Goal: Task Accomplishment & Management: Manage account settings

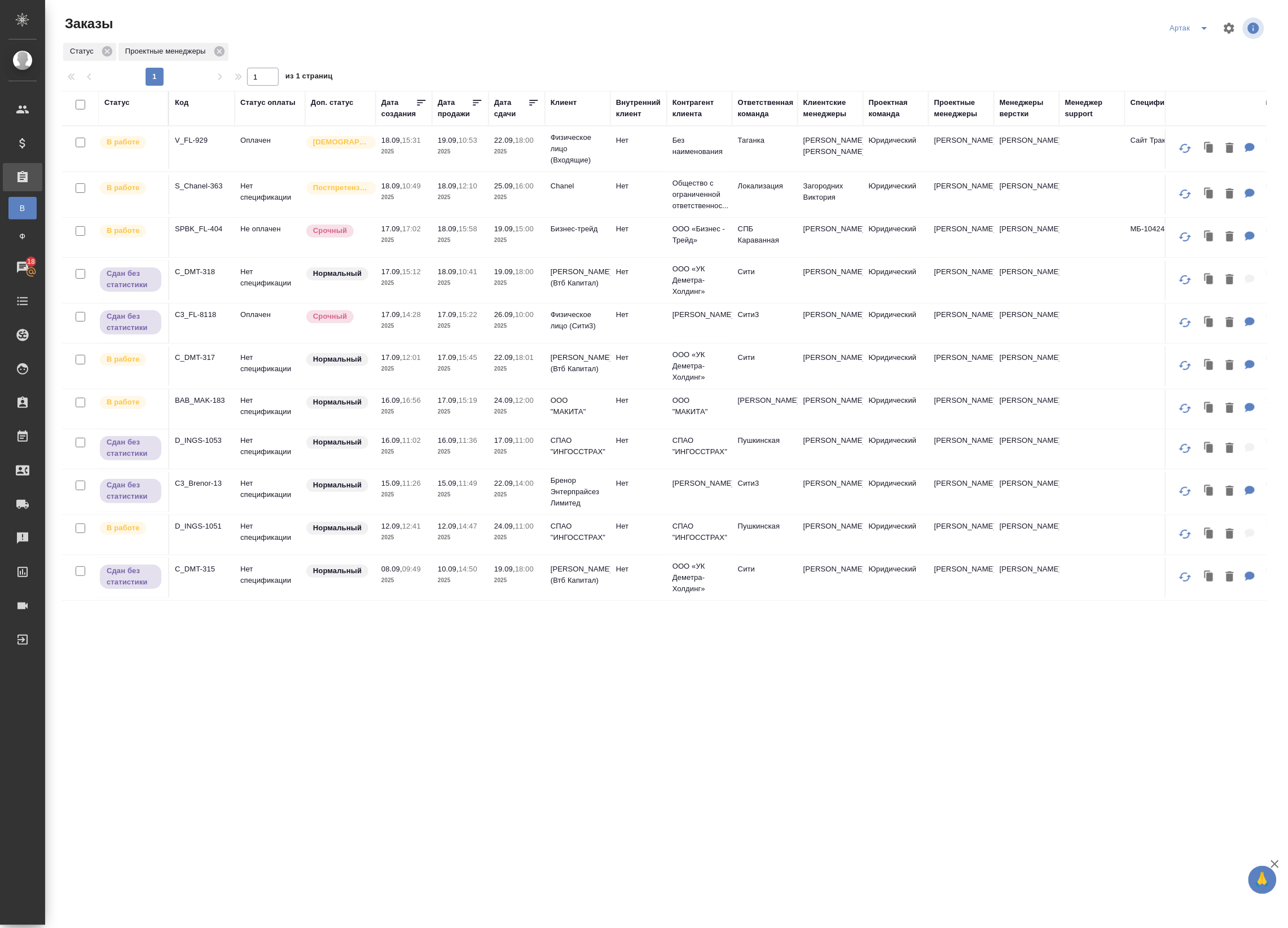
click at [1200, 25] on icon "split button" at bounding box center [1204, 28] width 14 height 14
click at [1190, 48] on li "leagal" at bounding box center [1192, 51] width 49 height 18
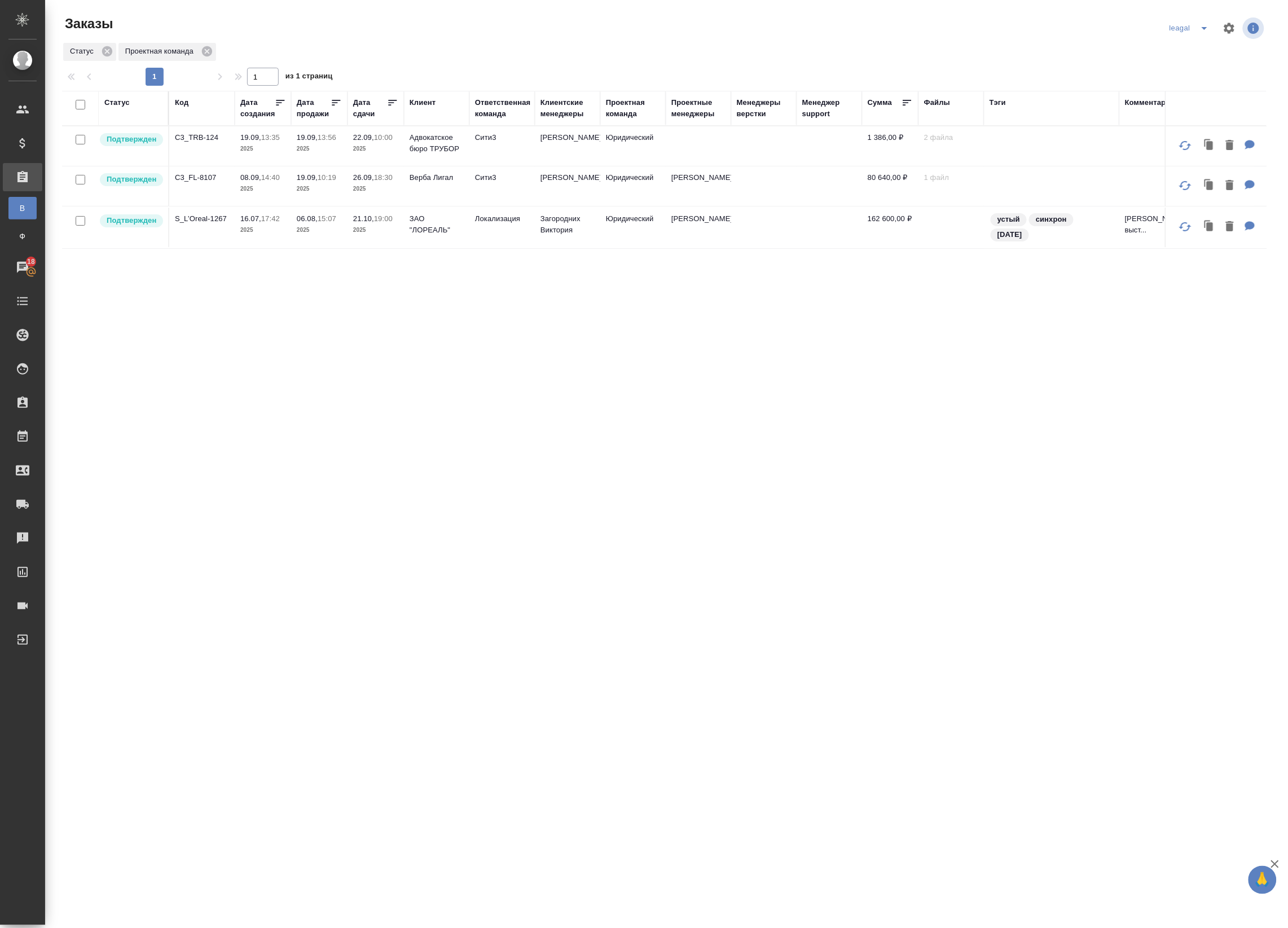
click at [699, 142] on td at bounding box center [699, 146] width 66 height 40
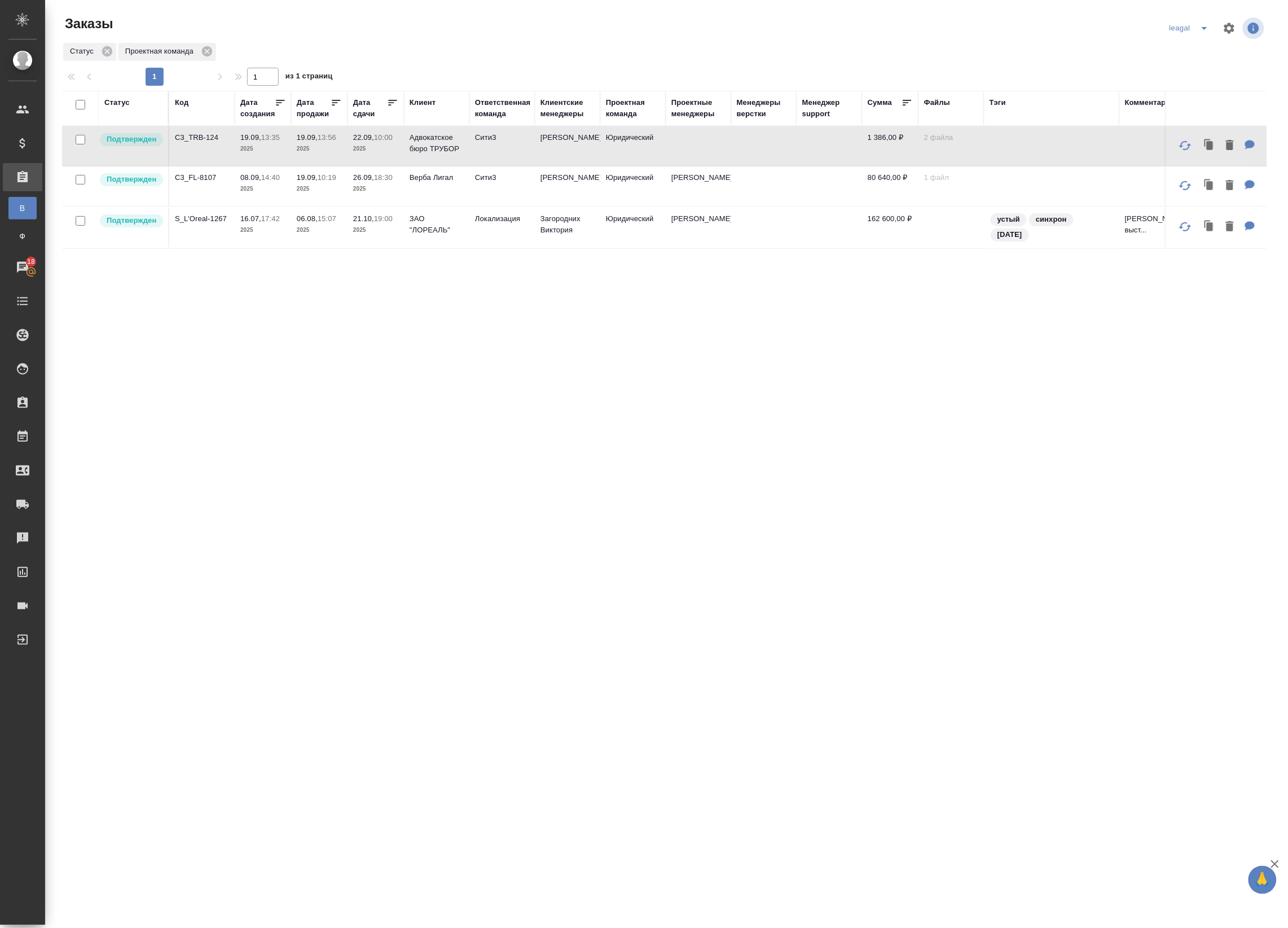
click at [722, 149] on td at bounding box center [699, 146] width 66 height 40
click at [705, 144] on td at bounding box center [699, 146] width 66 height 40
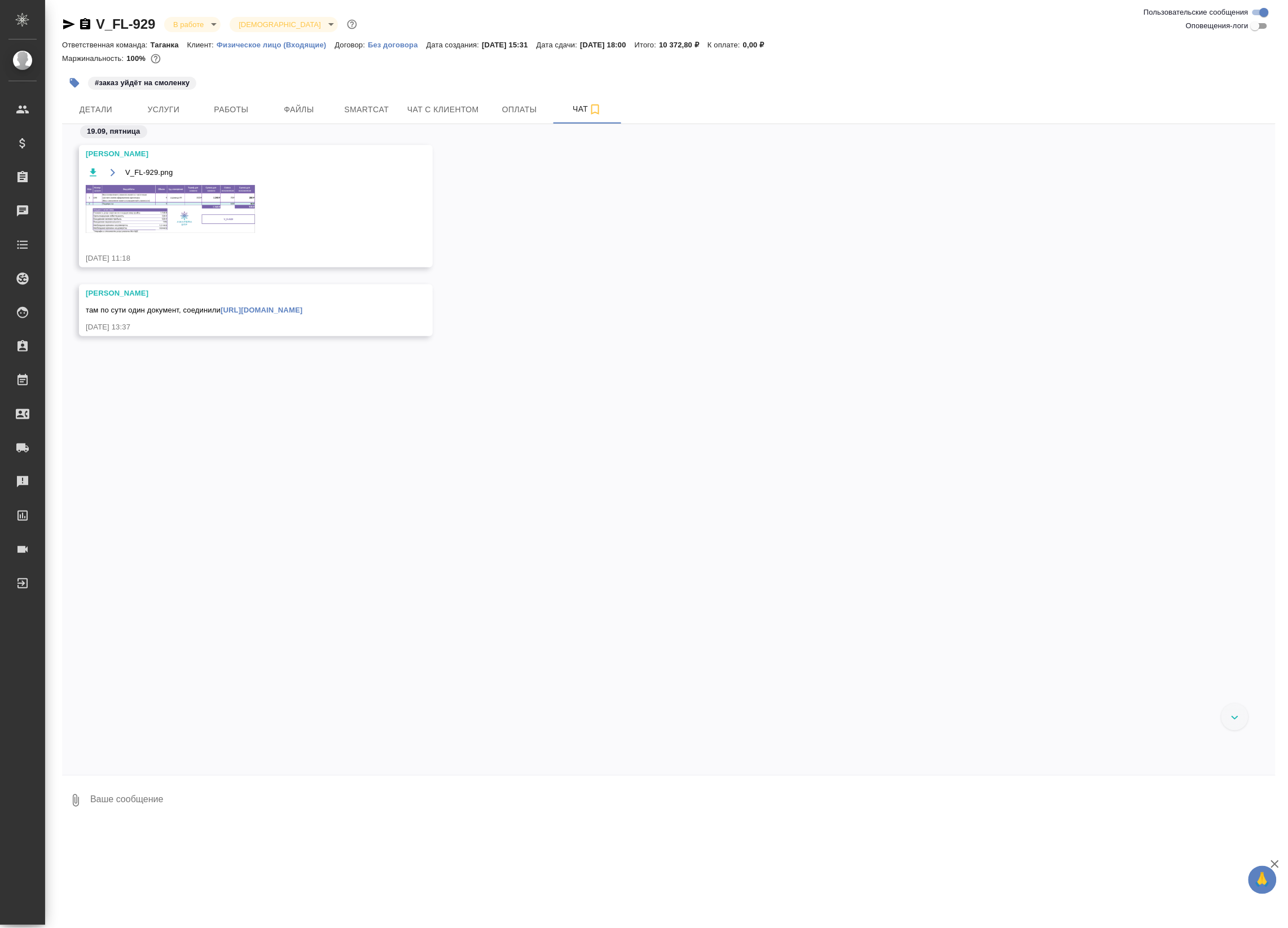
click at [252, 313] on link "[URL][DOMAIN_NAME]" at bounding box center [261, 310] width 82 height 8
click at [99, 100] on button "Детали" at bounding box center [95, 109] width 68 height 28
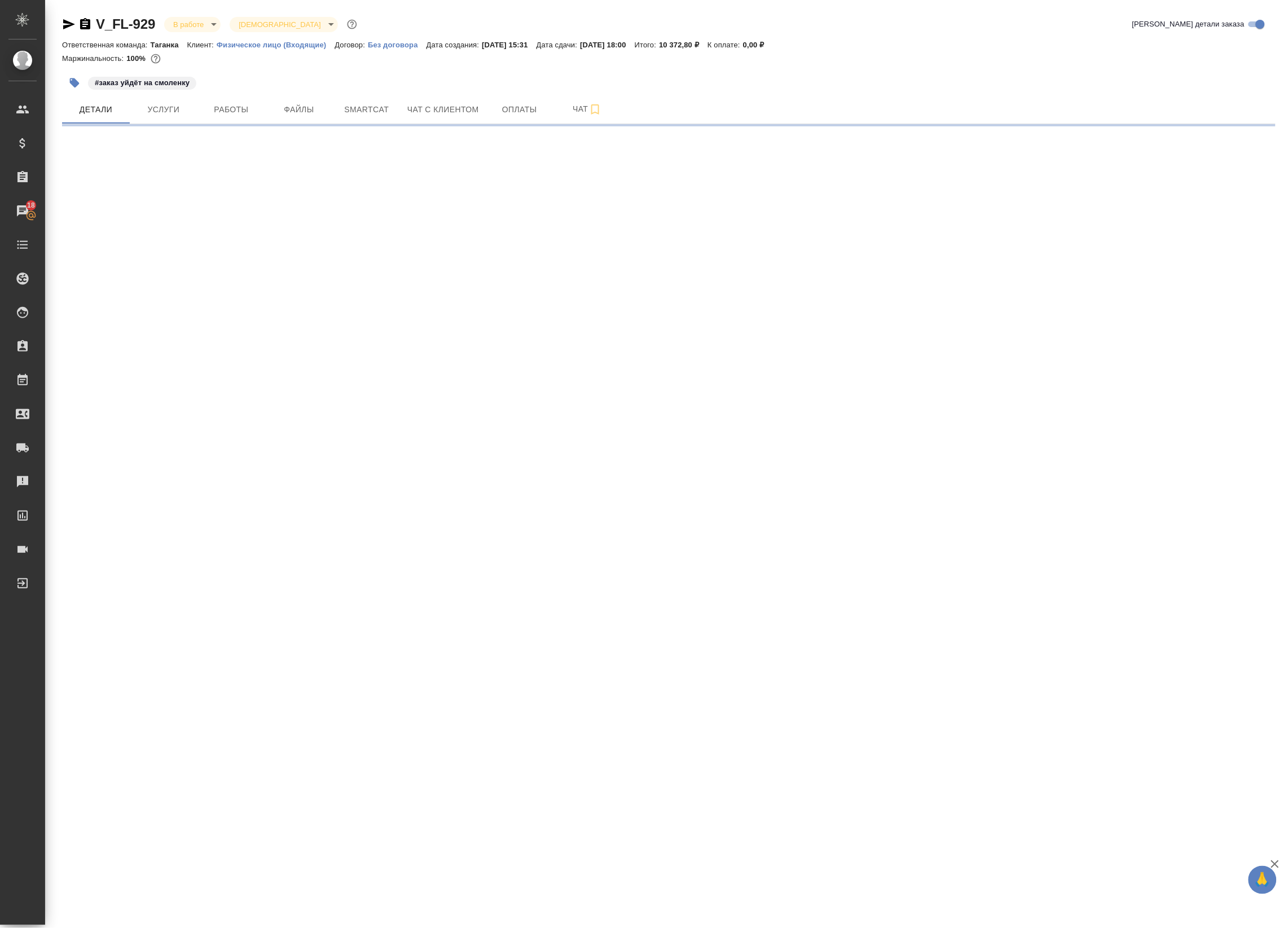
select select "RU"
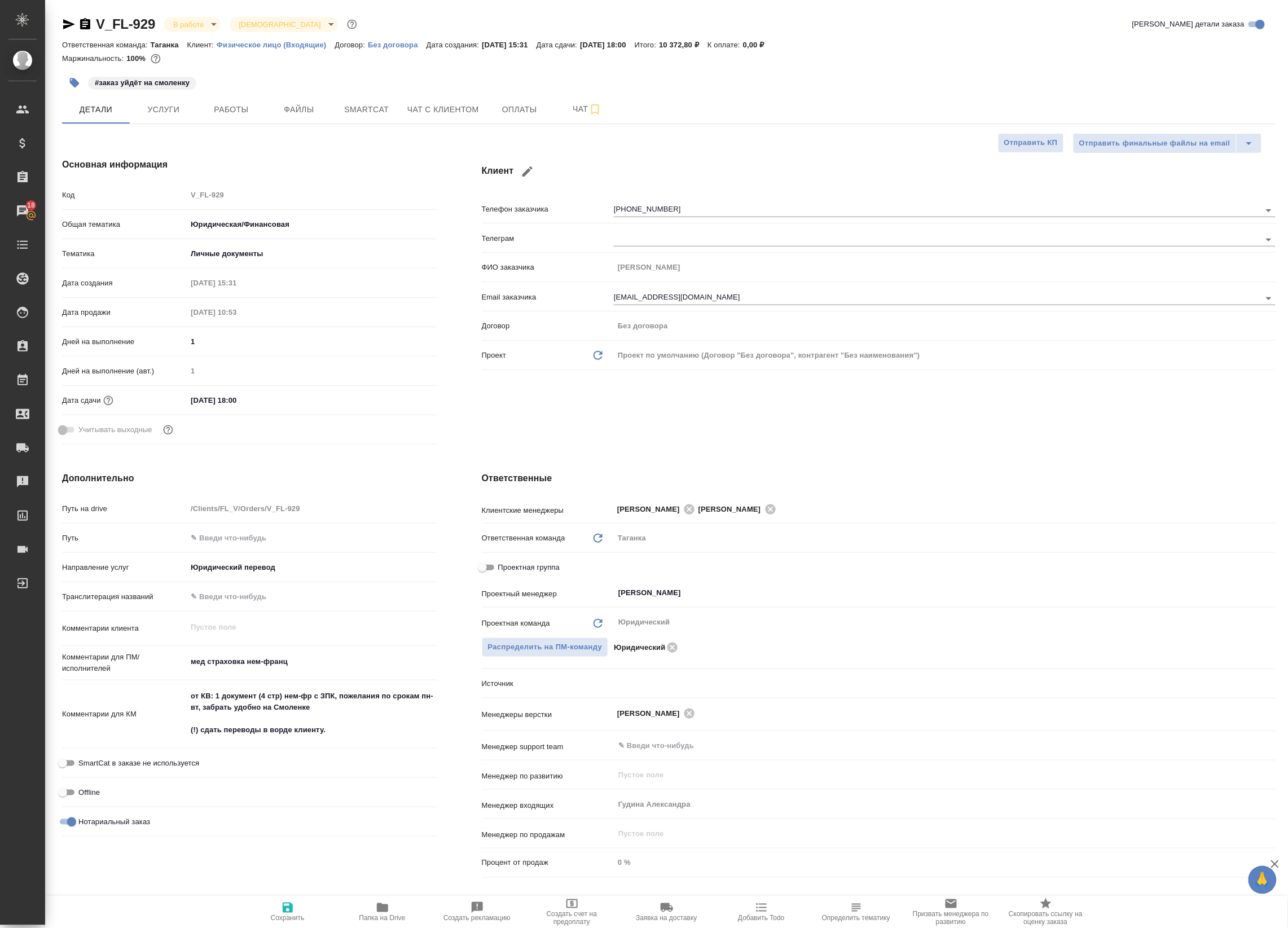
type textarea "x"
click at [239, 114] on span "Работы" at bounding box center [231, 110] width 54 height 14
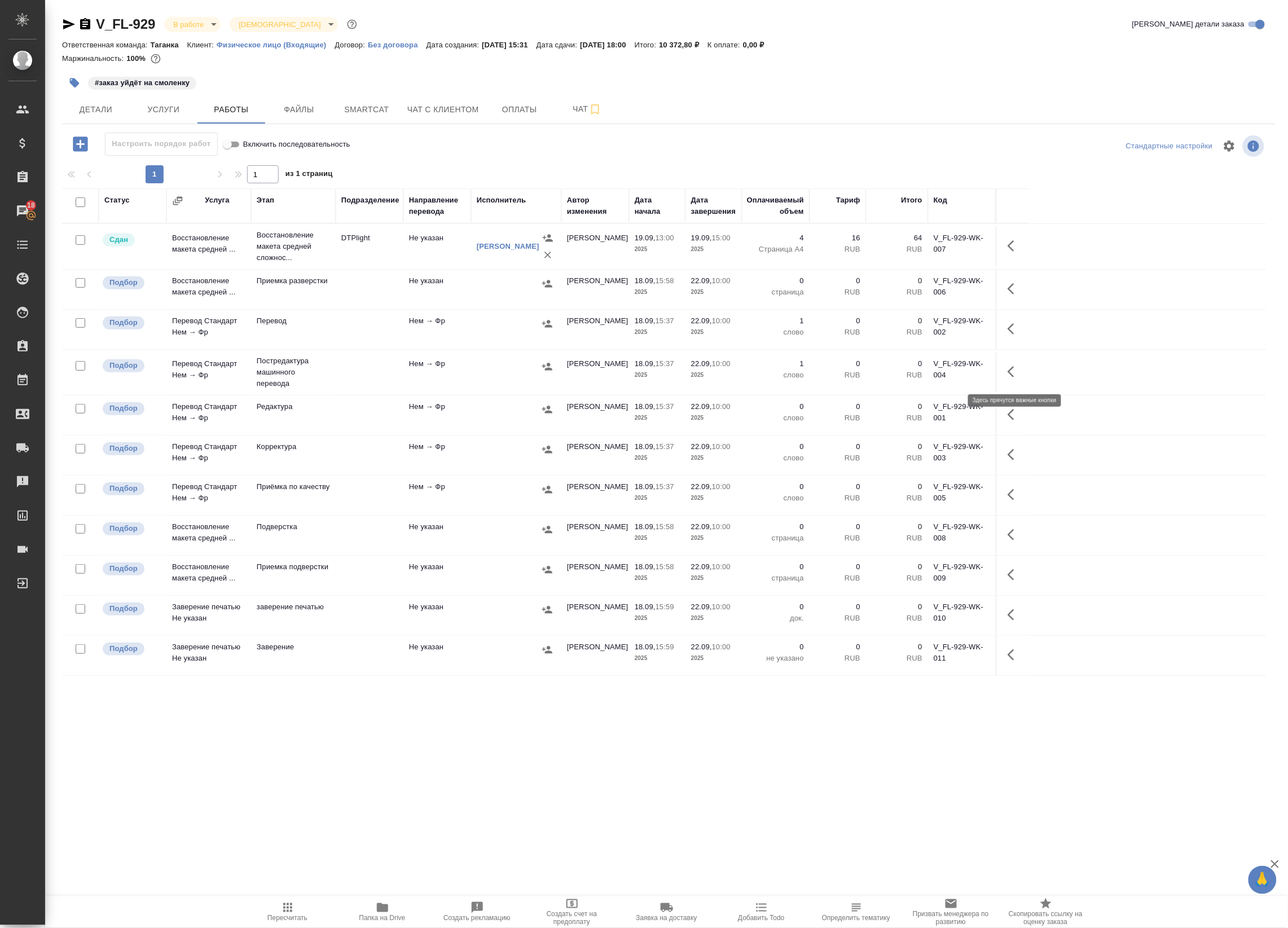
click at [1010, 375] on icon "button" at bounding box center [1010, 371] width 7 height 11
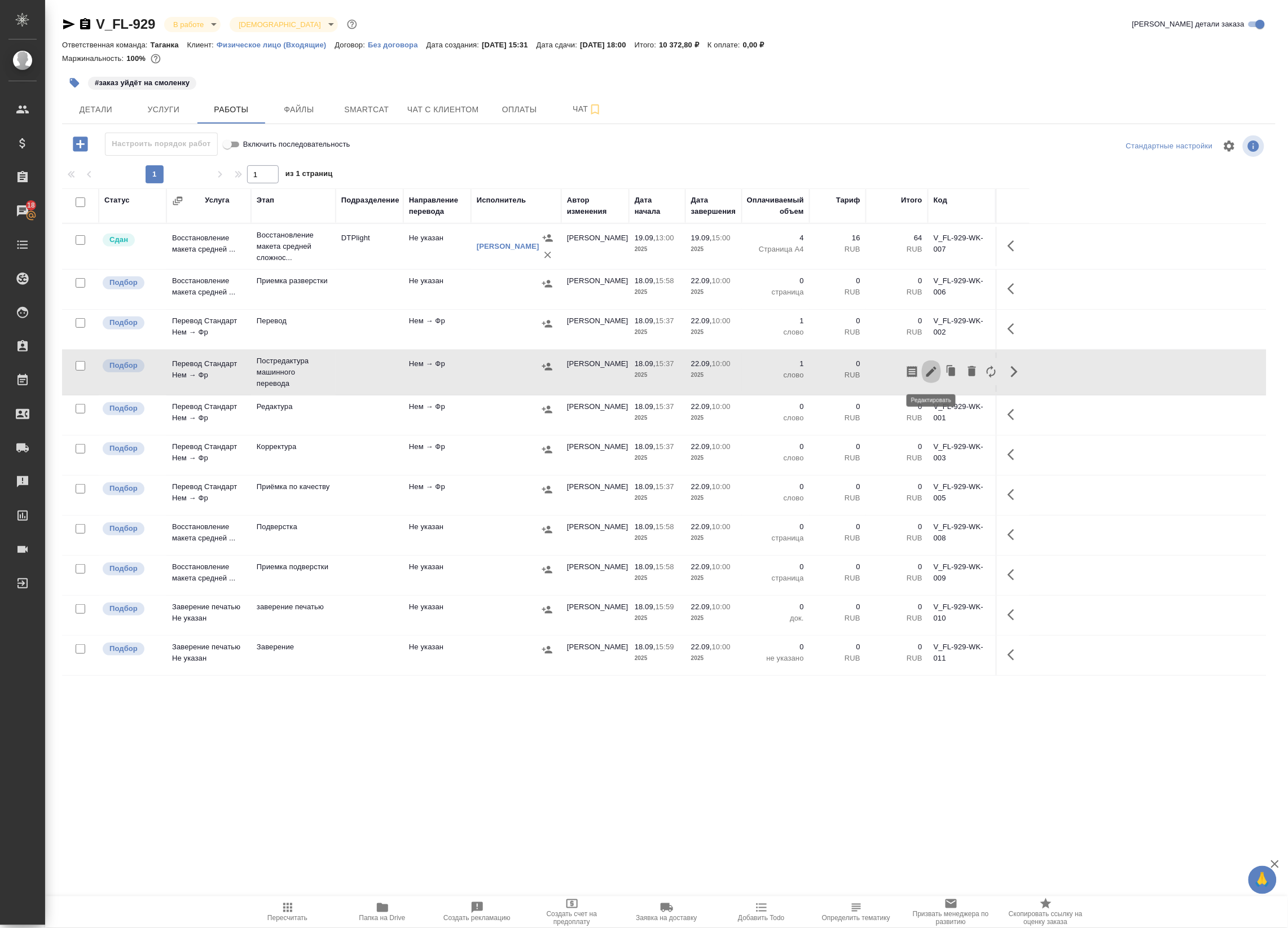
click at [932, 374] on icon "button" at bounding box center [931, 371] width 10 height 10
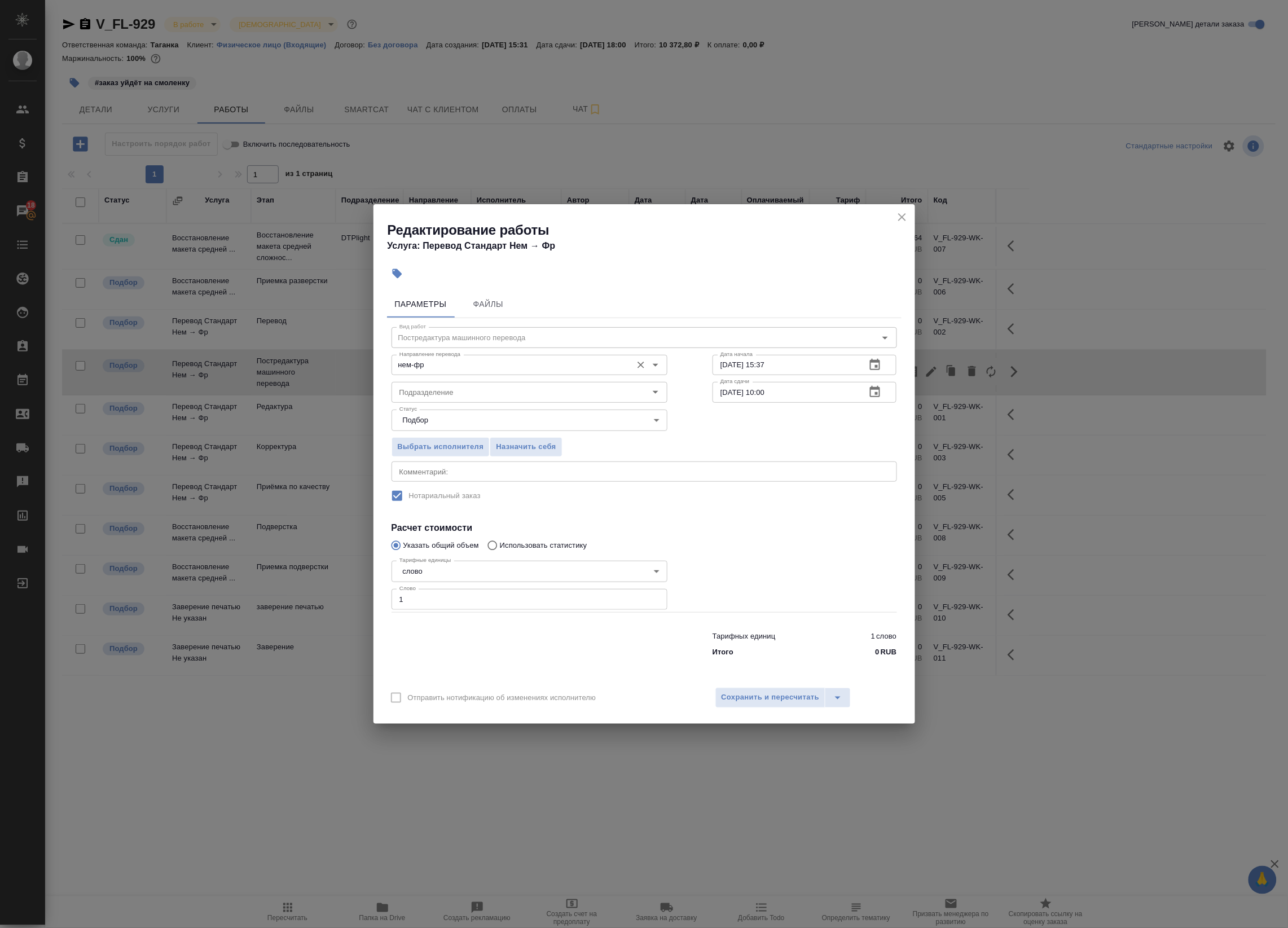
click at [523, 359] on input "нем-фр" at bounding box center [510, 365] width 231 height 14
click at [493, 393] on li "нем-рус" at bounding box center [529, 390] width 276 height 21
type input "нем-рус"
click at [740, 701] on span "Сохранить и пересчитать" at bounding box center [770, 697] width 98 height 13
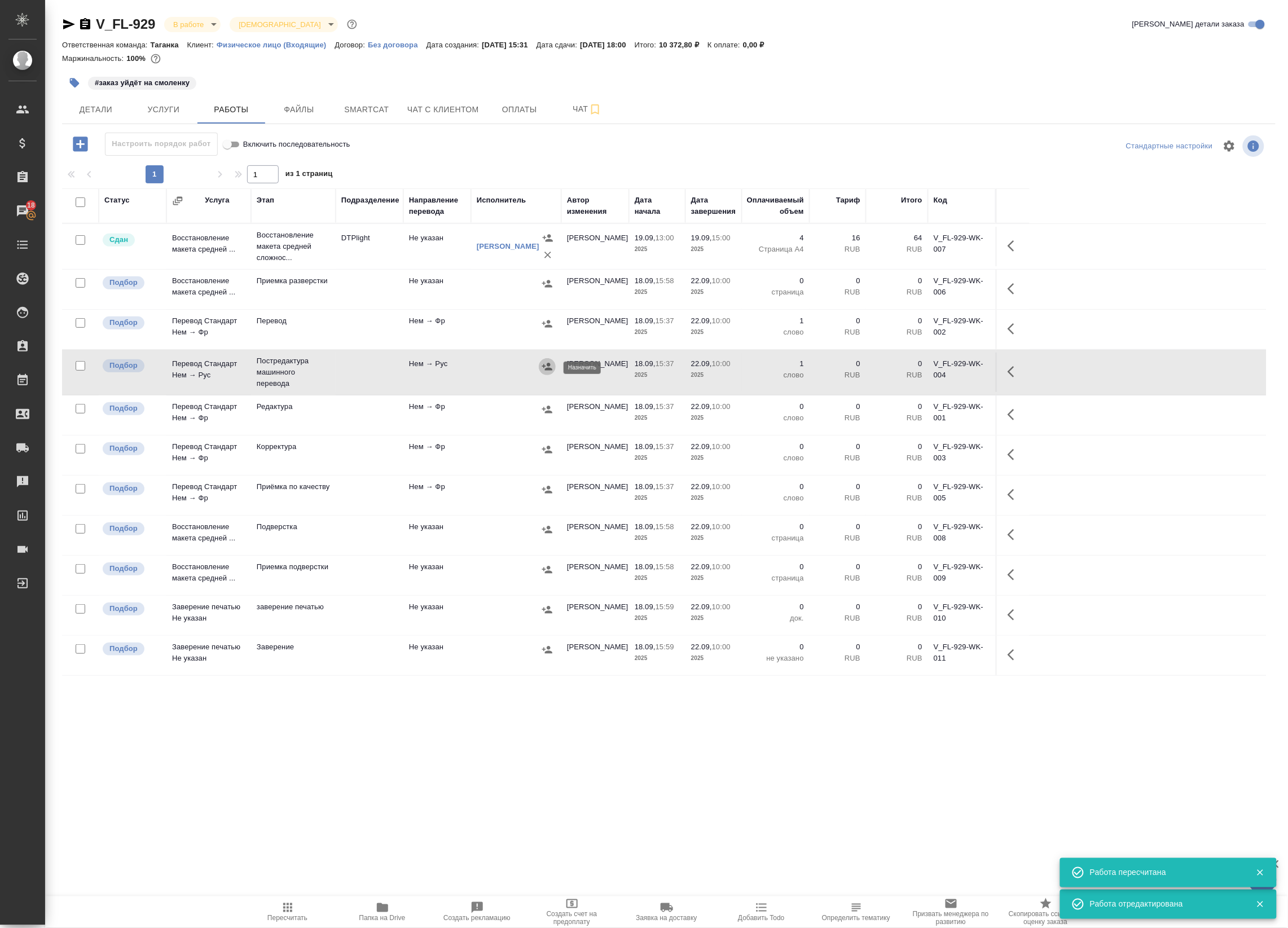
click at [548, 367] on icon "button" at bounding box center [547, 367] width 10 height 8
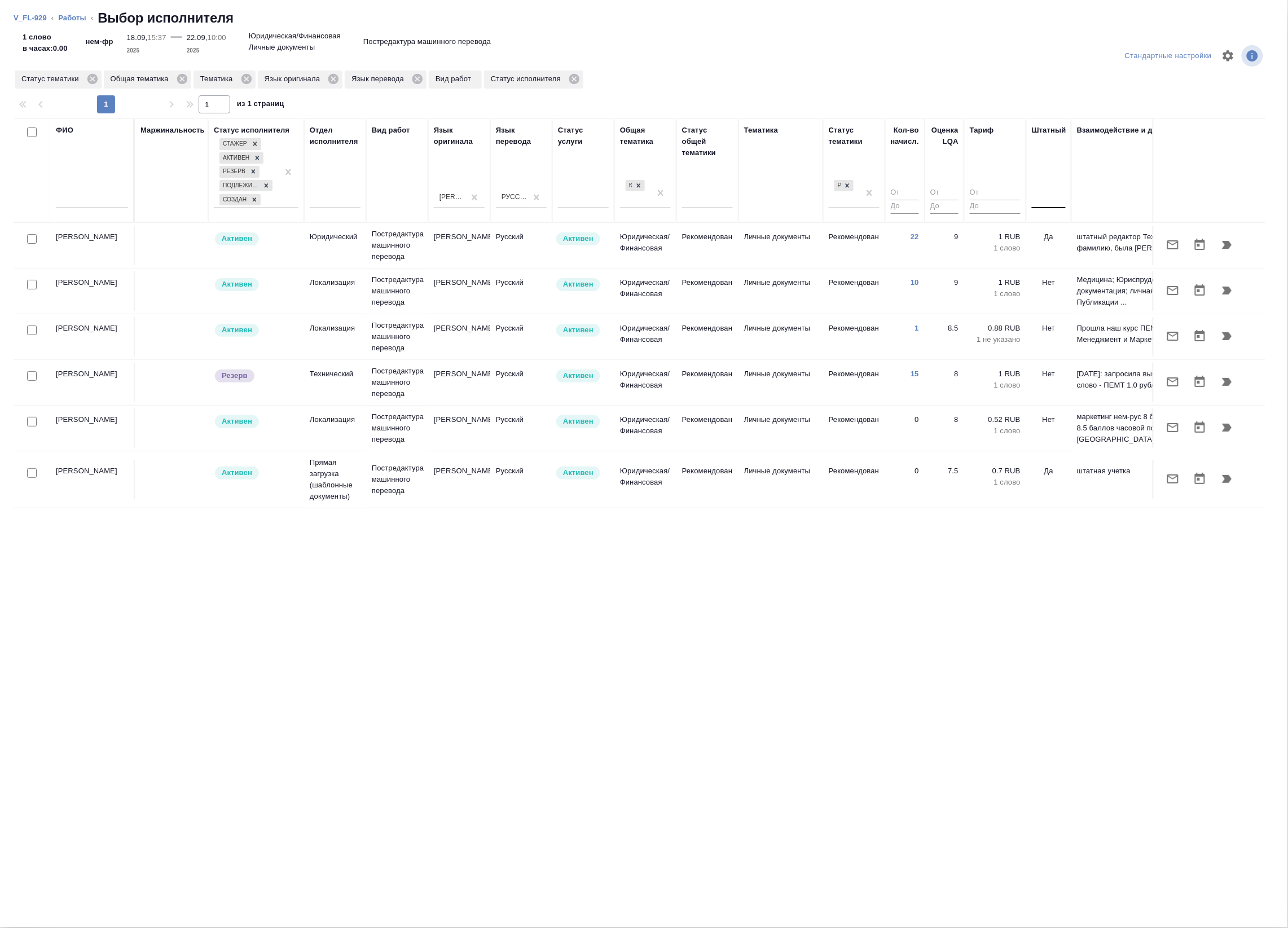
click at [1054, 201] on div at bounding box center [1049, 197] width 34 height 16
click at [1055, 227] on div "Нет" at bounding box center [1116, 233] width 169 height 21
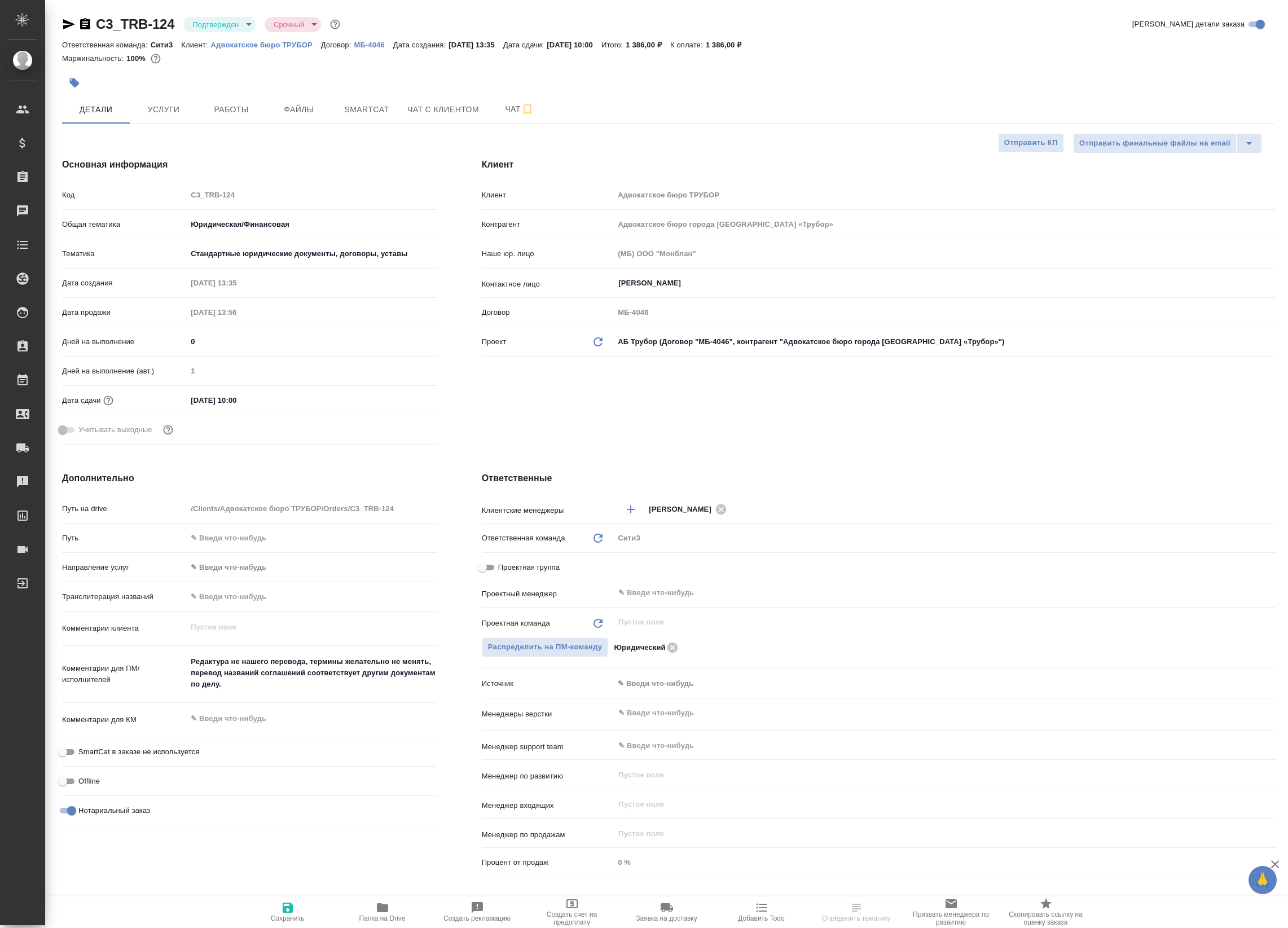
select select "RU"
click at [234, 43] on p "Адвокатское бюро ТРУБОР" at bounding box center [266, 44] width 110 height 8
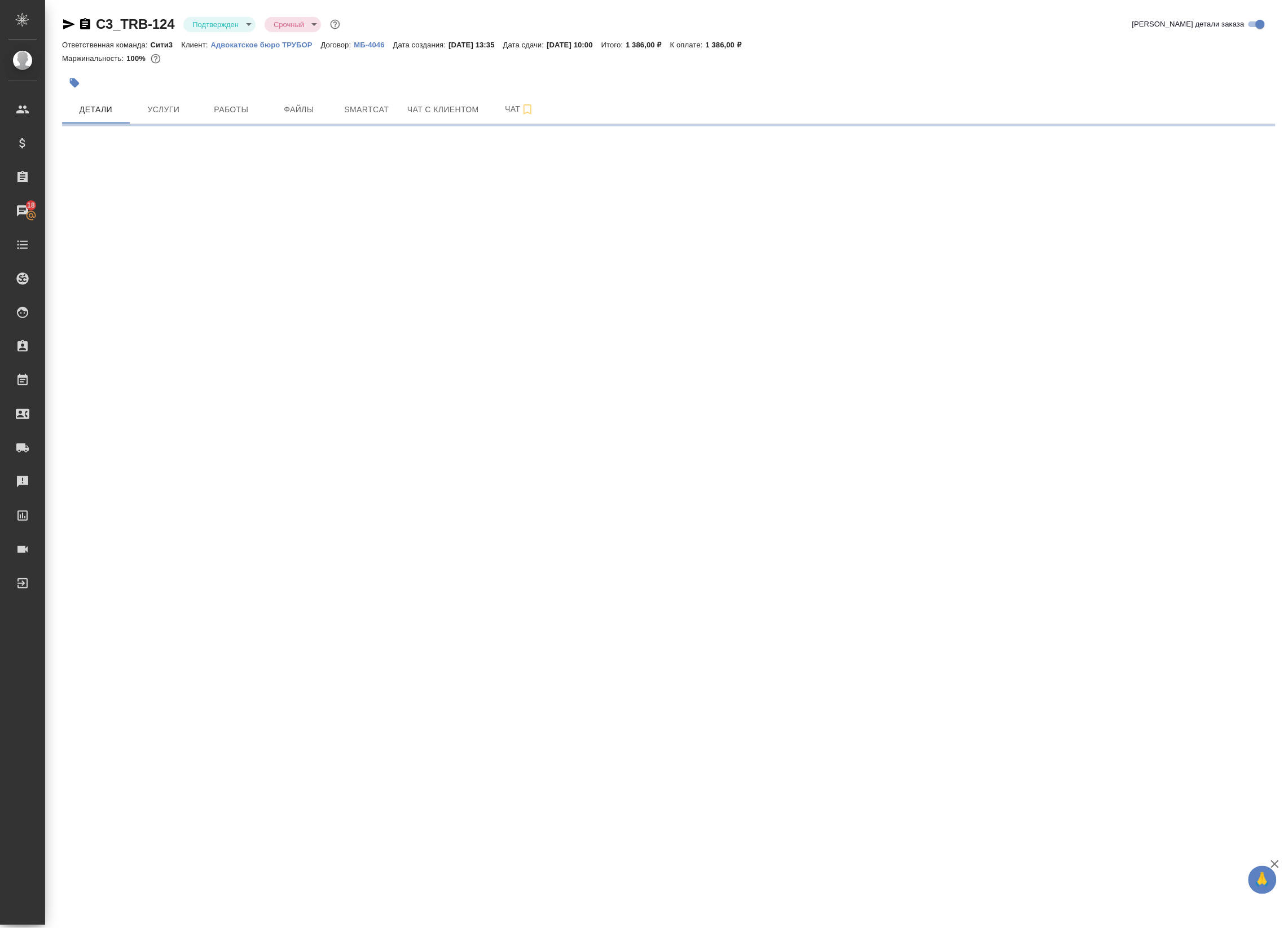
select select "RU"
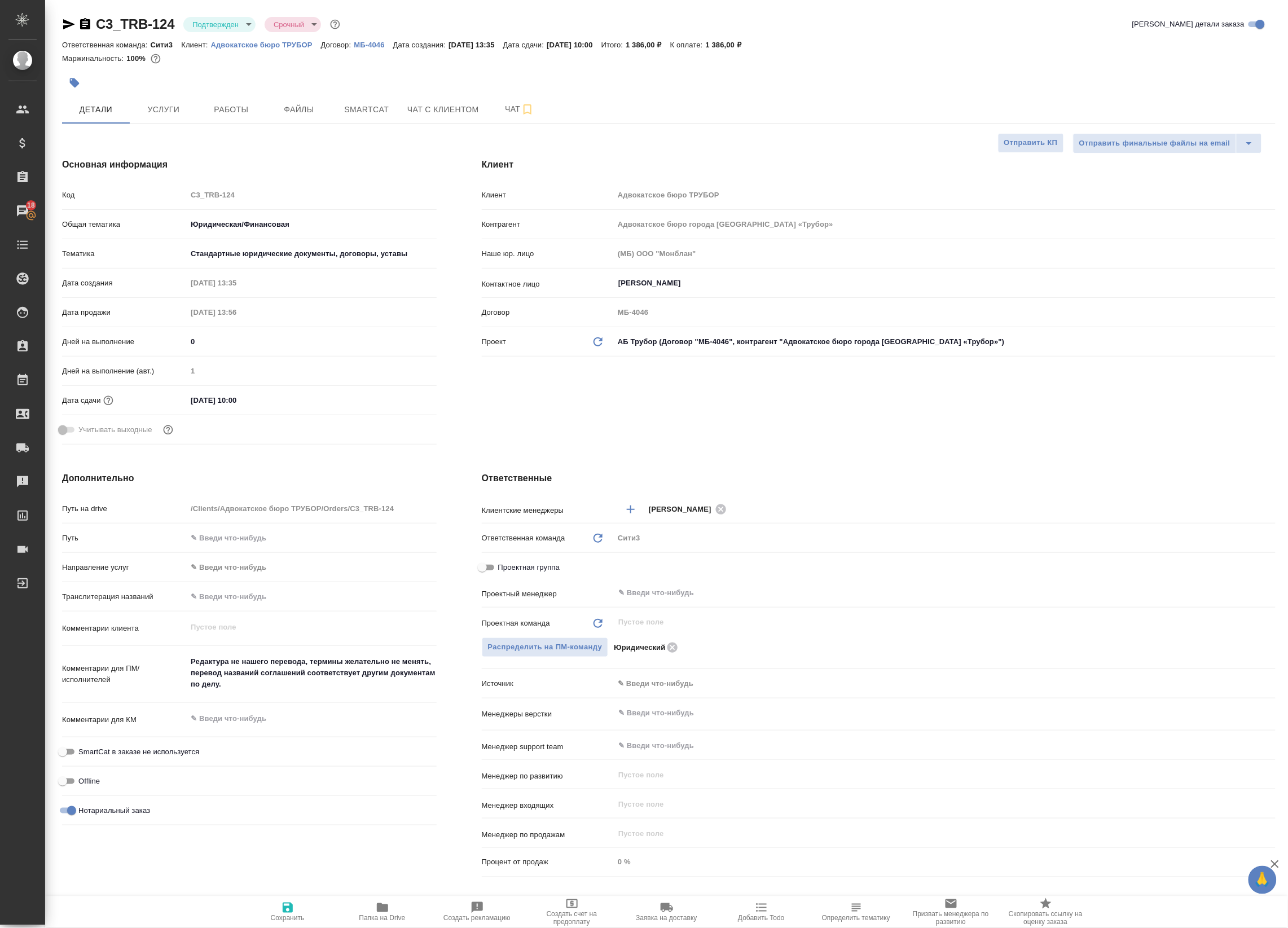
type textarea "x"
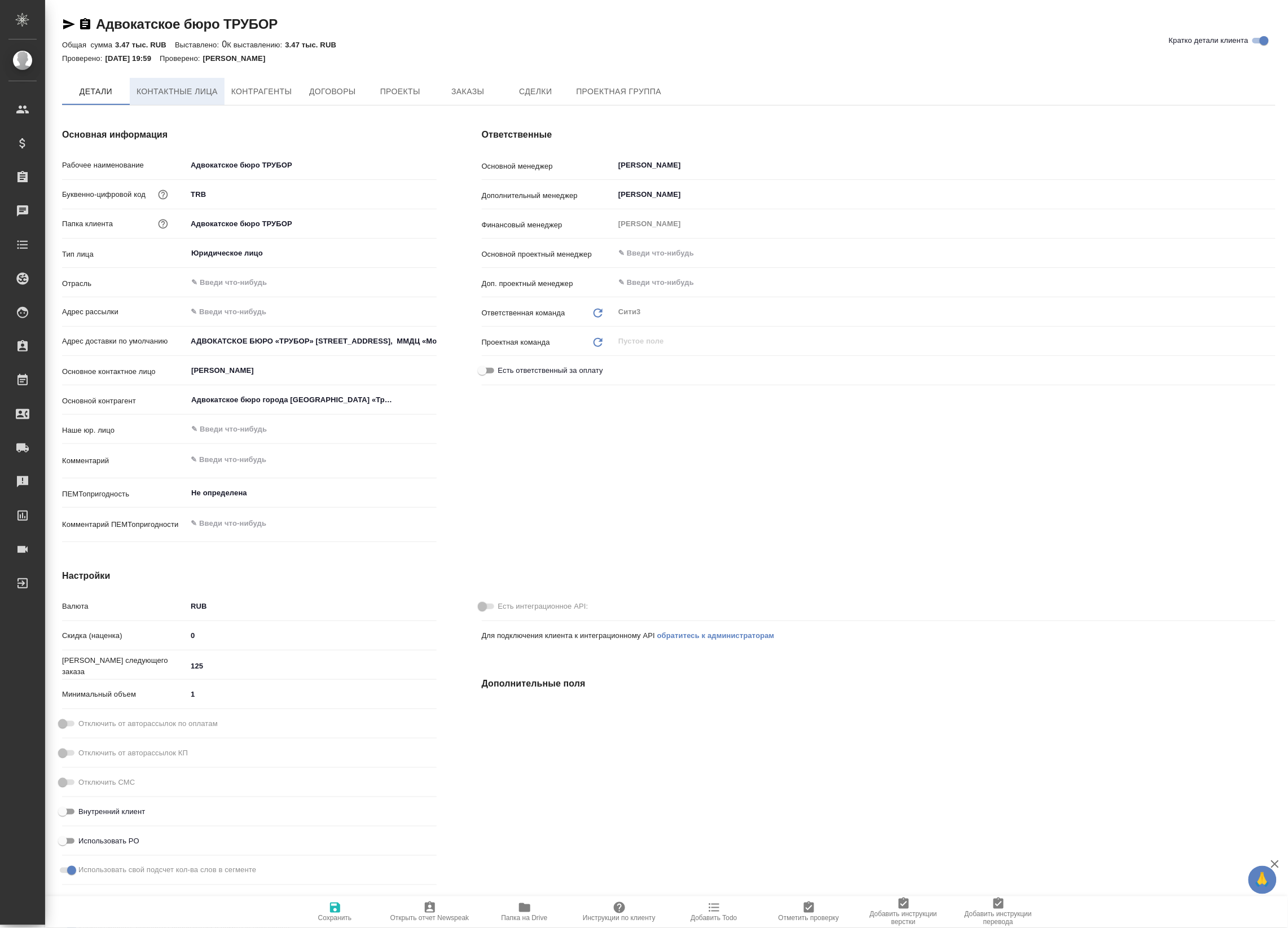
type textarea "x"
click at [205, 21] on link "Адвокатское бюро ТРУБОР" at bounding box center [187, 24] width 181 height 15
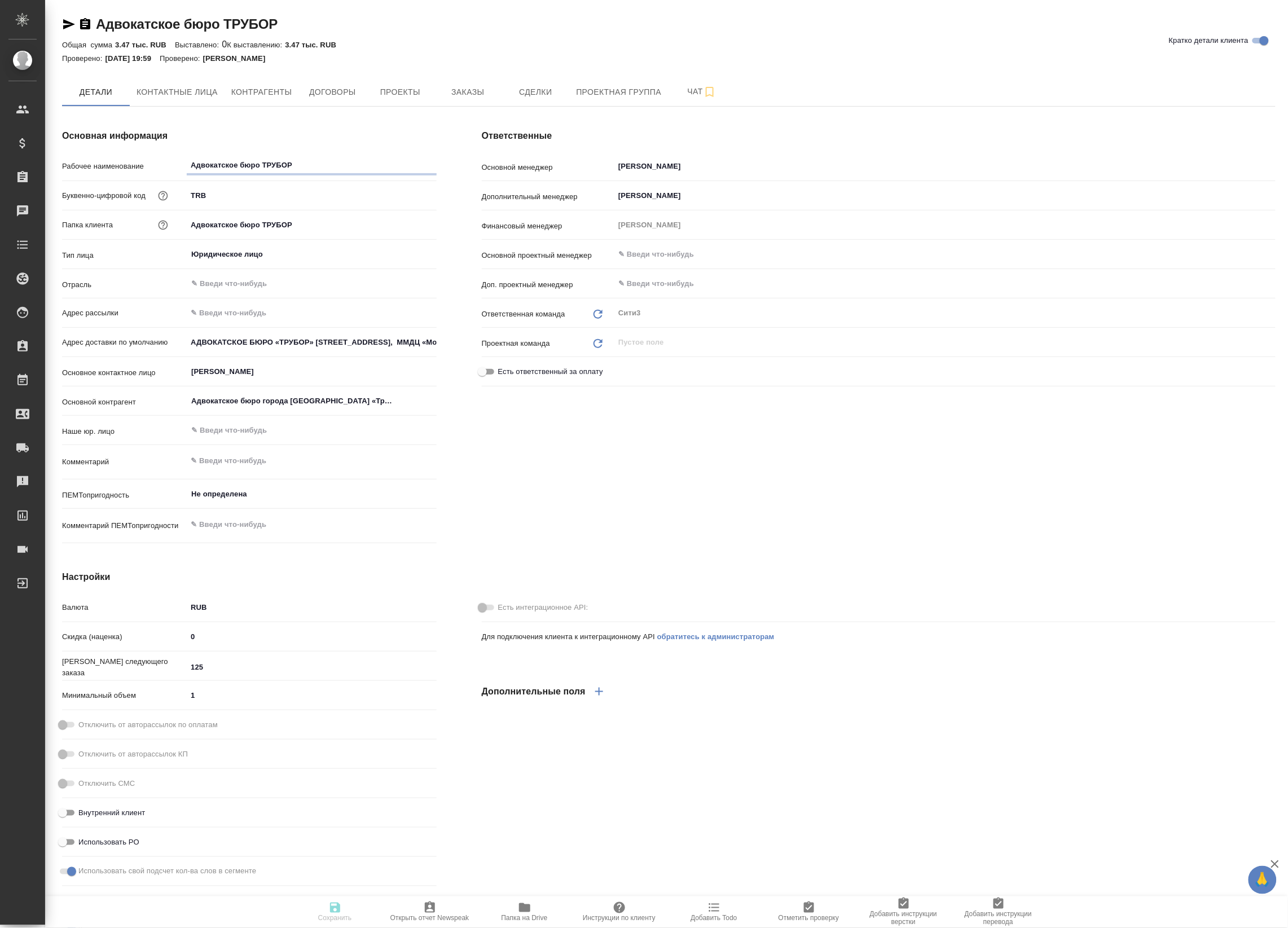
click at [205, 21] on link "Адвокатское бюро ТРУБОР" at bounding box center [187, 24] width 181 height 15
type textarea "x"
click at [205, 21] on link "Адвокатское бюро ТРУБОР" at bounding box center [187, 24] width 181 height 15
click at [89, 23] on icon "button" at bounding box center [85, 24] width 10 height 11
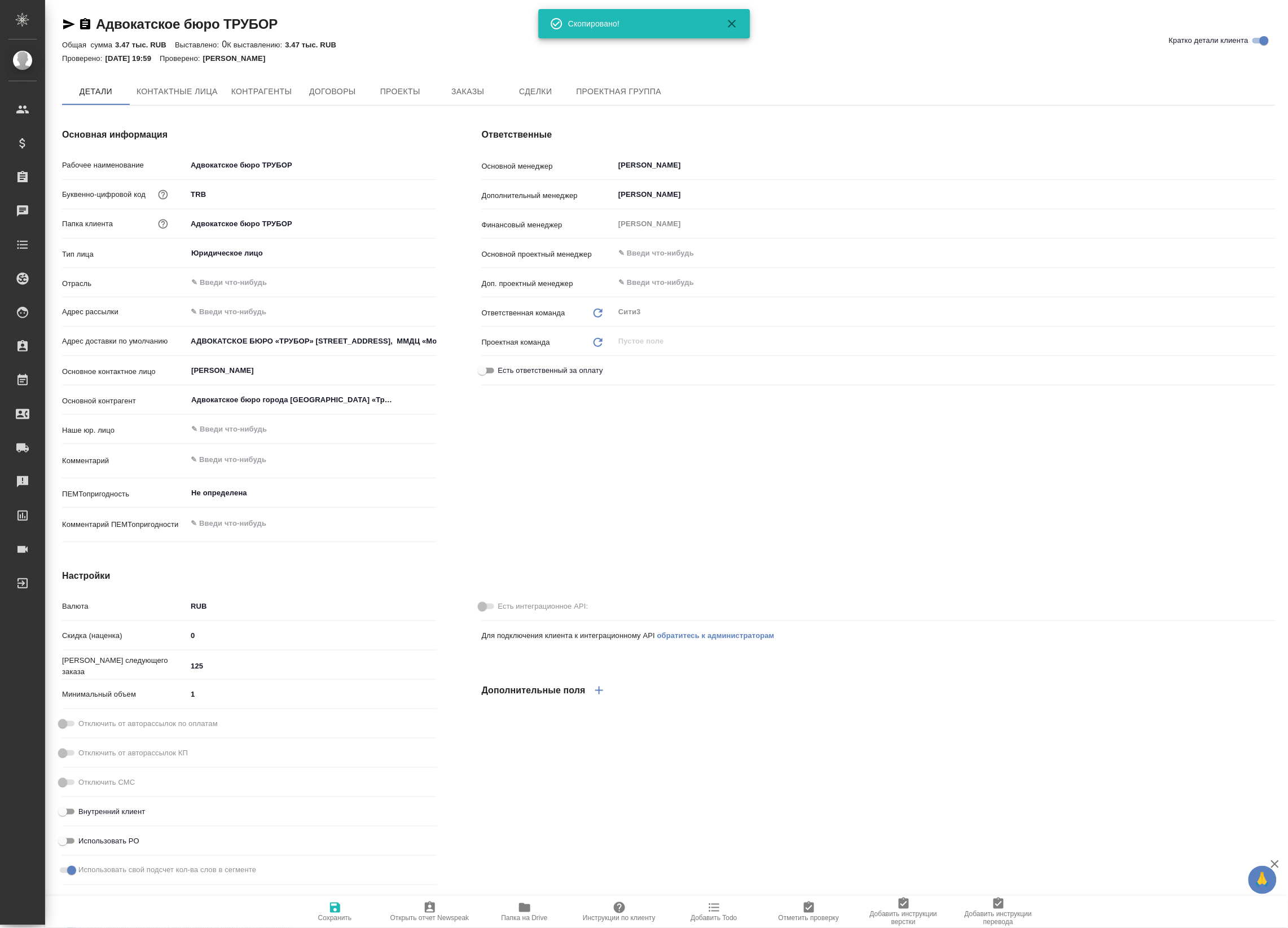
type textarea "x"
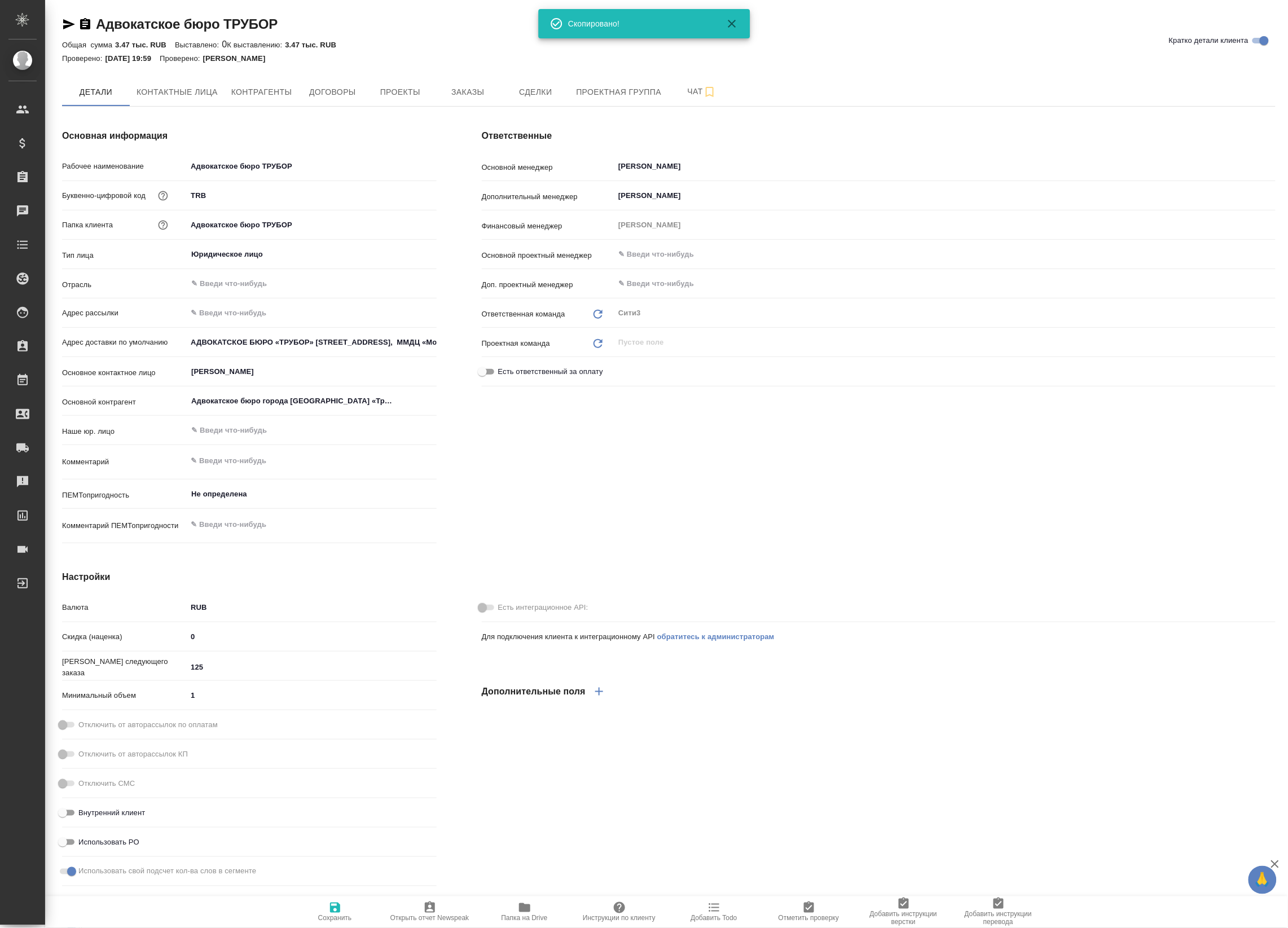
type textarea "x"
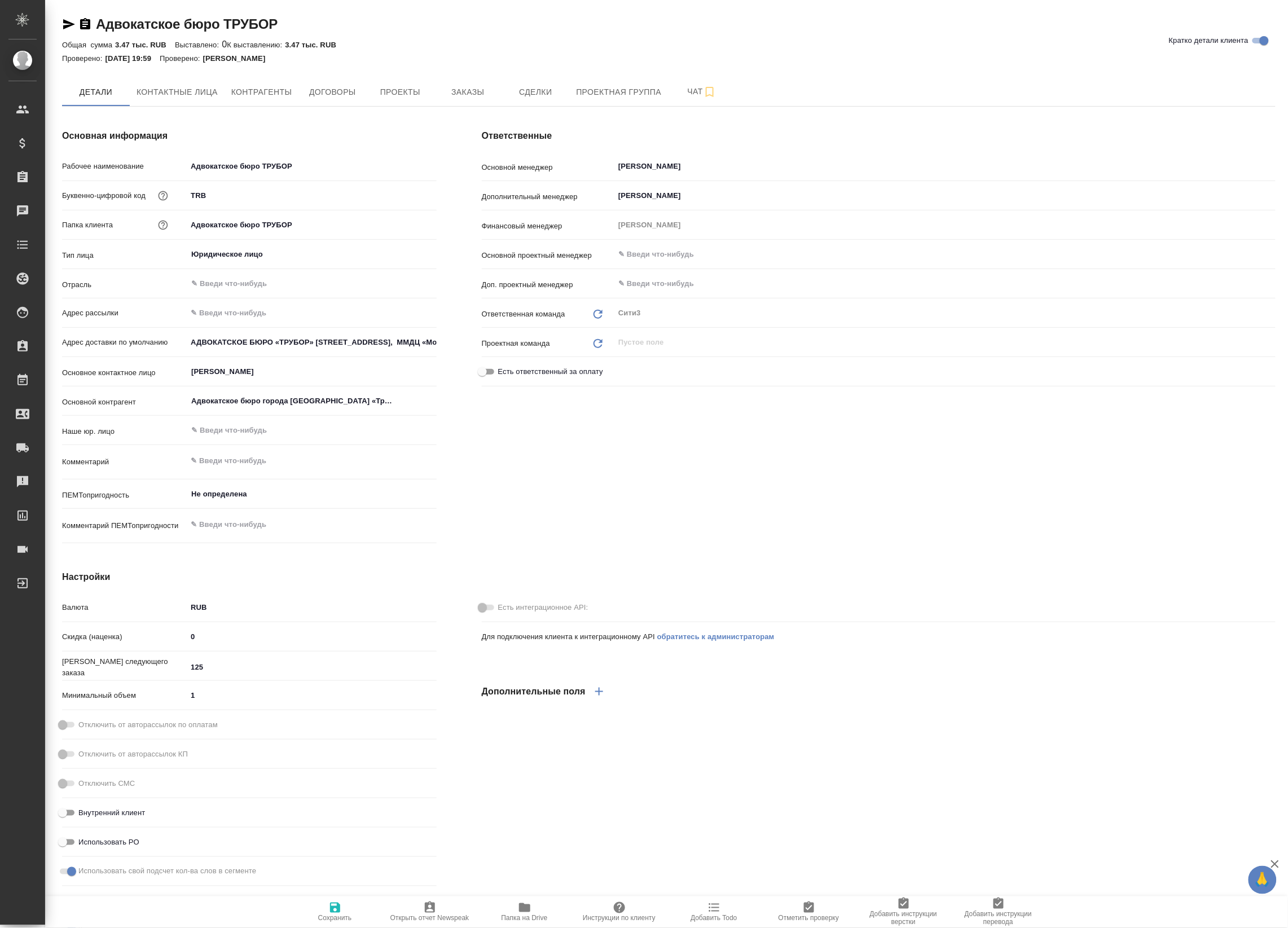
type textarea "x"
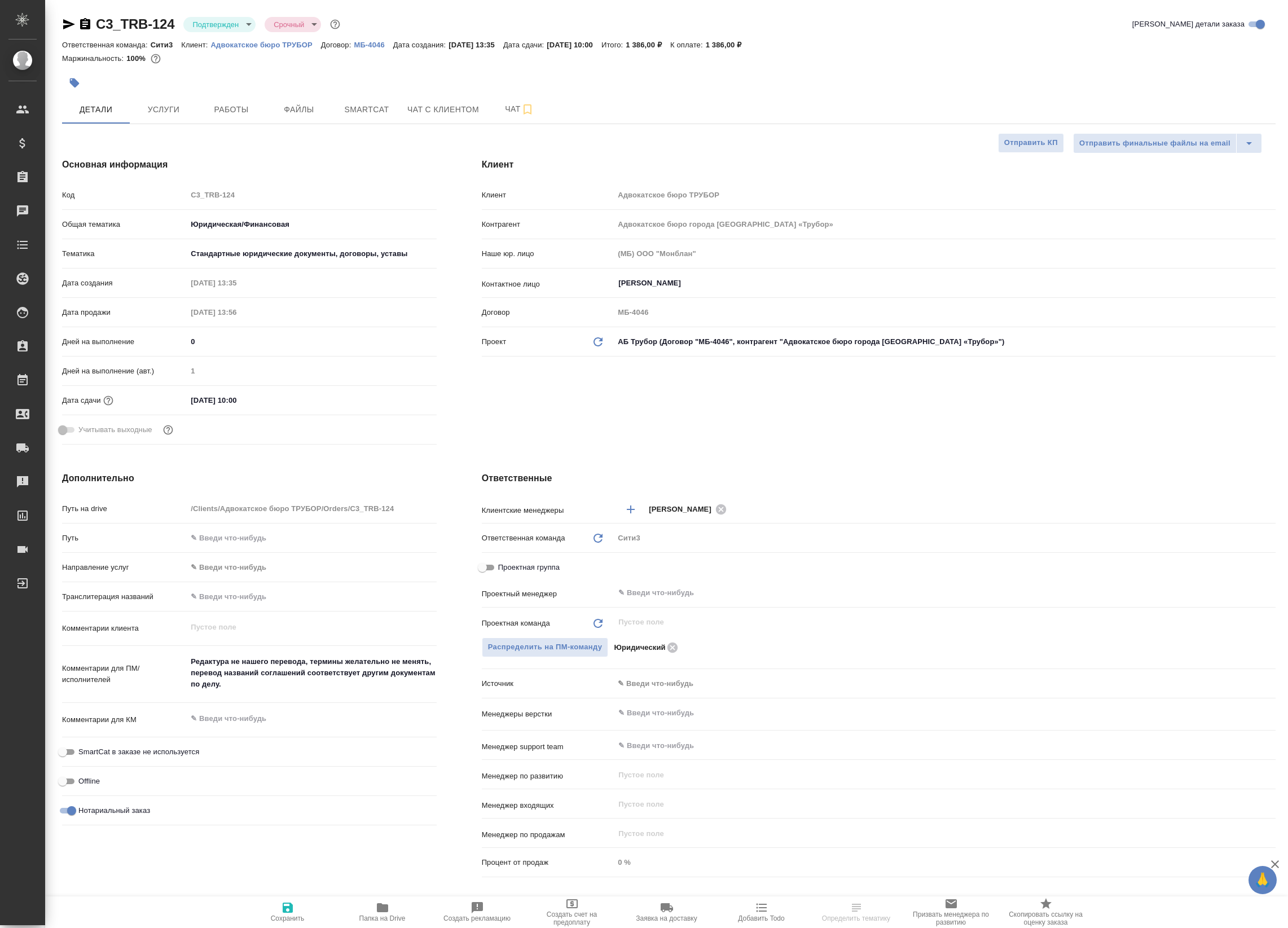
select select "RU"
click at [675, 686] on body "🙏 .cls-1 fill:#fff; AWATERA Badanyan Artak Клиенты Спецификации Заказы Чаты Tod…" at bounding box center [644, 464] width 1288 height 928
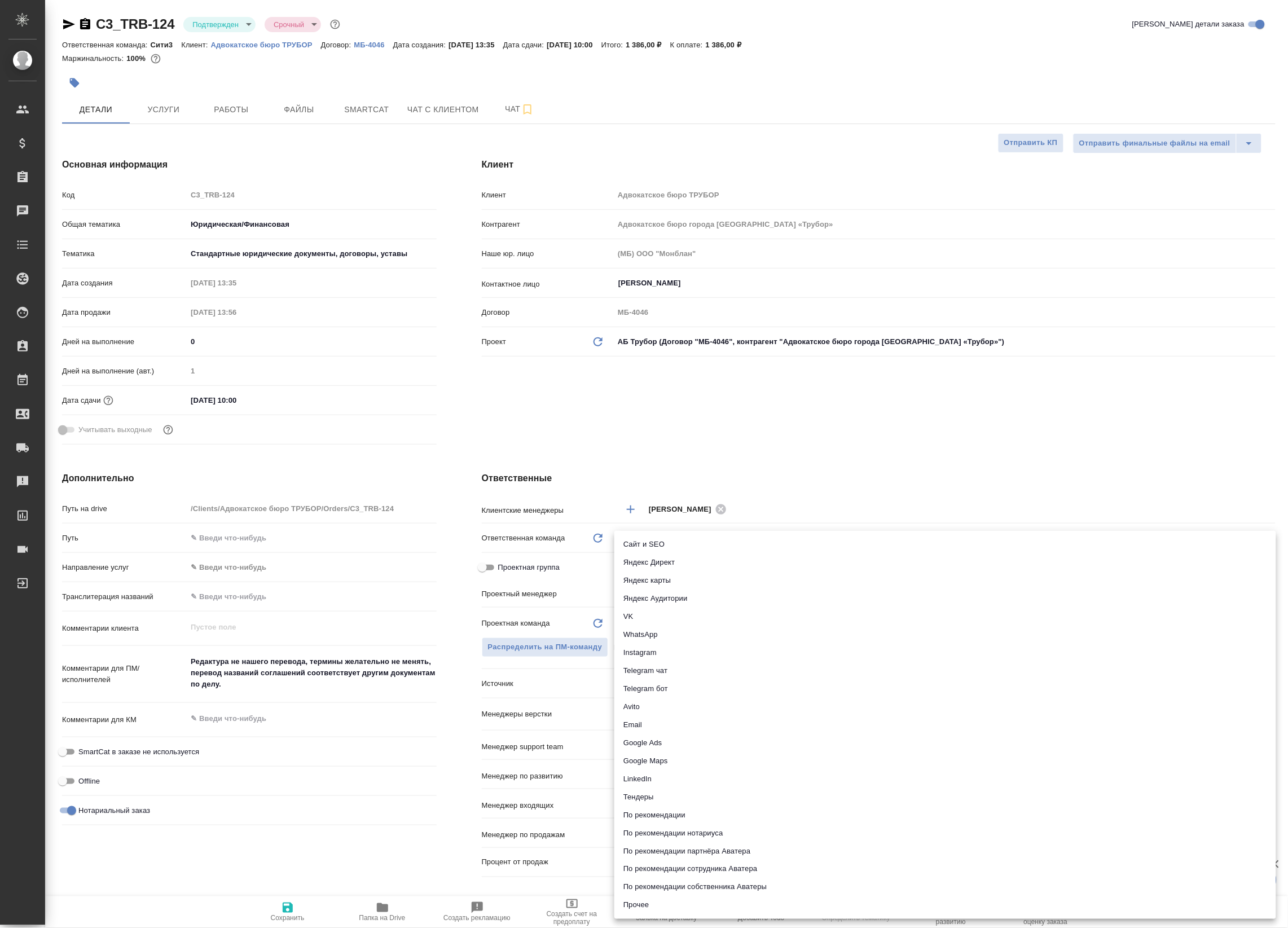
click at [780, 467] on div at bounding box center [644, 464] width 1288 height 928
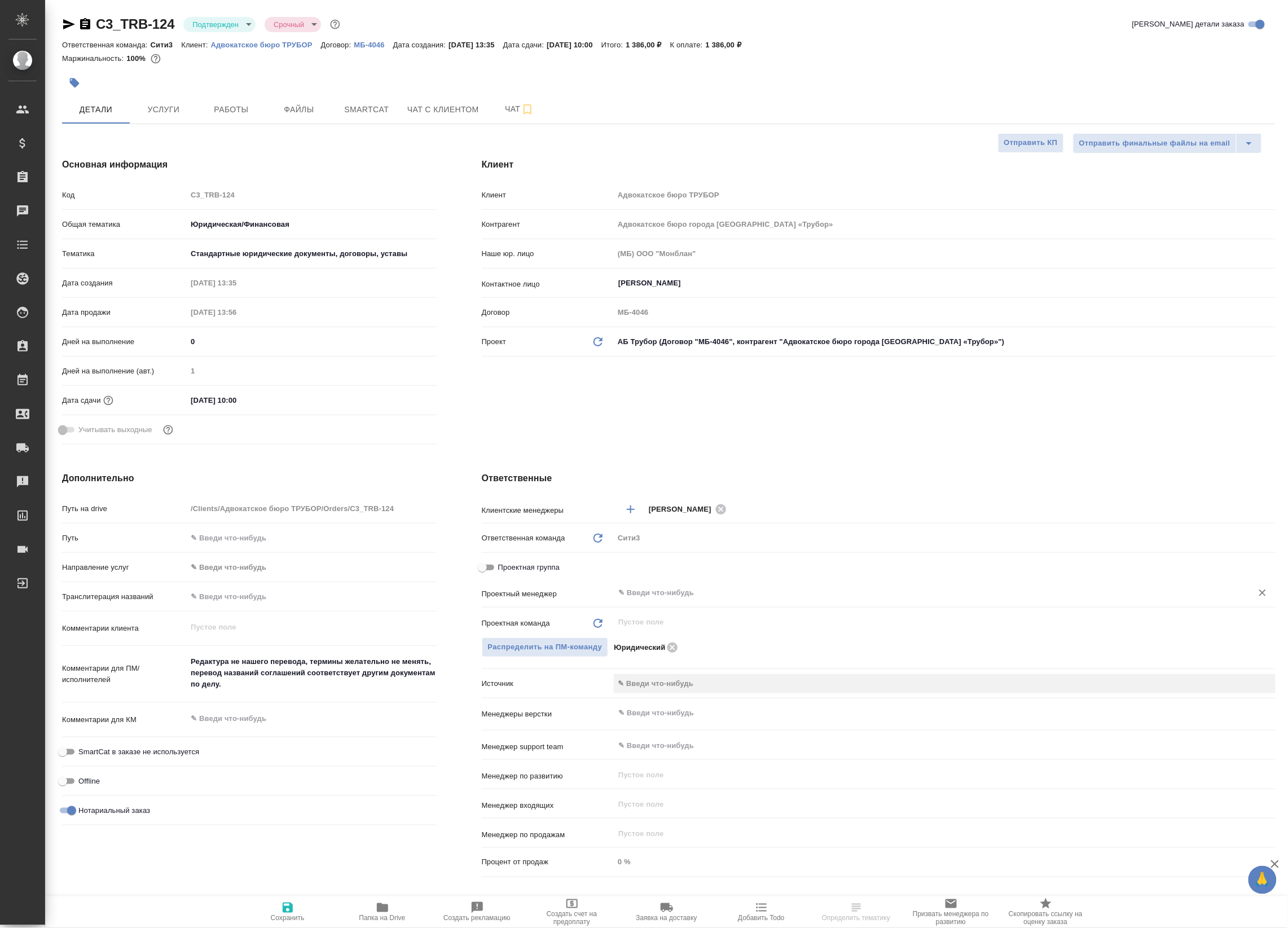
click at [657, 584] on div "​" at bounding box center [945, 592] width 662 height 21
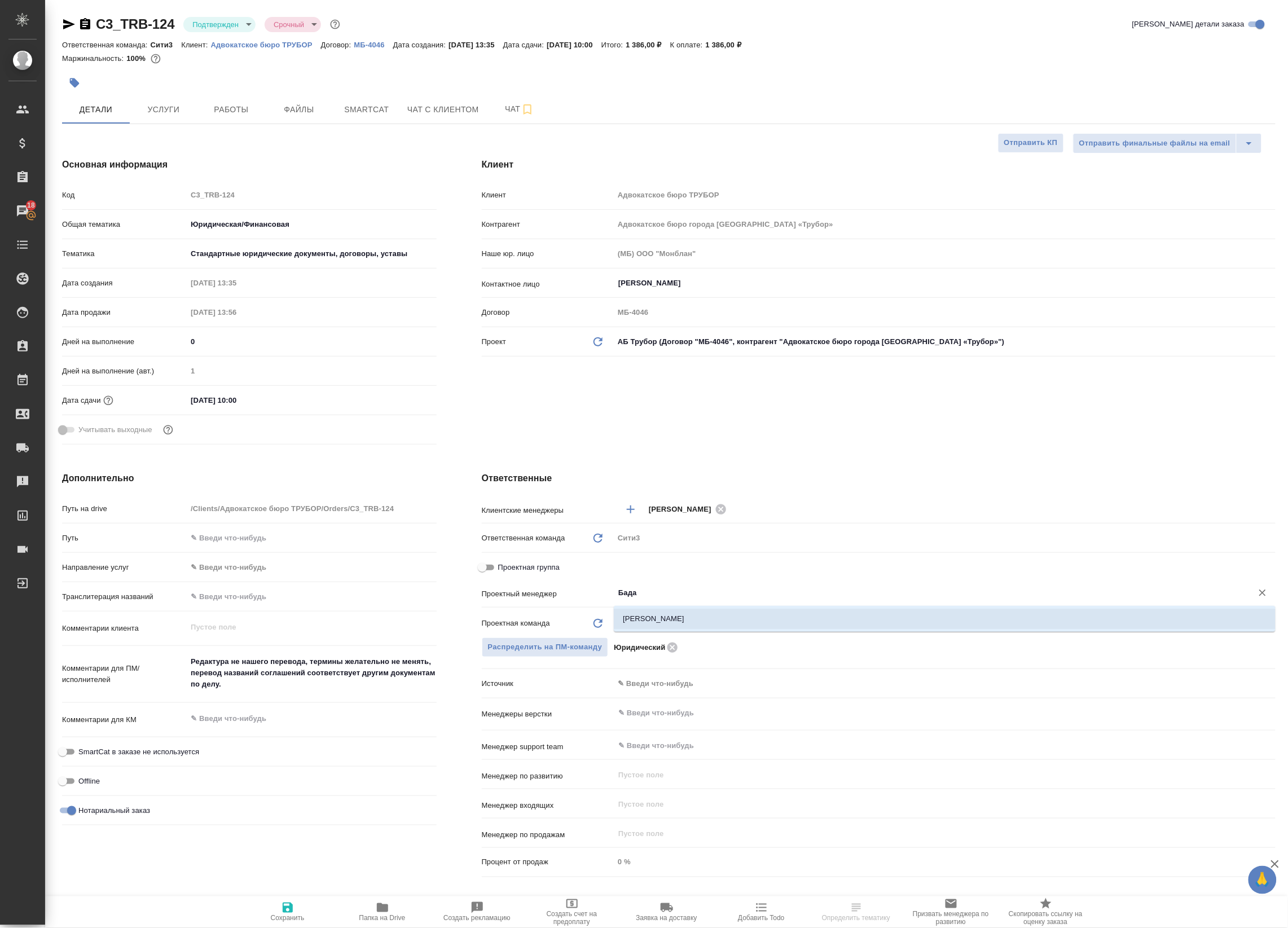
click at [801, 618] on li "[PERSON_NAME]" at bounding box center [945, 618] width 662 height 21
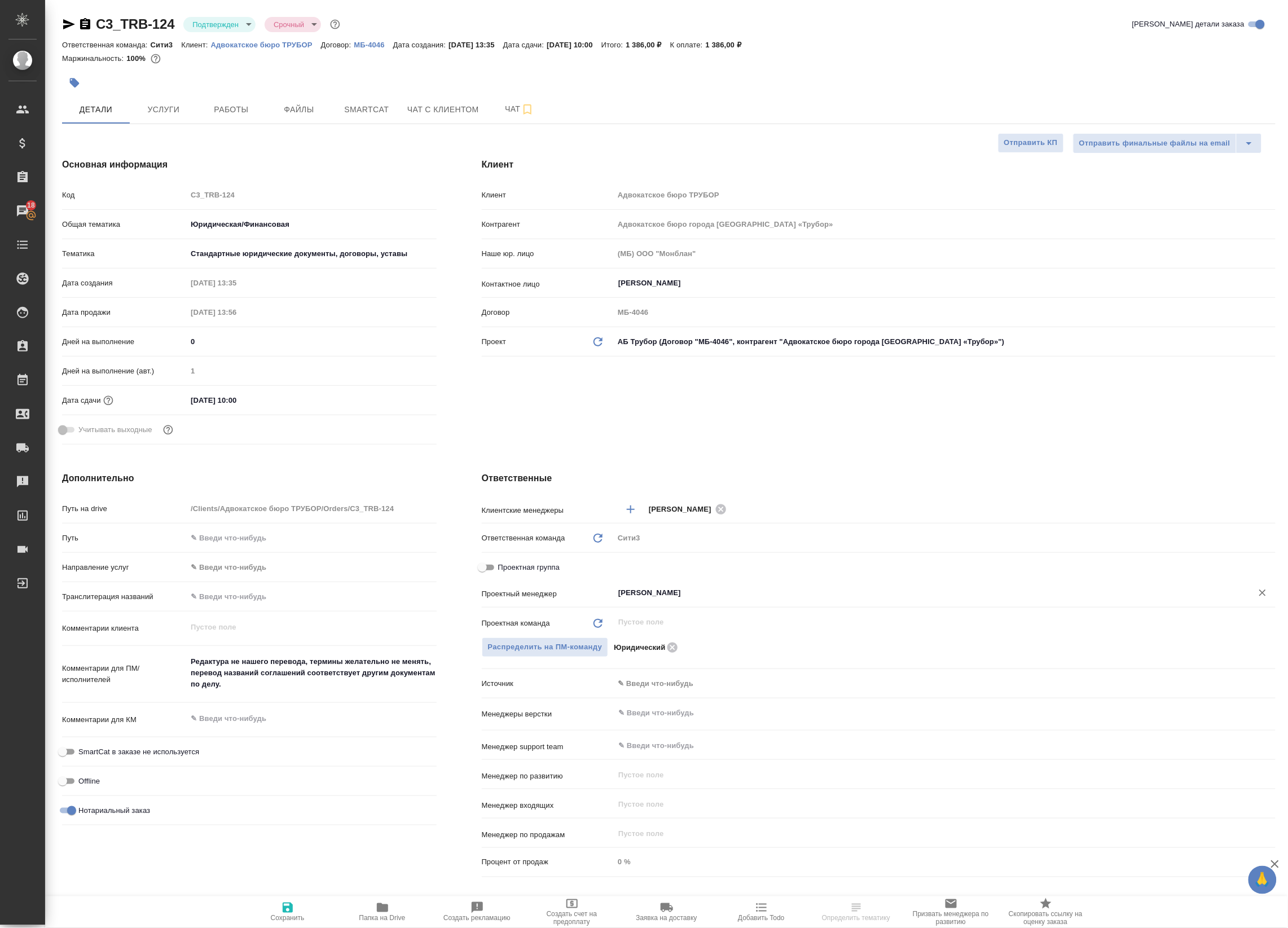
type input "[PERSON_NAME]"
click at [289, 912] on icon "button" at bounding box center [287, 907] width 10 height 10
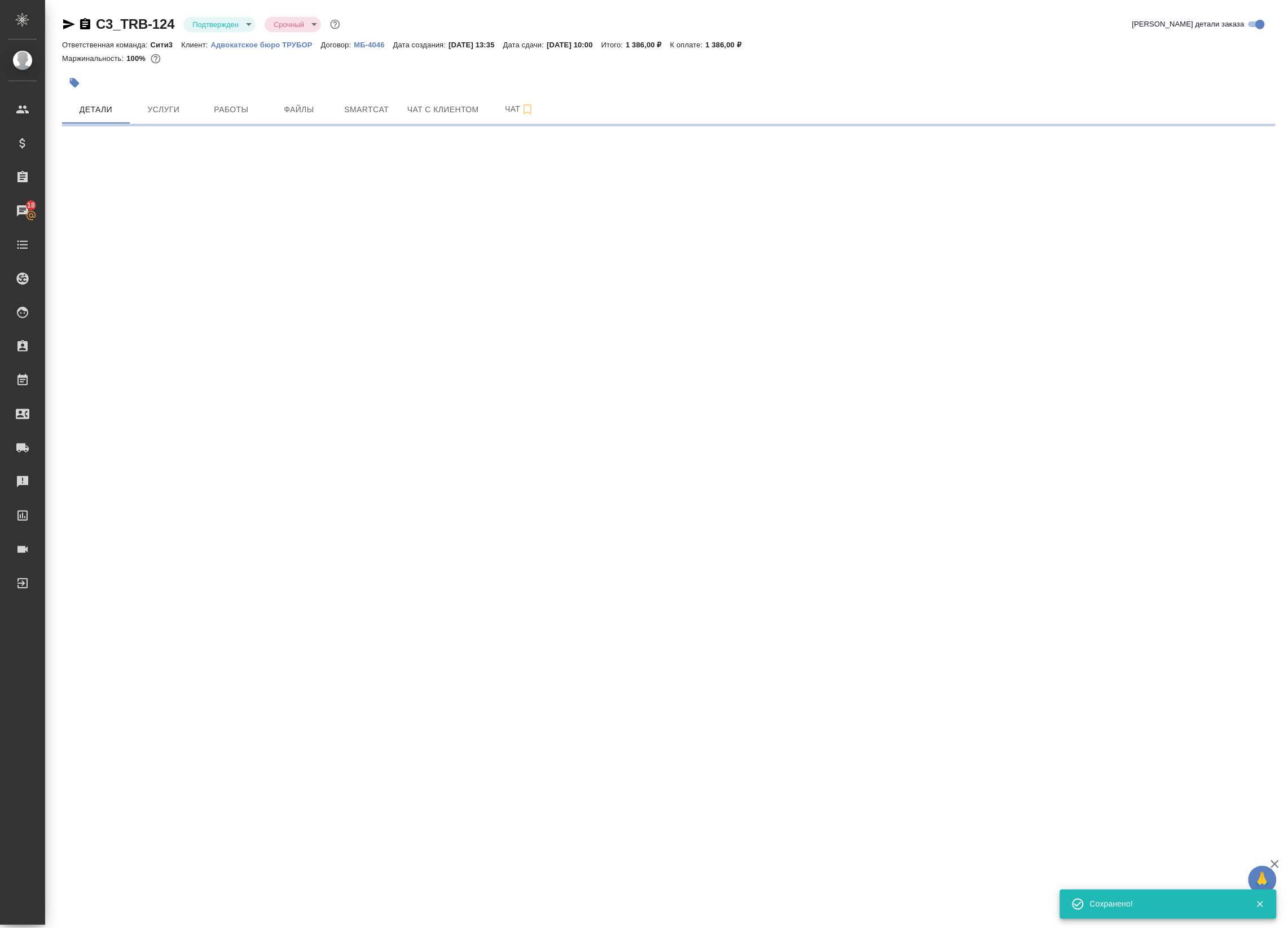
select select "RU"
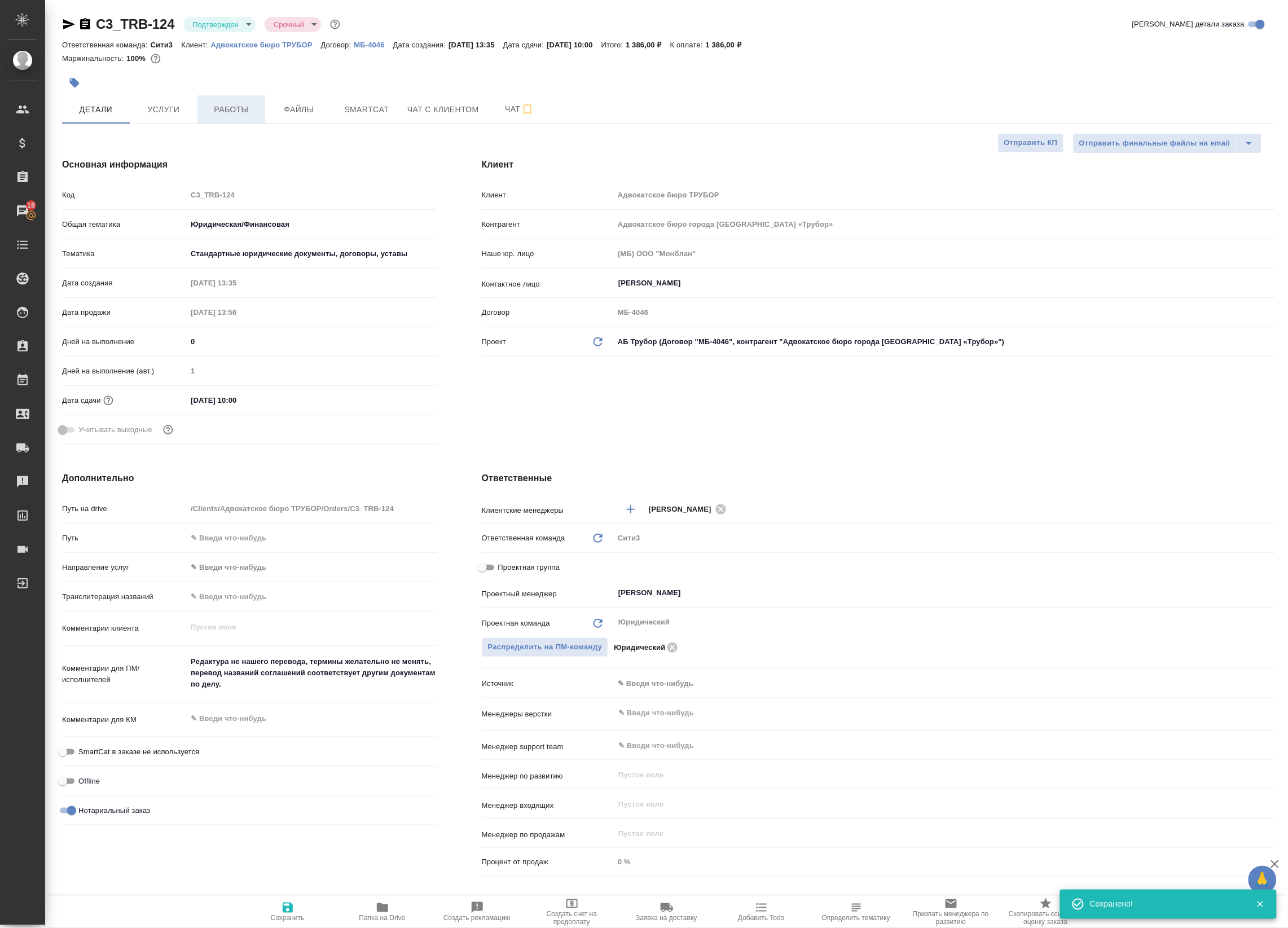
type textarea "x"
click at [227, 108] on span "Работы" at bounding box center [231, 110] width 54 height 14
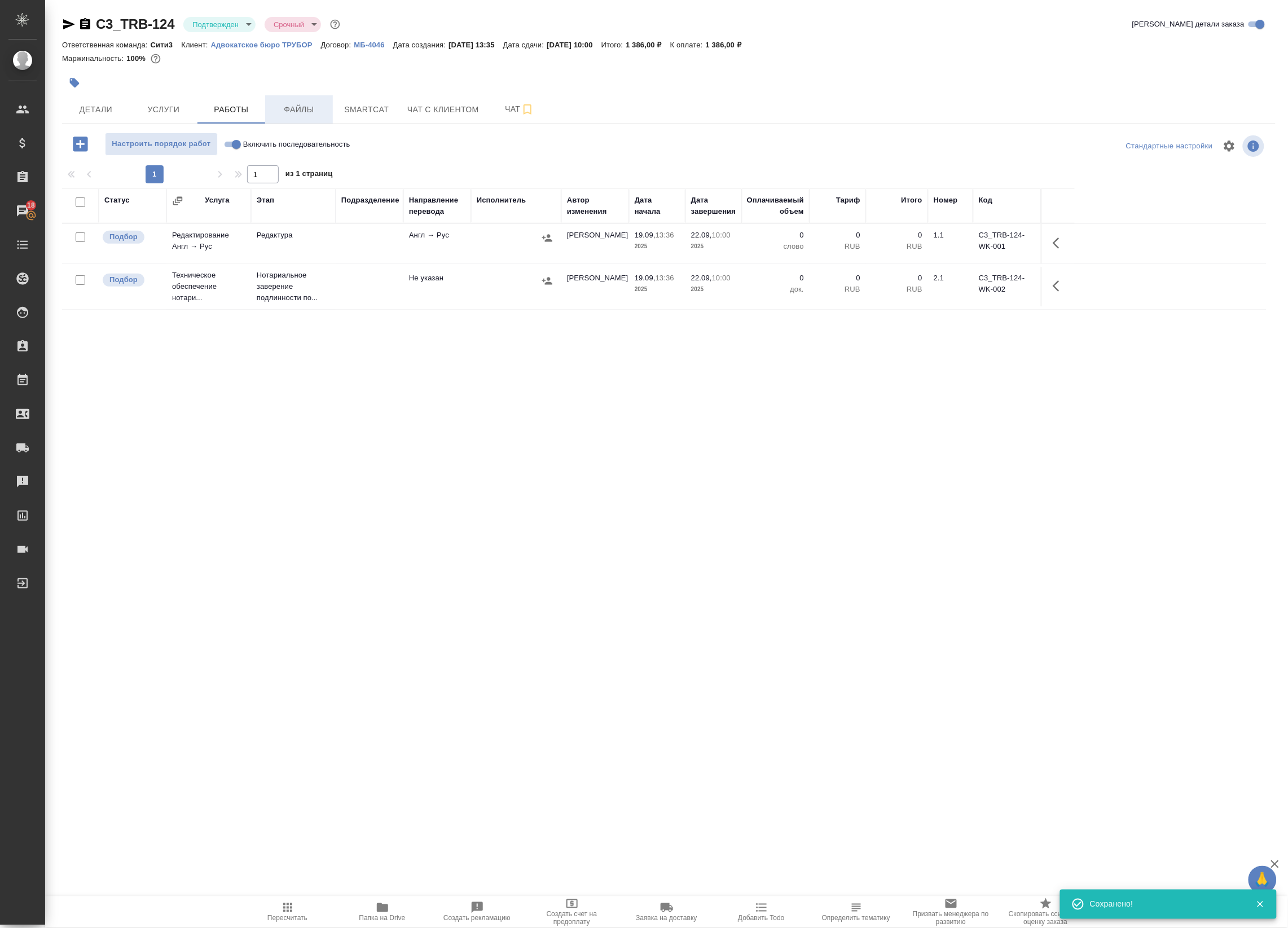
click at [297, 101] on button "Файлы" at bounding box center [299, 109] width 68 height 28
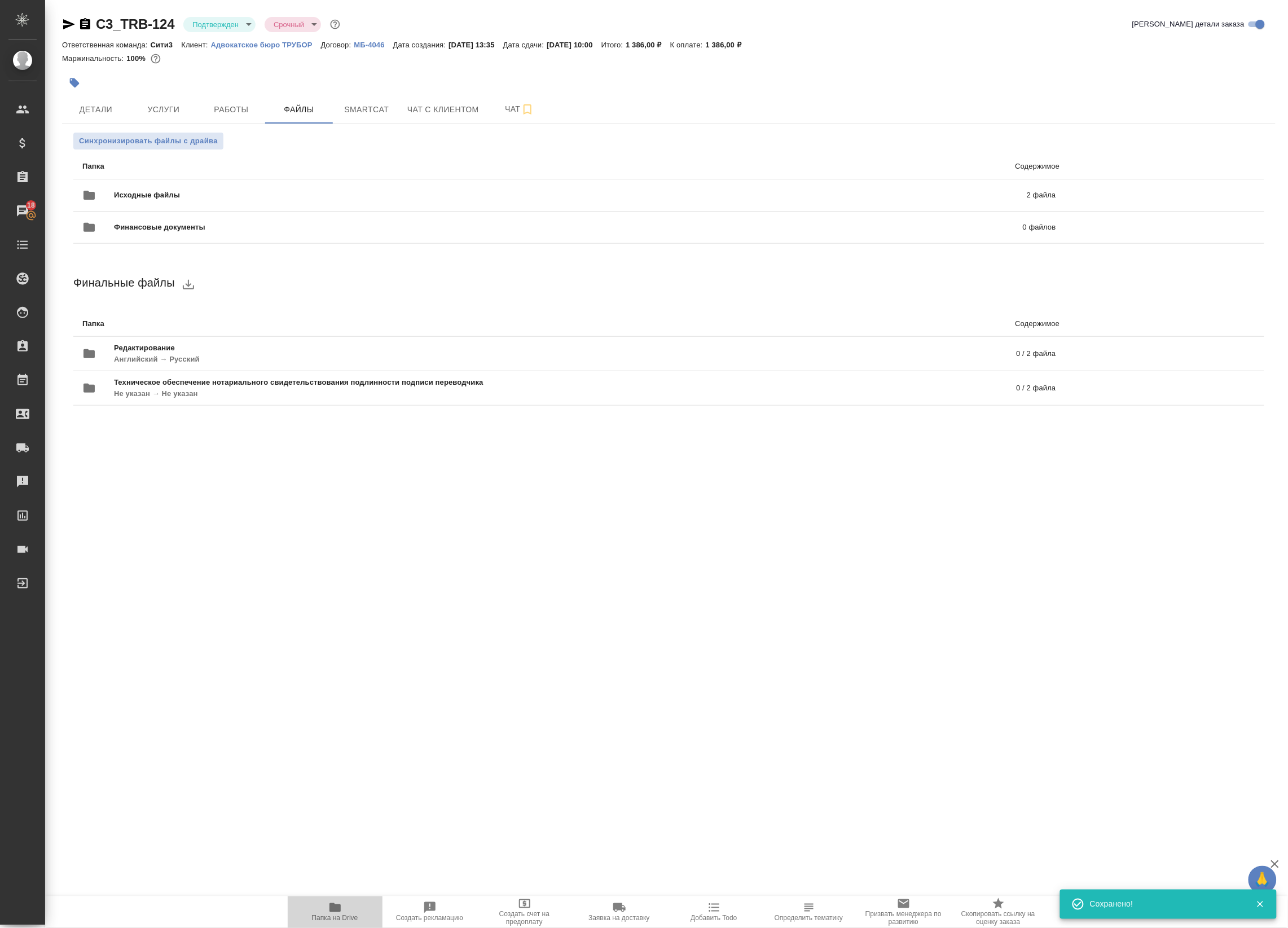
click at [304, 911] on span "Папка на Drive" at bounding box center [335, 911] width 82 height 21
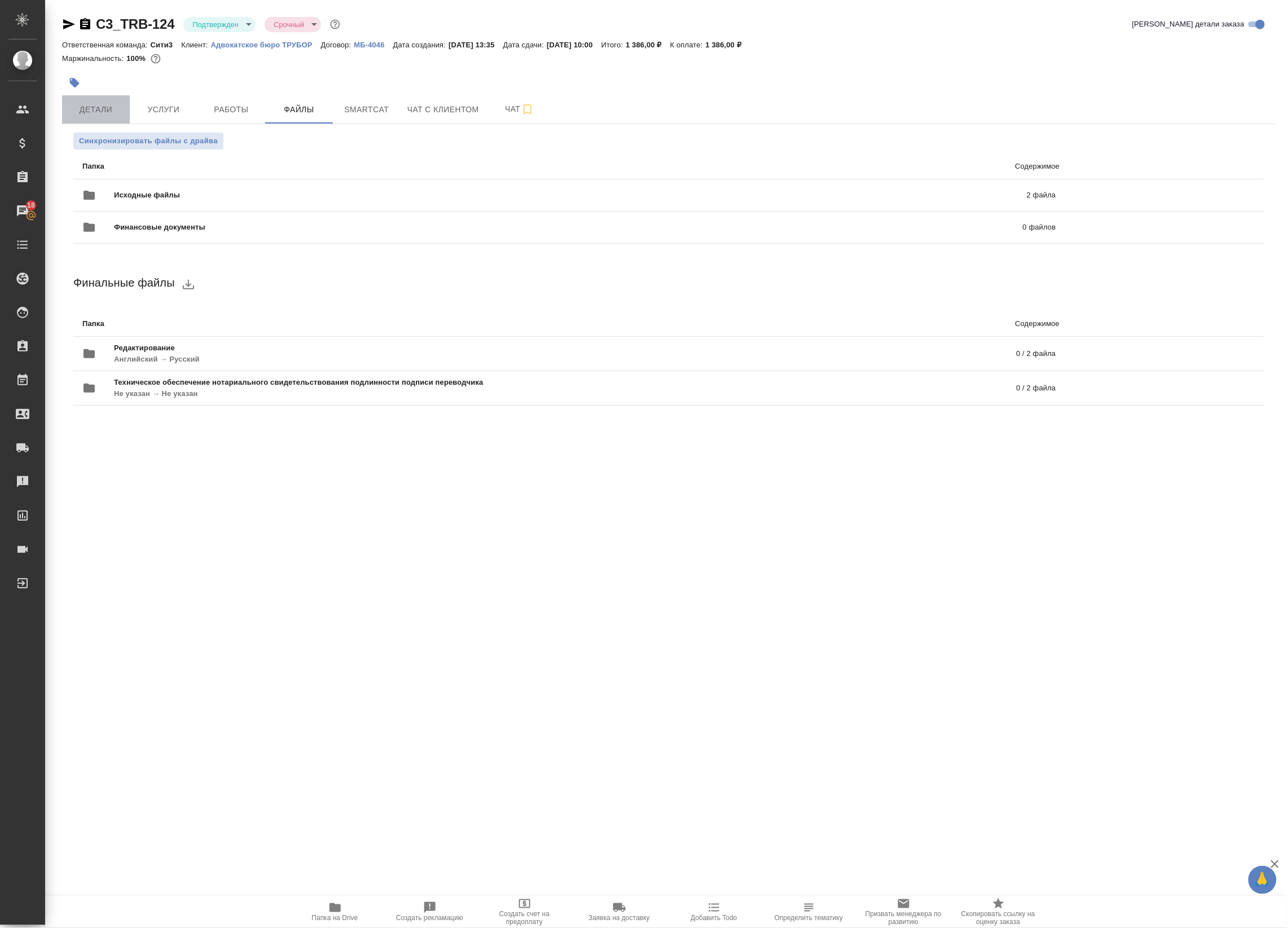
click at [85, 111] on span "Детали" at bounding box center [95, 110] width 54 height 14
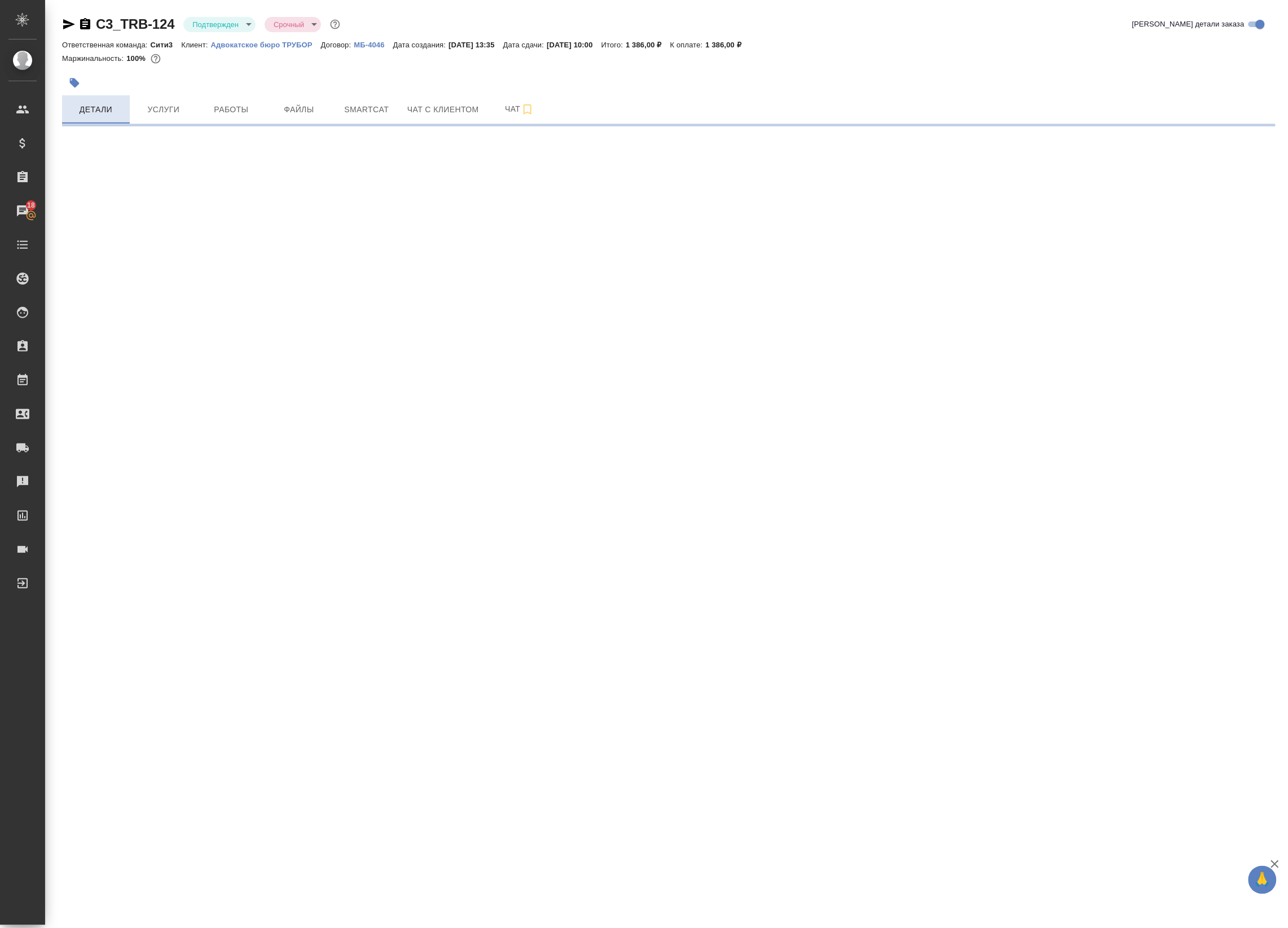
select select "RU"
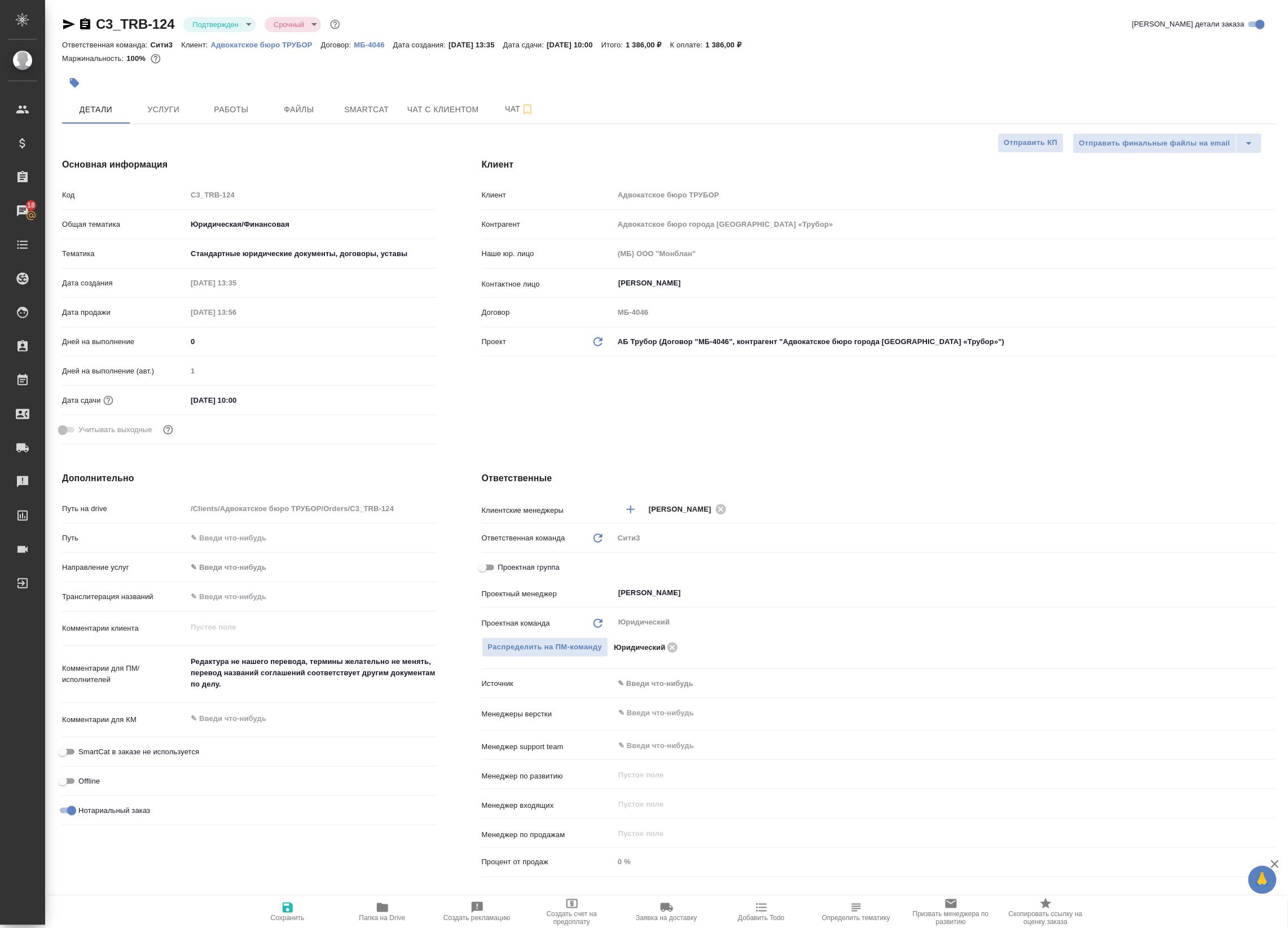
type textarea "x"
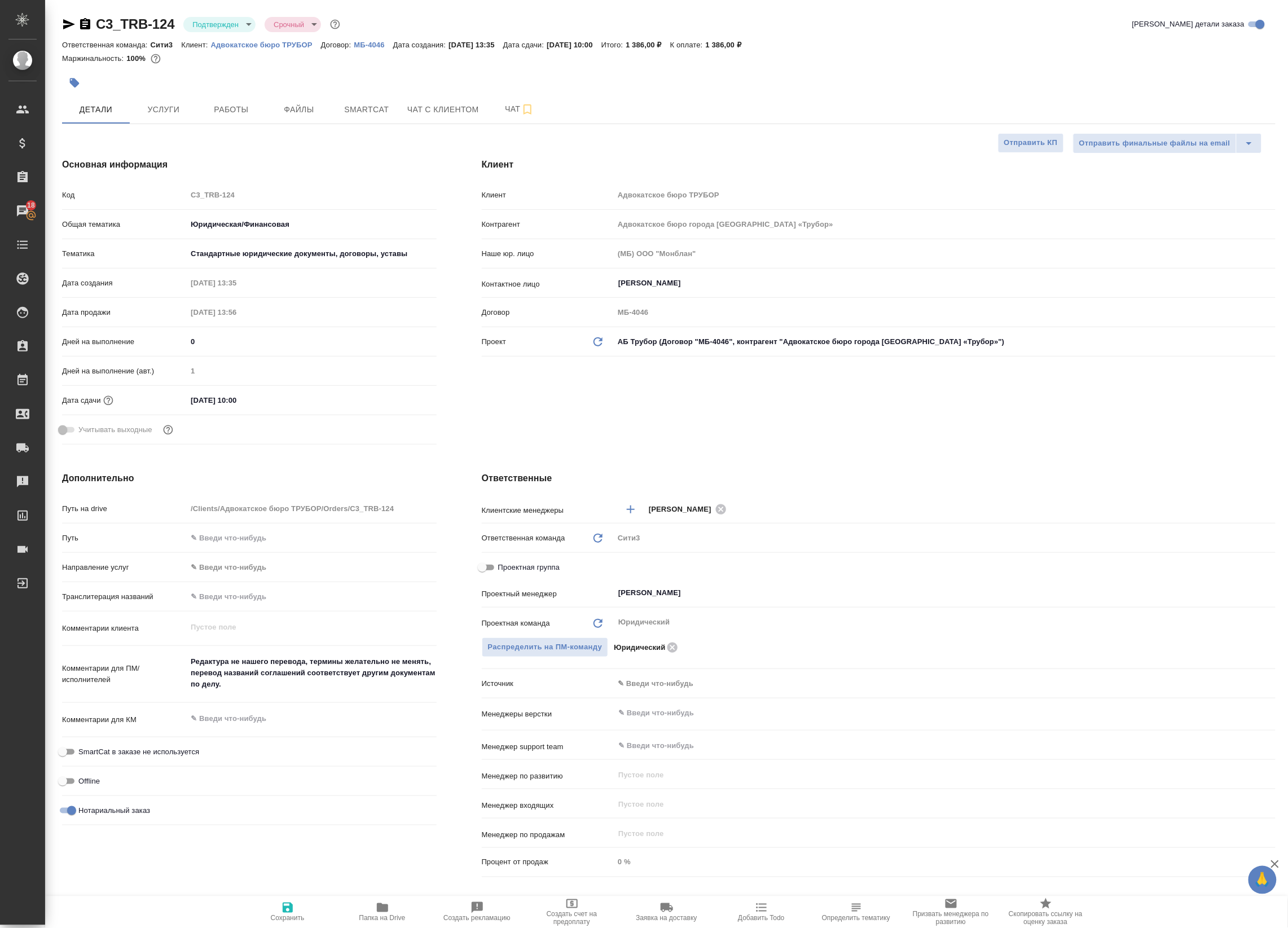
type textarea "x"
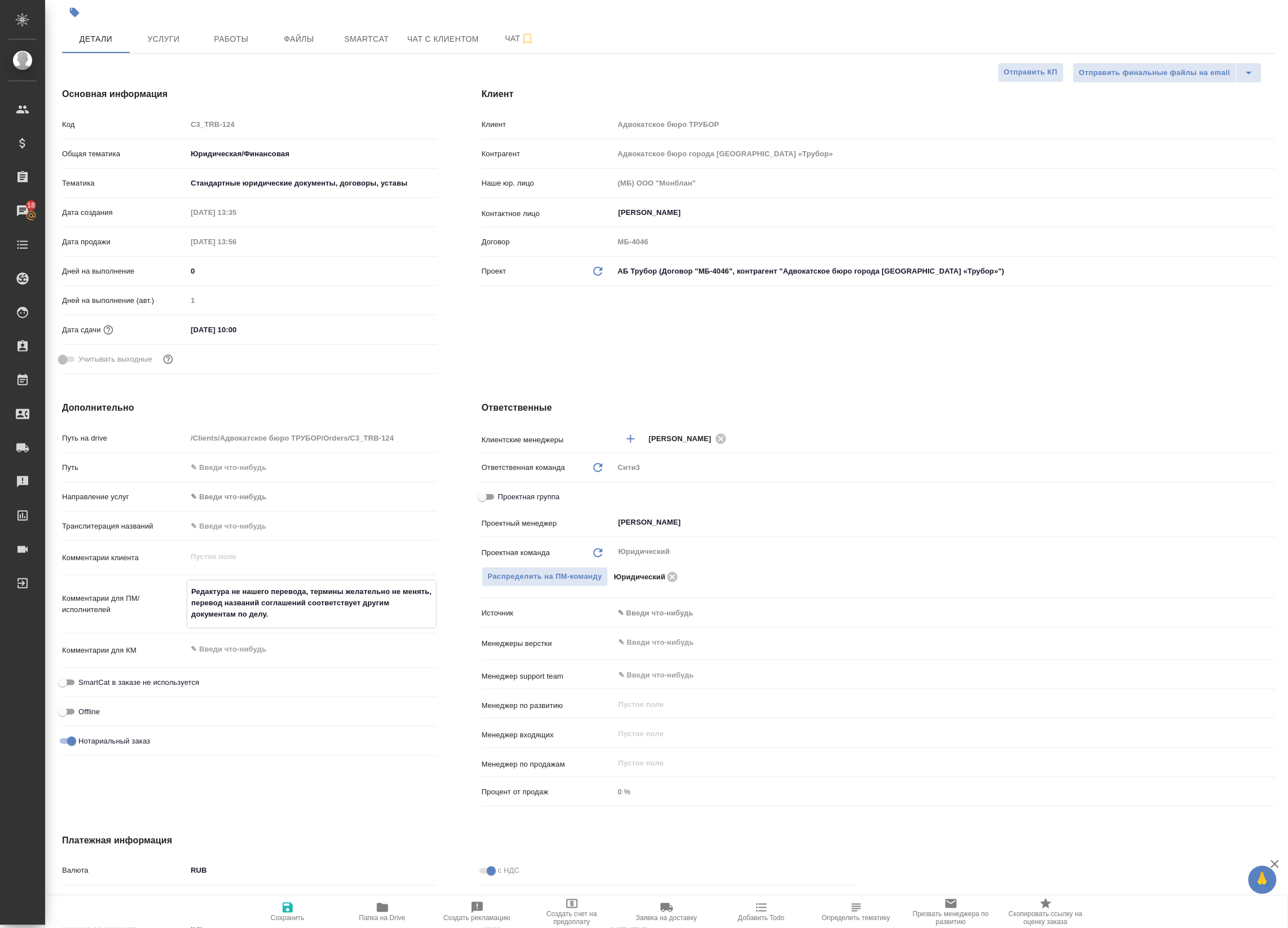
drag, startPoint x: 345, startPoint y: 611, endPoint x: 149, endPoint y: 584, distance: 197.9
click at [149, 584] on div "Комментарии для ПМ/исполнителей Редактура не нашего перевода, термины желательн…" at bounding box center [249, 604] width 374 height 49
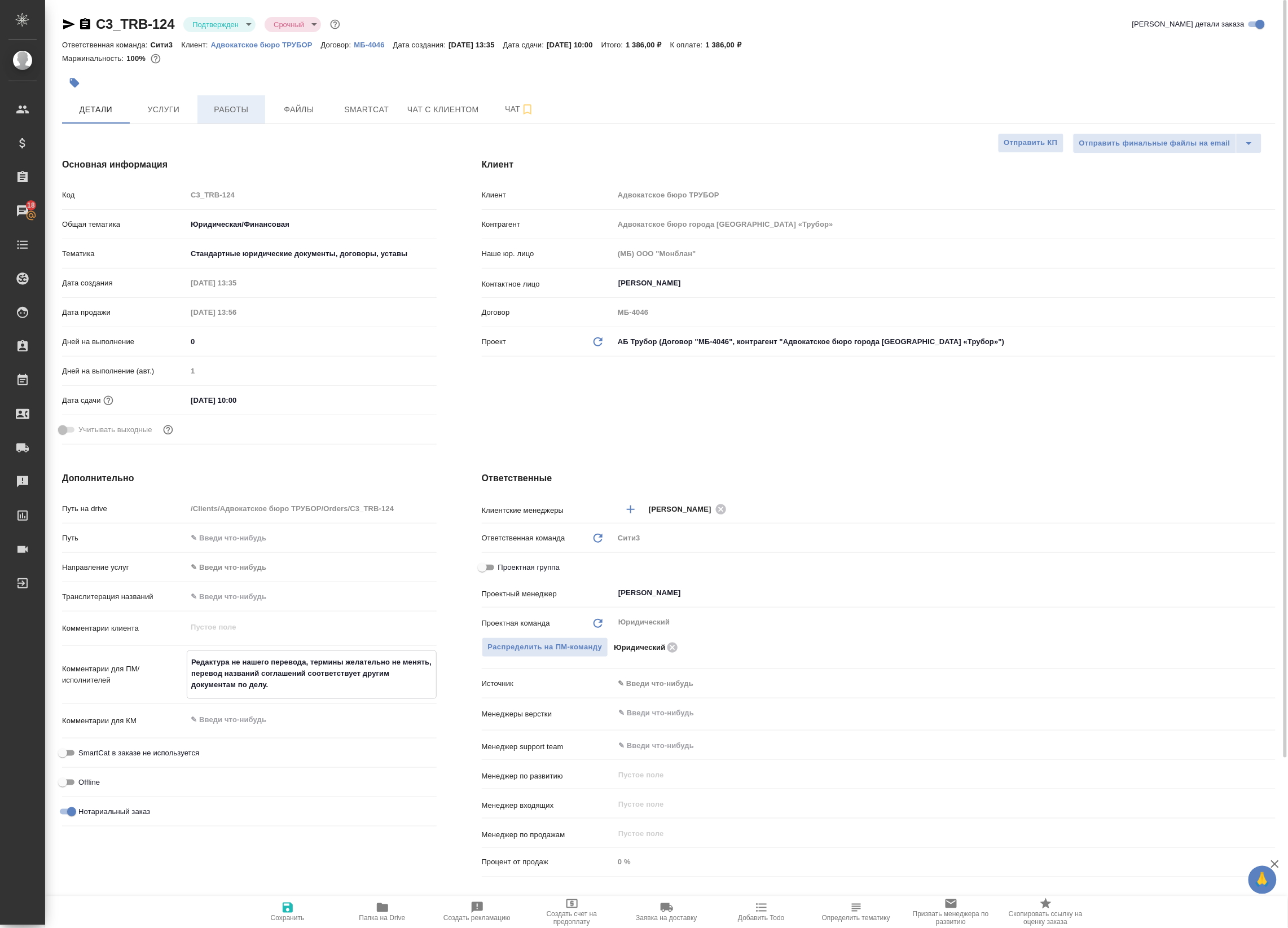
type textarea "x"
click at [246, 116] on span "Работы" at bounding box center [231, 110] width 54 height 14
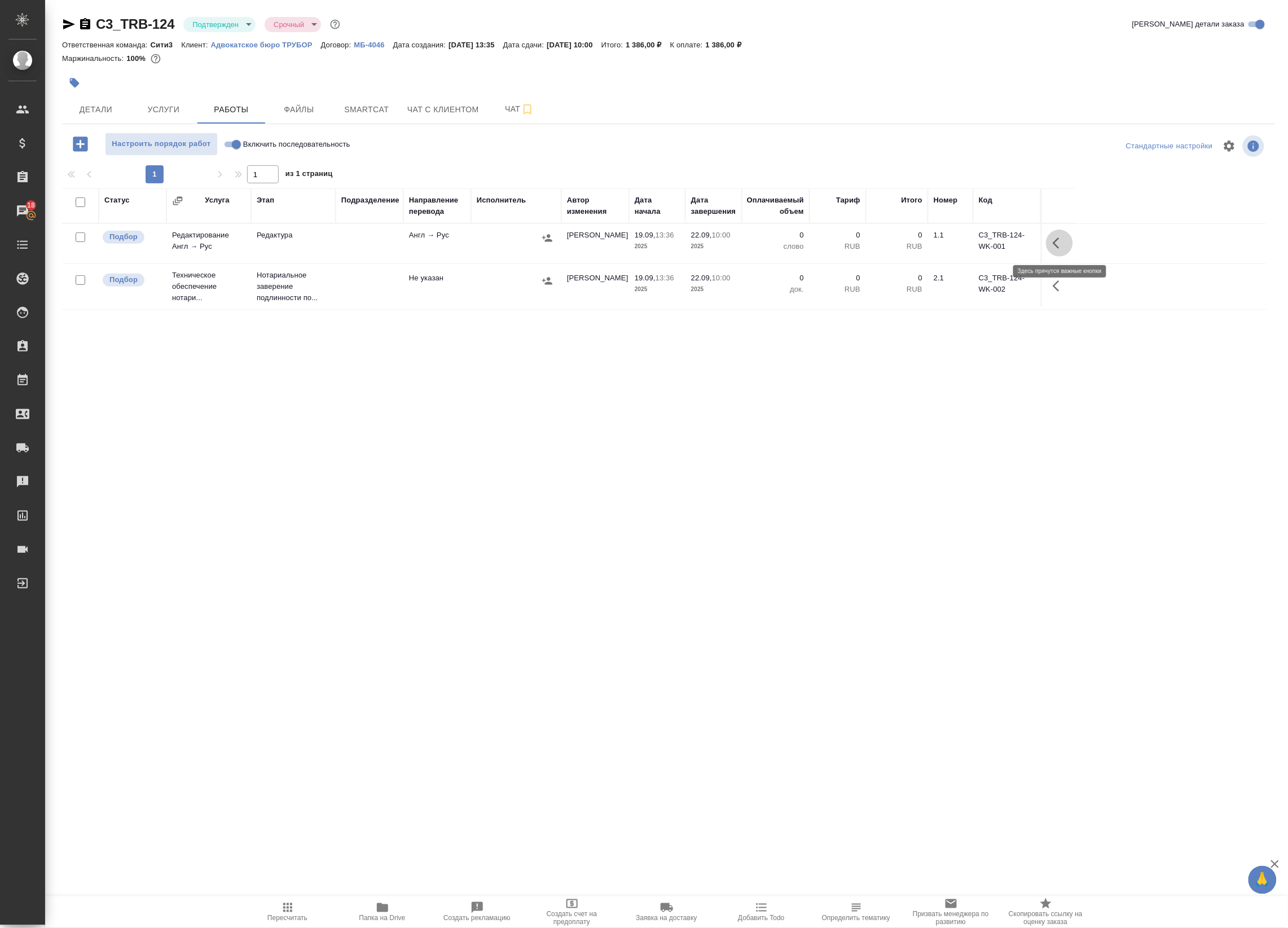
click at [1063, 242] on icon "button" at bounding box center [1059, 243] width 14 height 14
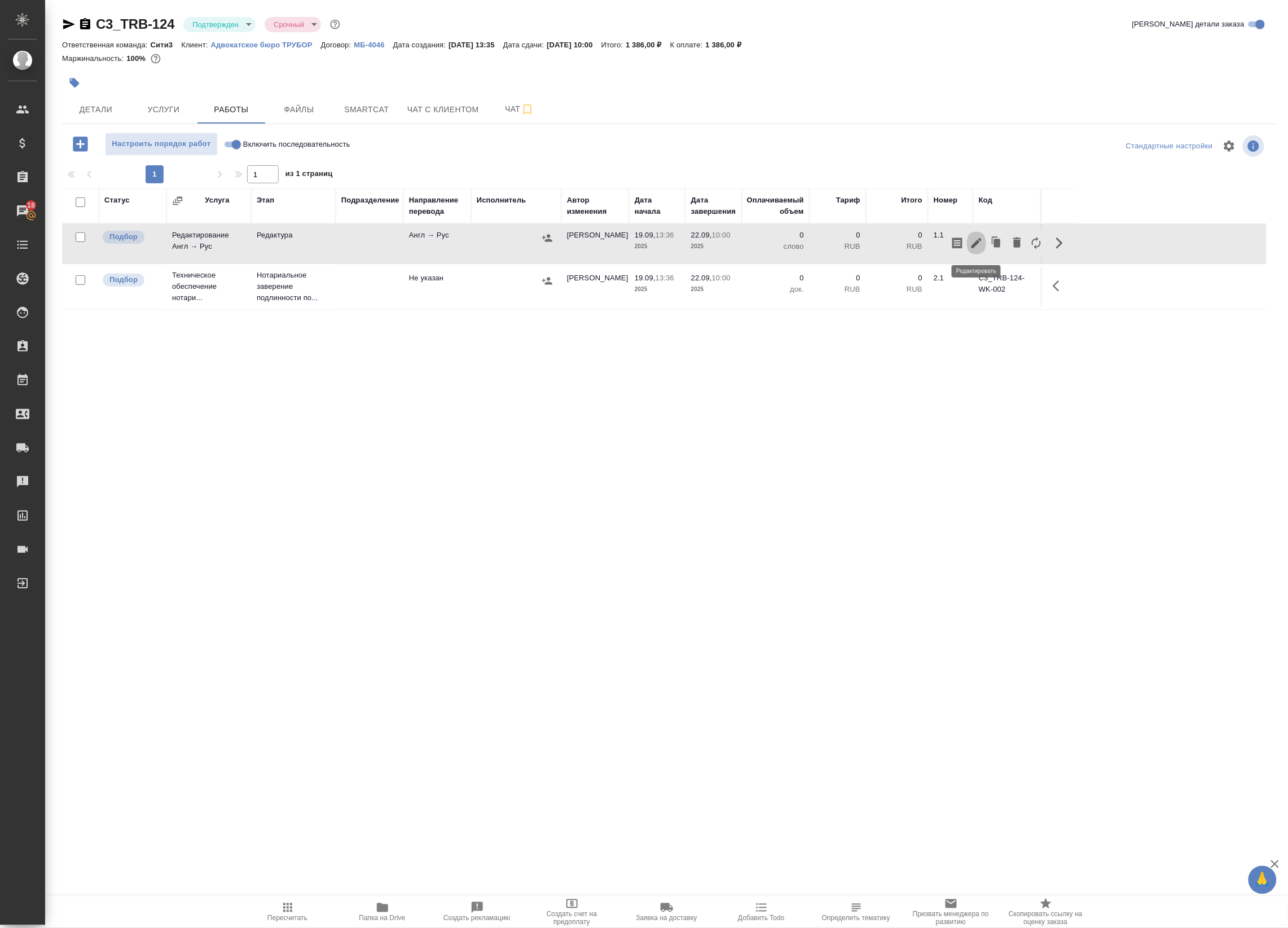
click at [978, 244] on icon "button" at bounding box center [977, 243] width 14 height 14
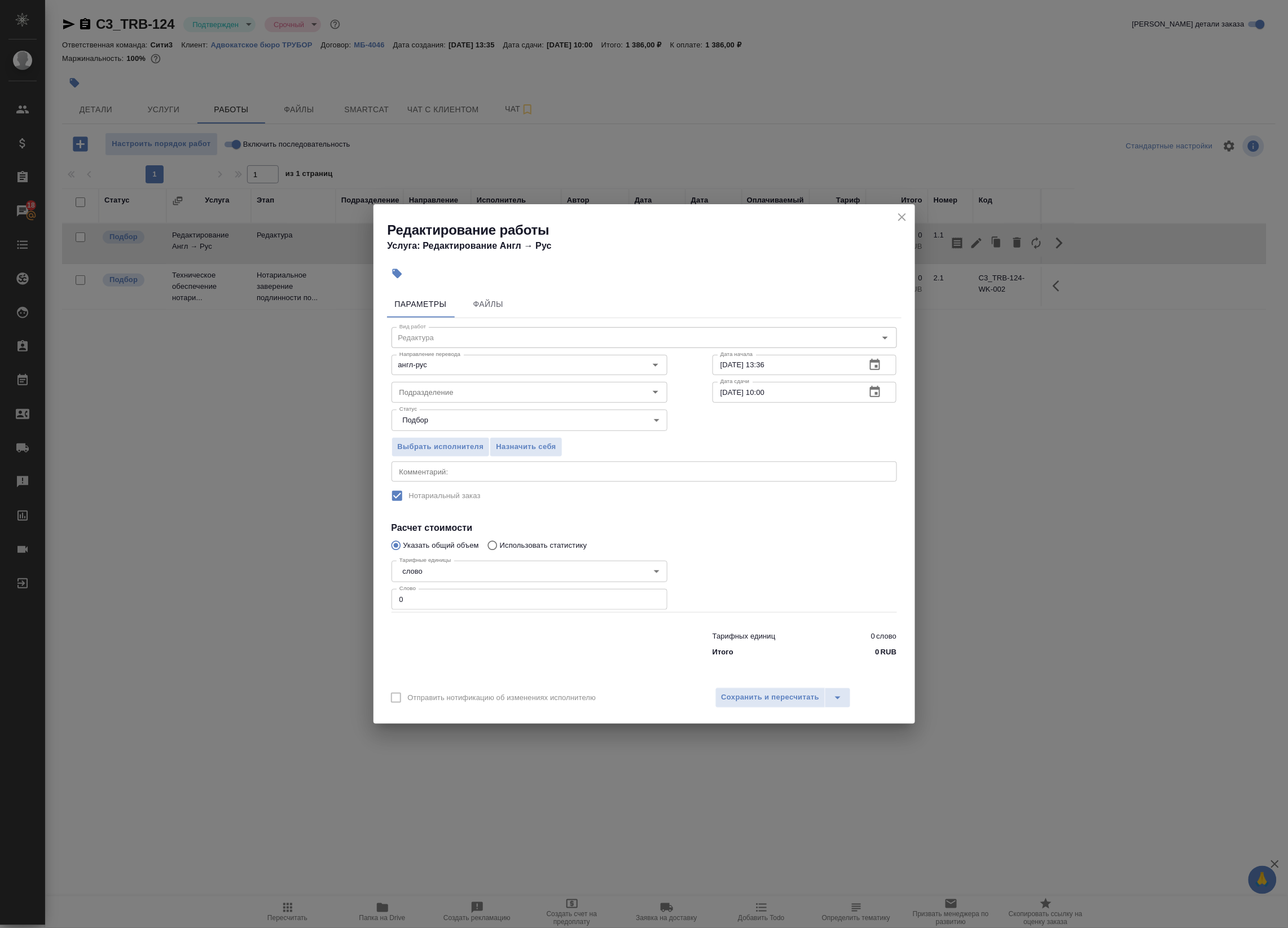
click at [437, 467] on textarea at bounding box center [644, 470] width 490 height 8
paste textarea "Редактура не нашего перевода, термины желательно не менять, перевод названий со…"
type textarea "Редактура не нашего перевода, термины желательно не менять, перевод названий со…"
click at [442, 596] on input "0" at bounding box center [529, 599] width 276 height 21
drag, startPoint x: 404, startPoint y: 601, endPoint x: 368, endPoint y: 601, distance: 36.0
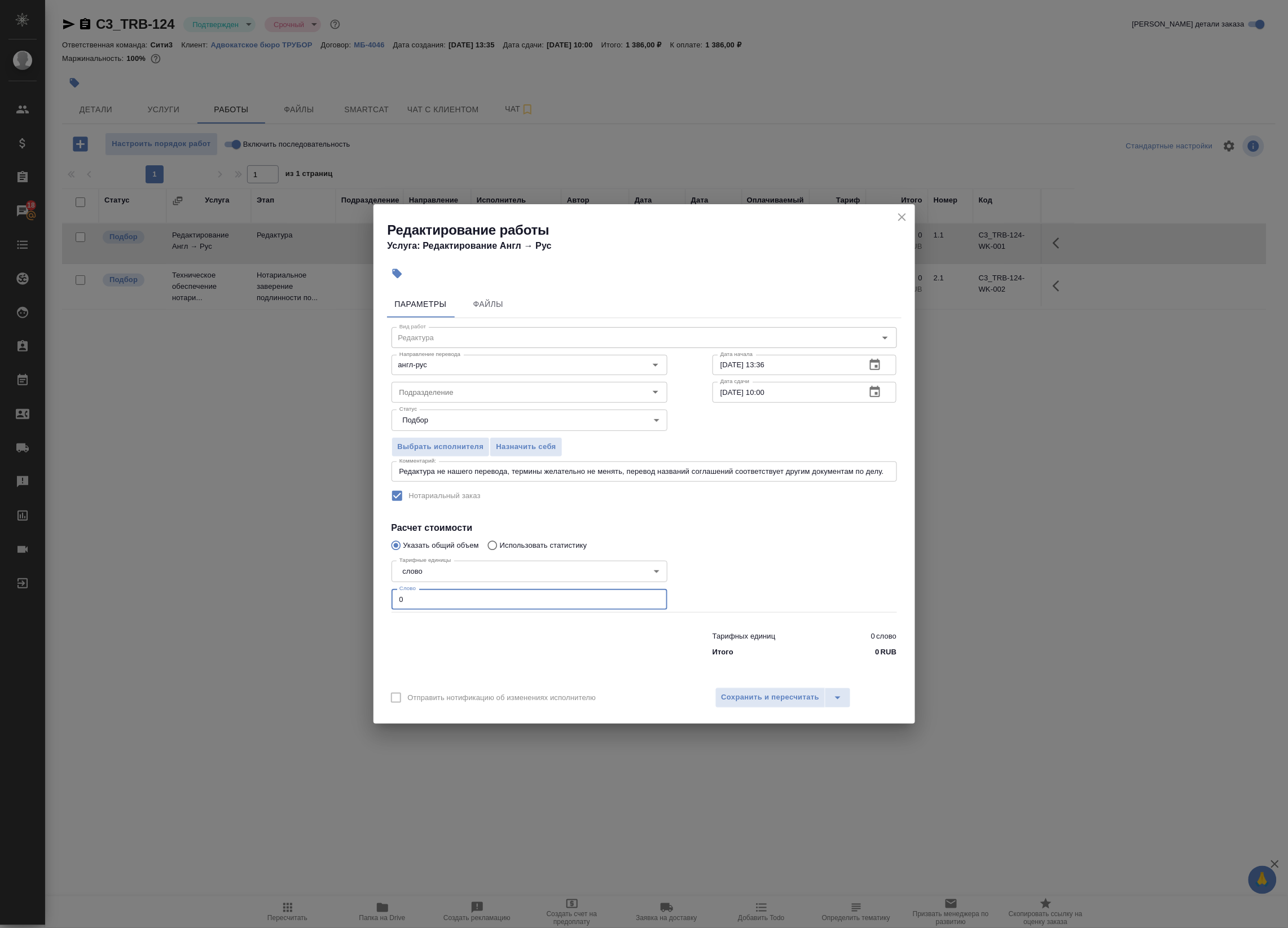
click at [368, 601] on div "Редактирование работы Услуга: Редактирование Англ → Рус Параметры Файлы Вид раб…" at bounding box center [644, 464] width 1288 height 928
type input "1"
click at [756, 698] on span "Сохранить и пересчитать" at bounding box center [770, 697] width 98 height 13
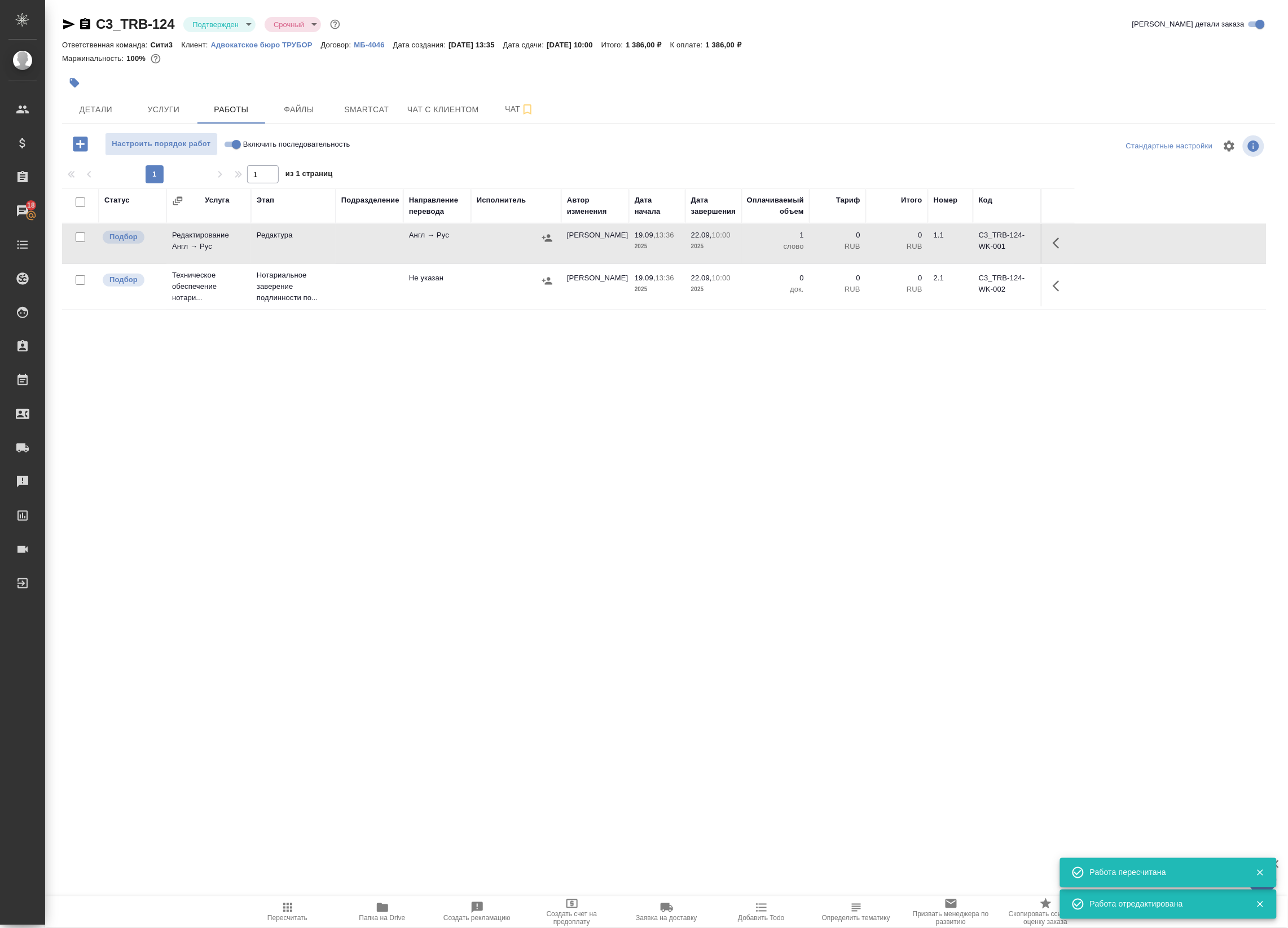
click at [1058, 244] on icon "button" at bounding box center [1059, 243] width 14 height 14
click at [980, 244] on icon "button" at bounding box center [977, 243] width 14 height 14
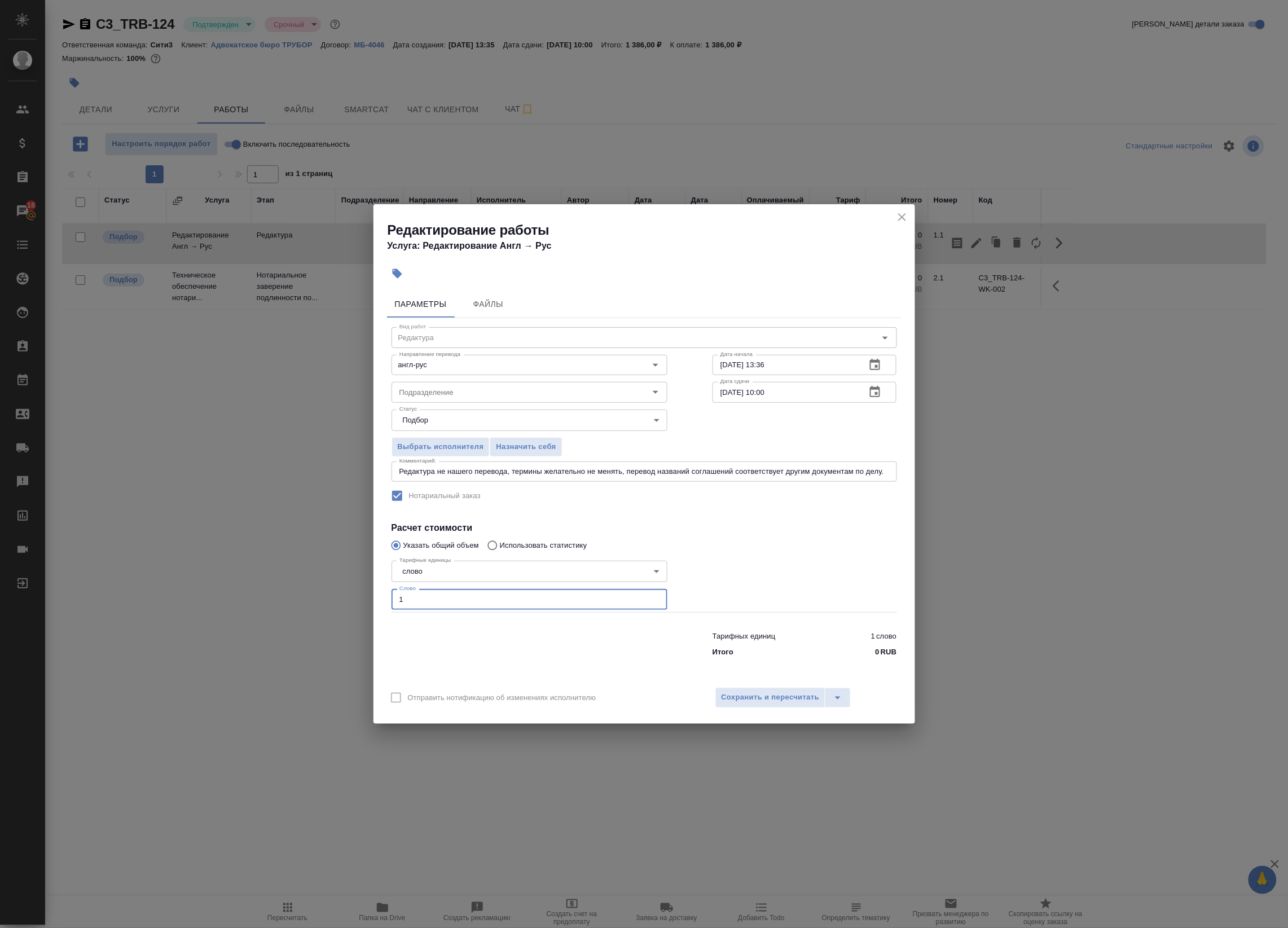
drag, startPoint x: 392, startPoint y: 597, endPoint x: 330, endPoint y: 592, distance: 62.2
click at [330, 592] on div "Редактирование работы Услуга: Редактирование Англ → Рус Параметры Файлы Вид раб…" at bounding box center [644, 464] width 1288 height 928
type input "110"
click at [798, 692] on span "Сохранить и пересчитать" at bounding box center [770, 697] width 98 height 13
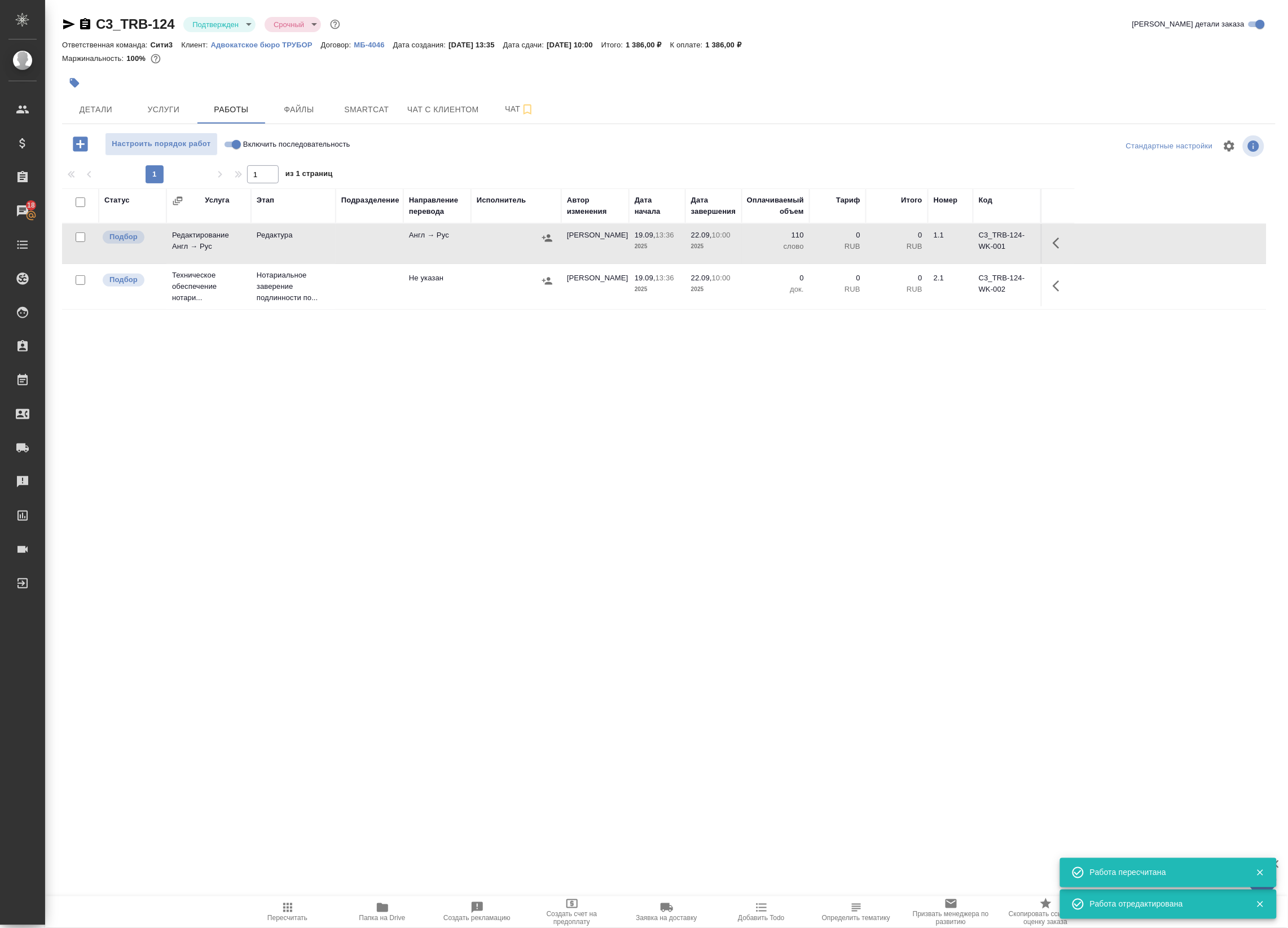
click at [1062, 244] on icon "button" at bounding box center [1059, 243] width 14 height 14
click at [975, 241] on icon "button" at bounding box center [977, 243] width 14 height 14
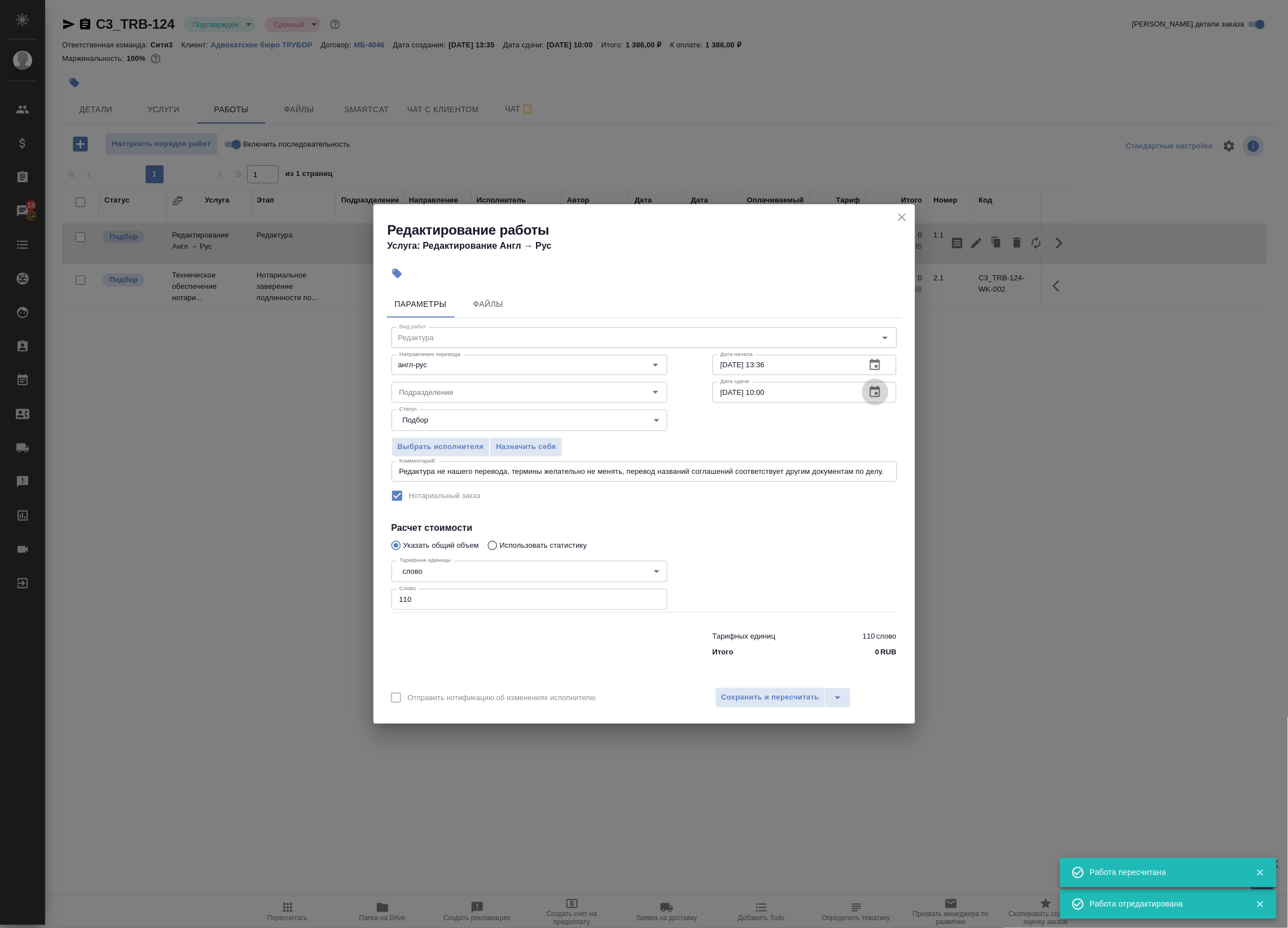
click at [877, 393] on icon "button" at bounding box center [875, 391] width 10 height 11
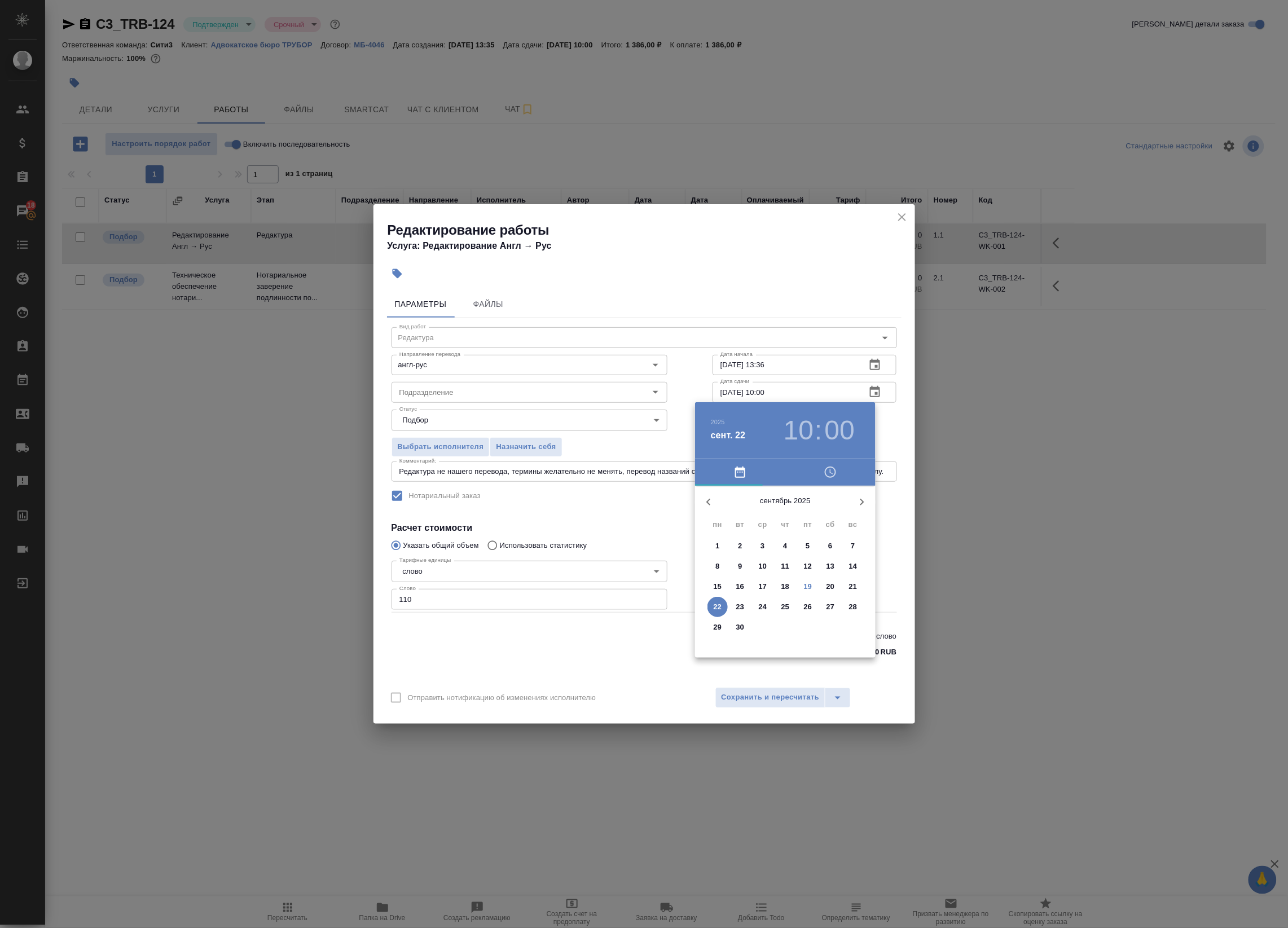
click at [811, 586] on p "19" at bounding box center [808, 586] width 8 height 11
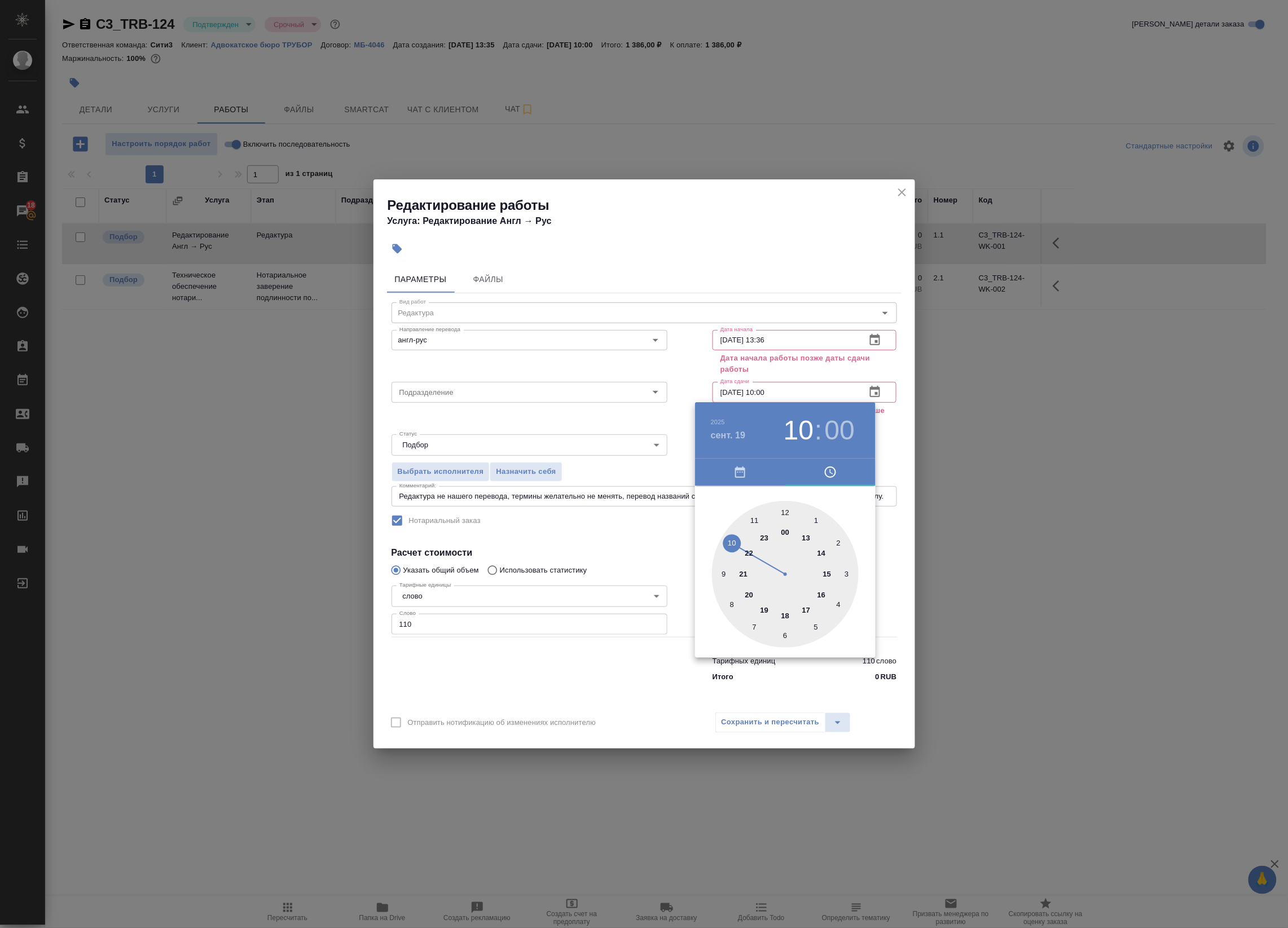
click at [807, 610] on div at bounding box center [785, 574] width 146 height 146
type input "[DATE] 17:00"
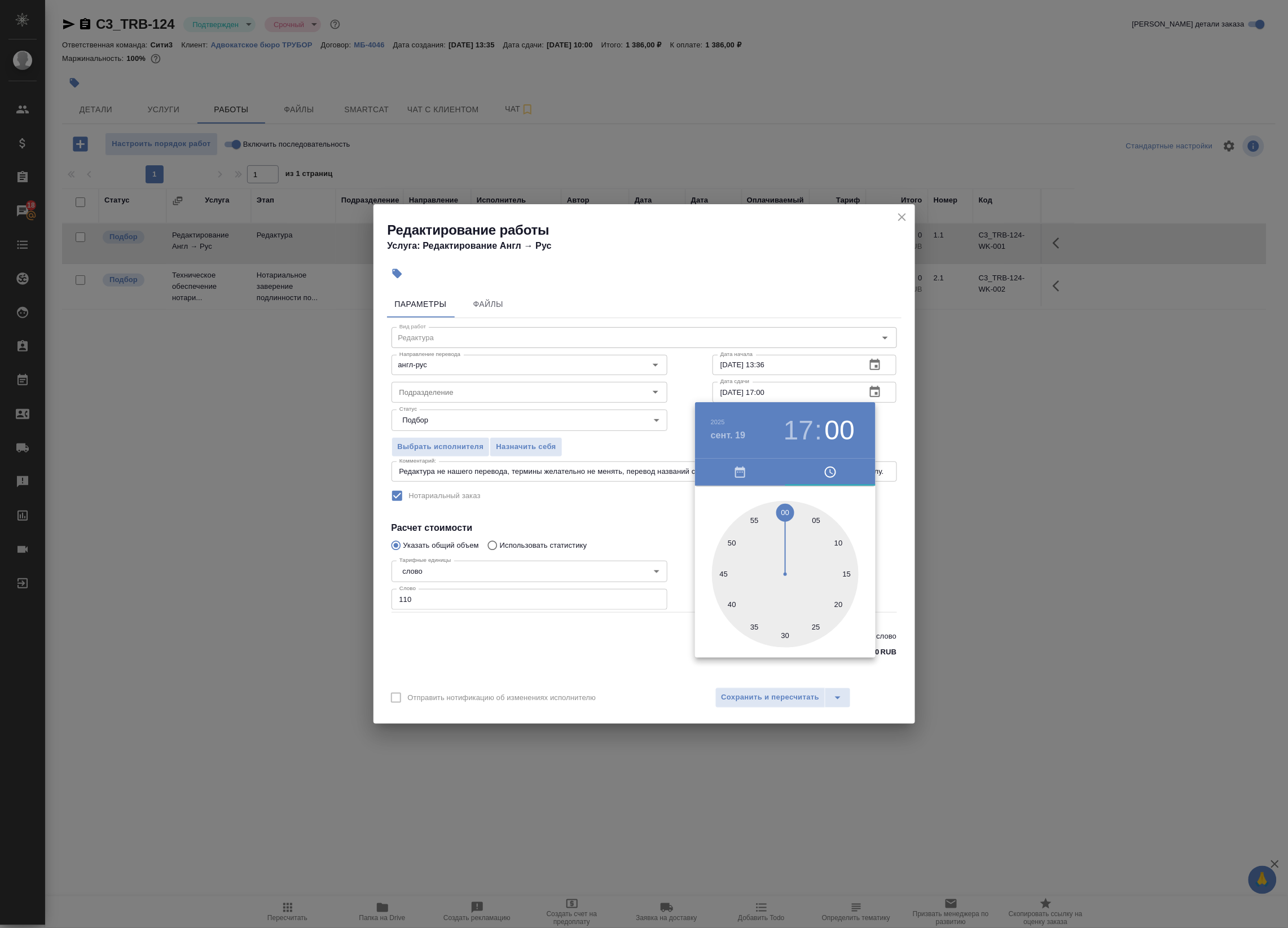
click at [785, 509] on div at bounding box center [785, 574] width 146 height 146
click at [895, 430] on div at bounding box center [644, 464] width 1288 height 928
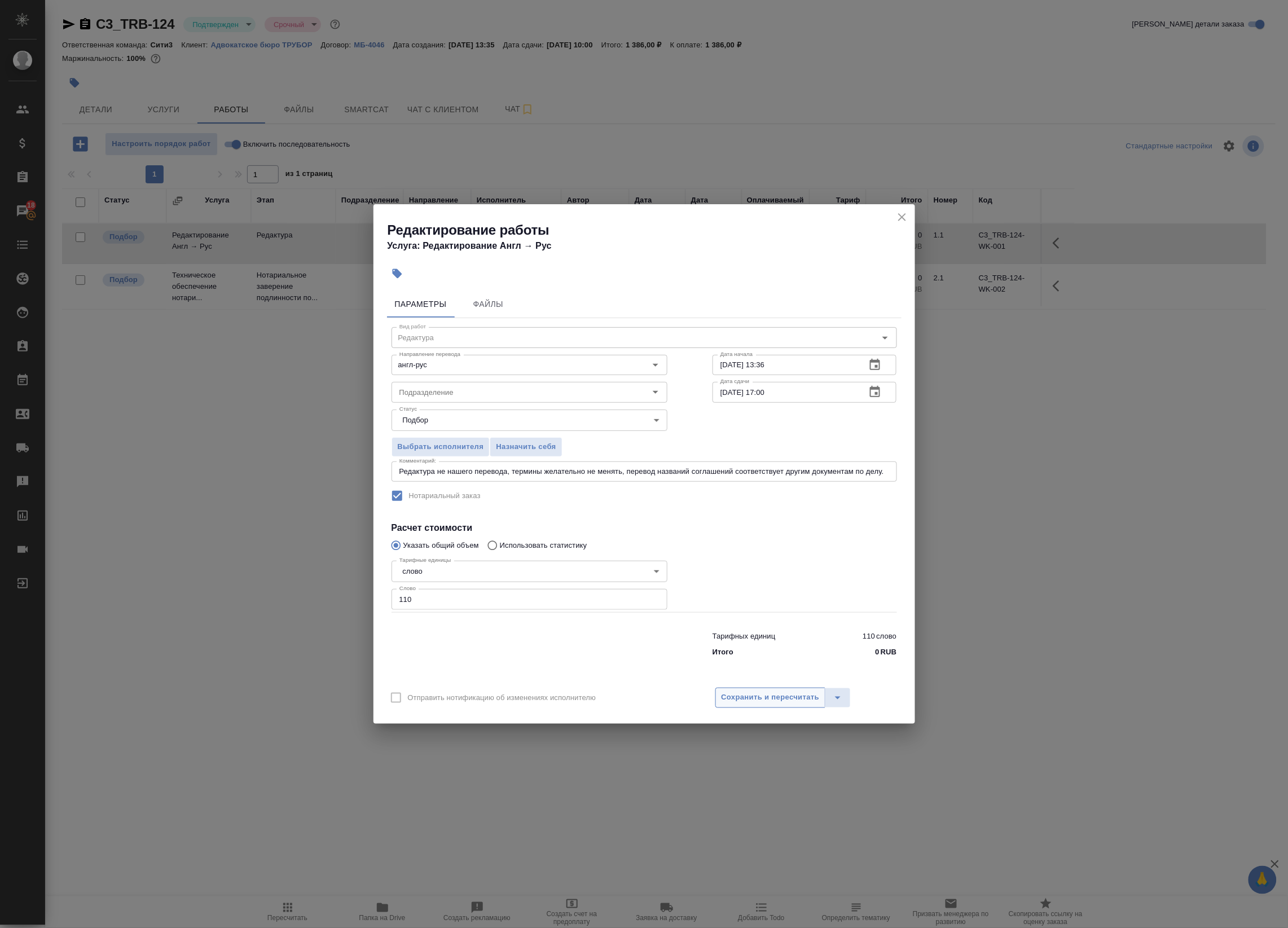
click at [782, 700] on span "Сохранить и пересчитать" at bounding box center [770, 697] width 98 height 13
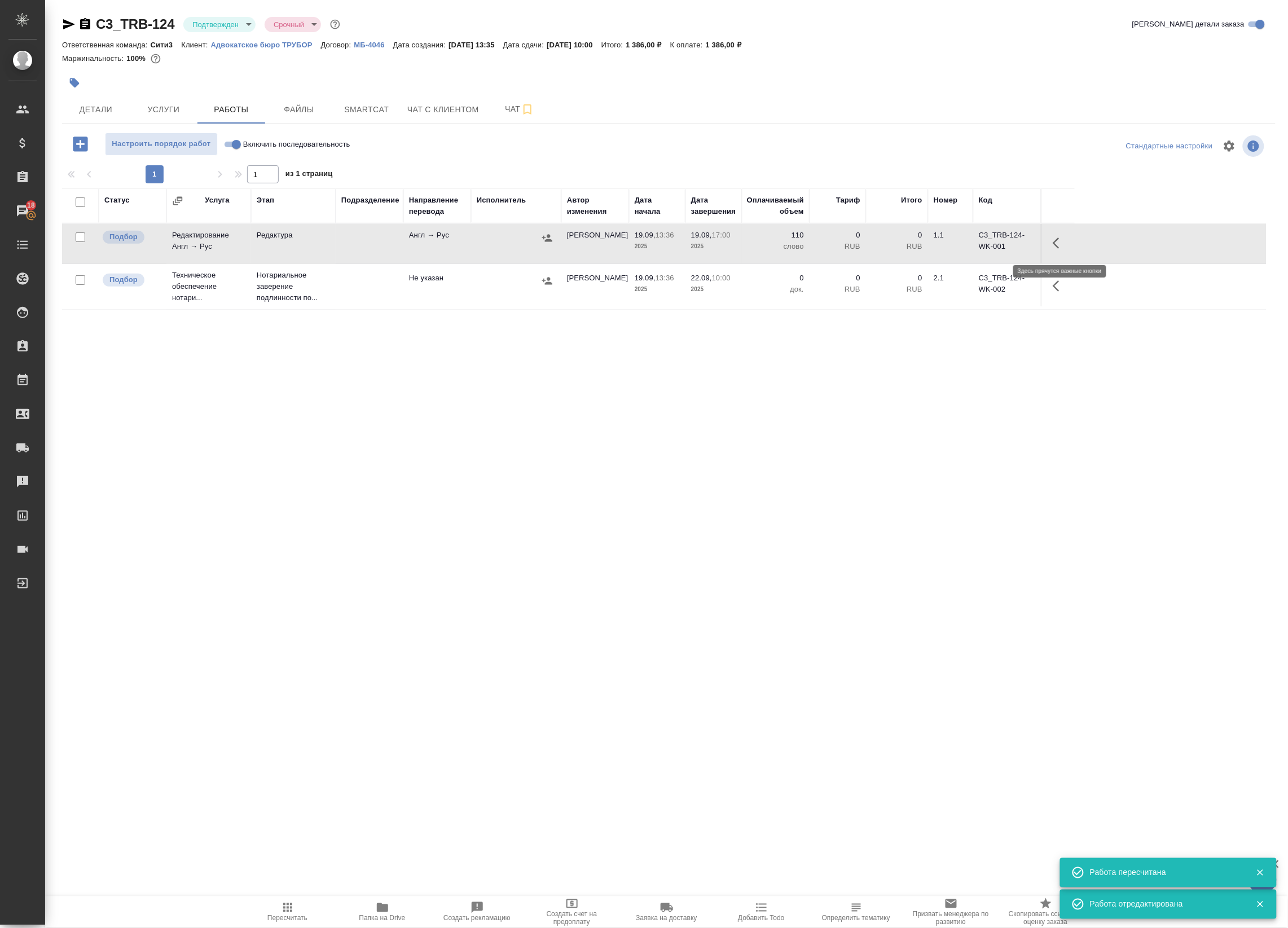
click at [1051, 242] on button "button" at bounding box center [1059, 243] width 27 height 27
click at [957, 244] on icon "button" at bounding box center [957, 242] width 10 height 11
click at [1061, 244] on icon "button" at bounding box center [1059, 242] width 7 height 11
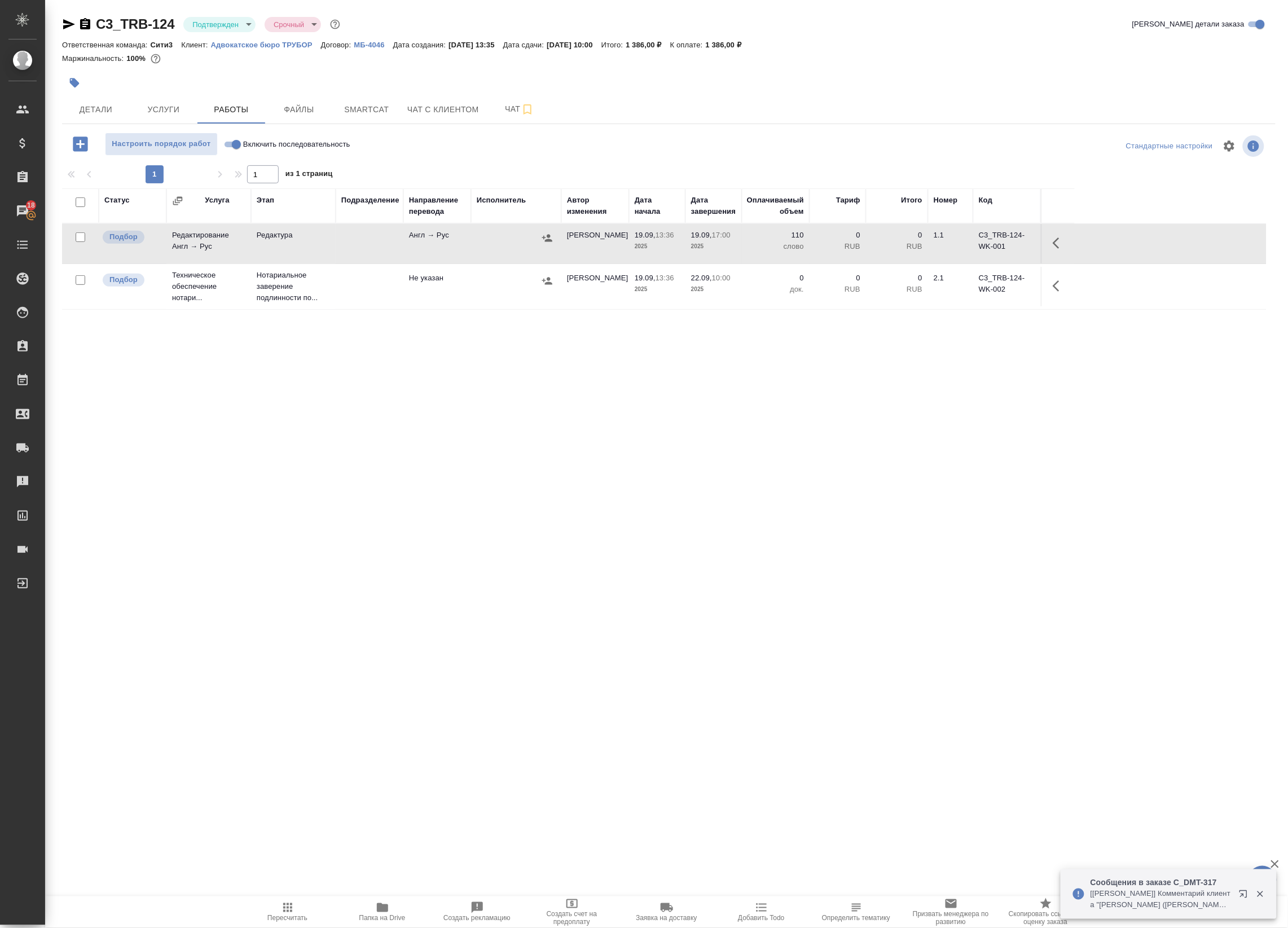
click at [1059, 246] on icon "button" at bounding box center [1059, 243] width 14 height 14
click at [978, 248] on icon "button" at bounding box center [977, 243] width 14 height 14
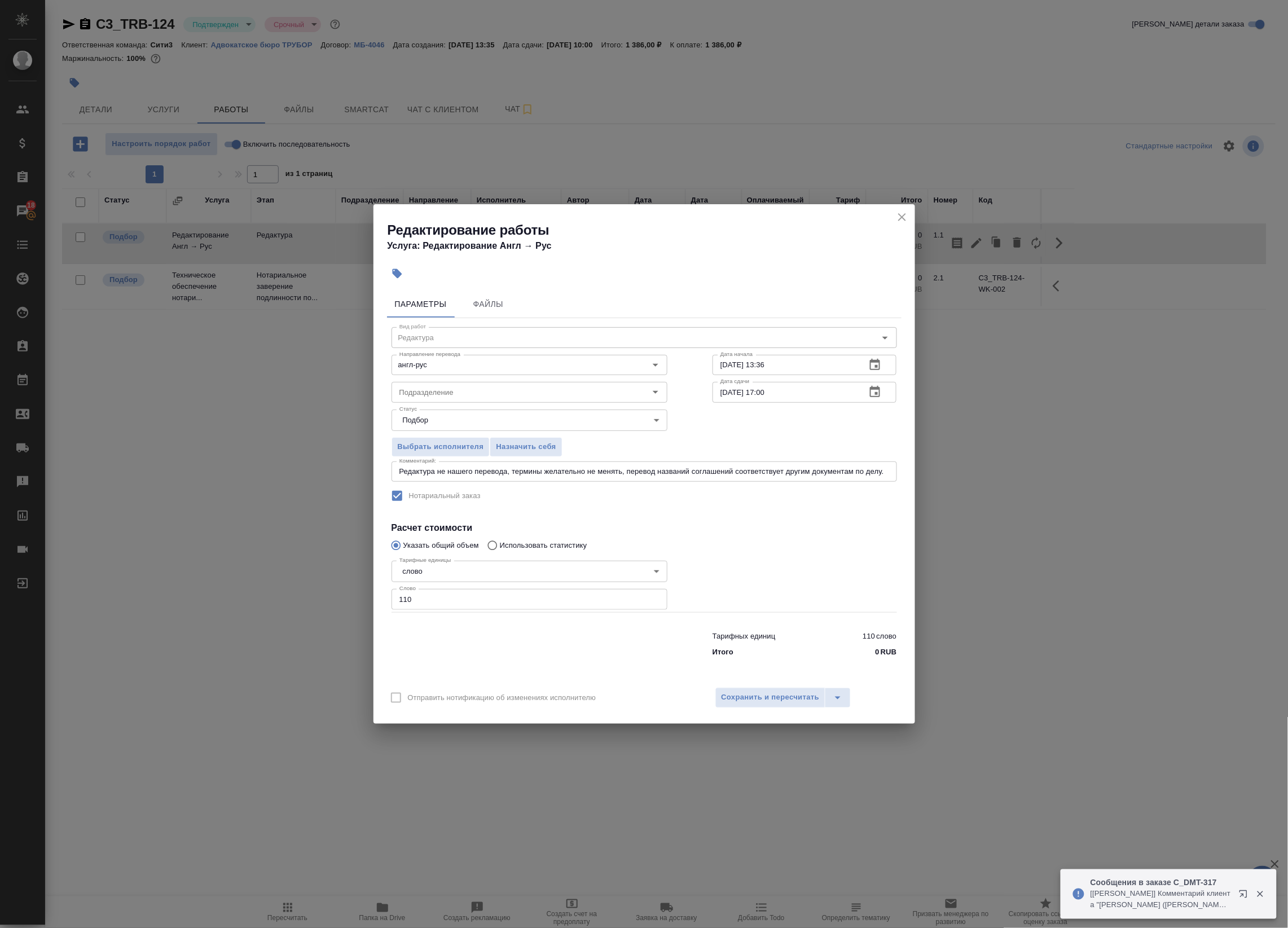
click at [889, 471] on div "Редактура не нашего перевода, термины желательно не менять, перевод названий со…" at bounding box center [644, 471] width 506 height 21
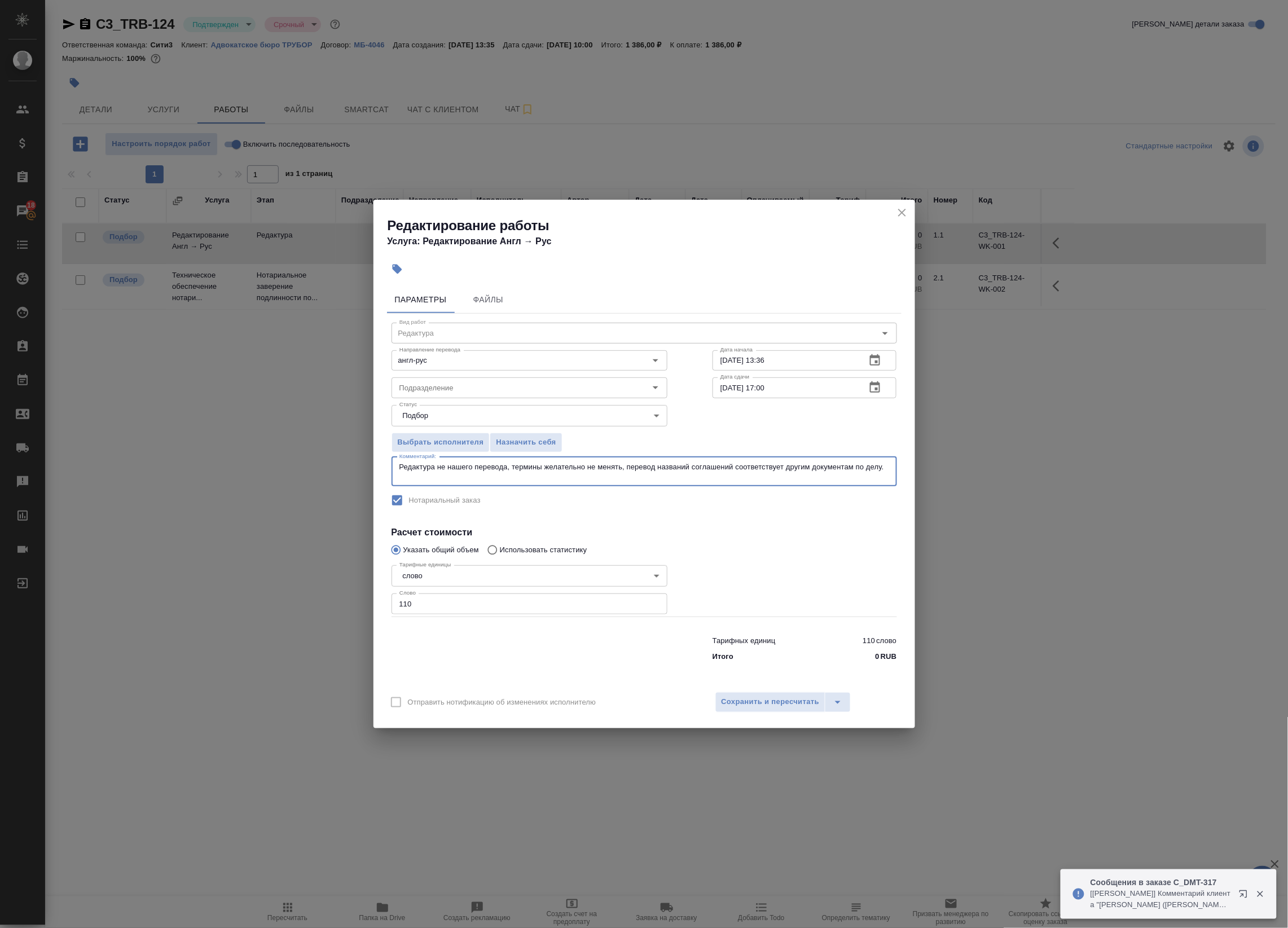
click at [699, 465] on textarea "Редактура не нашего перевода, термины желательно не менять, перевод названий со…" at bounding box center [644, 471] width 490 height 18
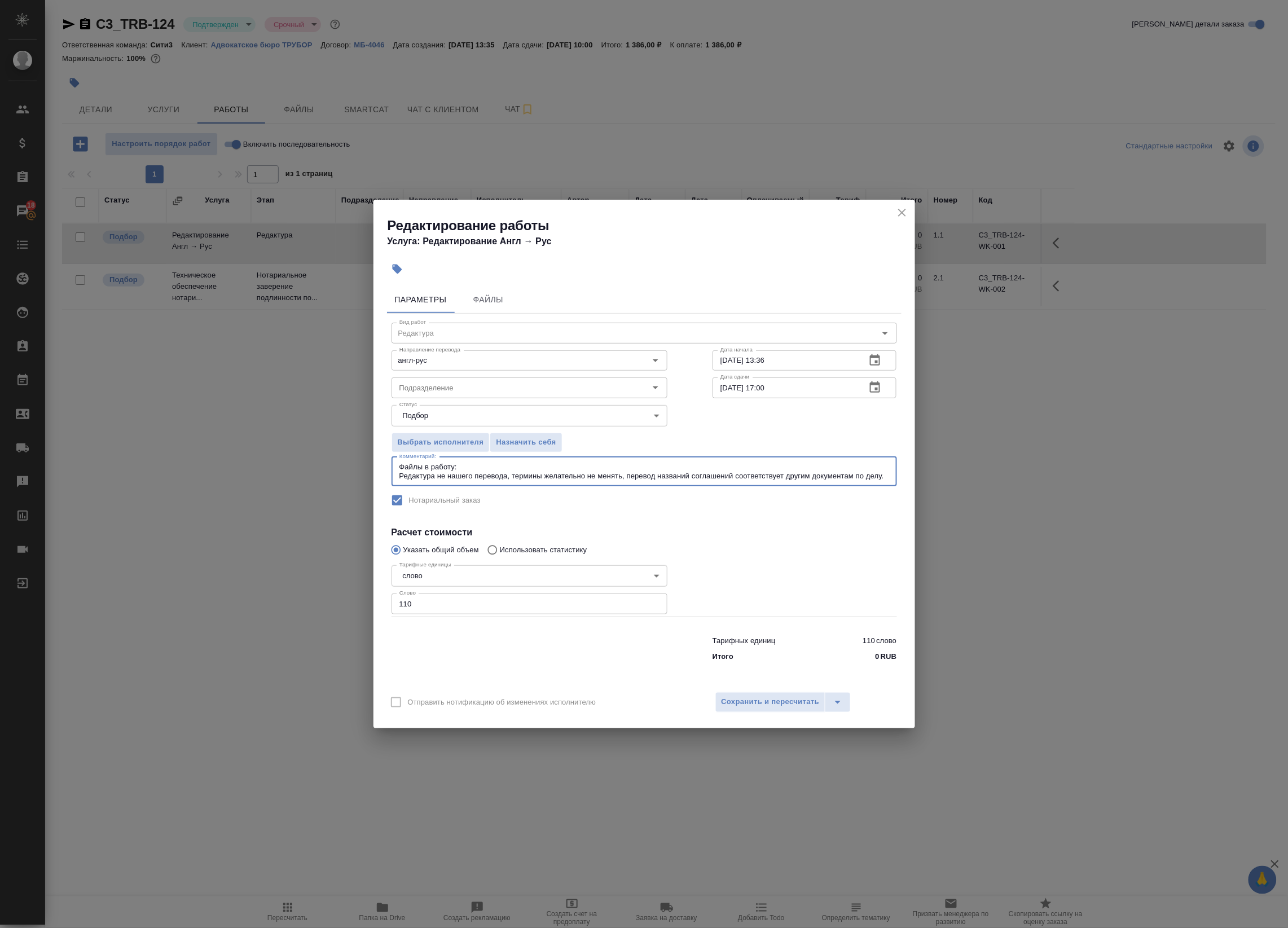
paste textarea "https://drive.awatera.com/s/ZkYEWZSNmYRraNp"
type textarea "Файлы в работу:[URL][DOMAIN_NAME] Редактура не нашего перевода, термины желател…"
click at [777, 694] on button "Сохранить и пересчитать" at bounding box center [770, 702] width 111 height 21
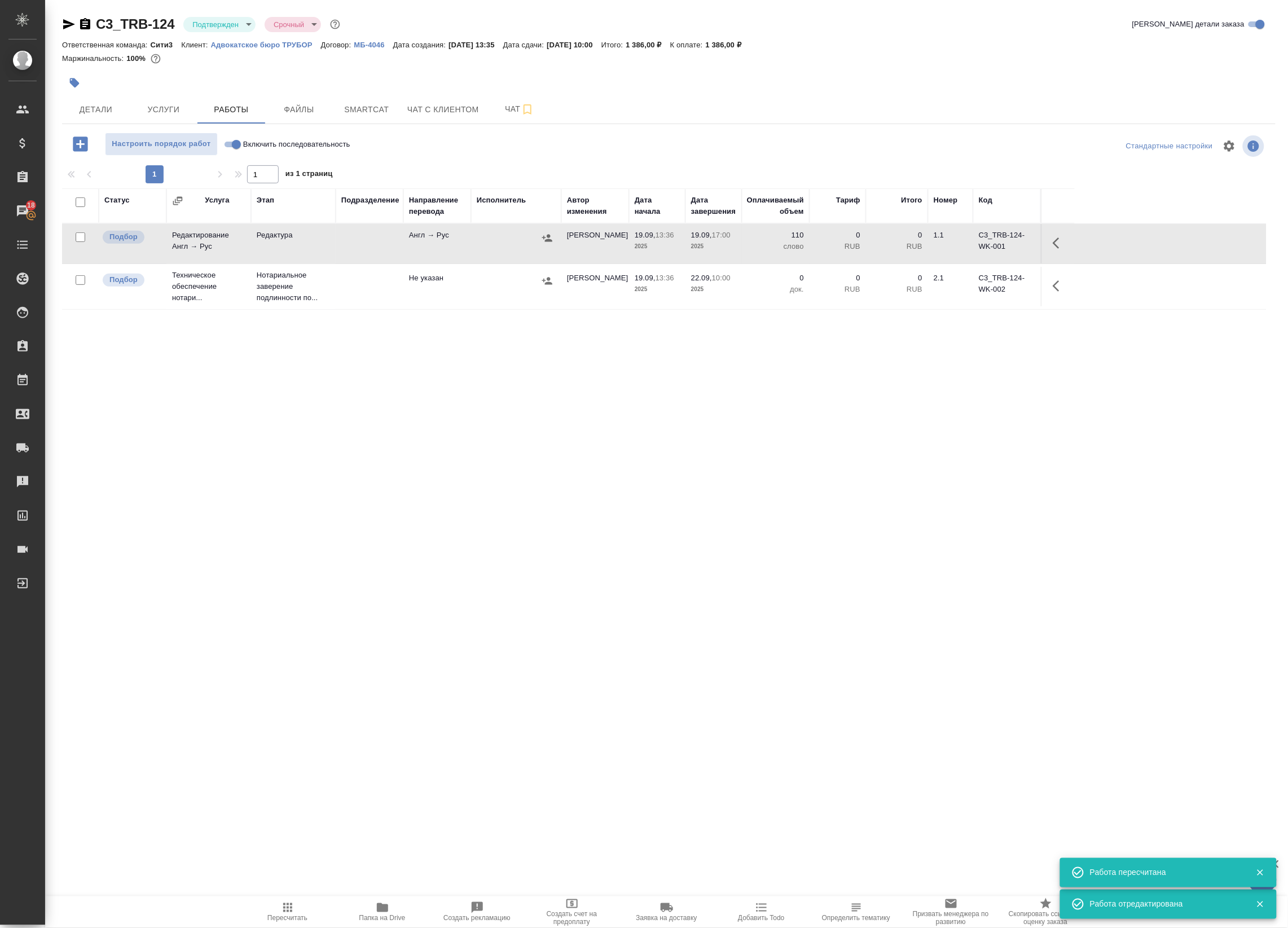
click at [1055, 240] on icon "button" at bounding box center [1059, 243] width 14 height 14
click at [960, 242] on icon "button" at bounding box center [957, 242] width 10 height 11
click at [549, 239] on icon "button" at bounding box center [547, 238] width 11 height 11
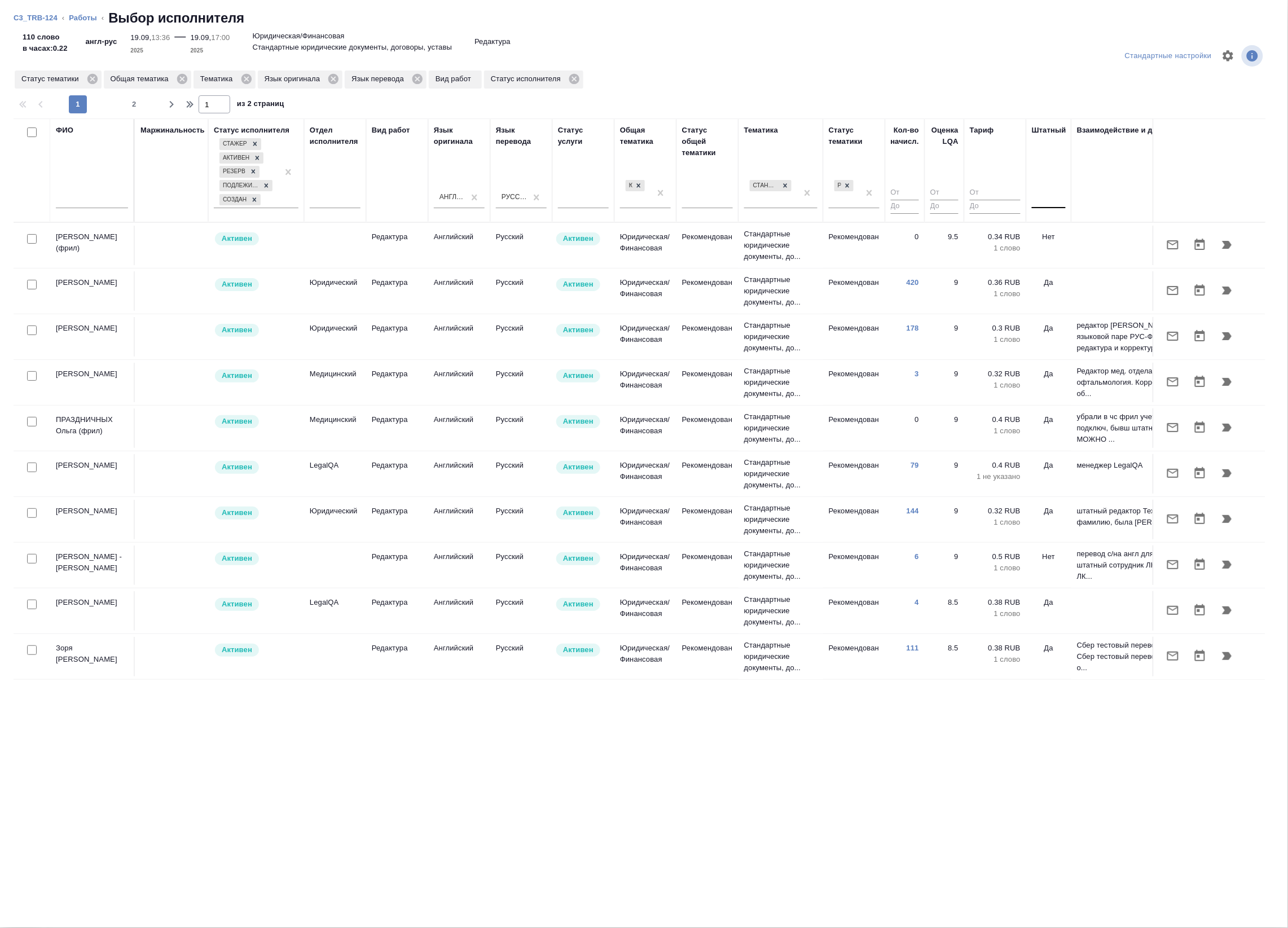
click at [1062, 206] on div at bounding box center [1049, 197] width 34 height 21
click at [1044, 250] on div "Да" at bounding box center [1116, 253] width 169 height 21
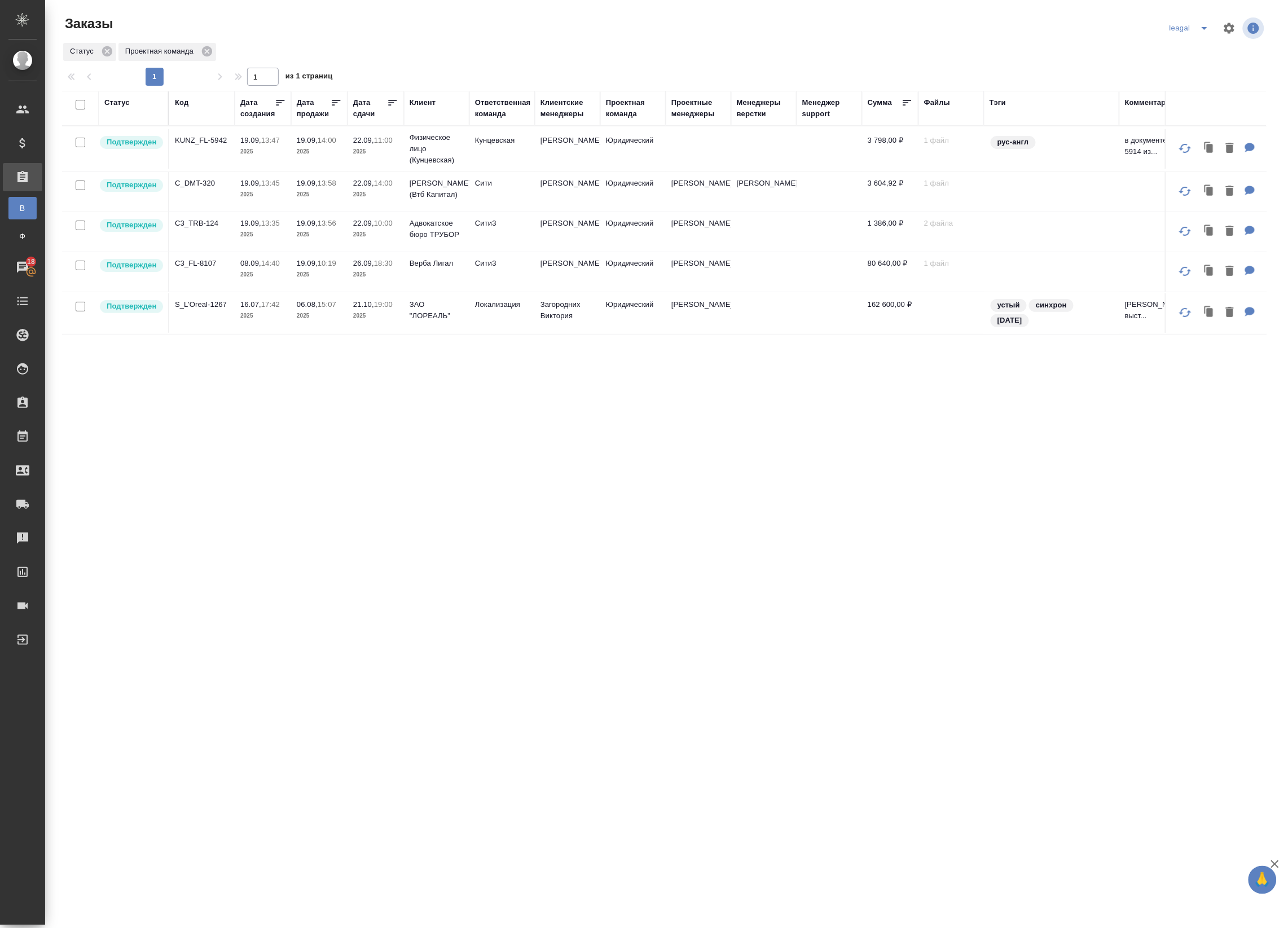
click at [307, 404] on div "Статус Код Дата создания Дата продажи Дата сдачи Клиент Ответственная команда К…" at bounding box center [663, 429] width 1204 height 677
click at [738, 159] on td at bounding box center [764, 149] width 66 height 40
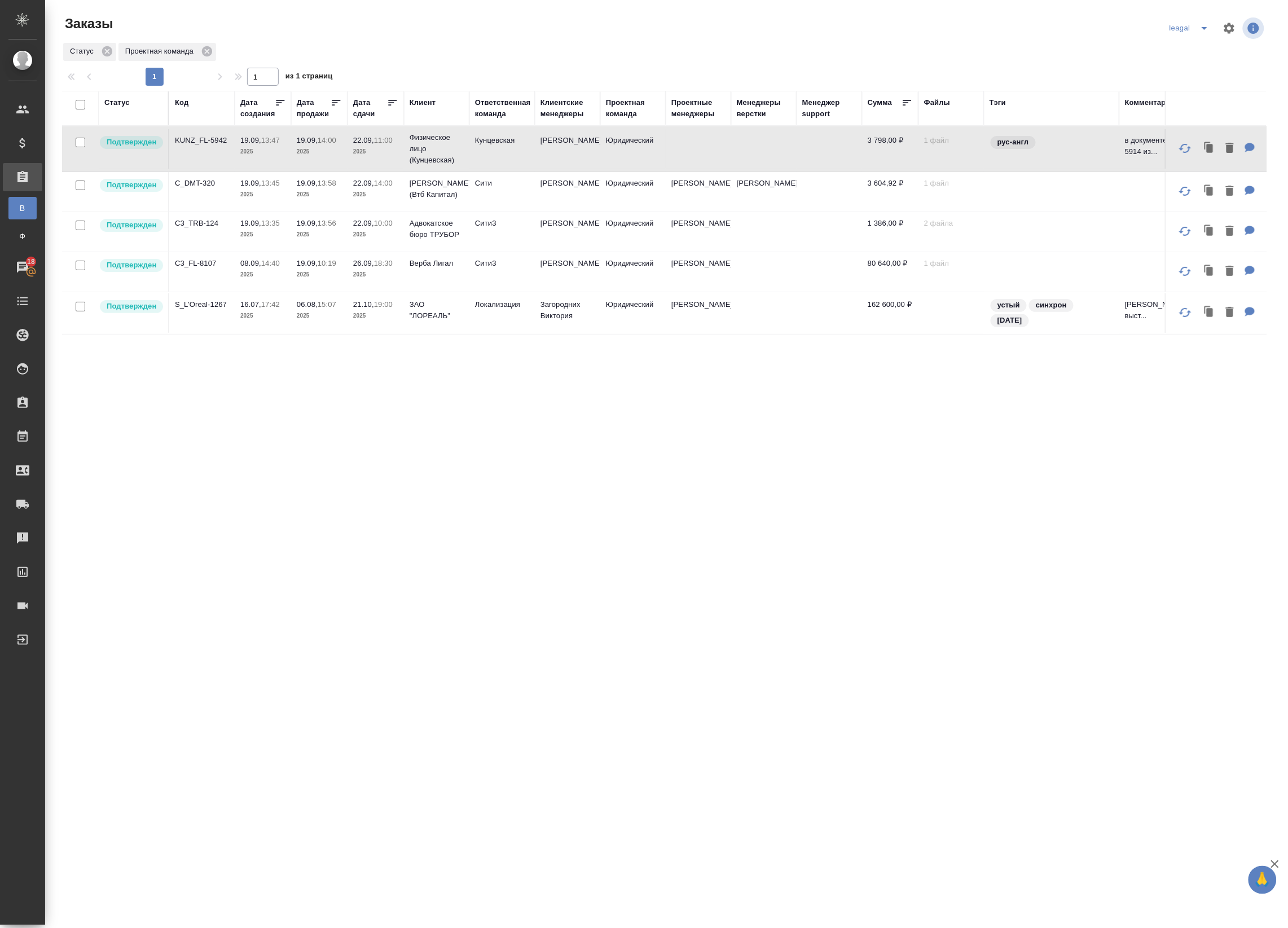
click at [704, 204] on td "[PERSON_NAME]" at bounding box center [699, 192] width 66 height 40
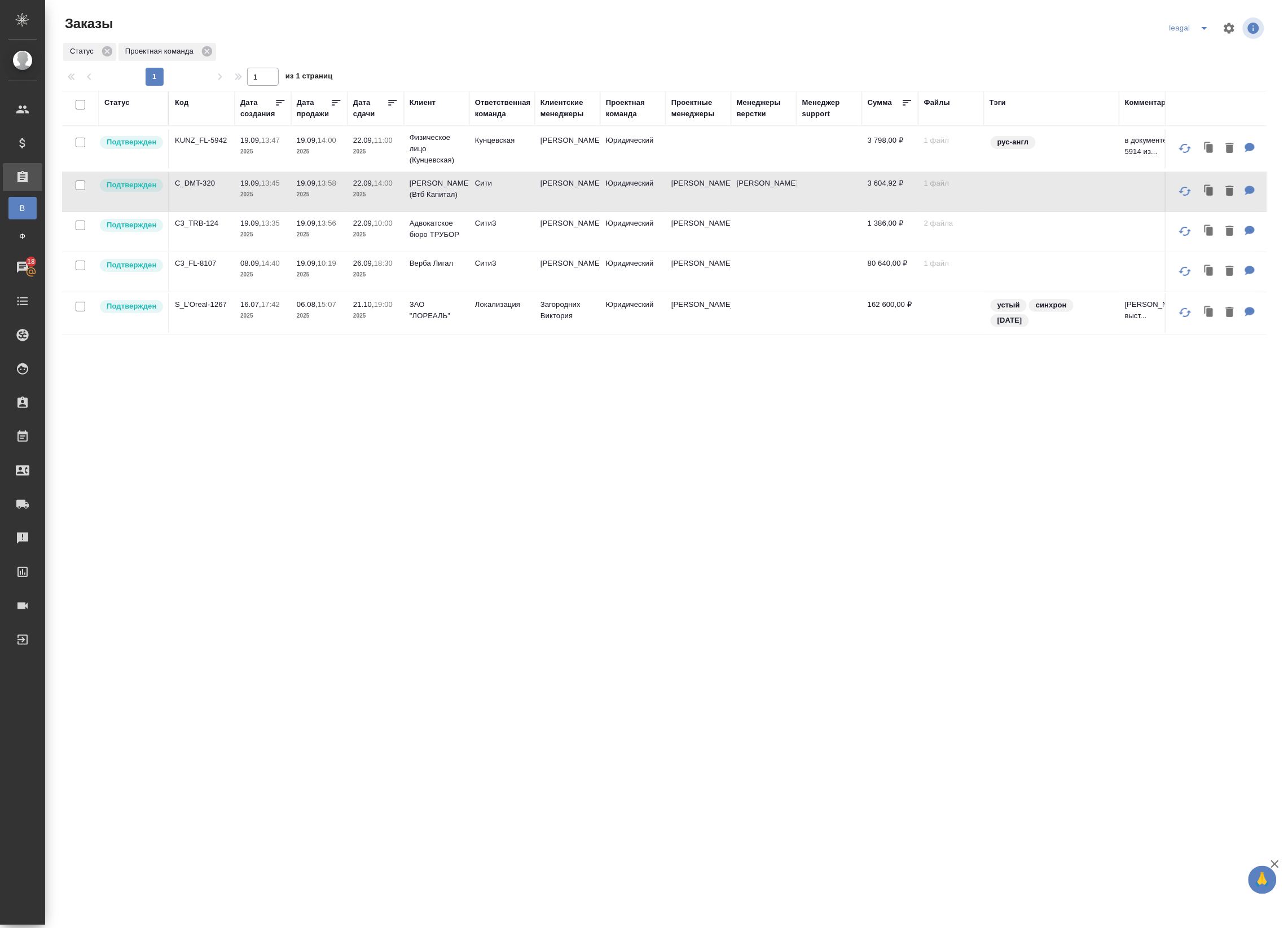
click at [705, 237] on td "[PERSON_NAME]" at bounding box center [699, 232] width 66 height 40
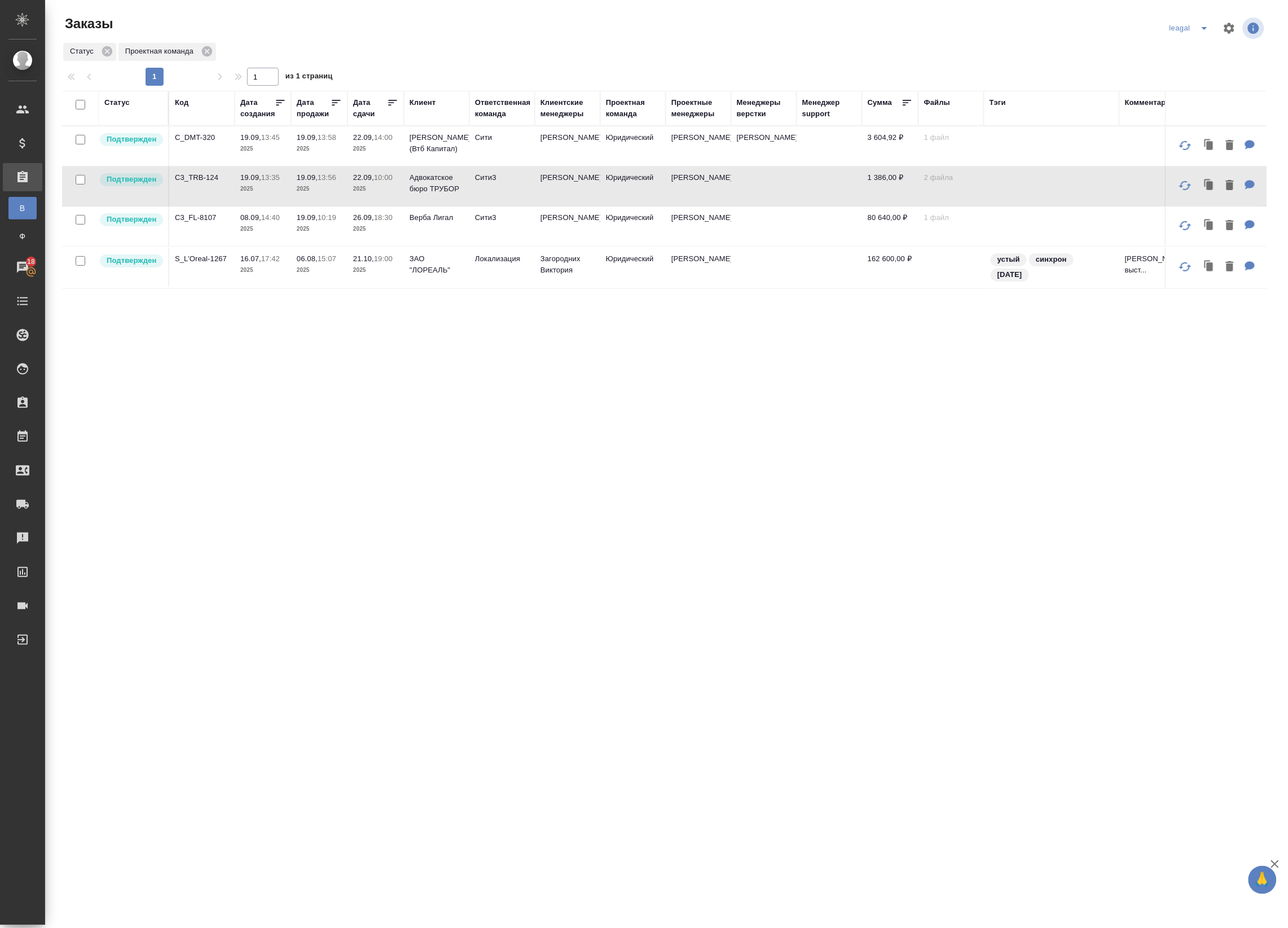
click at [593, 153] on td "Димитриева Юлия" at bounding box center [567, 146] width 66 height 40
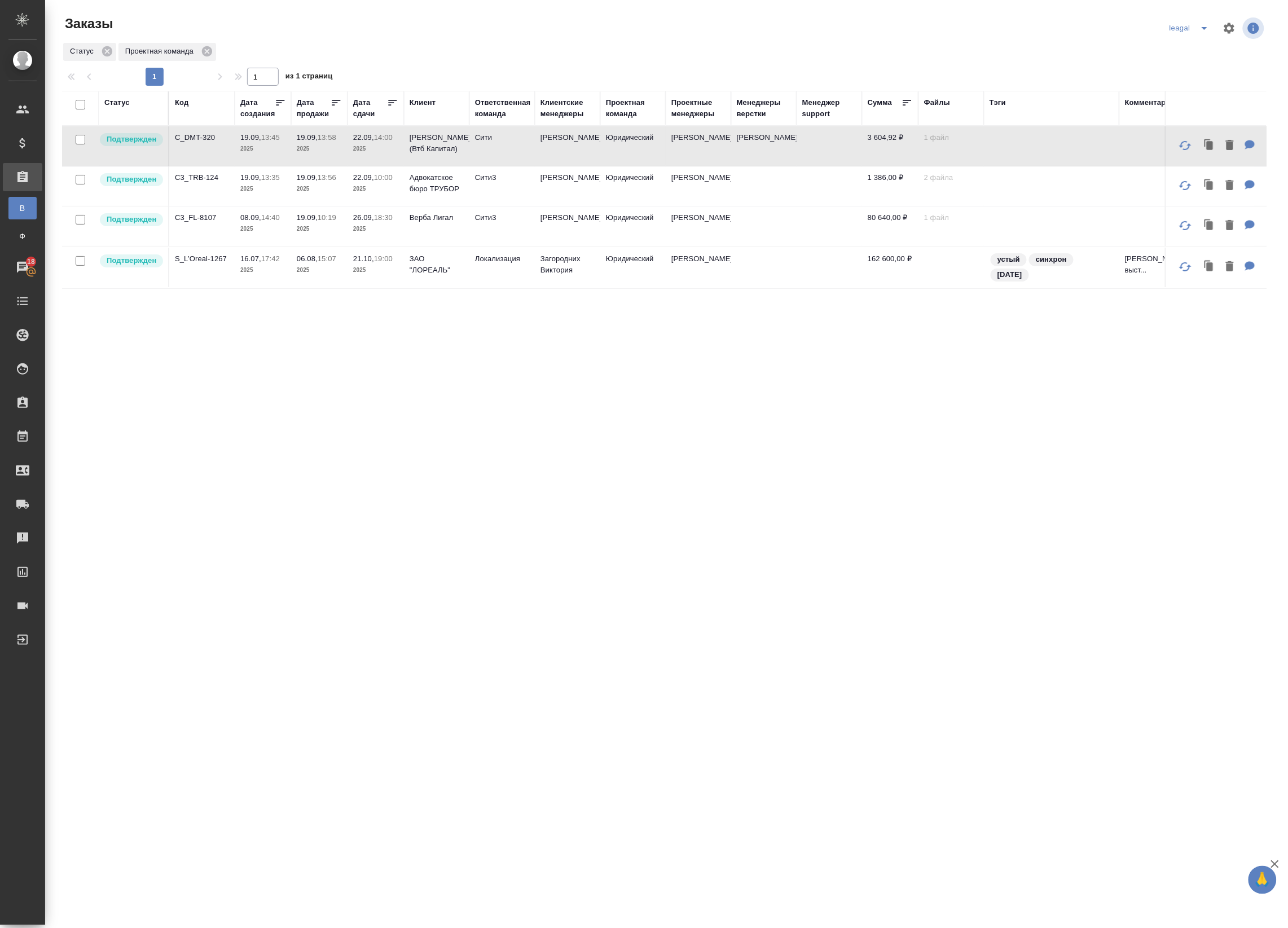
click at [673, 196] on td "[PERSON_NAME]" at bounding box center [699, 186] width 66 height 40
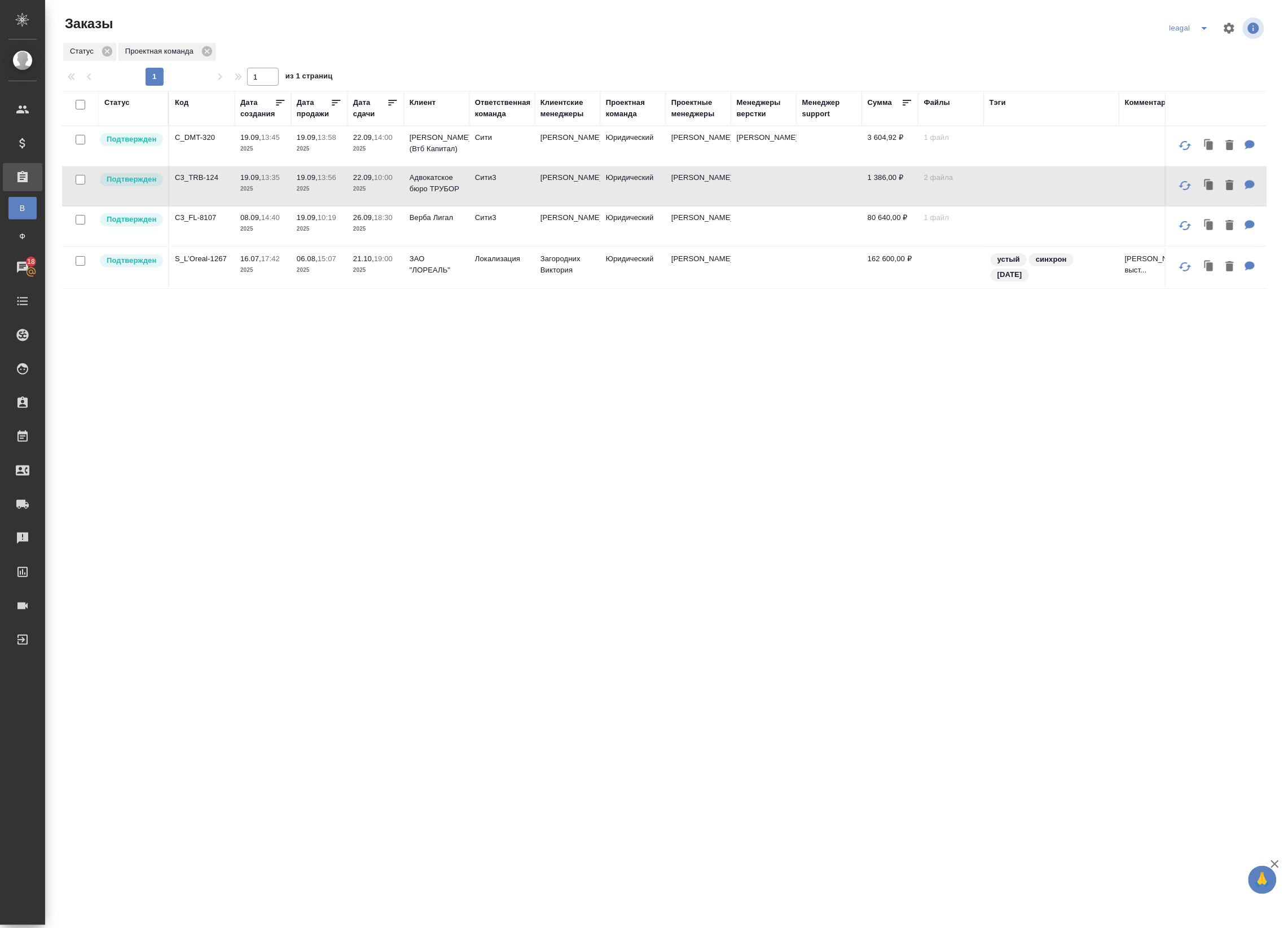
click at [683, 191] on td "[PERSON_NAME]" at bounding box center [699, 186] width 66 height 40
click at [333, 165] on td "19.09, 13:58 2025" at bounding box center [320, 146] width 56 height 40
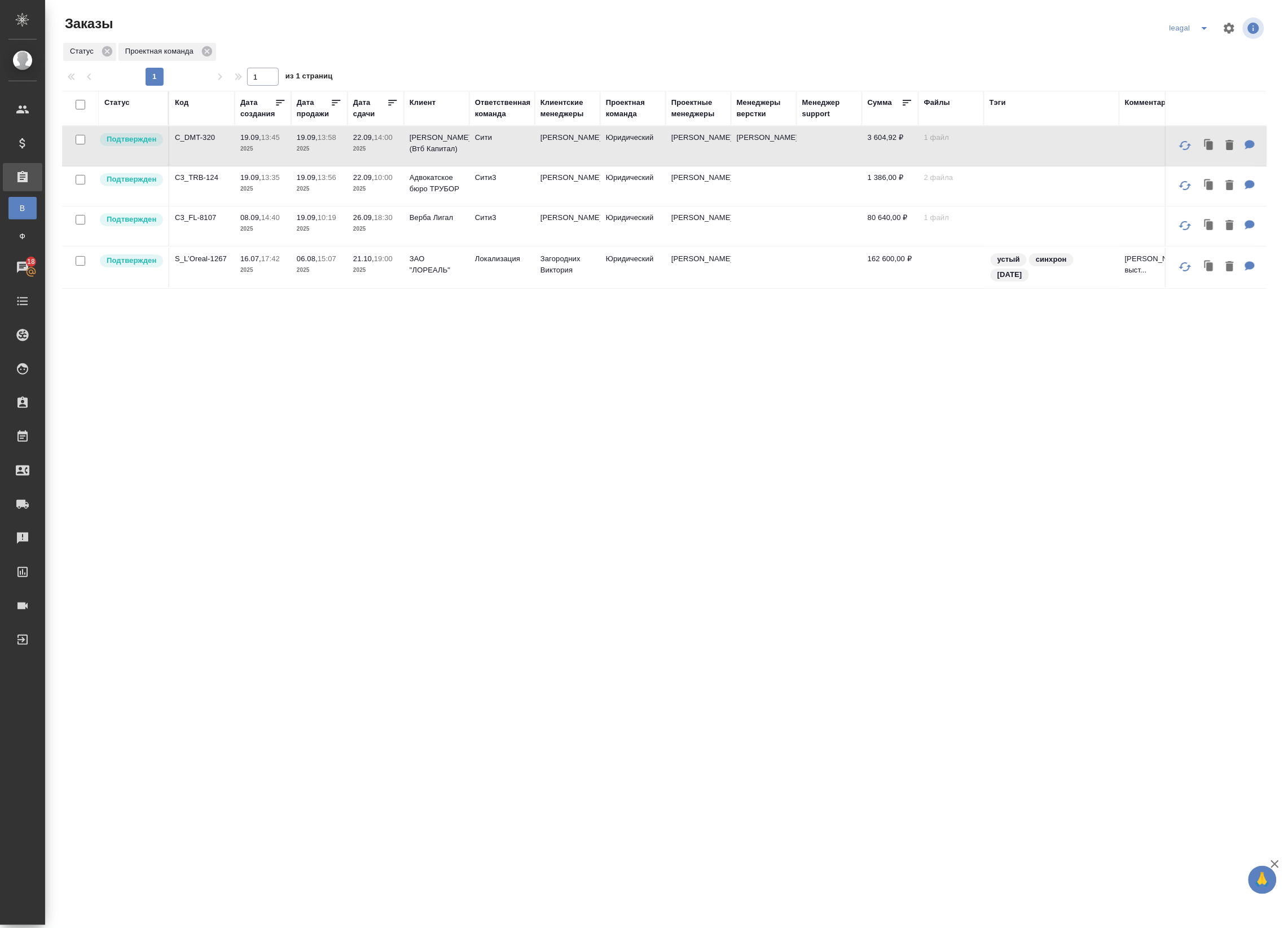
click at [350, 156] on td "22.09, 14:00 2025" at bounding box center [376, 146] width 56 height 40
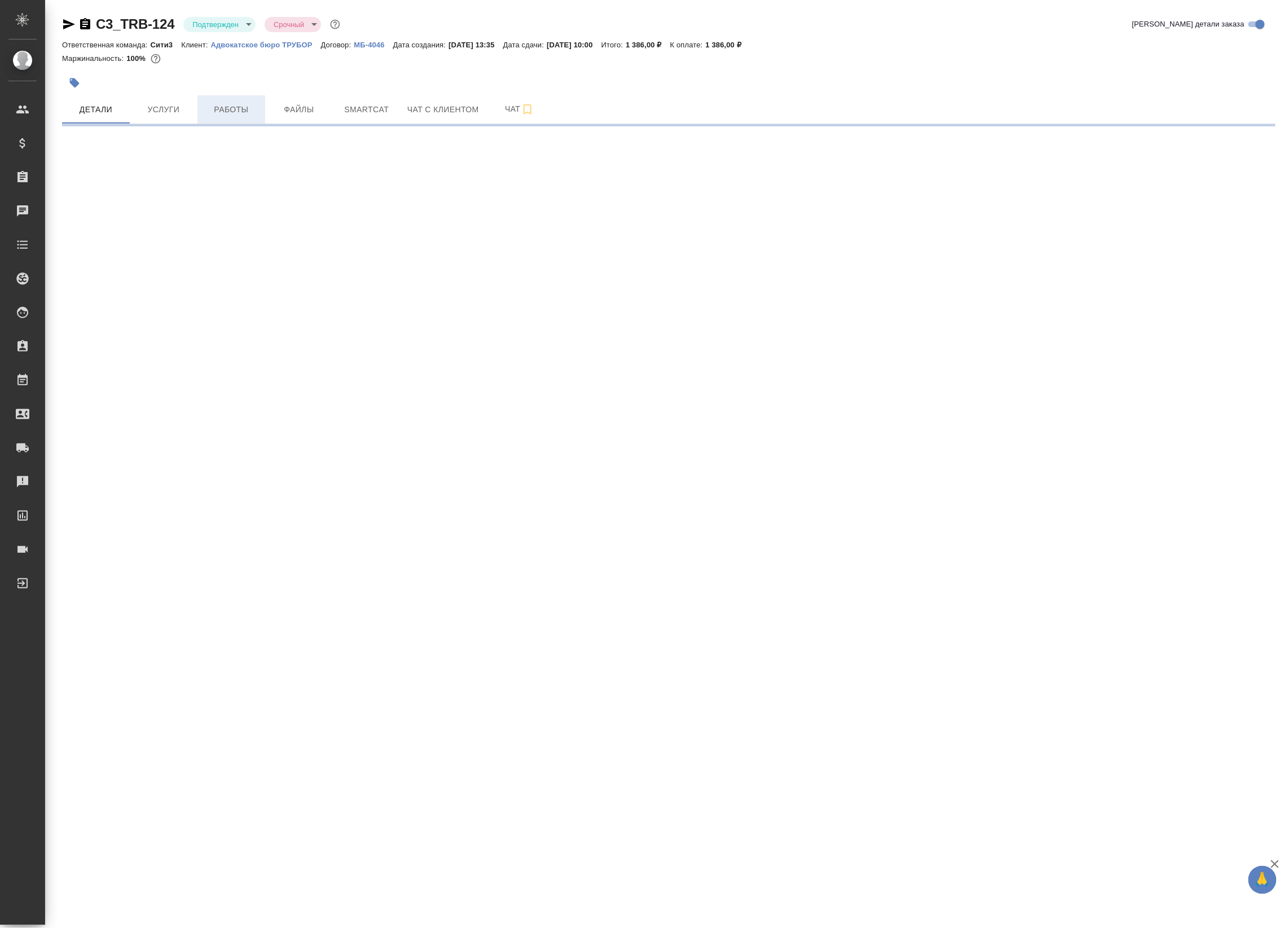
click at [231, 101] on button "Работы" at bounding box center [231, 109] width 68 height 28
select select "RU"
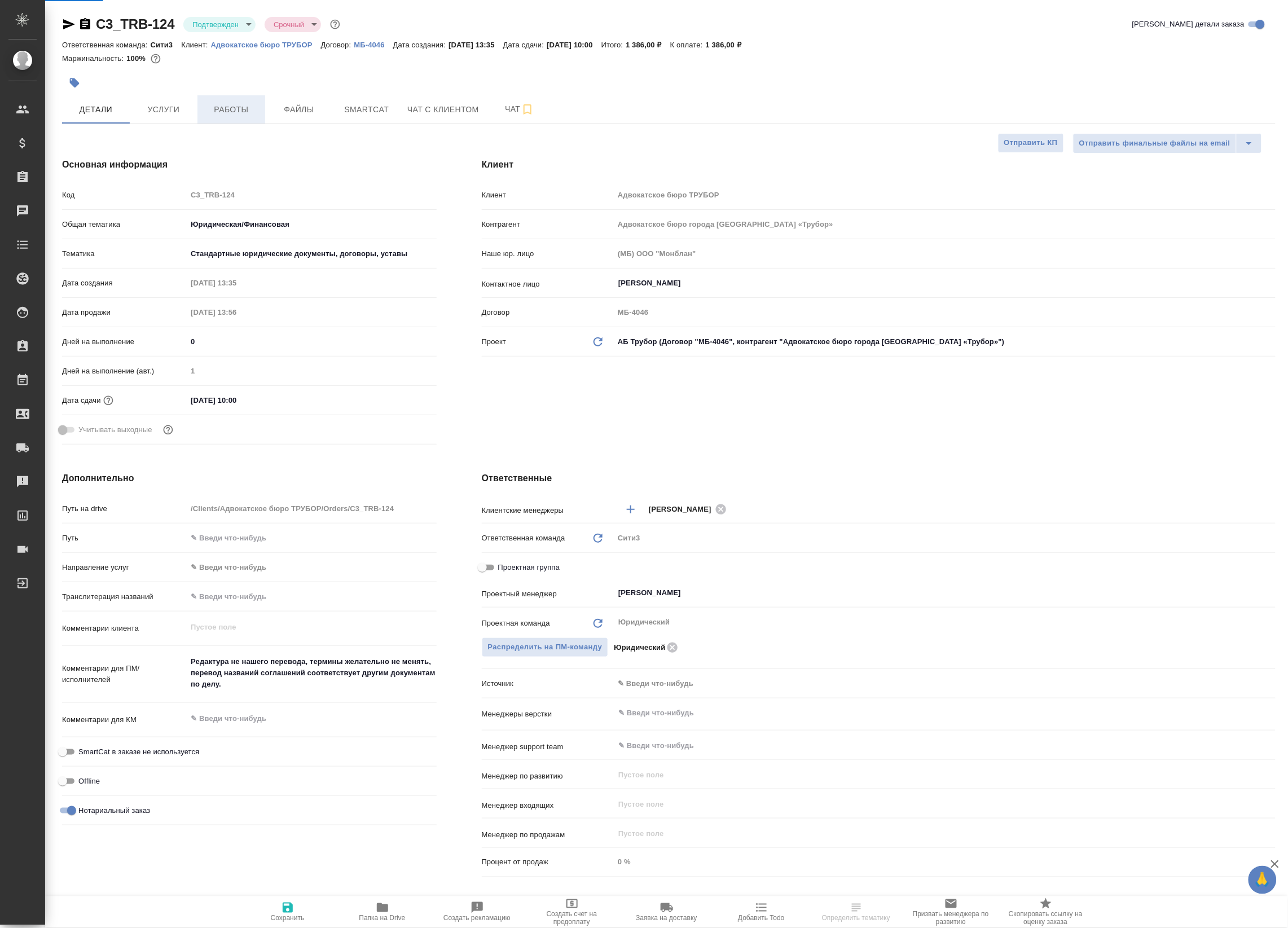
type textarea "x"
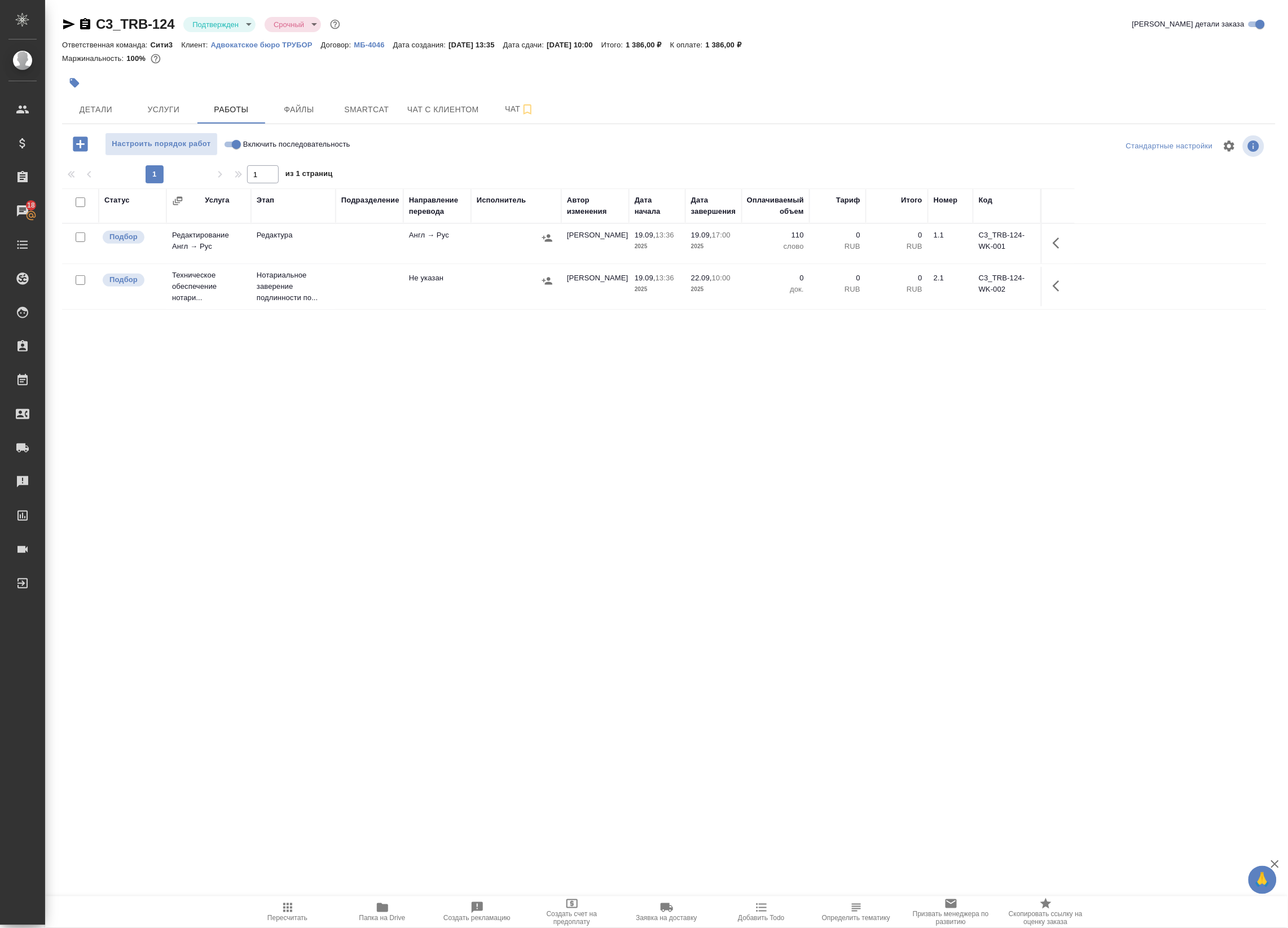
click at [378, 365] on div "Статус Услуга Этап Подразделение Направление перевода Исполнитель Автор изменен…" at bounding box center [663, 442] width 1204 height 508
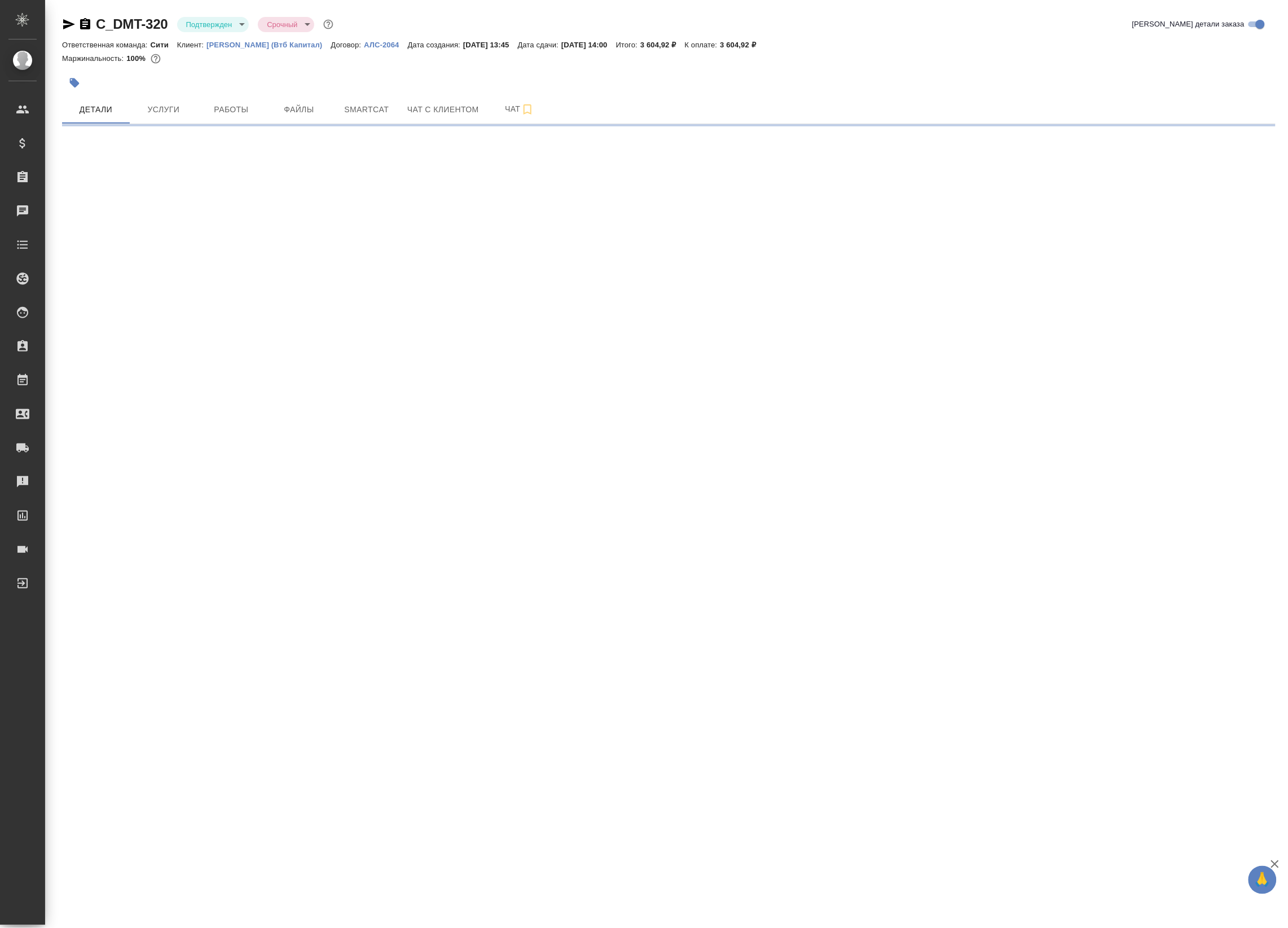
select select "RU"
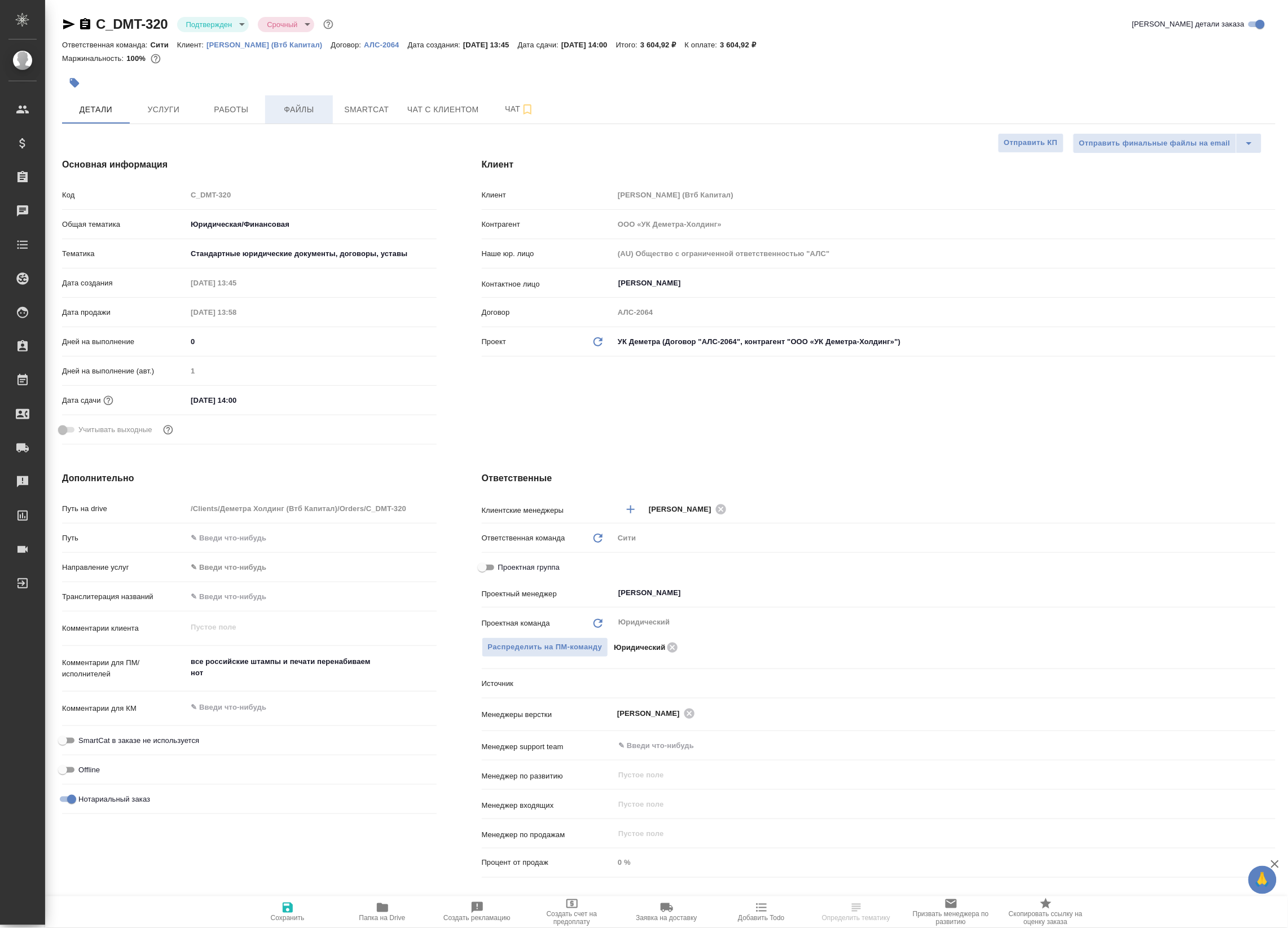
type textarea "x"
click at [287, 105] on span "Файлы" at bounding box center [299, 110] width 54 height 14
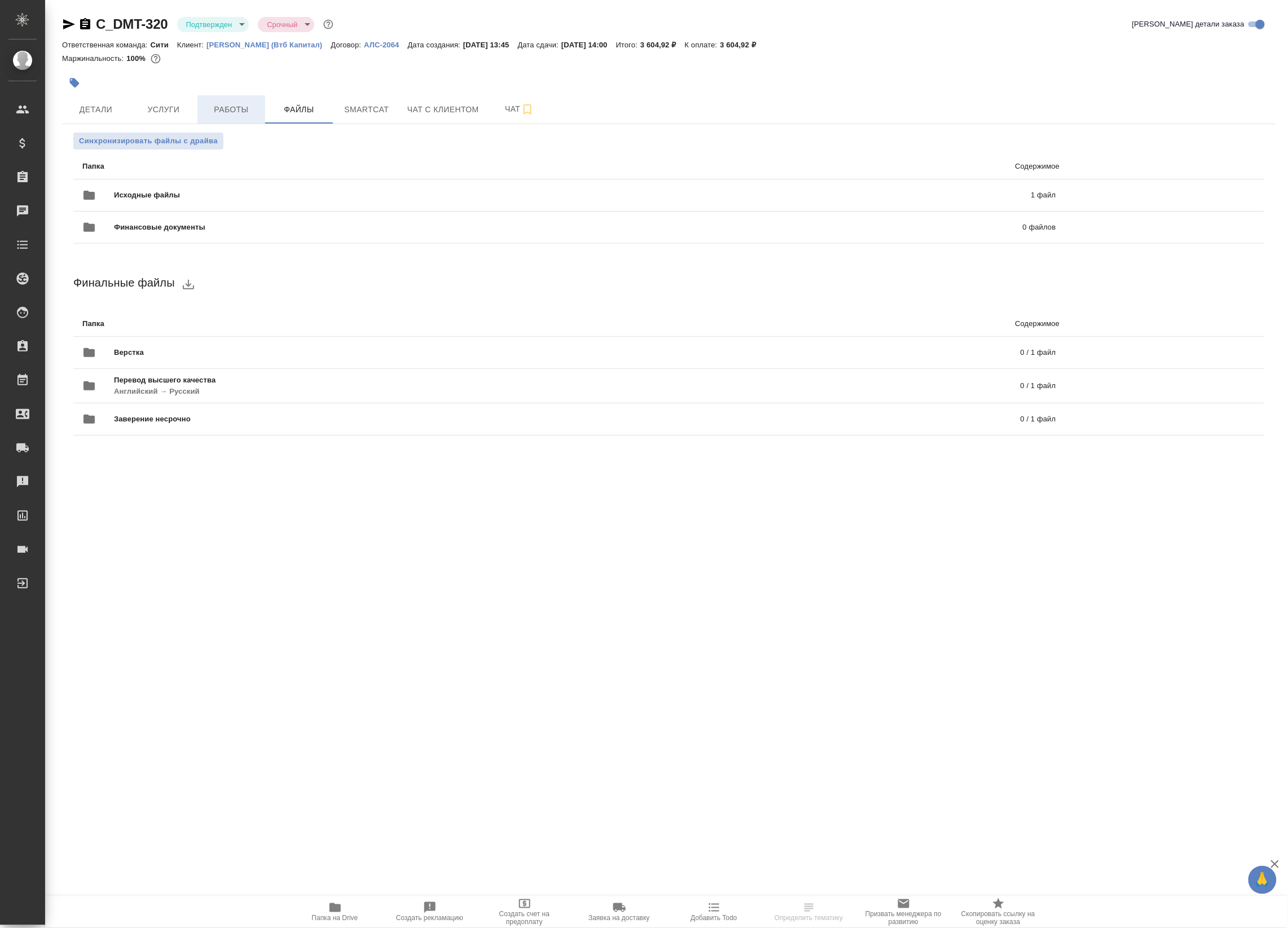
click at [230, 108] on span "Работы" at bounding box center [231, 110] width 54 height 14
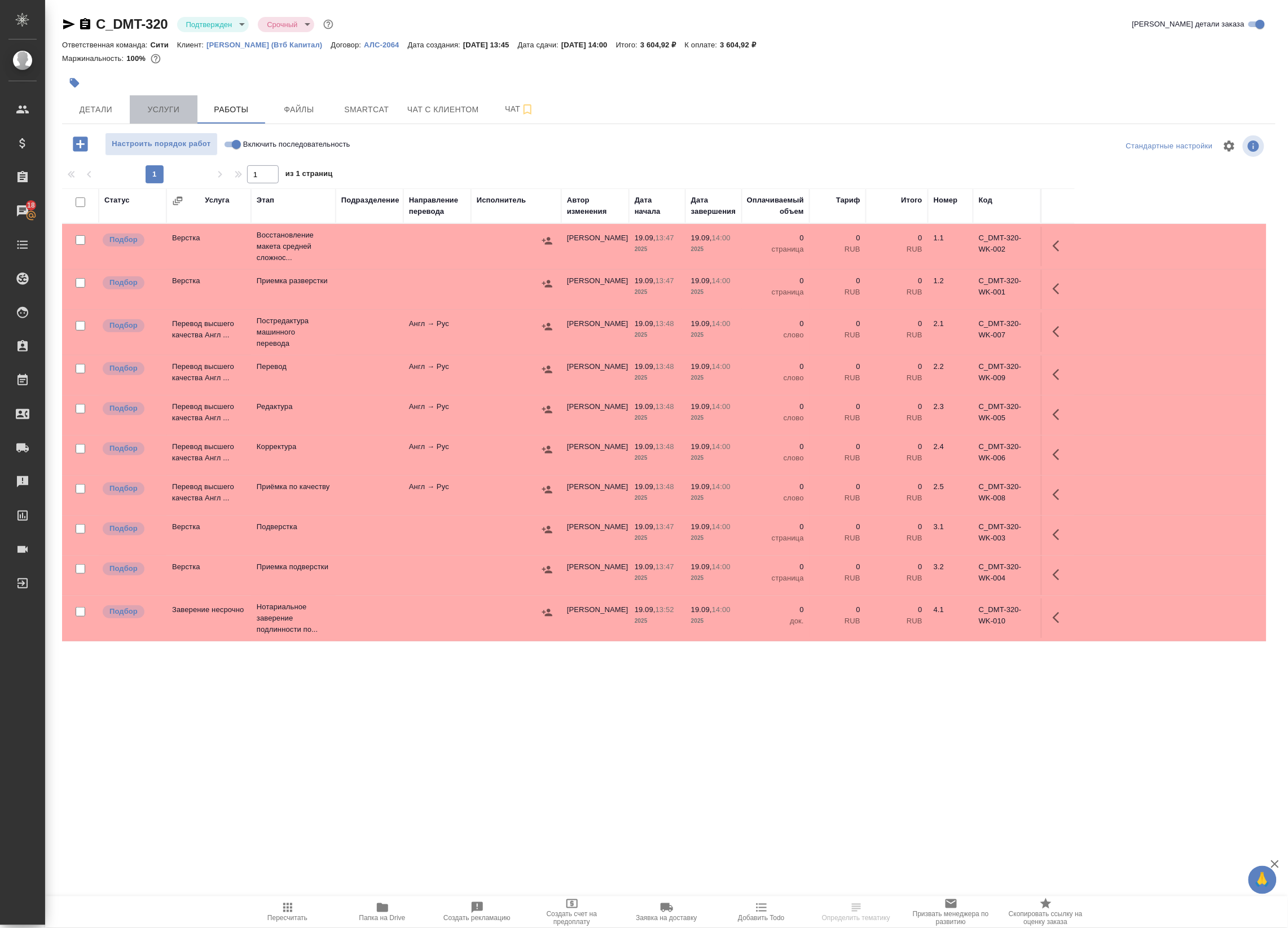
click at [170, 110] on span "Услуги" at bounding box center [163, 110] width 54 height 14
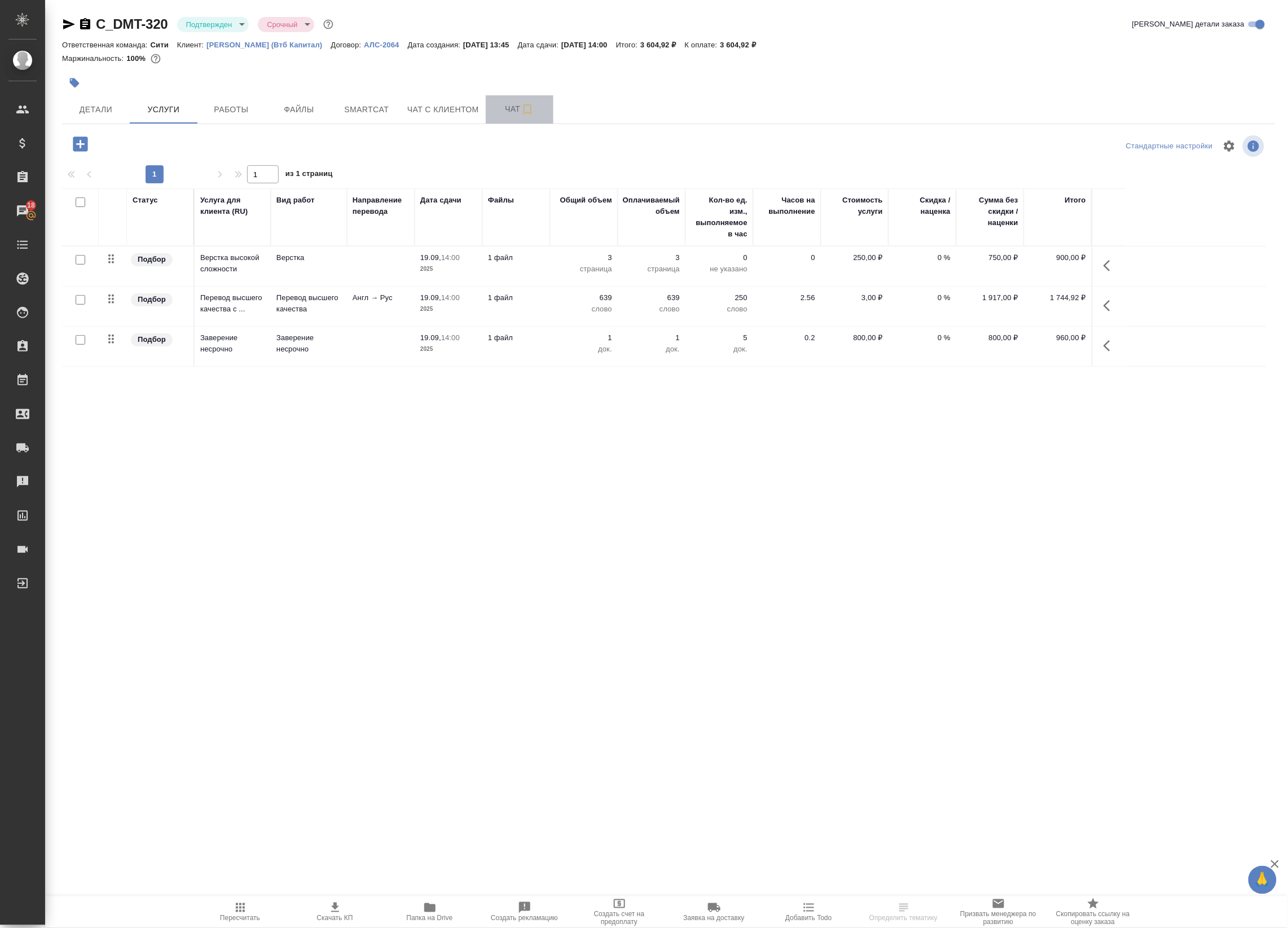
click at [493, 114] on span "Чат" at bounding box center [519, 109] width 54 height 14
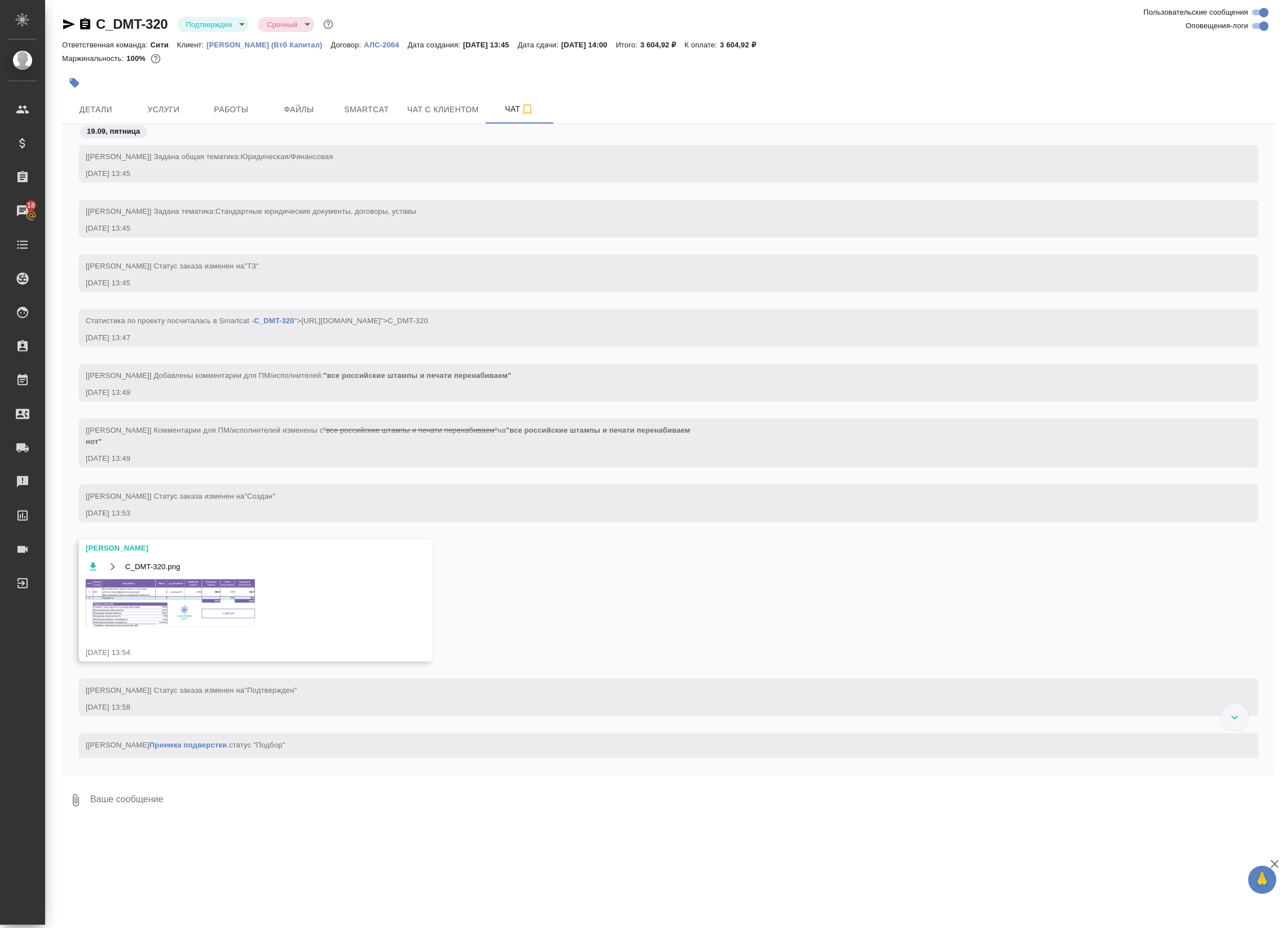
click at [114, 615] on img at bounding box center [170, 603] width 169 height 48
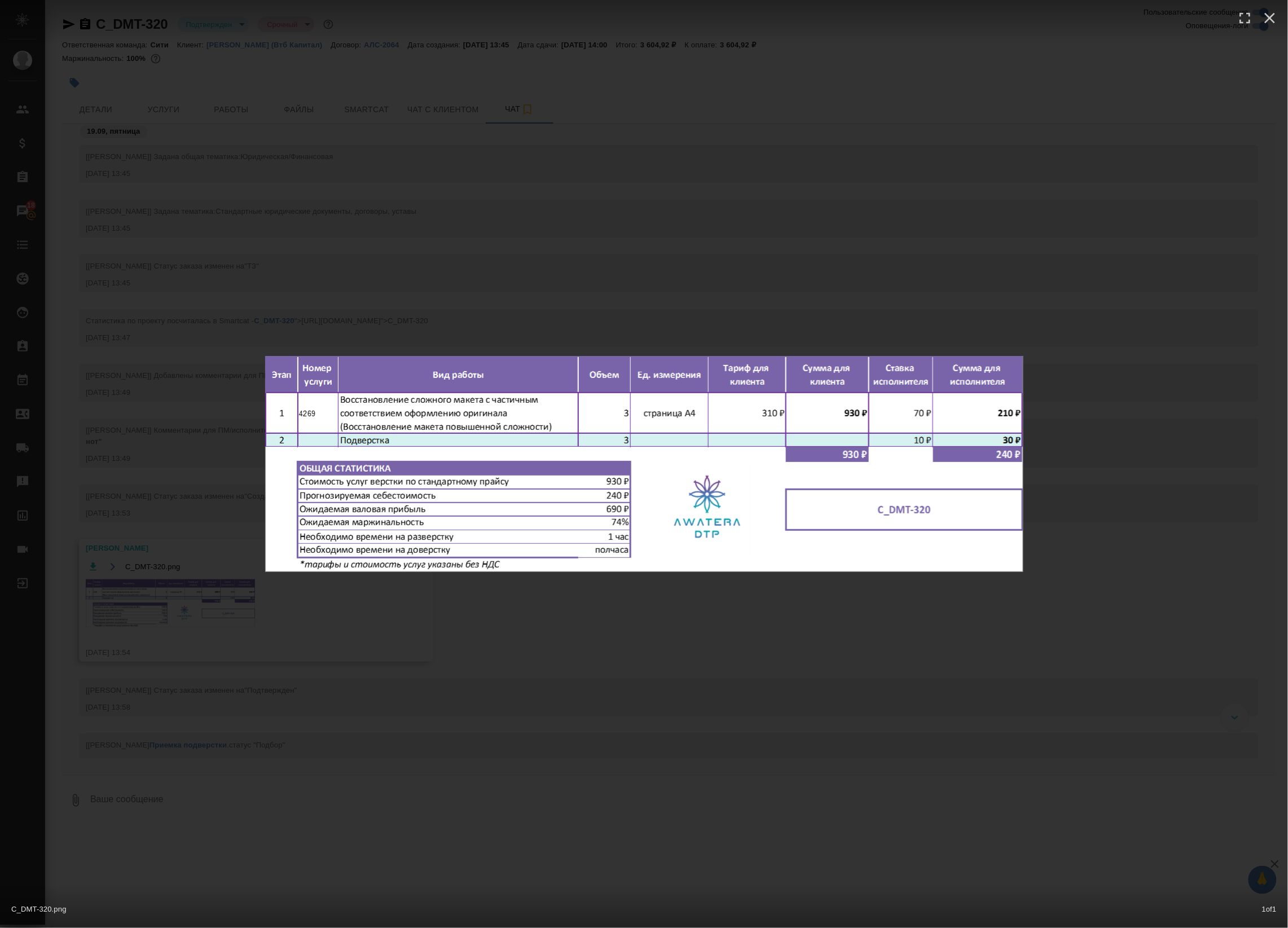
click at [323, 599] on div "C_DMT-320.png 1 of 1" at bounding box center [644, 464] width 1288 height 928
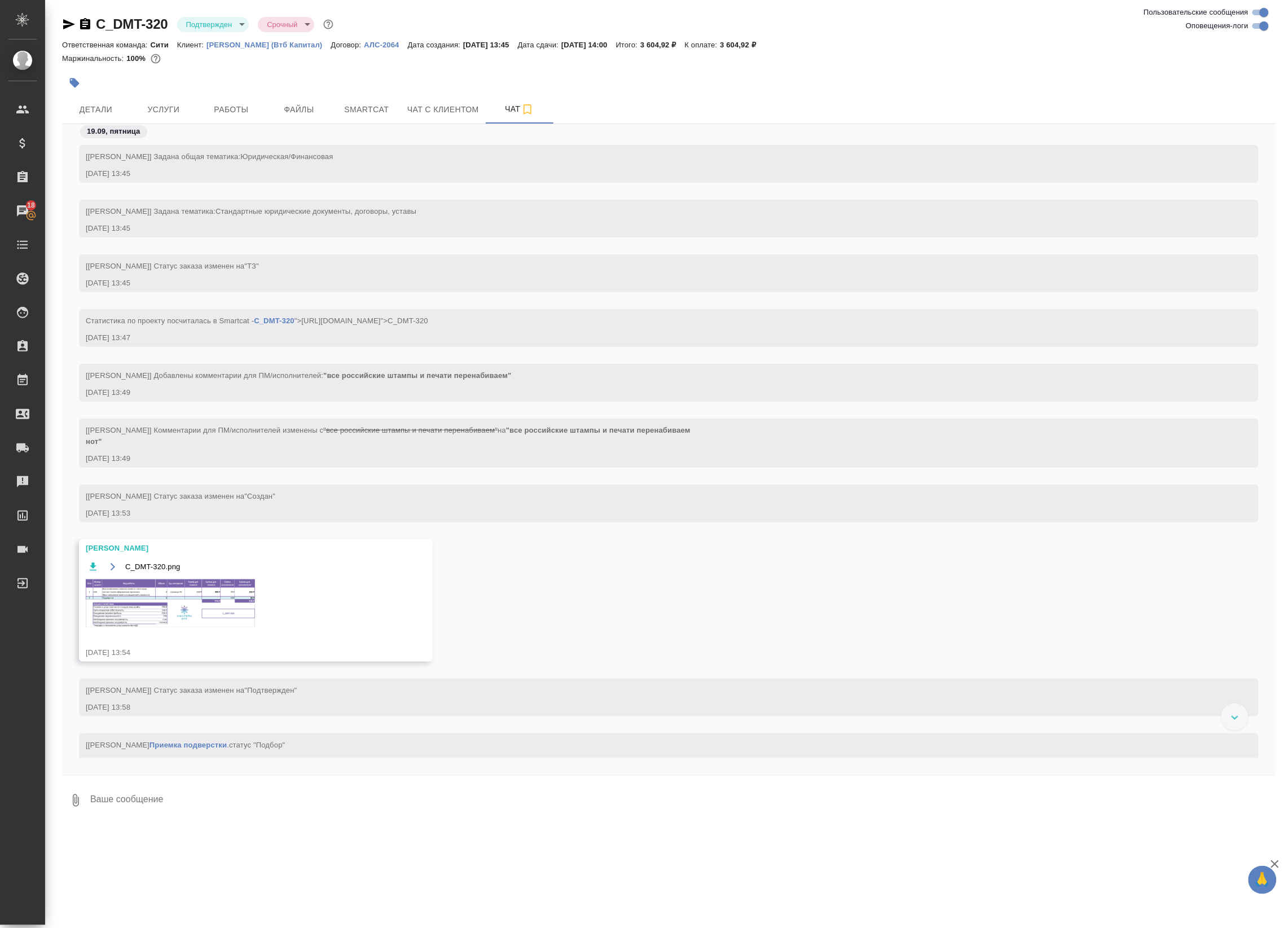
click at [185, 598] on img at bounding box center [170, 603] width 169 height 48
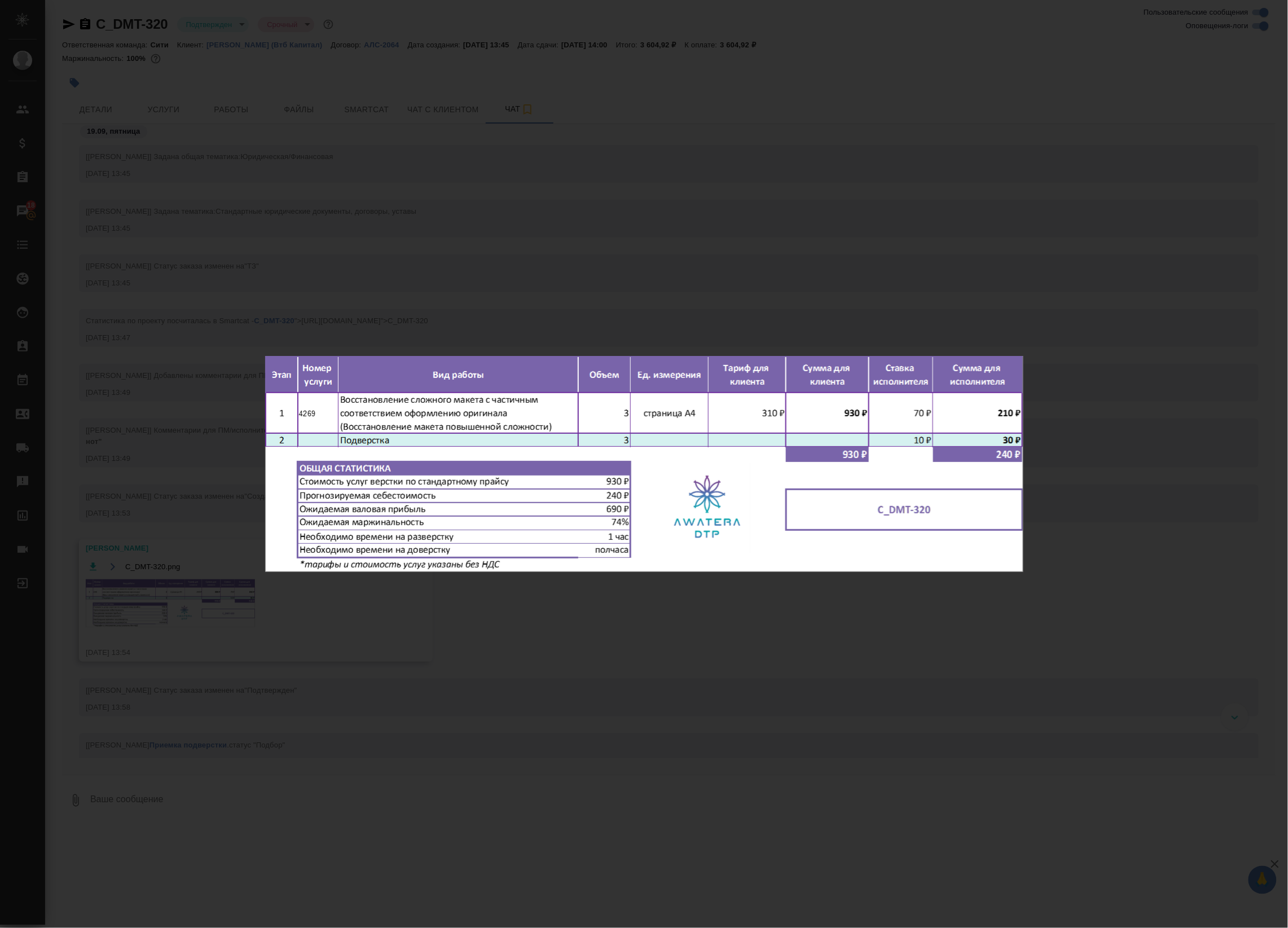
click at [469, 248] on div "C_DMT-320.png 1 of 1" at bounding box center [644, 464] width 1288 height 928
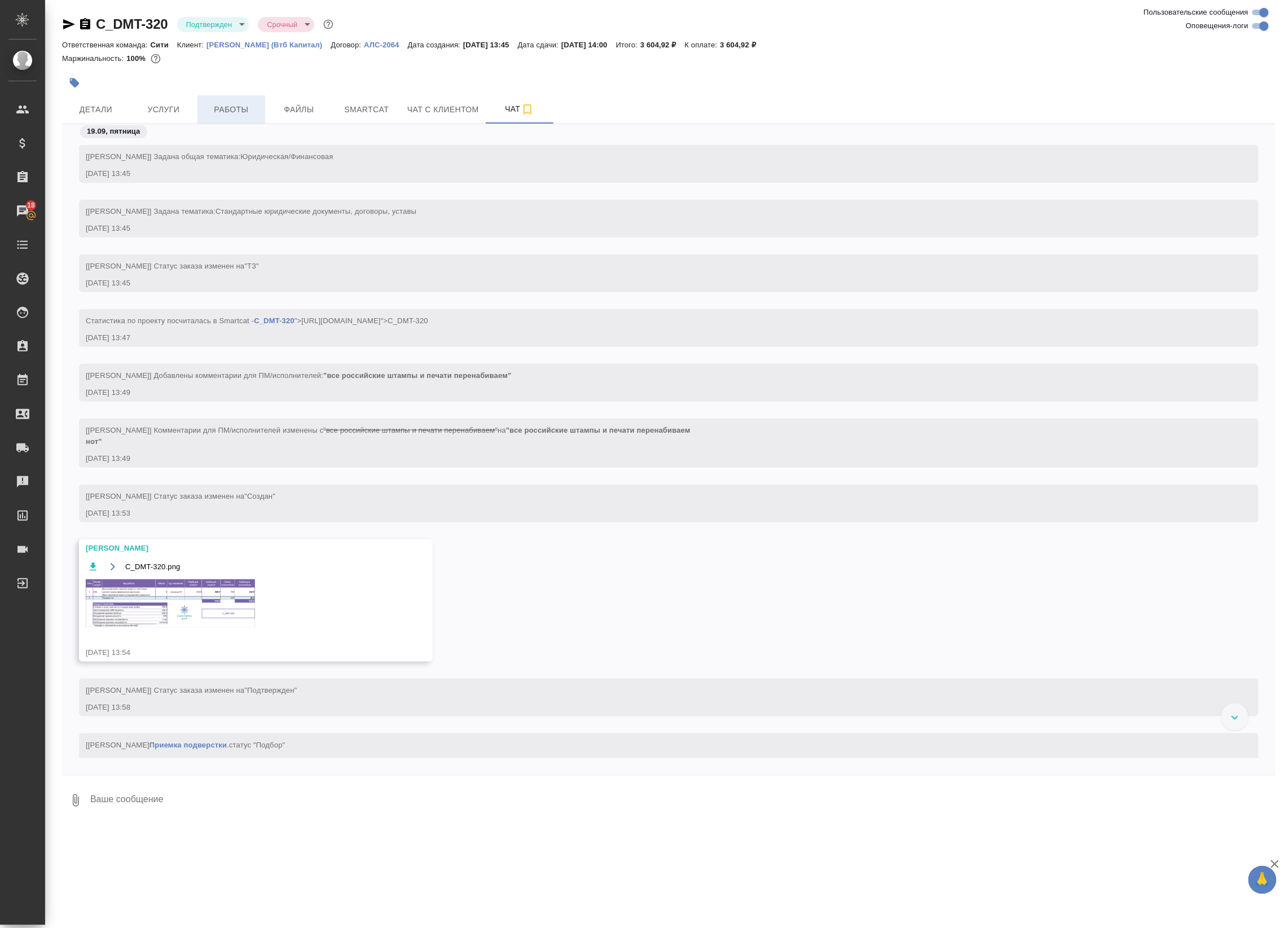
click at [222, 111] on span "Работы" at bounding box center [231, 110] width 54 height 14
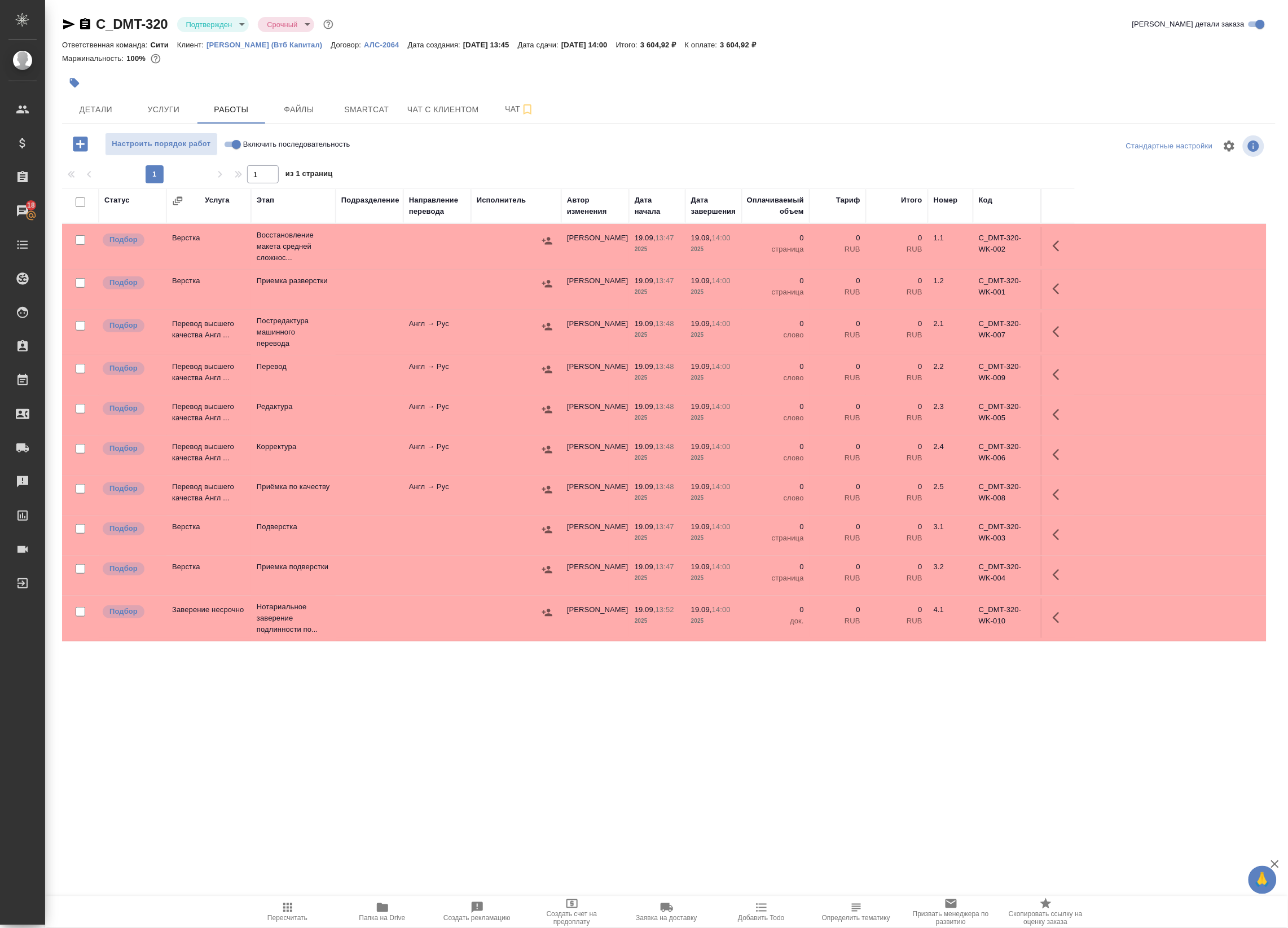
click at [396, 235] on td at bounding box center [369, 246] width 68 height 40
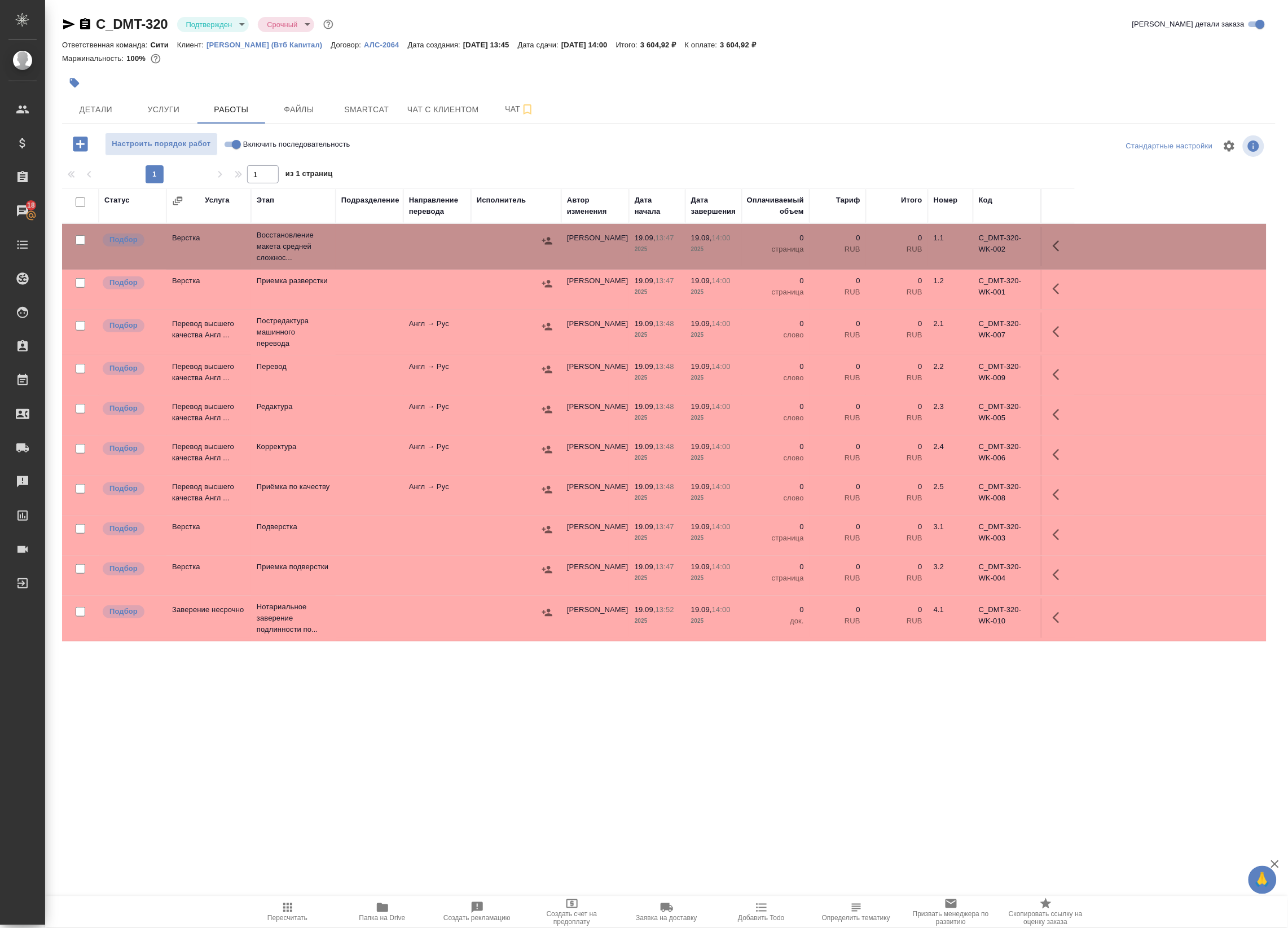
click at [1056, 242] on icon "button" at bounding box center [1059, 246] width 14 height 14
click at [971, 246] on icon "button" at bounding box center [977, 246] width 14 height 14
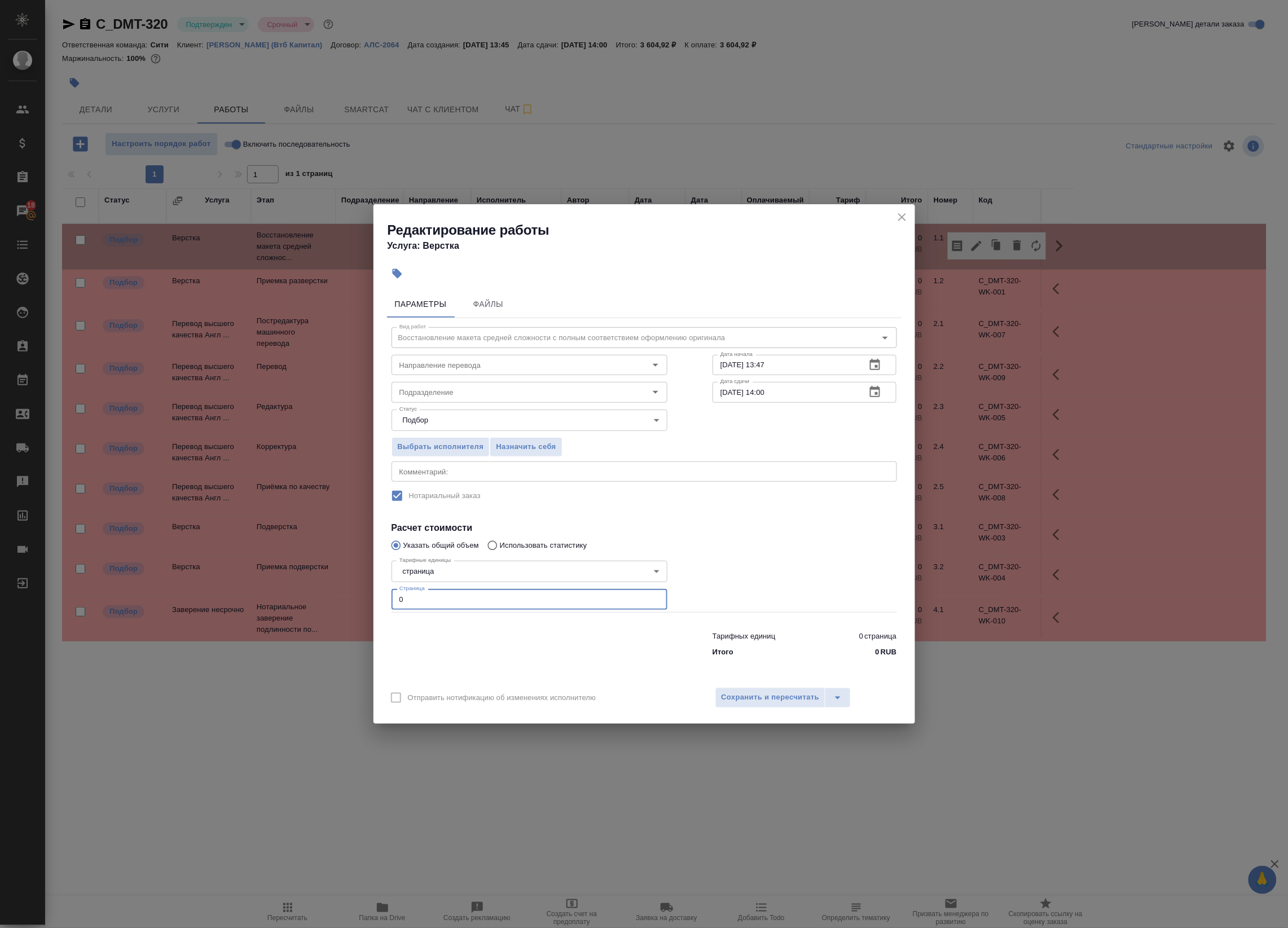
drag, startPoint x: 416, startPoint y: 602, endPoint x: 380, endPoint y: 599, distance: 36.1
click at [380, 599] on div "Параметры Файлы Вид работ Восстановление макета средней сложности с полным соот…" at bounding box center [644, 483] width 541 height 393
type input "3"
click at [904, 212] on icon "close" at bounding box center [902, 217] width 14 height 14
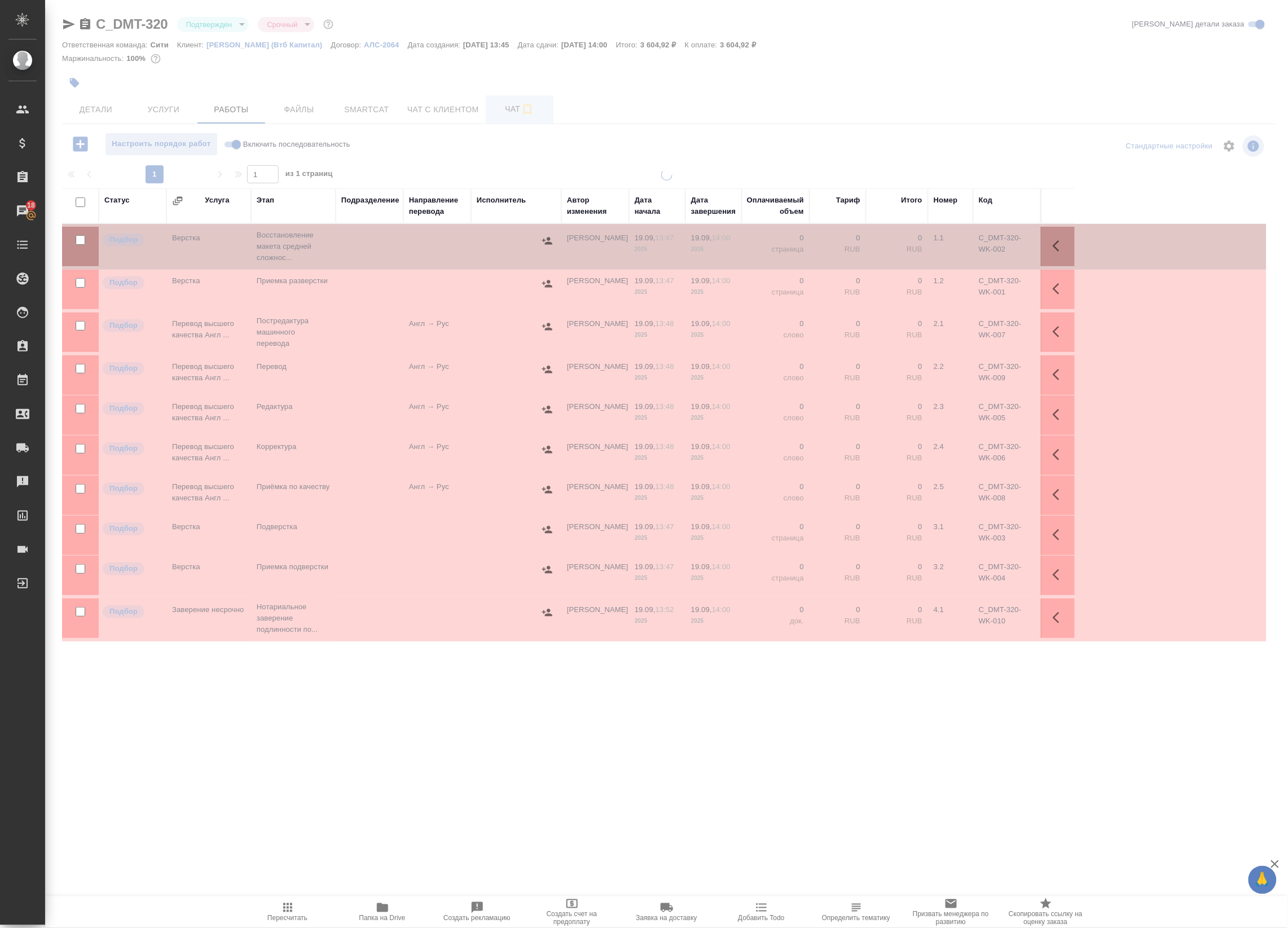
click at [499, 106] on span "Чат" at bounding box center [519, 109] width 54 height 14
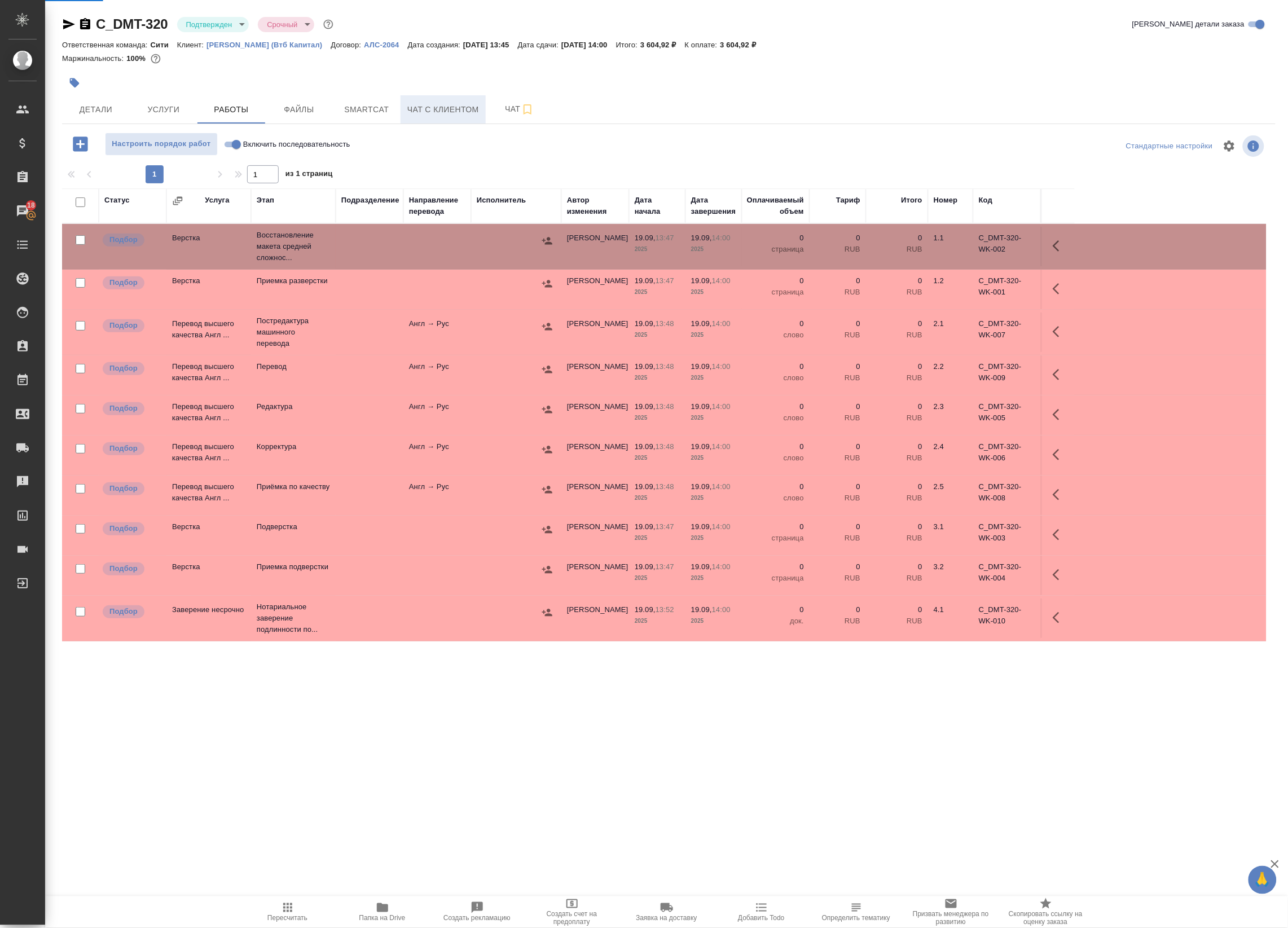
drag, startPoint x: 504, startPoint y: 105, endPoint x: 454, endPoint y: 109, distance: 50.2
click at [505, 105] on span "Чат" at bounding box center [519, 109] width 54 height 14
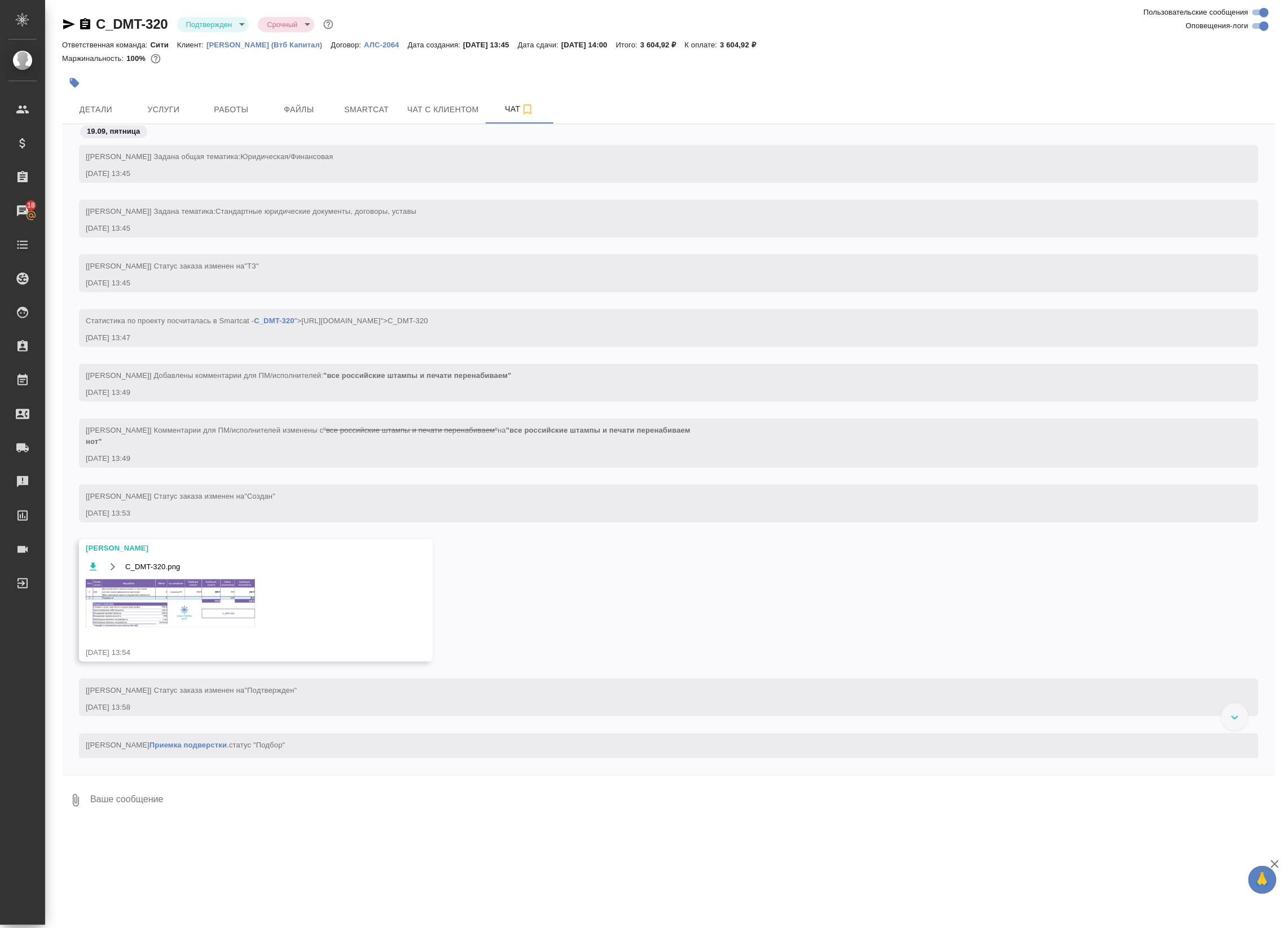
click at [159, 596] on img at bounding box center [170, 603] width 169 height 48
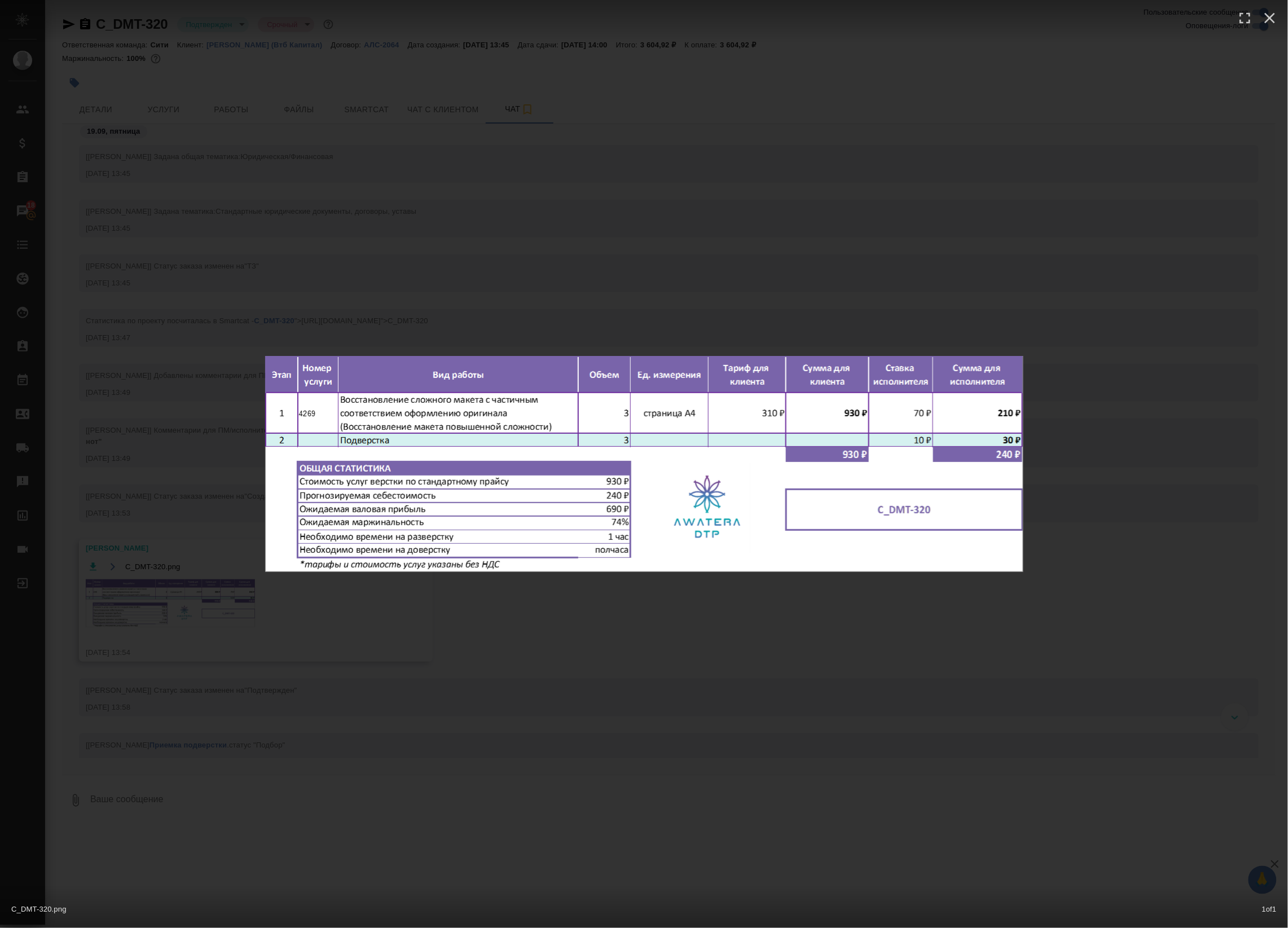
click at [432, 242] on div "C_DMT-320.png 1 of 1" at bounding box center [644, 464] width 1288 height 928
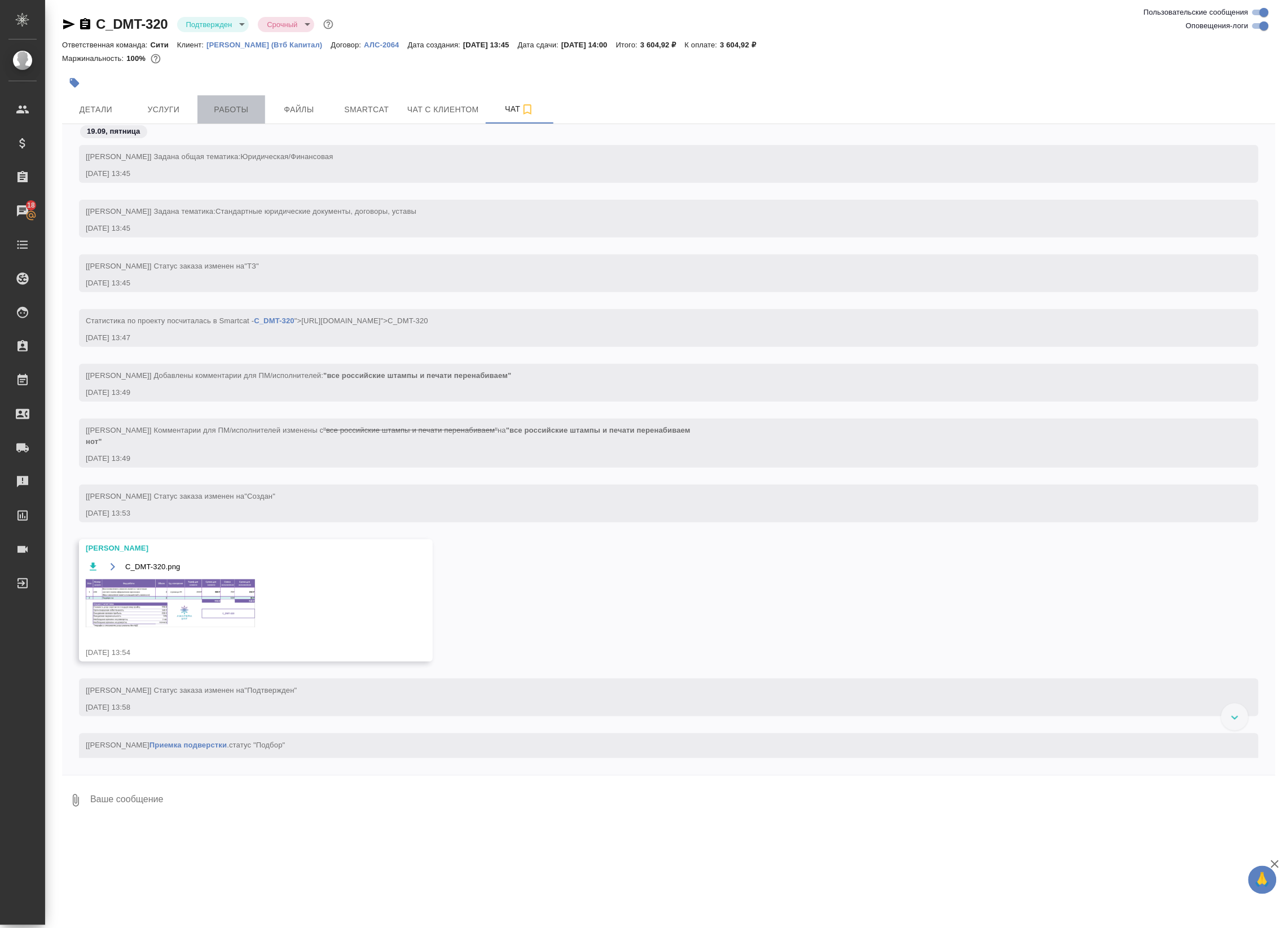
click at [221, 111] on span "Работы" at bounding box center [231, 110] width 54 height 14
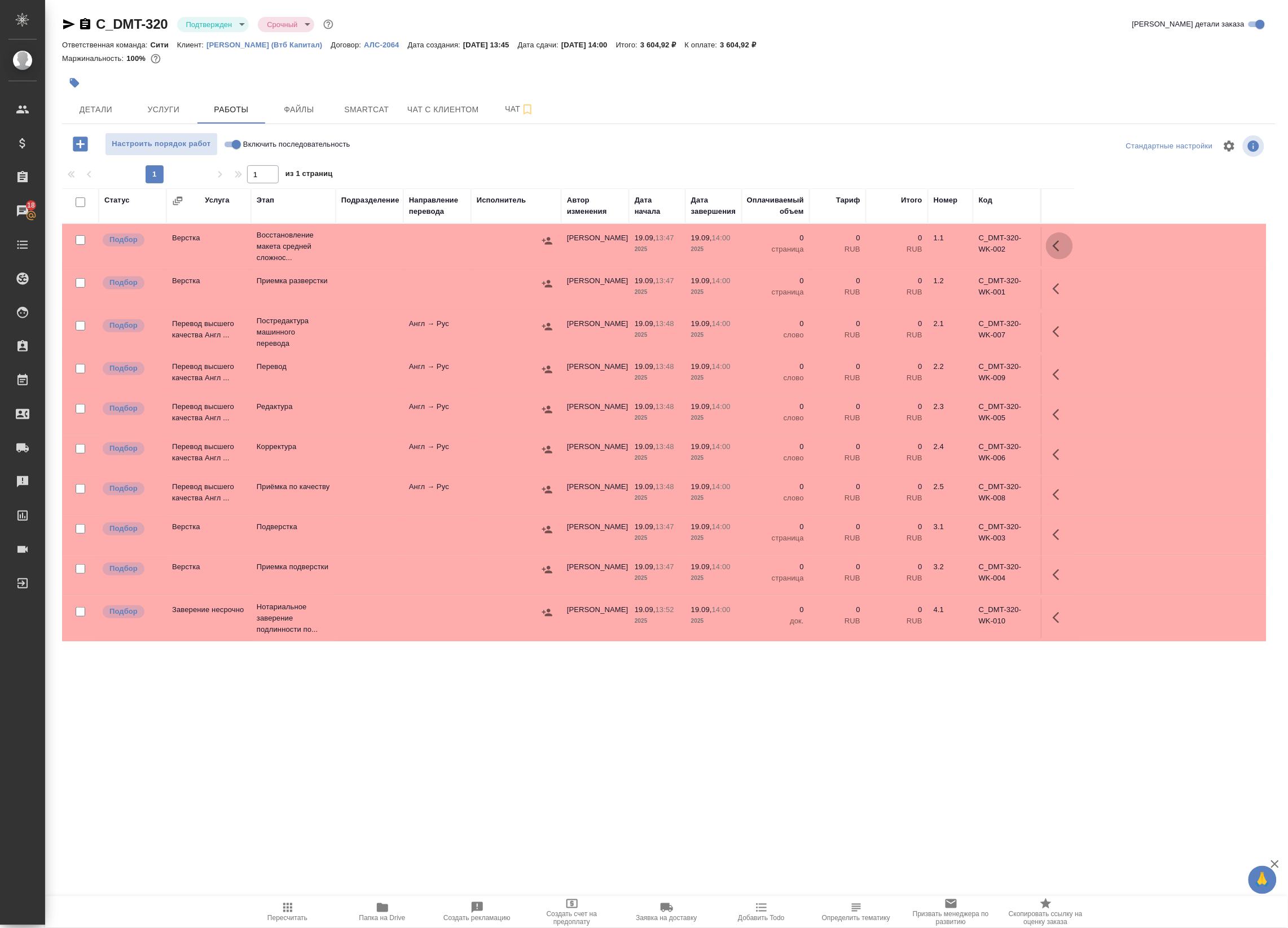
click at [1058, 242] on icon "button" at bounding box center [1059, 246] width 14 height 14
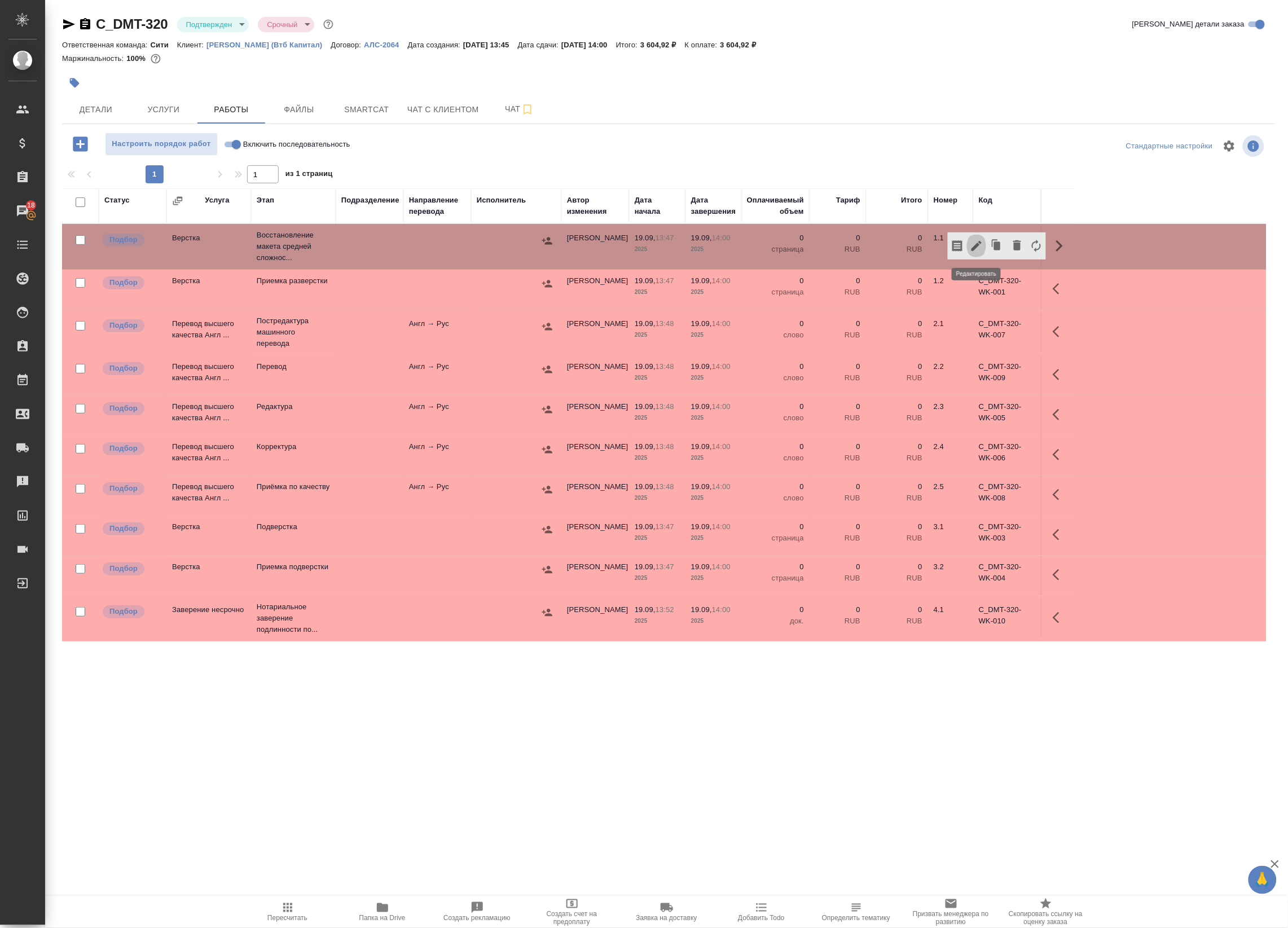
click at [978, 248] on icon "button" at bounding box center [977, 246] width 14 height 14
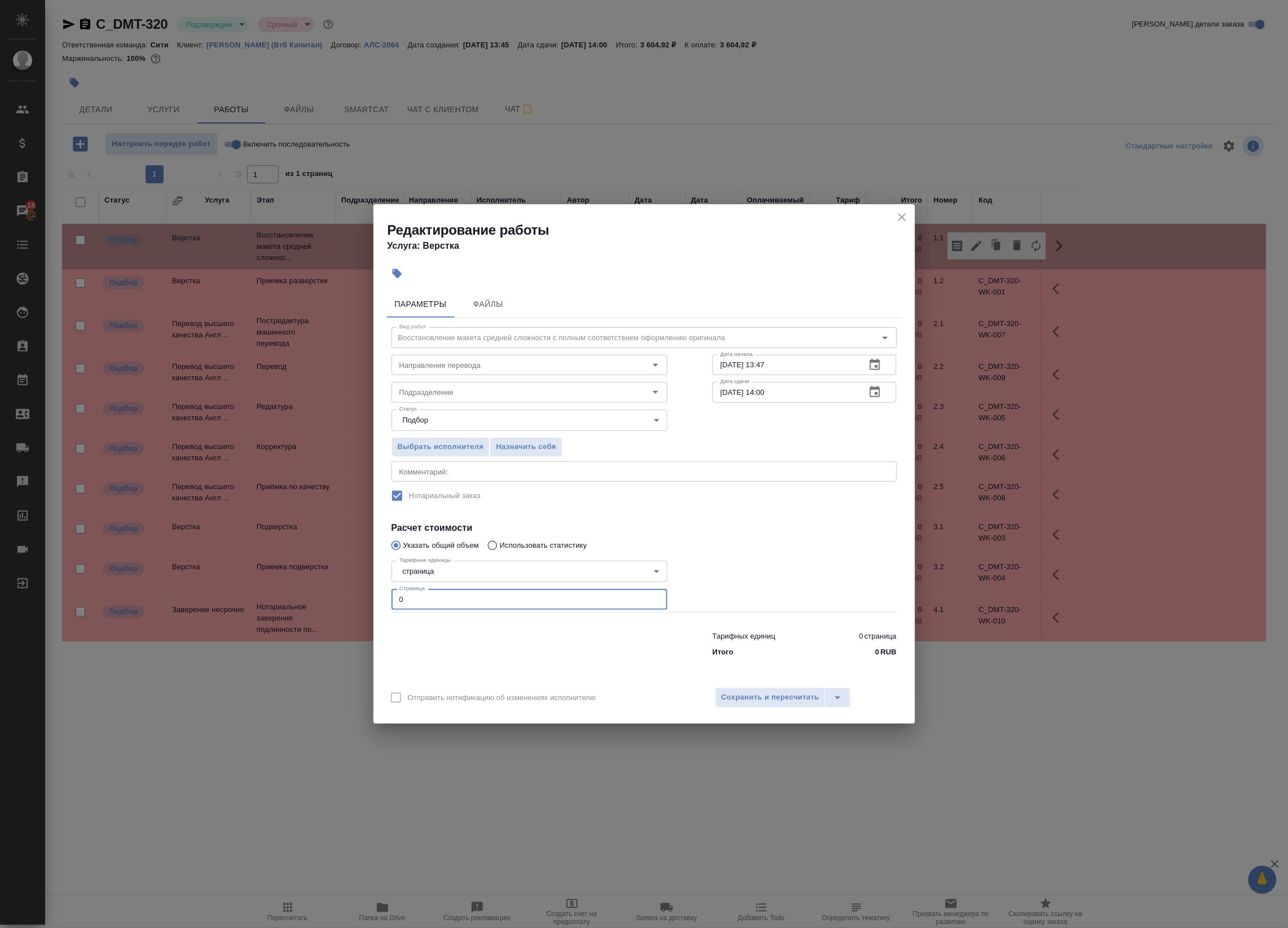
drag, startPoint x: 384, startPoint y: 598, endPoint x: 328, endPoint y: 591, distance: 56.4
click at [328, 591] on div "Редактирование работы Услуга: Верстка Параметры Файлы Вид работ Восстановление …" at bounding box center [644, 464] width 1288 height 928
type input "3"
click at [461, 469] on textarea at bounding box center [644, 470] width 490 height 8
type textarea "под нот"
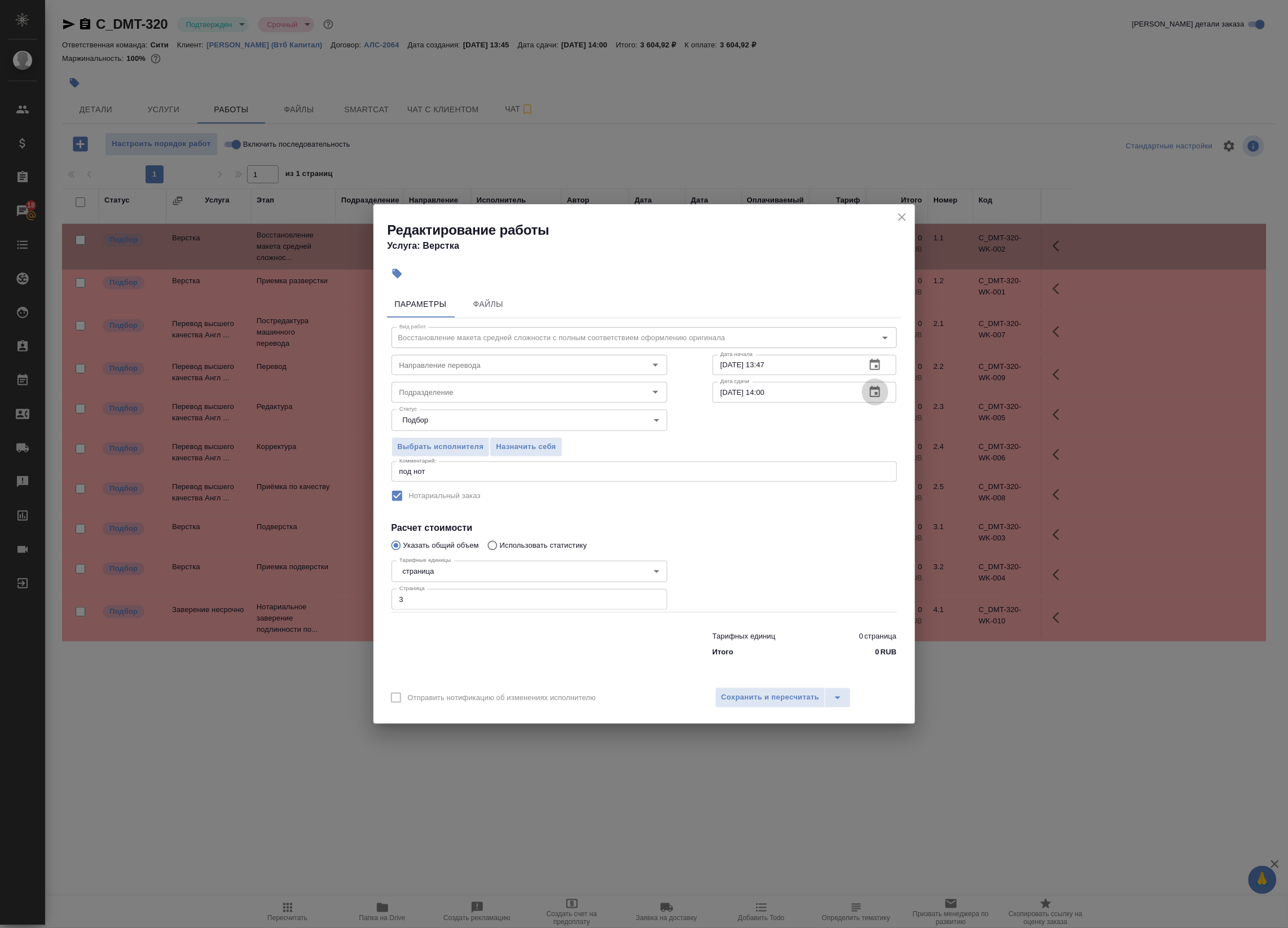
click at [872, 396] on icon "button" at bounding box center [875, 392] width 14 height 14
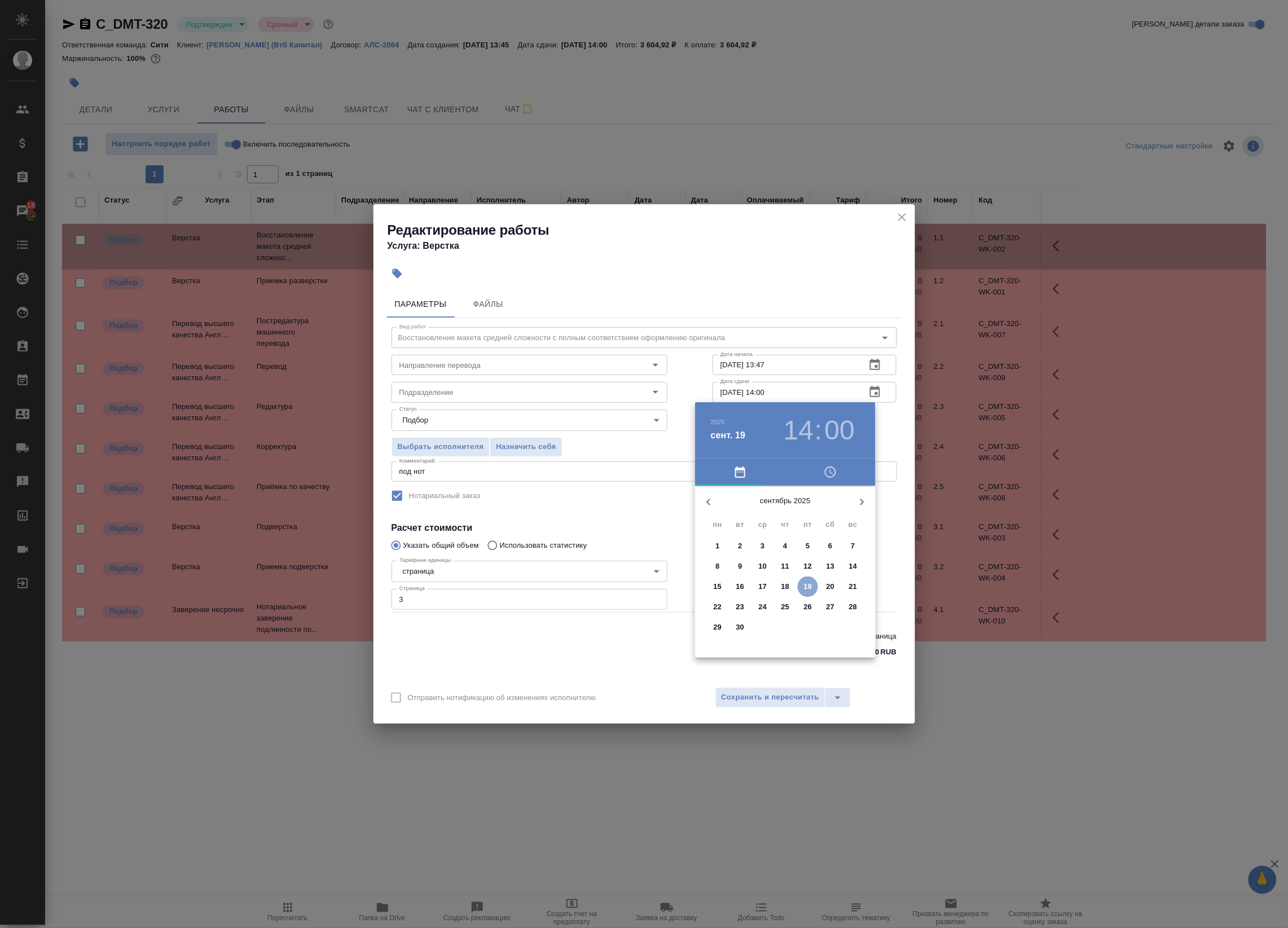
click at [811, 583] on p "19" at bounding box center [808, 586] width 8 height 11
click at [825, 573] on div at bounding box center [785, 574] width 146 height 146
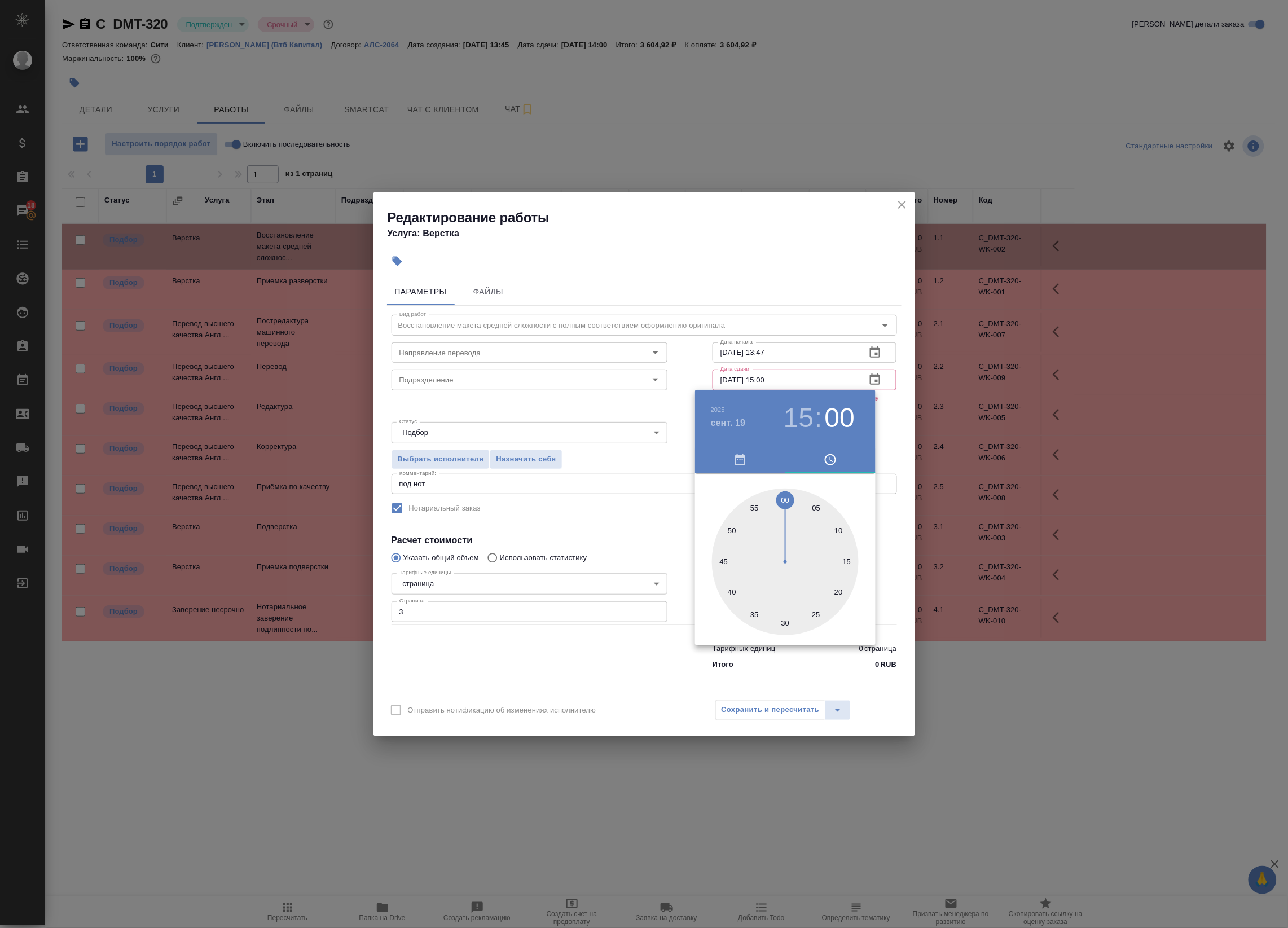
click at [790, 498] on div at bounding box center [785, 562] width 146 height 146
click at [788, 498] on div at bounding box center [785, 562] width 146 height 146
click at [808, 416] on h3 "15" at bounding box center [798, 417] width 30 height 31
click at [836, 413] on h3 "01" at bounding box center [839, 417] width 30 height 31
click at [788, 618] on div at bounding box center [785, 562] width 146 height 146
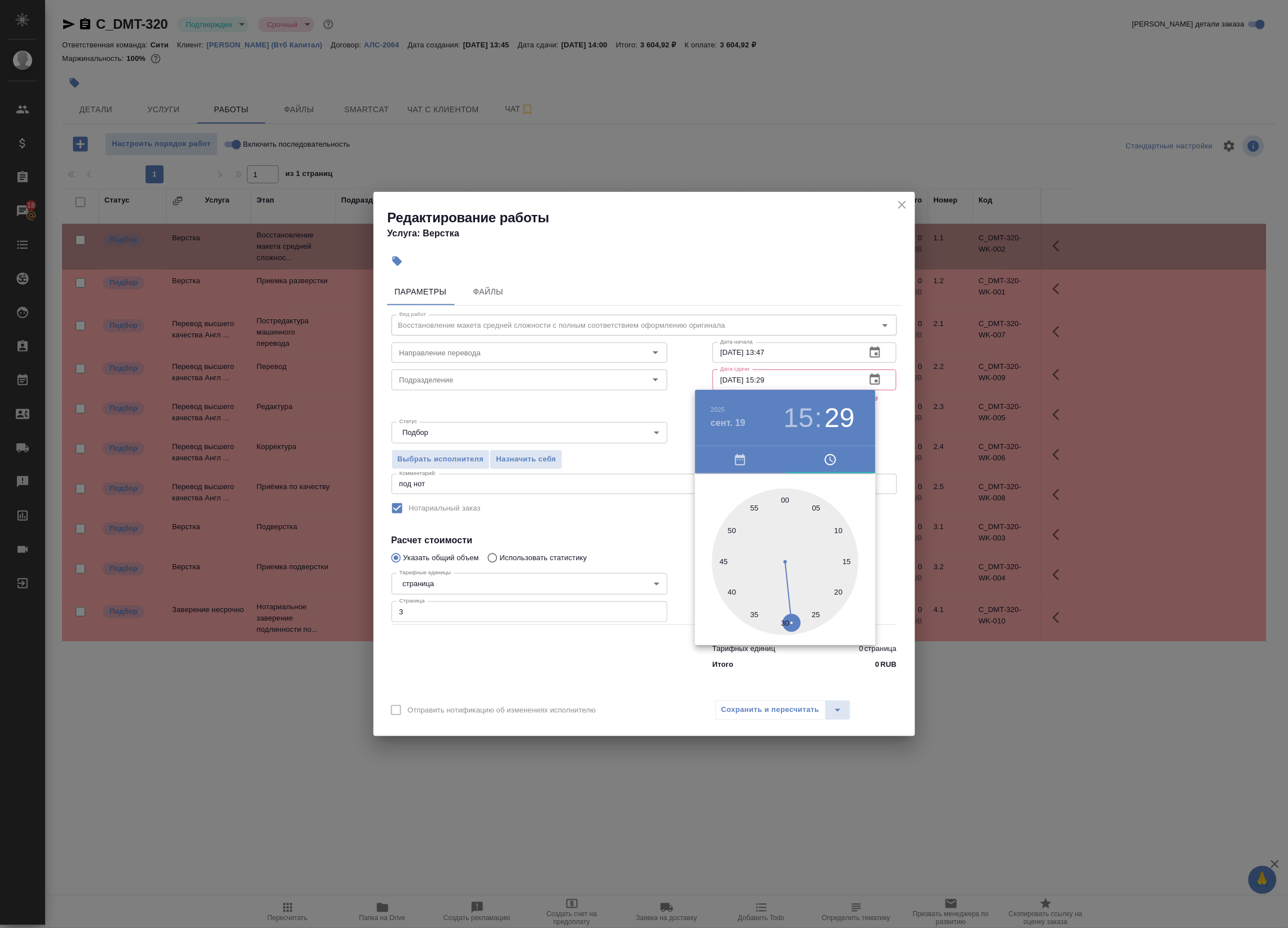
click at [788, 621] on div at bounding box center [785, 562] width 146 height 146
click at [775, 633] on div at bounding box center [785, 562] width 146 height 146
click at [772, 636] on div "00 05 10 15 20 25 30 35 40 45 50 55" at bounding box center [785, 560] width 181 height 172
click at [785, 621] on div at bounding box center [785, 562] width 146 height 146
click at [888, 429] on div at bounding box center [644, 464] width 1288 height 928
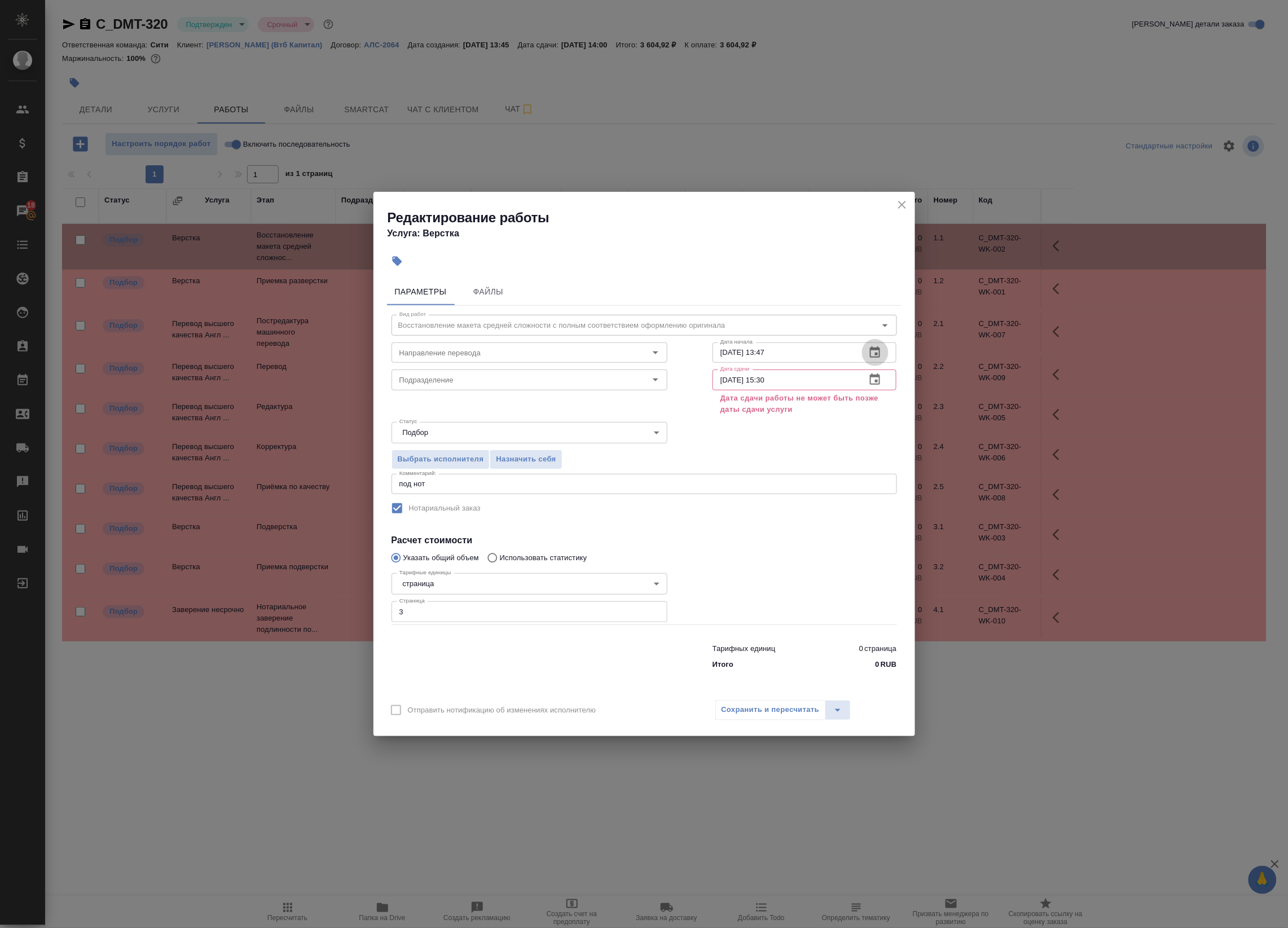
click at [875, 348] on icon "button" at bounding box center [875, 352] width 10 height 11
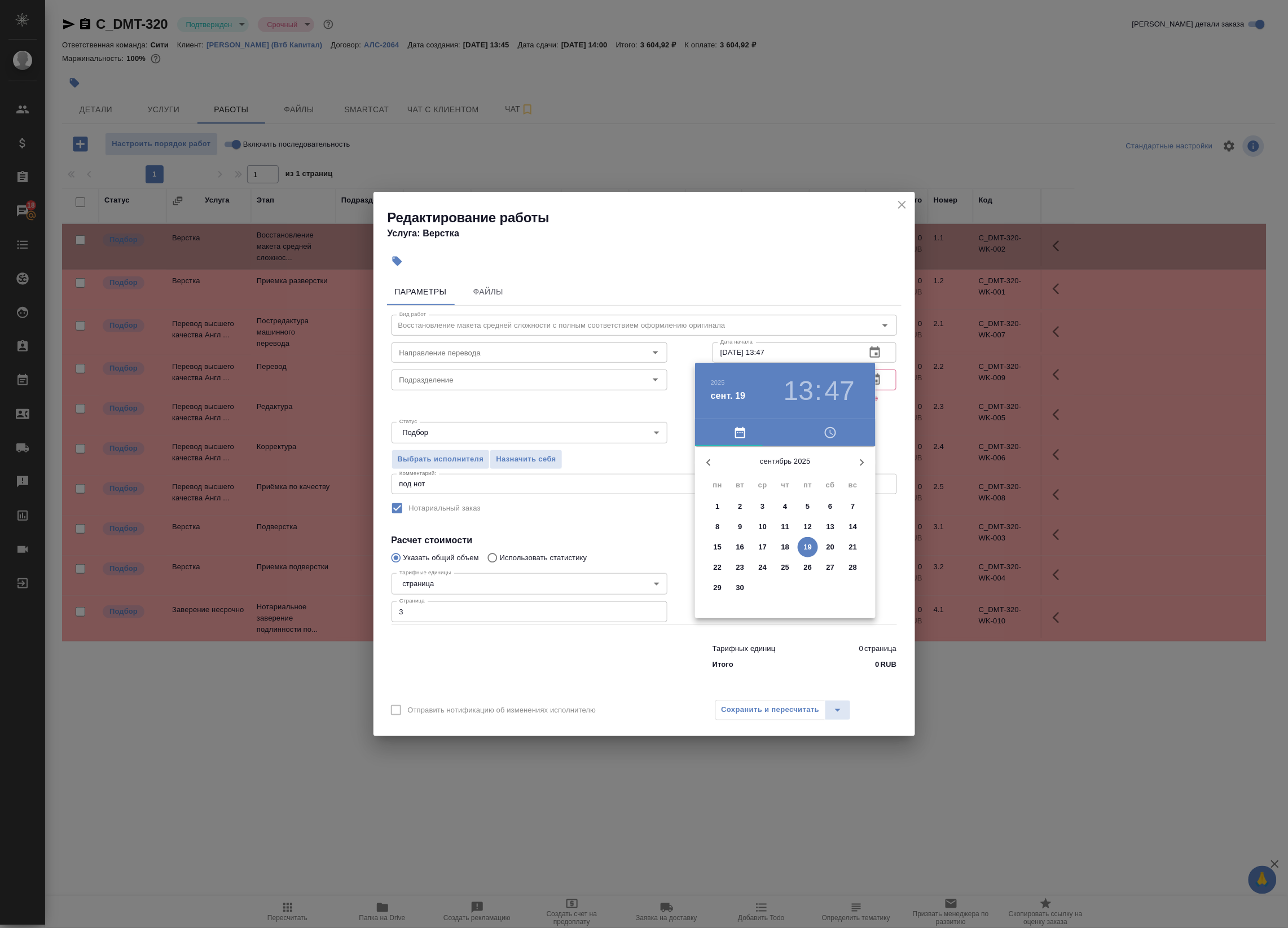
click at [887, 429] on div at bounding box center [644, 464] width 1288 height 928
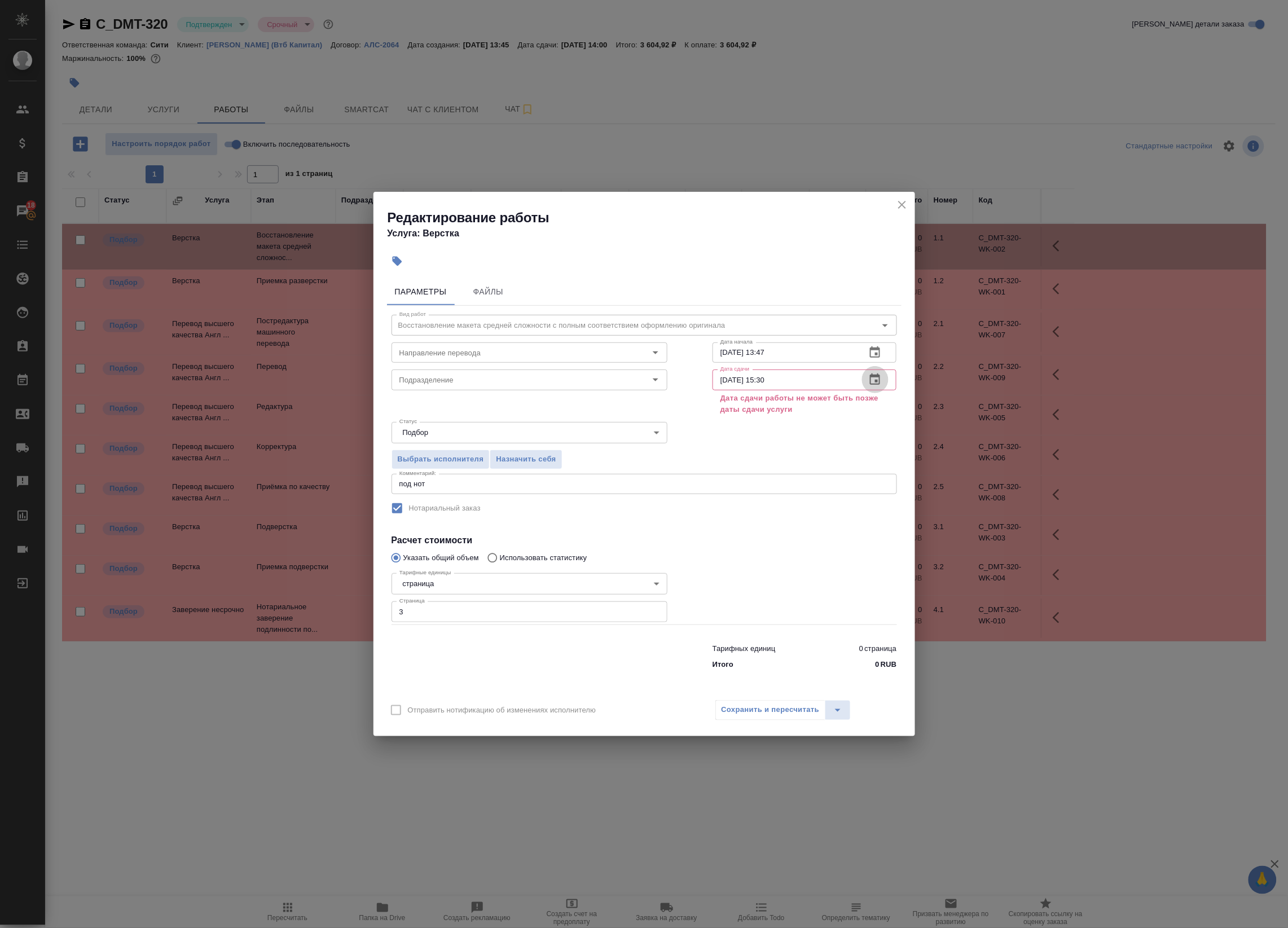
click at [877, 380] on icon "button" at bounding box center [875, 379] width 10 height 11
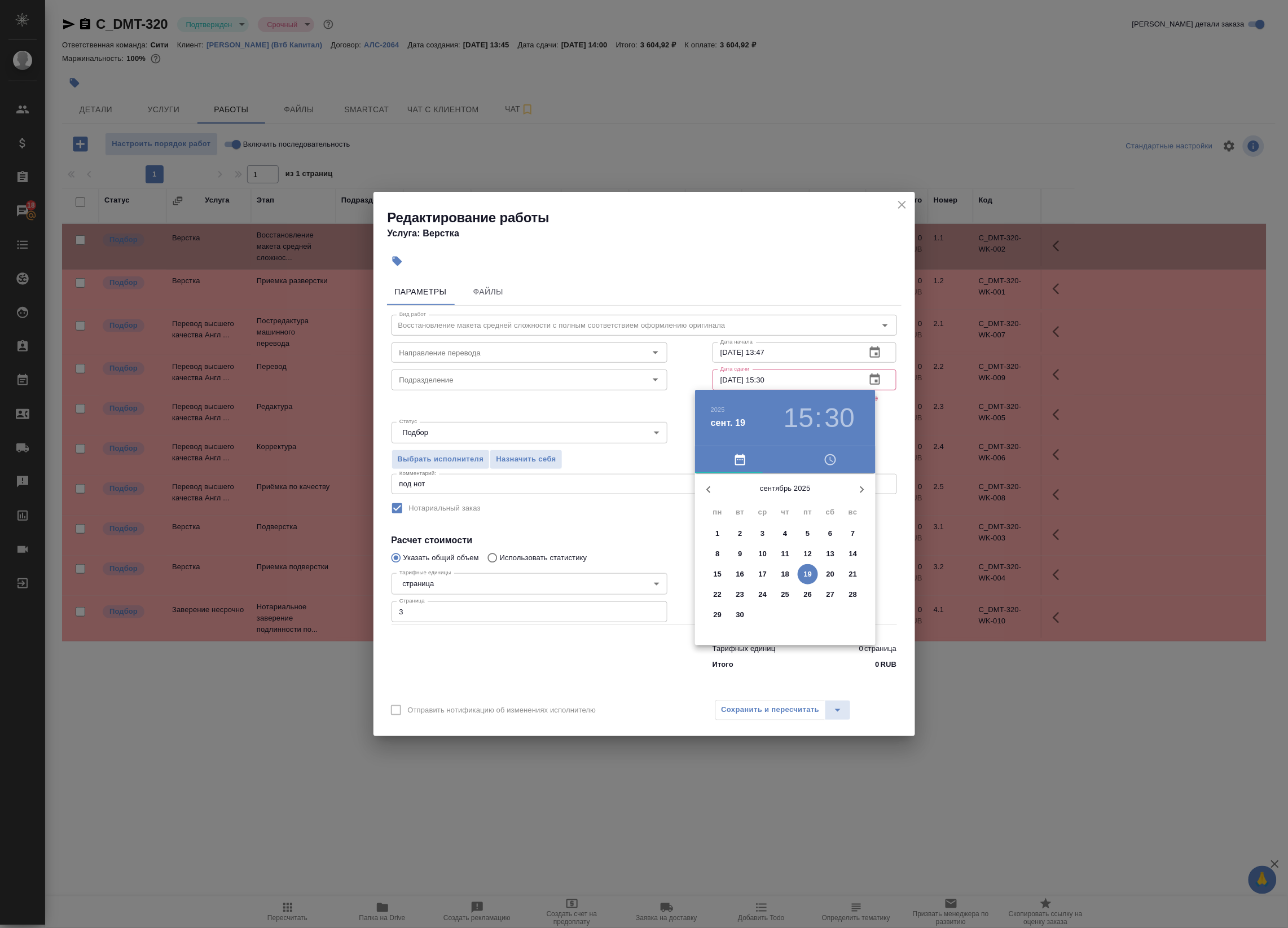
click at [801, 419] on h3 "15" at bounding box center [798, 417] width 30 height 31
click at [824, 540] on div at bounding box center [785, 562] width 146 height 146
click at [792, 494] on div "00 05 10 15 20 25 30 35 40 45 50 55" at bounding box center [785, 560] width 181 height 172
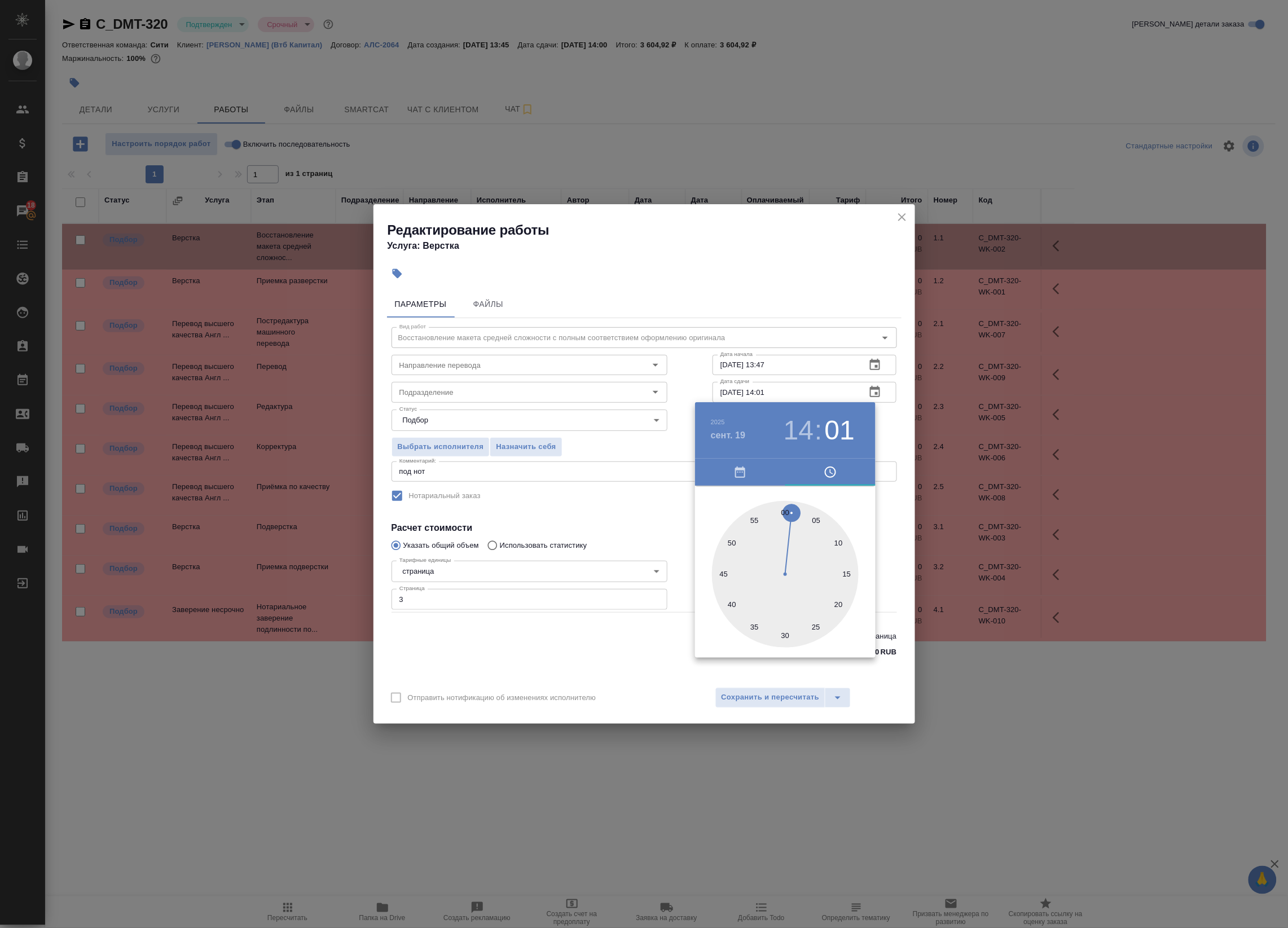
click at [785, 509] on div at bounding box center [785, 574] width 146 height 146
type input "19.09.2025 14:00"
click at [909, 438] on div at bounding box center [644, 464] width 1288 height 928
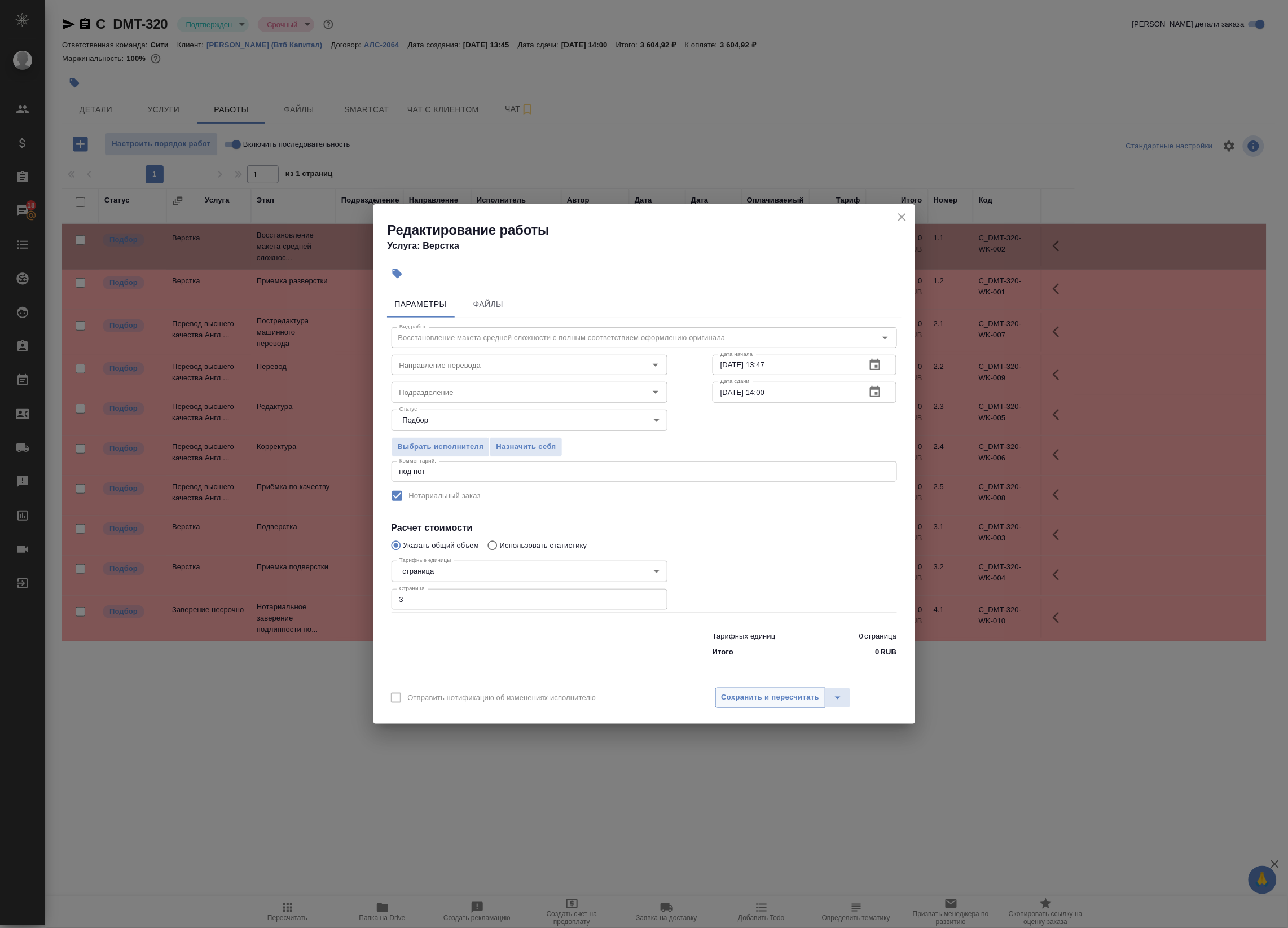
click at [753, 704] on div "Отправить нотификацию об изменениях исполнителю Сохранить и пересчитать" at bounding box center [644, 702] width 541 height 43
click at [763, 692] on span "Сохранить и пересчитать" at bounding box center [770, 697] width 98 height 13
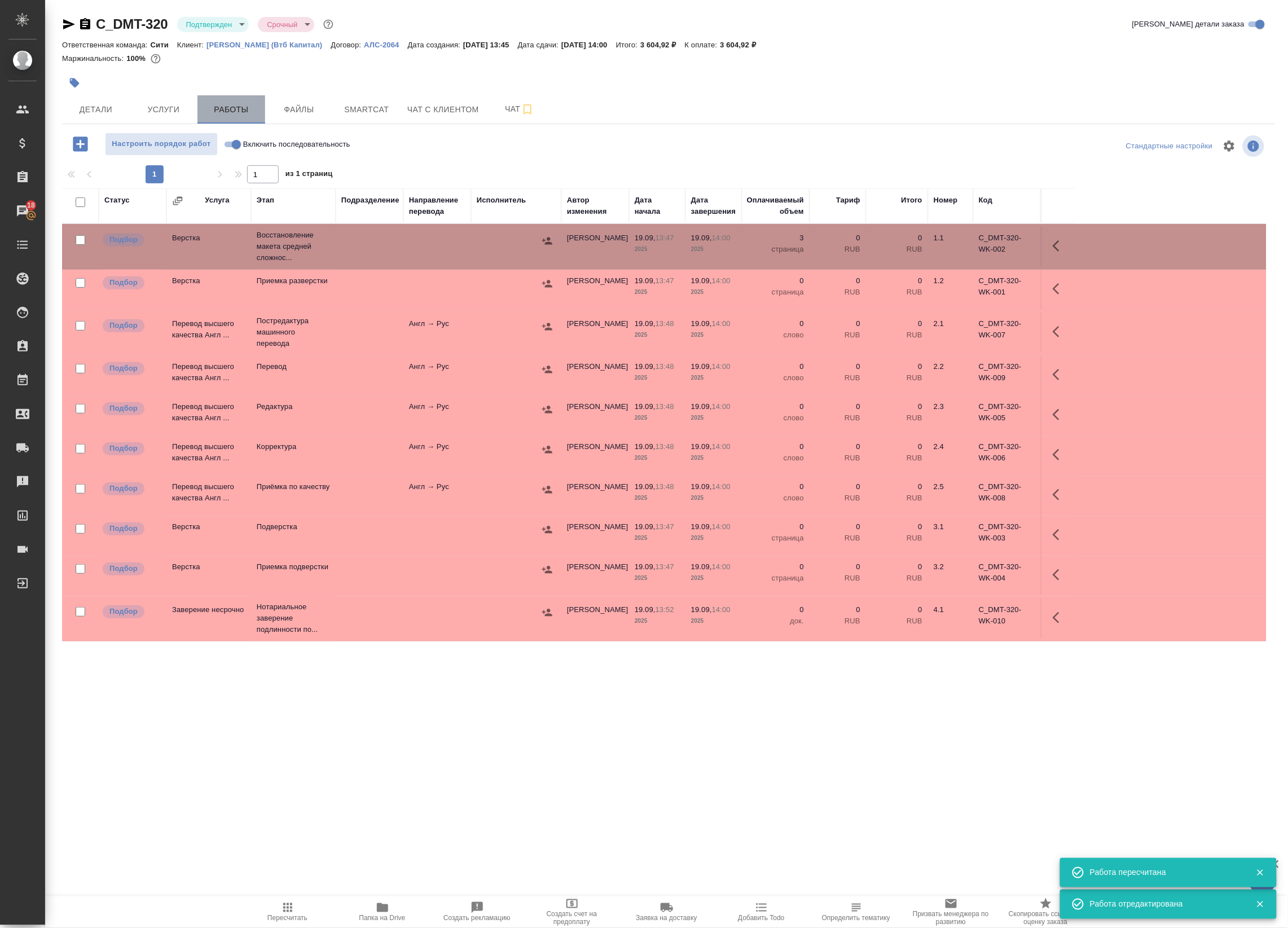
click at [220, 117] on button "Работы" at bounding box center [231, 109] width 68 height 28
click at [190, 111] on span "Услуги" at bounding box center [163, 110] width 54 height 14
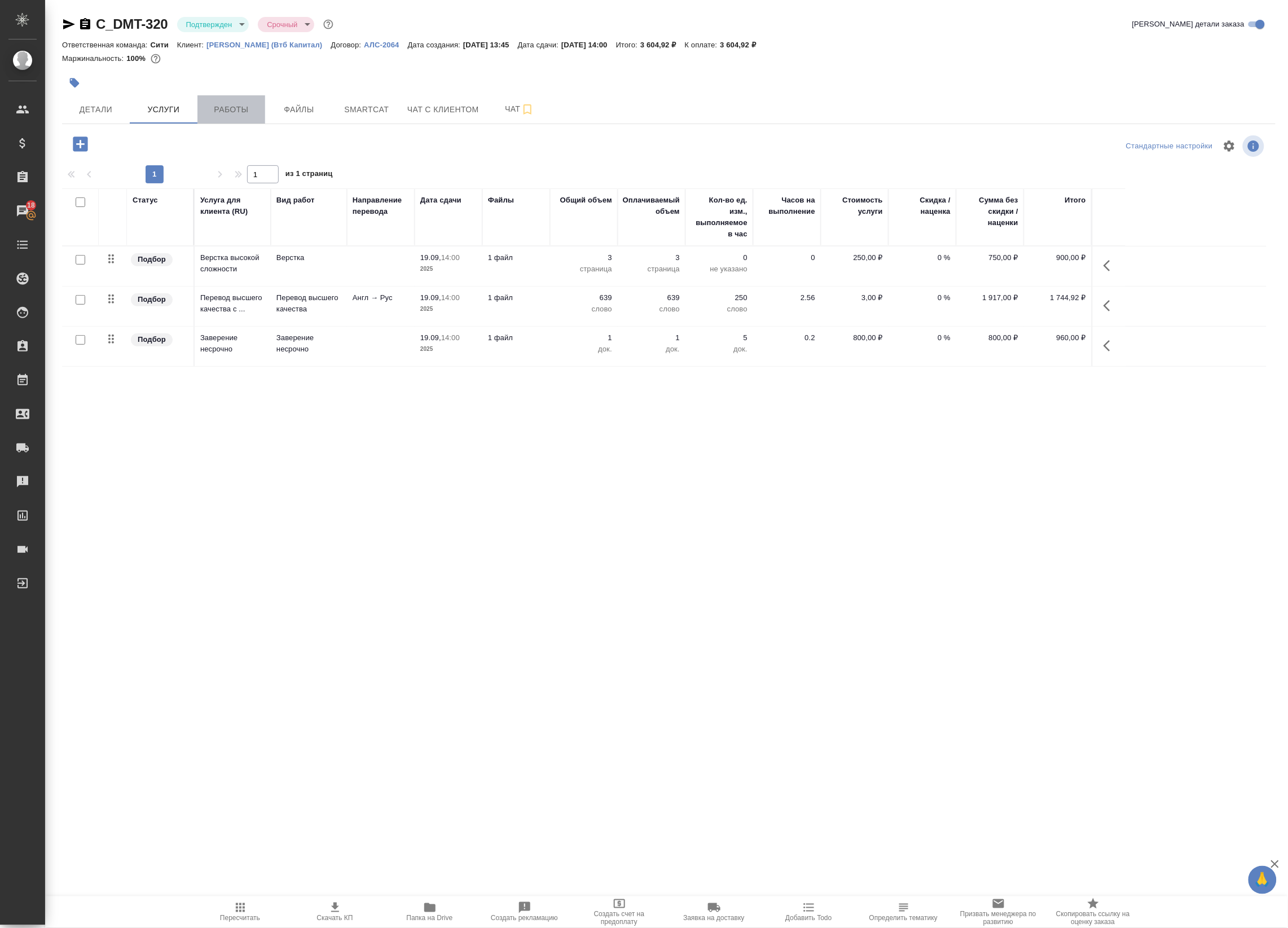
click at [258, 106] on span "Работы" at bounding box center [231, 110] width 54 height 14
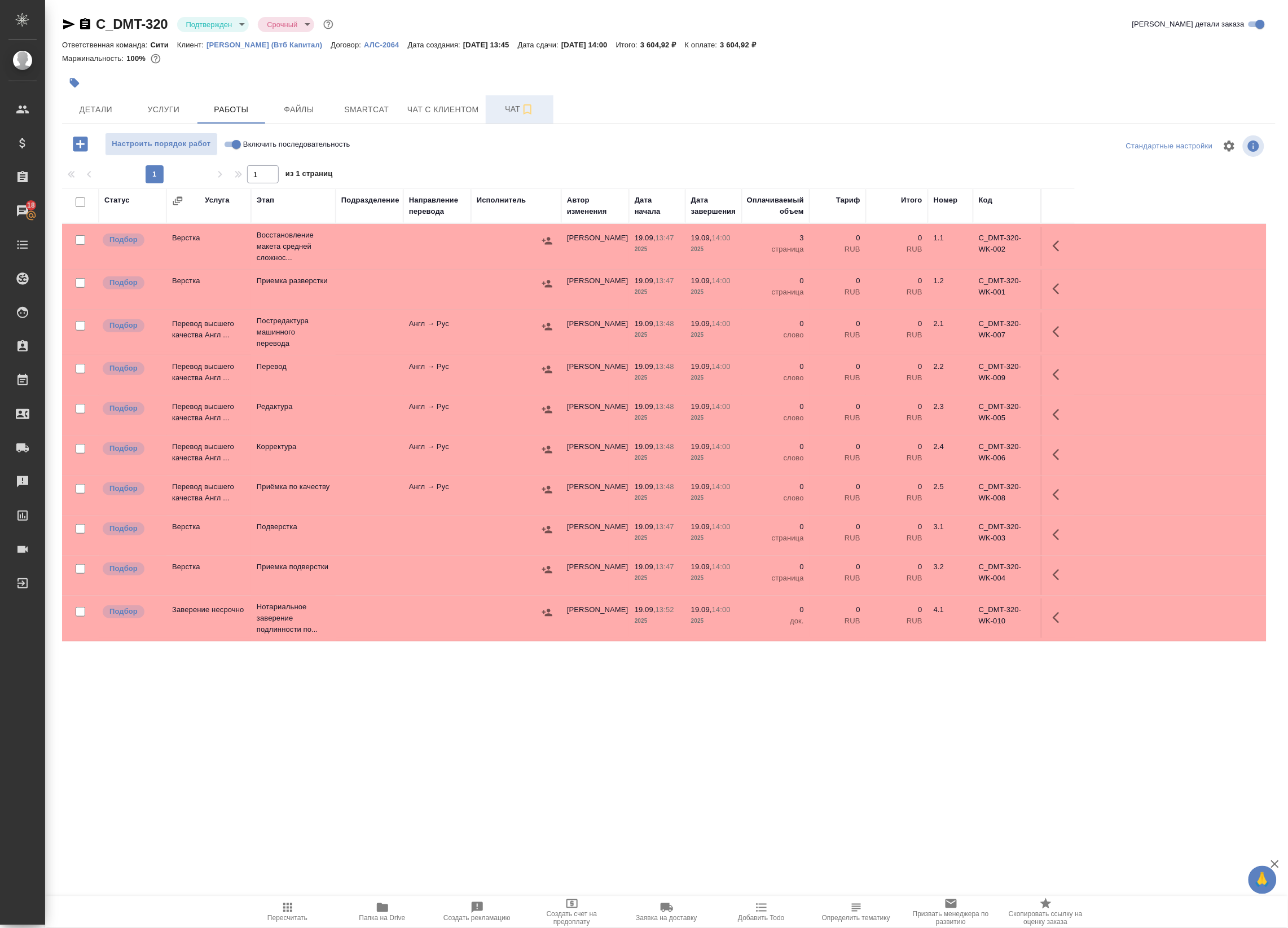
click at [515, 111] on span "Чат" at bounding box center [519, 109] width 54 height 14
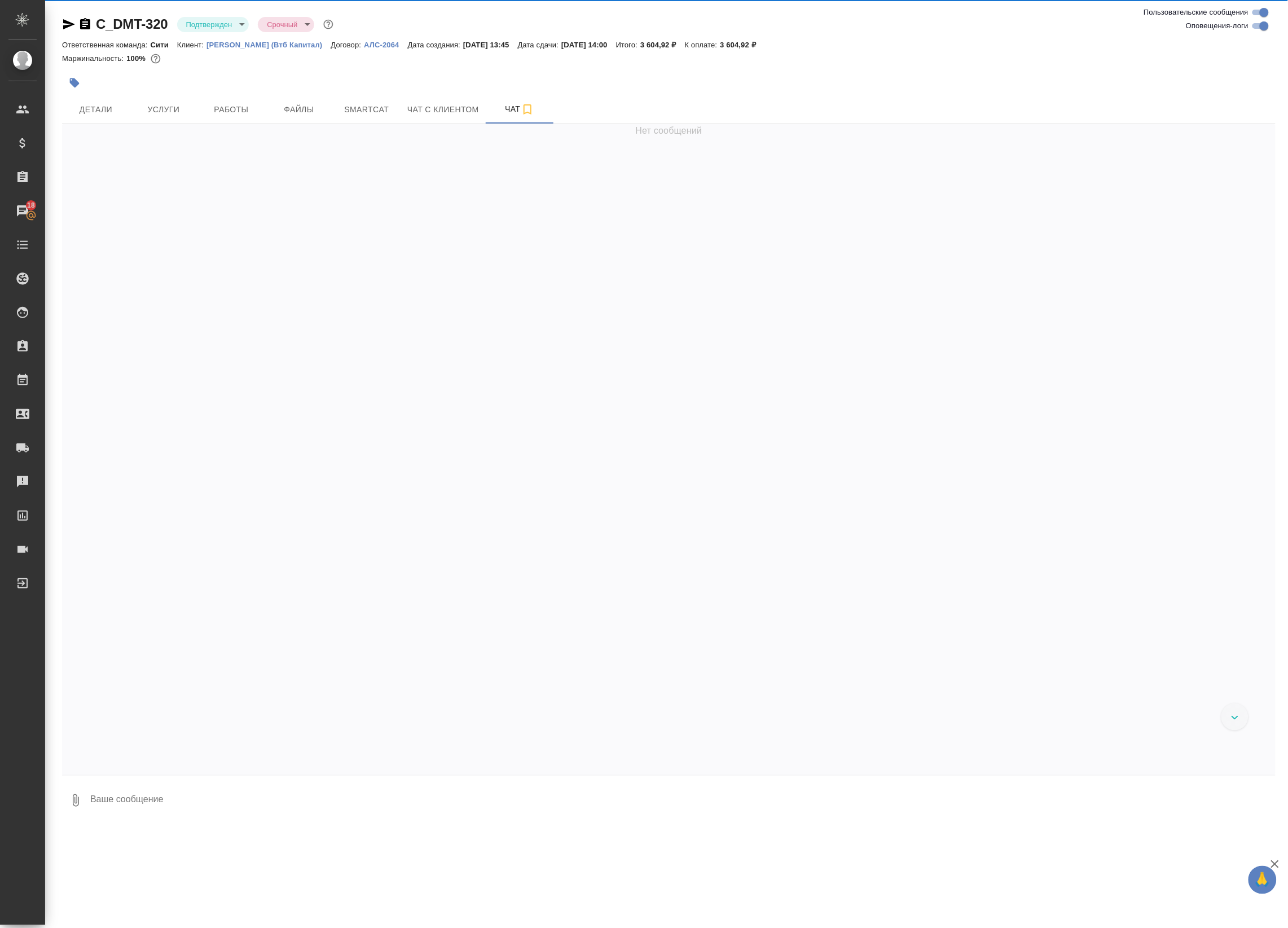
scroll to position [602, 0]
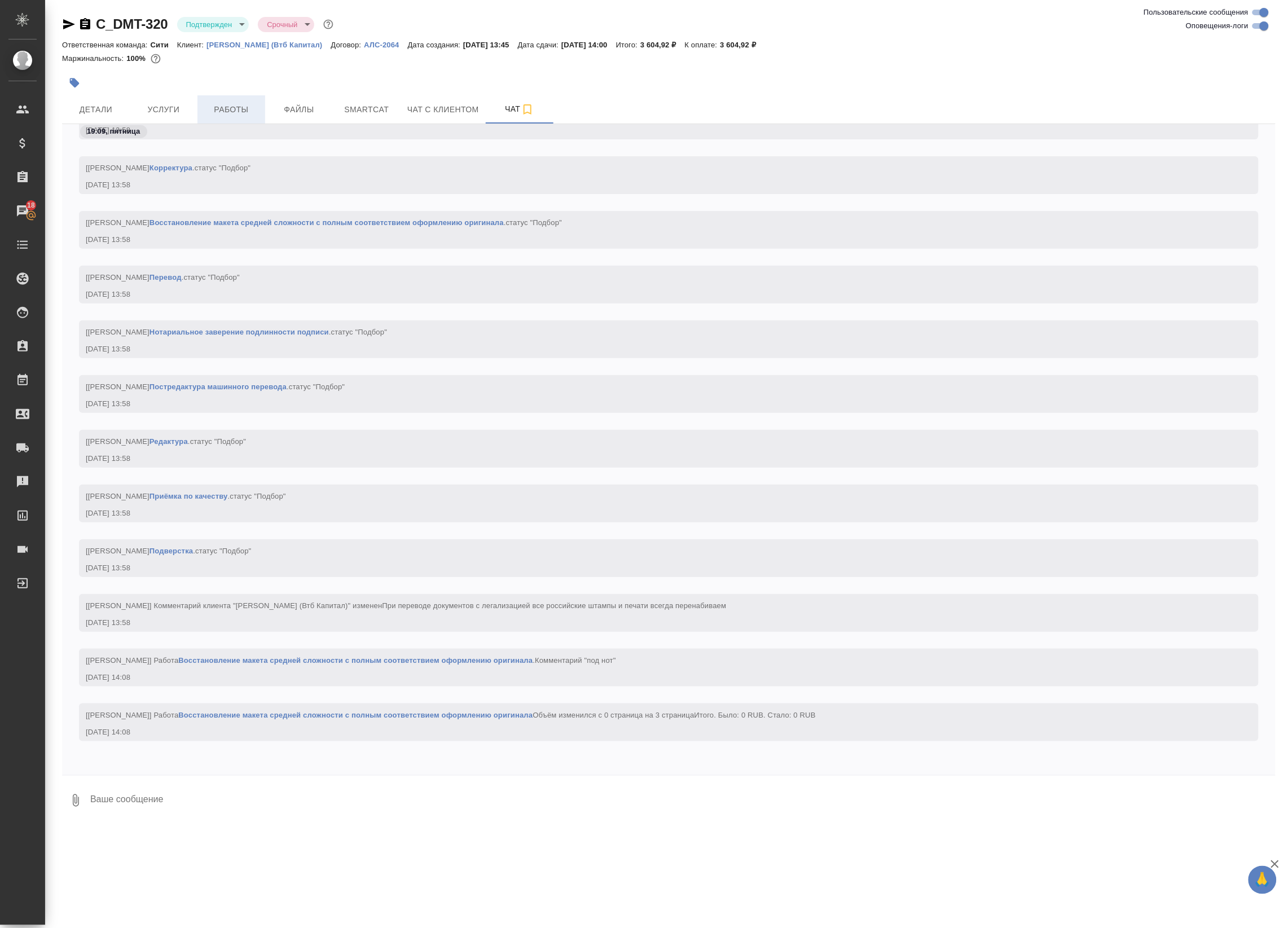
click at [211, 116] on span "Работы" at bounding box center [231, 110] width 54 height 14
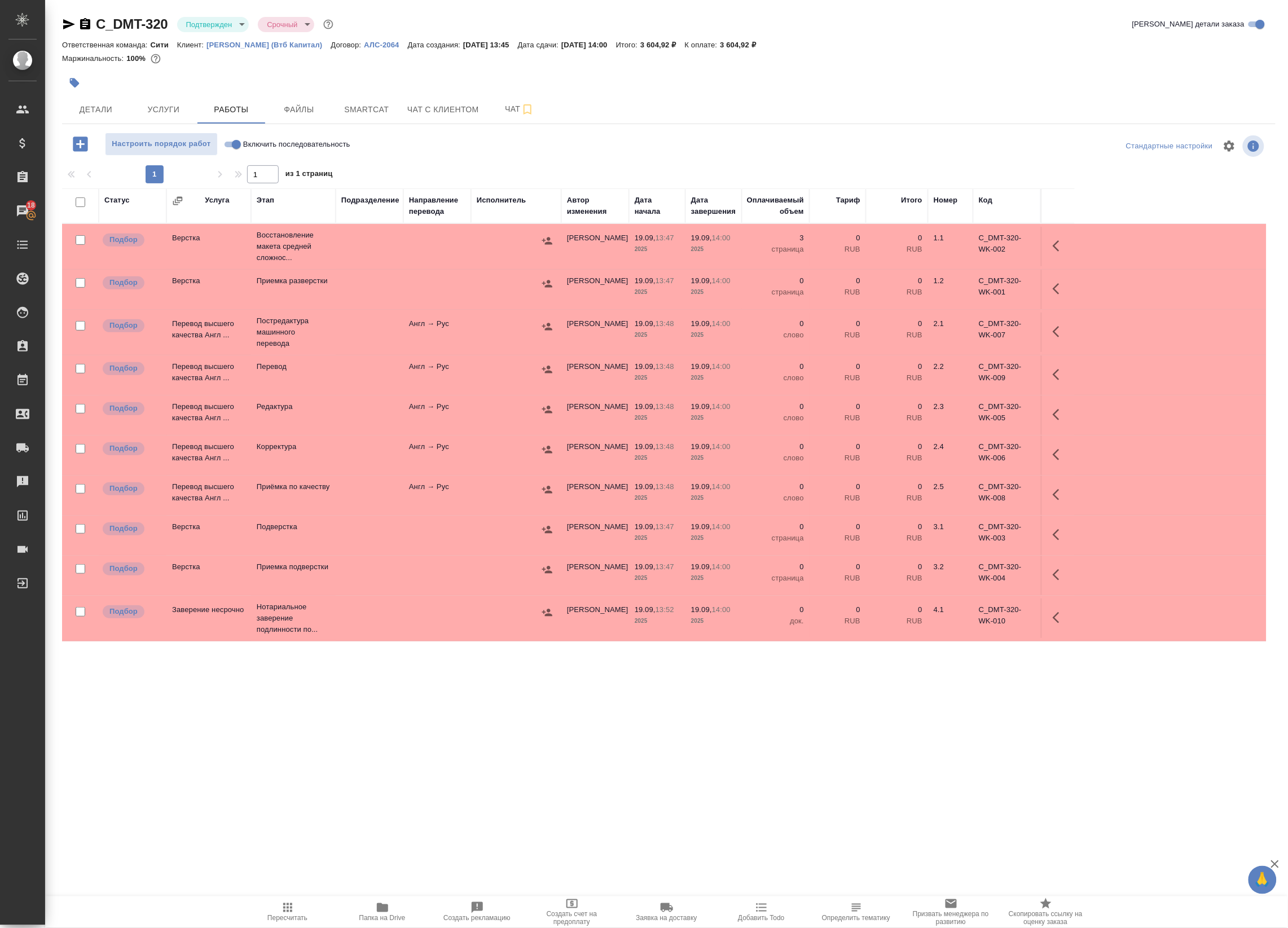
click at [387, 907] on icon "button" at bounding box center [382, 907] width 11 height 9
click at [1058, 244] on icon "button" at bounding box center [1059, 246] width 14 height 14
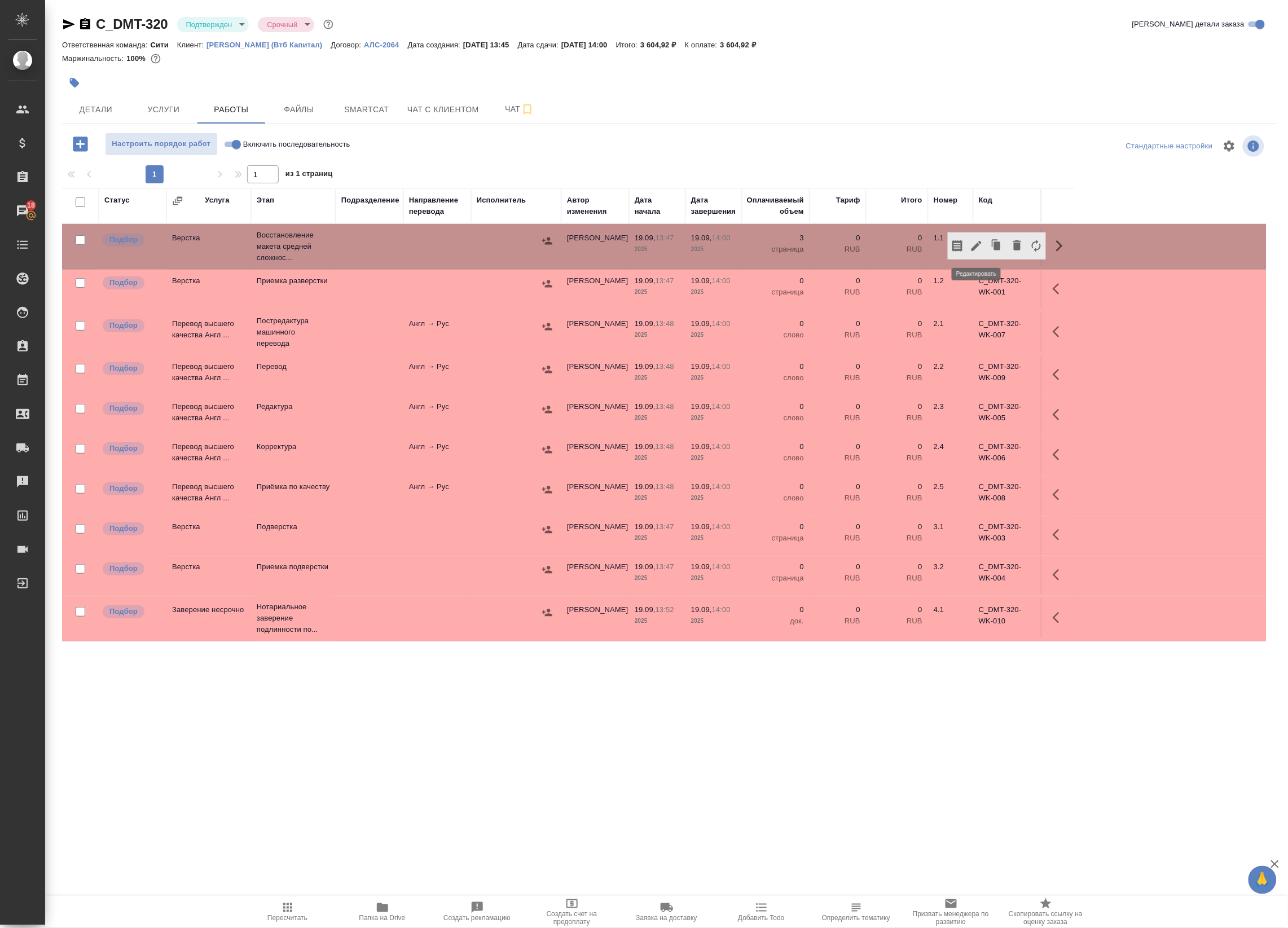
click at [977, 244] on icon "button" at bounding box center [976, 246] width 10 height 10
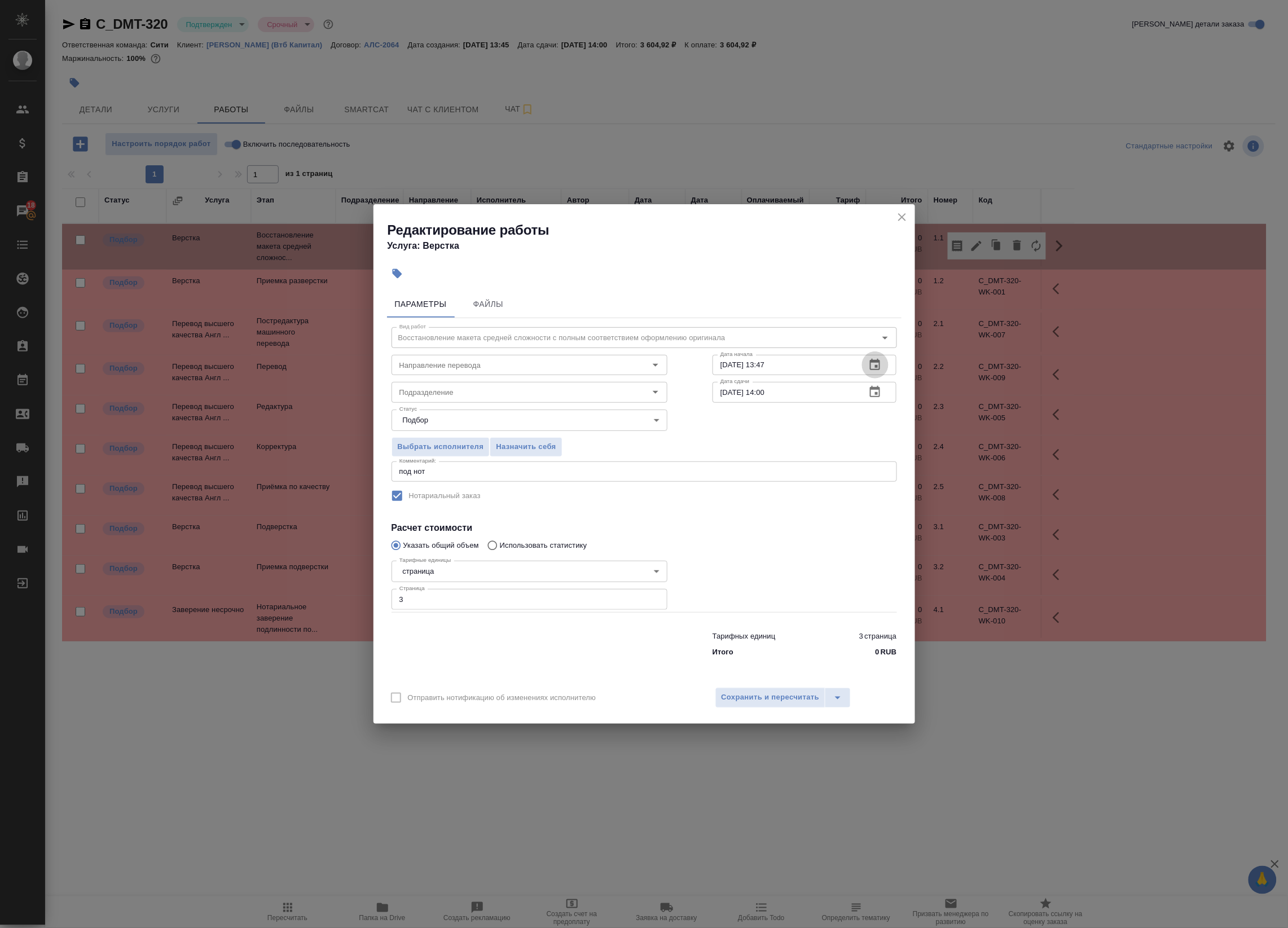
click at [885, 363] on button "button" at bounding box center [875, 365] width 27 height 27
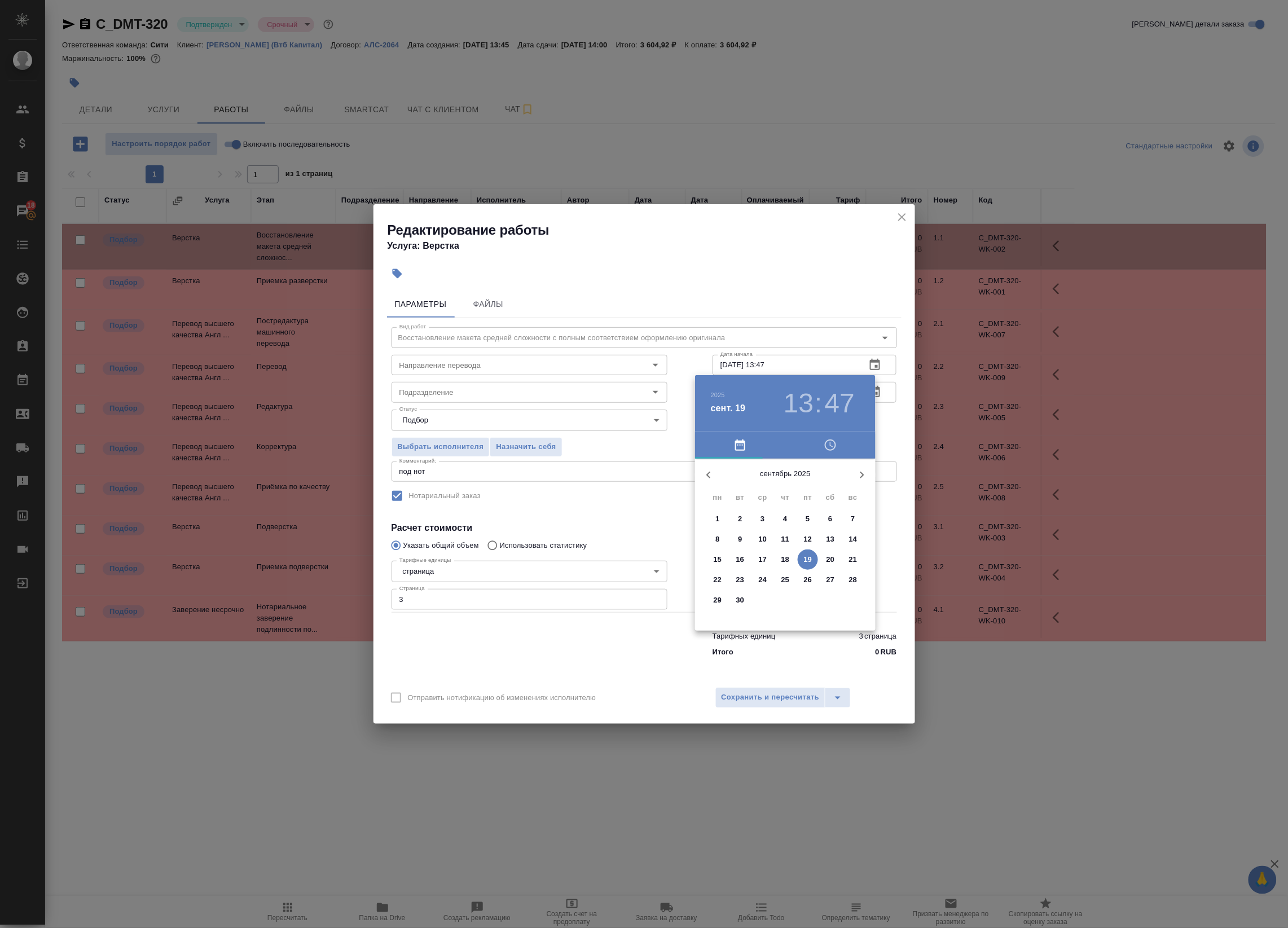
drag, startPoint x: 801, startPoint y: 388, endPoint x: 802, endPoint y: 407, distance: 19.0
click at [801, 390] on h3 "13" at bounding box center [798, 403] width 30 height 31
click at [940, 359] on div at bounding box center [644, 464] width 1288 height 928
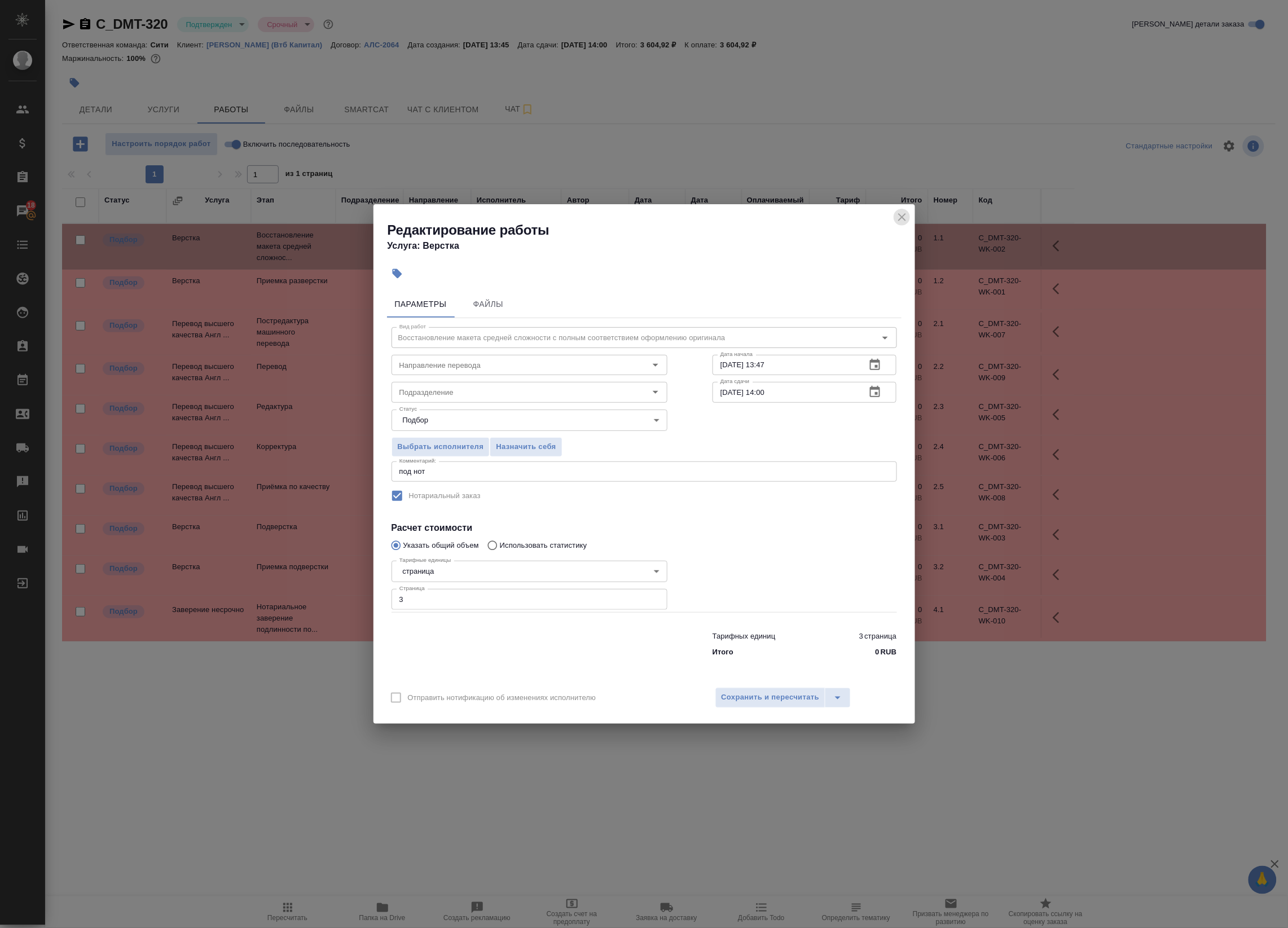
click at [905, 214] on icon "close" at bounding box center [902, 217] width 8 height 8
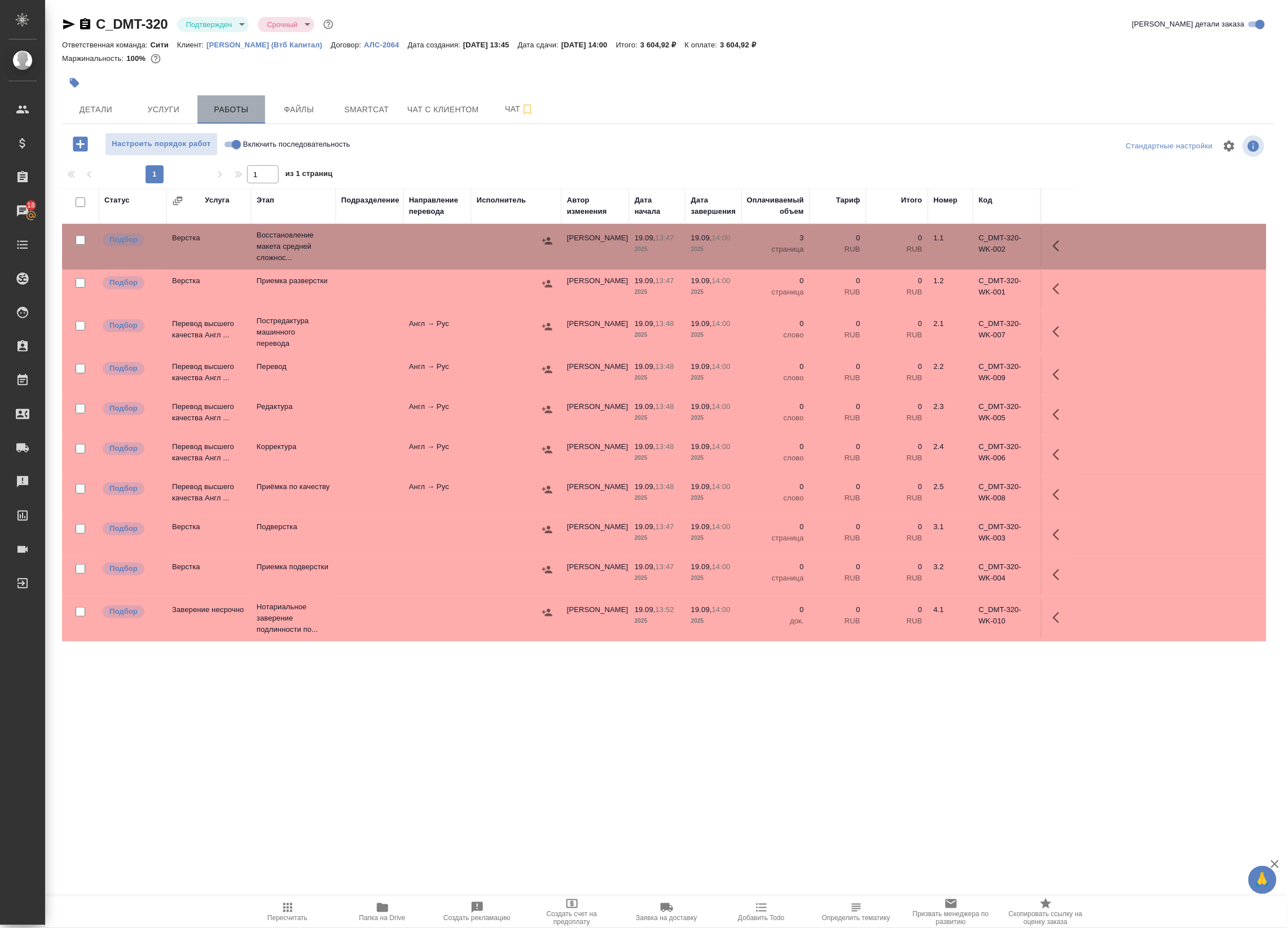
click at [229, 119] on button "Работы" at bounding box center [231, 109] width 68 height 28
click at [150, 111] on span "Услуги" at bounding box center [163, 110] width 54 height 14
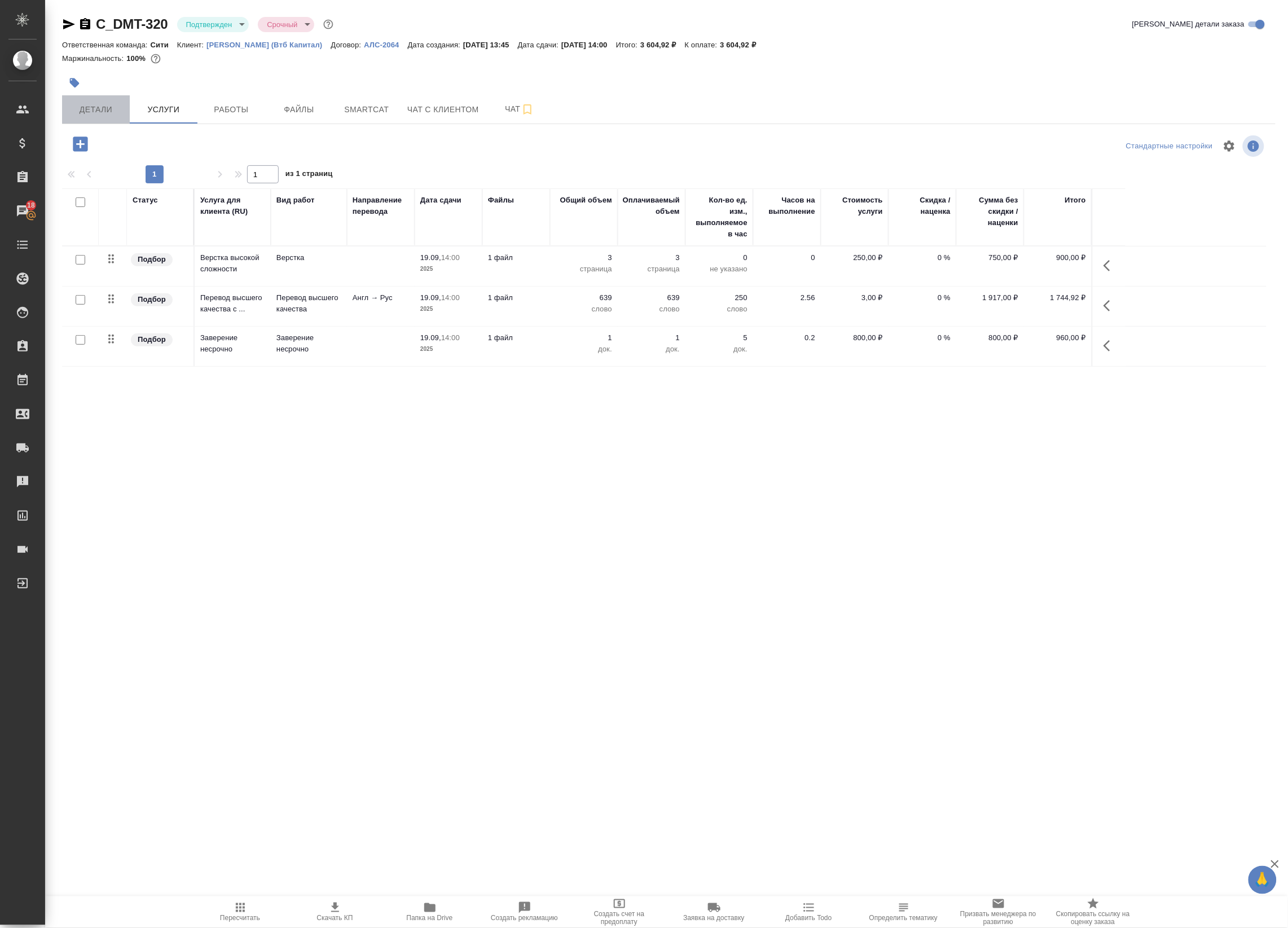
click at [103, 97] on button "Детали" at bounding box center [95, 109] width 68 height 28
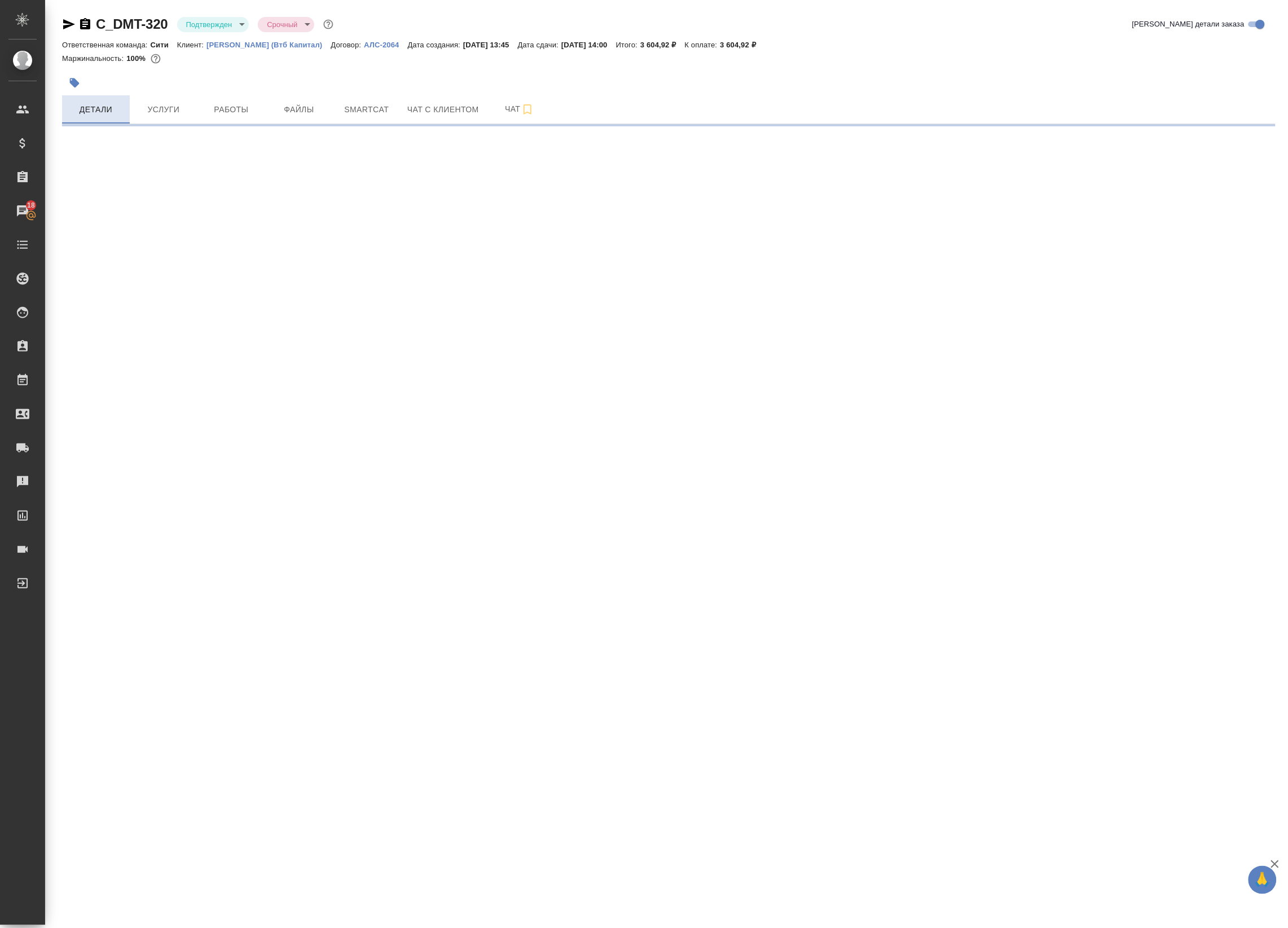
select select "RU"
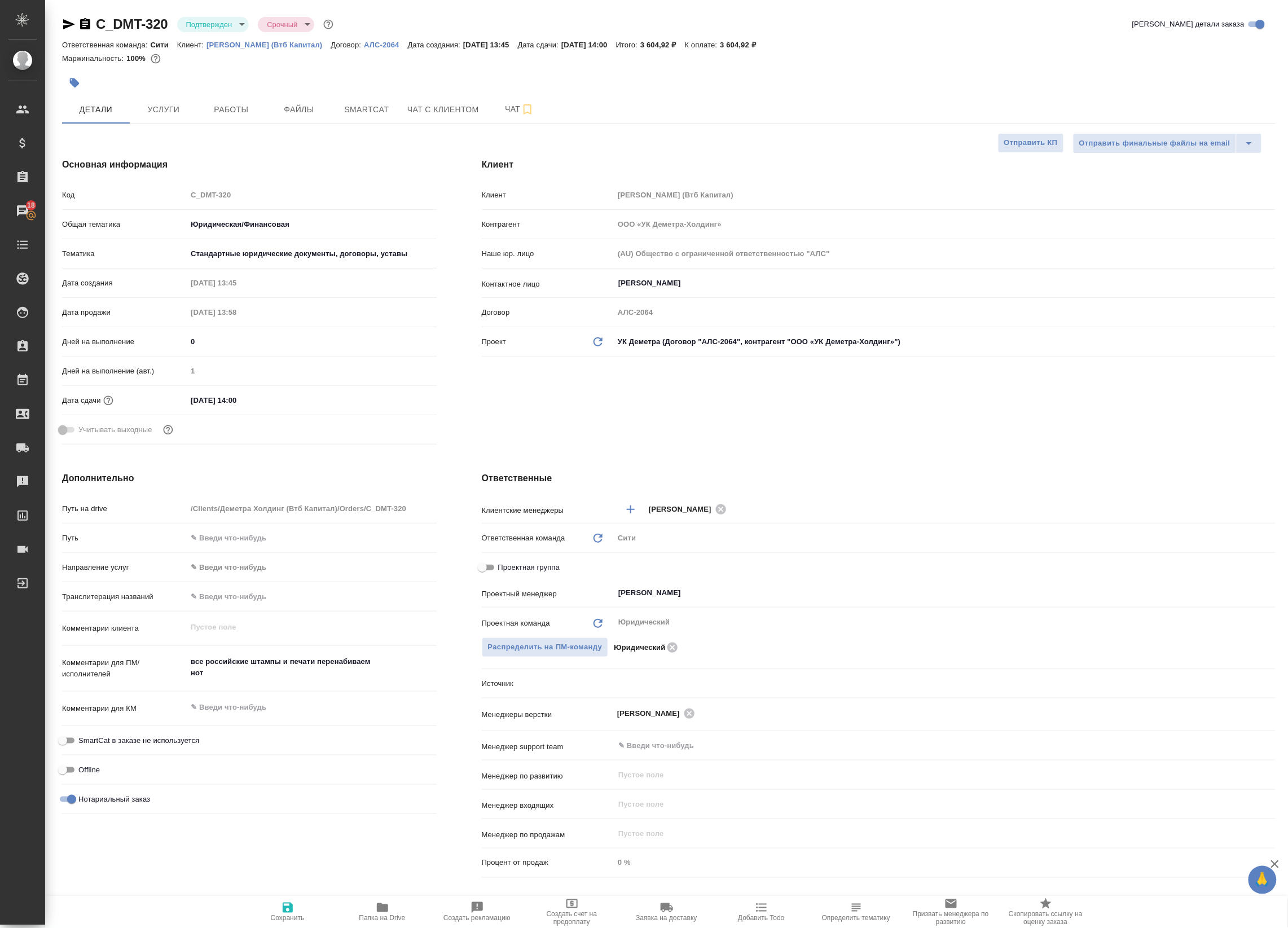
type textarea "x"
click at [65, 27] on icon "button" at bounding box center [69, 24] width 12 height 10
click at [278, 452] on div "Дополнительно Путь на drive /Clients/Деметра Холдинг (Втб Капитал)/Orders/C_DMT…" at bounding box center [249, 677] width 419 height 456
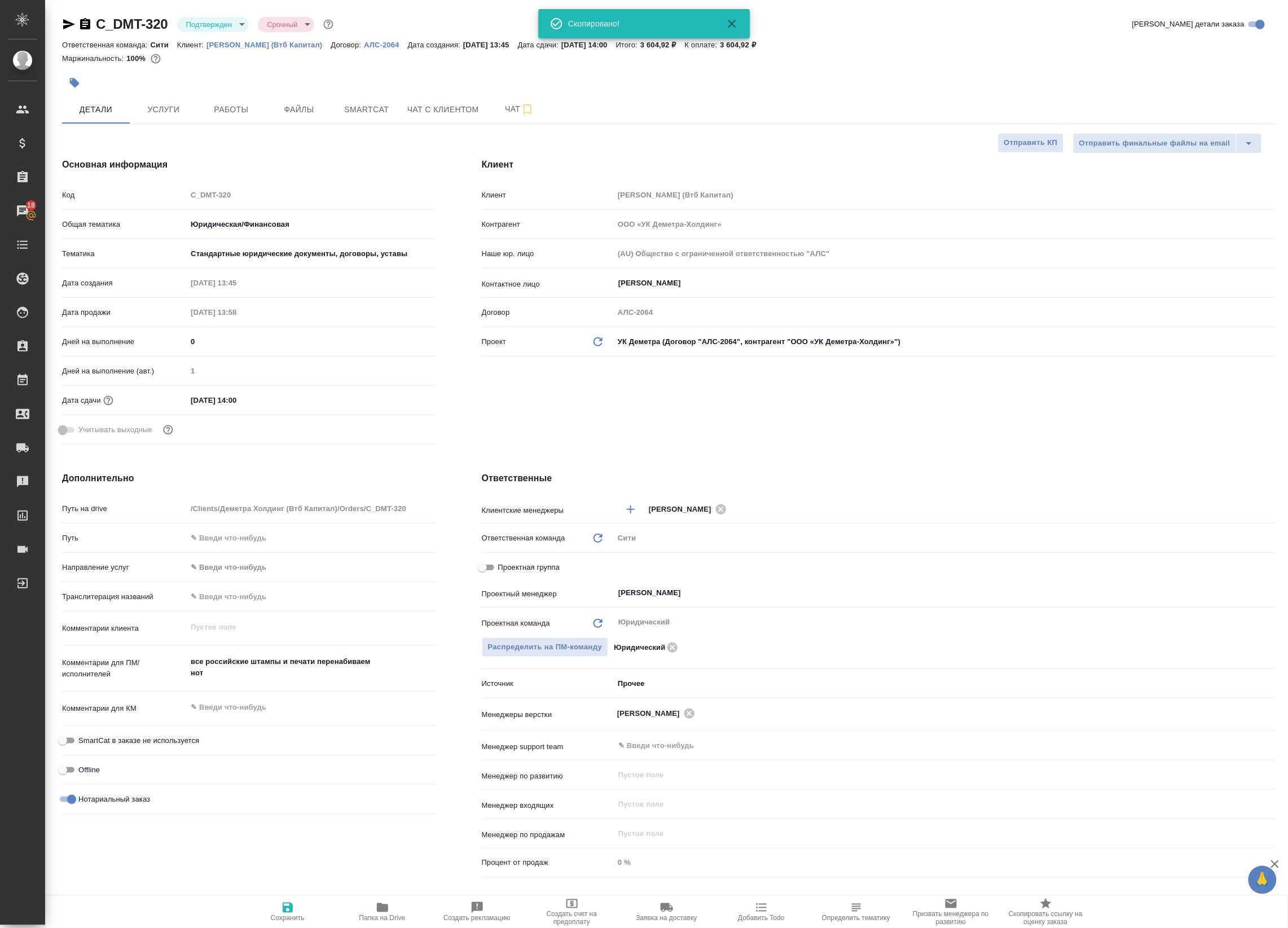
click at [367, 443] on div "Учитывать выходные" at bounding box center [249, 434] width 374 height 29
click at [204, 108] on span "Работы" at bounding box center [231, 110] width 54 height 14
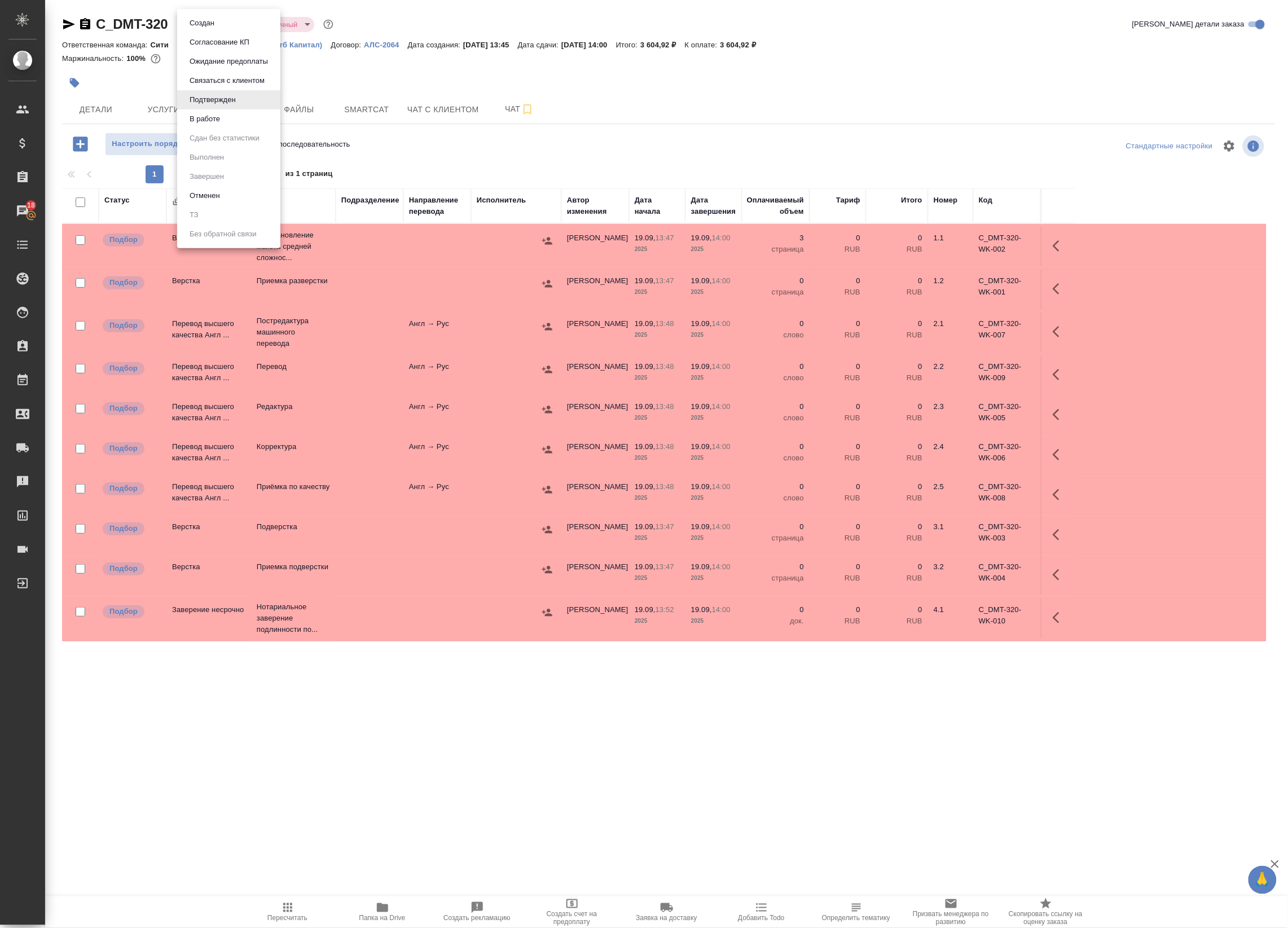
click at [223, 16] on body "🙏 .cls-1 fill:#fff; AWATERA Badanyan Artak Клиенты Спецификации Заказы 18 Чаты …" at bounding box center [644, 464] width 1288 height 928
click at [220, 120] on button "В работе" at bounding box center [204, 119] width 37 height 12
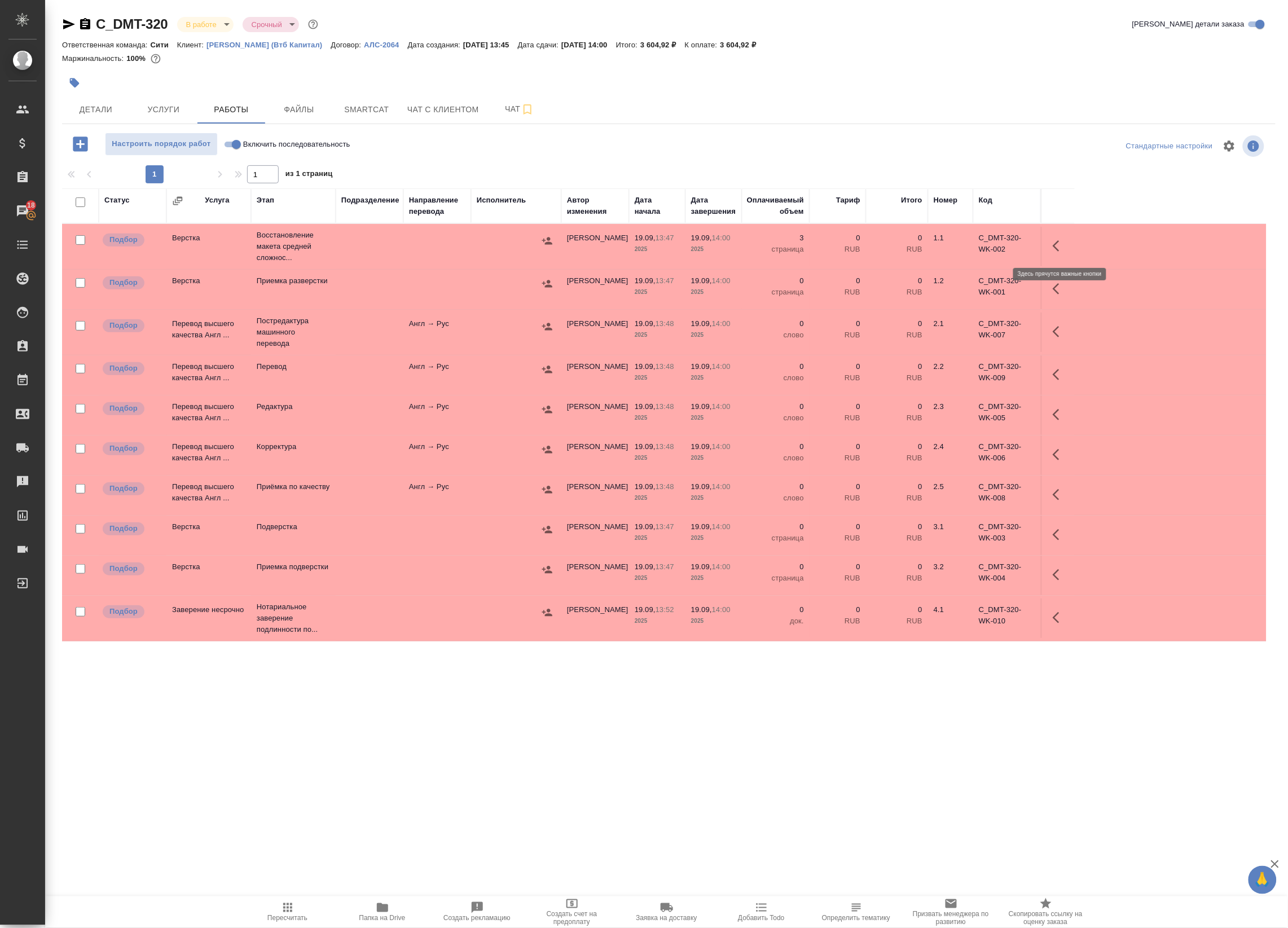
click at [1058, 249] on icon "button" at bounding box center [1055, 246] width 7 height 11
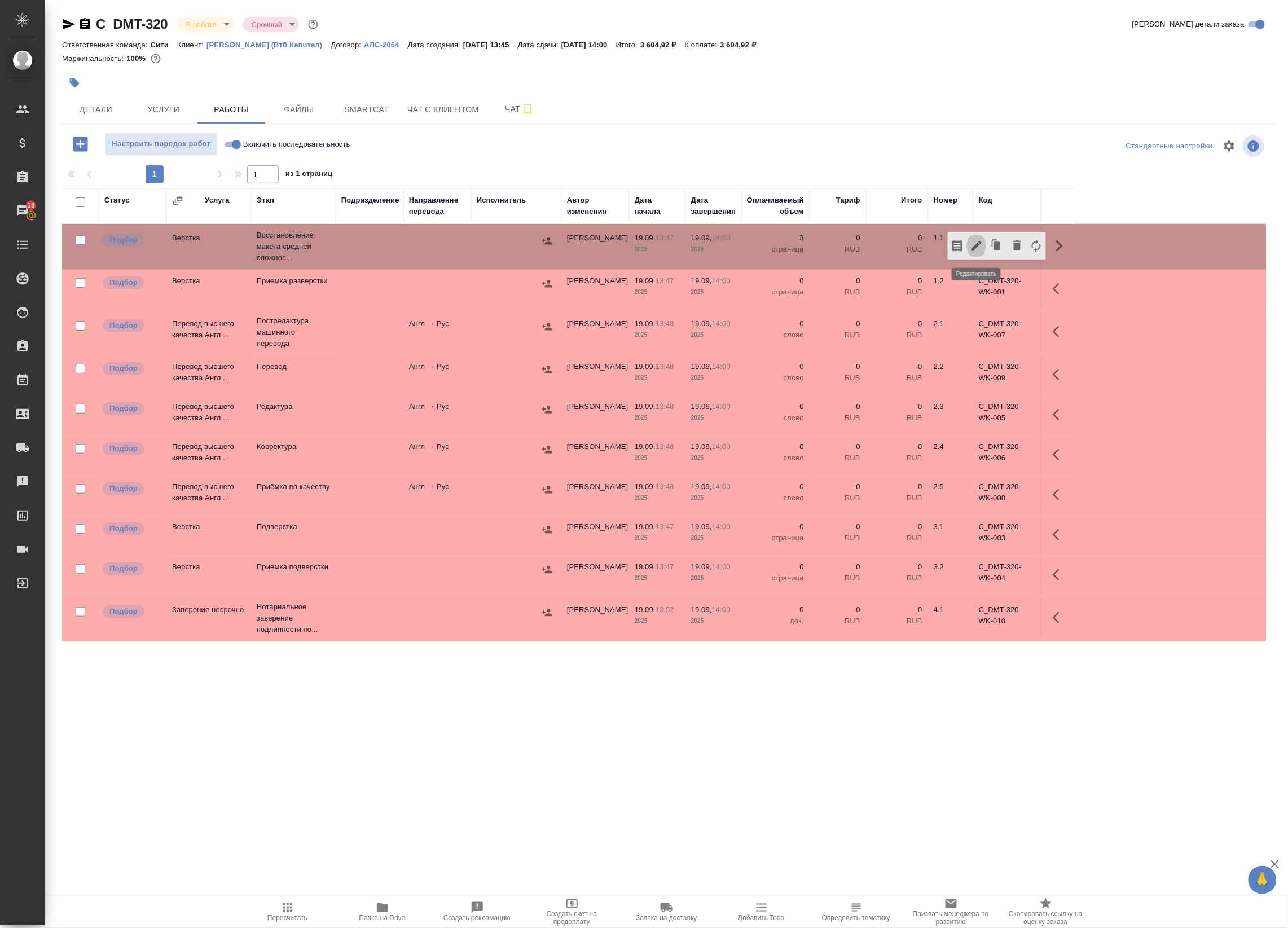
click at [979, 242] on icon "button" at bounding box center [976, 246] width 10 height 10
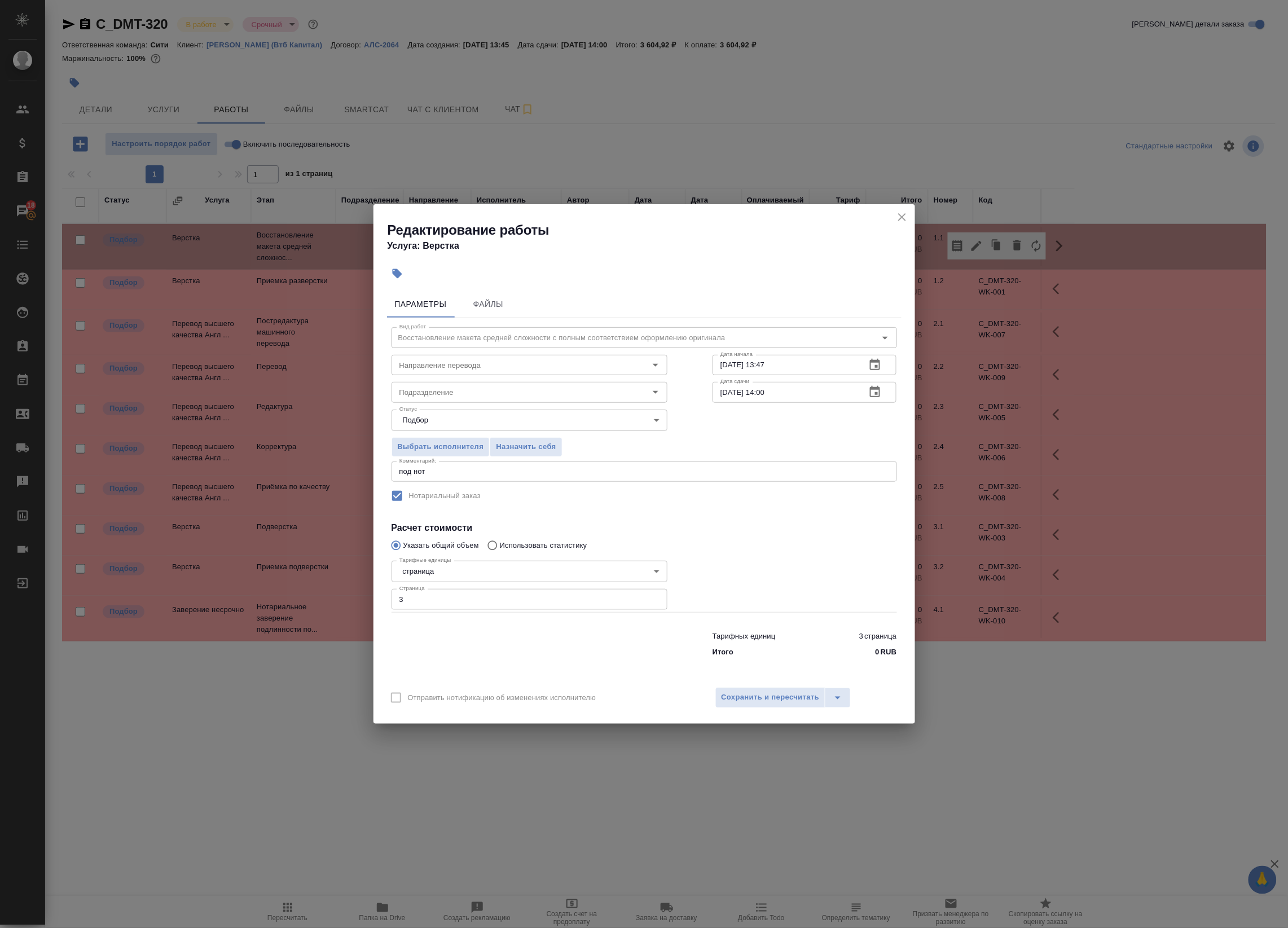
click at [870, 358] on icon "button" at bounding box center [875, 365] width 14 height 14
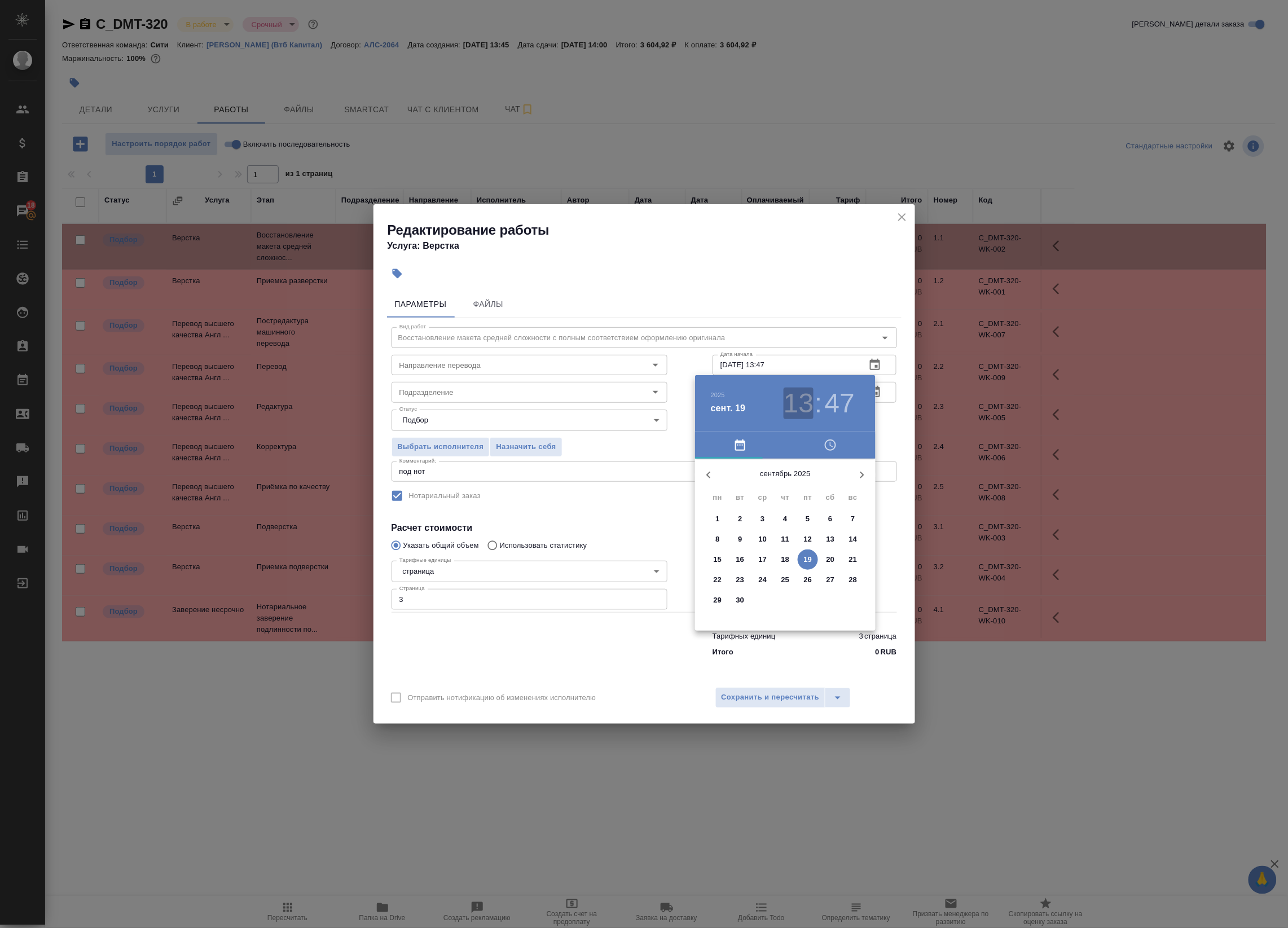
click at [807, 405] on h3 "13" at bounding box center [798, 403] width 30 height 31
click at [821, 528] on div at bounding box center [785, 547] width 146 height 146
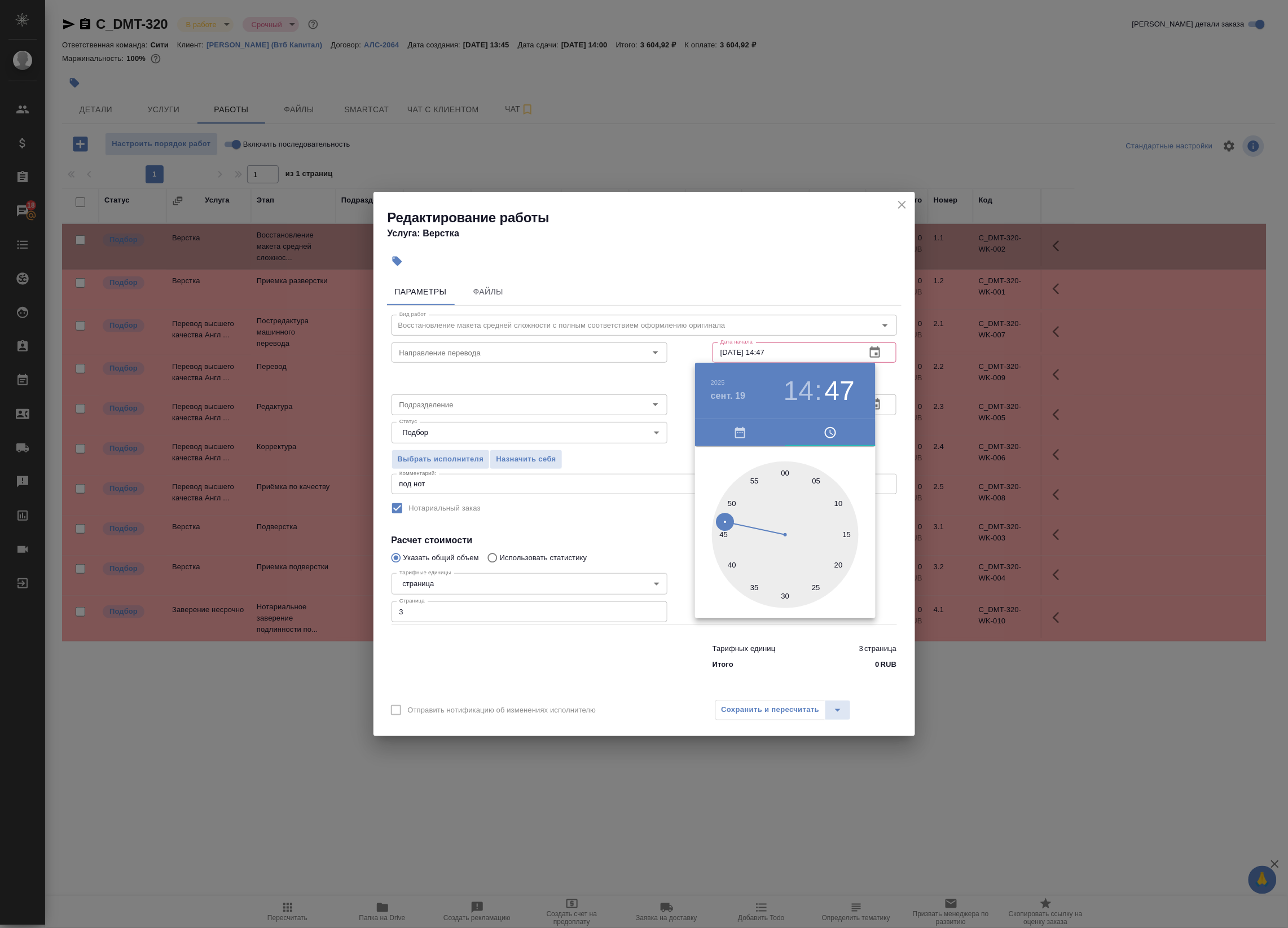
click at [784, 474] on div at bounding box center [785, 535] width 146 height 146
type input "19.09.2025 14:00"
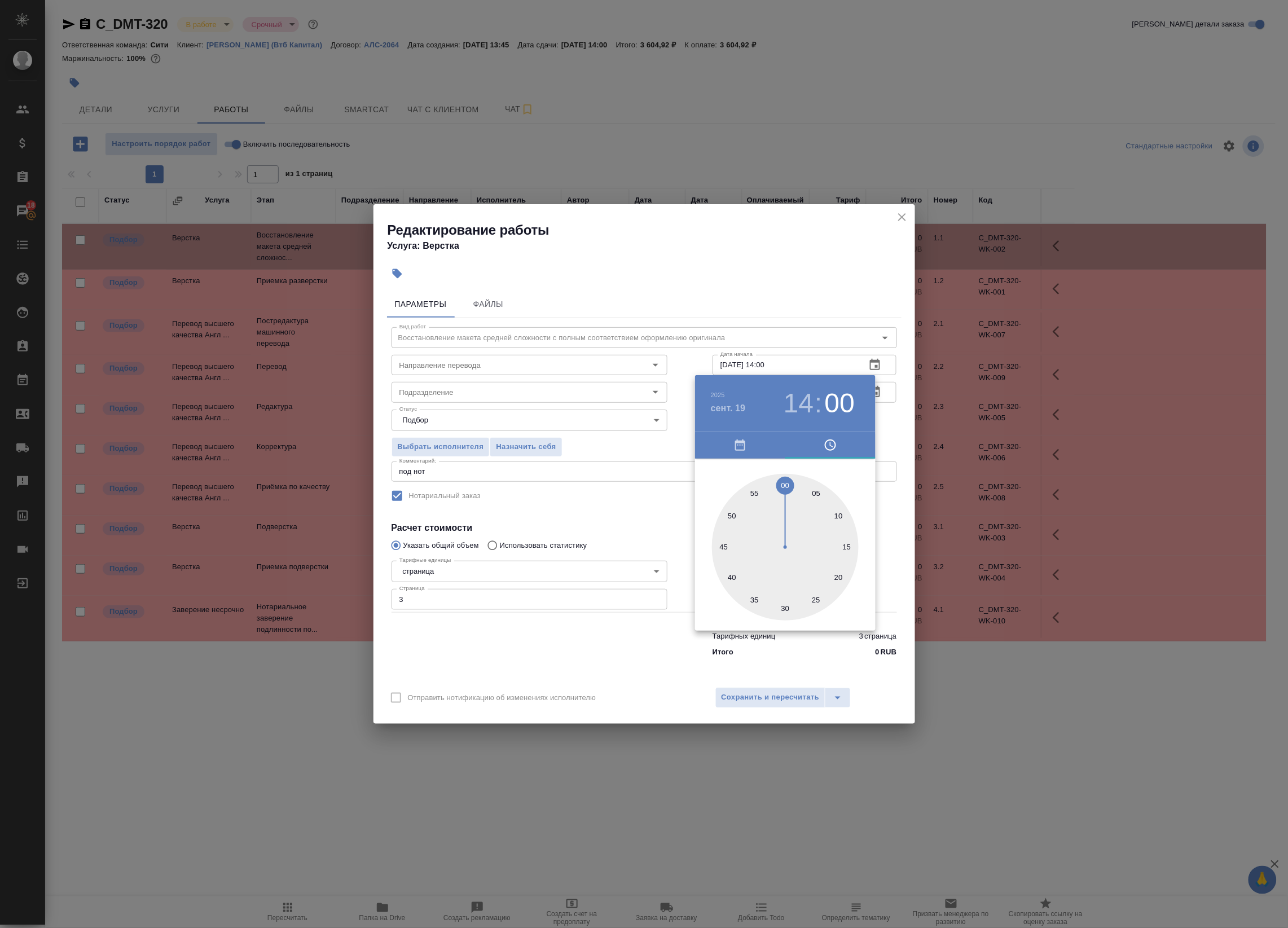
click at [885, 430] on div at bounding box center [644, 464] width 1288 height 928
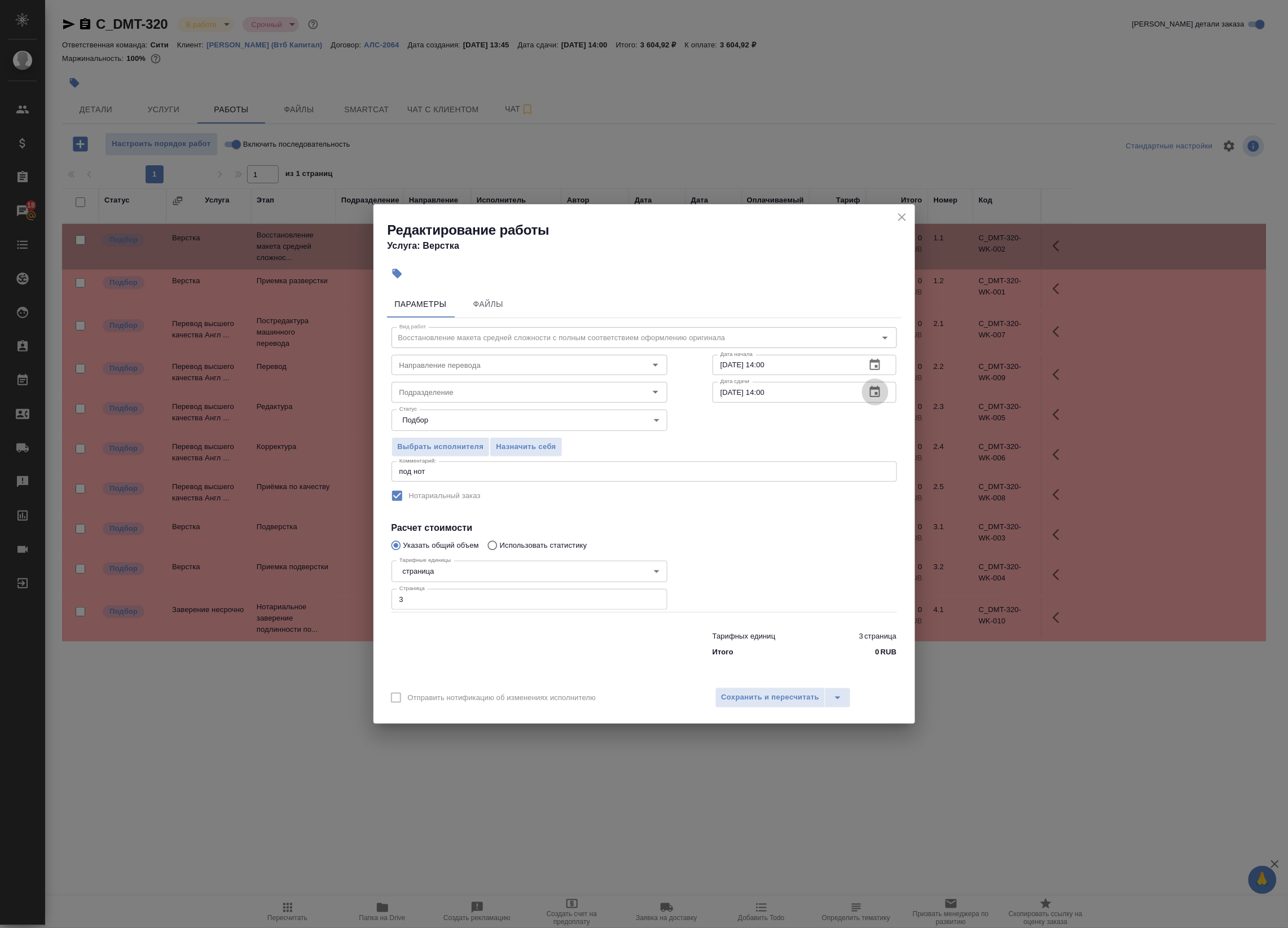
click at [876, 393] on icon "button" at bounding box center [875, 391] width 10 height 11
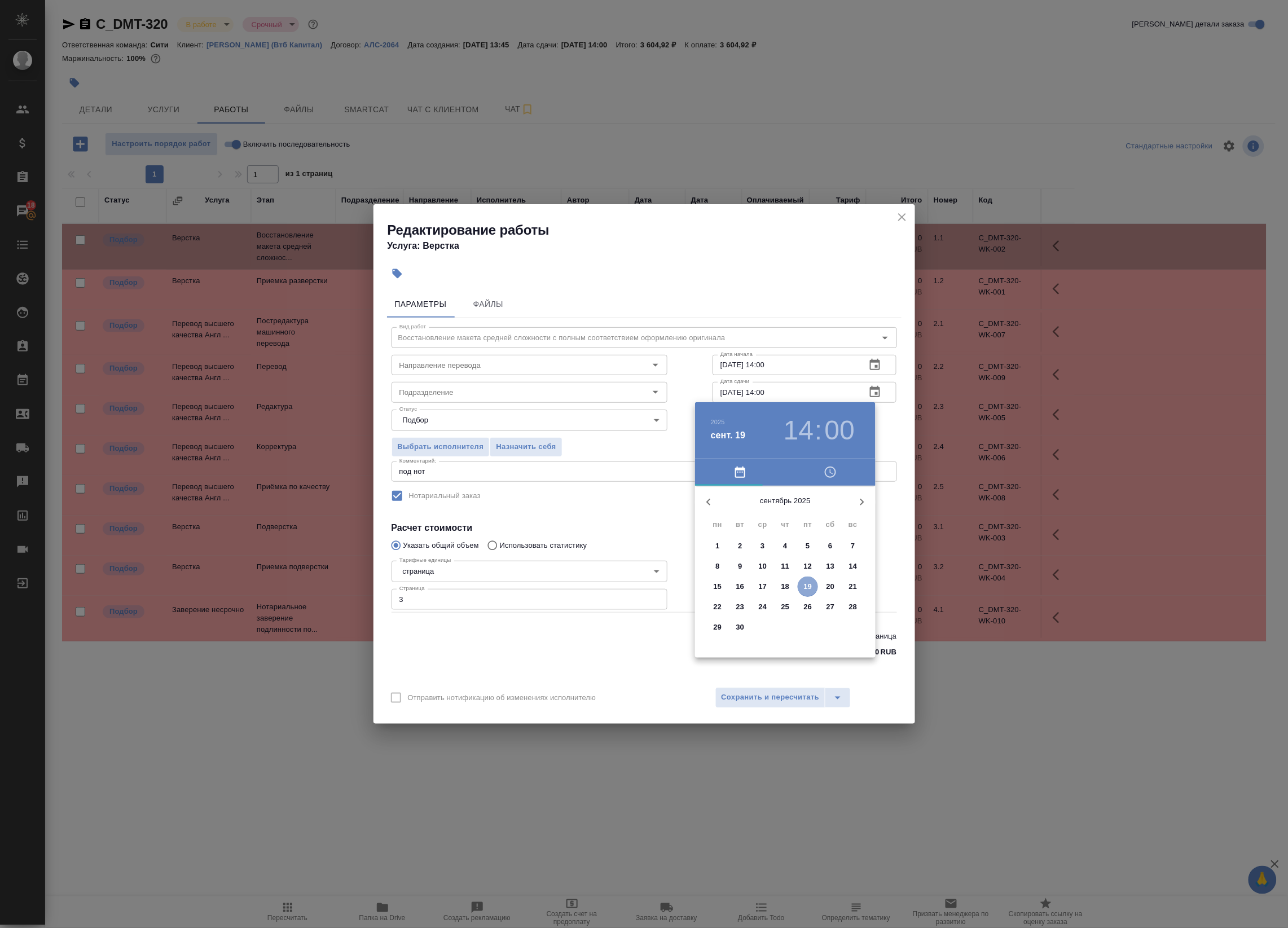
click at [809, 585] on p "19" at bounding box center [808, 586] width 8 height 11
click at [798, 426] on h3 "14" at bounding box center [798, 430] width 30 height 31
click at [824, 551] on div at bounding box center [785, 574] width 146 height 146
click at [782, 635] on div at bounding box center [785, 574] width 146 height 146
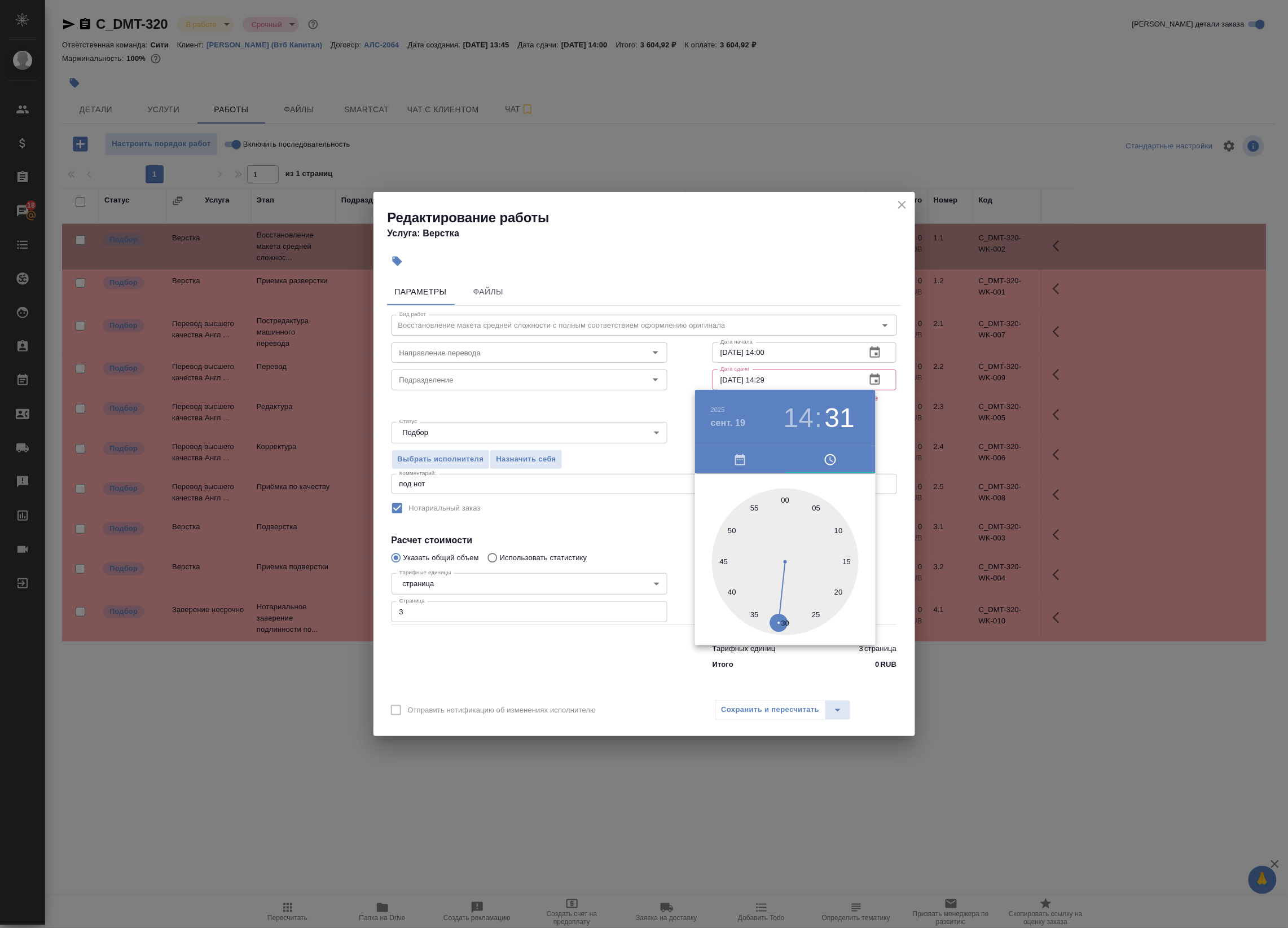
click at [791, 618] on div at bounding box center [785, 562] width 146 height 146
click at [785, 618] on div at bounding box center [785, 562] width 146 height 146
type input "19.09.2025 14:30"
click at [916, 413] on div at bounding box center [644, 464] width 1288 height 928
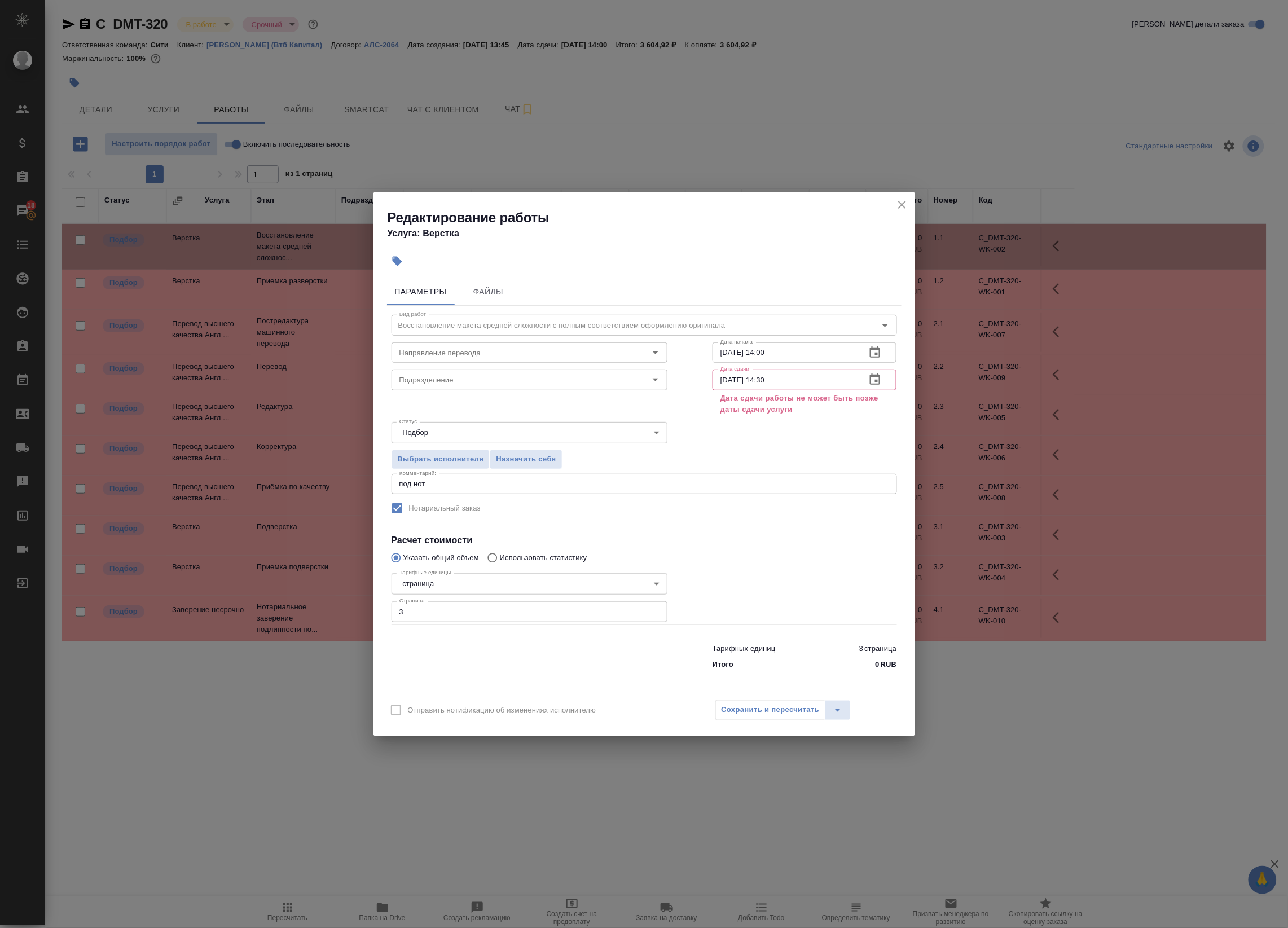
click at [757, 716] on div "Сохранить и пересчитать" at bounding box center [783, 710] width 136 height 21
click at [896, 209] on icon "close" at bounding box center [902, 205] width 14 height 14
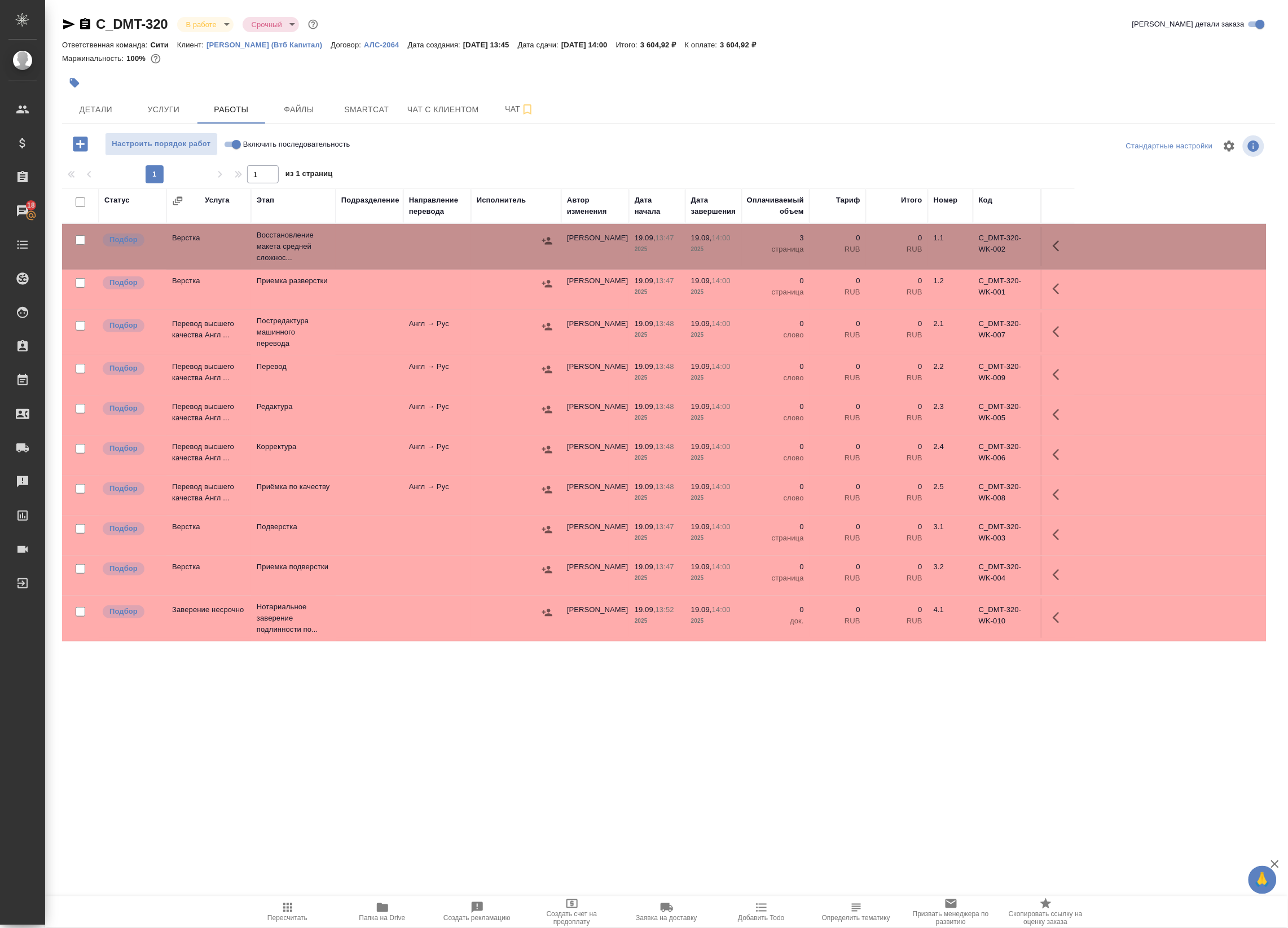
drag, startPoint x: 511, startPoint y: 706, endPoint x: 498, endPoint y: 660, distance: 47.8
click at [511, 706] on div "C_DMT-320 В работе inProgress Срочный urgent Кратко детали заказа Ответственная…" at bounding box center [668, 362] width 1225 height 724
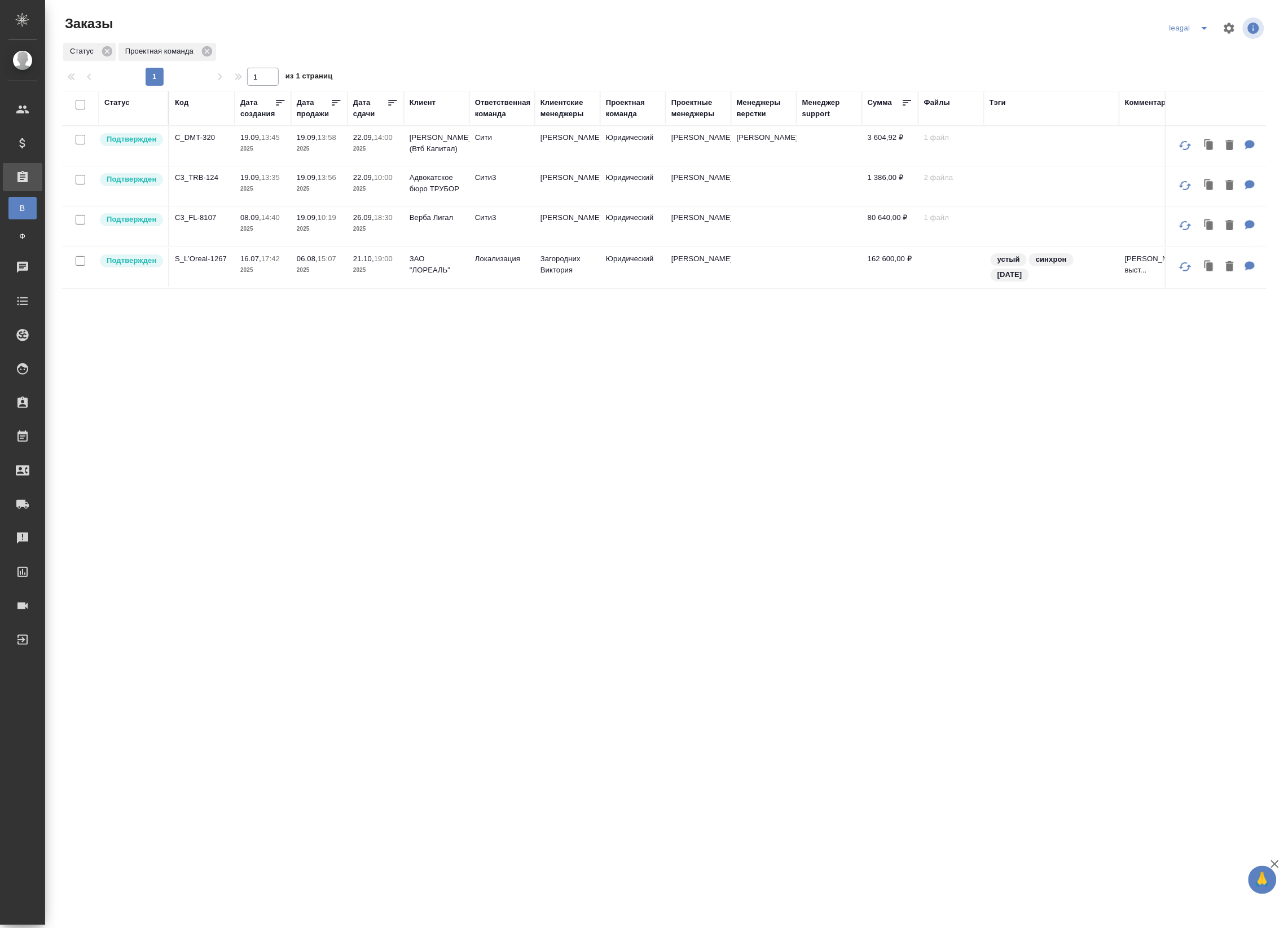
click at [647, 189] on td "Юридический" at bounding box center [633, 186] width 66 height 40
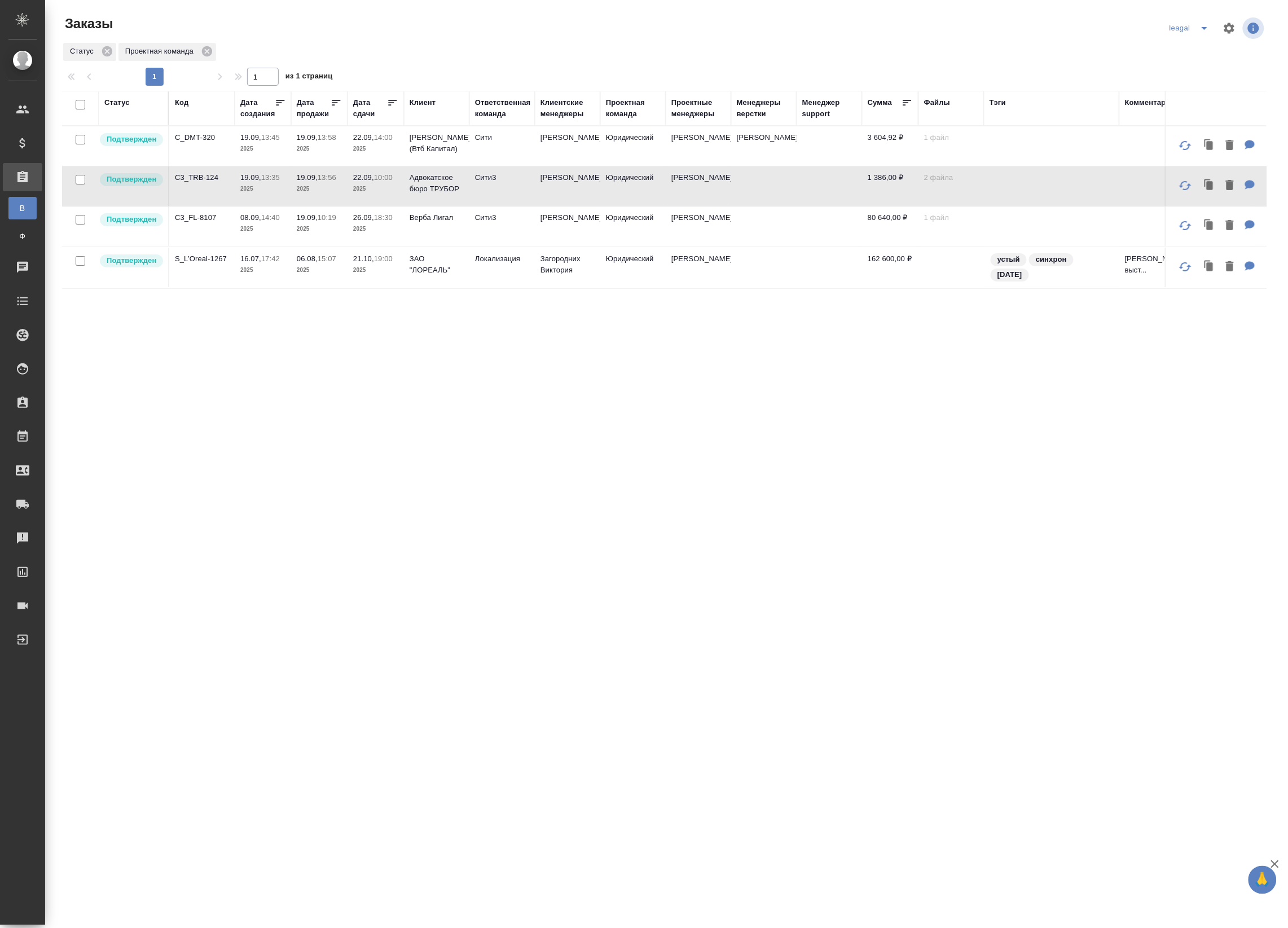
click at [550, 140] on td "[PERSON_NAME]" at bounding box center [567, 146] width 66 height 40
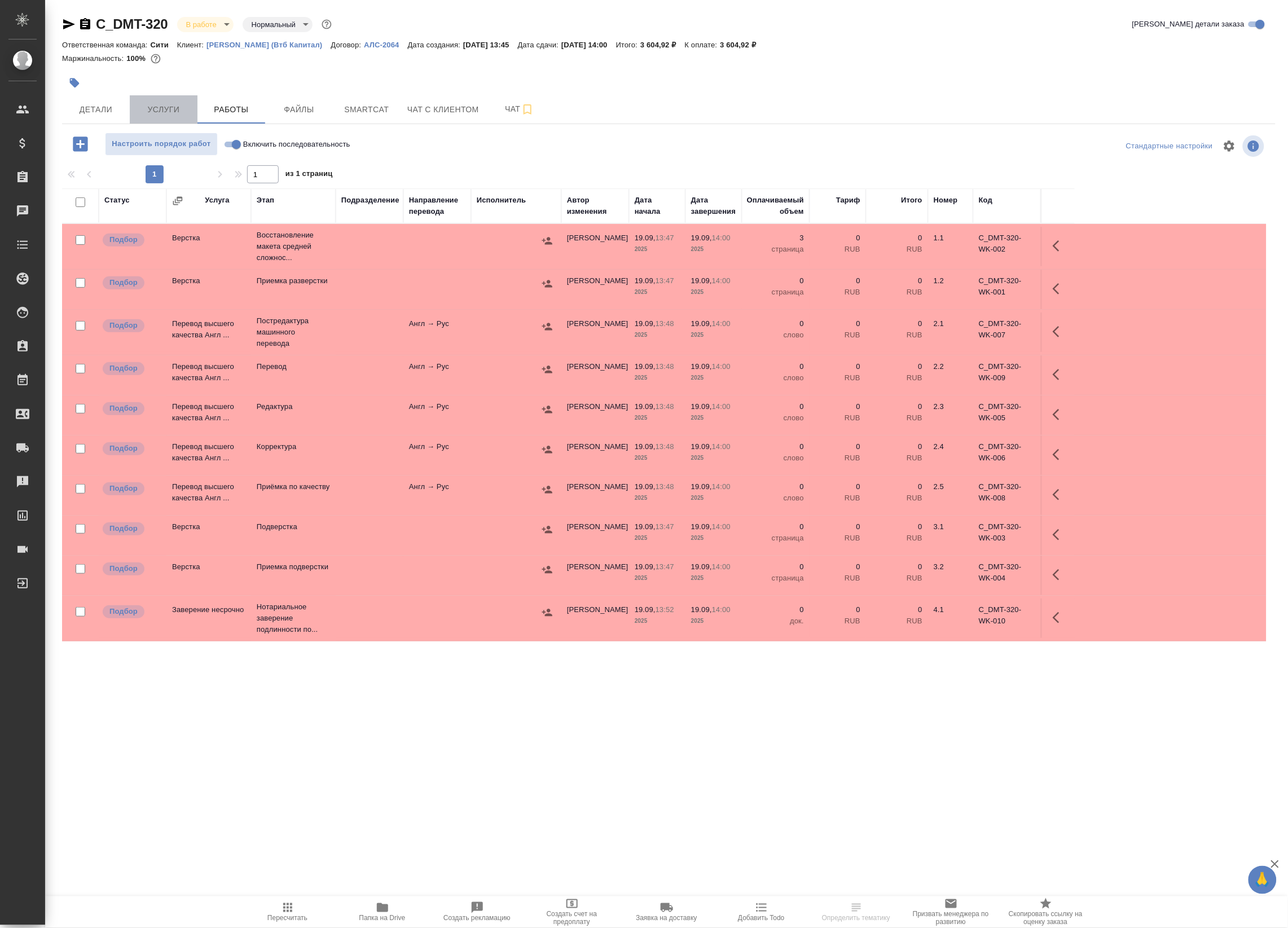
click at [175, 111] on span "Услуги" at bounding box center [163, 110] width 54 height 14
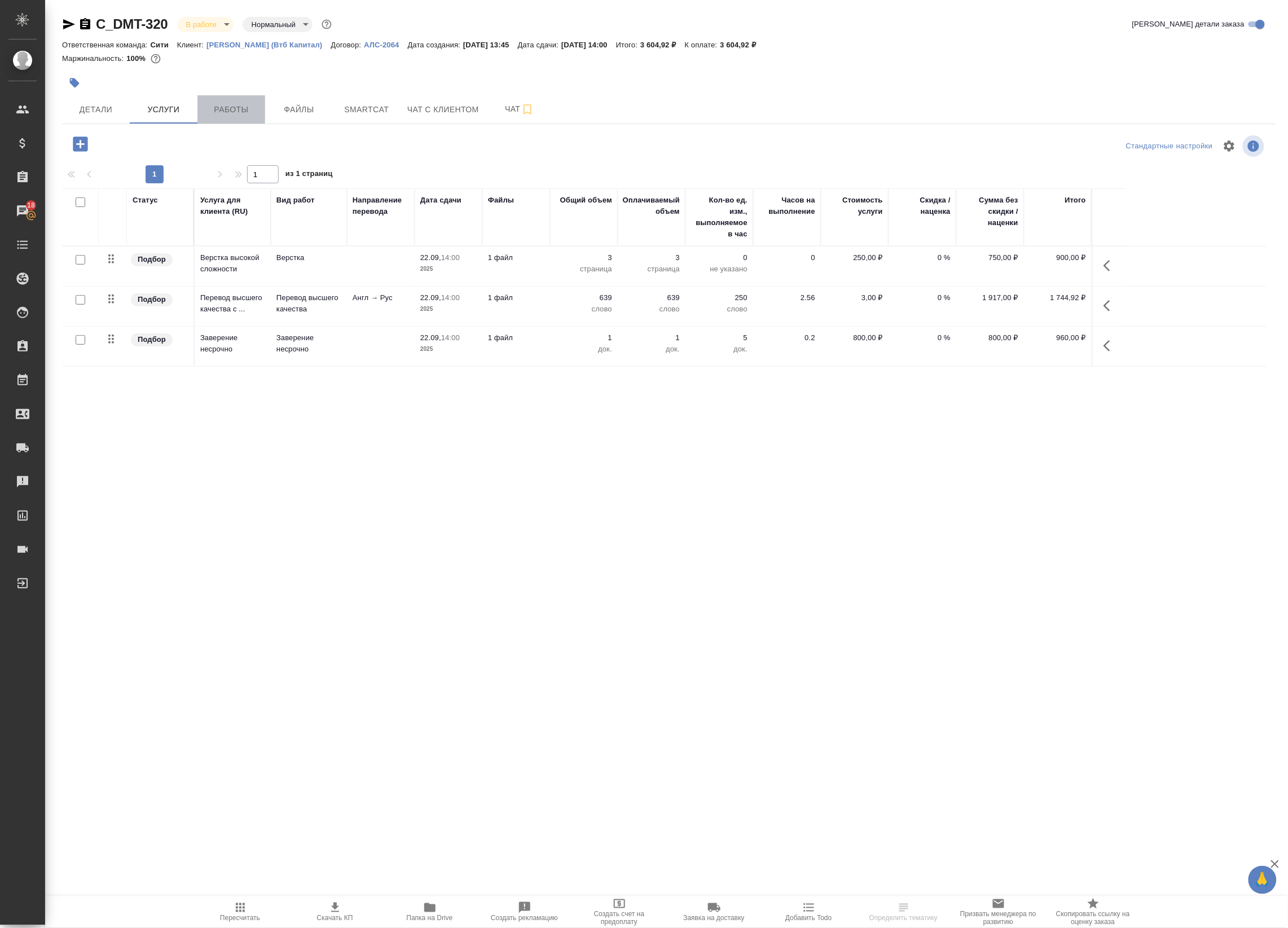
click at [214, 113] on span "Работы" at bounding box center [231, 110] width 54 height 14
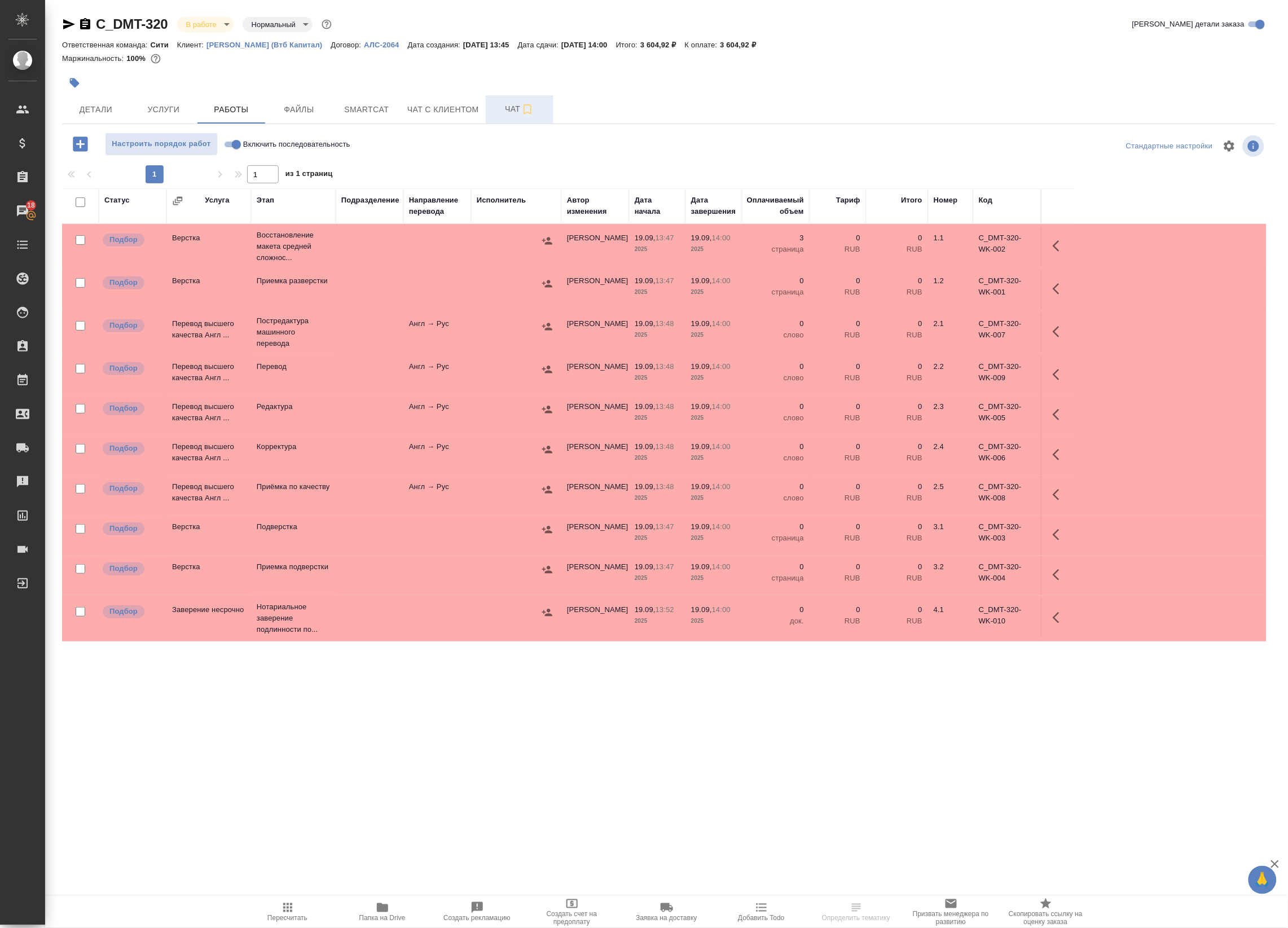
click at [506, 108] on span "Чат" at bounding box center [519, 109] width 54 height 14
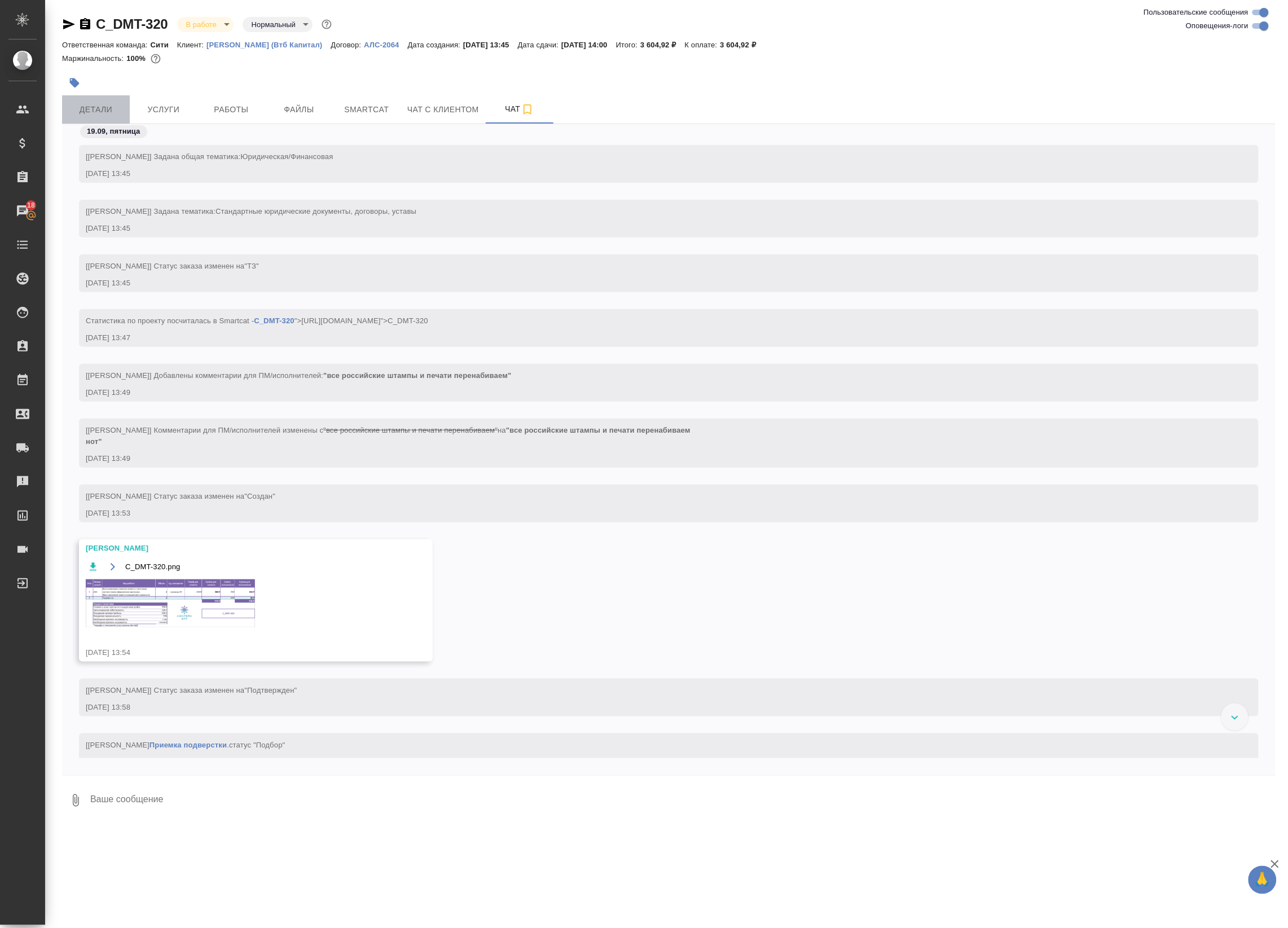
click at [95, 109] on span "Детали" at bounding box center [95, 110] width 54 height 14
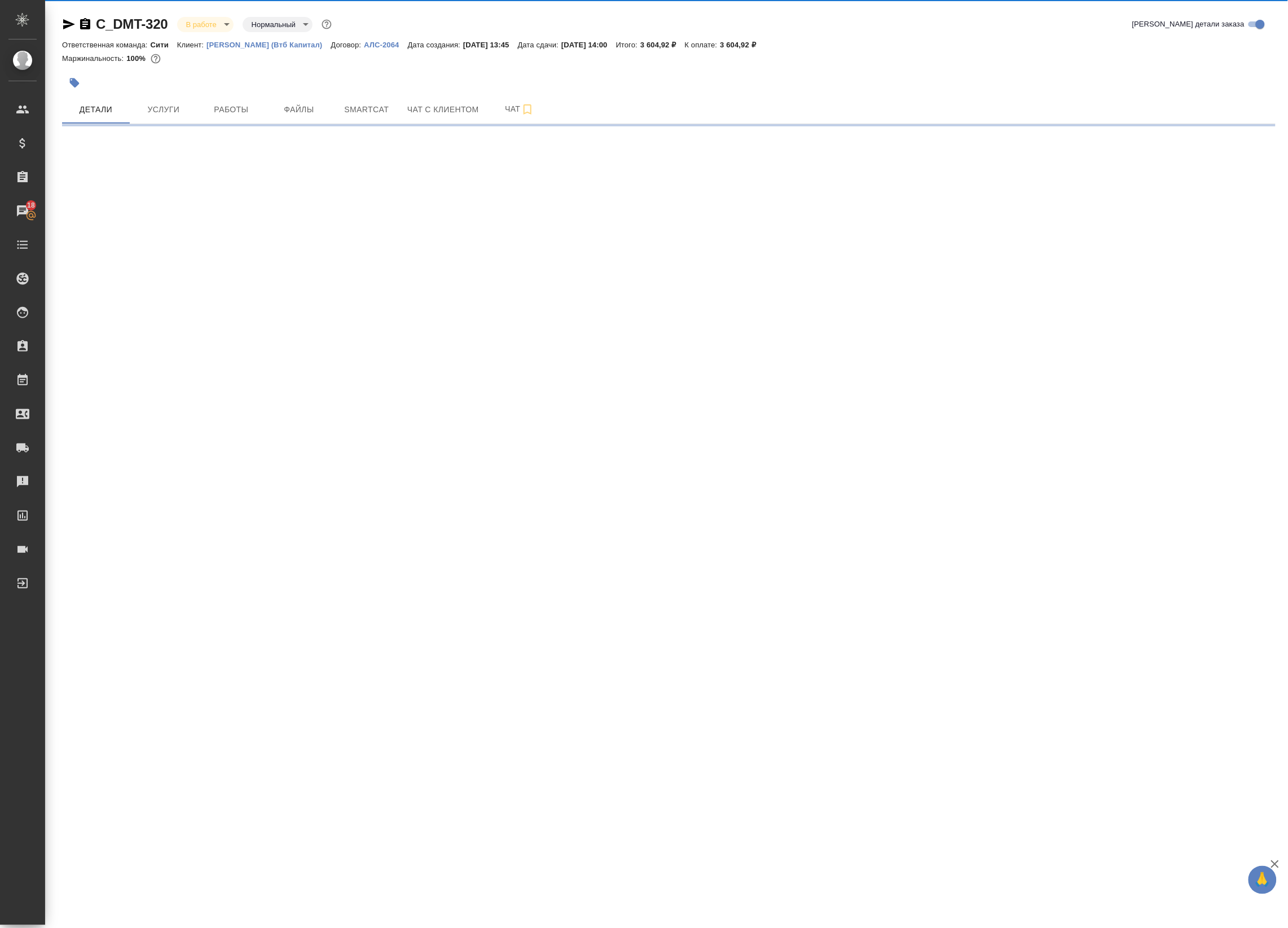
select select "RU"
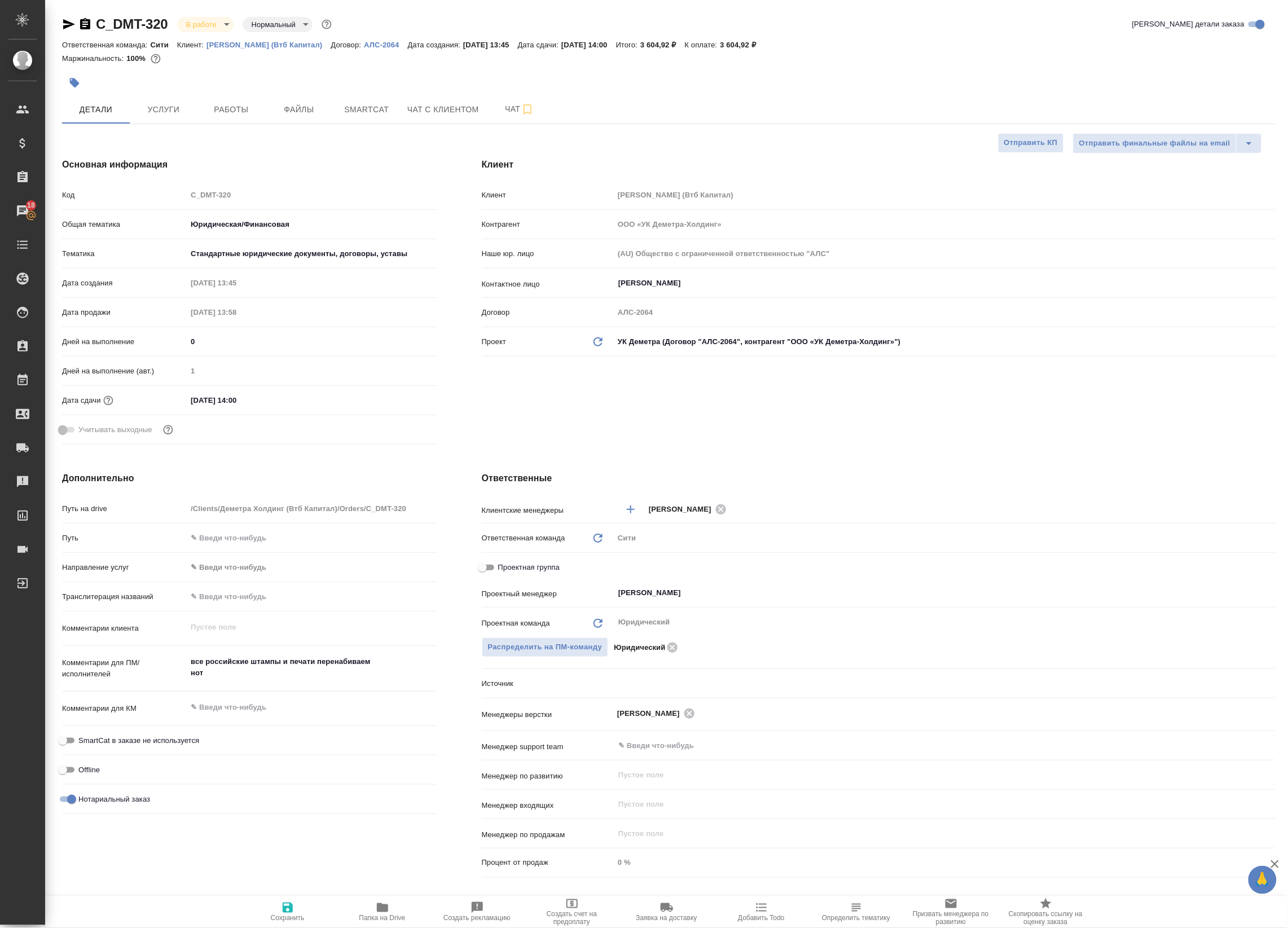
type textarea "x"
click at [328, 448] on div "Учитывать выходные" at bounding box center [249, 434] width 374 height 29
click at [217, 673] on textarea "все российские штампы и печати перенабиваем нот" at bounding box center [311, 667] width 249 height 31
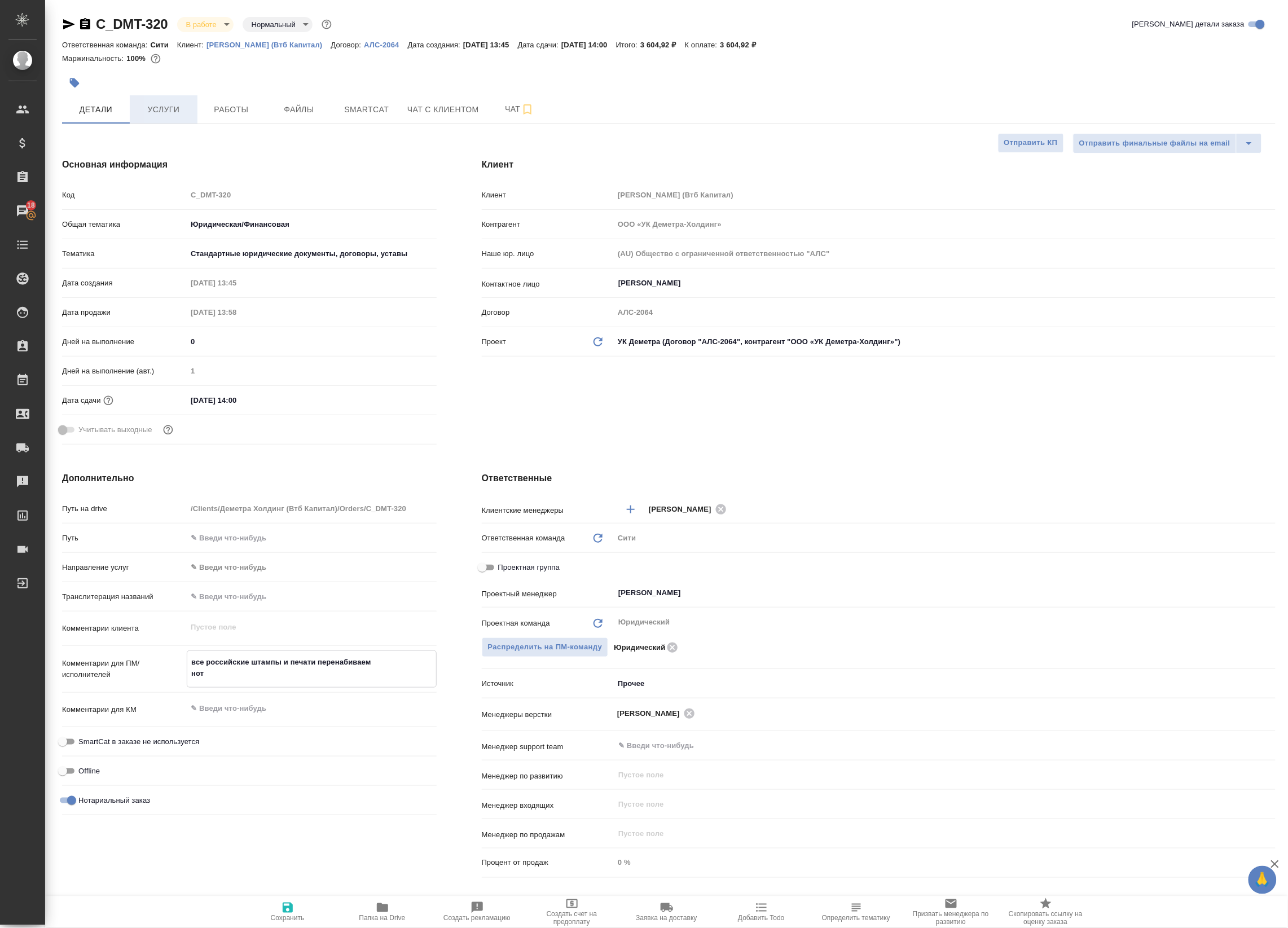
type textarea "x"
click at [172, 113] on span "Услуги" at bounding box center [163, 110] width 54 height 14
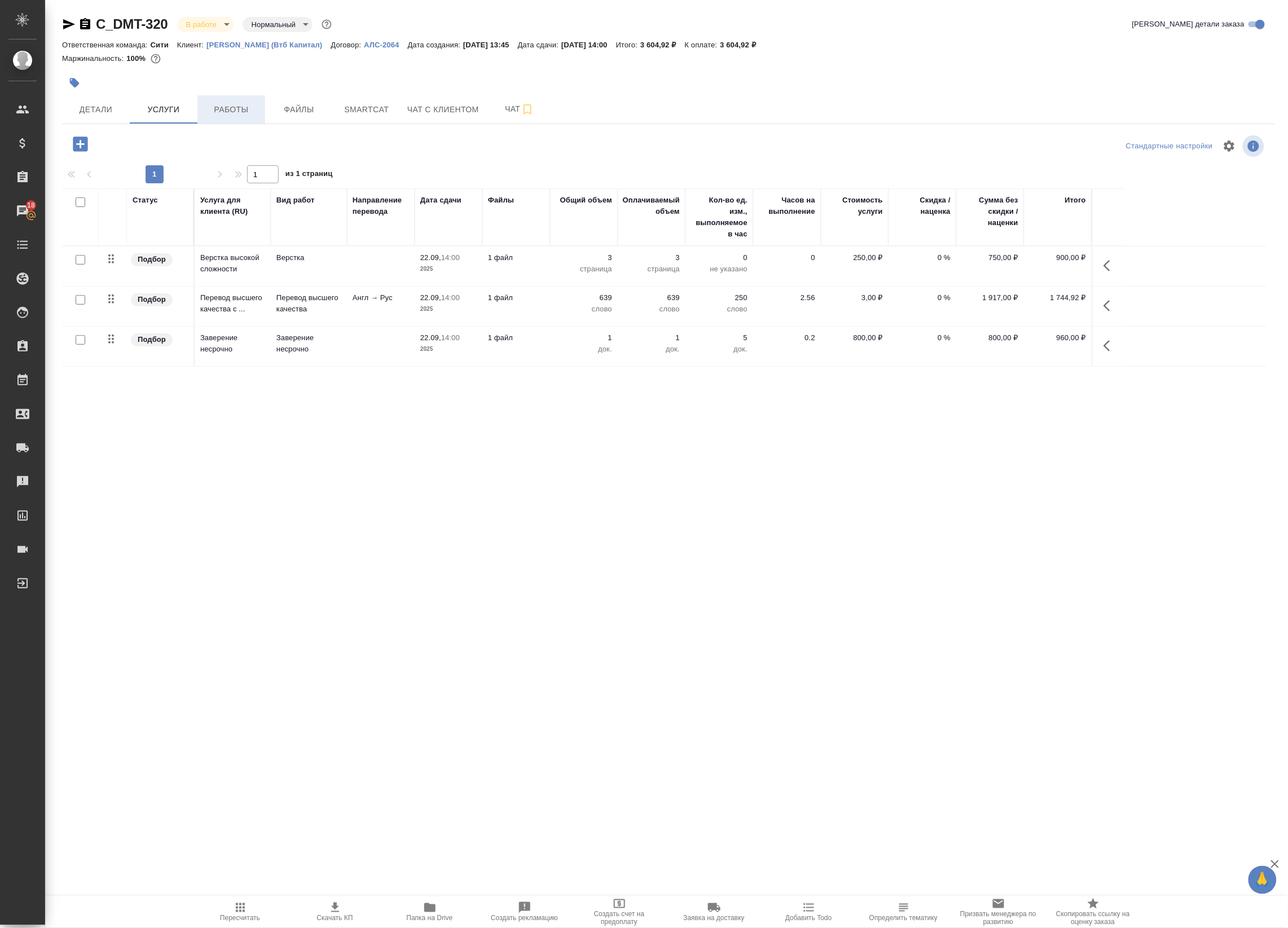
click at [246, 105] on span "Работы" at bounding box center [231, 110] width 54 height 14
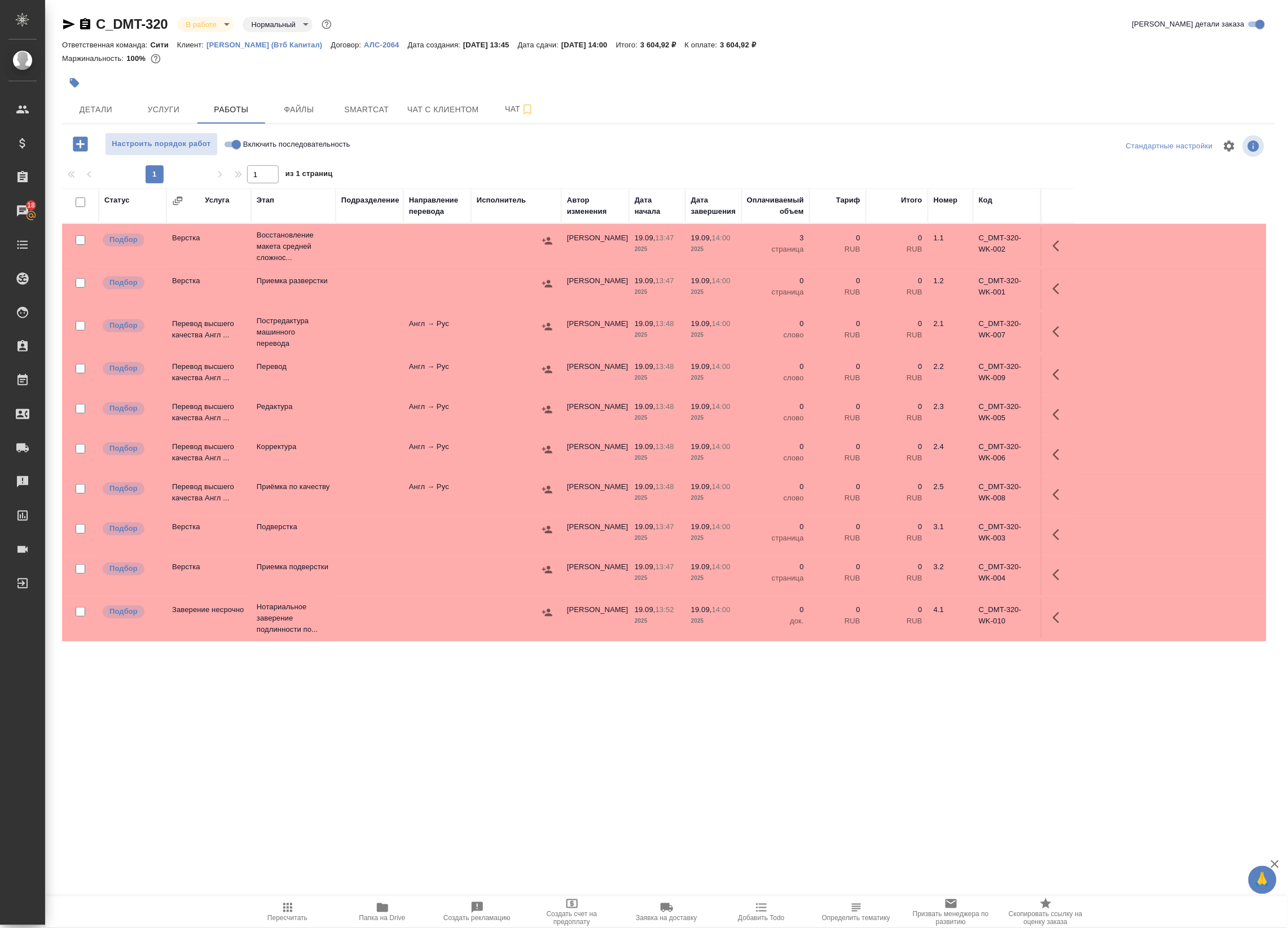
click at [523, 255] on td at bounding box center [516, 246] width 90 height 40
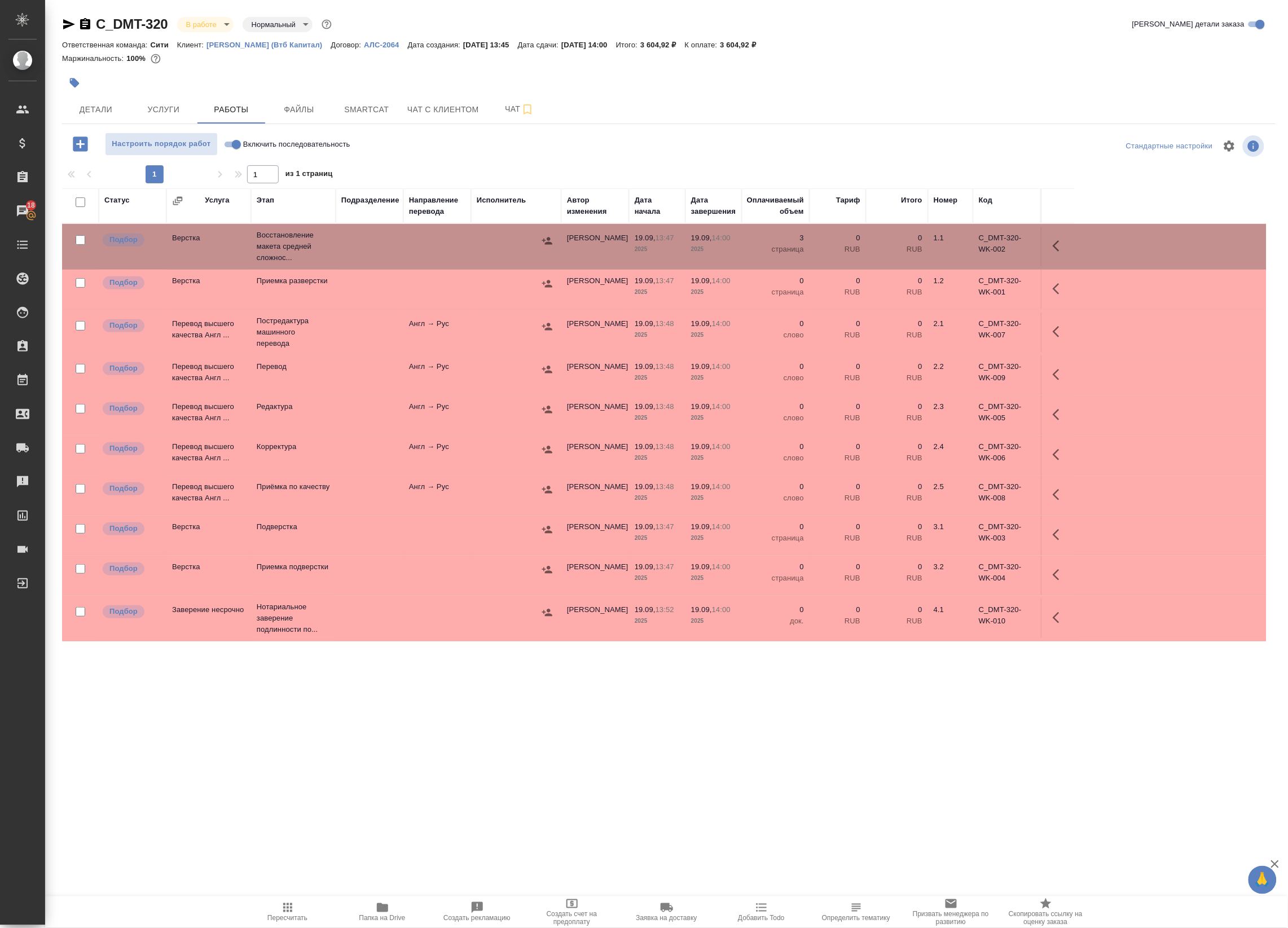
click at [1058, 246] on icon "button" at bounding box center [1059, 246] width 14 height 14
click at [975, 244] on icon "button" at bounding box center [977, 246] width 14 height 14
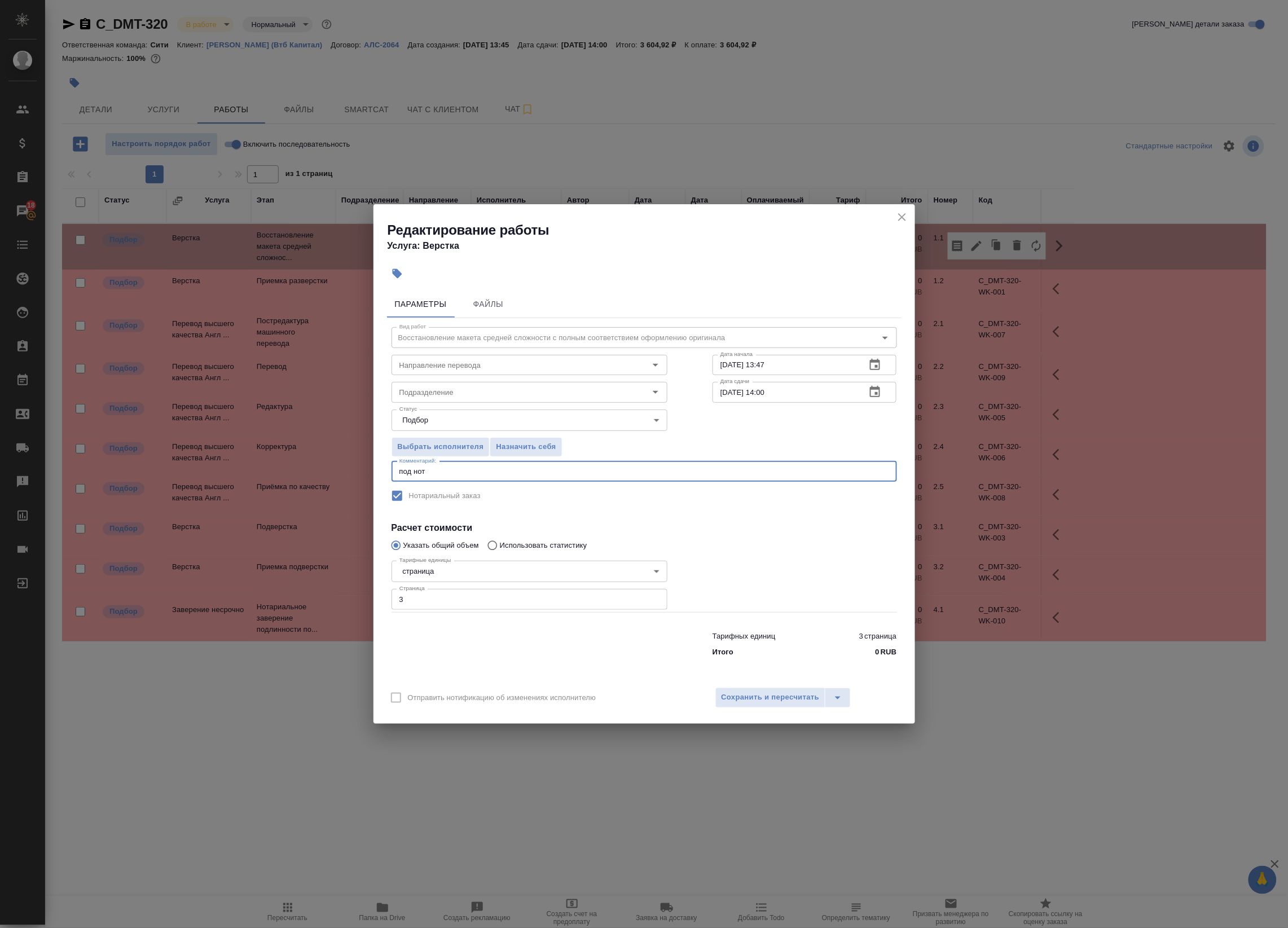
click at [477, 469] on textarea "под нот" at bounding box center [644, 470] width 490 height 8
paste textarea "се российские штампы и печати перенабиваем"
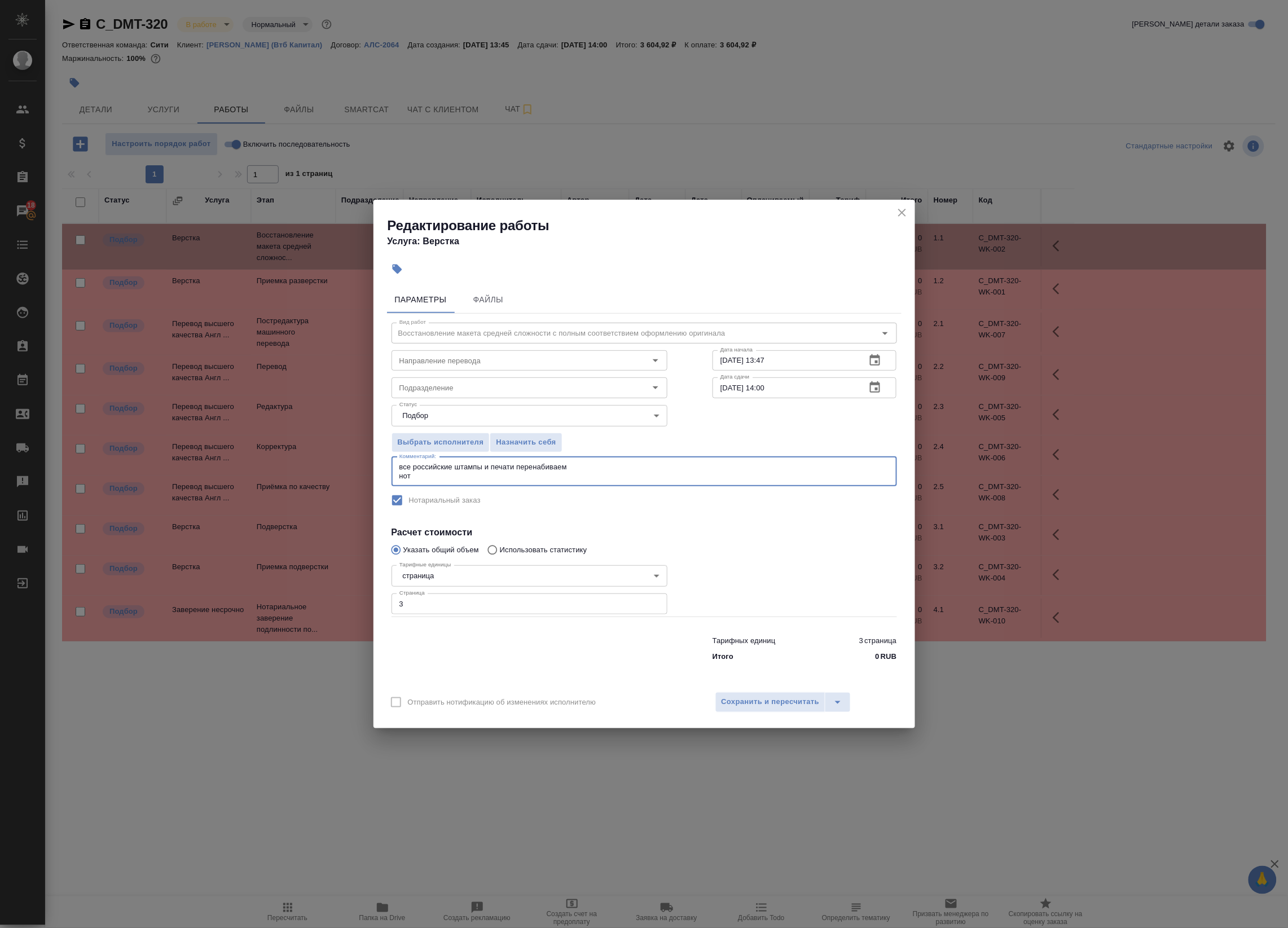
type textarea "все российские штампы и печати перенабиваем нот"
click at [875, 385] on icon "button" at bounding box center [875, 387] width 14 height 14
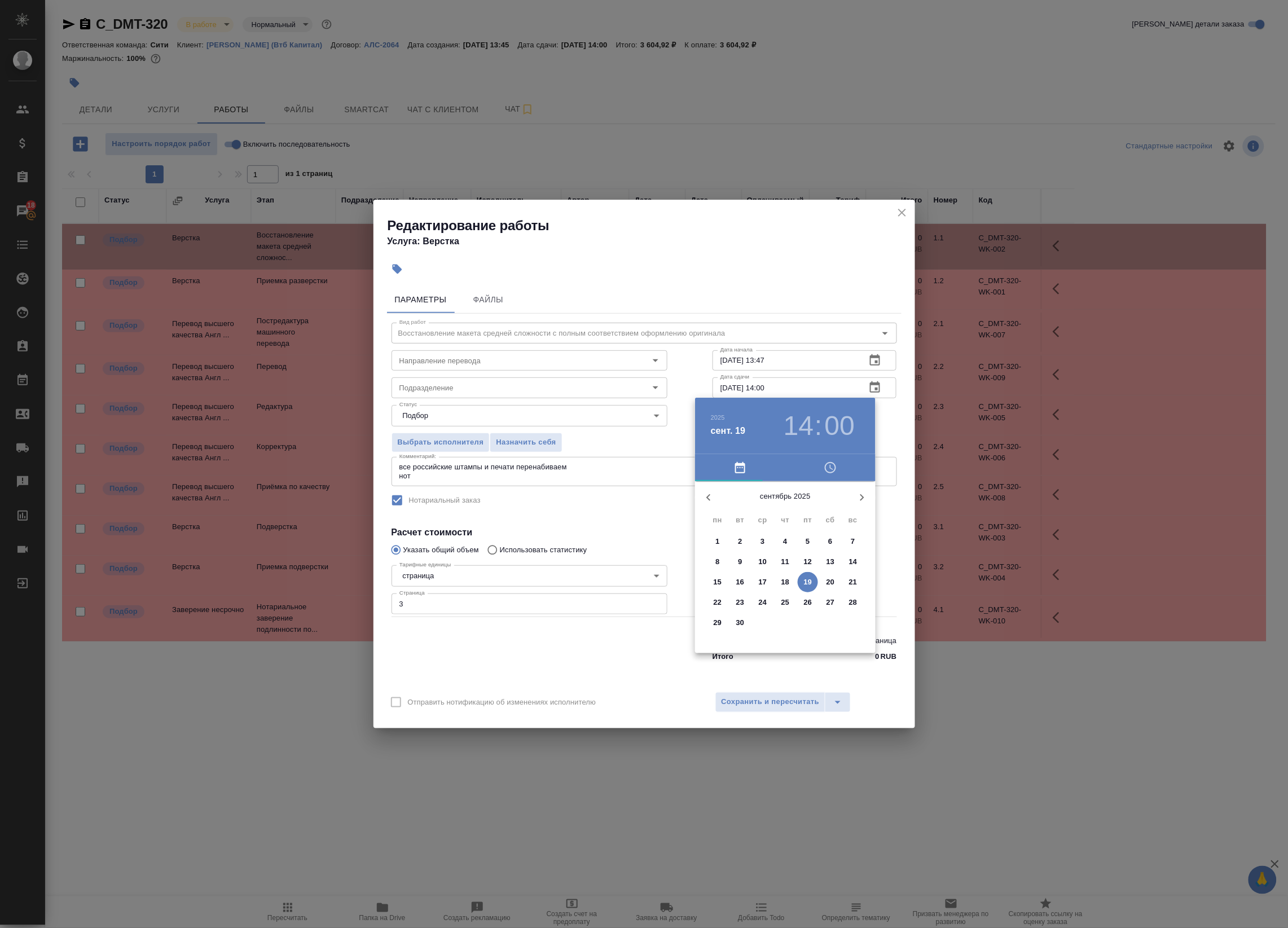
click at [801, 416] on h3 "14" at bounding box center [798, 425] width 30 height 31
click at [827, 570] on div at bounding box center [785, 570] width 146 height 146
type input "19.09.2025 15:00"
click at [881, 422] on div at bounding box center [644, 464] width 1288 height 928
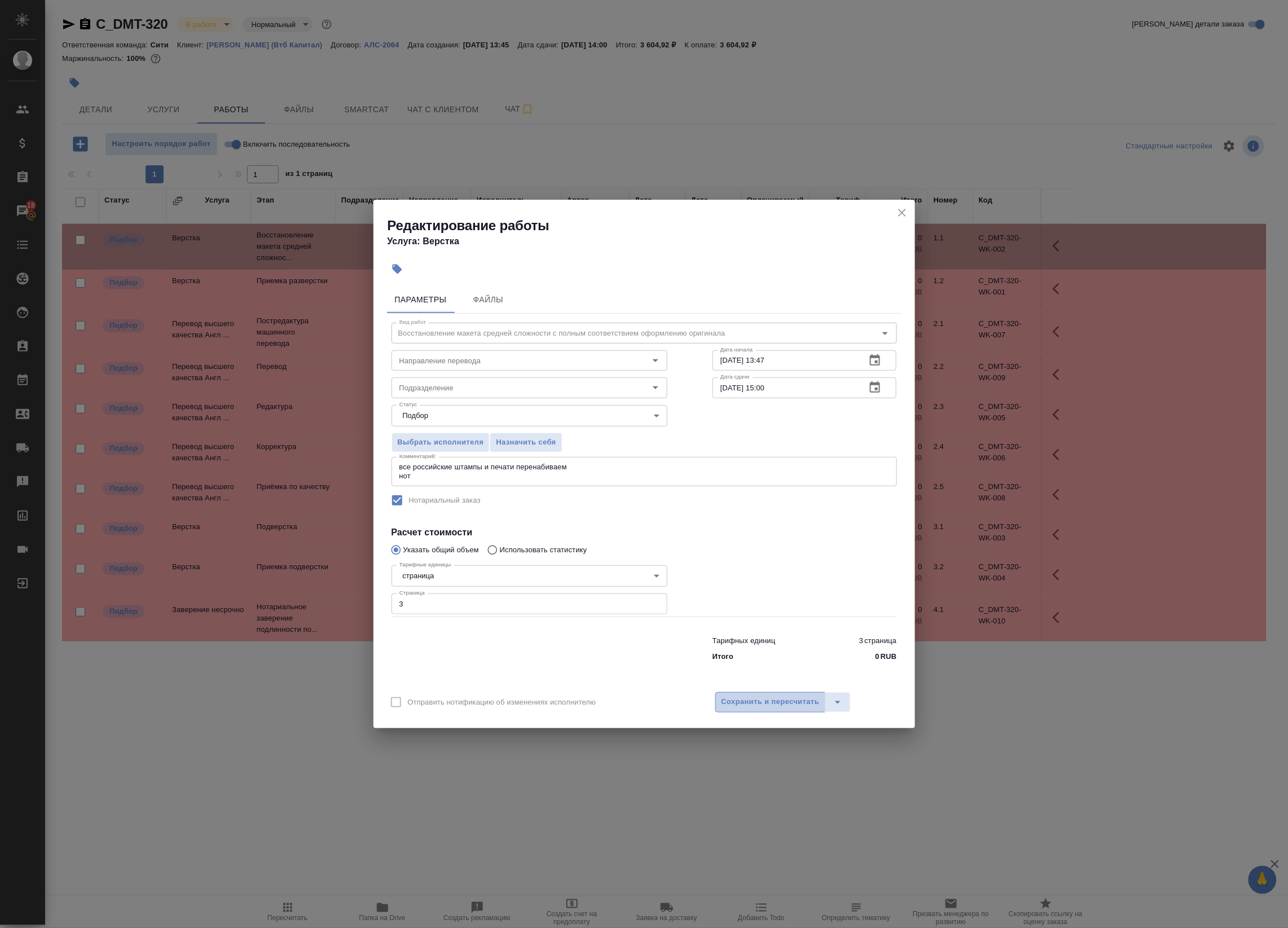
click at [768, 698] on span "Сохранить и пересчитать" at bounding box center [770, 702] width 98 height 13
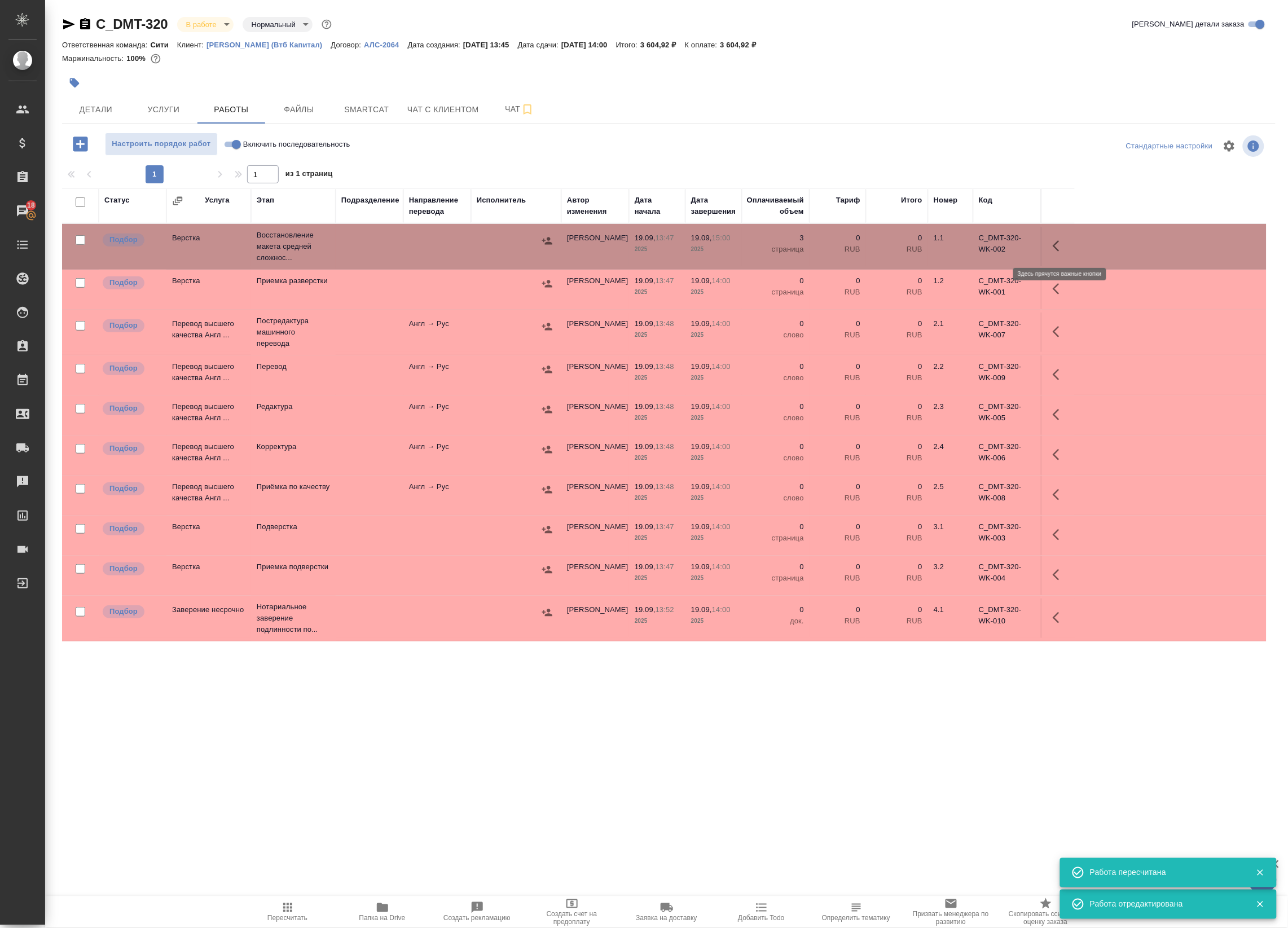
click at [1051, 250] on button "button" at bounding box center [1059, 246] width 27 height 27
click at [979, 249] on icon "button" at bounding box center [977, 246] width 14 height 14
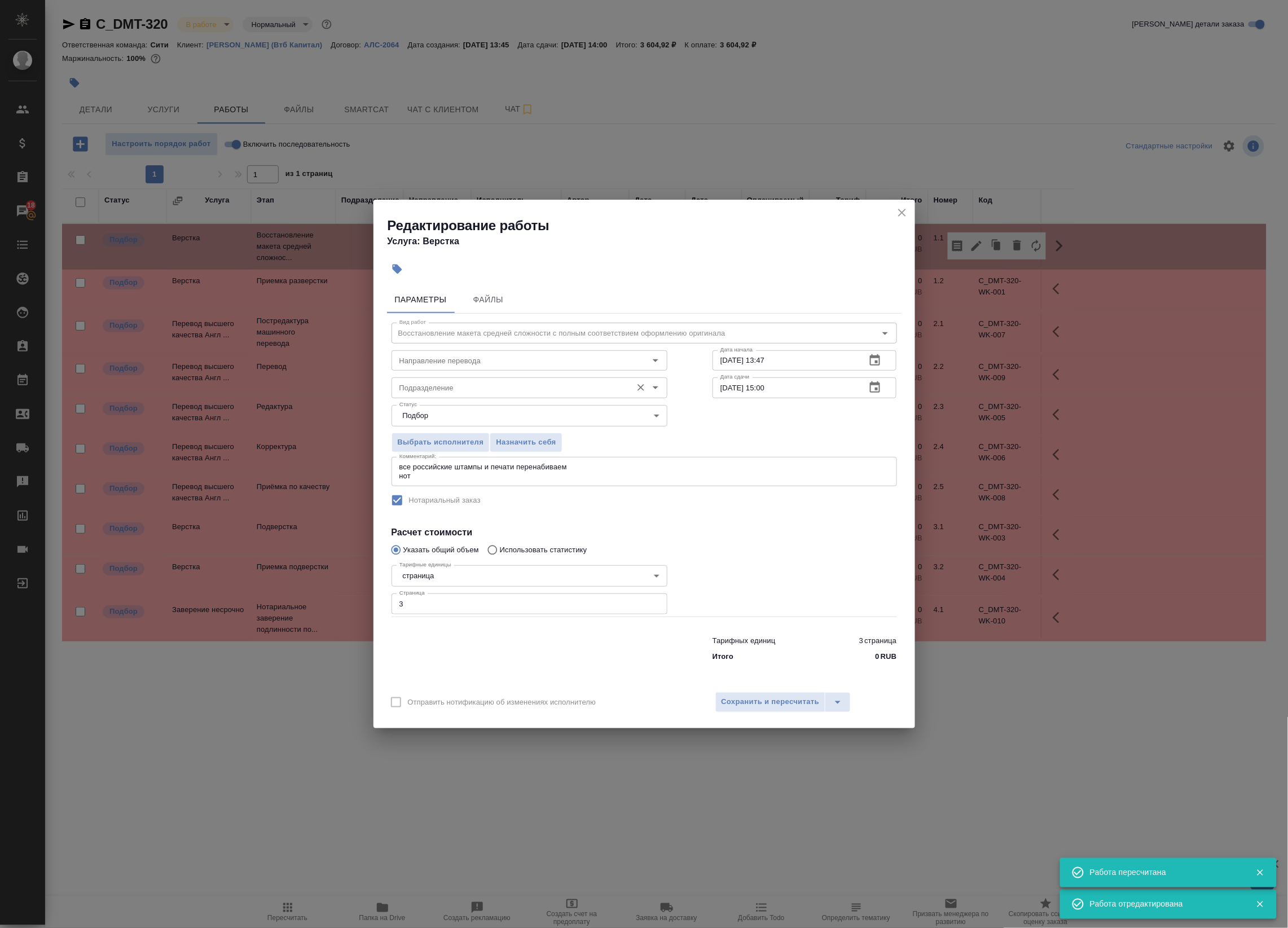
click at [474, 388] on input "Подразделение" at bounding box center [510, 387] width 231 height 14
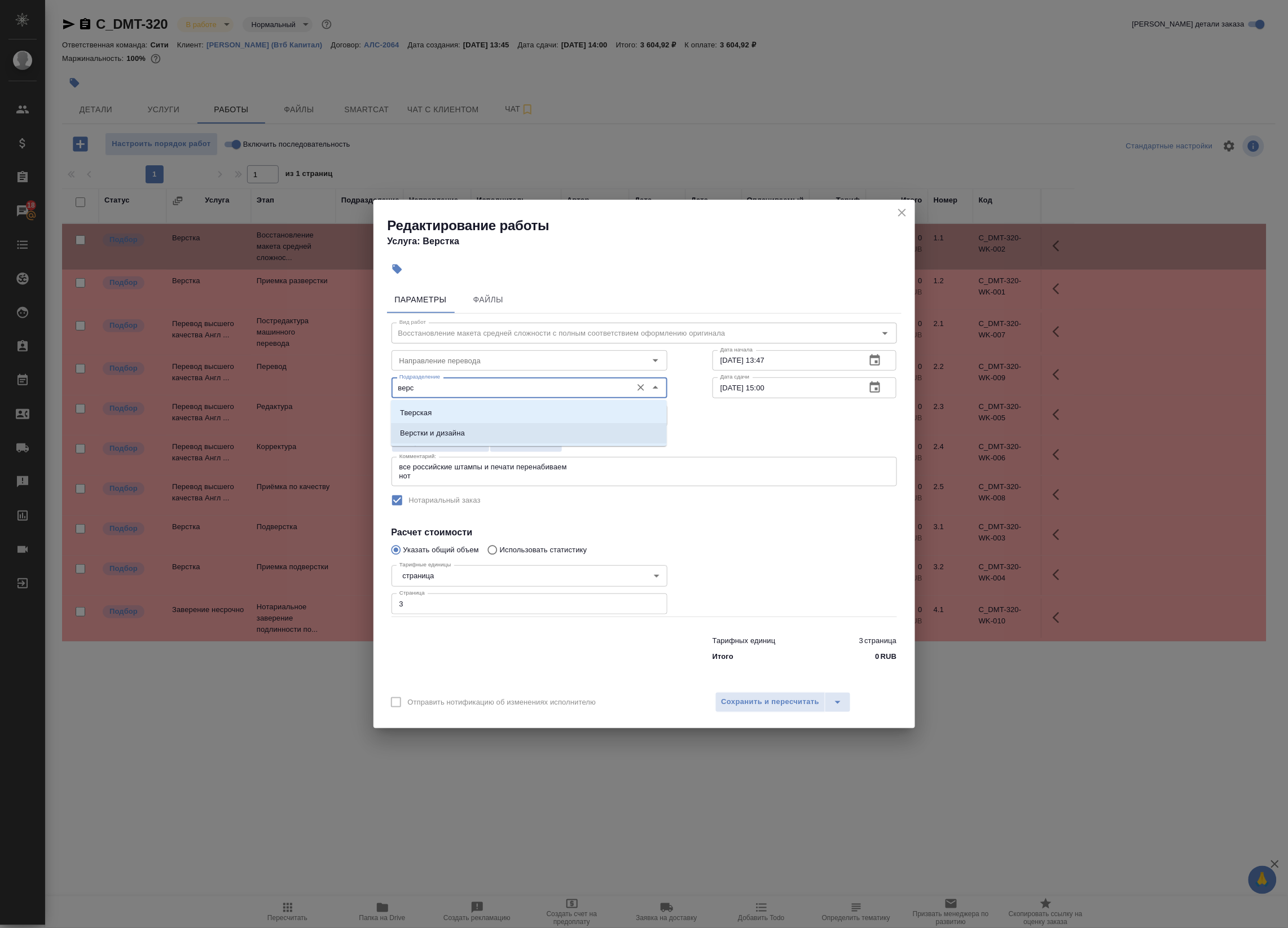
drag, startPoint x: 473, startPoint y: 410, endPoint x: 474, endPoint y: 435, distance: 25.0
click at [474, 435] on ul "Тверская Верстки и дизайна" at bounding box center [529, 432] width 276 height 40
click at [474, 435] on li "Верстки и дизайна" at bounding box center [529, 433] width 276 height 21
type input "Верстки и дизайна"
click at [727, 430] on div "Выбрать исполнителя Назначить себя" at bounding box center [644, 441] width 551 height 69
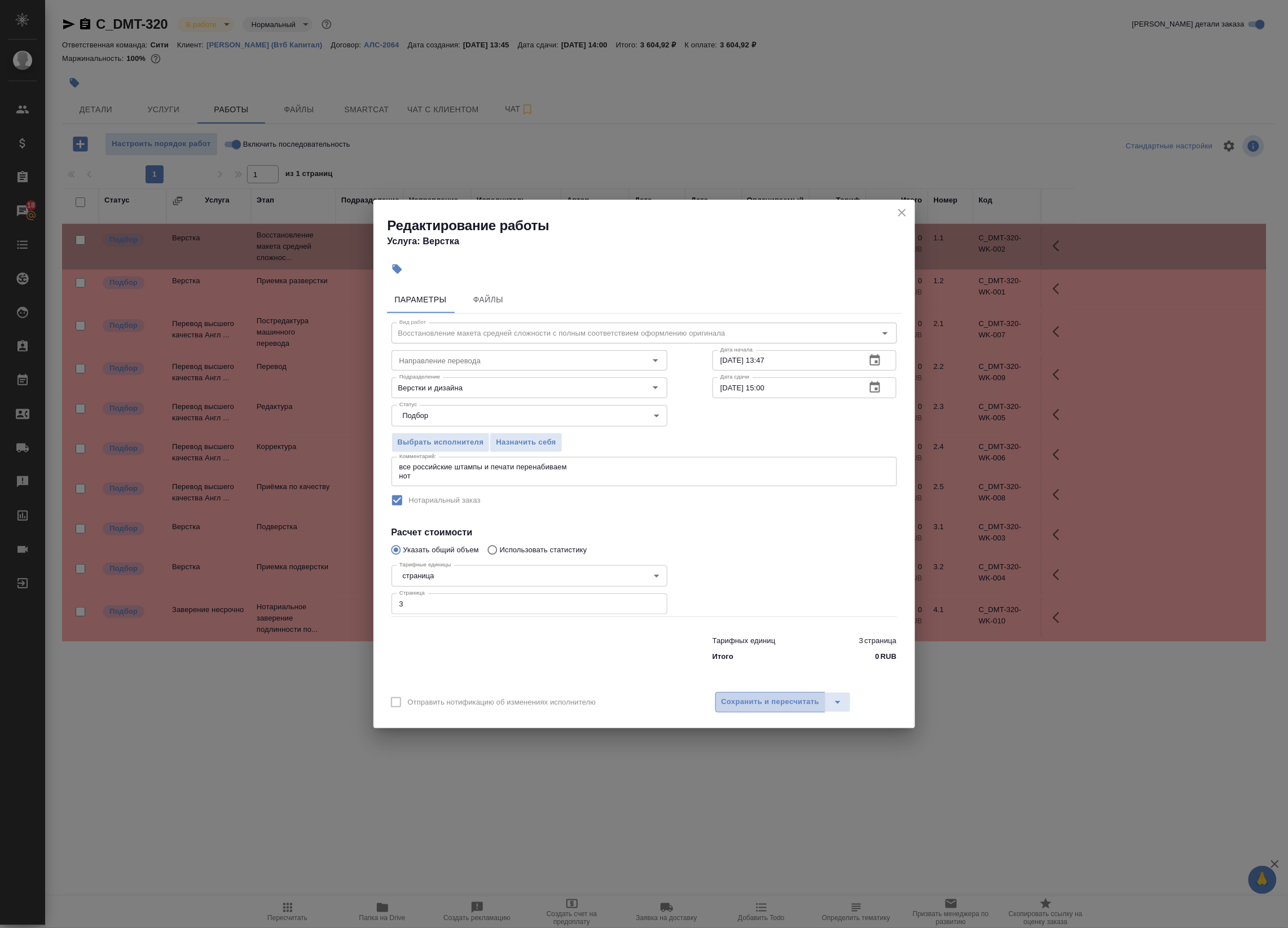
click at [790, 704] on span "Сохранить и пересчитать" at bounding box center [770, 702] width 98 height 13
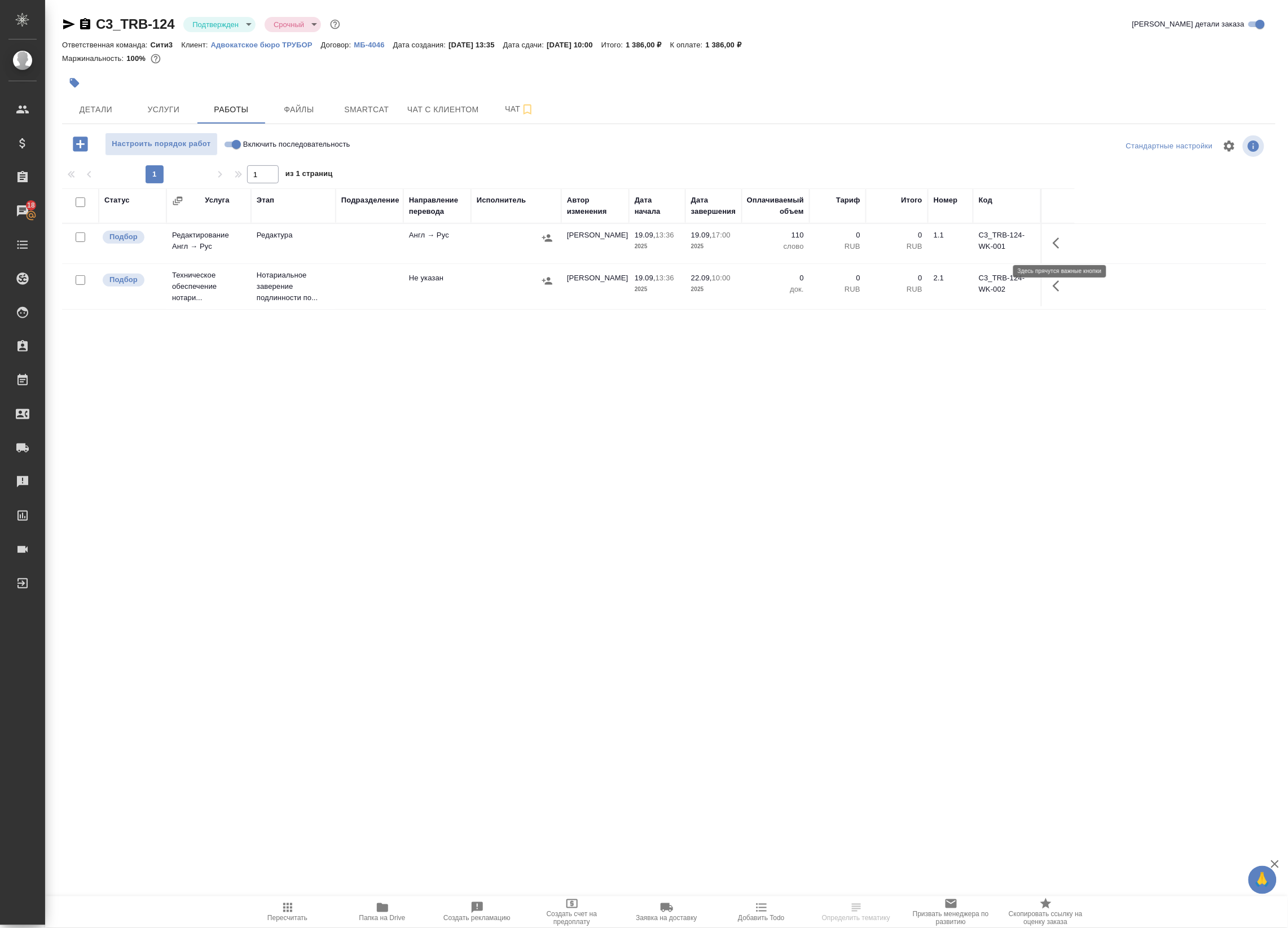
click at [1062, 242] on icon "button" at bounding box center [1059, 243] width 14 height 14
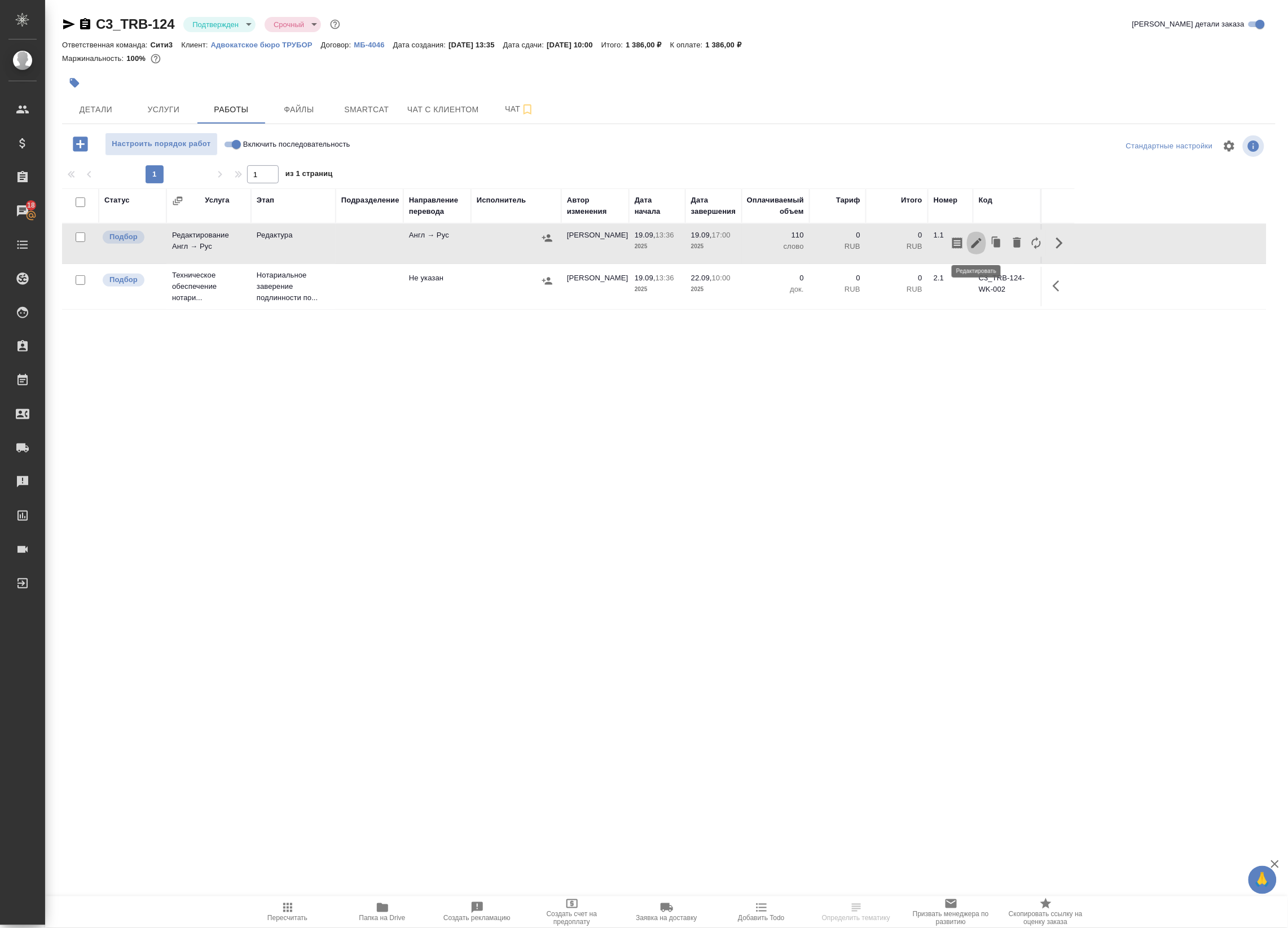
click at [976, 244] on icon "button" at bounding box center [976, 242] width 10 height 10
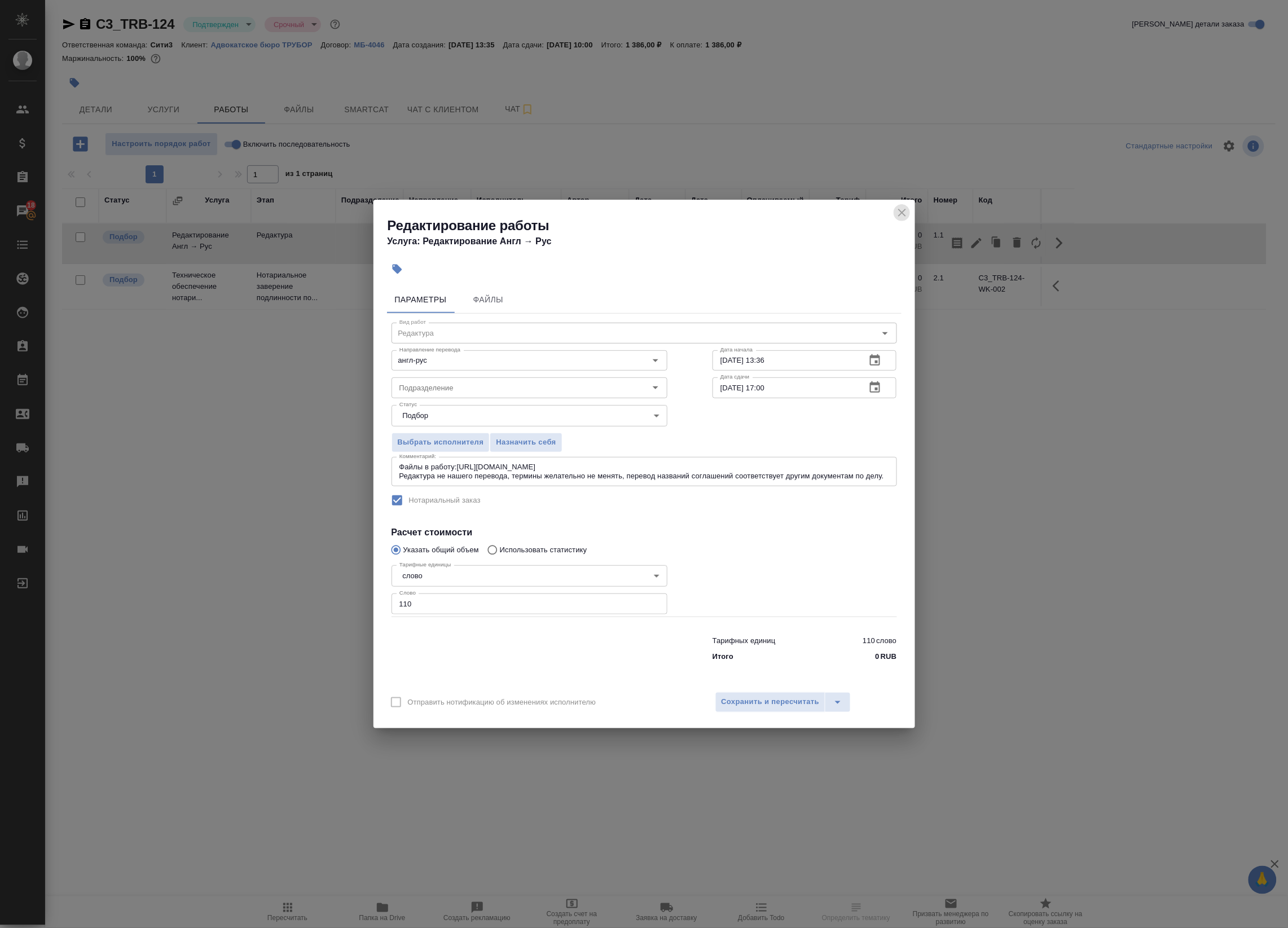
click at [897, 220] on button "close" at bounding box center [902, 213] width 17 height 17
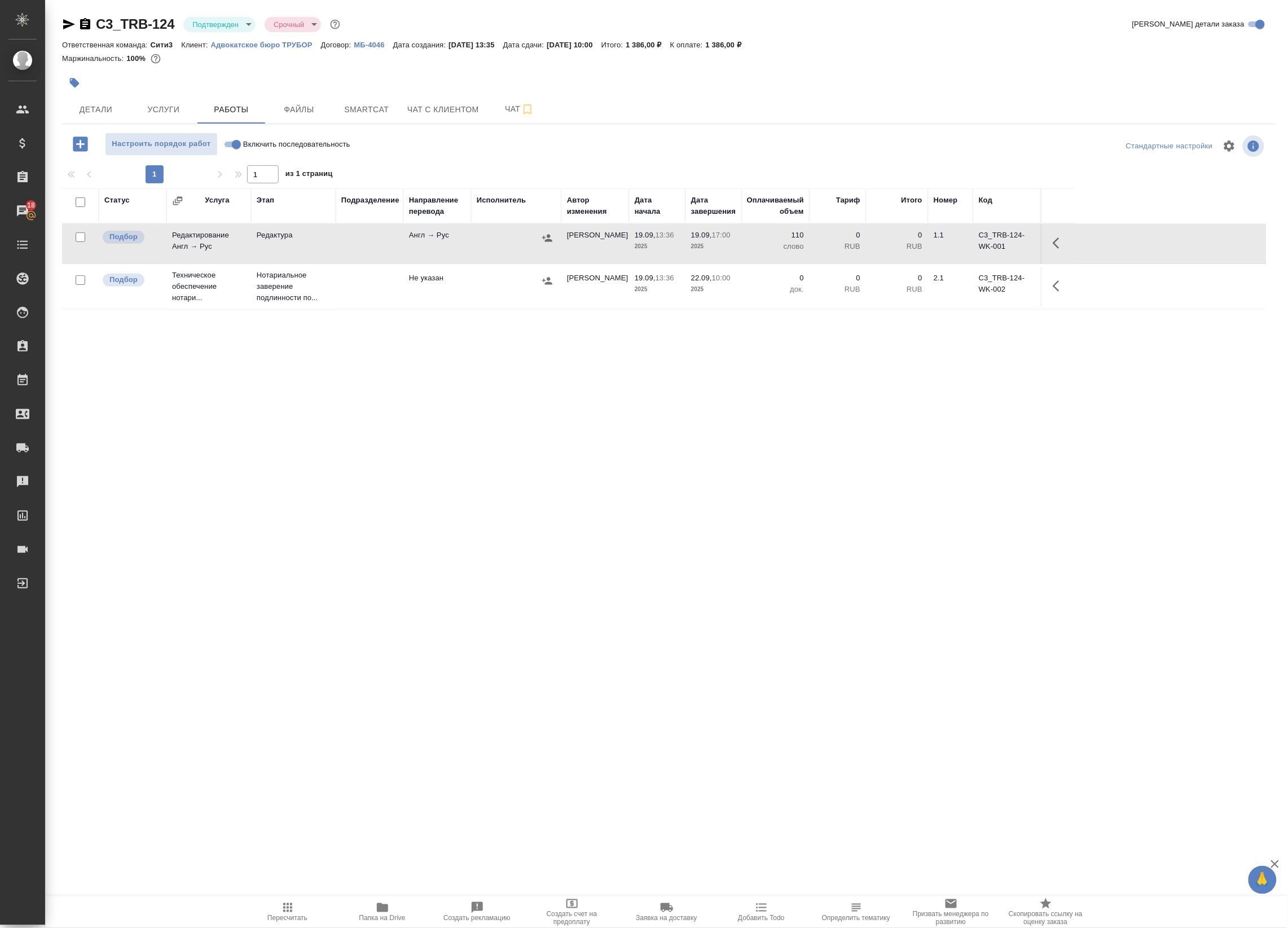
click at [310, 368] on div "Статус Услуга Этап Подразделение Направление перевода Исполнитель Автор изменен…" at bounding box center [663, 442] width 1204 height 508
click at [549, 239] on icon "button" at bounding box center [547, 238] width 11 height 11
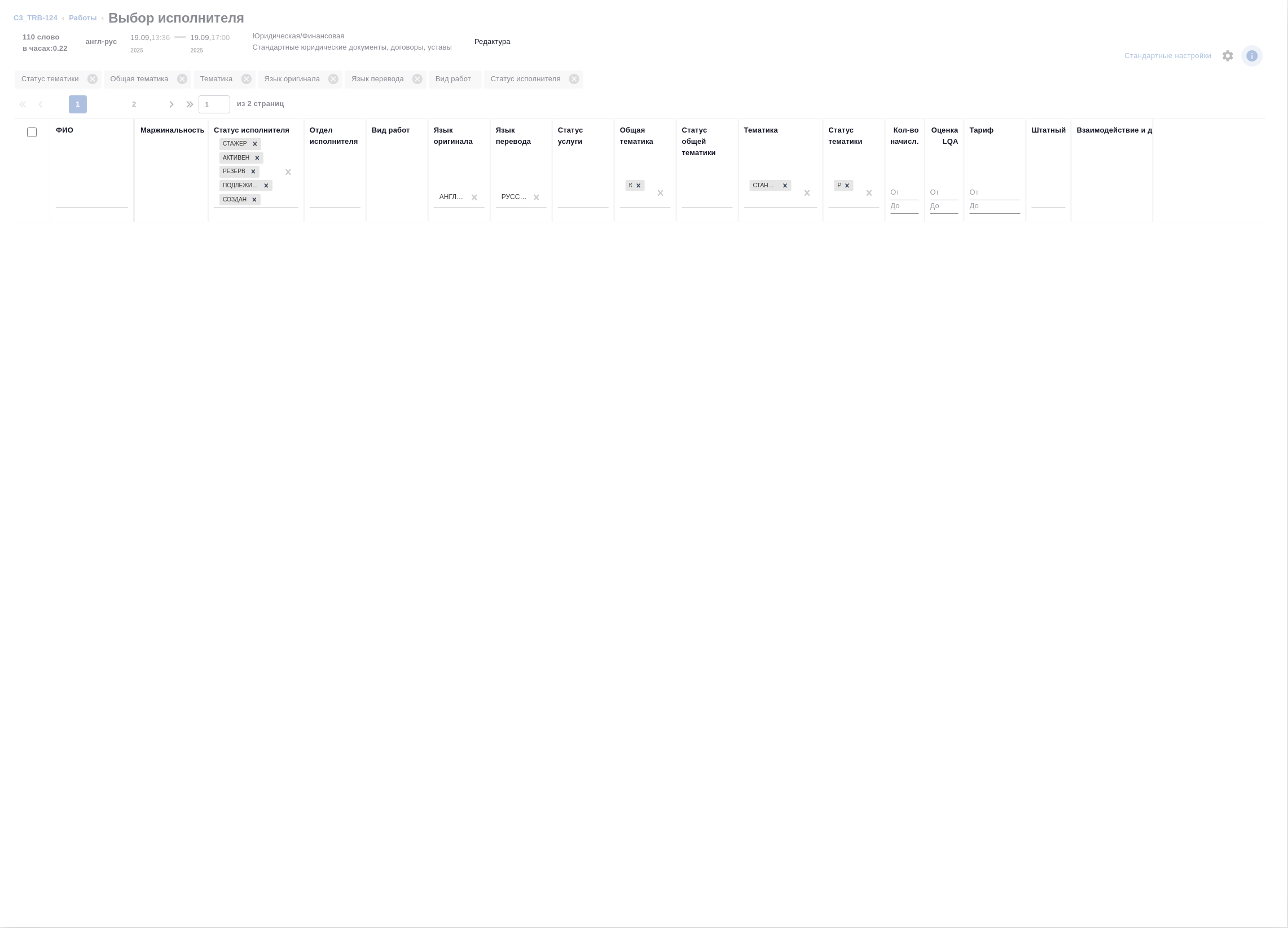
click at [1045, 202] on div at bounding box center [1049, 197] width 34 height 16
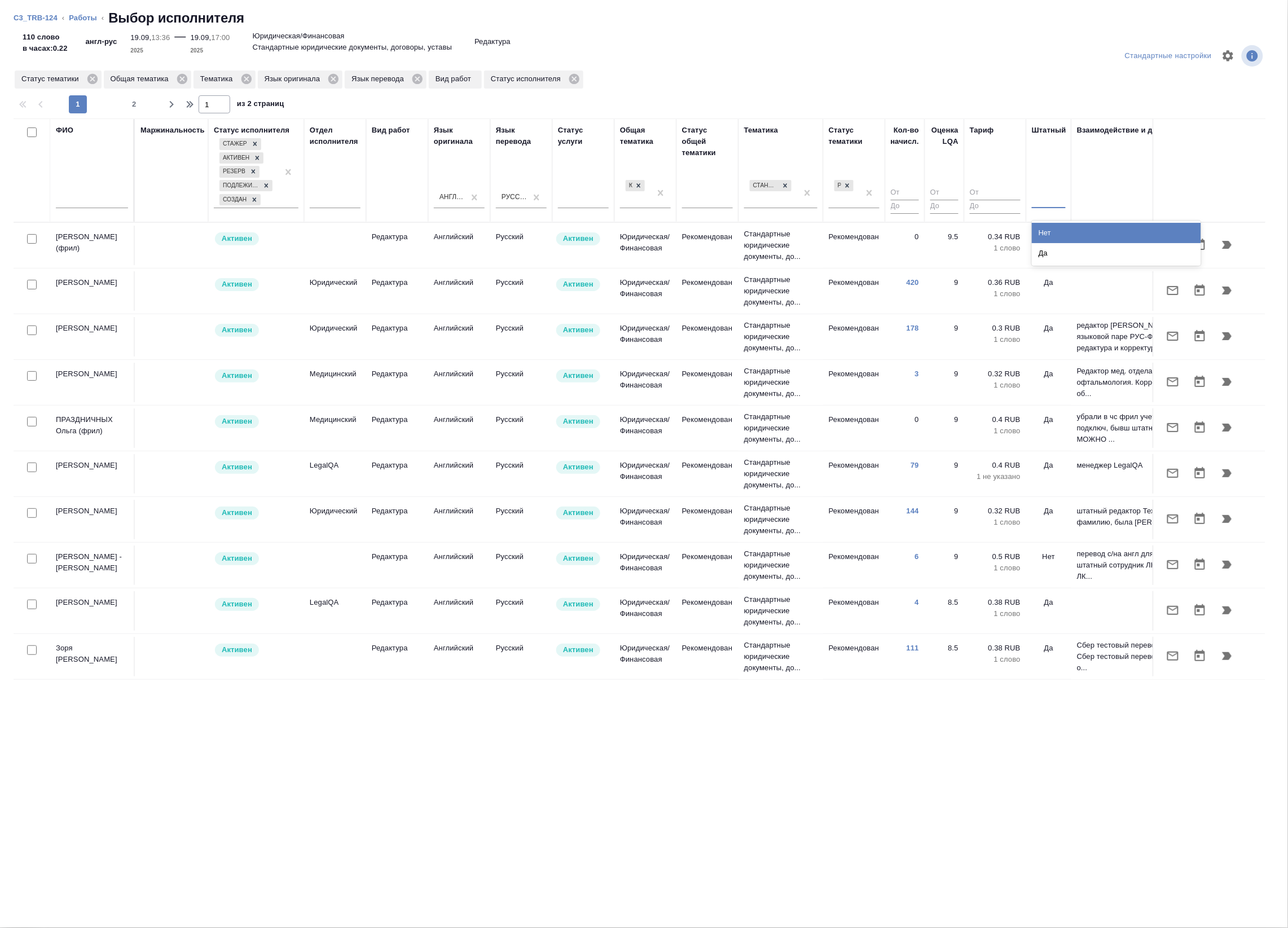
click at [1039, 232] on div "Нет" at bounding box center [1116, 233] width 169 height 21
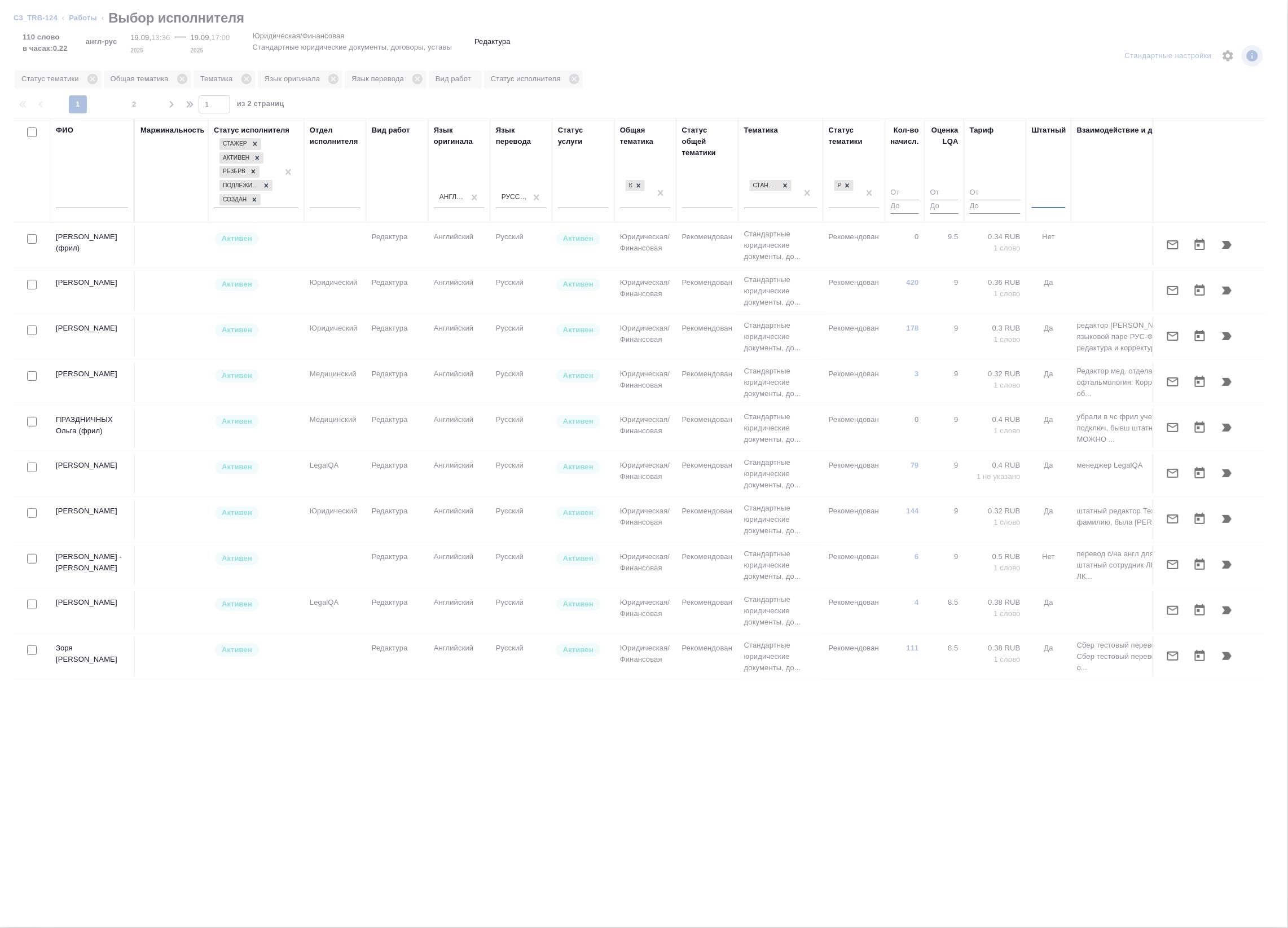
click at [1048, 203] on div at bounding box center [1049, 197] width 34 height 16
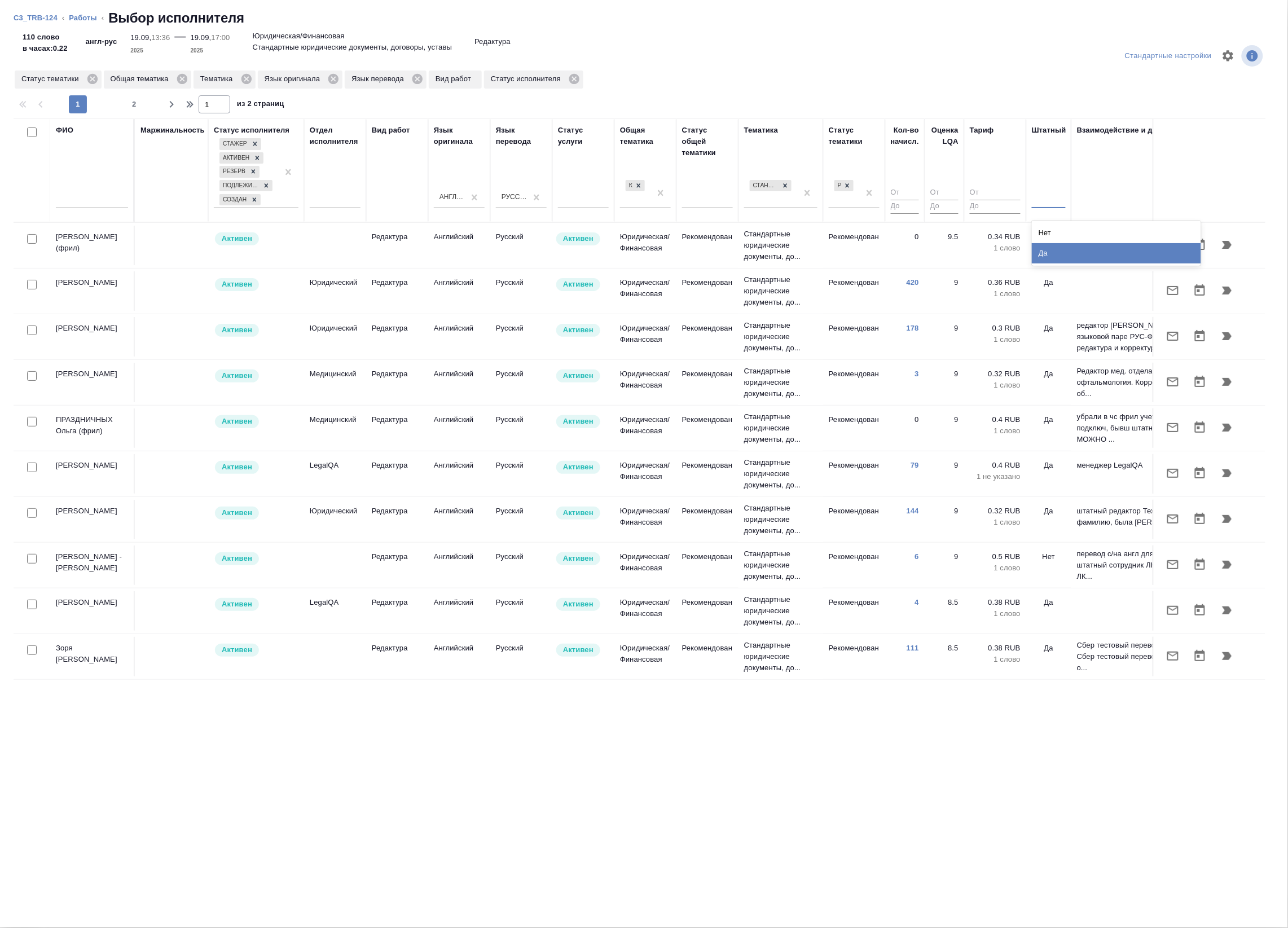
click at [1041, 249] on div "Да" at bounding box center [1116, 253] width 169 height 21
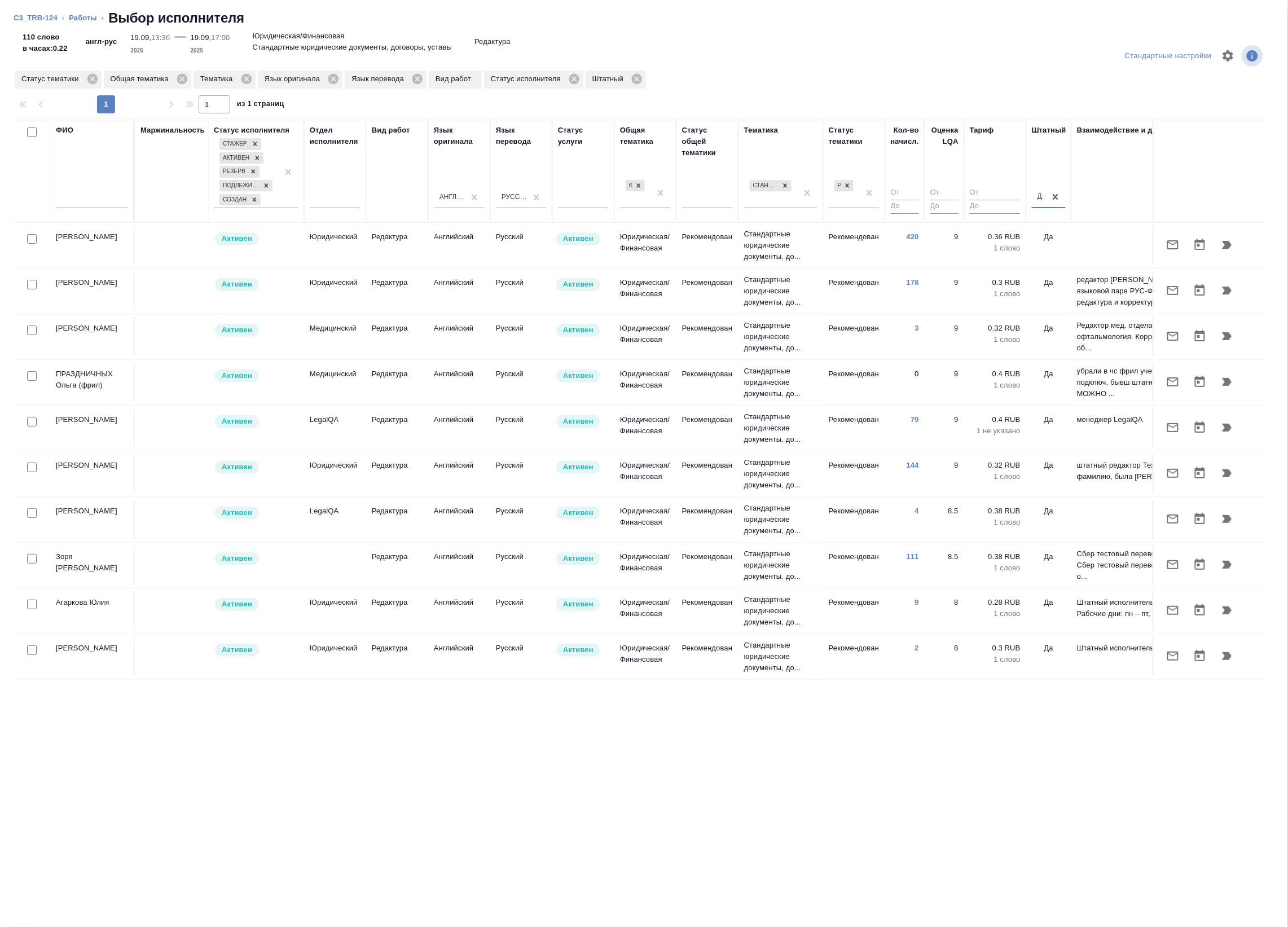
scroll to position [70, 0]
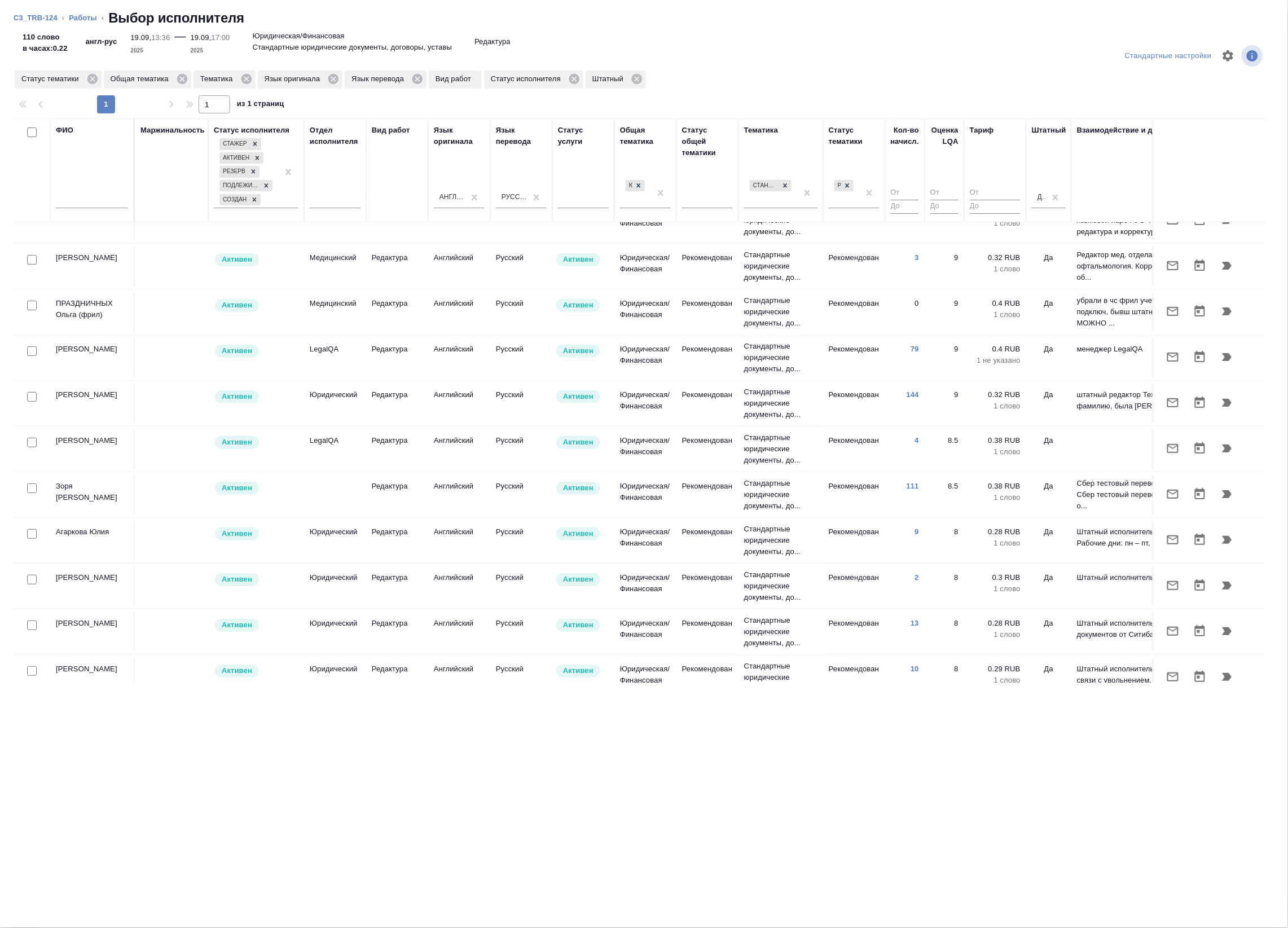
click at [581, 747] on div "Стандартные настройки Статус тематики Общая тематика Тематика Язык оригинала Яз…" at bounding box center [644, 480] width 1288 height 894
click at [224, 744] on div "Стандартные настройки Статус тематики Общая тематика Тематика Язык оригинала Яз…" at bounding box center [644, 480] width 1288 height 894
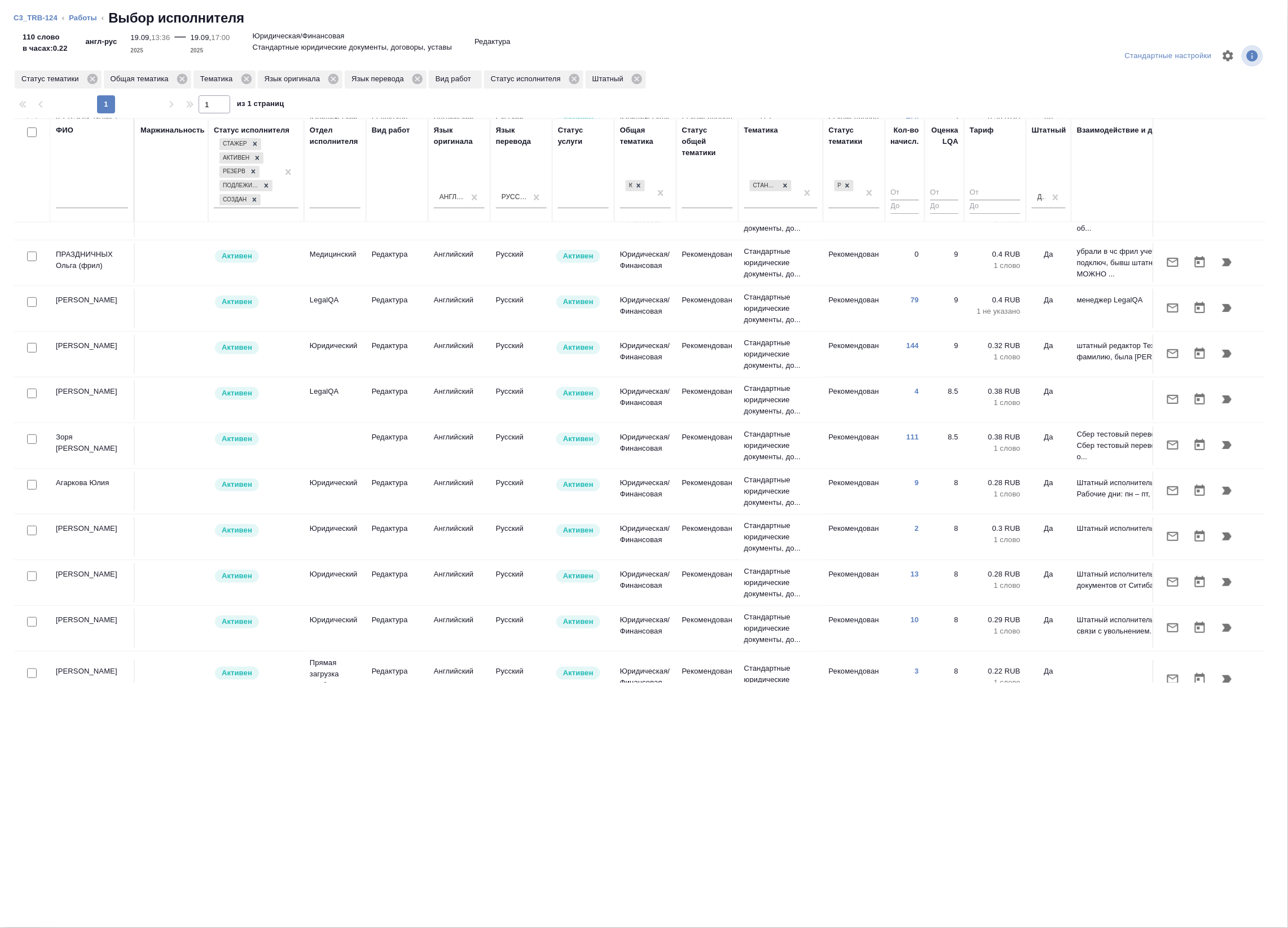
scroll to position [141, 0]
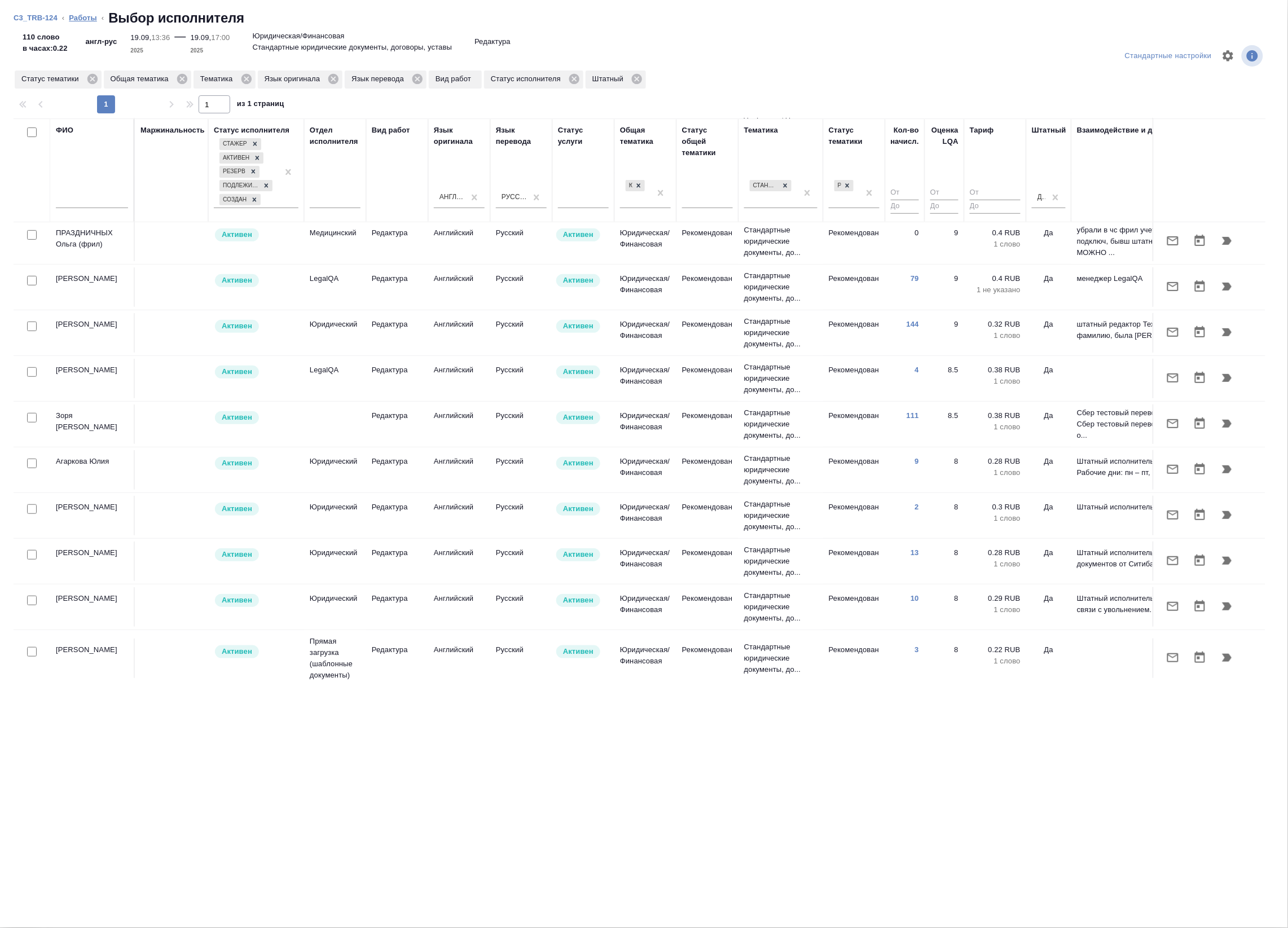
drag, startPoint x: 75, startPoint y: 10, endPoint x: 77, endPoint y: 18, distance: 8.2
click at [75, 10] on ol "C3_TRB-124 ‹ Работы ‹ Выбор исполнителя" at bounding box center [644, 18] width 1261 height 18
click at [77, 21] on link "Работы" at bounding box center [82, 18] width 28 height 8
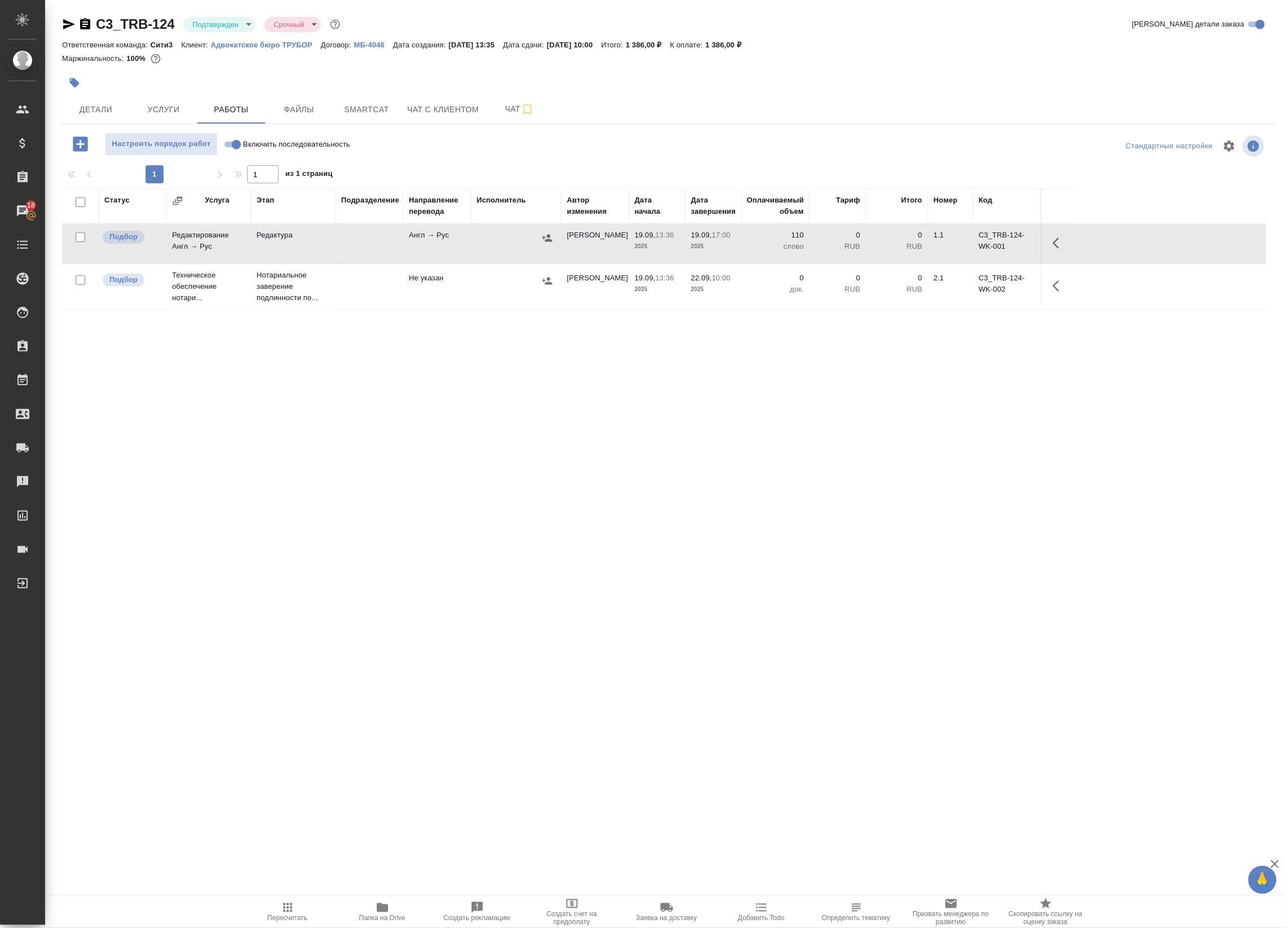
click at [1055, 247] on icon "button" at bounding box center [1059, 243] width 14 height 14
click at [951, 244] on button "button" at bounding box center [957, 243] width 19 height 27
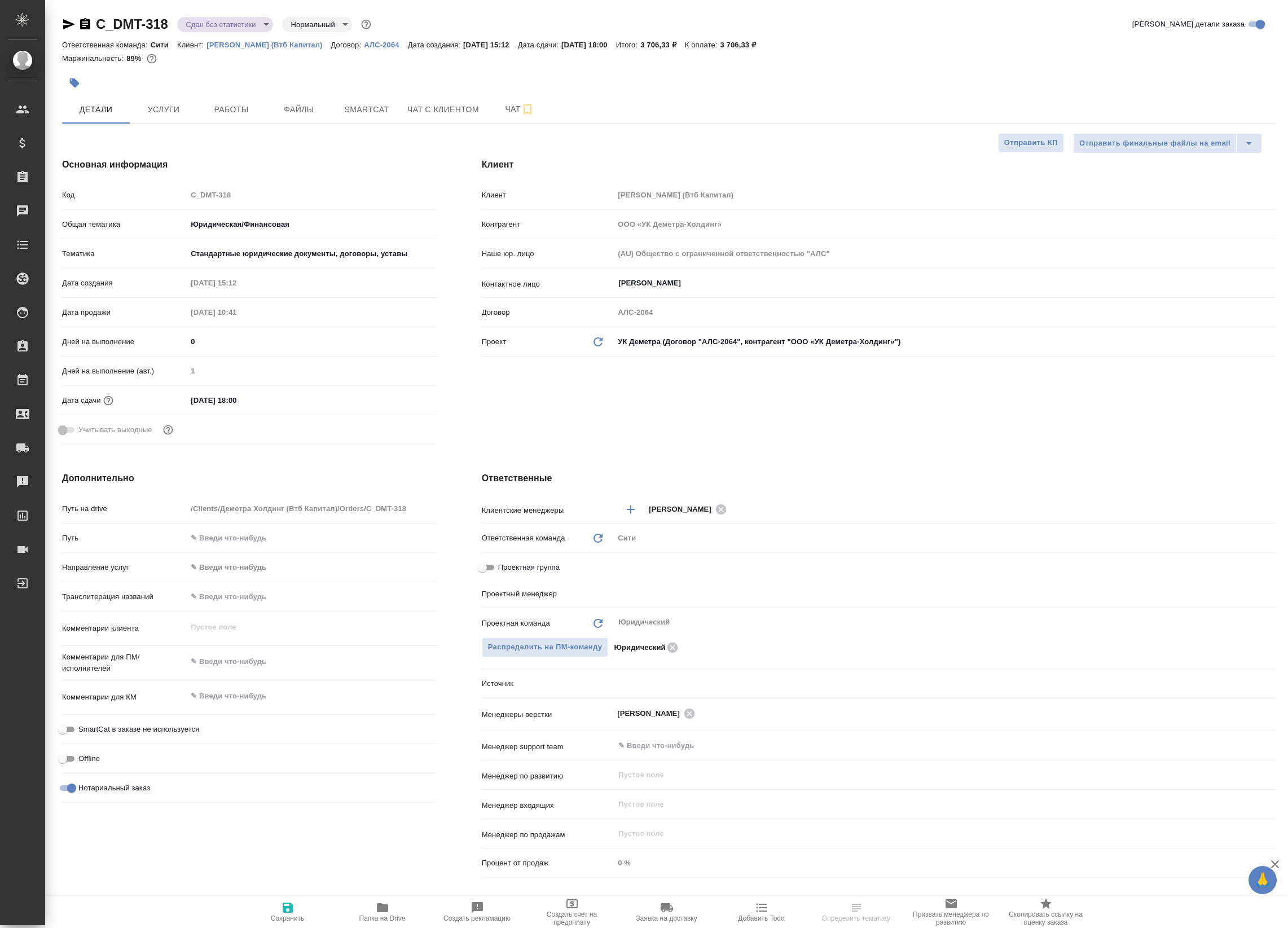
select select "RU"
type input "[PERSON_NAME]"
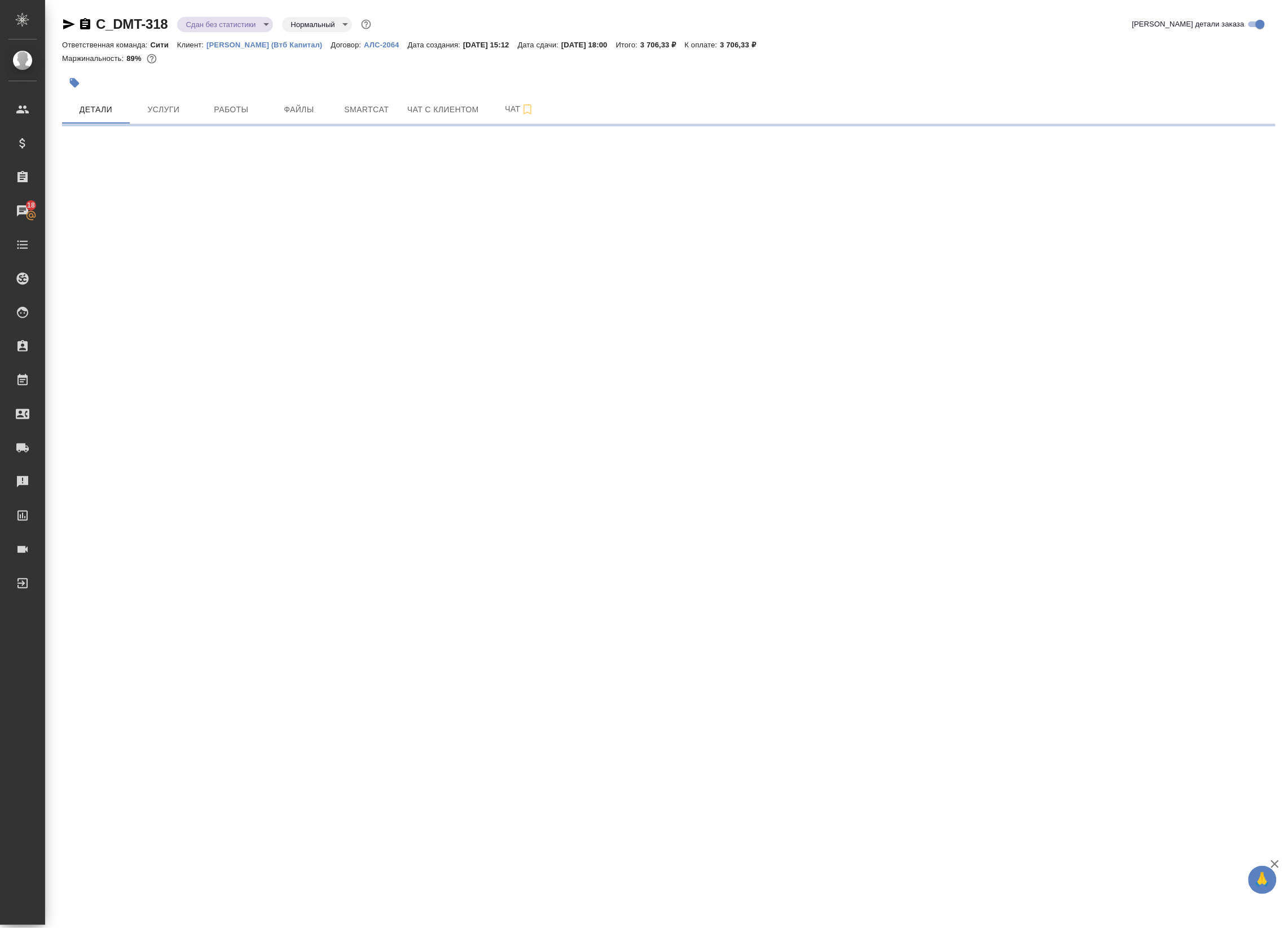
select select "RU"
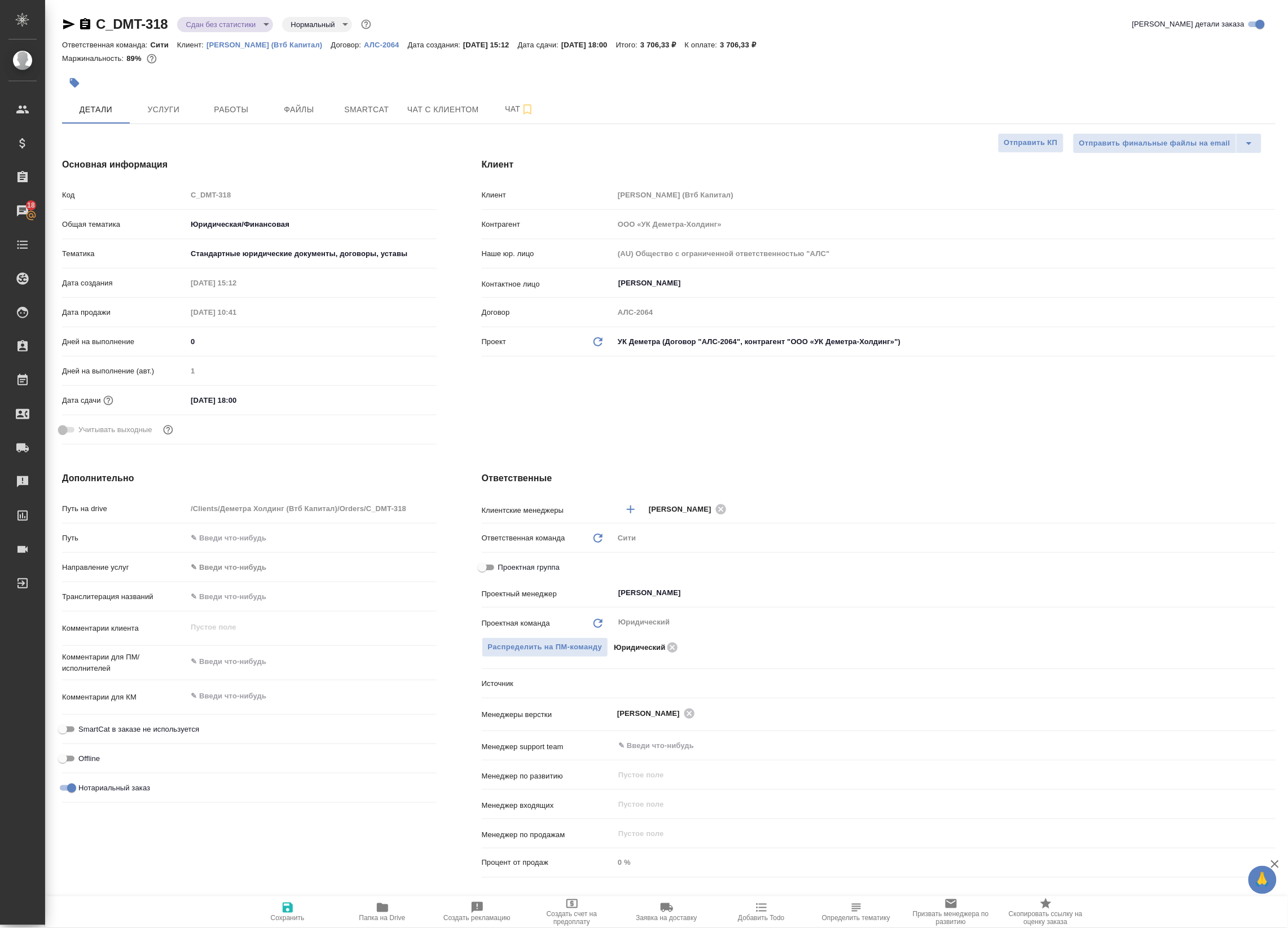
type textarea "x"
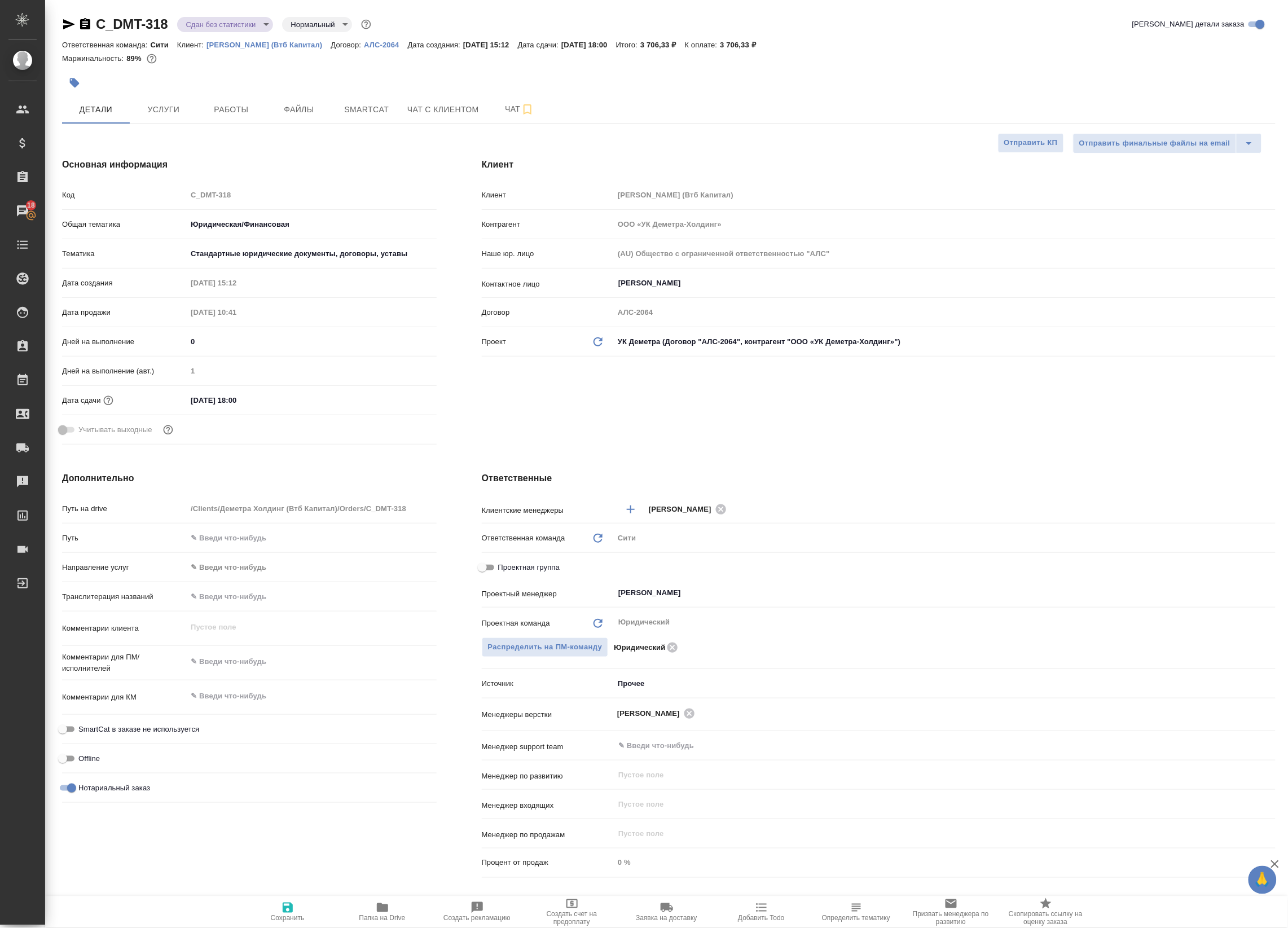
type textarea "x"
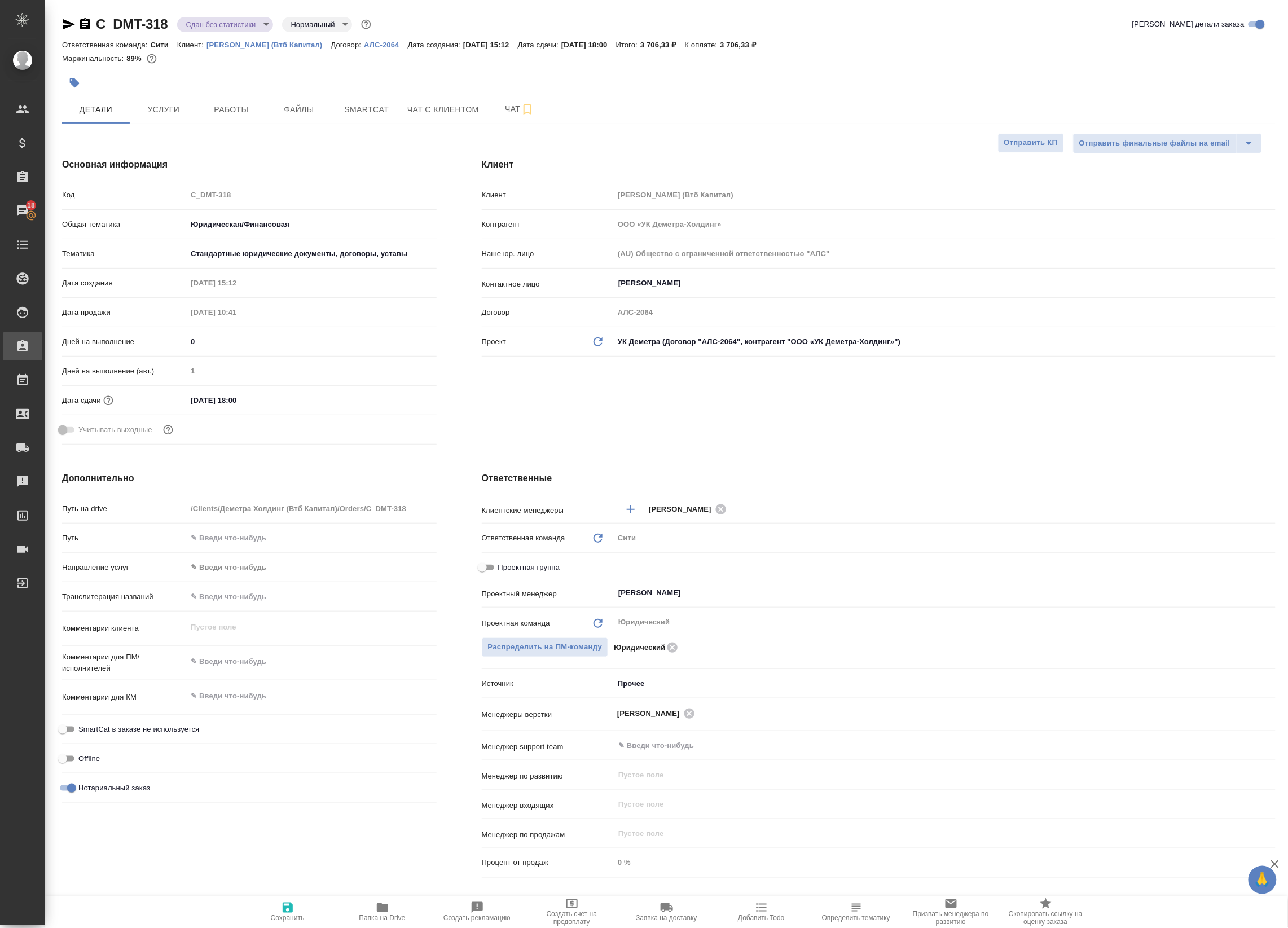
type textarea "x"
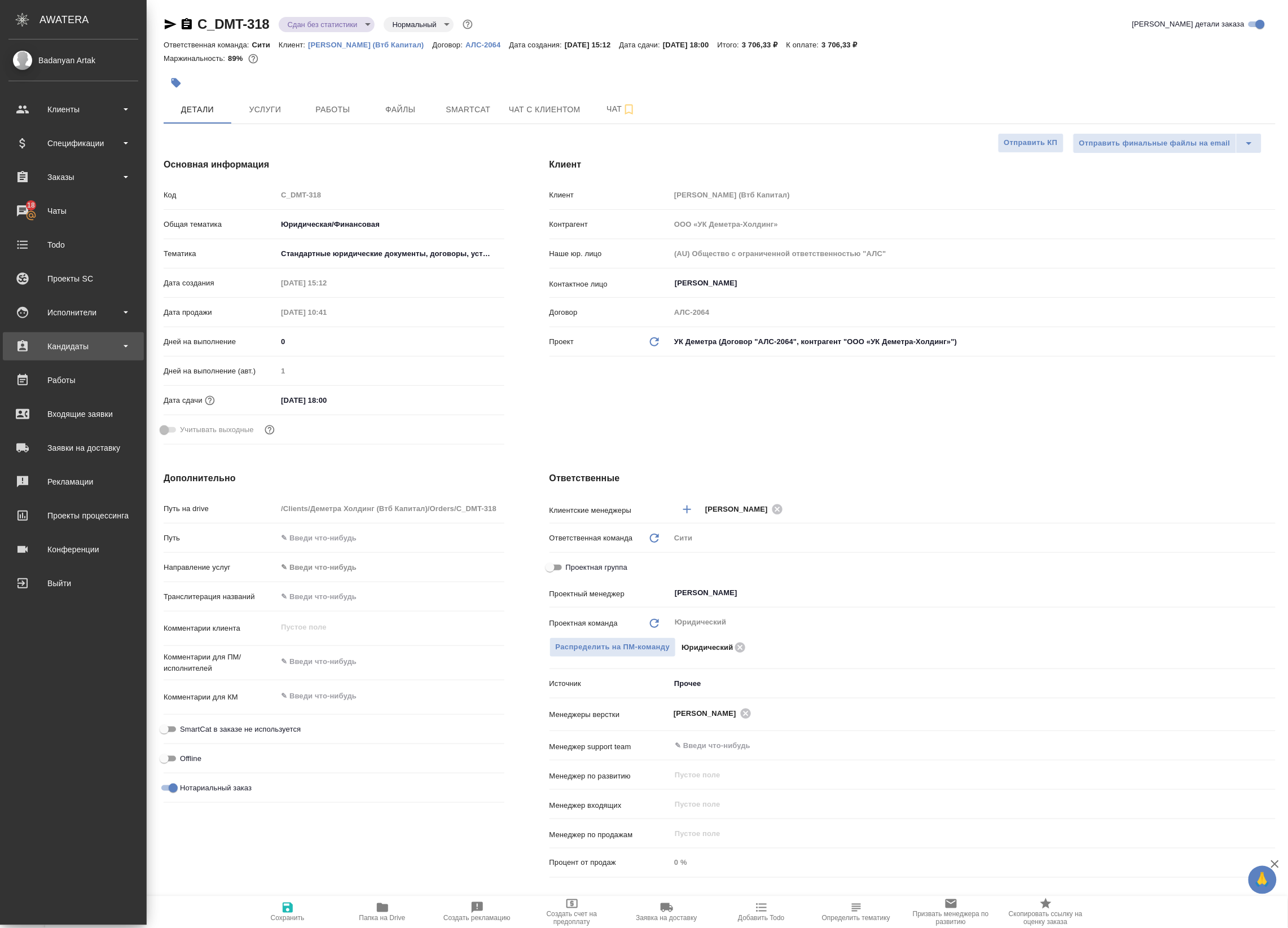
type textarea "x"
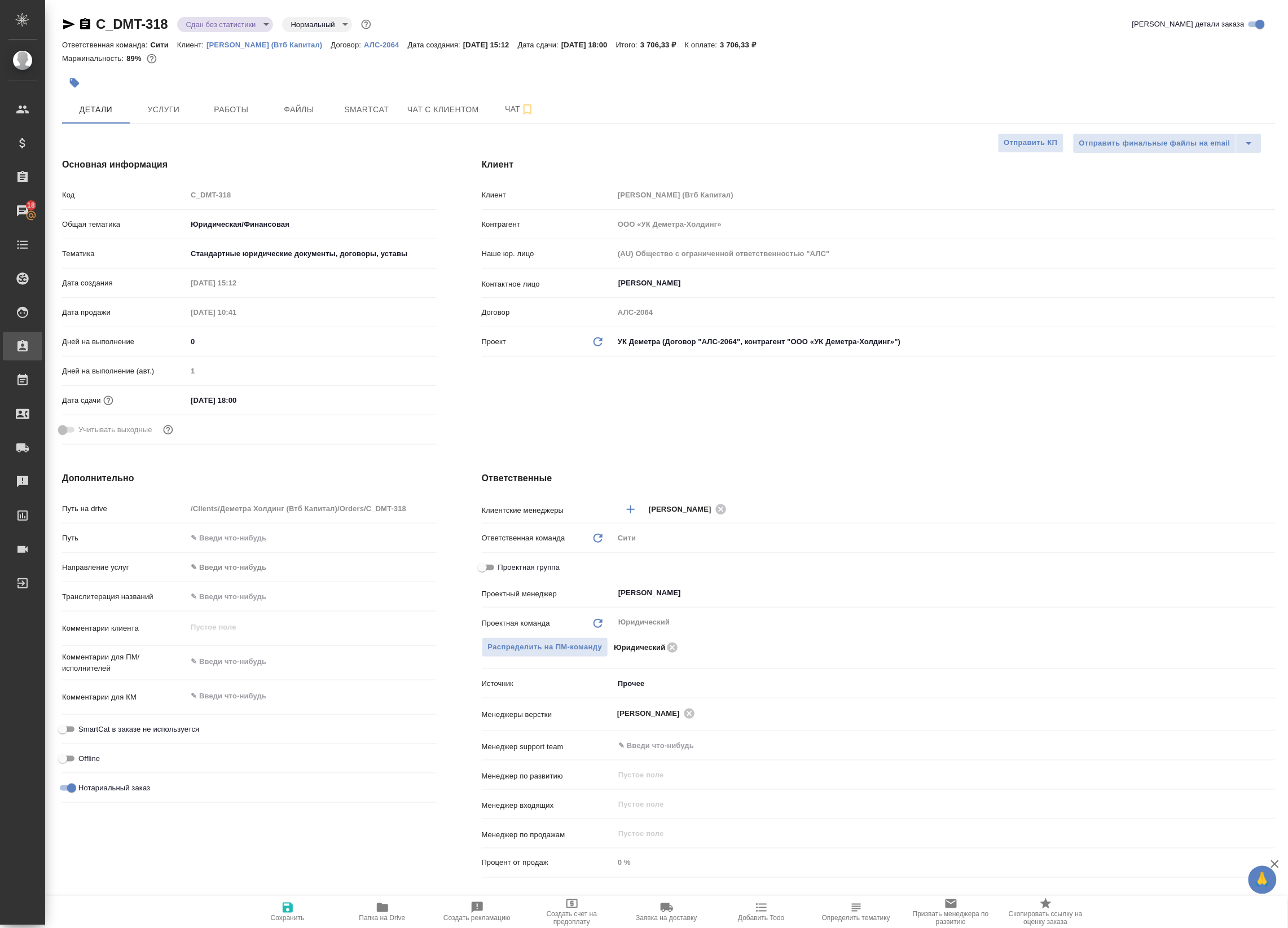
type textarea "x"
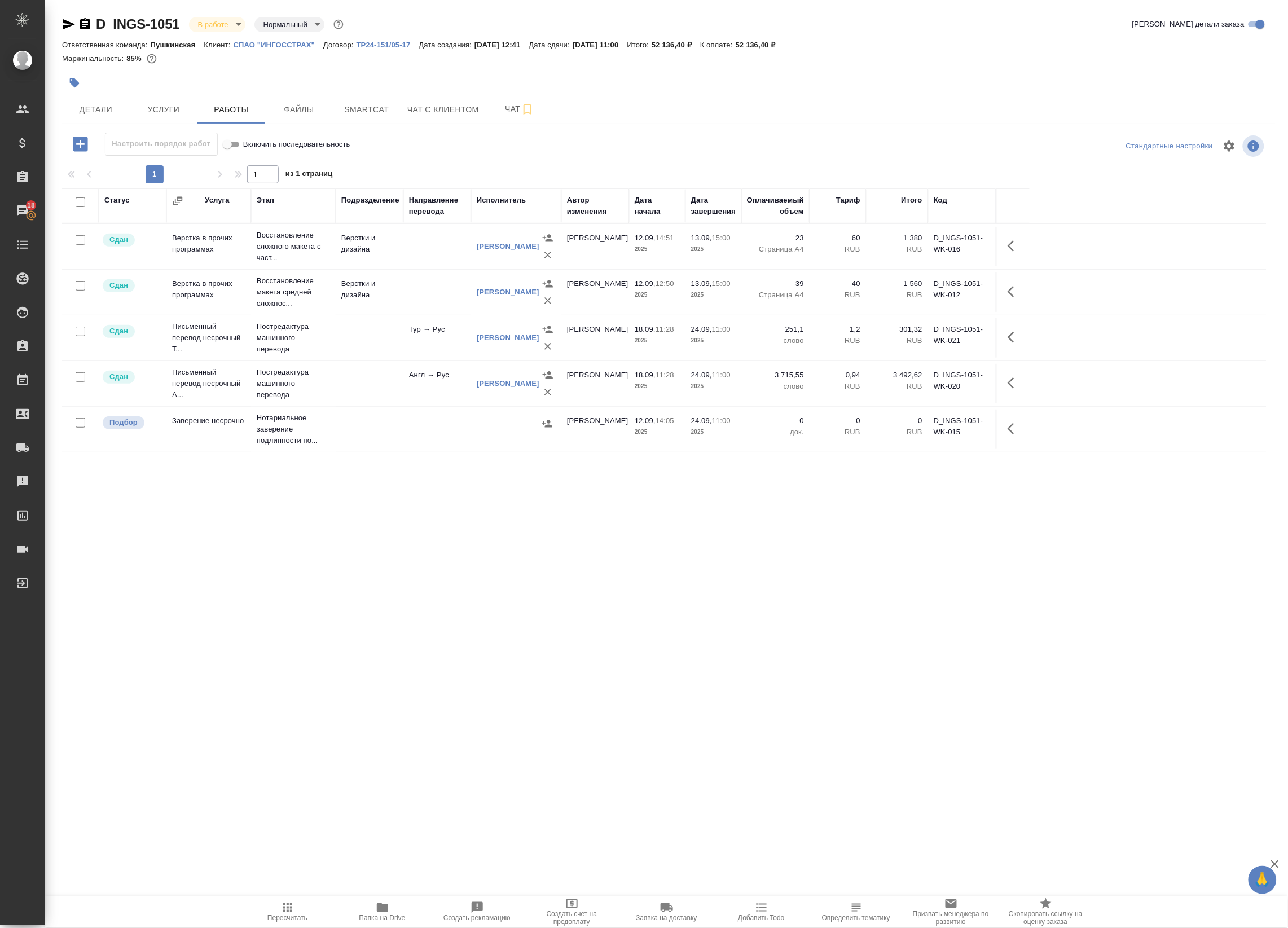
click at [128, 516] on div "Статус Услуга Этап Подразделение Направление перевода Исполнитель Автор изменен…" at bounding box center [663, 442] width 1204 height 508
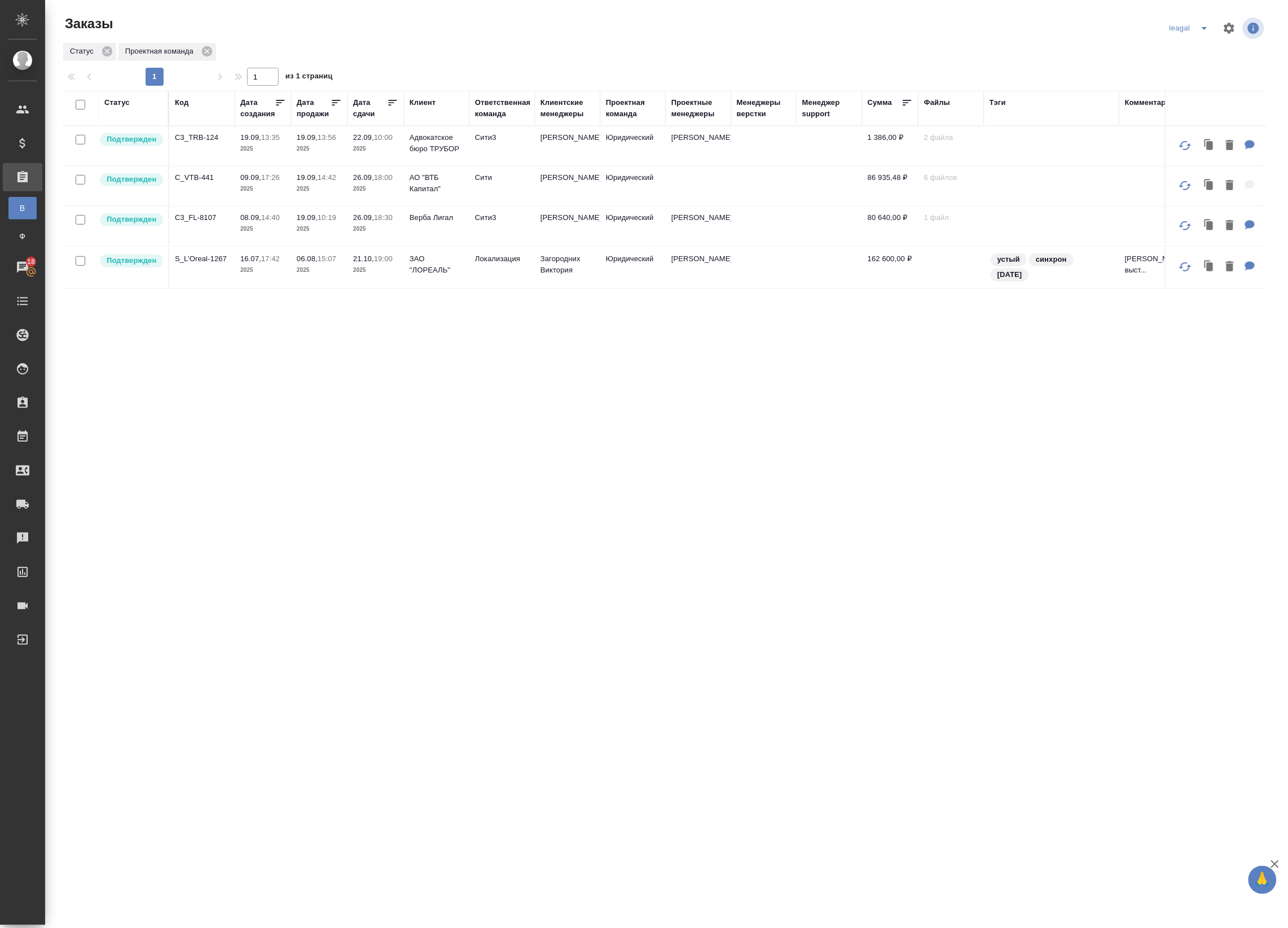
click at [508, 146] on td "Сити3" at bounding box center [502, 146] width 66 height 40
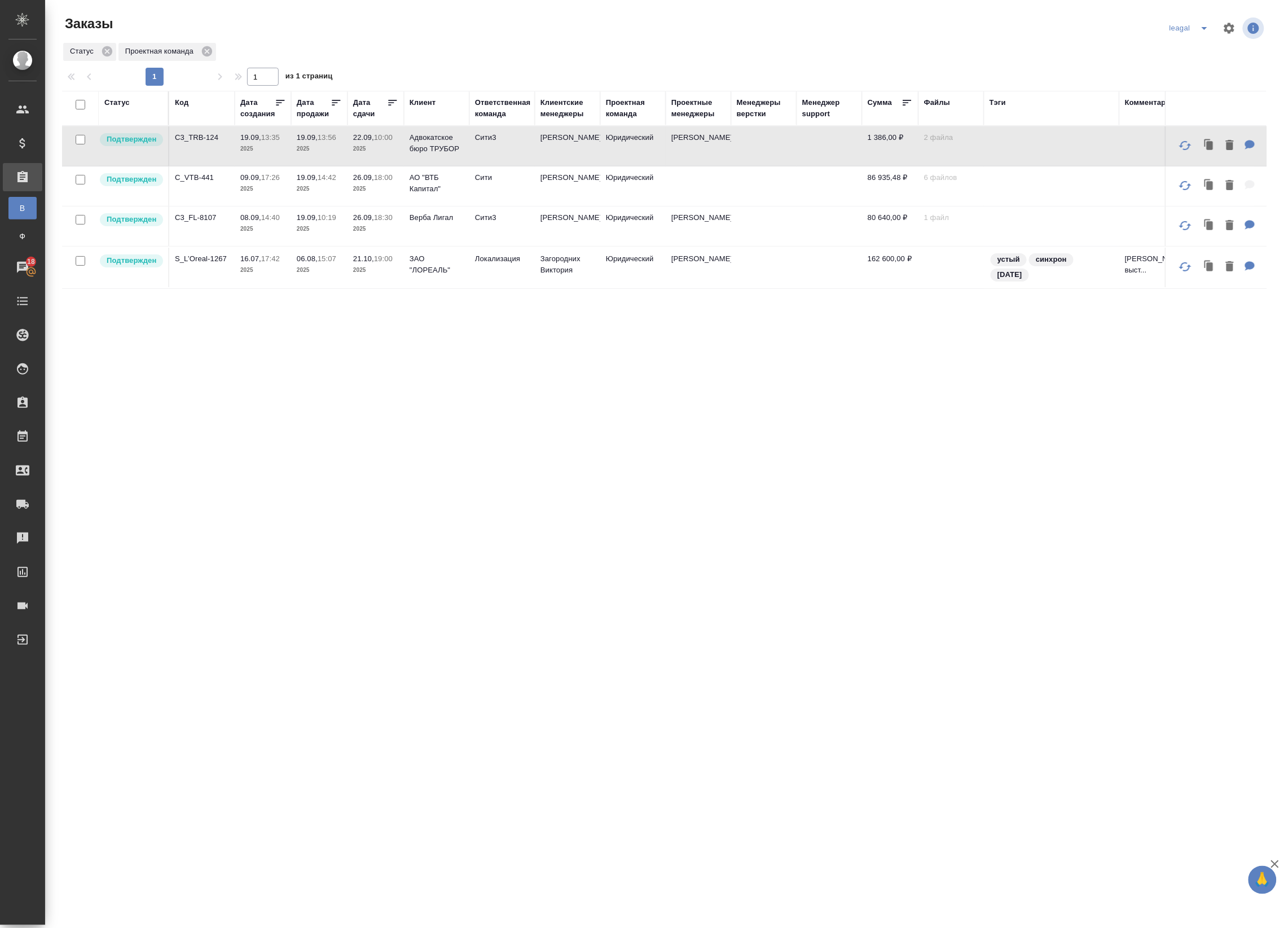
click at [508, 146] on td "Сити3" at bounding box center [502, 146] width 66 height 40
click at [494, 189] on td "Сити" at bounding box center [502, 186] width 66 height 40
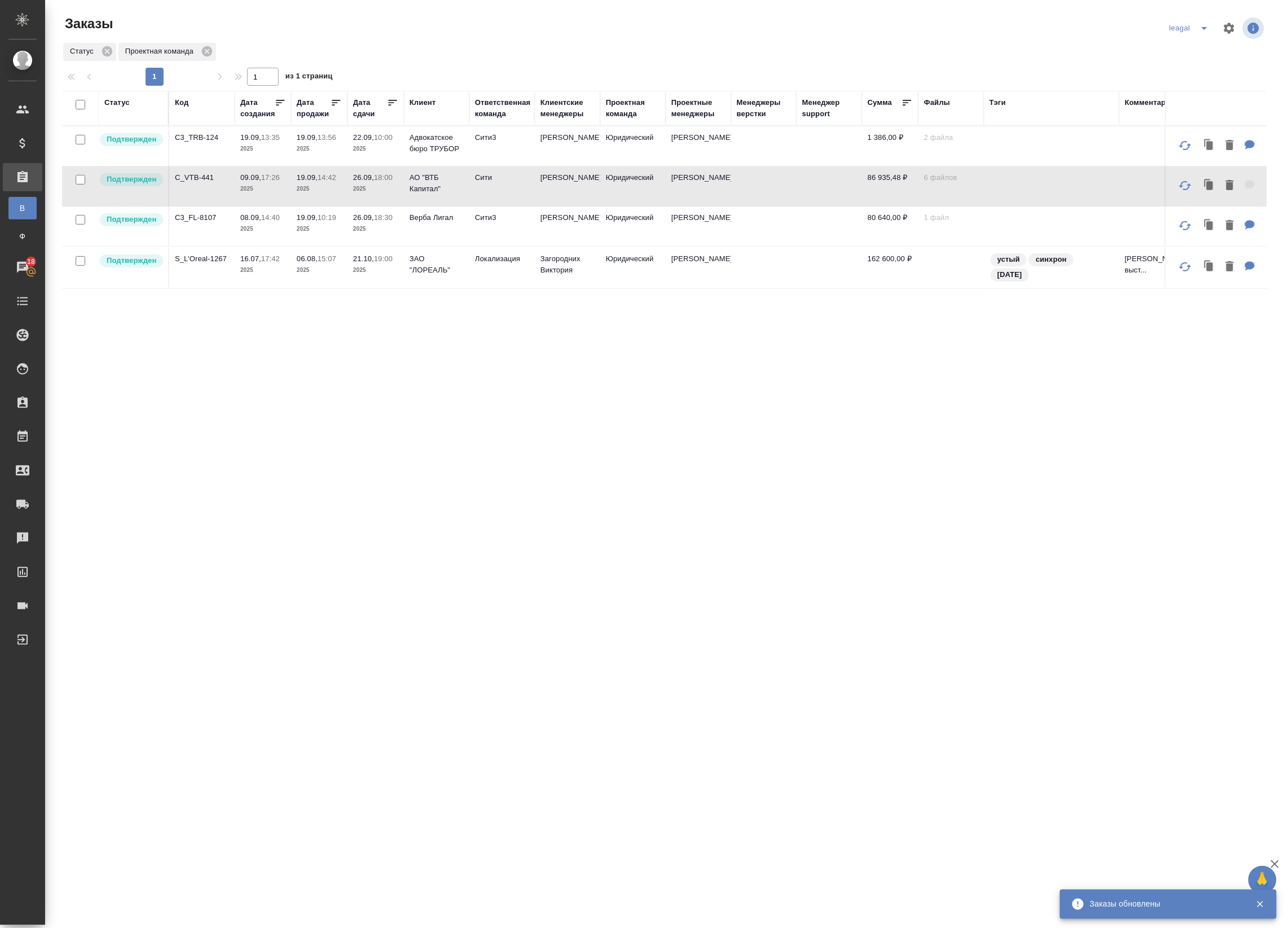
click at [494, 189] on td "Сити" at bounding box center [502, 186] width 66 height 40
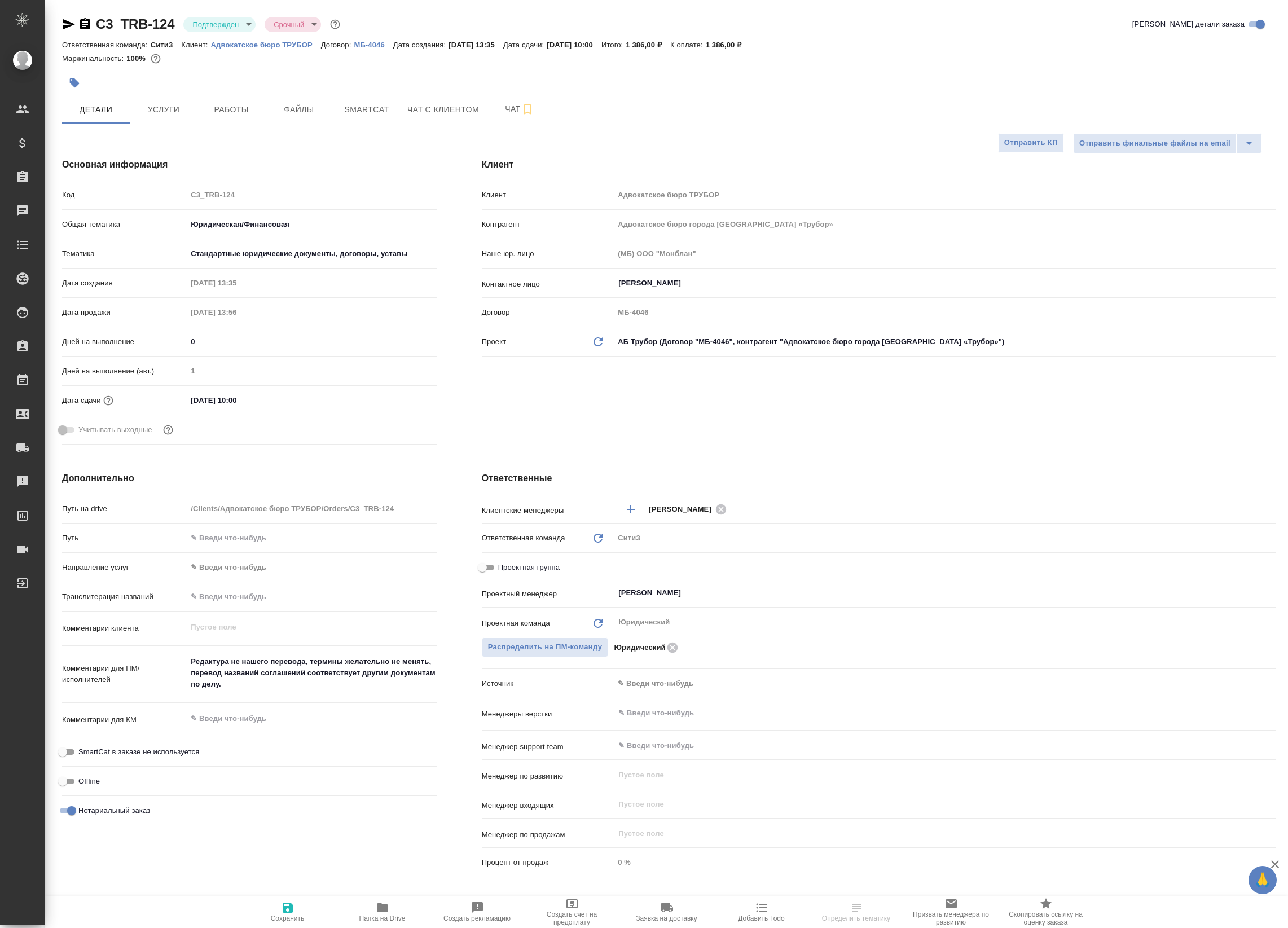
select select "RU"
click at [233, 101] on button "Работы" at bounding box center [231, 109] width 68 height 28
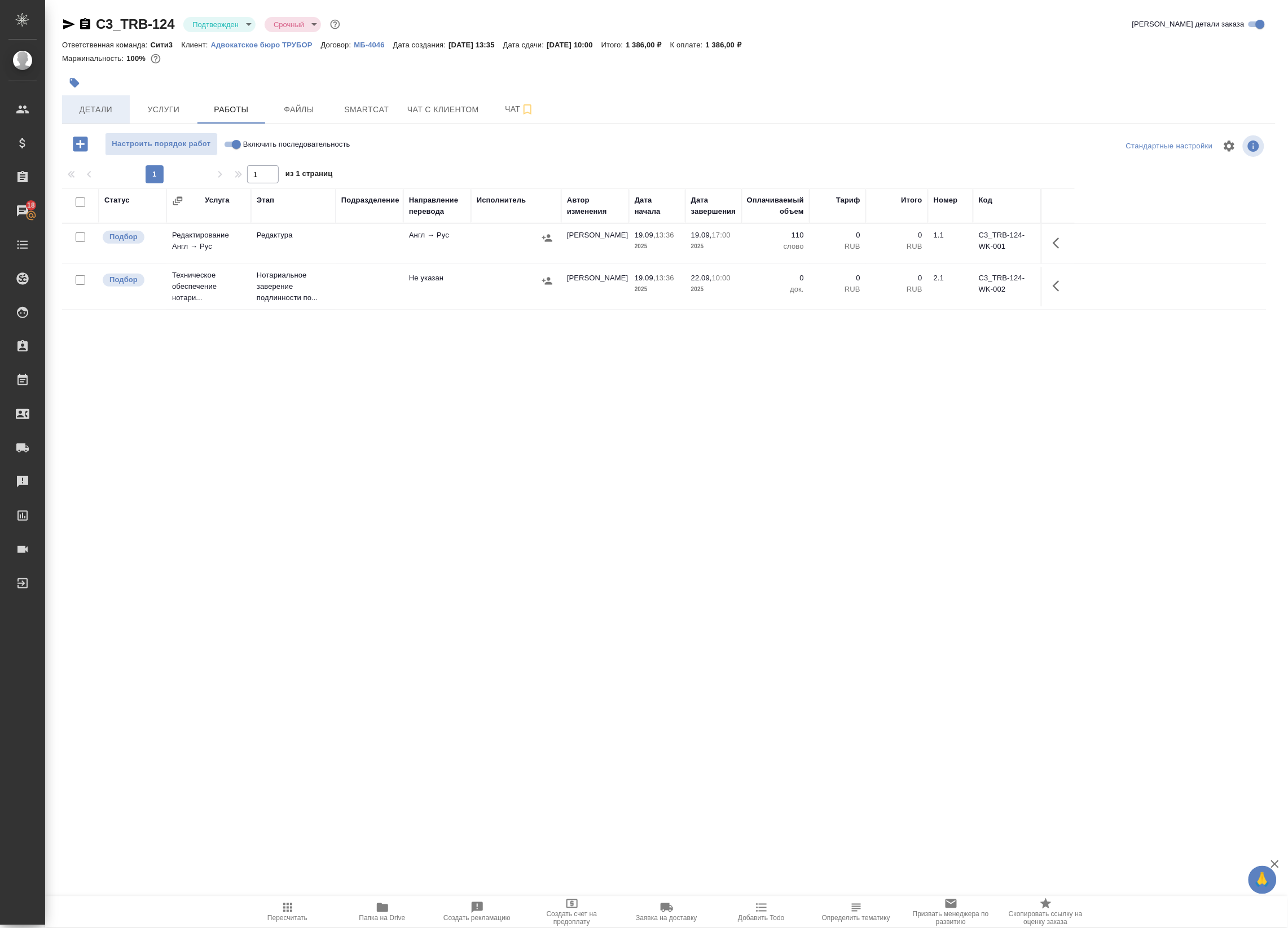
click at [104, 111] on span "Детали" at bounding box center [95, 110] width 54 height 14
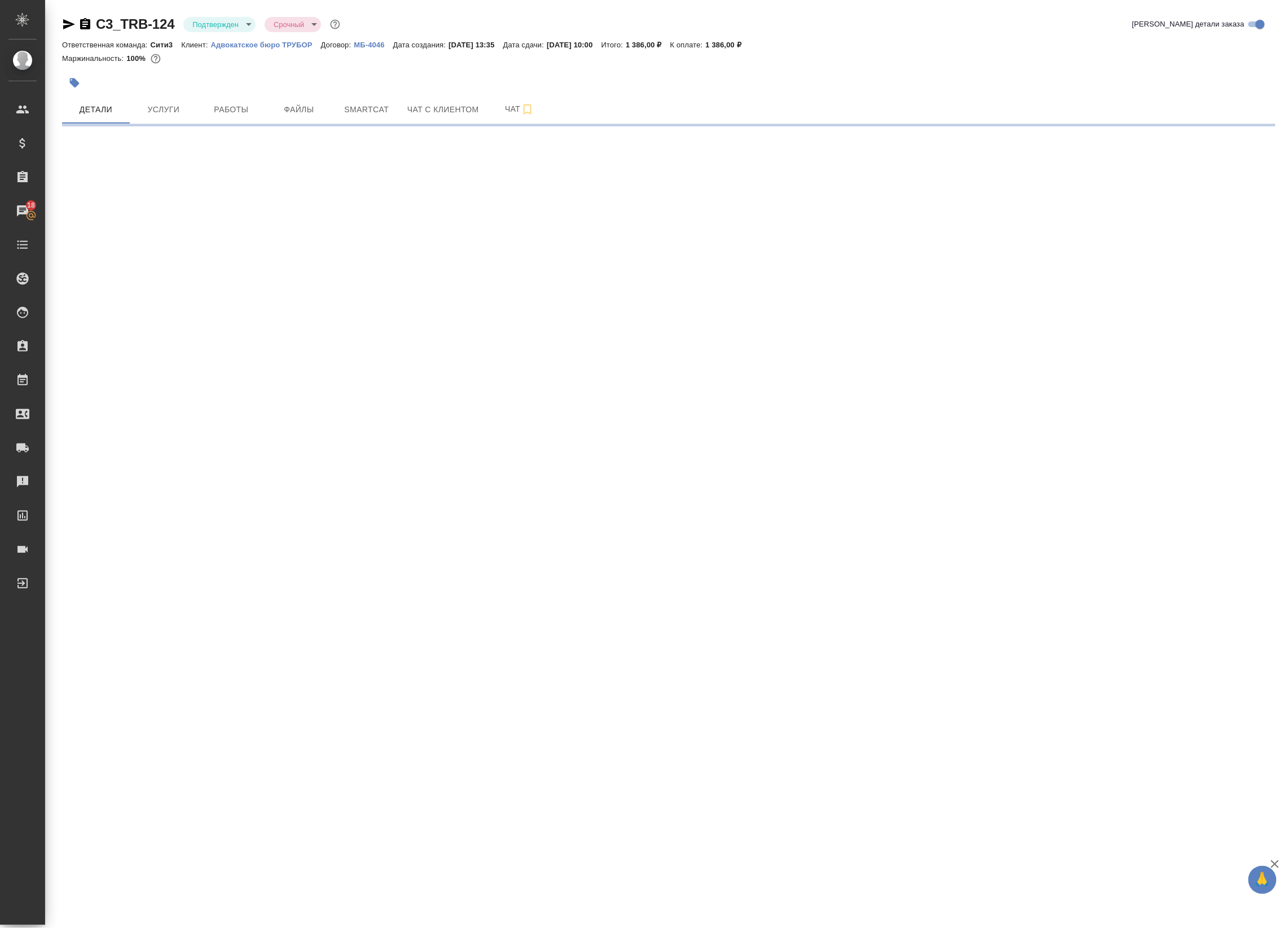
select select "RU"
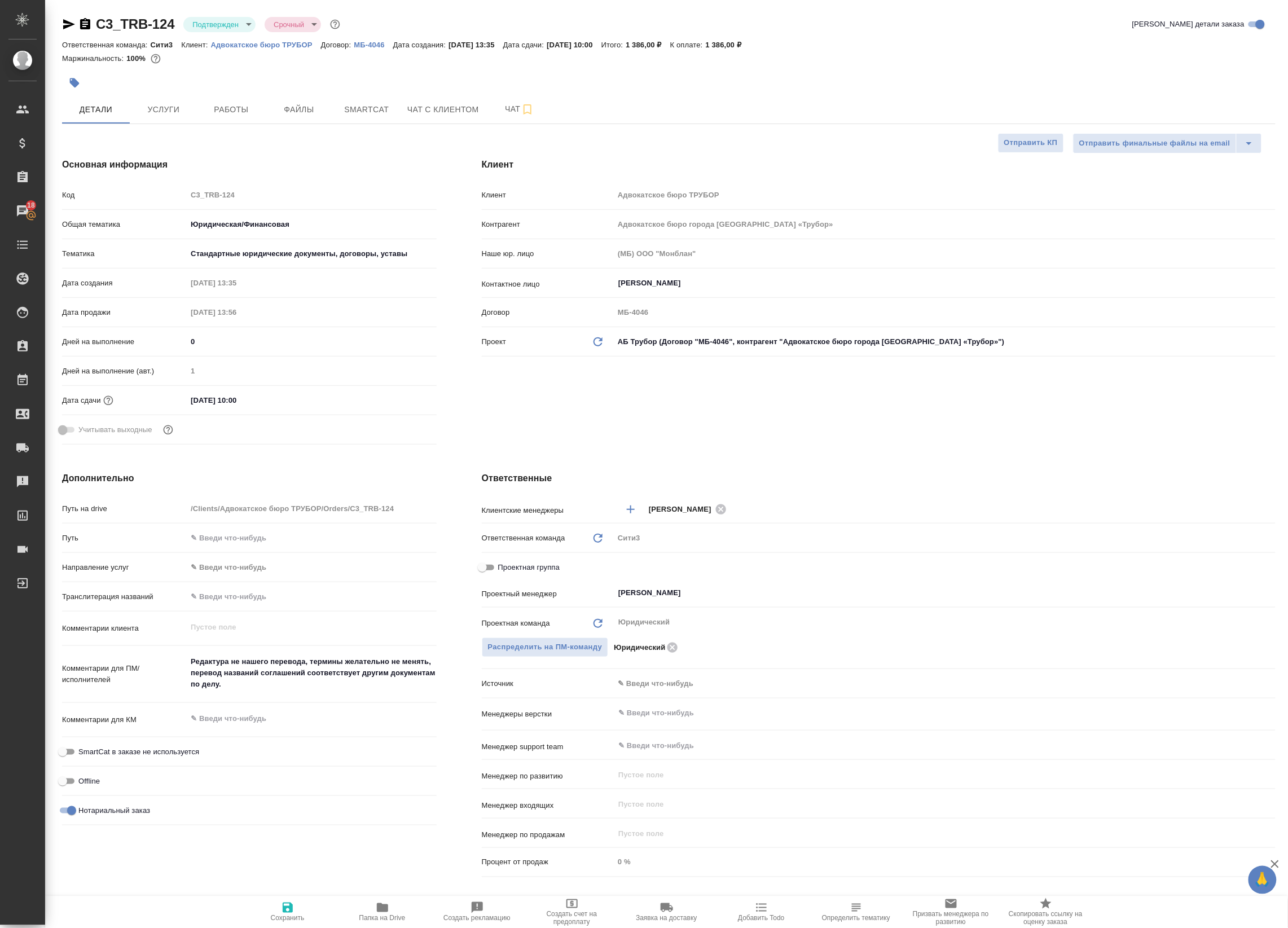
type textarea "x"
click at [501, 116] on button "Чат" at bounding box center [519, 109] width 68 height 28
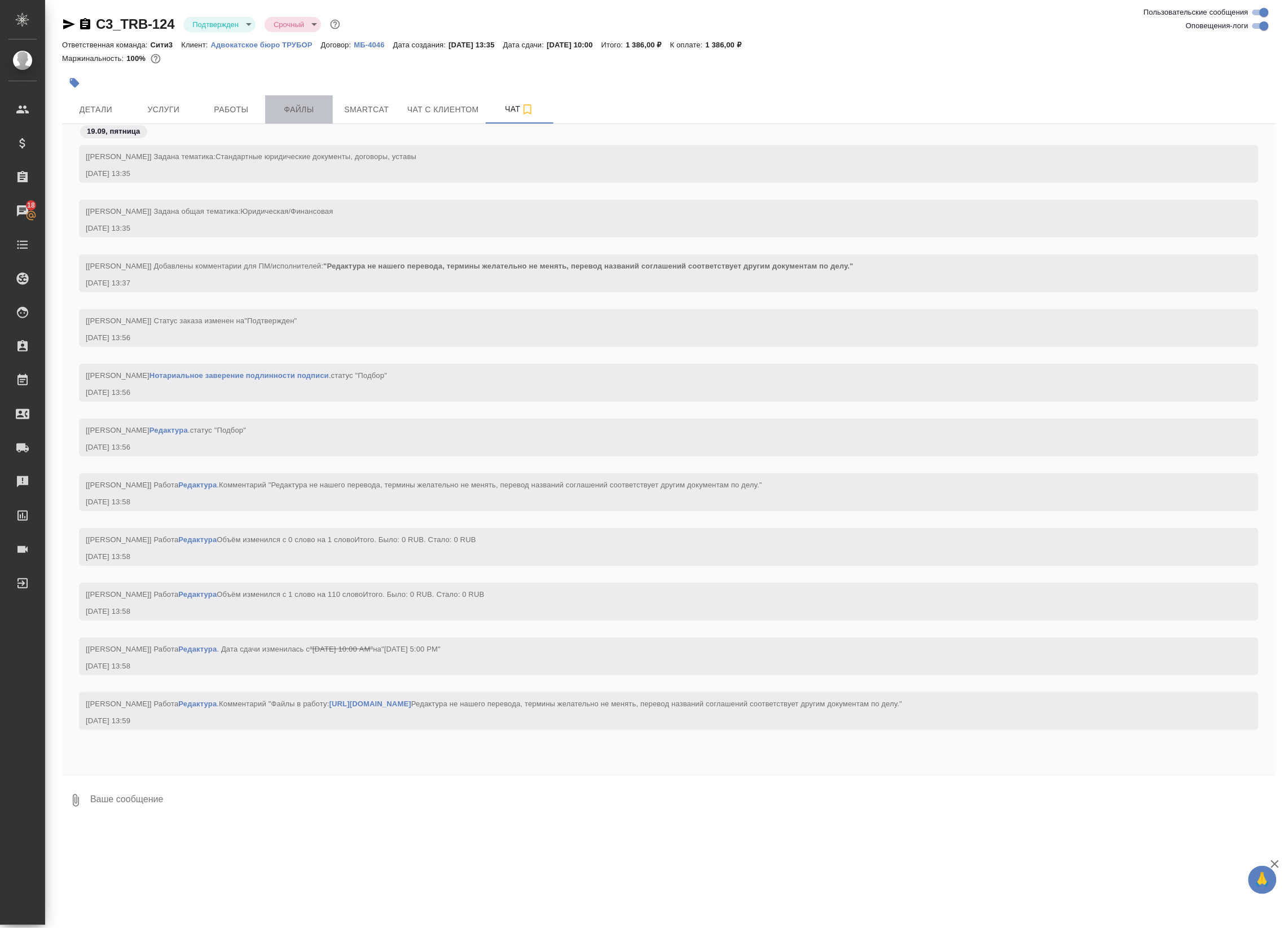
click at [291, 105] on span "Файлы" at bounding box center [299, 110] width 54 height 14
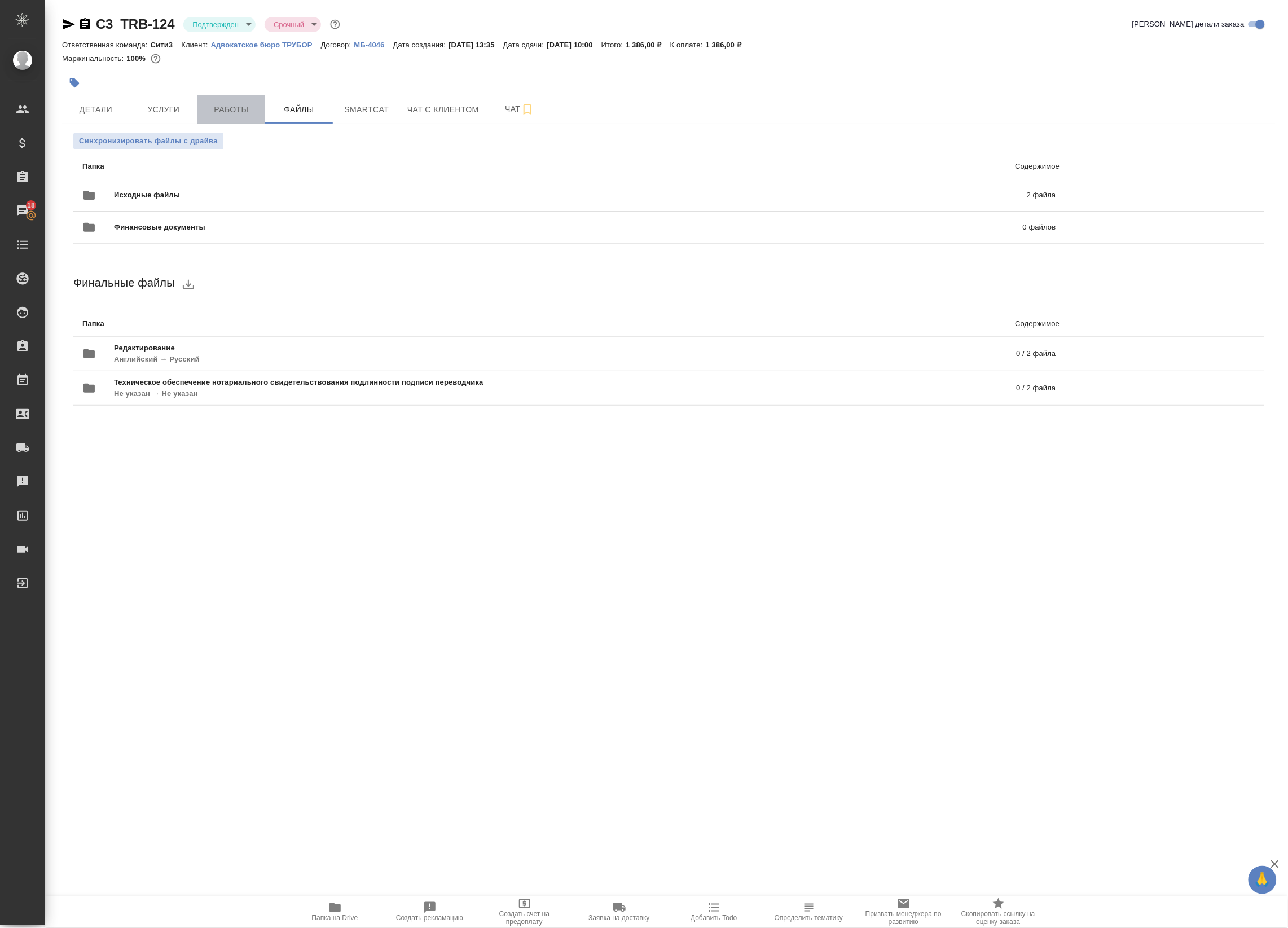
click at [243, 108] on span "Работы" at bounding box center [231, 110] width 54 height 14
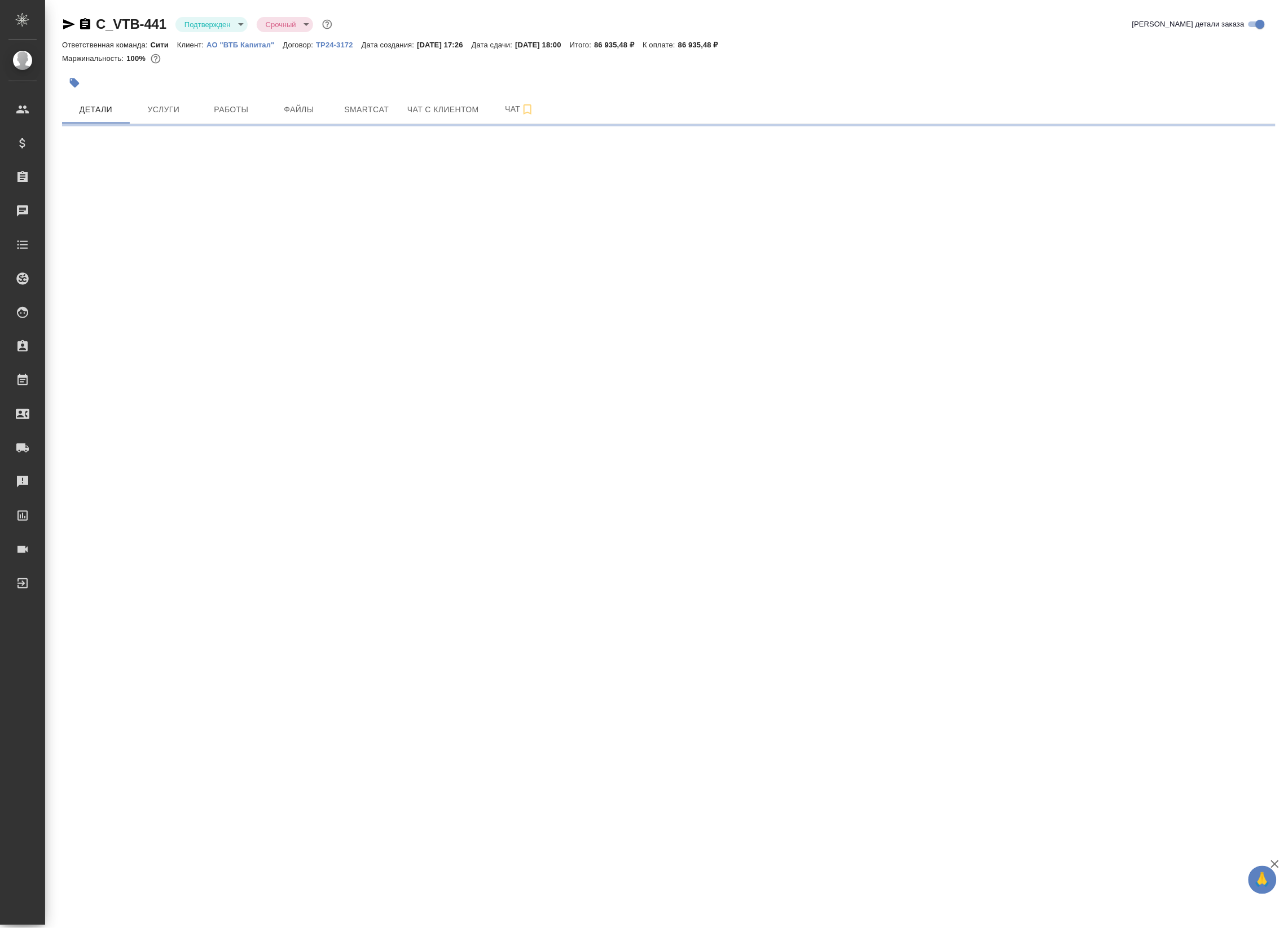
select select "RU"
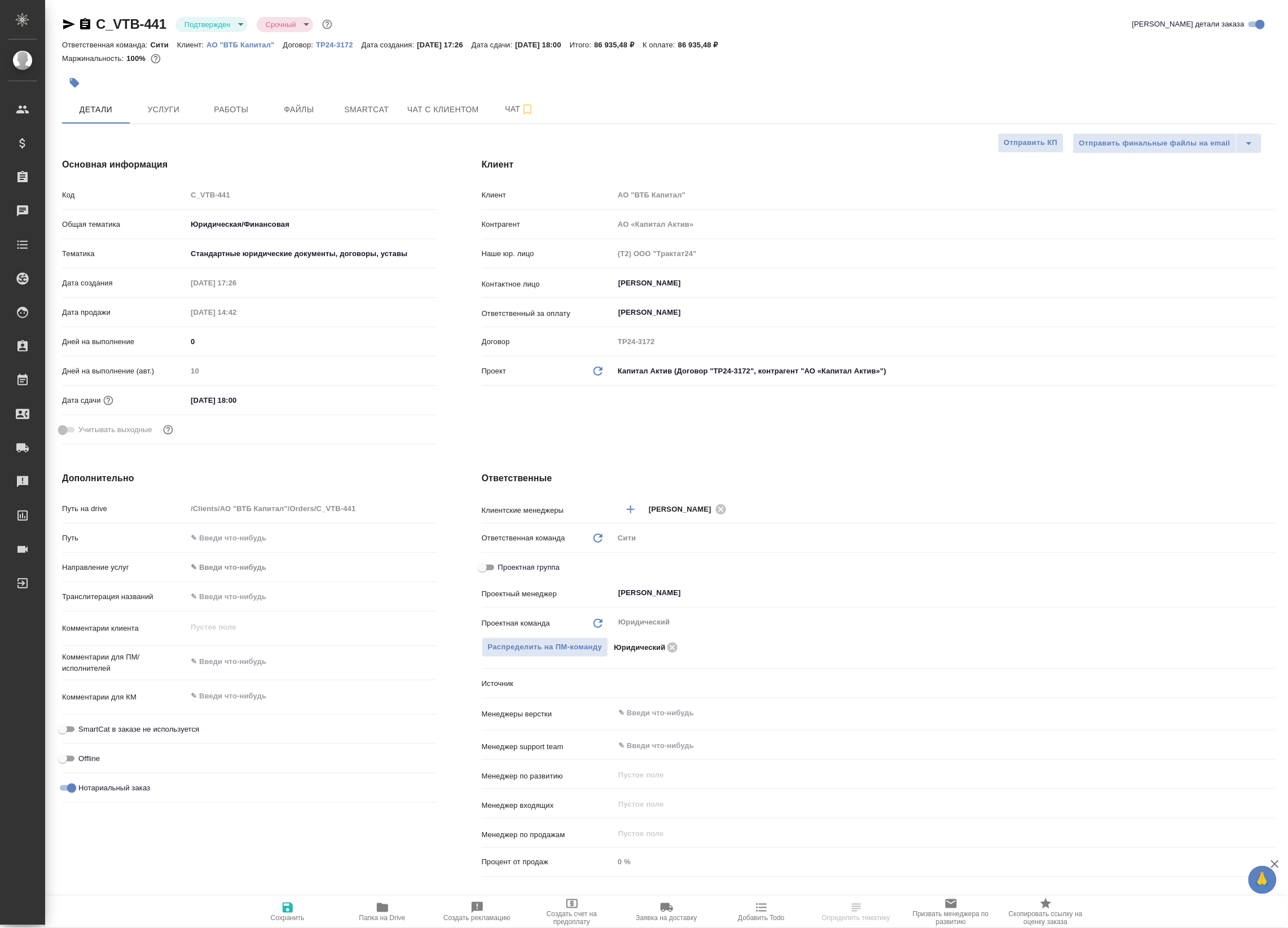
type textarea "x"
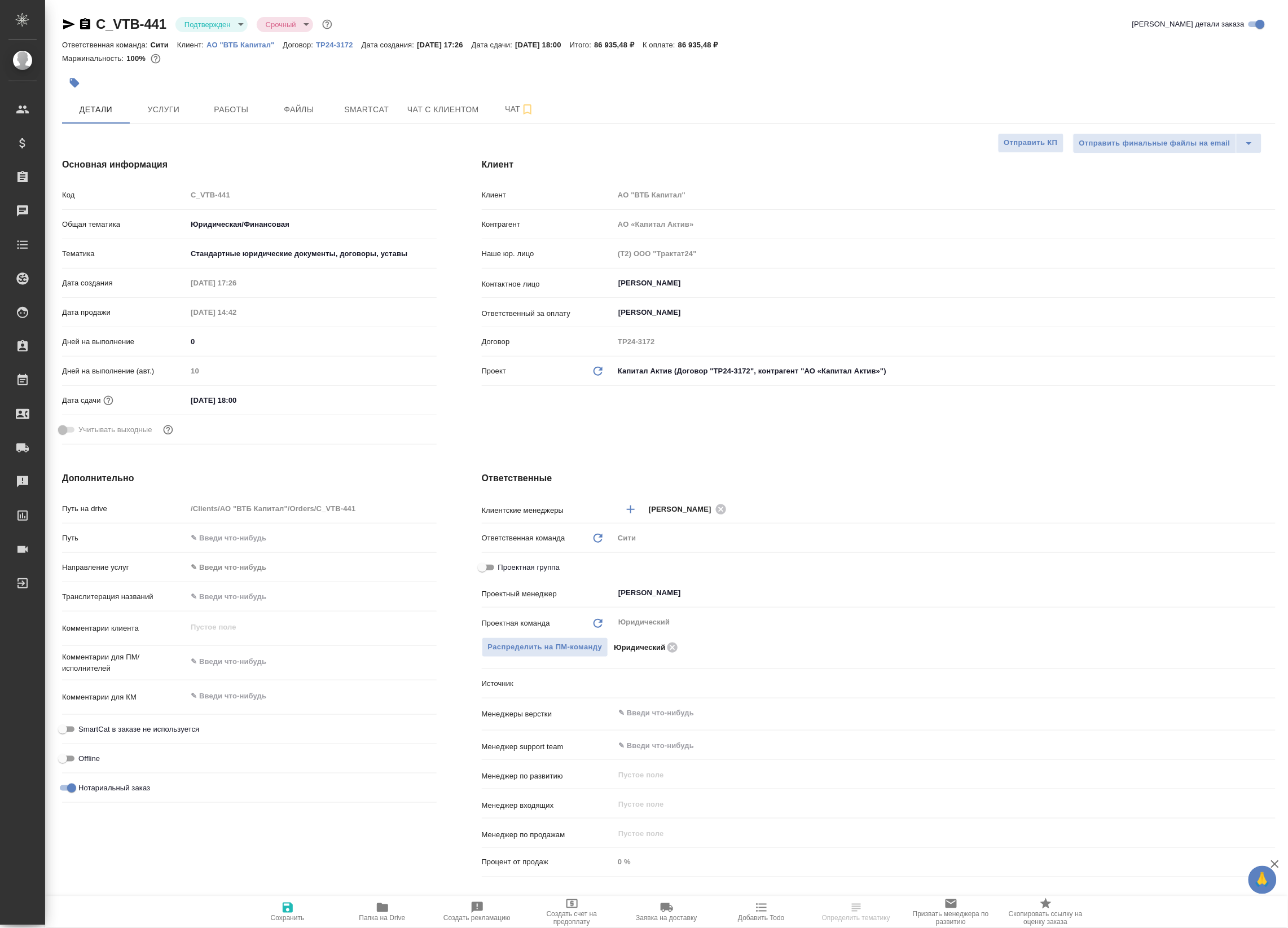
type textarea "x"
click at [486, 120] on button "Чат" at bounding box center [519, 109] width 68 height 28
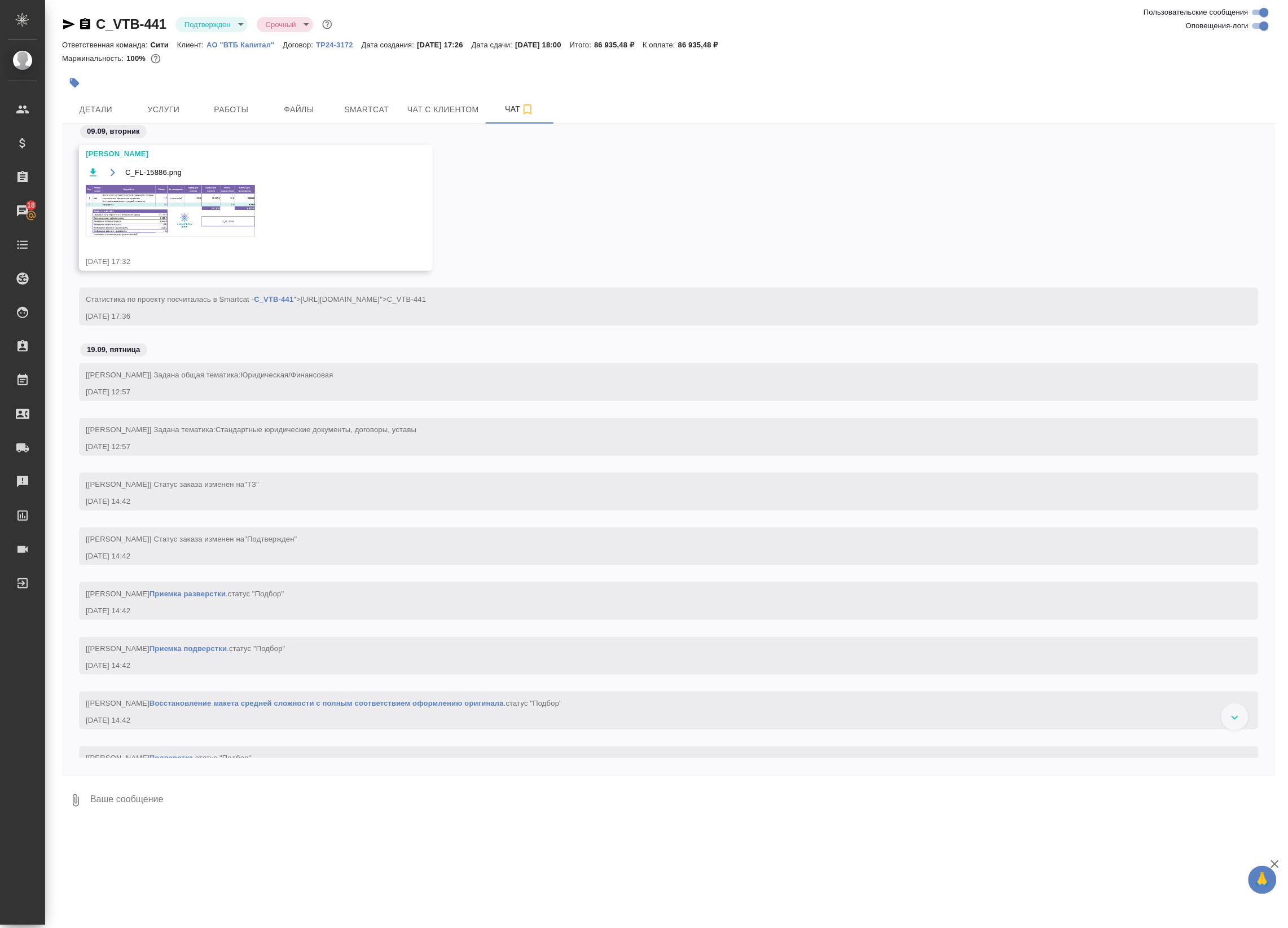
click at [172, 172] on span "C_FL-15886.png" at bounding box center [153, 172] width 56 height 11
click at [168, 192] on img at bounding box center [170, 210] width 169 height 51
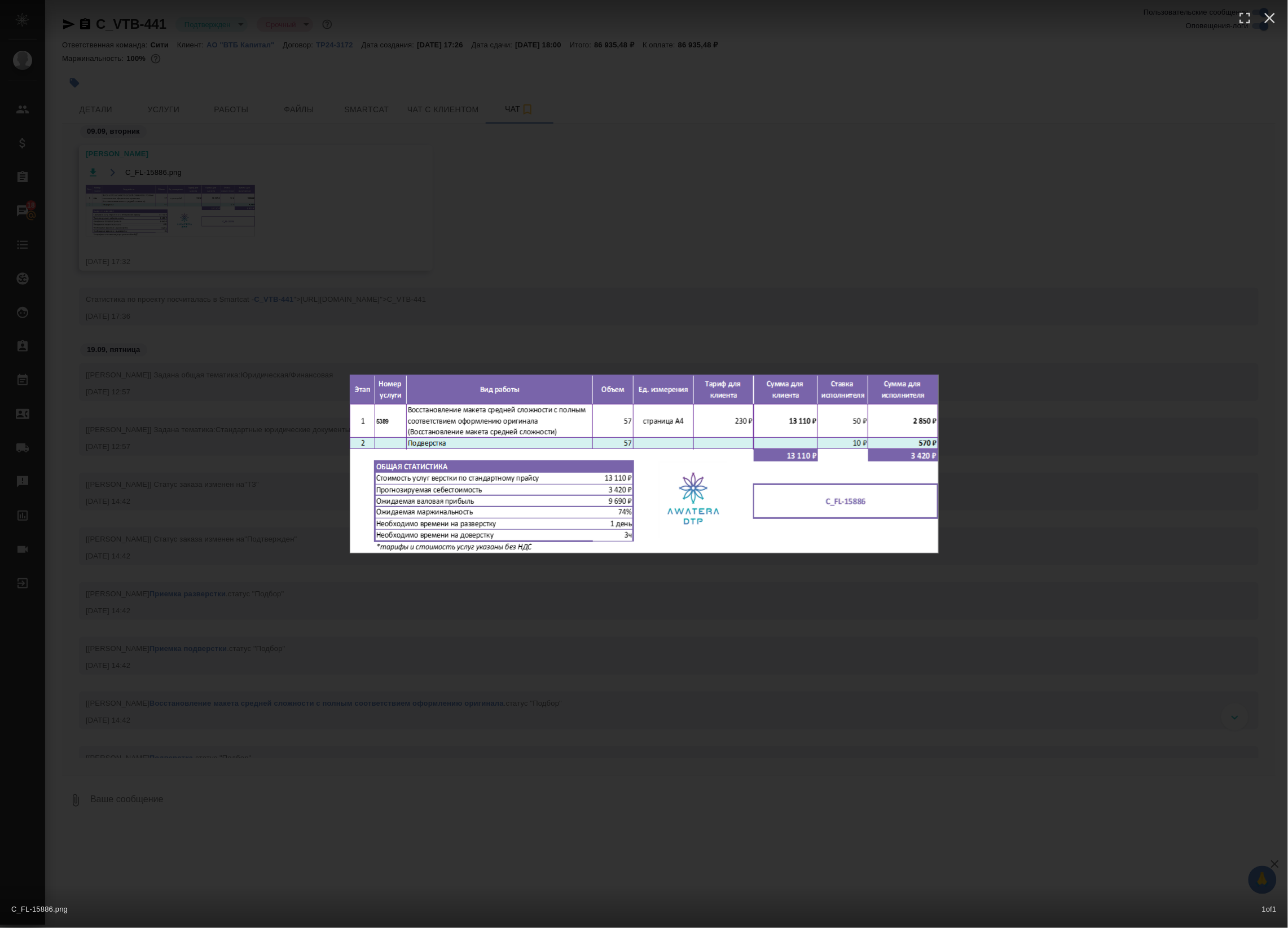
click at [168, 216] on div "C_FL-15886.png 1 of 1" at bounding box center [644, 464] width 1288 height 928
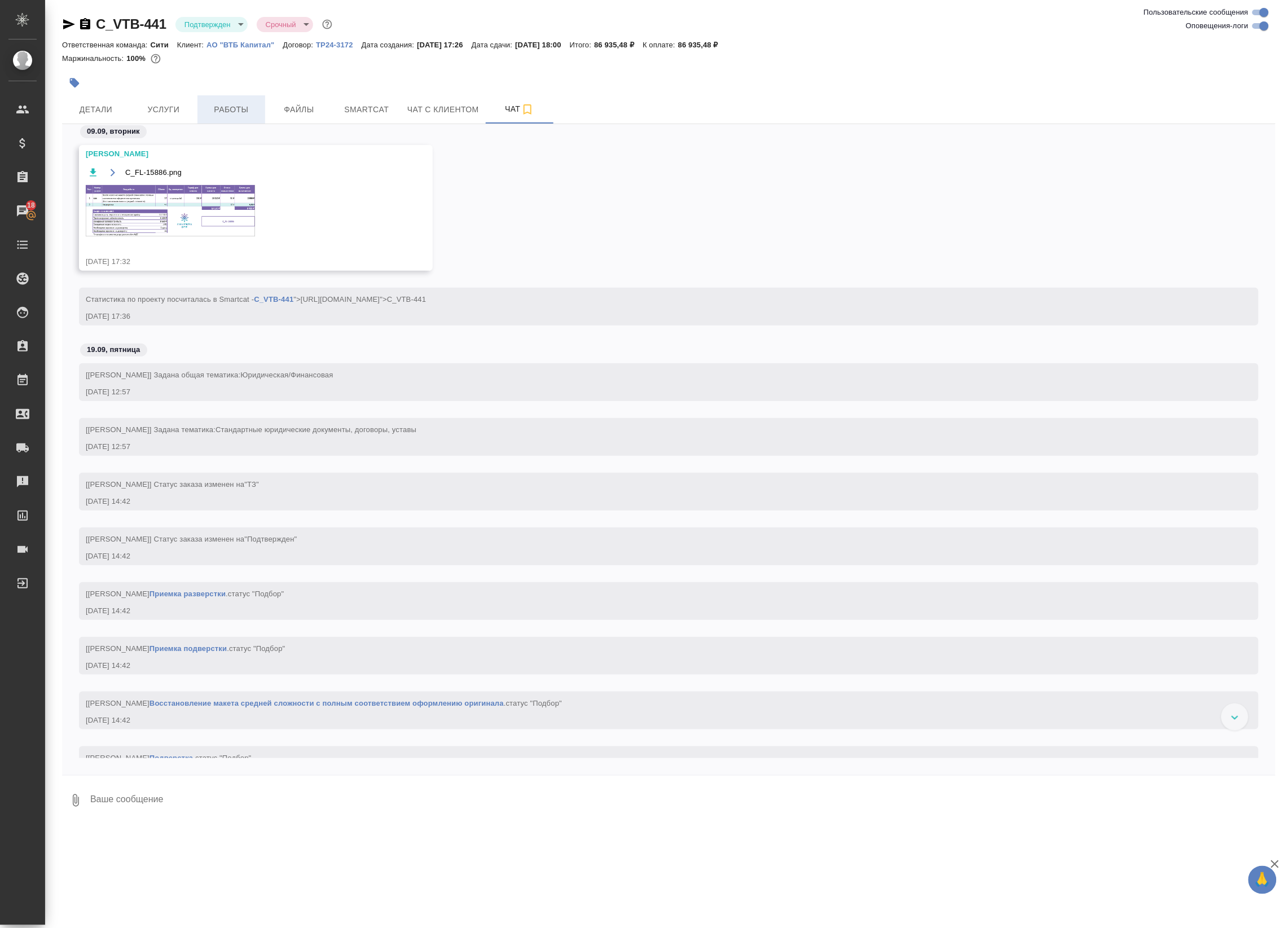
click at [235, 108] on span "Работы" at bounding box center [231, 110] width 54 height 14
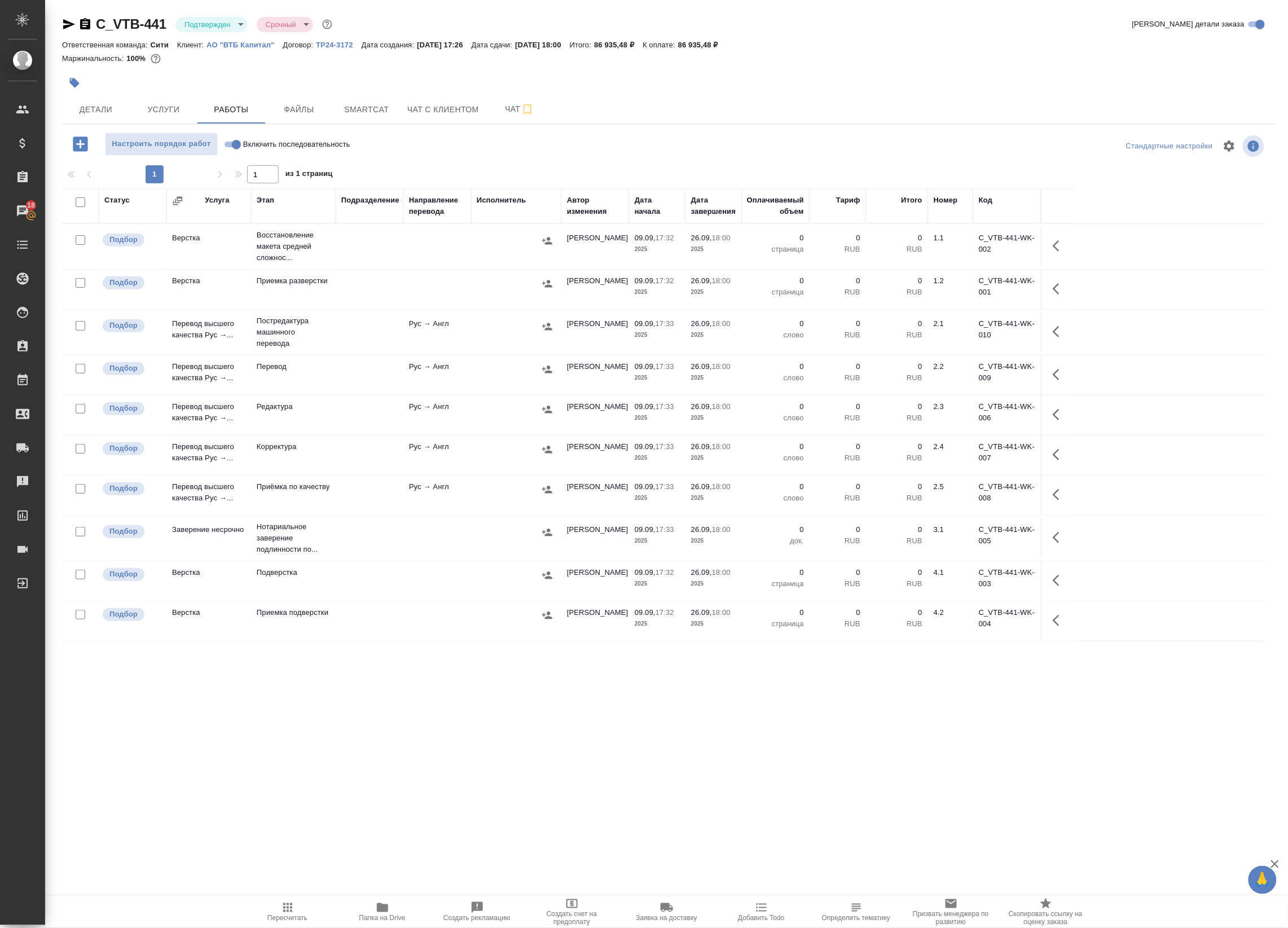
click at [323, 246] on p "Восстановление макета средней сложнос..." at bounding box center [294, 246] width 73 height 34
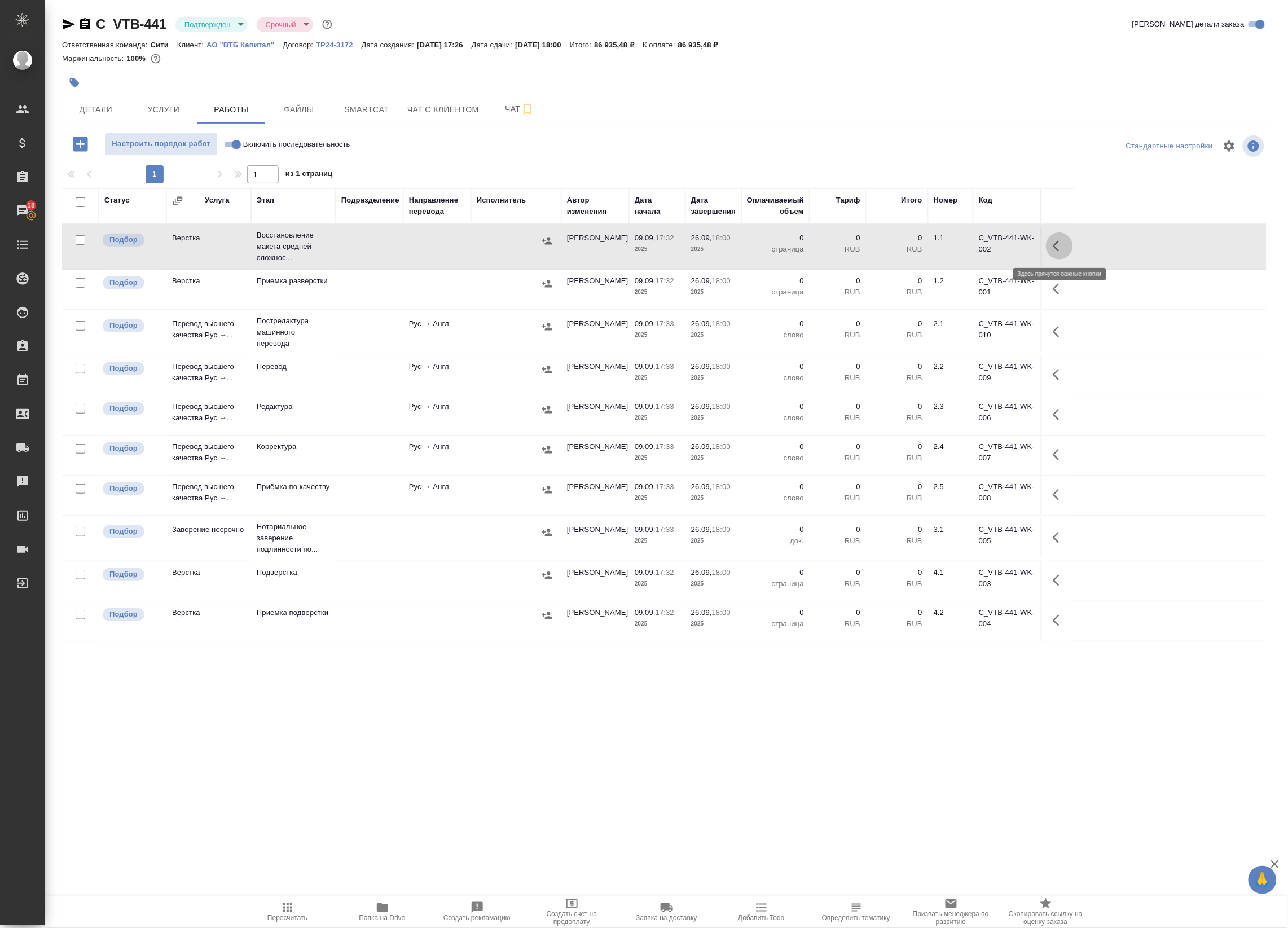
click at [1050, 244] on button "button" at bounding box center [1059, 246] width 27 height 27
click at [983, 249] on icon "button" at bounding box center [977, 246] width 14 height 14
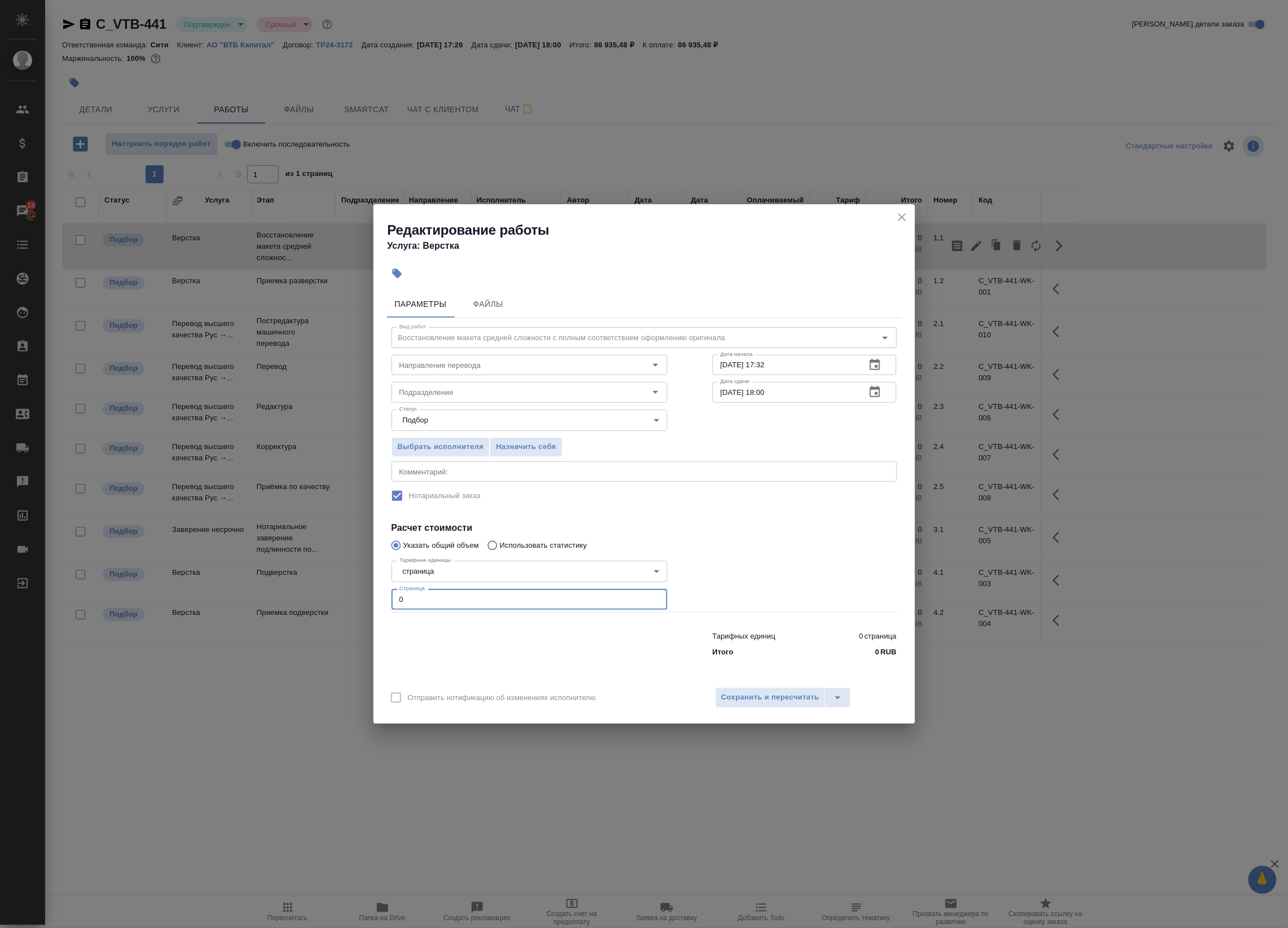
drag, startPoint x: 438, startPoint y: 608, endPoint x: 227, endPoint y: 589, distance: 211.9
click at [236, 591] on div "Редактирование работы Услуга: Верстка Параметры Файлы Вид работ Восстановление …" at bounding box center [644, 464] width 1288 height 928
type input "87"
click at [877, 362] on icon "button" at bounding box center [875, 364] width 10 height 11
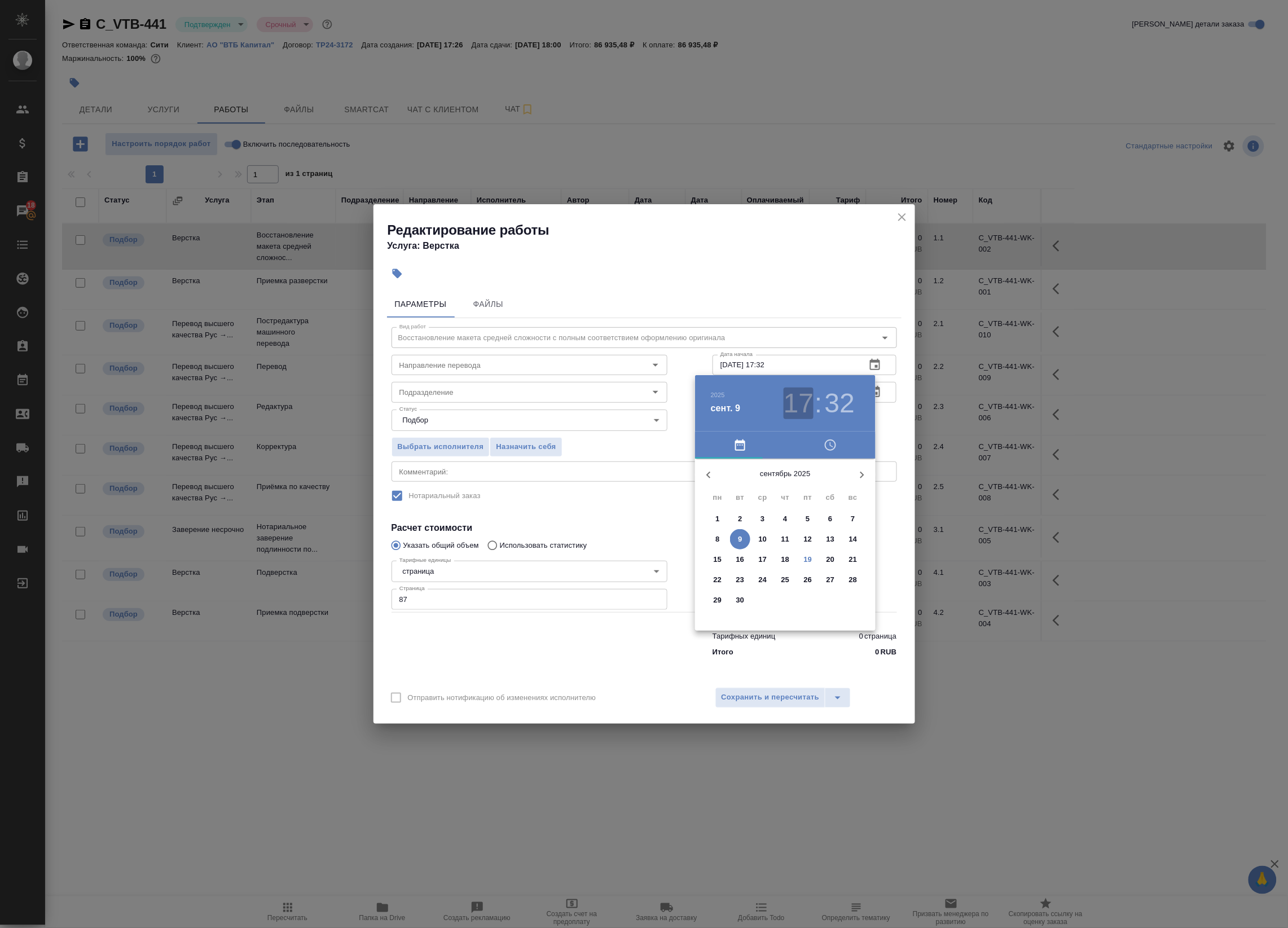
click at [796, 404] on h3 "17" at bounding box center [798, 403] width 30 height 31
click at [827, 545] on div at bounding box center [785, 547] width 146 height 146
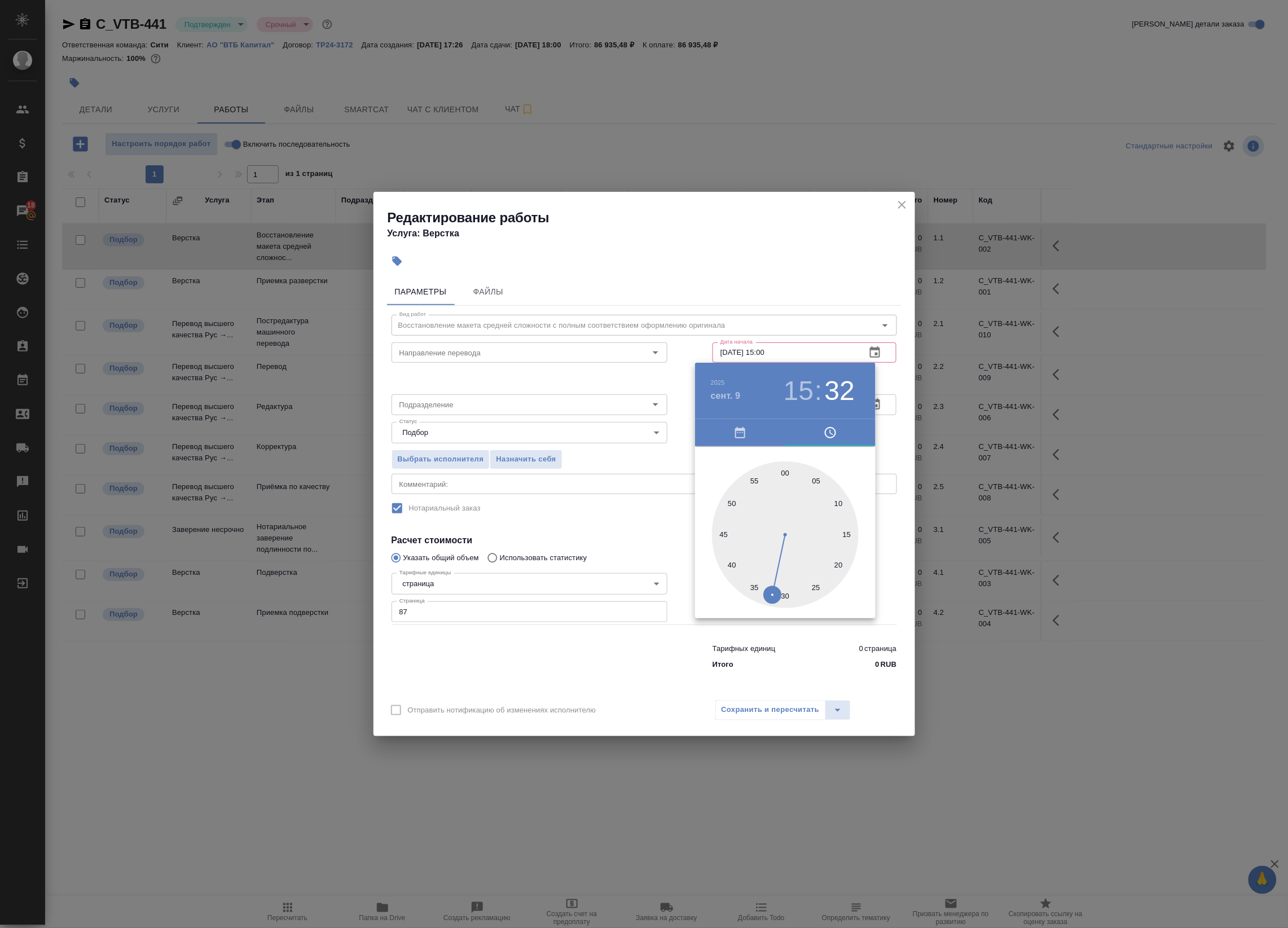
click at [785, 469] on div at bounding box center [785, 535] width 146 height 146
drag, startPoint x: 883, startPoint y: 376, endPoint x: 877, endPoint y: 400, distance: 24.7
click at [882, 377] on div at bounding box center [644, 464] width 1288 height 928
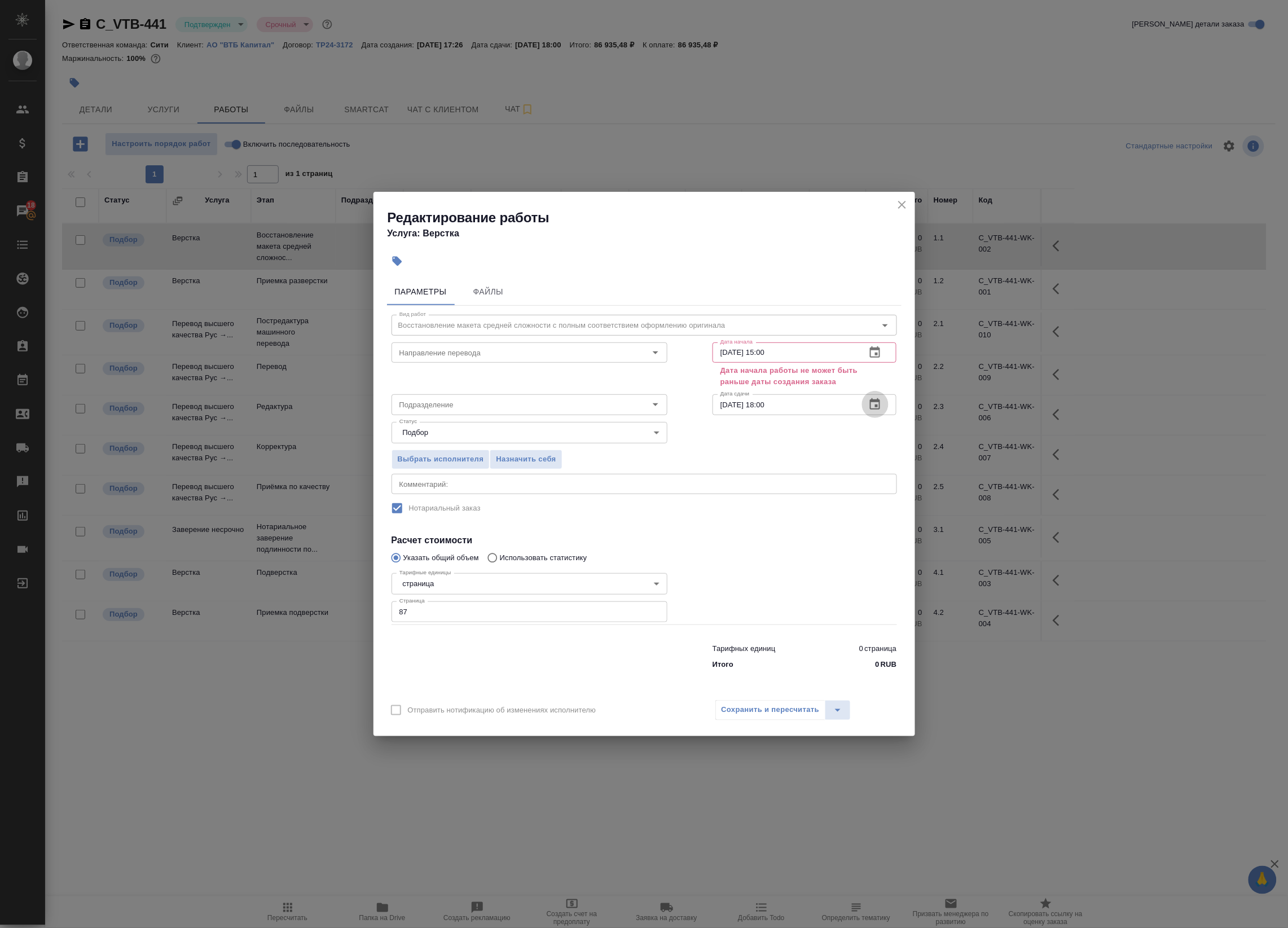
click at [870, 406] on icon "button" at bounding box center [875, 403] width 10 height 11
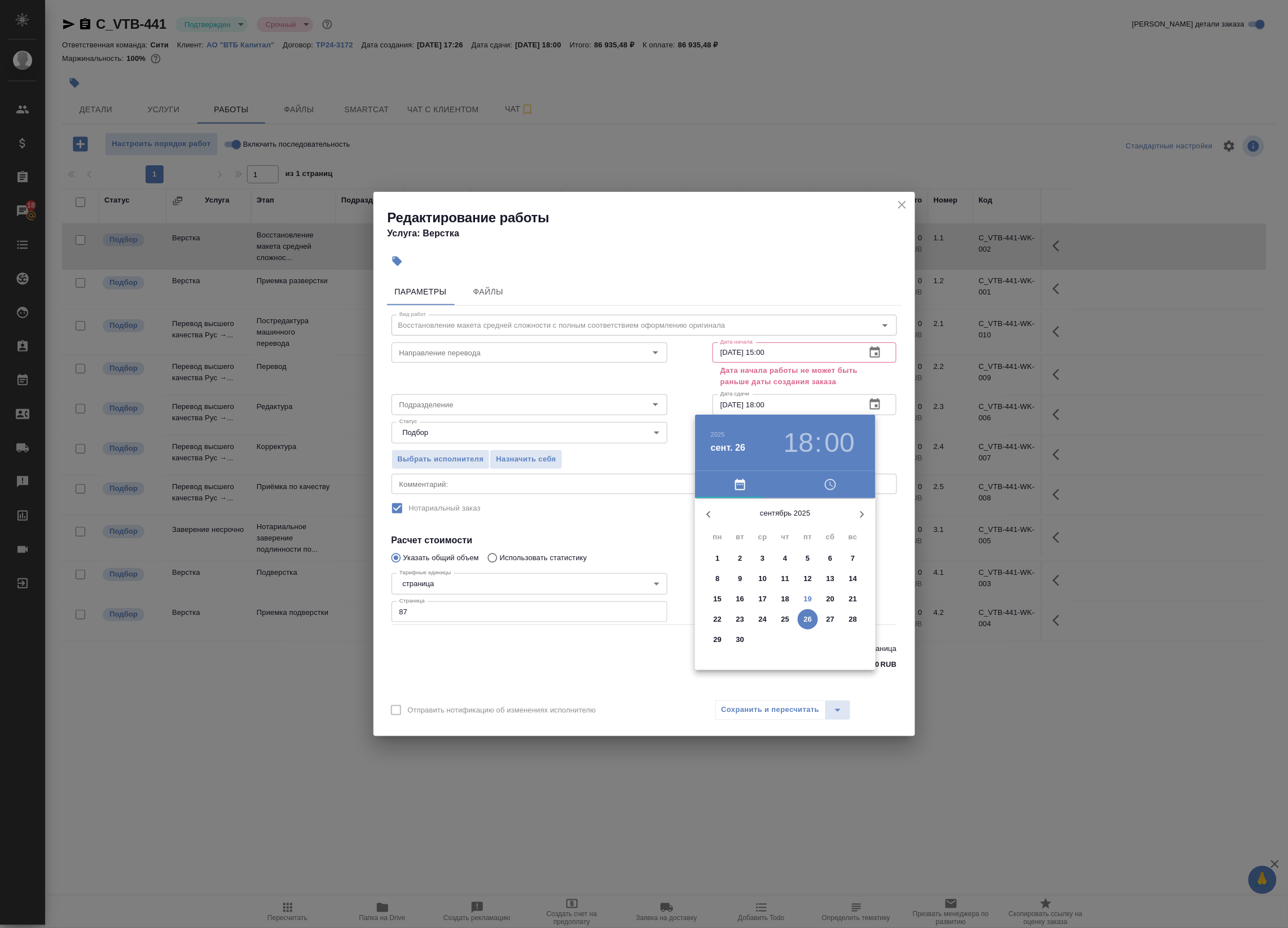
click at [872, 351] on div at bounding box center [644, 464] width 1288 height 928
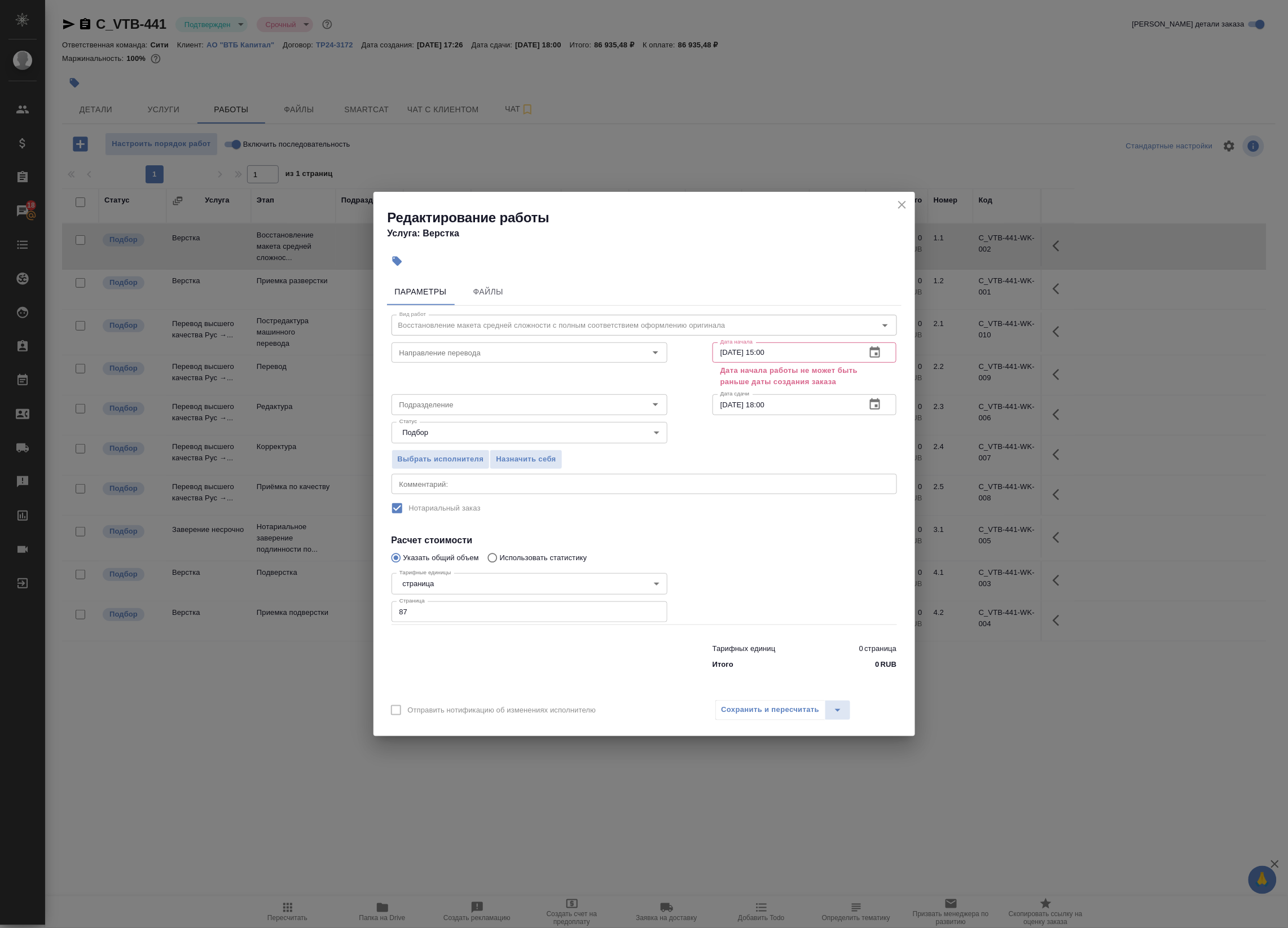
click at [876, 352] on div "2025 сент. 26 18 : 00 сентябрь 2025 пн вт ср чт пт сб вс 1 2 3 4 5 6 7 8 9 10 1…" at bounding box center [644, 464] width 1288 height 928
click at [878, 351] on icon "button" at bounding box center [875, 352] width 14 height 14
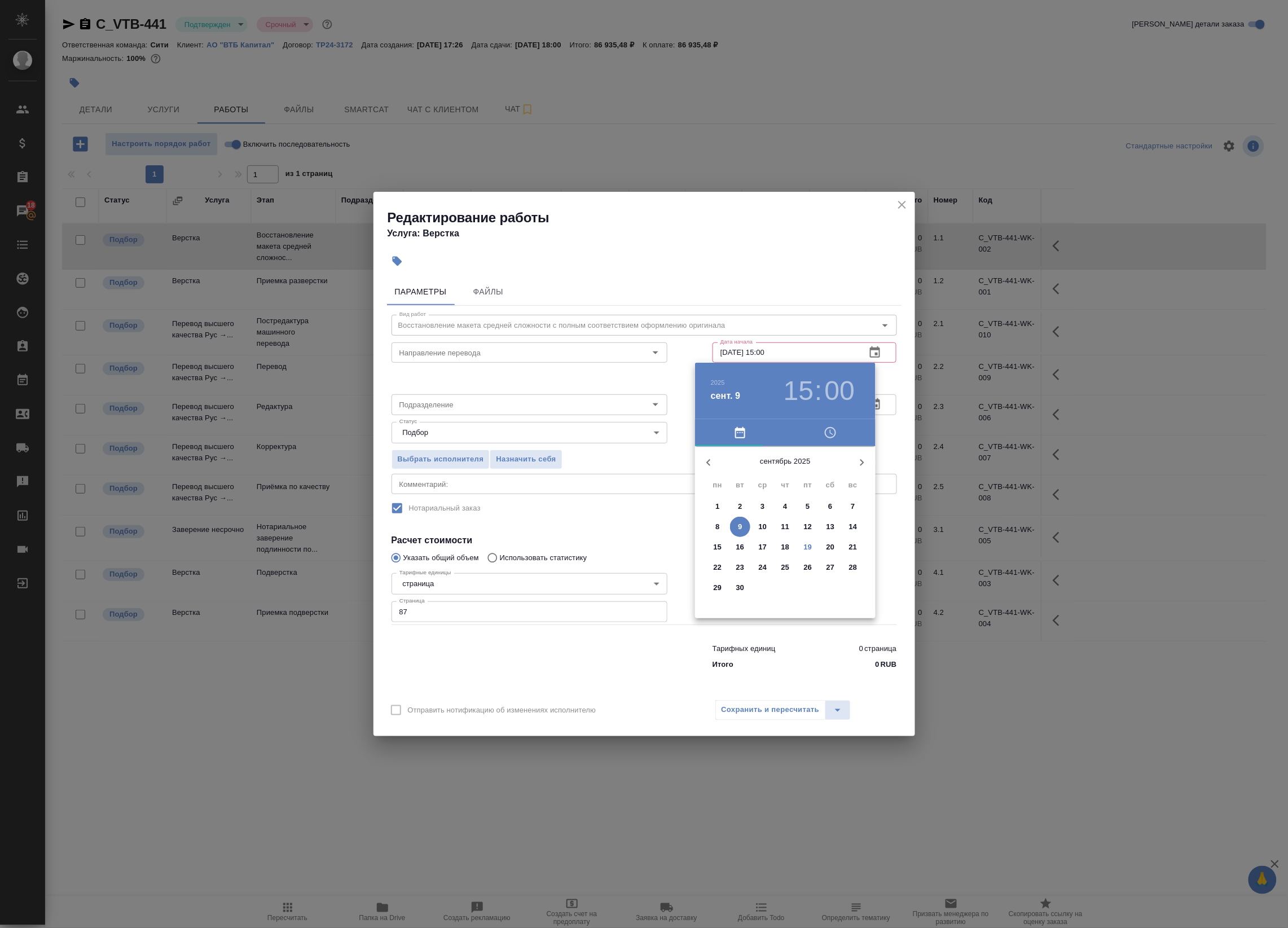
click at [805, 548] on p "19" at bounding box center [808, 547] width 8 height 11
type input "19.09.2025 15:00"
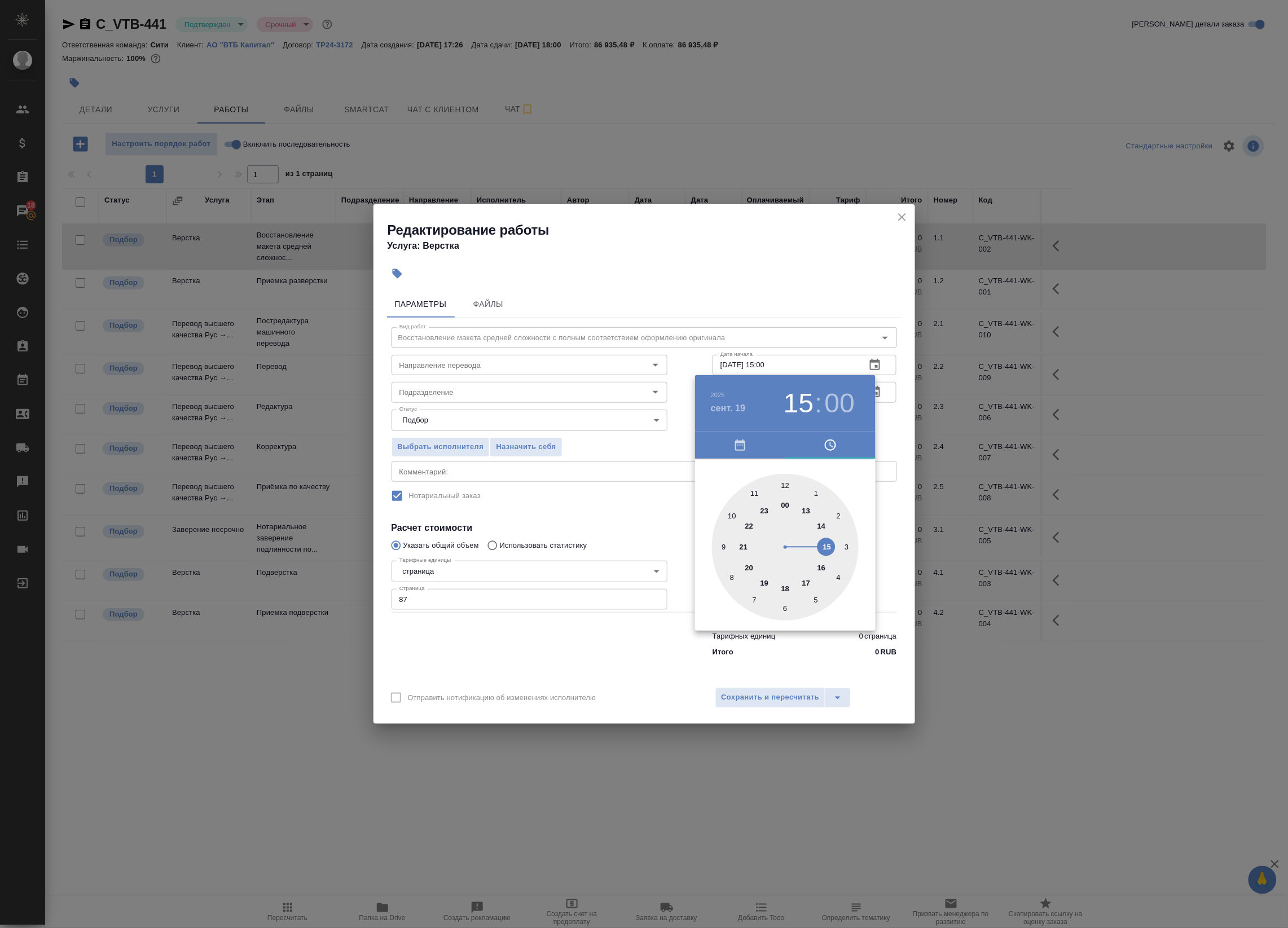
click at [888, 435] on div at bounding box center [644, 464] width 1288 height 928
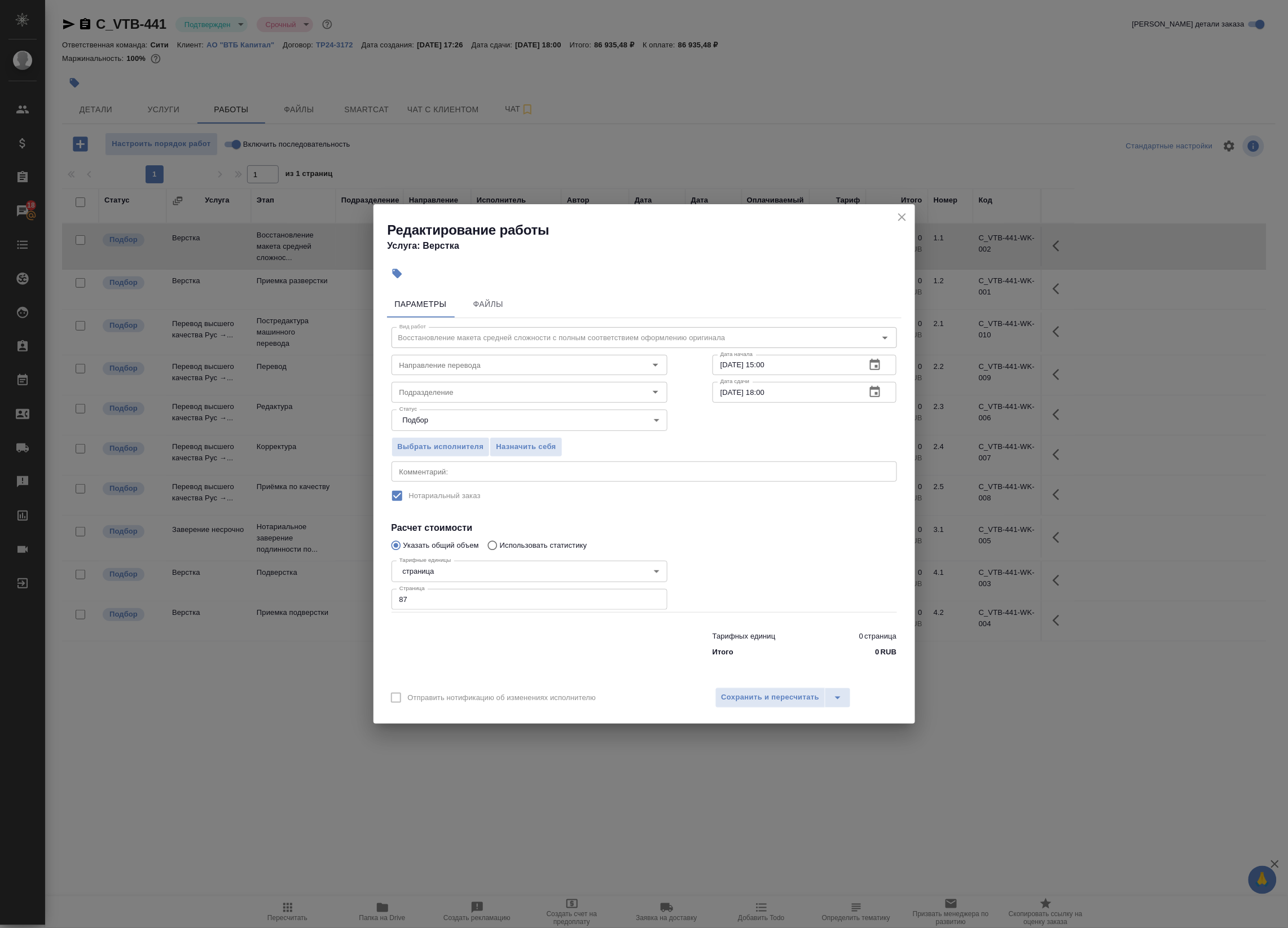
click at [884, 390] on button "button" at bounding box center [875, 392] width 27 height 27
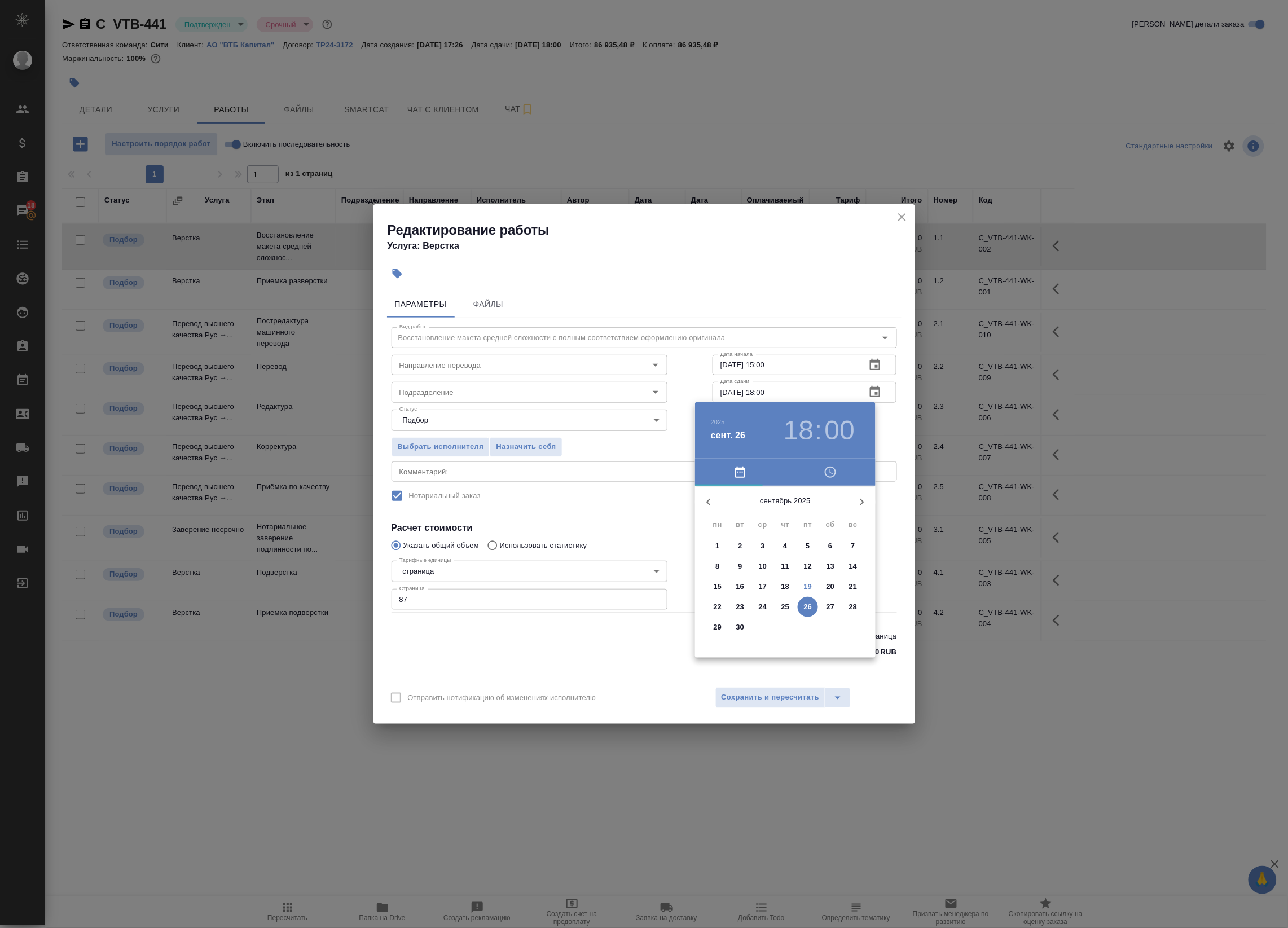
click at [824, 586] on span "20" at bounding box center [830, 586] width 21 height 11
type input "20.09.2025 15:00"
click at [828, 575] on div at bounding box center [785, 574] width 146 height 146
click at [885, 432] on div at bounding box center [644, 464] width 1288 height 928
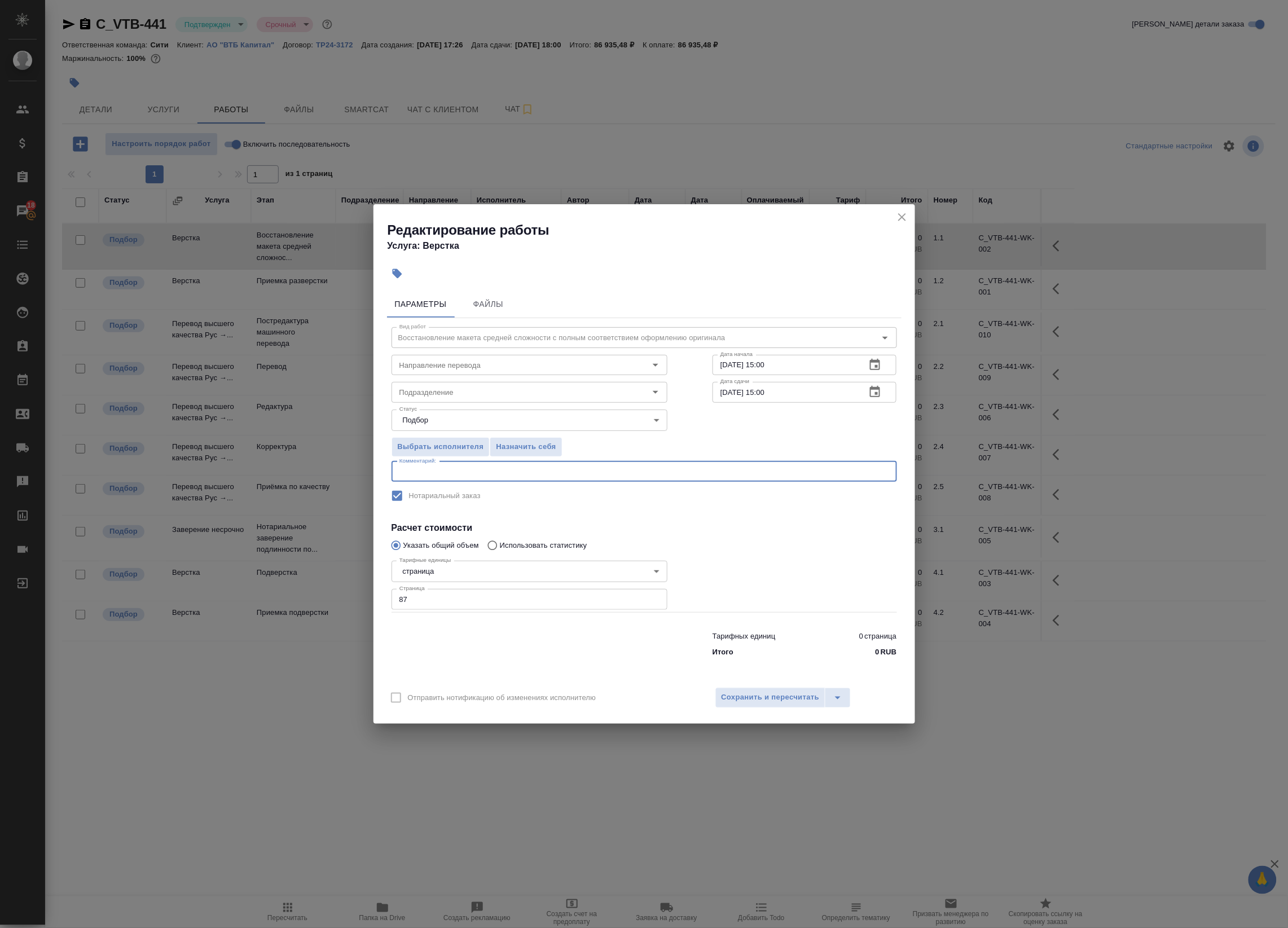
click at [494, 472] on textarea at bounding box center [644, 470] width 490 height 8
type textarea "Под нот"
click at [737, 705] on button "Сохранить и пересчитать" at bounding box center [770, 698] width 111 height 21
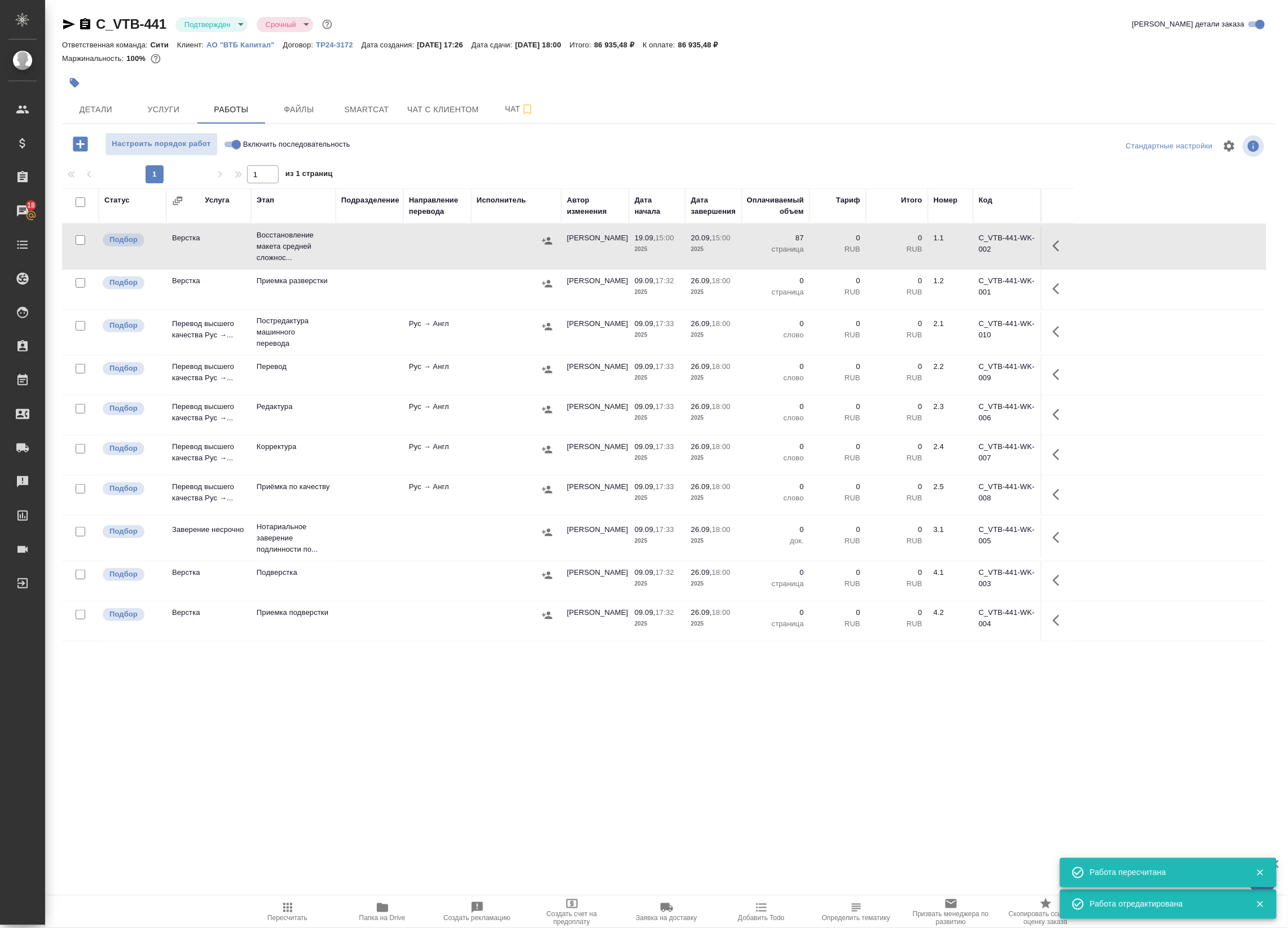
click at [1058, 249] on icon "button" at bounding box center [1059, 246] width 14 height 14
click at [983, 247] on icon "button" at bounding box center [977, 246] width 14 height 14
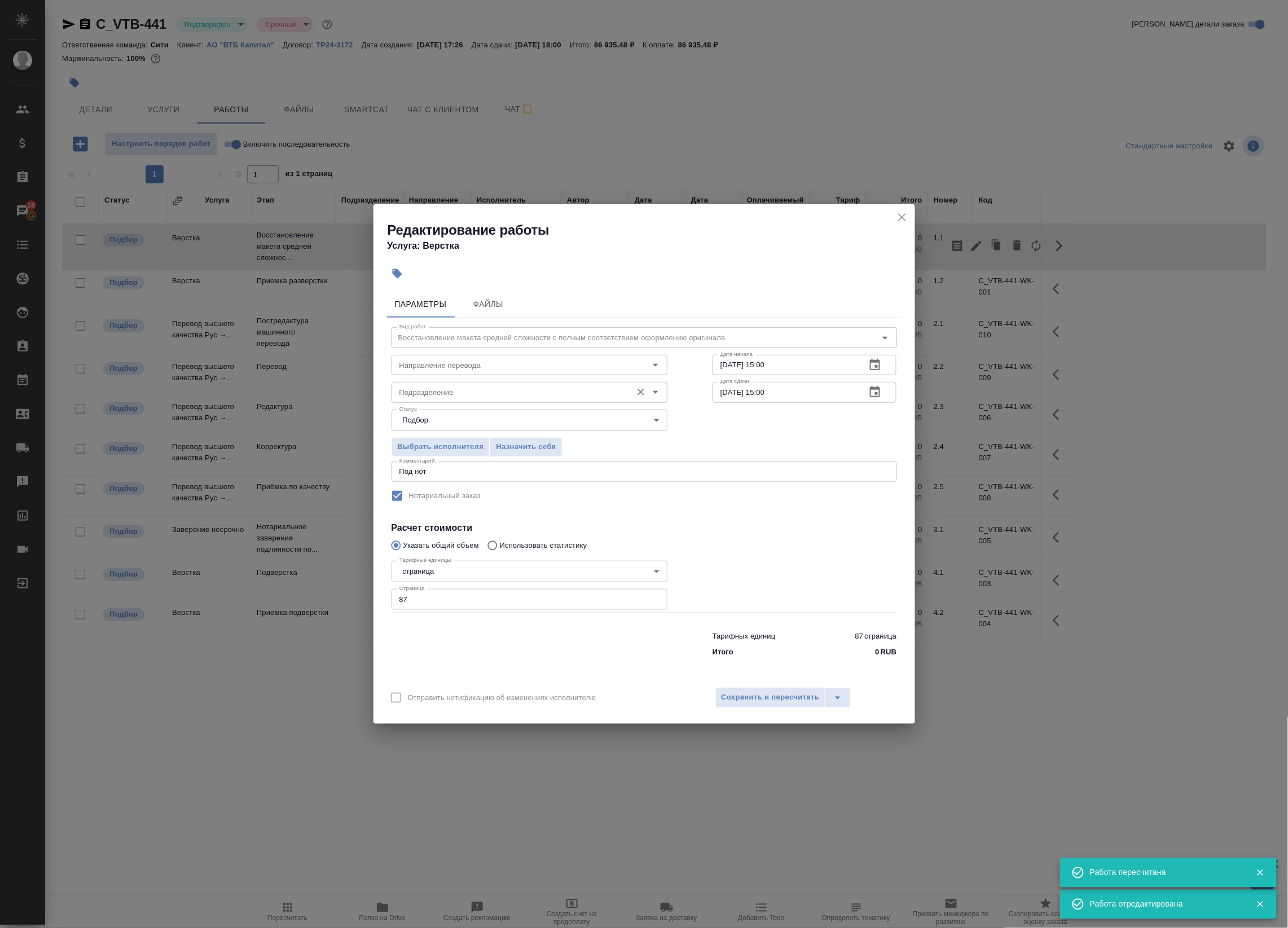
click at [487, 384] on div "Подразделение" at bounding box center [529, 392] width 276 height 21
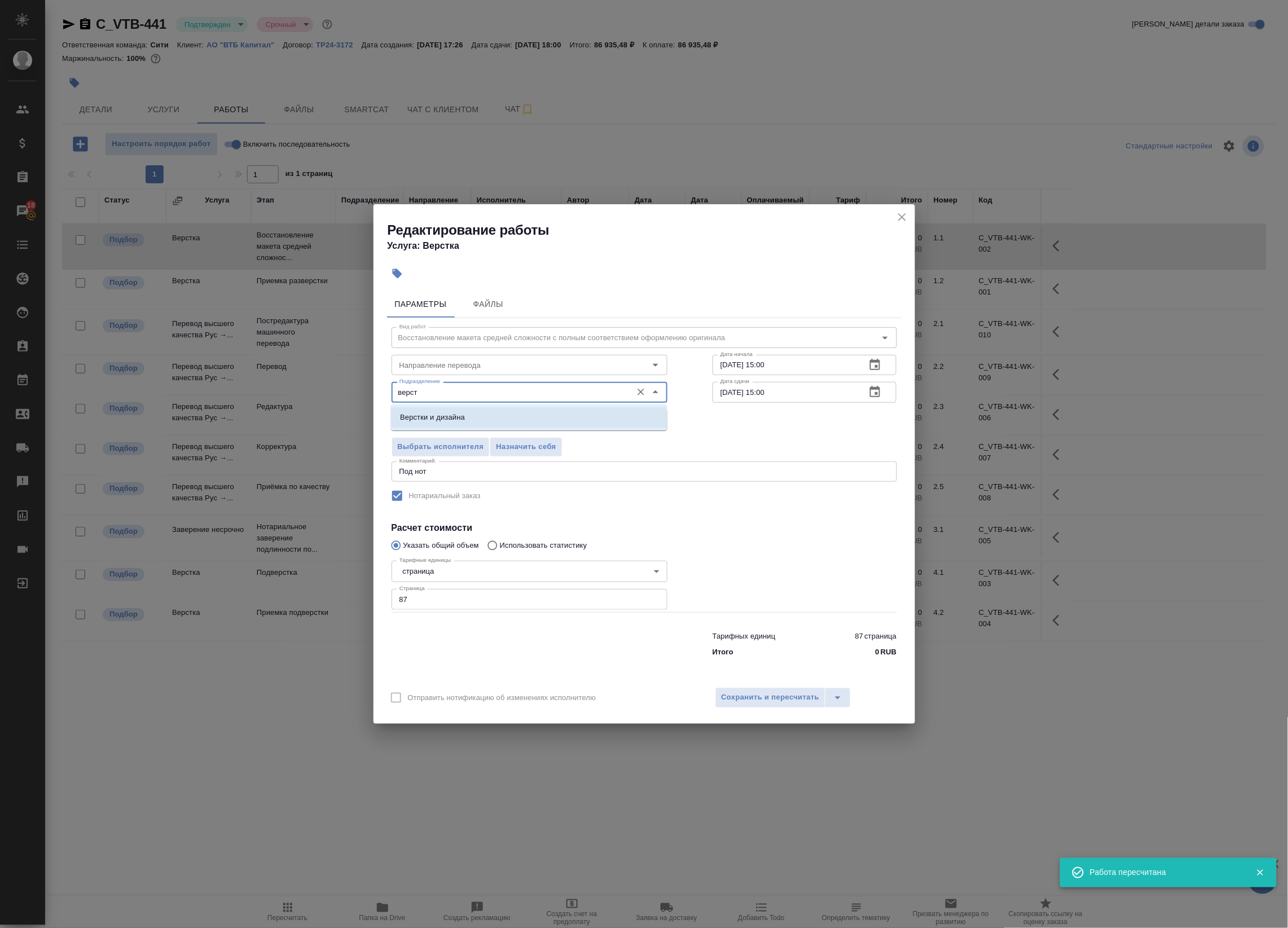
click at [476, 417] on li "Верстки и дизайна" at bounding box center [529, 417] width 276 height 21
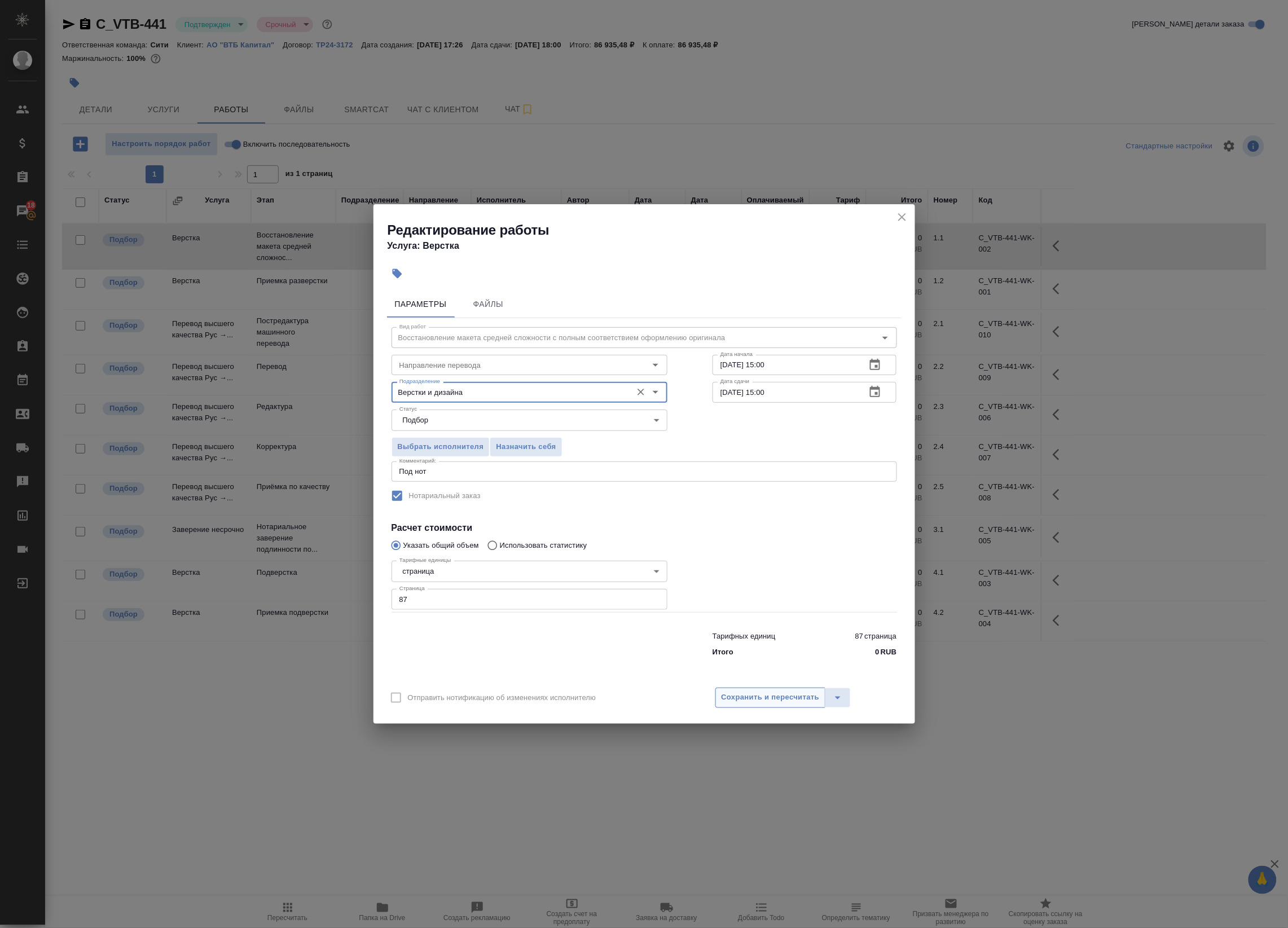
type input "Верстки и дизайна"
click at [734, 694] on span "Сохранить и пересчитать" at bounding box center [770, 697] width 98 height 13
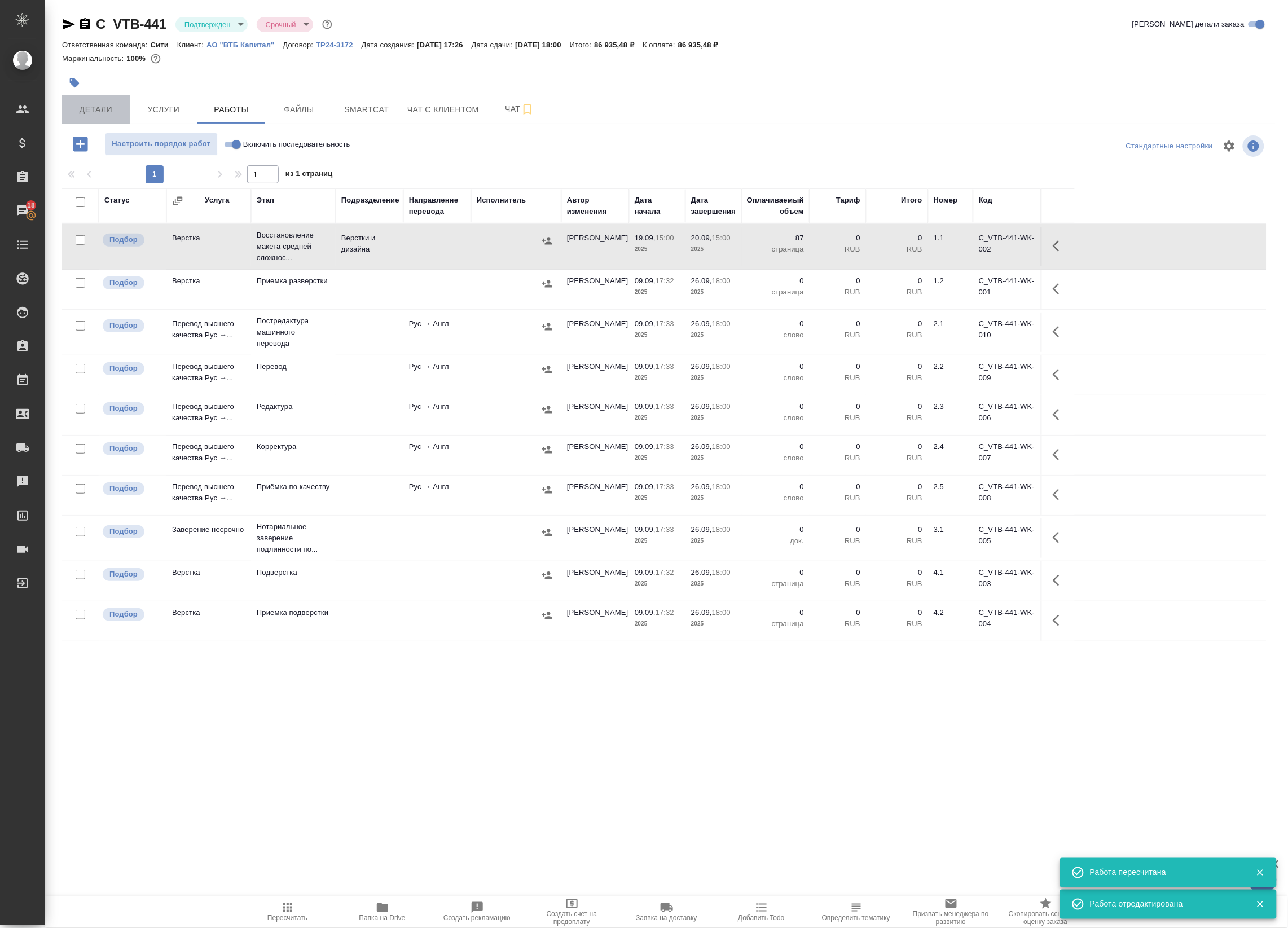
click at [89, 111] on span "Детали" at bounding box center [95, 110] width 54 height 14
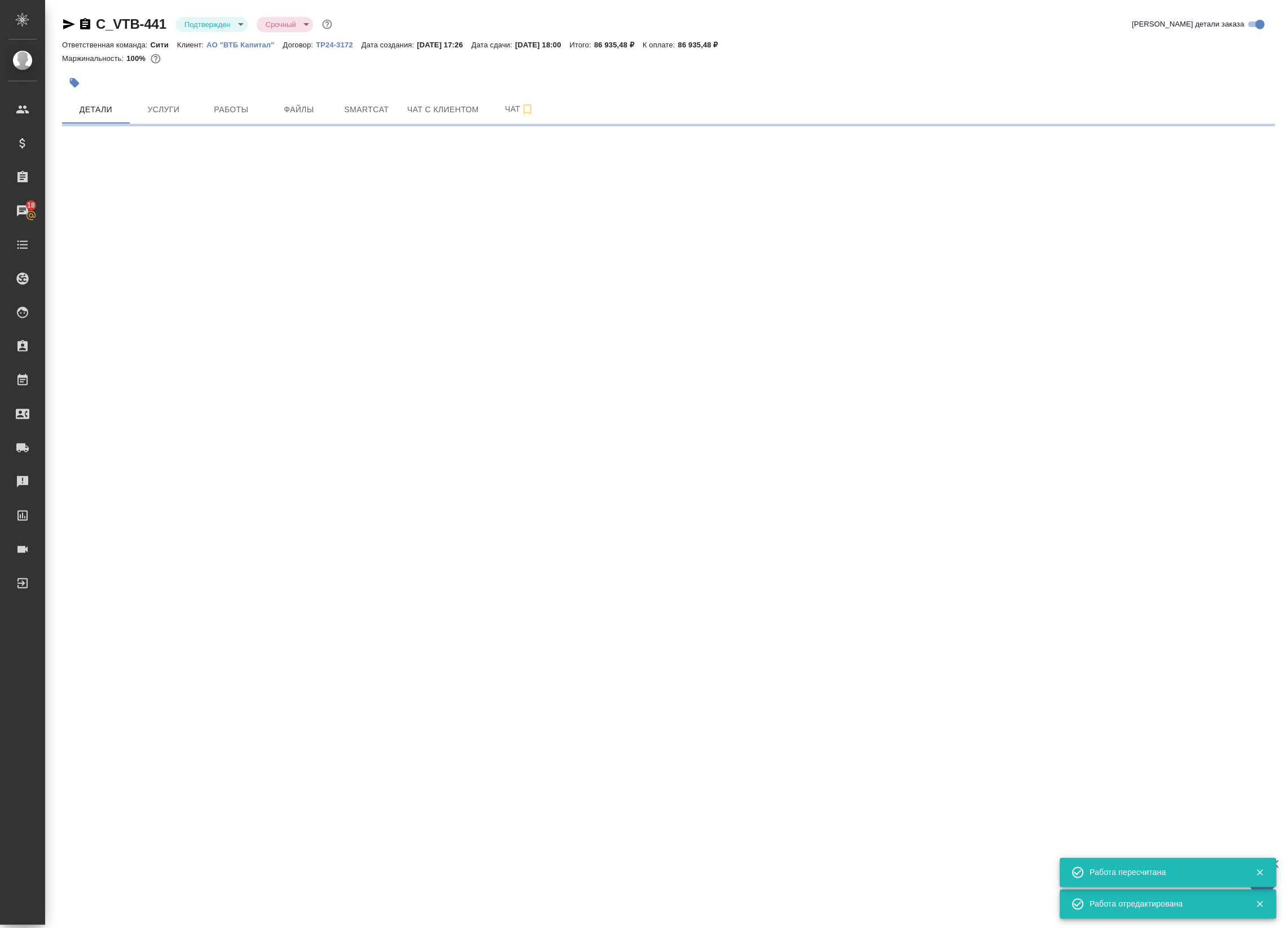
select select "RU"
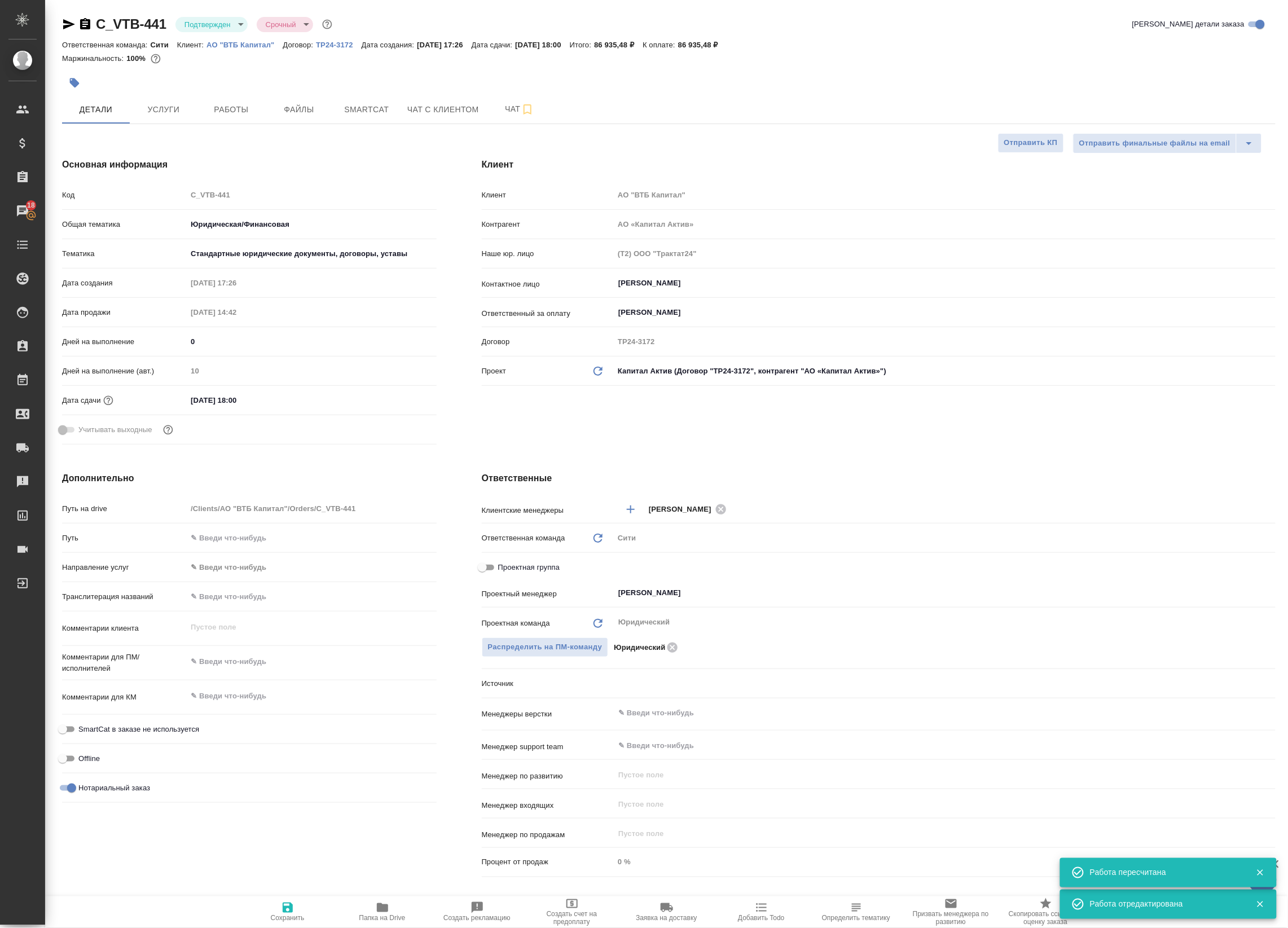
type textarea "x"
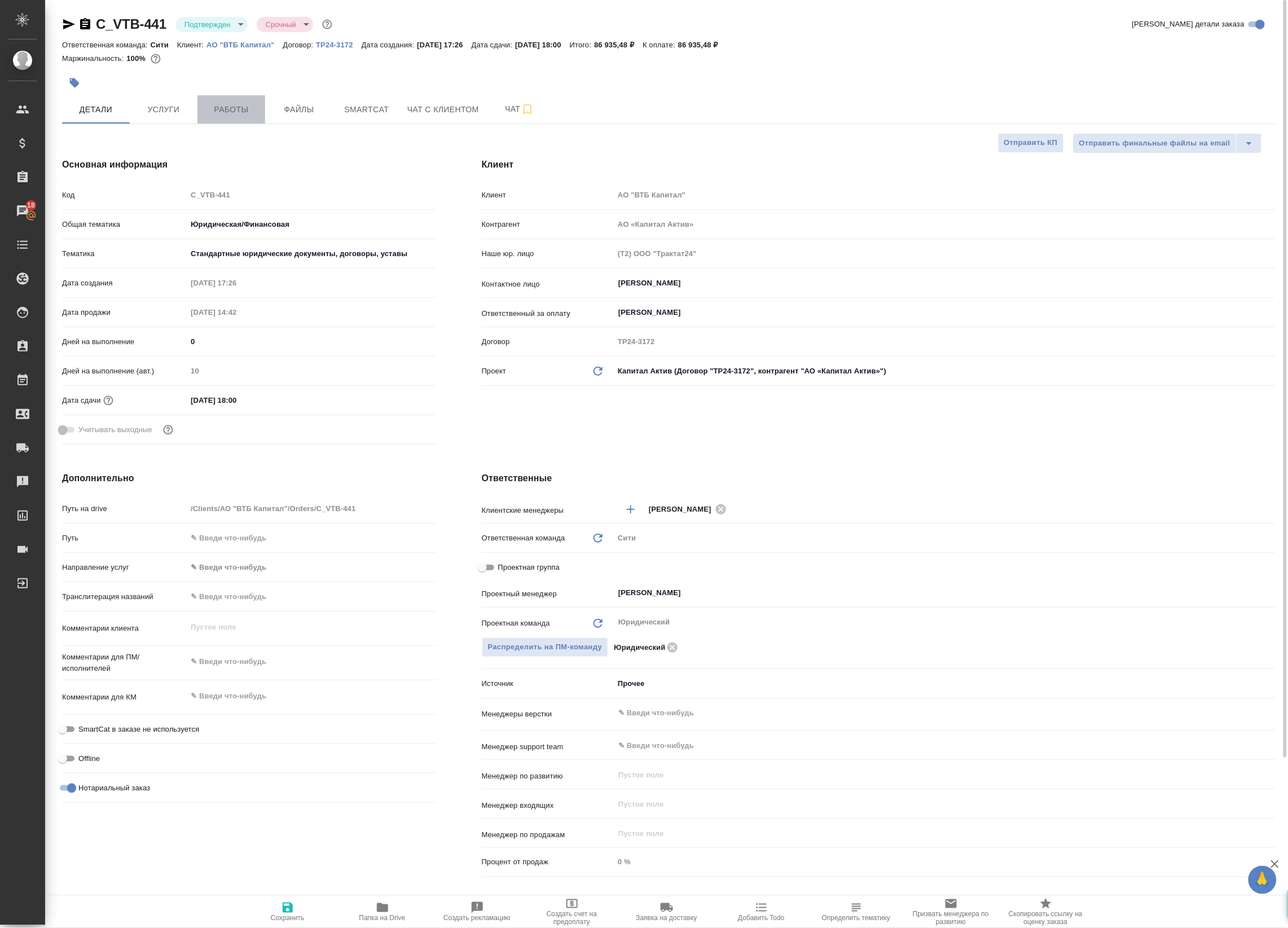
click at [217, 108] on span "Работы" at bounding box center [231, 110] width 54 height 14
click at [126, 110] on button "Детали" at bounding box center [95, 109] width 68 height 28
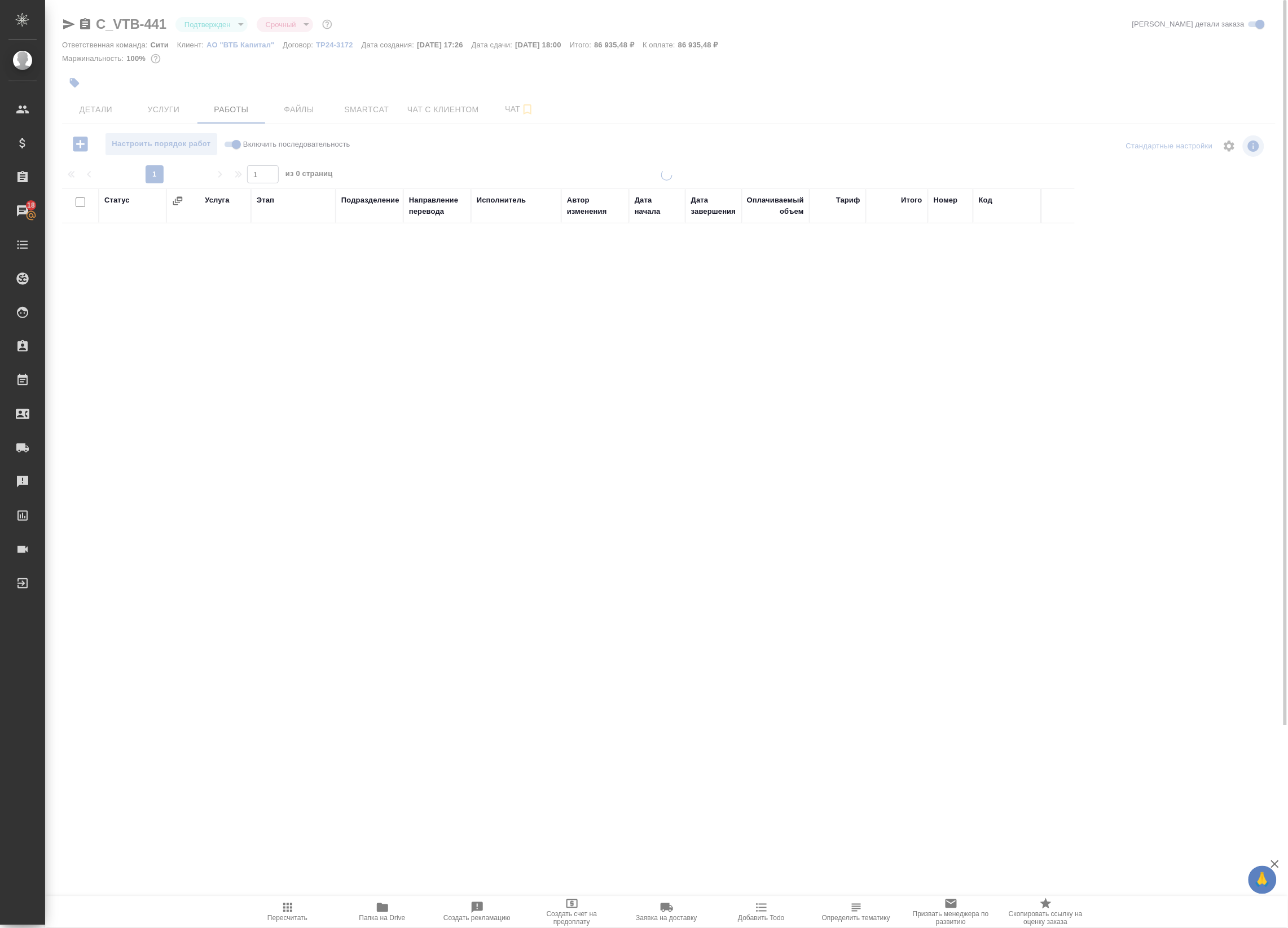
click at [167, 108] on div at bounding box center [666, 362] width 1243 height 724
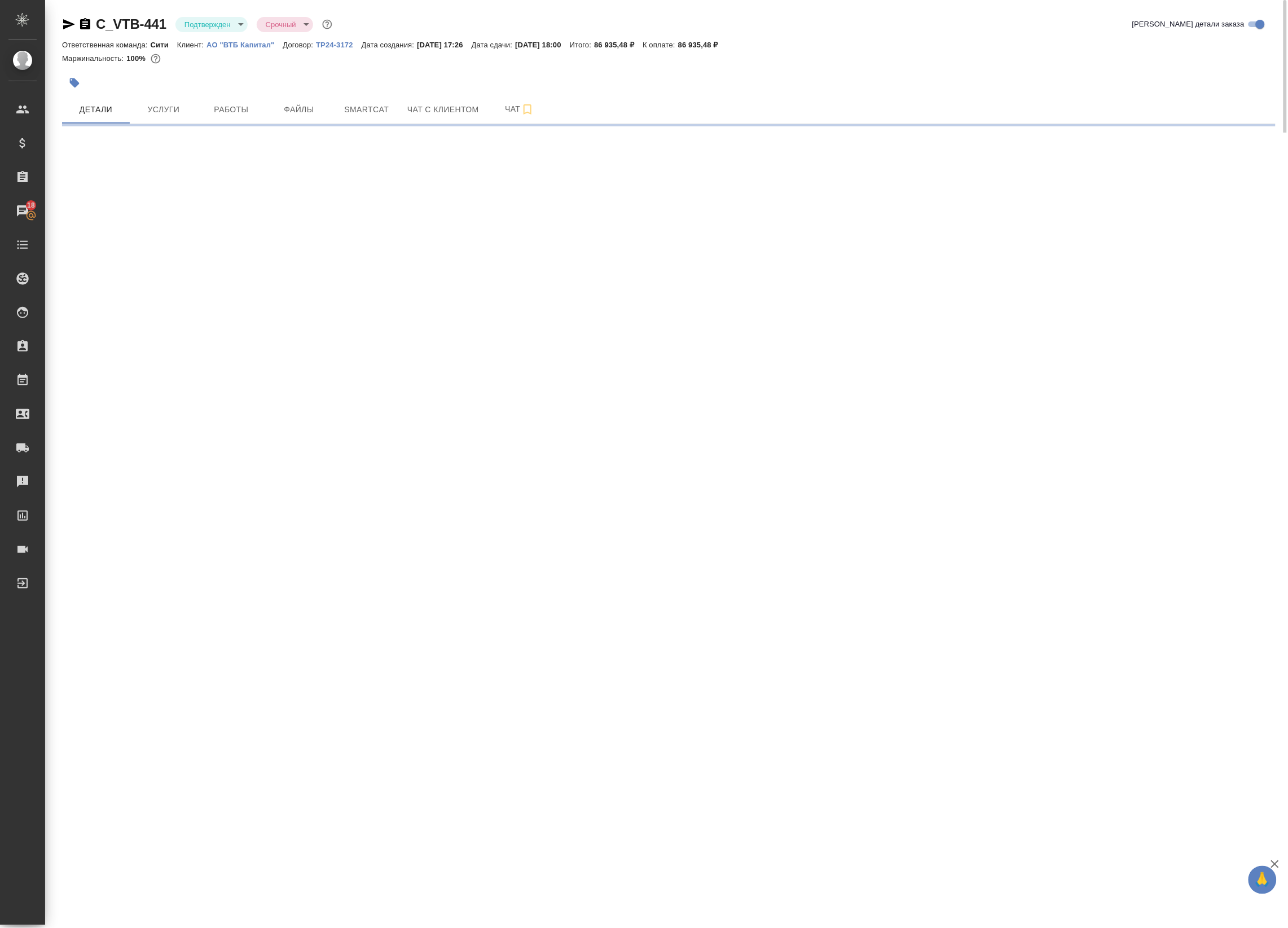
click at [167, 108] on span "Услуги" at bounding box center [163, 110] width 54 height 14
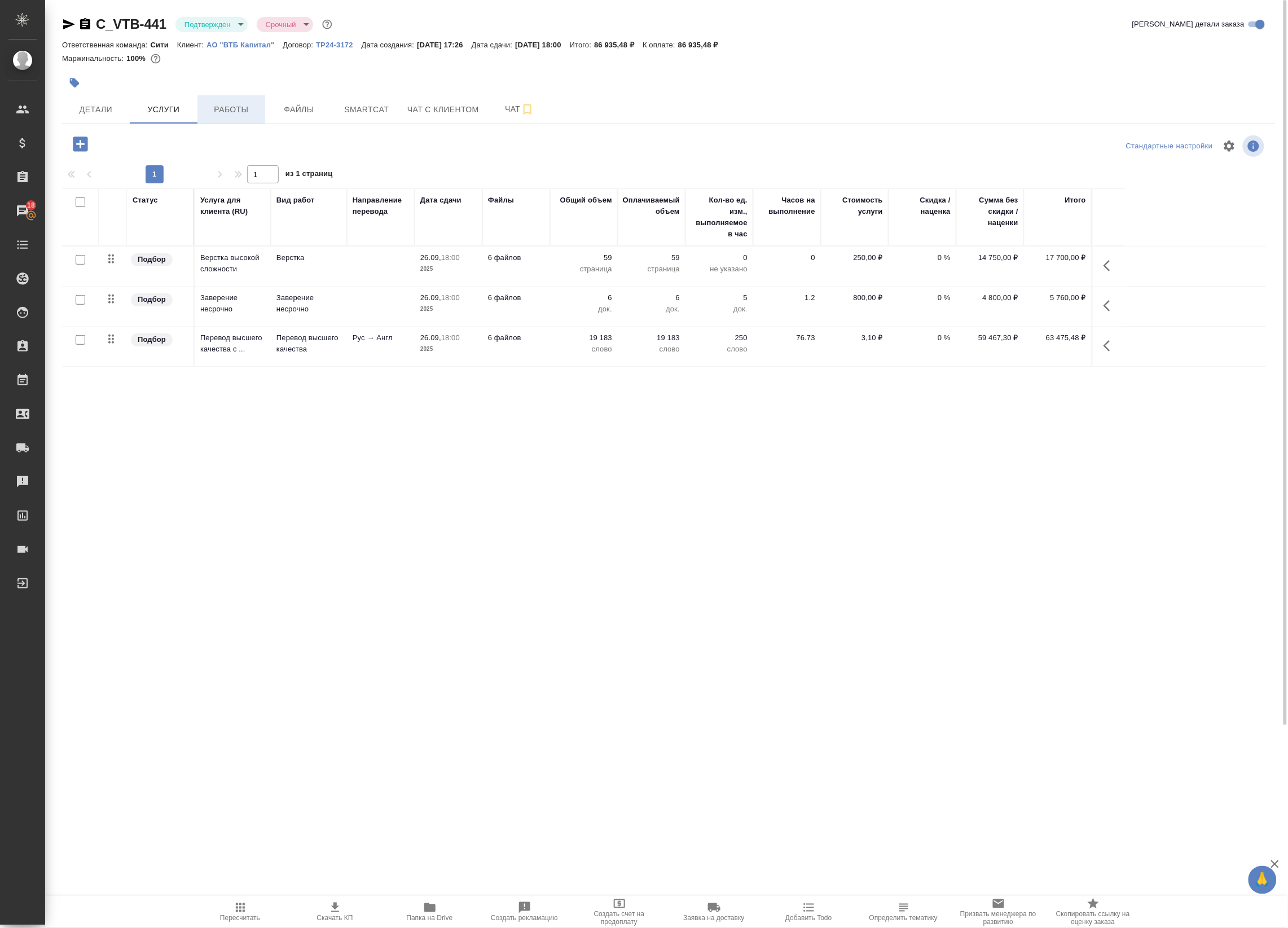
click at [237, 110] on span "Работы" at bounding box center [231, 110] width 54 height 14
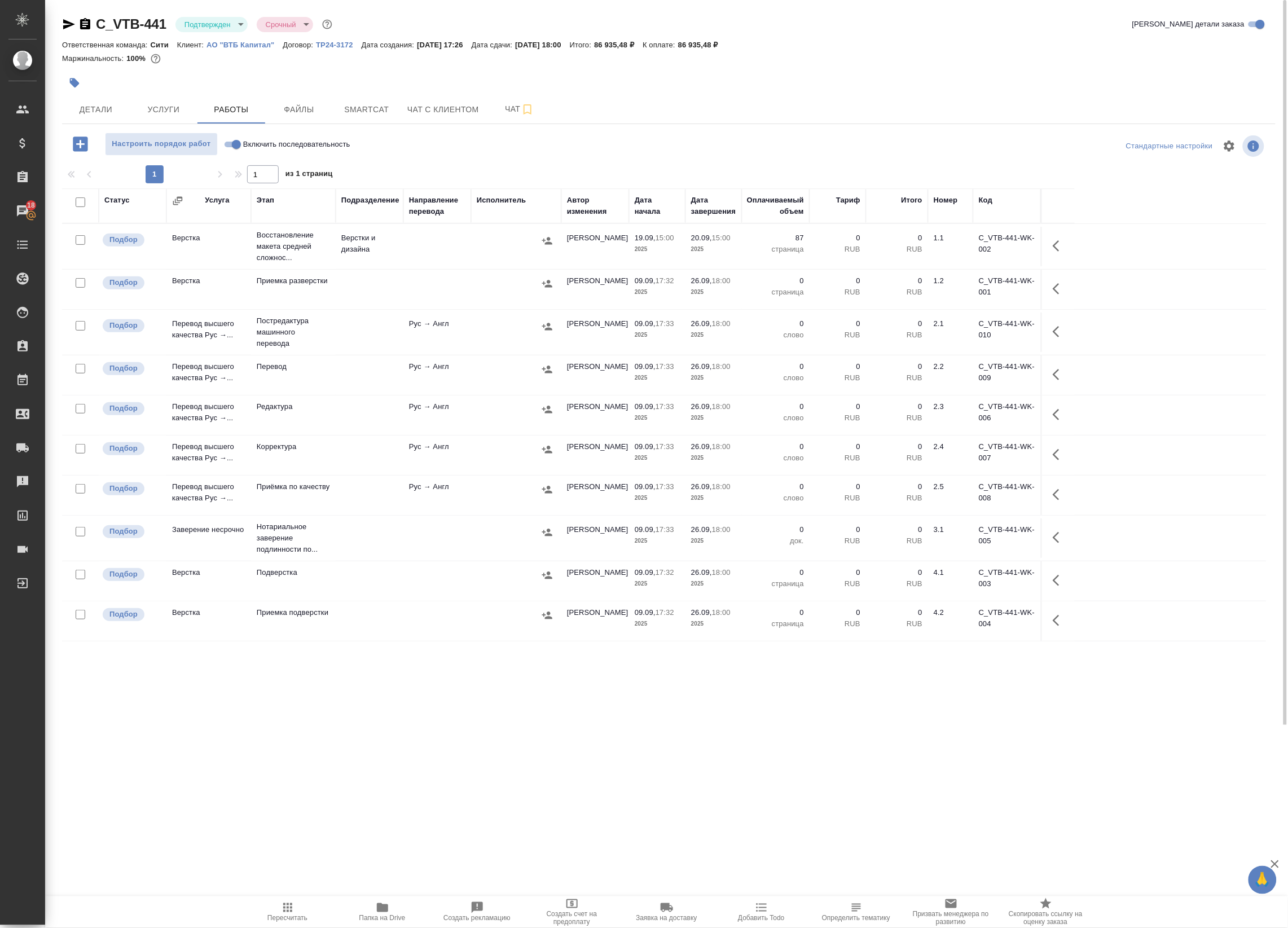
click at [384, 911] on icon "button" at bounding box center [382, 907] width 11 height 9
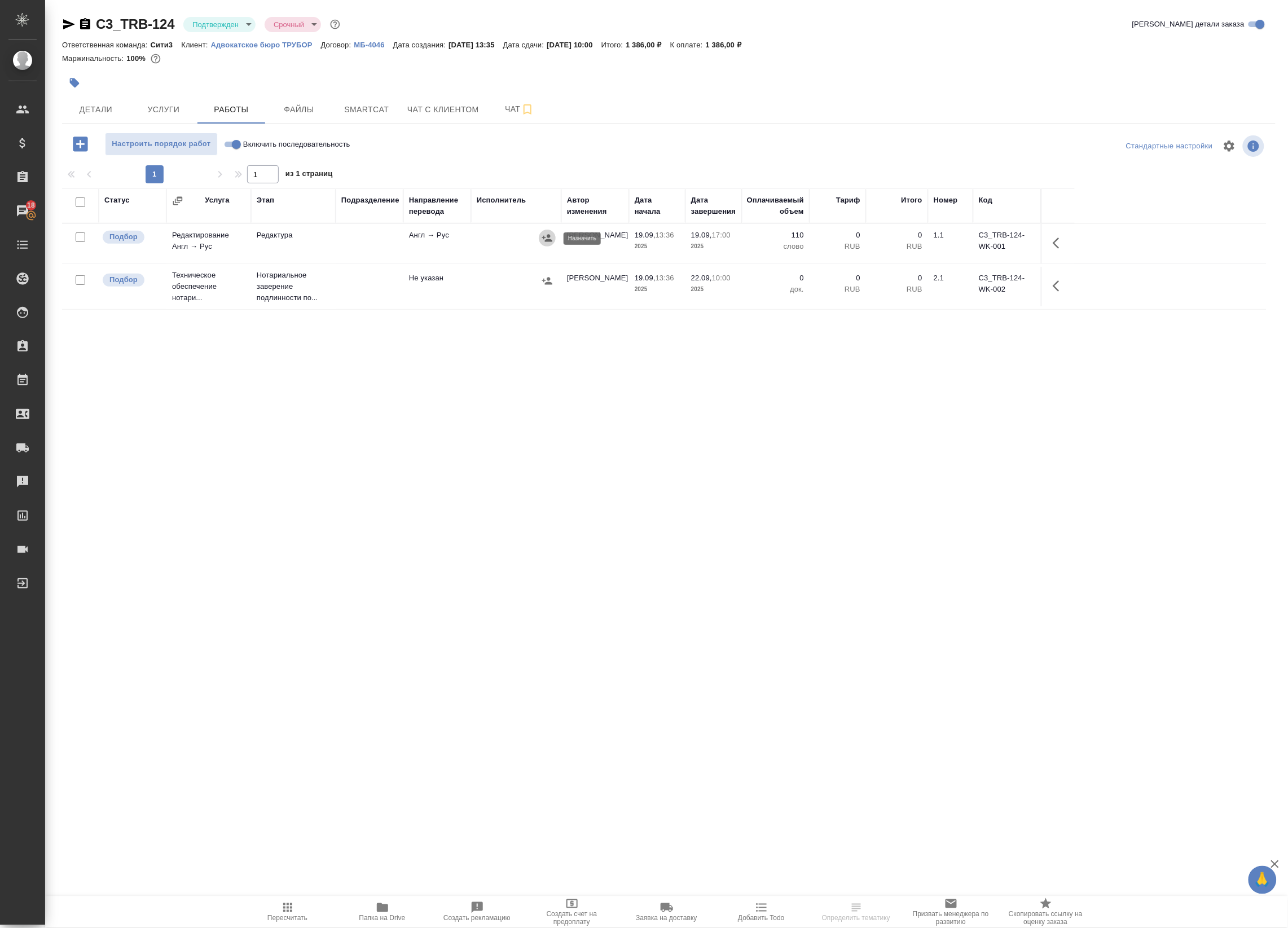
click at [545, 233] on icon "button" at bounding box center [547, 238] width 11 height 11
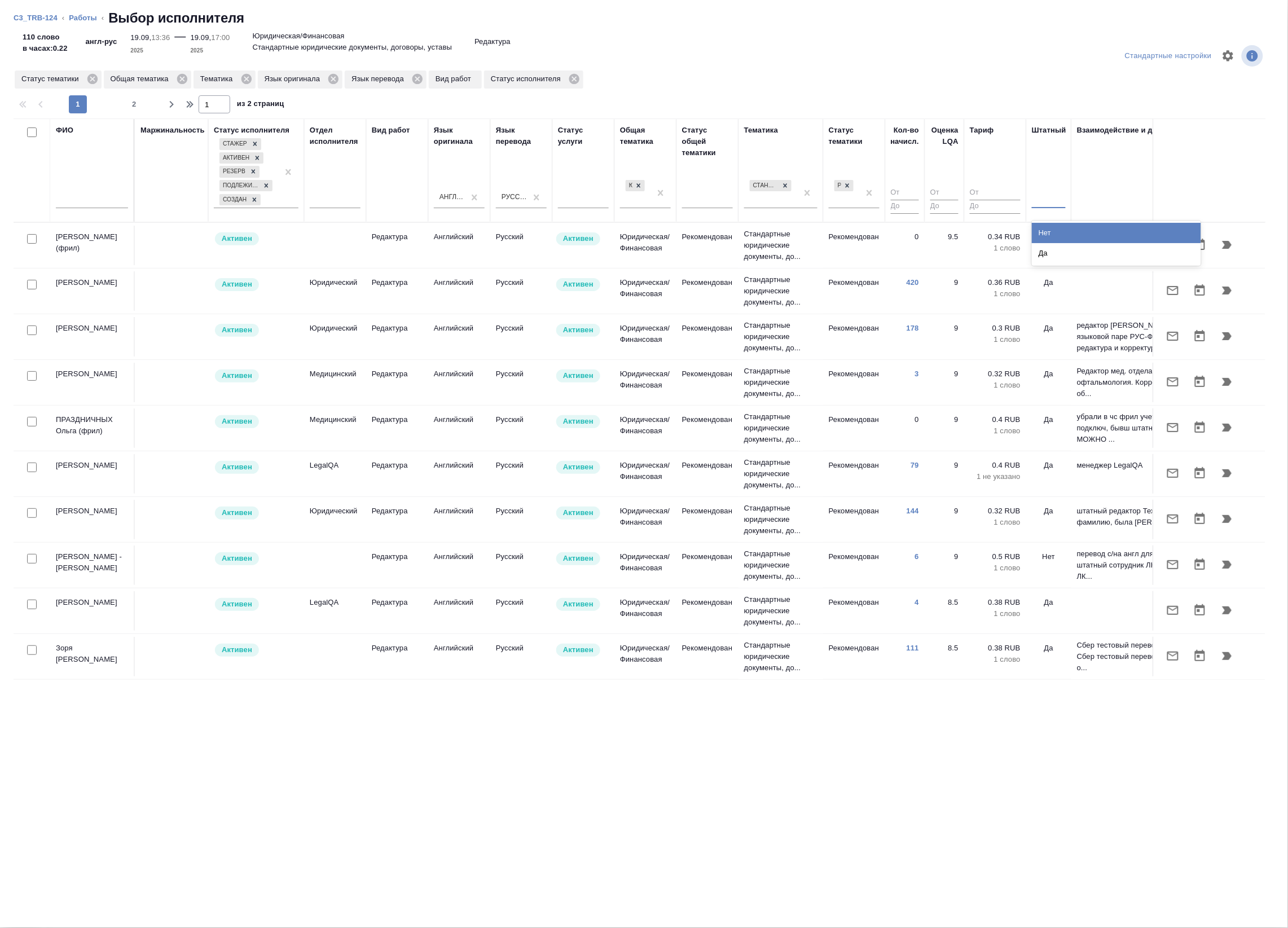
click at [1058, 231] on div "Нет" at bounding box center [1116, 233] width 169 height 21
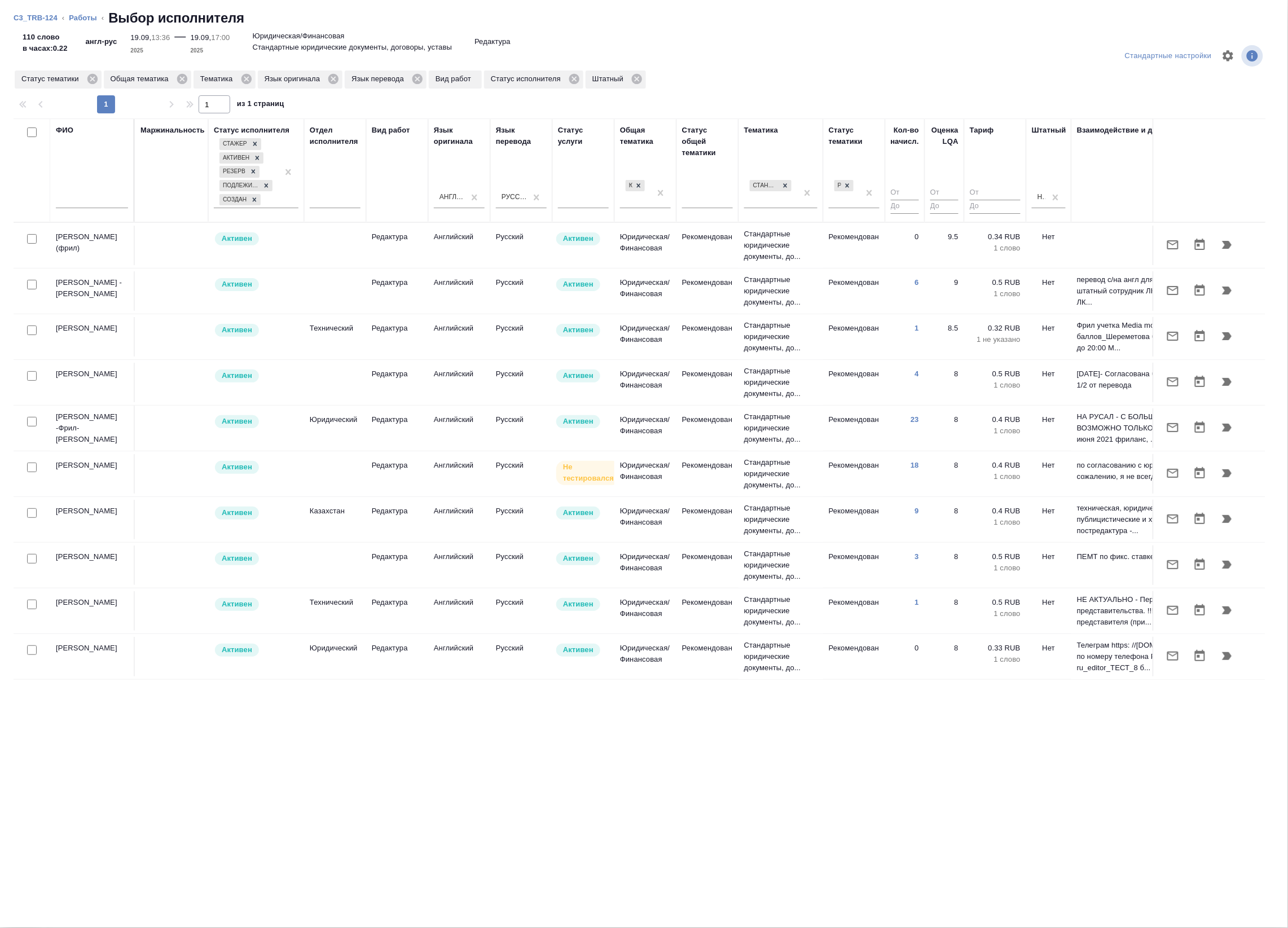
click at [841, 247] on td "Рекомендован" at bounding box center [853, 246] width 62 height 40
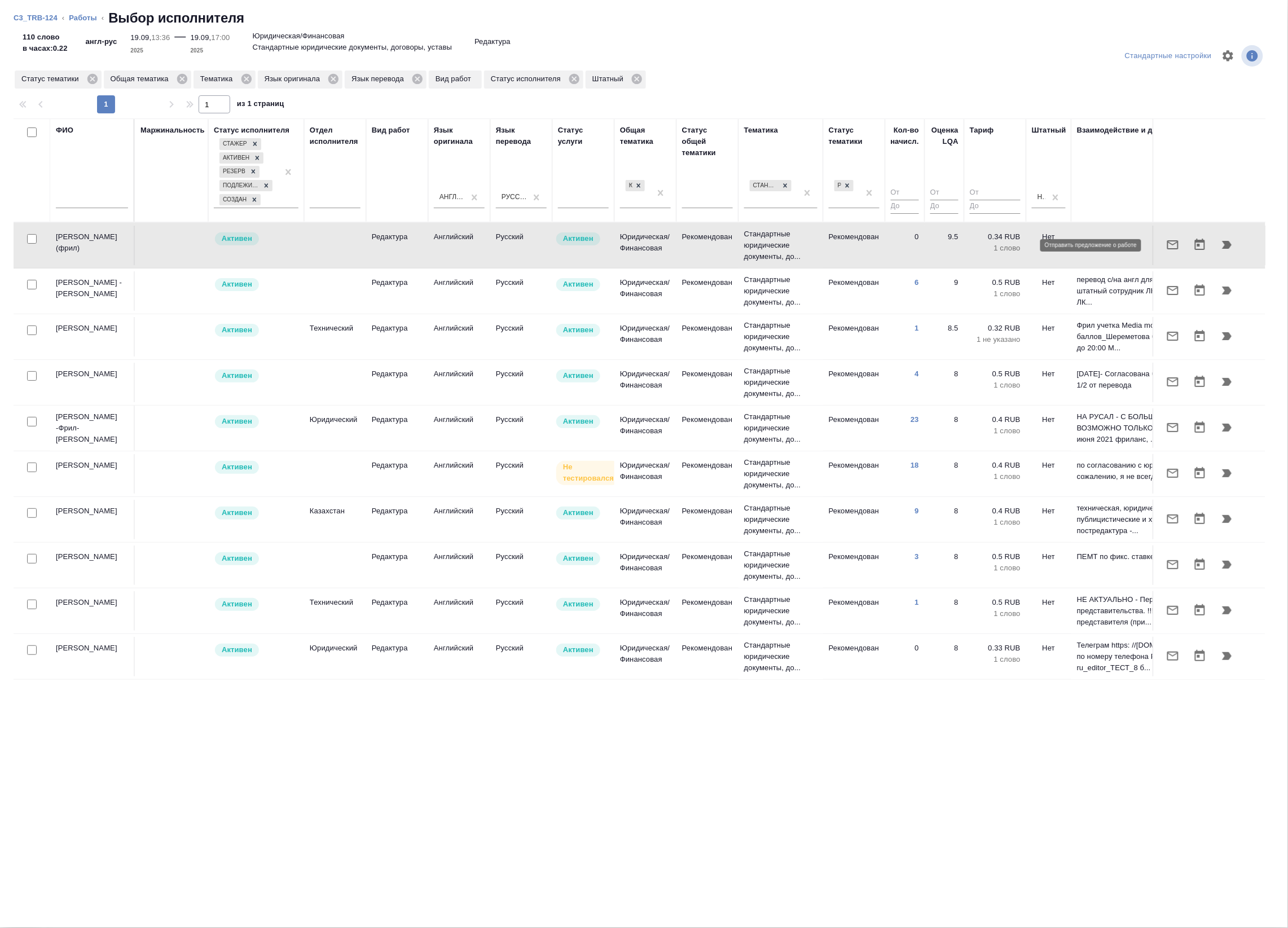
click at [1171, 247] on button "button" at bounding box center [1173, 245] width 27 height 27
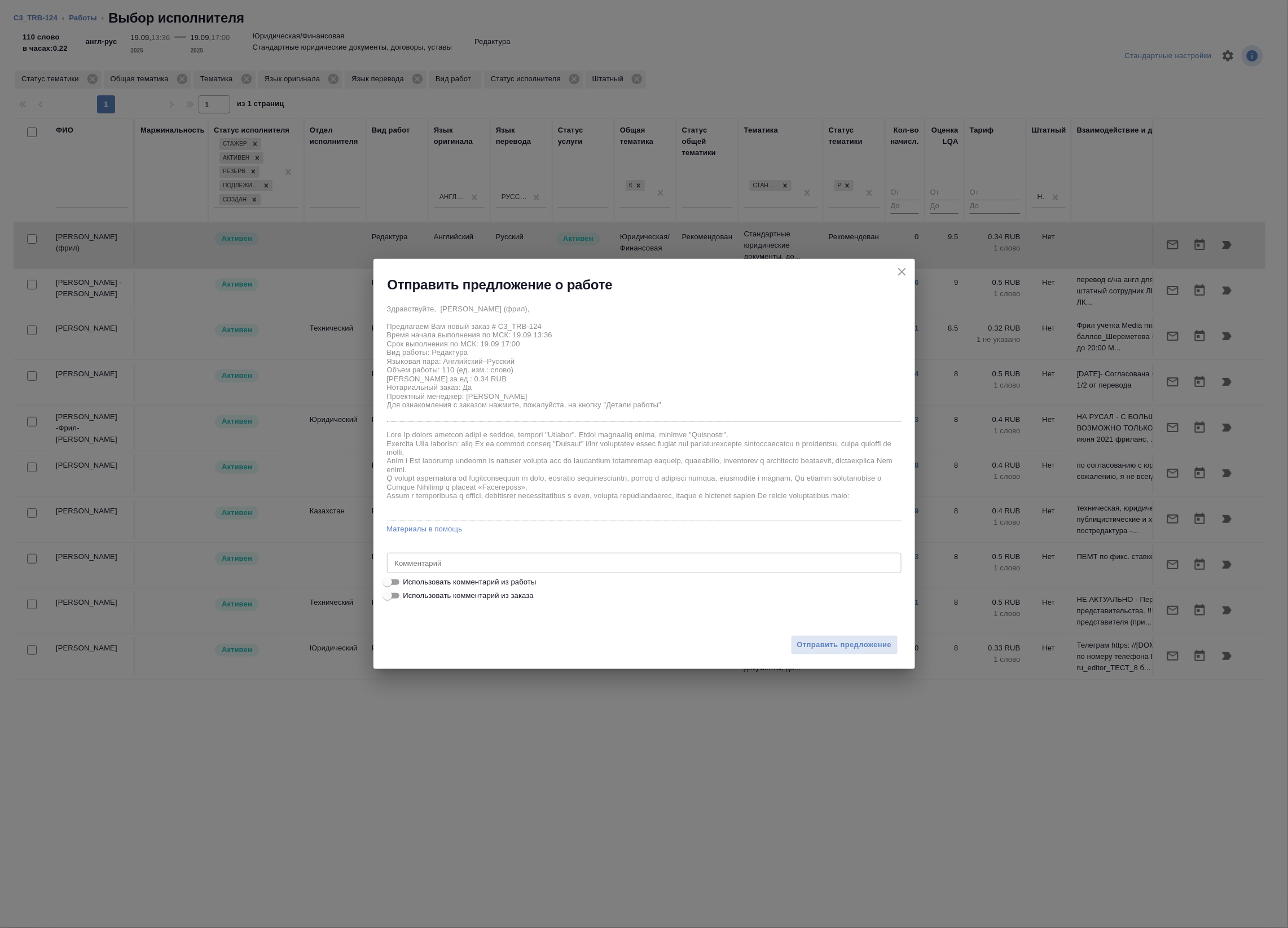
click at [465, 587] on span "Использовать комментарий из работы" at bounding box center [470, 582] width 133 height 11
click at [408, 587] on input "Использовать комментарий из работы" at bounding box center [387, 582] width 40 height 14
checkbox input "true"
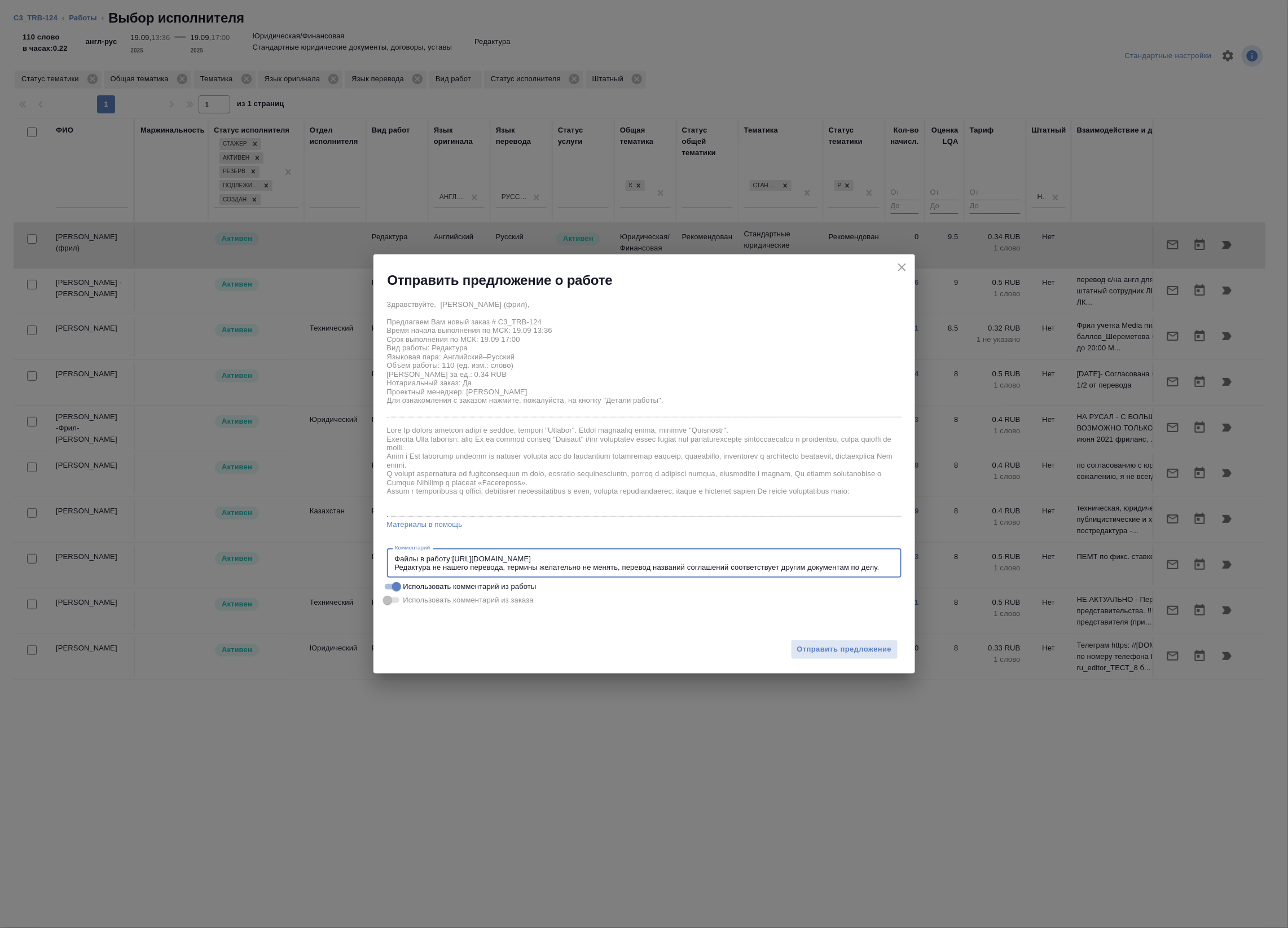
drag, startPoint x: 509, startPoint y: 567, endPoint x: 328, endPoint y: 567, distance: 181.0
click at [328, 567] on div "Отправить предложение о работе Здравствуйте, Елена (фрил), Предлагаем Вам новый…" at bounding box center [644, 464] width 1288 height 928
type textarea "Файлы в работу:https://drive.awatera.com/s/ZkYEWZSNmYRraNp термины желательно н…"
click at [659, 623] on div "Отправить предложение" at bounding box center [644, 642] width 541 height 62
click at [841, 649] on span "Отправить предложение" at bounding box center [844, 649] width 95 height 13
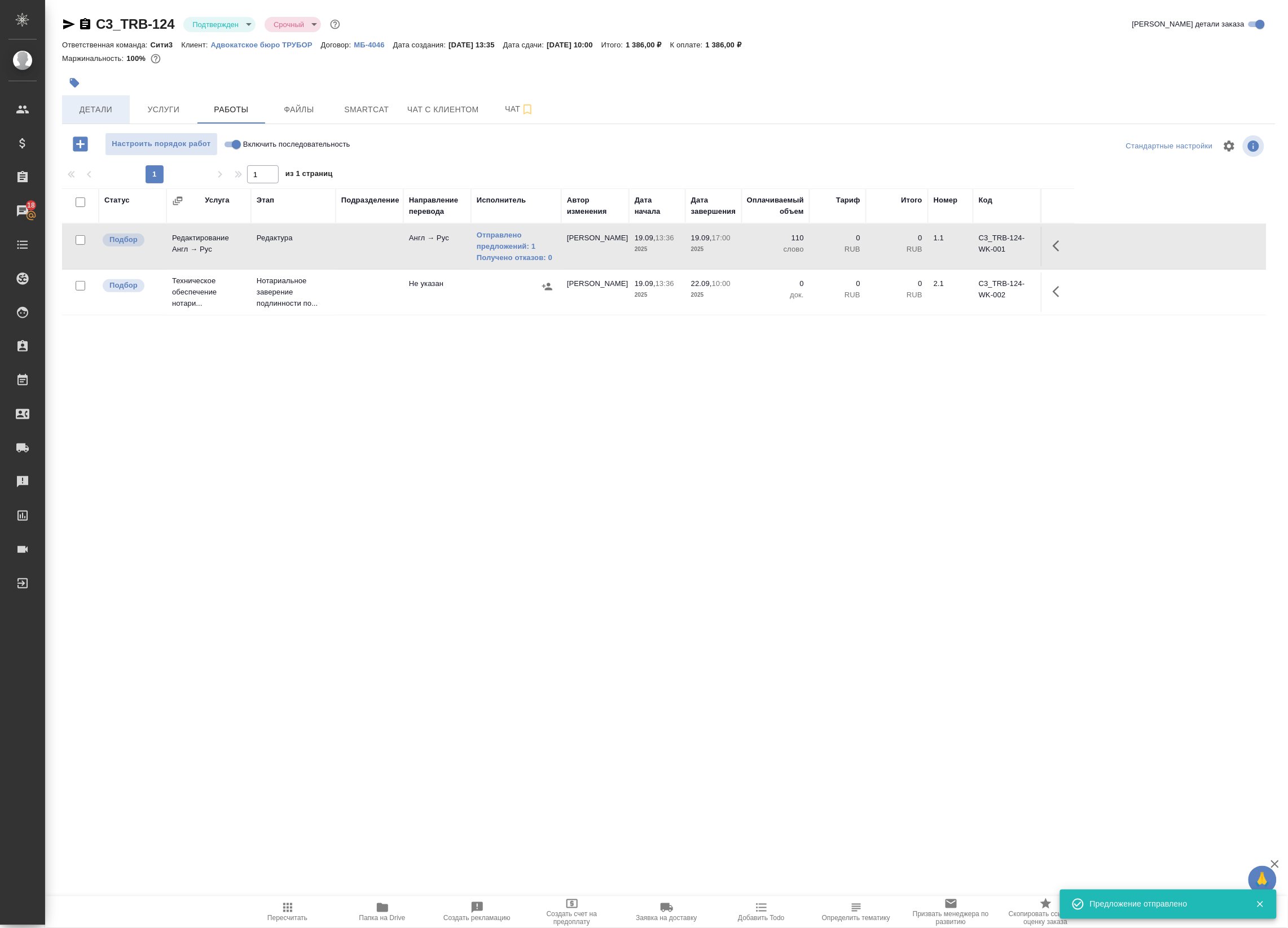
click at [106, 101] on button "Детали" at bounding box center [95, 109] width 68 height 28
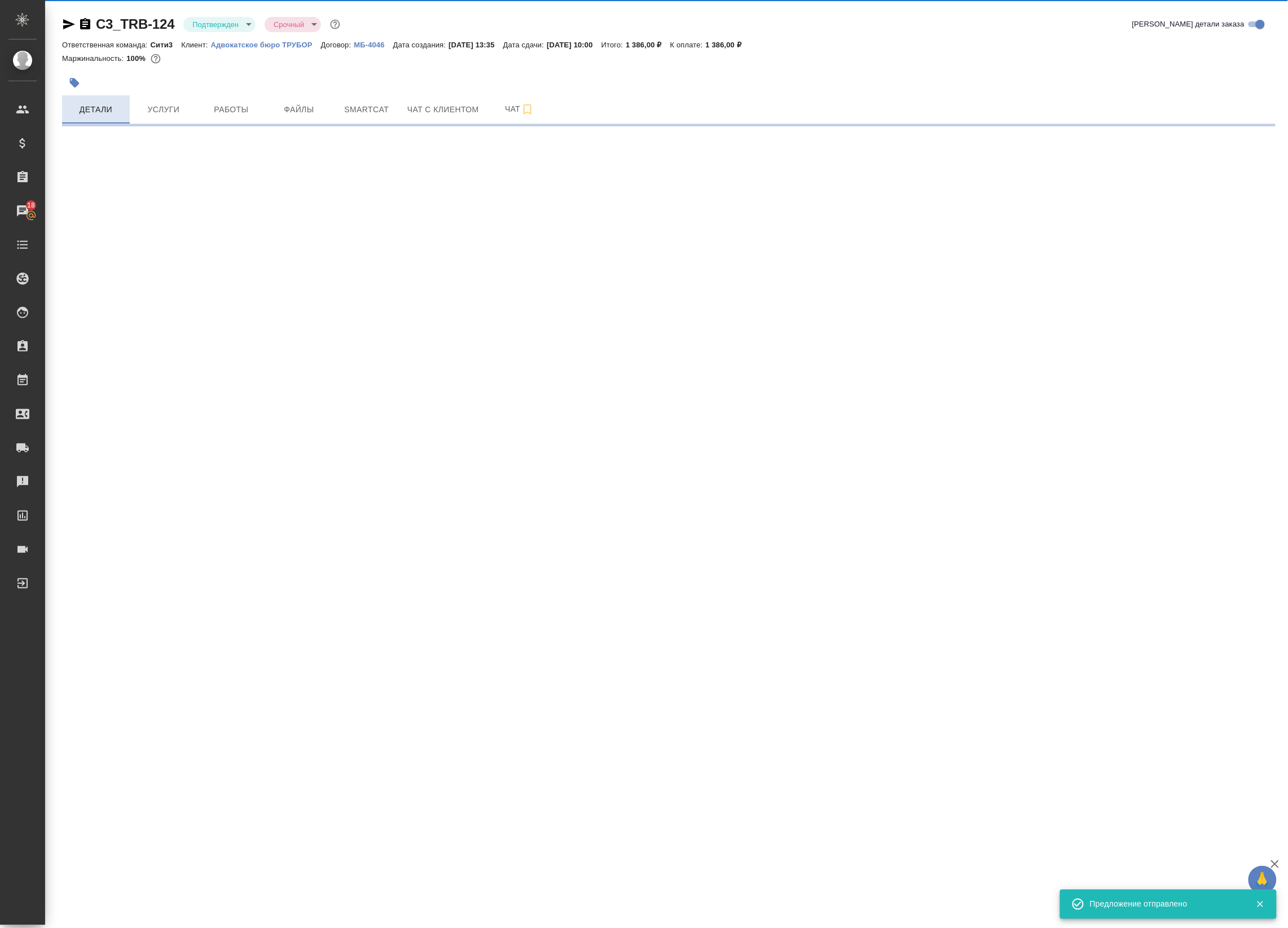
select select "RU"
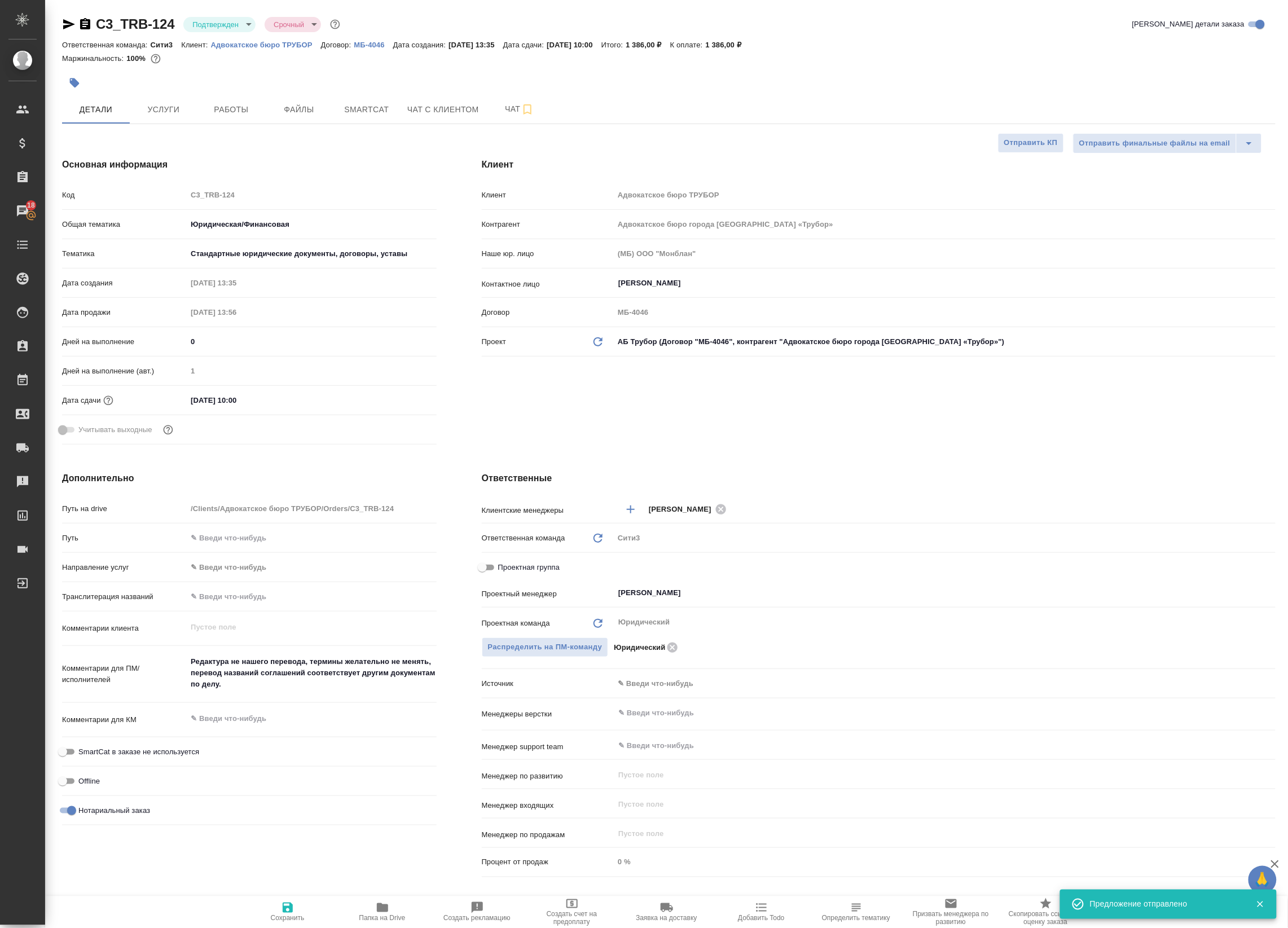
type textarea "x"
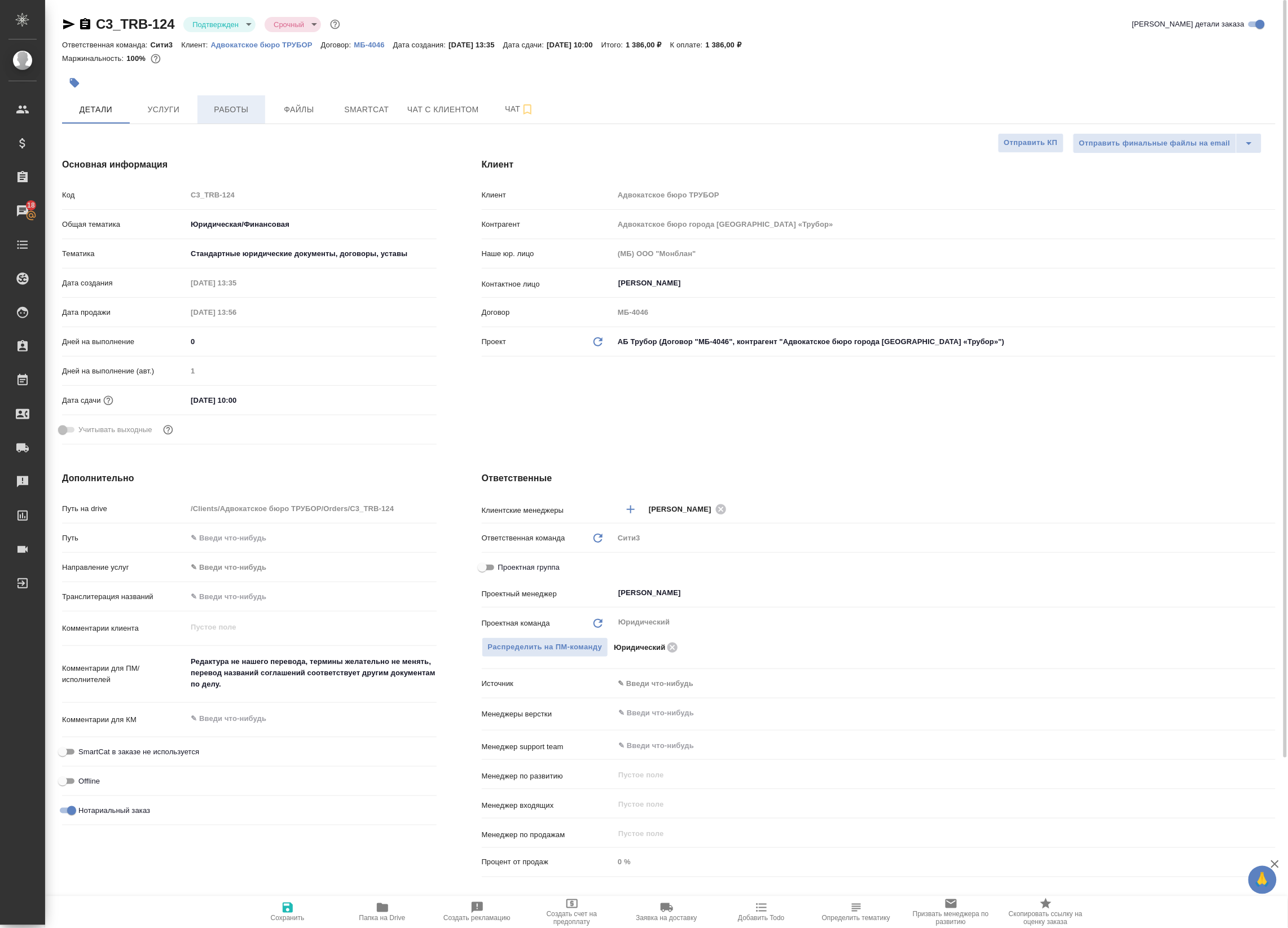
click at [246, 98] on button "Работы" at bounding box center [231, 109] width 68 height 28
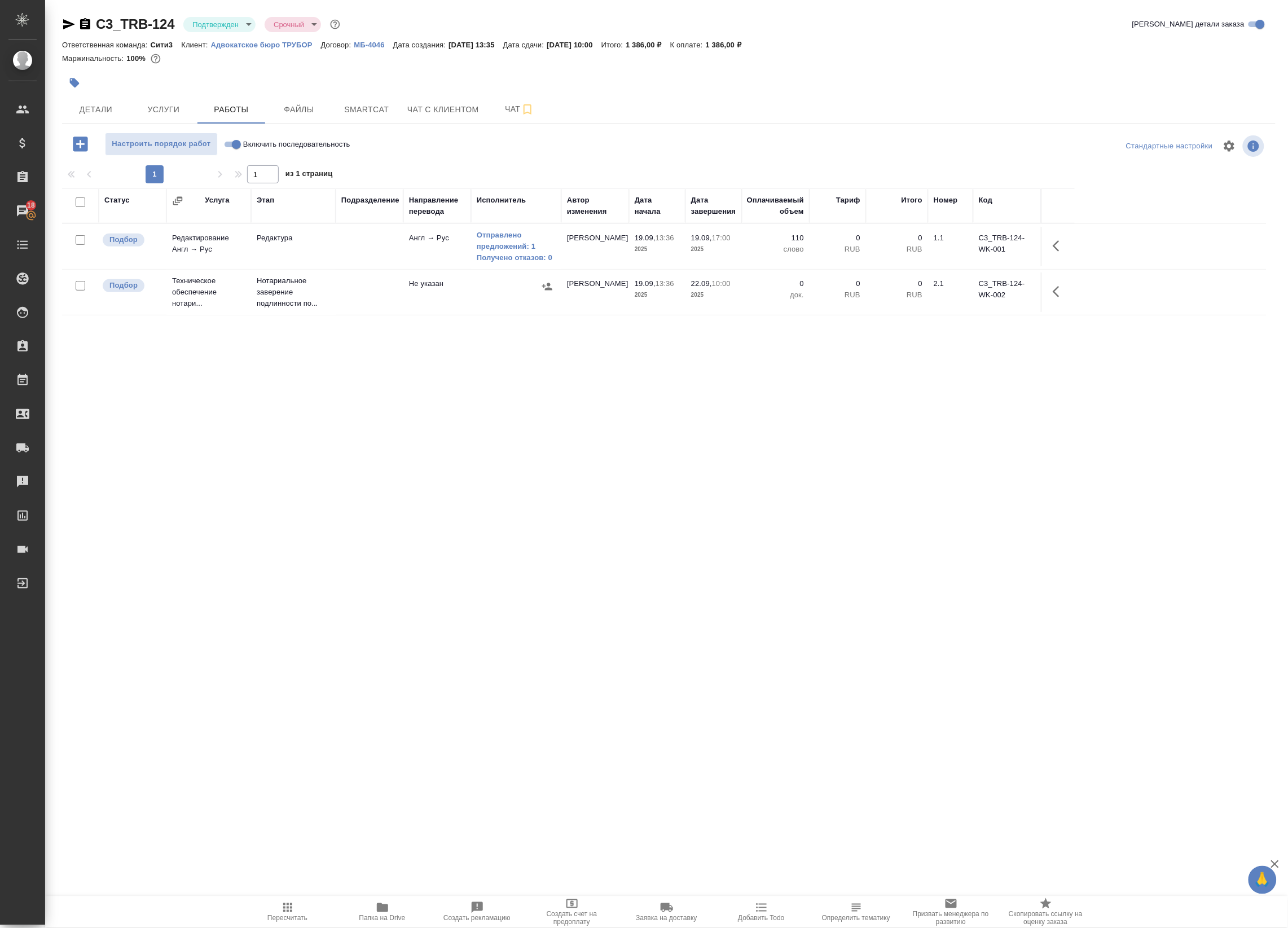
click at [372, 901] on span "Папка на Drive" at bounding box center [382, 911] width 82 height 21
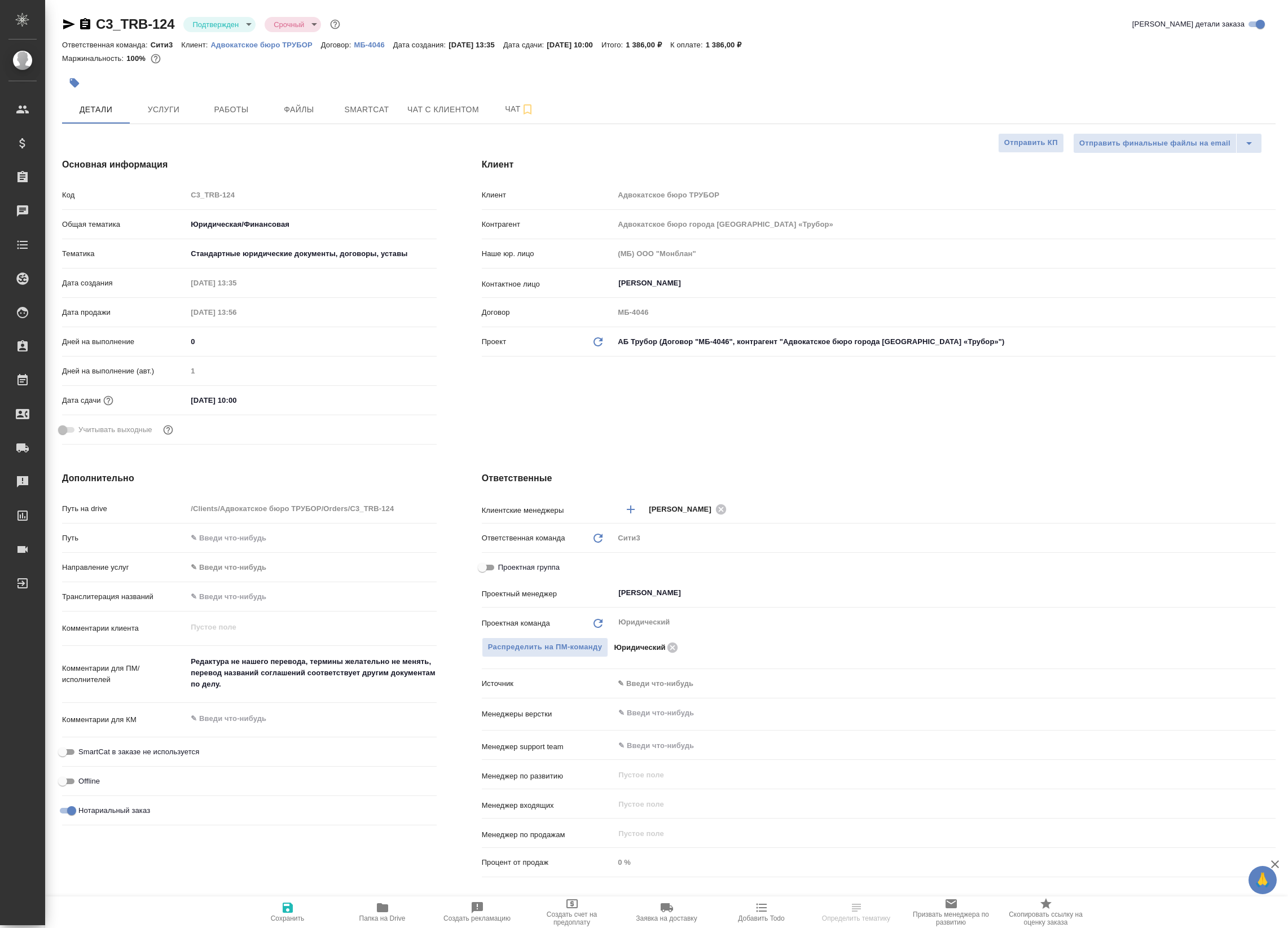
select select "RU"
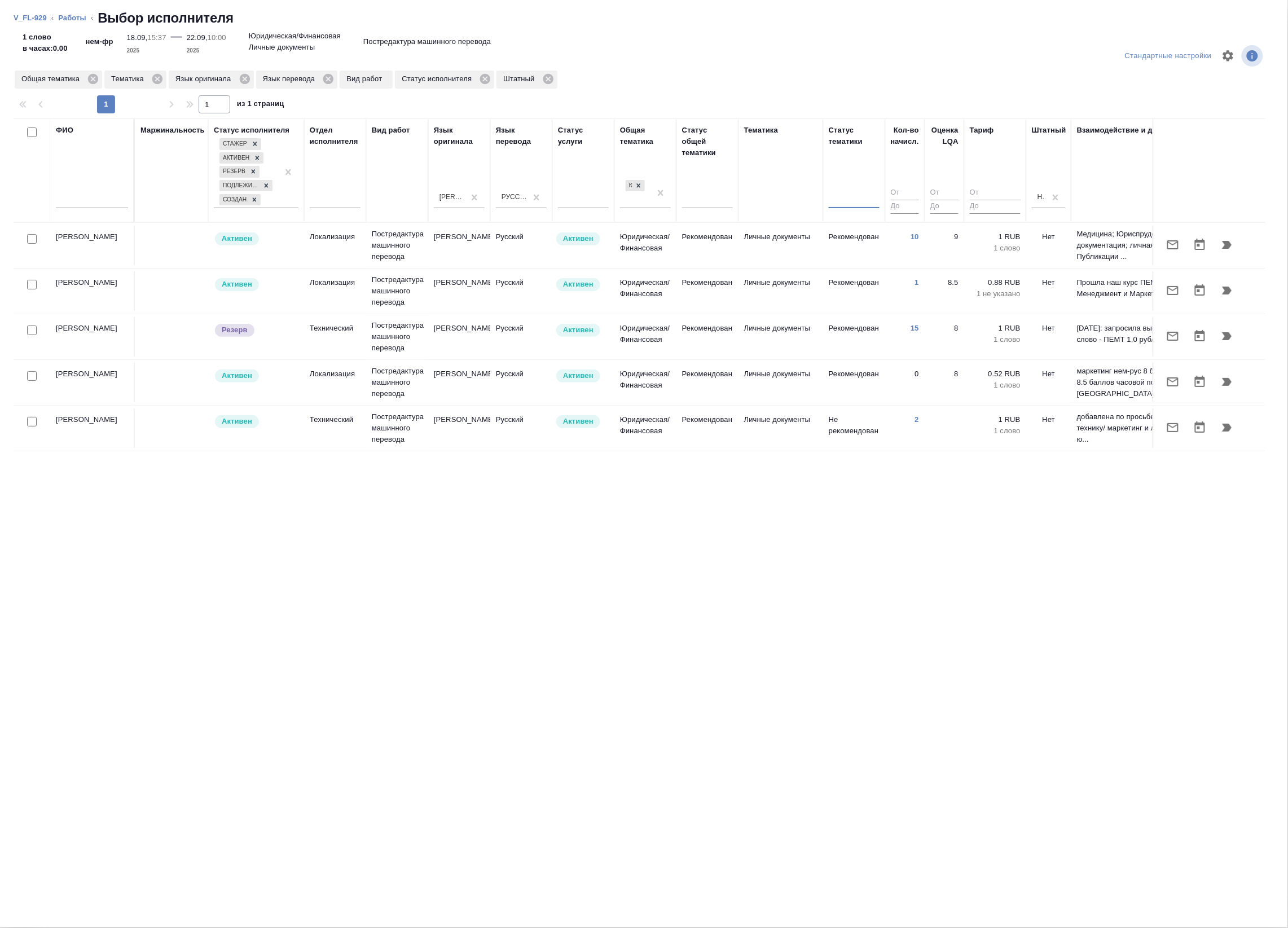
click at [76, 12] on li "Работы" at bounding box center [72, 18] width 28 height 11
click at [72, 21] on link "Работы" at bounding box center [72, 18] width 28 height 8
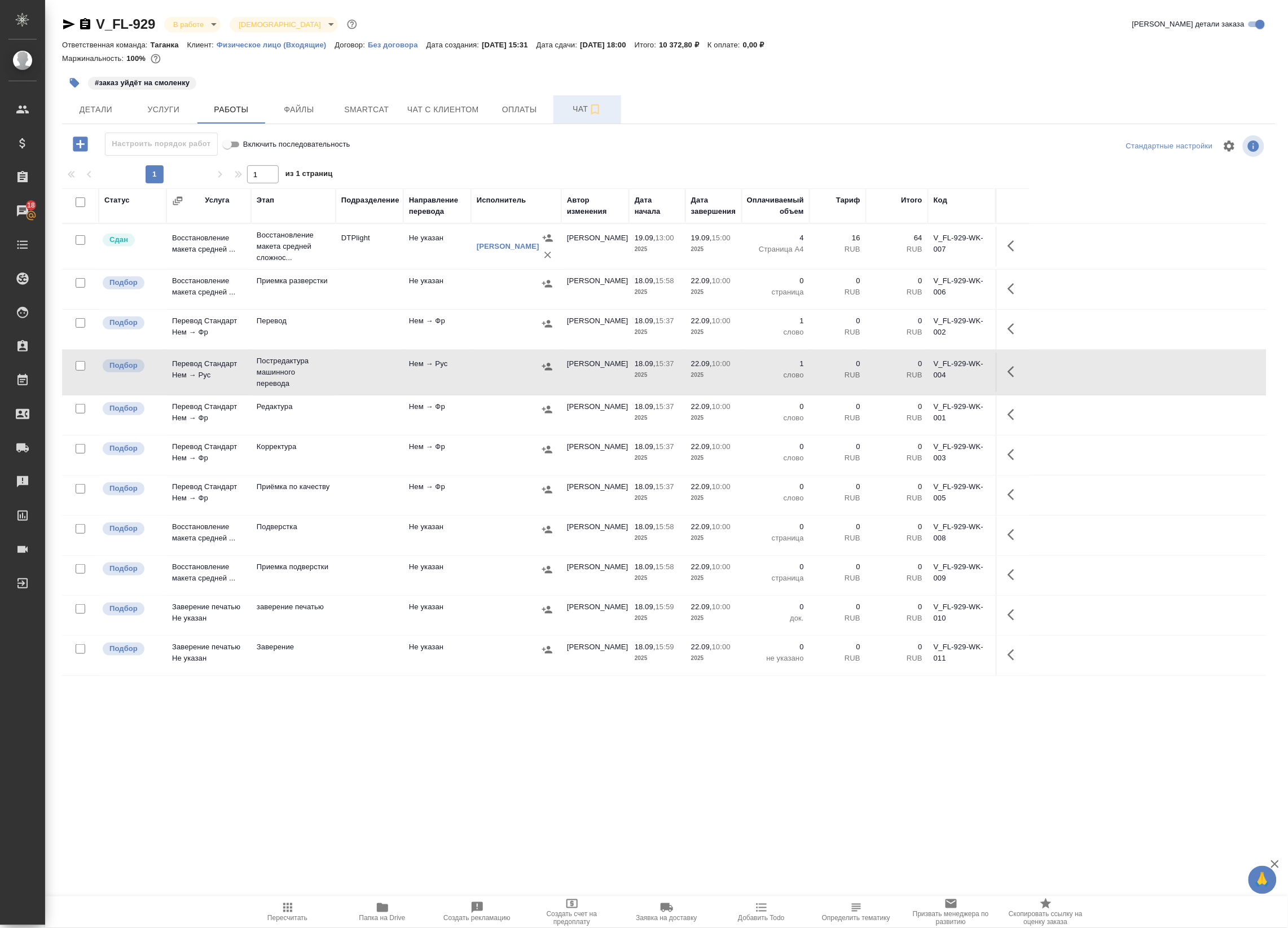
click at [570, 114] on span "Чат" at bounding box center [587, 109] width 54 height 14
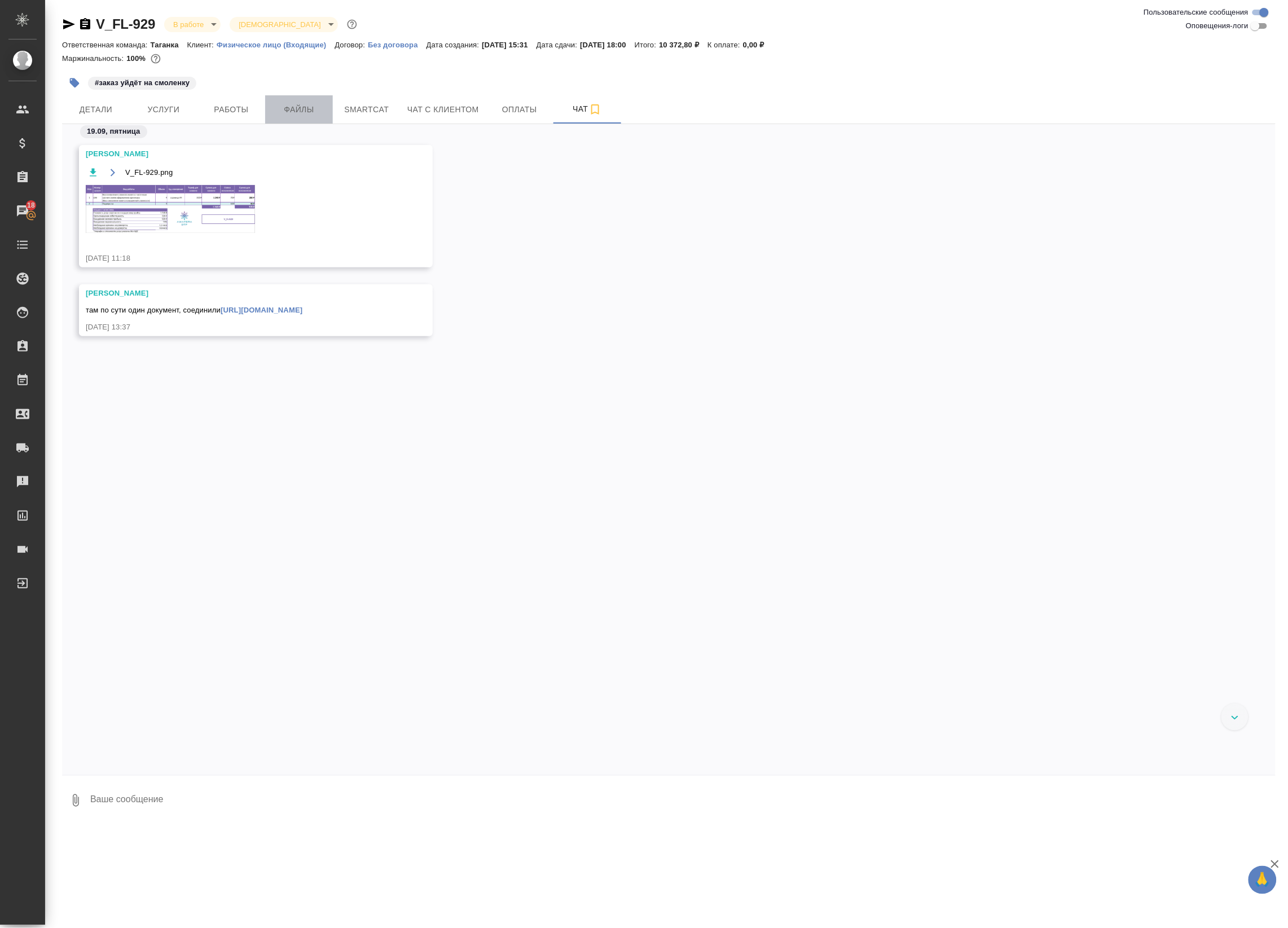
click at [275, 103] on span "Файлы" at bounding box center [299, 110] width 54 height 14
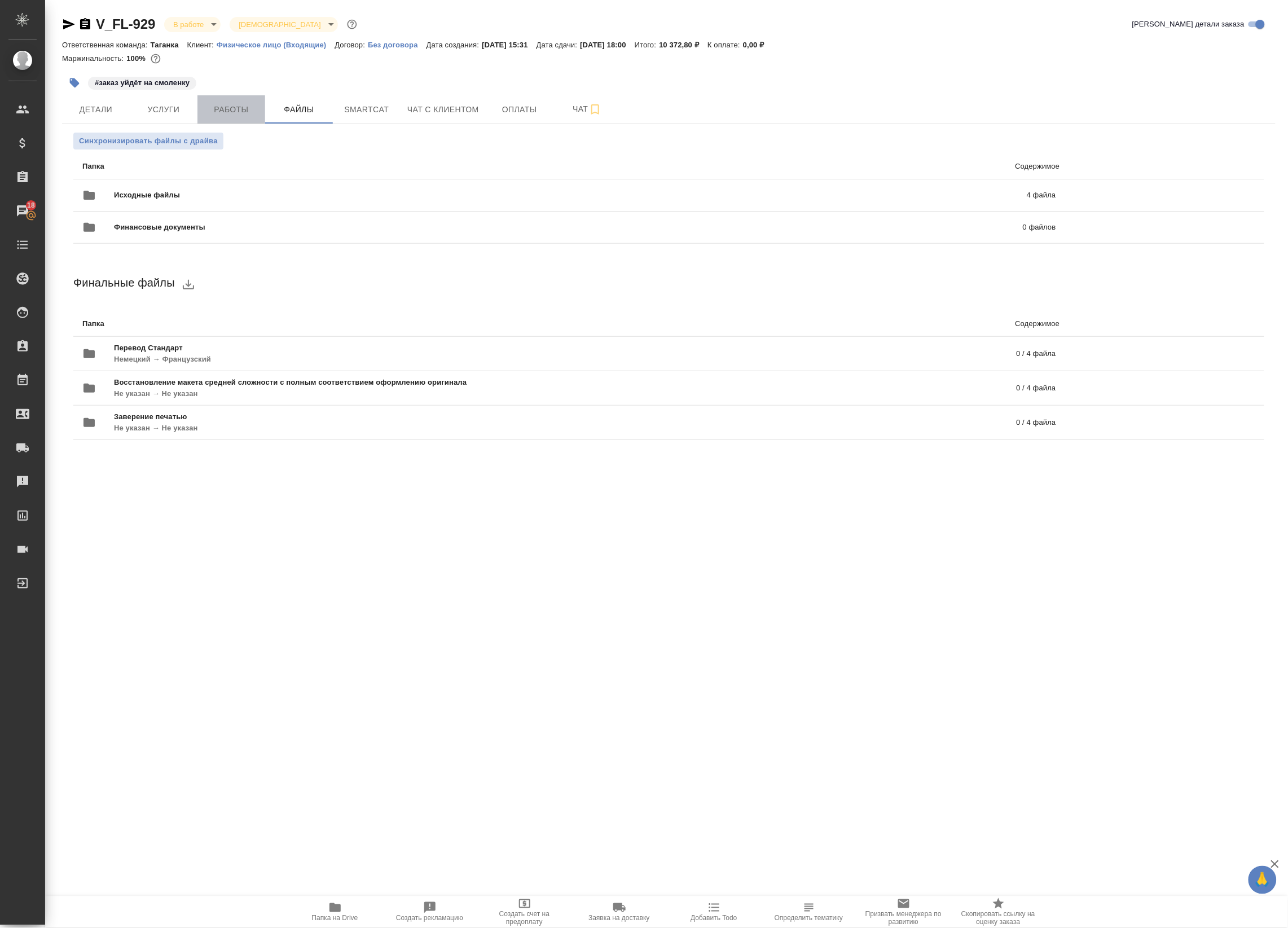
click at [244, 101] on button "Работы" at bounding box center [231, 109] width 68 height 28
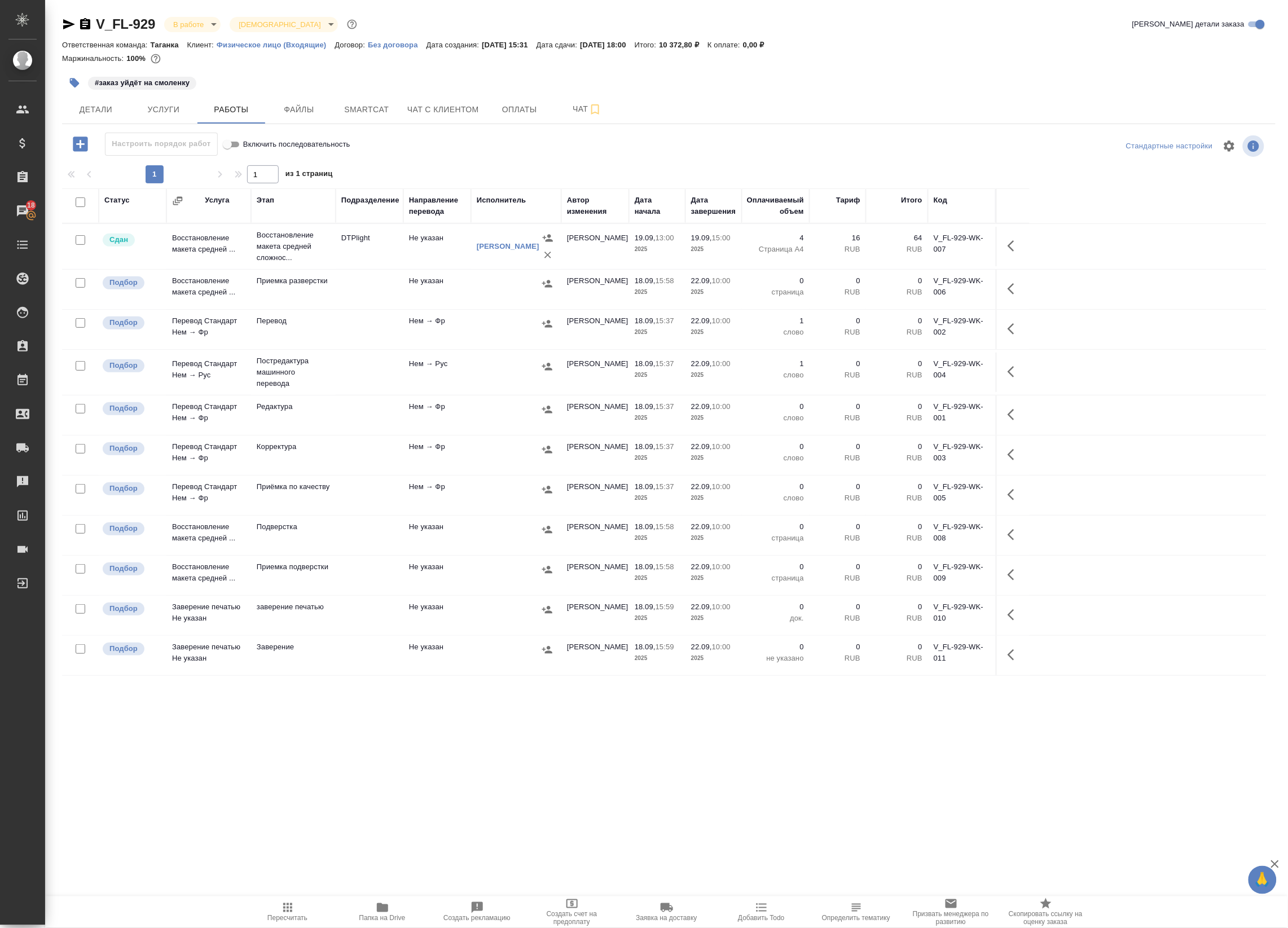
click at [472, 369] on td at bounding box center [516, 372] width 90 height 40
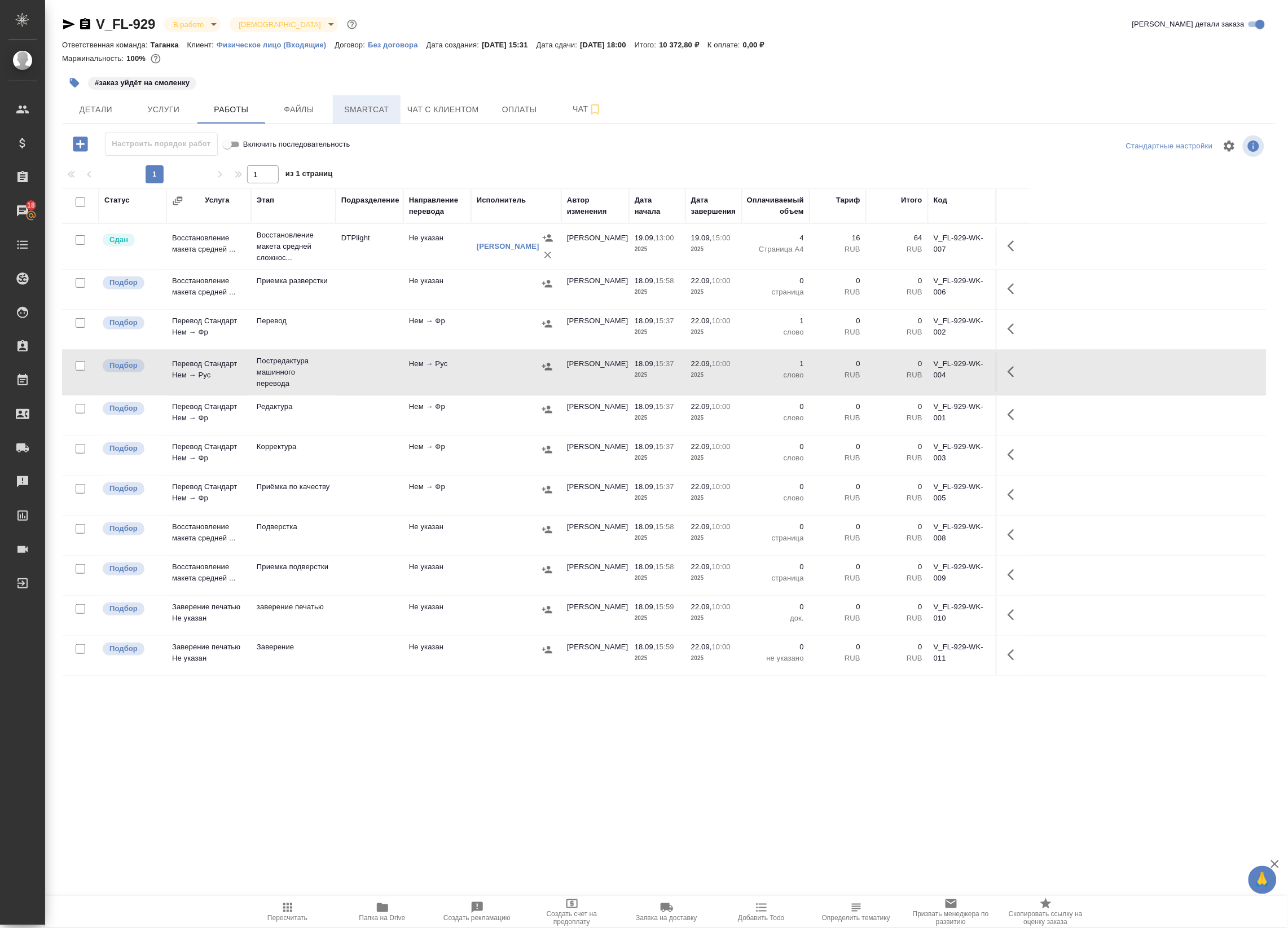
click at [381, 114] on span "Smartcat" at bounding box center [366, 110] width 54 height 14
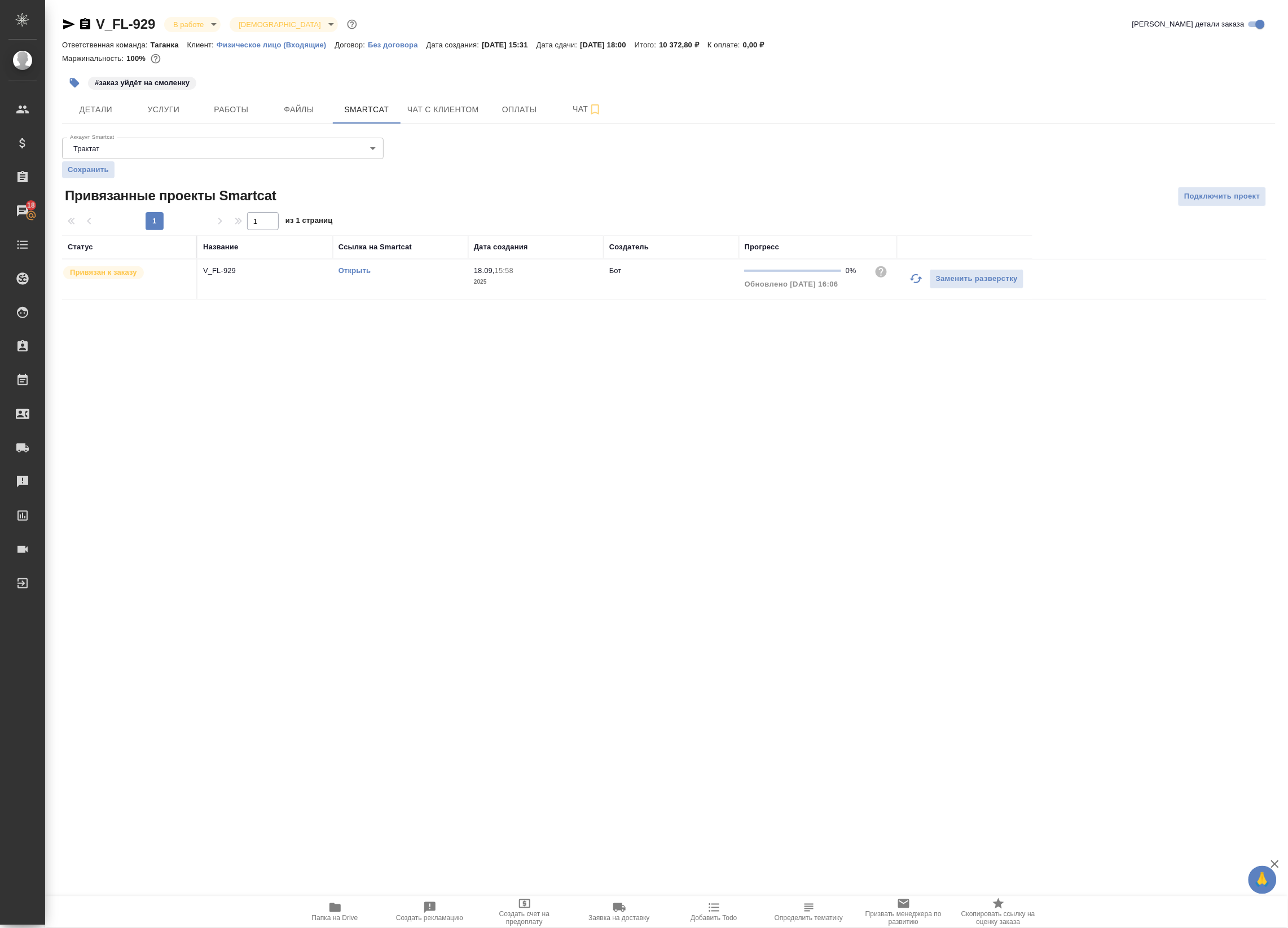
click at [357, 268] on link "Открыть" at bounding box center [355, 270] width 32 height 8
click at [578, 103] on span "Чат" at bounding box center [587, 109] width 54 height 14
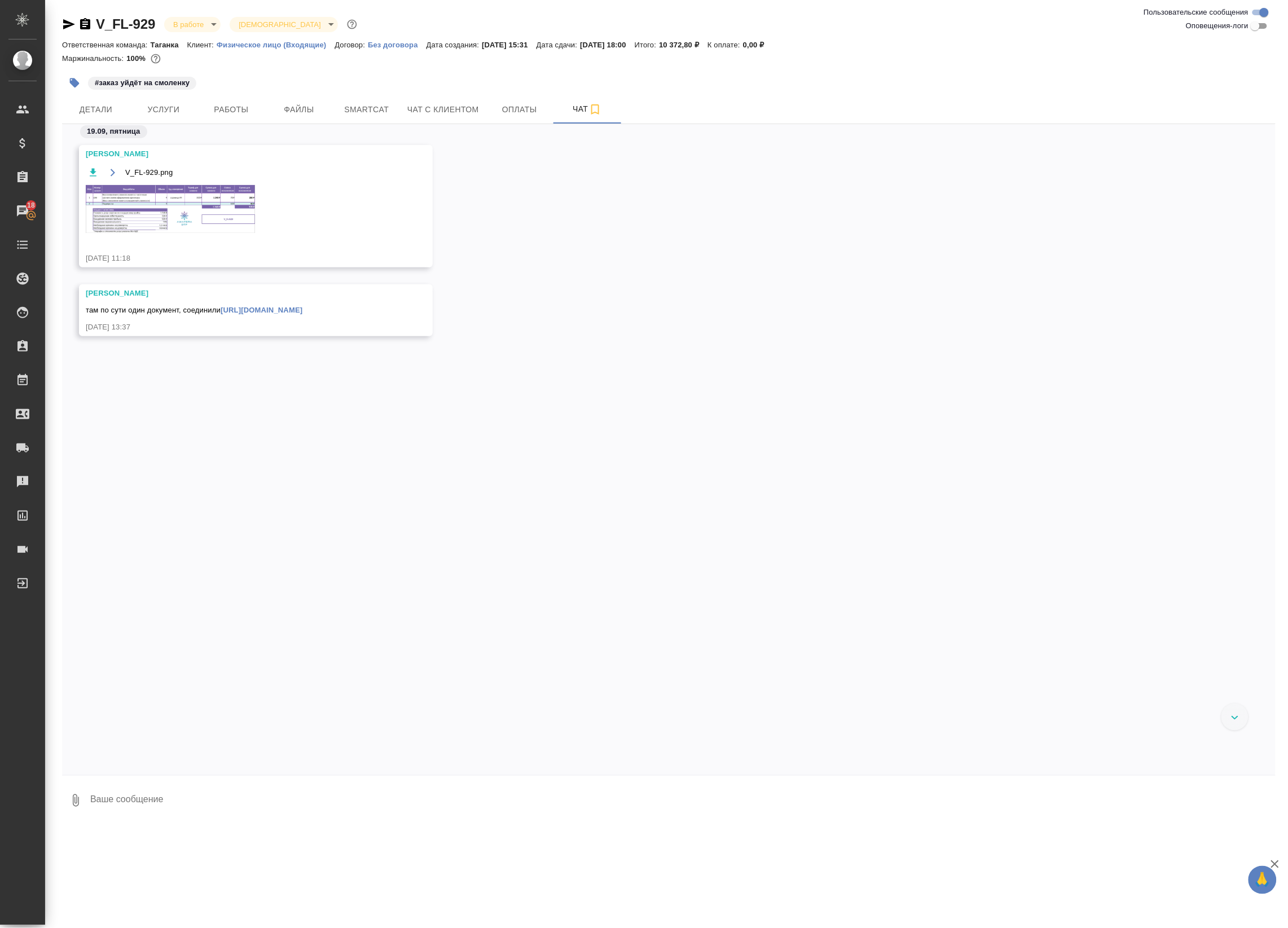
click at [272, 315] on div "там по сути один документ, соединили https://drive.awatera.com/apps/files/files…" at bounding box center [239, 309] width 307 height 14
click at [271, 312] on link "https://drive.awatera.com/apps/files/files/10405339?dir=/Shares/FL_V/Orders/V_F…" at bounding box center [261, 310] width 82 height 8
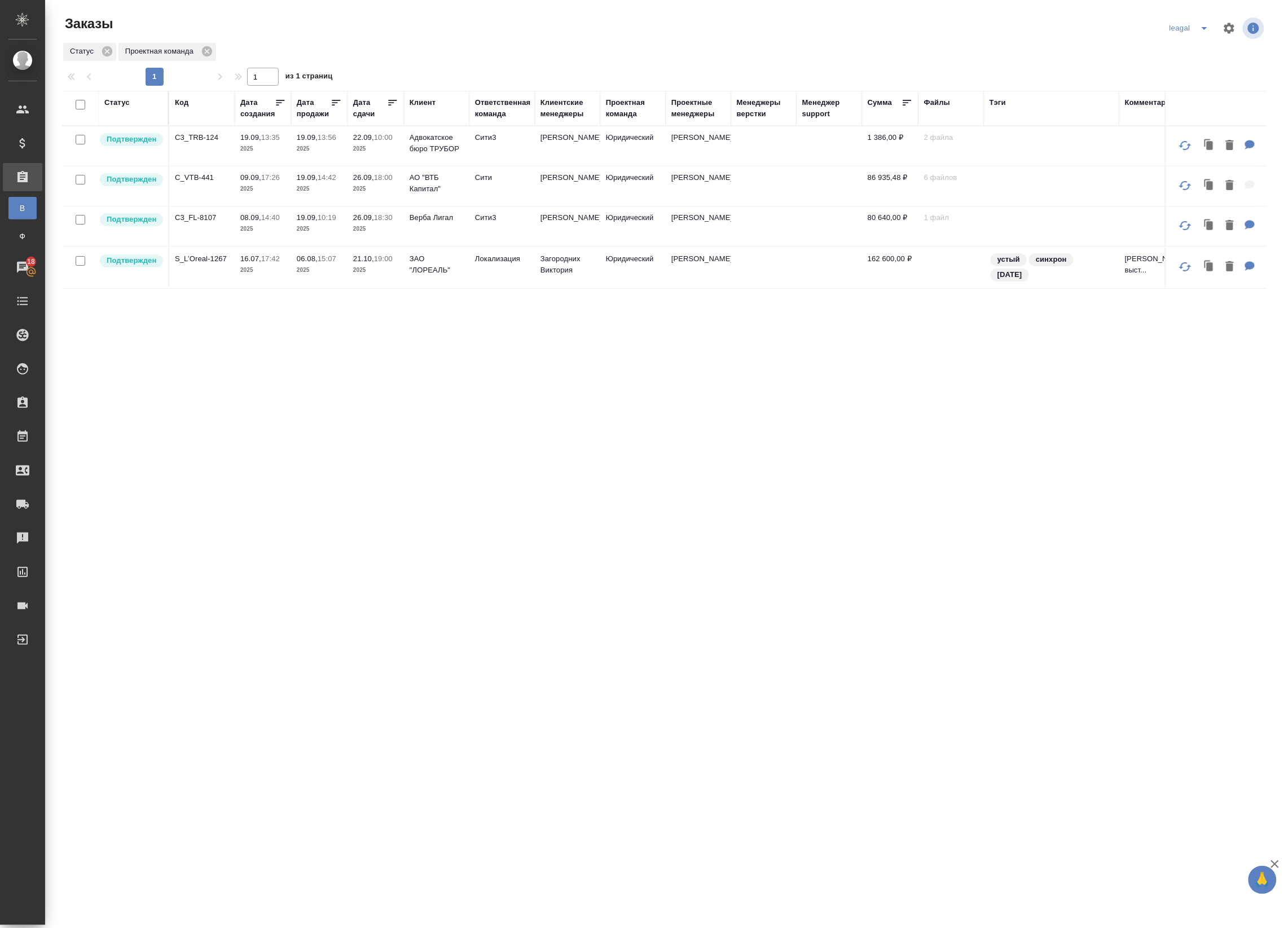
click at [393, 137] on p "10:00" at bounding box center [383, 137] width 18 height 8
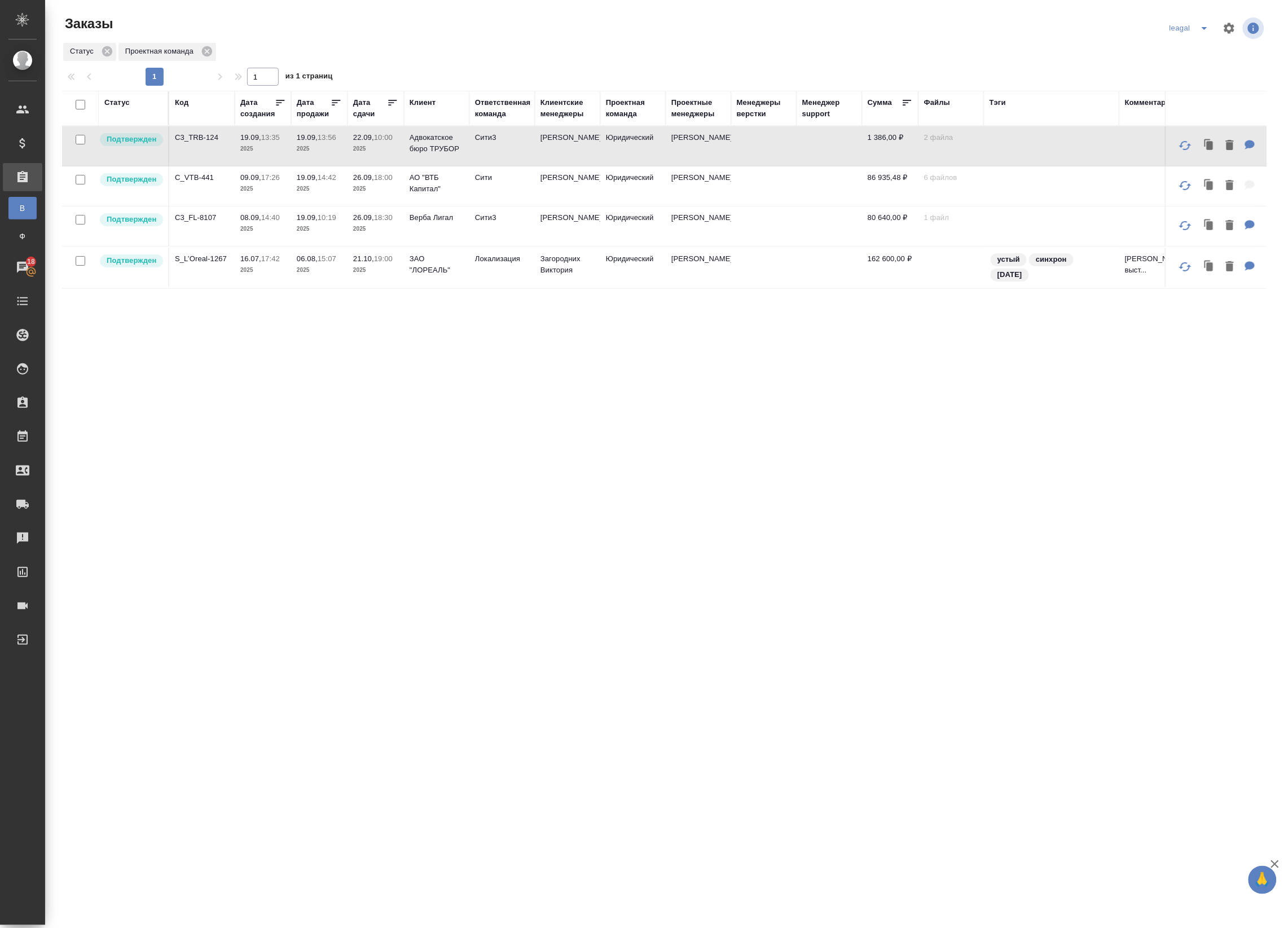
click at [393, 137] on p "10:00" at bounding box center [383, 137] width 18 height 8
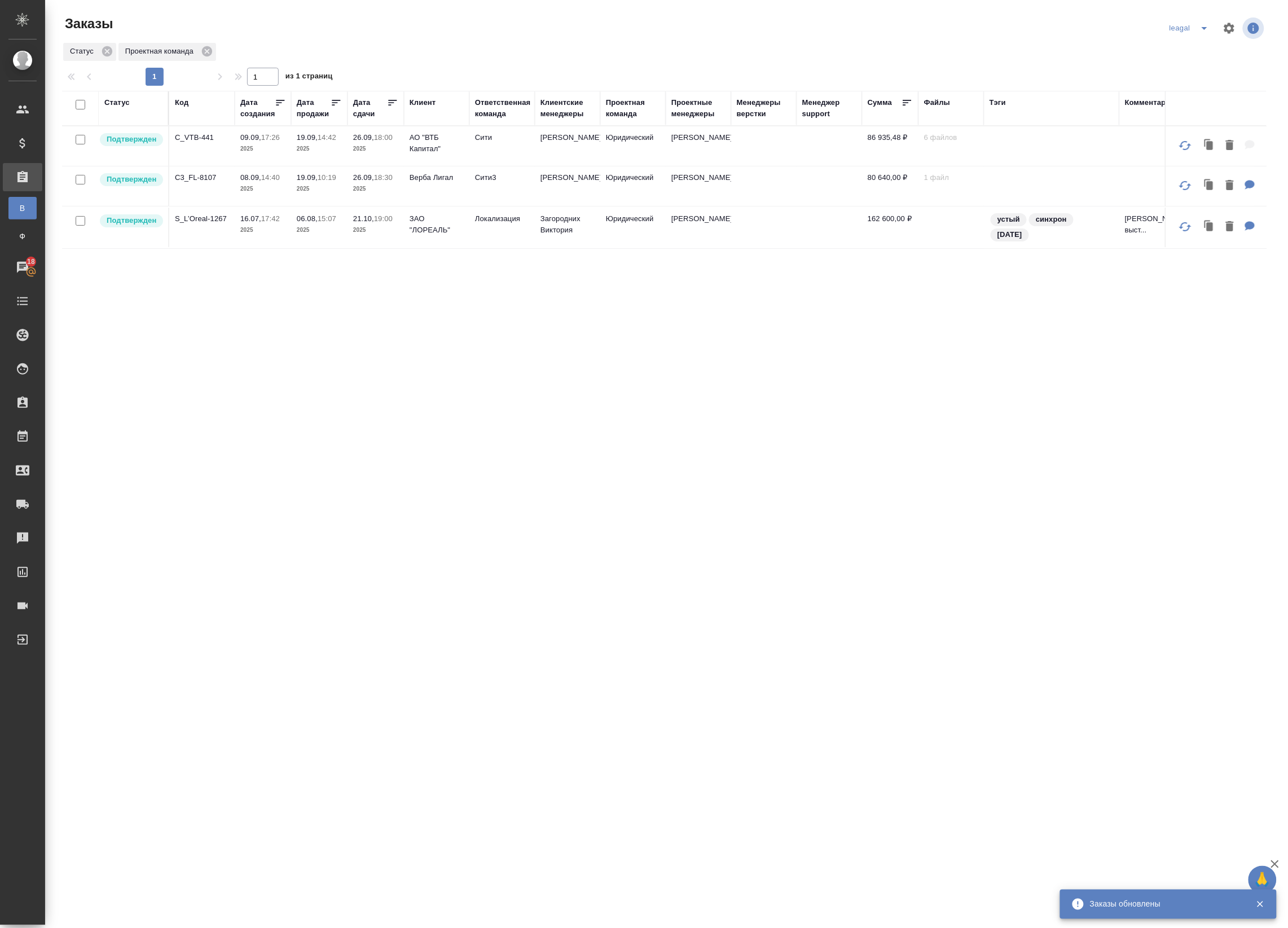
click at [313, 185] on p "2025" at bounding box center [319, 188] width 45 height 11
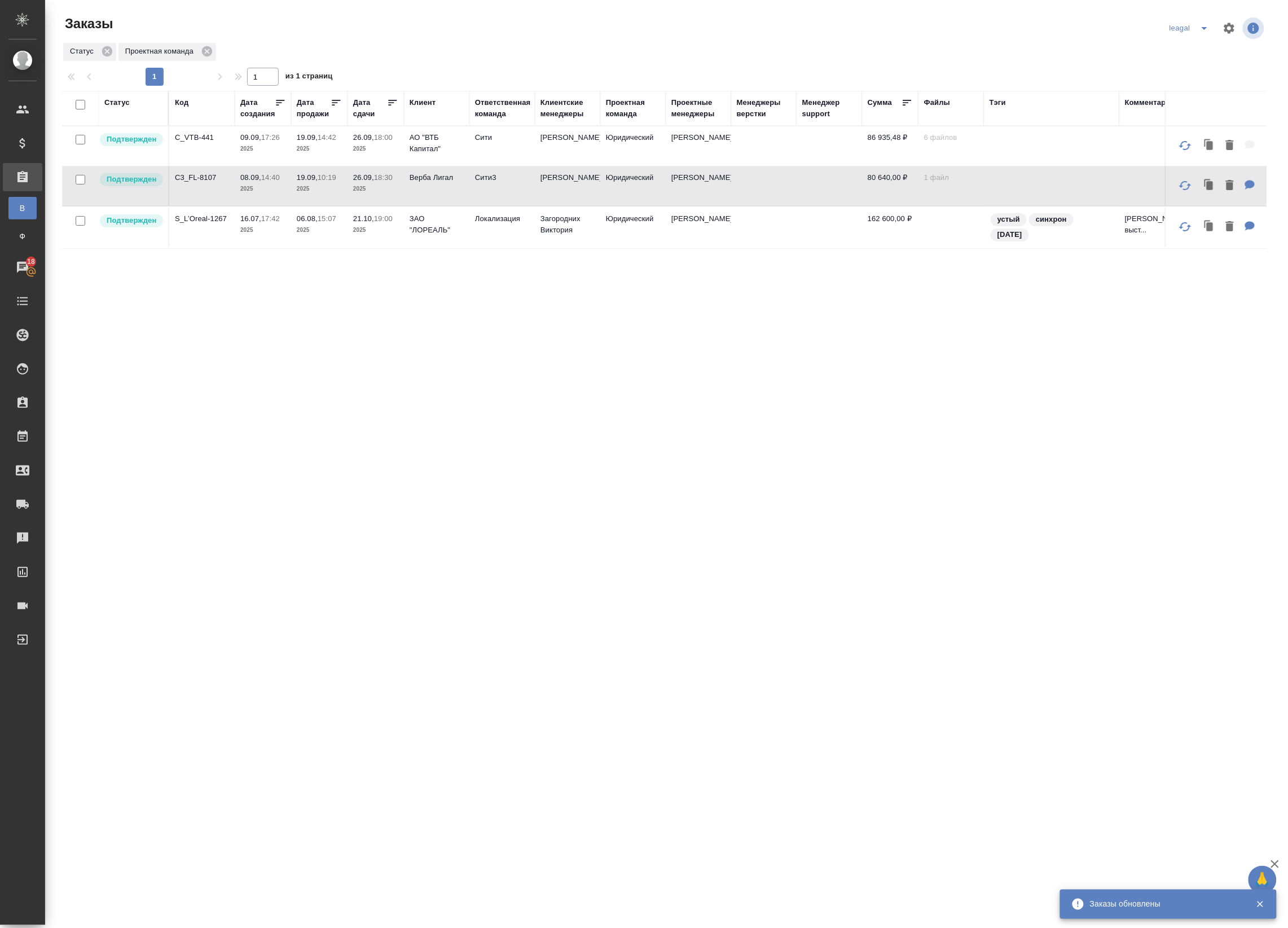
click at [367, 143] on p "2025" at bounding box center [375, 149] width 45 height 11
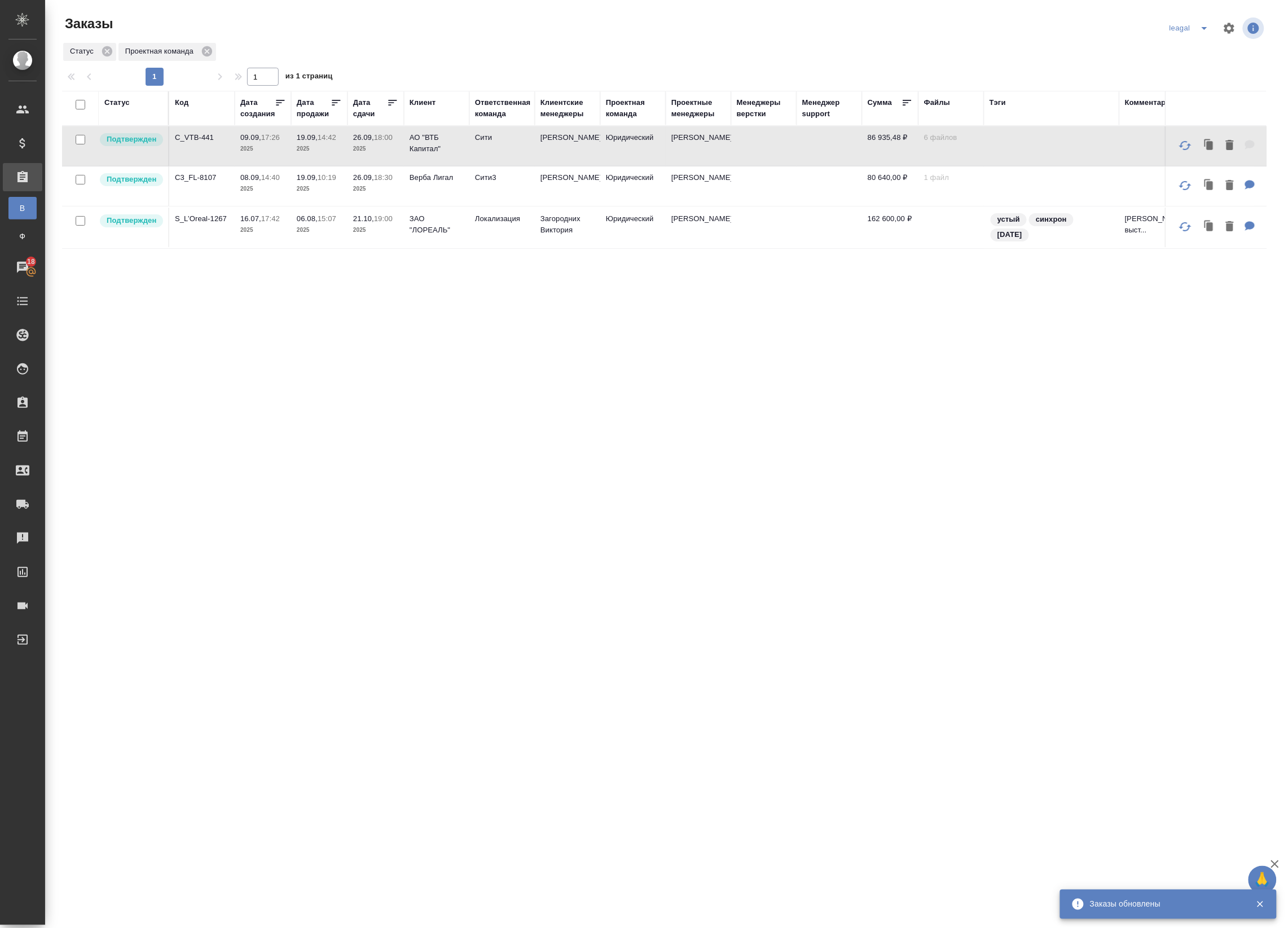
click at [369, 142] on span "26.09, 18:00" at bounding box center [375, 137] width 45 height 11
click at [380, 143] on p "2025" at bounding box center [375, 149] width 45 height 11
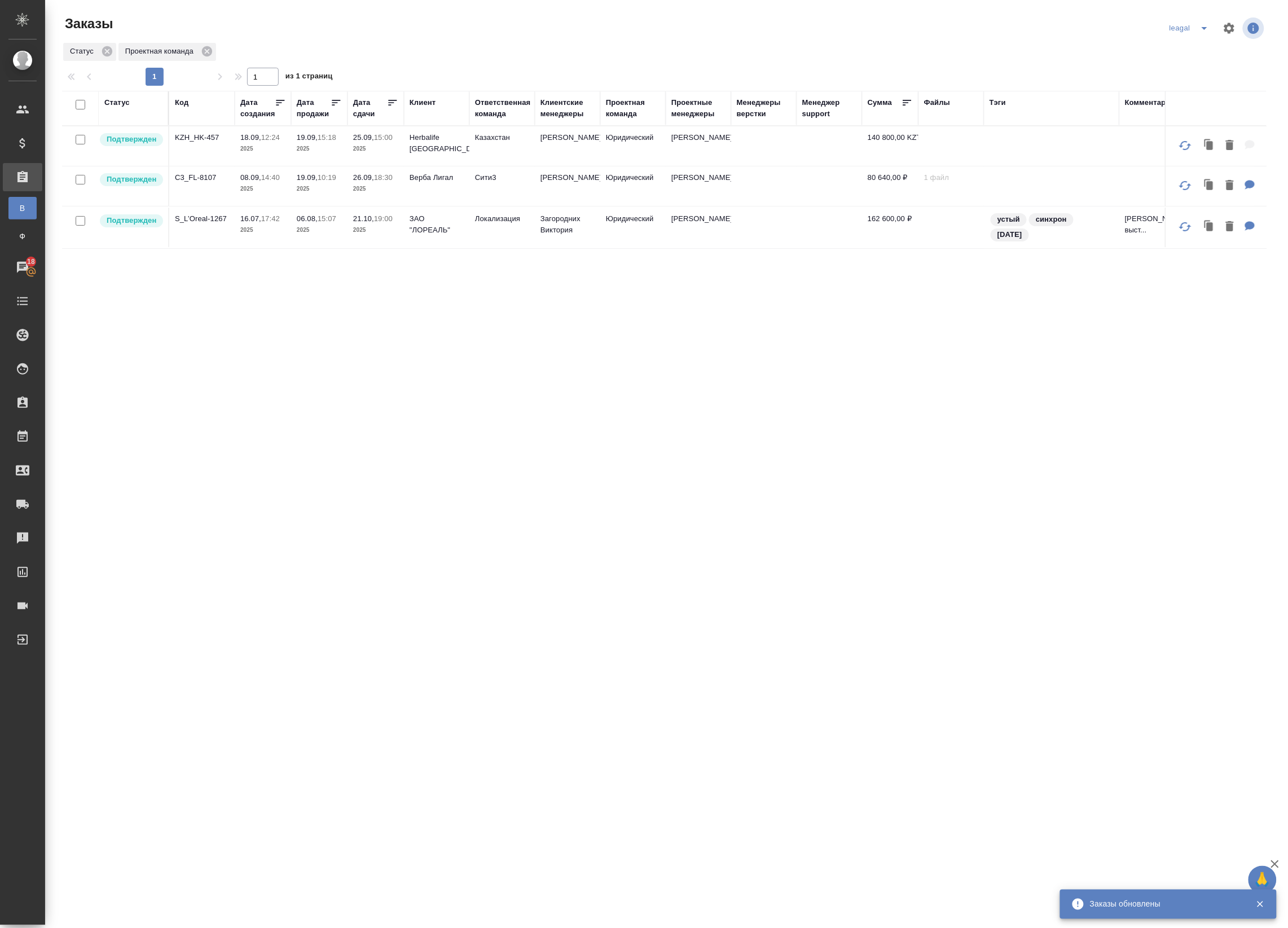
click at [1202, 28] on icon "split button" at bounding box center [1204, 28] width 14 height 14
click at [1185, 55] on li "Артак" at bounding box center [1191, 51] width 49 height 18
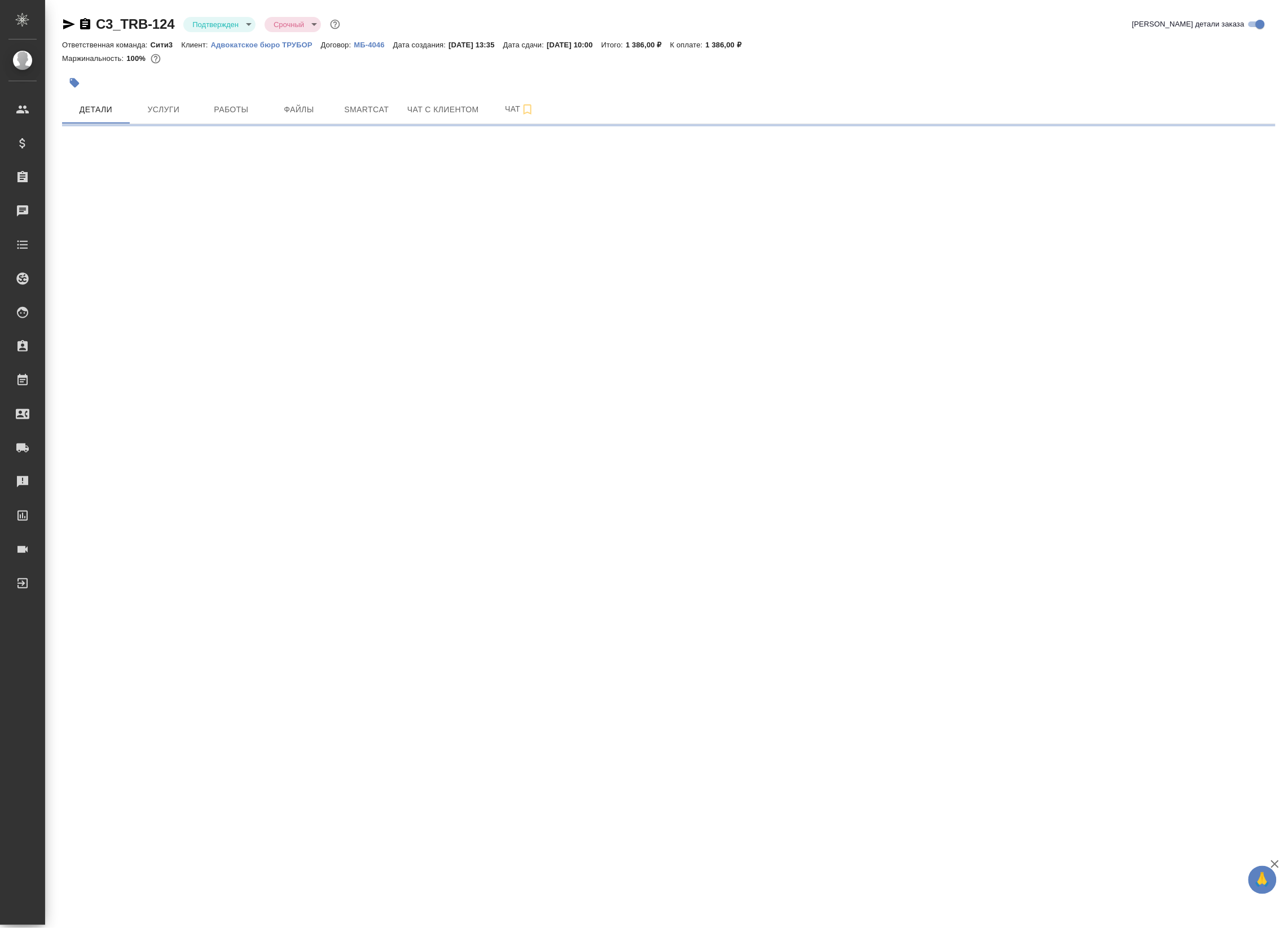
select select "RU"
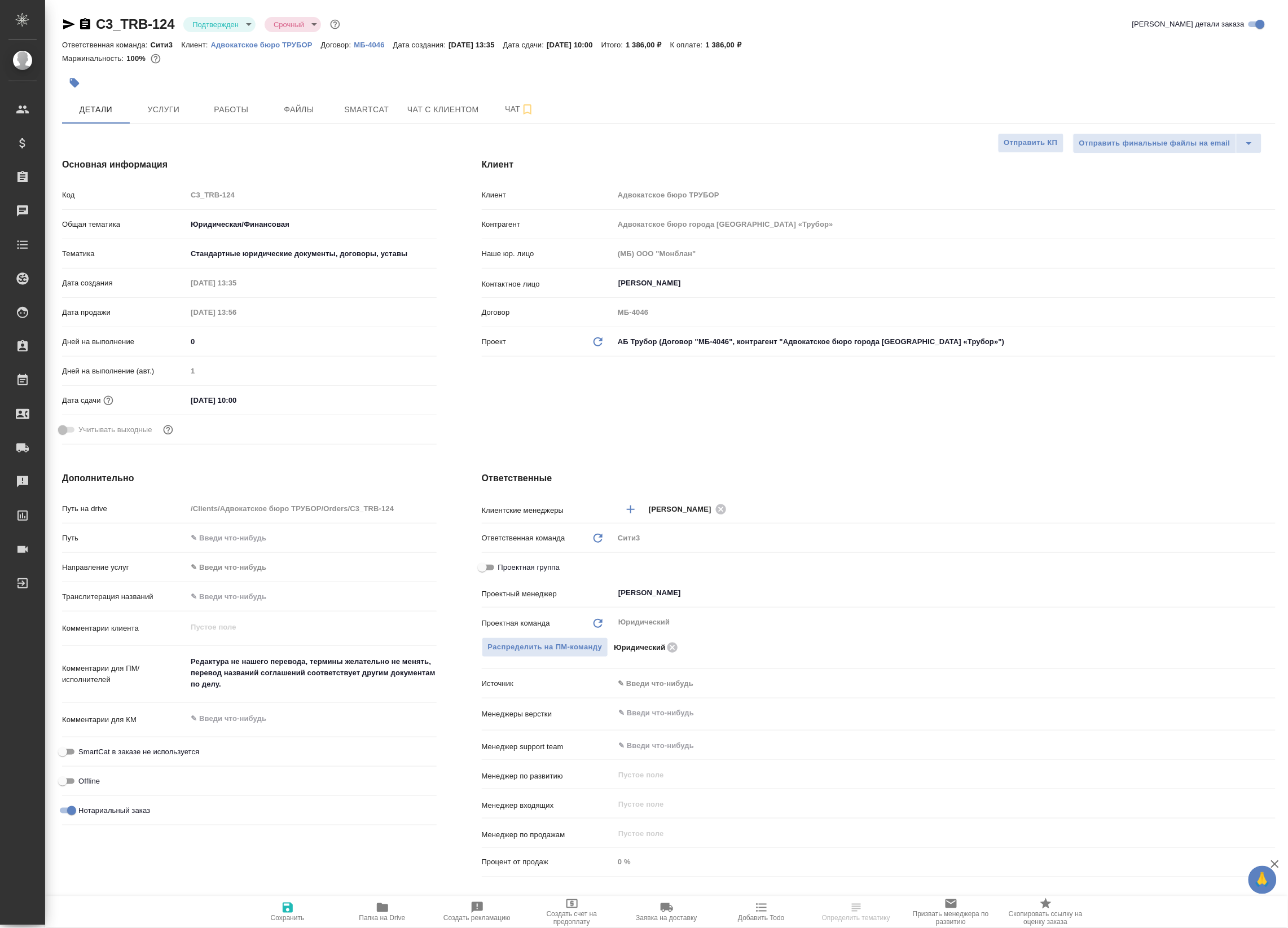
type textarea "x"
click at [238, 28] on body "🙏 .cls-1 fill:#fff; AWATERA Badanyan Artak Клиенты Спецификации Заказы Чаты Tod…" at bounding box center [644, 464] width 1288 height 928
click at [218, 118] on button "В работе" at bounding box center [210, 119] width 37 height 12
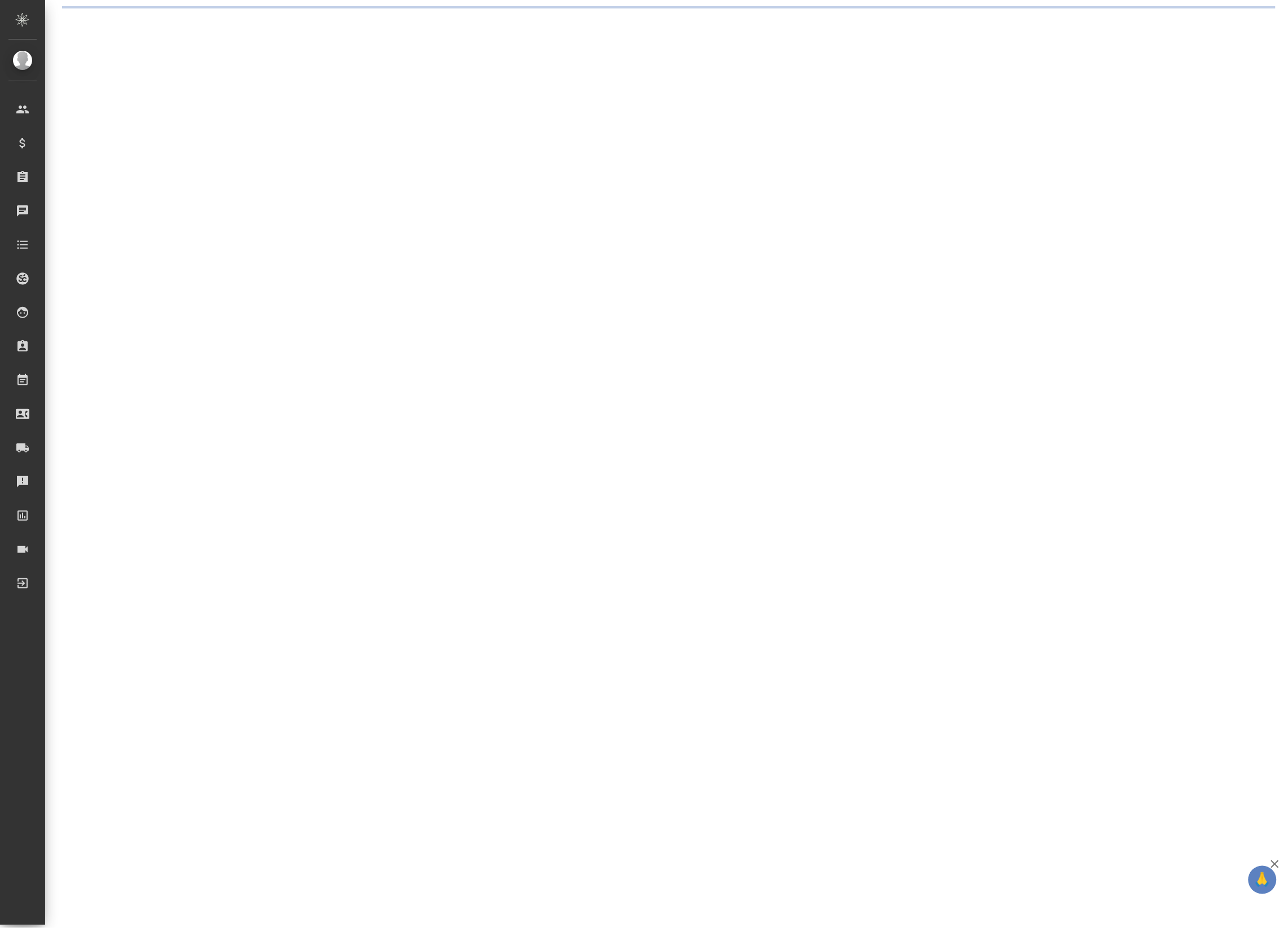
click at [233, 108] on div ".cls-1 fill:#fff; AWATERA Badanyan Artak Клиенты Спецификации Заказы Чаты Todo …" at bounding box center [644, 464] width 1288 height 928
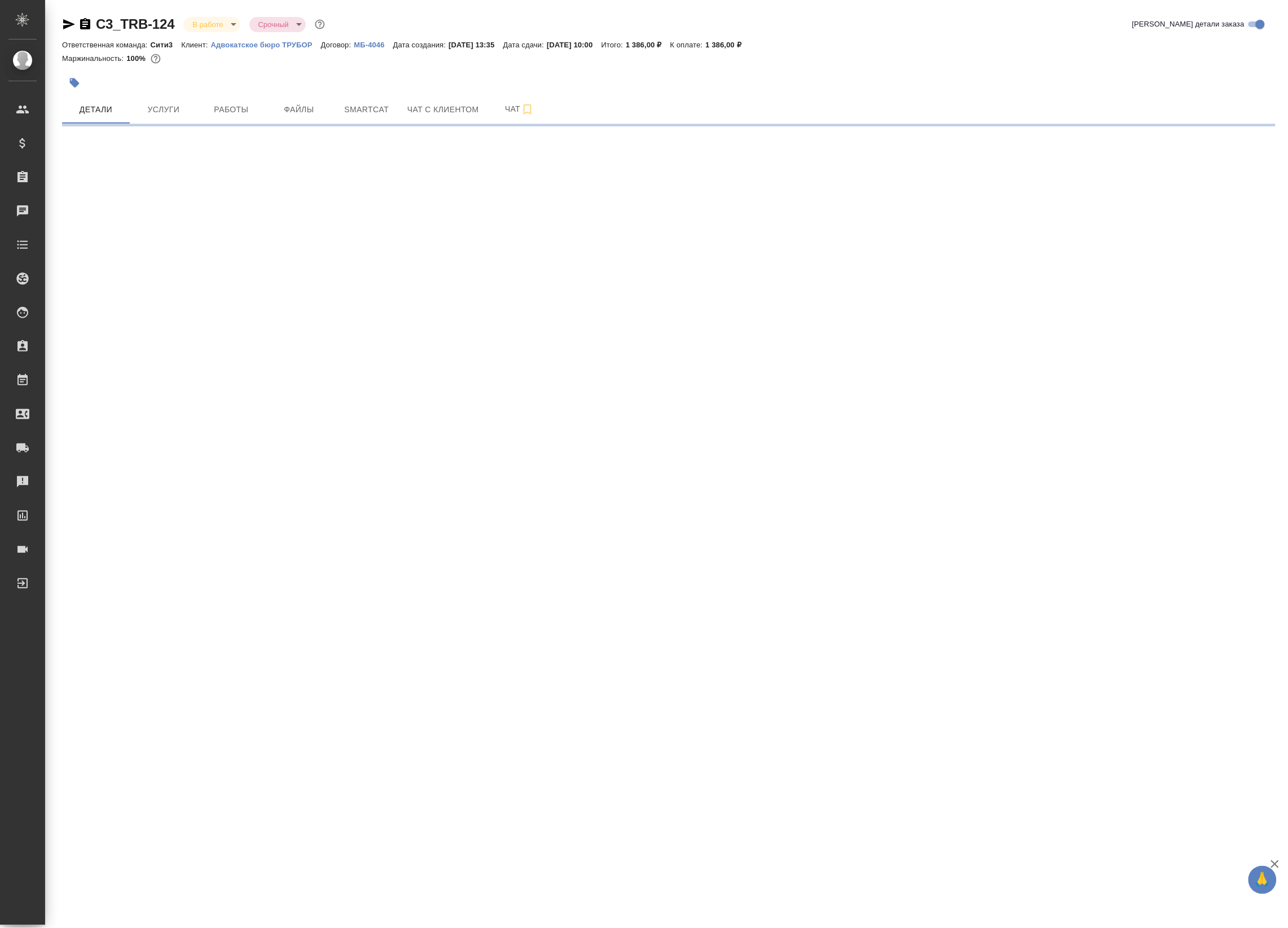
click at [233, 108] on span "Работы" at bounding box center [231, 110] width 54 height 14
select select "RU"
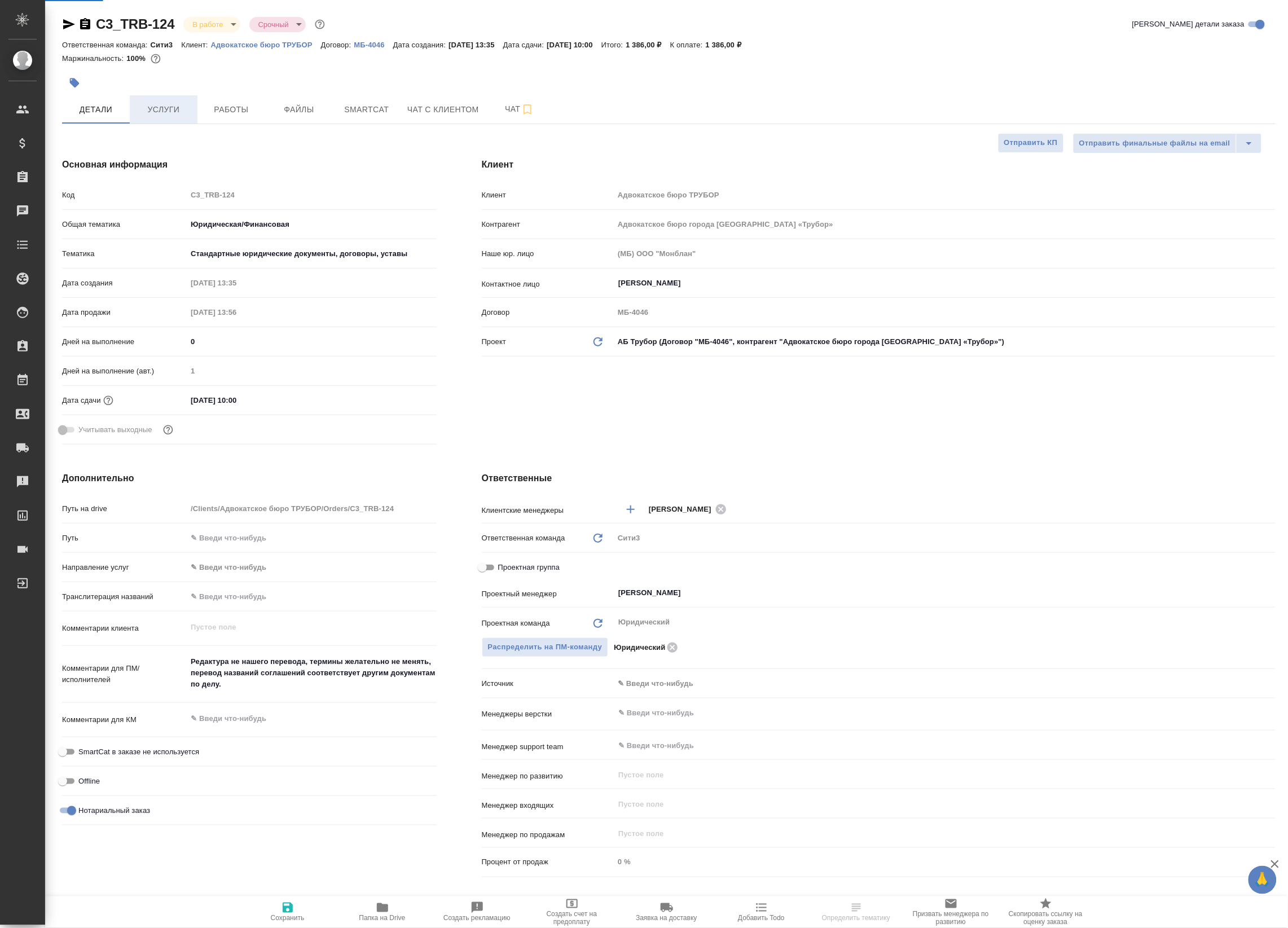
type textarea "x"
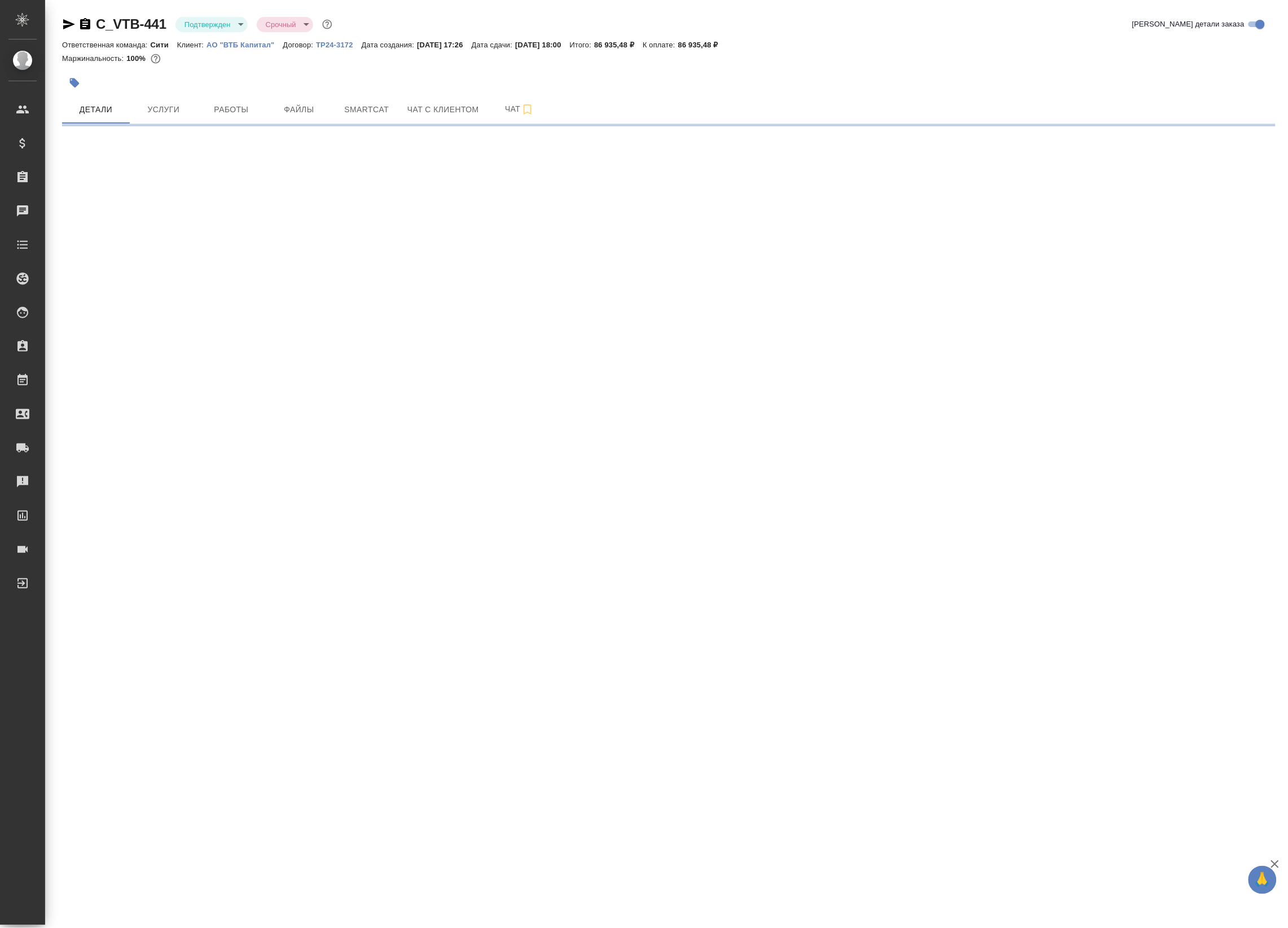
select select "RU"
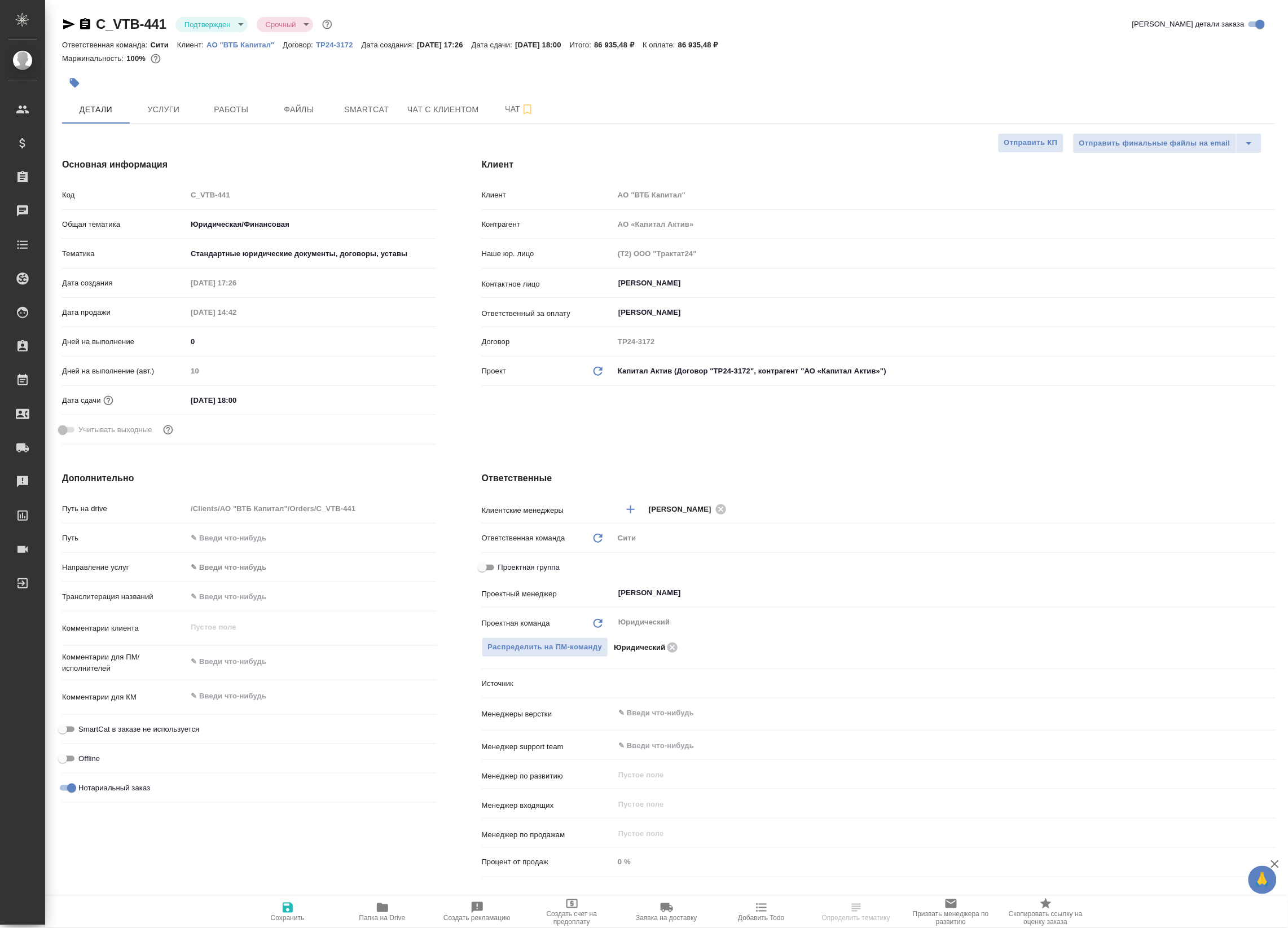
click at [223, 27] on body "🙏 .cls-1 fill:#fff; AWATERA Badanyan Artak Клиенты Спецификации Заказы Чаты Tod…" at bounding box center [644, 464] width 1288 height 928
type textarea "x"
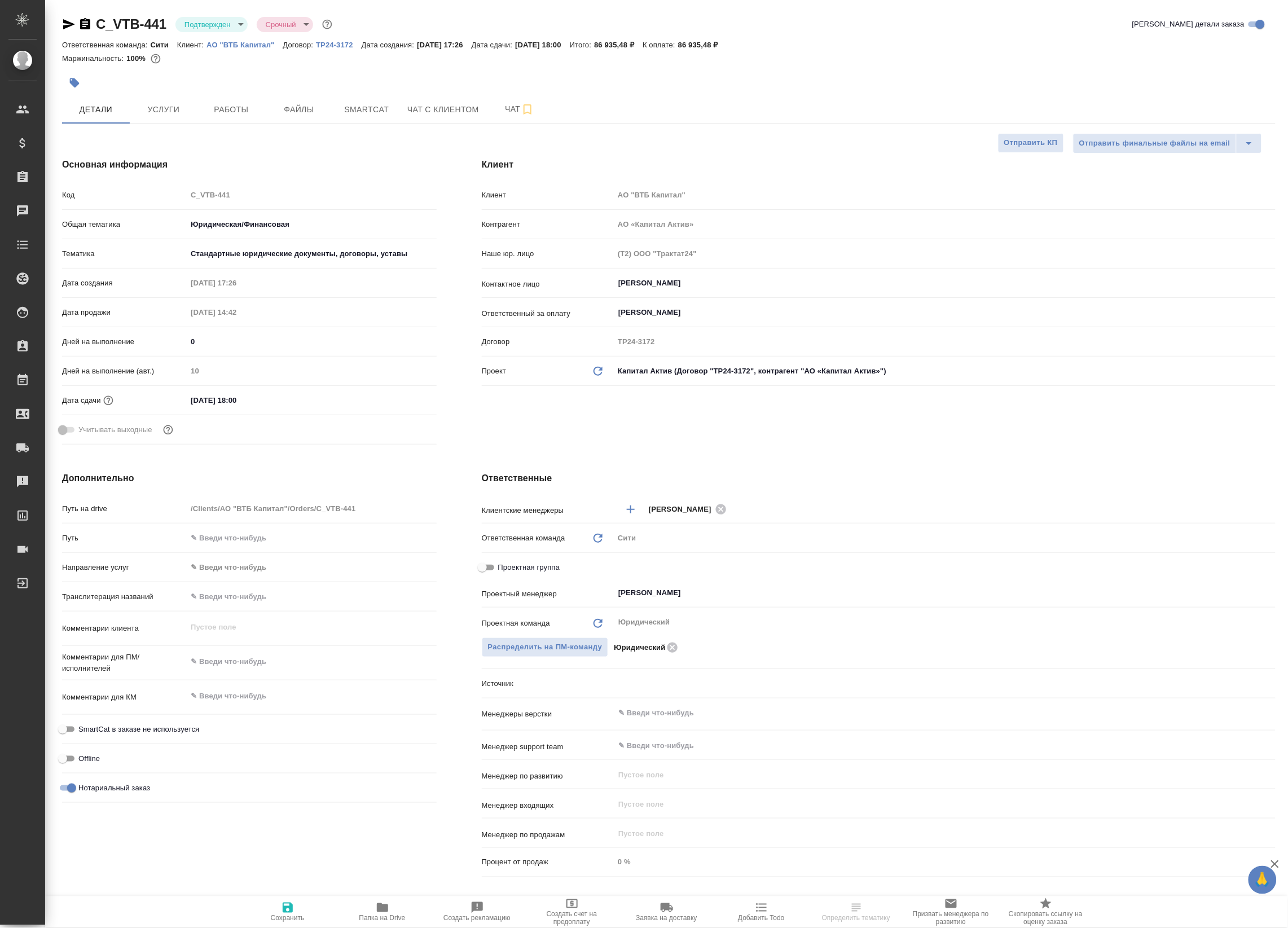
type textarea "x"
click at [226, 116] on li "В работе" at bounding box center [226, 118] width 103 height 19
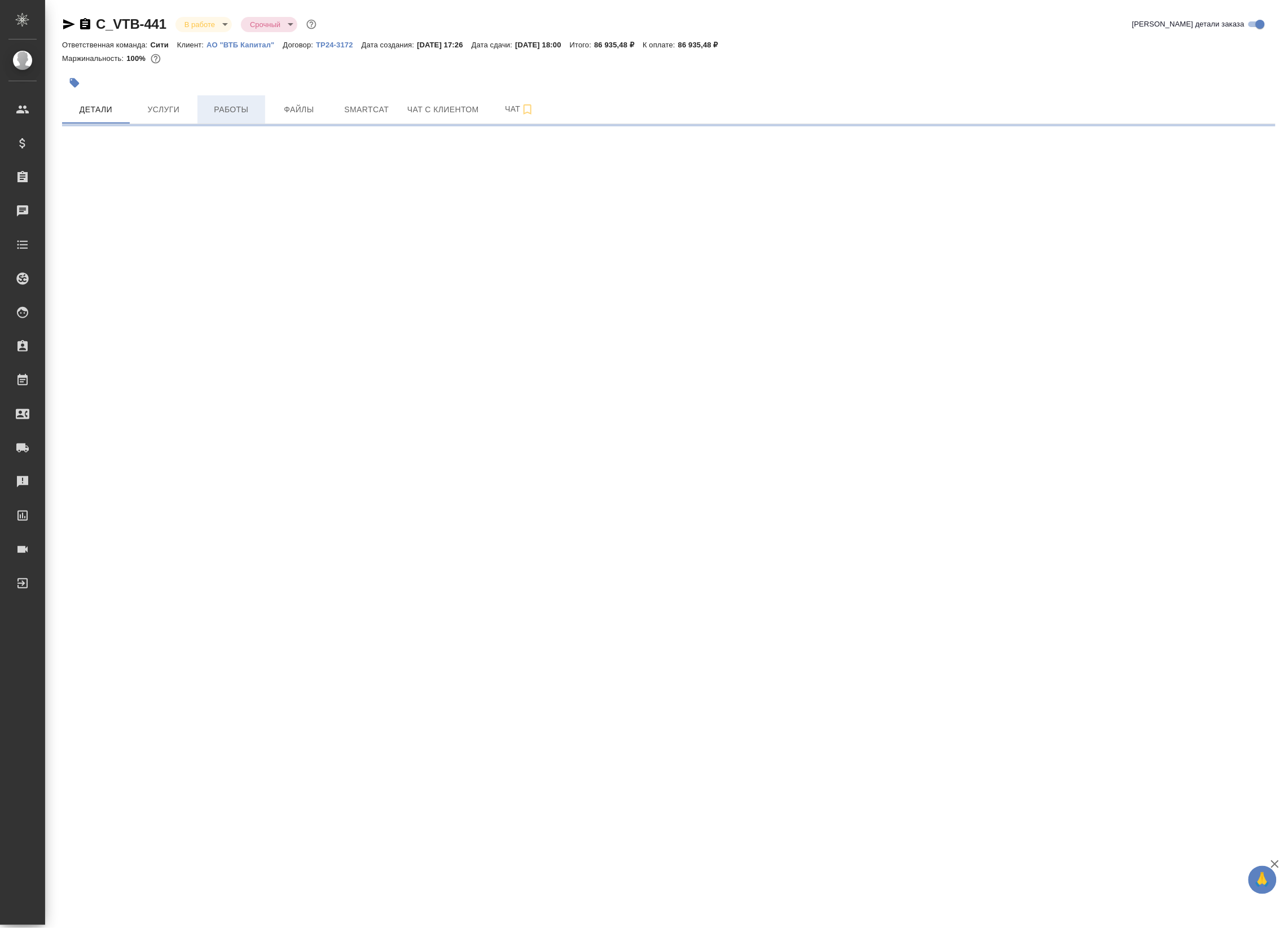
click at [243, 105] on span "Работы" at bounding box center [231, 110] width 54 height 14
select select "RU"
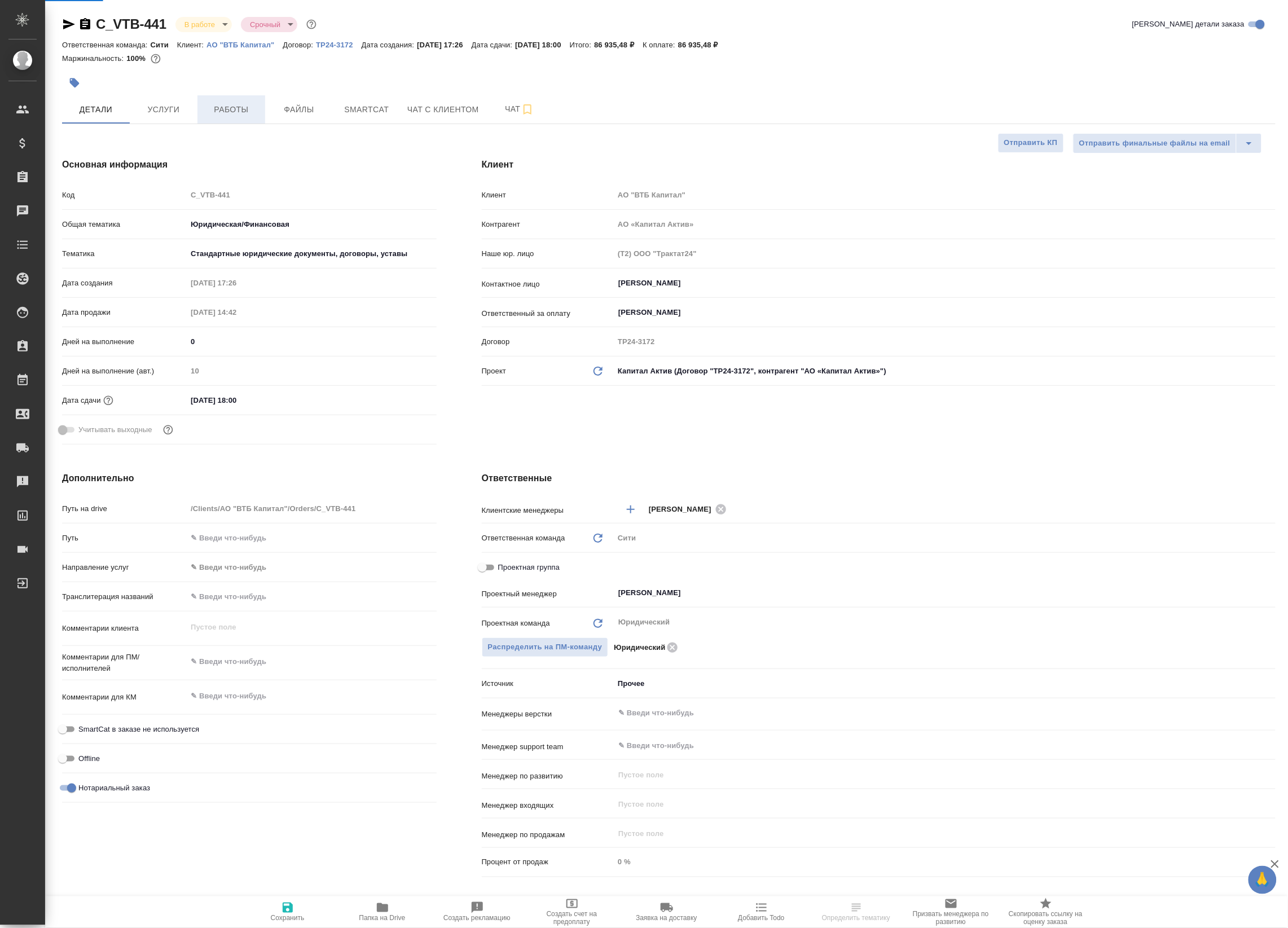
type textarea "x"
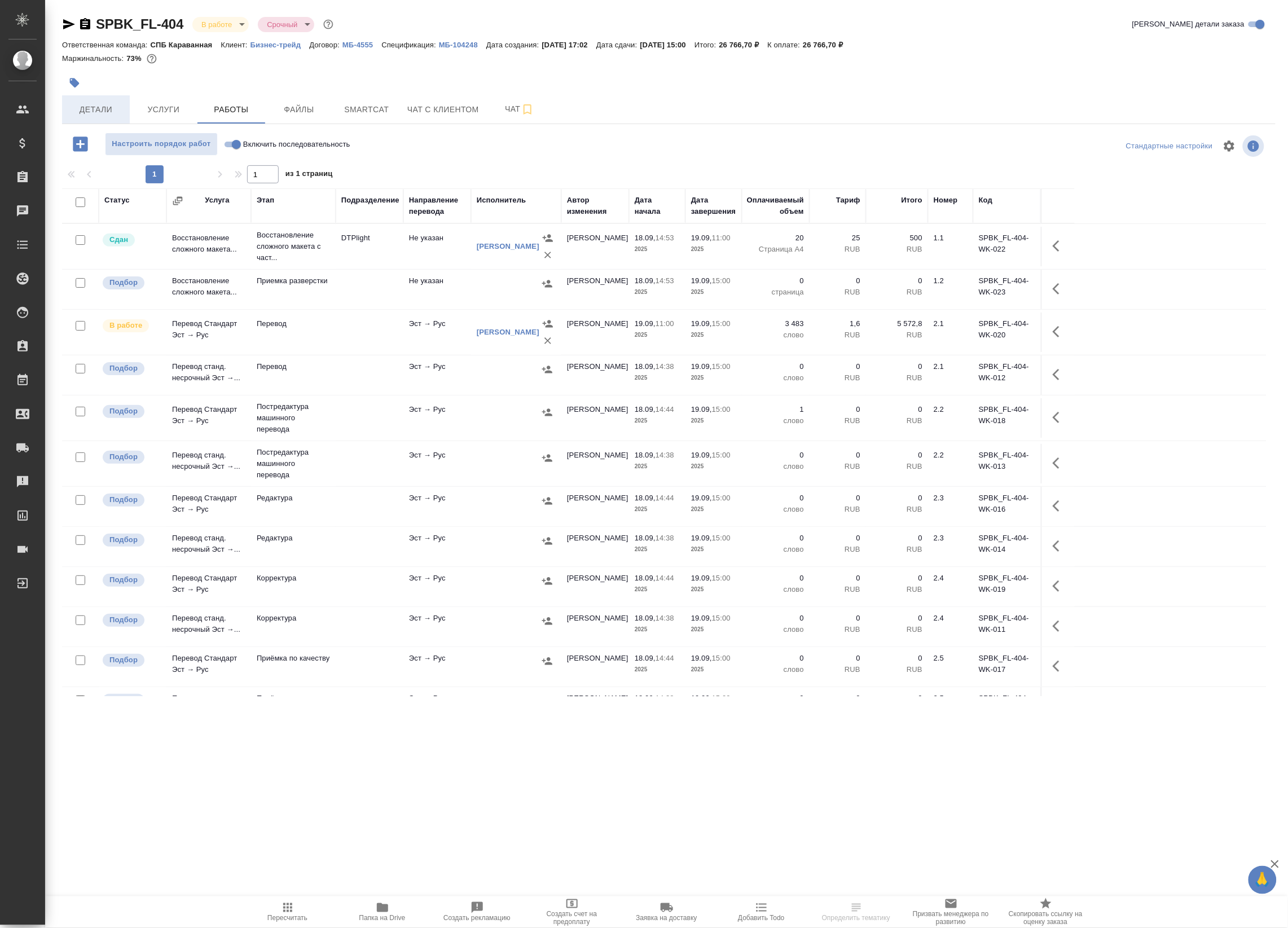
click at [88, 120] on button "Детали" at bounding box center [95, 109] width 68 height 28
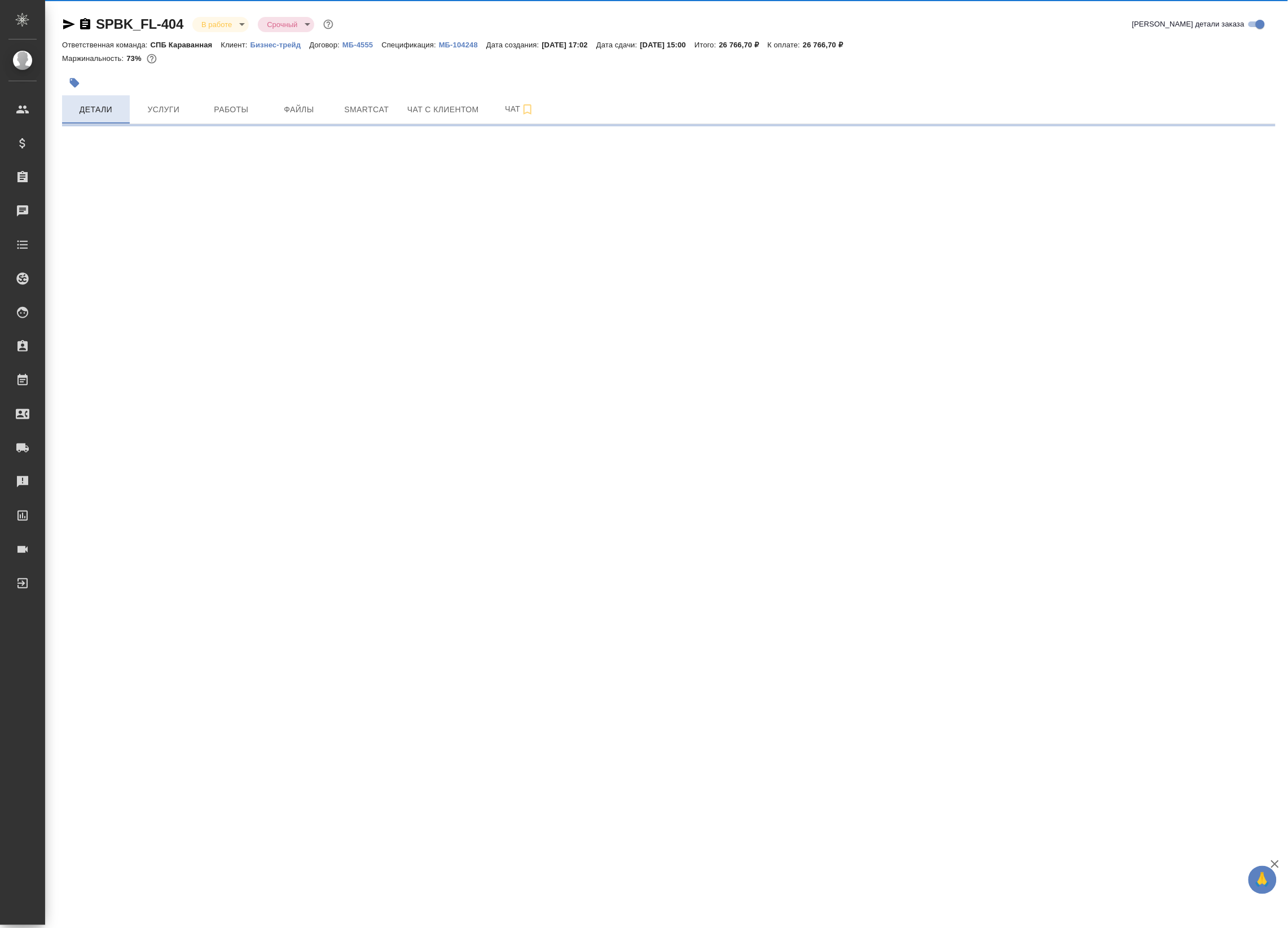
select select "RU"
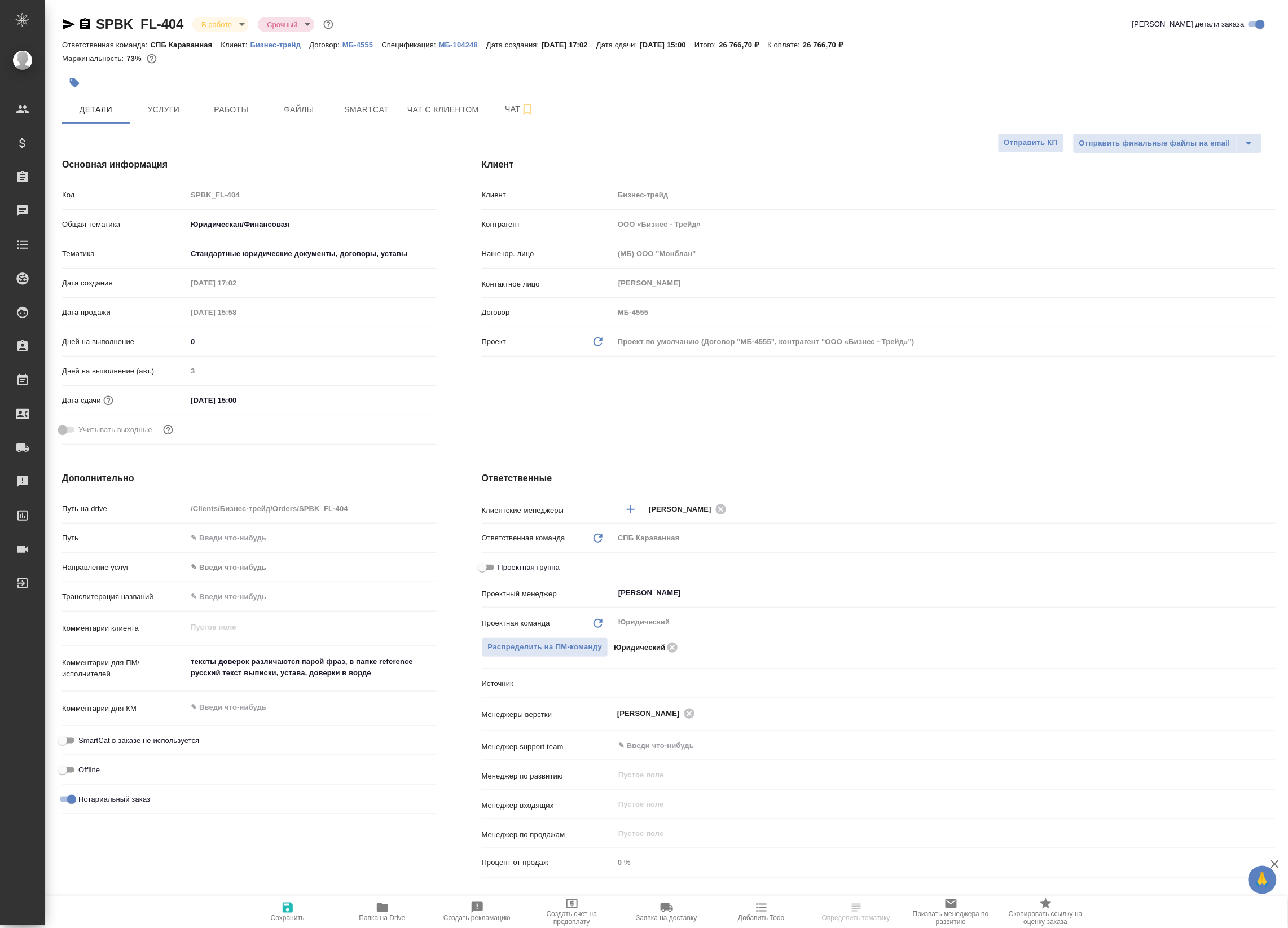
type textarea "x"
click at [233, 98] on button "Работы" at bounding box center [231, 109] width 68 height 28
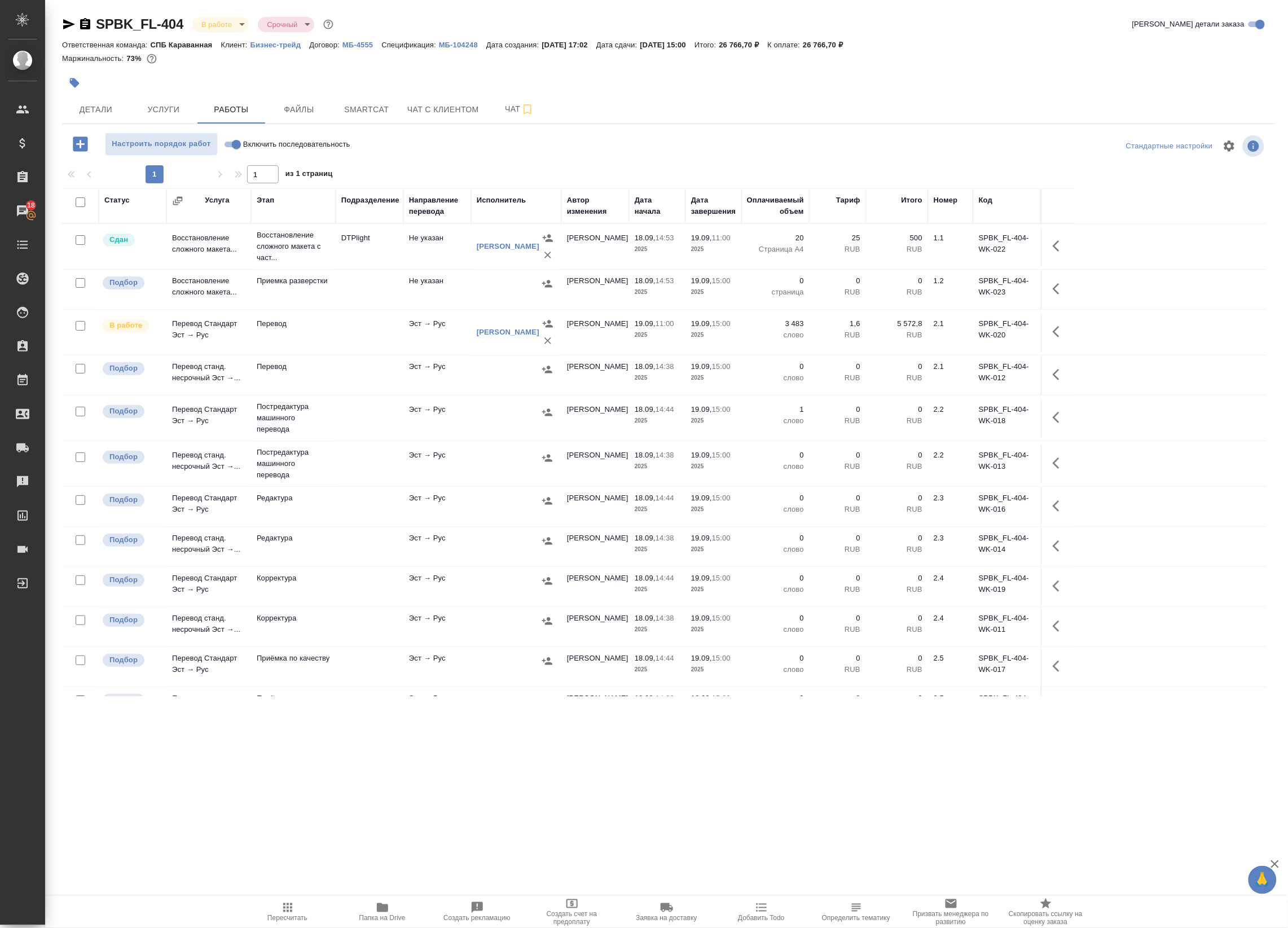
click at [387, 911] on icon "button" at bounding box center [382, 907] width 11 height 9
drag, startPoint x: 499, startPoint y: 88, endPoint x: 512, endPoint y: 103, distance: 19.8
click at [499, 89] on div at bounding box center [466, 82] width 809 height 25
click at [512, 103] on span "Чат" at bounding box center [519, 109] width 54 height 14
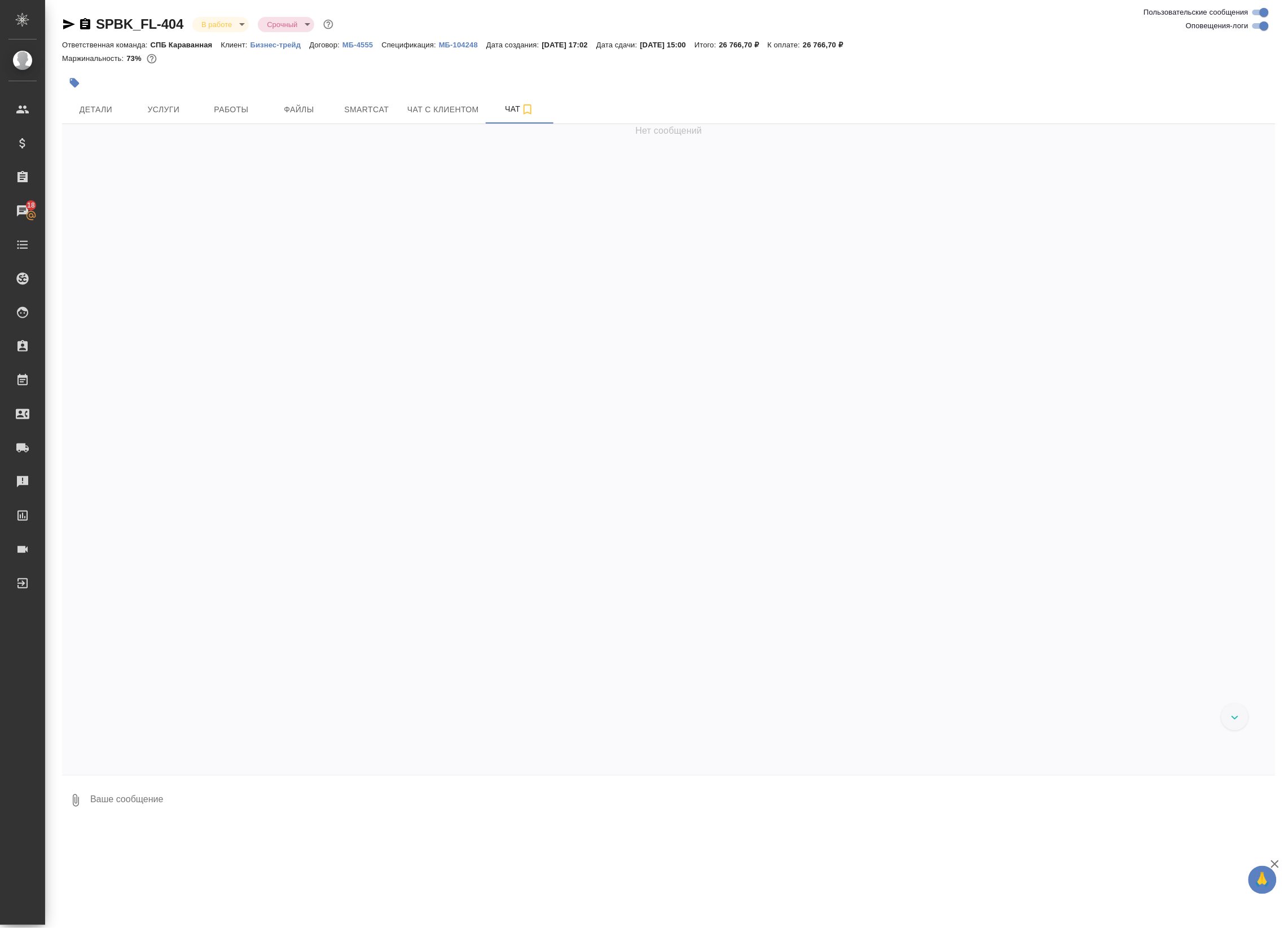
scroll to position [2948, 0]
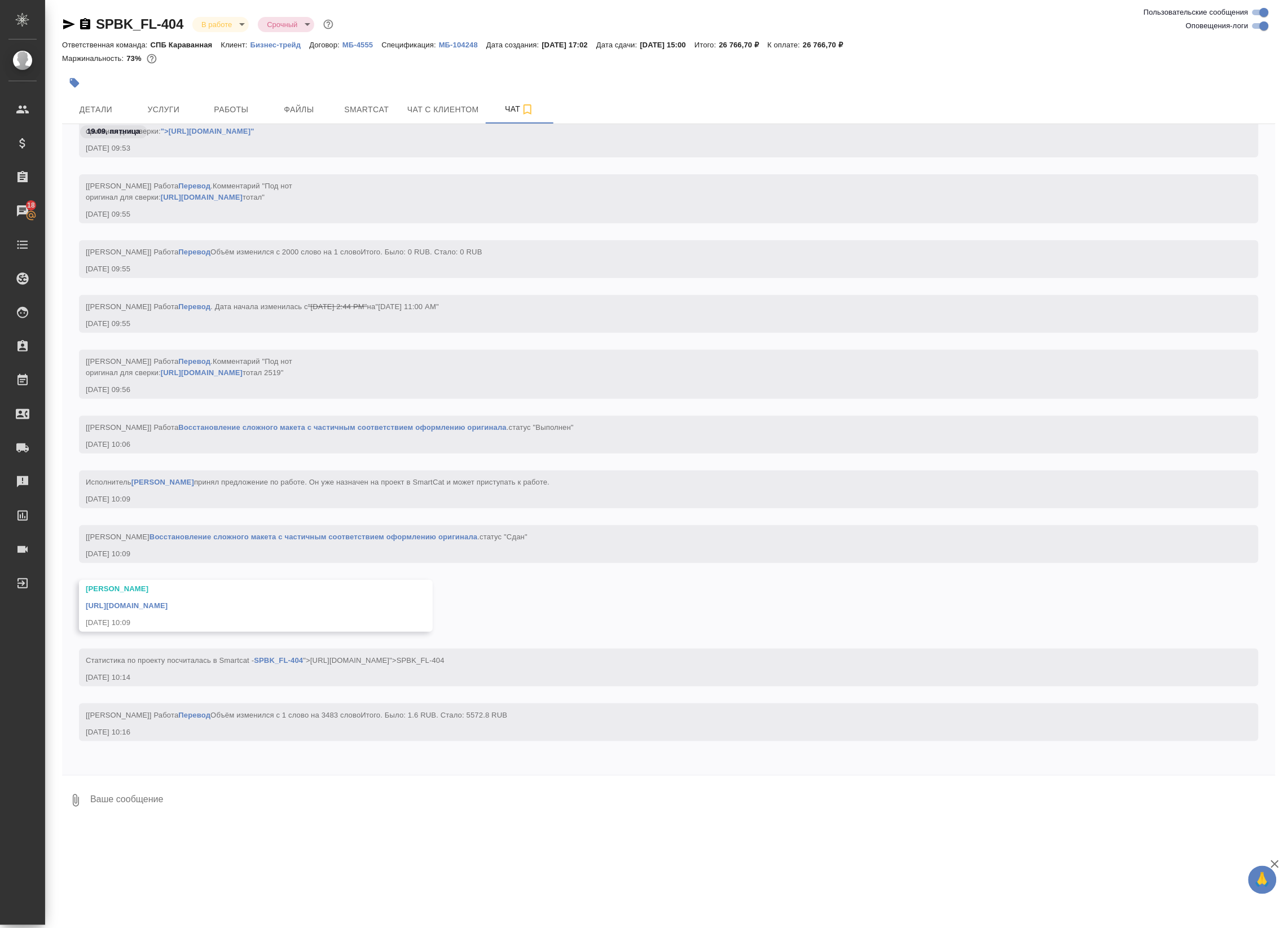
click at [320, 597] on div "https://drive.awatera.com/apps/files/files/10406000?dir=/Shares/%D0%91%D0%B8%D0…" at bounding box center [239, 604] width 307 height 14
click at [168, 602] on link "https://drive.awatera.com/apps/files/files/10406000?dir=/Shares/%D0%91%D0%B8%D0…" at bounding box center [126, 605] width 82 height 8
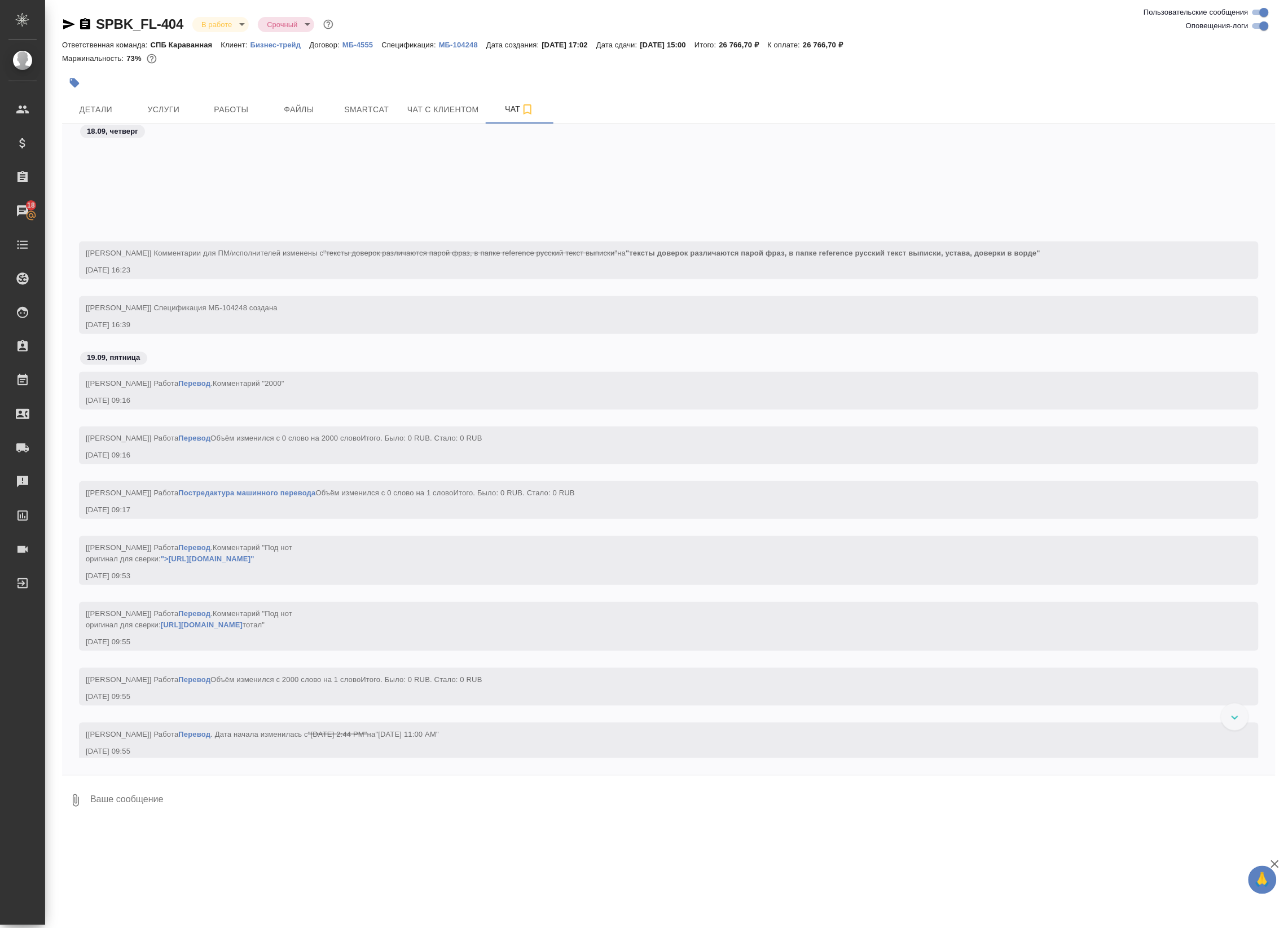
scroll to position [2359, 0]
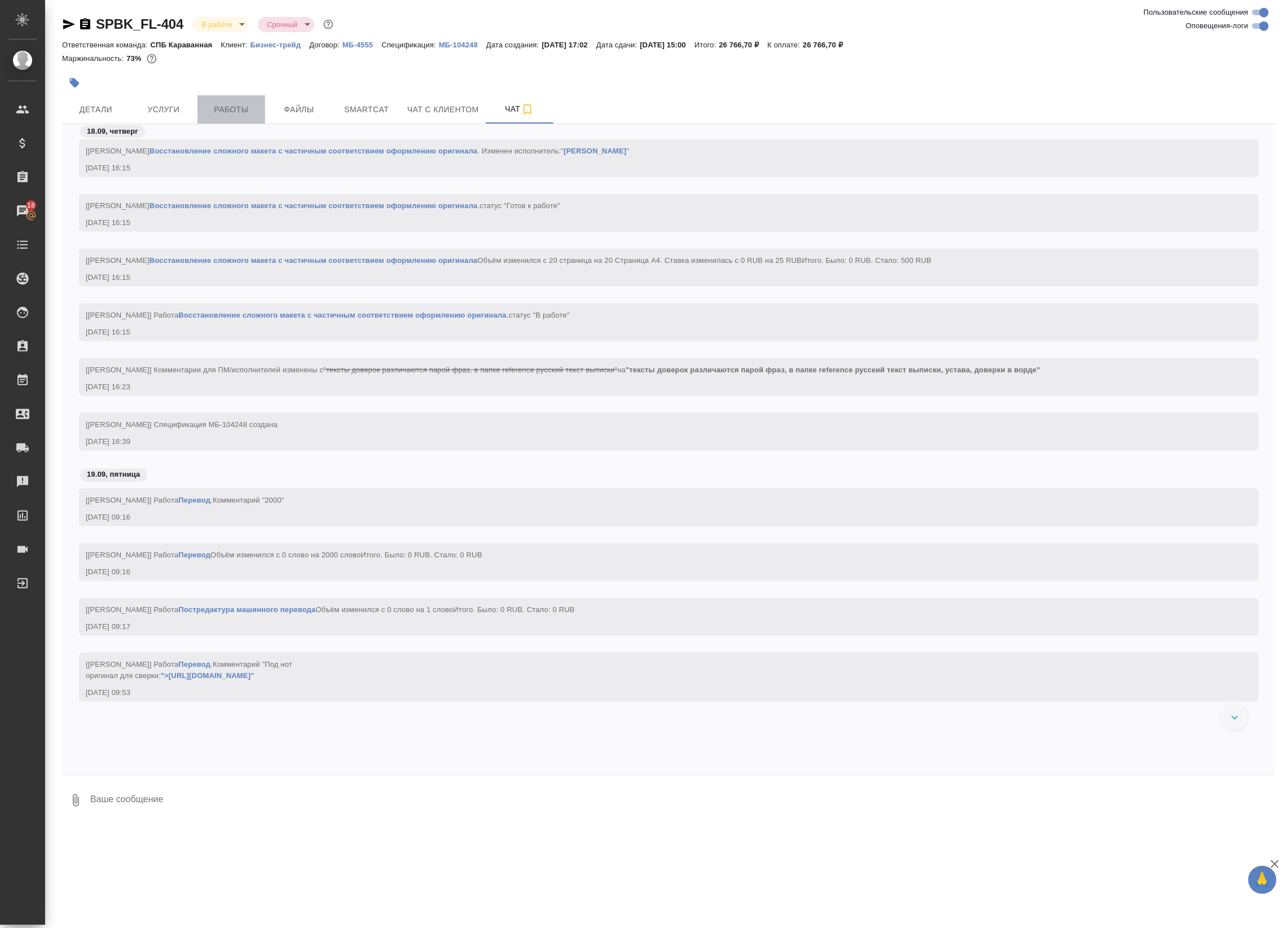
click at [254, 108] on span "Работы" at bounding box center [231, 110] width 54 height 14
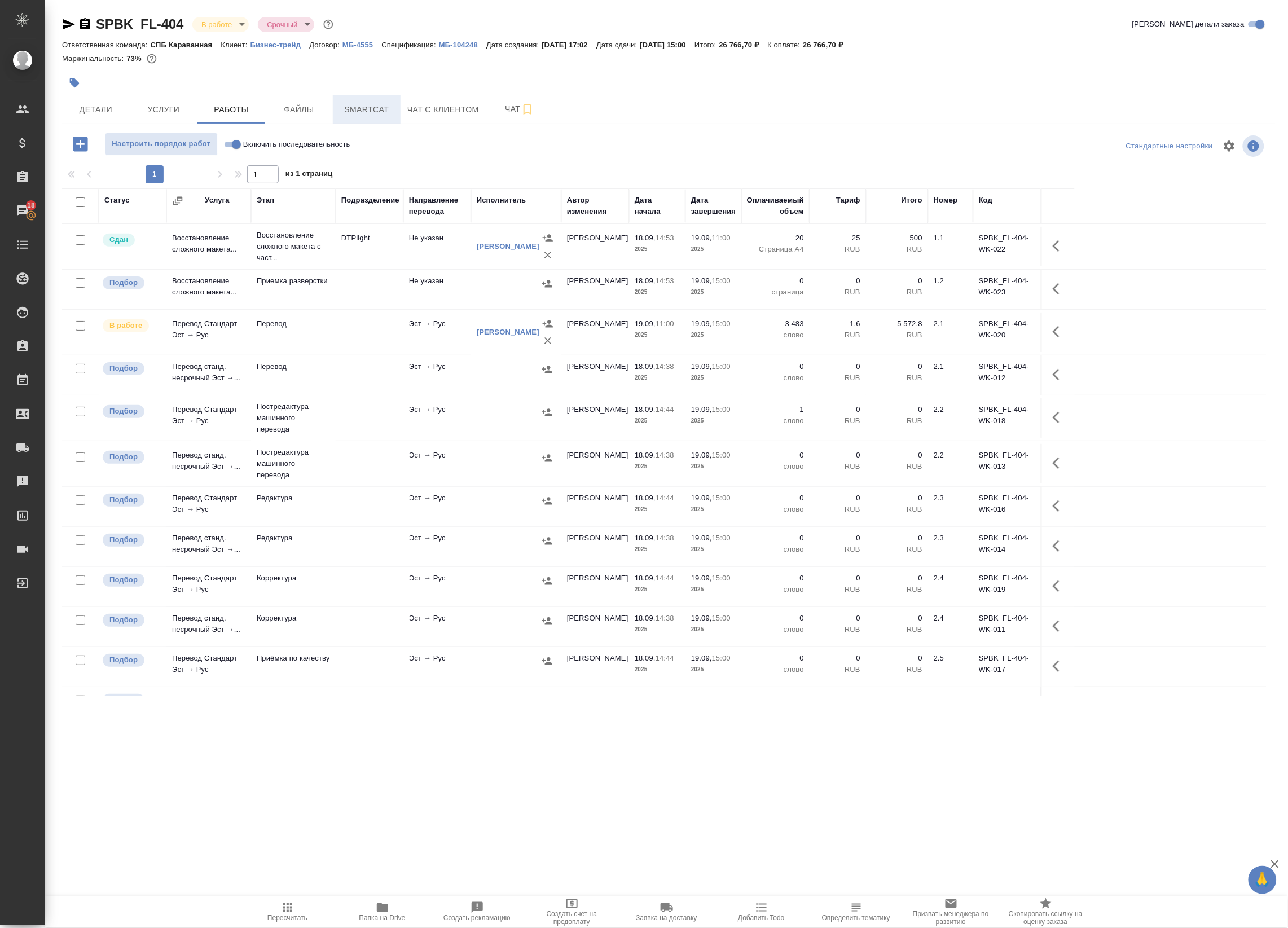
click at [367, 114] on span "Smartcat" at bounding box center [366, 110] width 54 height 14
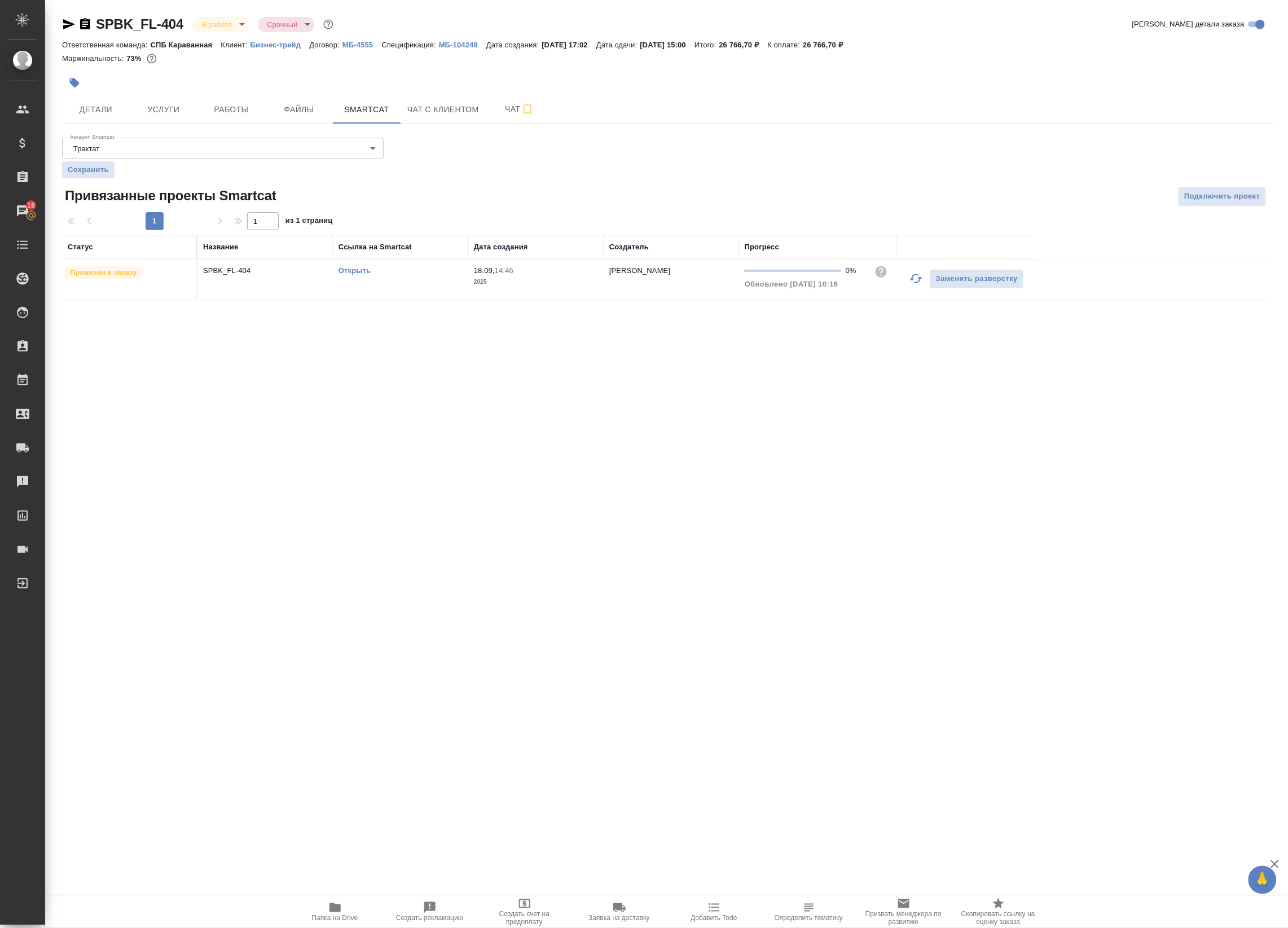
click at [356, 272] on link "Открыть" at bounding box center [355, 270] width 32 height 8
click at [239, 99] on button "Работы" at bounding box center [231, 109] width 68 height 28
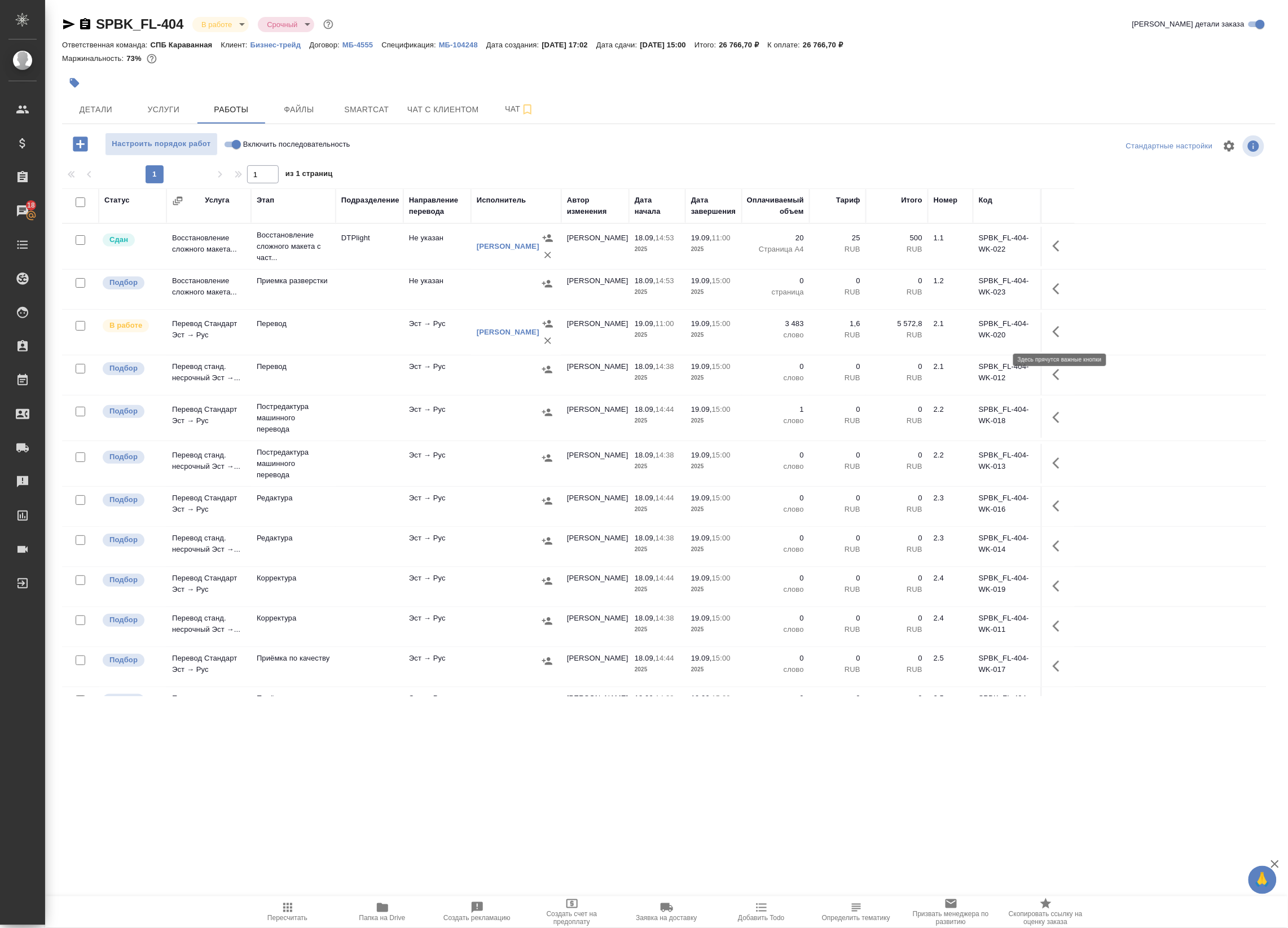
click at [1058, 336] on icon "button" at bounding box center [1059, 332] width 14 height 14
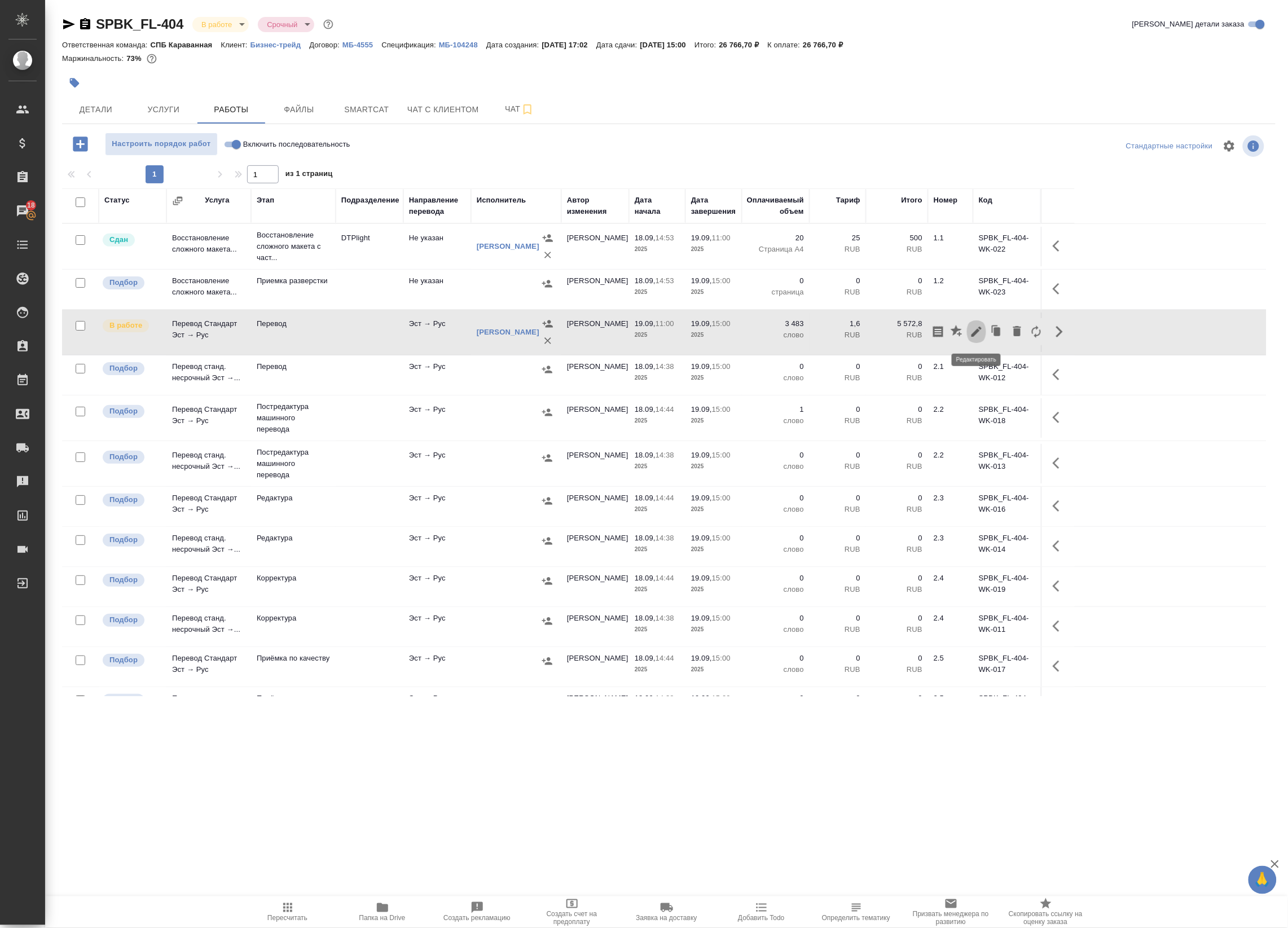
click at [976, 328] on icon "button" at bounding box center [977, 332] width 14 height 14
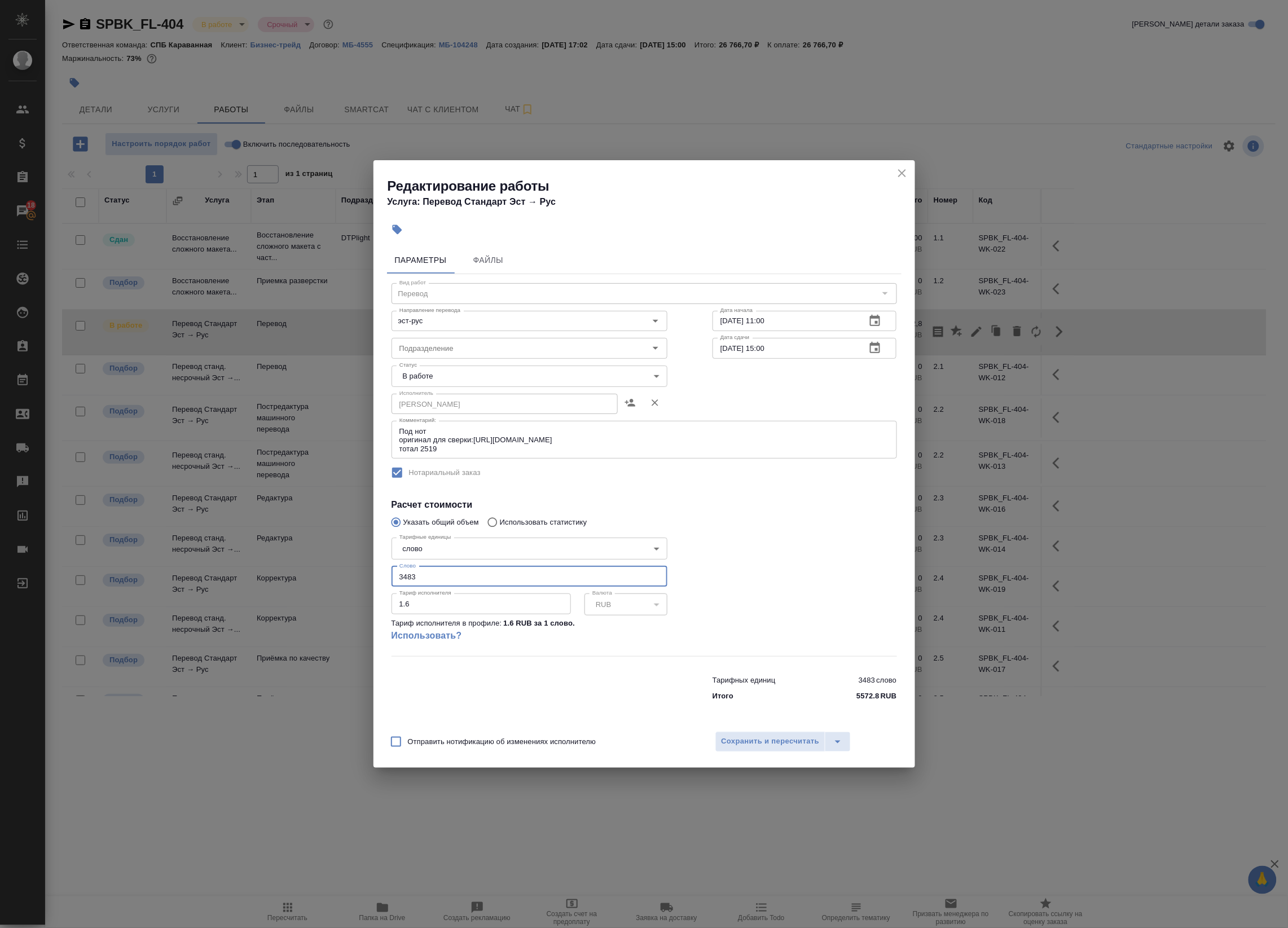
drag, startPoint x: 438, startPoint y: 576, endPoint x: 371, endPoint y: 570, distance: 67.3
click at [371, 570] on div "Редактирование работы Услуга: Перевод Стандарт Эст → Рус Параметры Файлы Вид ра…" at bounding box center [644, 464] width 1288 height 928
drag, startPoint x: 430, startPoint y: 584, endPoint x: 323, endPoint y: 575, distance: 107.4
click at [323, 575] on div "Редактирование работы Услуга: Перевод Стандарт Эст → Рус Параметры Файлы Вид ра…" at bounding box center [644, 464] width 1288 height 928
type input "3000"
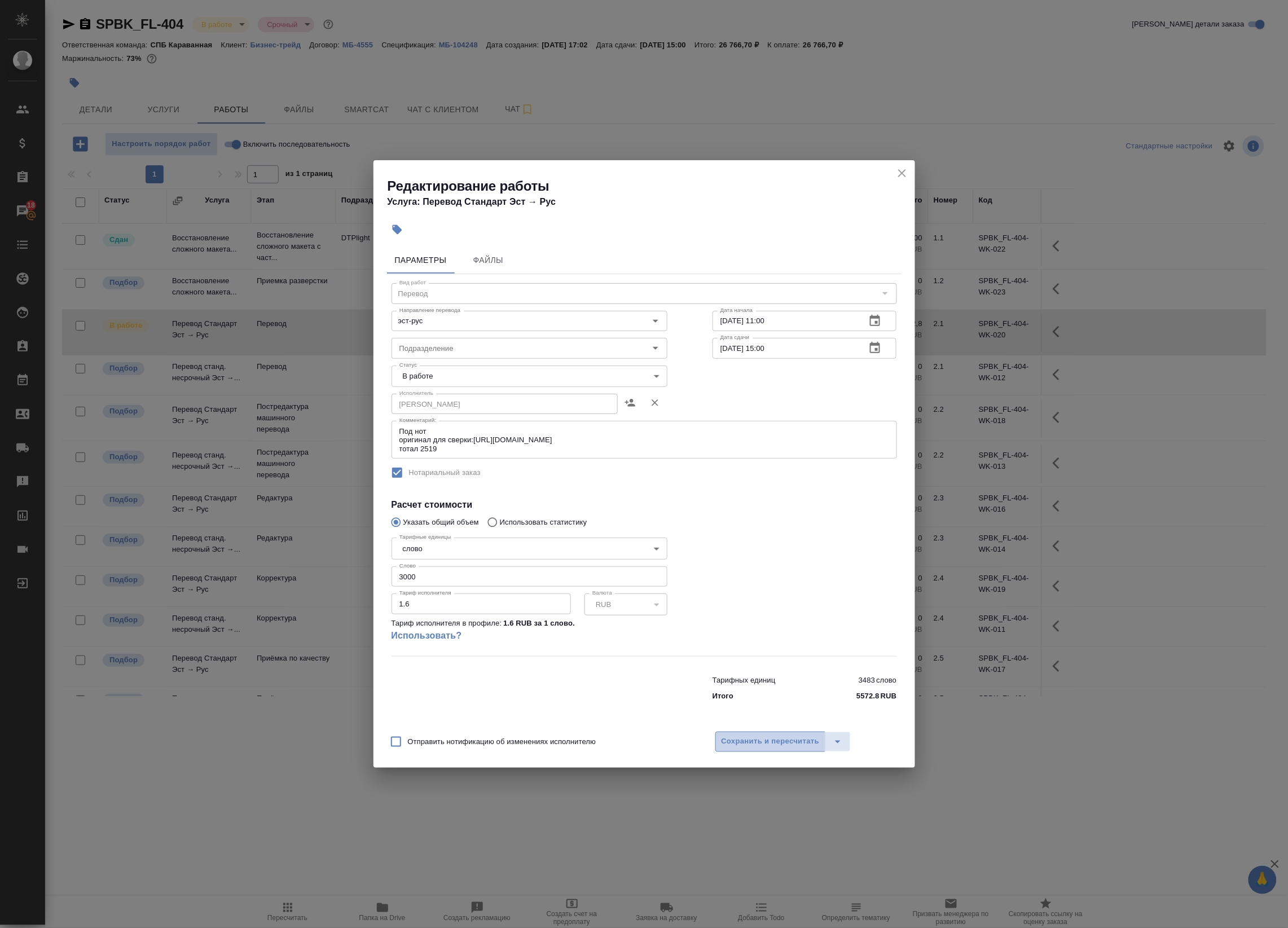
click at [766, 735] on span "Сохранить и пересчитать" at bounding box center [770, 741] width 98 height 13
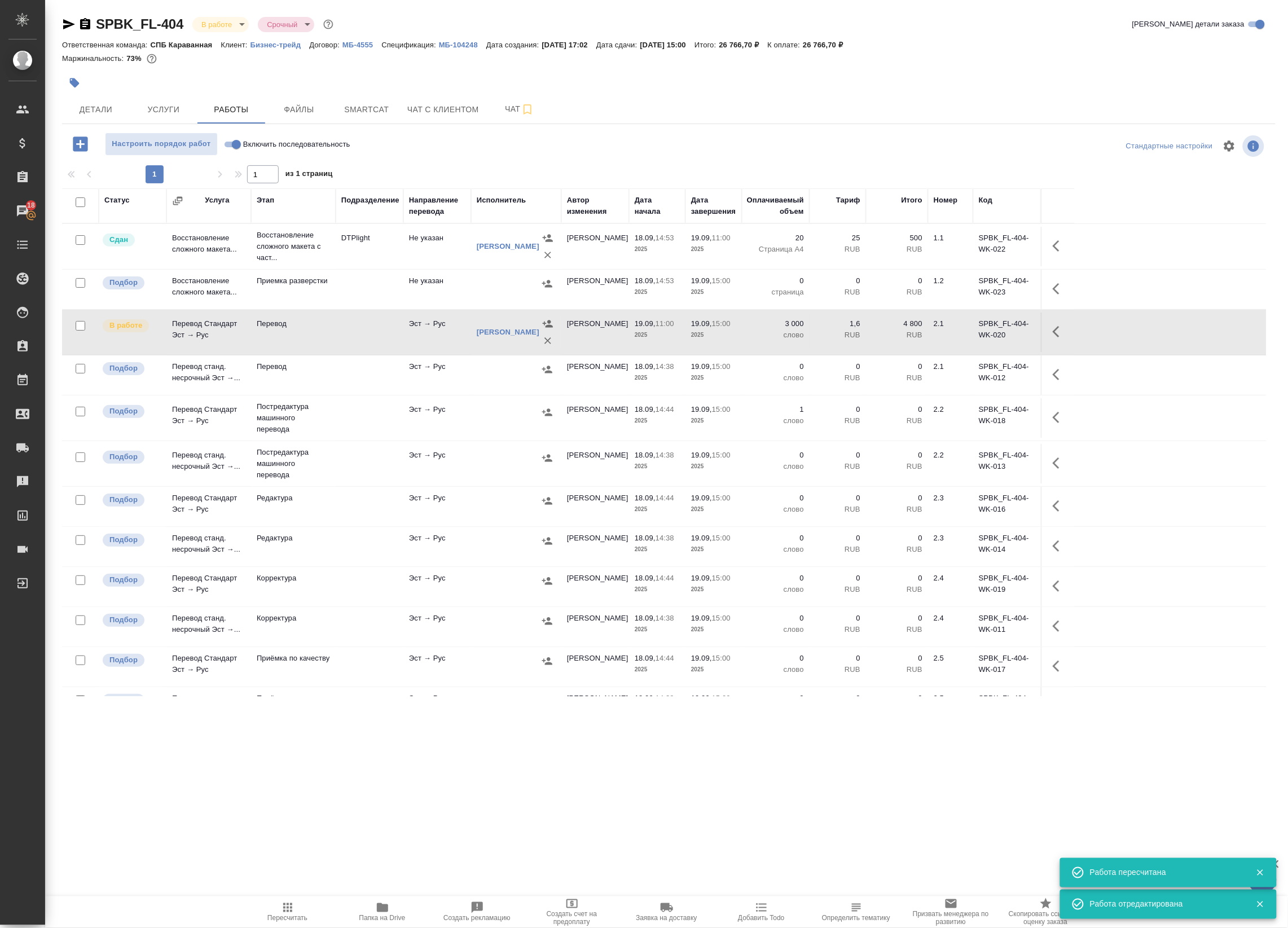
click at [295, 904] on span "Пересчитать" at bounding box center [287, 911] width 82 height 21
click at [1059, 327] on icon "button" at bounding box center [1059, 332] width 14 height 14
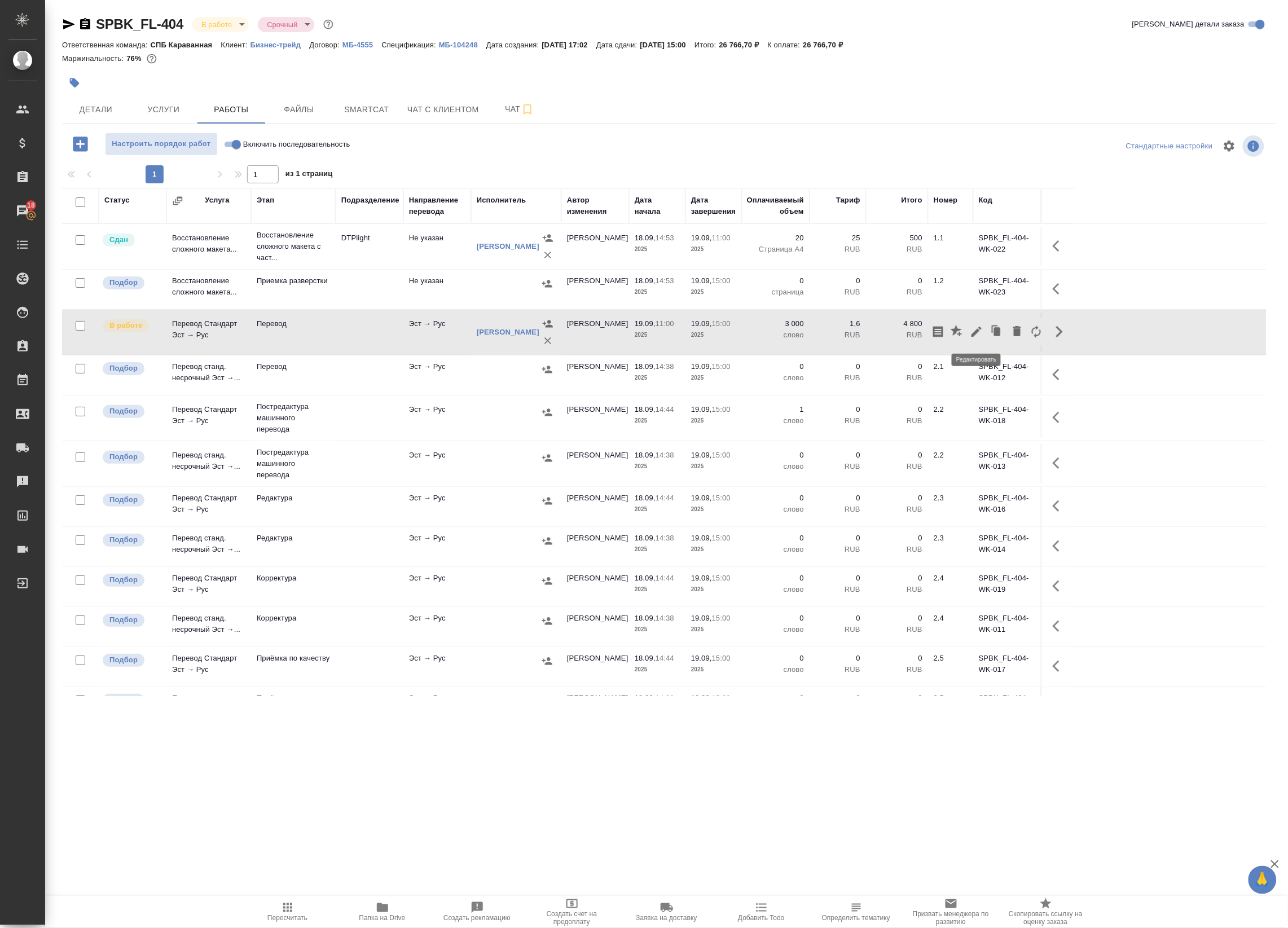
click at [972, 329] on icon "button" at bounding box center [977, 332] width 14 height 14
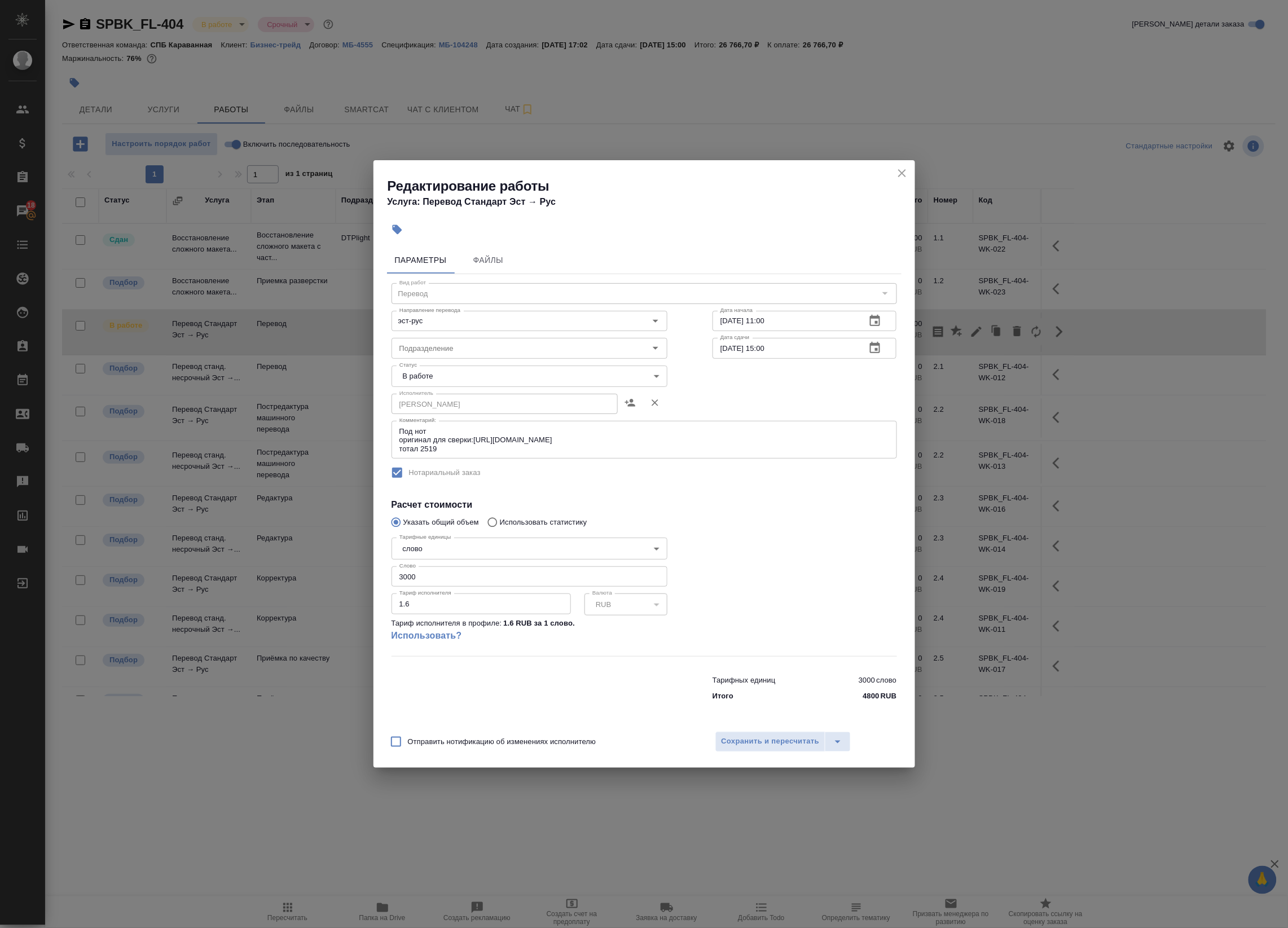
click at [897, 173] on icon "close" at bounding box center [902, 173] width 14 height 14
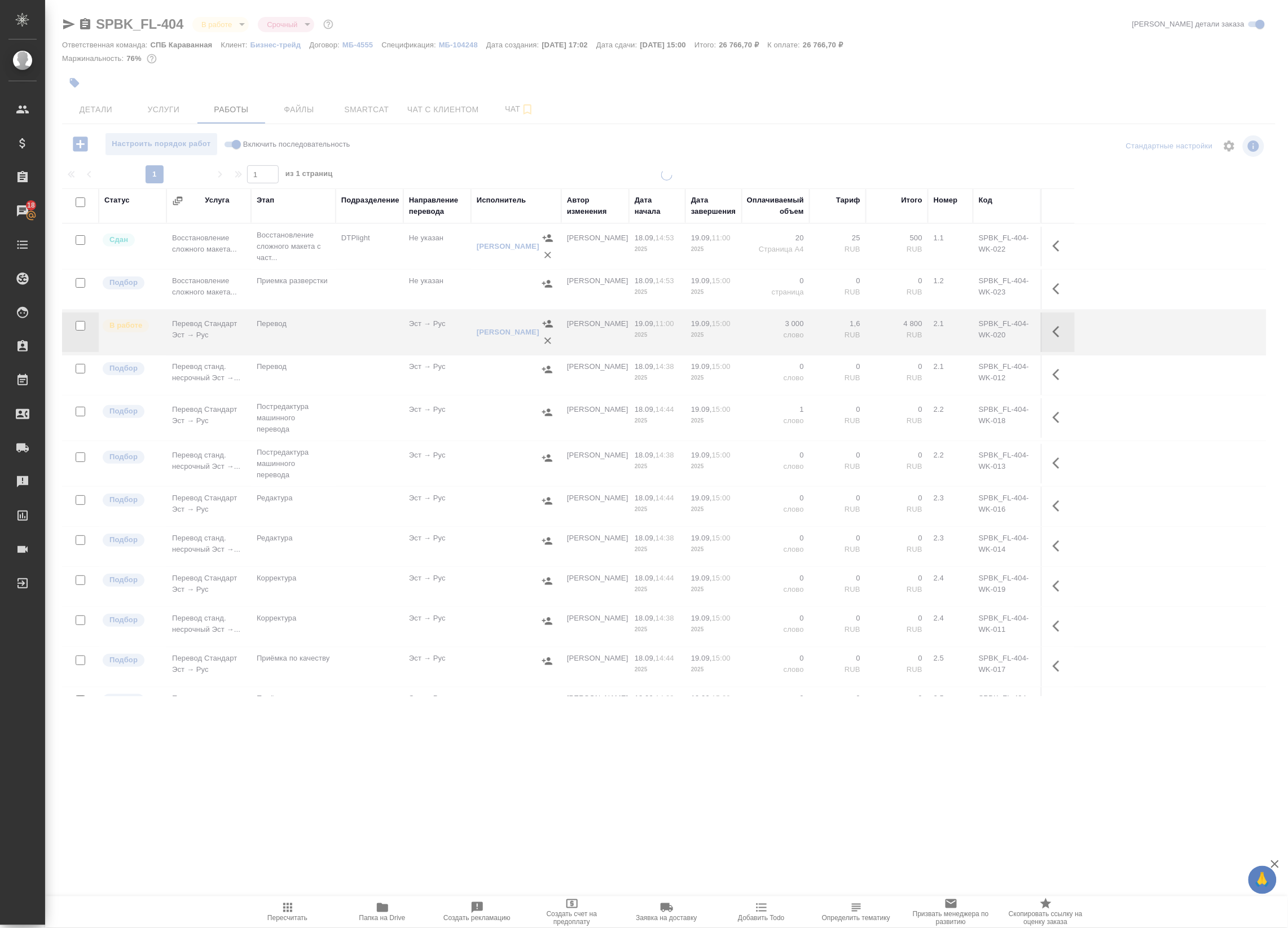
click at [1052, 335] on icon "button" at bounding box center [1059, 332] width 14 height 14
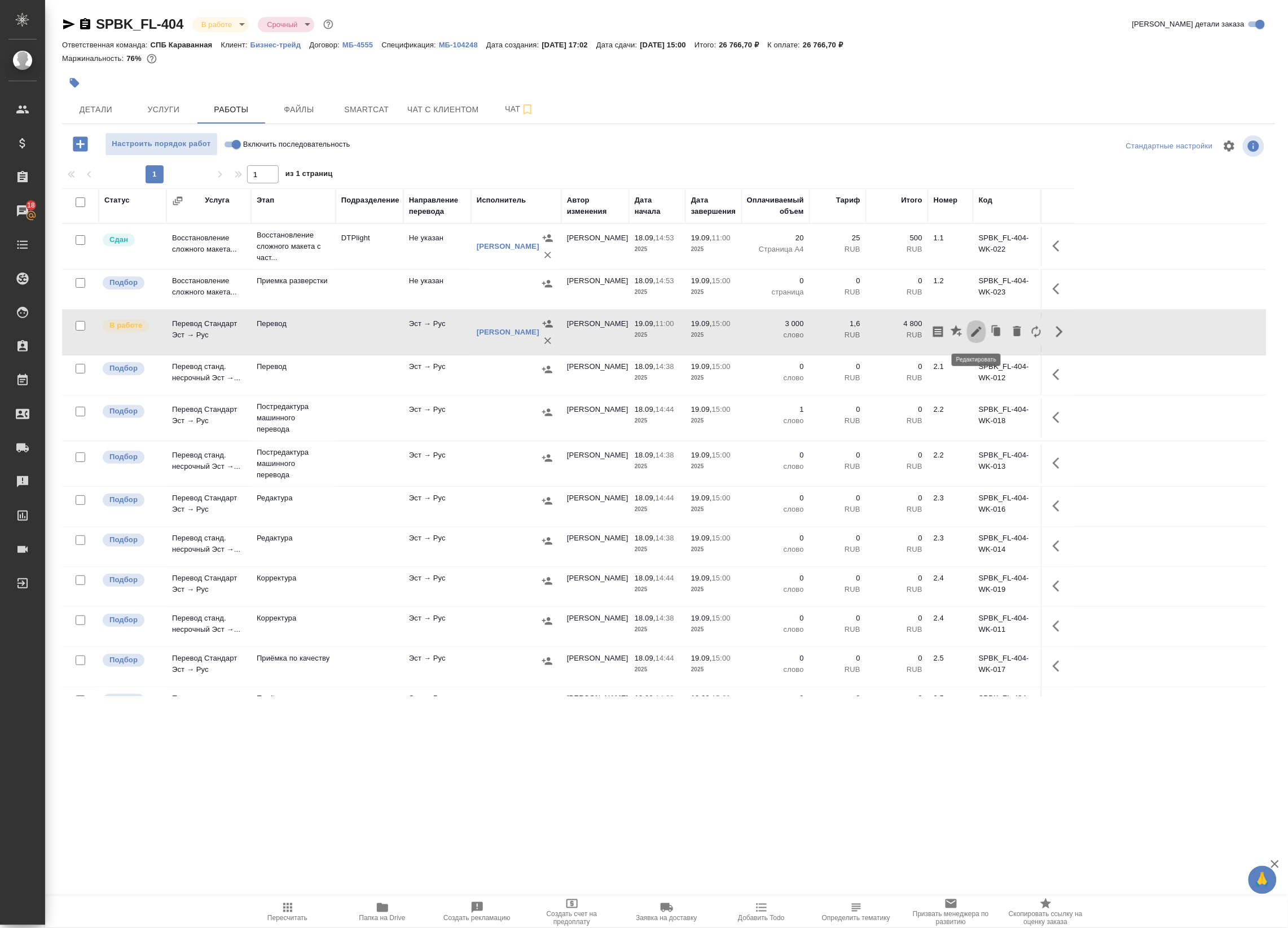
click at [967, 334] on button "button" at bounding box center [976, 332] width 19 height 27
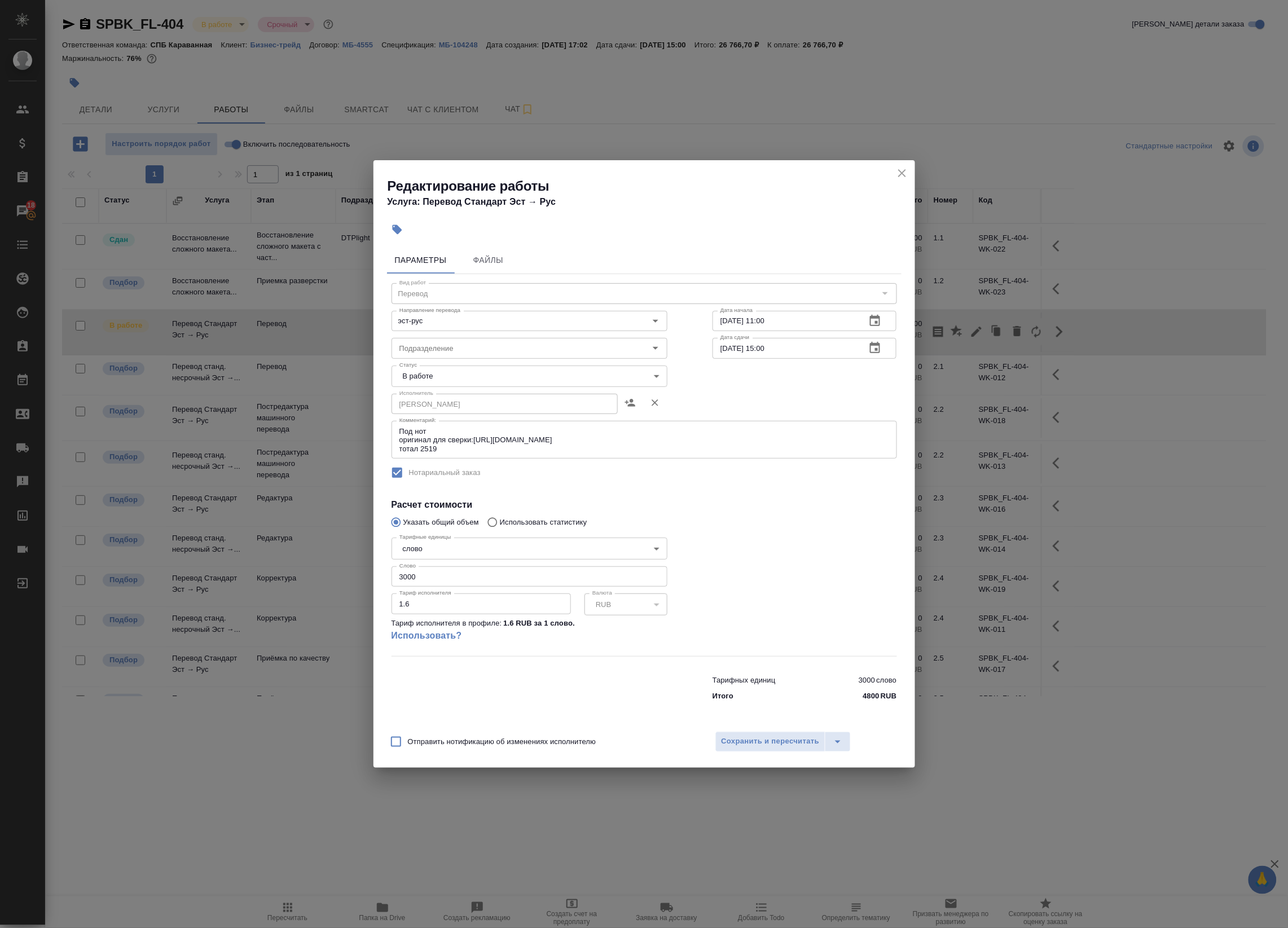
click at [441, 381] on body "🙏 .cls-1 fill:#fff; AWATERA Badanyan Artak Клиенты Спецификации Заказы 18 Чаты …" at bounding box center [644, 464] width 1288 height 928
click at [438, 398] on button "Выполнен" at bounding box center [421, 395] width 41 height 12
type input "completed"
click at [731, 740] on span "Сохранить и пересчитать" at bounding box center [770, 741] width 98 height 13
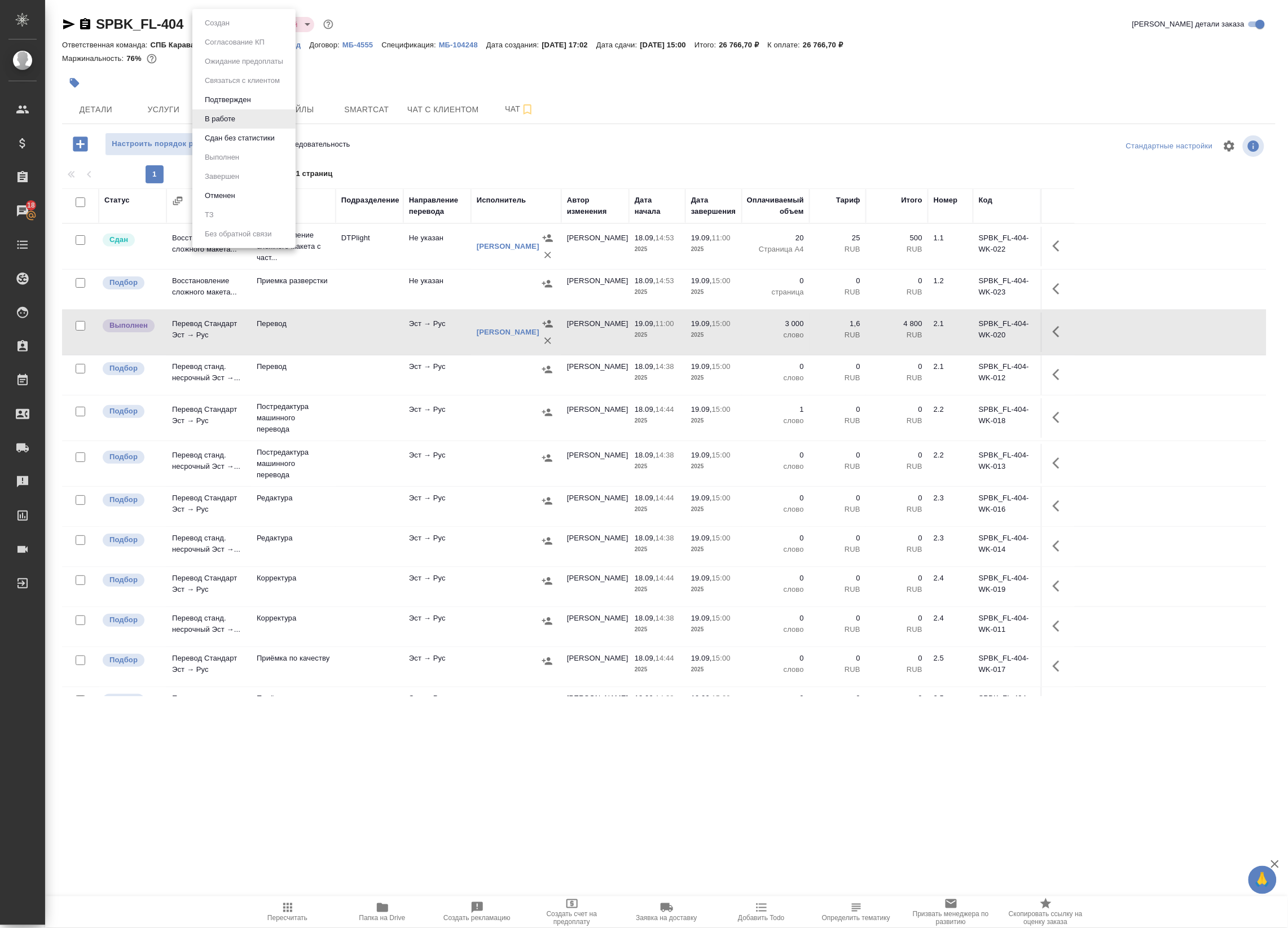
click at [211, 29] on body "🙏 .cls-1 fill:#fff; AWATERA Badanyan Artak Клиенты Спецификации Заказы 18 Чаты …" at bounding box center [644, 464] width 1288 height 928
click at [223, 140] on button "Сдан без статистики" at bounding box center [239, 138] width 77 height 12
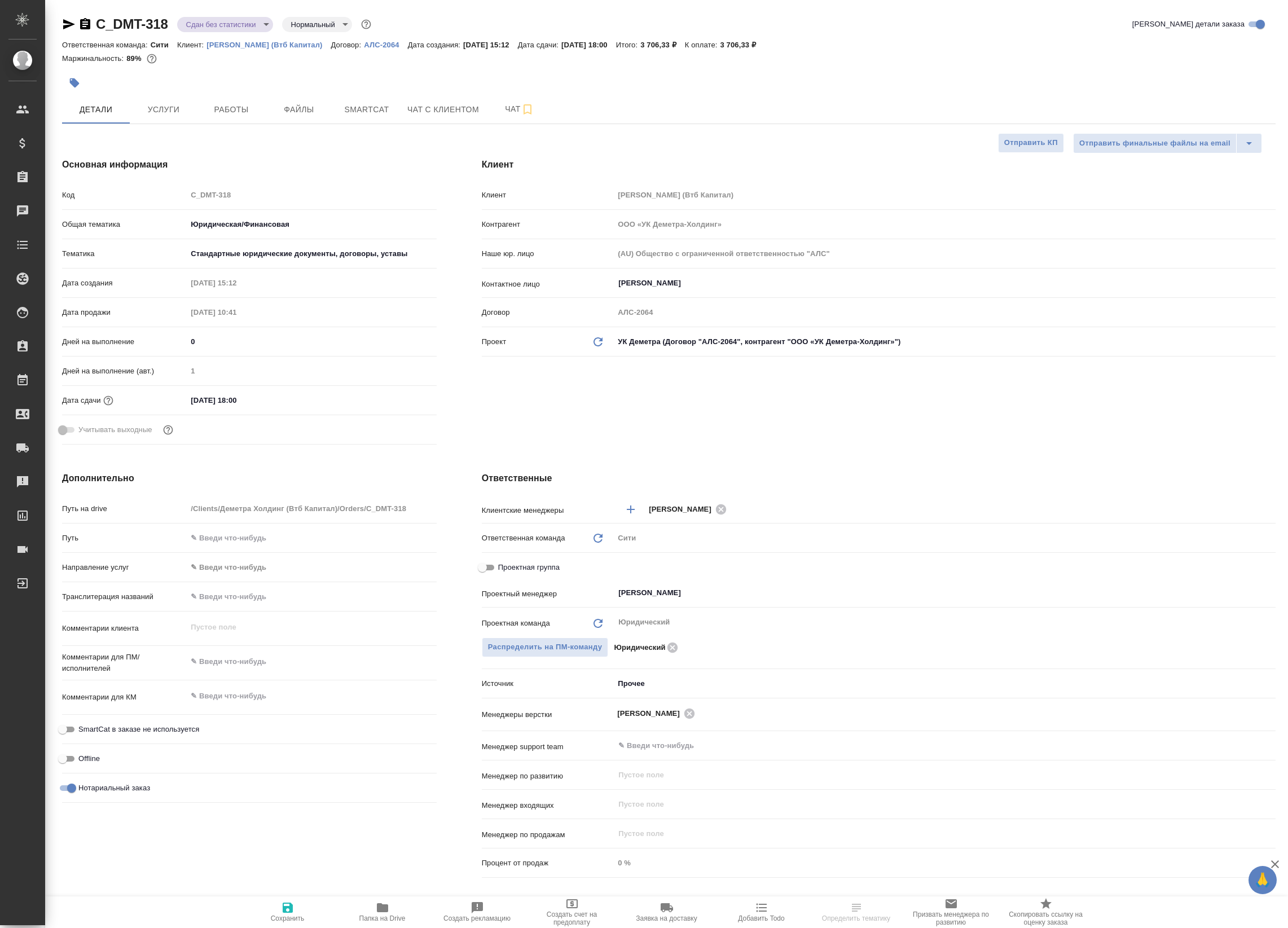
select select "RU"
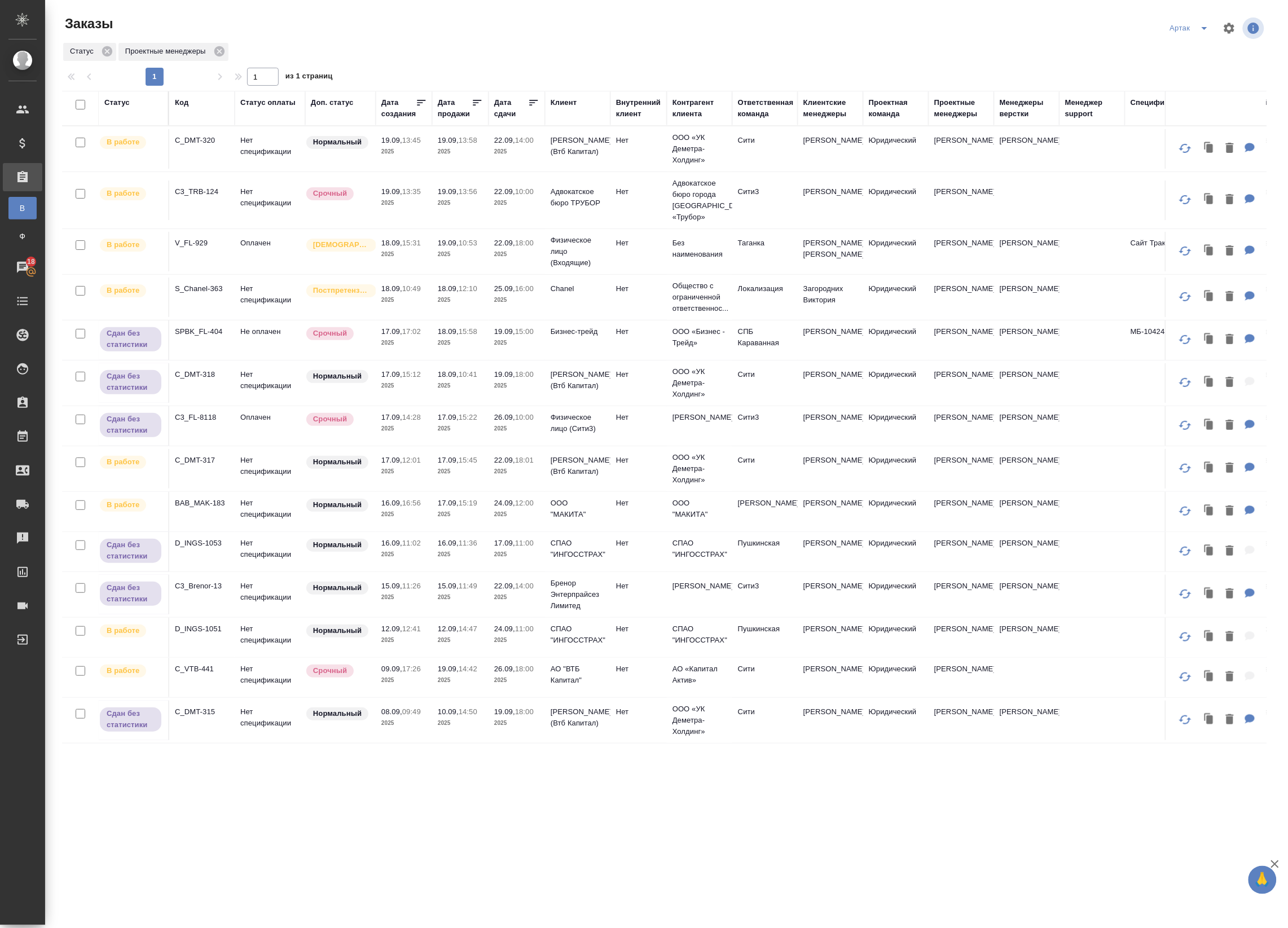
click at [532, 101] on icon at bounding box center [533, 102] width 11 height 11
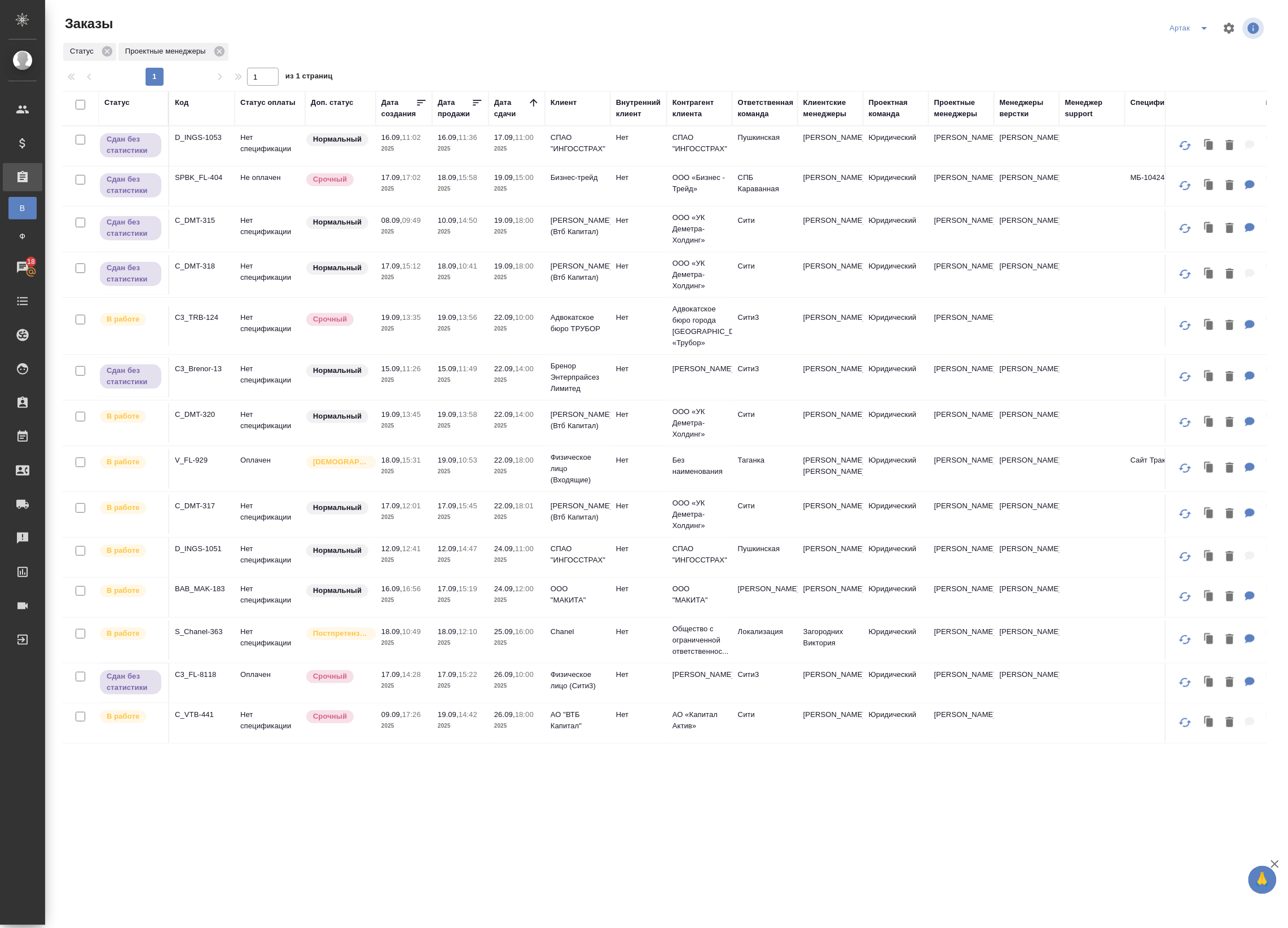
click at [508, 330] on p "2025" at bounding box center [516, 329] width 45 height 11
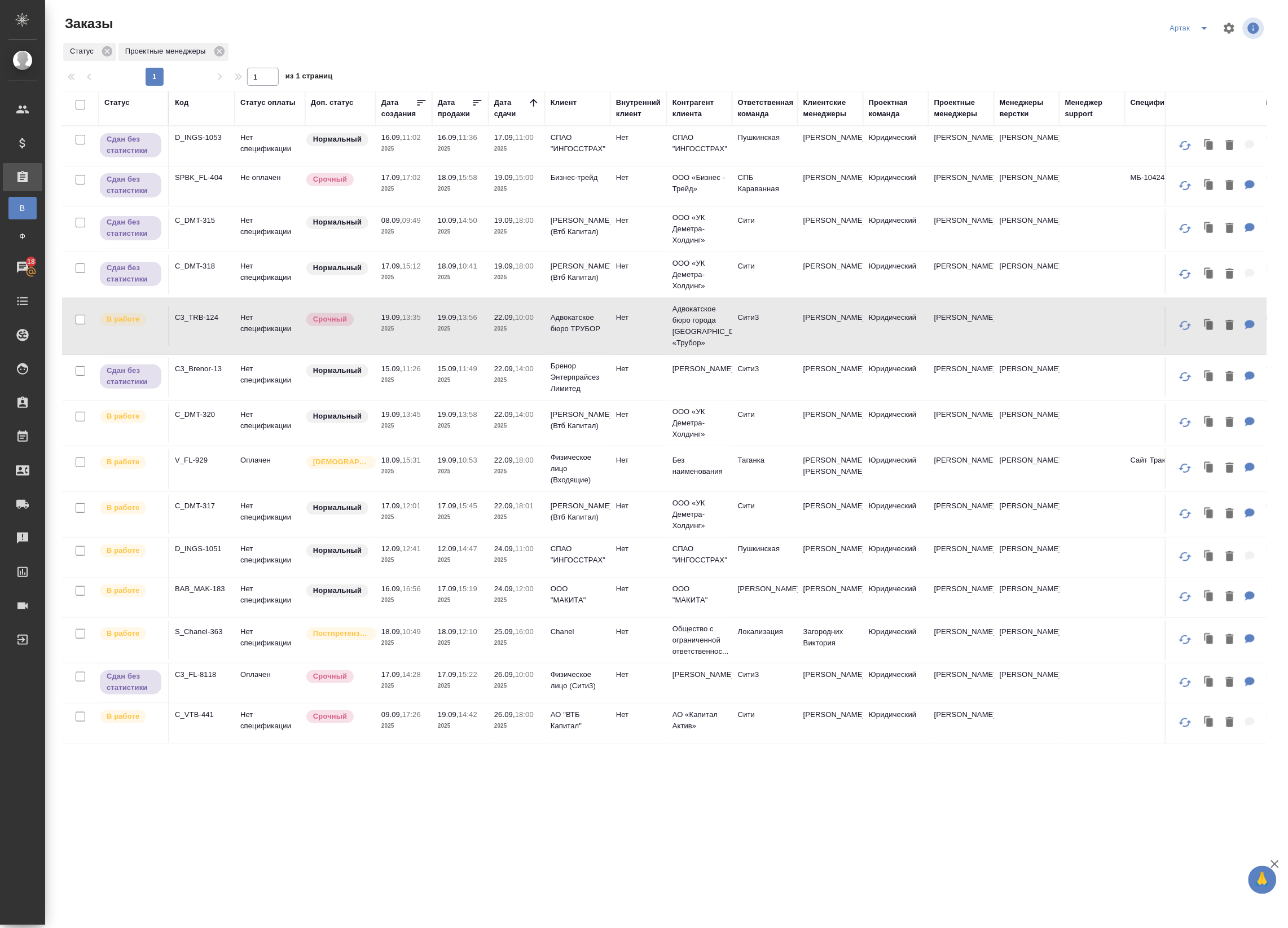
click at [525, 332] on p "2025" at bounding box center [516, 329] width 45 height 11
click at [392, 419] on span "19.09, 13:45" at bounding box center [403, 414] width 45 height 11
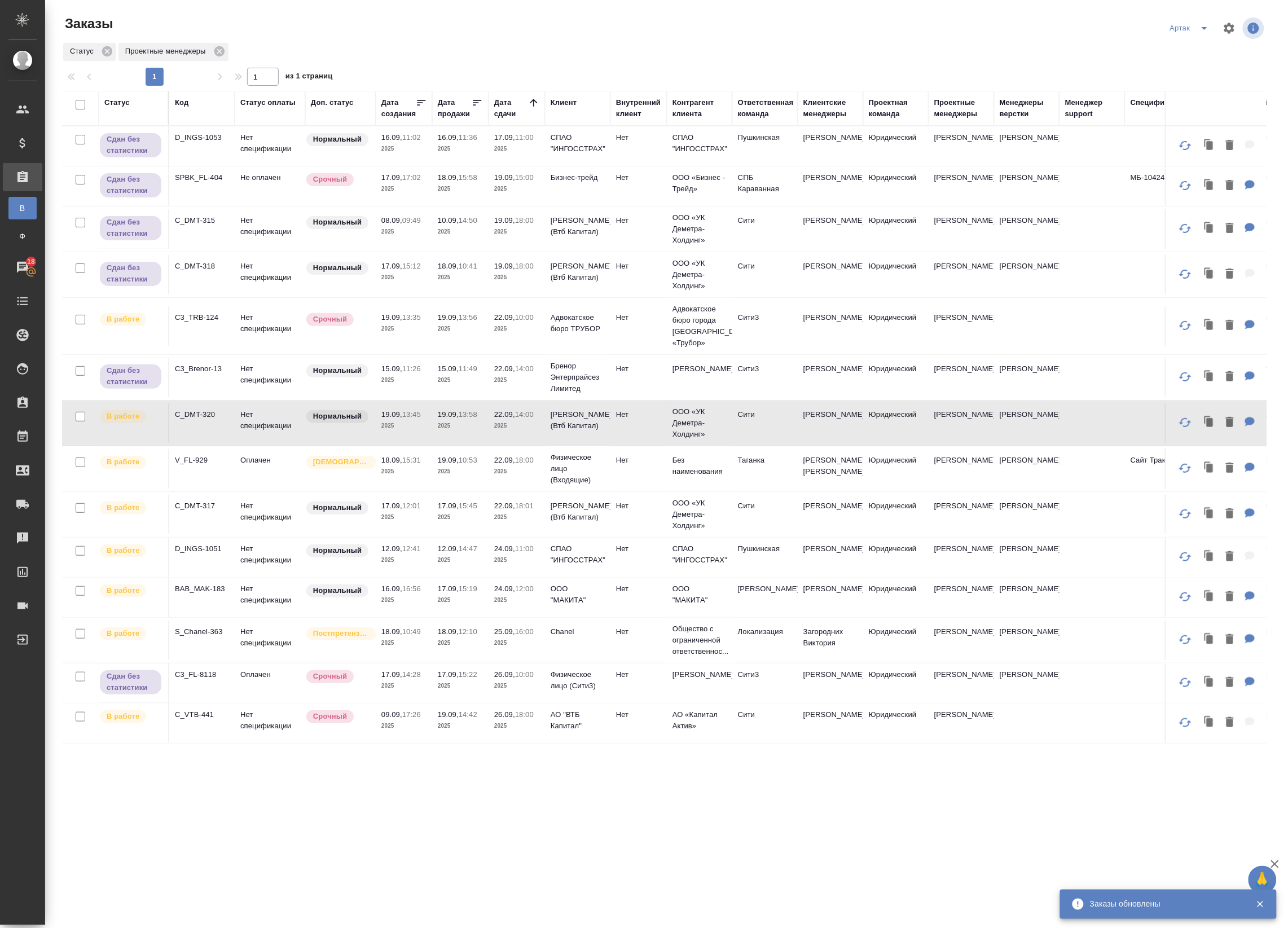
click at [441, 422] on p "2025" at bounding box center [460, 425] width 45 height 11
click at [580, 473] on p "Физическое лицо (Входящие)" at bounding box center [577, 468] width 54 height 34
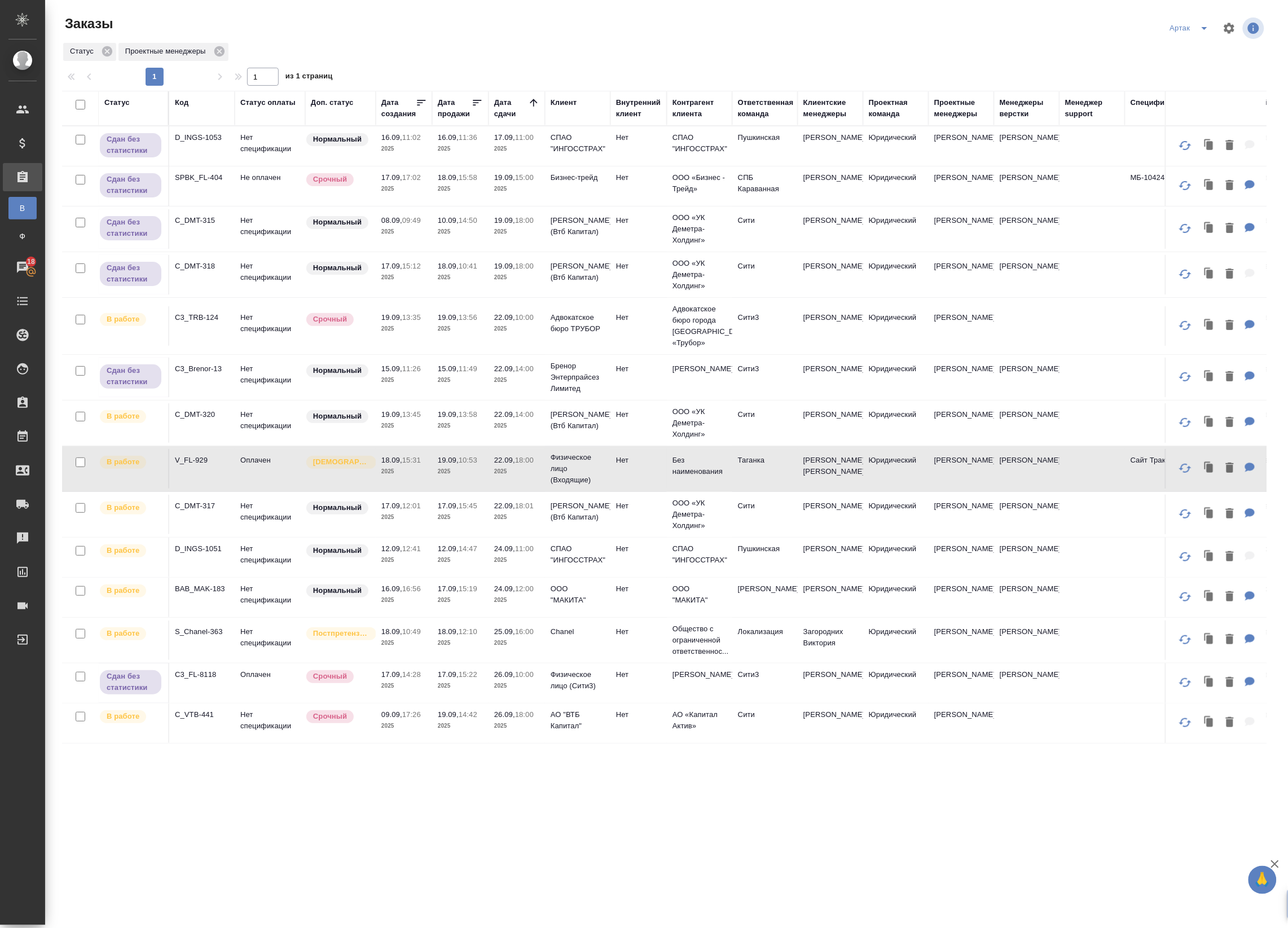
click at [529, 480] on td "22.09, 18:00 2025" at bounding box center [517, 469] width 56 height 40
click at [449, 510] on p "17.09," at bounding box center [448, 506] width 21 height 8
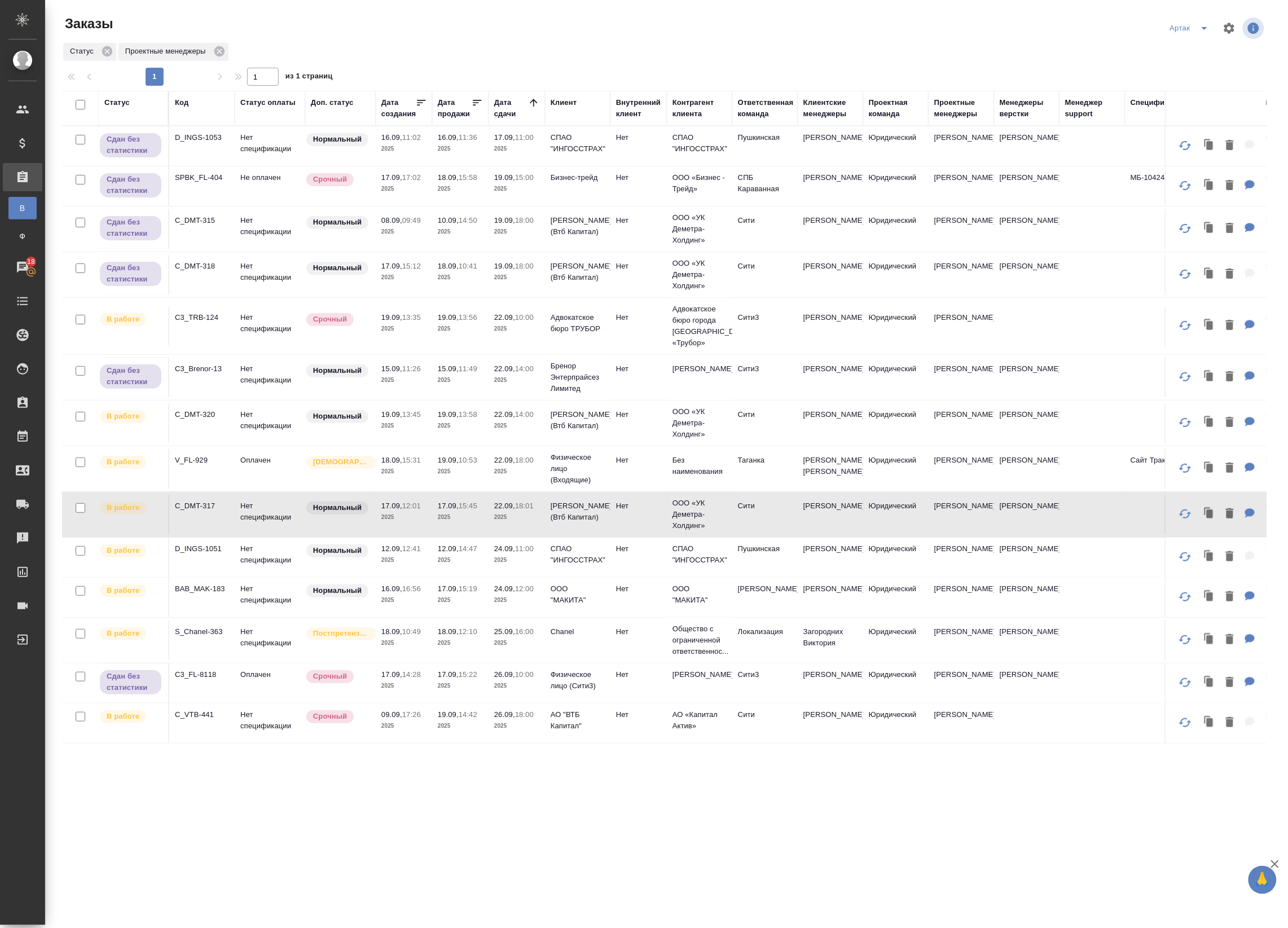
click at [482, 519] on p "2025" at bounding box center [460, 517] width 45 height 11
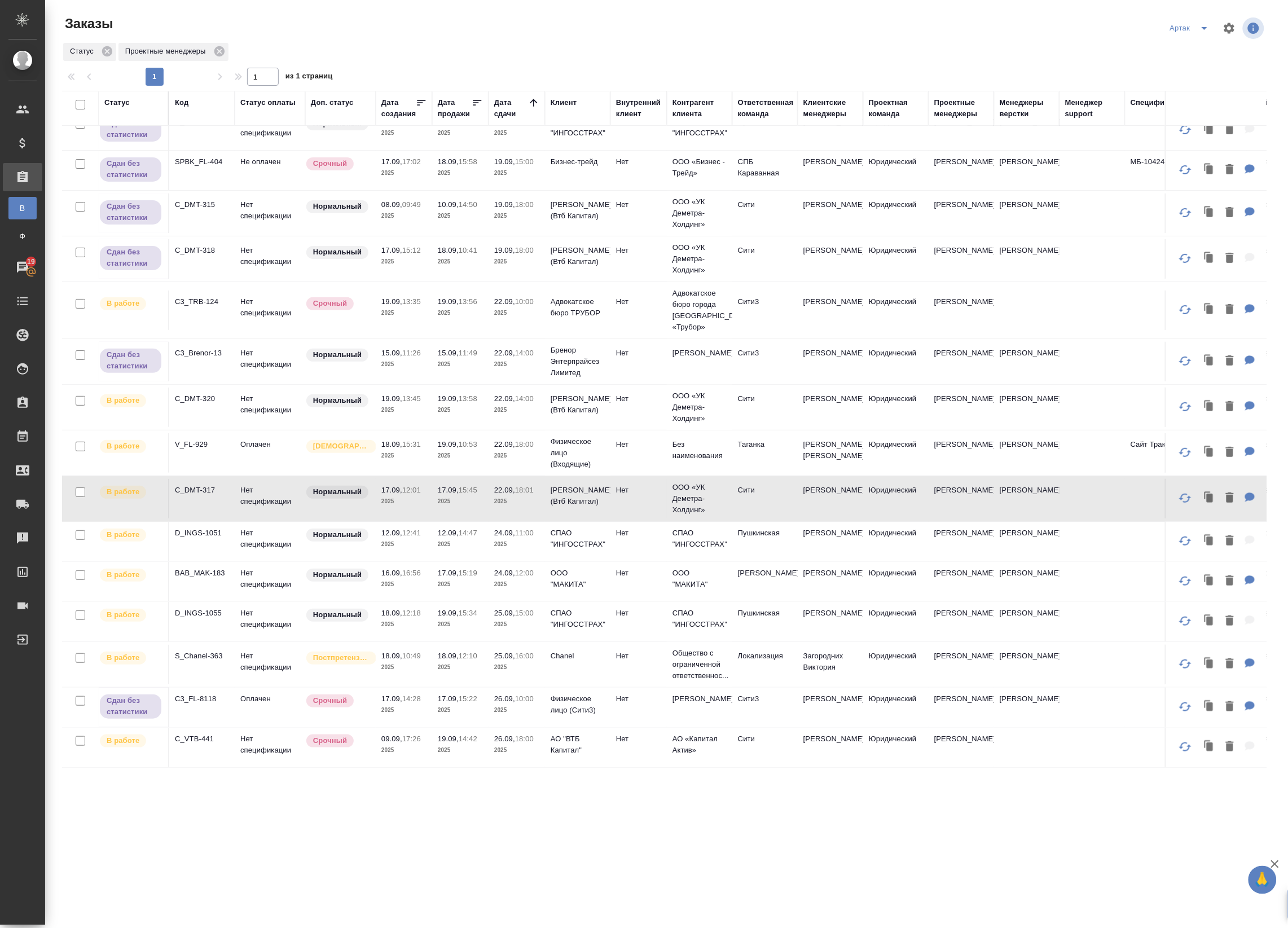
scroll to position [34, 0]
click at [493, 296] on td "22.09, 10:00 2025" at bounding box center [517, 310] width 56 height 40
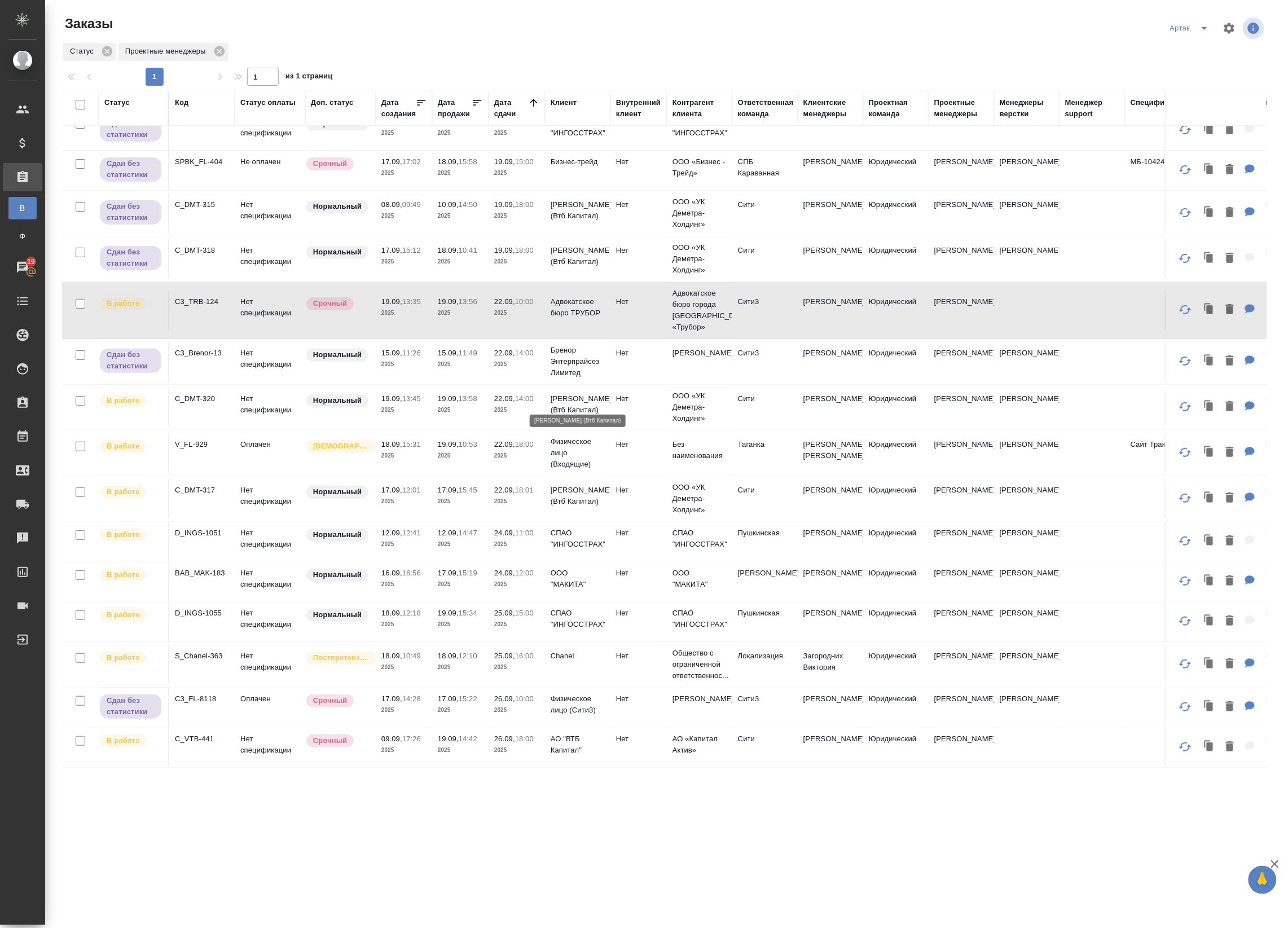
click at [575, 399] on p "Деметра Холдинг (Втб Капитал)" at bounding box center [577, 405] width 54 height 23
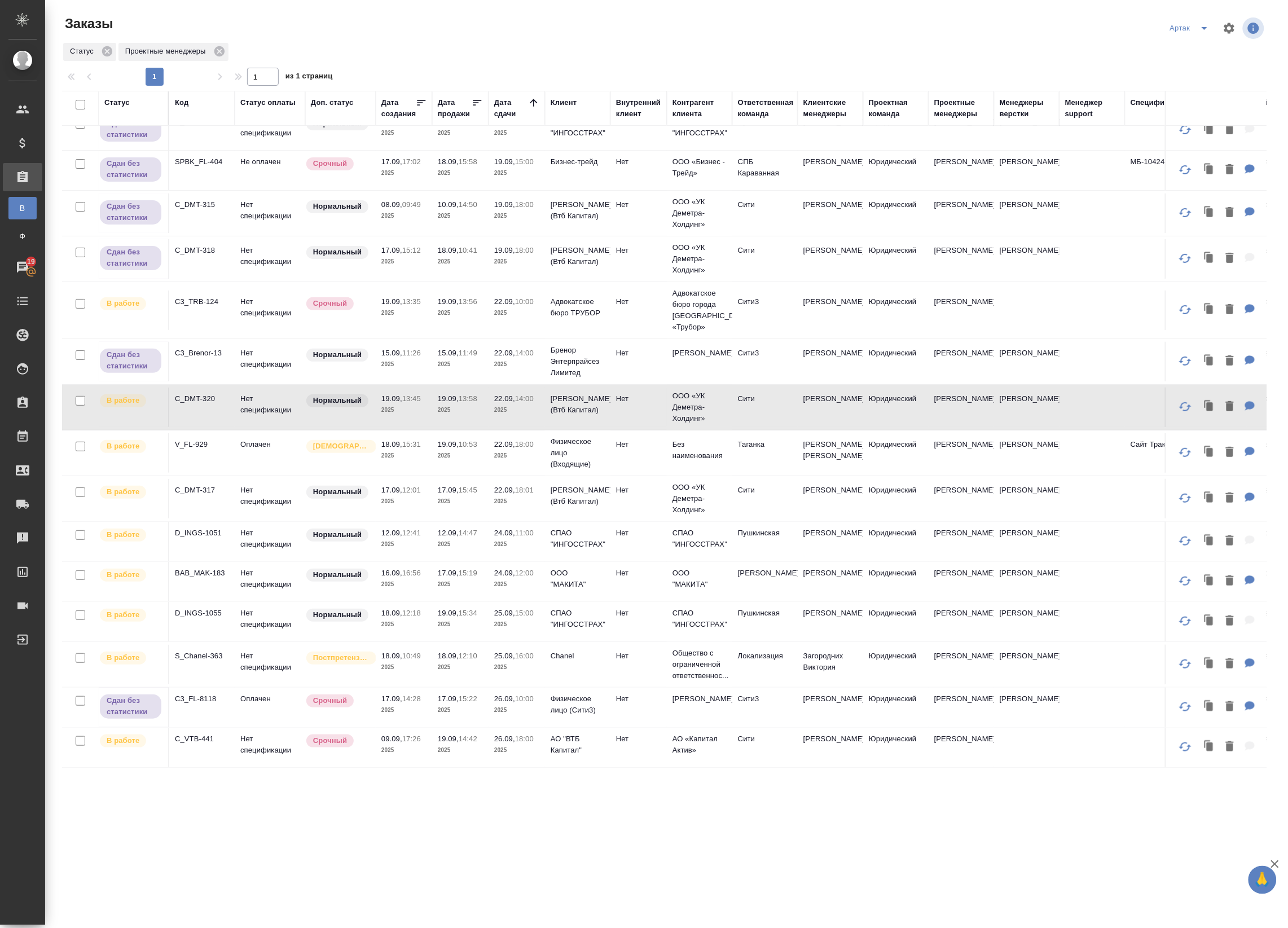
drag, startPoint x: 582, startPoint y: 547, endPoint x: 582, endPoint y: 557, distance: 10.0
click at [582, 562] on td "ООО "МАКИТА"" at bounding box center [578, 582] width 66 height 40
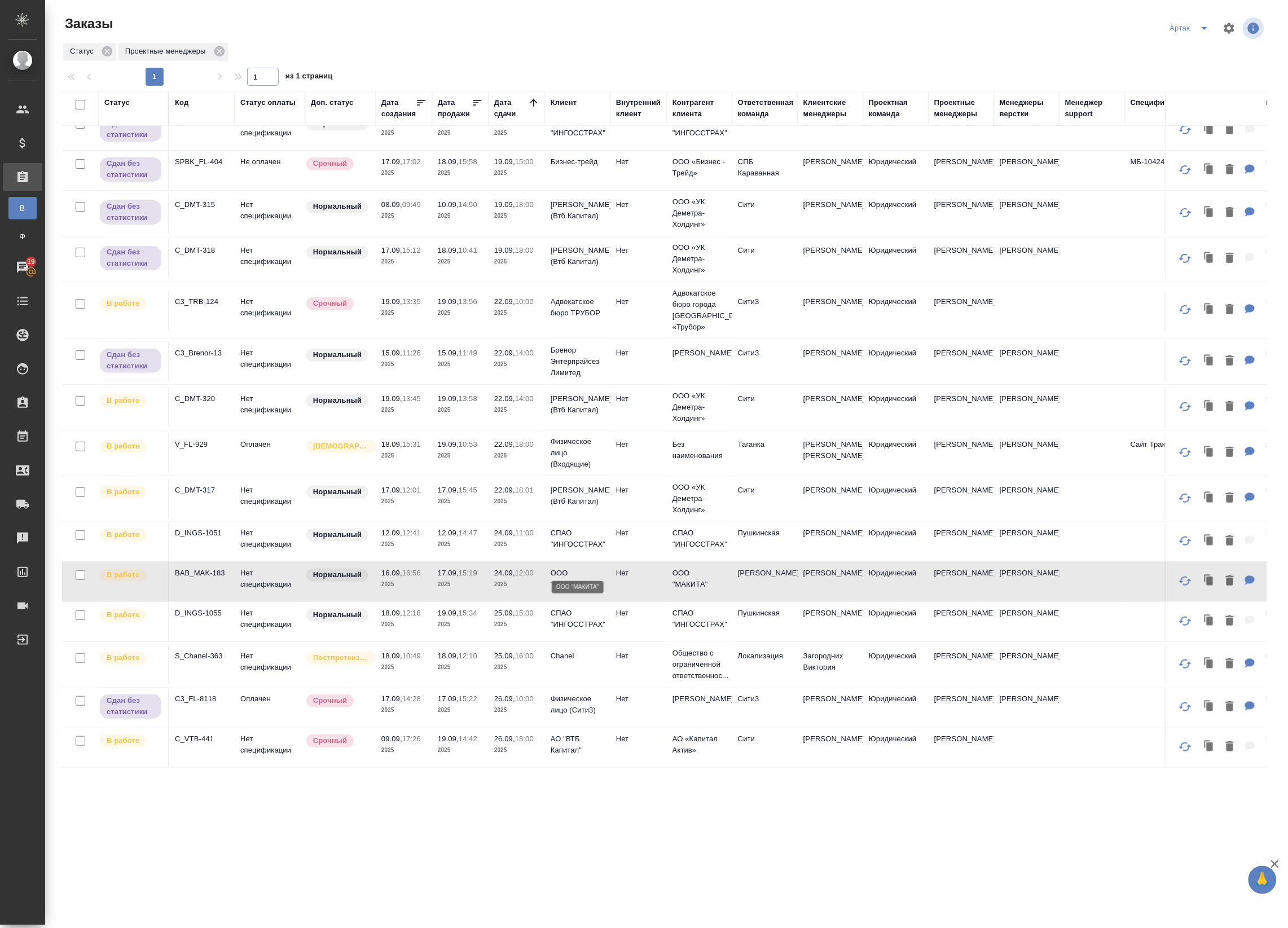
click at [582, 567] on p "ООО "МАКИТА"" at bounding box center [577, 579] width 54 height 23
click at [365, 488] on td "Нормальный" at bounding box center [340, 499] width 70 height 40
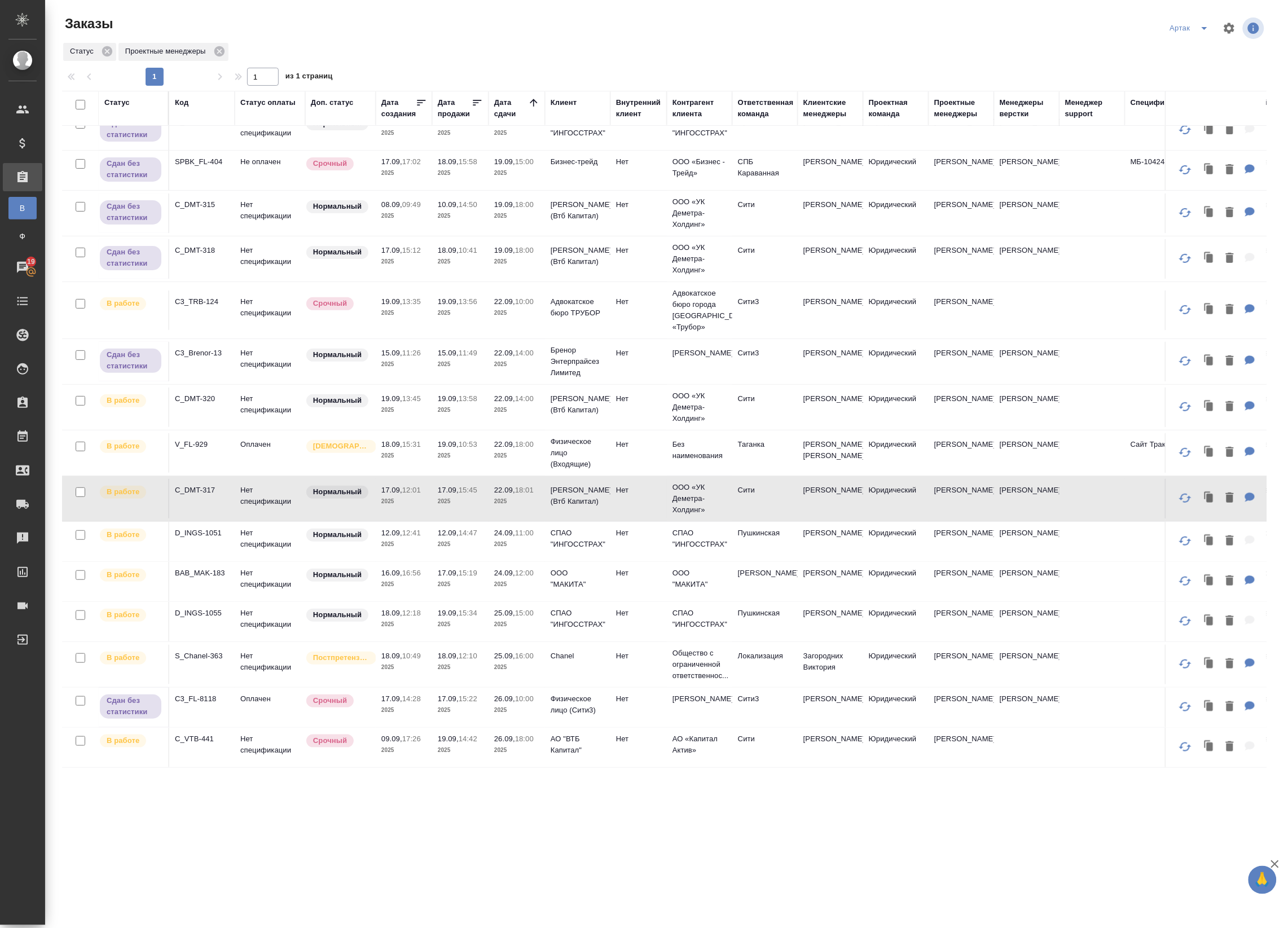
click at [408, 496] on p "2025" at bounding box center [403, 501] width 45 height 11
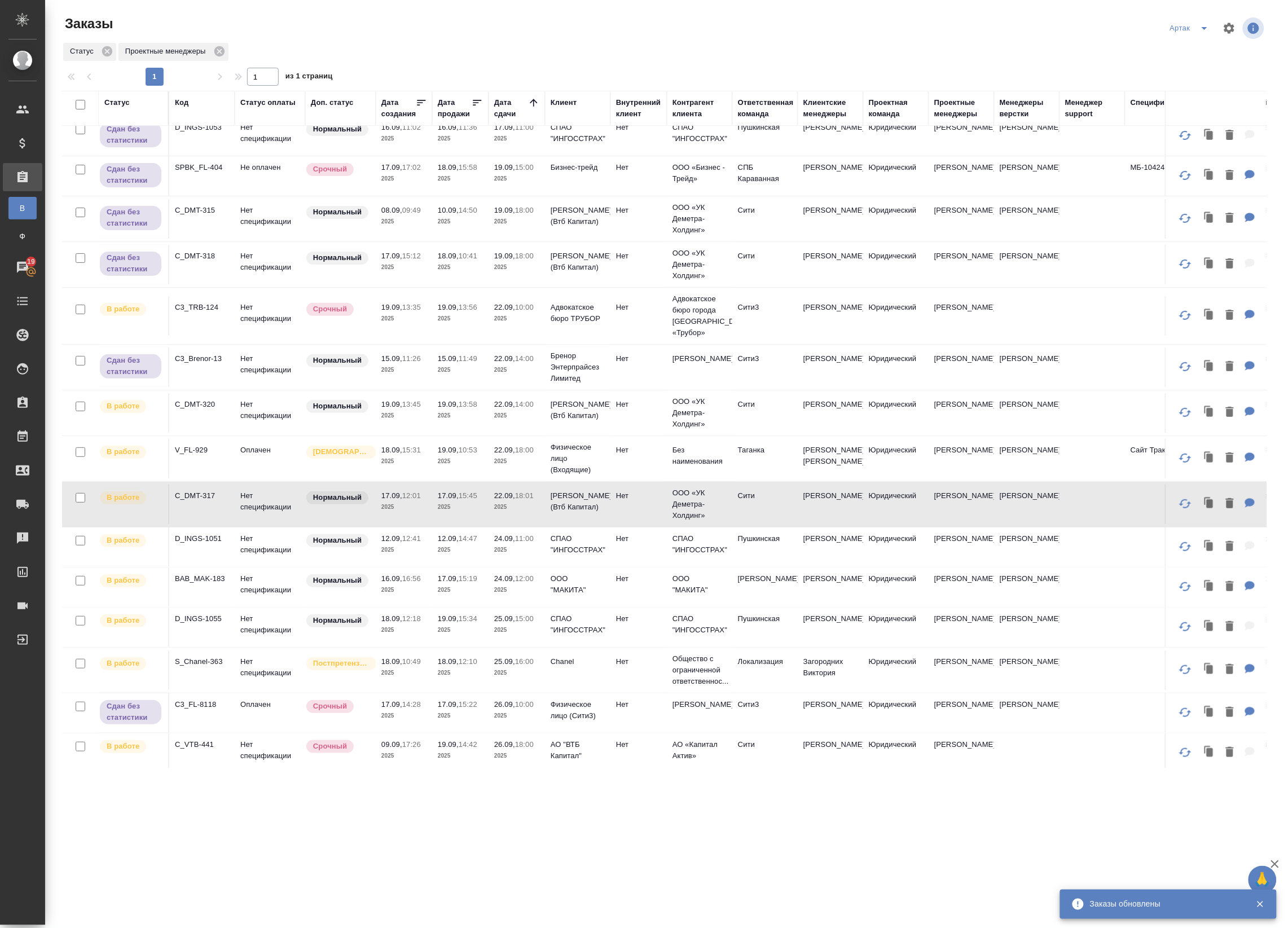
scroll to position [0, 0]
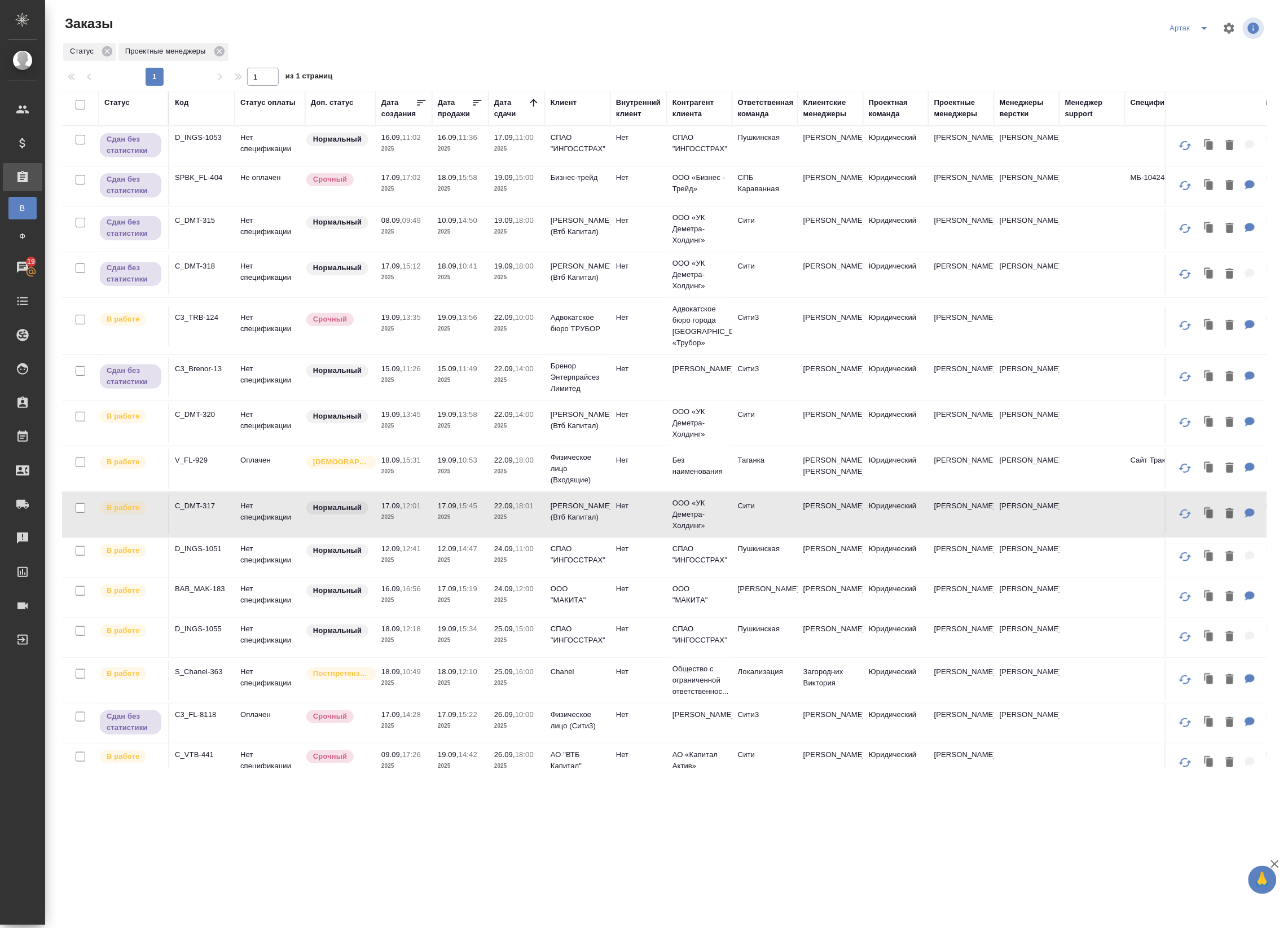
click at [402, 553] on p "12.09," at bounding box center [391, 548] width 21 height 8
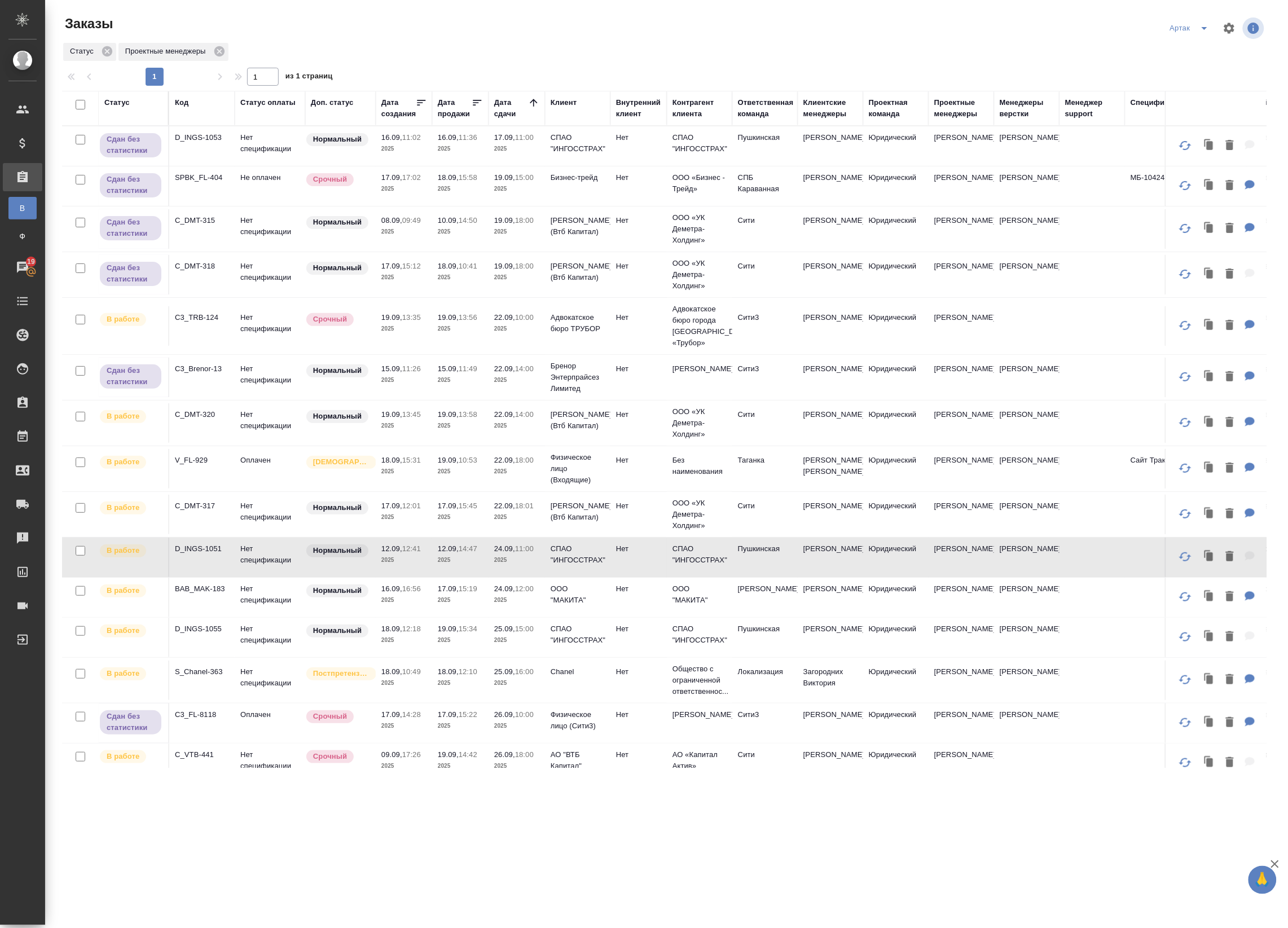
click at [402, 553] on p "12.09," at bounding box center [391, 548] width 21 height 8
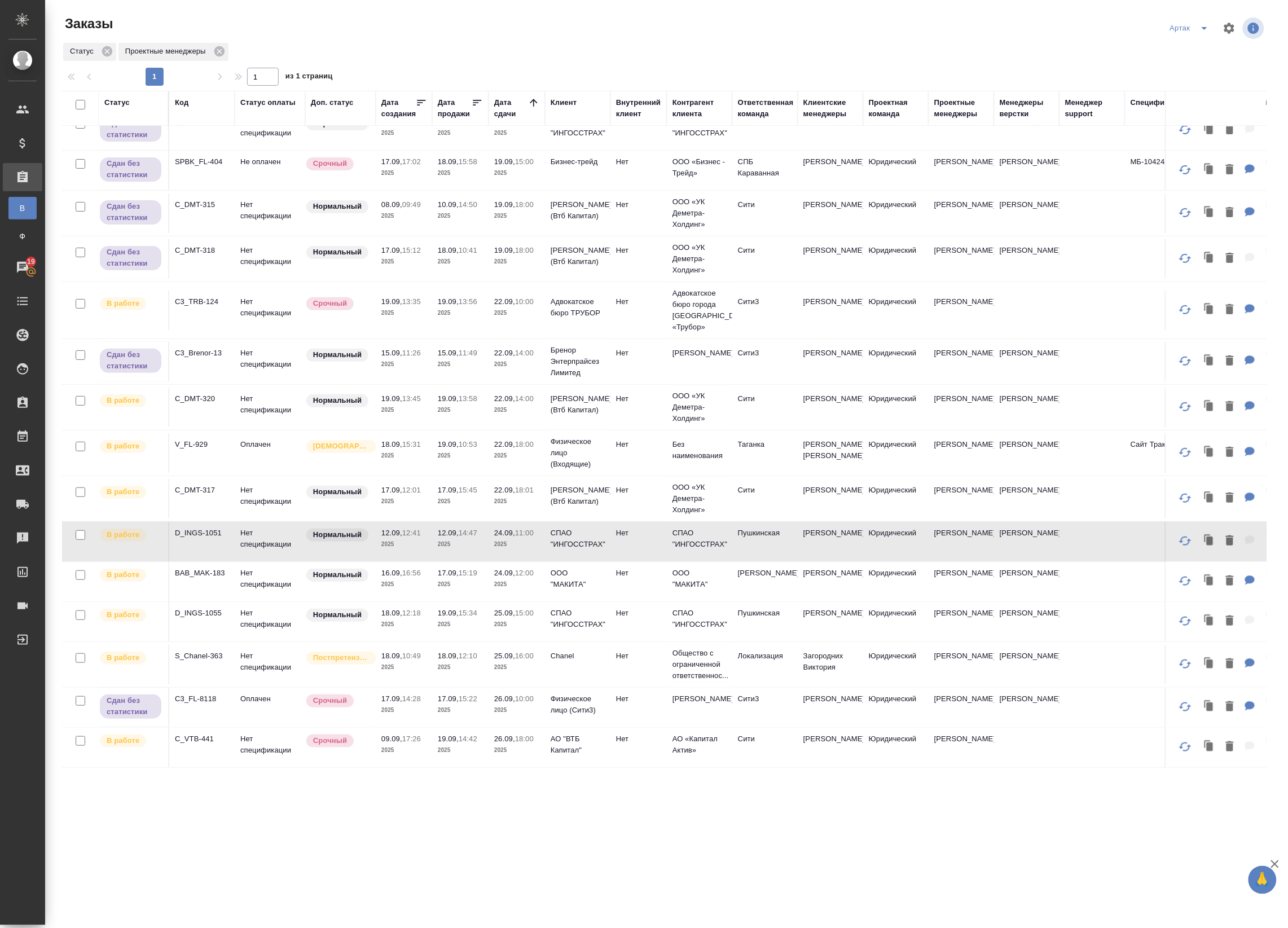
scroll to position [34, 0]
click at [452, 569] on p "17.09," at bounding box center [448, 573] width 21 height 8
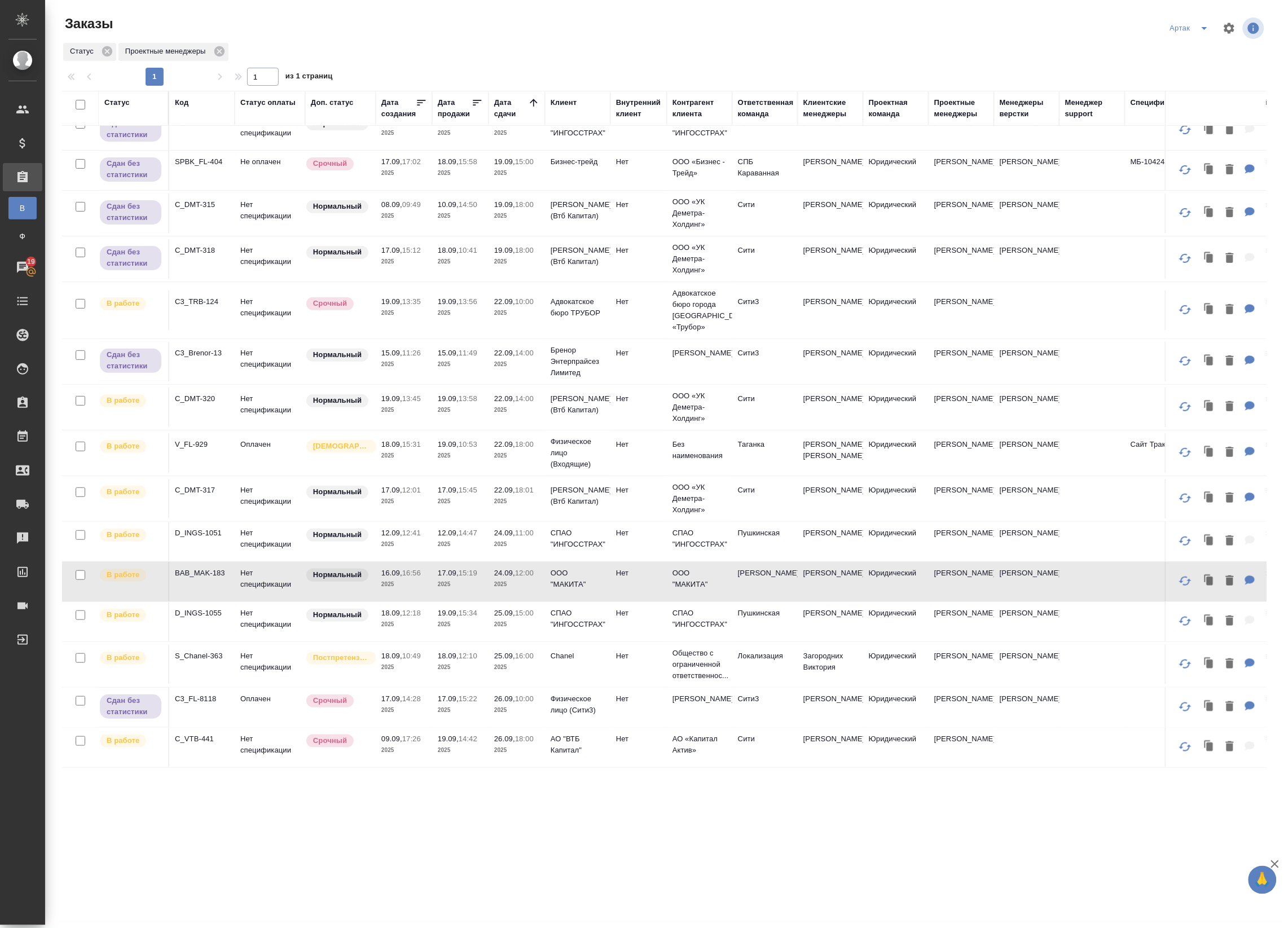
click at [472, 618] on p "2025" at bounding box center [460, 624] width 45 height 11
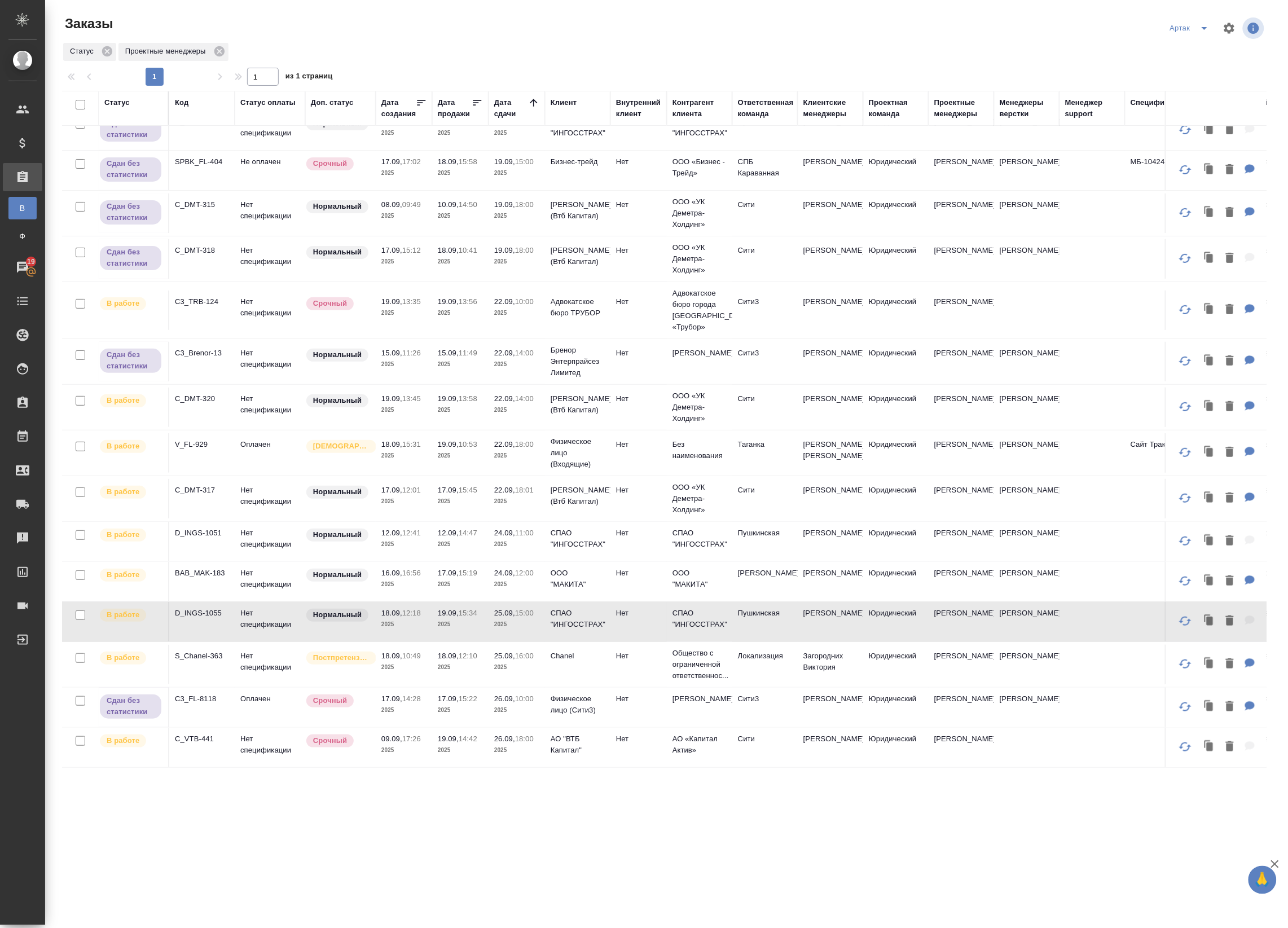
click at [487, 602] on td "19.09, 15:34 2025" at bounding box center [461, 621] width 56 height 40
click at [442, 650] on span "18.09, 12:10" at bounding box center [460, 656] width 45 height 11
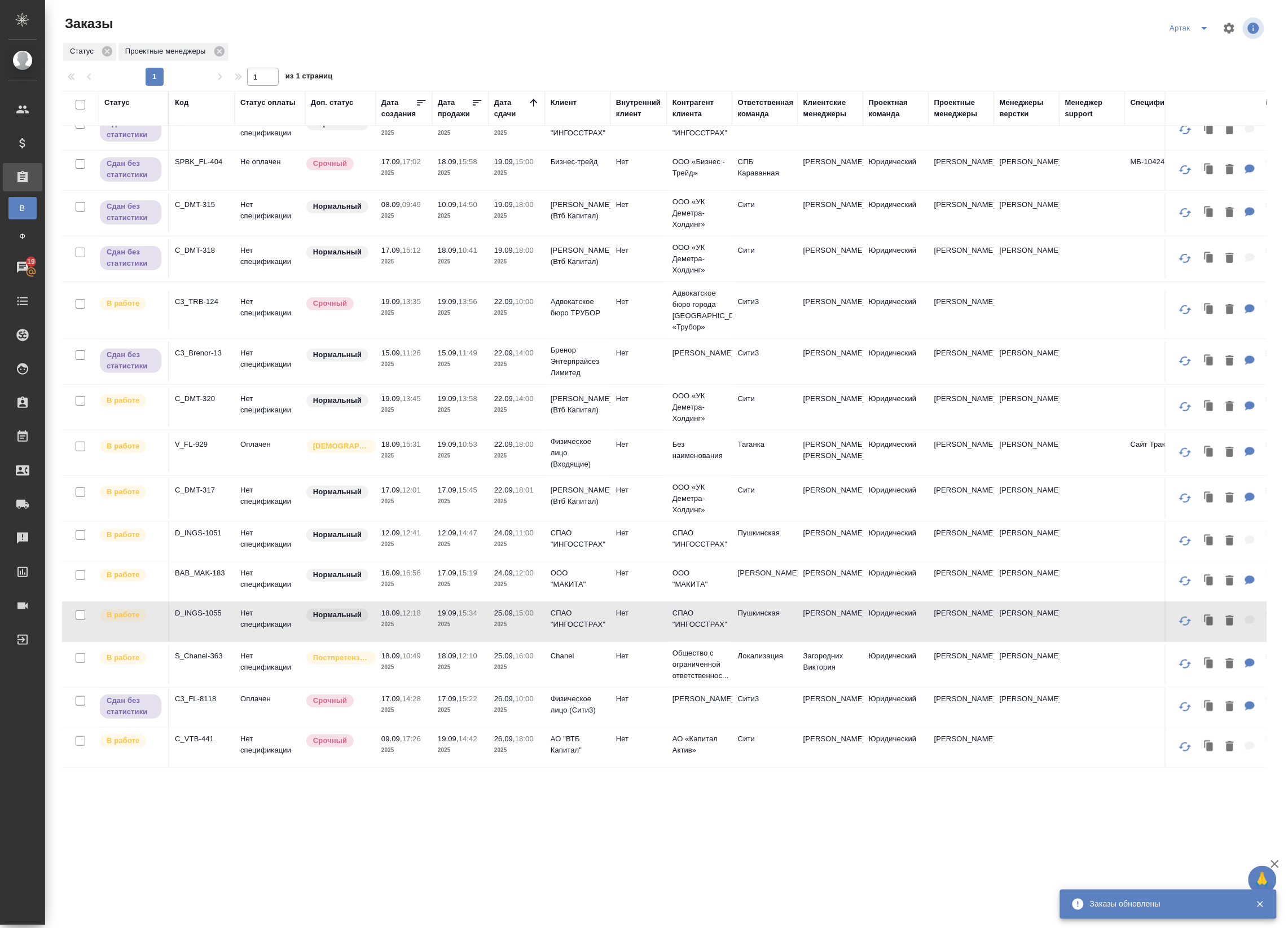
click at [442, 650] on span "18.09, 12:10" at bounding box center [460, 656] width 45 height 11
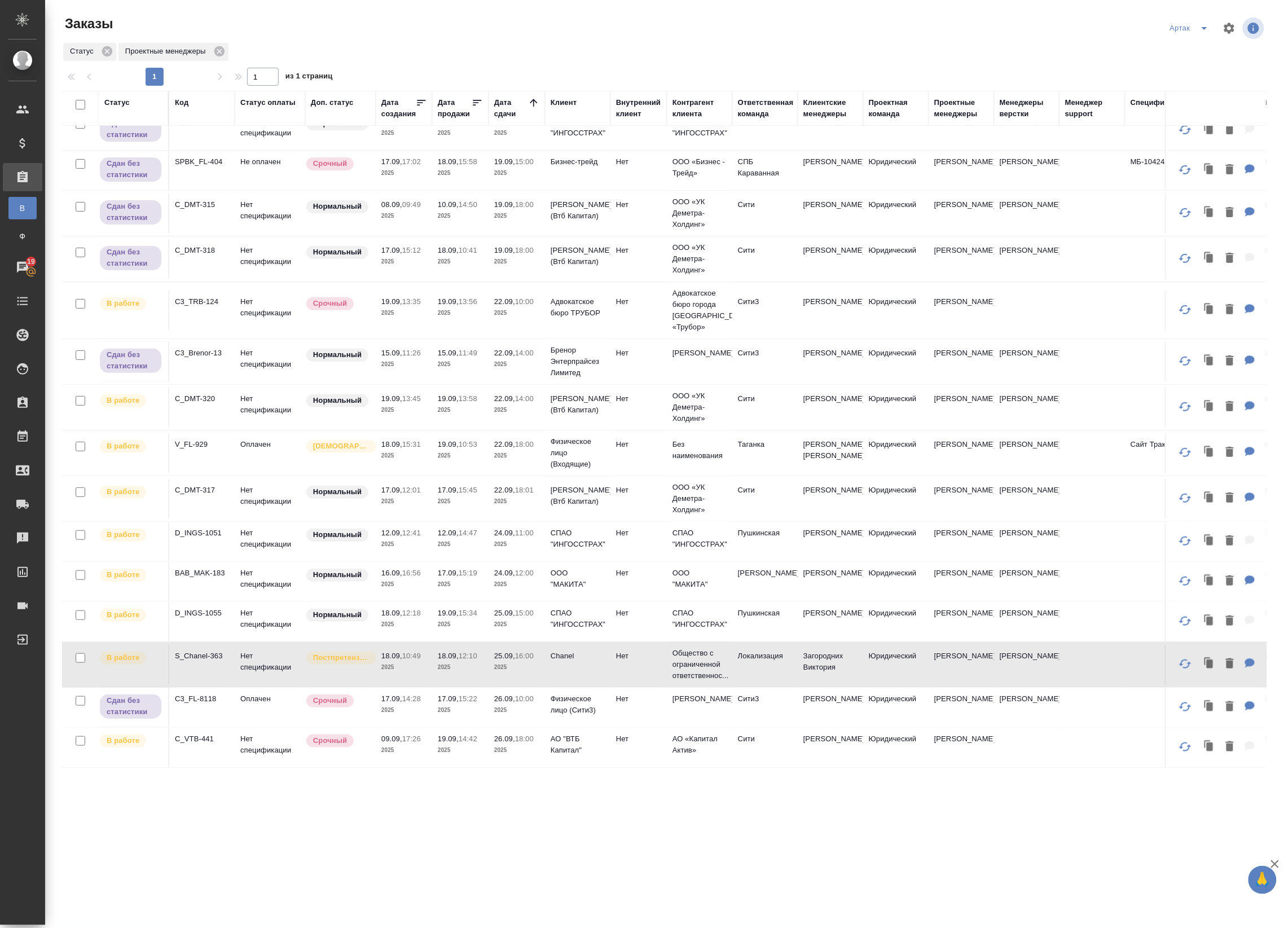
click at [423, 734] on span "09.09, 17:26" at bounding box center [403, 739] width 45 height 11
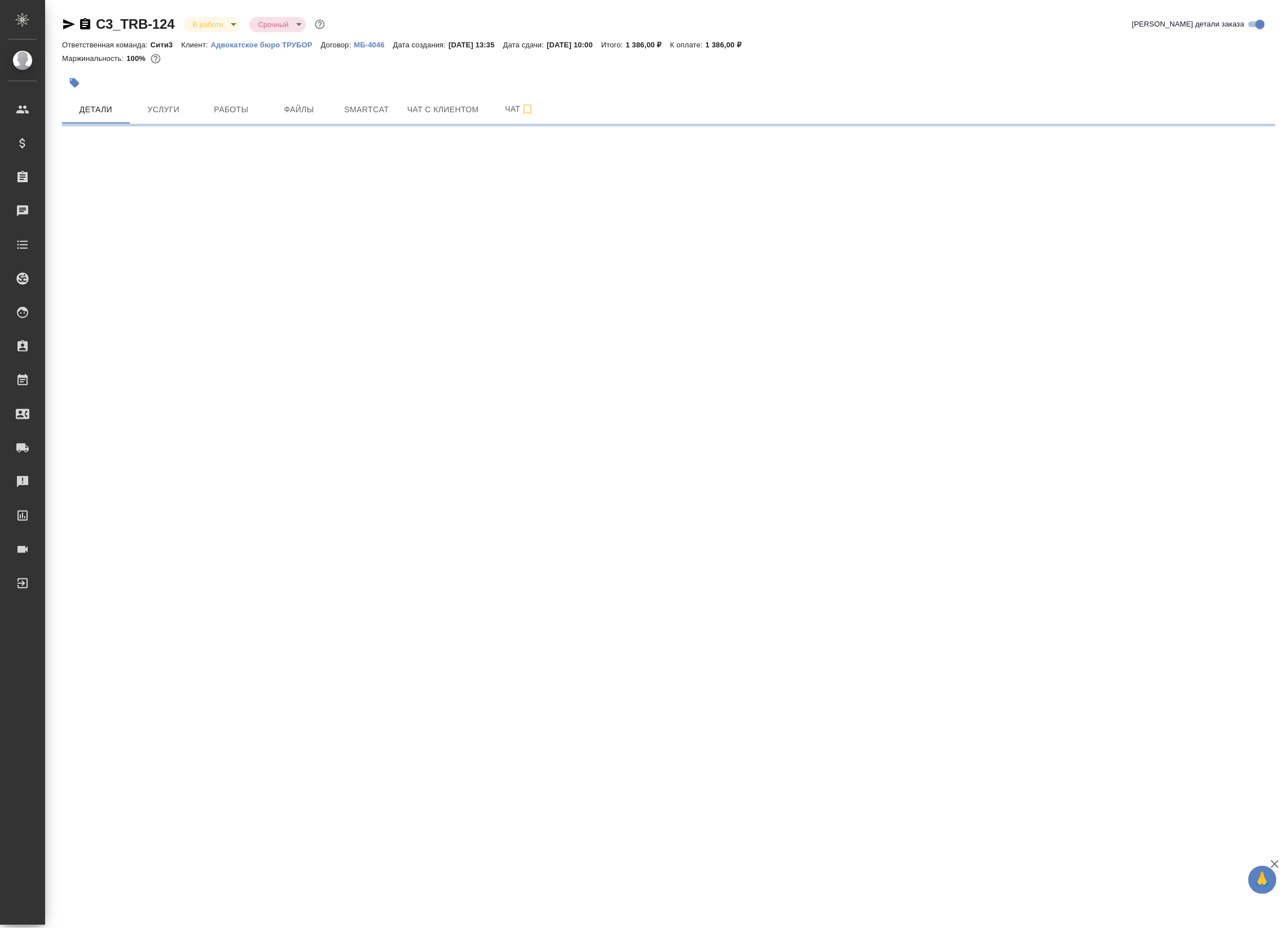
select select "RU"
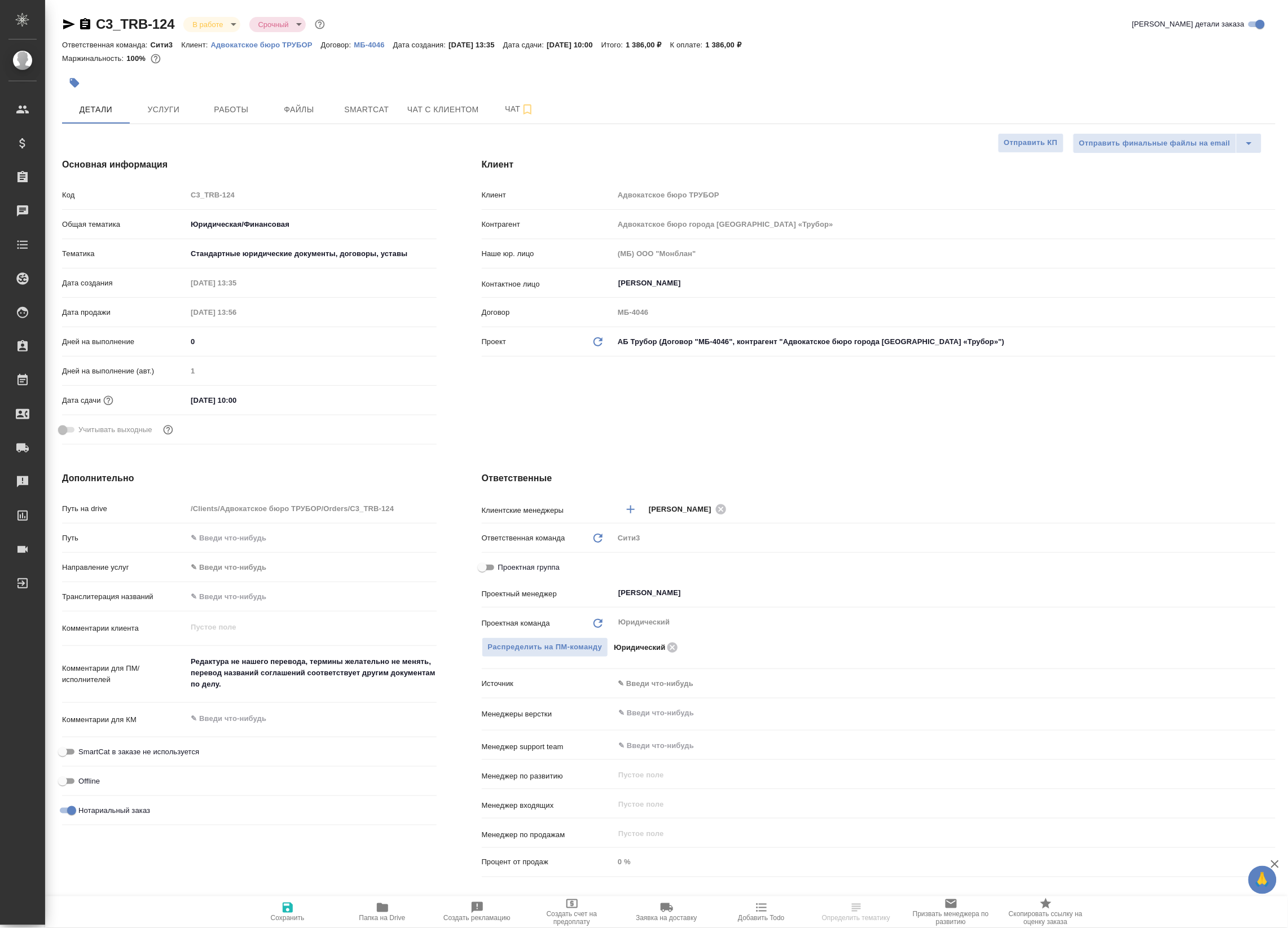
type textarea "x"
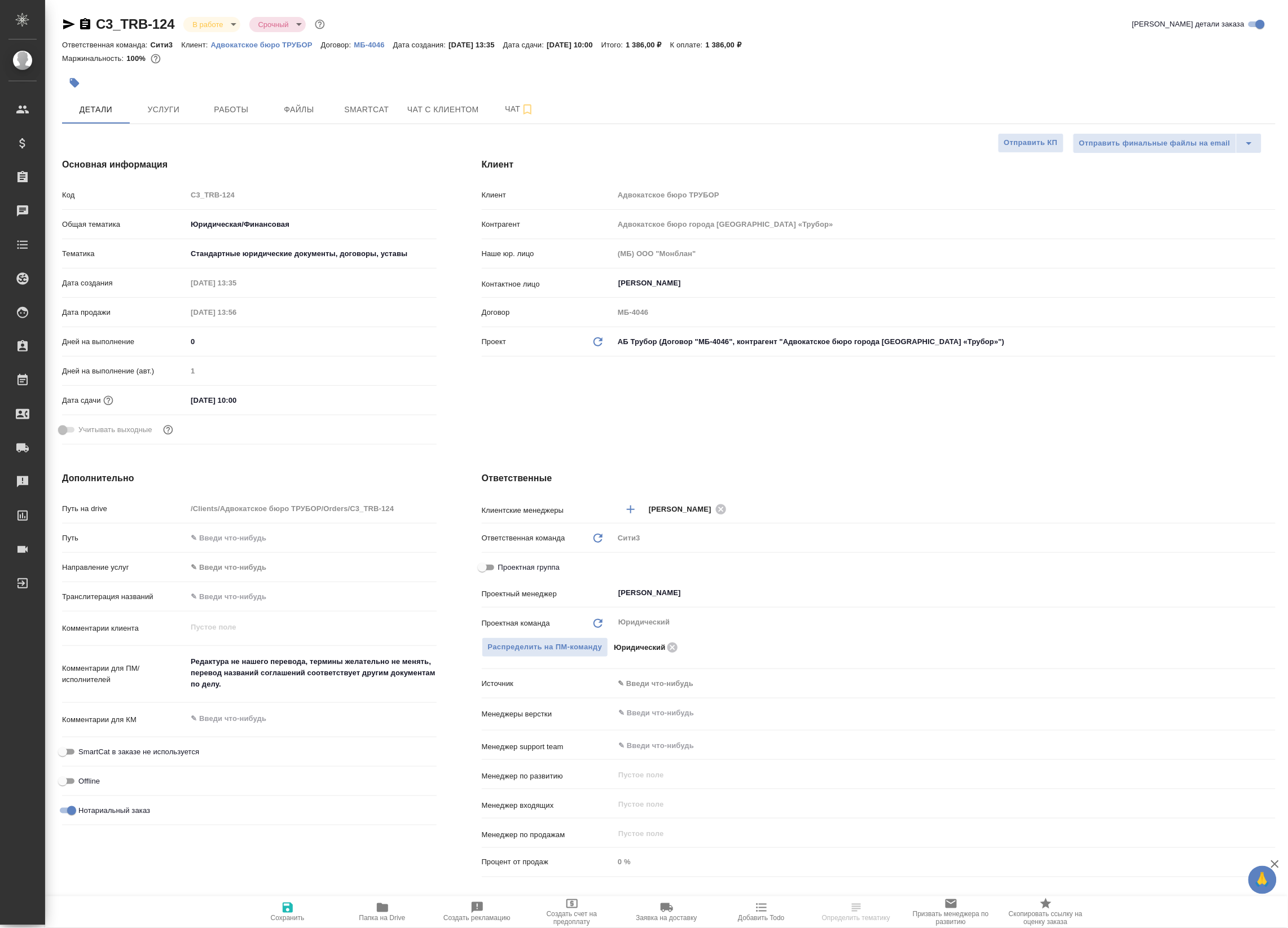
type textarea "x"
click at [244, 113] on span "Работы" at bounding box center [231, 110] width 54 height 14
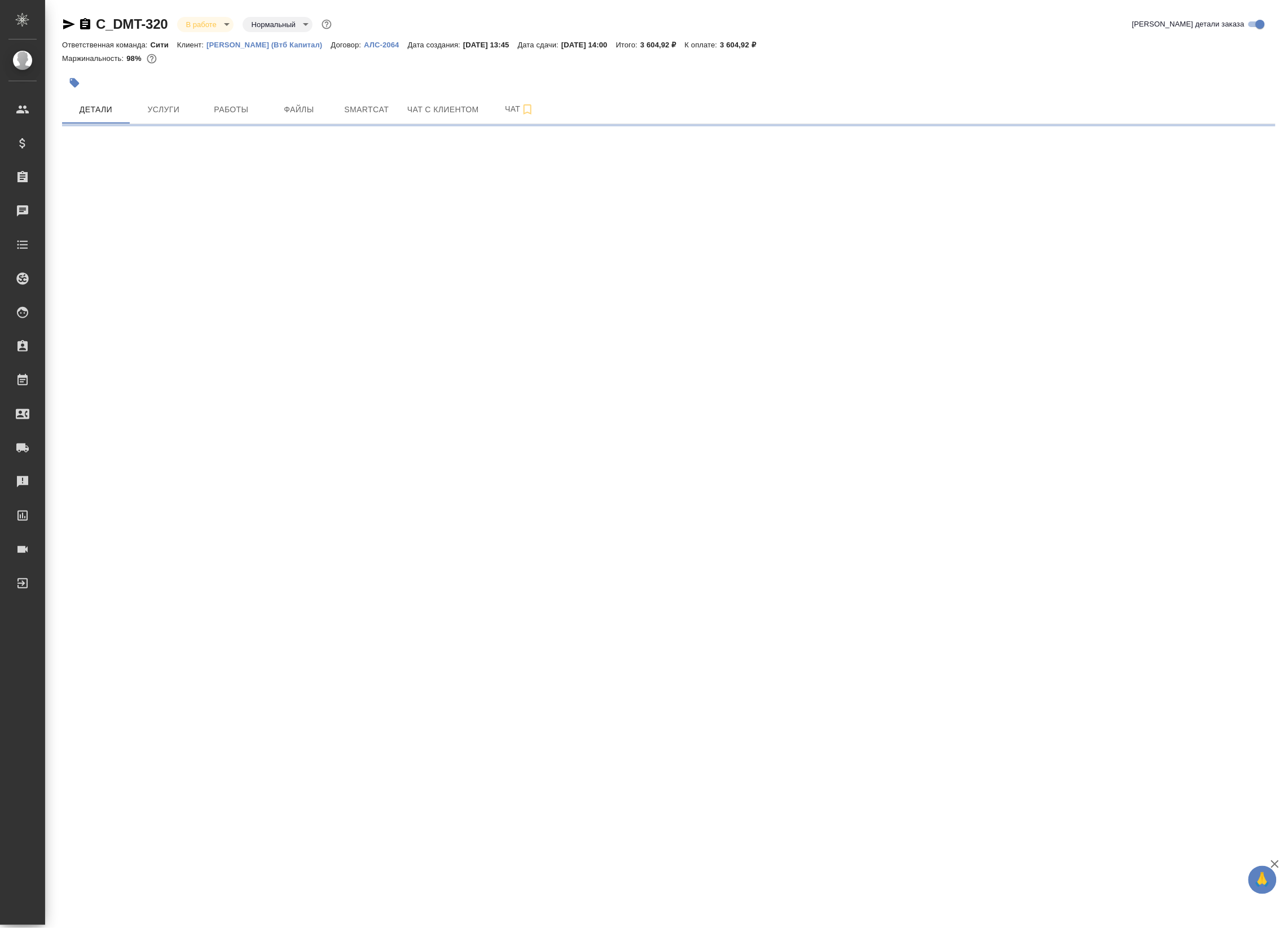
select select "RU"
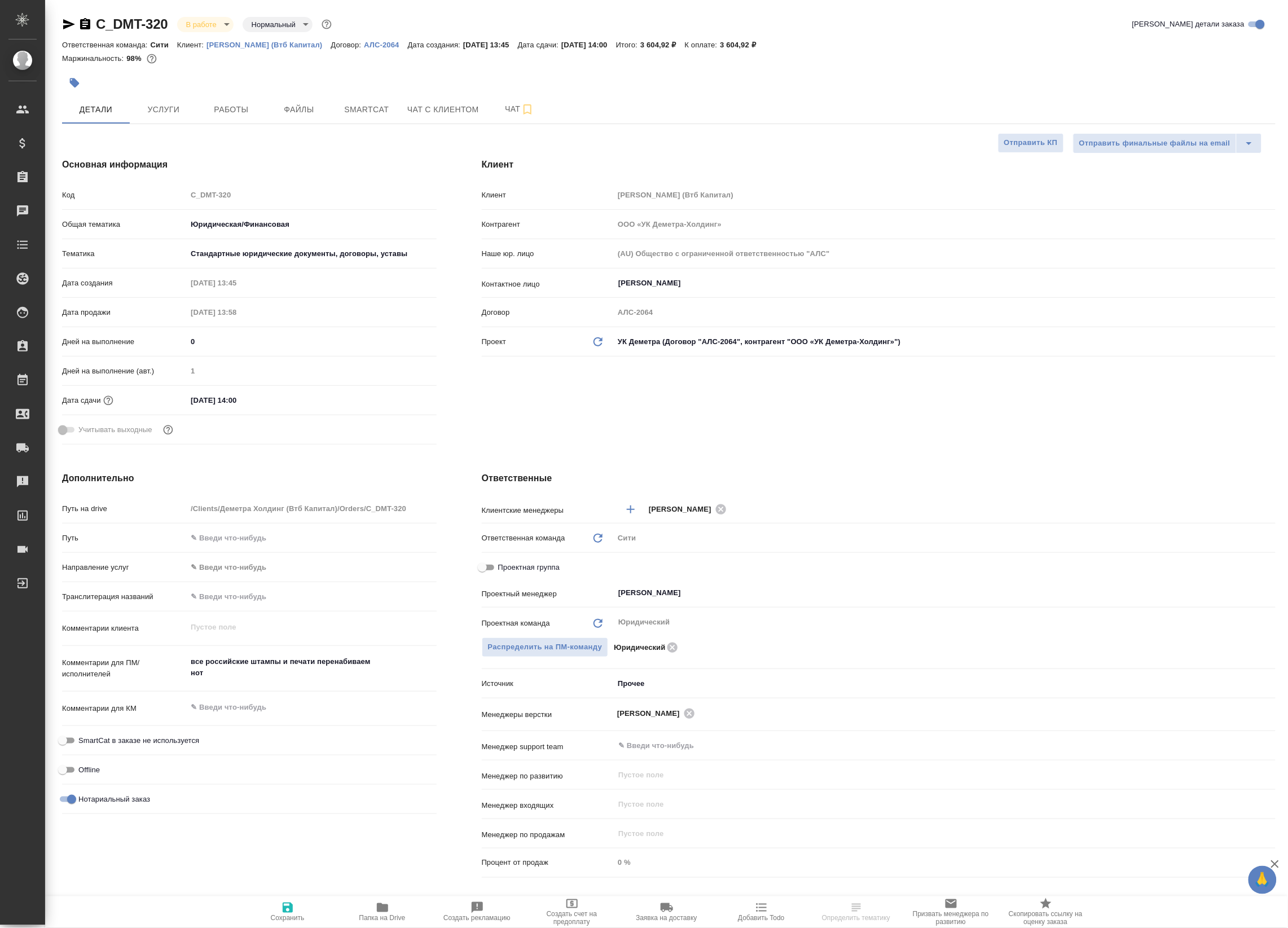
type textarea "x"
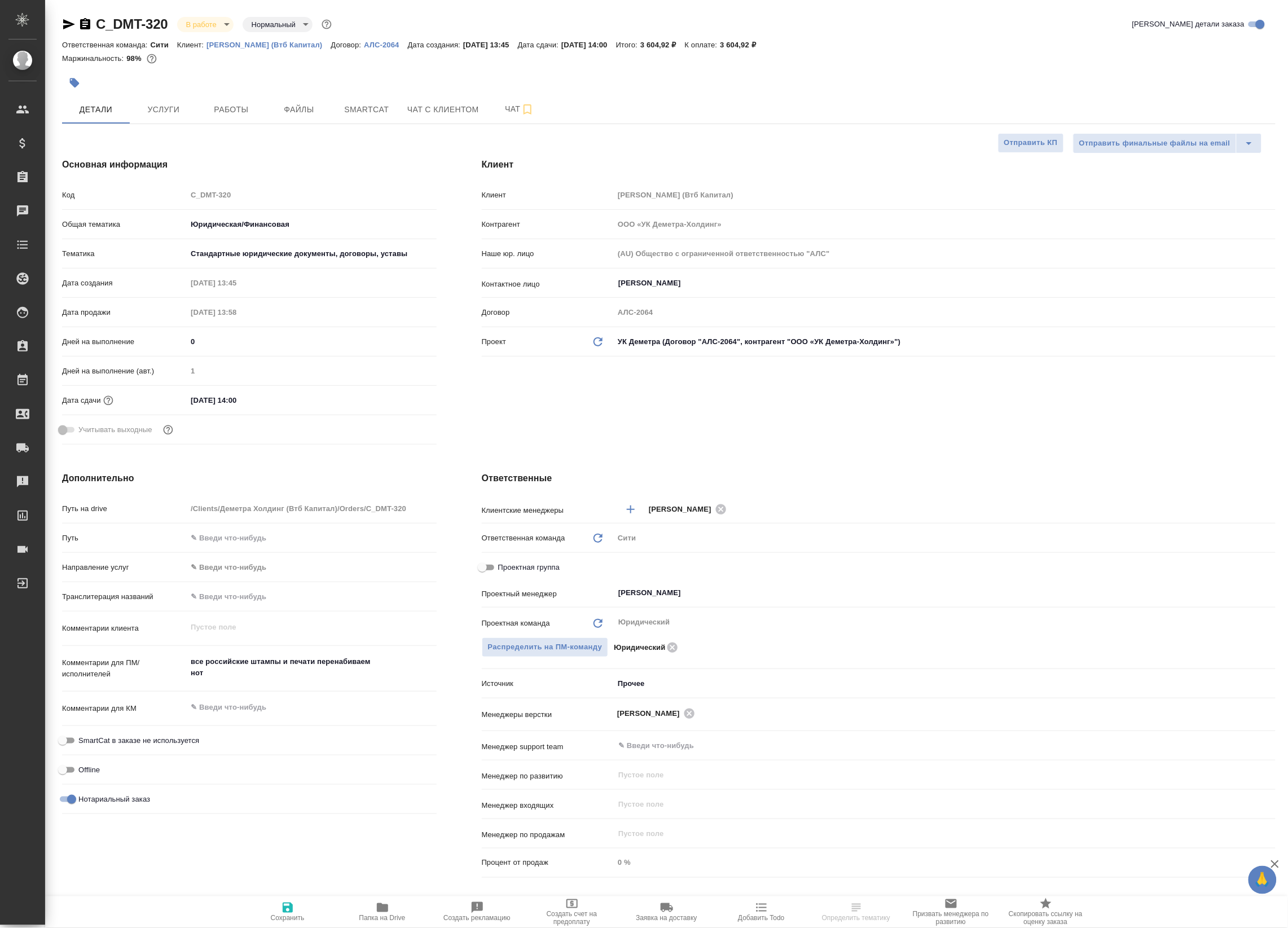
type textarea "x"
click at [227, 111] on span "Работы" at bounding box center [231, 110] width 54 height 14
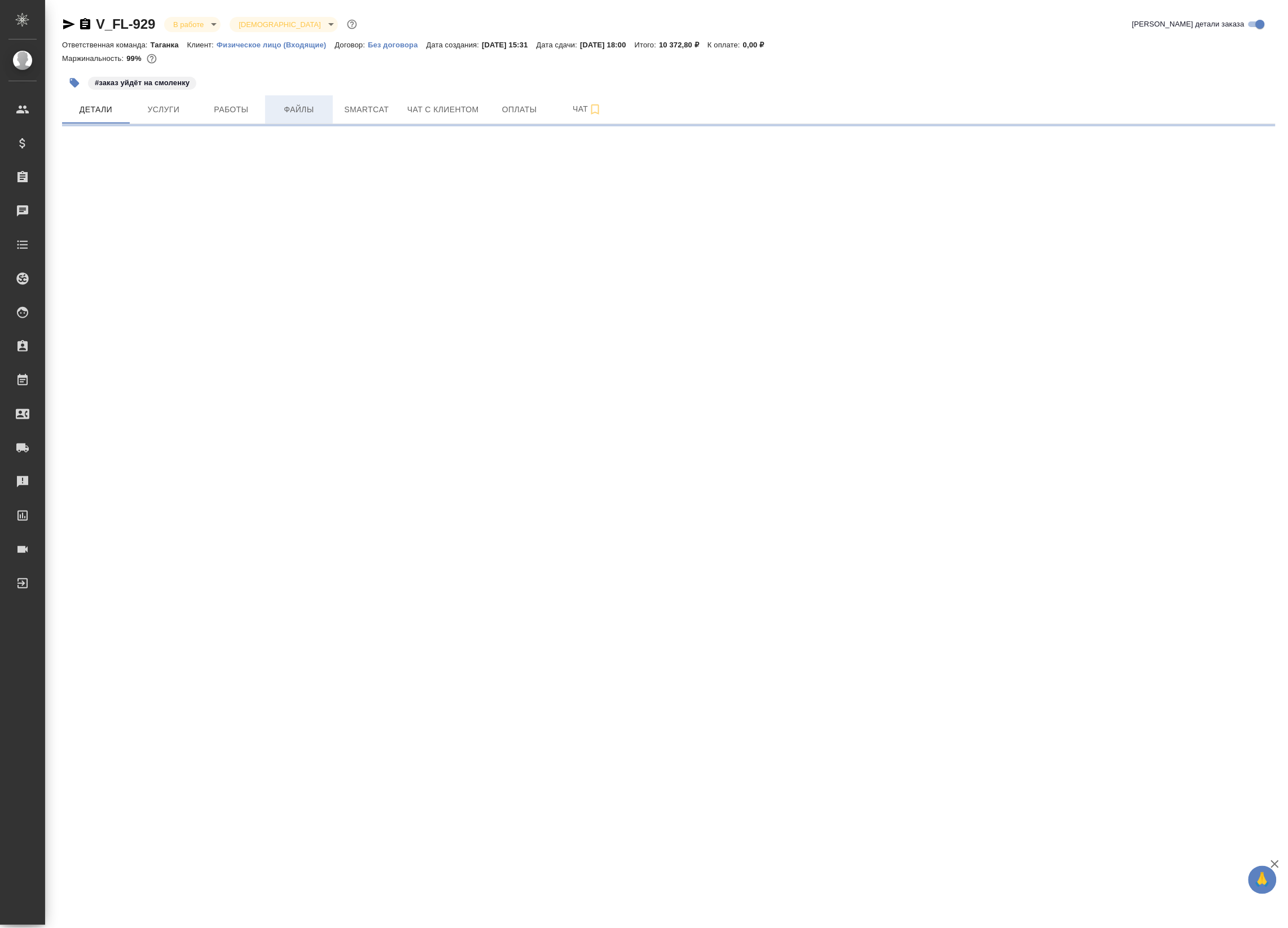
click at [285, 103] on span "Файлы" at bounding box center [299, 110] width 54 height 14
select select "RU"
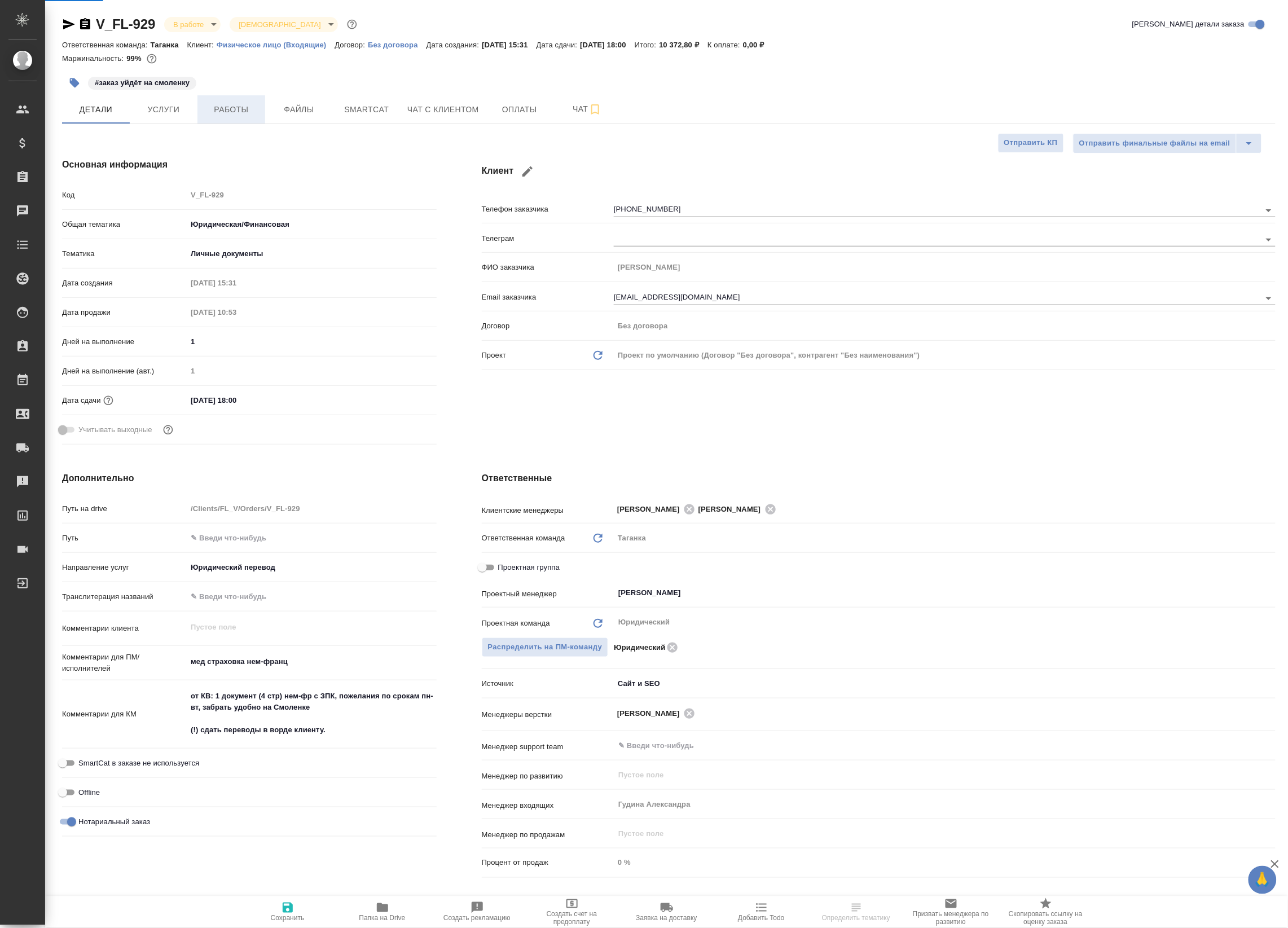
type textarea "x"
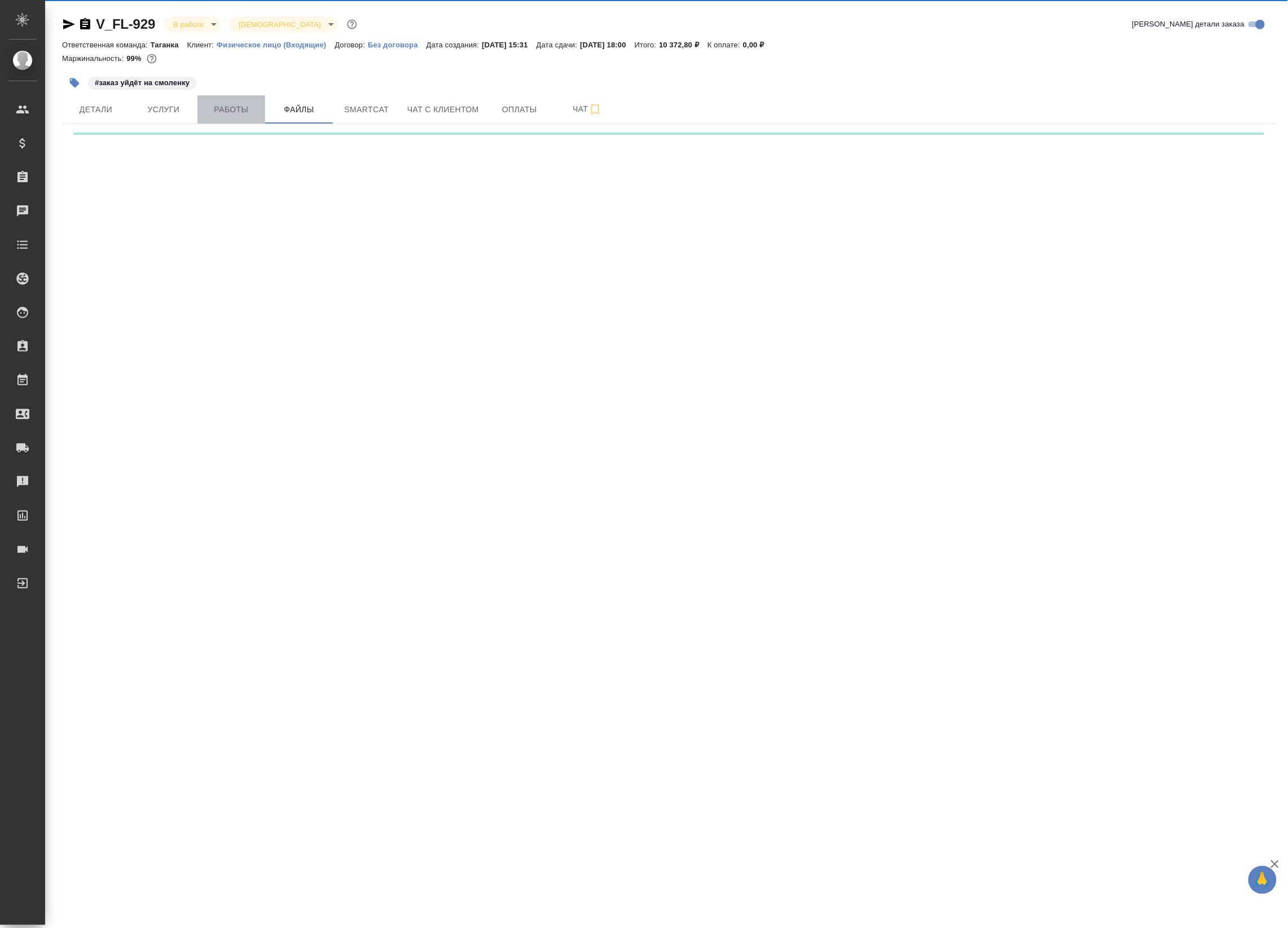
click at [232, 106] on span "Работы" at bounding box center [231, 110] width 54 height 14
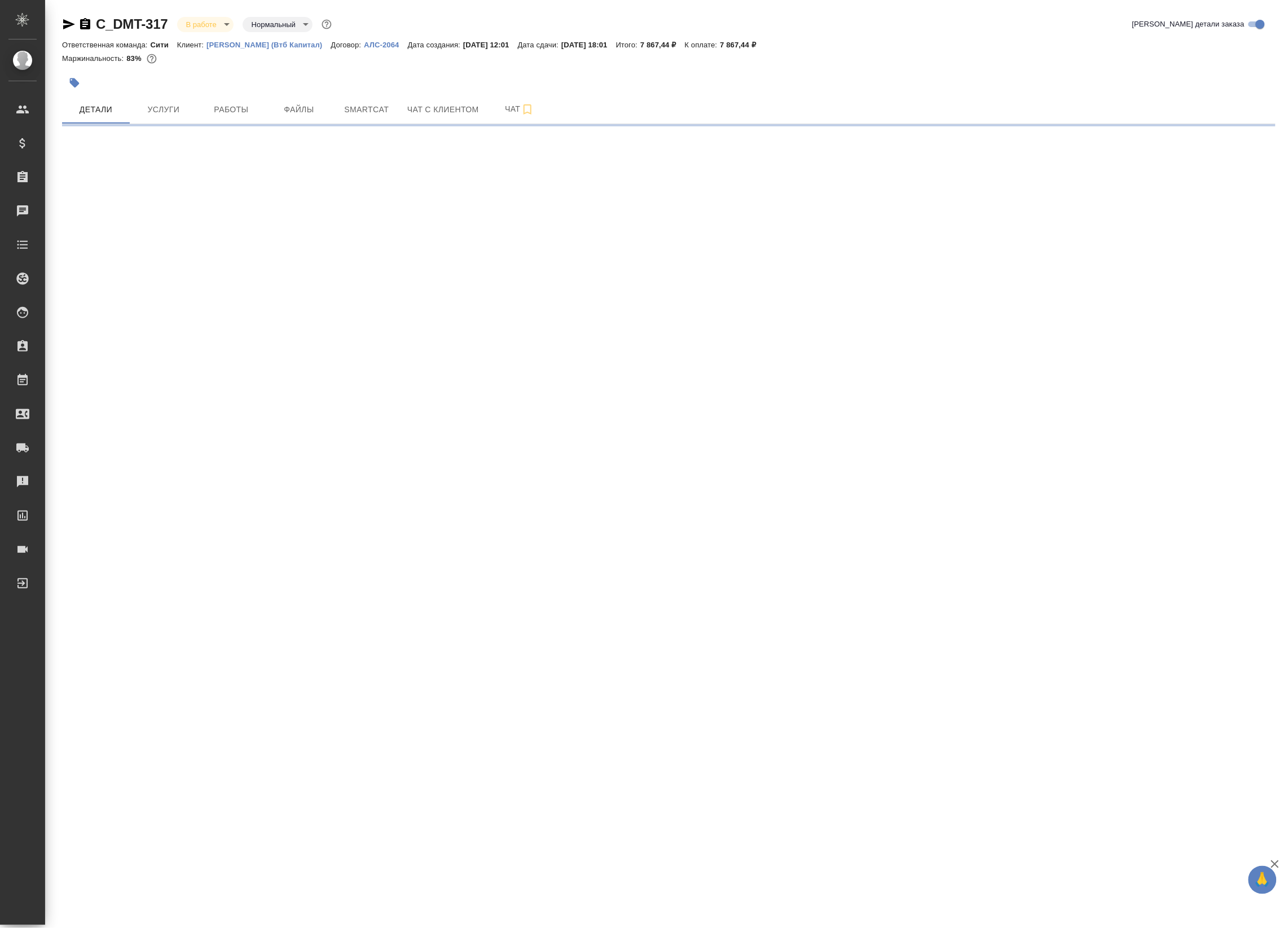
select select "RU"
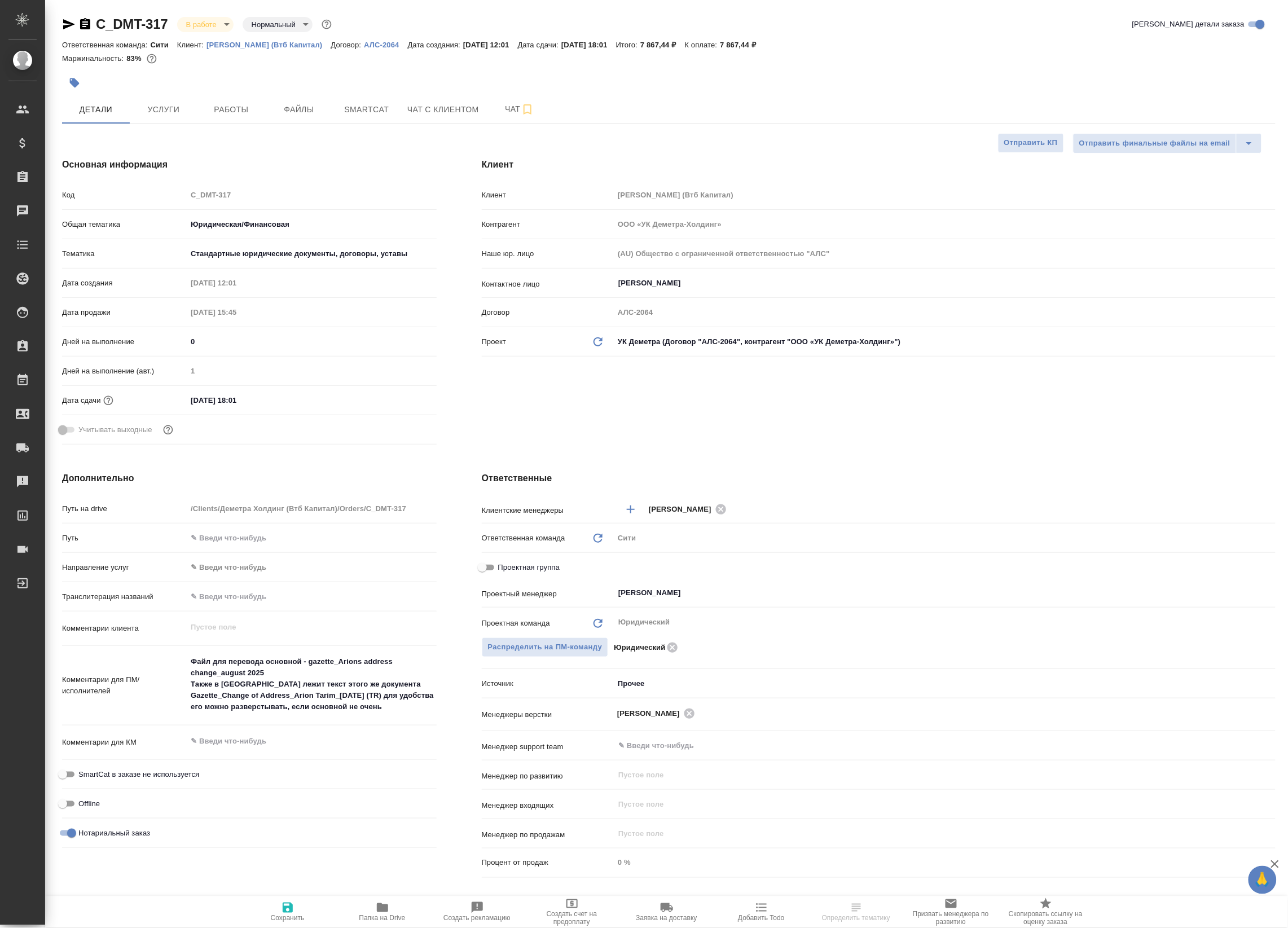
type textarea "x"
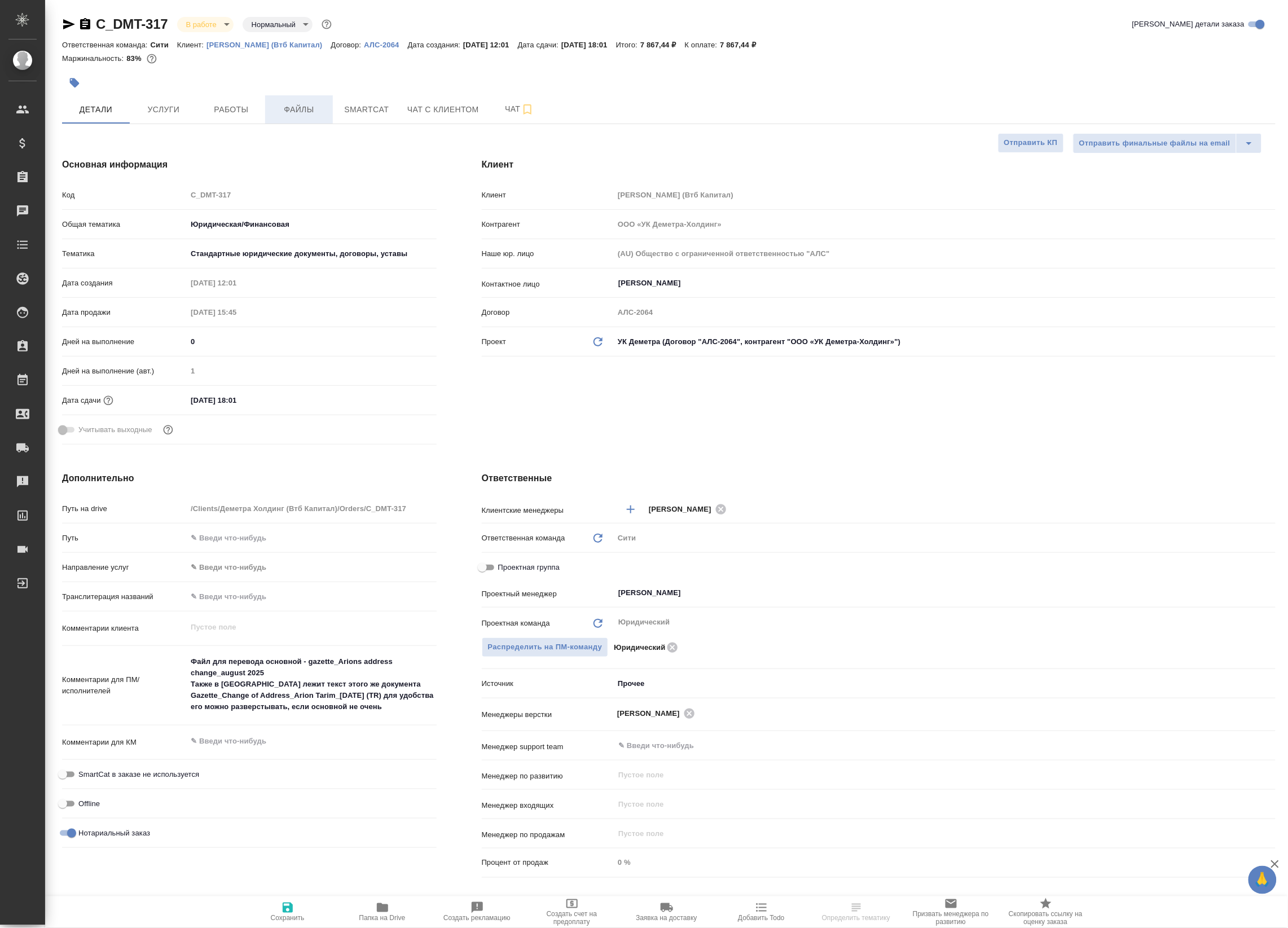
type textarea "x"
click at [246, 109] on span "Работы" at bounding box center [231, 110] width 54 height 14
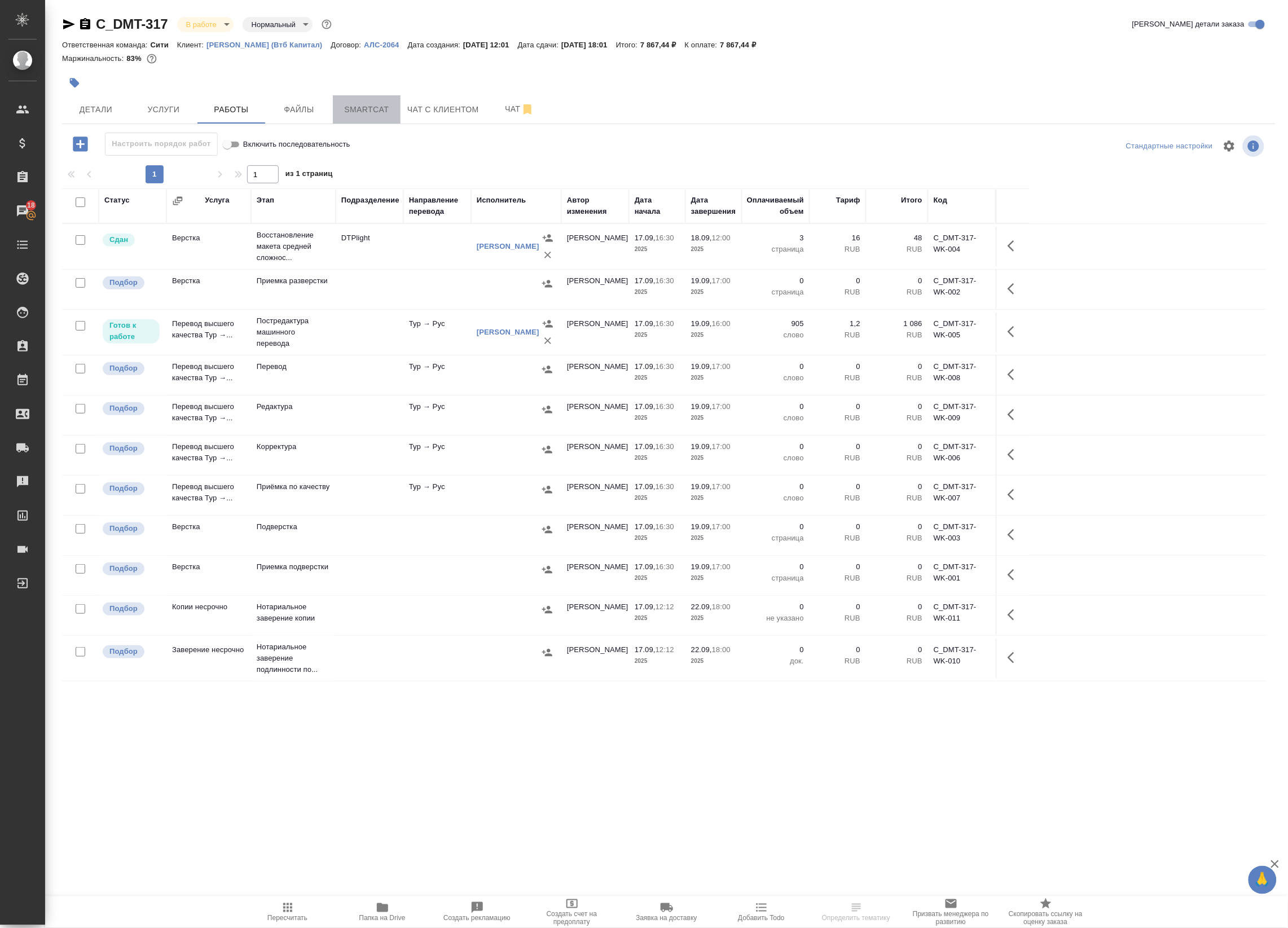
click at [364, 108] on span "Smartcat" at bounding box center [366, 110] width 54 height 14
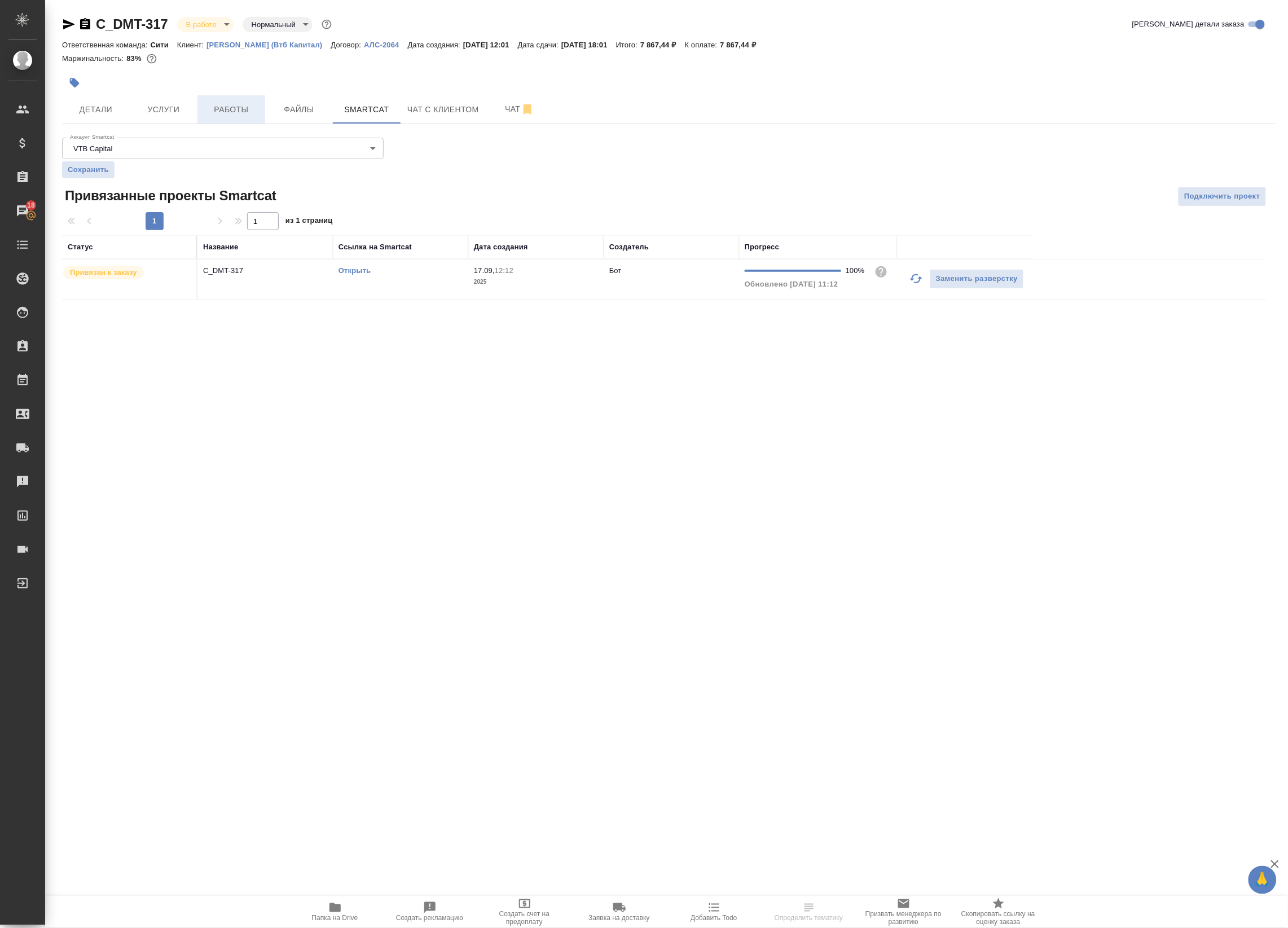
click at [249, 109] on span "Работы" at bounding box center [231, 110] width 54 height 14
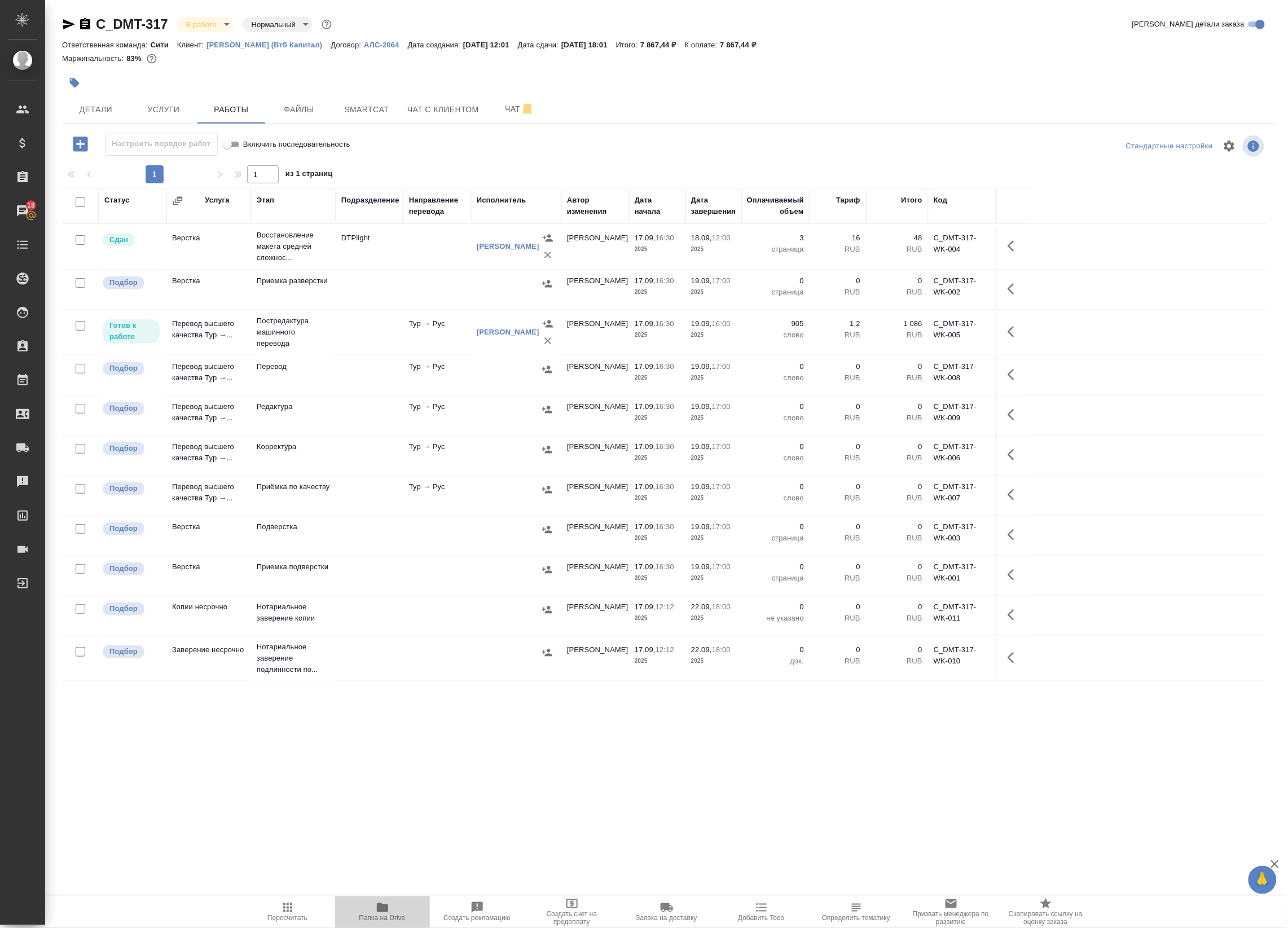
click at [397, 916] on span "Папка на Drive" at bounding box center [382, 918] width 47 height 8
click at [458, 110] on span "Чат с клиентом" at bounding box center [443, 110] width 72 height 14
click at [319, 108] on span "Файлы" at bounding box center [299, 110] width 54 height 14
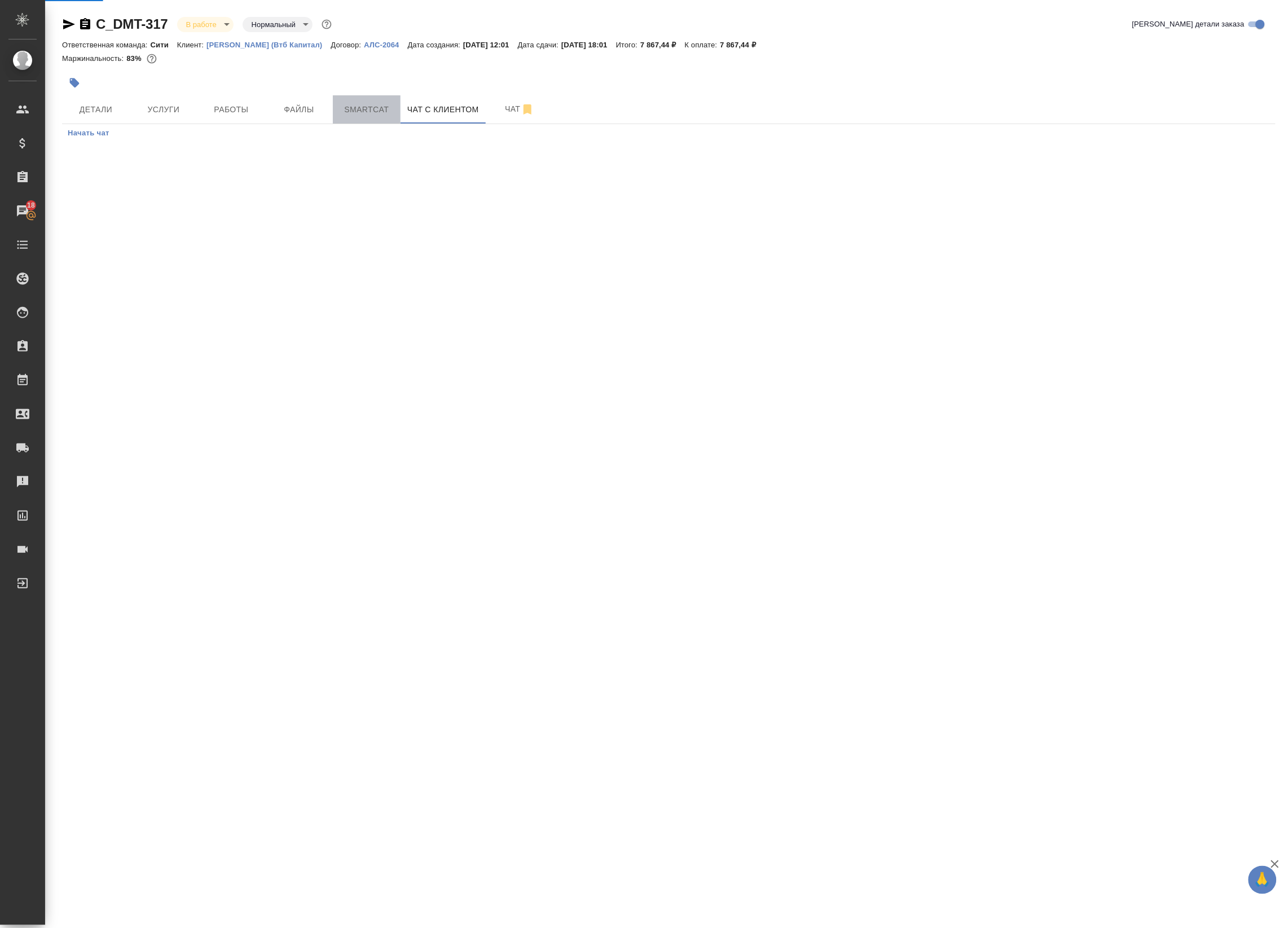
click at [368, 110] on span "Smartcat" at bounding box center [366, 110] width 54 height 14
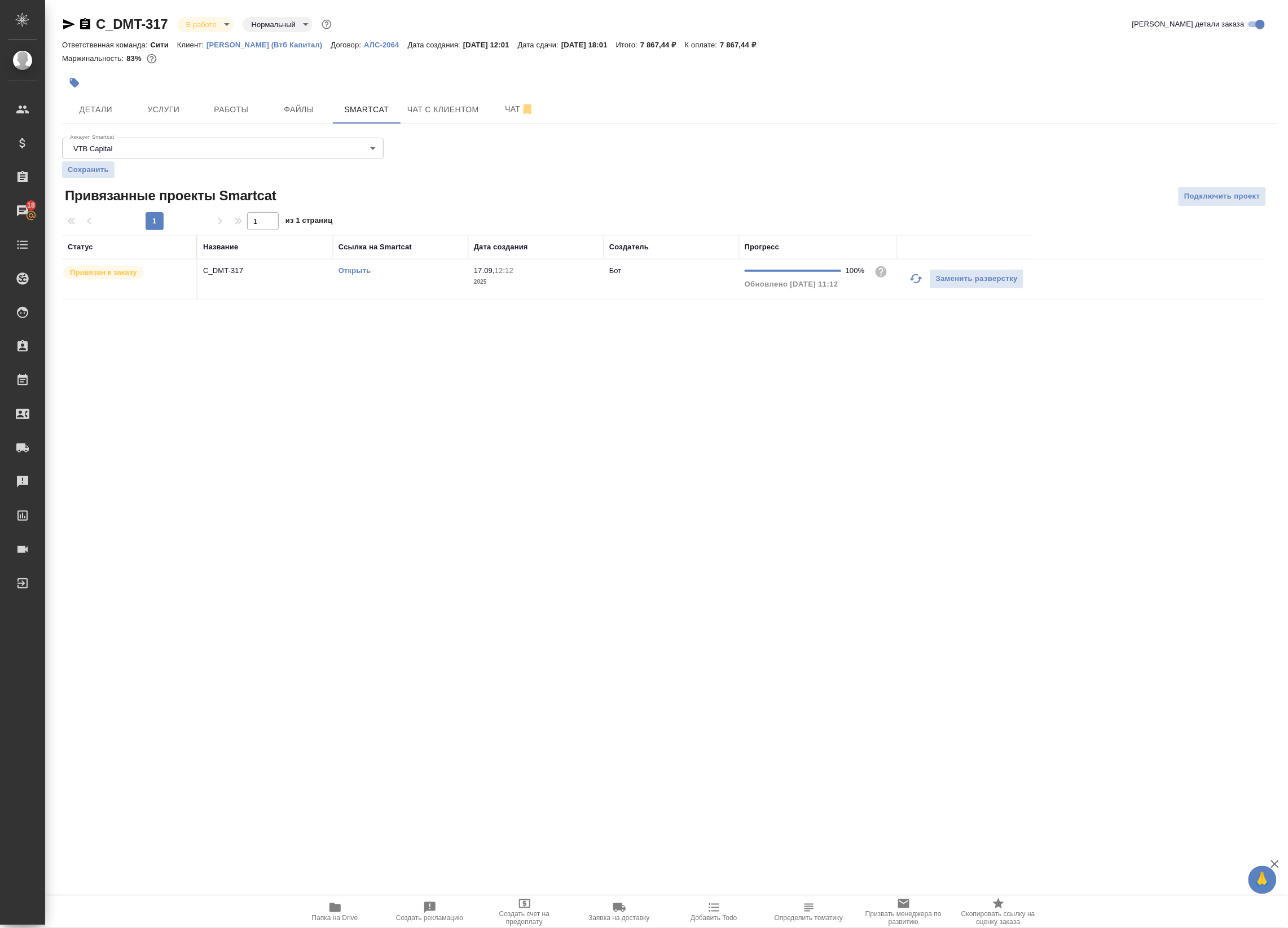
click at [356, 268] on link "Открыть" at bounding box center [355, 270] width 32 height 8
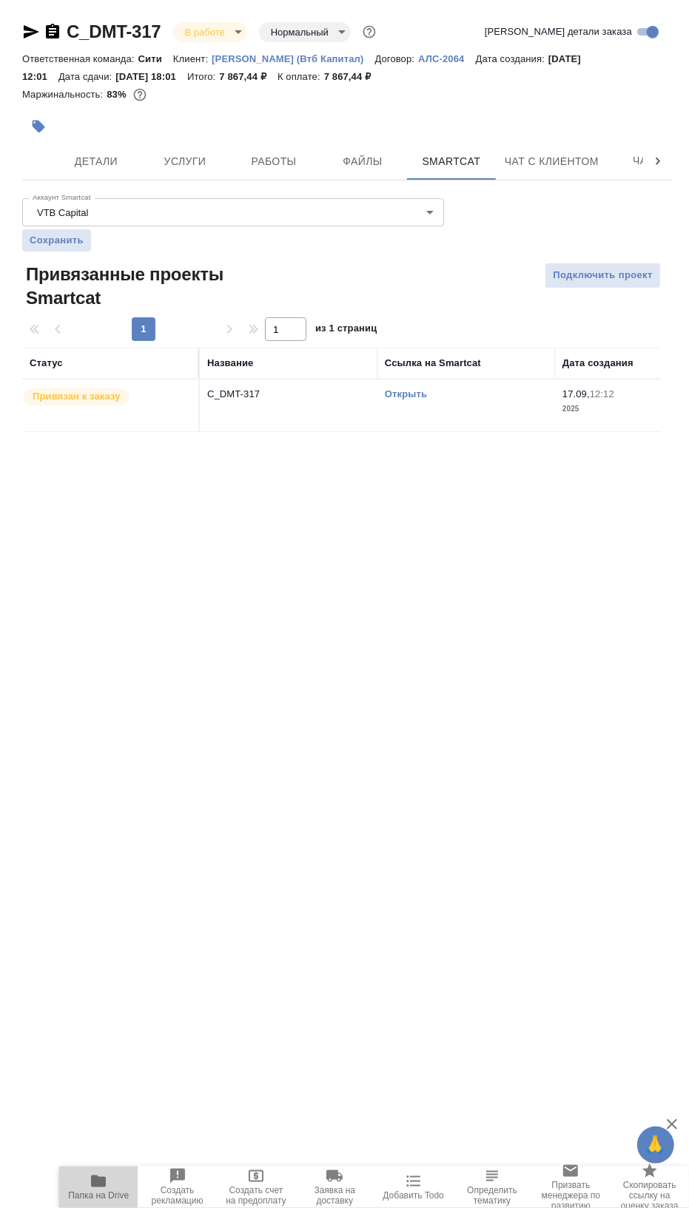
click at [116, 1188] on span "Папка на Drive" at bounding box center [98, 1186] width 61 height 28
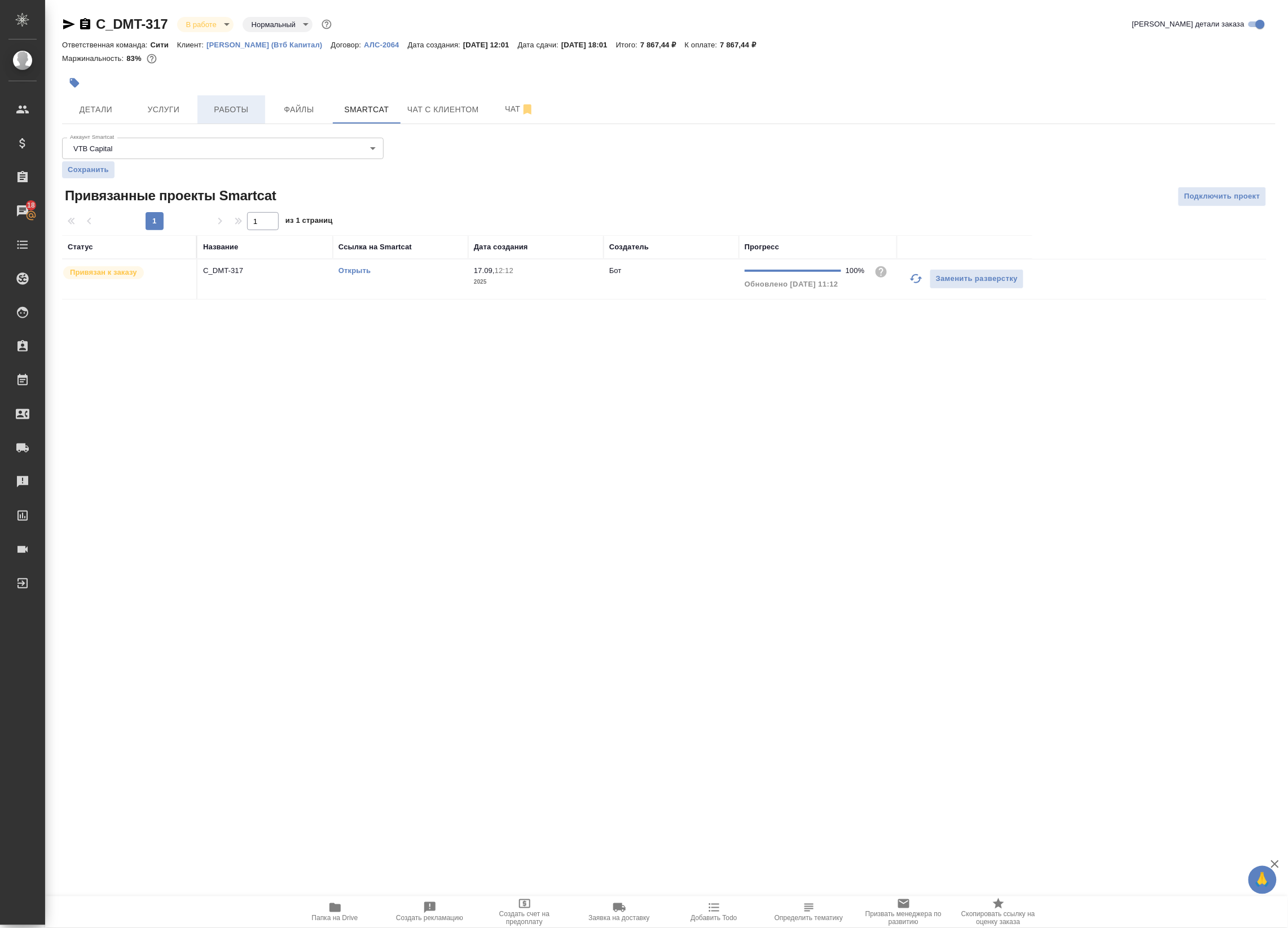
click at [227, 103] on span "Работы" at bounding box center [231, 110] width 54 height 14
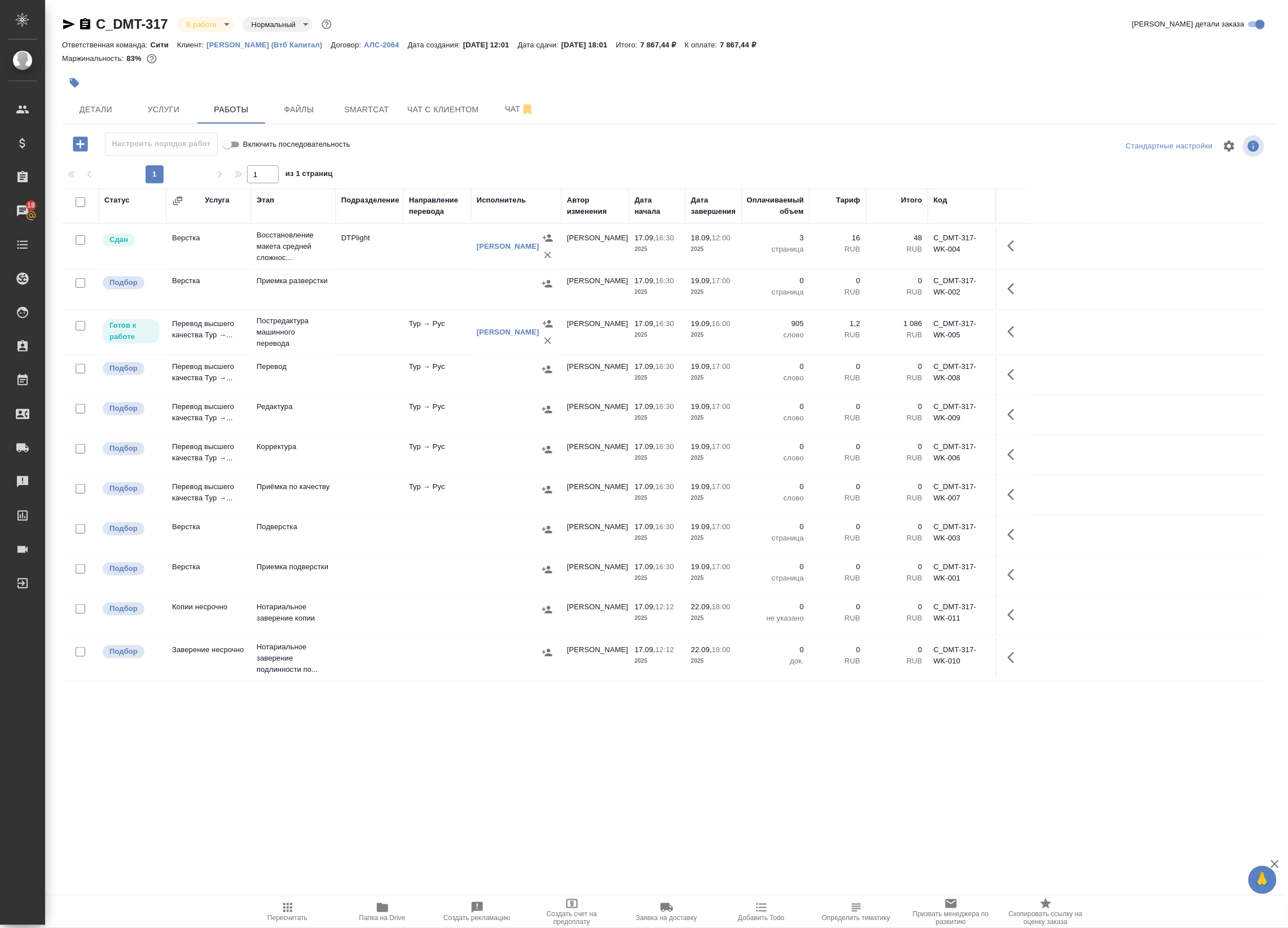
click at [339, 495] on td at bounding box center [369, 496] width 68 height 40
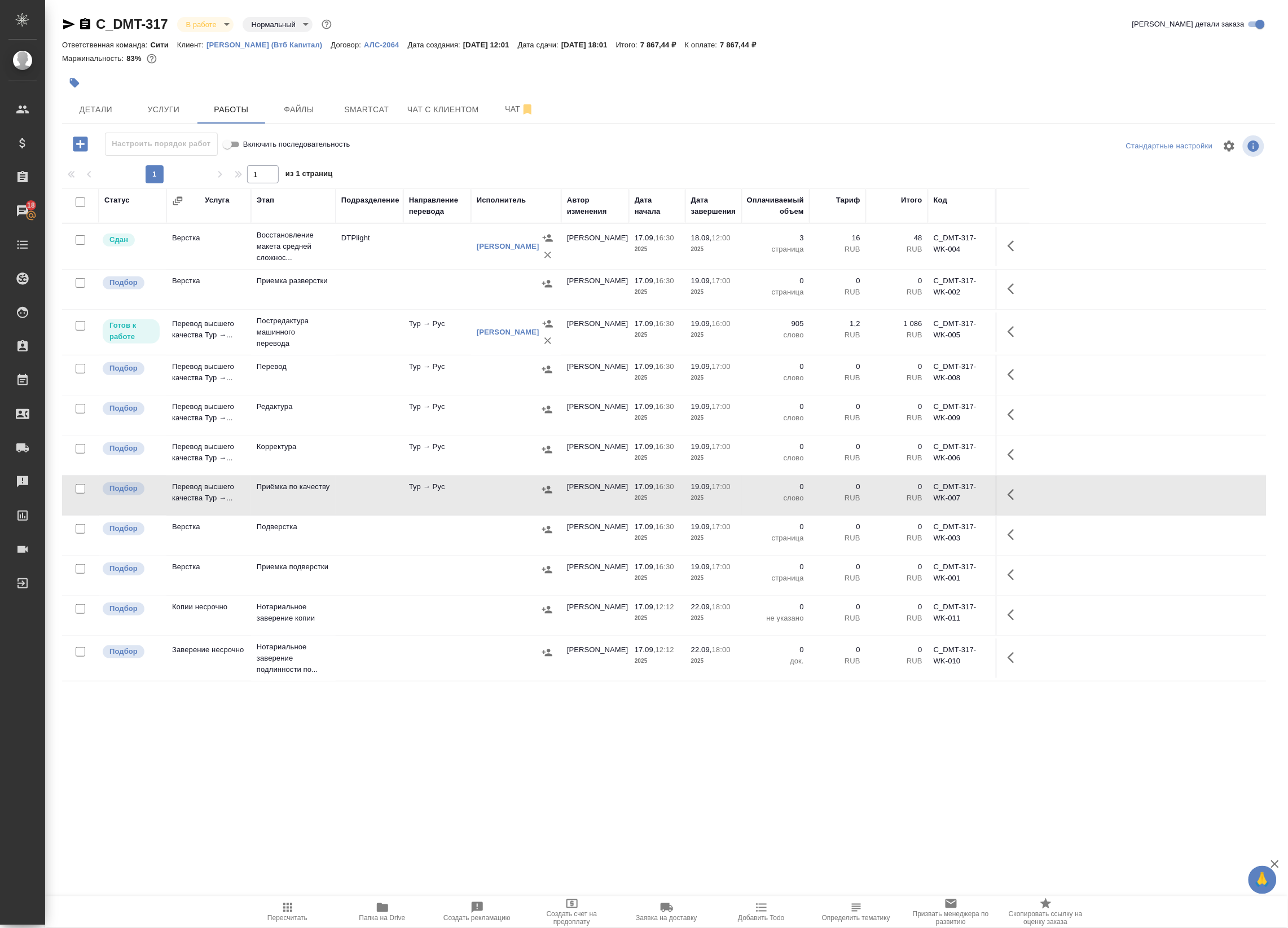
click at [1015, 491] on icon "button" at bounding box center [1014, 495] width 14 height 14
click at [403, 503] on td "Тур → Рус" at bounding box center [437, 496] width 68 height 40
click at [404, 505] on td "Тур → Рус" at bounding box center [437, 496] width 68 height 40
drag, startPoint x: 1017, startPoint y: 495, endPoint x: 1004, endPoint y: 498, distance: 13.3
click at [1017, 495] on icon "button" at bounding box center [1014, 495] width 14 height 14
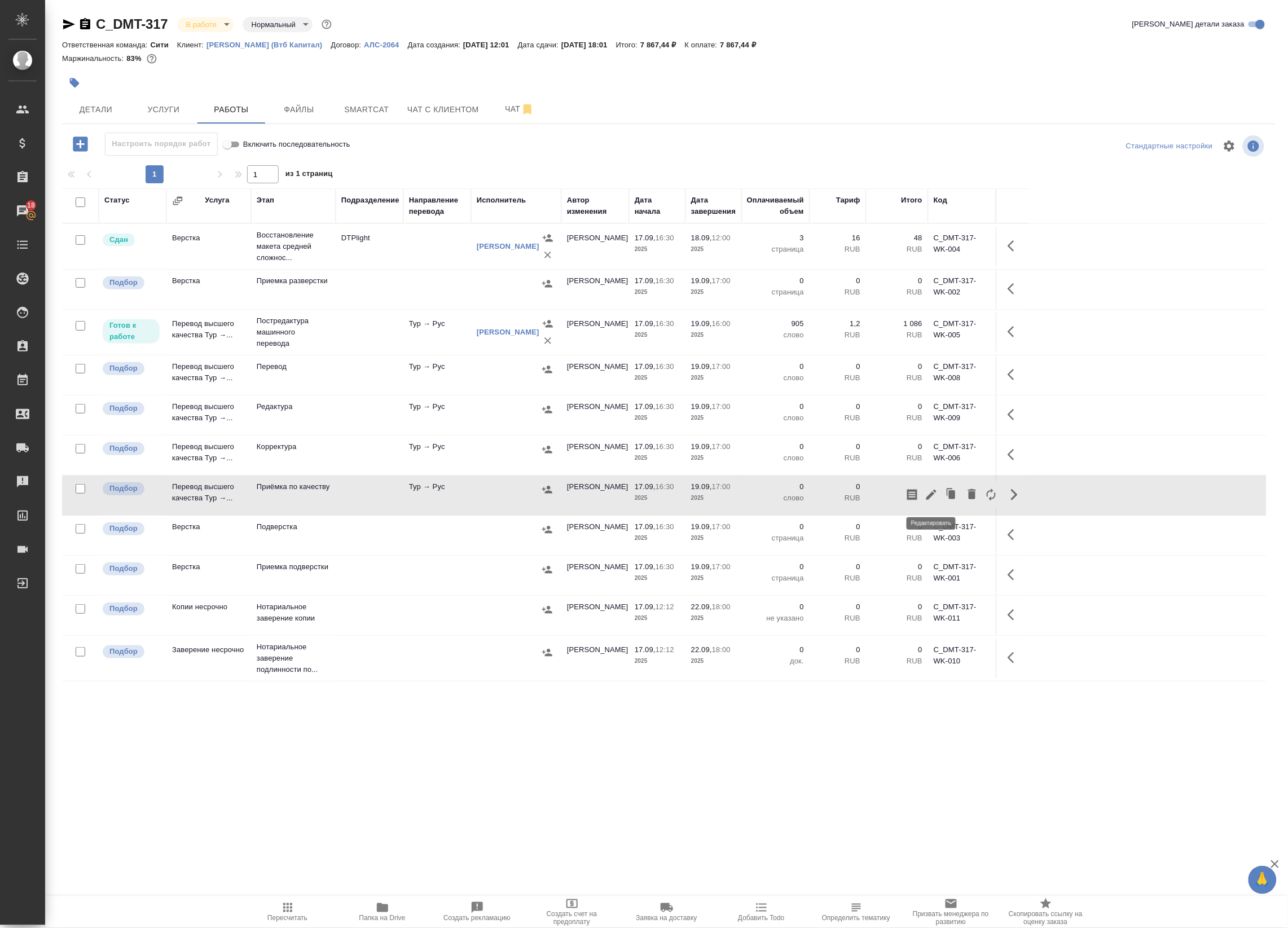
click at [933, 494] on icon "button" at bounding box center [931, 494] width 10 height 10
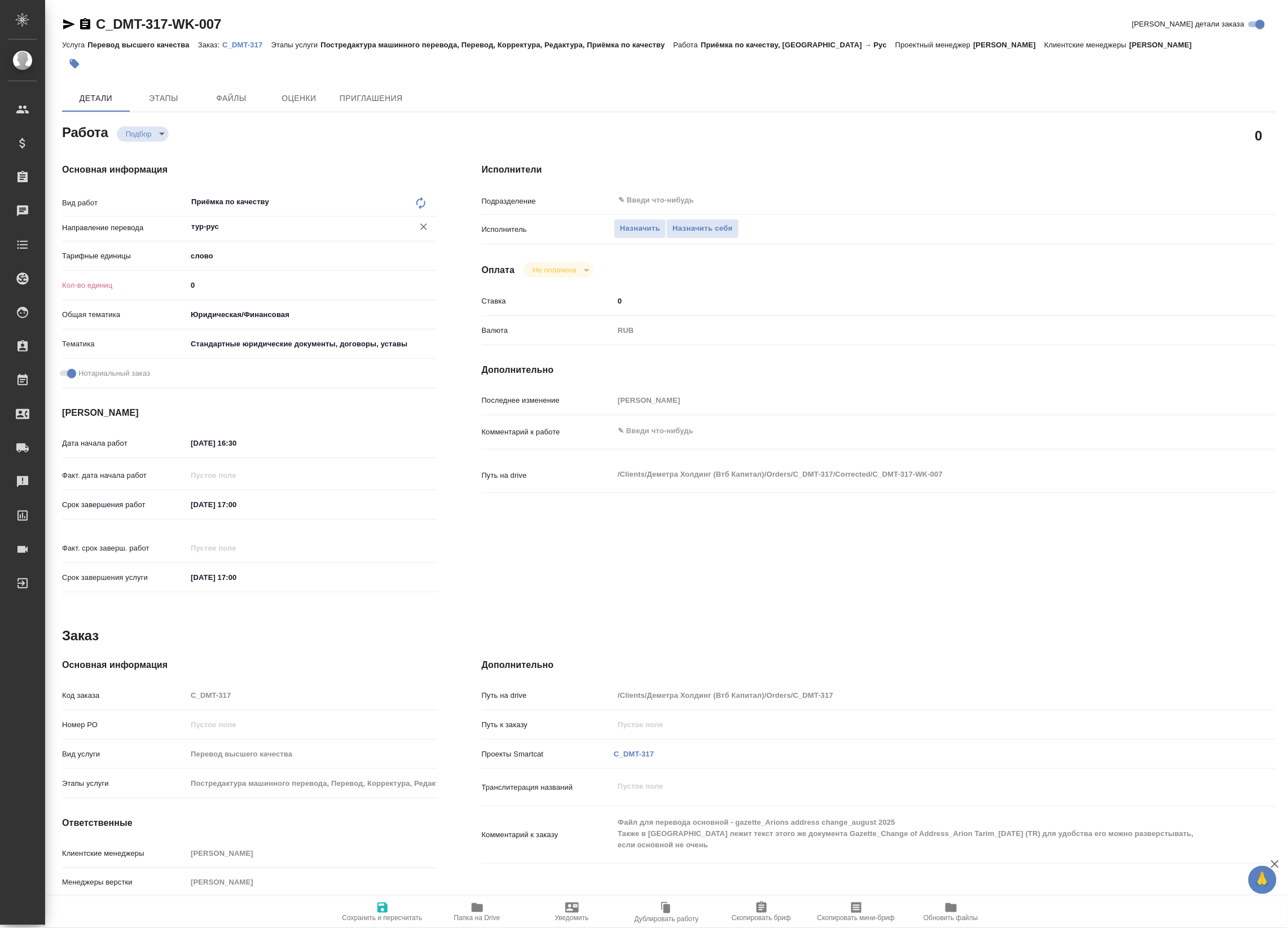
type textarea "x"
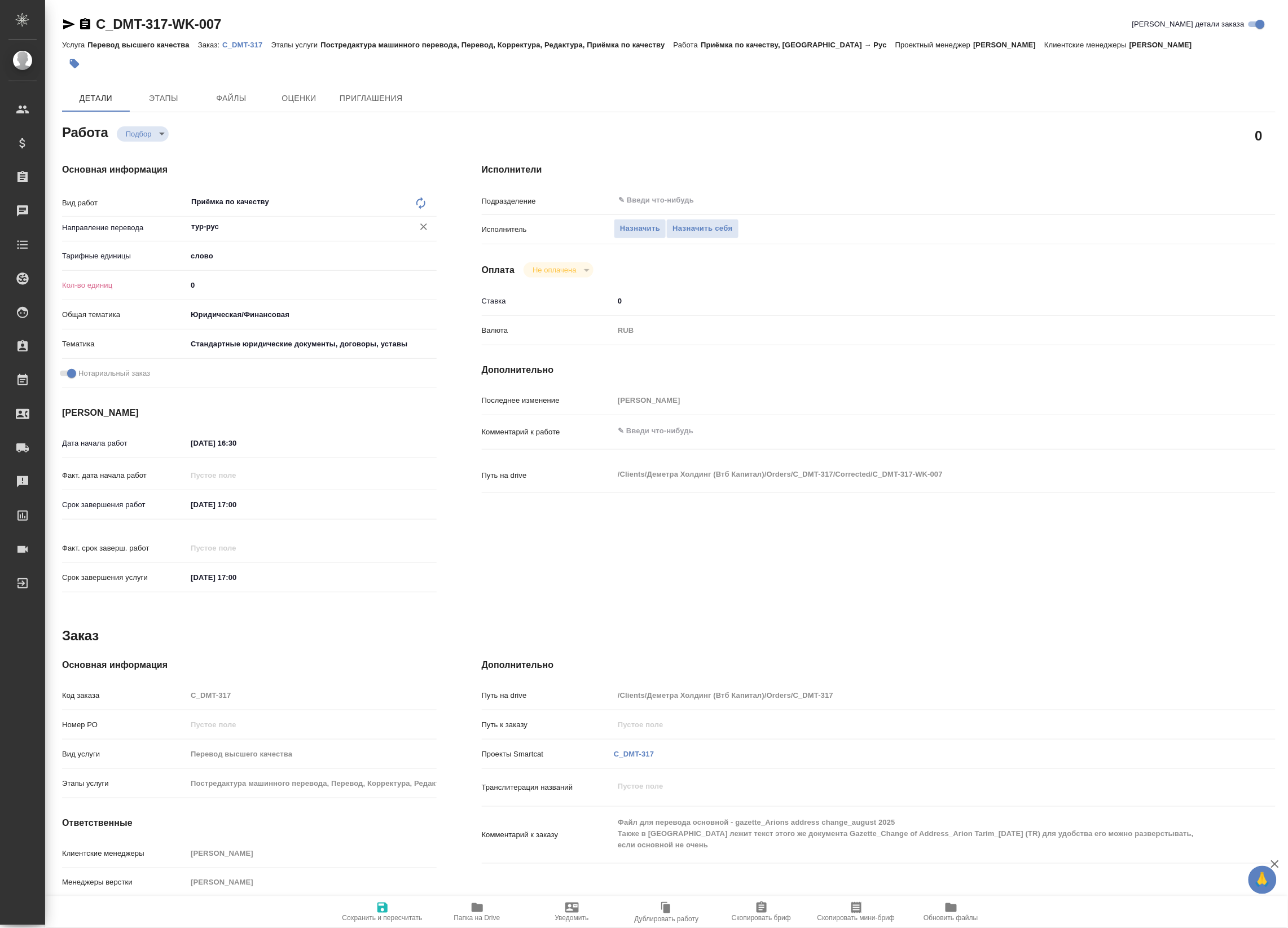
type textarea "x"
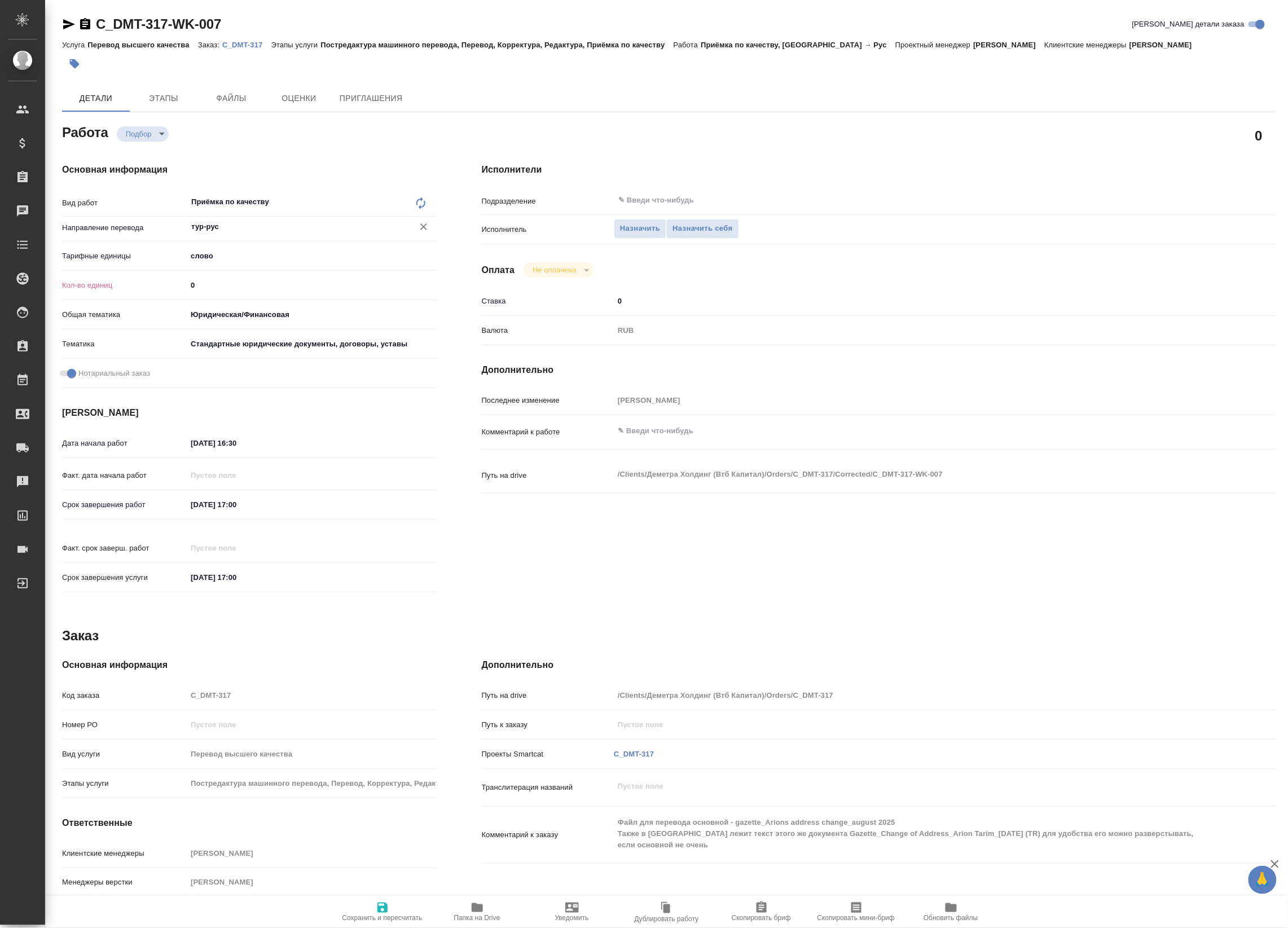
type textarea "x"
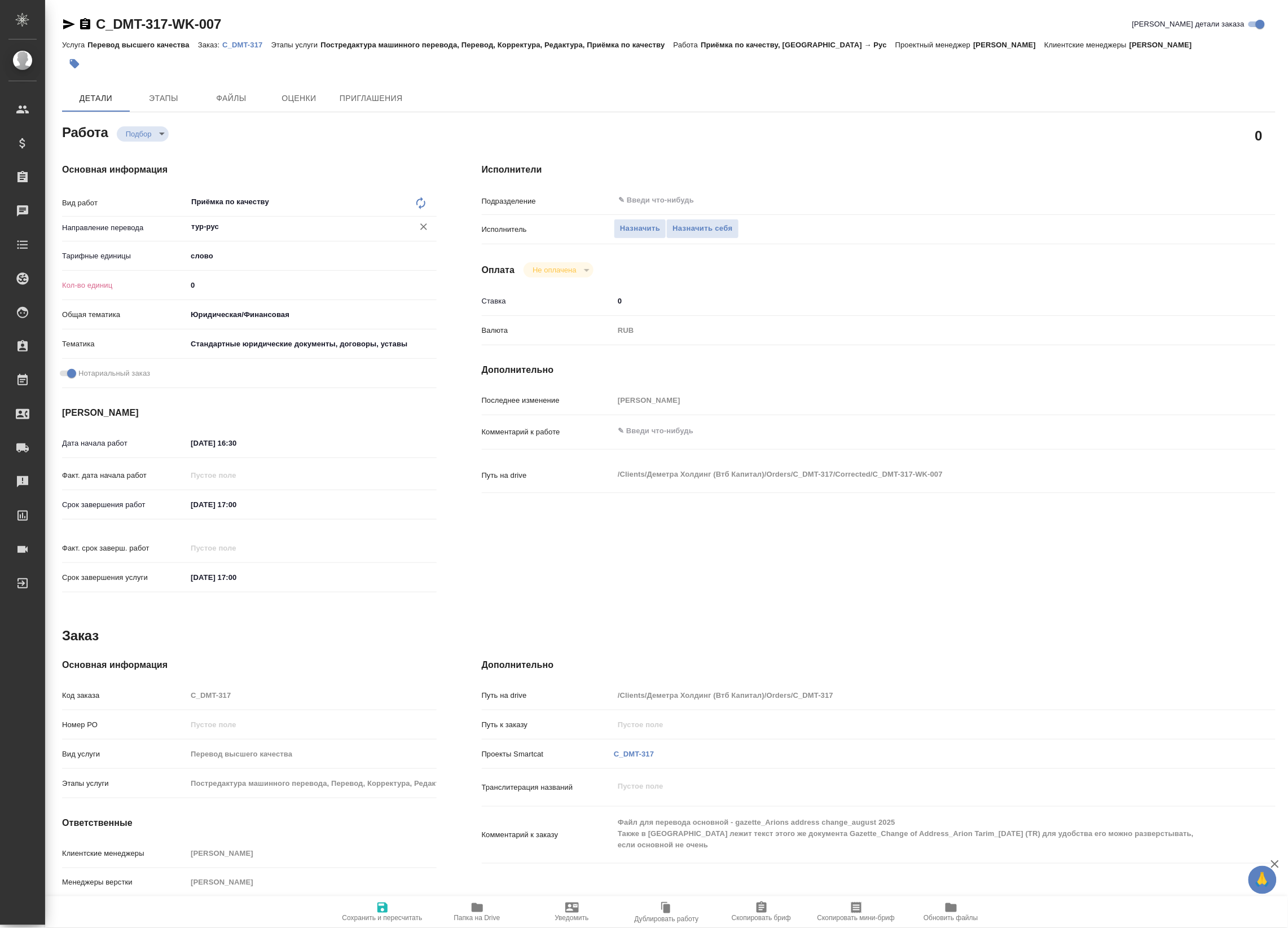
type textarea "x"
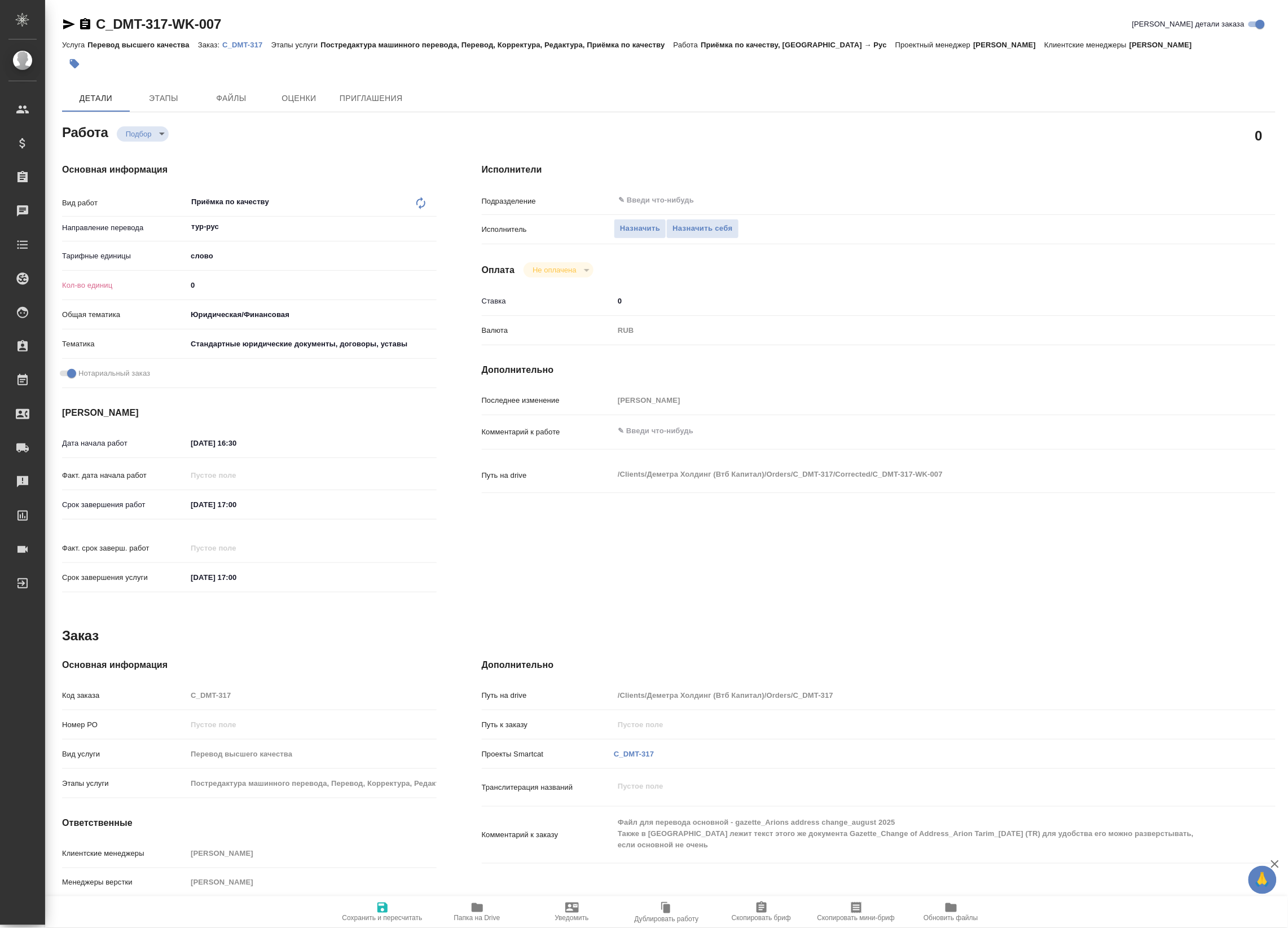
type textarea "x"
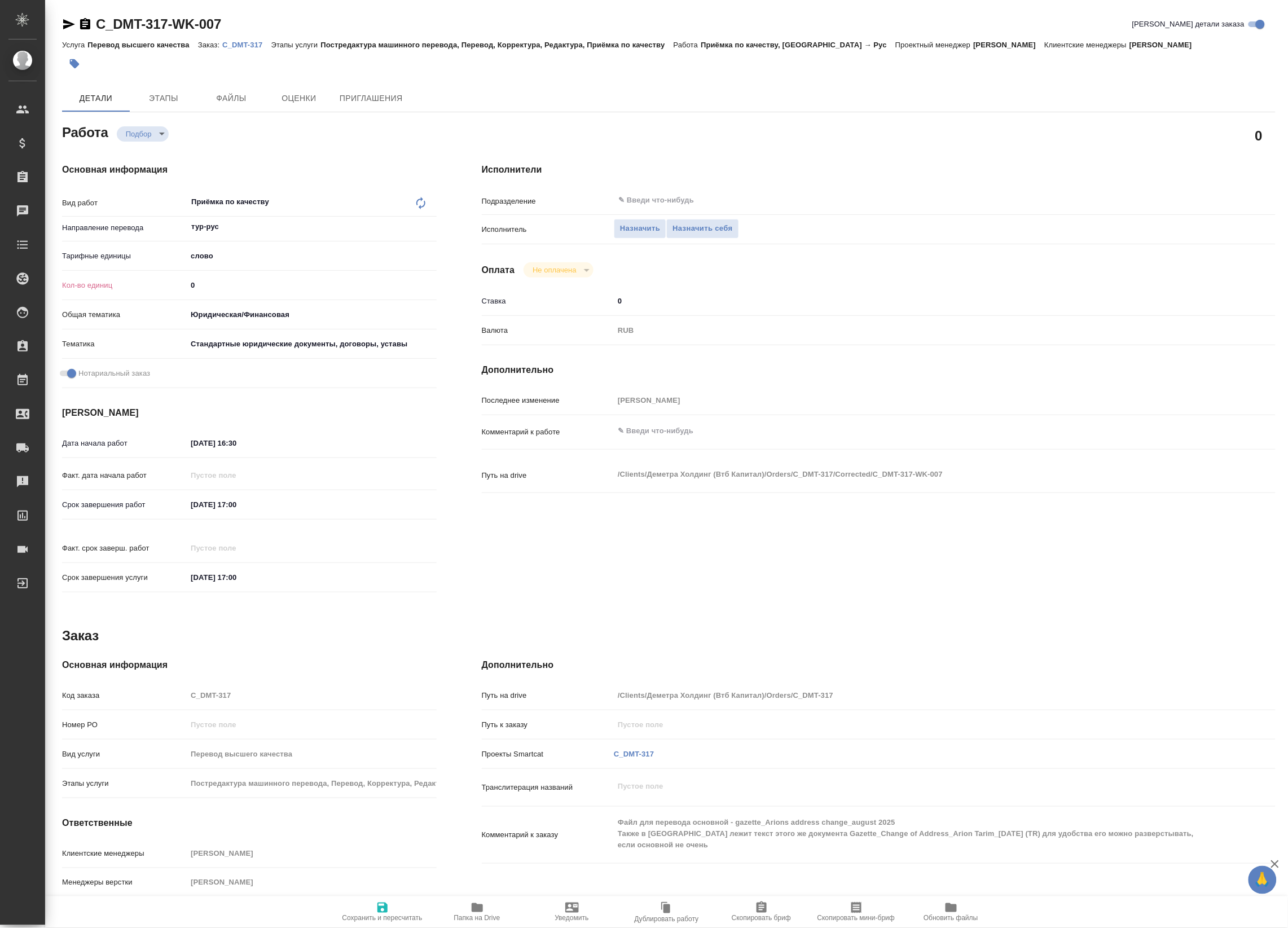
type textarea "x"
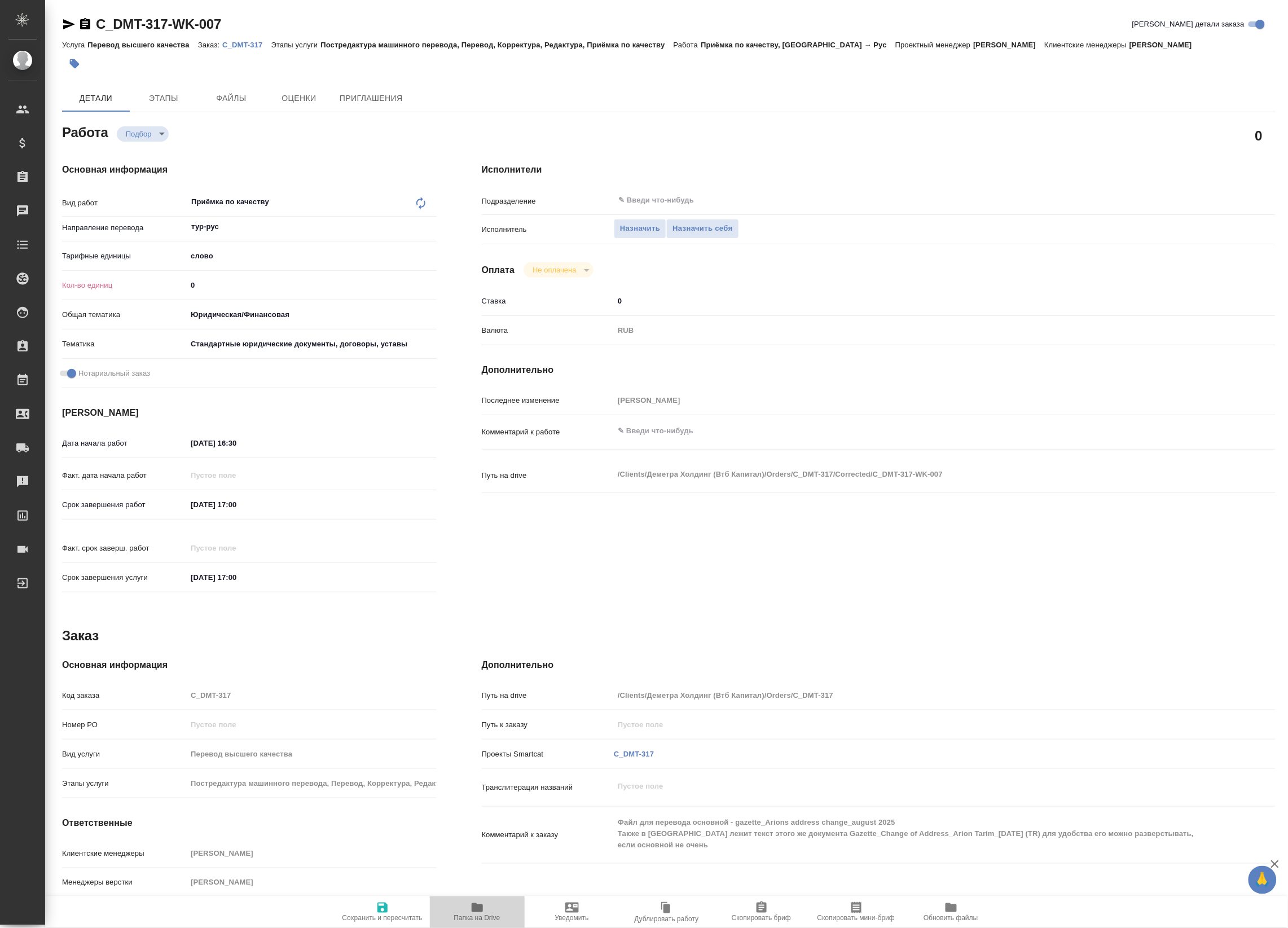
click at [471, 909] on icon "button" at bounding box center [477, 907] width 14 height 14
type textarea "x"
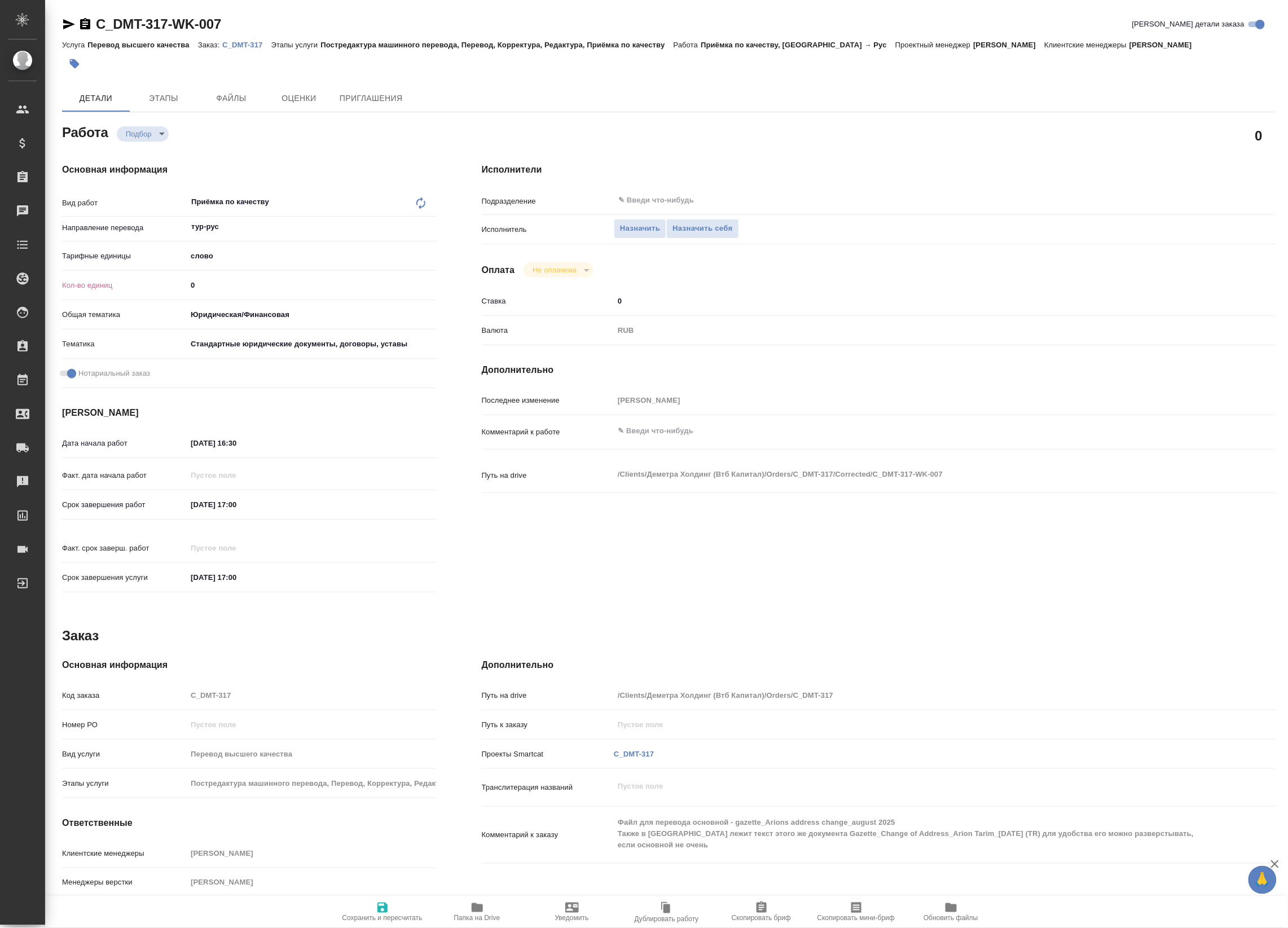
type textarea "x"
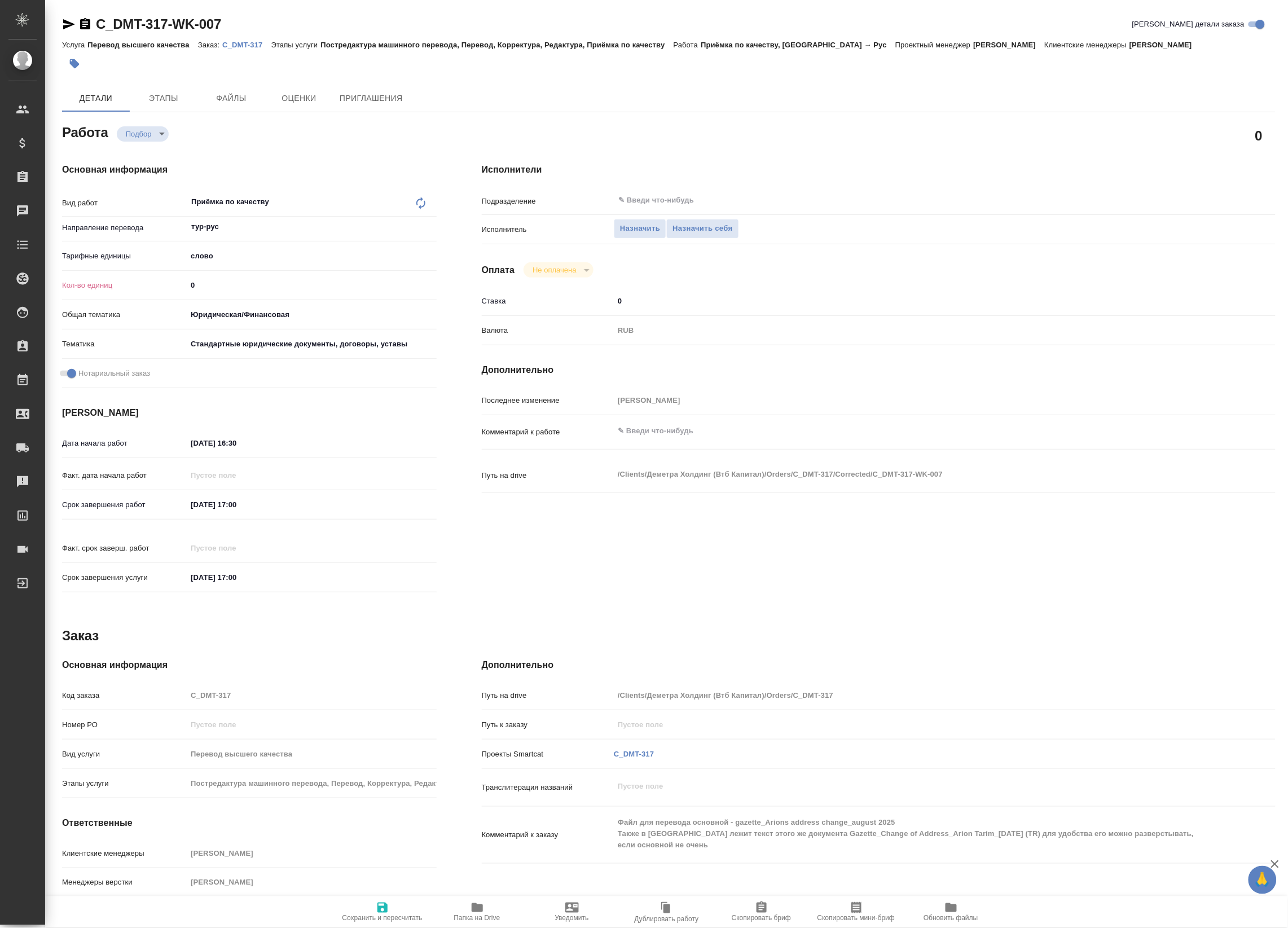
type textarea "x"
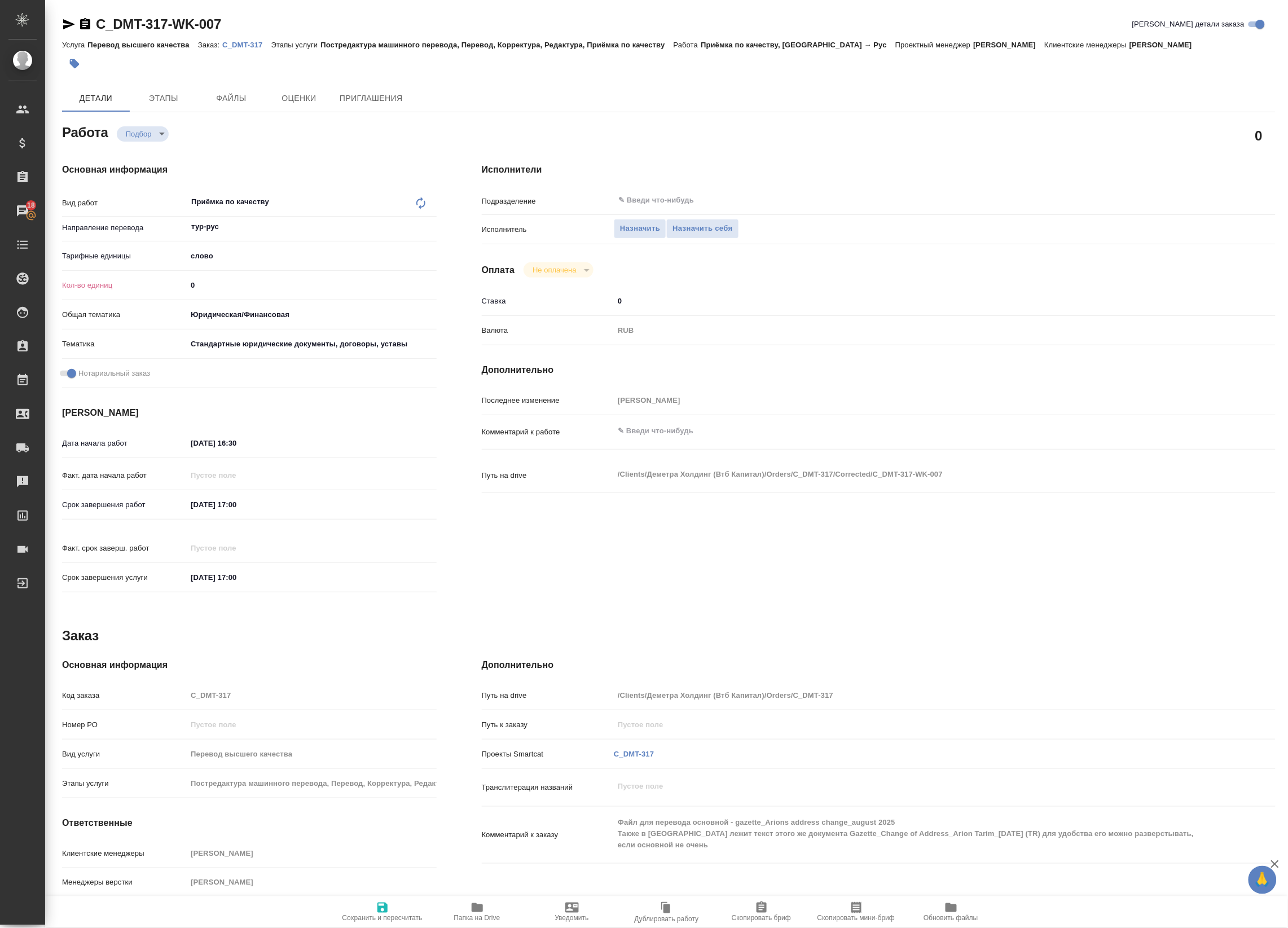
type textarea "x"
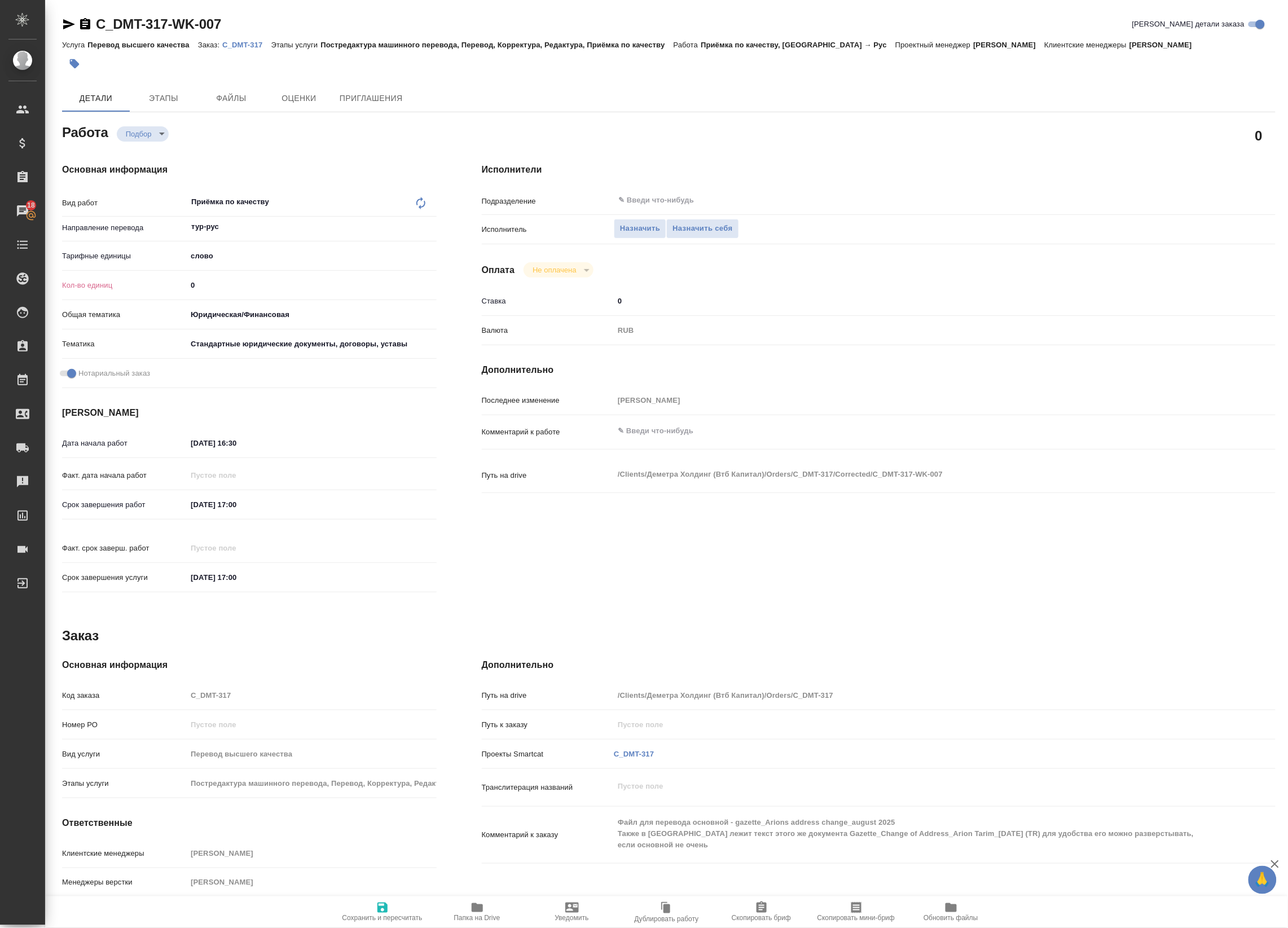
type textarea "x"
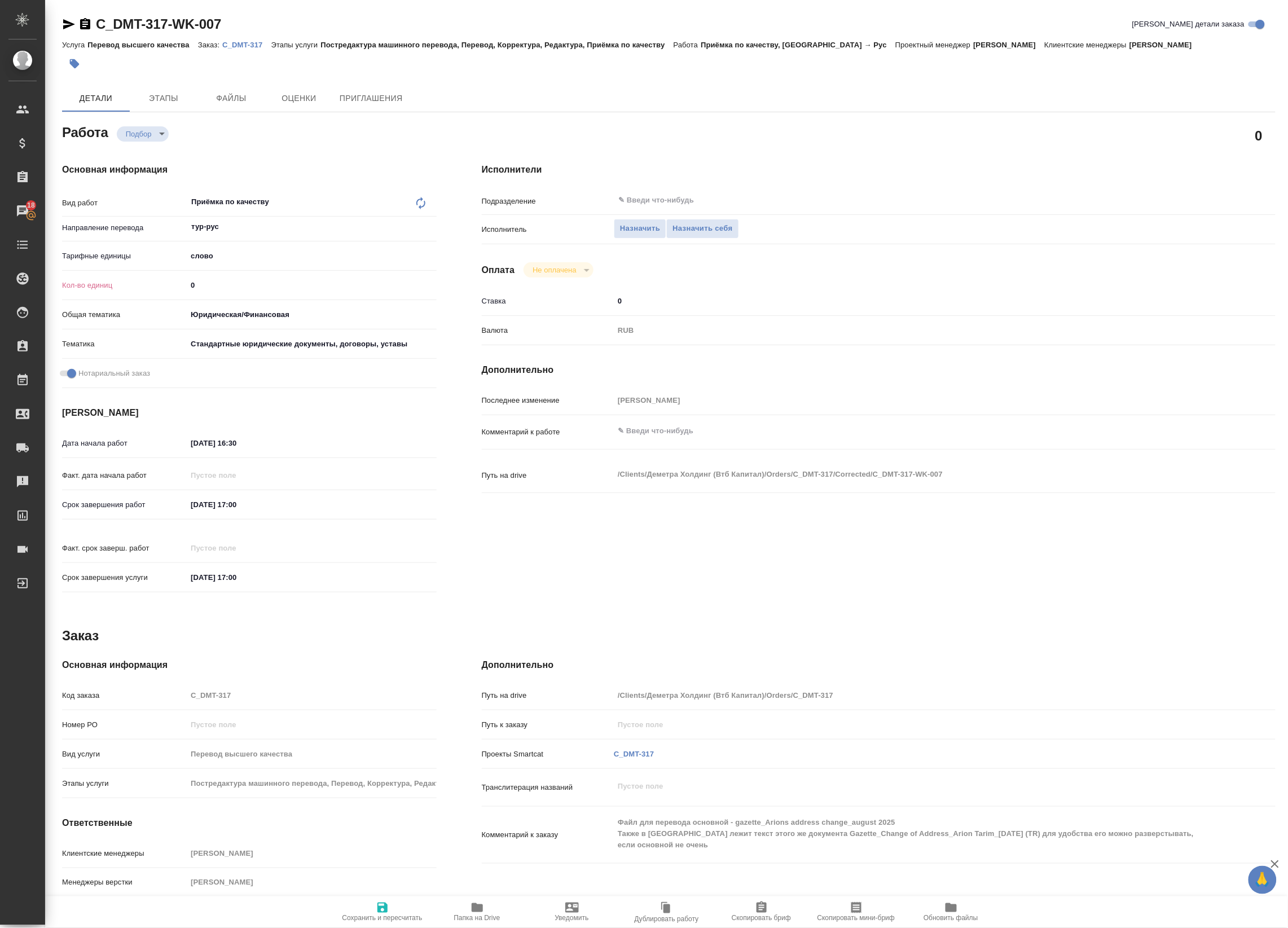
type textarea "x"
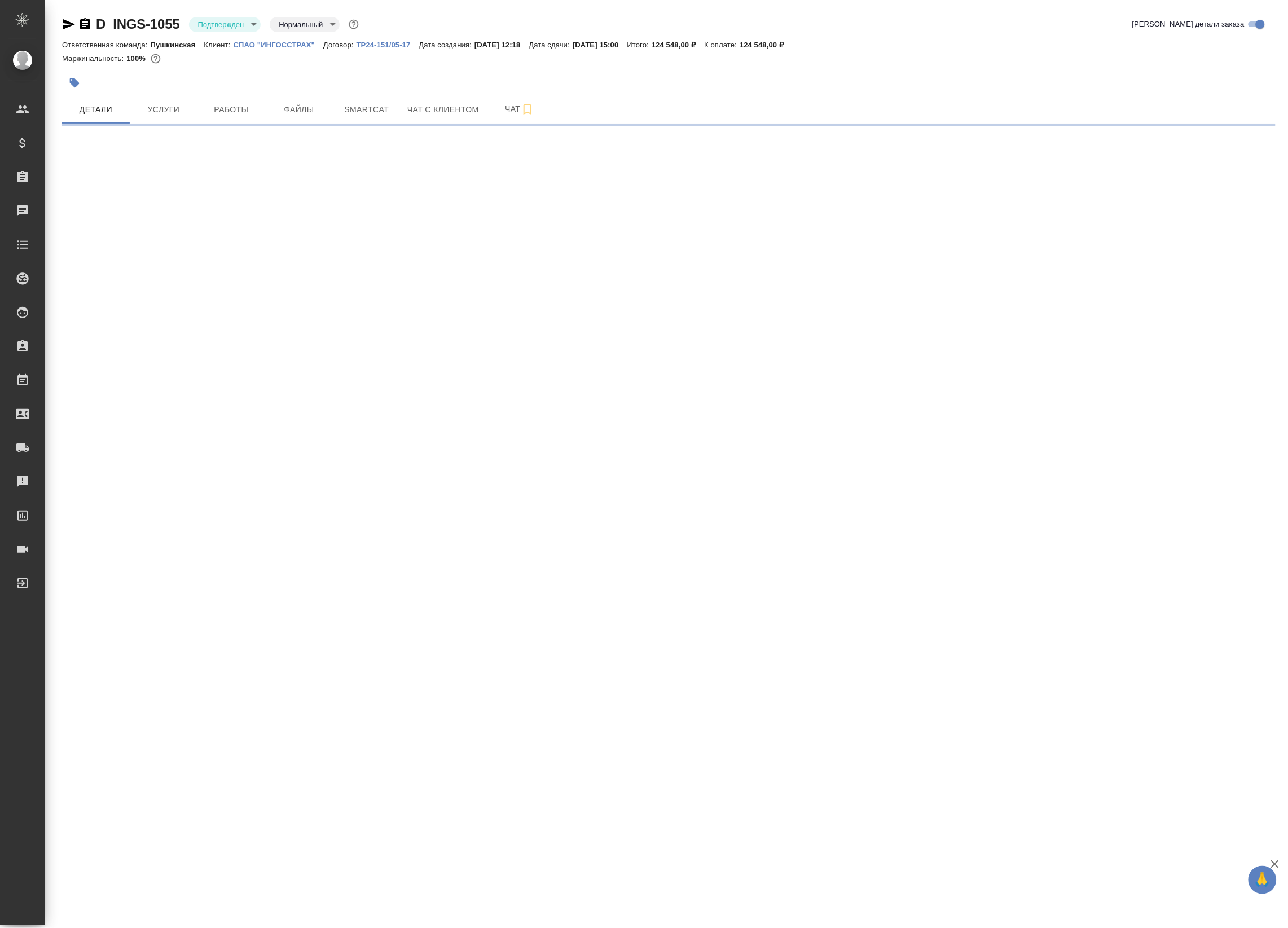
select select "RU"
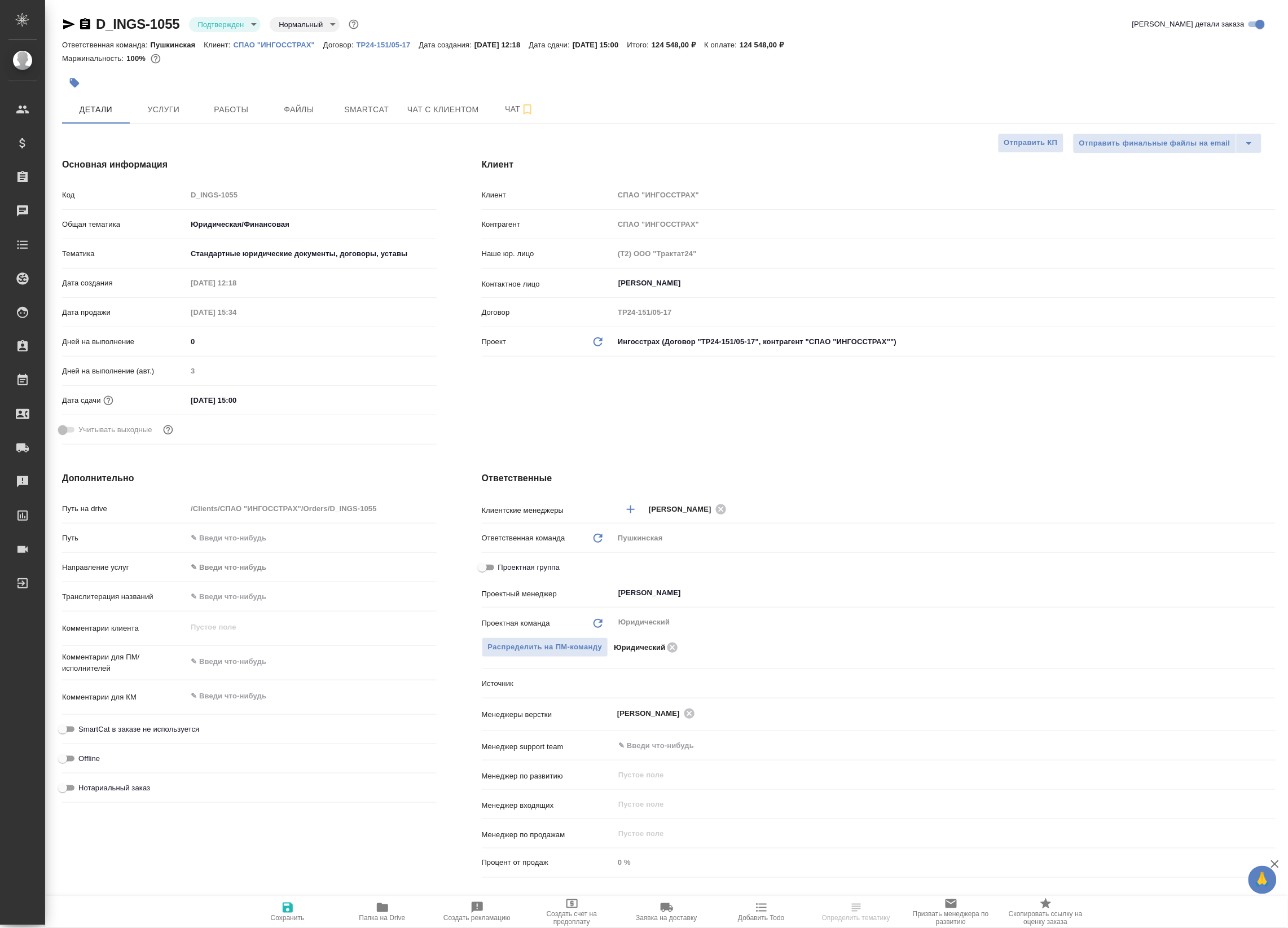
type textarea "x"
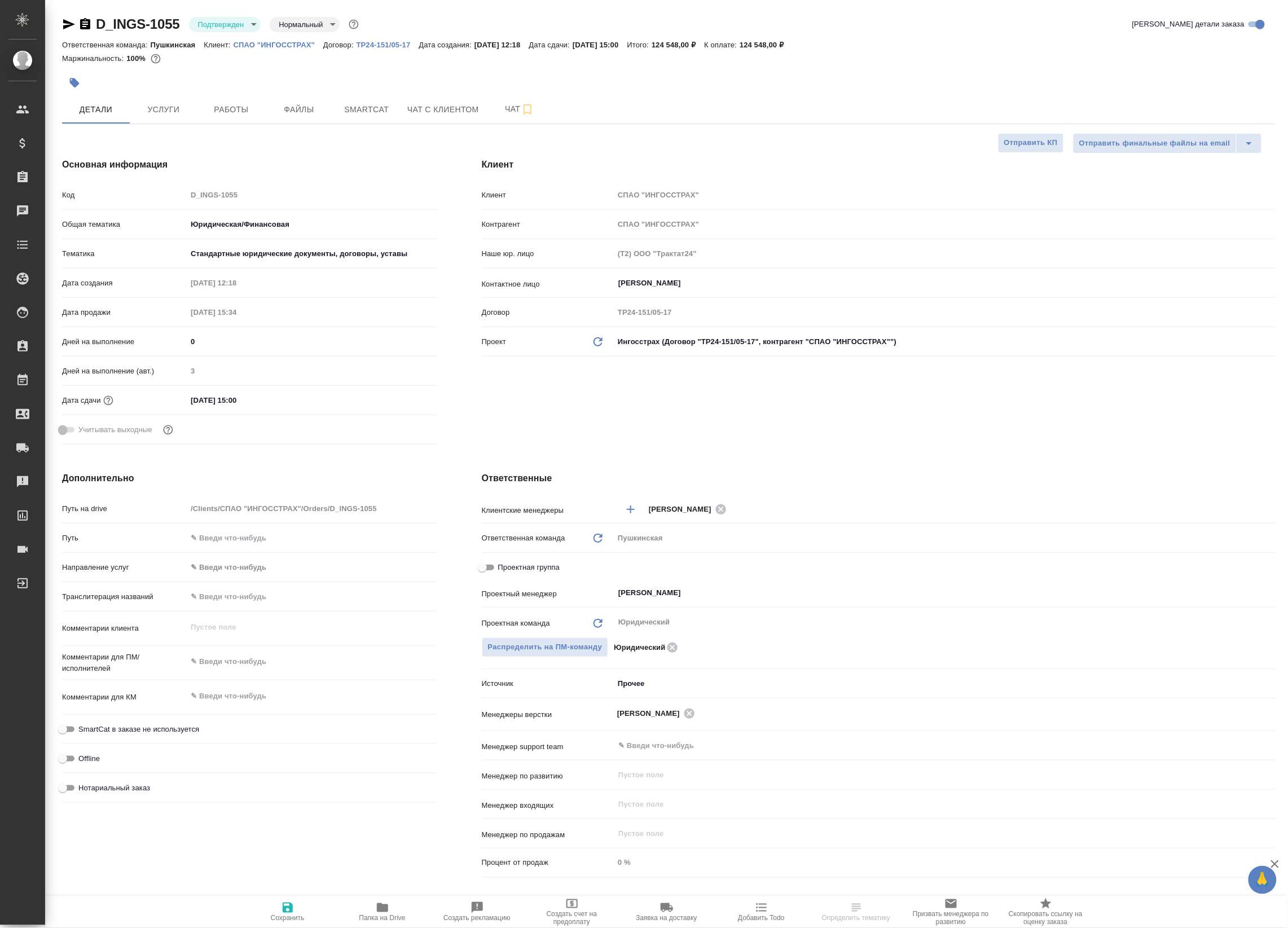
type textarea "x"
click at [309, 114] on span "Файлы" at bounding box center [299, 110] width 54 height 14
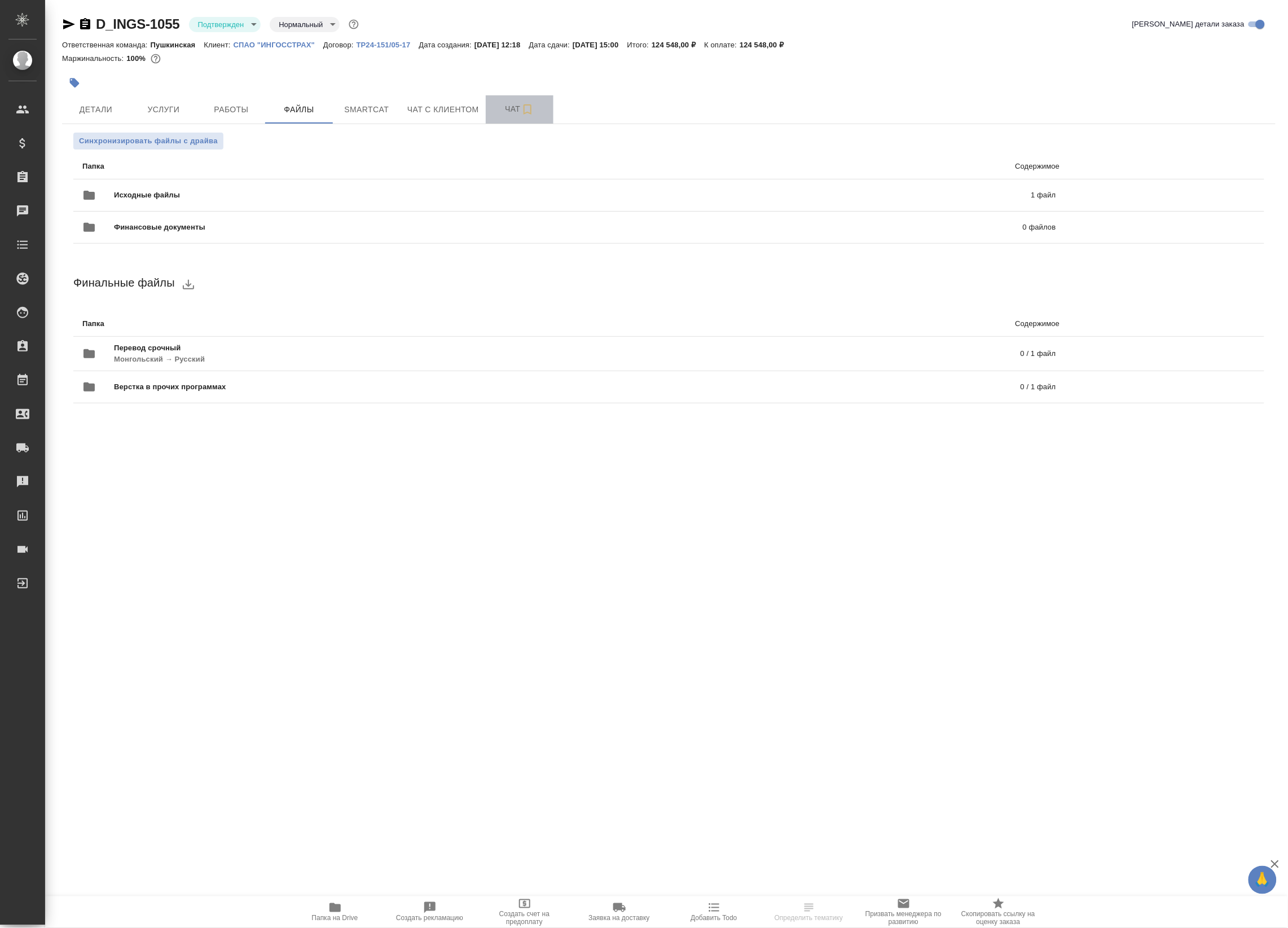
click at [505, 105] on span "Чат" at bounding box center [519, 109] width 54 height 14
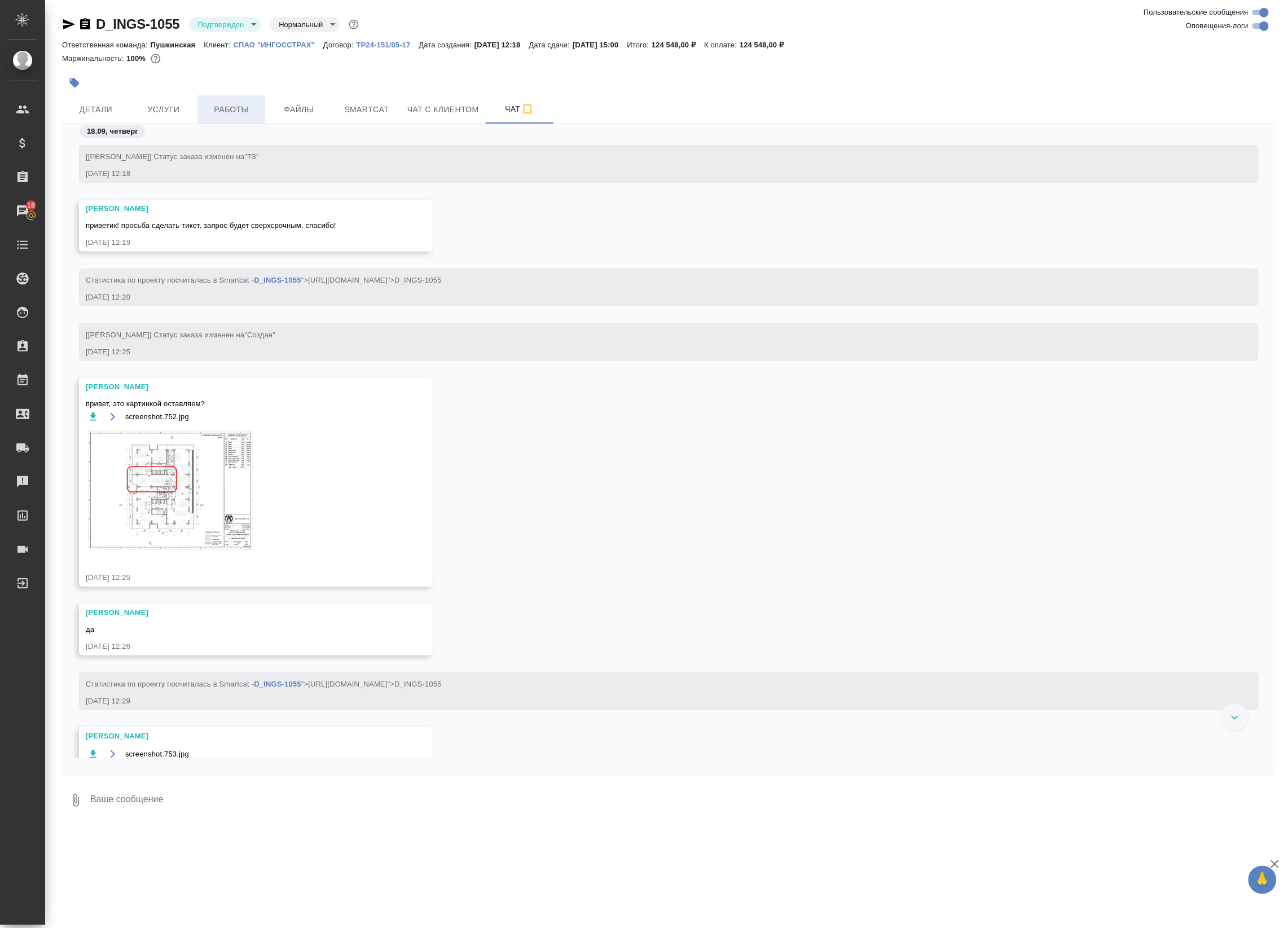
click at [241, 111] on span "Работы" at bounding box center [231, 110] width 54 height 14
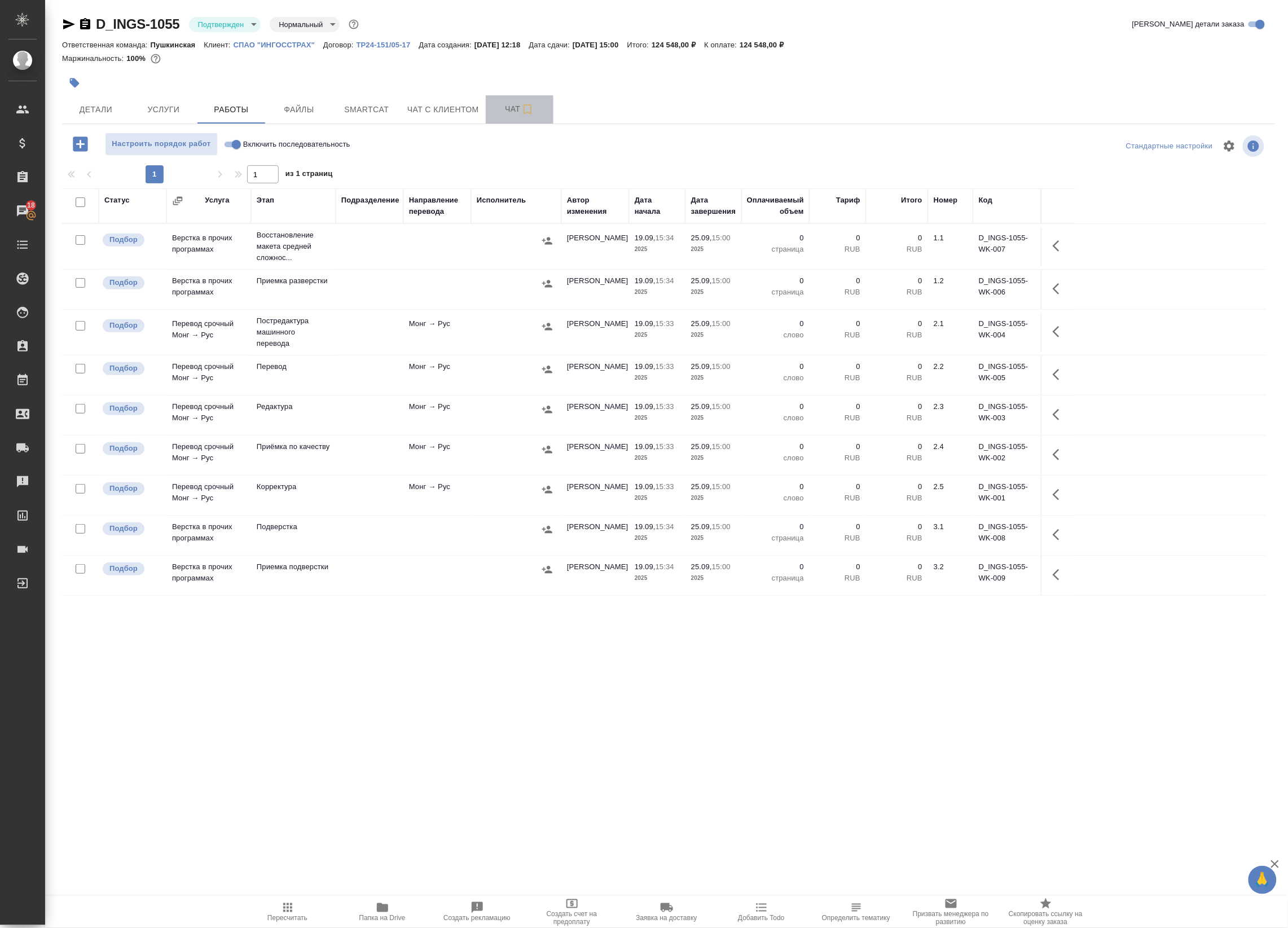
click at [501, 108] on span "Чат" at bounding box center [519, 109] width 54 height 14
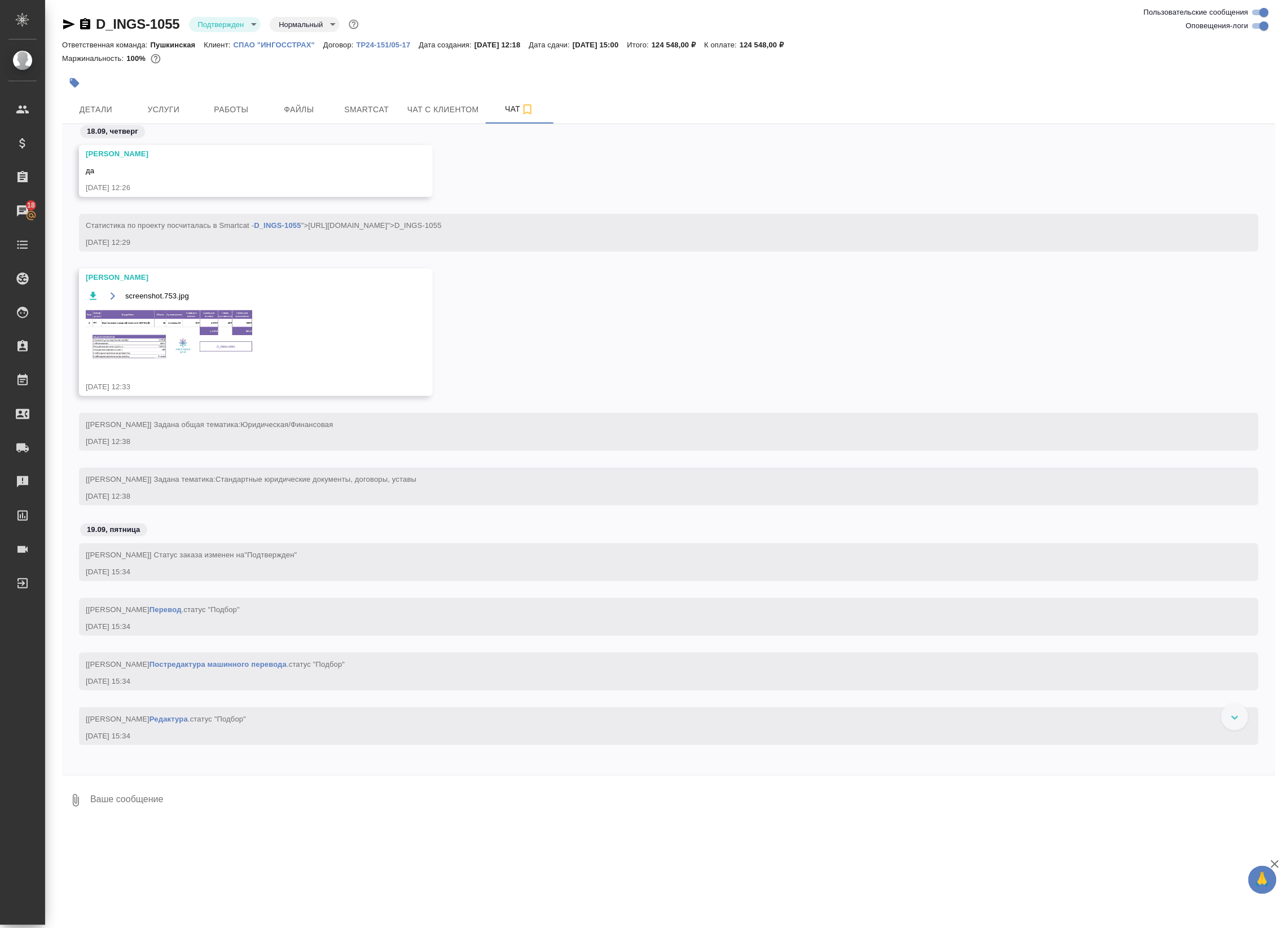
scroll to position [424, 0]
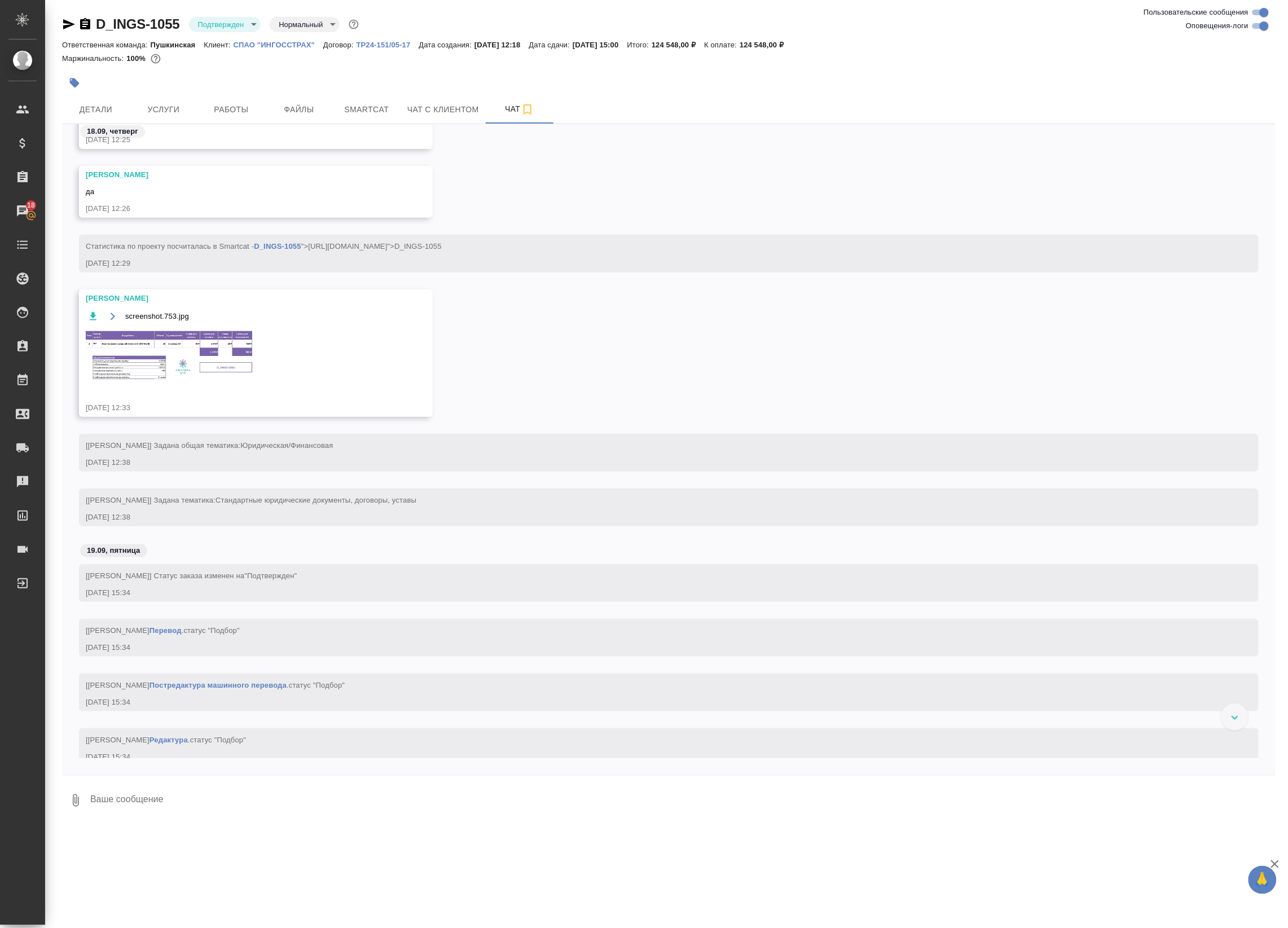
click at [191, 355] on img at bounding box center [170, 356] width 169 height 53
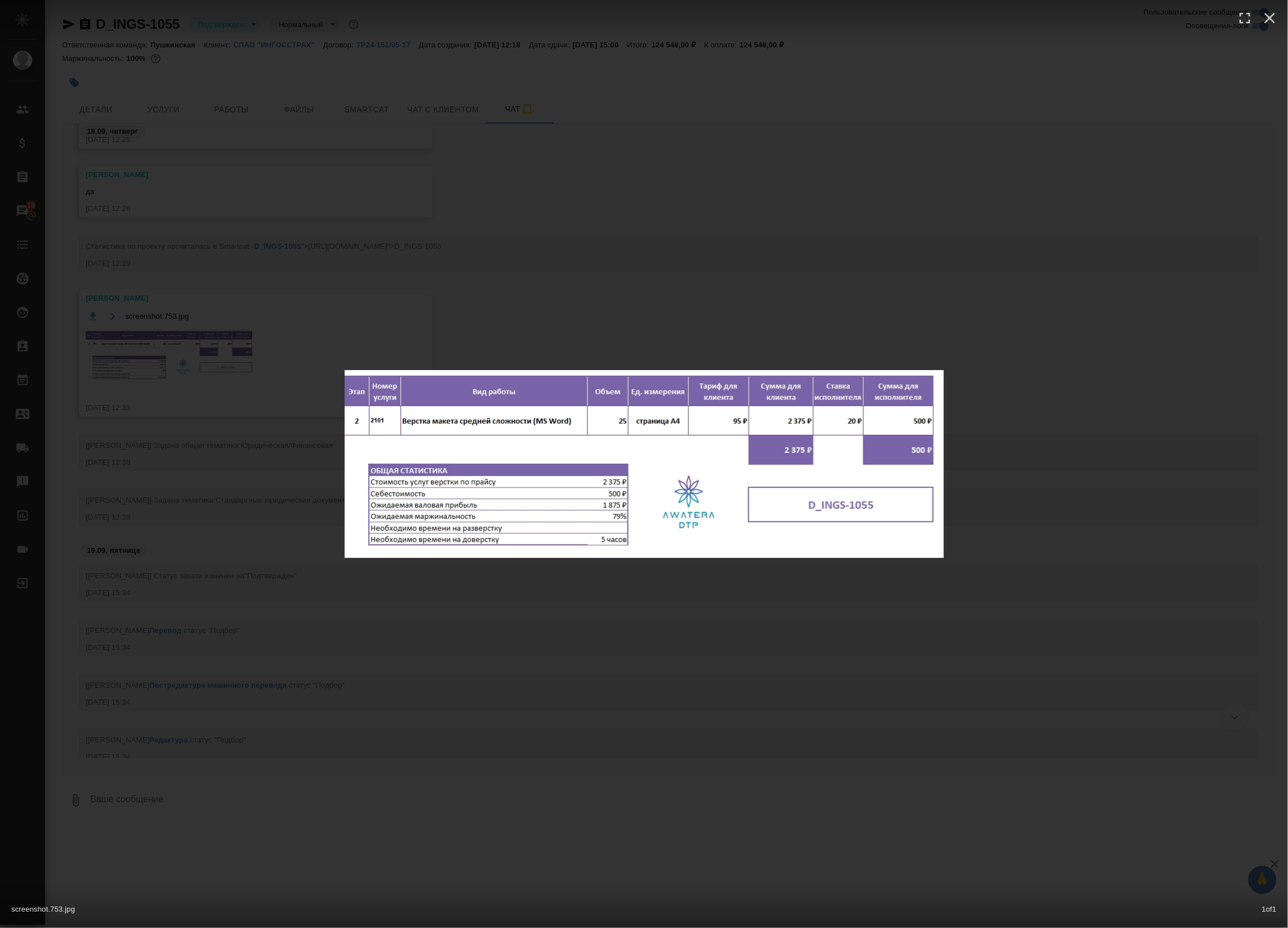
click at [322, 320] on div "screenshot.753.jpg 1 of 1" at bounding box center [644, 464] width 1288 height 928
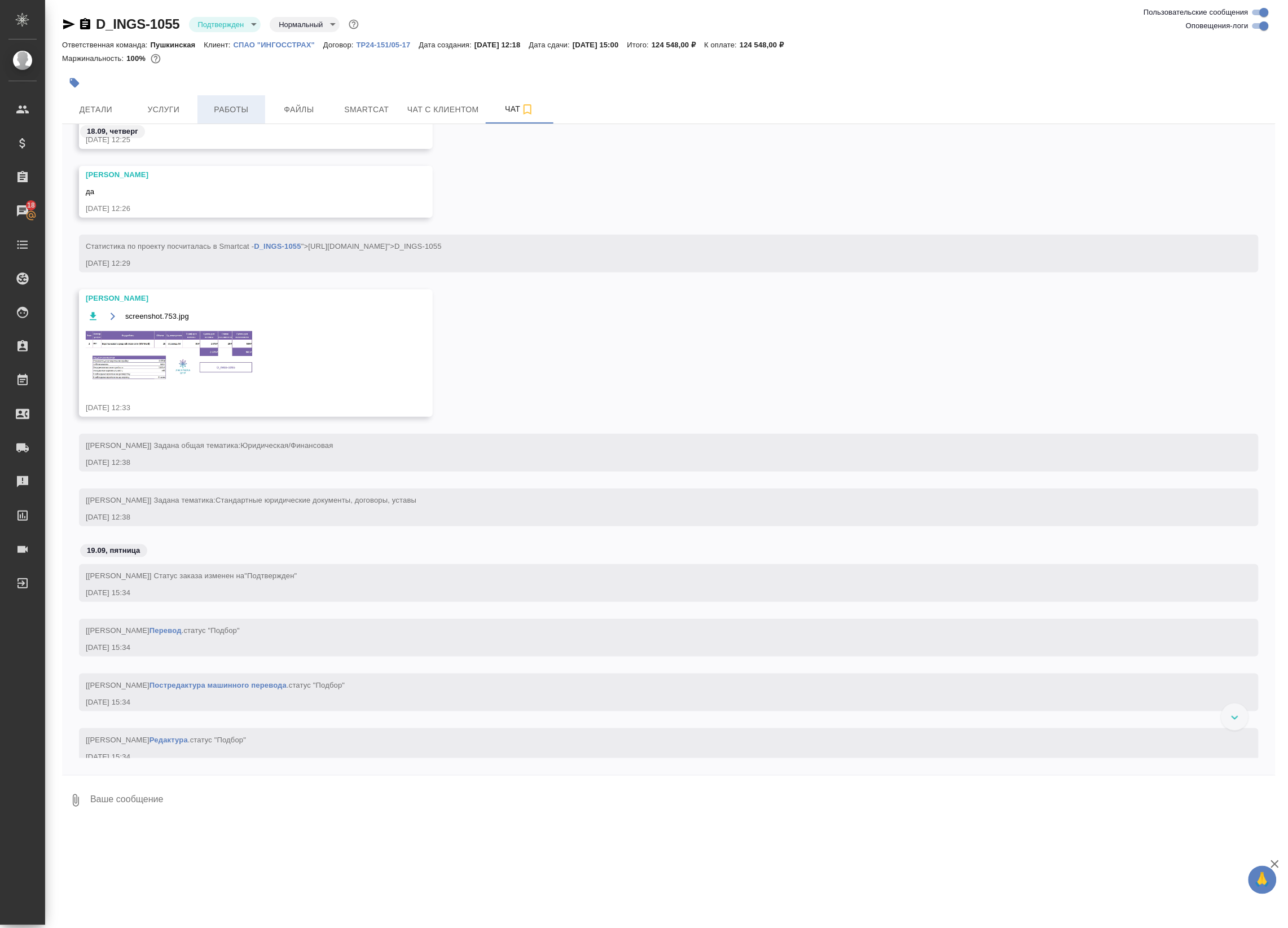
click at [239, 111] on span "Работы" at bounding box center [231, 110] width 54 height 14
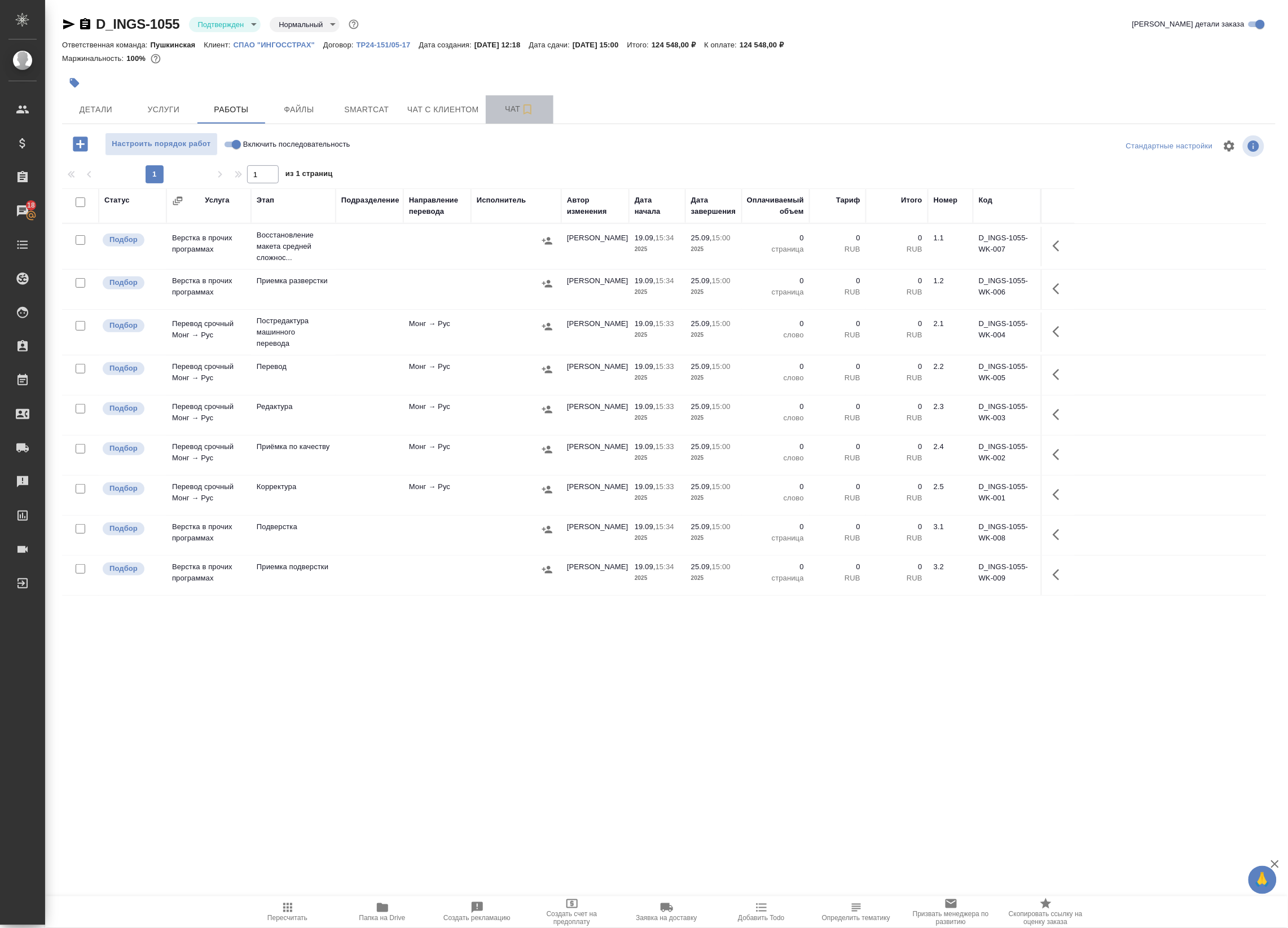
click at [505, 109] on span "Чат" at bounding box center [519, 109] width 54 height 14
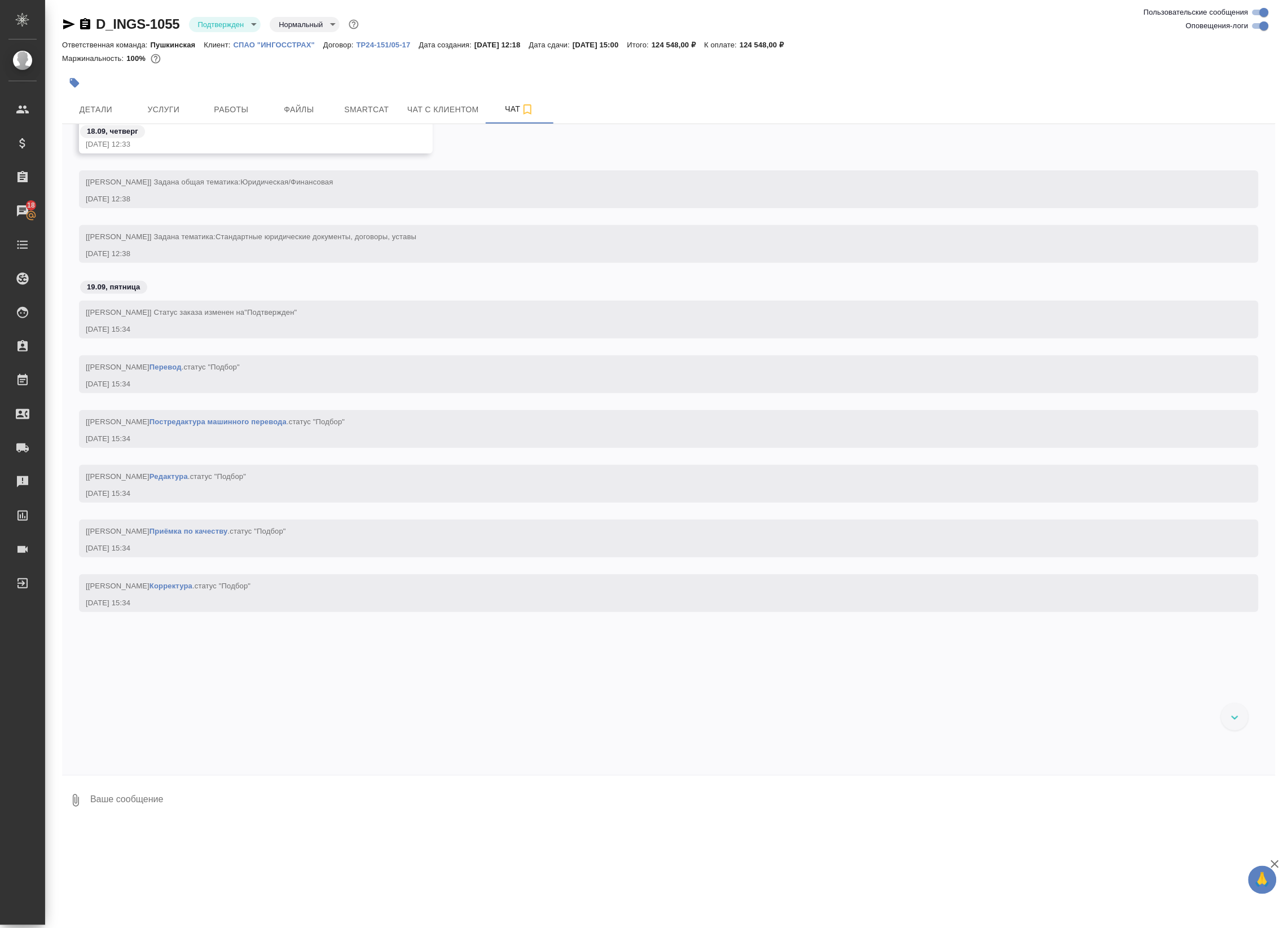
scroll to position [424, 0]
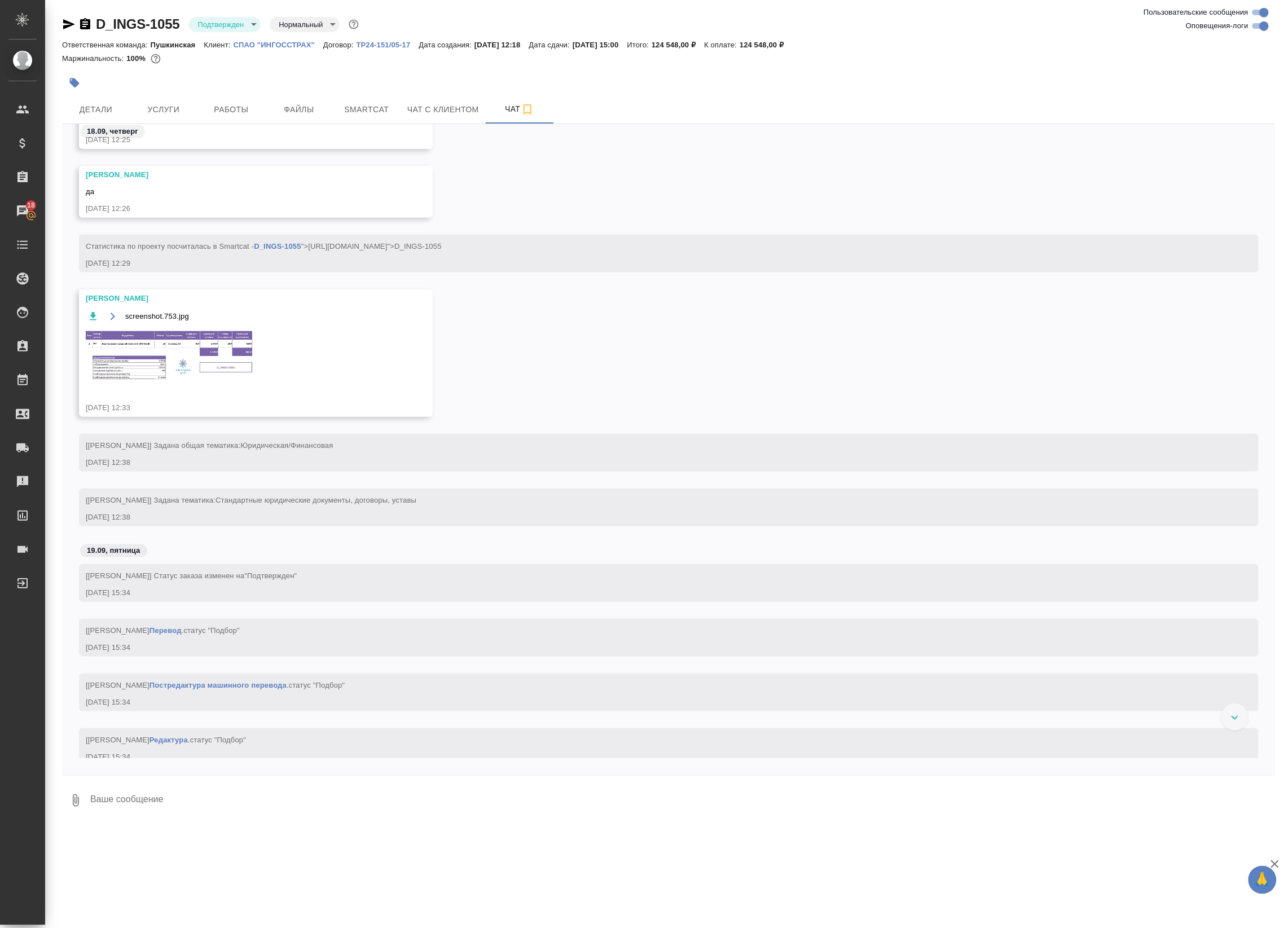
click at [198, 361] on img at bounding box center [170, 356] width 169 height 53
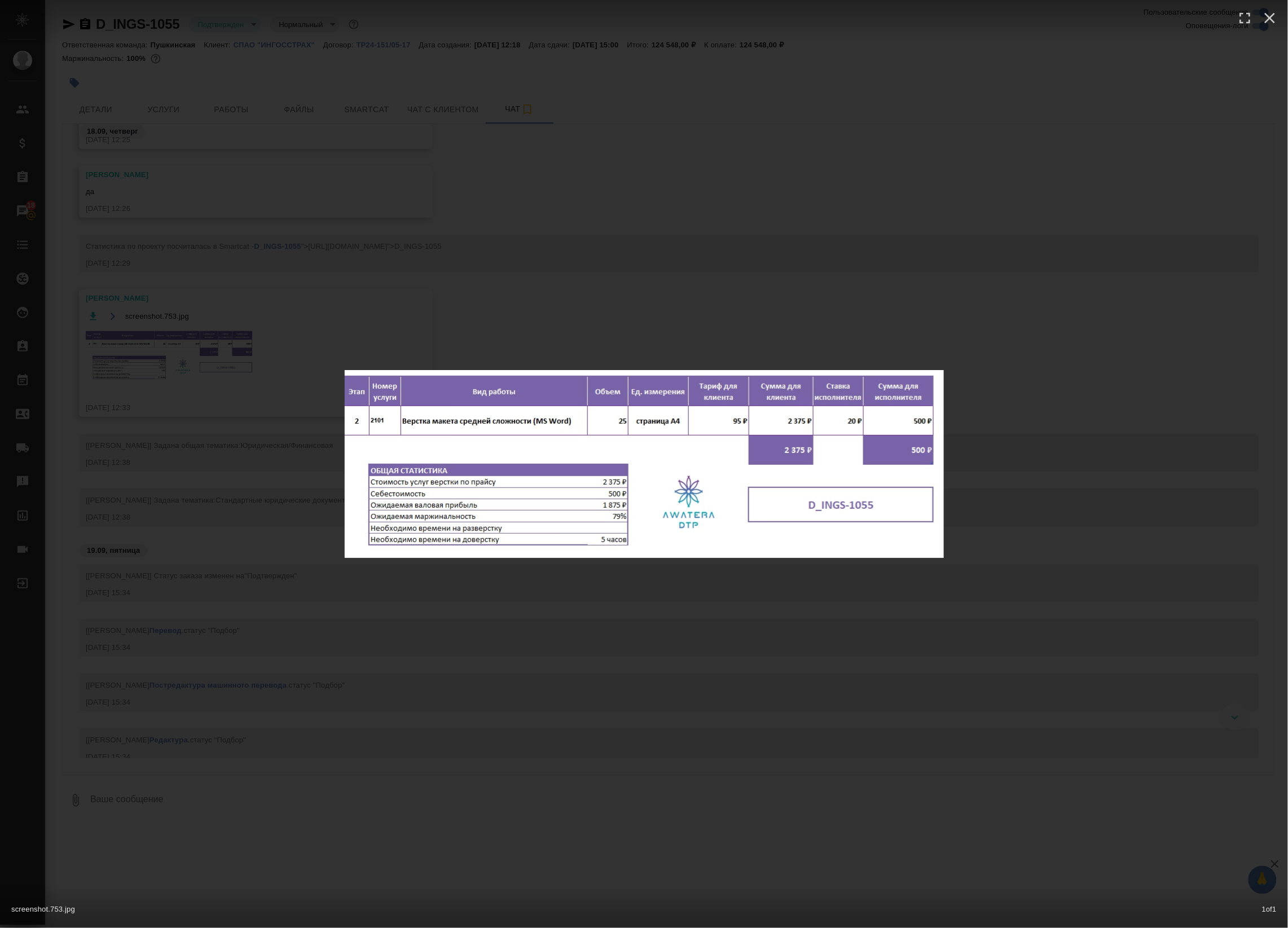
click at [263, 316] on div "screenshot.753.jpg 1 of 1" at bounding box center [644, 464] width 1288 height 928
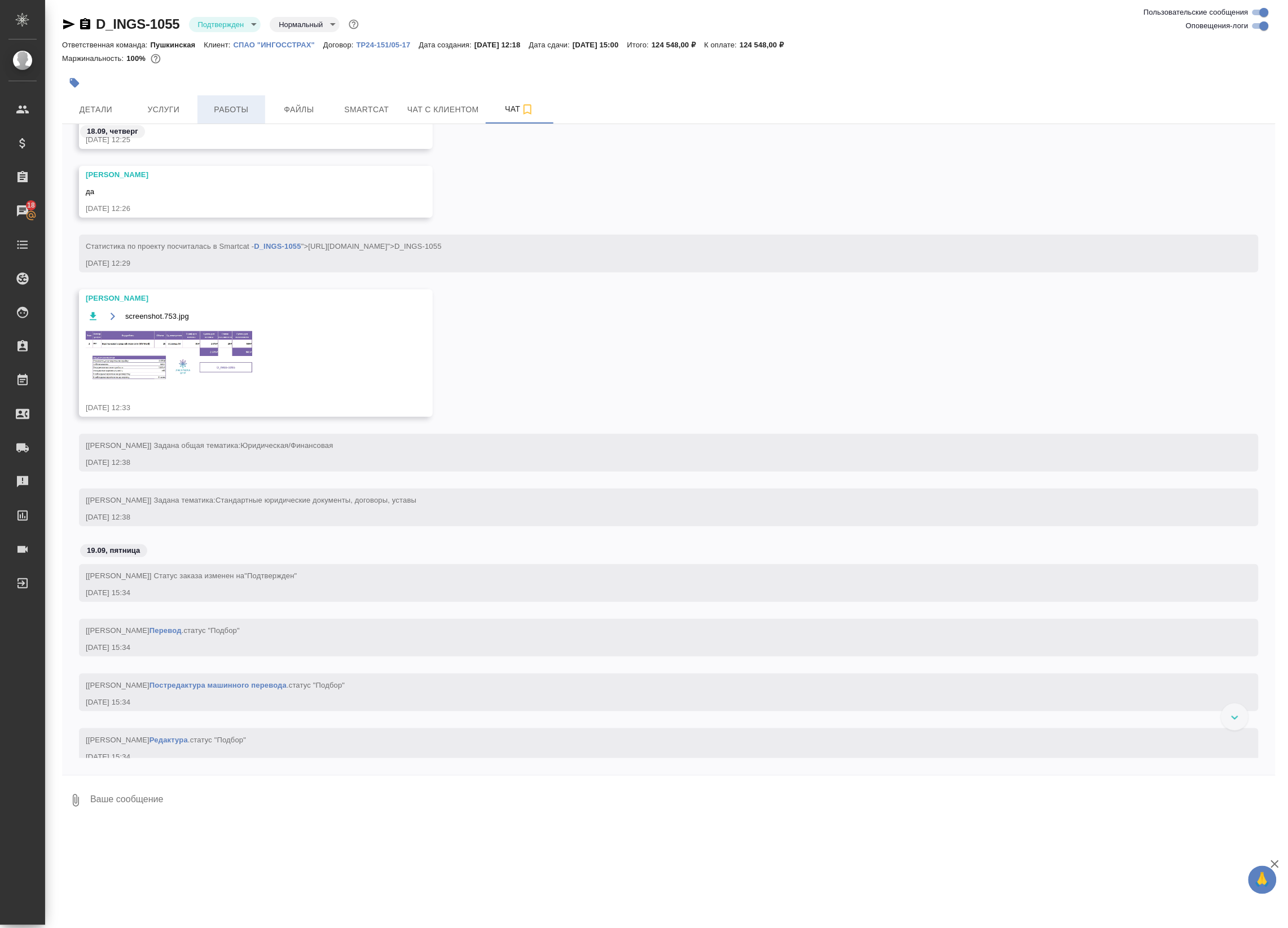
click at [235, 114] on span "Работы" at bounding box center [231, 110] width 54 height 14
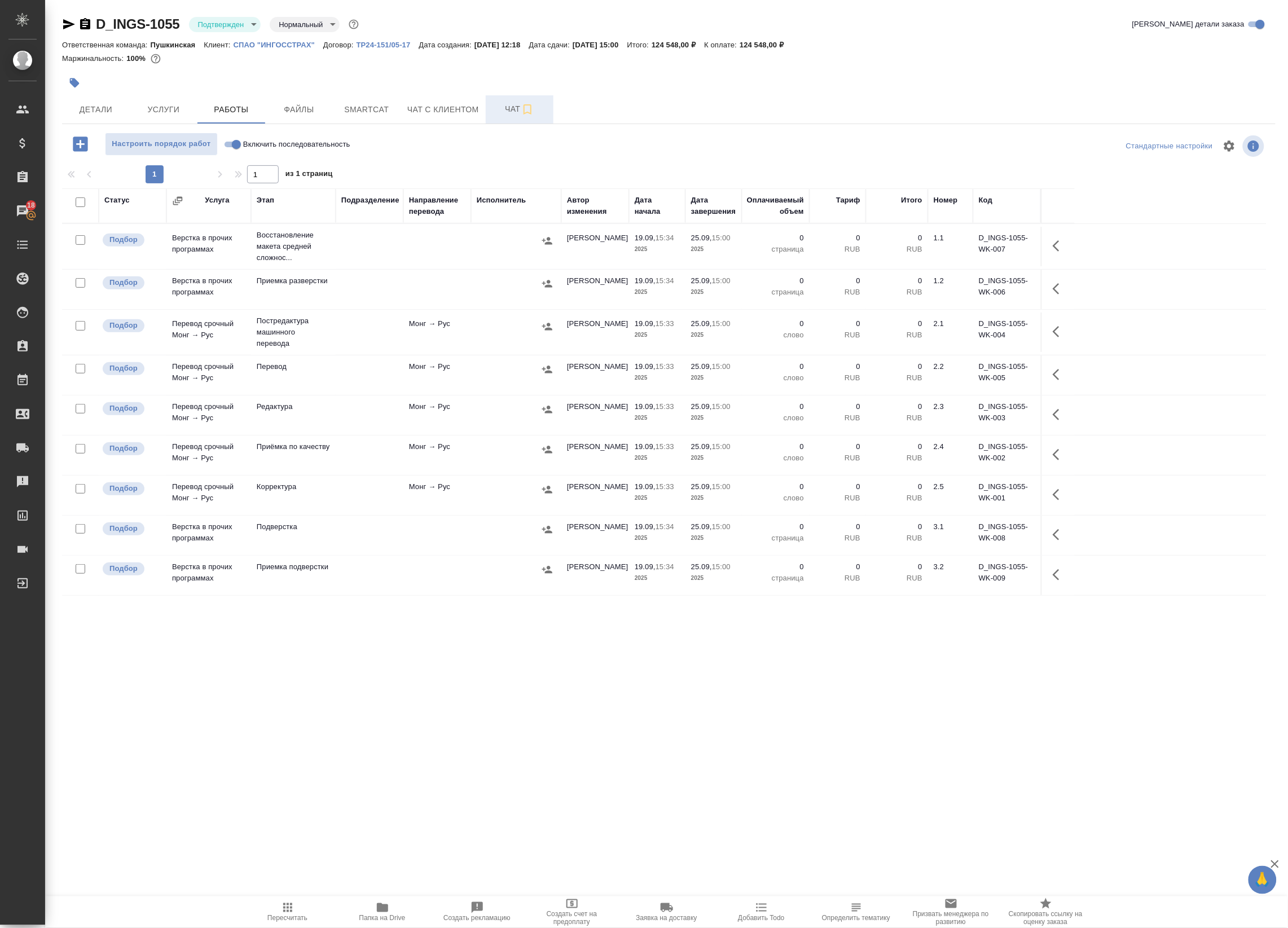
click at [500, 116] on button "Чат" at bounding box center [519, 109] width 68 height 28
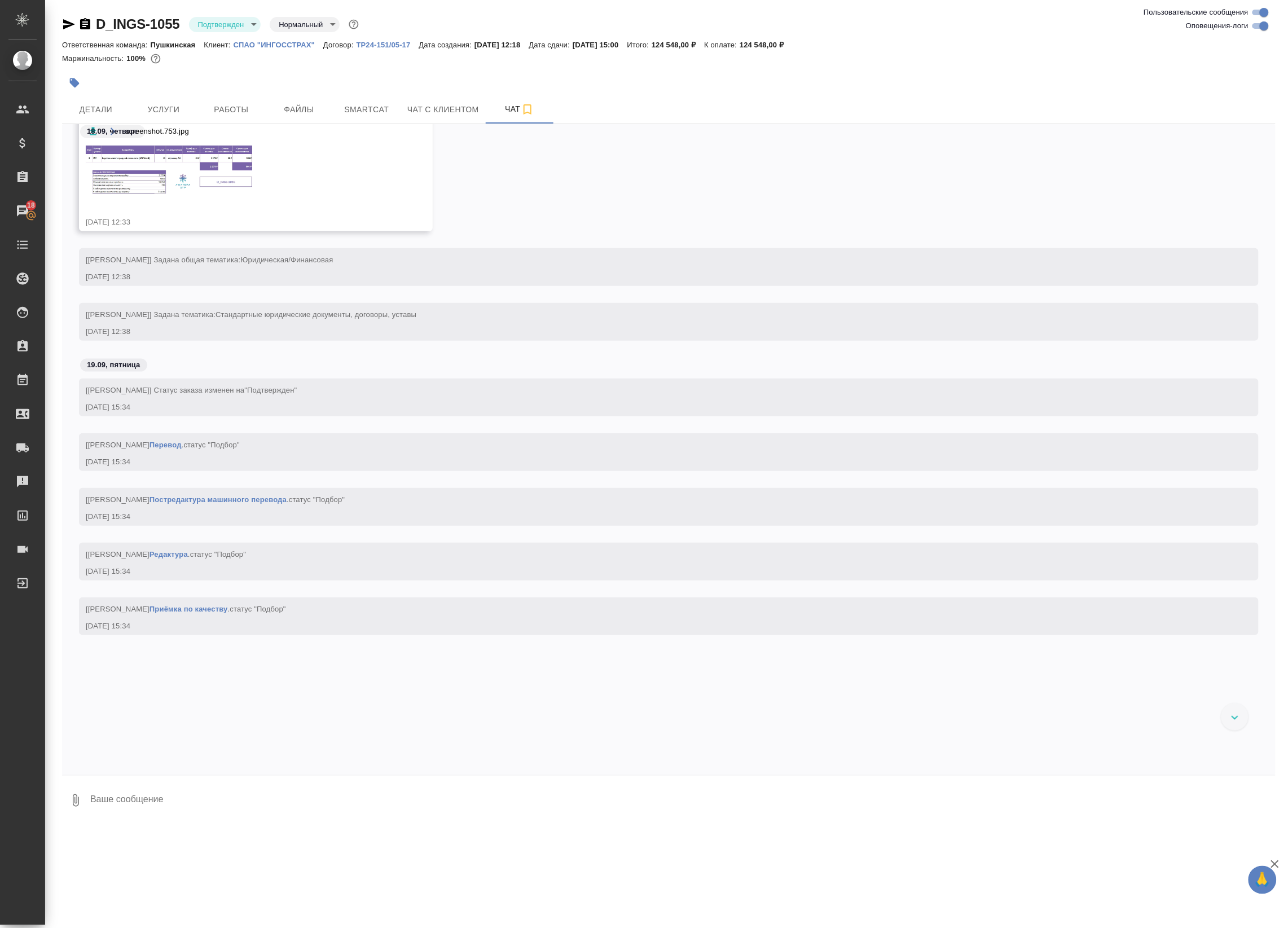
scroll to position [323, 0]
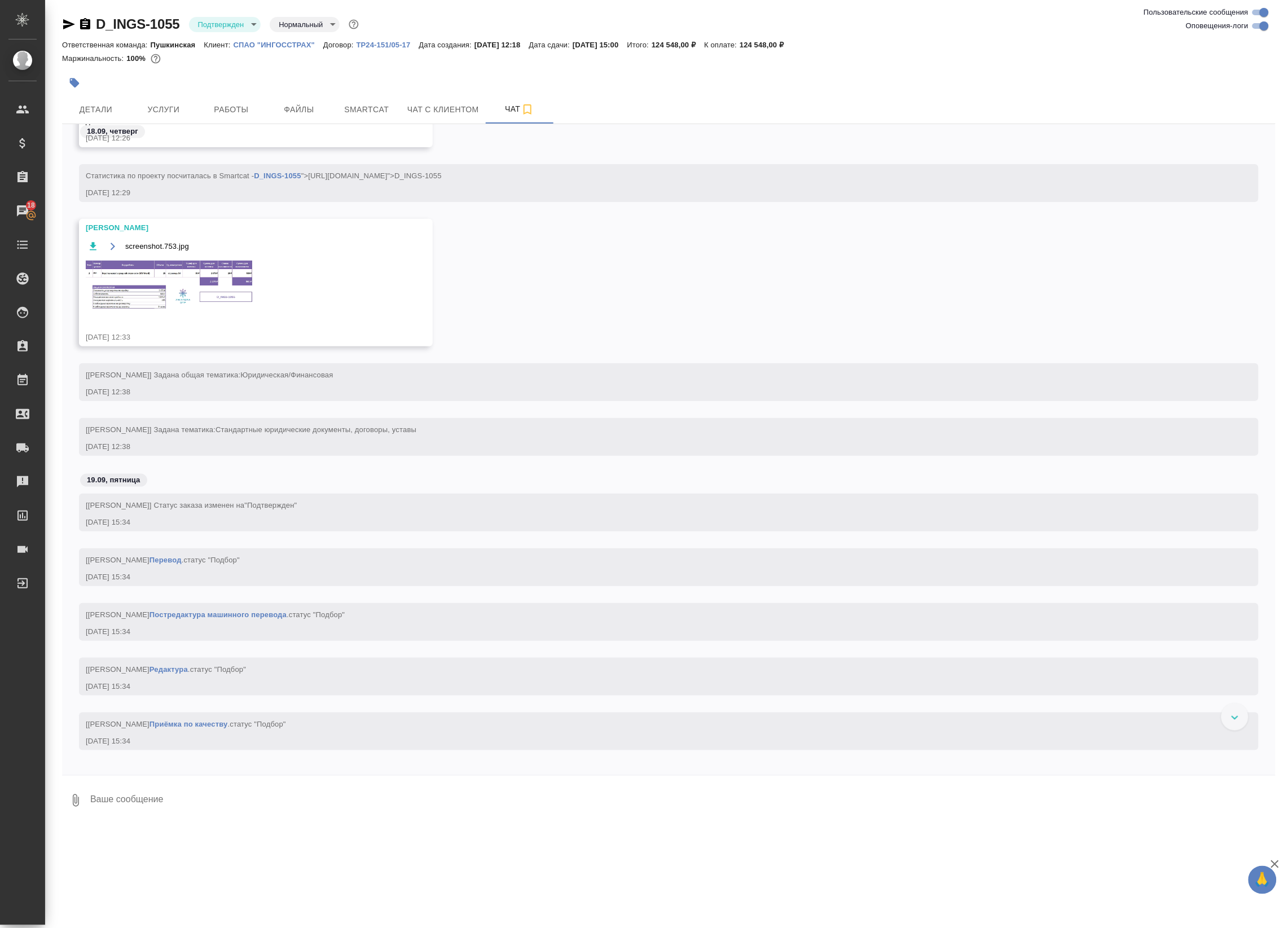
click at [196, 294] on img at bounding box center [170, 286] width 169 height 53
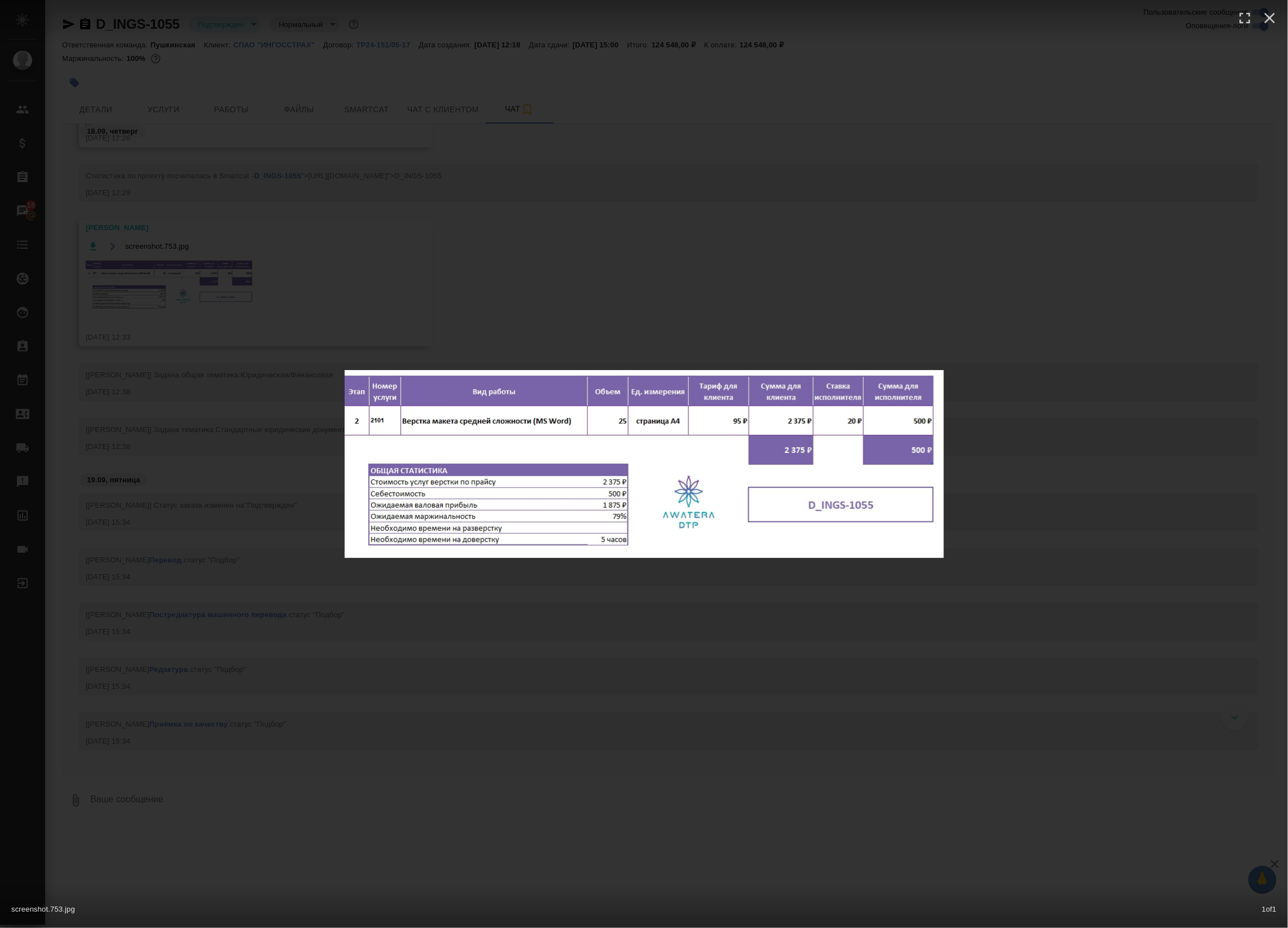
click at [196, 294] on div "screenshot.753.jpg 1 of 1" at bounding box center [644, 464] width 1288 height 928
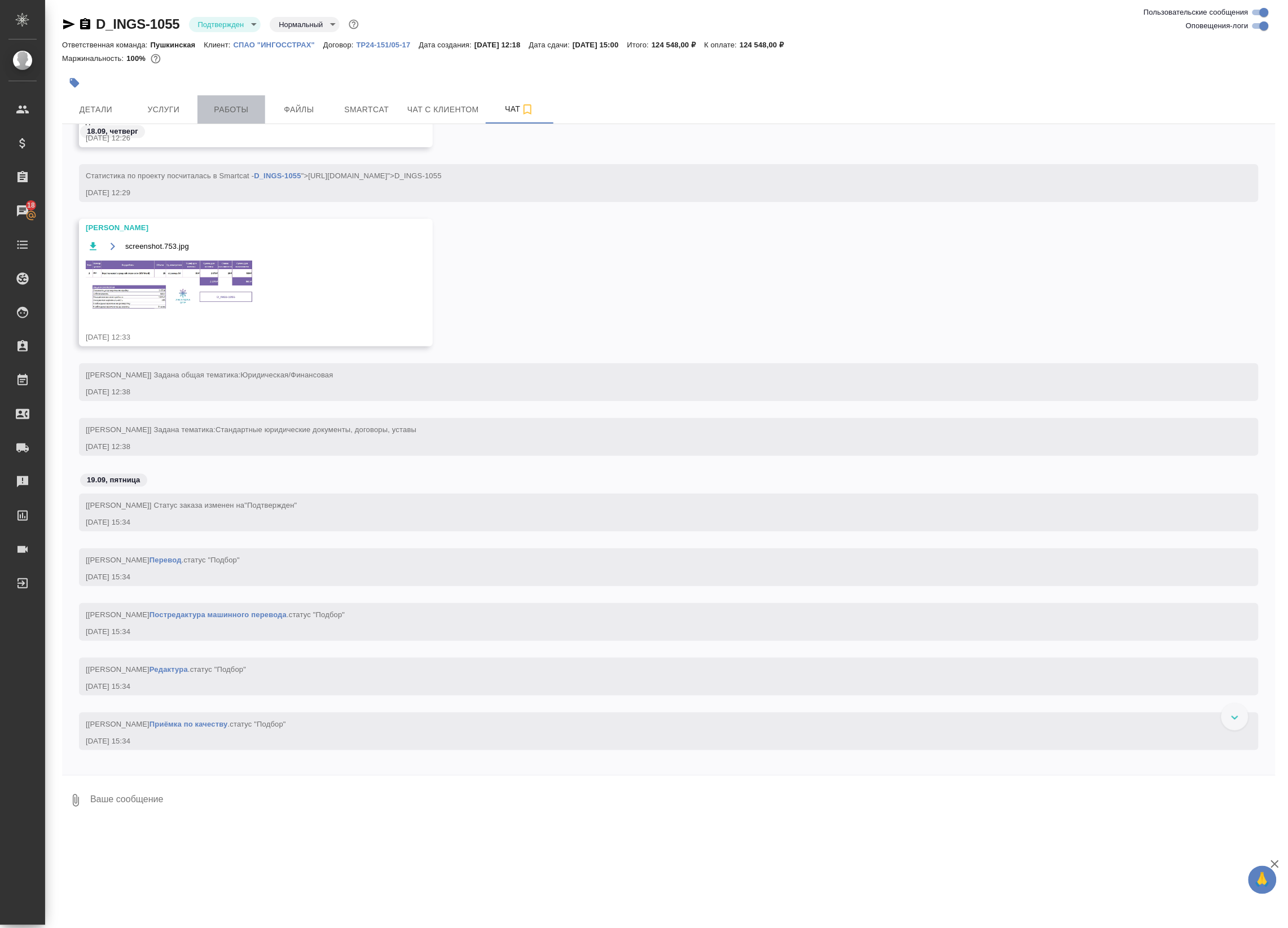
click at [211, 116] on span "Работы" at bounding box center [231, 110] width 54 height 14
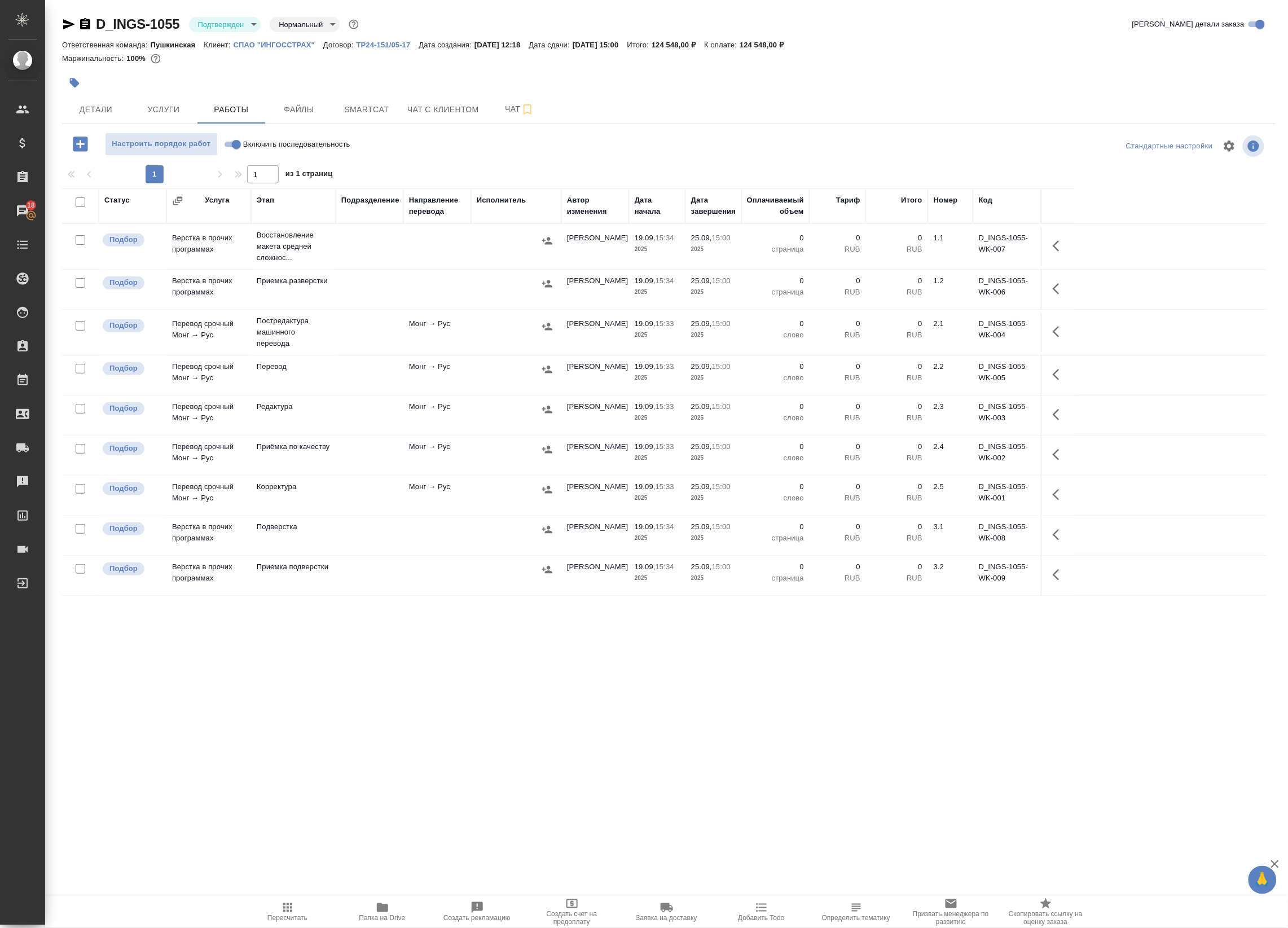
click at [298, 254] on p "Восстановление макета средней сложнос..." at bounding box center [294, 246] width 73 height 34
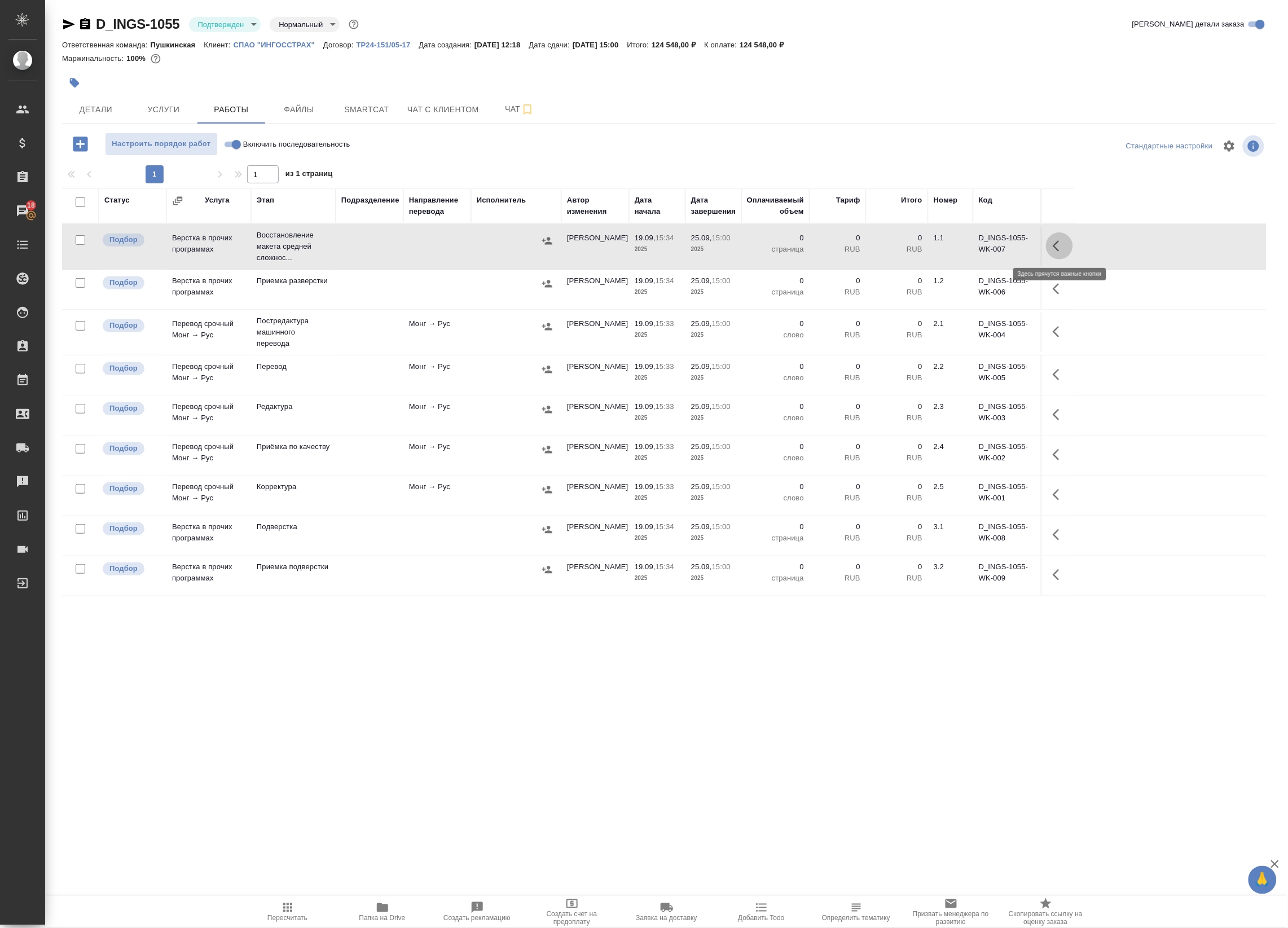
click at [1052, 242] on icon "button" at bounding box center [1059, 246] width 14 height 14
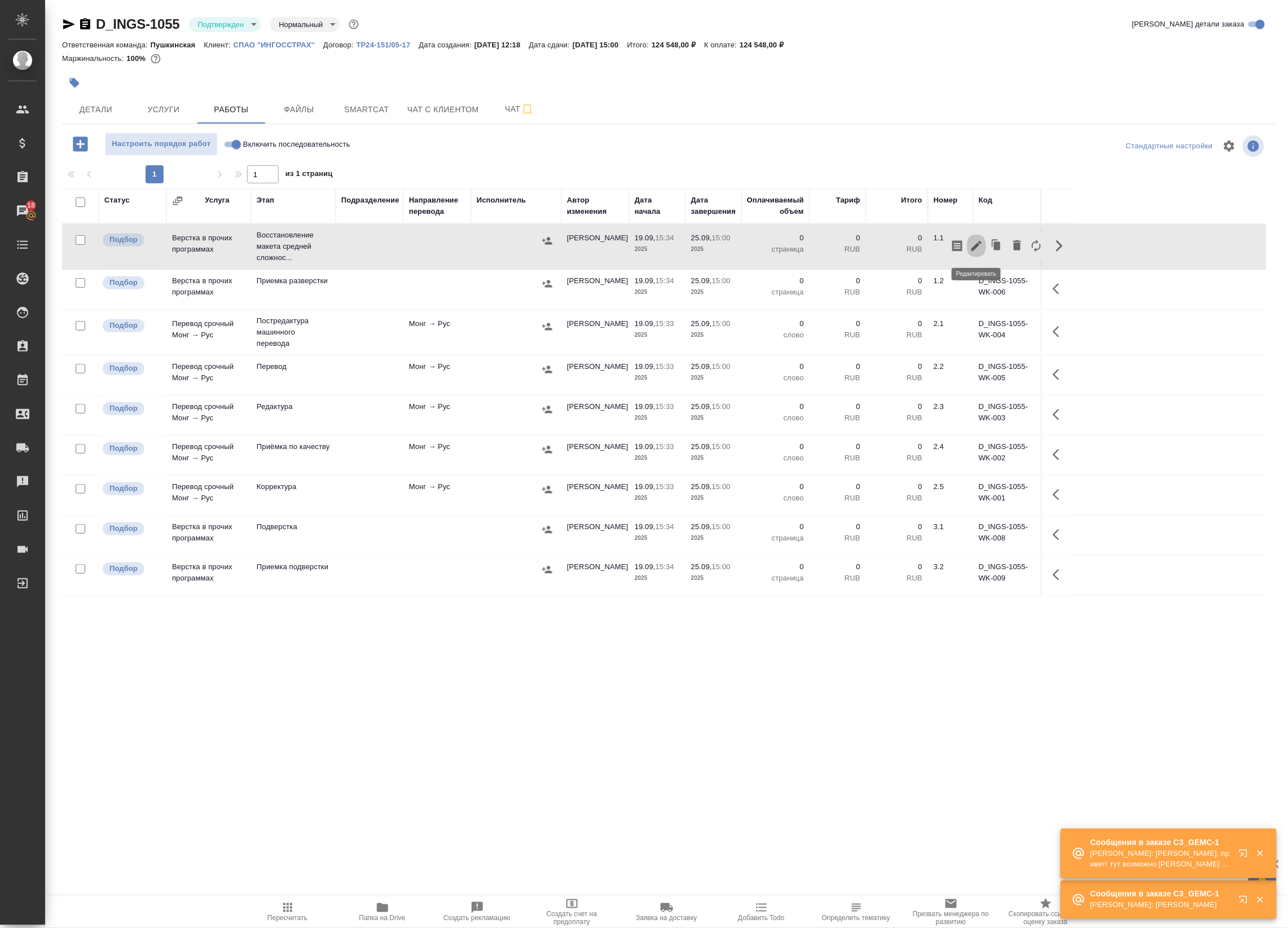
click at [981, 246] on icon "button" at bounding box center [977, 246] width 14 height 14
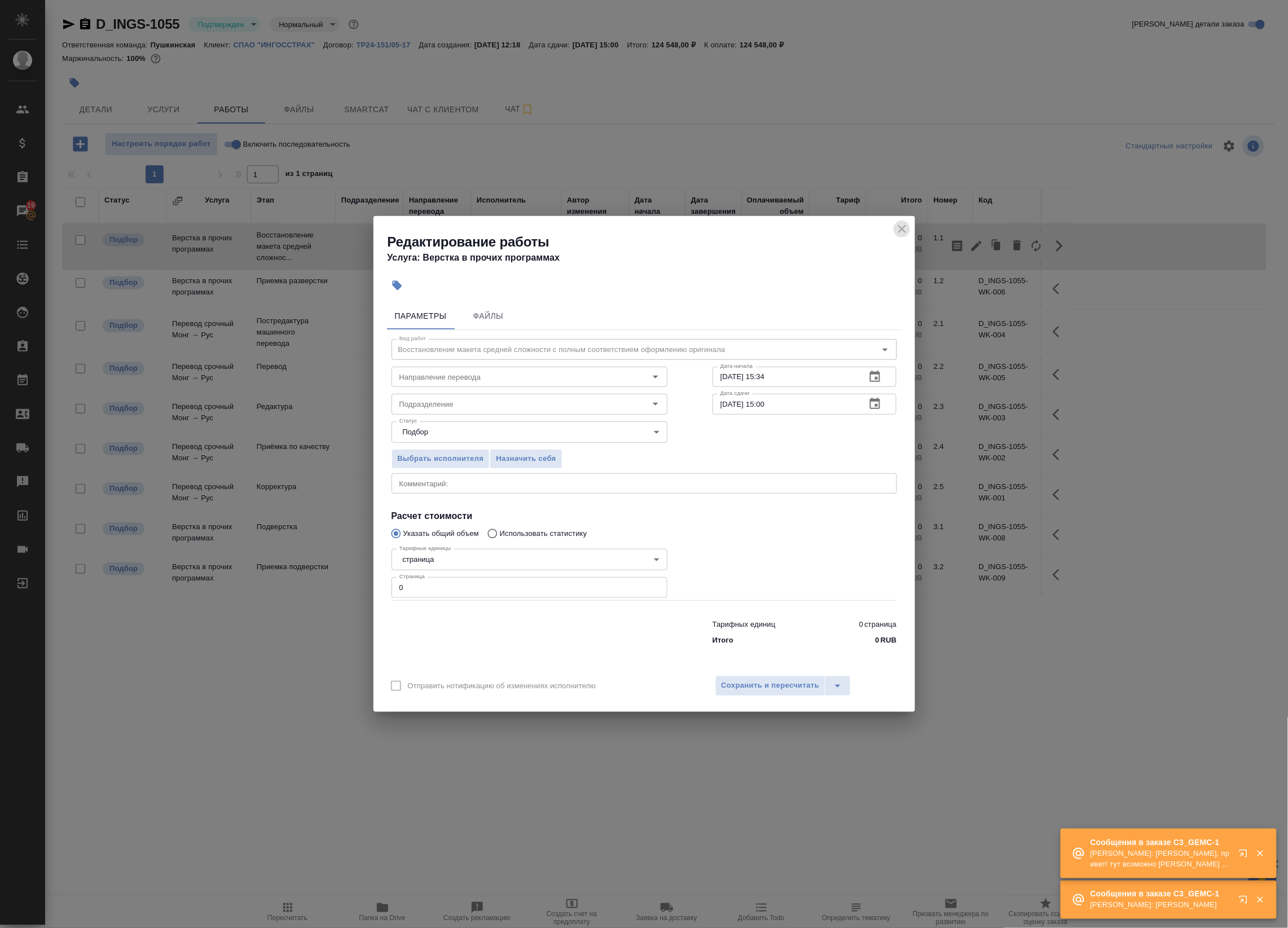
click at [896, 230] on icon "close" at bounding box center [902, 229] width 14 height 14
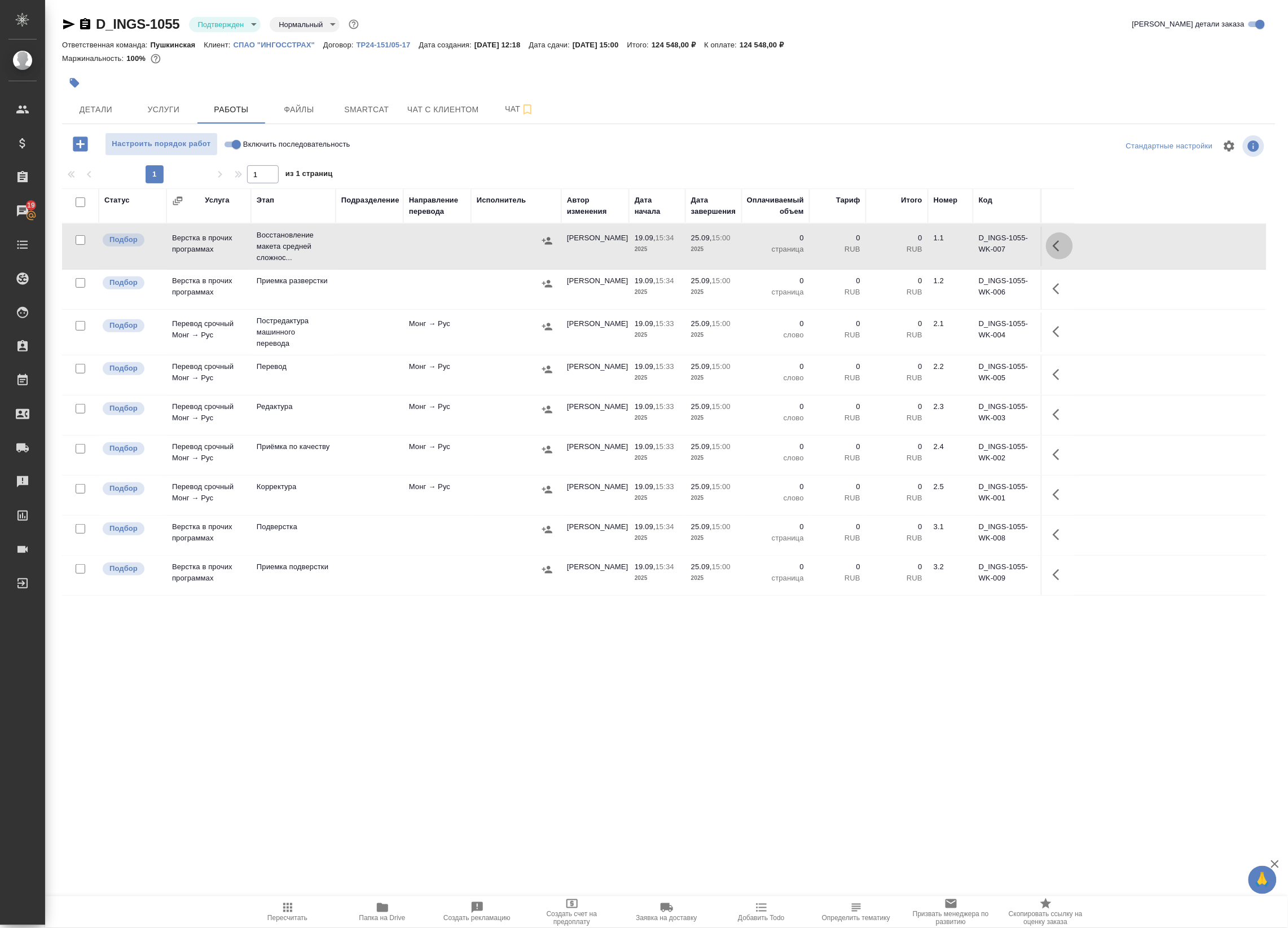
click at [1052, 249] on icon "button" at bounding box center [1059, 246] width 14 height 14
click at [1033, 249] on icon "button" at bounding box center [1036, 246] width 14 height 14
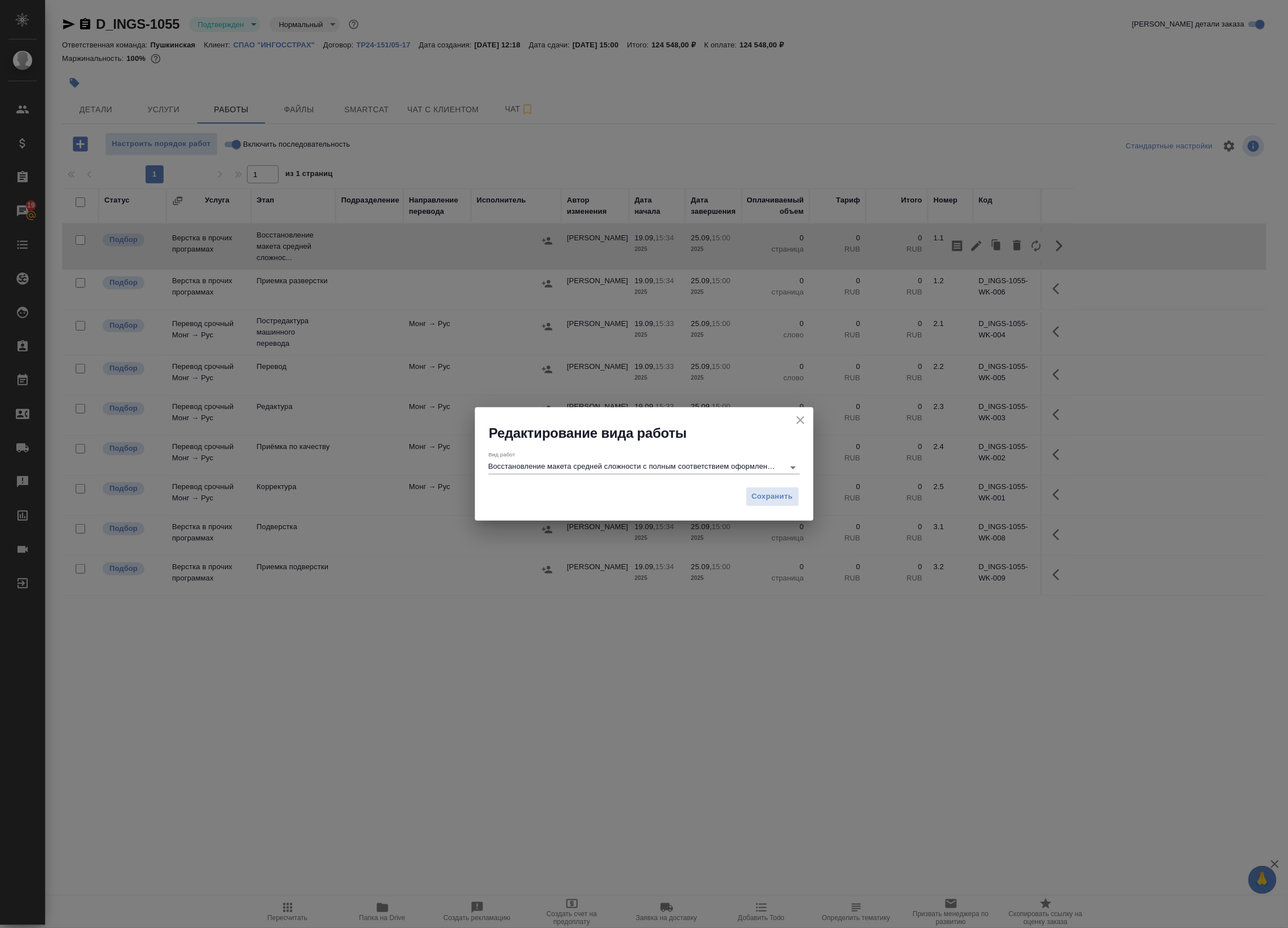
click at [675, 463] on input "Восстановление макета средней сложности с полным соответствием оформлению ориги…" at bounding box center [634, 467] width 290 height 14
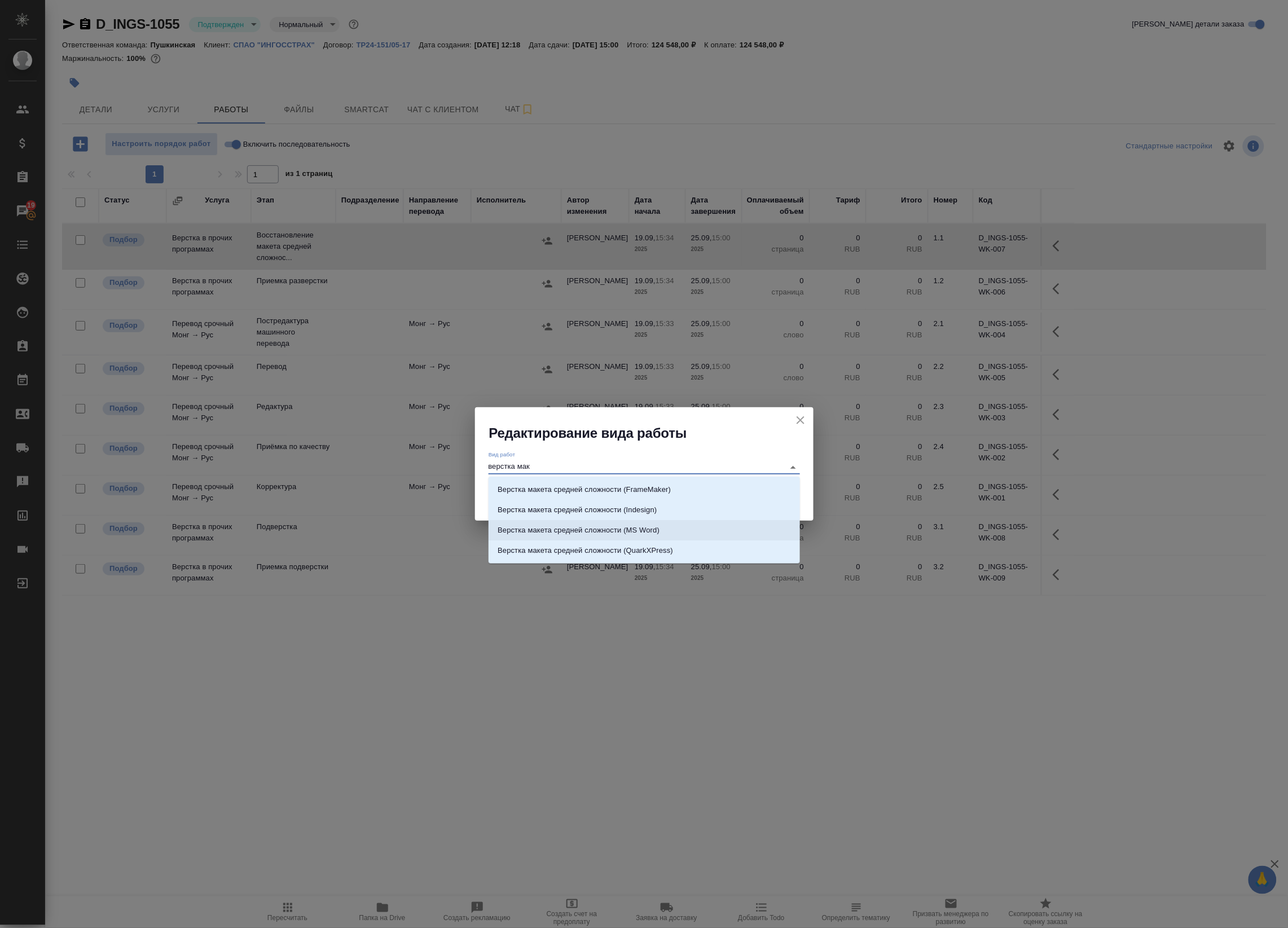
click at [678, 534] on li "Верстка макета средней сложности (MS Word)" at bounding box center [644, 530] width 311 height 21
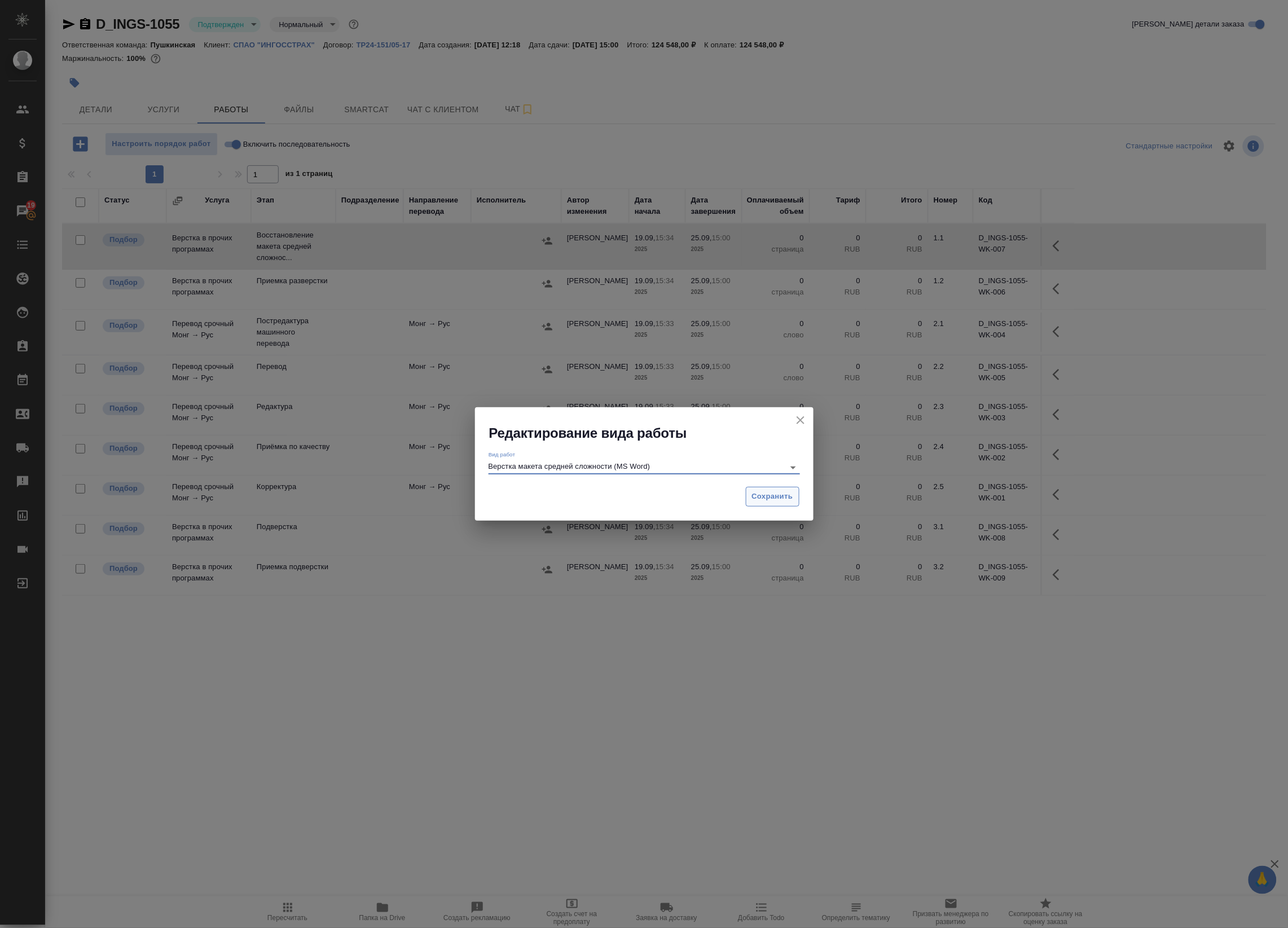
type input "Верстка макета средней сложности (MS Word)"
click at [766, 497] on span "Сохранить" at bounding box center [772, 496] width 41 height 13
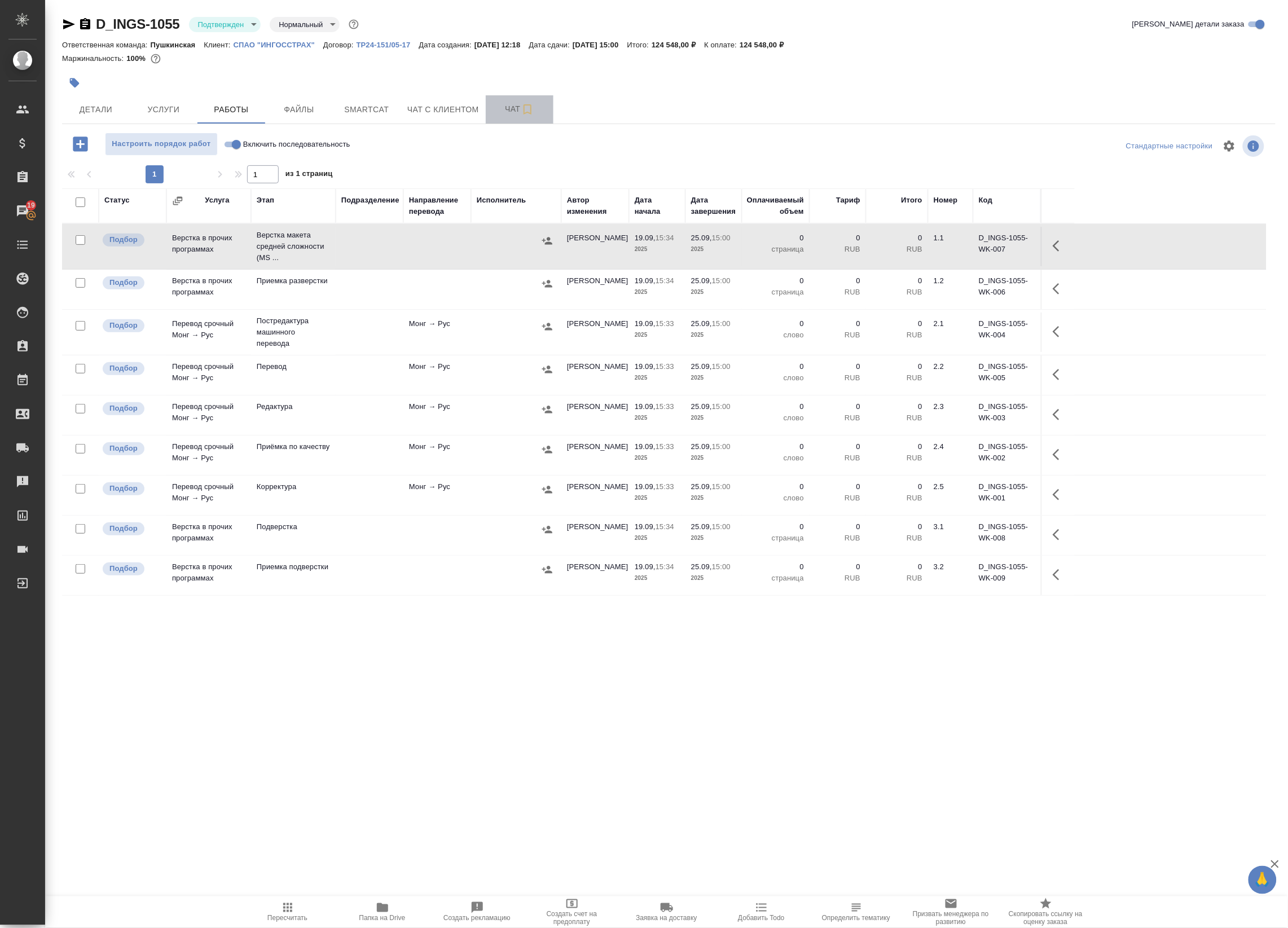
click at [523, 101] on button "Чат" at bounding box center [519, 109] width 68 height 28
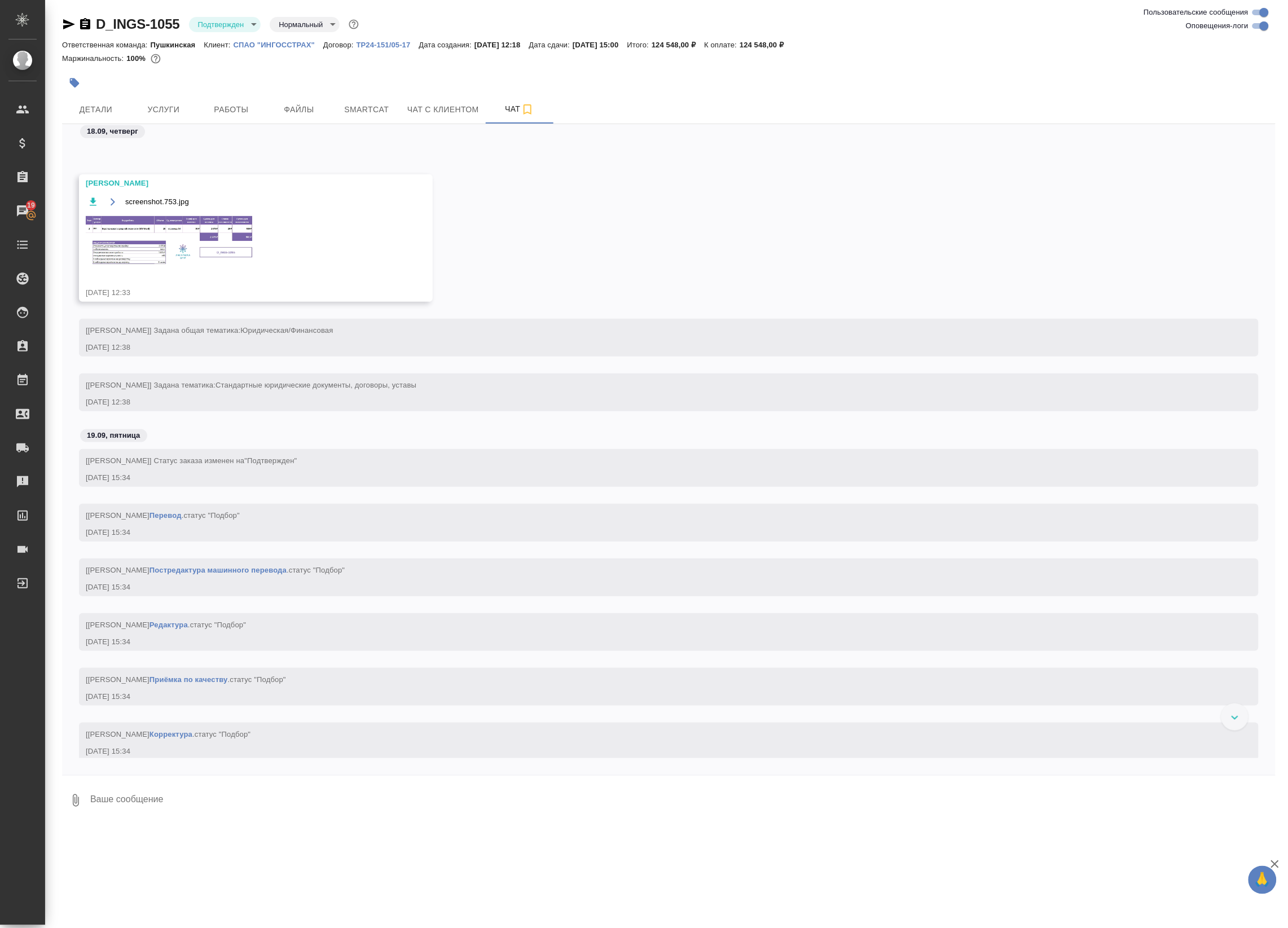
scroll to position [337, 0]
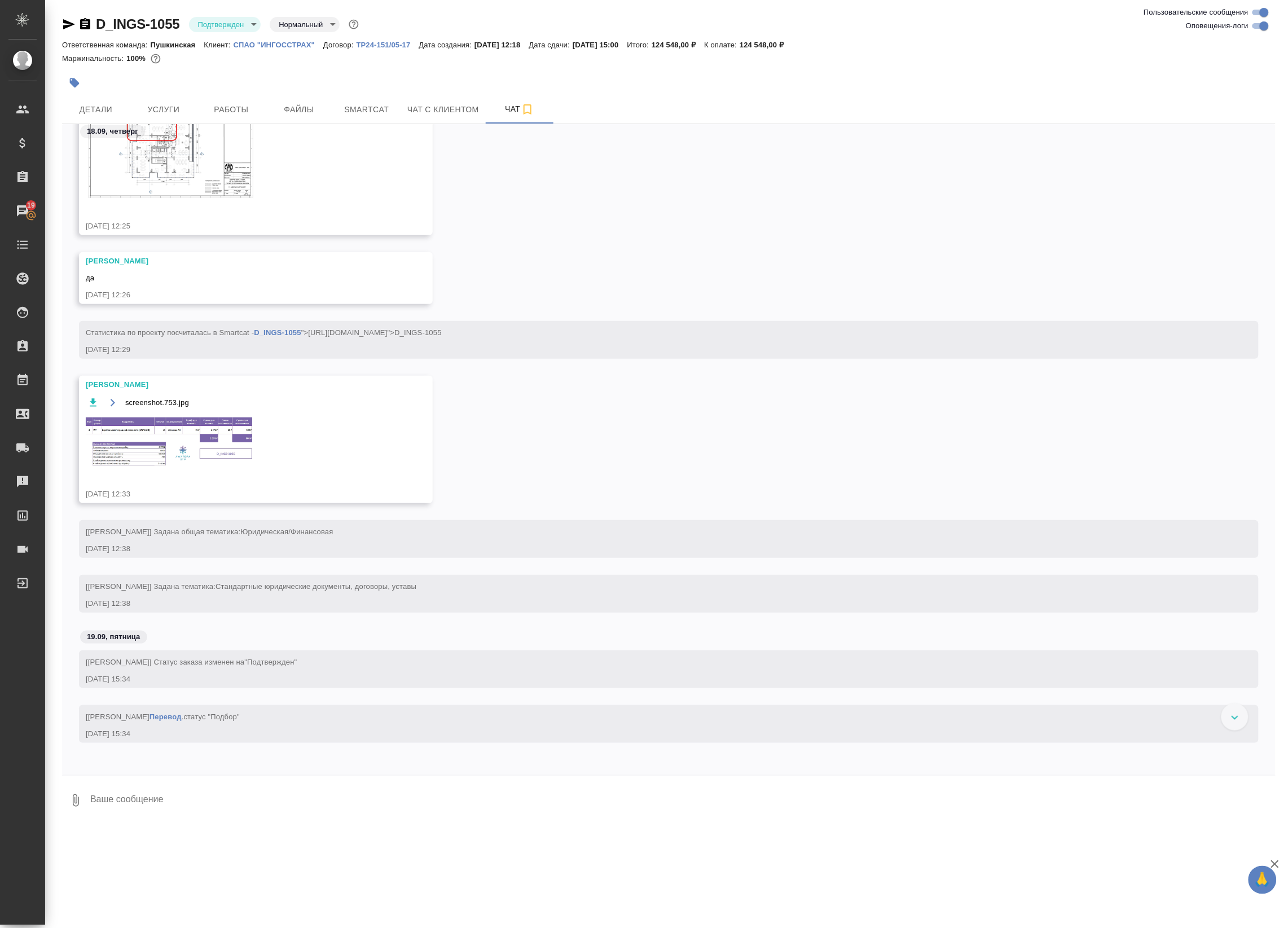
click at [196, 430] on img at bounding box center [170, 442] width 169 height 53
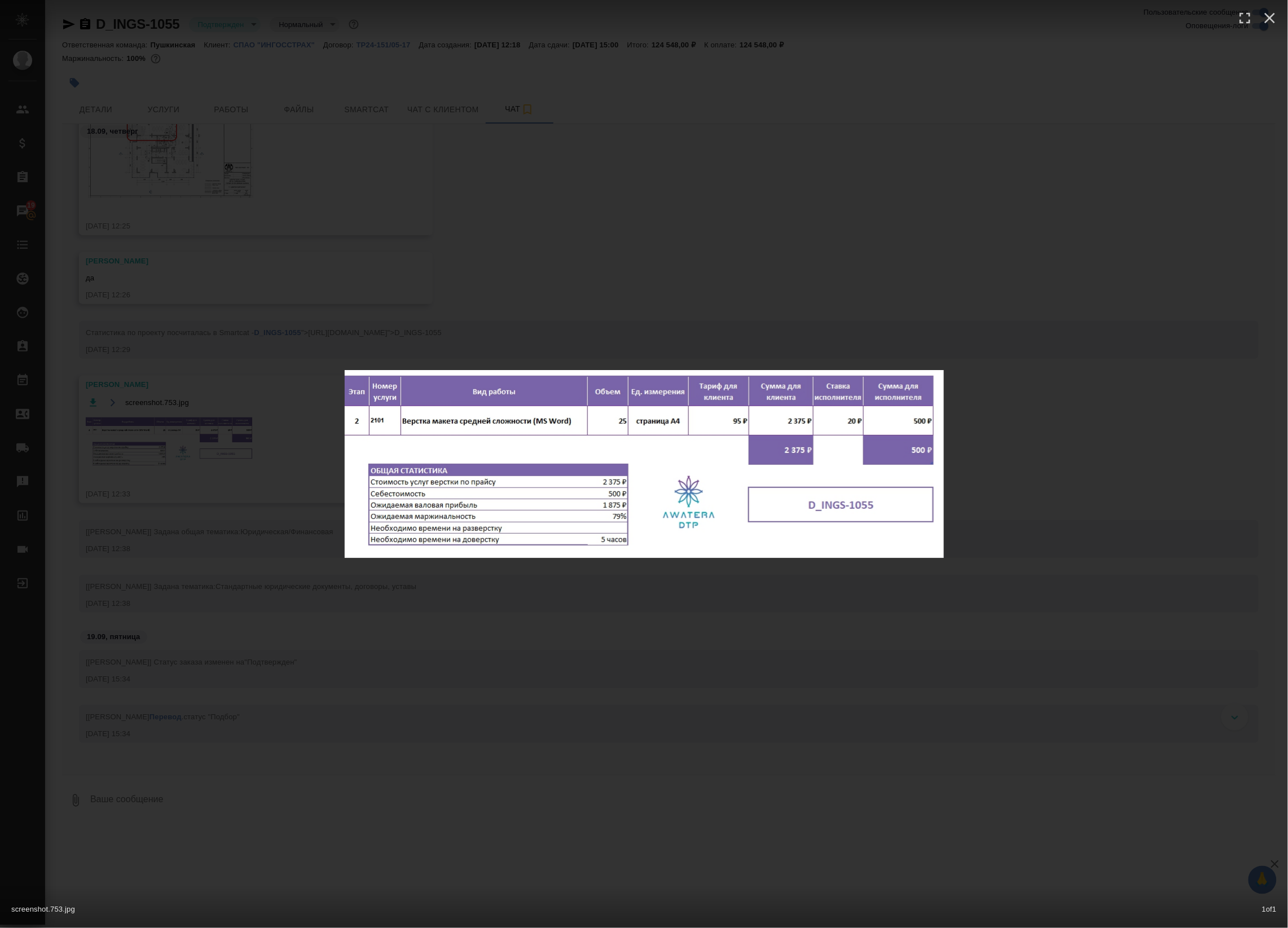
click at [196, 429] on div "screenshot.753.jpg 1 of 1" at bounding box center [644, 464] width 1288 height 928
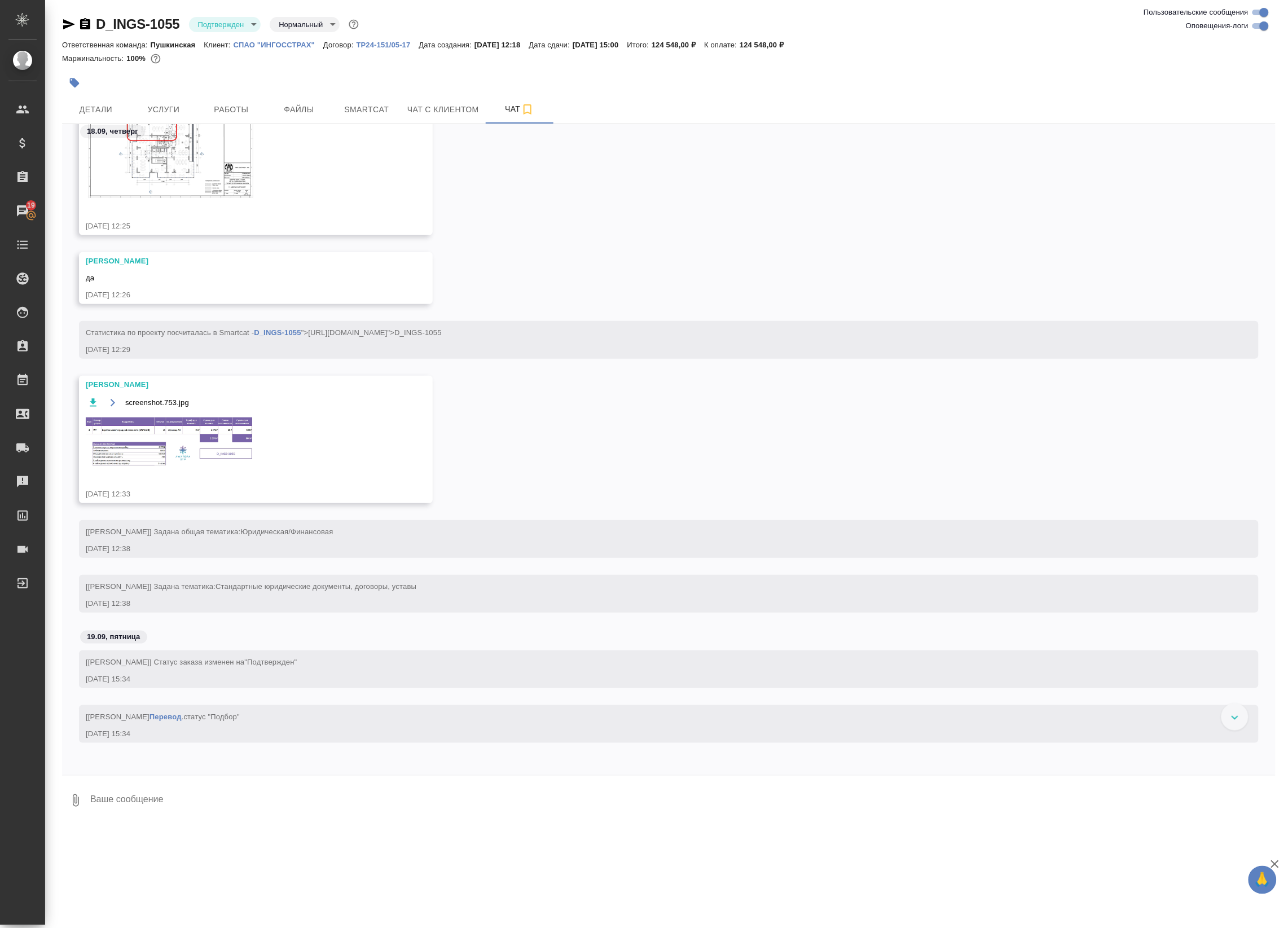
click at [175, 466] on img at bounding box center [170, 442] width 169 height 53
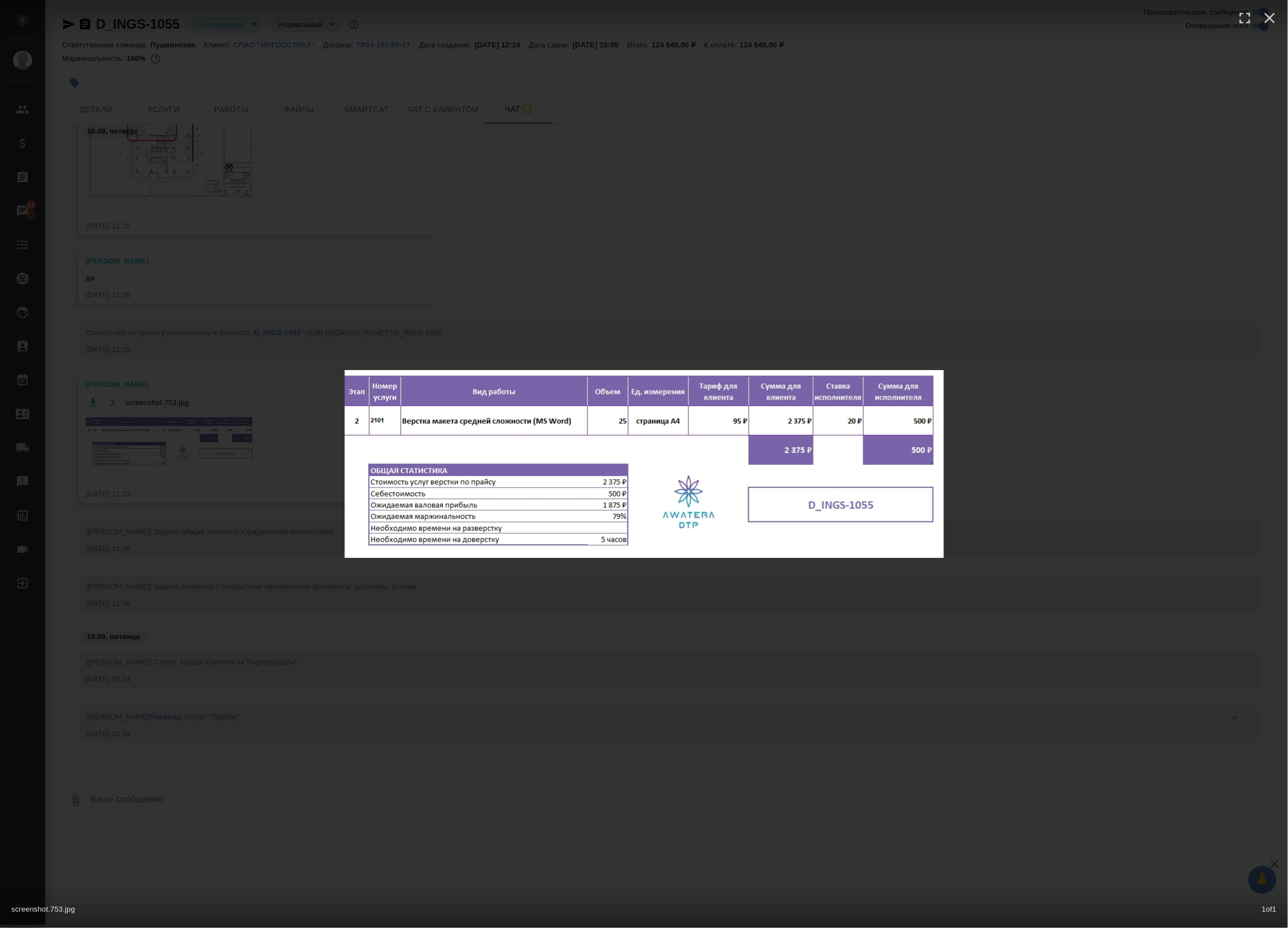
click at [178, 424] on div "screenshot.753.jpg 1 of 1" at bounding box center [644, 464] width 1288 height 928
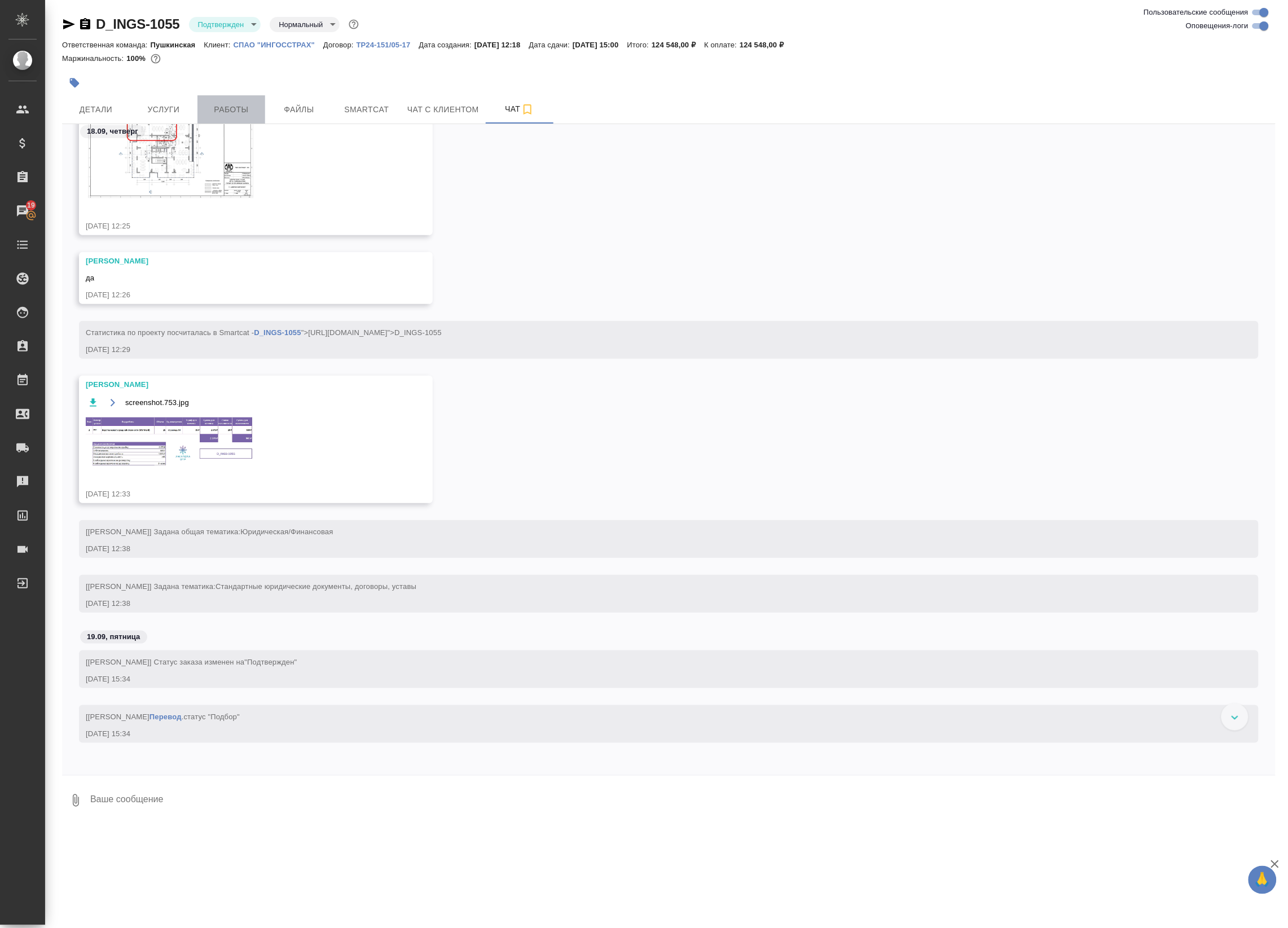
click at [242, 110] on span "Работы" at bounding box center [231, 110] width 54 height 14
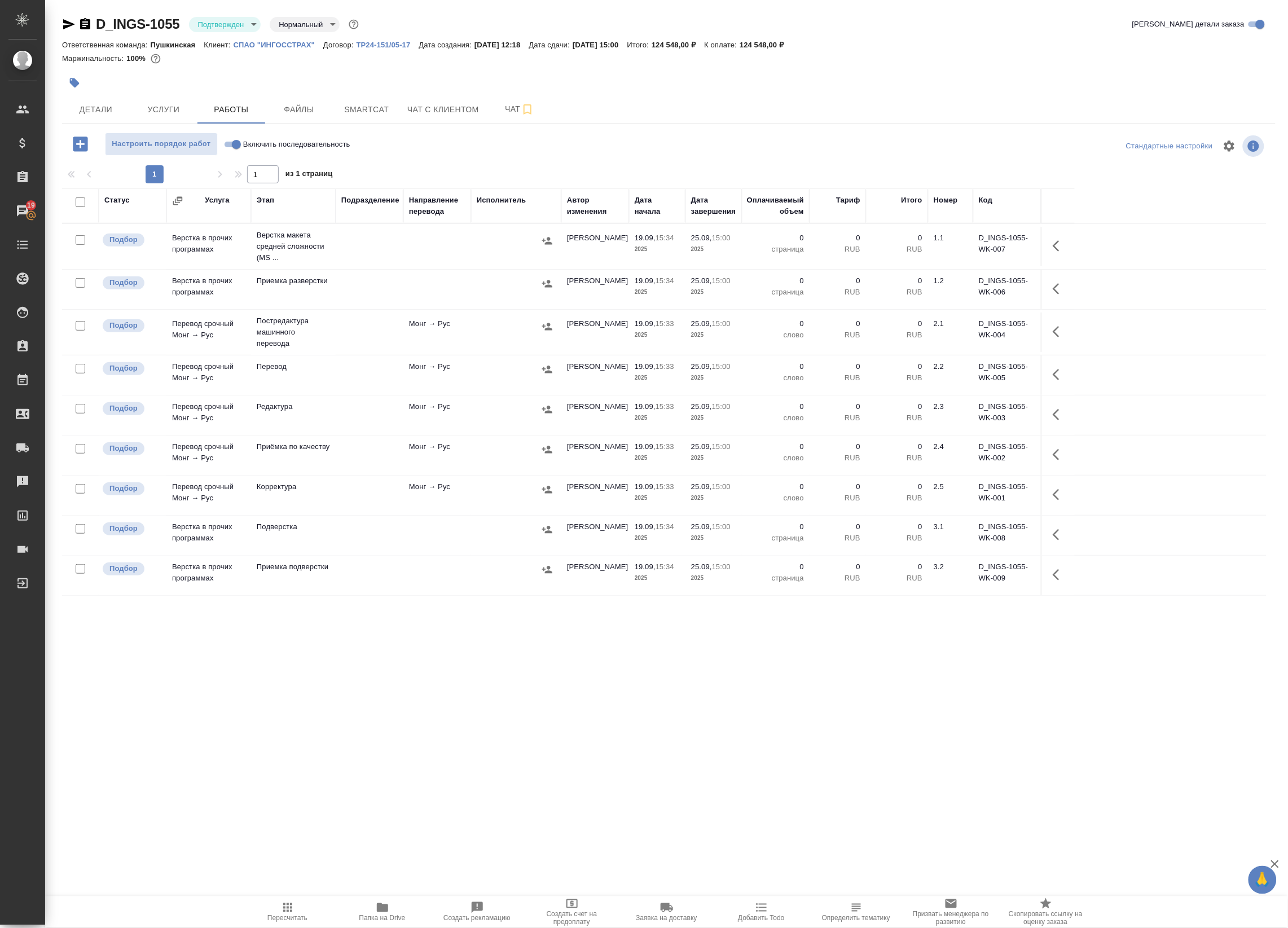
click at [416, 244] on td at bounding box center [437, 246] width 68 height 40
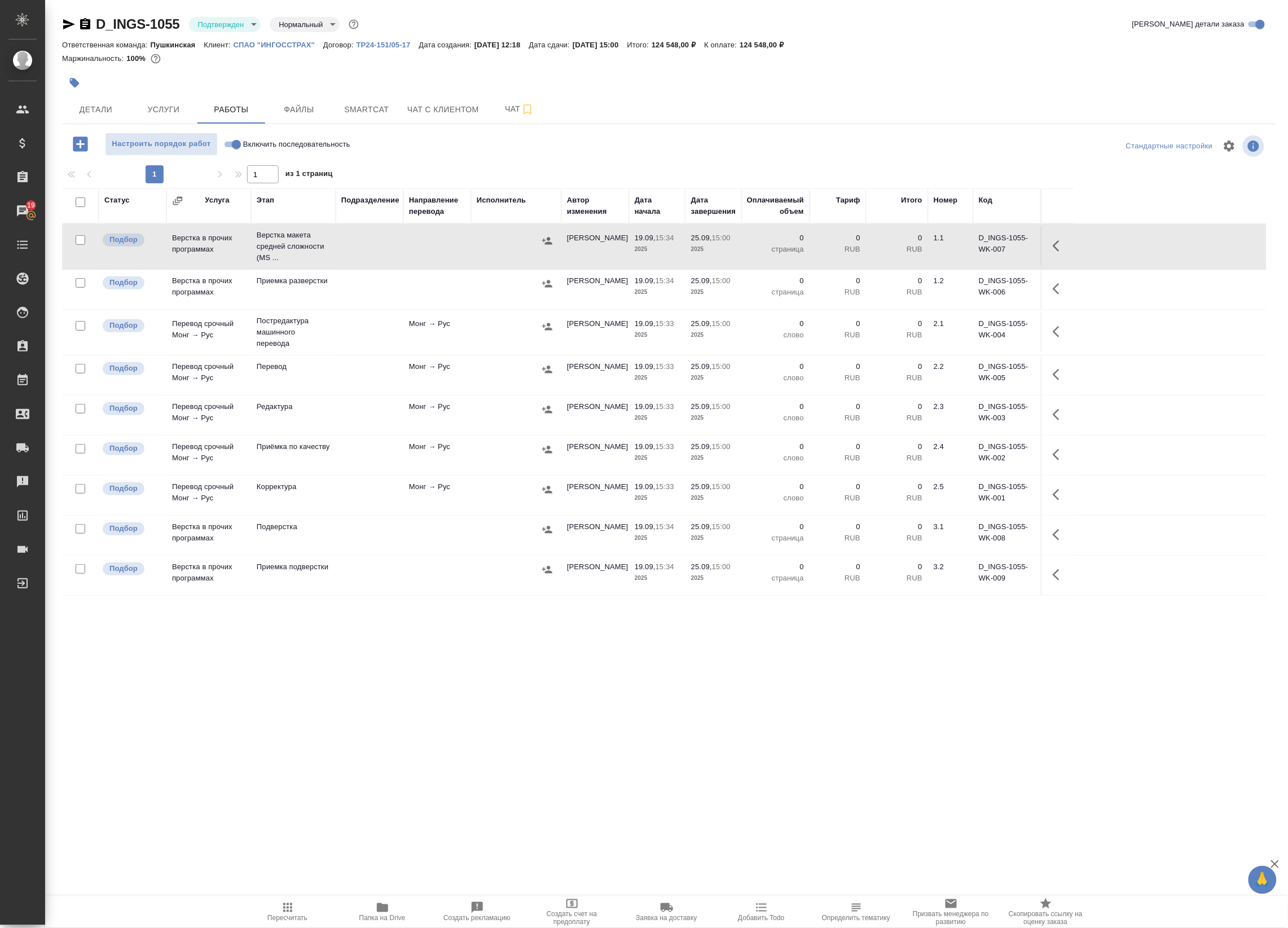
click at [249, 18] on body "🙏 .cls-1 fill:#fff; AWATERA Badanyan Artak Клиенты Спецификации Заказы 19 Чаты …" at bounding box center [644, 464] width 1288 height 928
click at [224, 121] on button "В работе" at bounding box center [217, 119] width 37 height 12
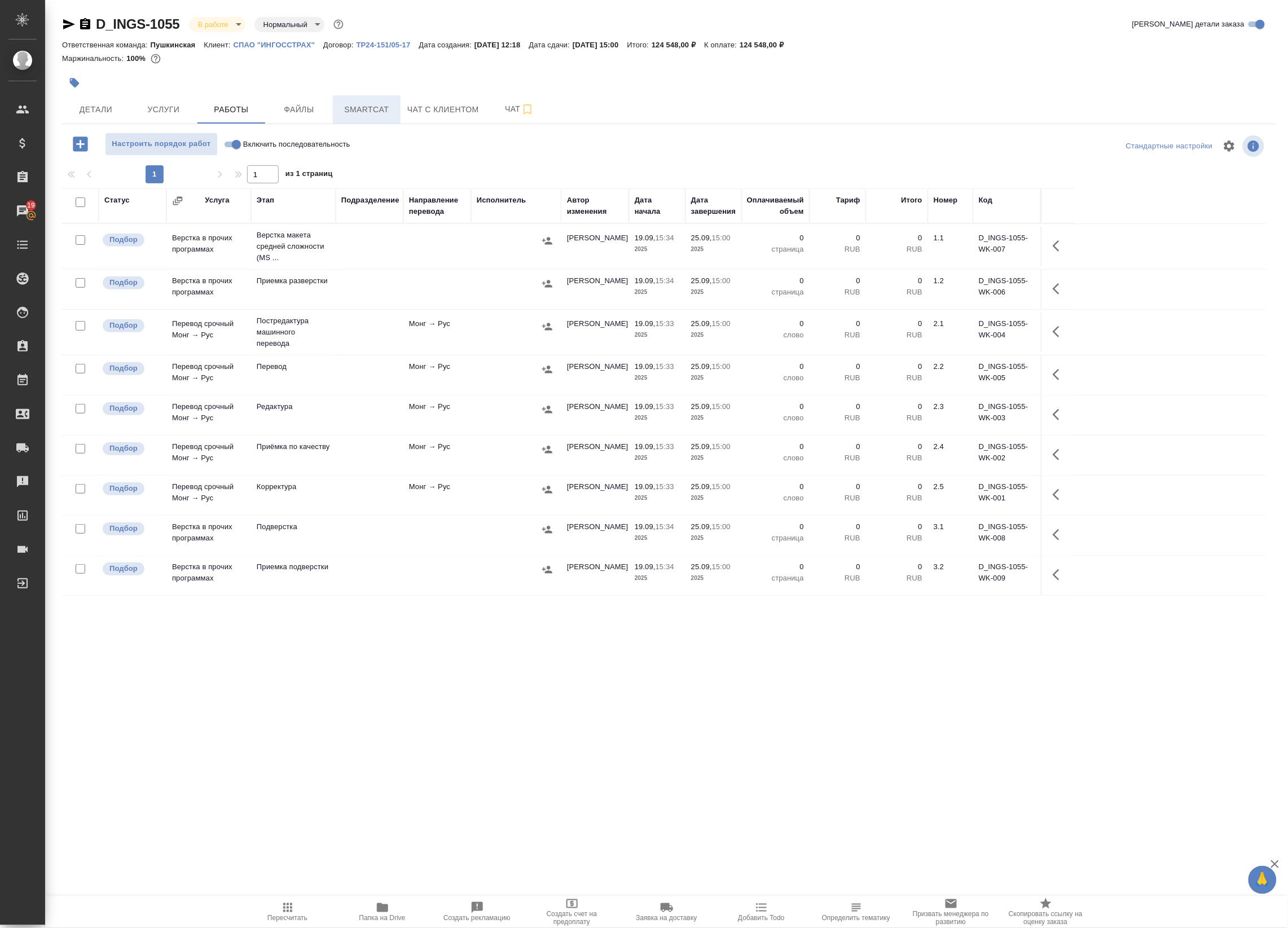
click at [384, 103] on span "Smartcat" at bounding box center [366, 110] width 54 height 14
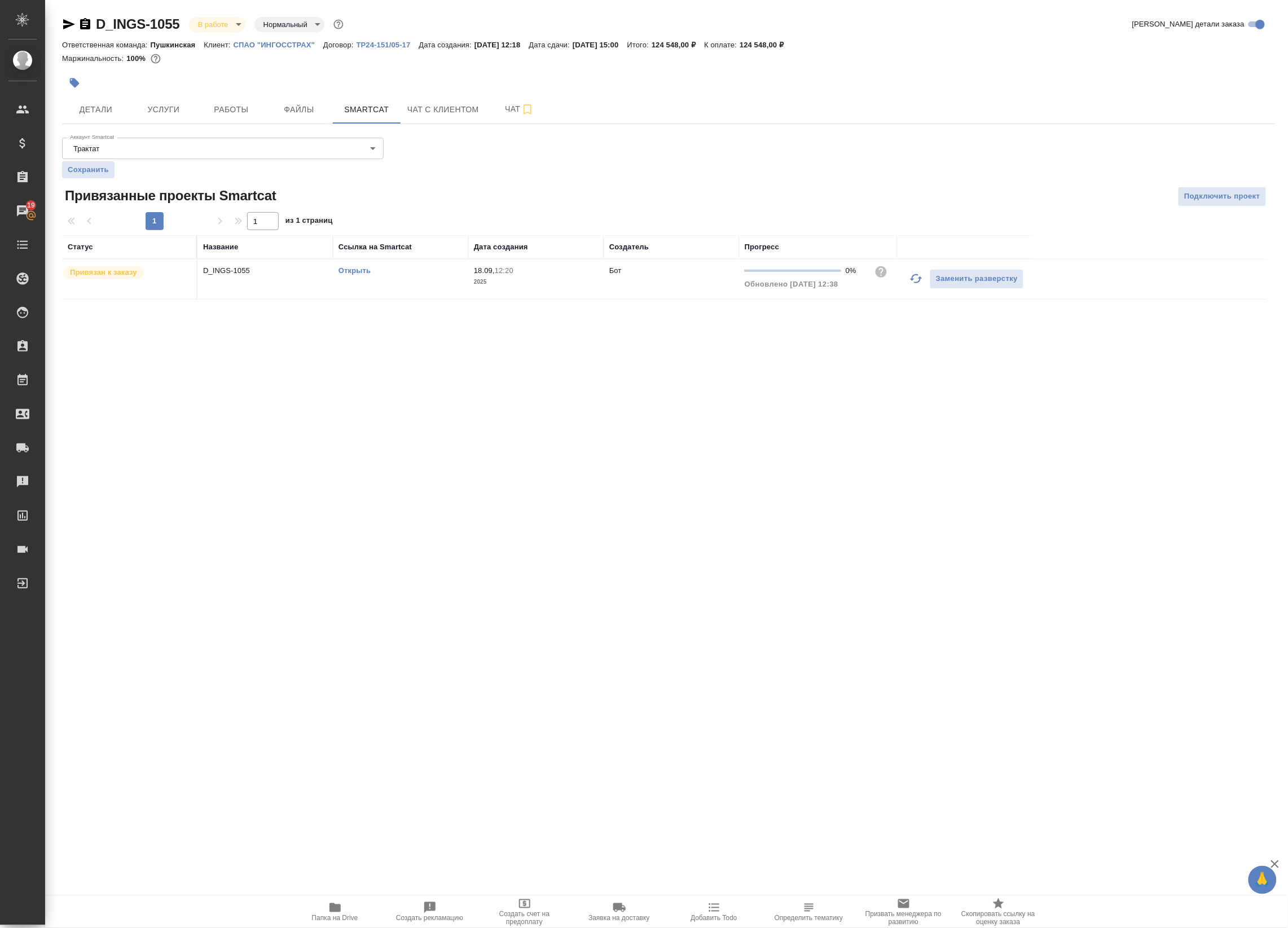
click at [359, 265] on div "Открыть" at bounding box center [400, 271] width 124 height 11
click at [351, 272] on link "Открыть" at bounding box center [355, 270] width 32 height 8
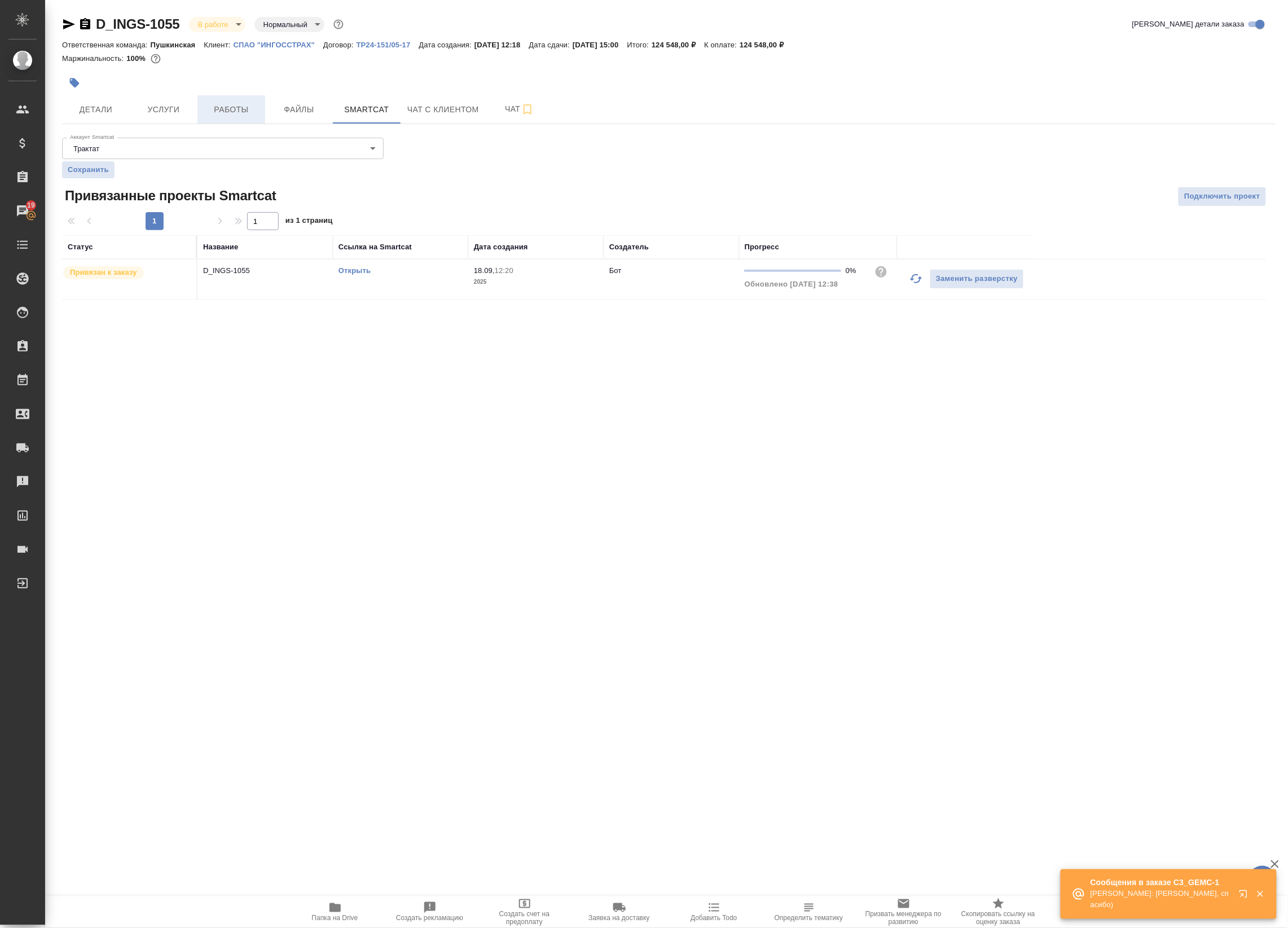
click at [242, 104] on span "Работы" at bounding box center [231, 110] width 54 height 14
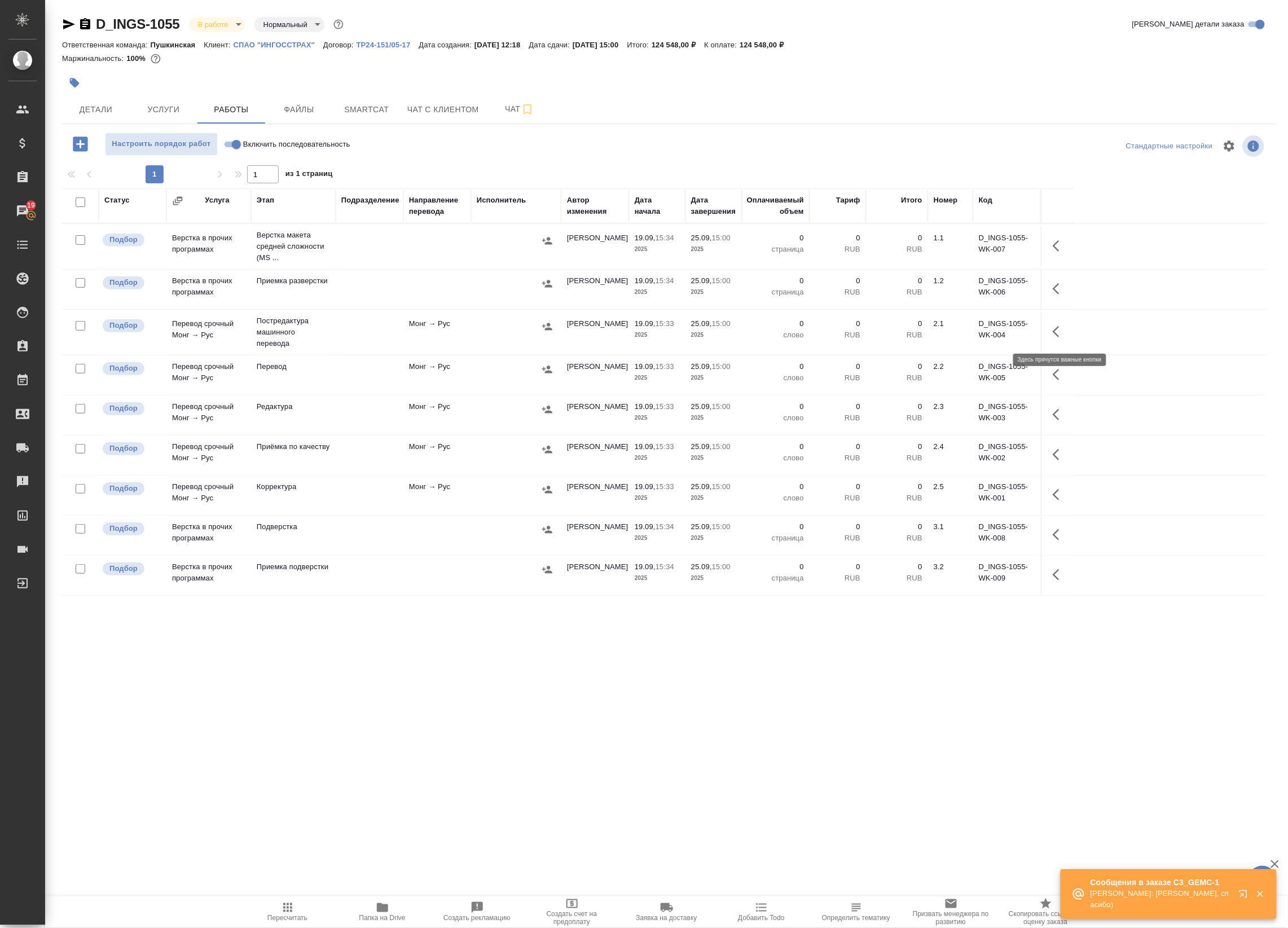
click at [1062, 328] on icon "button" at bounding box center [1059, 332] width 14 height 14
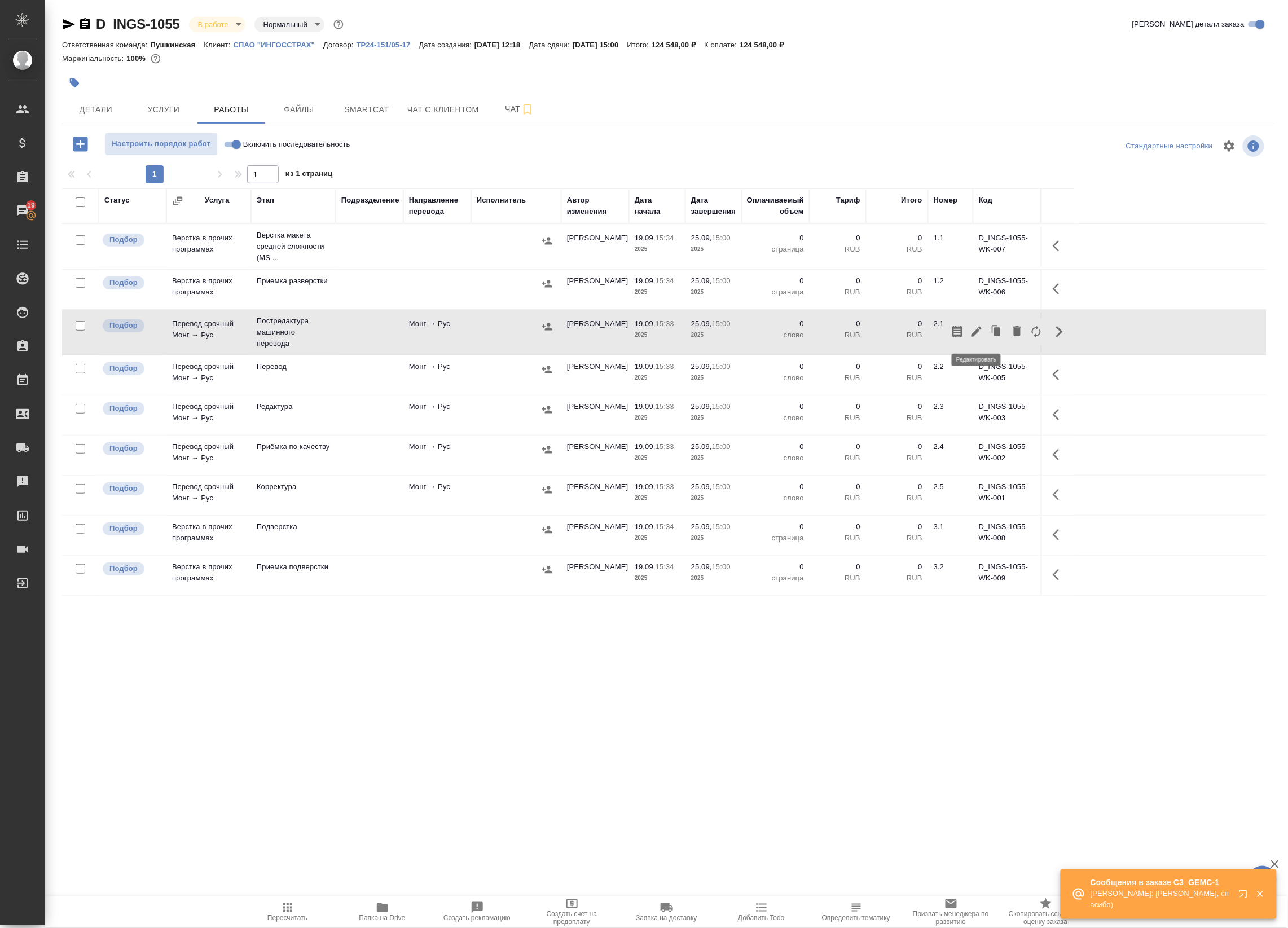
click at [979, 332] on icon "button" at bounding box center [977, 332] width 14 height 14
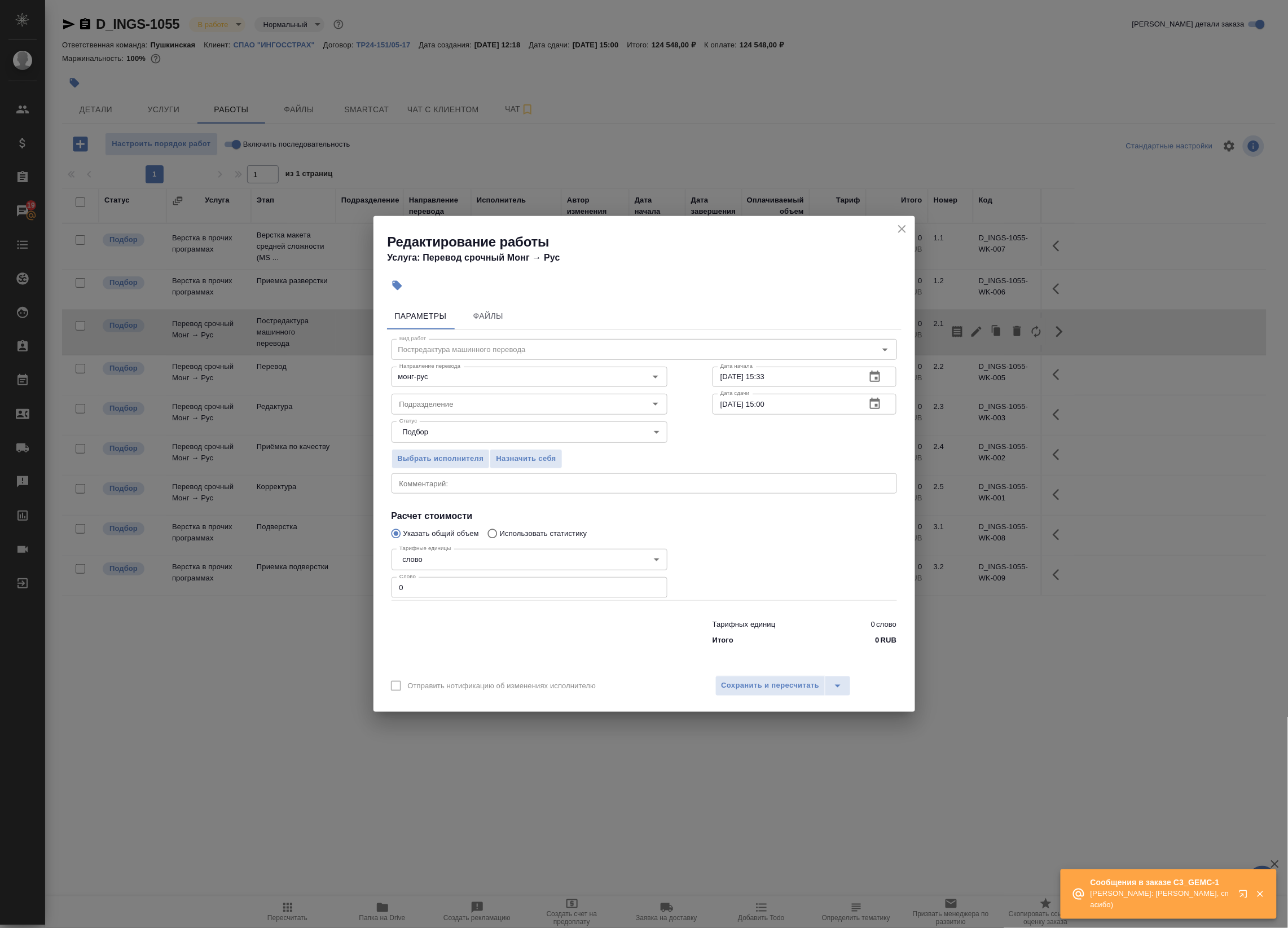
drag, startPoint x: 416, startPoint y: 583, endPoint x: 348, endPoint y: 583, distance: 68.0
click at [355, 582] on div "Редактирование работы Услуга: Перевод срочный Монг → Рус Параметры Файлы Вид ра…" at bounding box center [644, 464] width 1288 height 928
paste input "7883"
type input "7883"
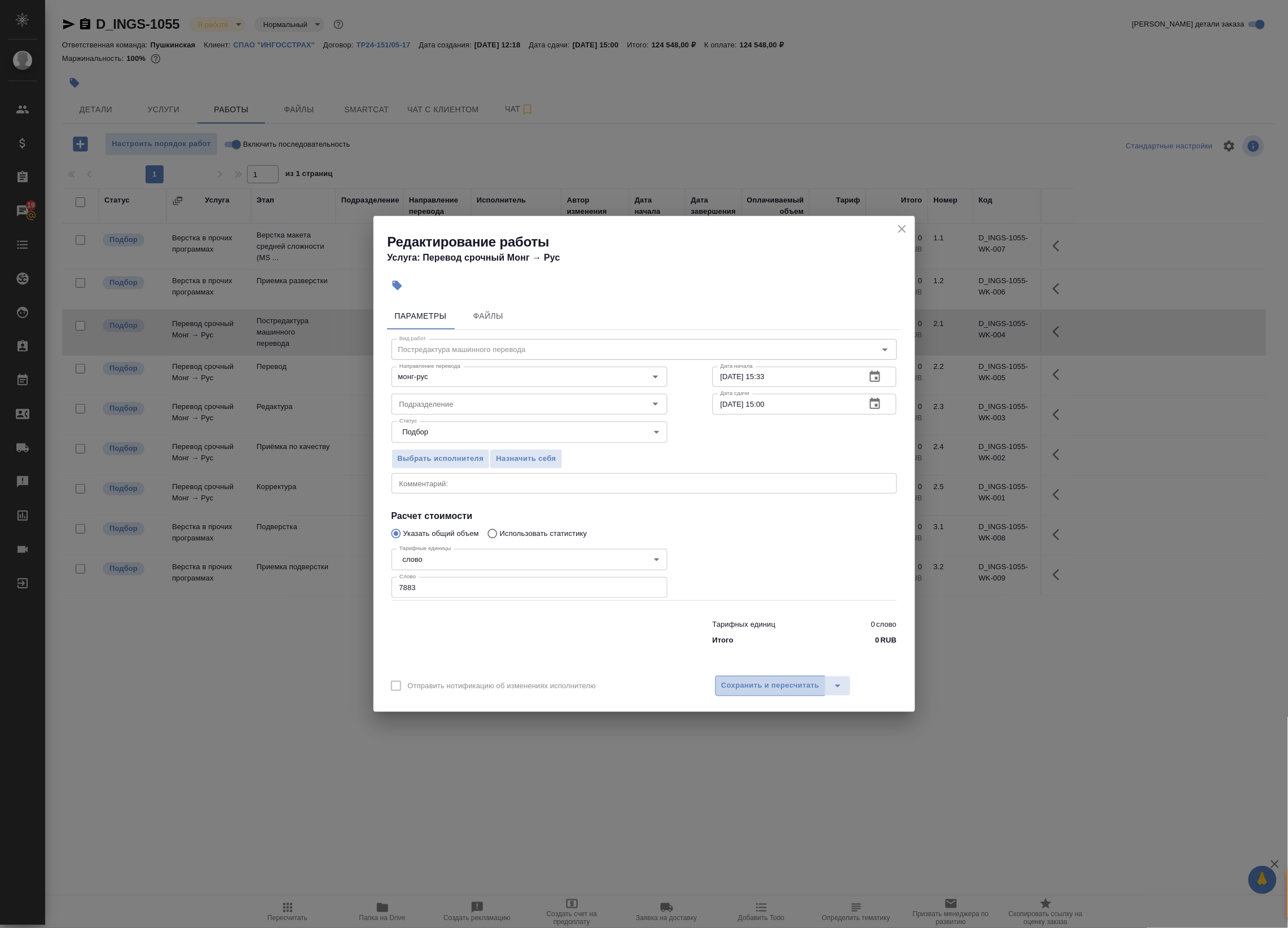
click at [754, 686] on span "Сохранить и пересчитать" at bounding box center [770, 686] width 98 height 13
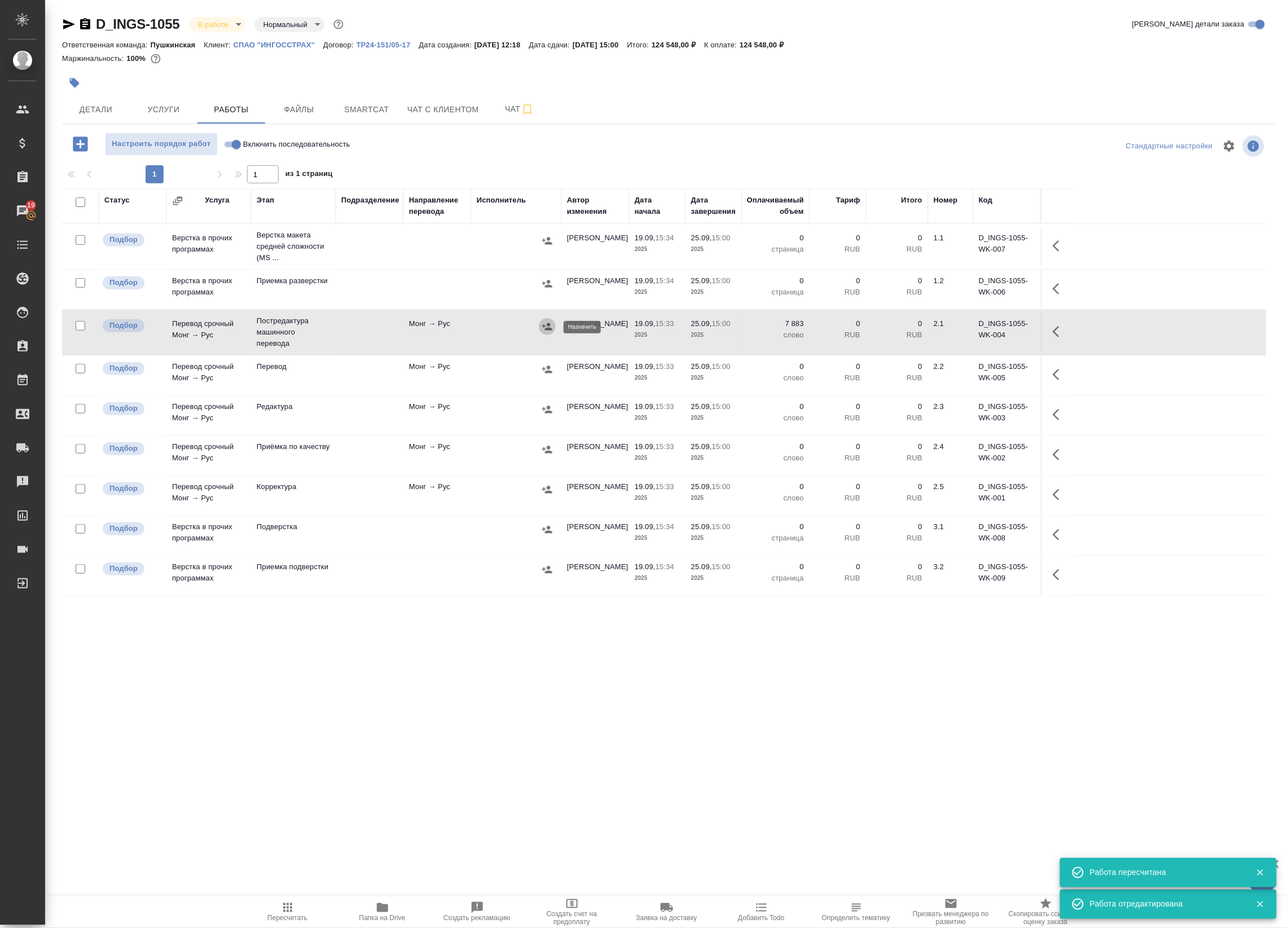
click at [545, 326] on icon "button" at bounding box center [547, 326] width 11 height 11
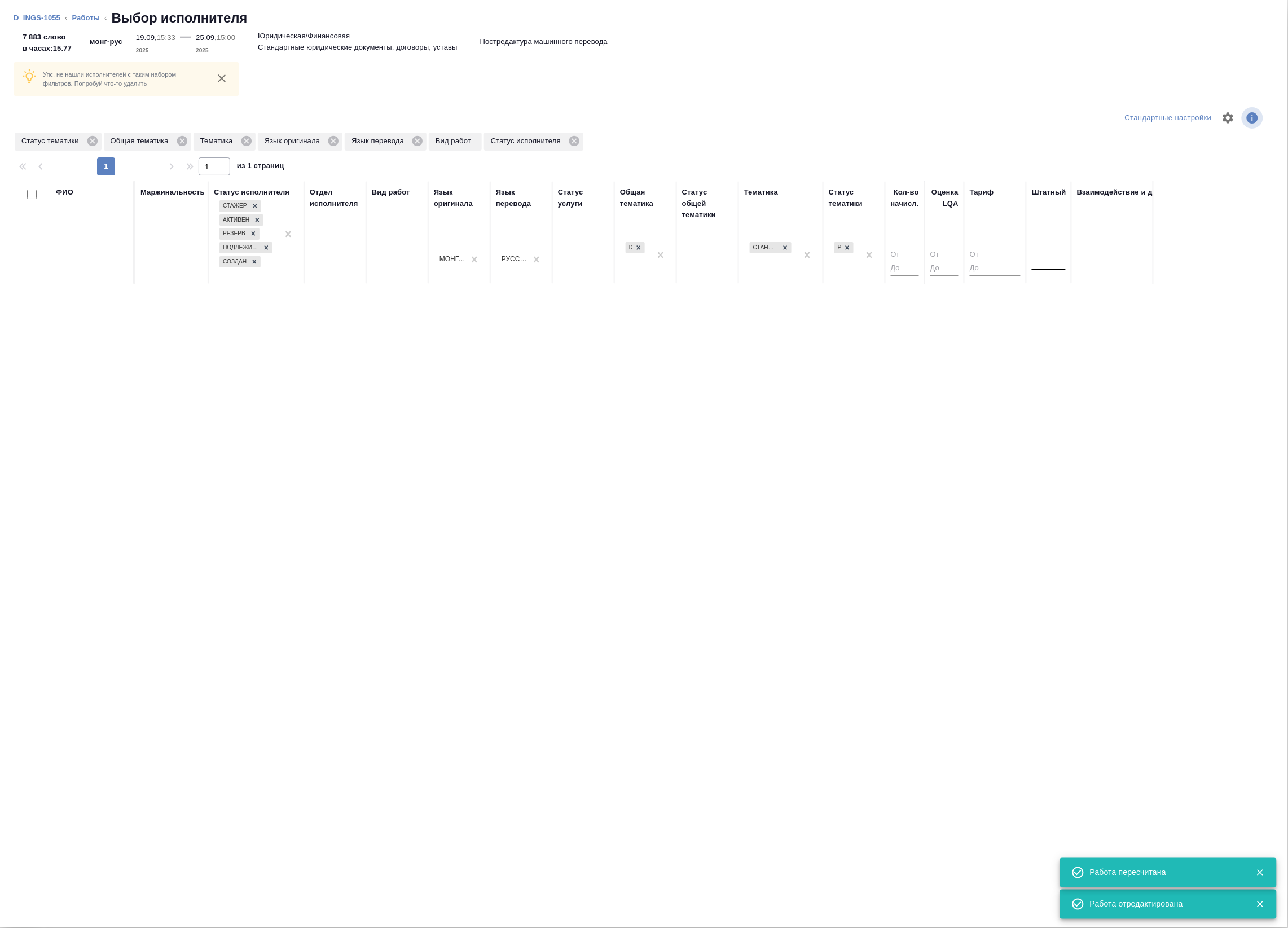
click at [1058, 263] on div at bounding box center [1049, 258] width 34 height 16
click at [1039, 296] on div "Нет" at bounding box center [1116, 295] width 169 height 21
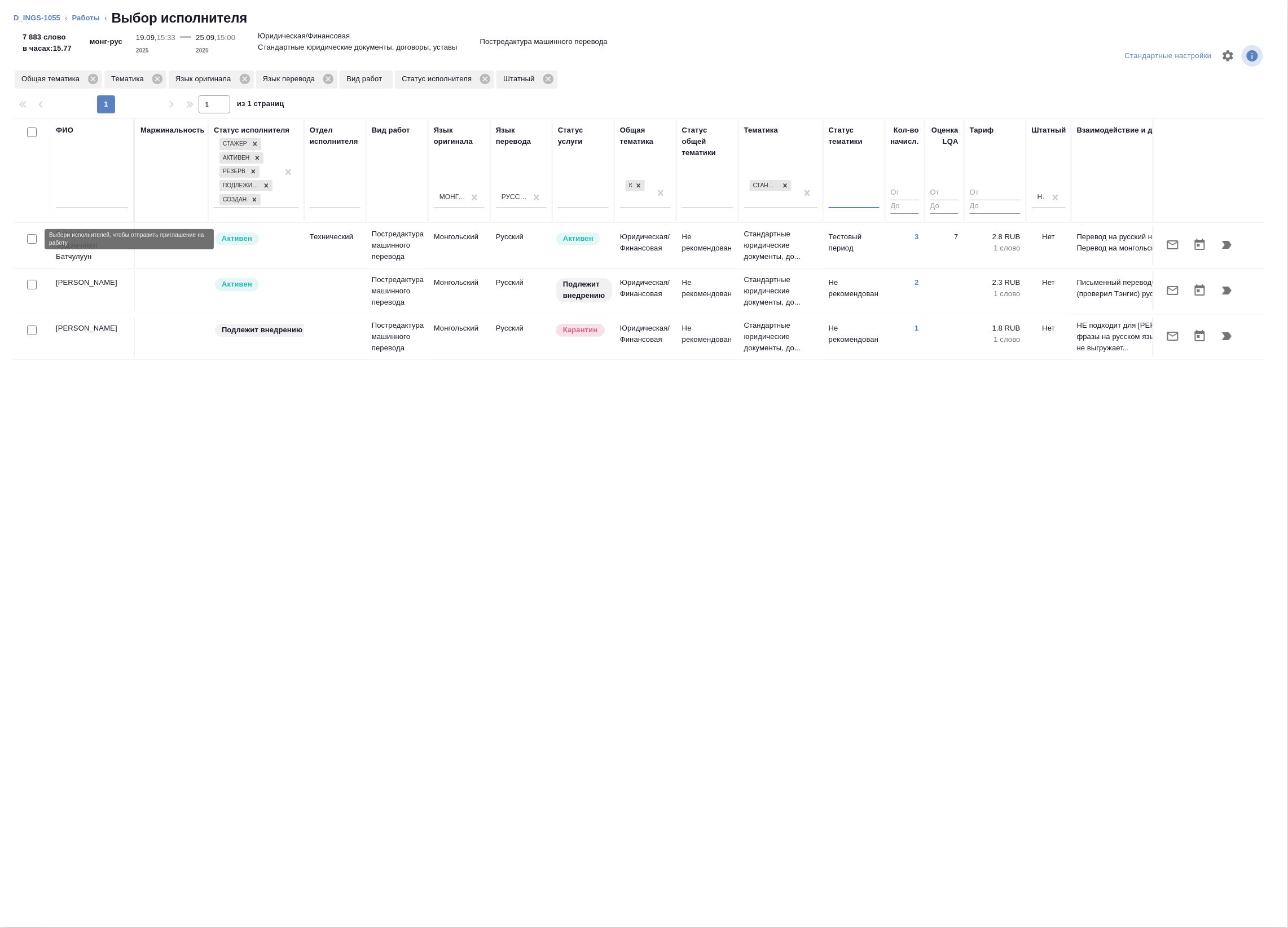
click at [29, 237] on input "checkbox" at bounding box center [32, 239] width 10 height 10
checkbox input "true"
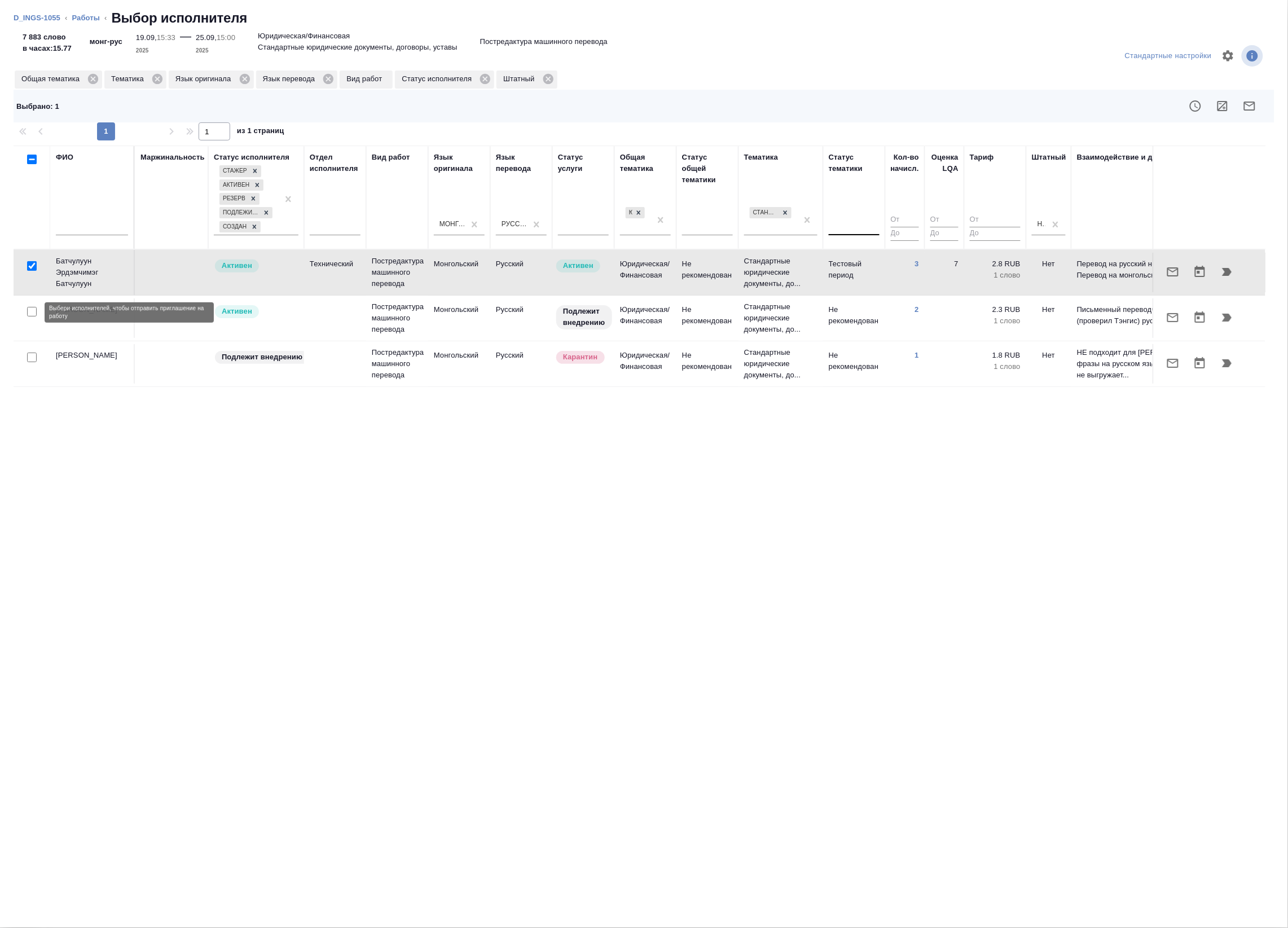
click at [29, 311] on input "checkbox" at bounding box center [32, 311] width 10 height 10
checkbox input "true"
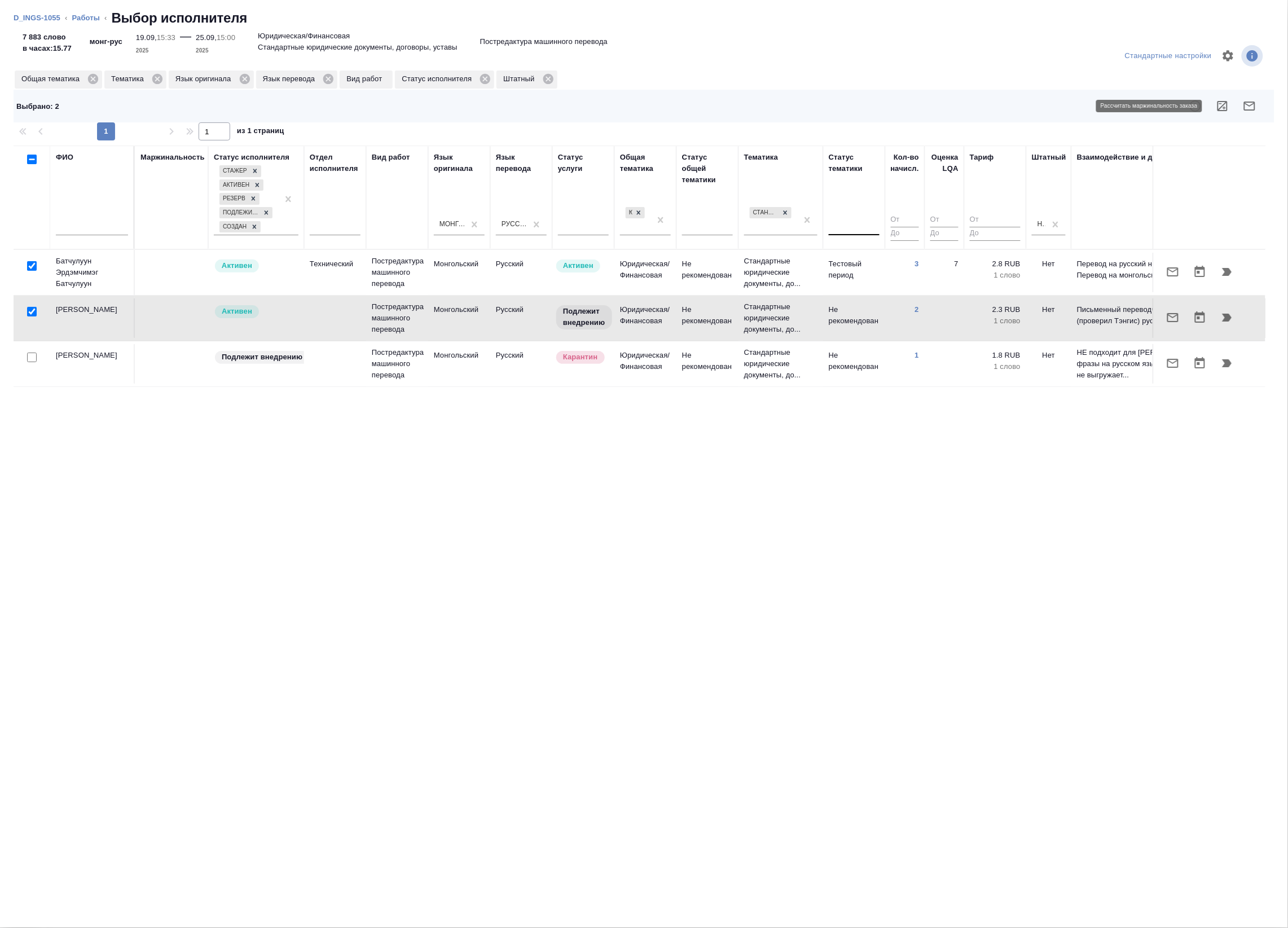
click at [1222, 106] on icon "button" at bounding box center [1222, 105] width 10 height 10
click at [31, 360] on input "checkbox" at bounding box center [32, 357] width 10 height 10
checkbox input "true"
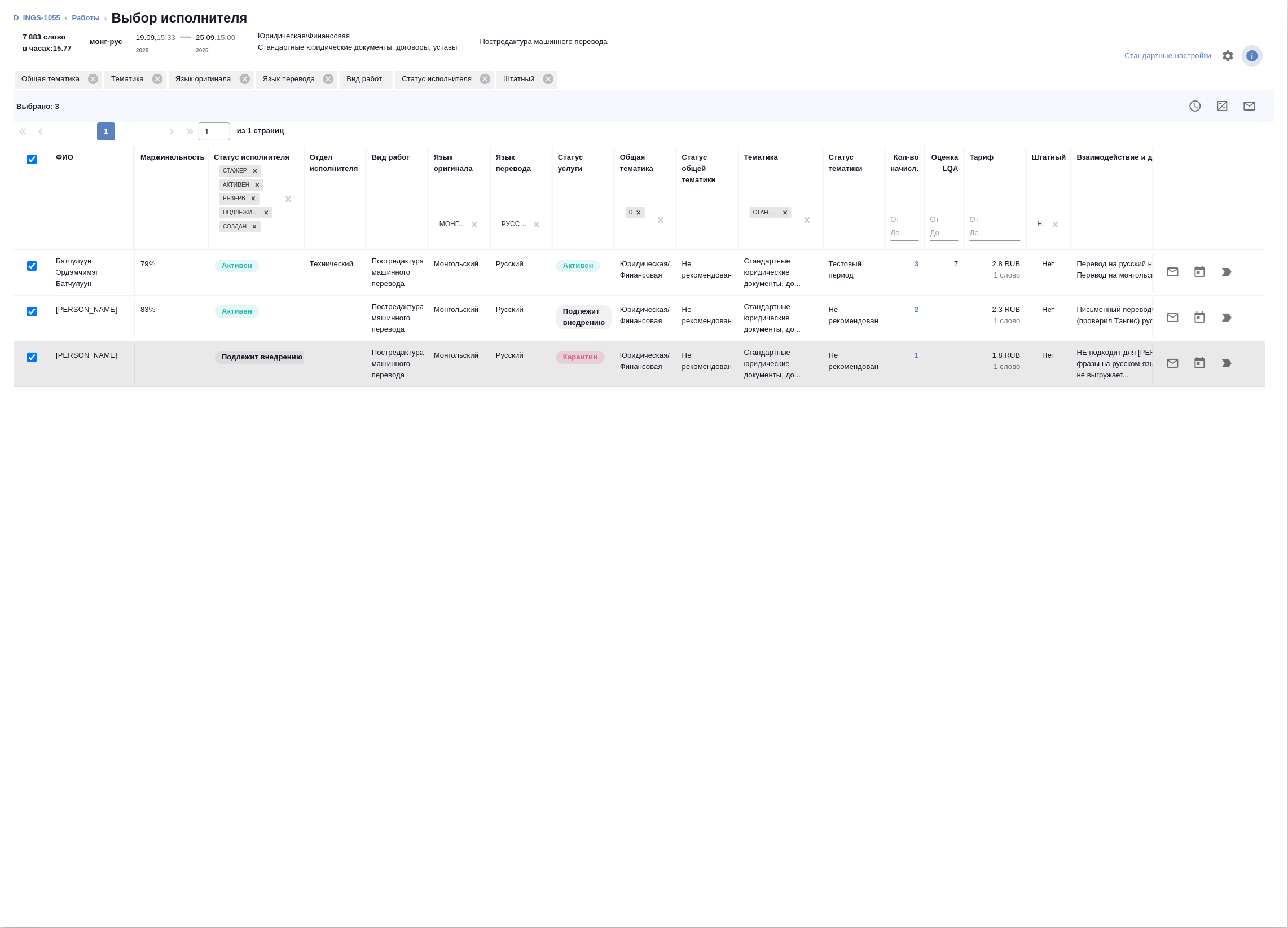
click at [33, 261] on input "checkbox" at bounding box center [32, 265] width 10 height 10
checkbox input "false"
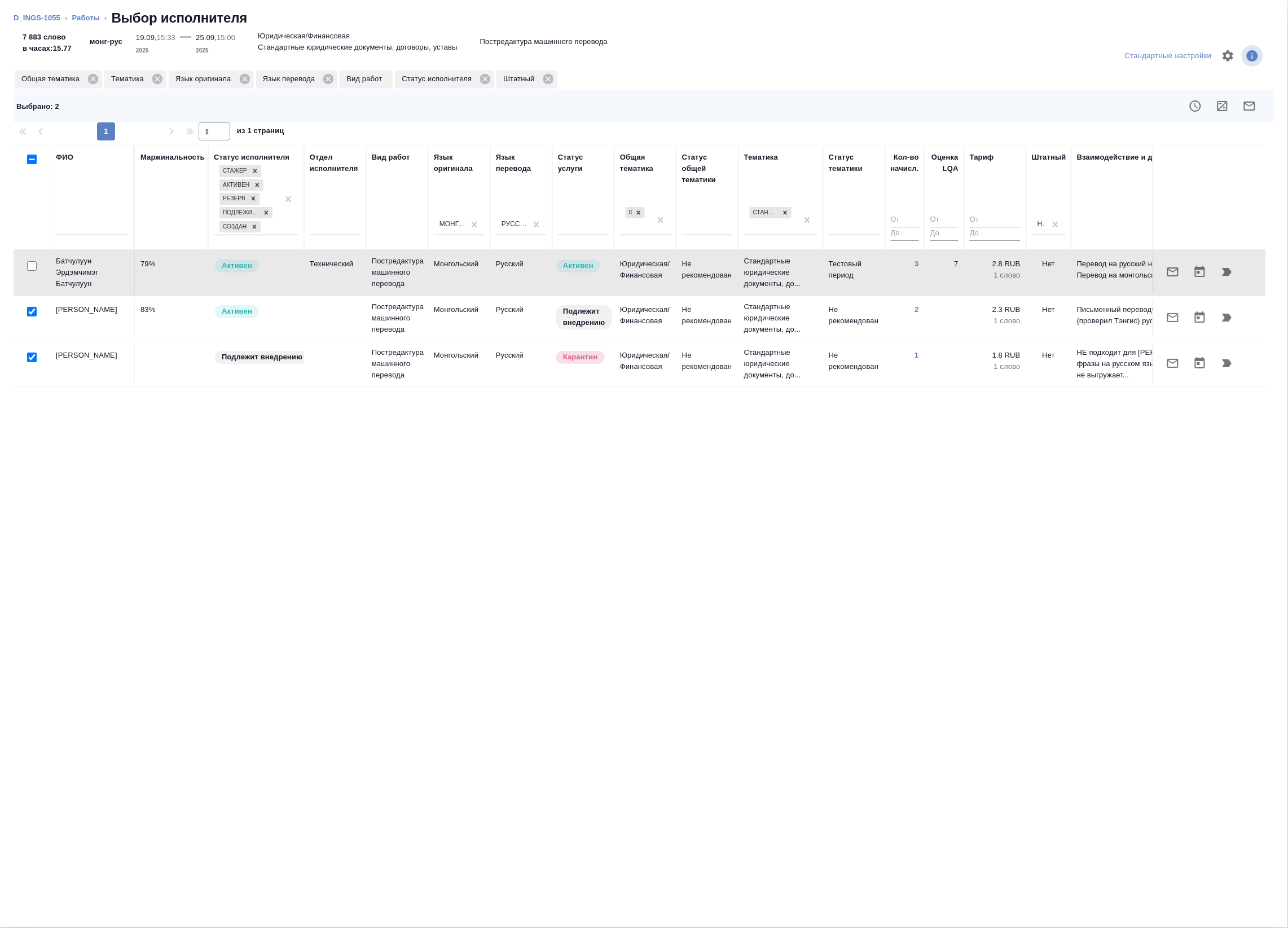
click at [29, 359] on input "checkbox" at bounding box center [32, 357] width 10 height 10
checkbox input "false"
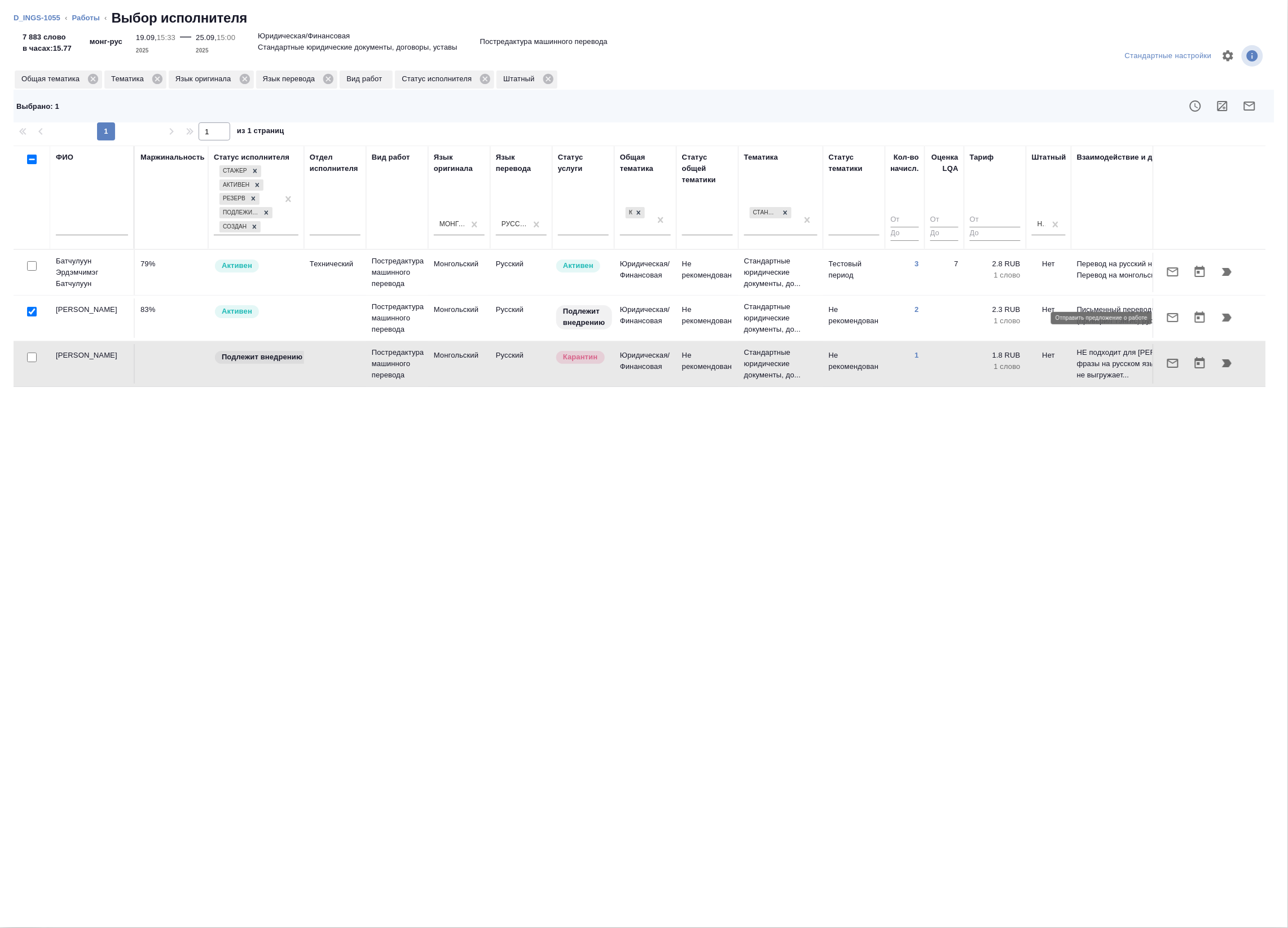
click at [1175, 316] on icon "button" at bounding box center [1172, 318] width 11 height 9
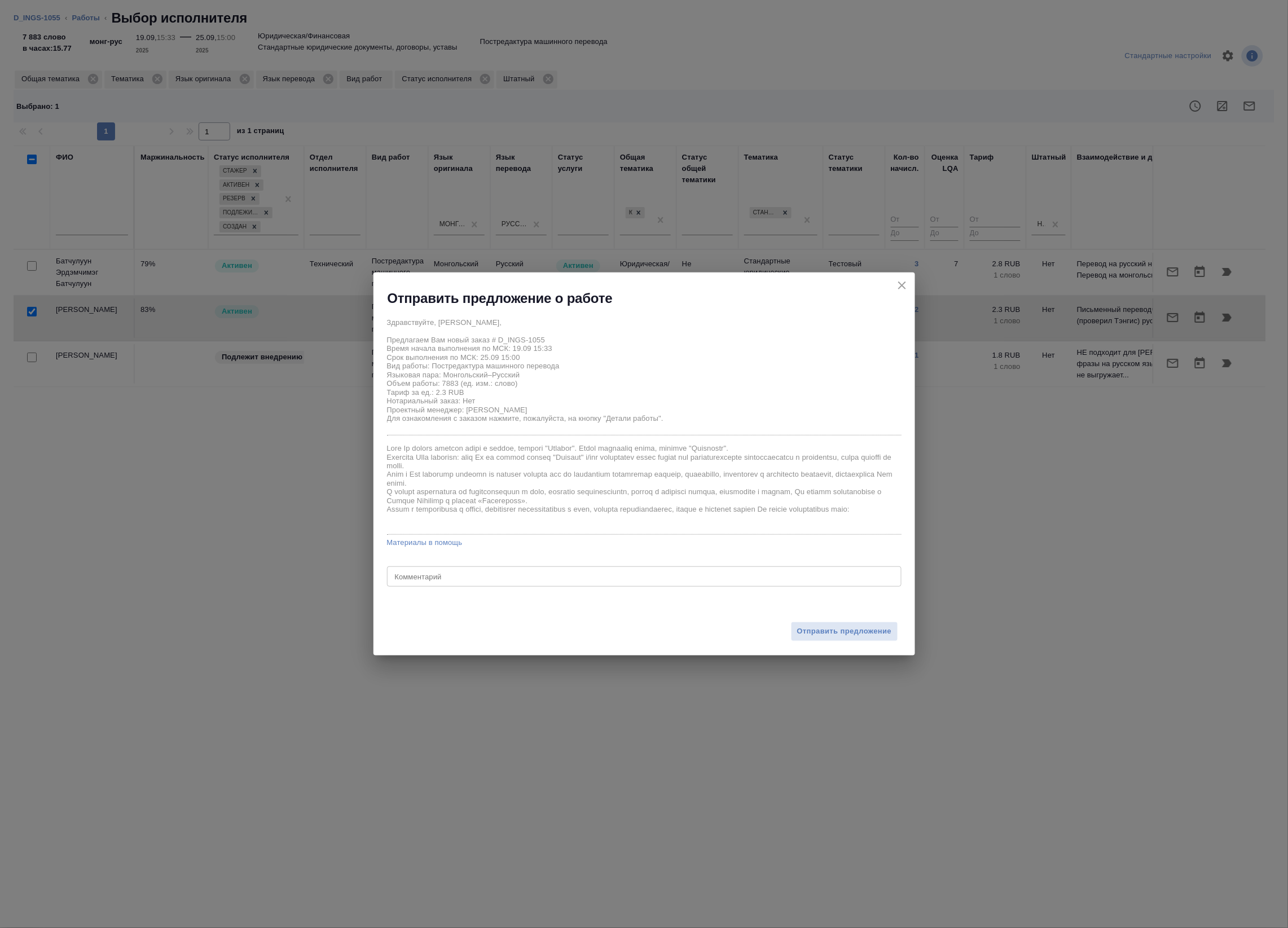
click at [602, 575] on textarea at bounding box center [644, 576] width 499 height 8
click at [904, 284] on icon "close" at bounding box center [902, 285] width 14 height 14
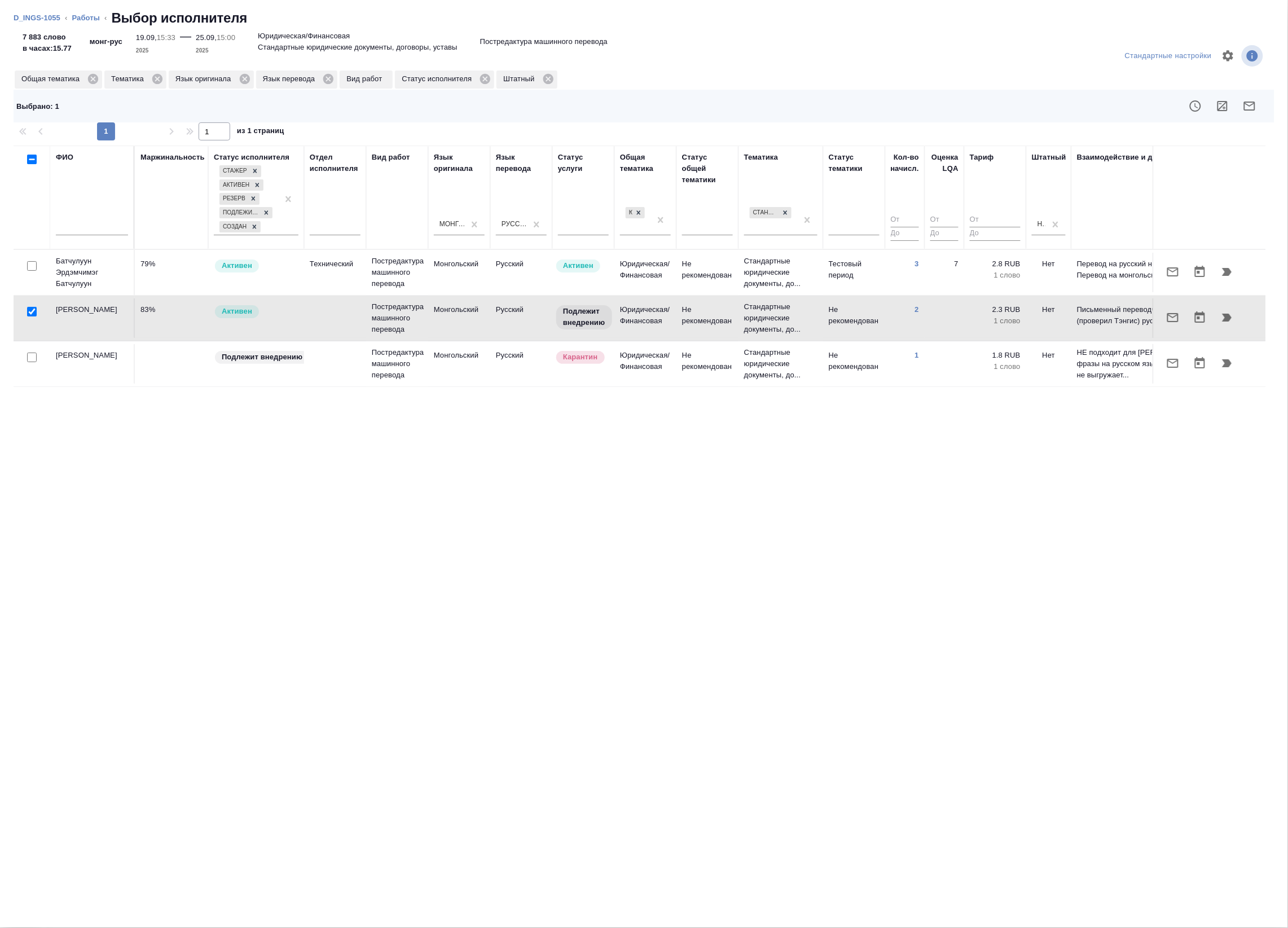
click at [83, 21] on li "Работы" at bounding box center [85, 18] width 28 height 11
click at [88, 17] on link "Работы" at bounding box center [85, 18] width 28 height 8
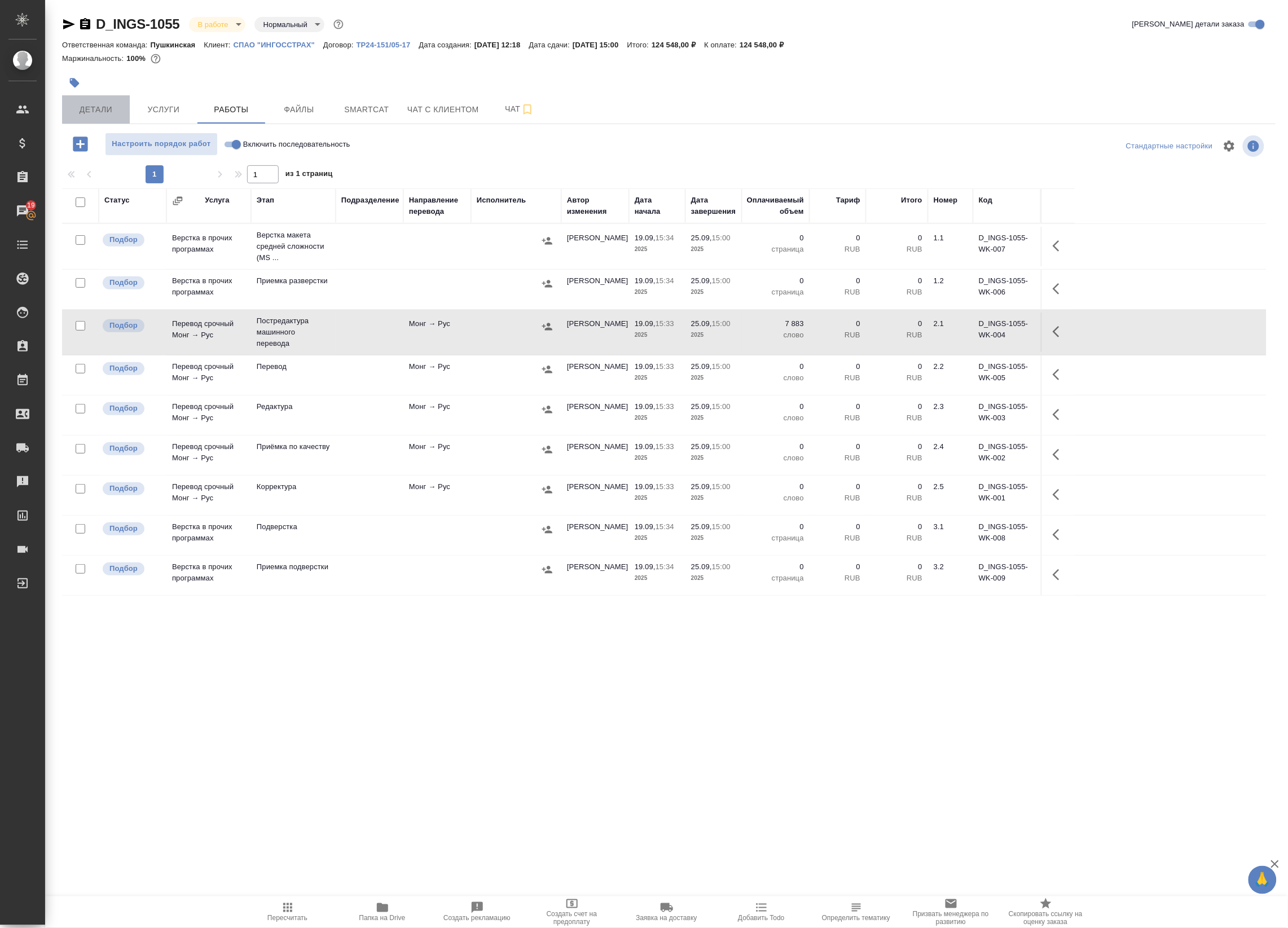
click at [106, 109] on span "Детали" at bounding box center [95, 110] width 54 height 14
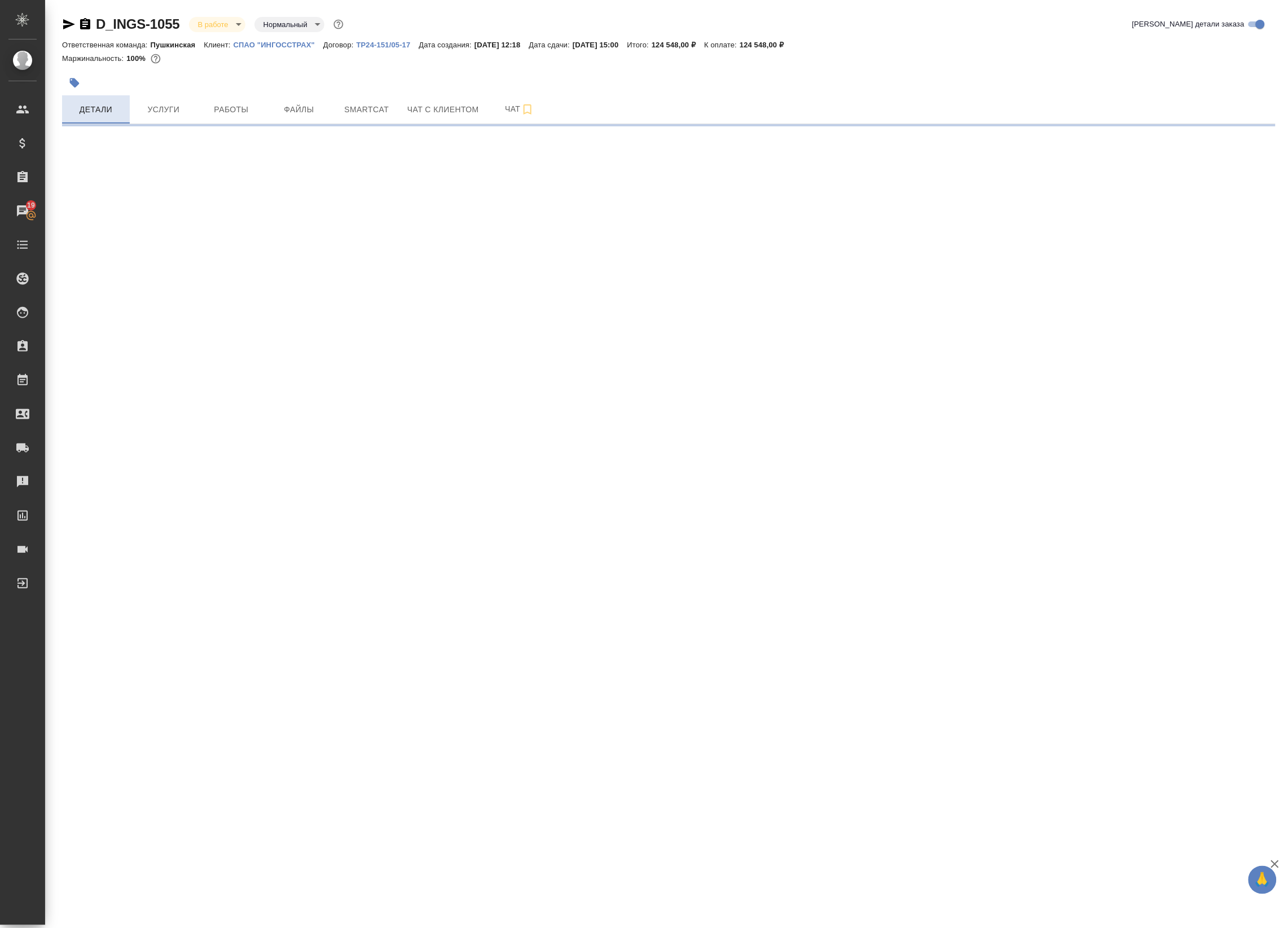
select select "RU"
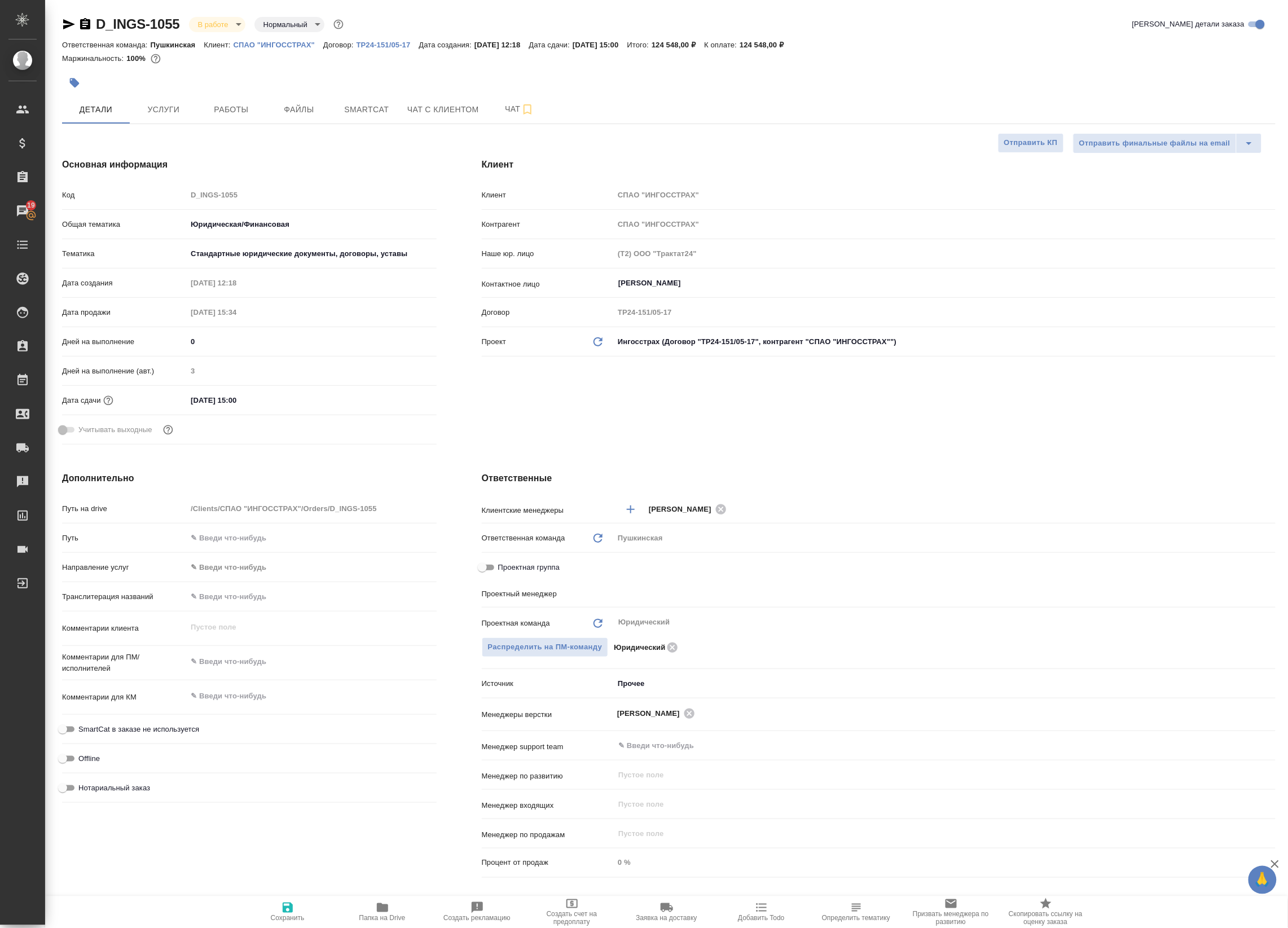
type textarea "x"
type input "[PERSON_NAME]"
click at [214, 114] on span "Работы" at bounding box center [231, 110] width 54 height 14
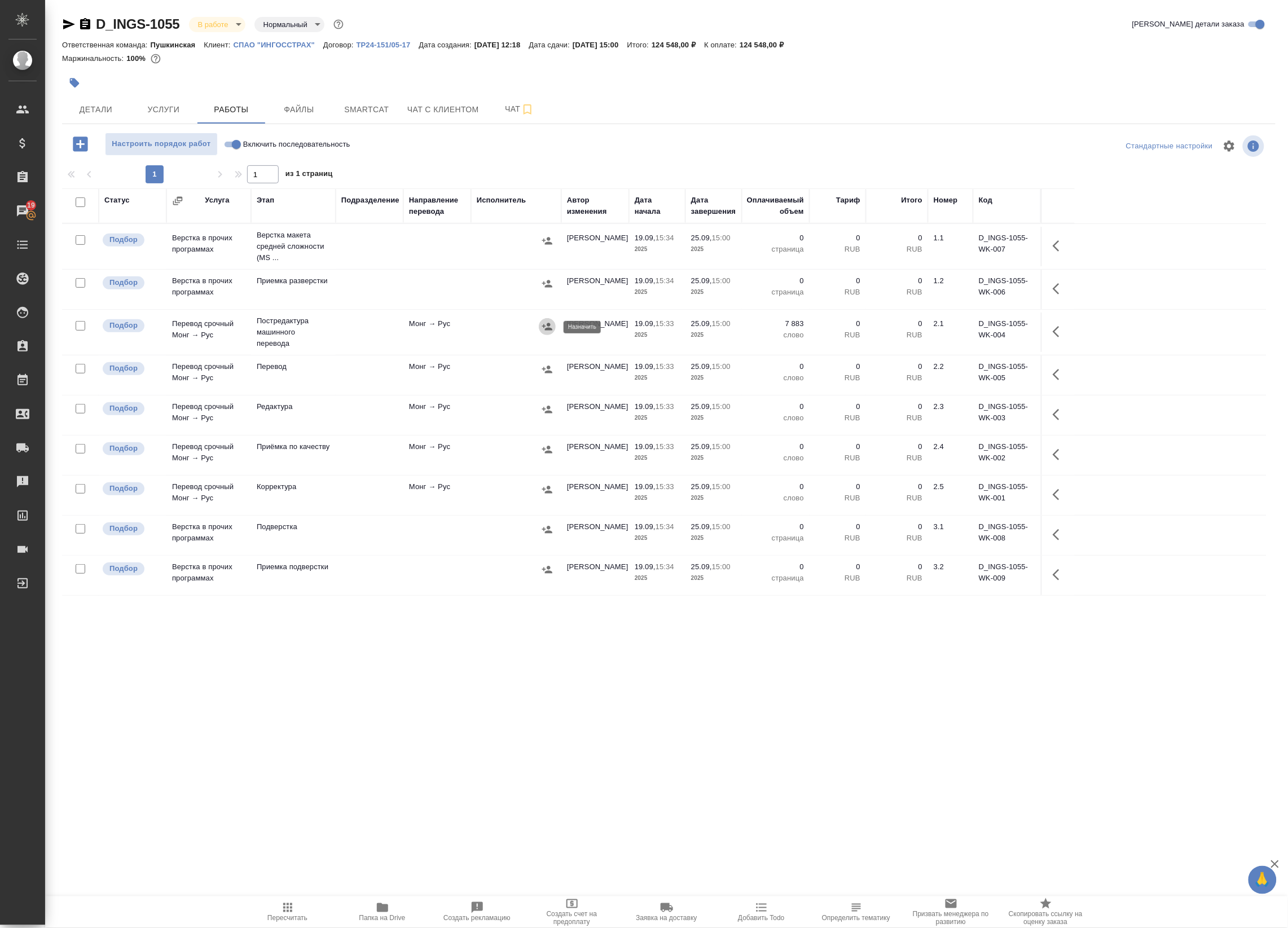
click at [548, 332] on icon "button" at bounding box center [547, 326] width 11 height 11
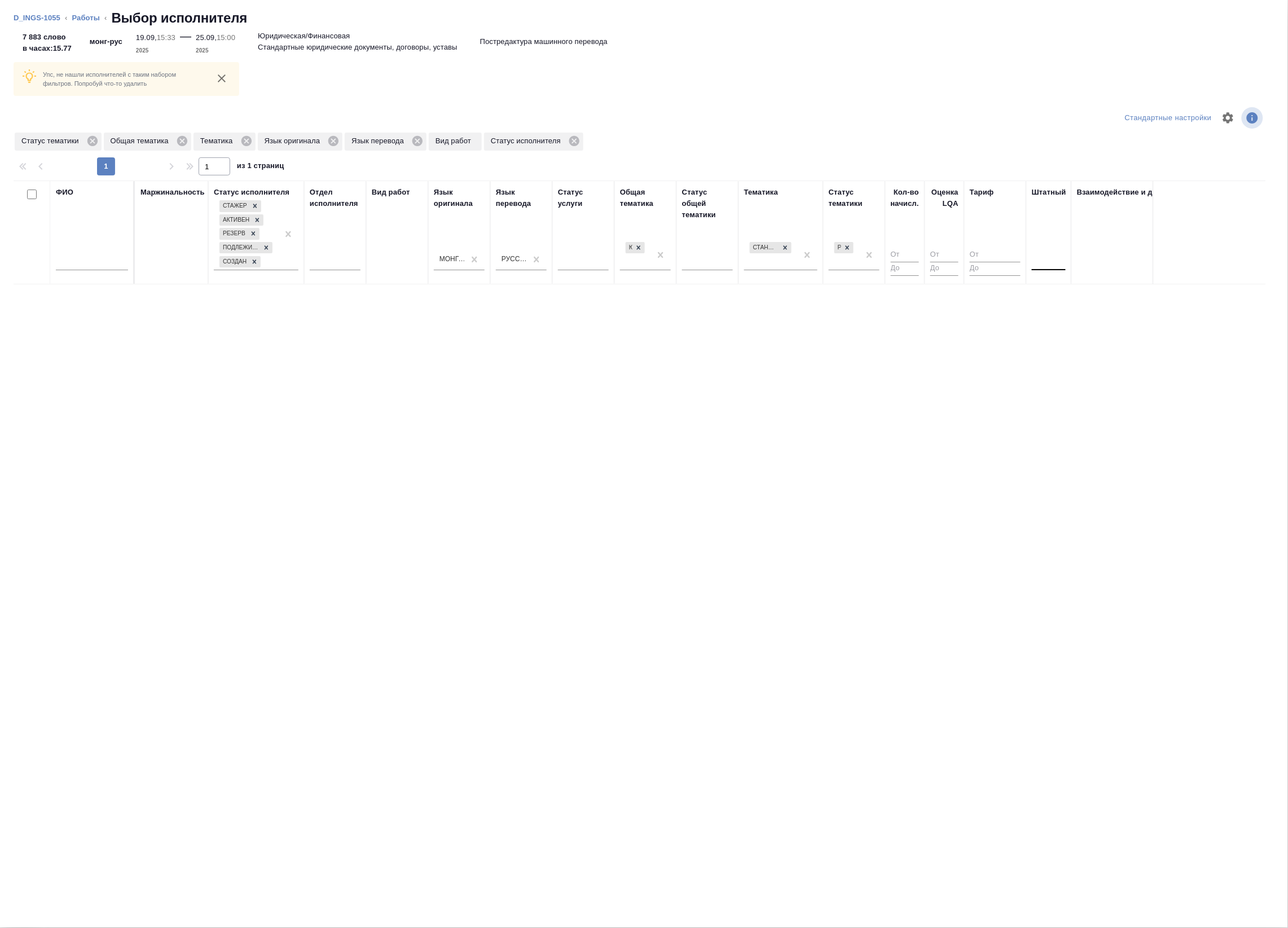
drag, startPoint x: 1064, startPoint y: 268, endPoint x: 1058, endPoint y: 274, distance: 8.5
click at [1063, 268] on div at bounding box center [1049, 259] width 34 height 21
click at [1055, 291] on div "Нет" at bounding box center [1116, 295] width 169 height 21
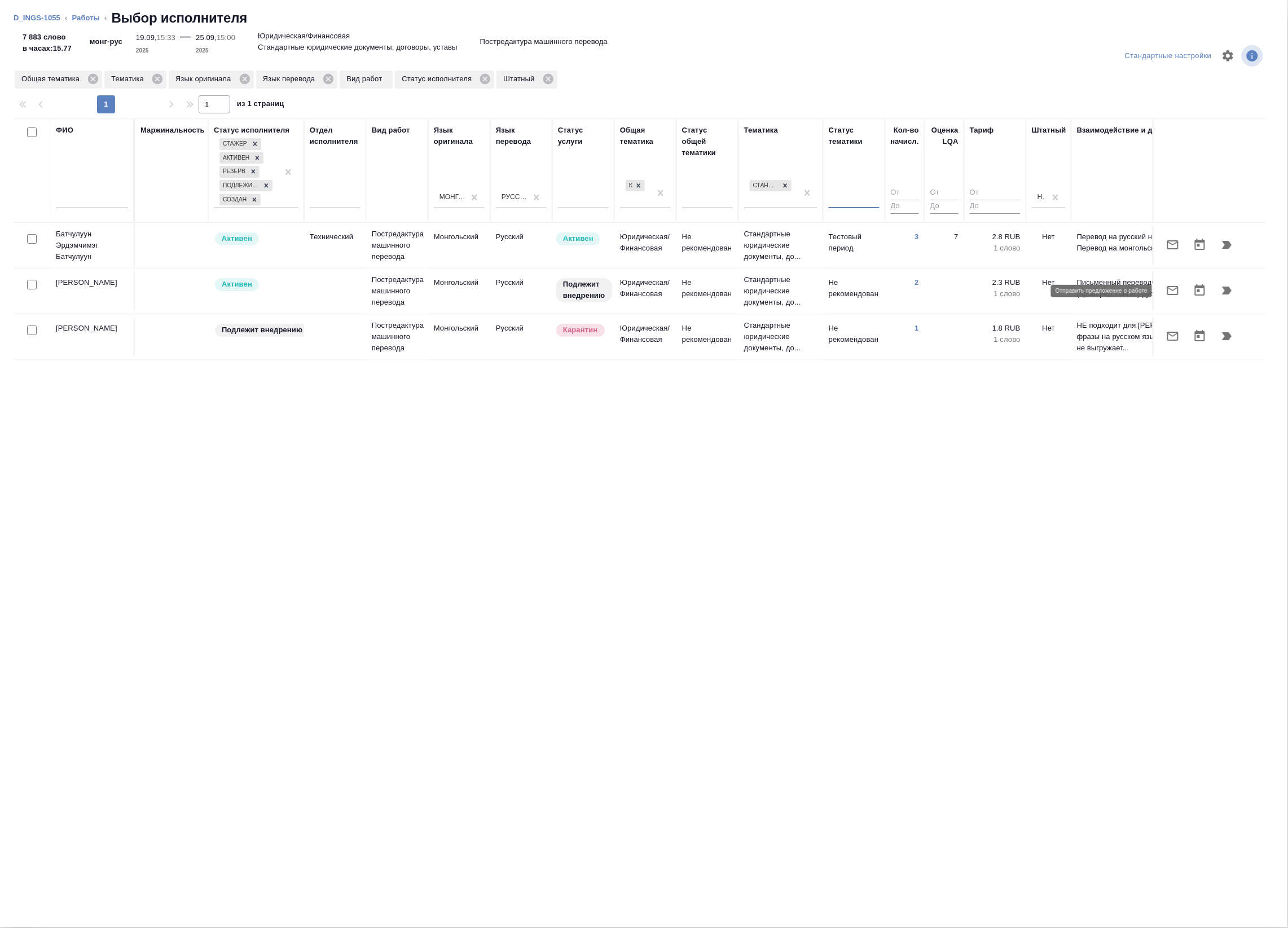
click at [1179, 285] on icon "button" at bounding box center [1173, 291] width 14 height 14
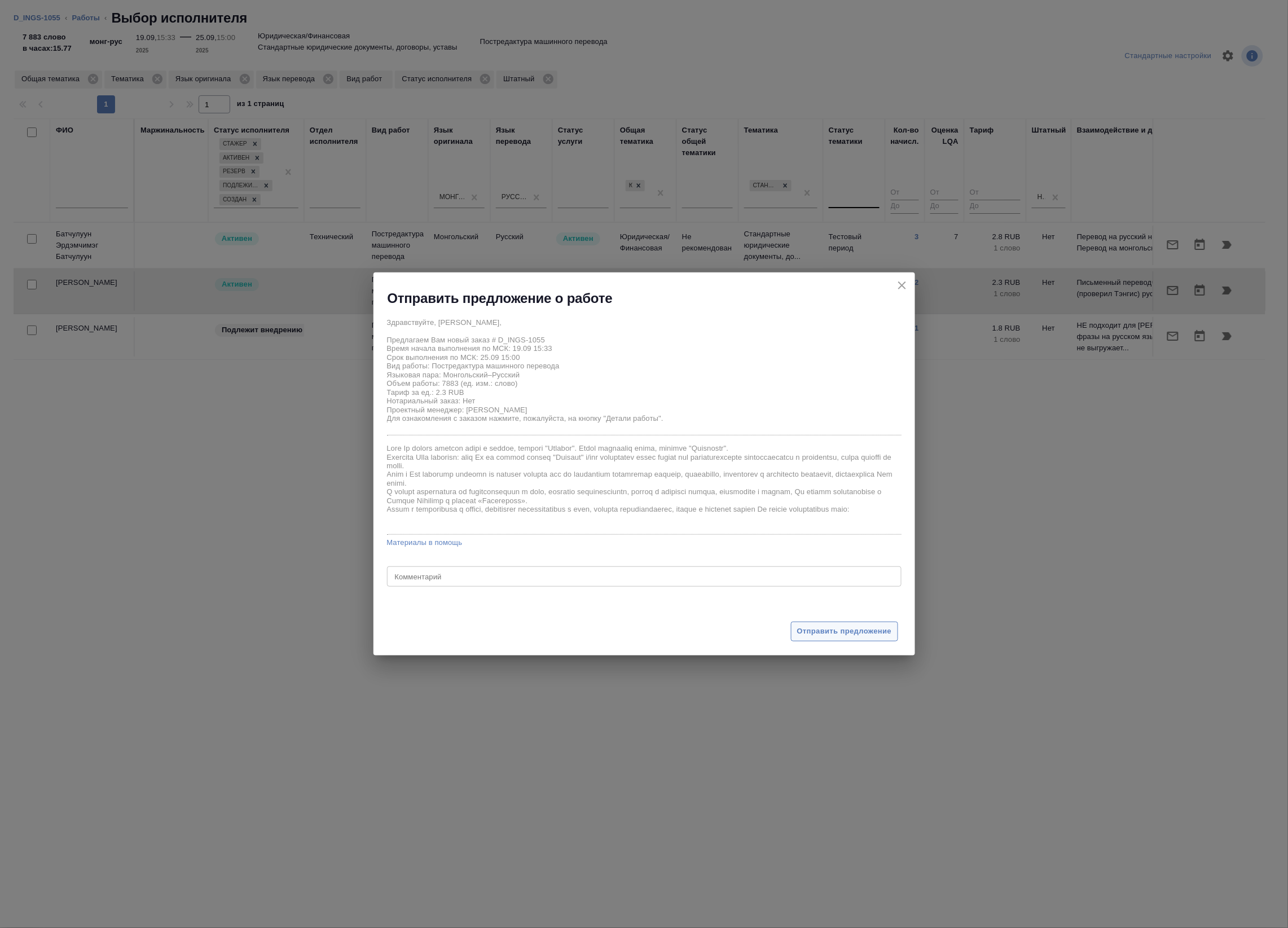
click at [818, 639] on button "Отправить предложение" at bounding box center [844, 631] width 108 height 20
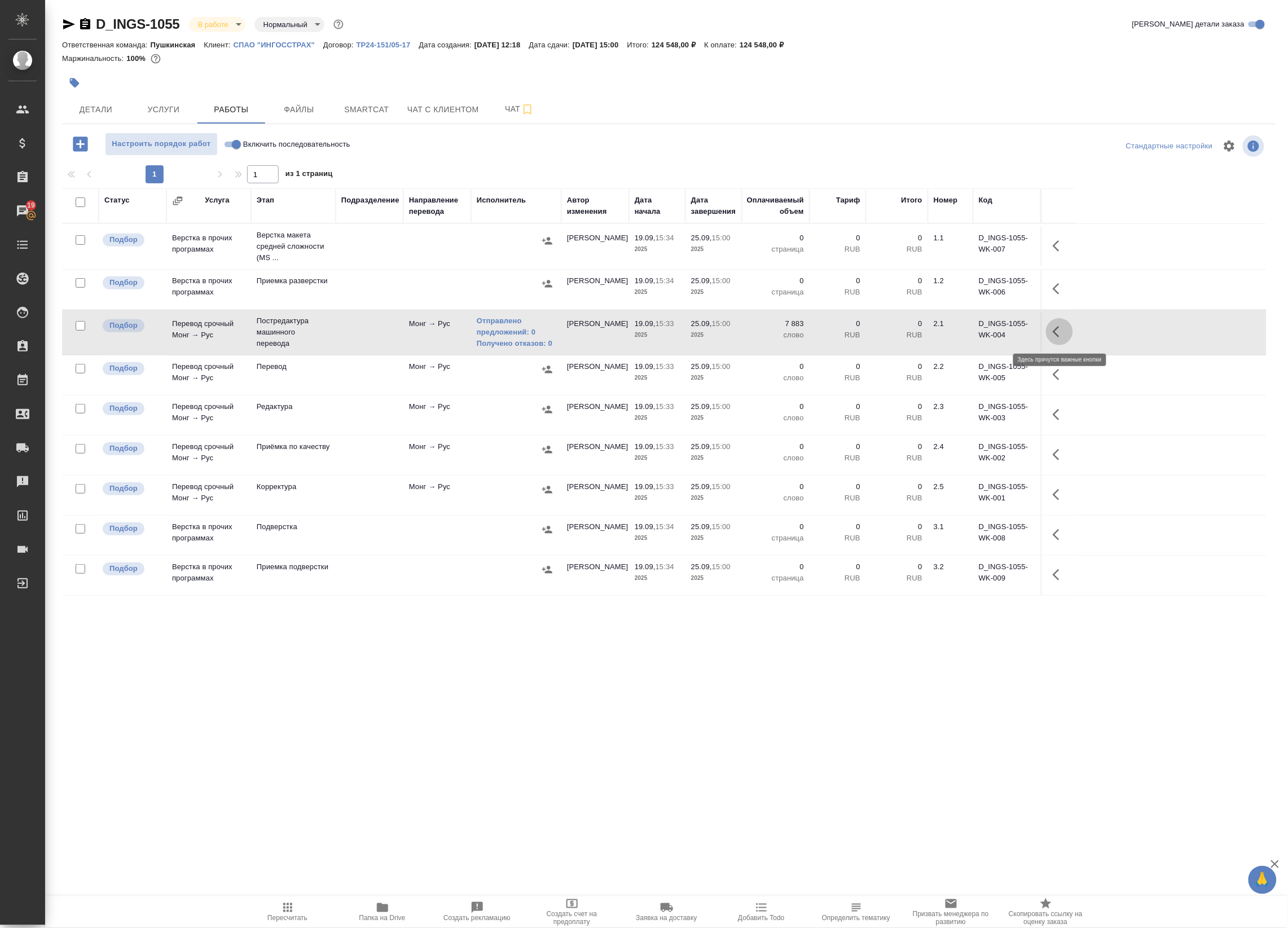
click at [1061, 331] on icon "button" at bounding box center [1059, 332] width 14 height 14
click at [976, 337] on icon "button" at bounding box center [977, 332] width 14 height 14
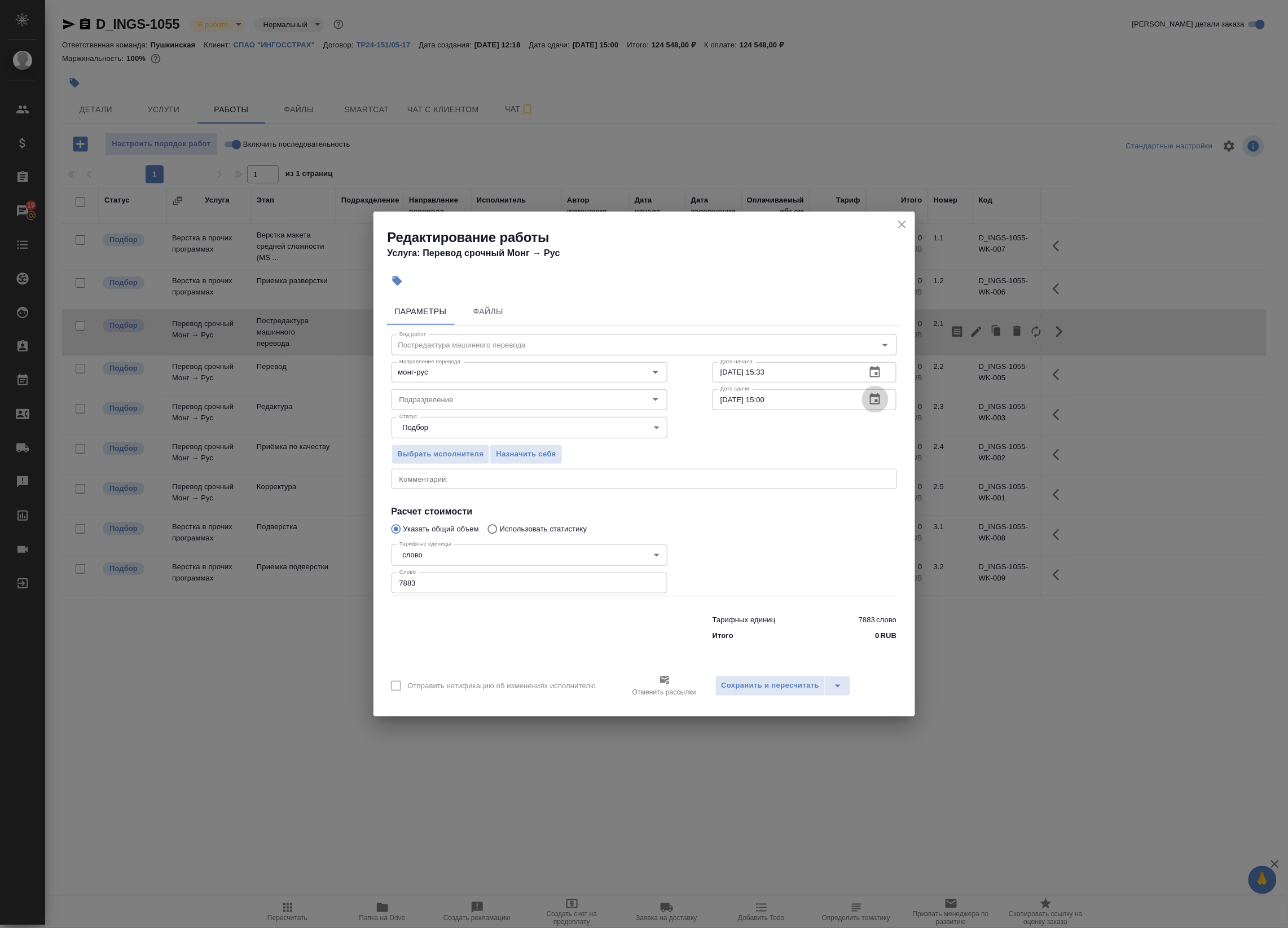
click at [875, 398] on icon "button" at bounding box center [875, 400] width 14 height 14
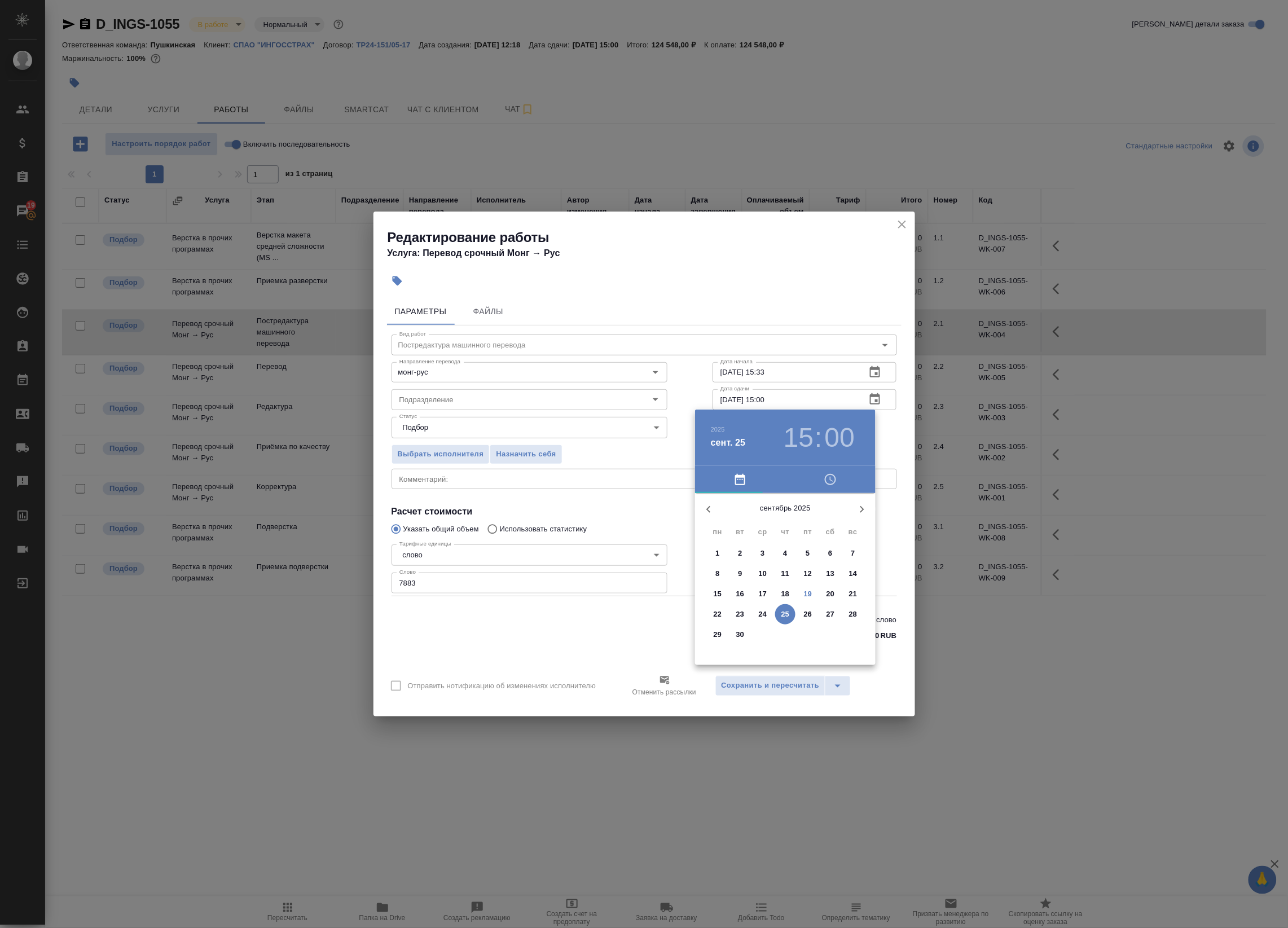
drag, startPoint x: 901, startPoint y: 258, endPoint x: 889, endPoint y: 229, distance: 31.4
click at [901, 252] on div at bounding box center [644, 464] width 1288 height 928
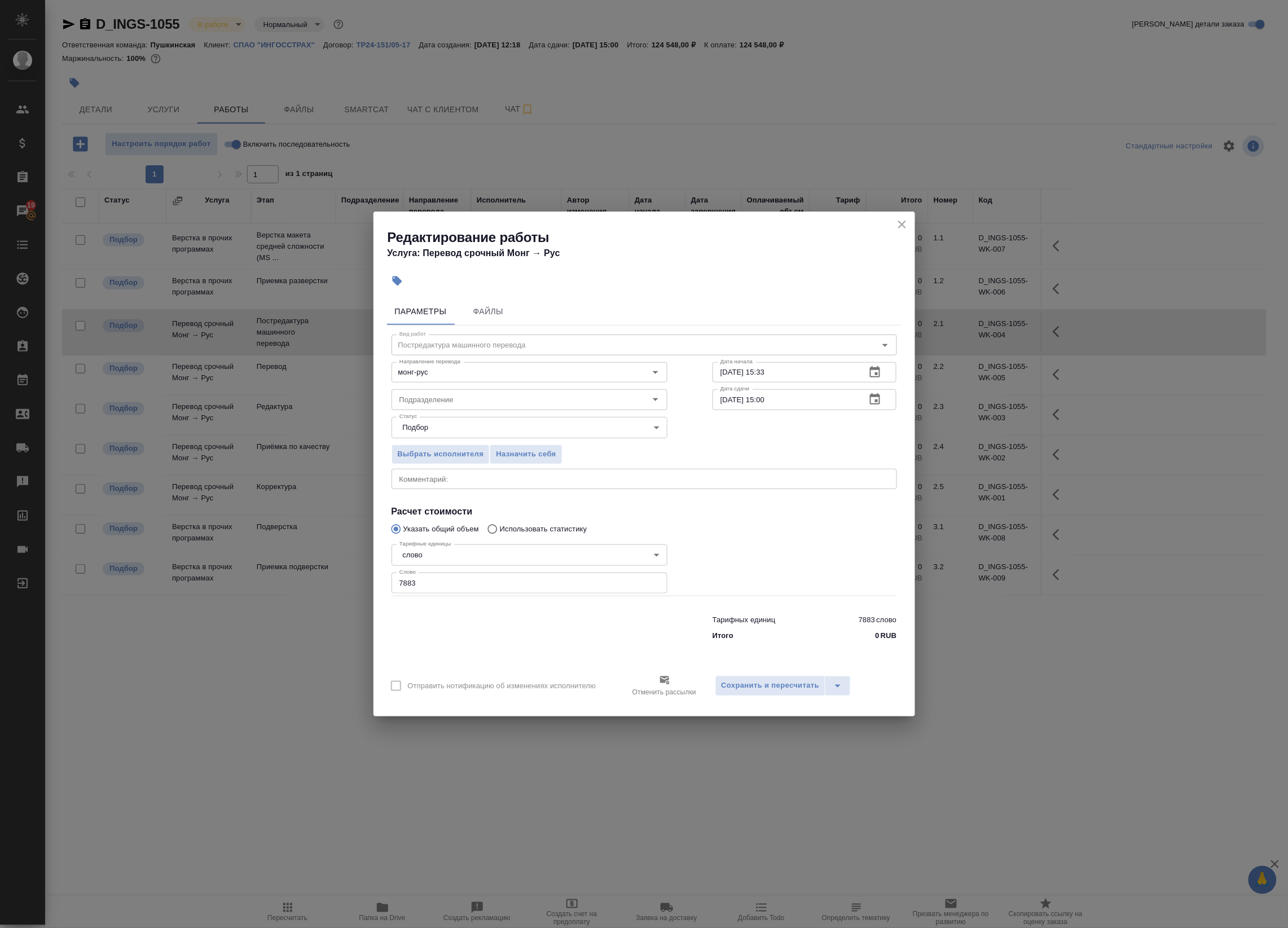
drag, startPoint x: 895, startPoint y: 221, endPoint x: 901, endPoint y: 223, distance: 6.3
click at [909, 224] on button "close" at bounding box center [902, 224] width 17 height 17
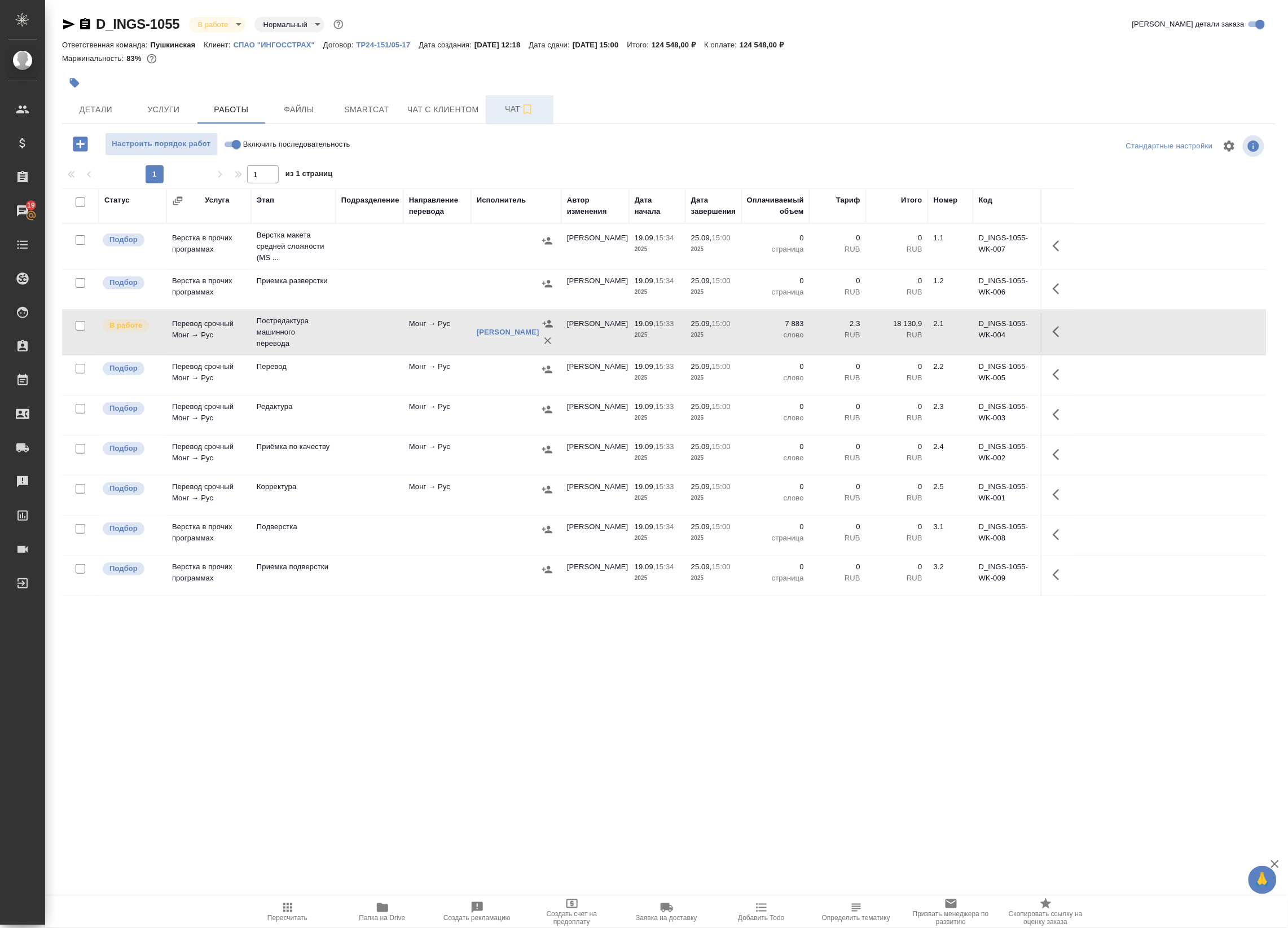
click at [504, 101] on button "Чат" at bounding box center [519, 109] width 68 height 28
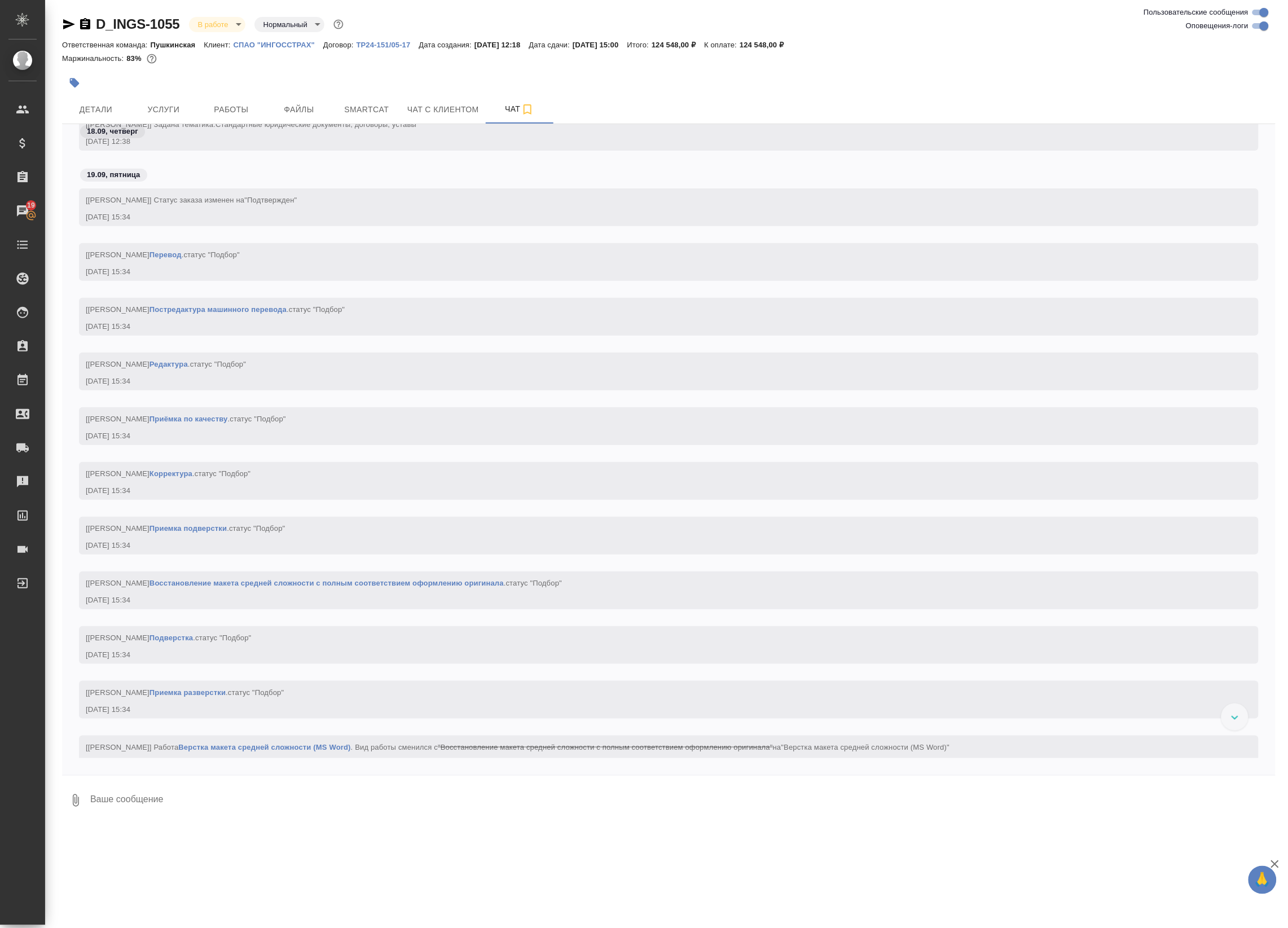
scroll to position [520, 0]
click at [242, 114] on span "Работы" at bounding box center [231, 110] width 54 height 14
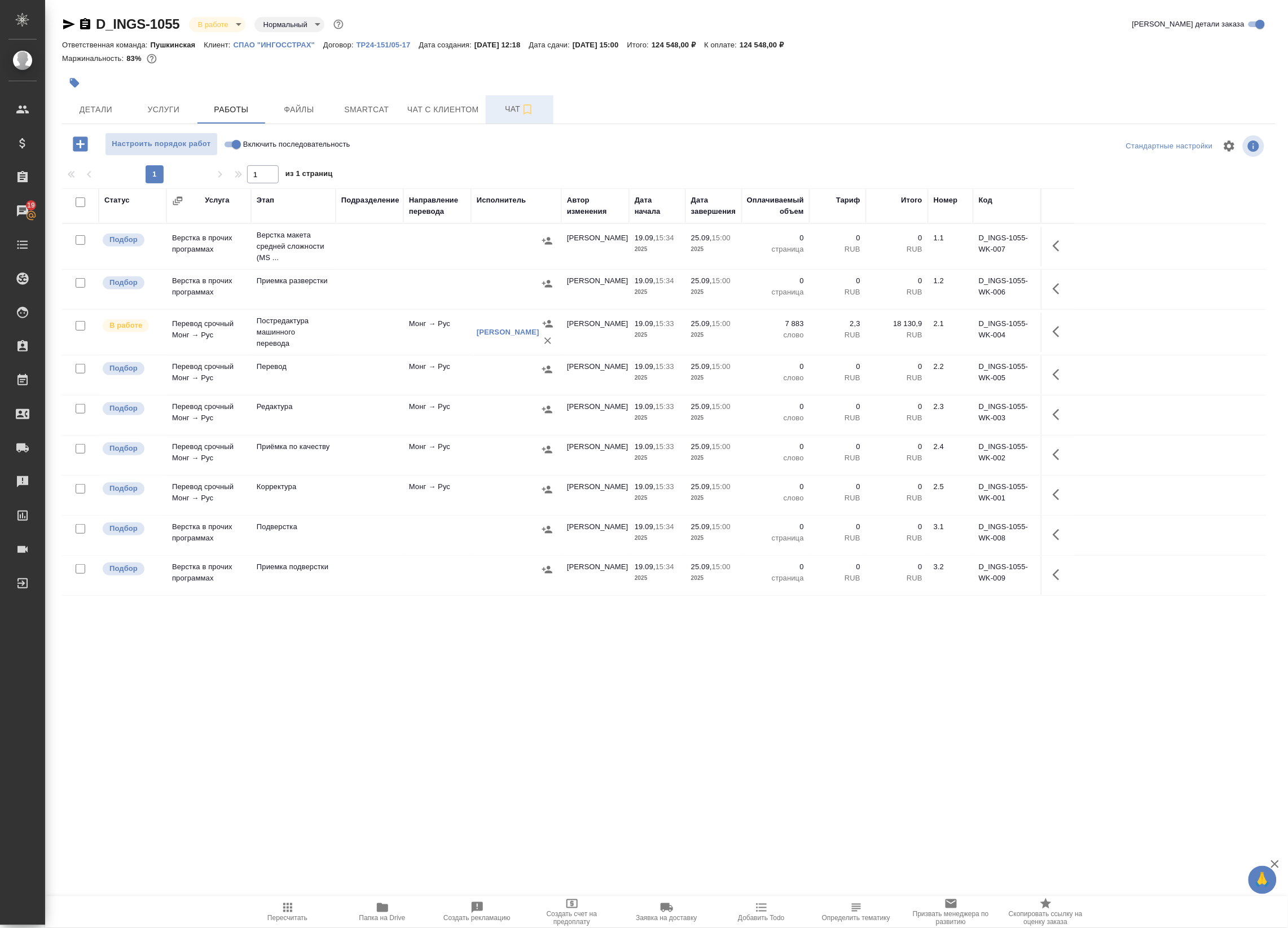
click at [516, 105] on span "Чат" at bounding box center [519, 109] width 54 height 14
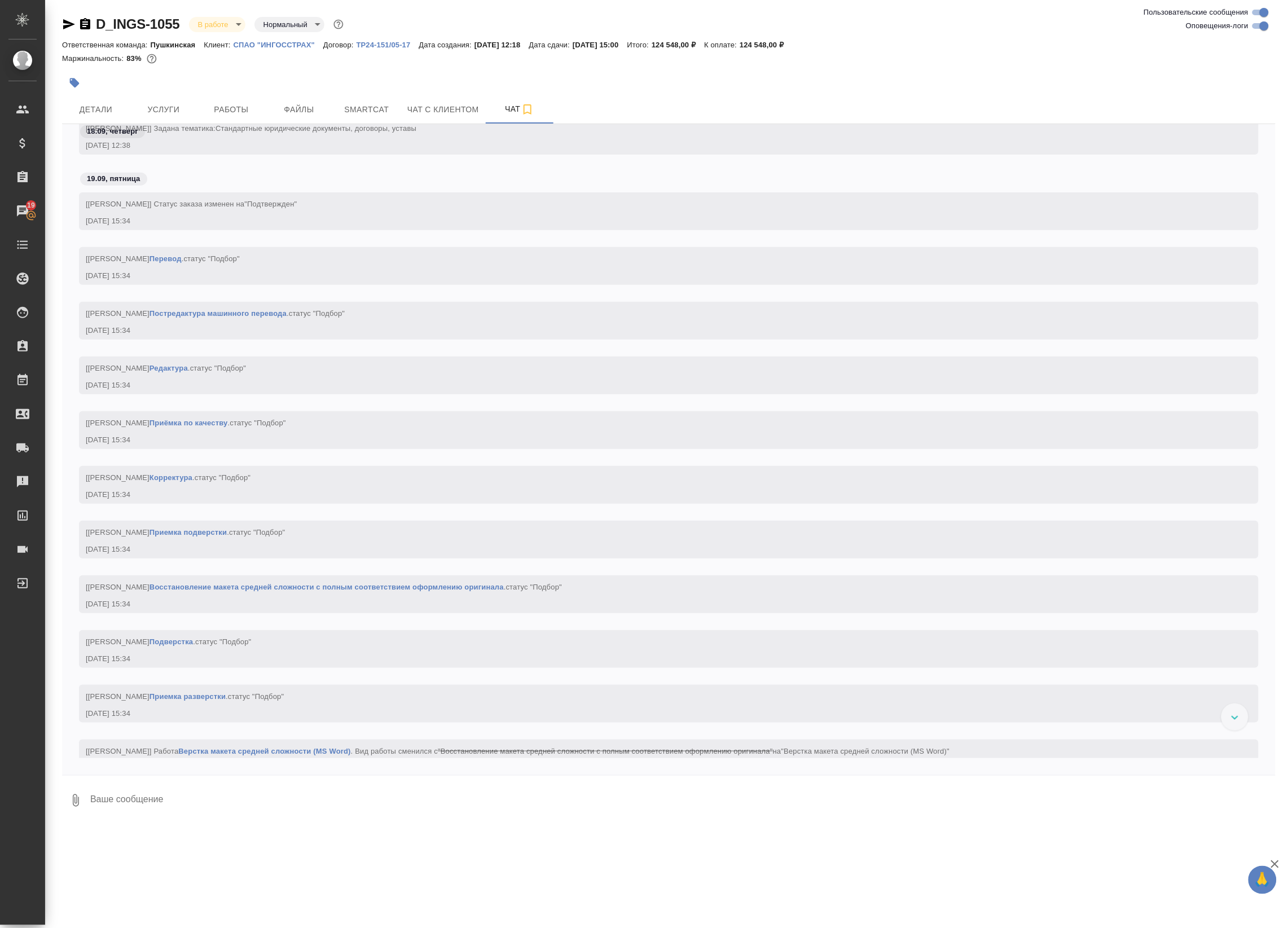
scroll to position [520, 0]
click at [249, 111] on span "Работы" at bounding box center [231, 110] width 54 height 14
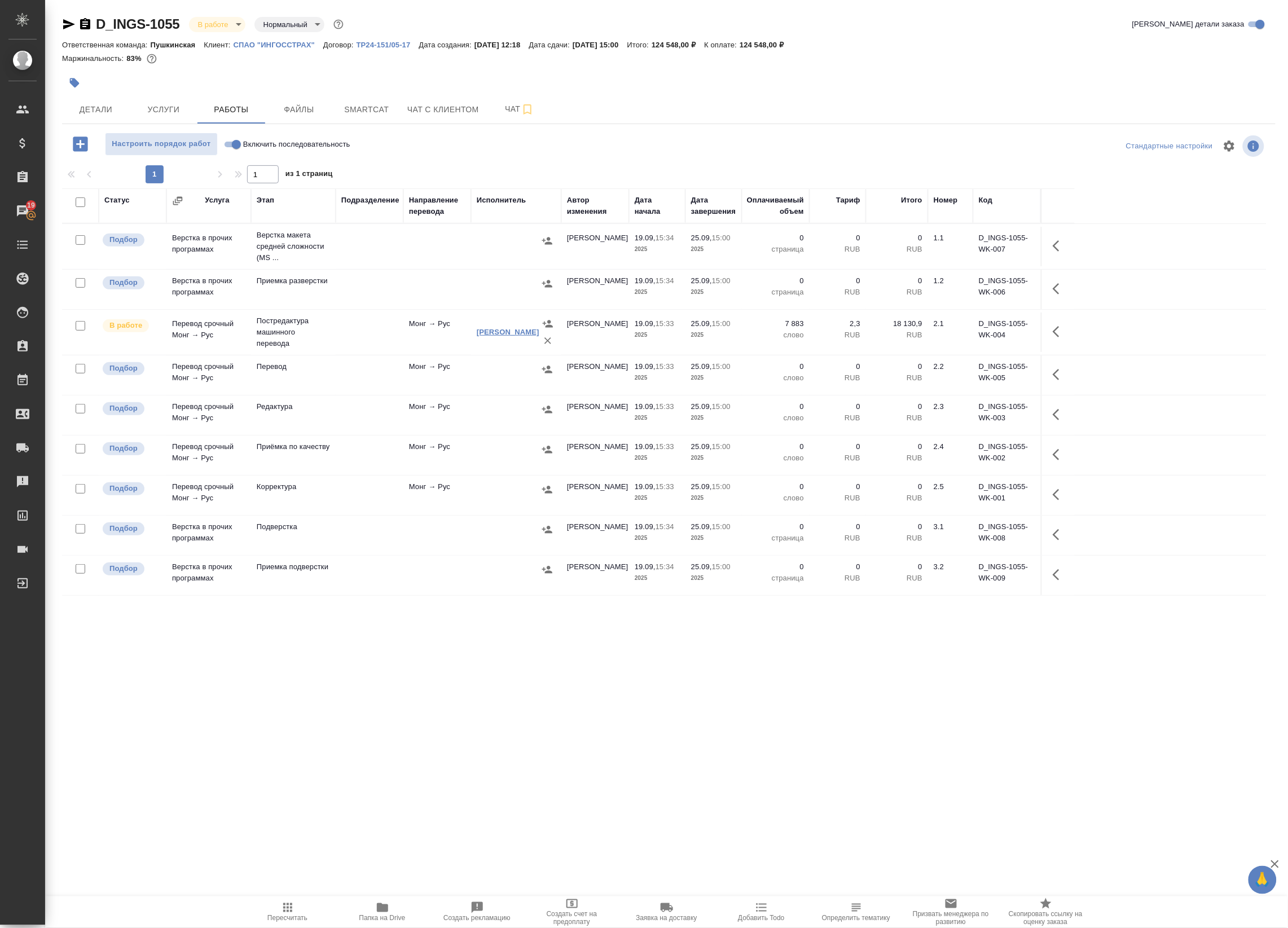
click at [517, 334] on link "Батсайхан Сара" at bounding box center [508, 332] width 63 height 8
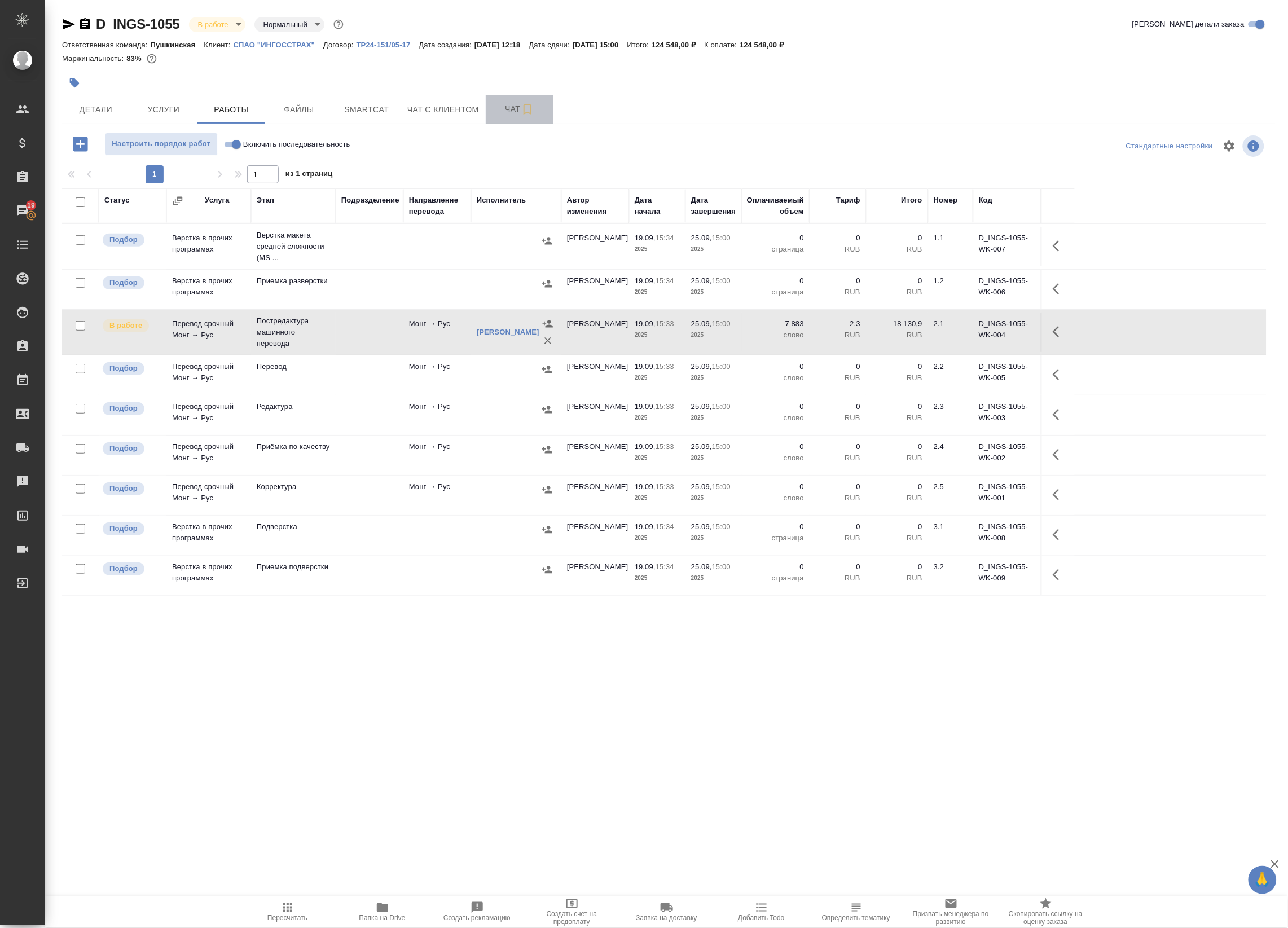
click at [518, 108] on span "Чат" at bounding box center [519, 109] width 54 height 14
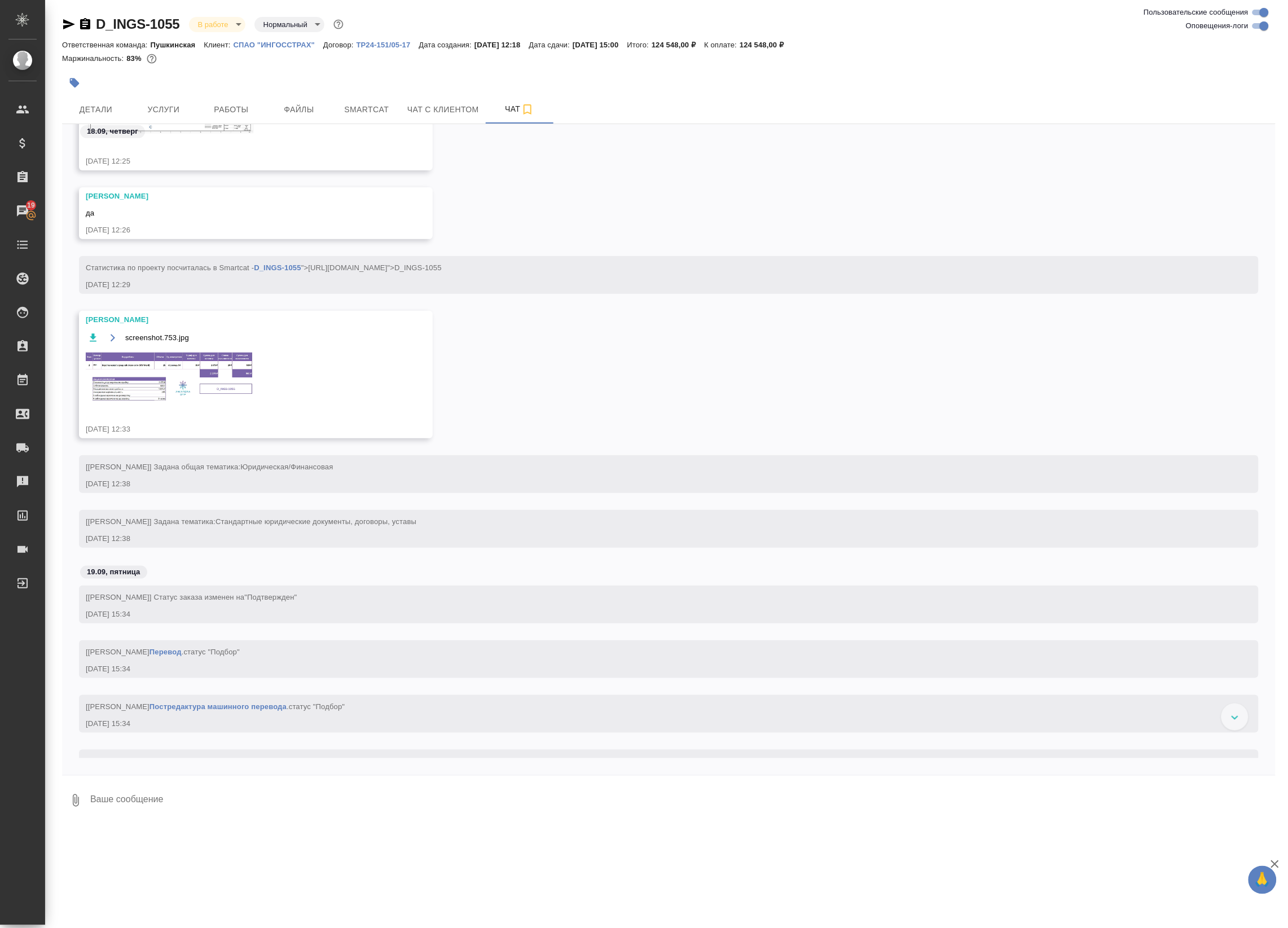
scroll to position [231, 0]
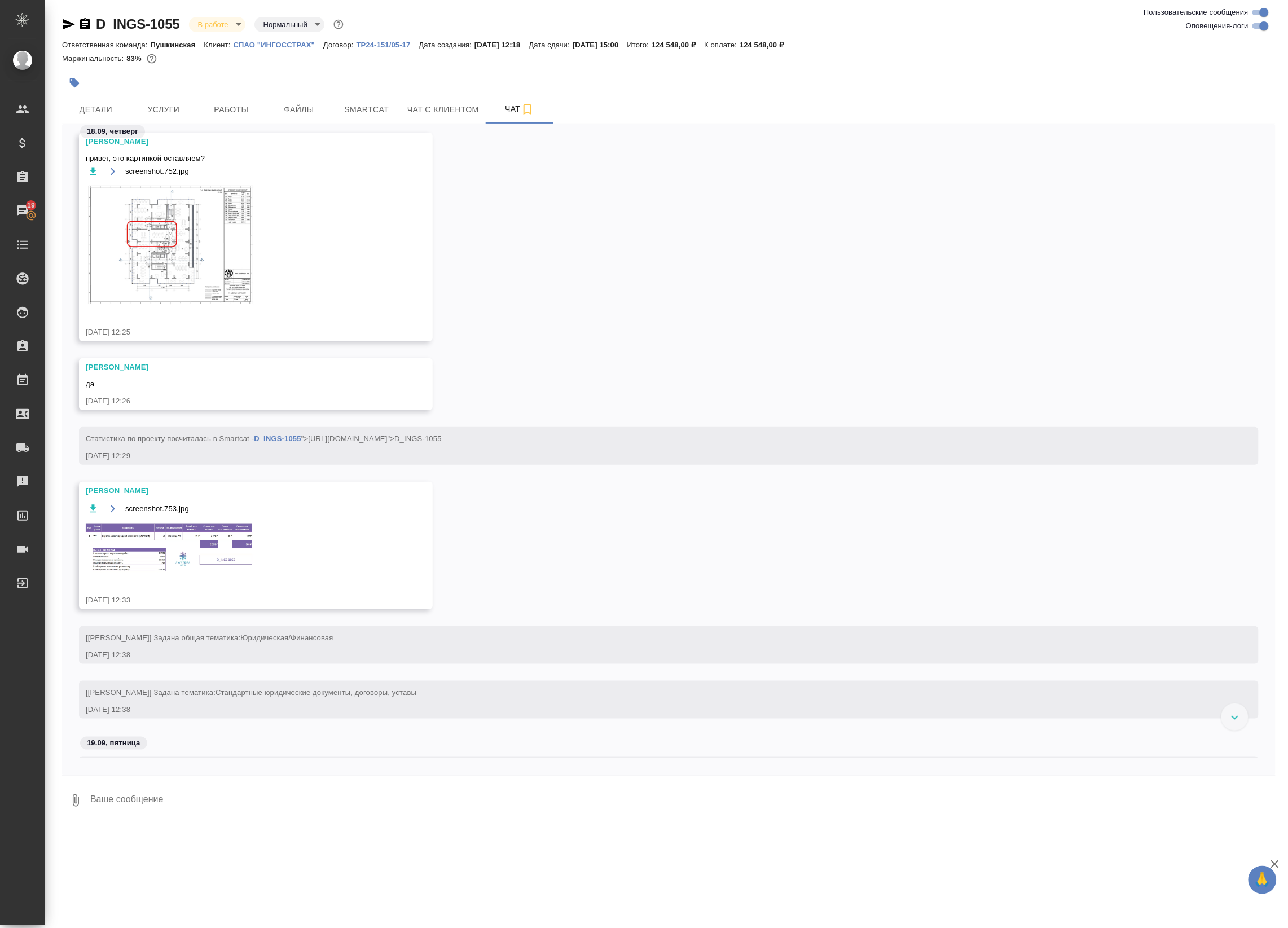
click at [168, 556] on img at bounding box center [170, 548] width 169 height 53
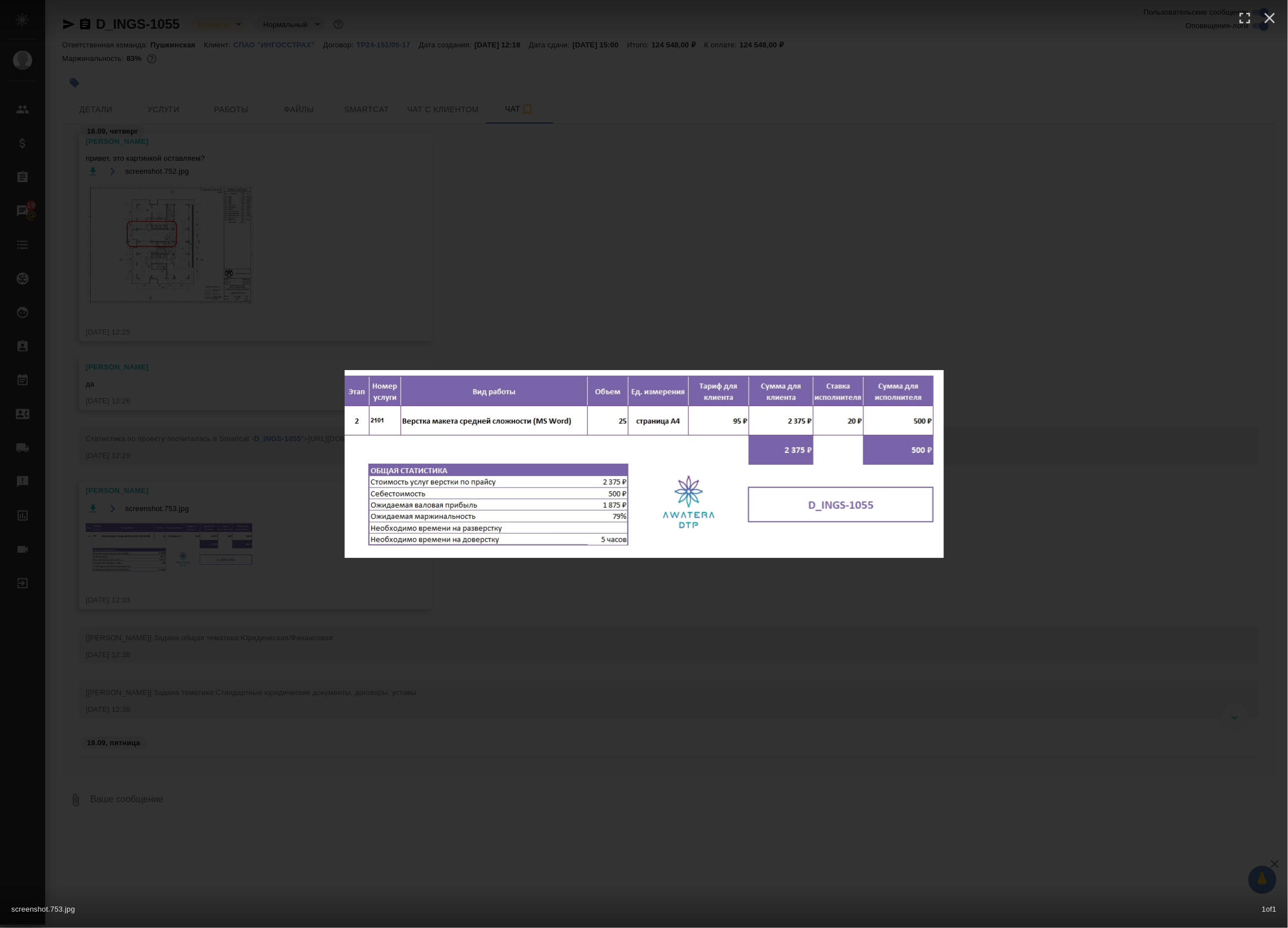
click at [243, 548] on div "screenshot.753.jpg 1 of 1" at bounding box center [644, 464] width 1288 height 928
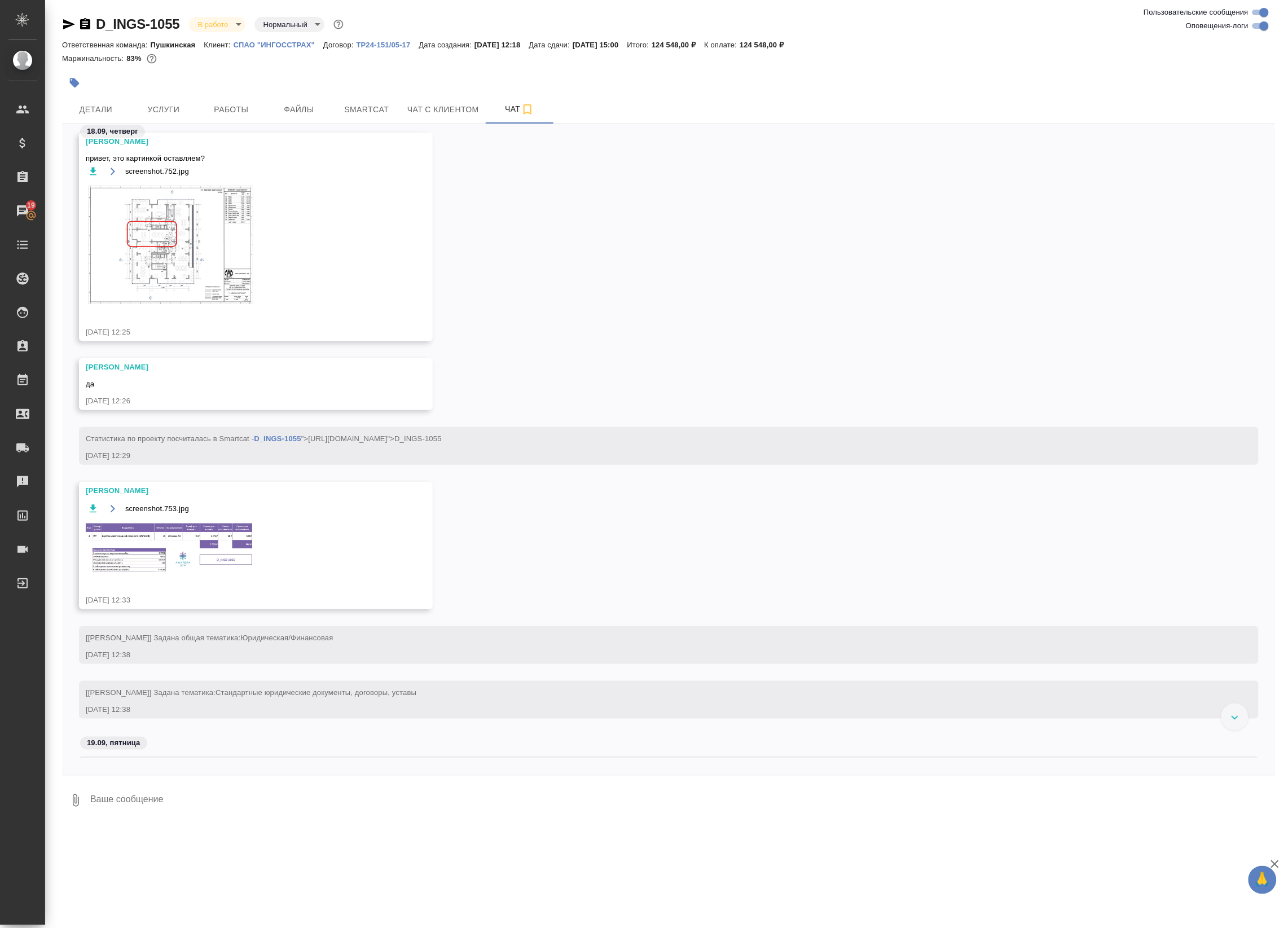
click at [79, 24] on icon "button" at bounding box center [85, 24] width 14 height 14
click at [210, 108] on span "Работы" at bounding box center [231, 110] width 54 height 14
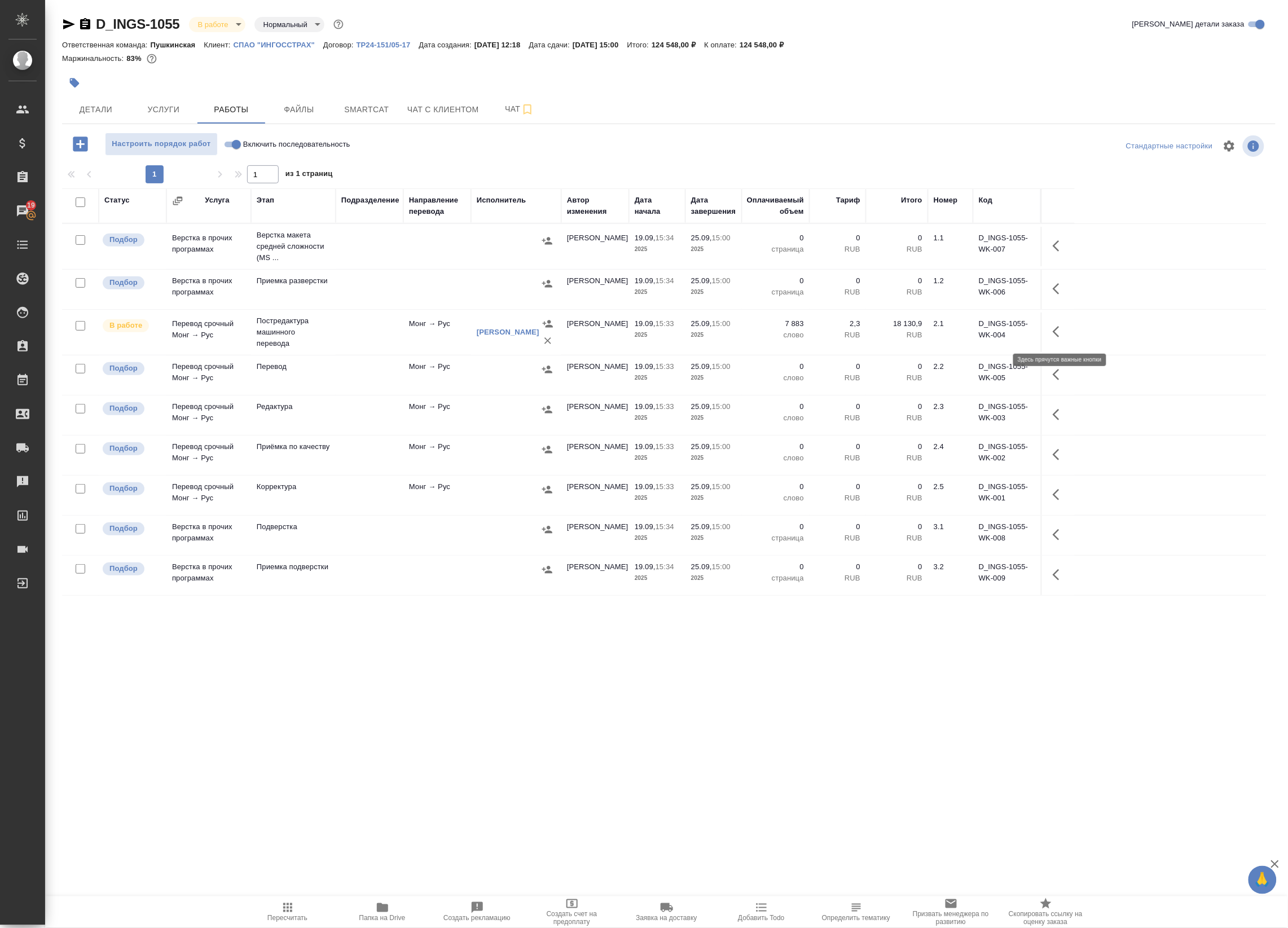
click at [1059, 335] on icon "button" at bounding box center [1059, 332] width 14 height 14
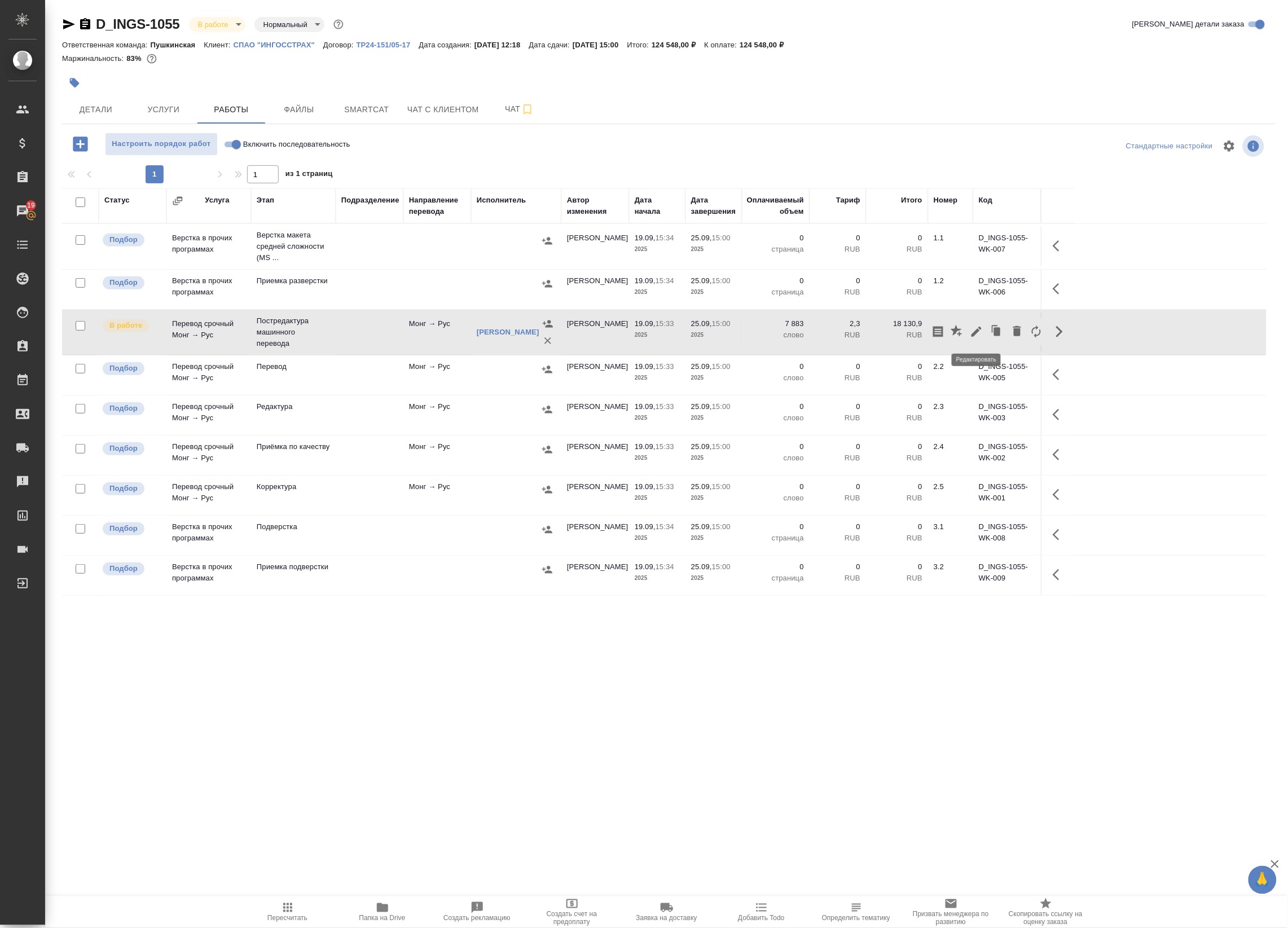
click at [978, 335] on icon "button" at bounding box center [977, 332] width 14 height 14
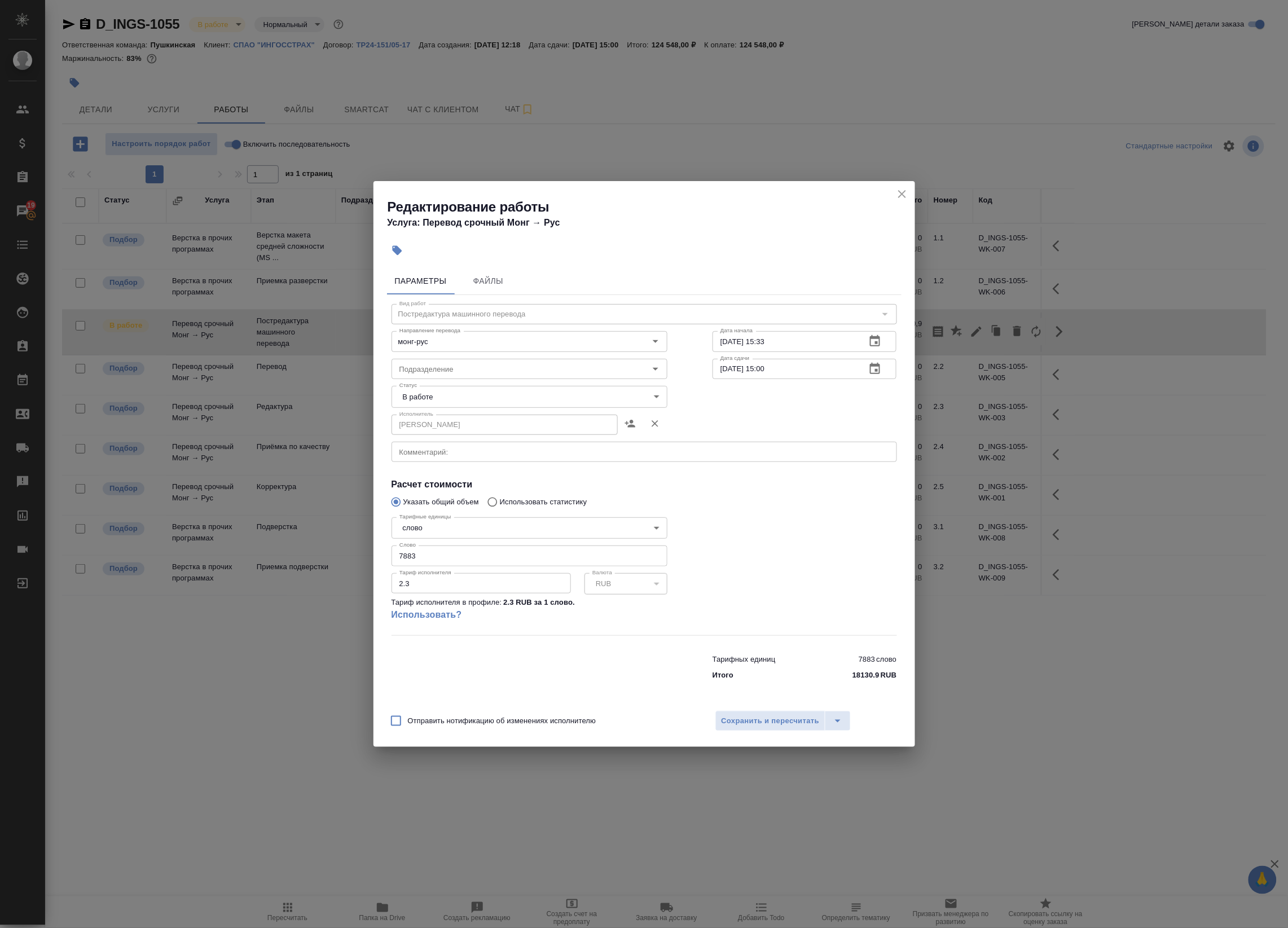
click at [876, 374] on icon "button" at bounding box center [875, 368] width 10 height 11
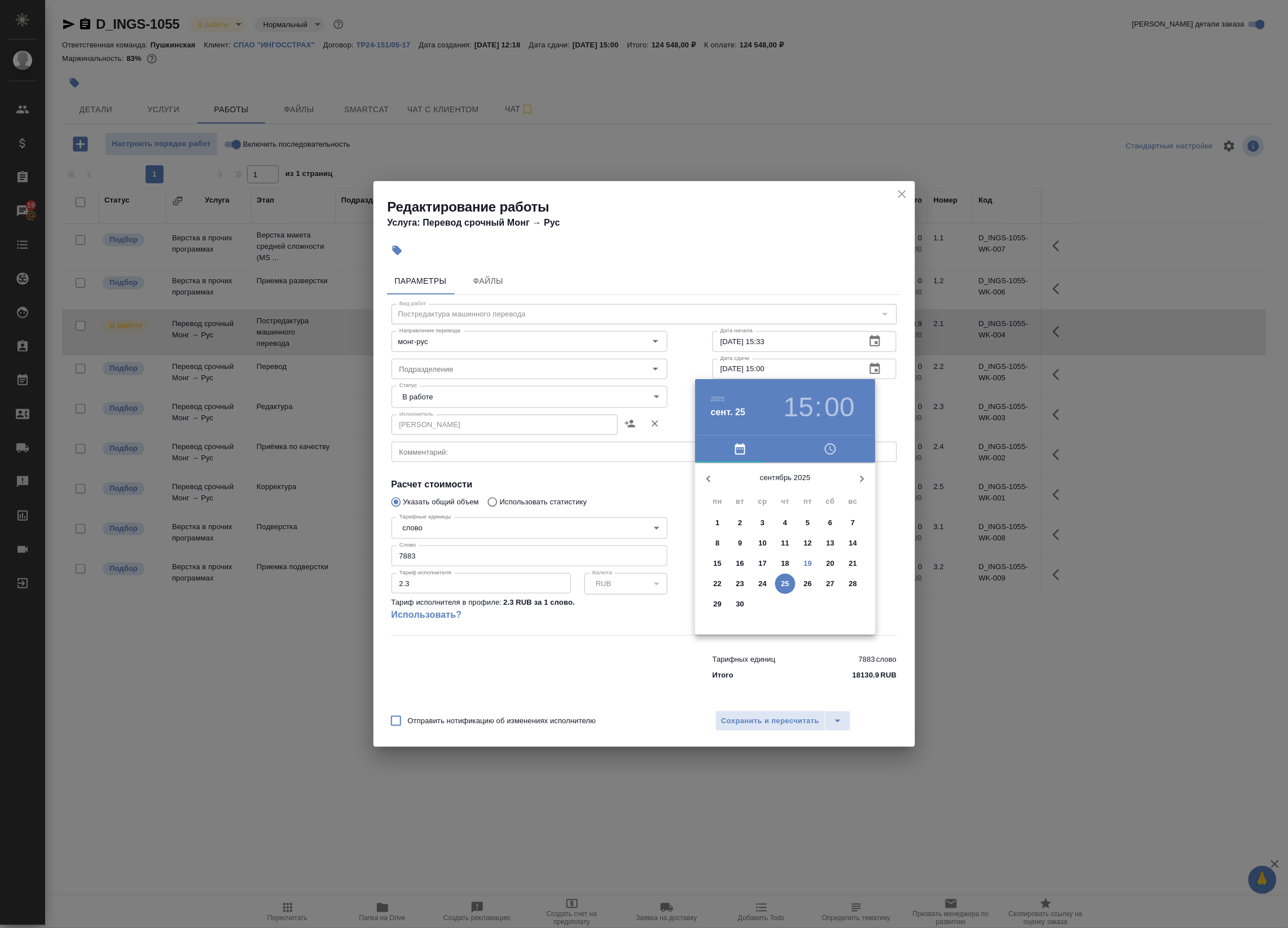
click at [802, 408] on h3 "15" at bounding box center [798, 406] width 30 height 31
click at [731, 525] on div at bounding box center [785, 551] width 146 height 146
type input "25.09.2025 10:00"
click at [785, 486] on div at bounding box center [785, 551] width 146 height 146
click at [881, 413] on div at bounding box center [644, 464] width 1288 height 928
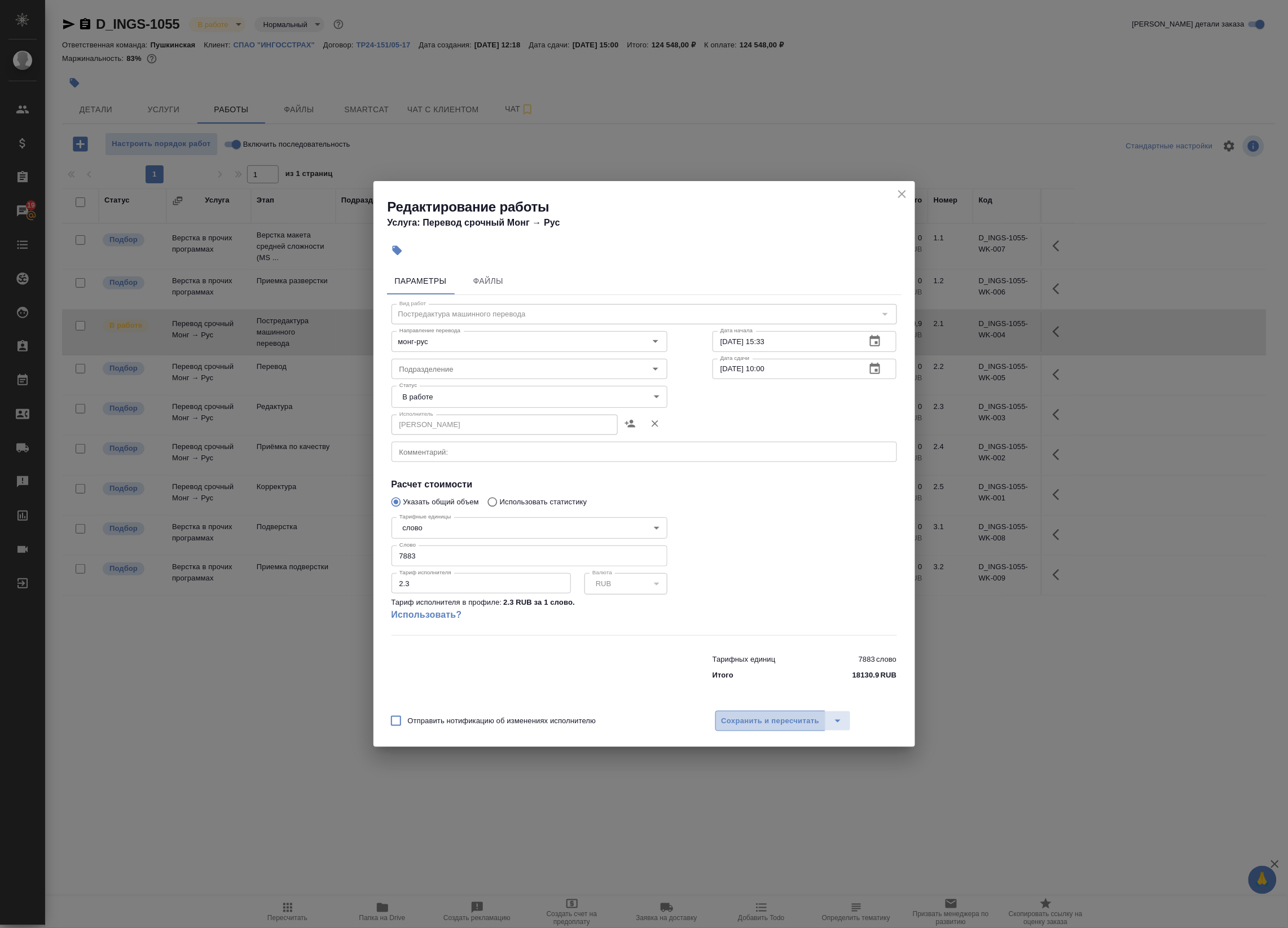
click at [744, 717] on span "Сохранить и пересчитать" at bounding box center [770, 721] width 98 height 13
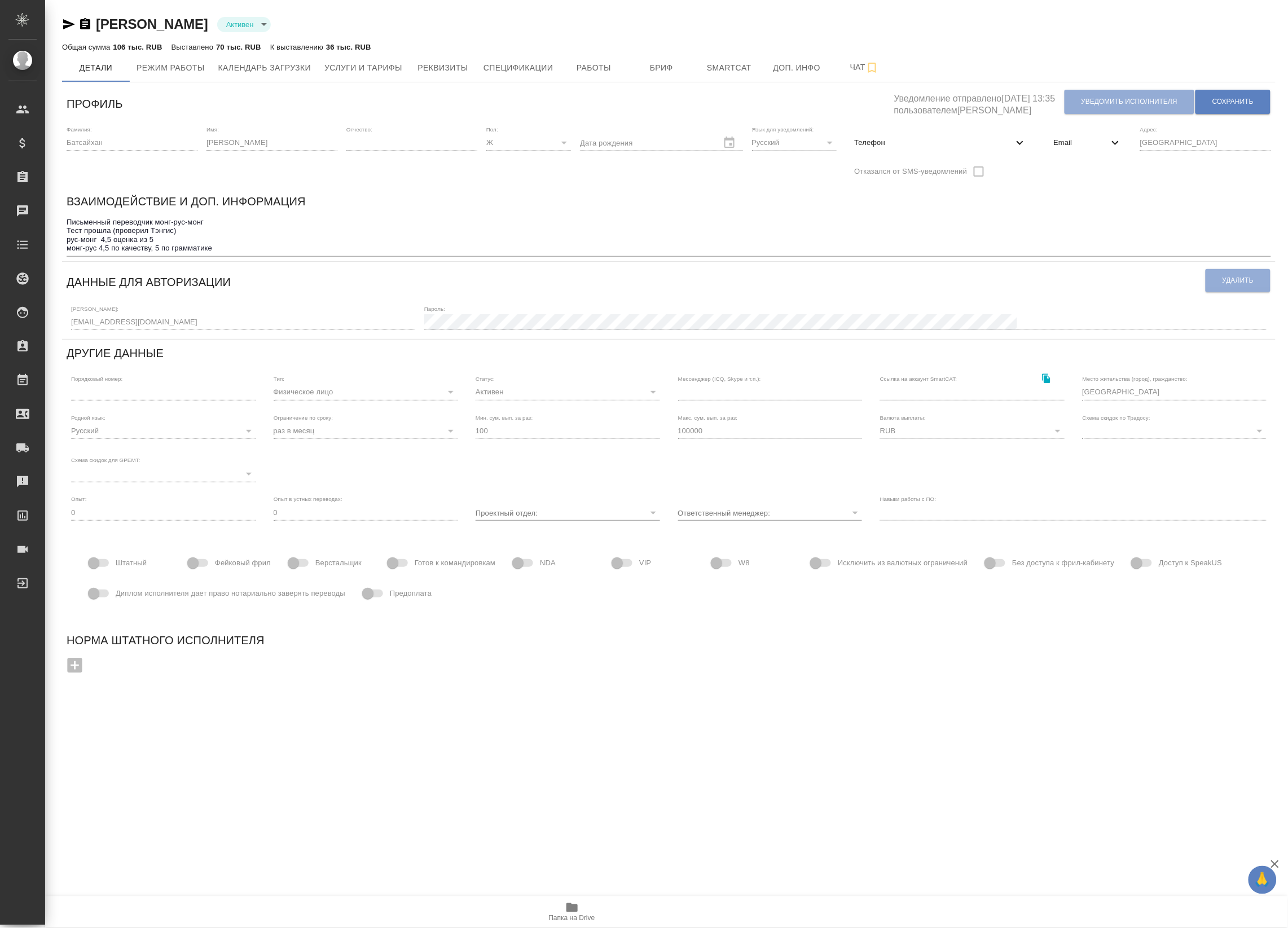
drag, startPoint x: 1033, startPoint y: 130, endPoint x: 1079, endPoint y: 136, distance: 46.4
click at [1038, 131] on div "Фамилия: [PERSON_NAME] Имя: [PERSON_NAME] Отчество: [PERSON_NAME]: Ж [DEMOGRAPH…" at bounding box center [668, 154] width 1213 height 66
click at [1080, 136] on div "Email" at bounding box center [1087, 143] width 86 height 25
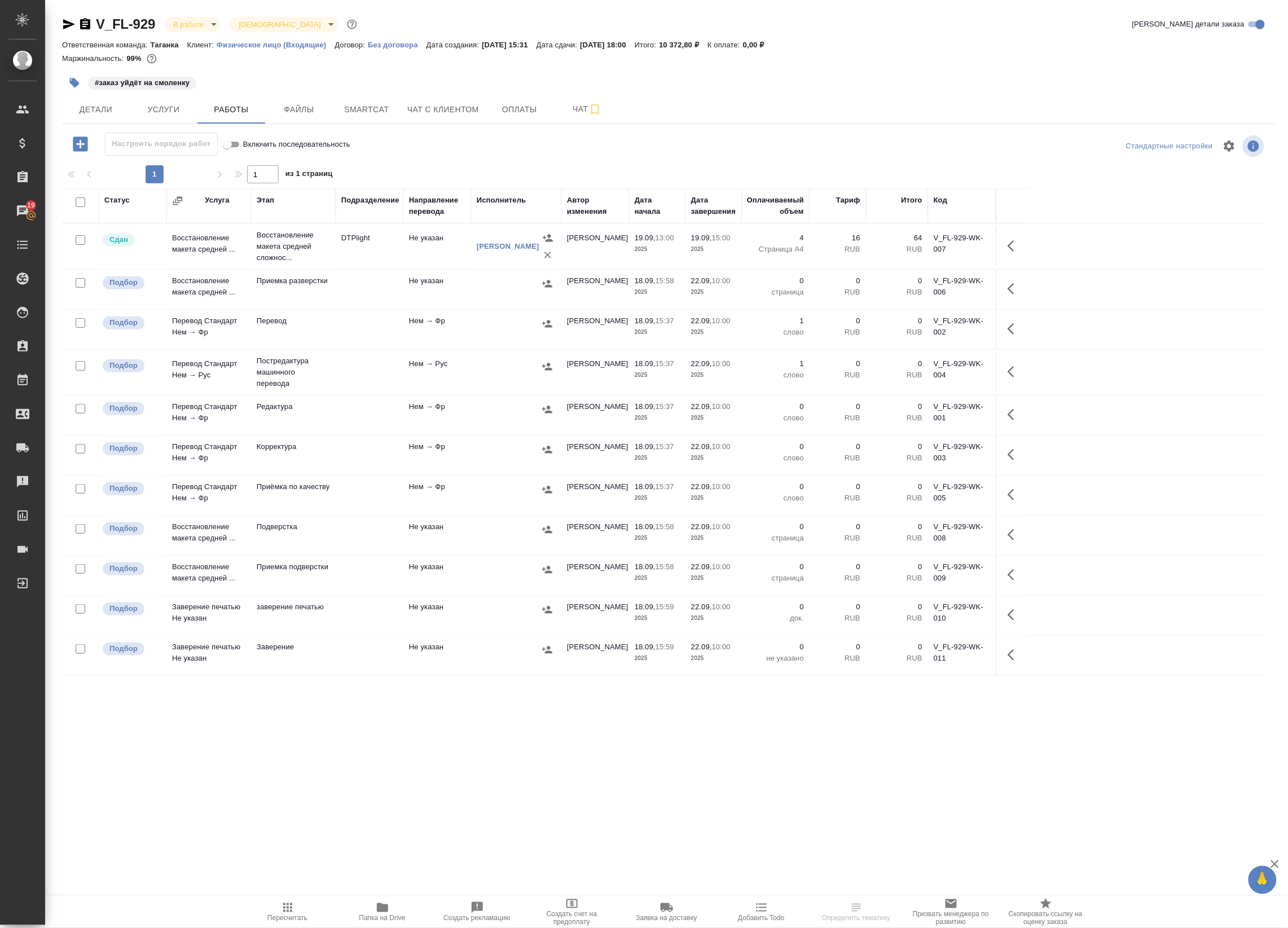
click at [898, 784] on div ".cls-1 fill:#fff; AWATERA Badanyan Artak Клиенты Спецификации Заказы 19 Чаты To…" at bounding box center [644, 464] width 1288 height 928
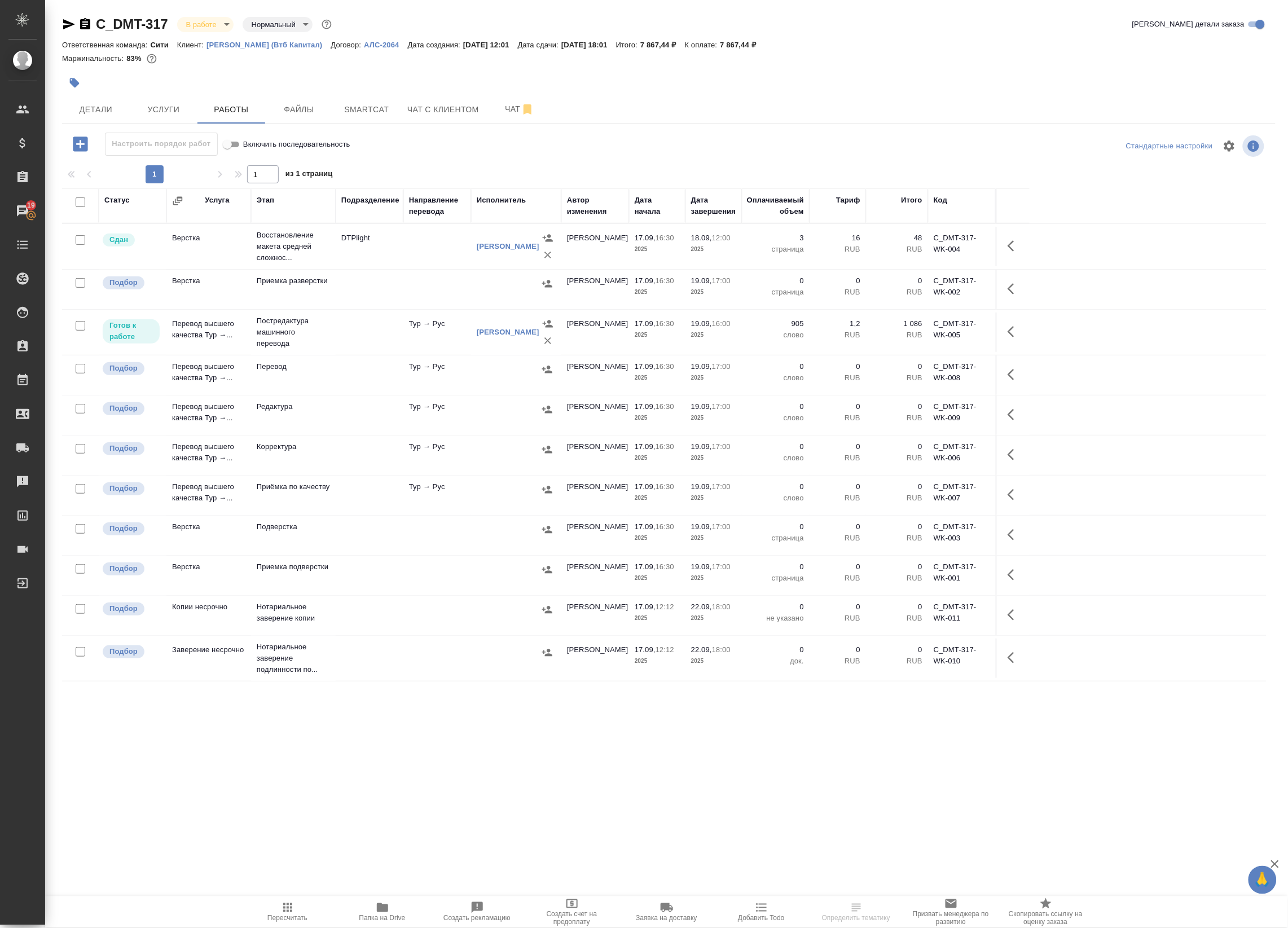
click at [399, 489] on td at bounding box center [369, 496] width 68 height 40
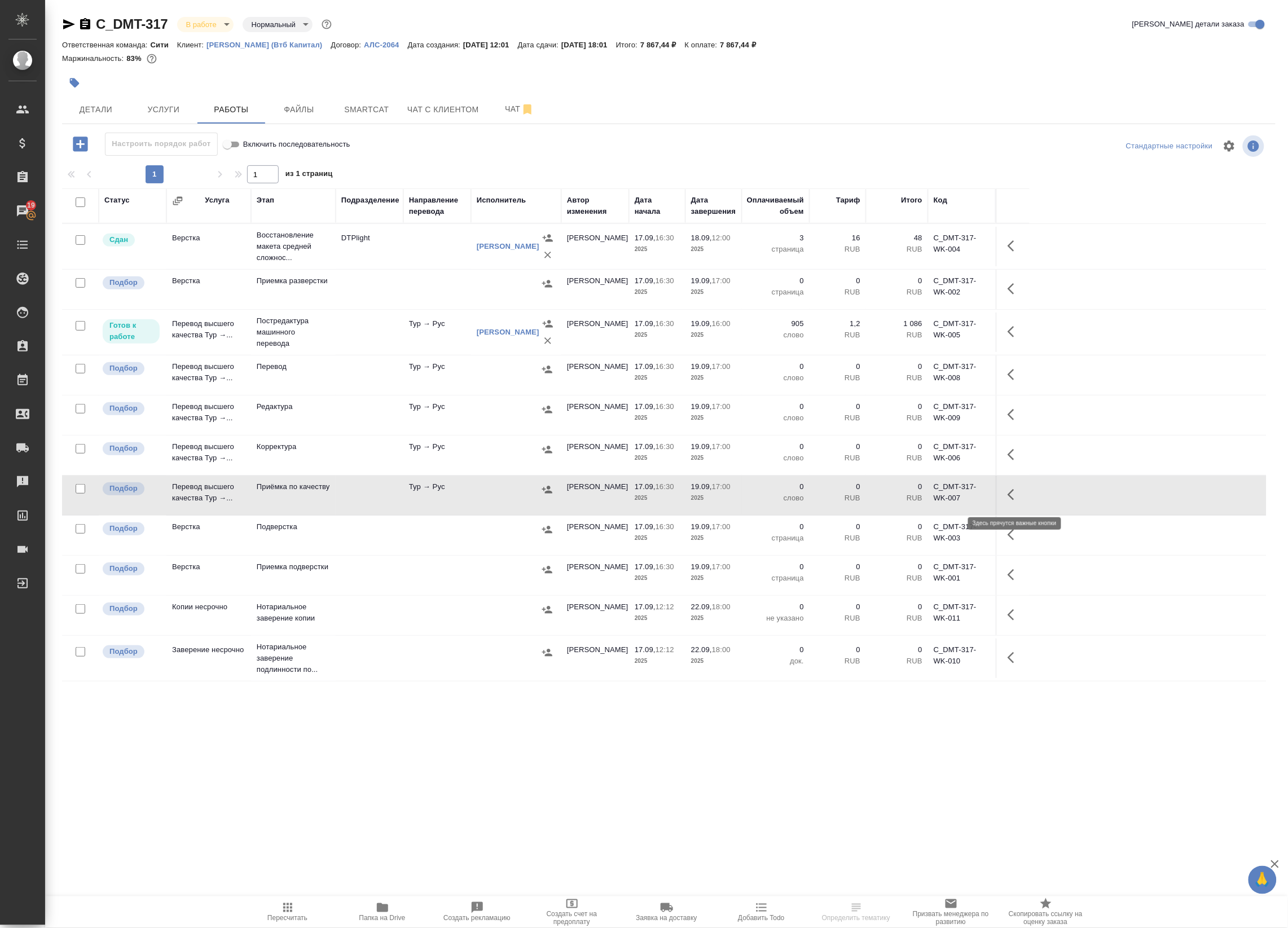
drag, startPoint x: 1015, startPoint y: 495, endPoint x: 1006, endPoint y: 499, distance: 9.8
click at [1014, 495] on icon "button" at bounding box center [1014, 495] width 14 height 14
click at [930, 497] on icon "button" at bounding box center [931, 494] width 10 height 10
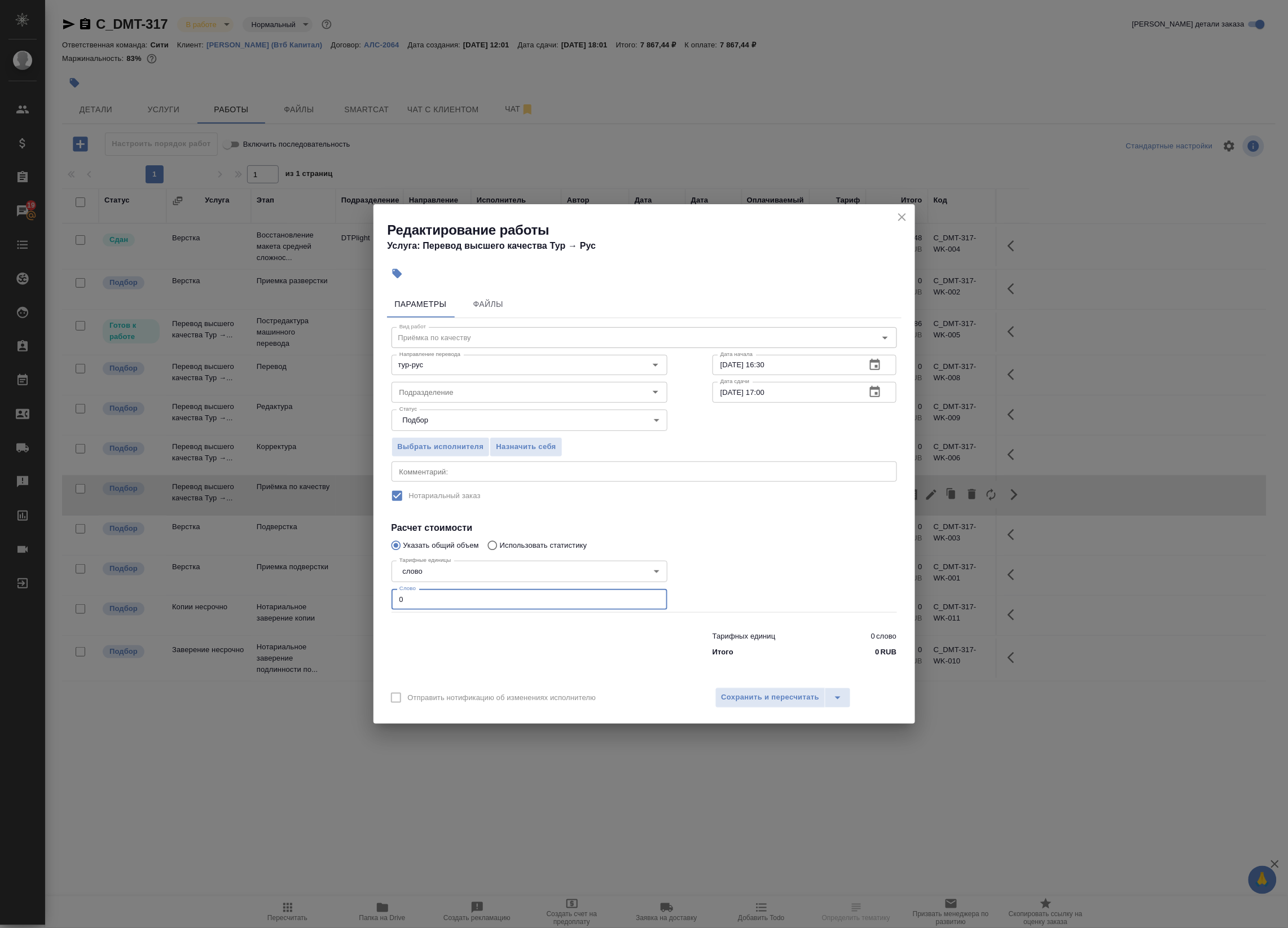
drag, startPoint x: 429, startPoint y: 599, endPoint x: 317, endPoint y: 595, distance: 112.1
click at [320, 595] on div "Редактирование работы Услуга: Перевод высшего качества Тур → Рус Параметры Файл…" at bounding box center [644, 464] width 1288 height 928
type input "1"
click at [491, 475] on textarea at bounding box center [644, 470] width 490 height 8
type textarea "под нот"
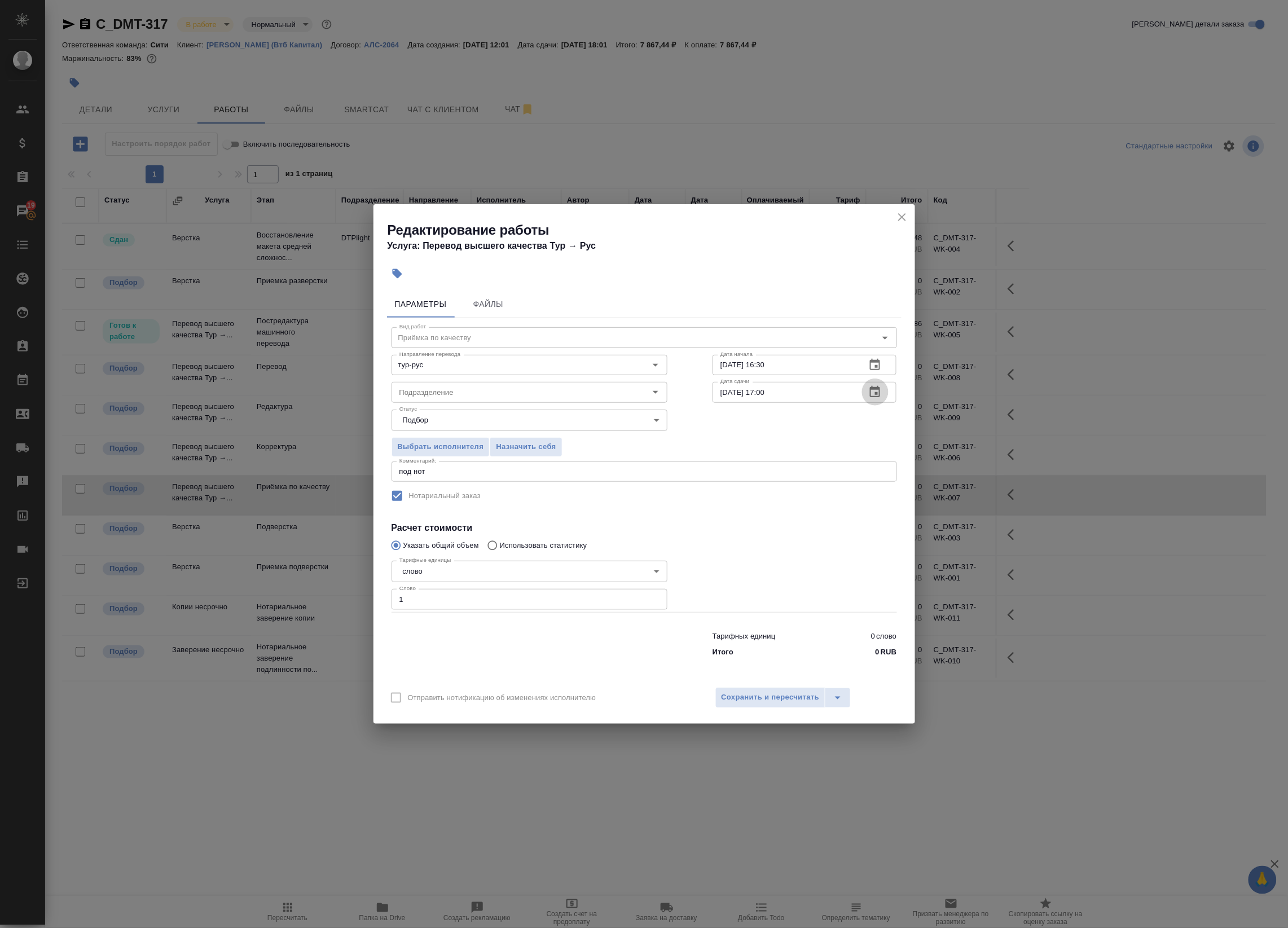
click at [875, 392] on icon "button" at bounding box center [875, 392] width 14 height 14
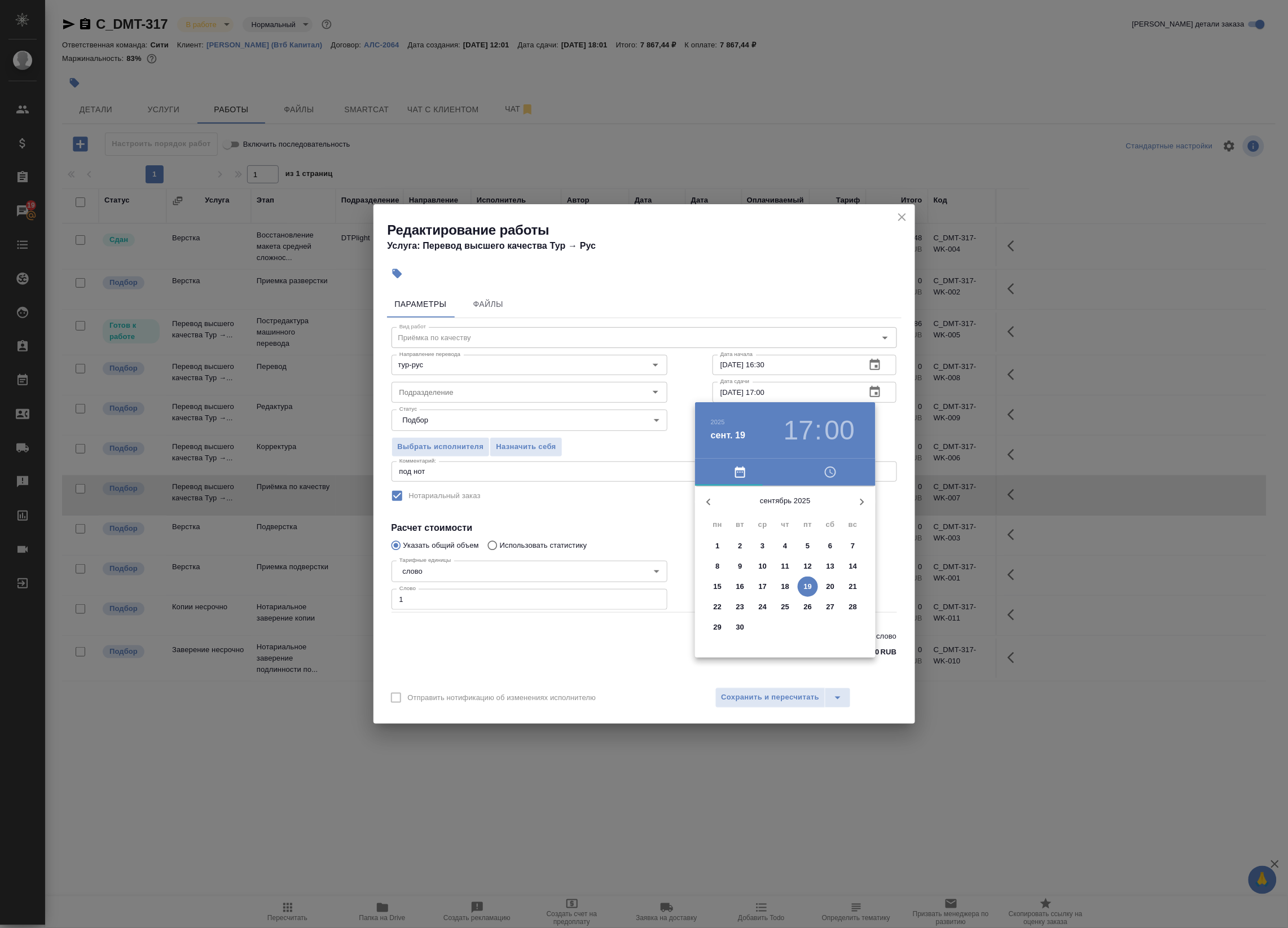
click at [601, 646] on div at bounding box center [644, 464] width 1288 height 928
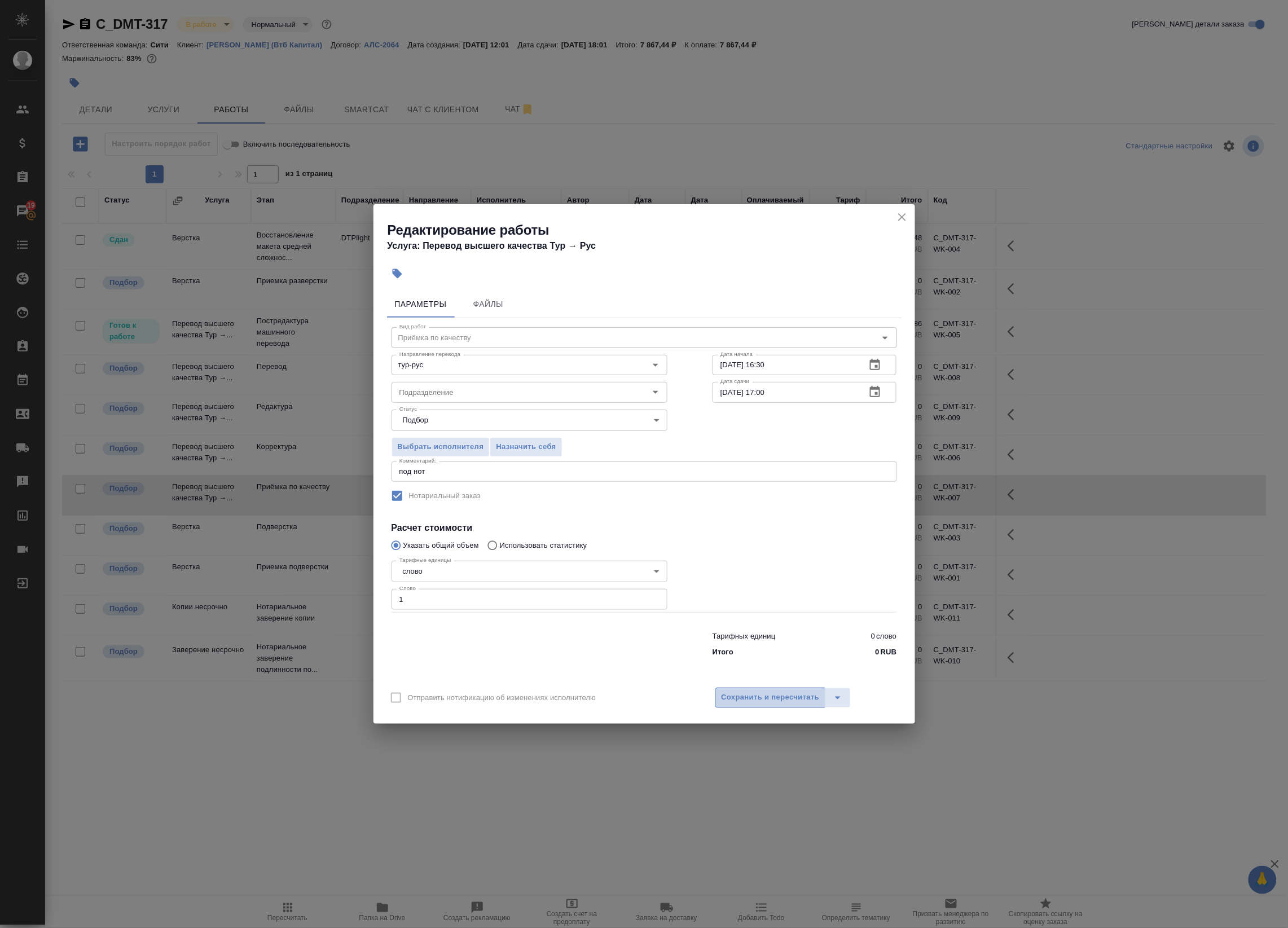
click at [798, 690] on button "Сохранить и пересчитать" at bounding box center [770, 698] width 111 height 21
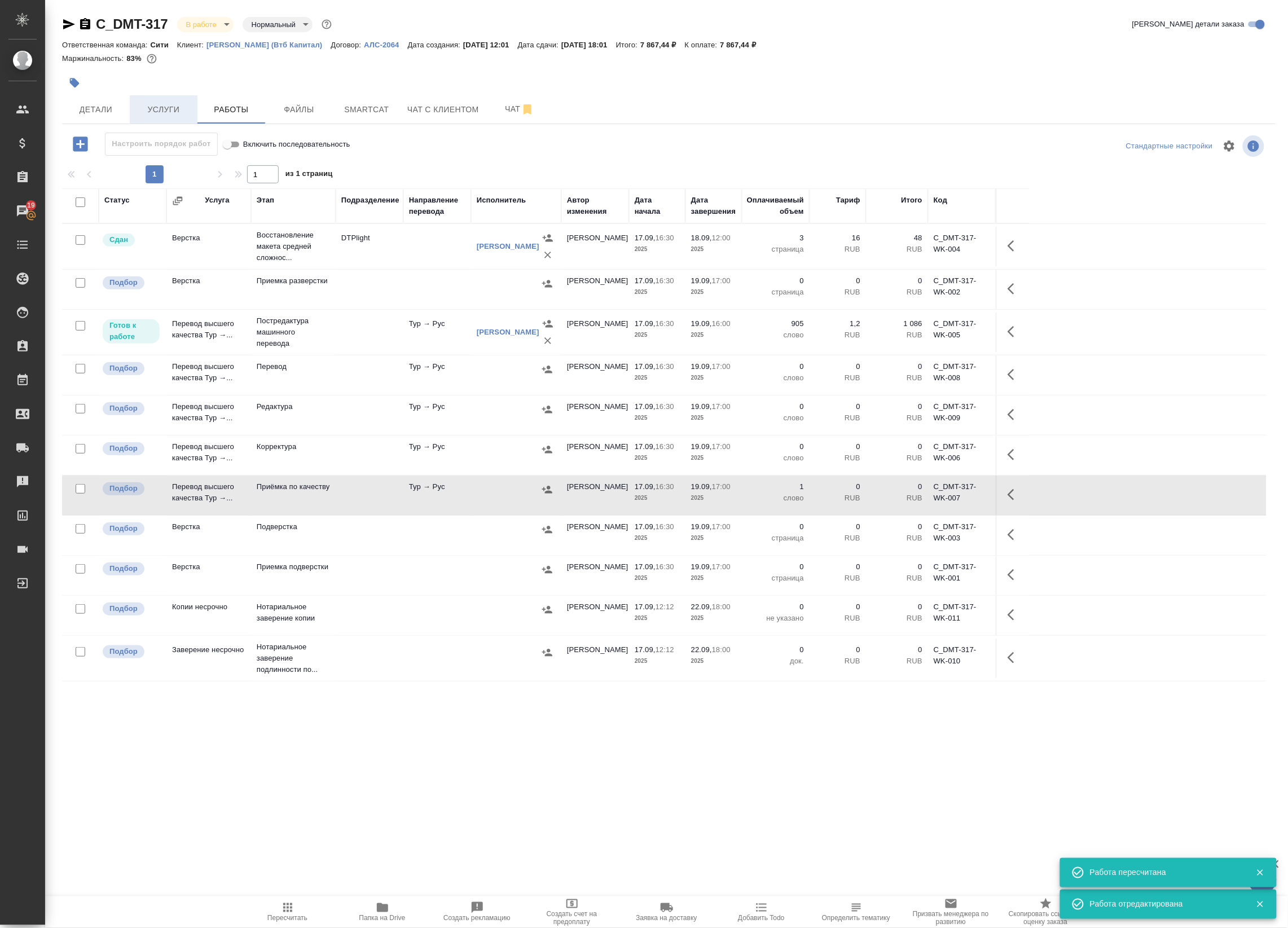
click at [176, 105] on span "Услуги" at bounding box center [163, 110] width 54 height 14
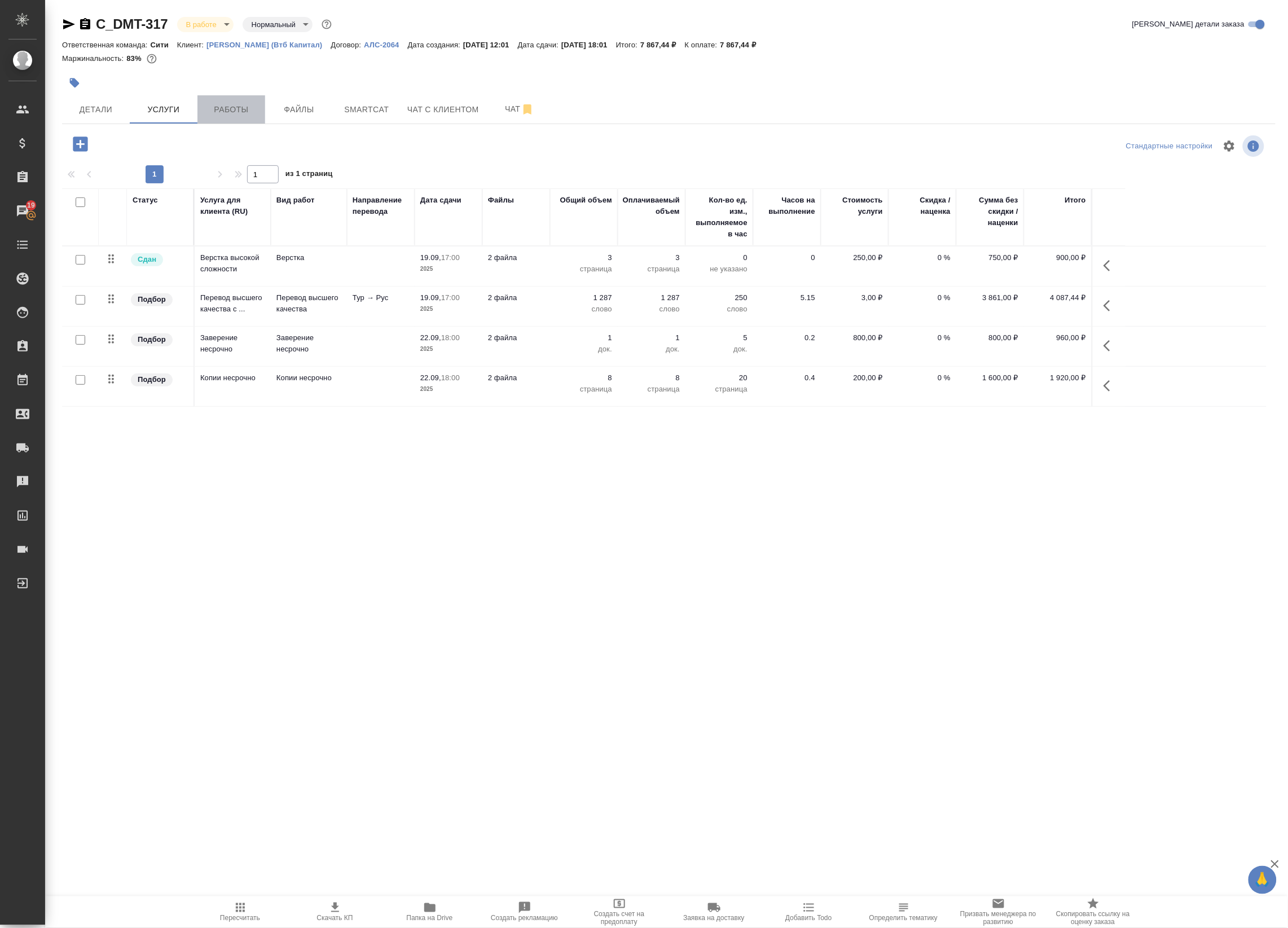
click at [214, 101] on button "Работы" at bounding box center [231, 109] width 68 height 28
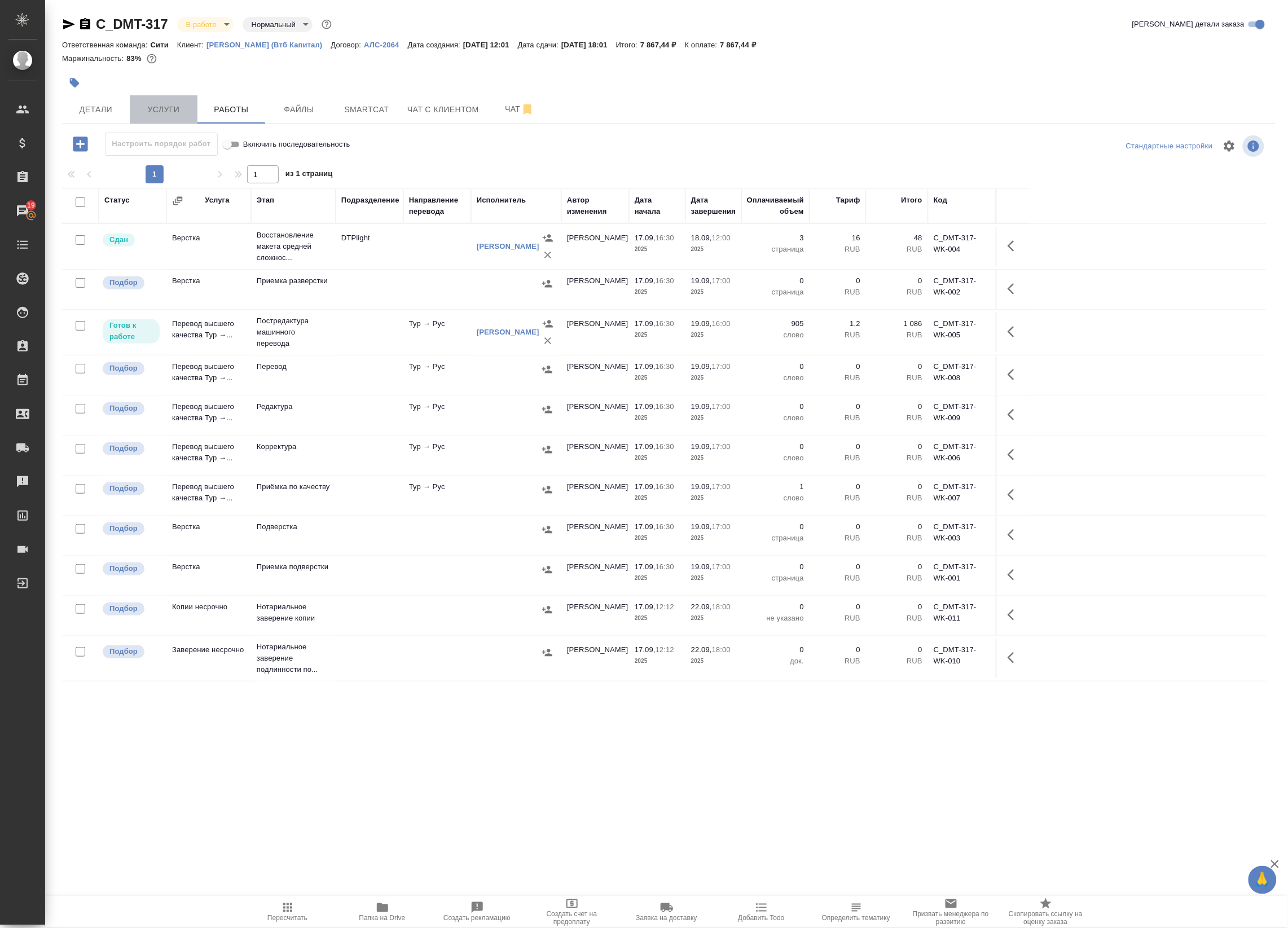
click at [171, 99] on button "Услуги" at bounding box center [163, 109] width 68 height 28
click at [162, 106] on span "Услуги" at bounding box center [163, 110] width 54 height 14
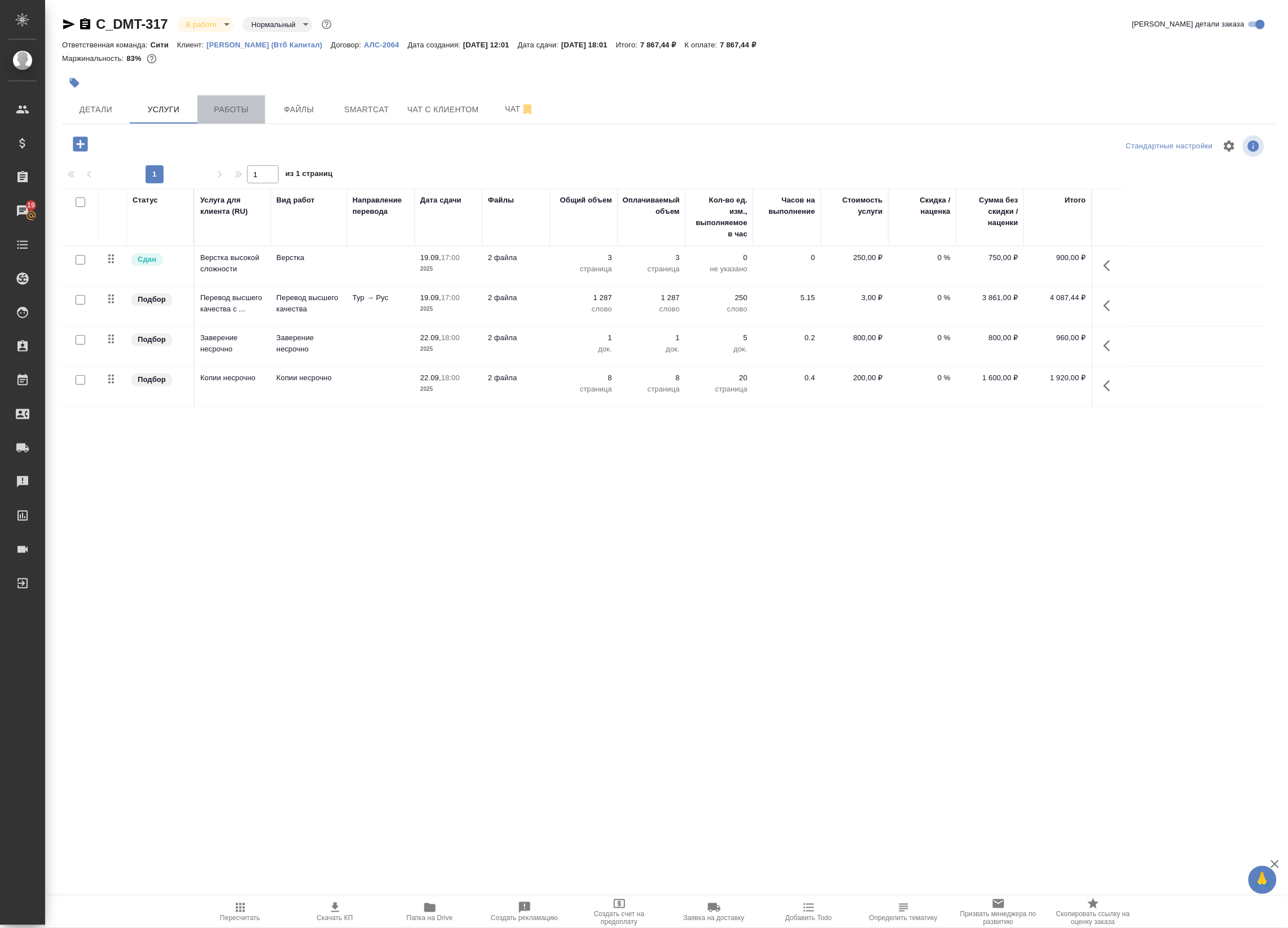
click at [223, 99] on button "Работы" at bounding box center [231, 109] width 68 height 28
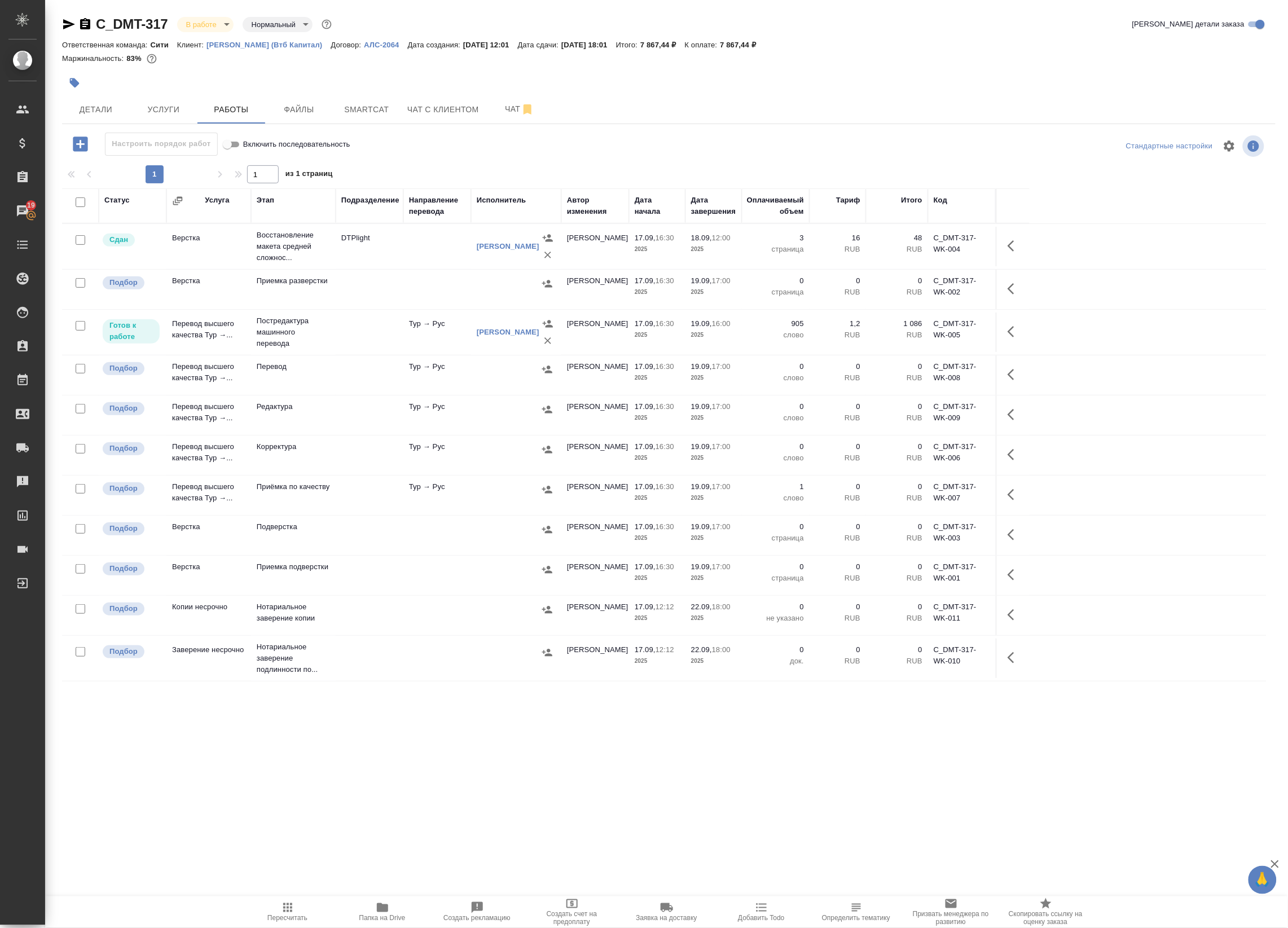
click at [1011, 326] on icon "button" at bounding box center [1014, 332] width 14 height 14
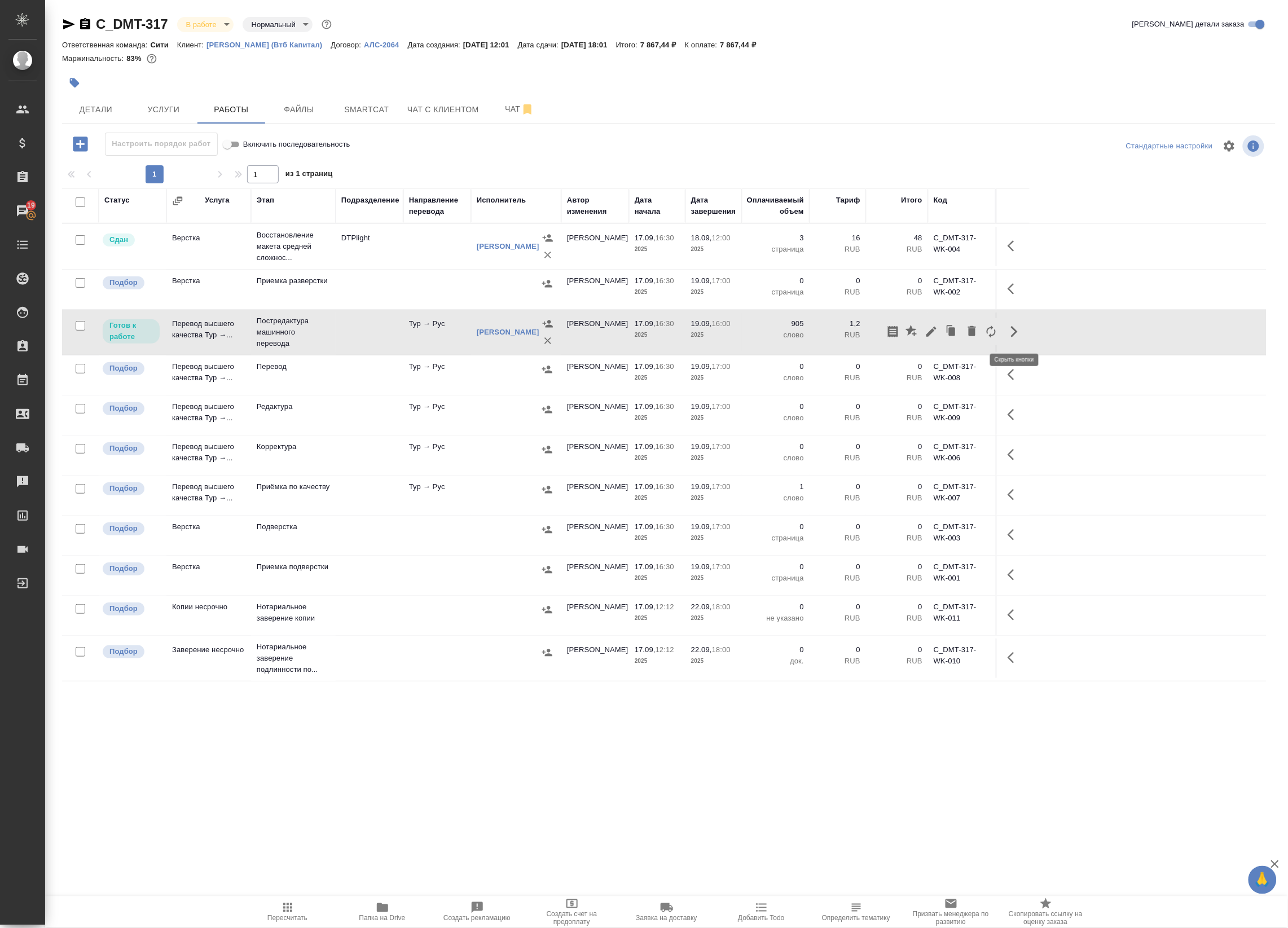
click at [1015, 492] on icon "button" at bounding box center [1014, 495] width 14 height 14
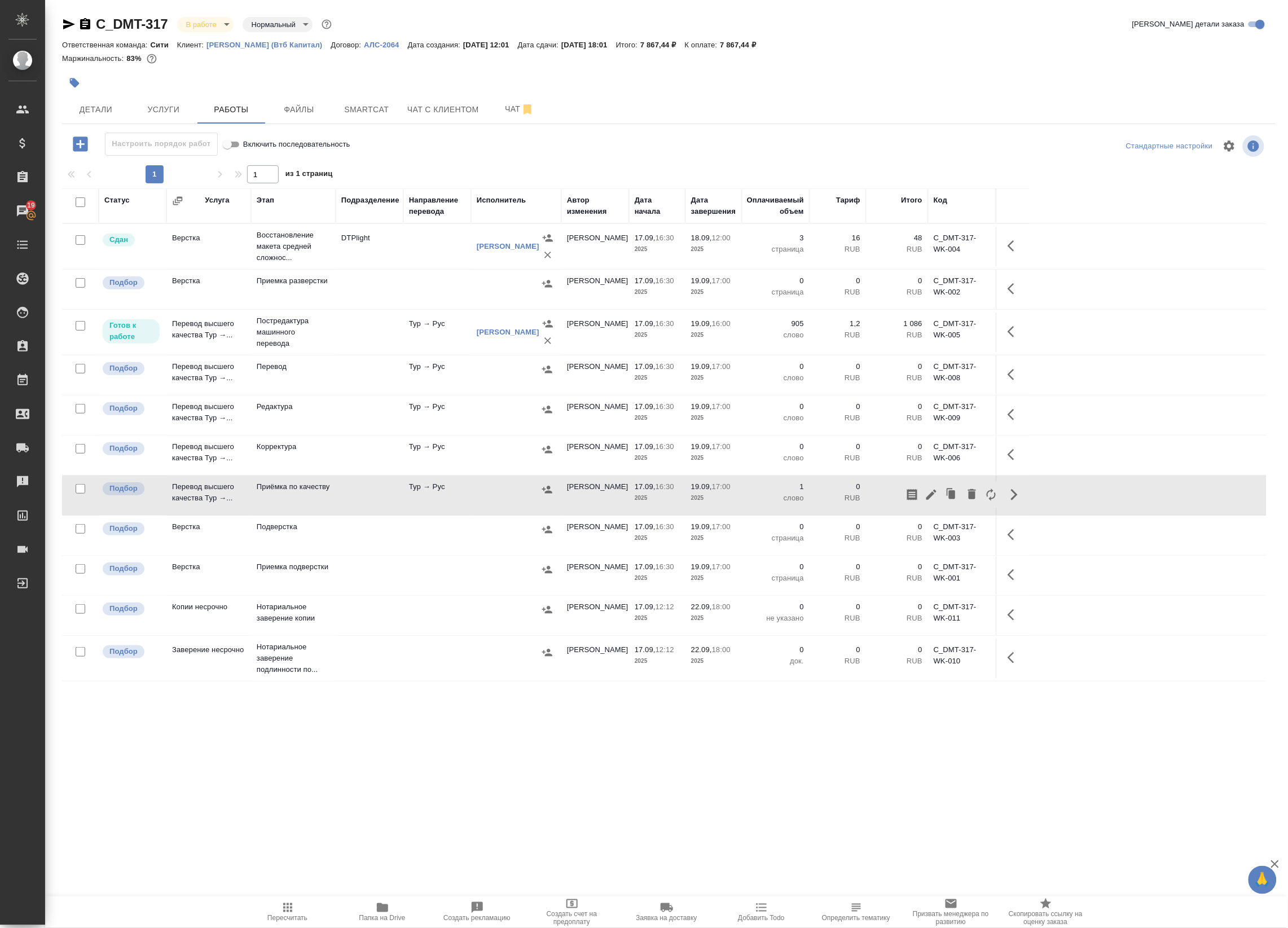
click at [416, 323] on td "Тур → Рус" at bounding box center [437, 332] width 68 height 40
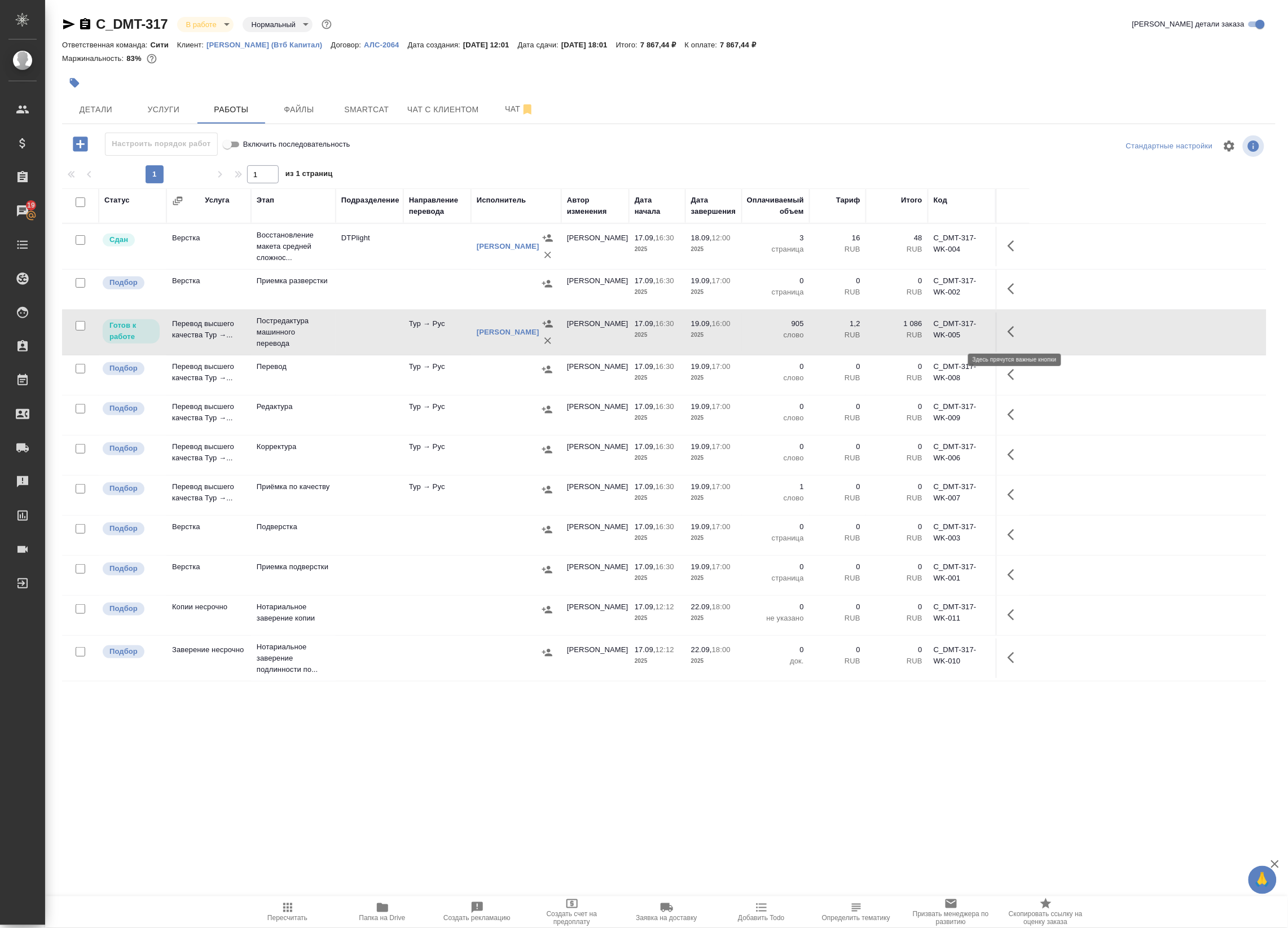
click at [1022, 328] on button "button" at bounding box center [1014, 332] width 27 height 27
click at [925, 328] on icon "button" at bounding box center [931, 332] width 14 height 14
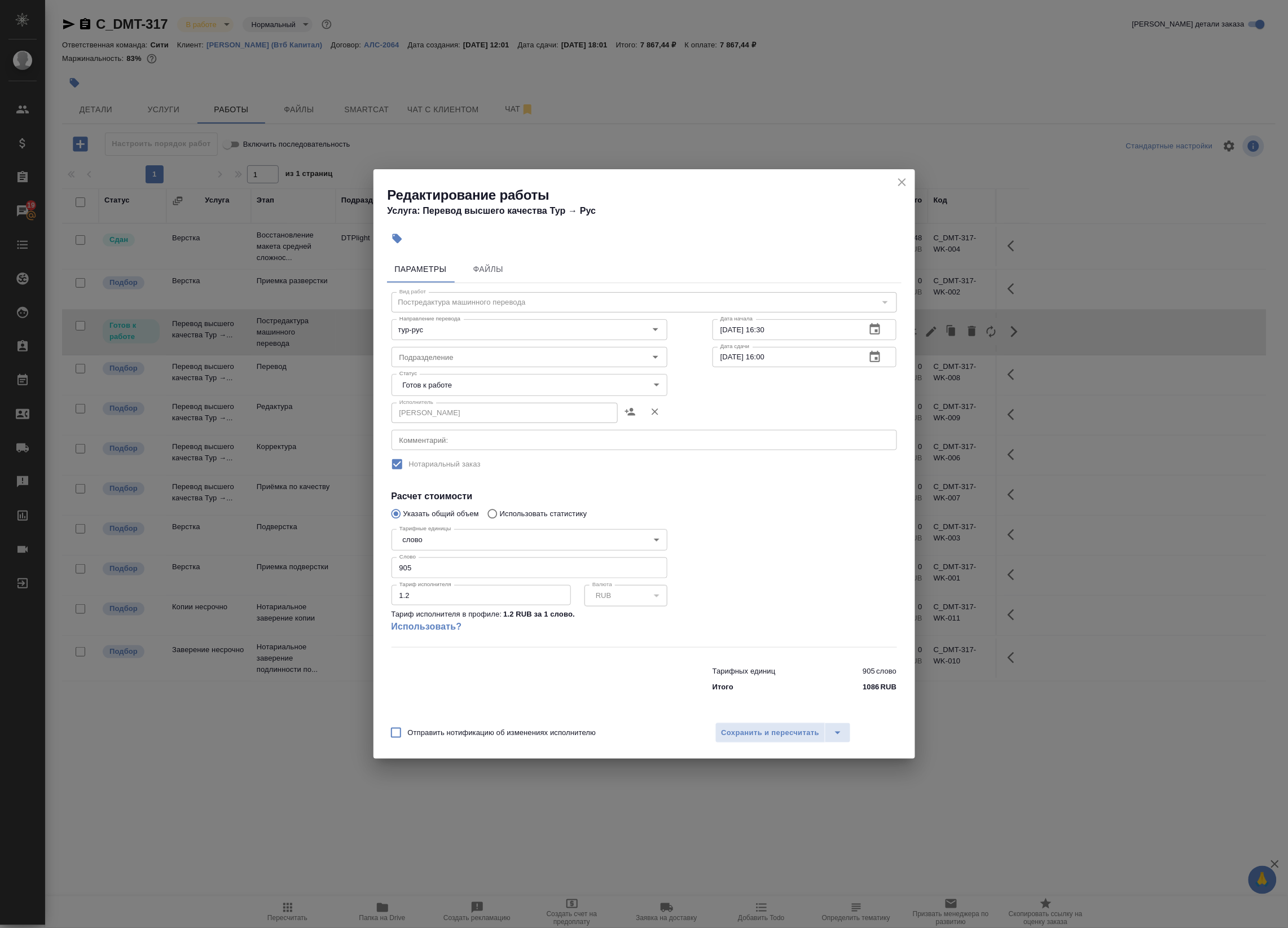
click at [493, 381] on body "🙏 .cls-1 fill:#fff; AWATERA Badanyan Artak Клиенты Спецификации Заказы 19 Чаты …" at bounding box center [644, 464] width 1288 height 928
drag, startPoint x: 728, startPoint y: 408, endPoint x: 719, endPoint y: 404, distance: 9.8
click at [724, 406] on div at bounding box center [644, 464] width 1288 height 928
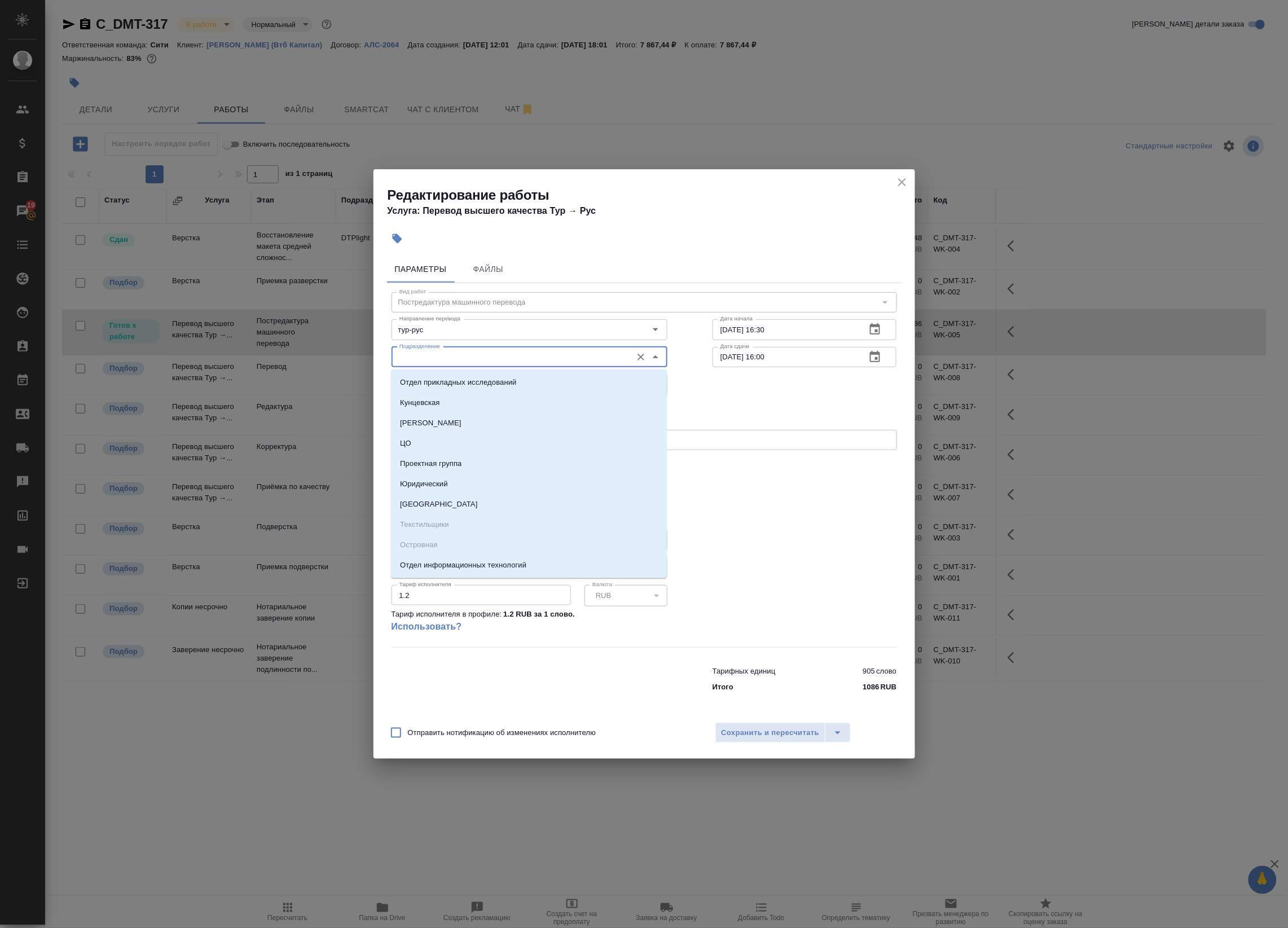
click at [519, 356] on input "Подразделение" at bounding box center [510, 357] width 231 height 14
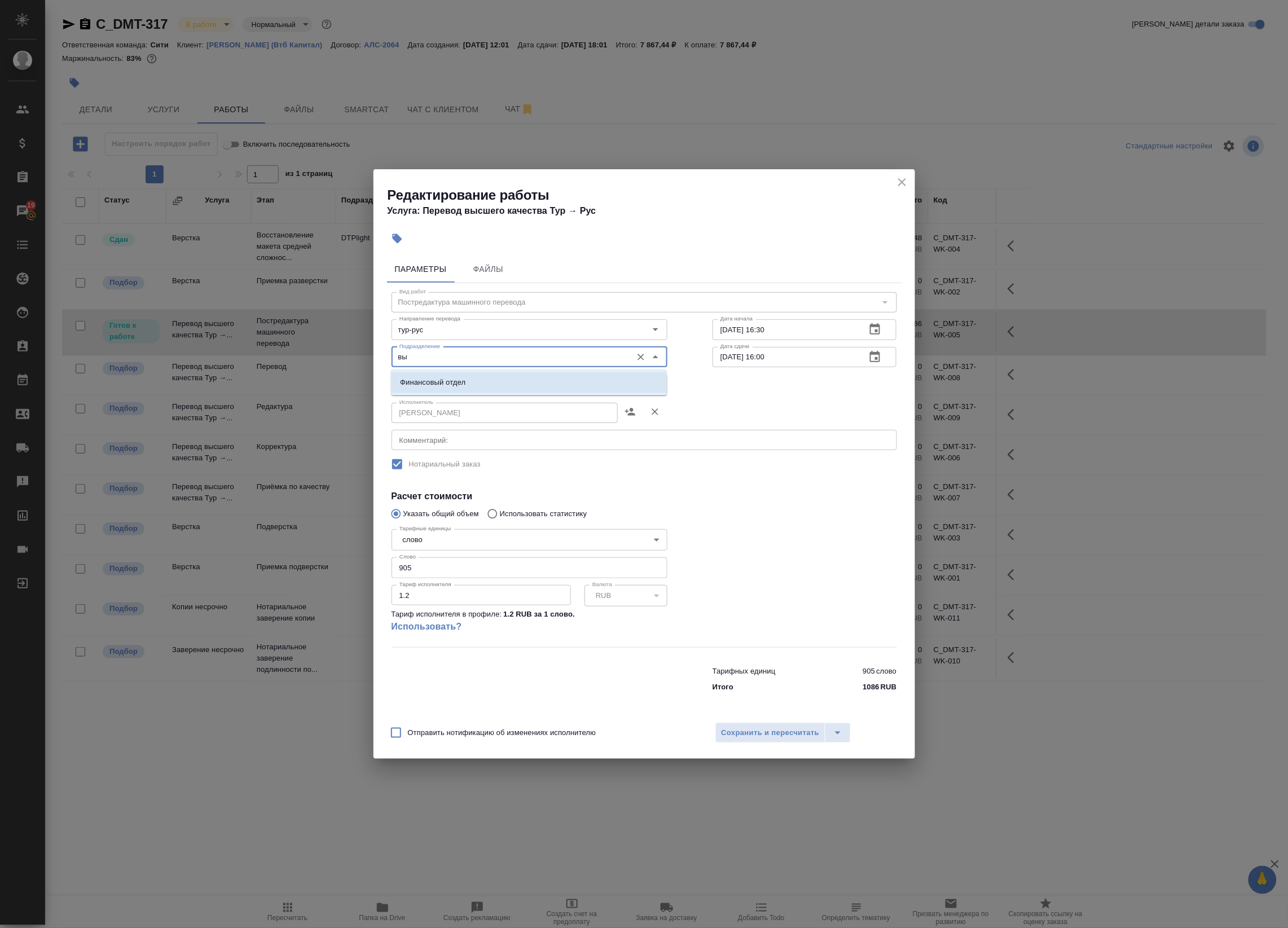
type input "вы"
click at [734, 387] on div "Исполнитель Валерия Бичер Исполнитель" at bounding box center [644, 412] width 551 height 72
click at [558, 347] on div "вы Подразделение" at bounding box center [529, 357] width 276 height 21
click at [532, 376] on body "🙏 .cls-1 fill:#fff; AWATERA Badanyan Artak Клиенты Спецификации Заказы 19 Чаты …" at bounding box center [644, 464] width 1288 height 928
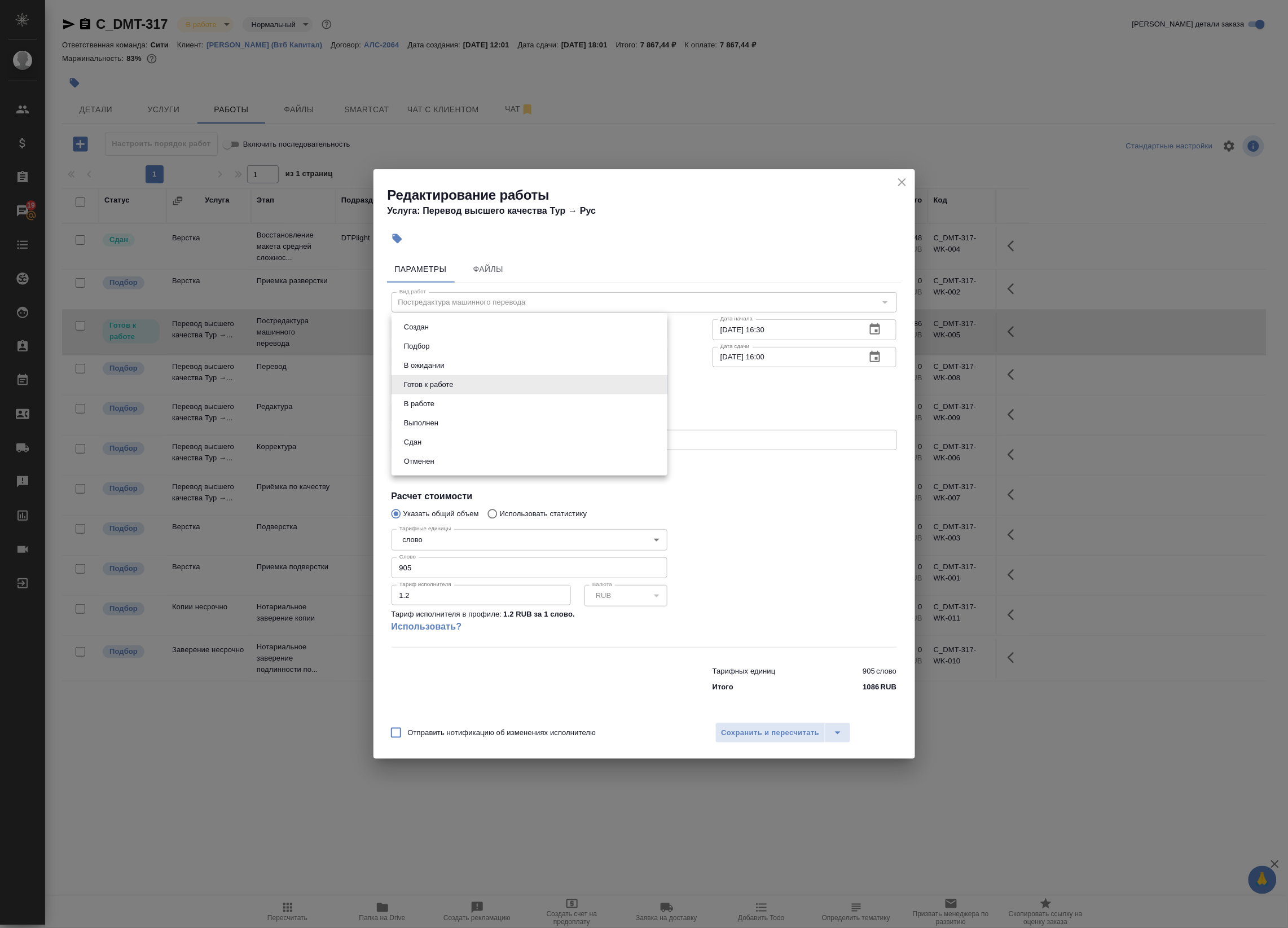
click at [489, 419] on li "Выполнен" at bounding box center [529, 422] width 276 height 19
type input "completed"
click at [715, 397] on div "Исполнитель Валерия Бичер Исполнитель" at bounding box center [644, 412] width 551 height 72
click at [658, 354] on icon "Open" at bounding box center [656, 357] width 14 height 14
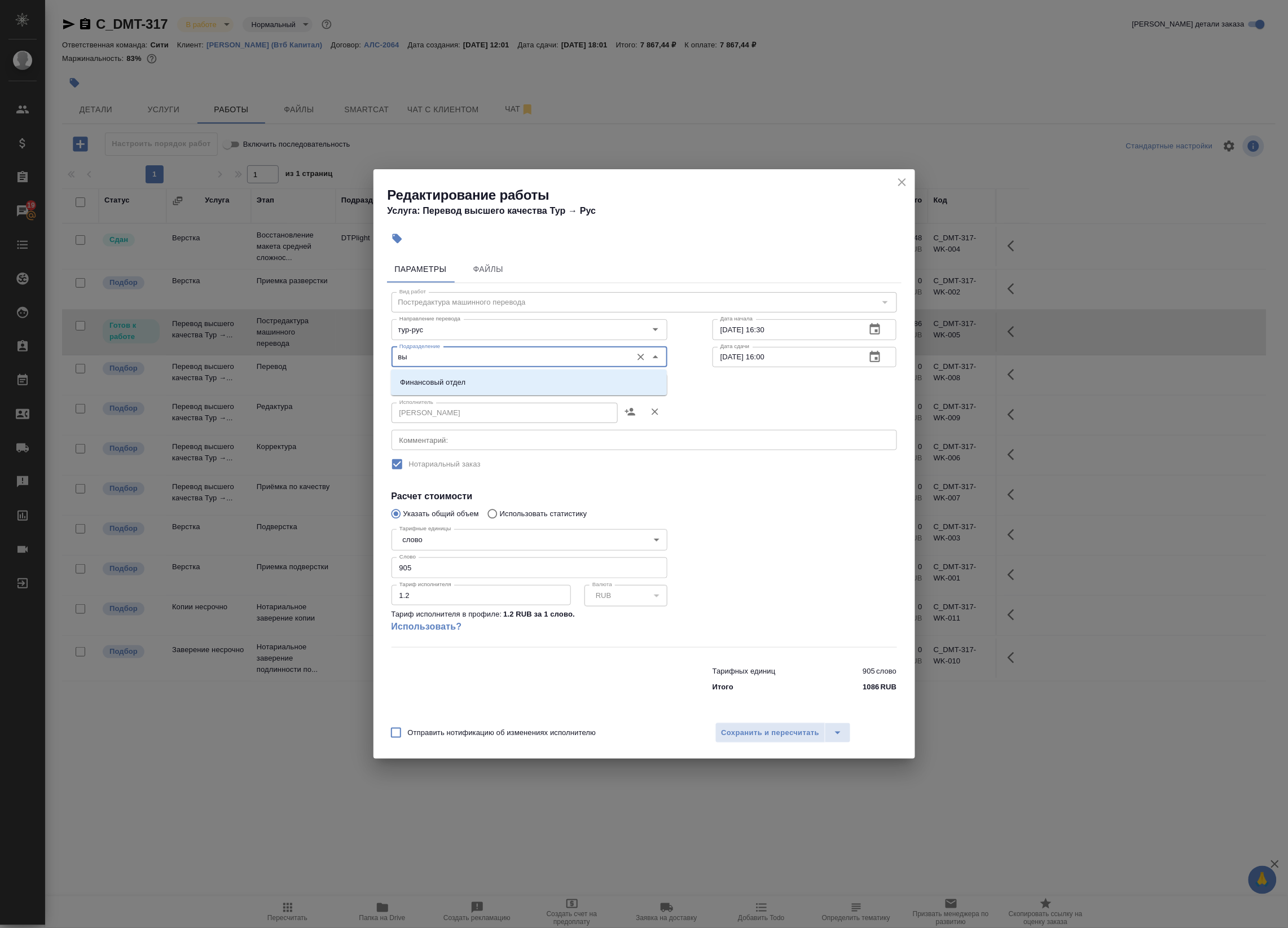
click at [636, 356] on icon "Очистить" at bounding box center [641, 357] width 11 height 11
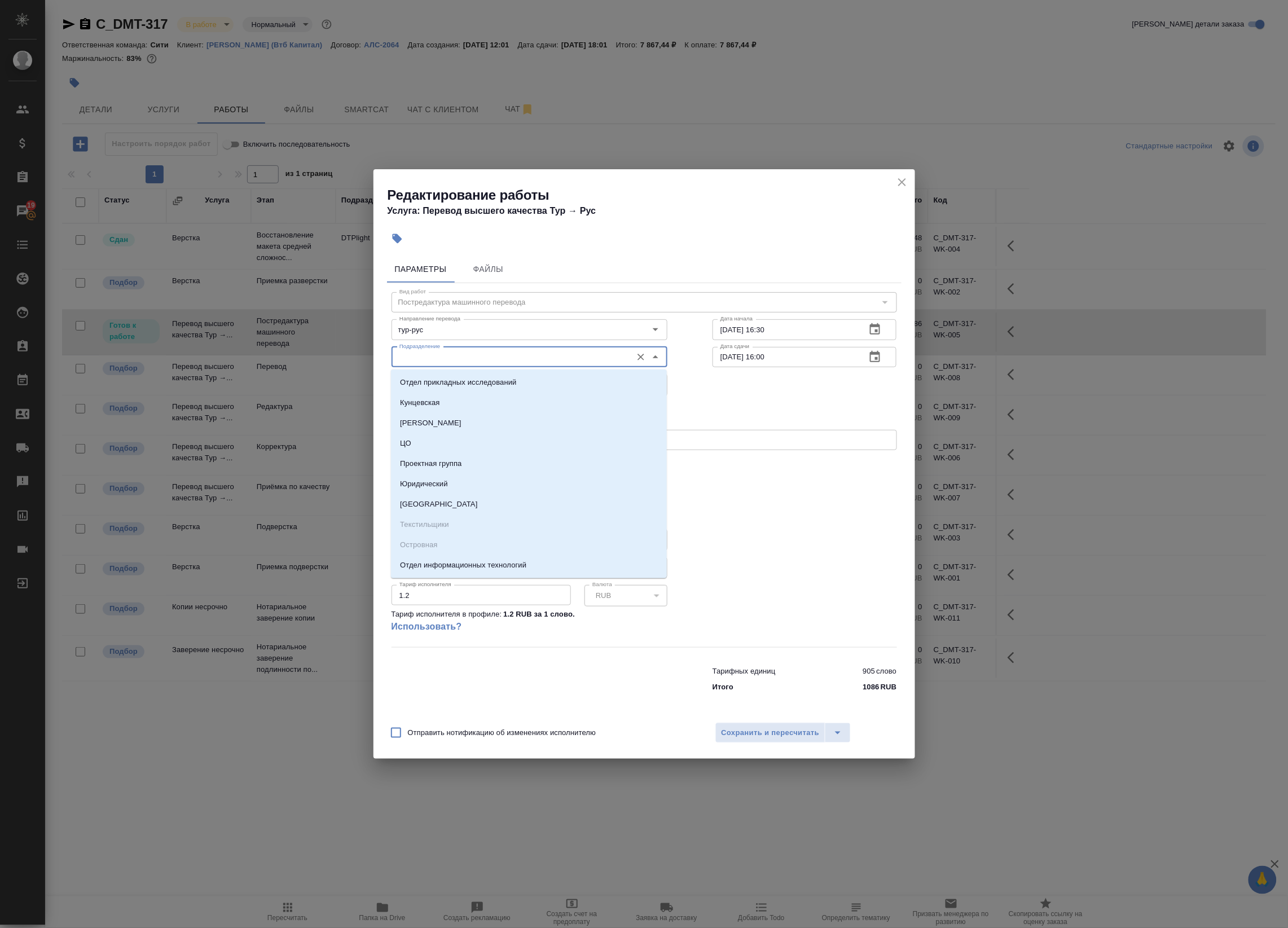
click at [728, 376] on div "Исполнитель Валерия Бичер Исполнитель" at bounding box center [644, 412] width 551 height 72
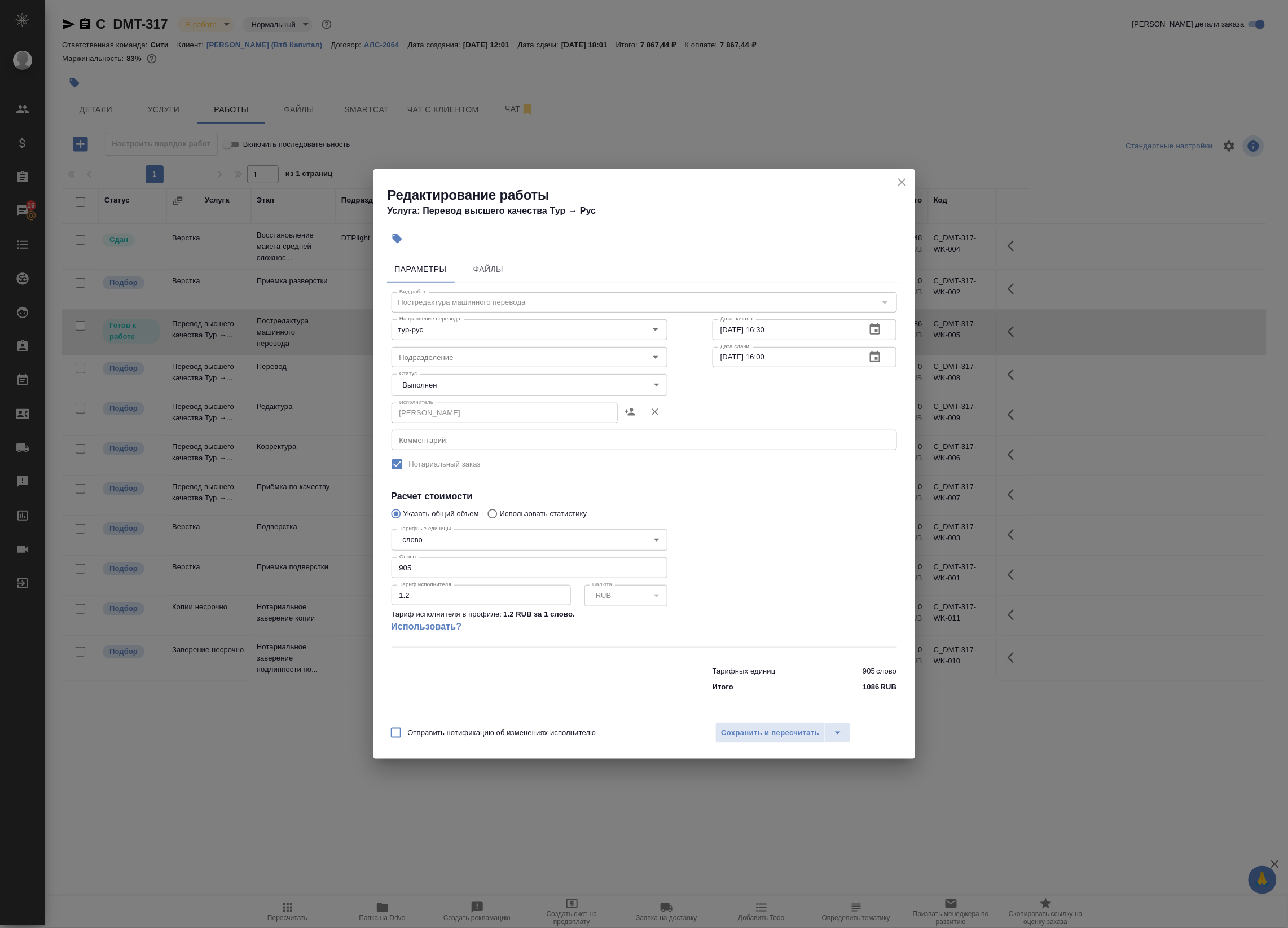
click at [644, 380] on body "🙏 .cls-1 fill:#fff; AWATERA Badanyan Artak Клиенты Спецификации Заказы 19 Чаты …" at bounding box center [644, 464] width 1288 height 928
click at [581, 409] on li "Сдан" at bounding box center [529, 403] width 276 height 19
type input "closed"
click at [776, 729] on span "Сохранить и пересчитать" at bounding box center [770, 733] width 98 height 13
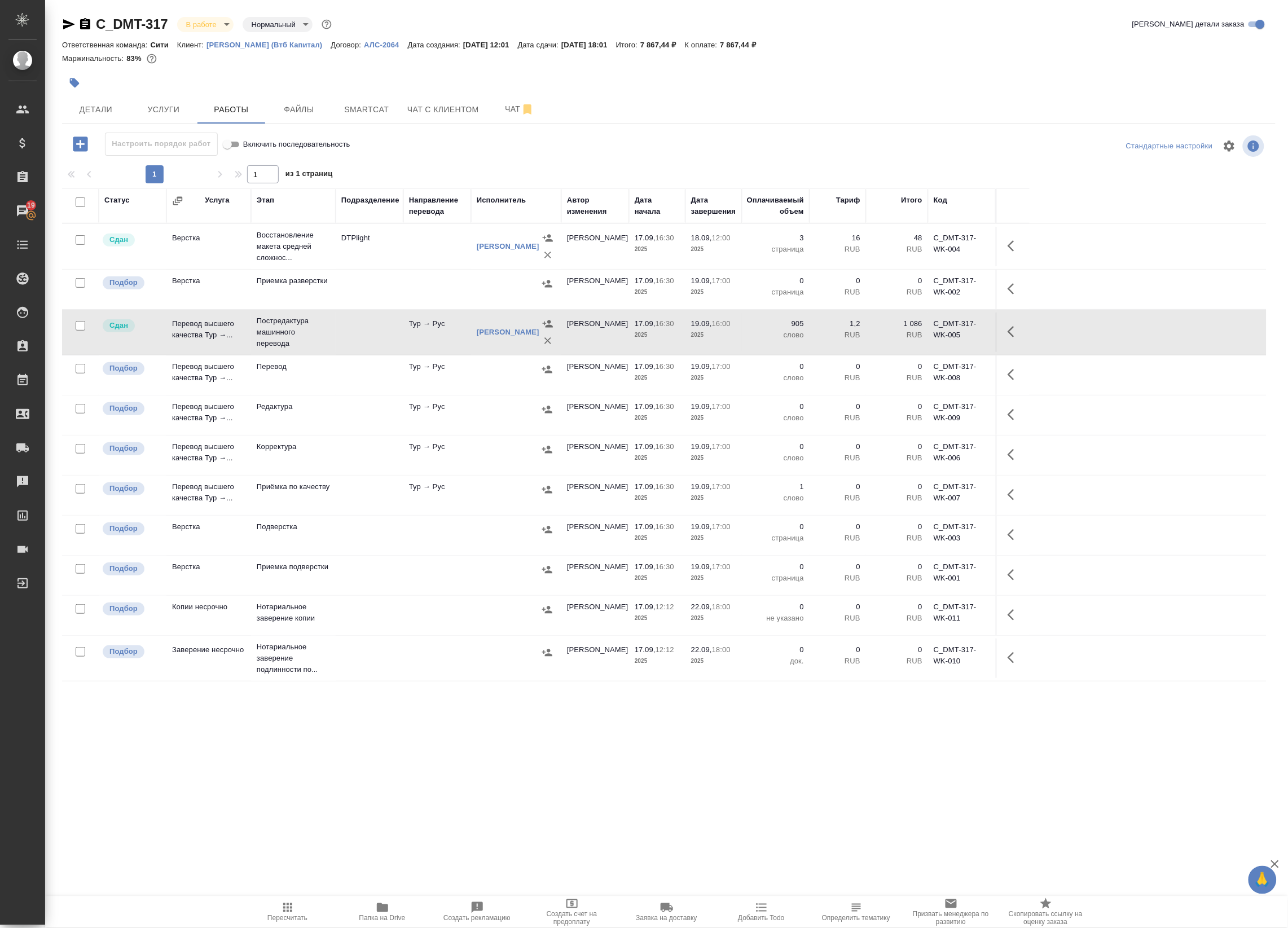
click at [400, 492] on td at bounding box center [369, 496] width 68 height 40
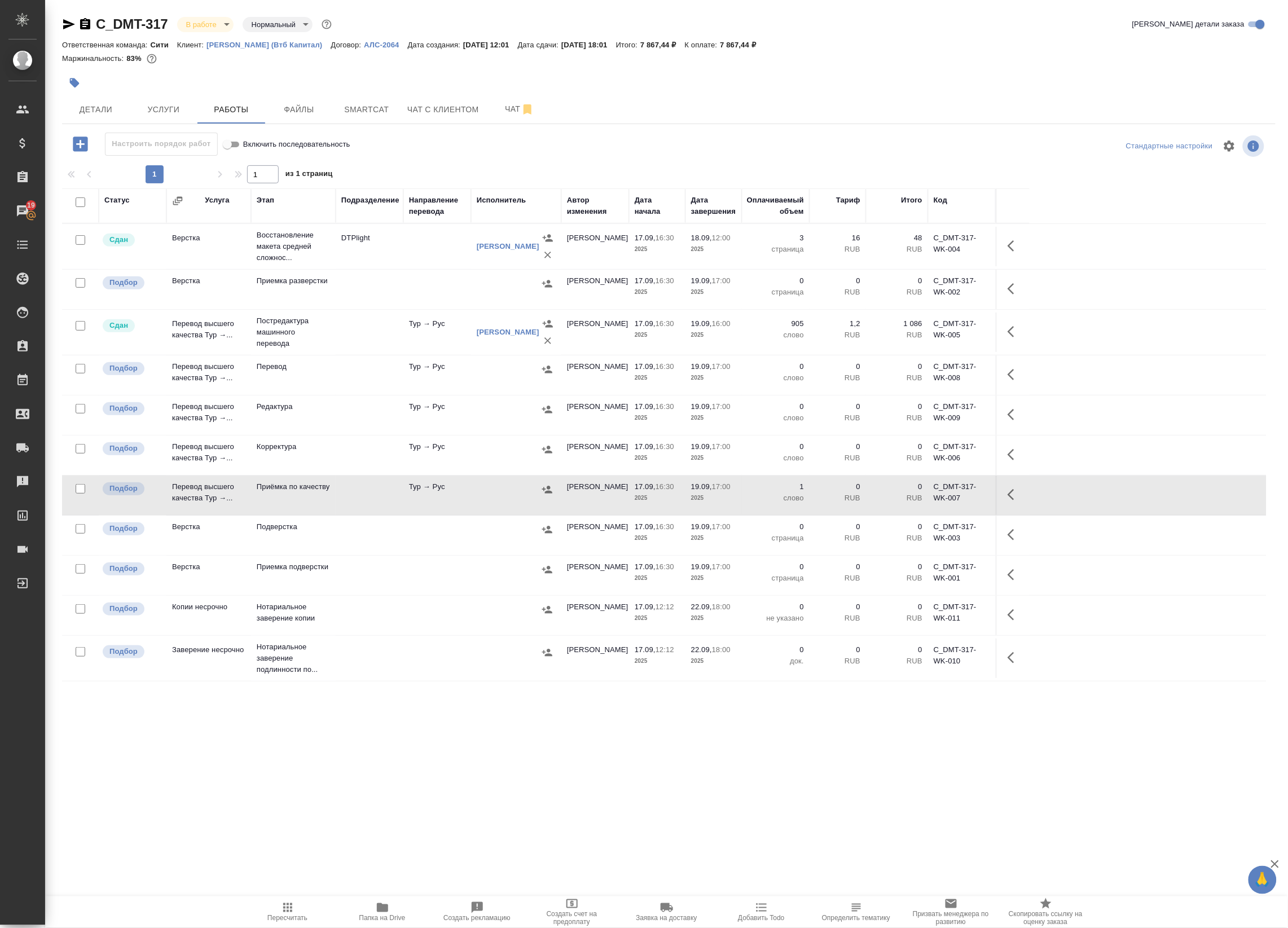
click at [464, 504] on td "Тур → Рус" at bounding box center [437, 496] width 68 height 40
click at [1013, 491] on icon "button" at bounding box center [1010, 494] width 7 height 11
click at [908, 495] on icon "button" at bounding box center [911, 494] width 10 height 11
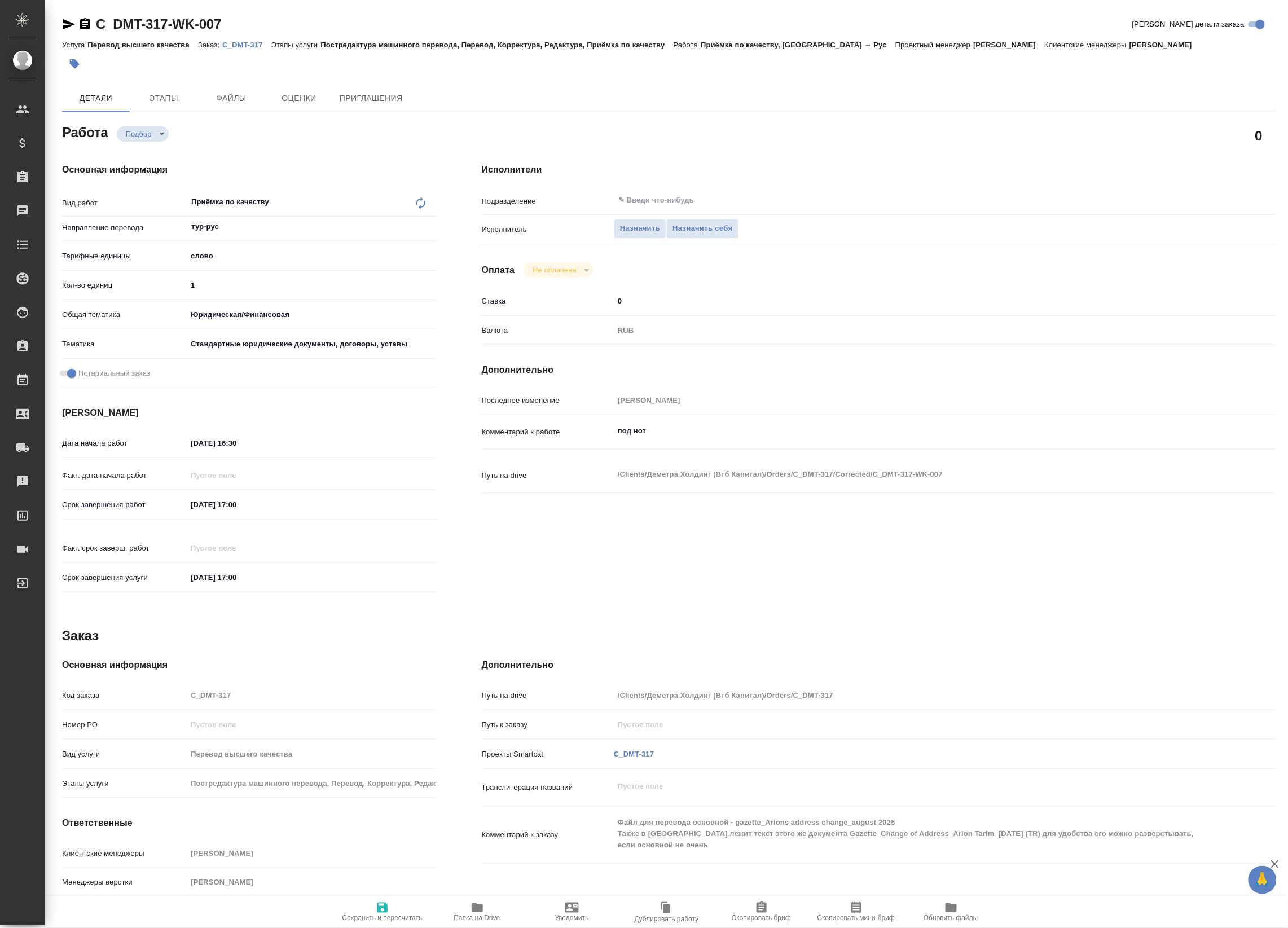
click at [481, 922] on button "Папка на Drive" at bounding box center [477, 911] width 95 height 31
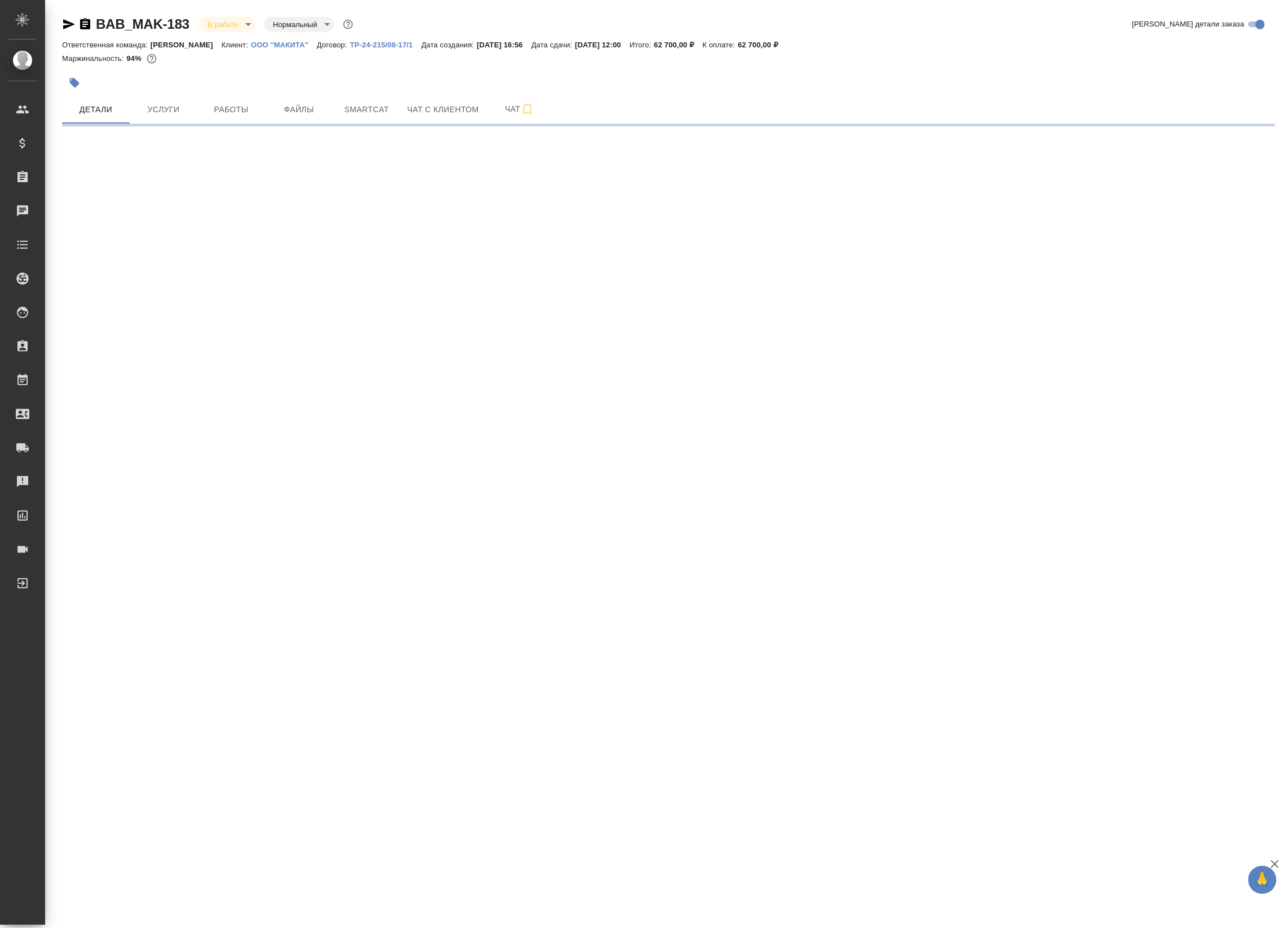
select select "RU"
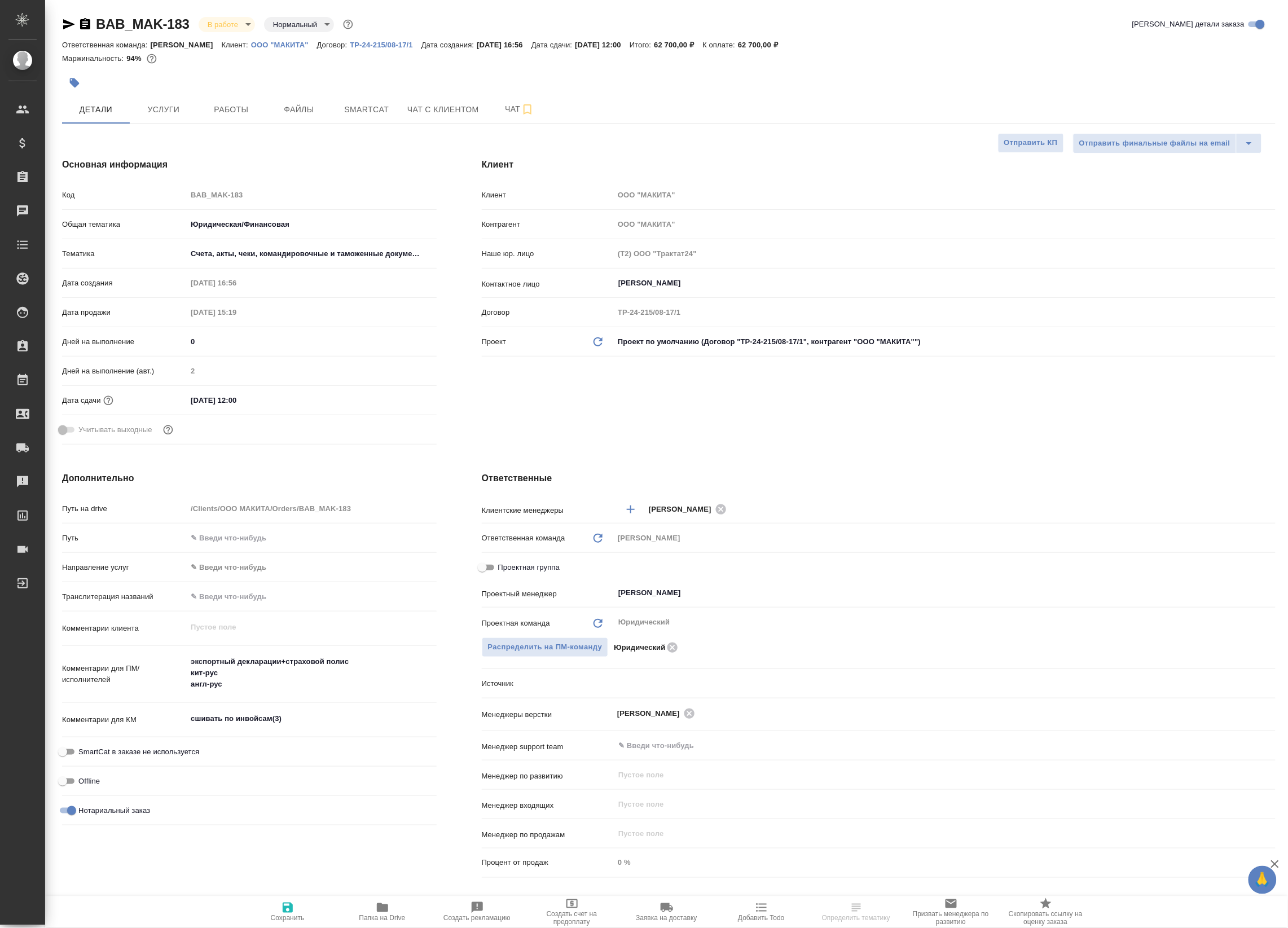
type textarea "x"
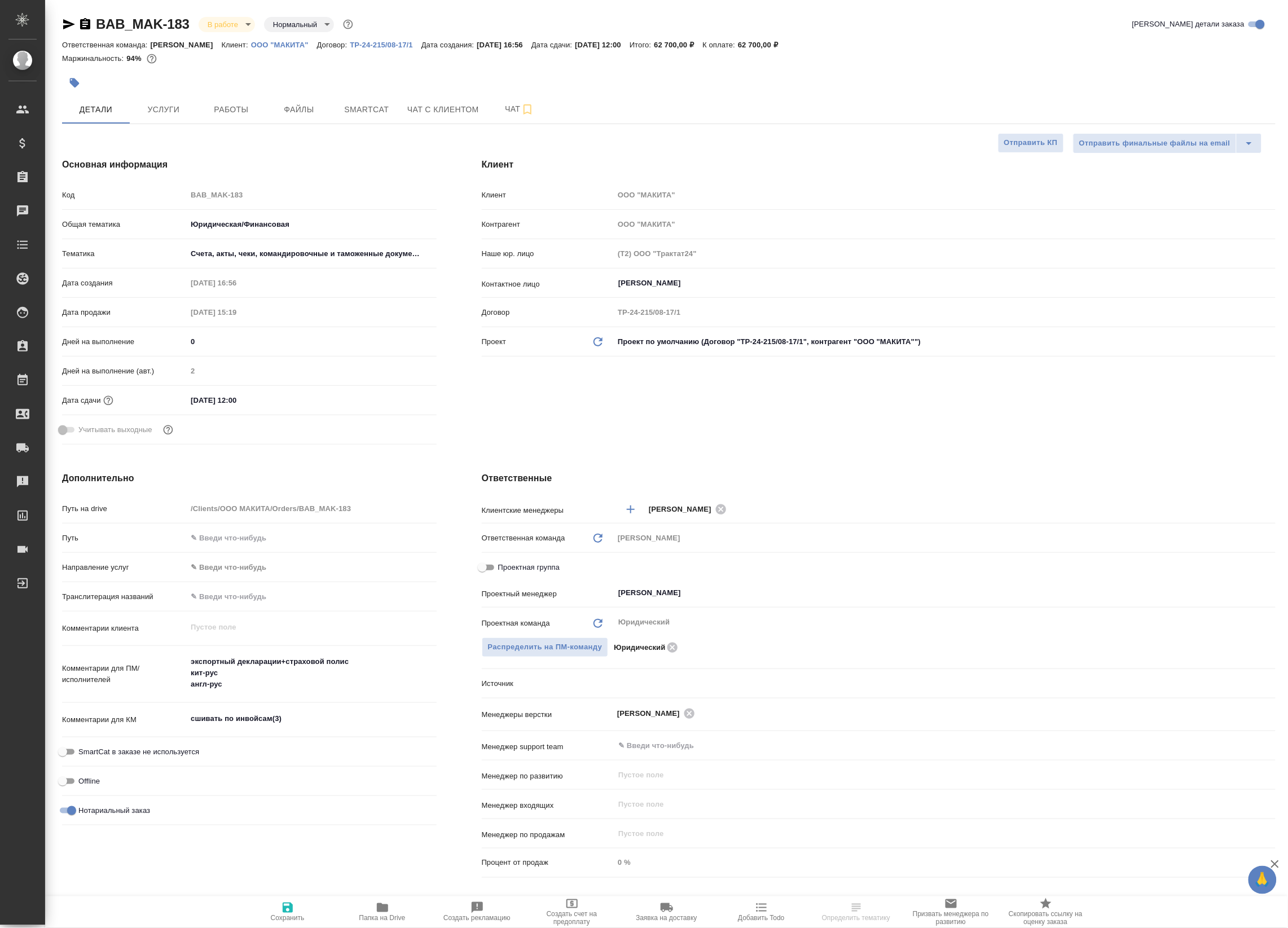
type textarea "x"
click at [214, 104] on span "Работы" at bounding box center [231, 110] width 54 height 14
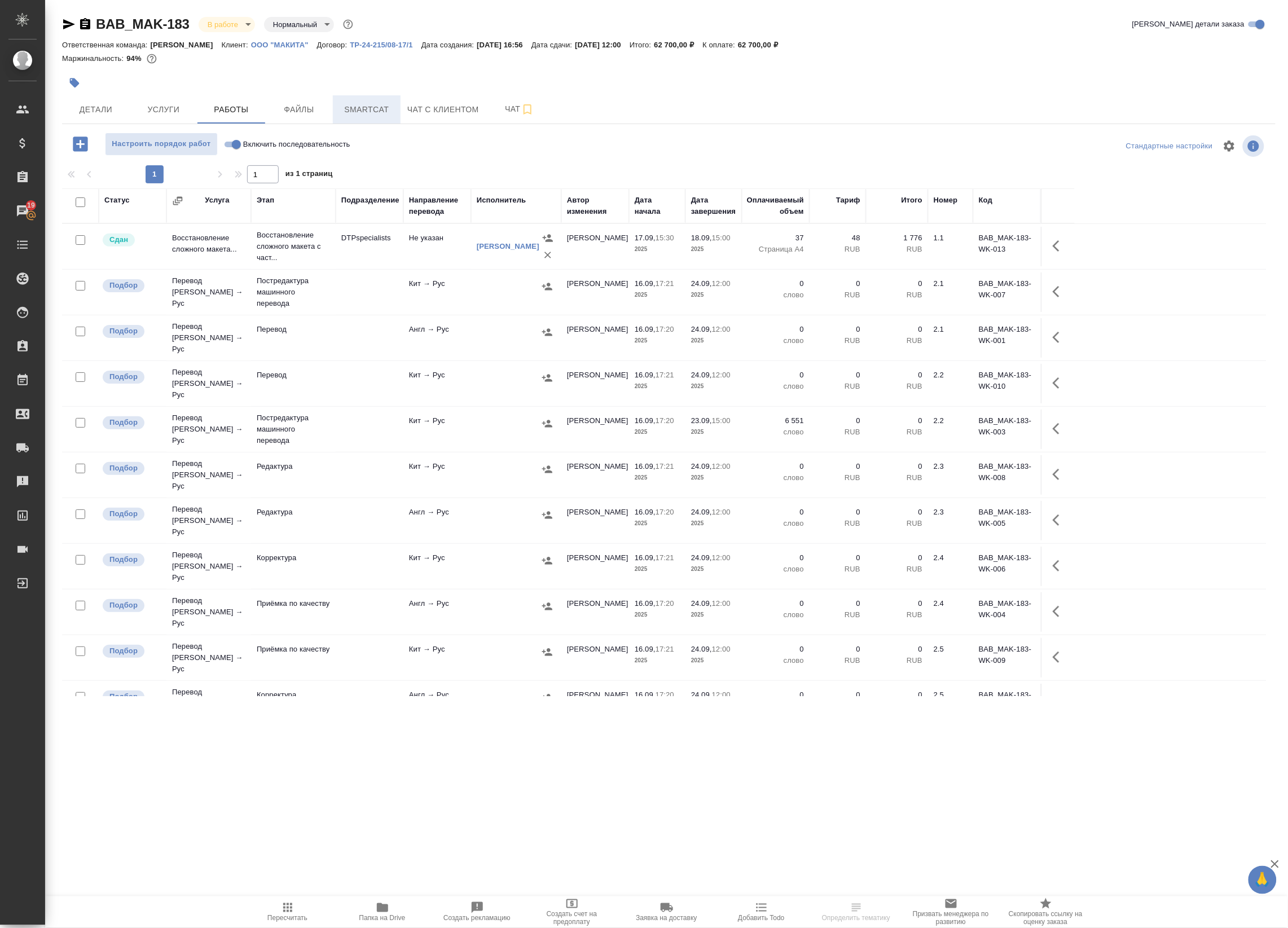
click at [372, 103] on span "Smartcat" at bounding box center [366, 110] width 54 height 14
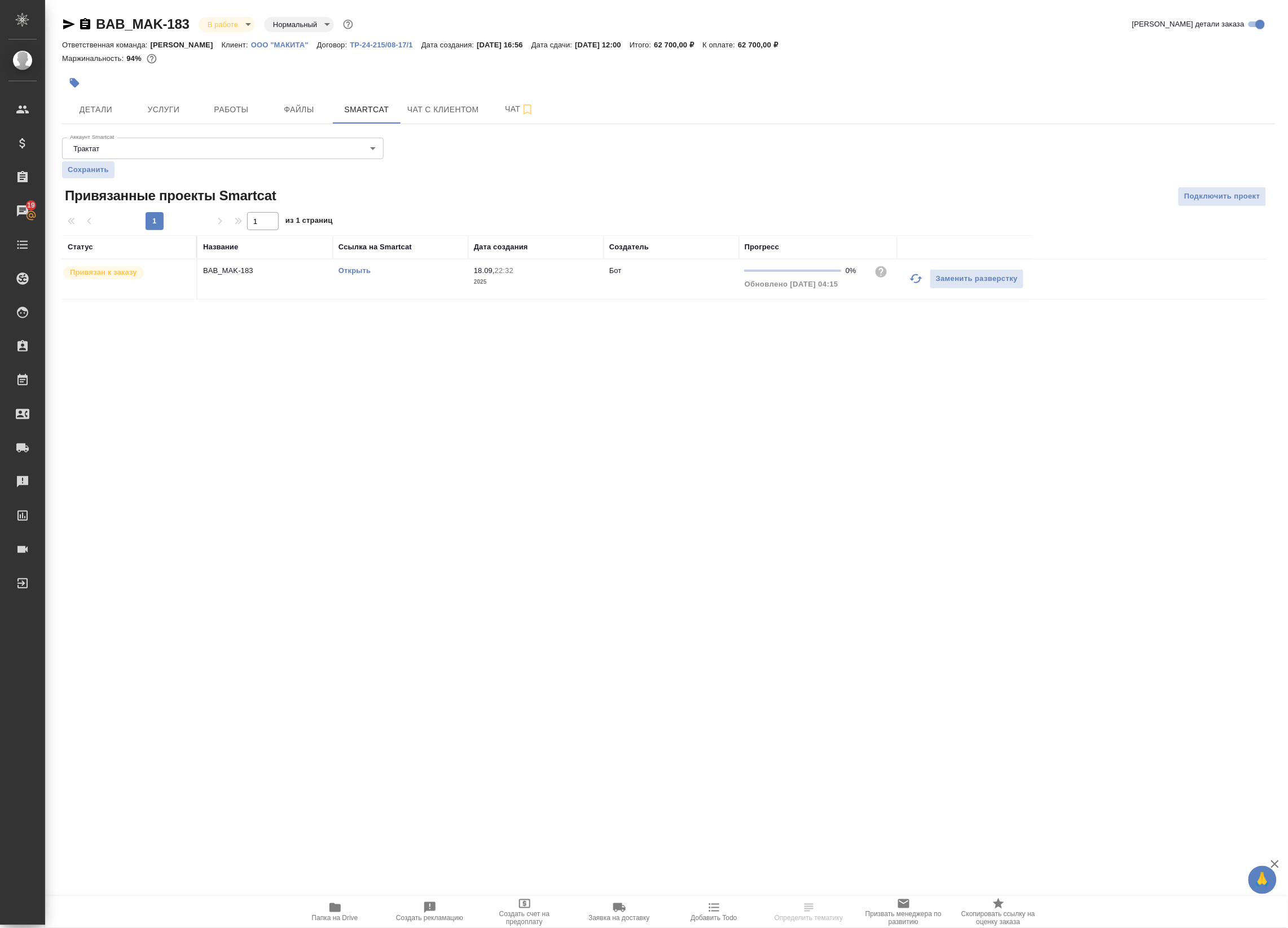
click at [362, 268] on link "Открыть" at bounding box center [355, 270] width 32 height 8
click at [230, 114] on span "Работы" at bounding box center [231, 110] width 54 height 14
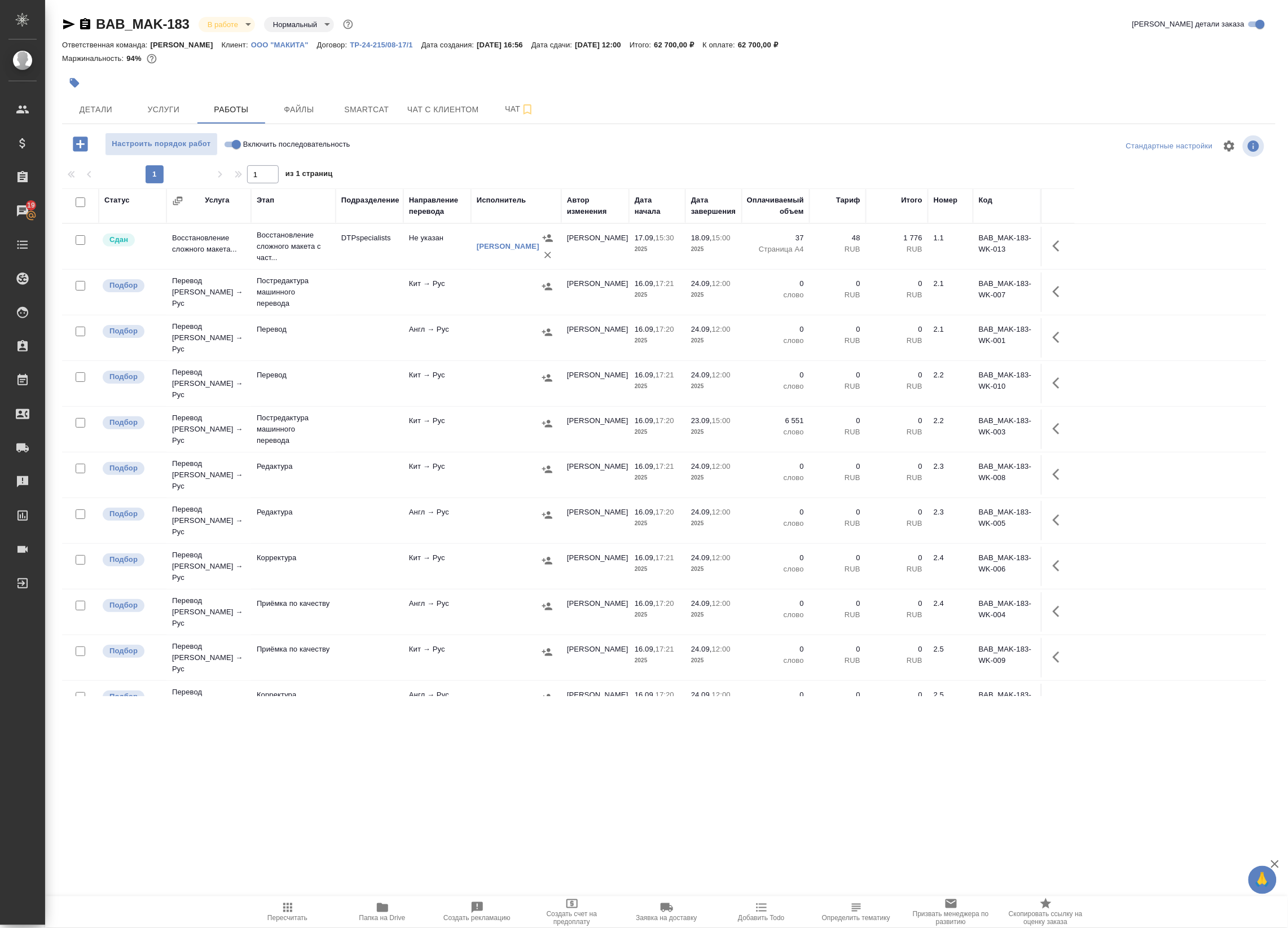
click at [546, 418] on icon "button" at bounding box center [547, 423] width 11 height 11
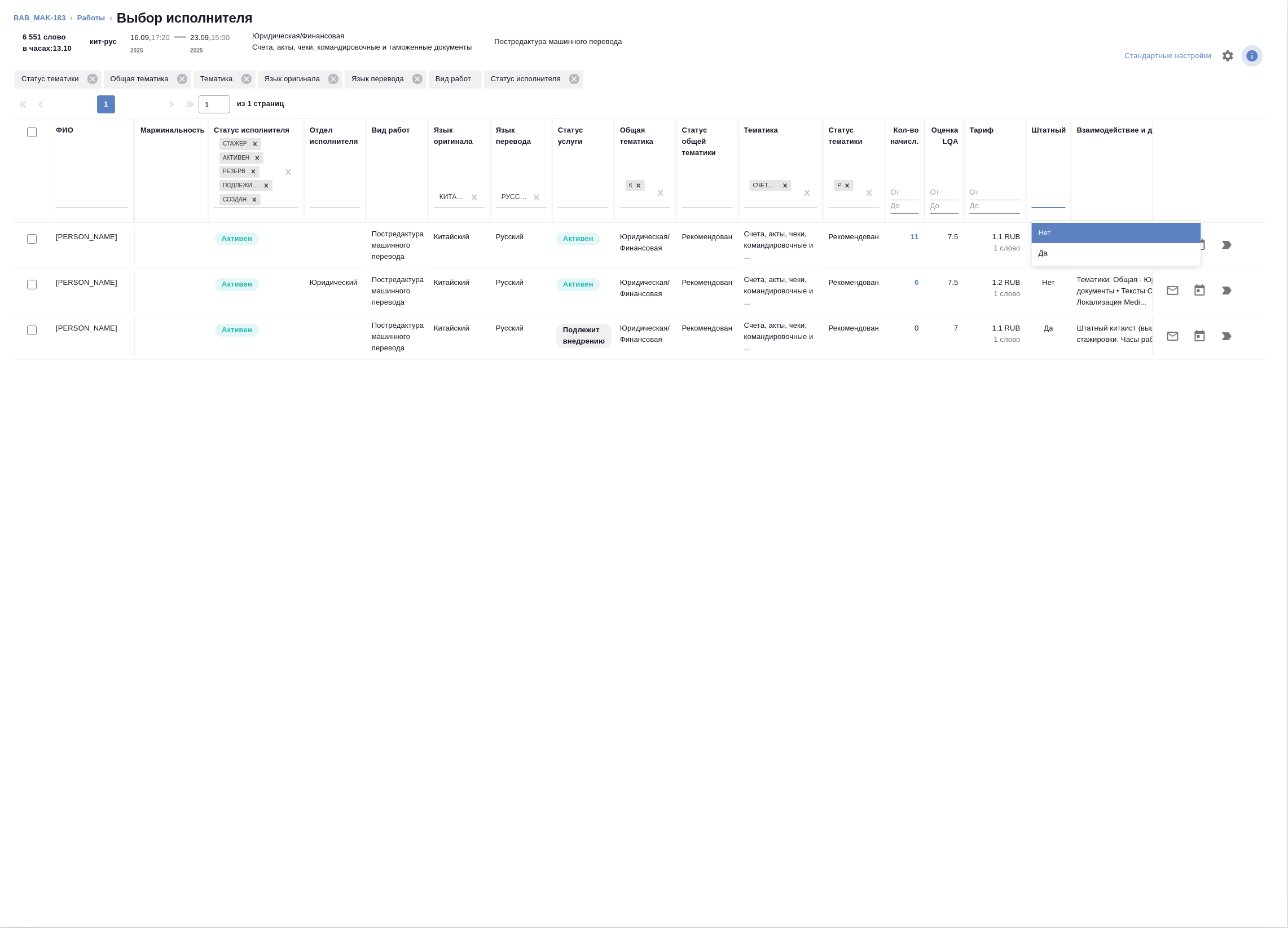
click at [1055, 198] on div at bounding box center [1049, 197] width 34 height 16
click at [1049, 233] on div "Нет" at bounding box center [1116, 233] width 169 height 21
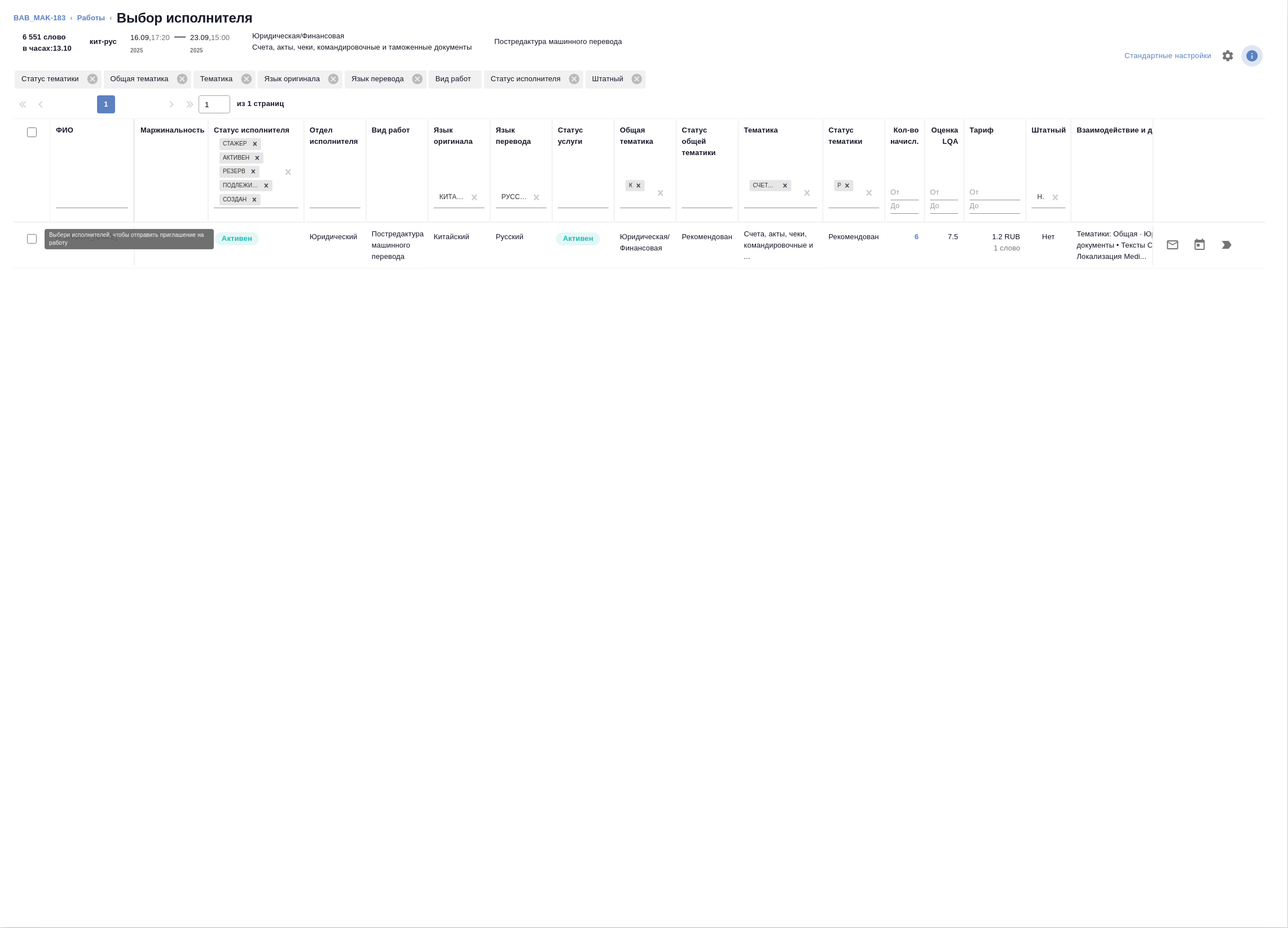
click at [31, 239] on input "checkbox" at bounding box center [32, 239] width 10 height 10
checkbox input "true"
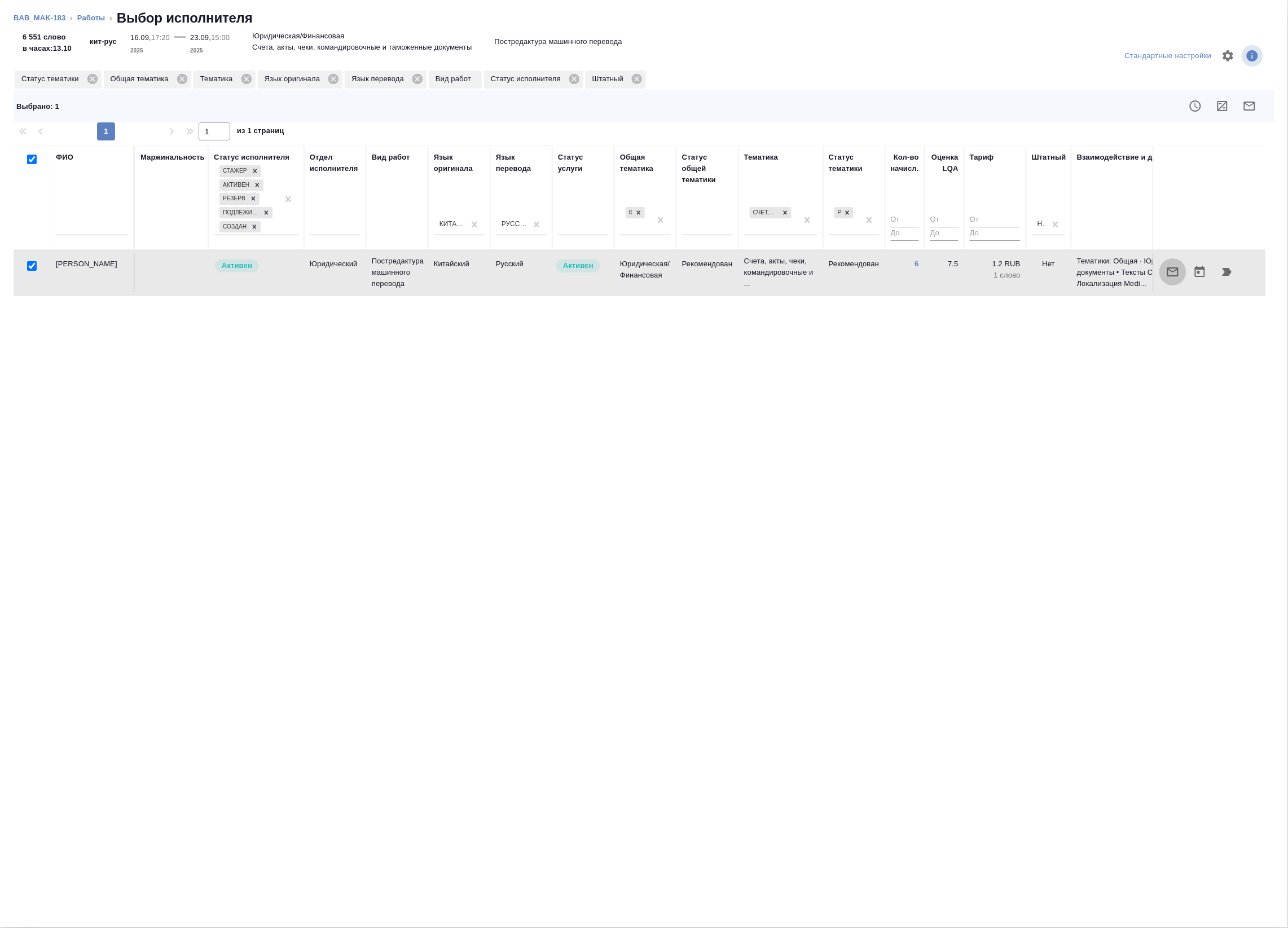
click at [1174, 268] on icon "button" at bounding box center [1172, 272] width 11 height 9
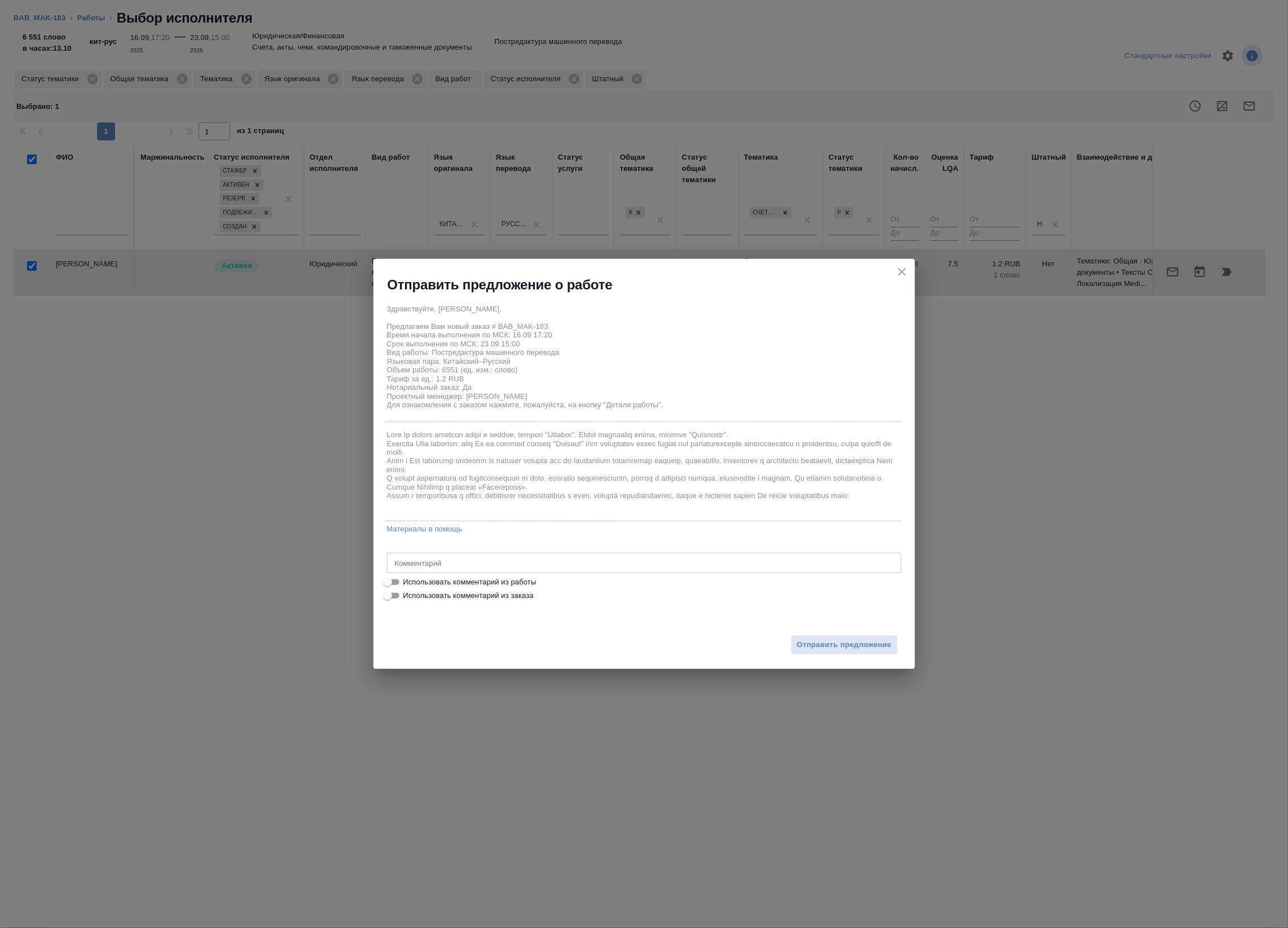
click at [487, 579] on span "Использовать комментарий из работы" at bounding box center [470, 582] width 133 height 11
click at [408, 579] on input "Использовать комментарий из работы" at bounding box center [387, 582] width 40 height 14
checkbox input "true"
type textarea "Под нот оригиналы для сверки:[URL][DOMAIN_NAME]"
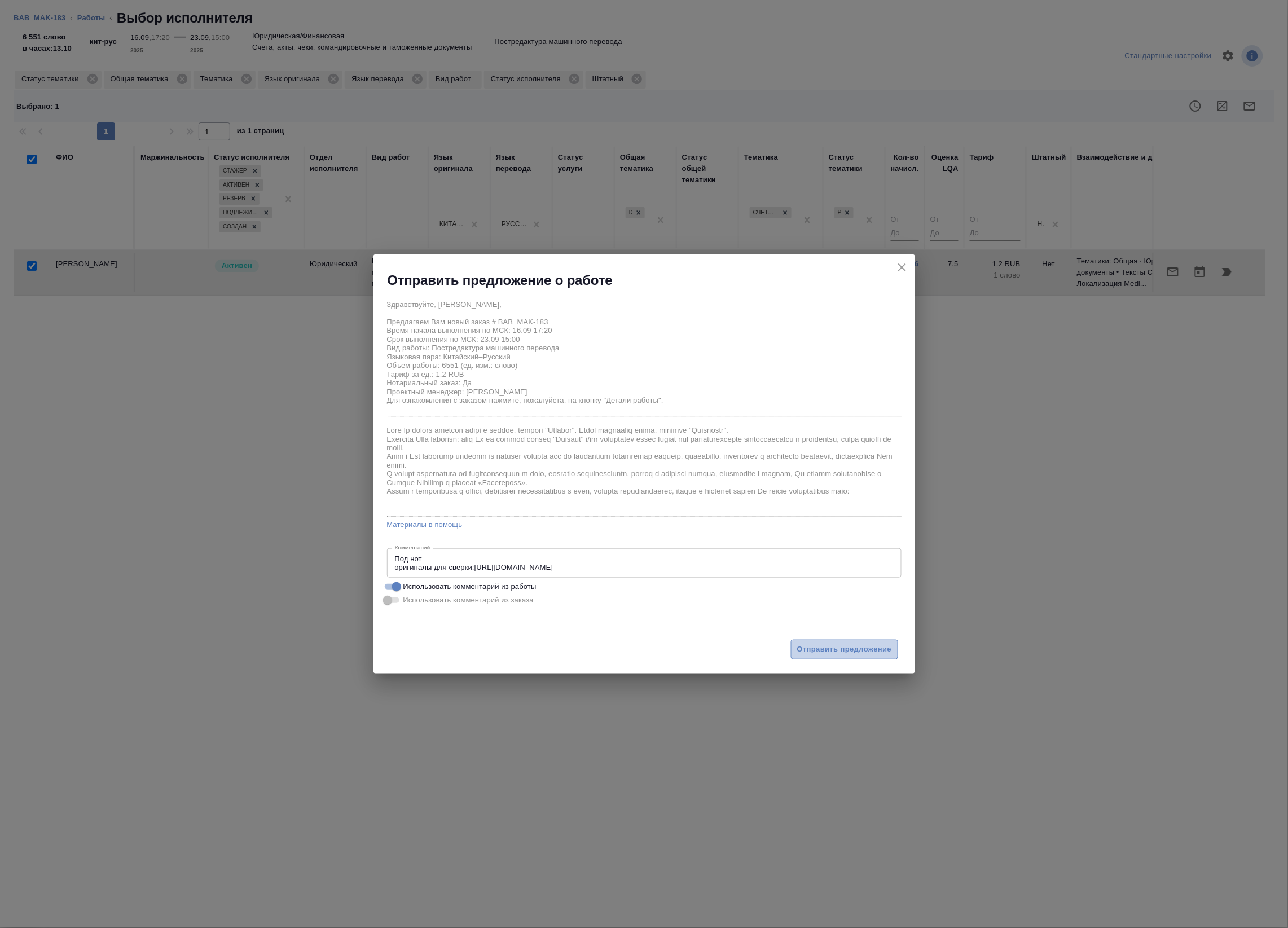
click at [828, 641] on button "Отправить предложение" at bounding box center [844, 650] width 108 height 20
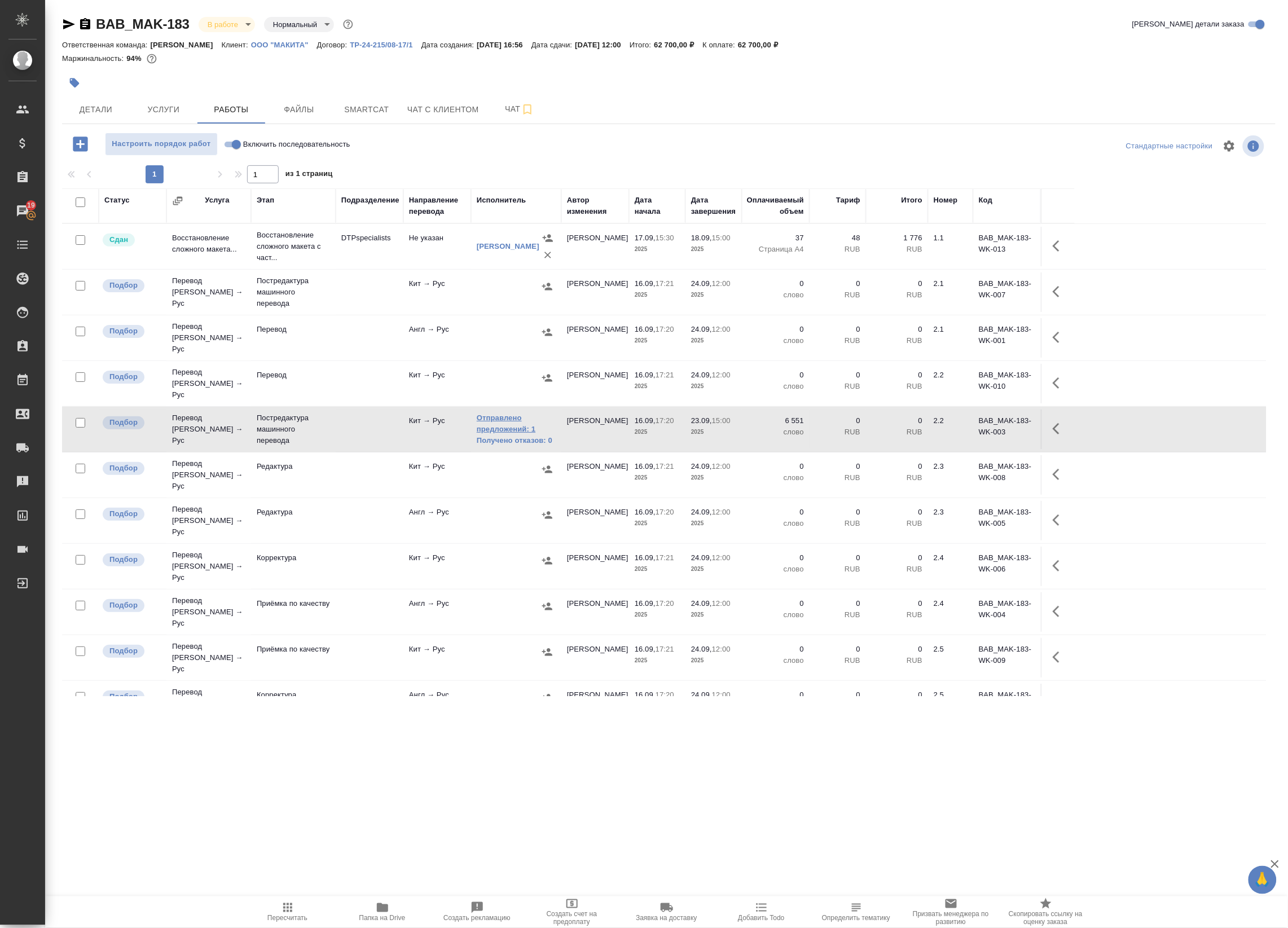
click at [509, 415] on link "Отправлено предложений: 1" at bounding box center [516, 424] width 79 height 23
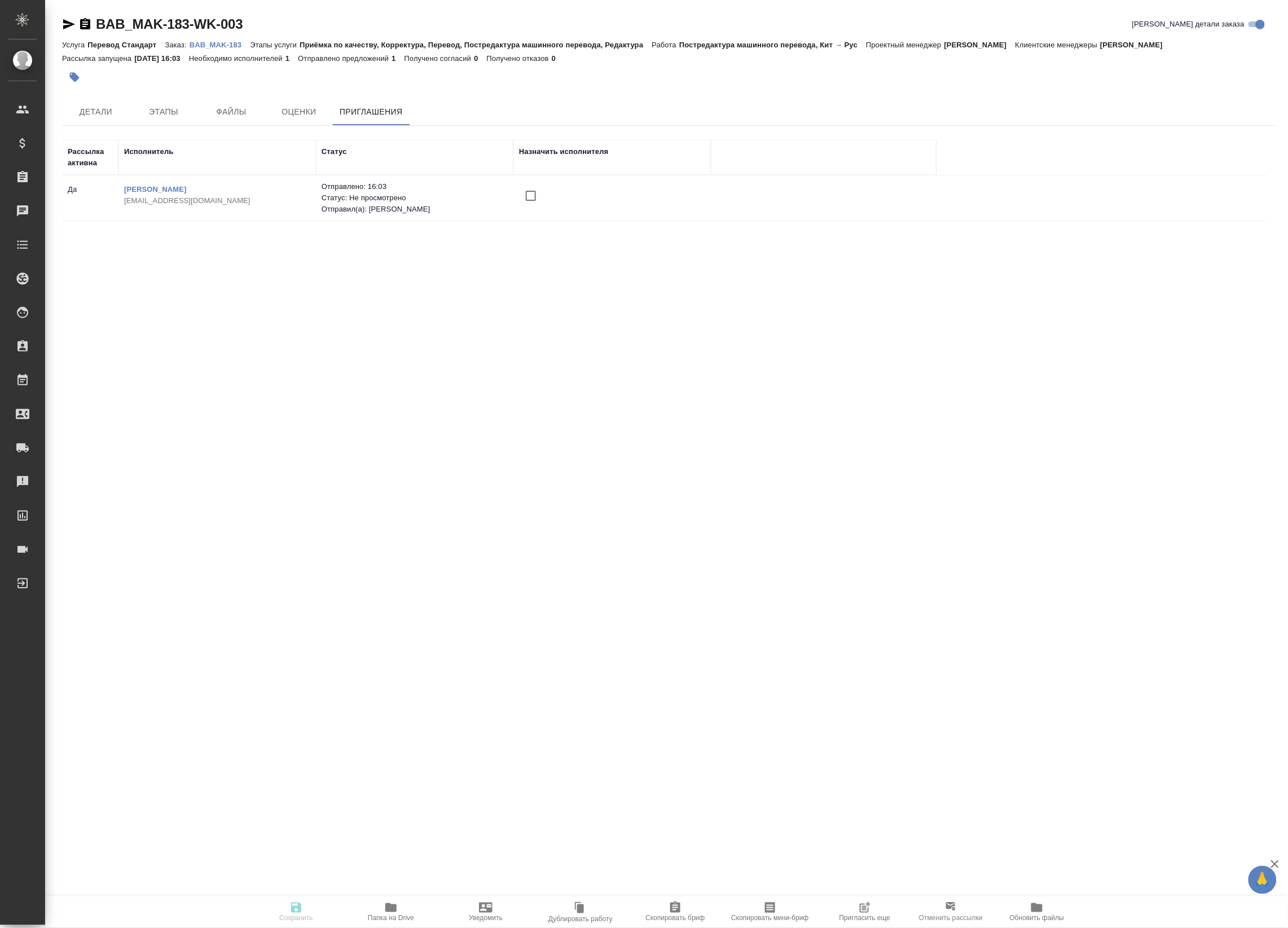
click at [873, 914] on span "Пригласить еще" at bounding box center [865, 918] width 51 height 8
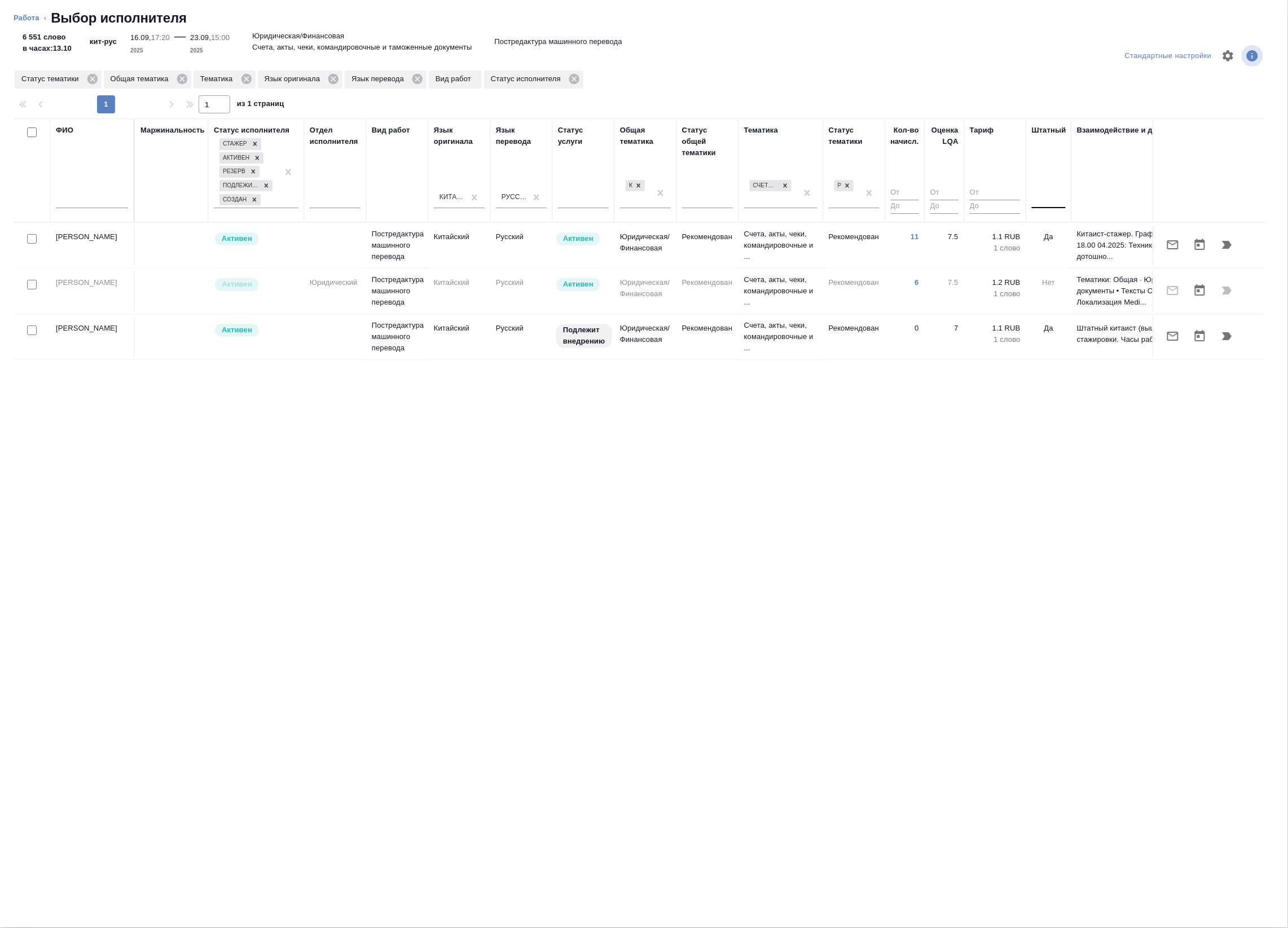
click at [1042, 204] on div at bounding box center [1049, 197] width 34 height 16
click at [1047, 229] on div "Нет" at bounding box center [1116, 233] width 169 height 21
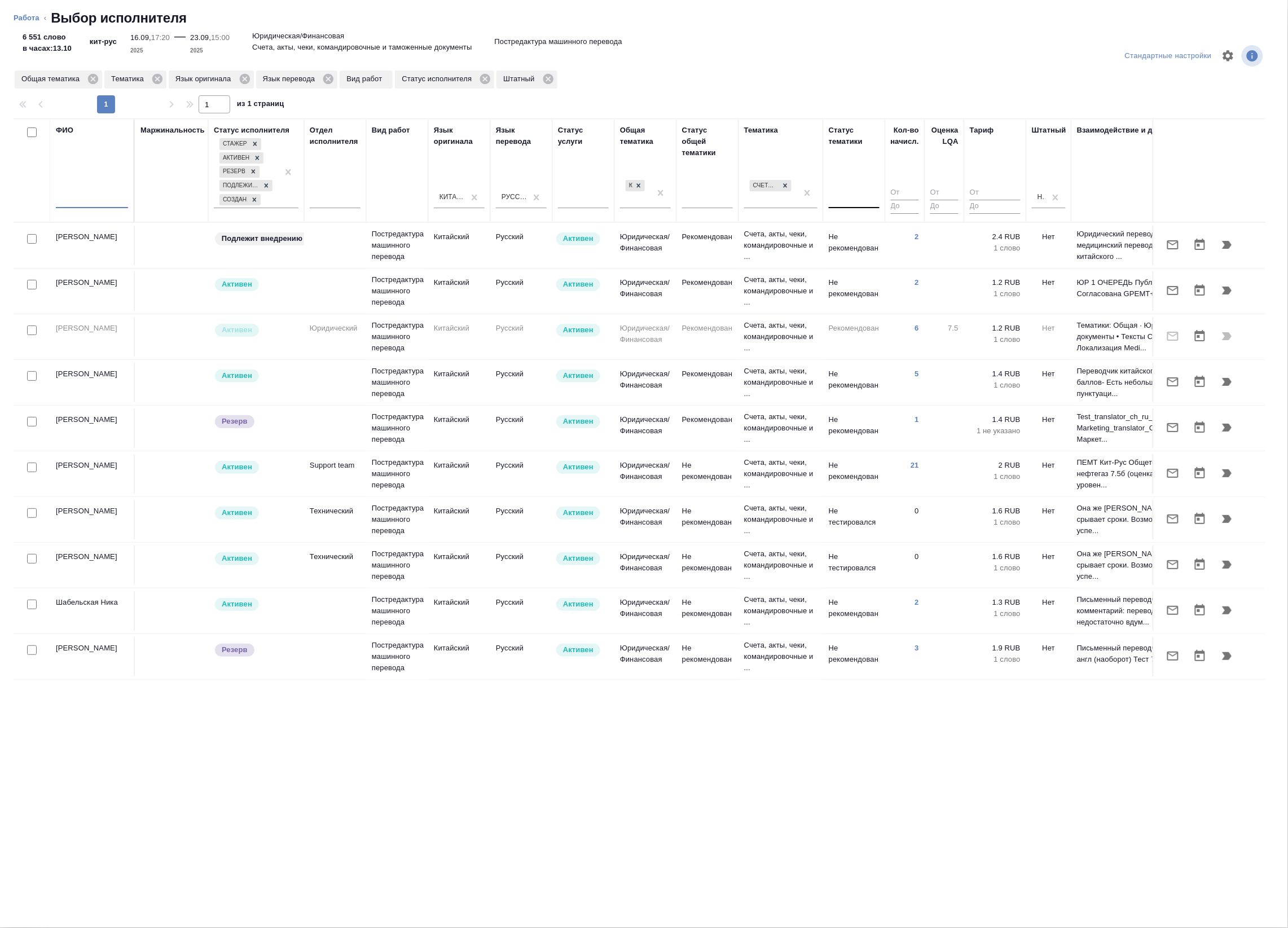
click at [95, 194] on input "text" at bounding box center [92, 201] width 72 height 14
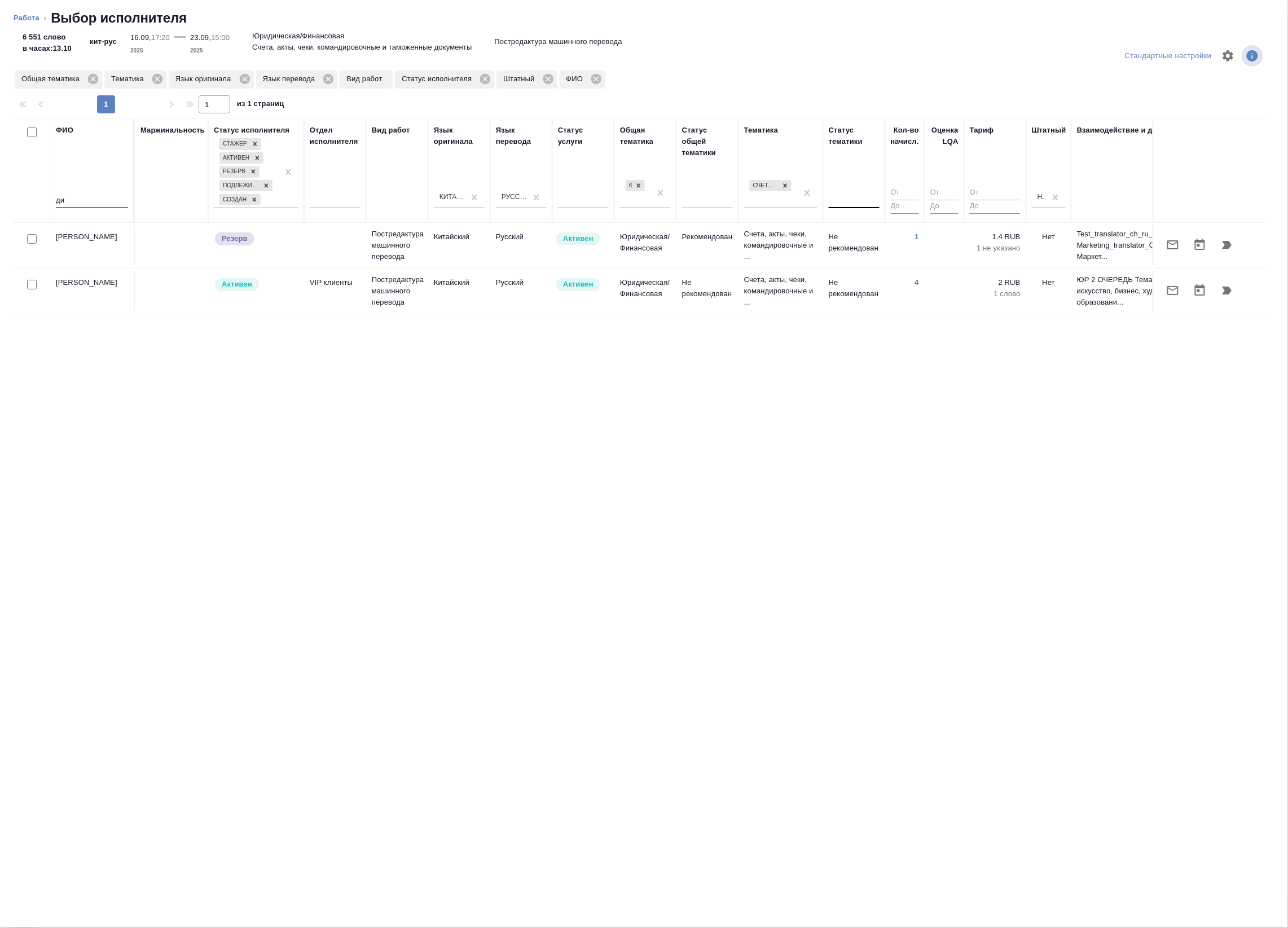
type input "д"
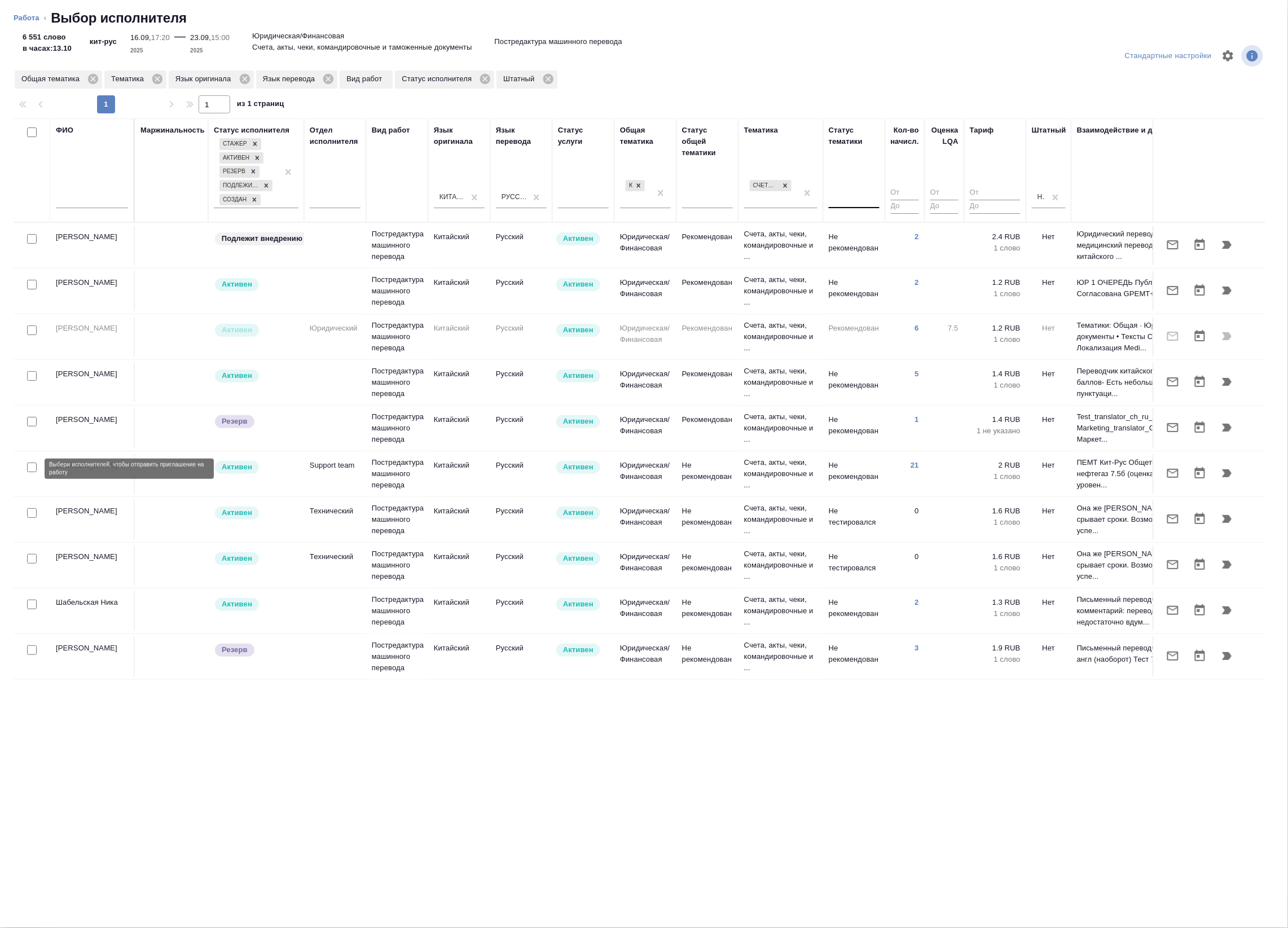
click at [32, 469] on input "checkbox" at bounding box center [32, 467] width 10 height 10
checkbox input "true"
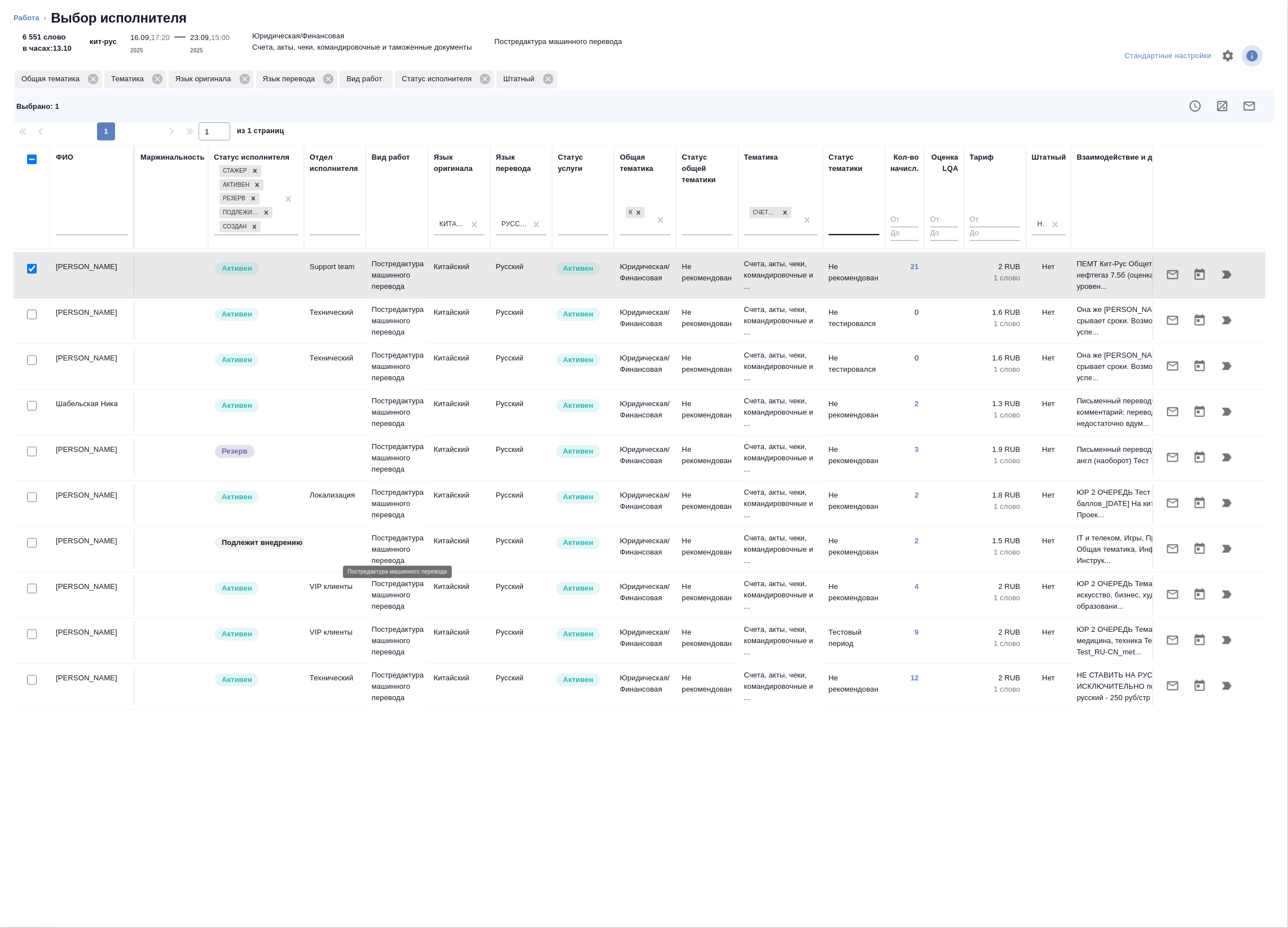
scroll to position [239, 0]
click at [36, 675] on input "checkbox" at bounding box center [32, 679] width 10 height 10
checkbox input "true"
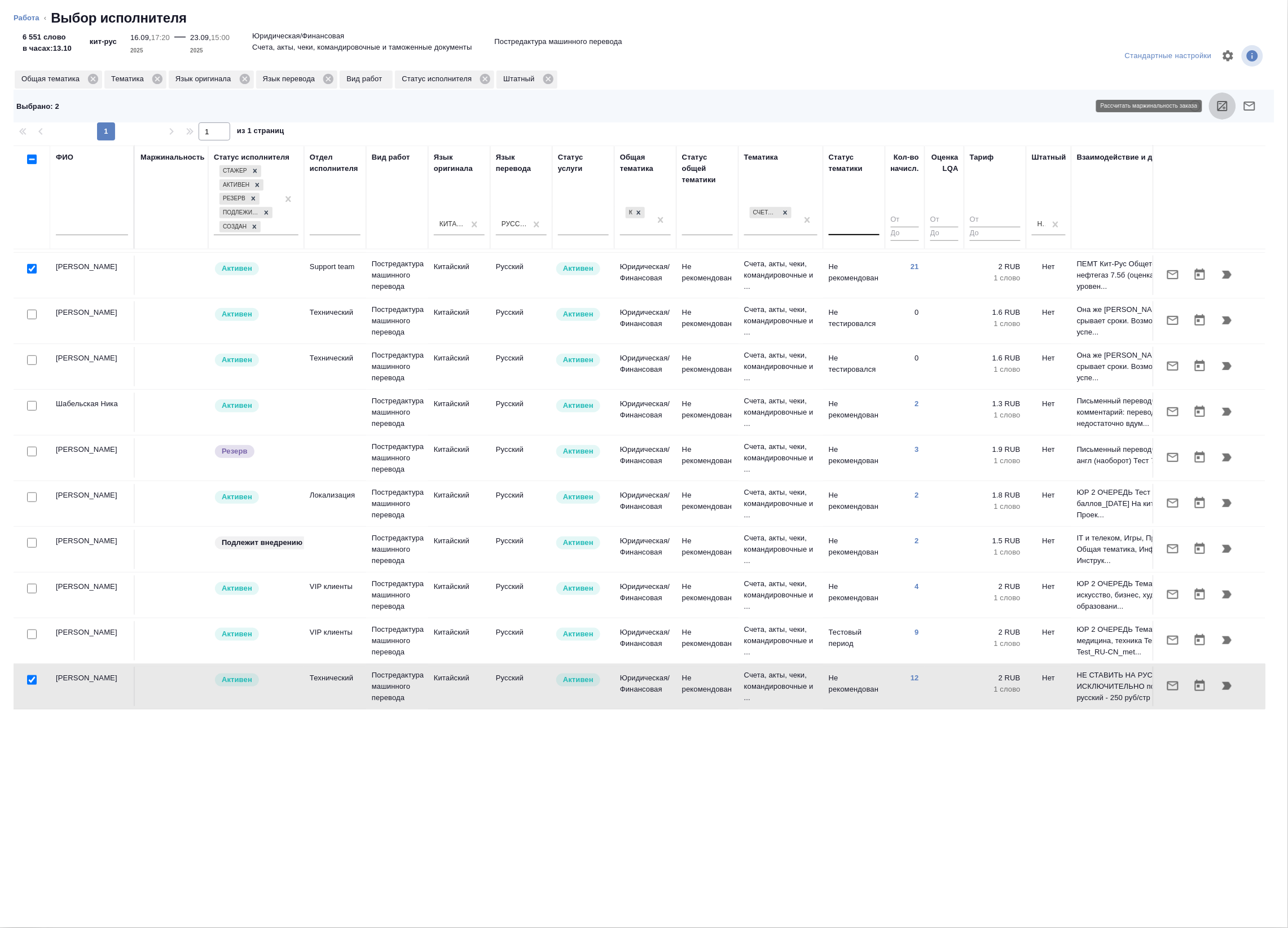
click at [1219, 109] on icon "button" at bounding box center [1222, 105] width 10 height 10
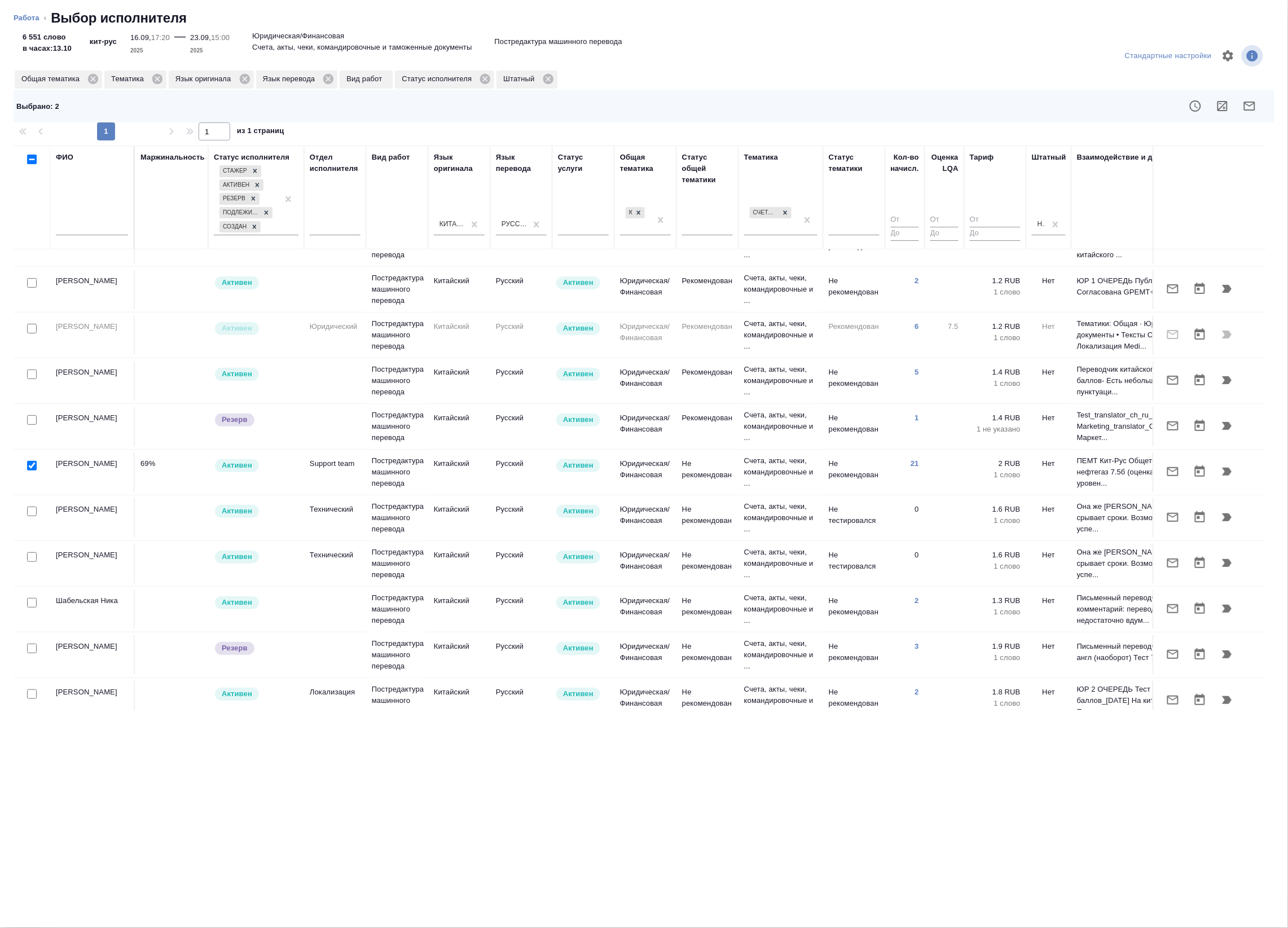
scroll to position [27, 0]
click at [29, 610] on div at bounding box center [31, 605] width 25 height 16
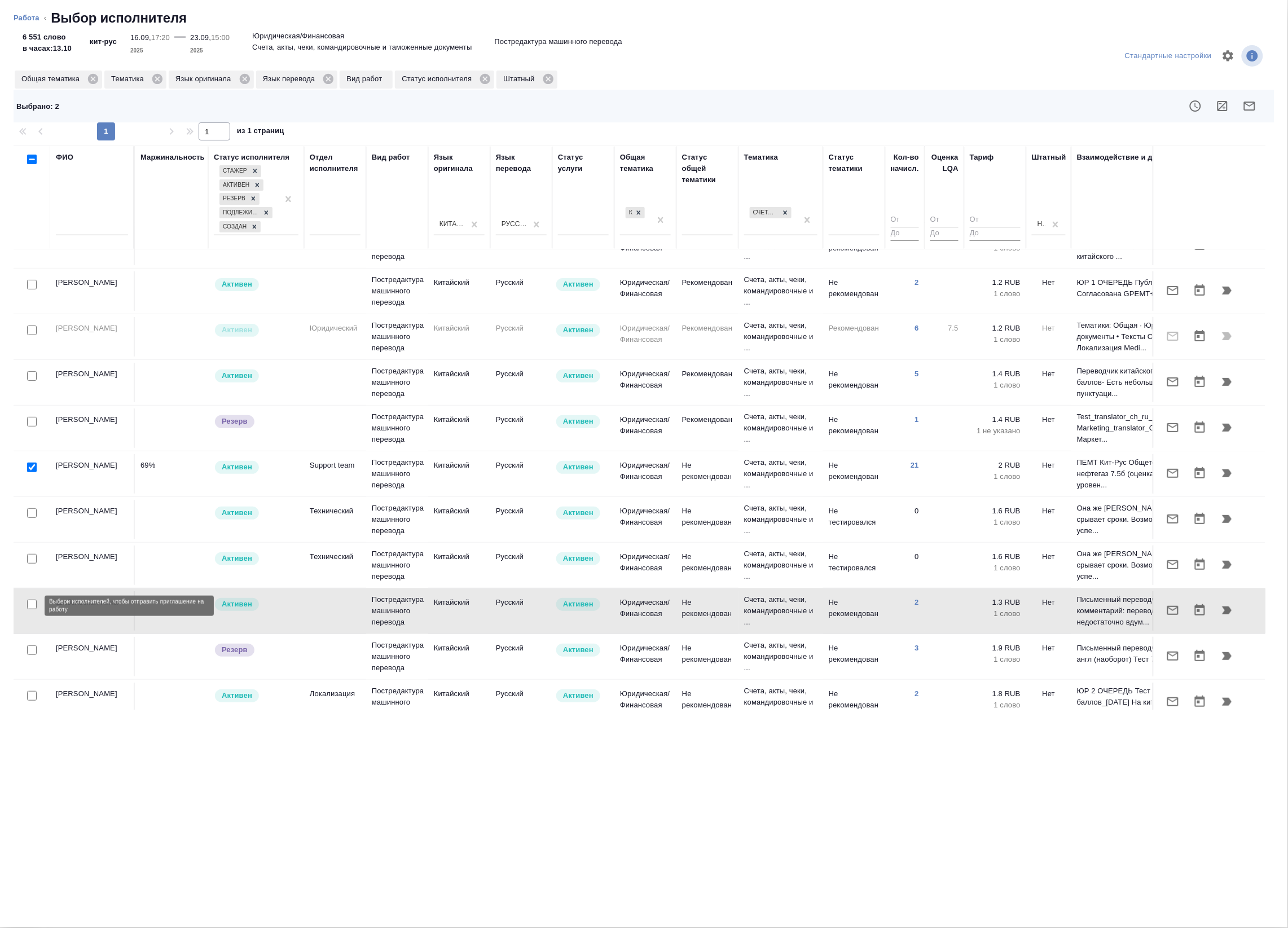
click at [31, 608] on input "checkbox" at bounding box center [32, 604] width 10 height 10
checkbox input "true"
click at [1216, 102] on icon "button" at bounding box center [1222, 106] width 14 height 14
click at [33, 470] on input "checkbox" at bounding box center [32, 467] width 10 height 10
checkbox input "false"
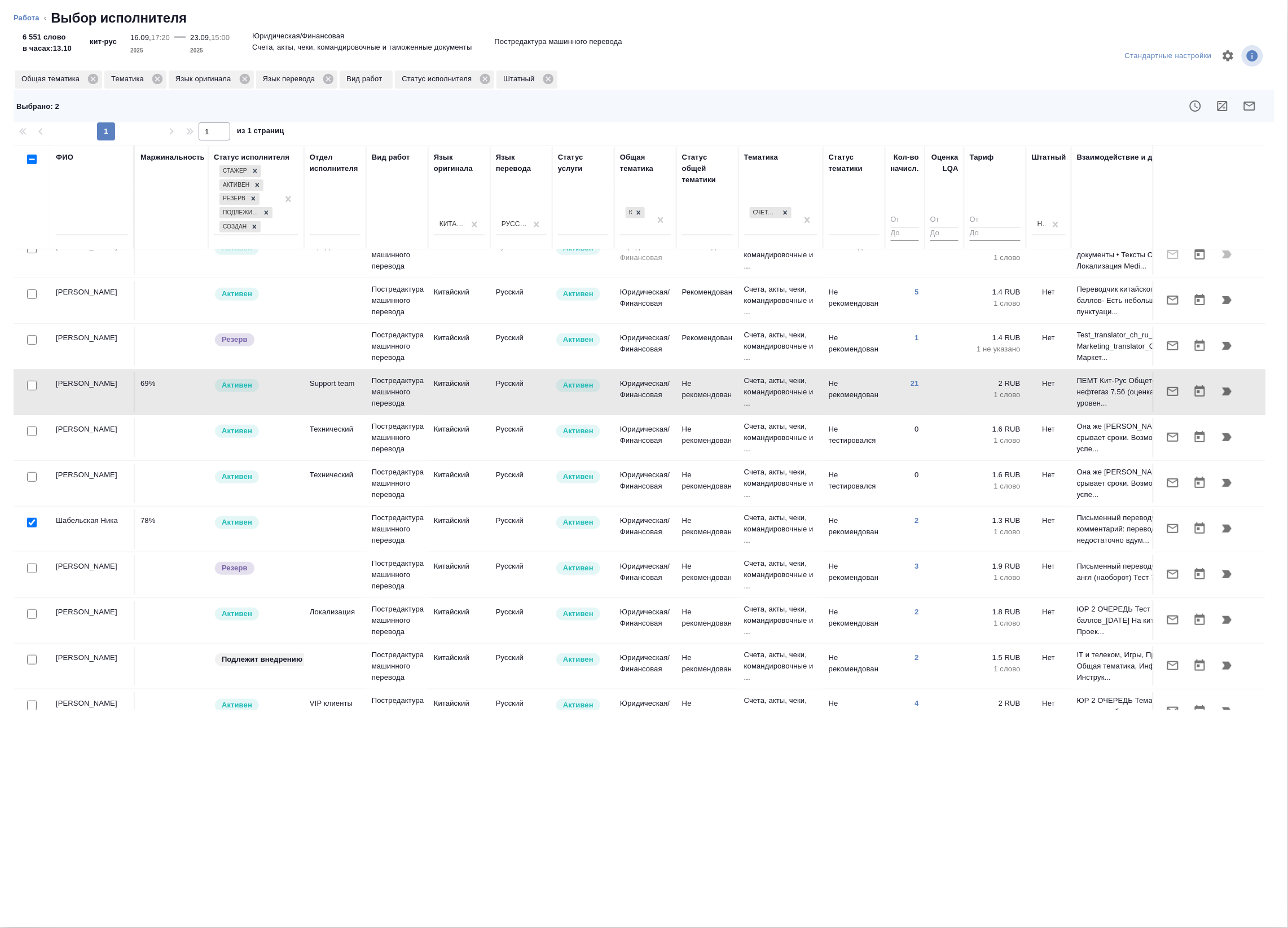
scroll to position [239, 0]
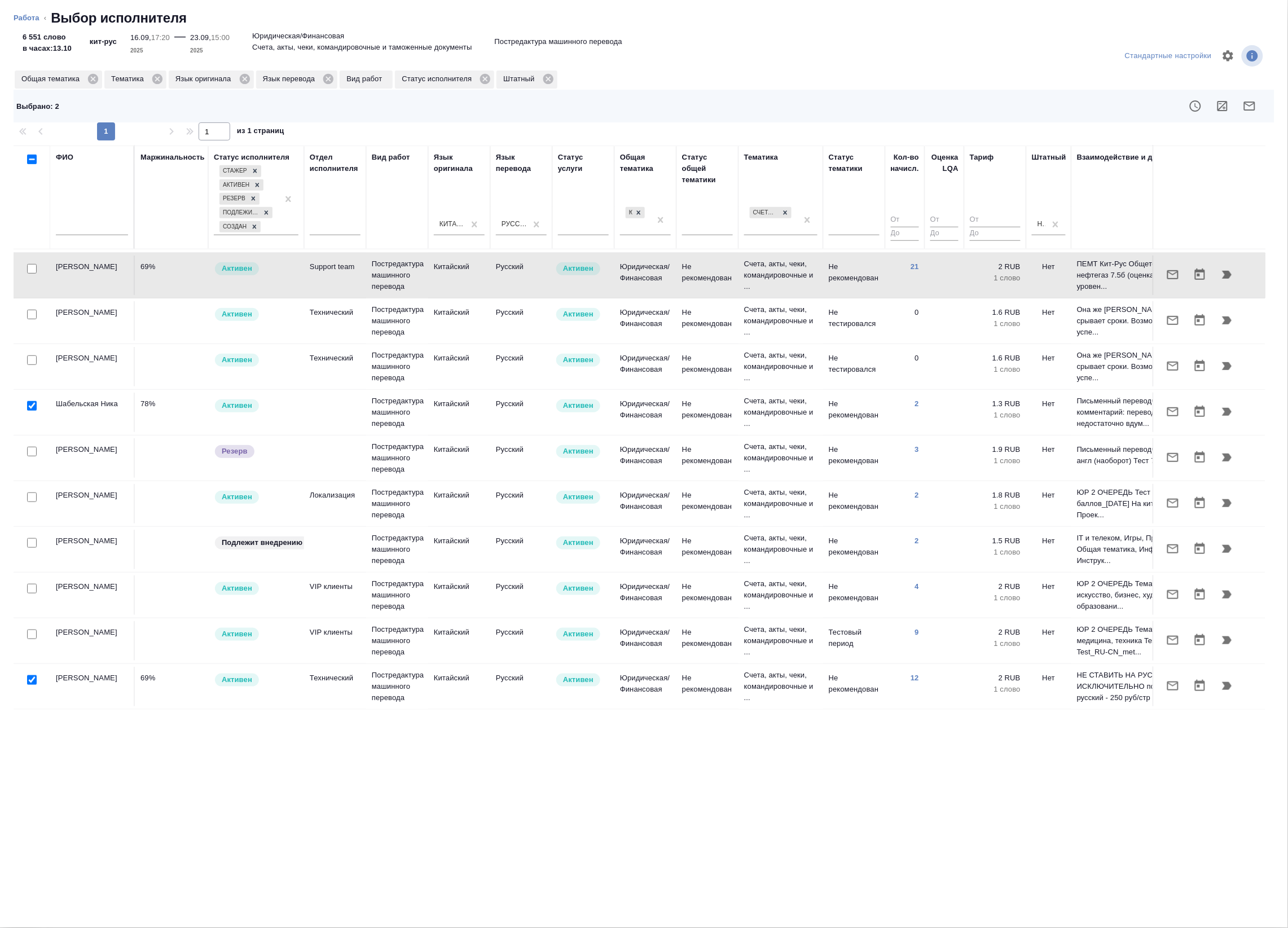
click at [29, 675] on input "checkbox" at bounding box center [32, 679] width 10 height 10
checkbox input "false"
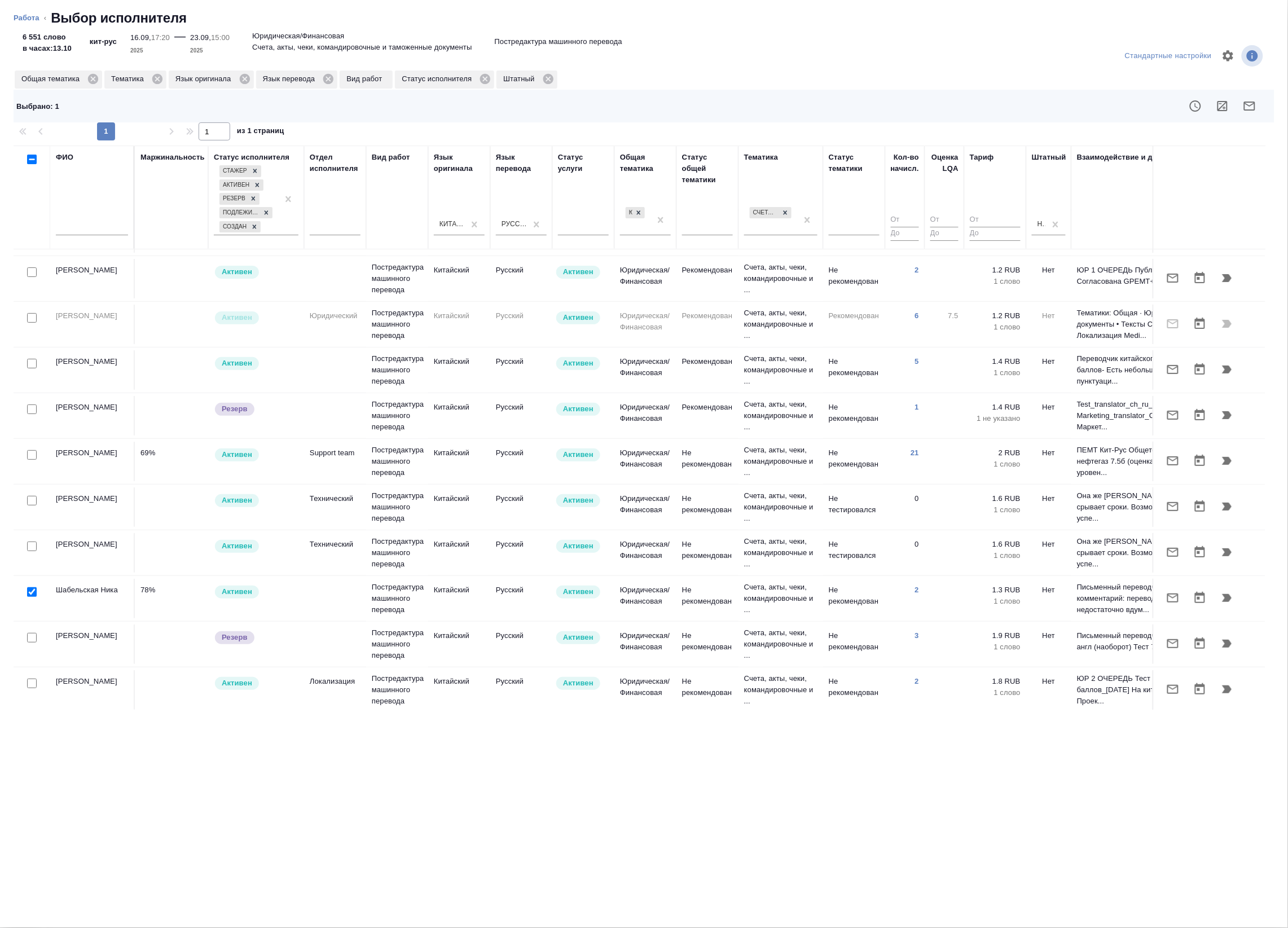
scroll to position [27, 0]
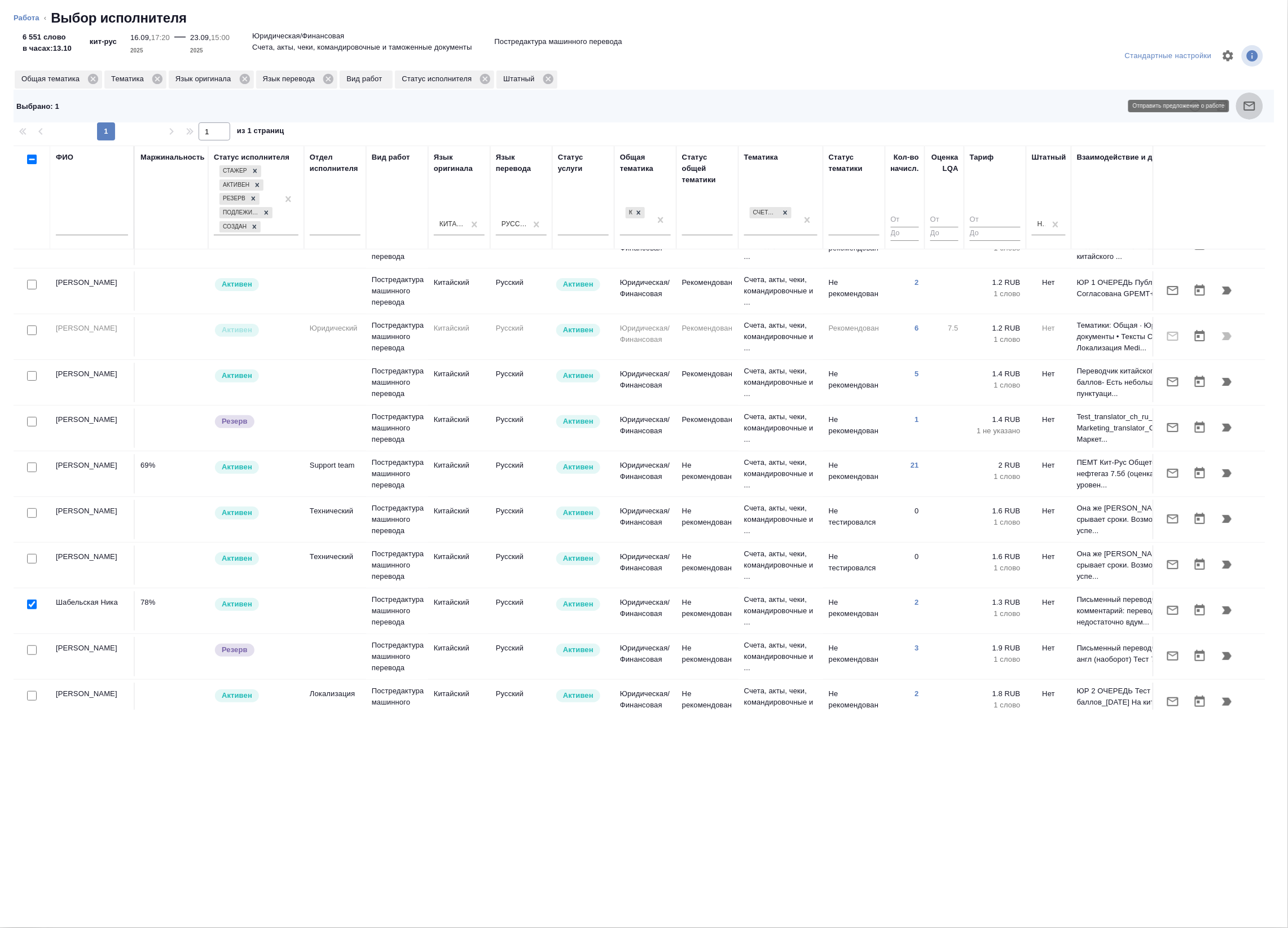
click at [1247, 106] on icon "button" at bounding box center [1250, 106] width 14 height 14
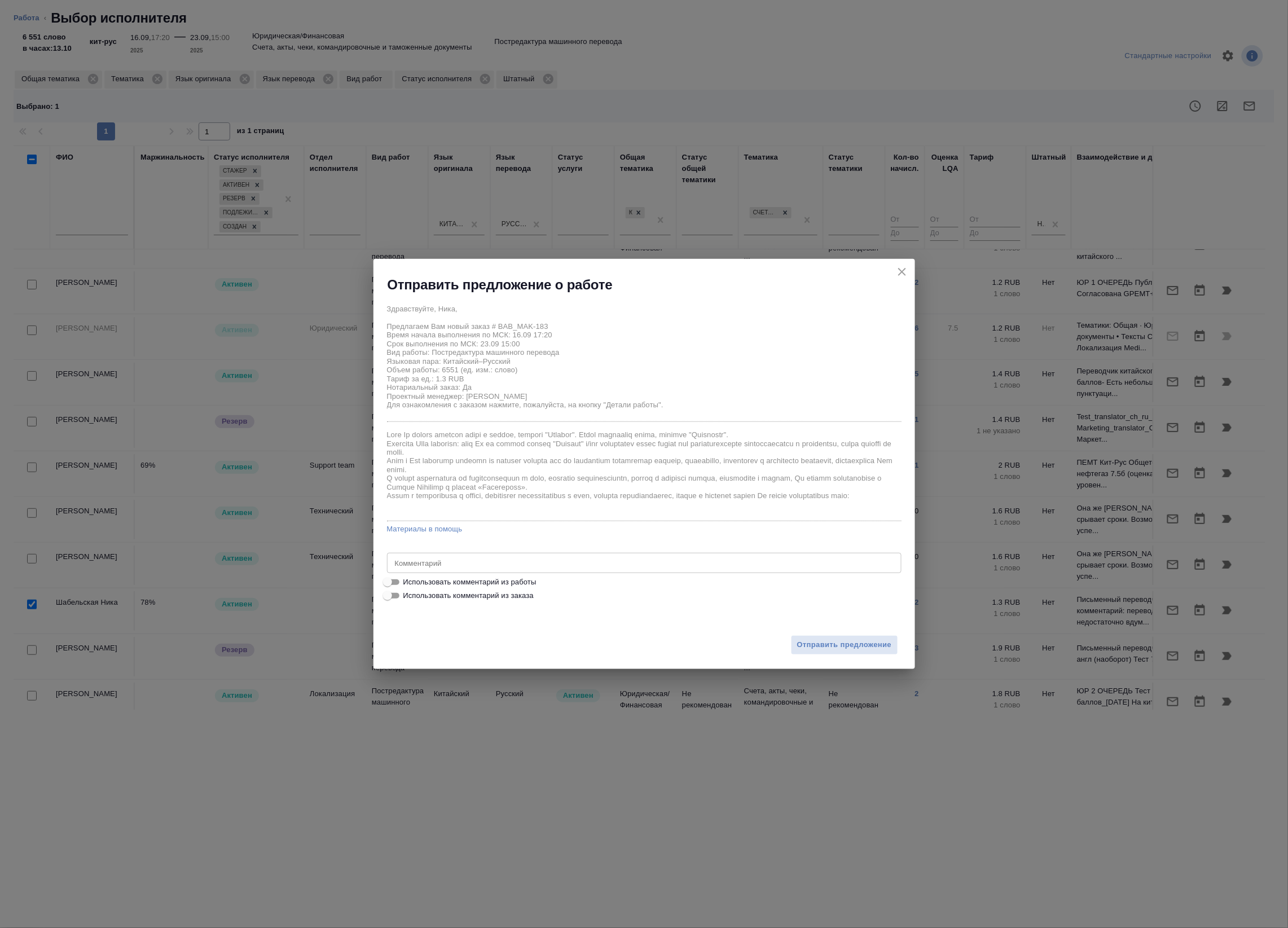
click at [530, 580] on span "Использовать комментарий из работы" at bounding box center [470, 582] width 133 height 11
click at [408, 580] on input "Использовать комментарий из работы" at bounding box center [387, 582] width 40 height 14
checkbox input "true"
type textarea "Под нот оригиналы для сверки:https://drive.awatera.com/s/J7J89osxBxBHond"
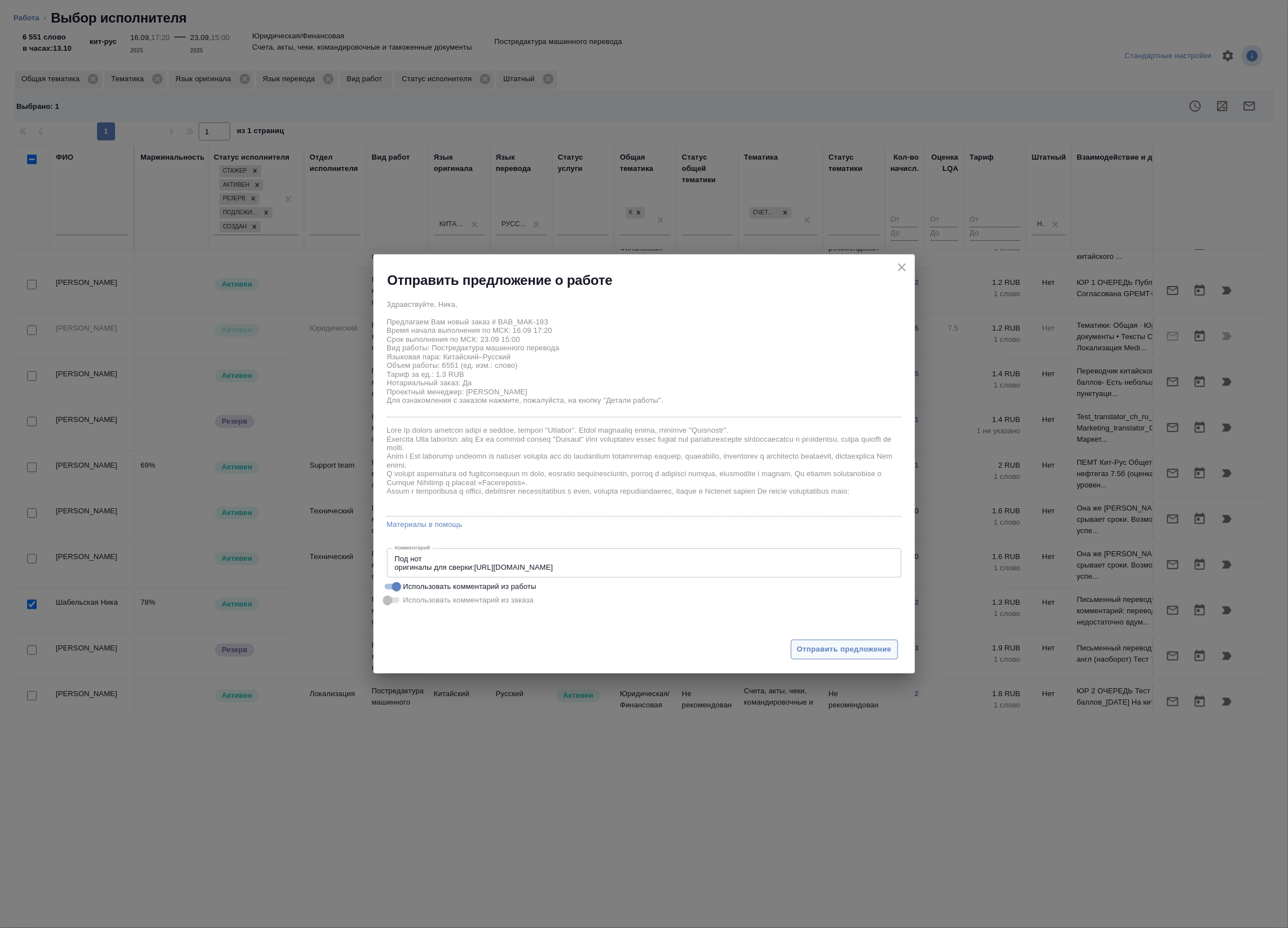
click at [827, 647] on span "Отправить предложение" at bounding box center [844, 649] width 95 height 13
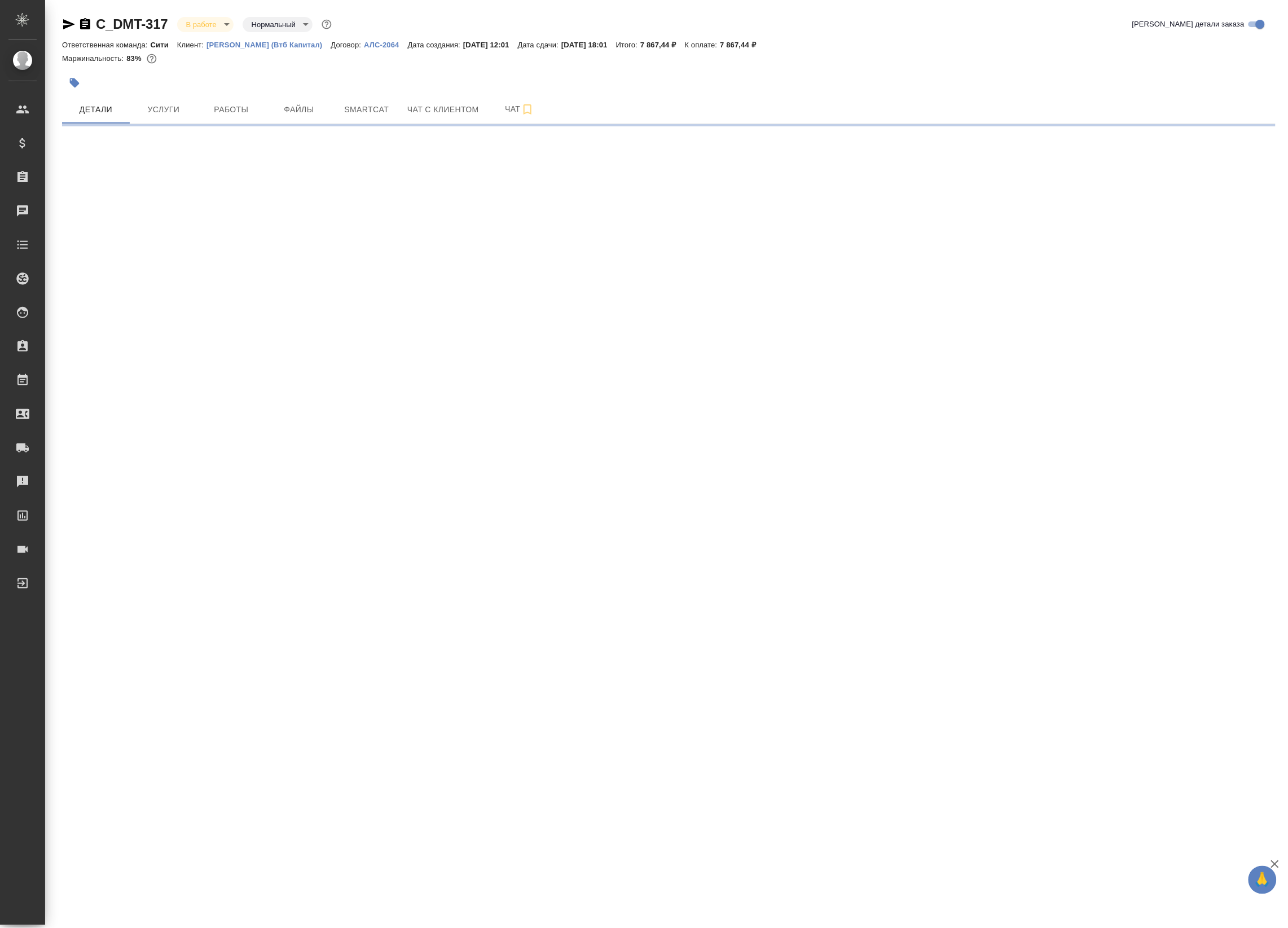
select select "RU"
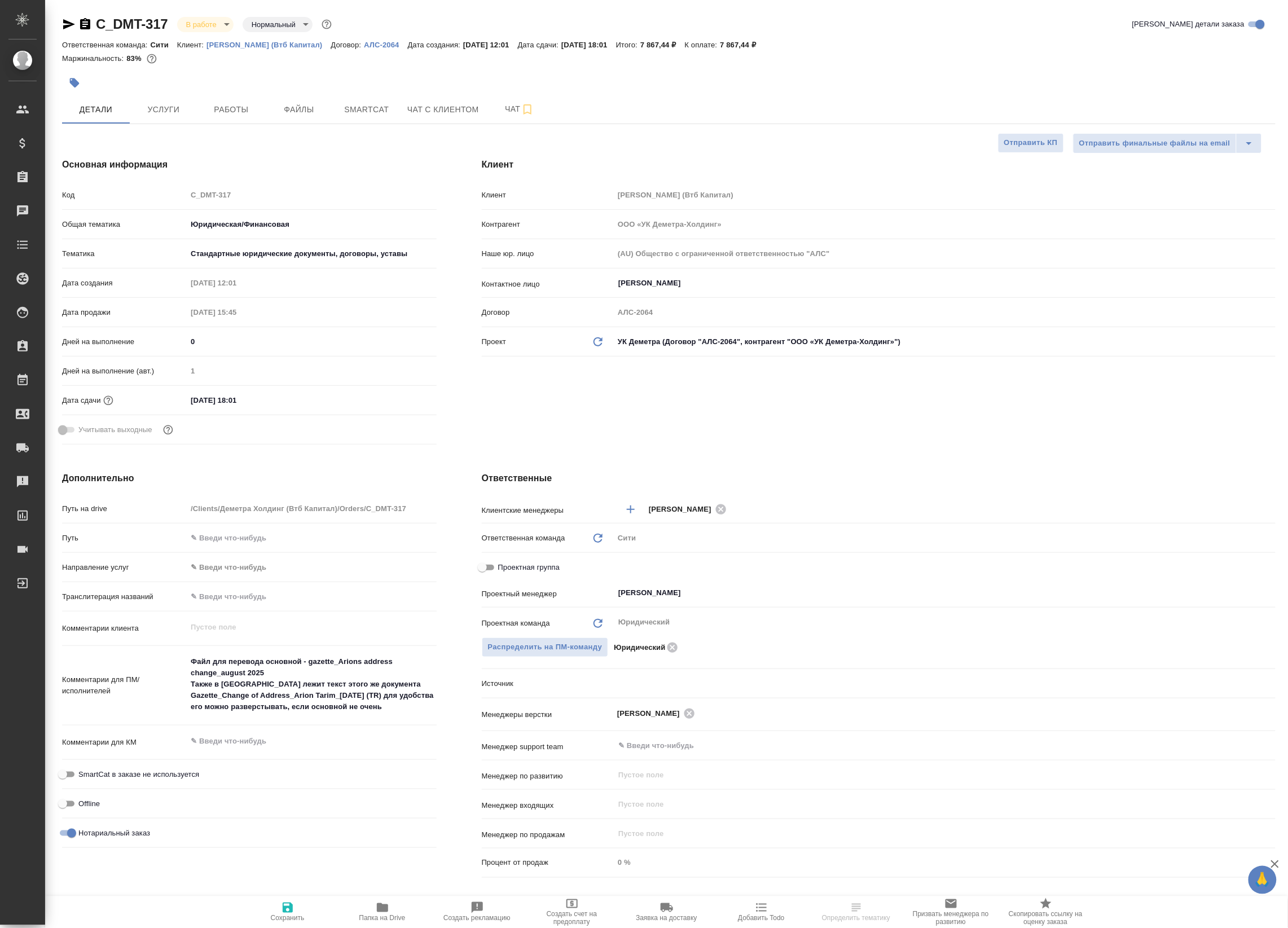
type textarea "x"
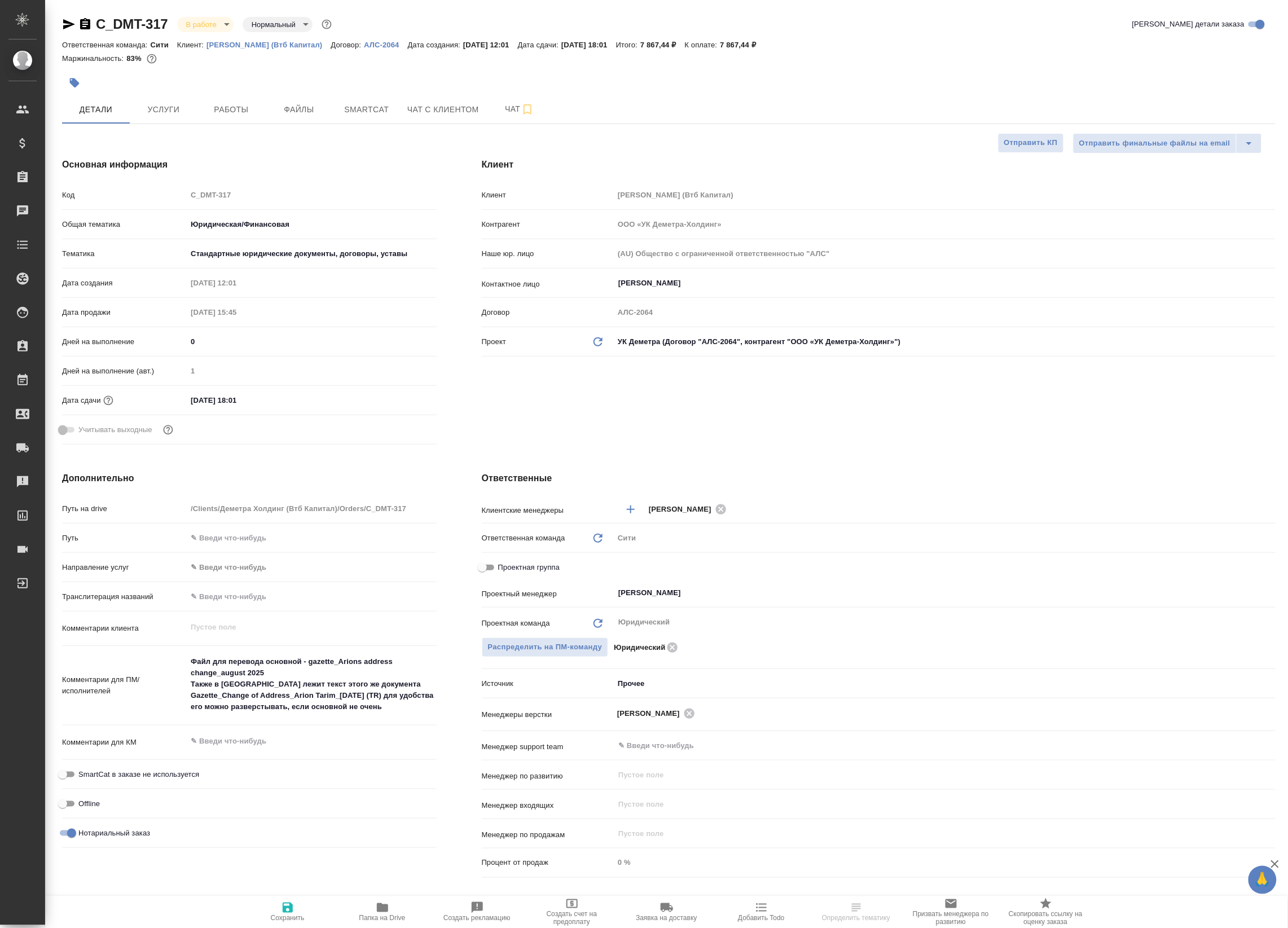
type textarea "x"
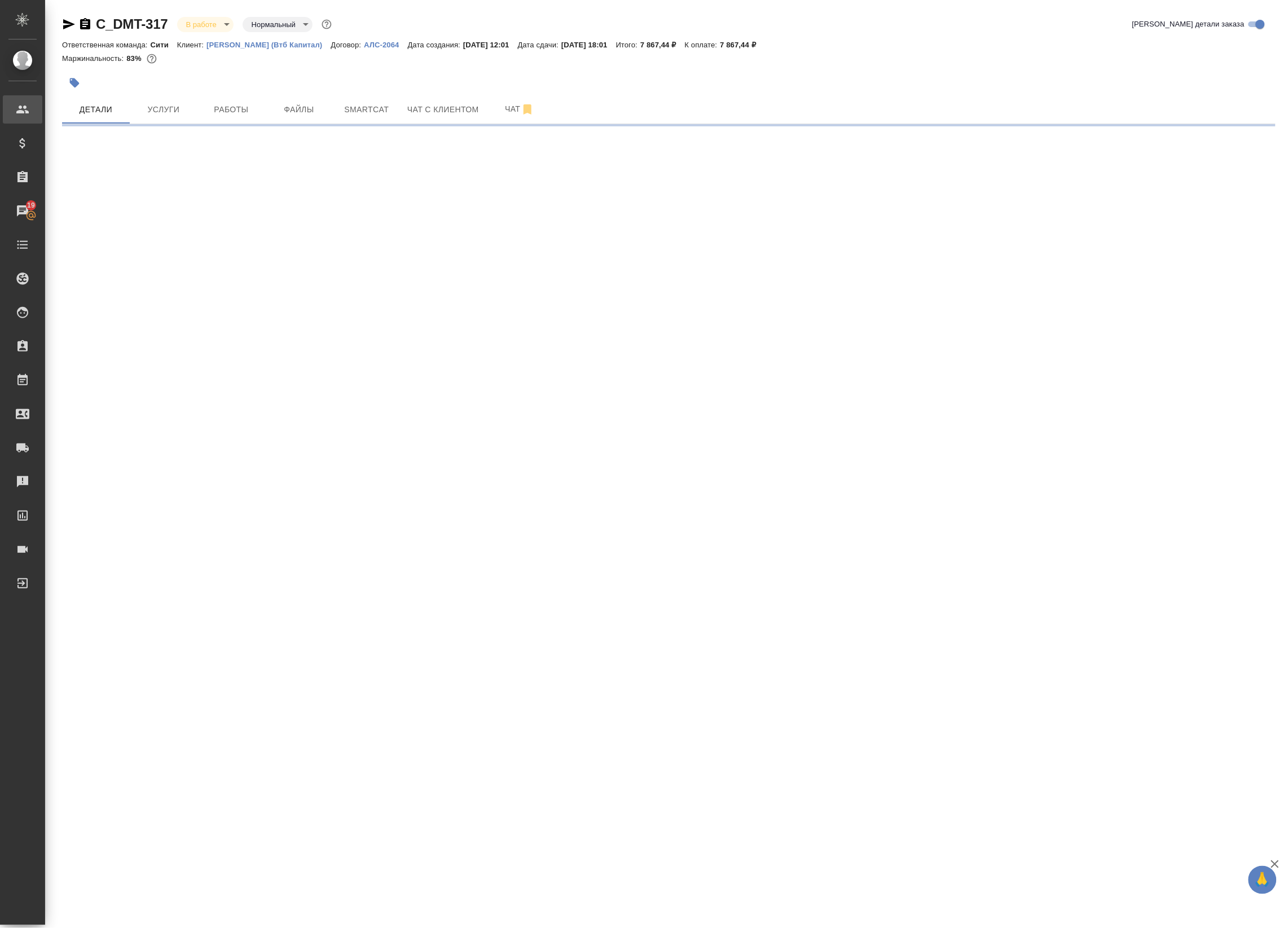
select select "RU"
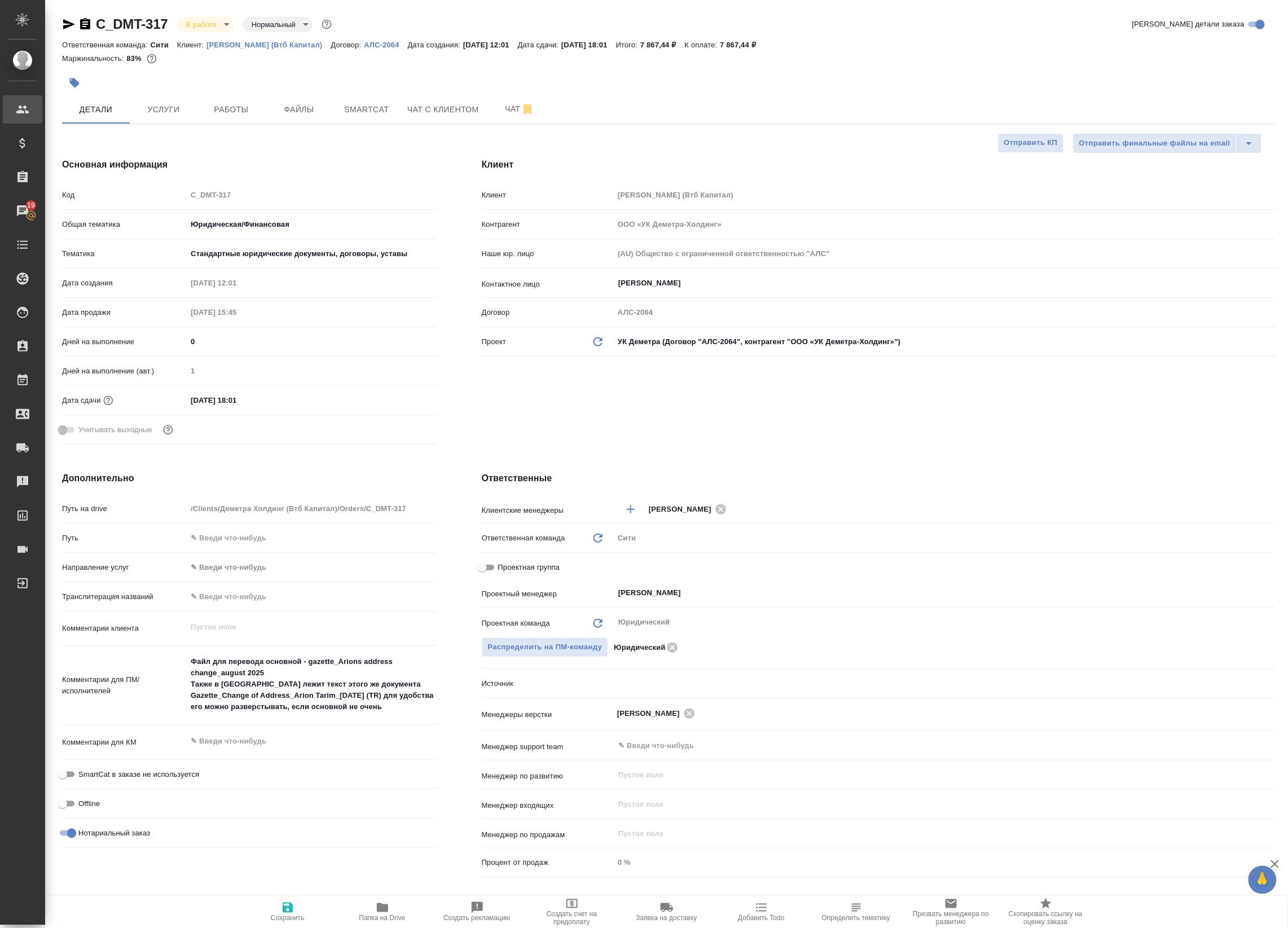
type textarea "x"
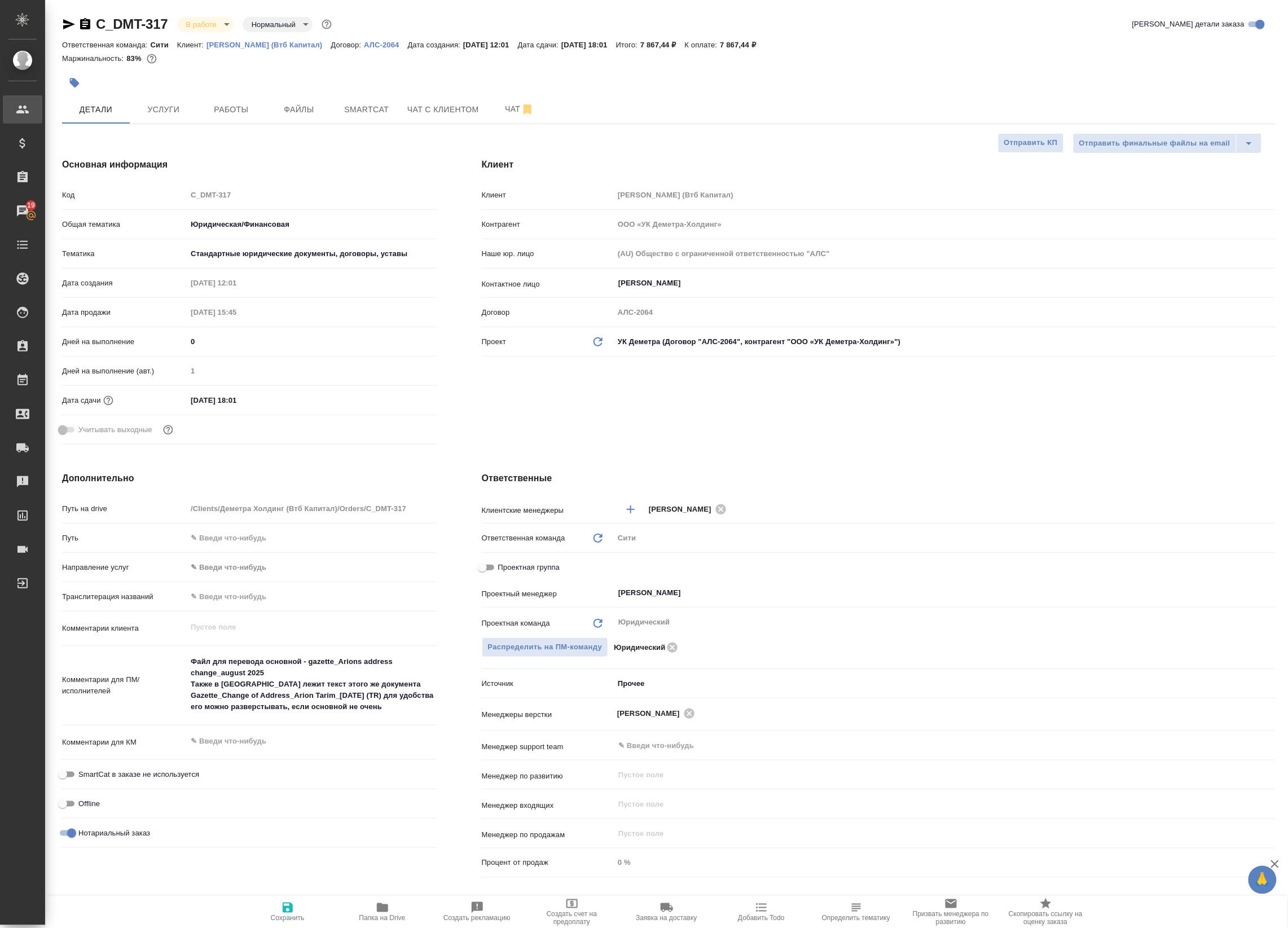
type textarea "x"
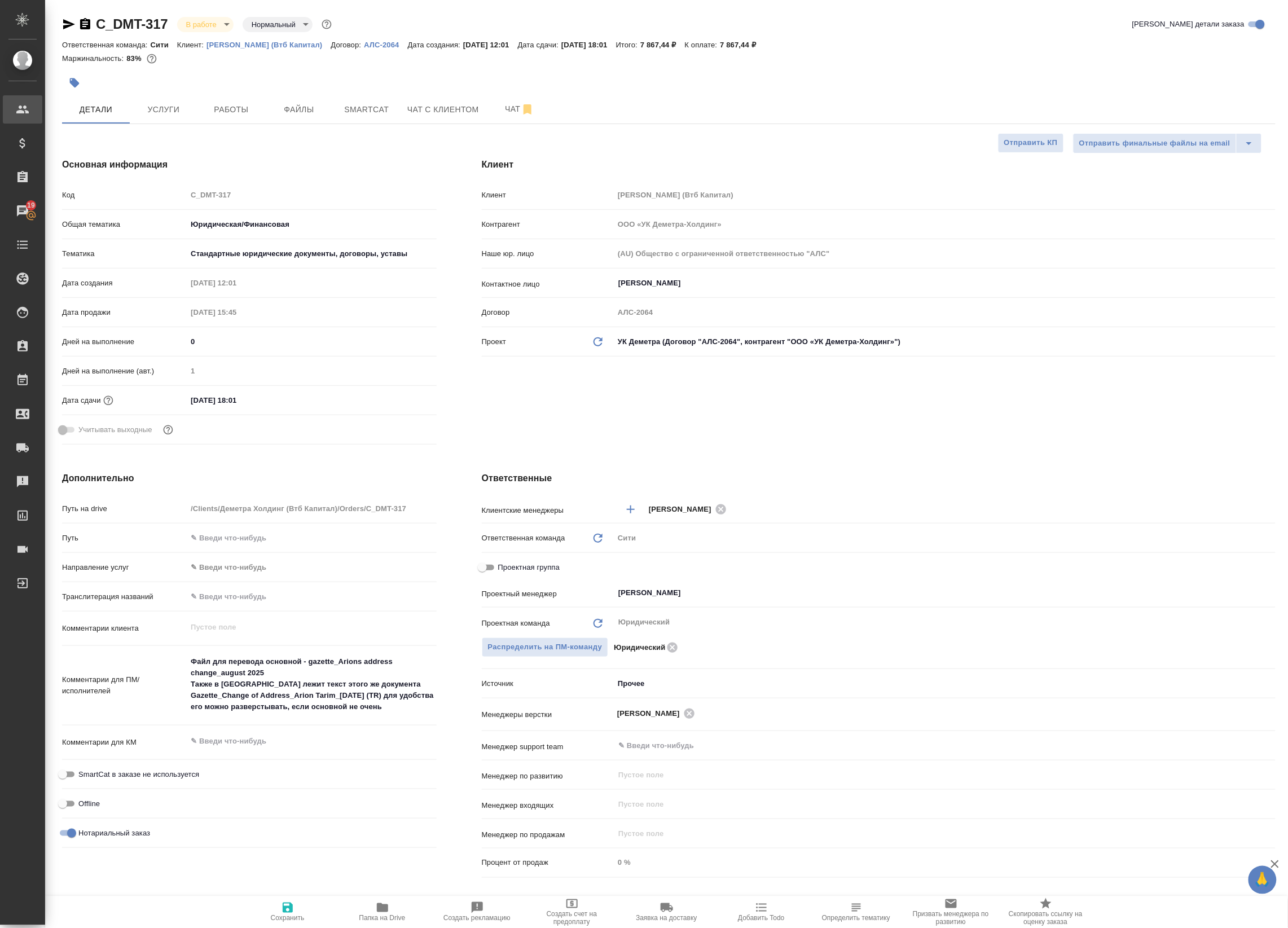
type textarea "x"
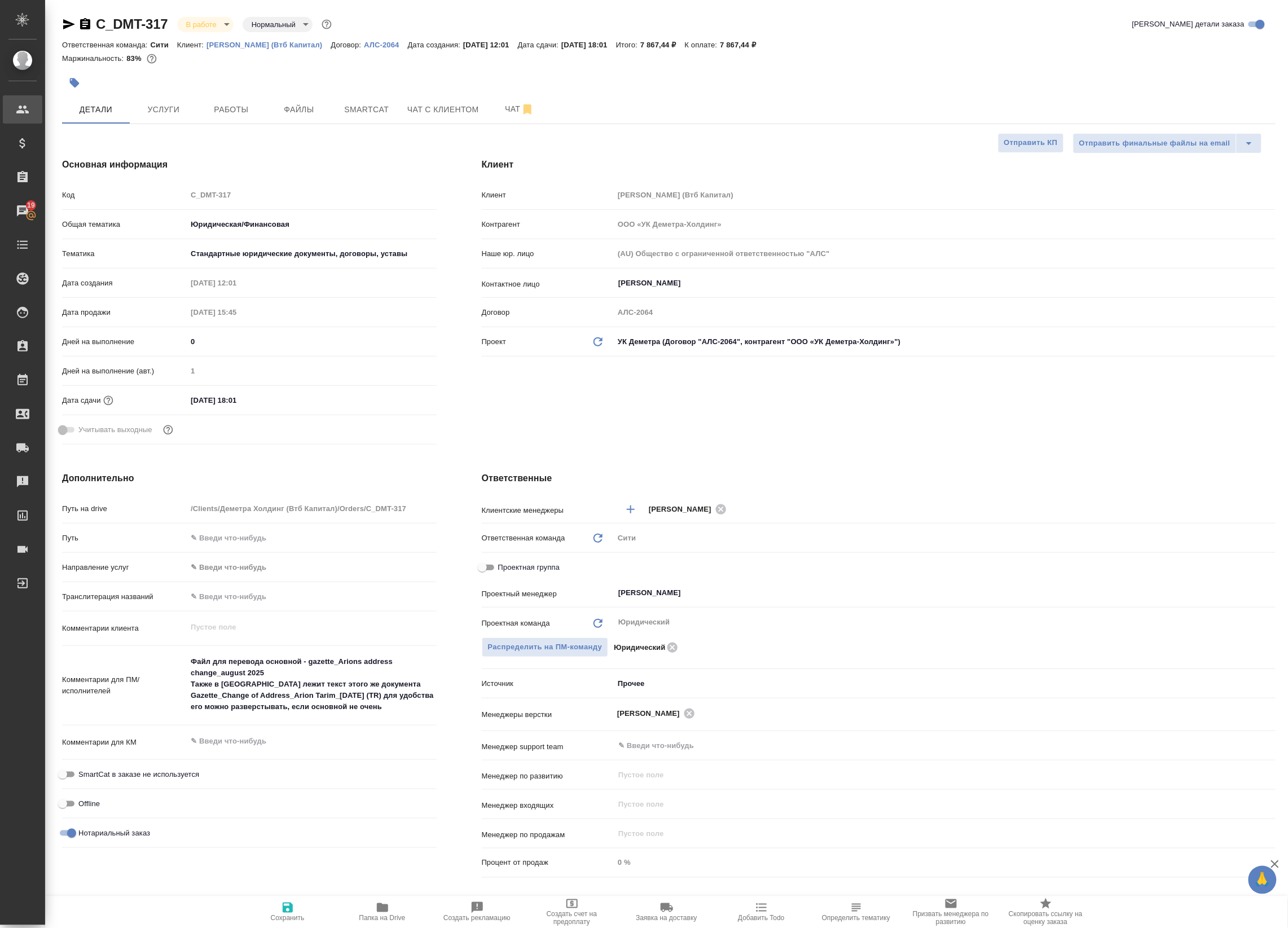
type textarea "x"
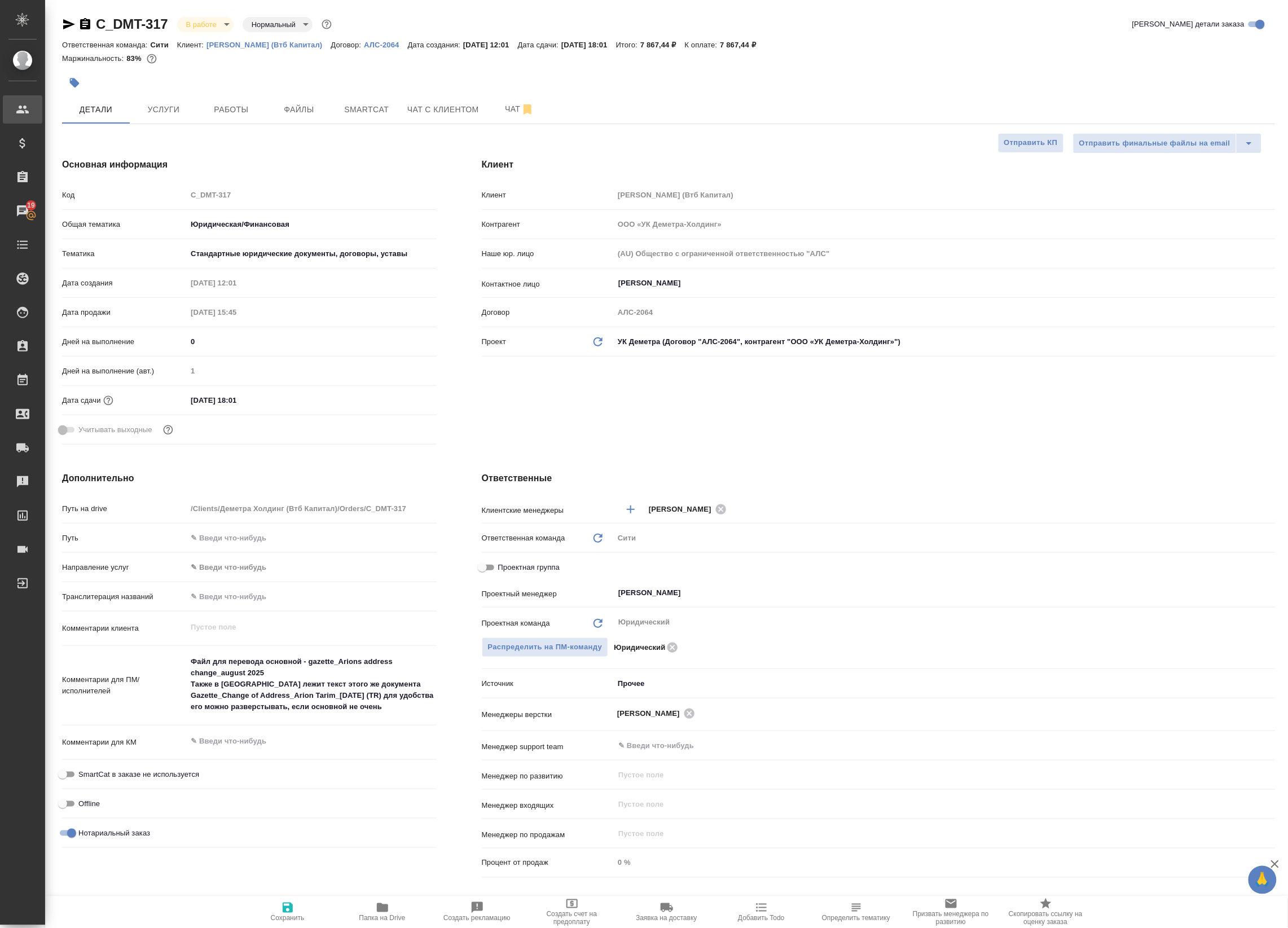
type textarea "x"
click at [248, 110] on span "Работы" at bounding box center [231, 110] width 54 height 14
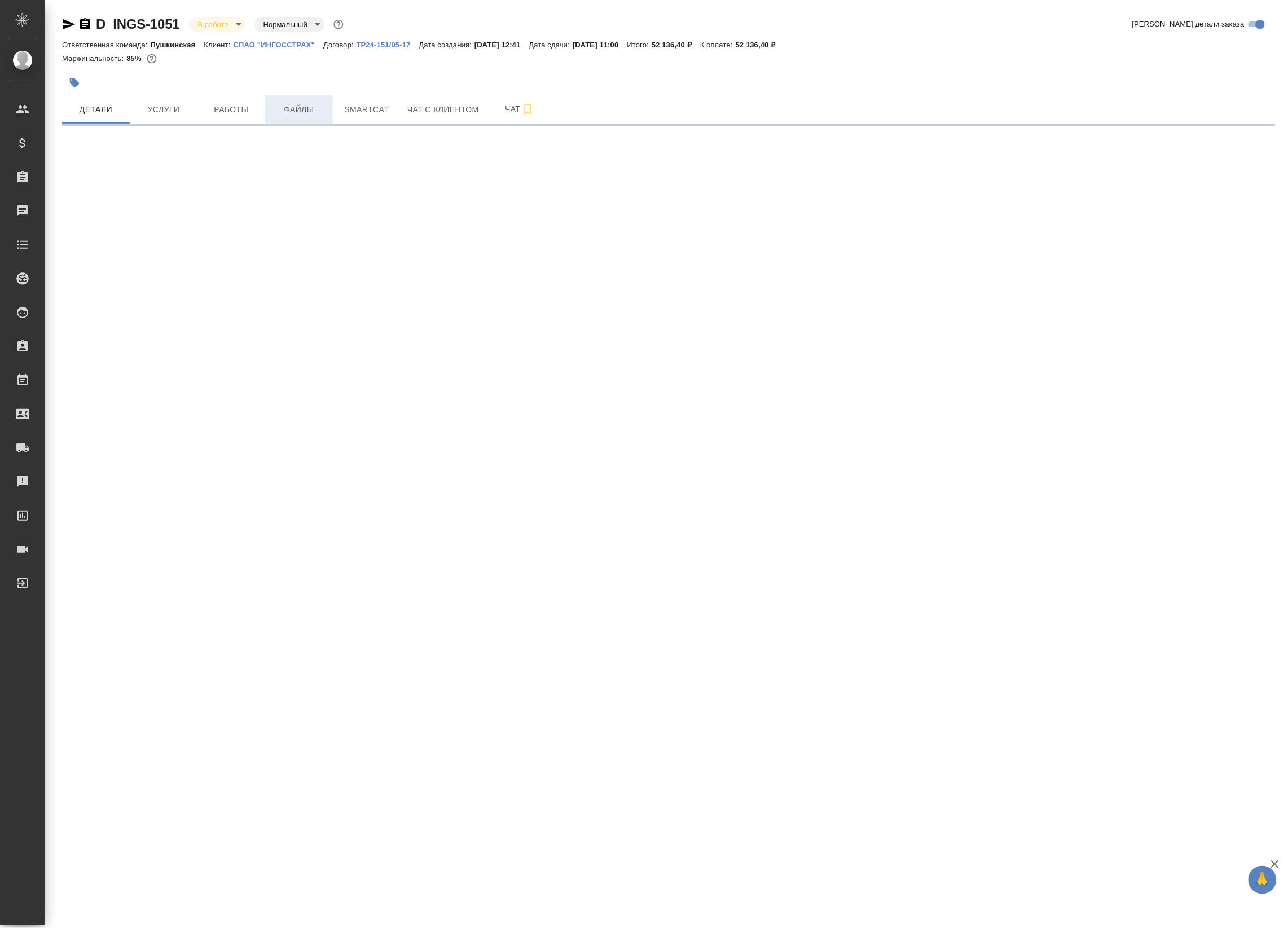
select select "RU"
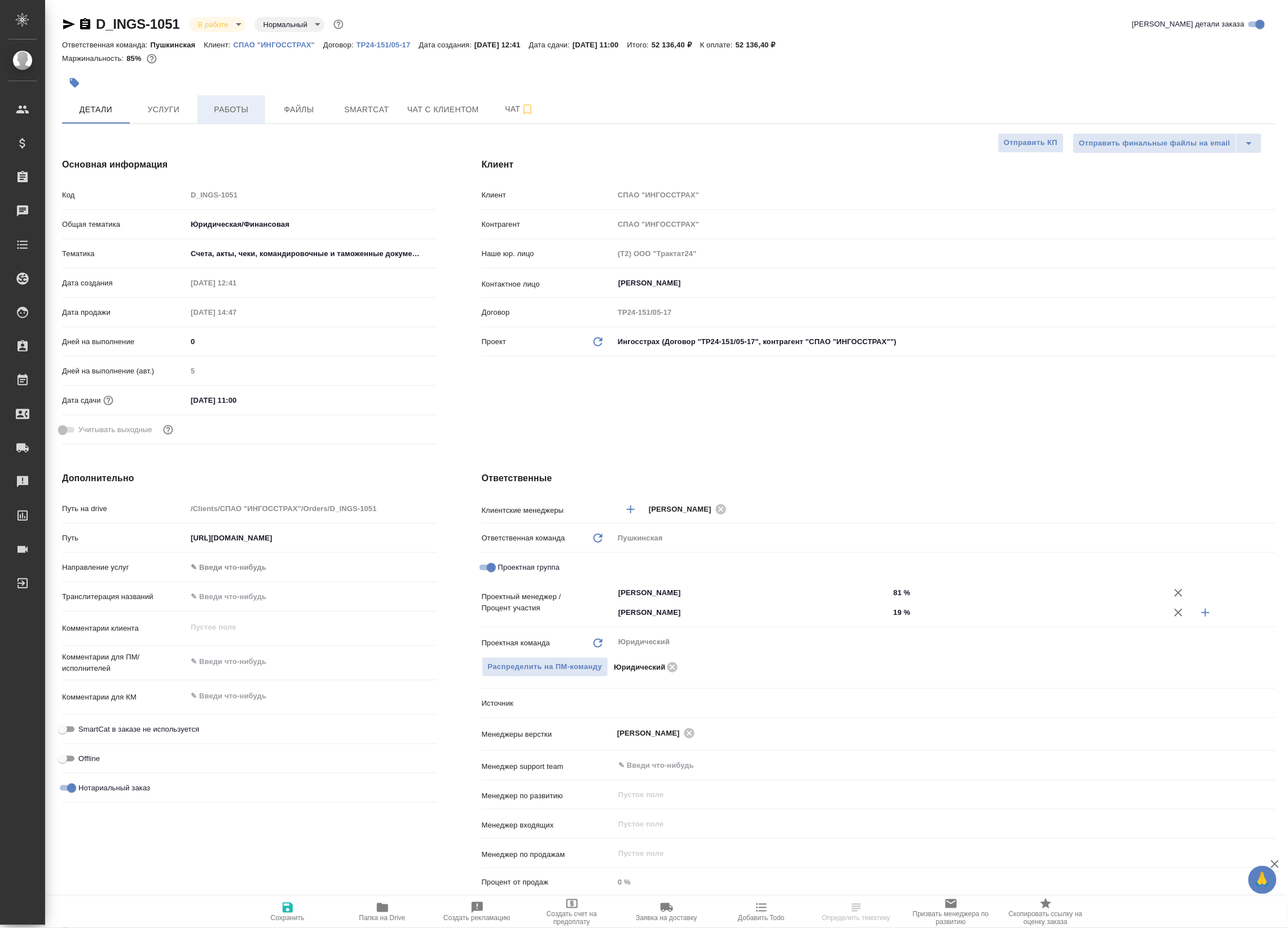
type textarea "x"
click at [229, 108] on span "Работы" at bounding box center [231, 110] width 54 height 14
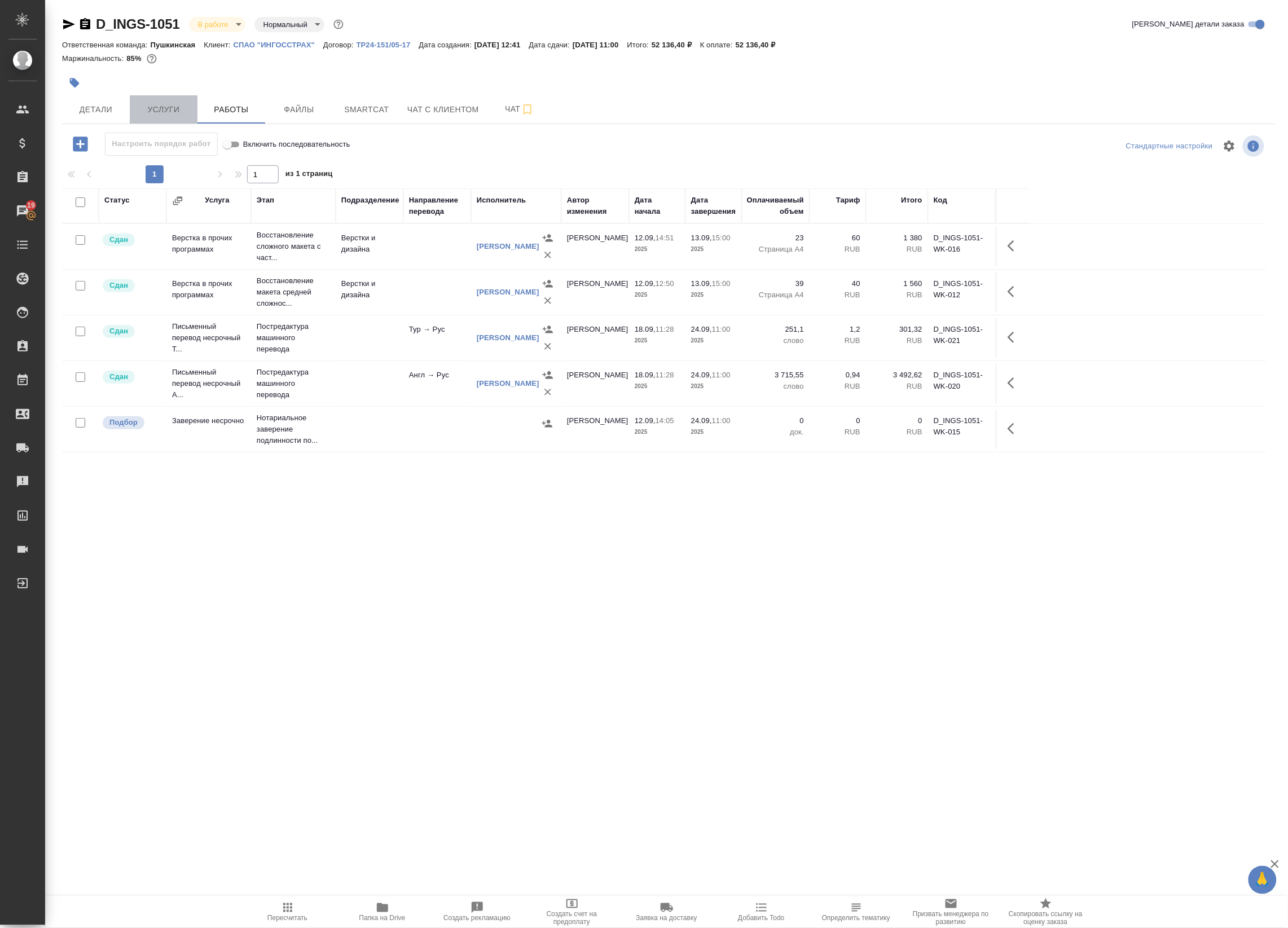
click at [162, 117] on button "Услуги" at bounding box center [163, 109] width 68 height 28
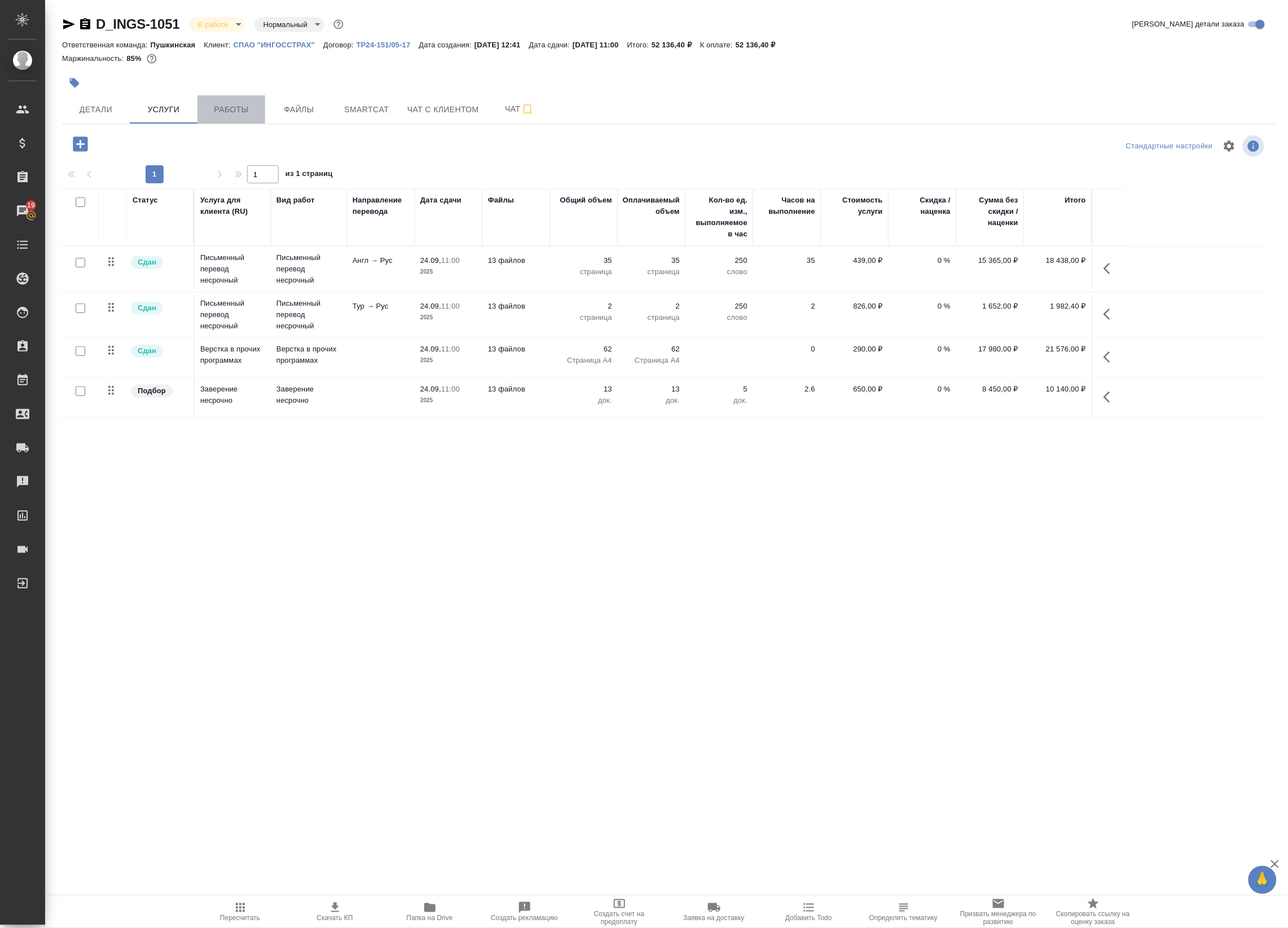
click at [209, 104] on span "Работы" at bounding box center [231, 110] width 54 height 14
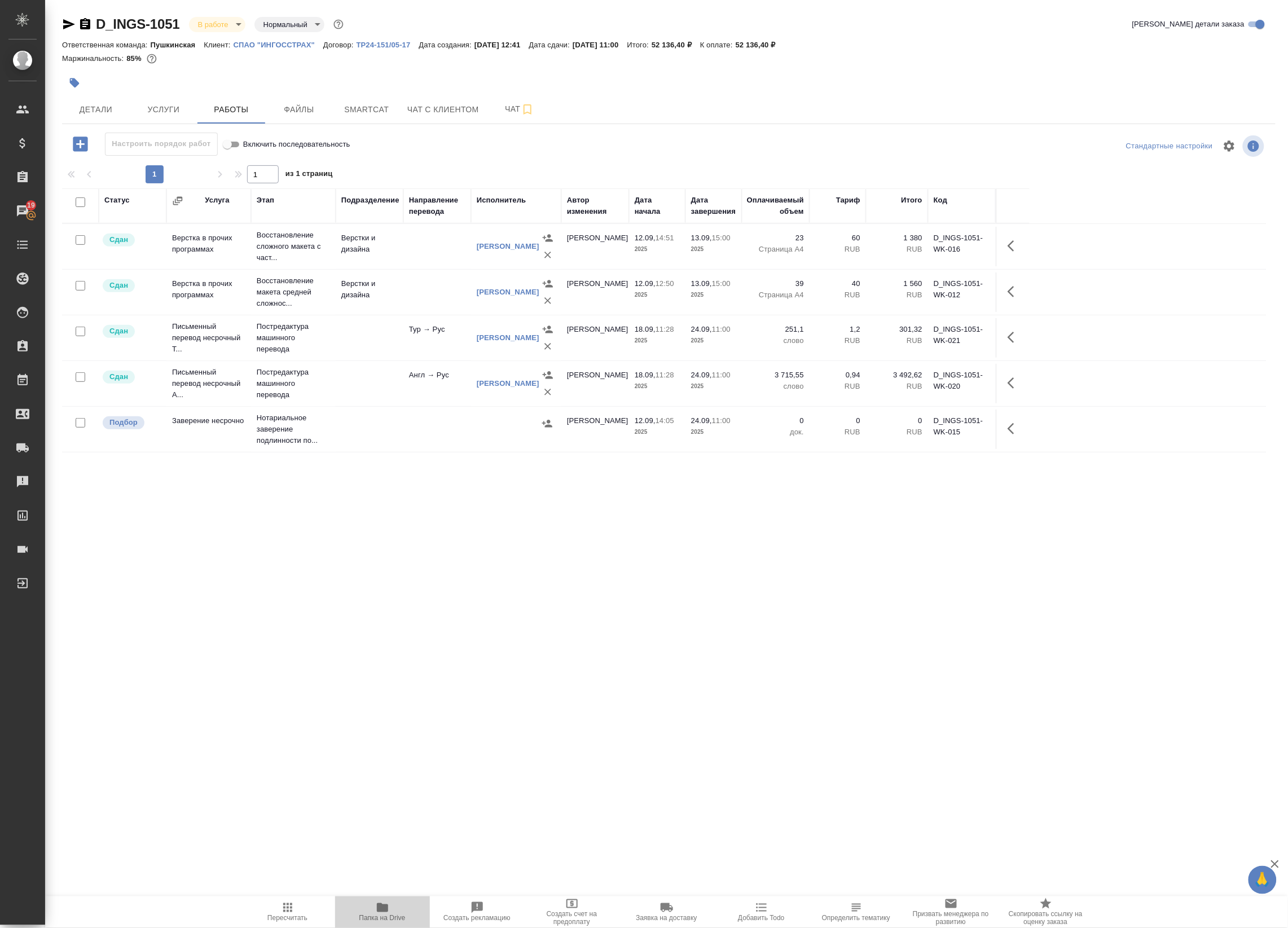
click at [384, 914] on span "Папка на Drive" at bounding box center [382, 918] width 47 height 8
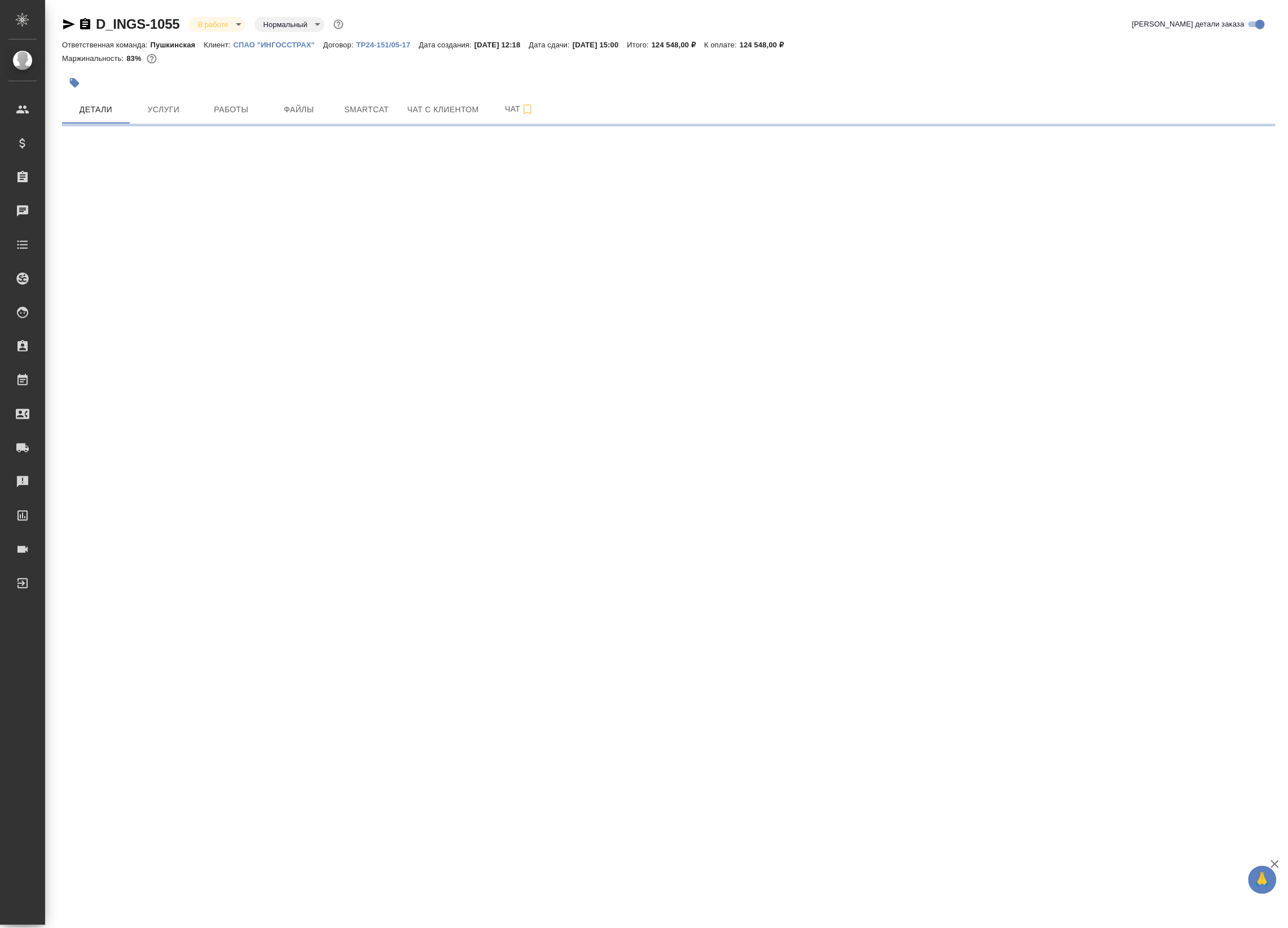
select select "RU"
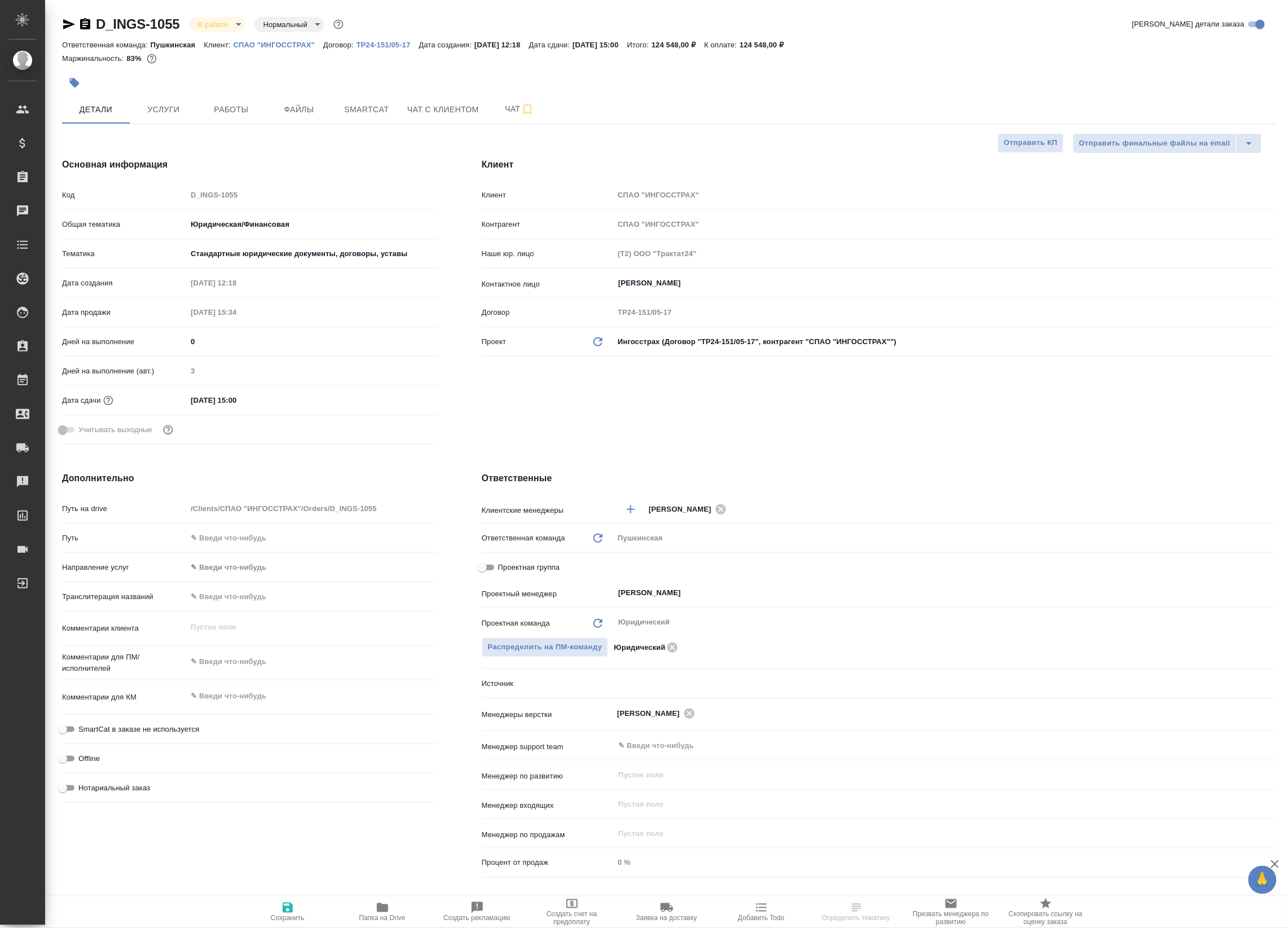
type textarea "x"
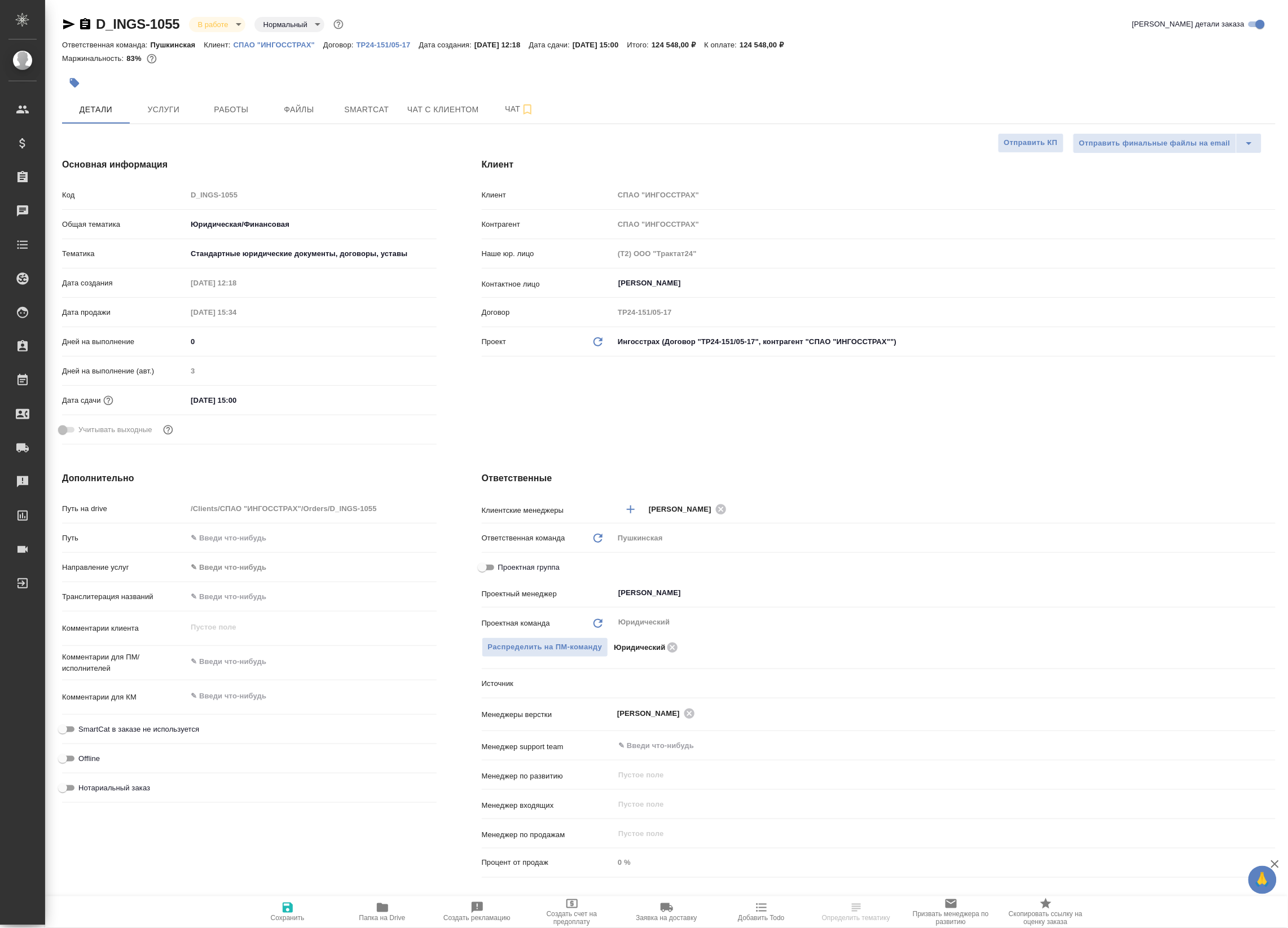
type textarea "x"
click at [246, 113] on span "Работы" at bounding box center [231, 110] width 54 height 14
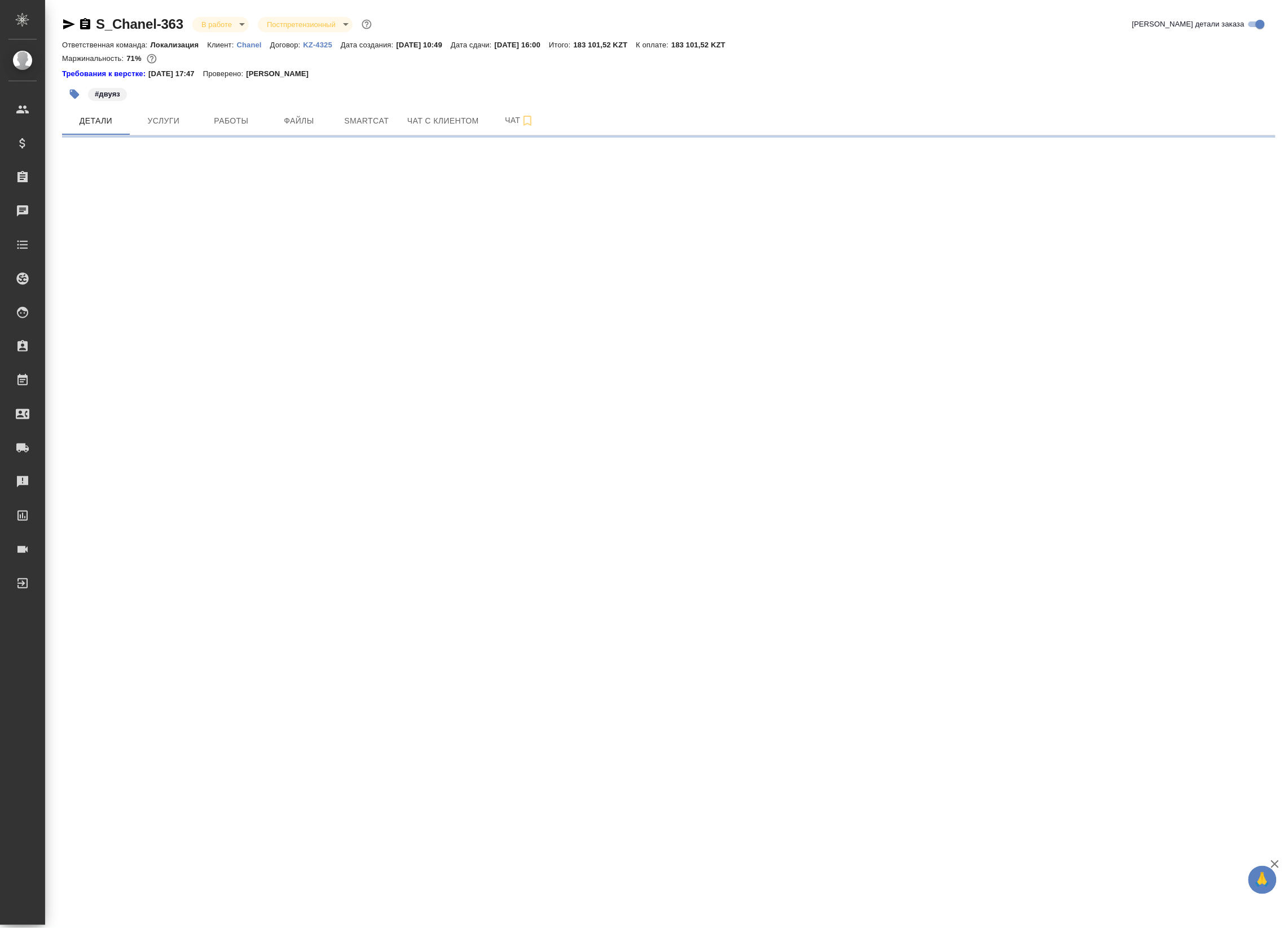
select select "RU"
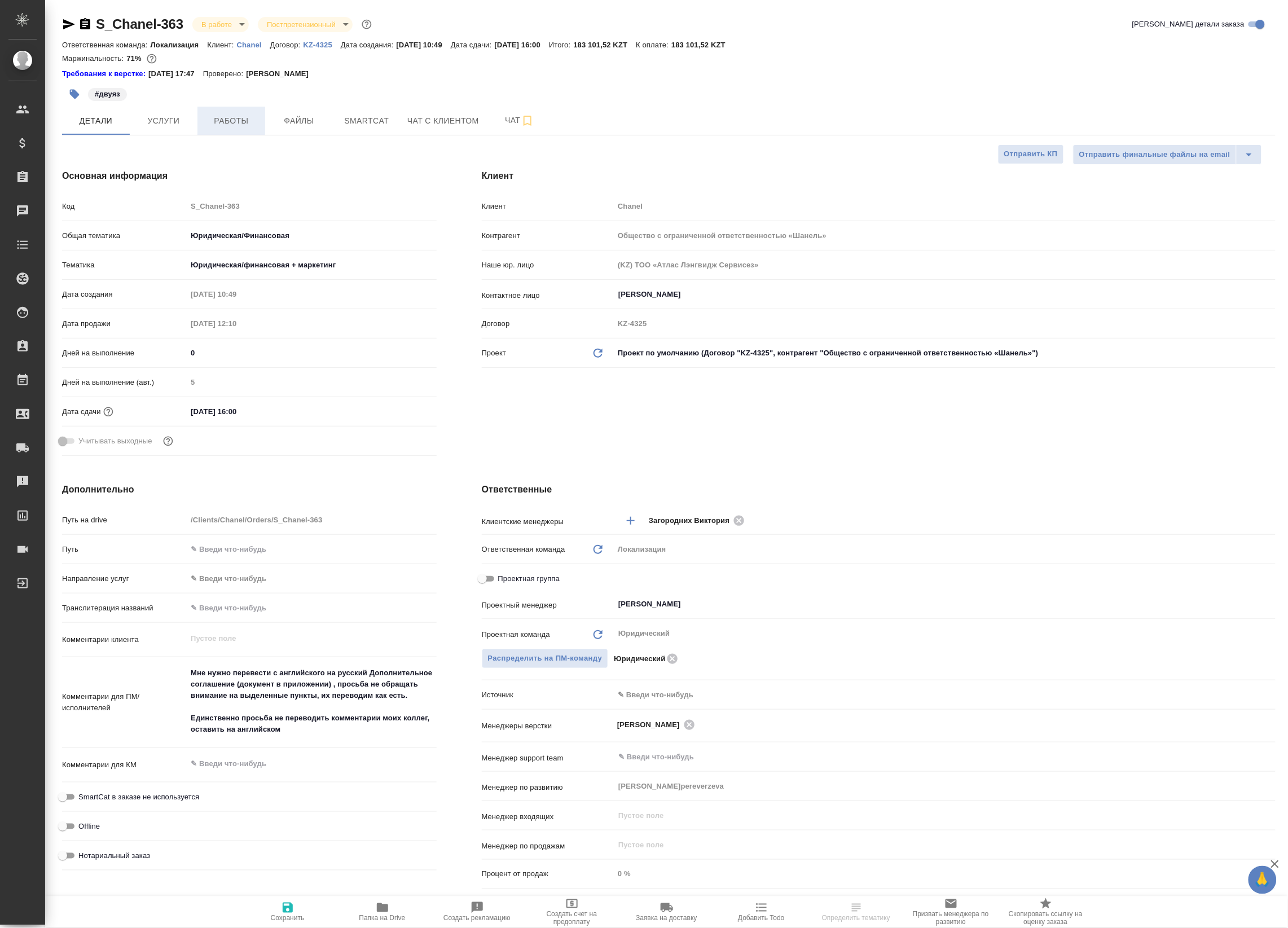
type textarea "x"
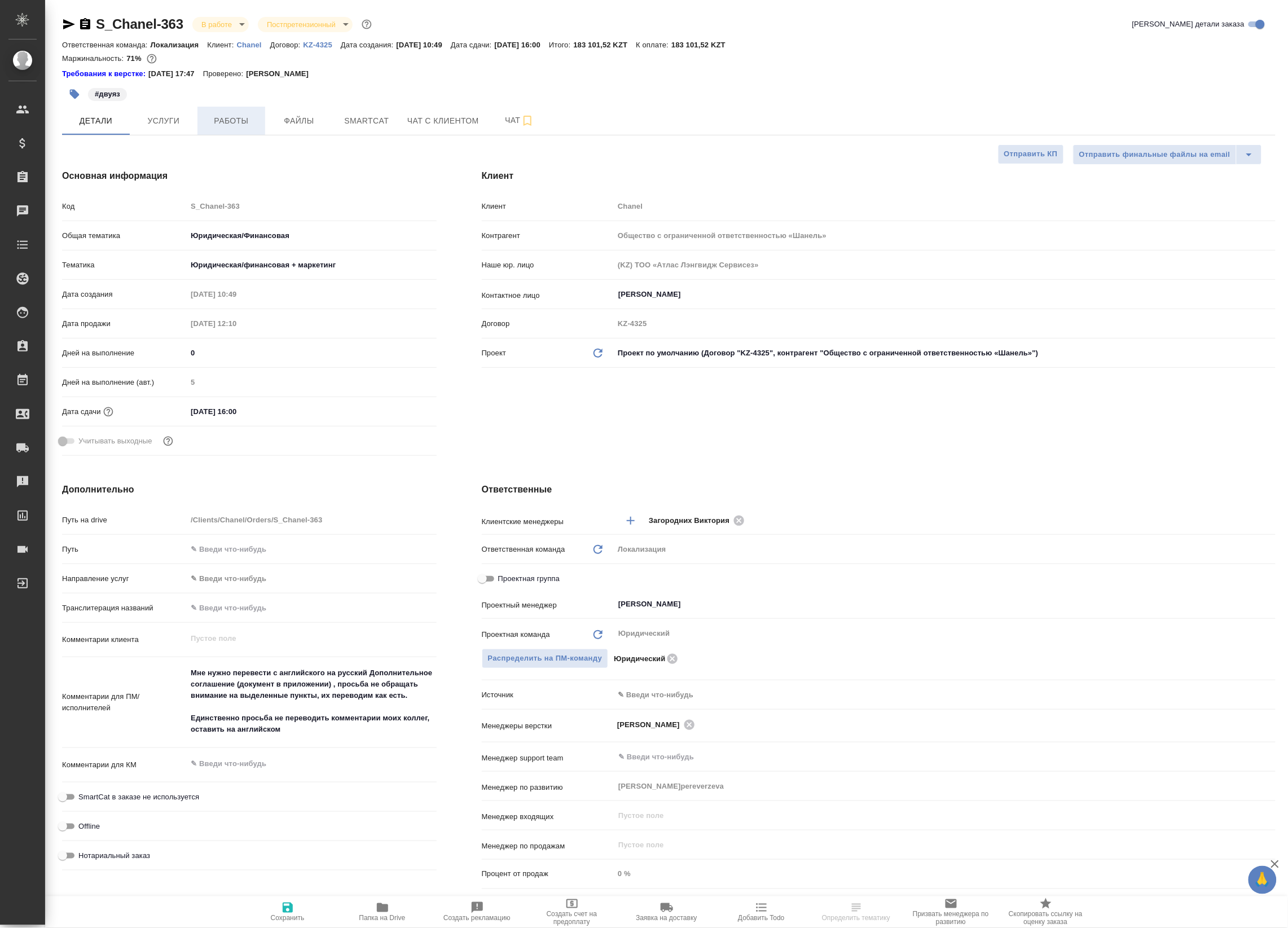
type textarea "x"
click at [244, 123] on span "Работы" at bounding box center [231, 120] width 54 height 14
type textarea "x"
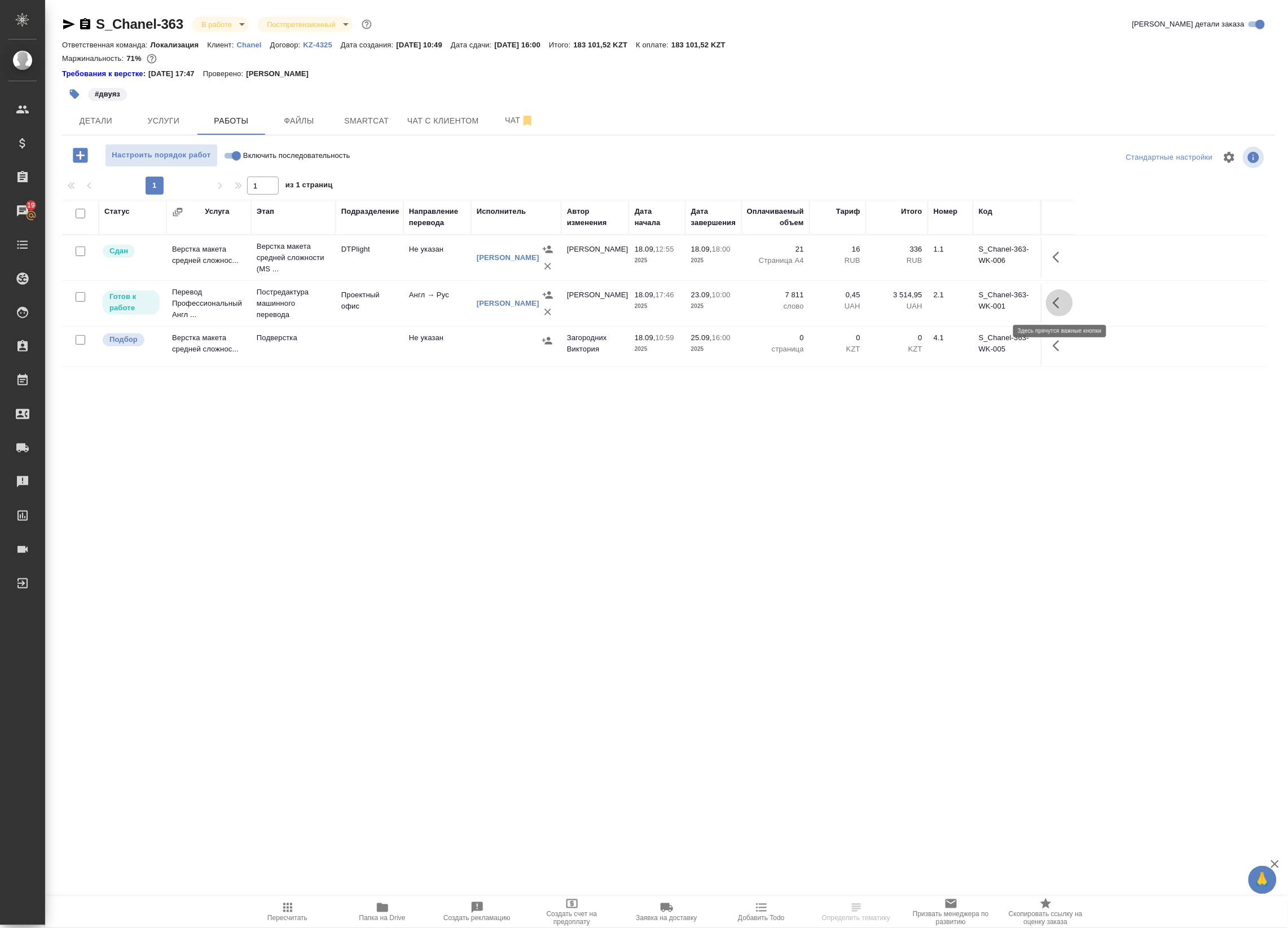
click at [1061, 305] on icon "button" at bounding box center [1059, 303] width 14 height 14
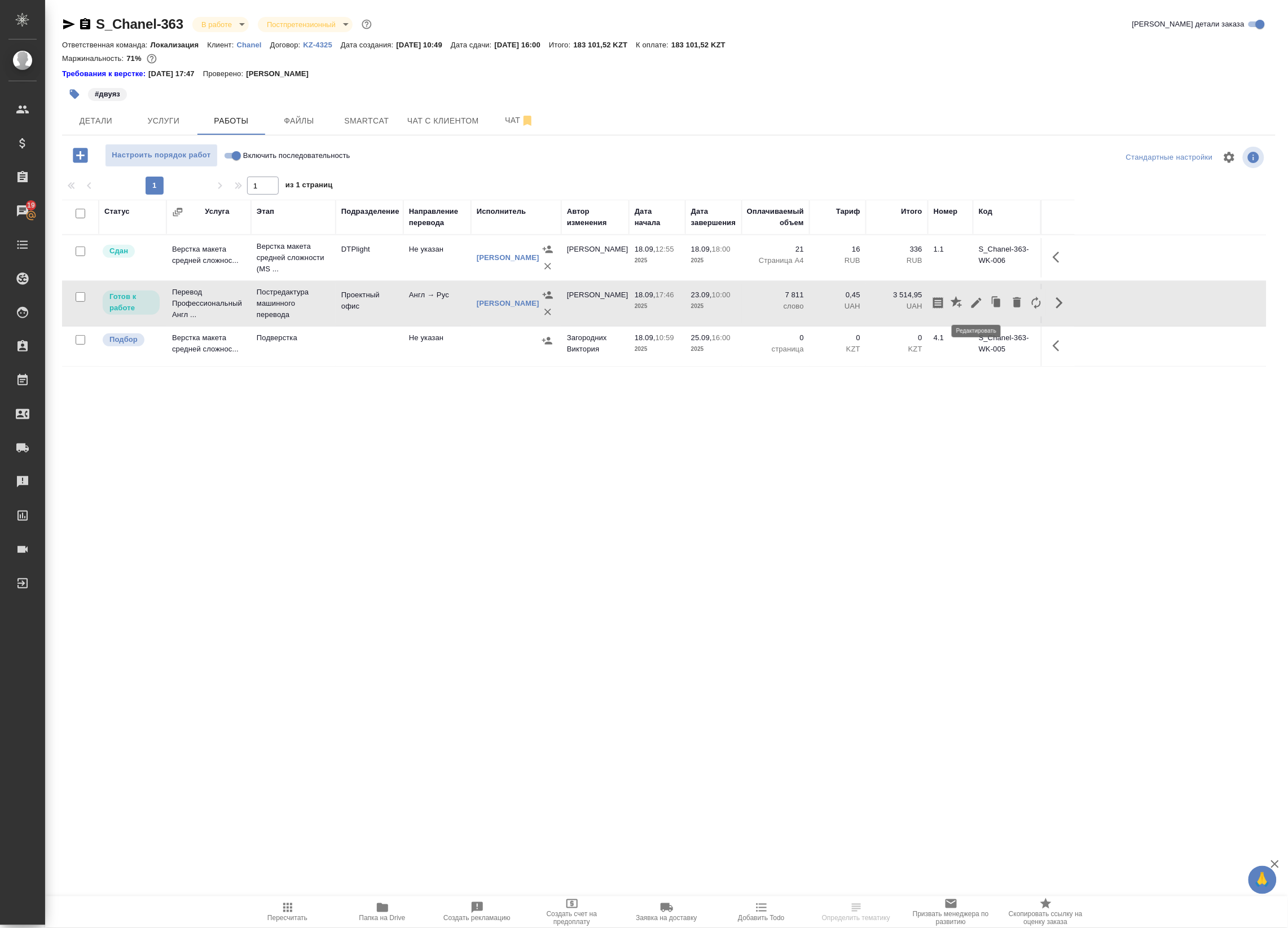
click at [974, 302] on icon "button" at bounding box center [977, 303] width 14 height 14
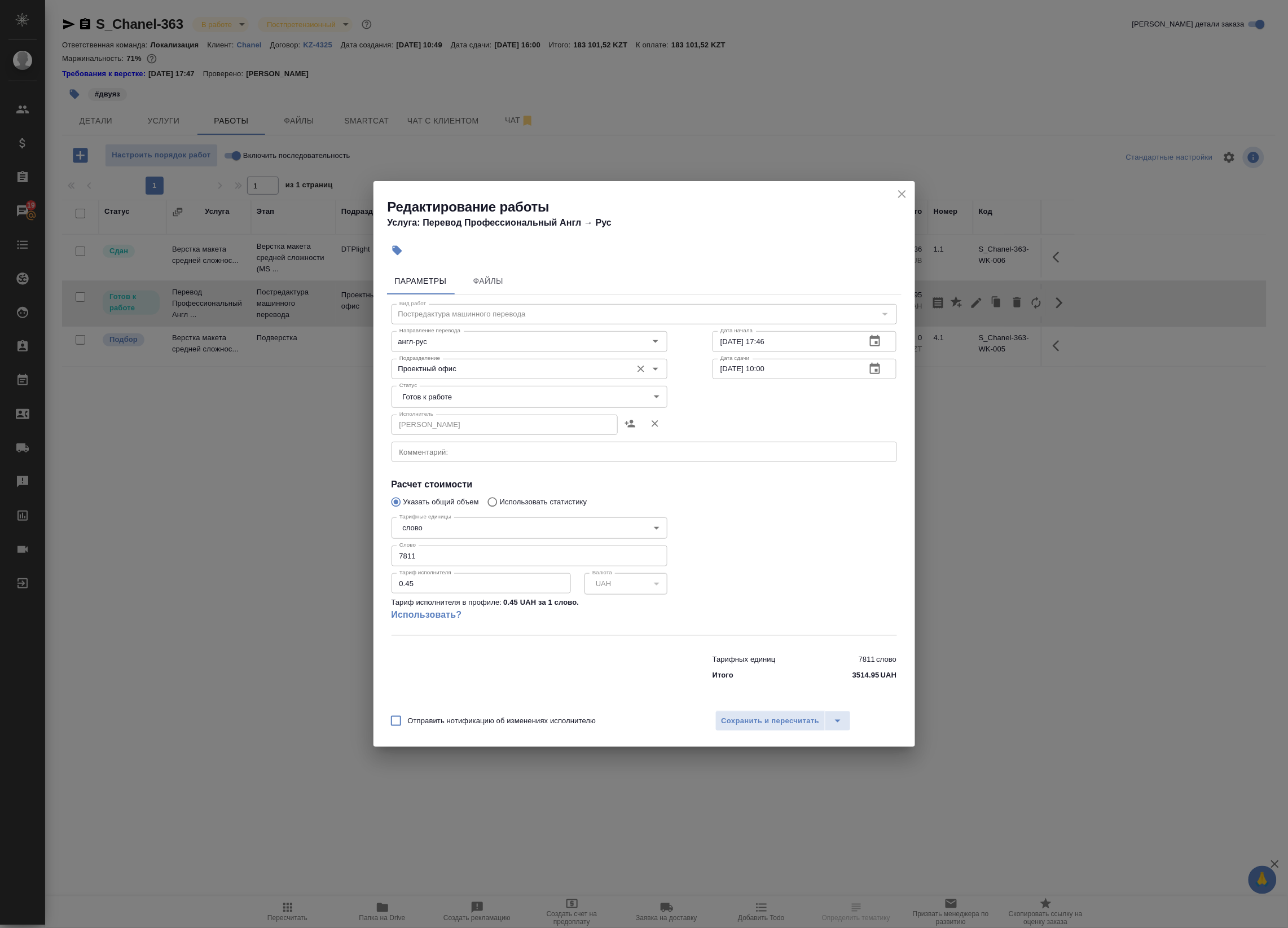
click at [457, 374] on input "Проектный офис" at bounding box center [510, 369] width 231 height 14
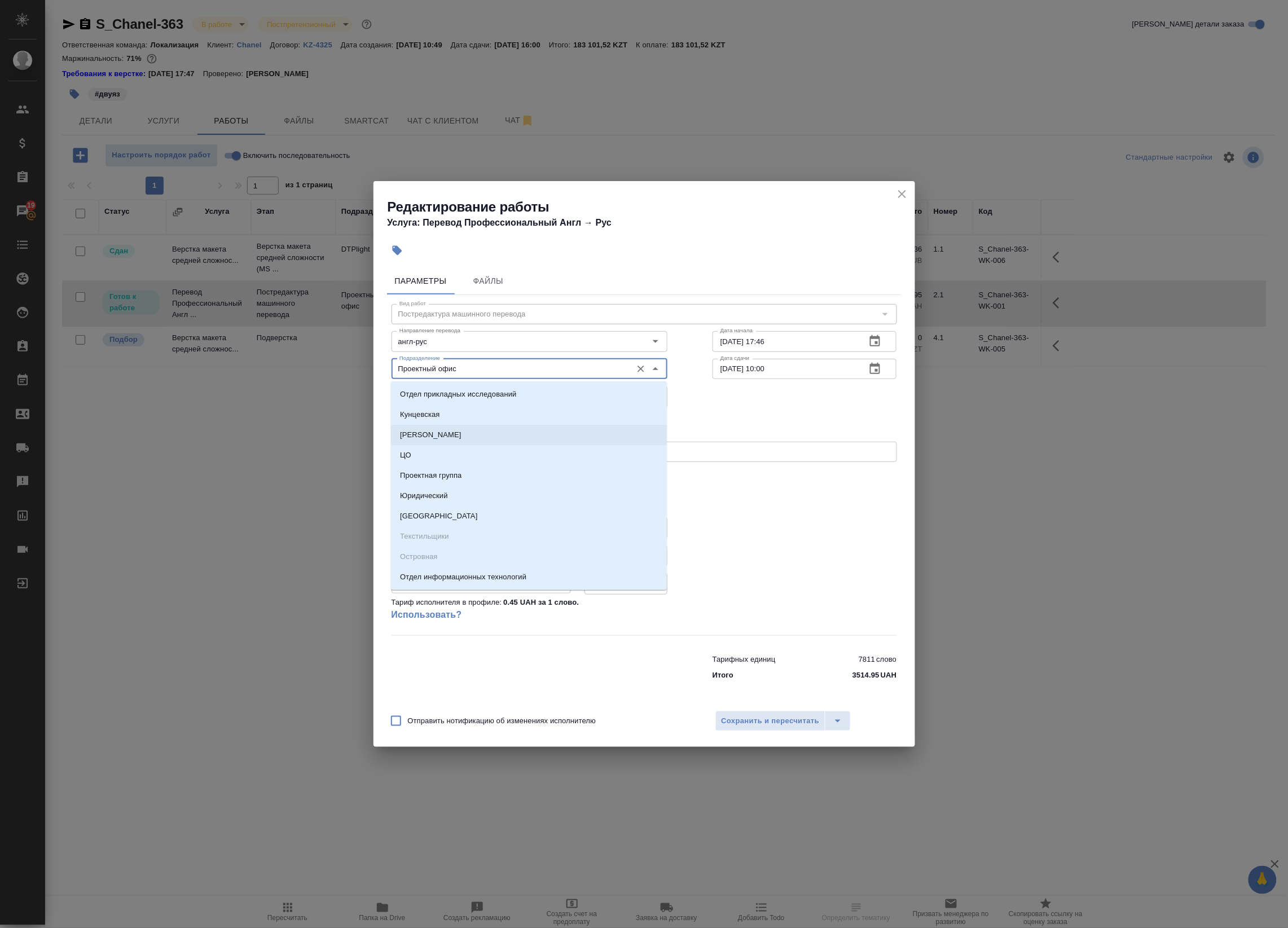
click at [729, 419] on div "Исполнитель Макаров Андрей Сергеевич Исполнитель" at bounding box center [644, 423] width 551 height 72
click at [544, 368] on input "Проектный офис" at bounding box center [510, 369] width 231 height 14
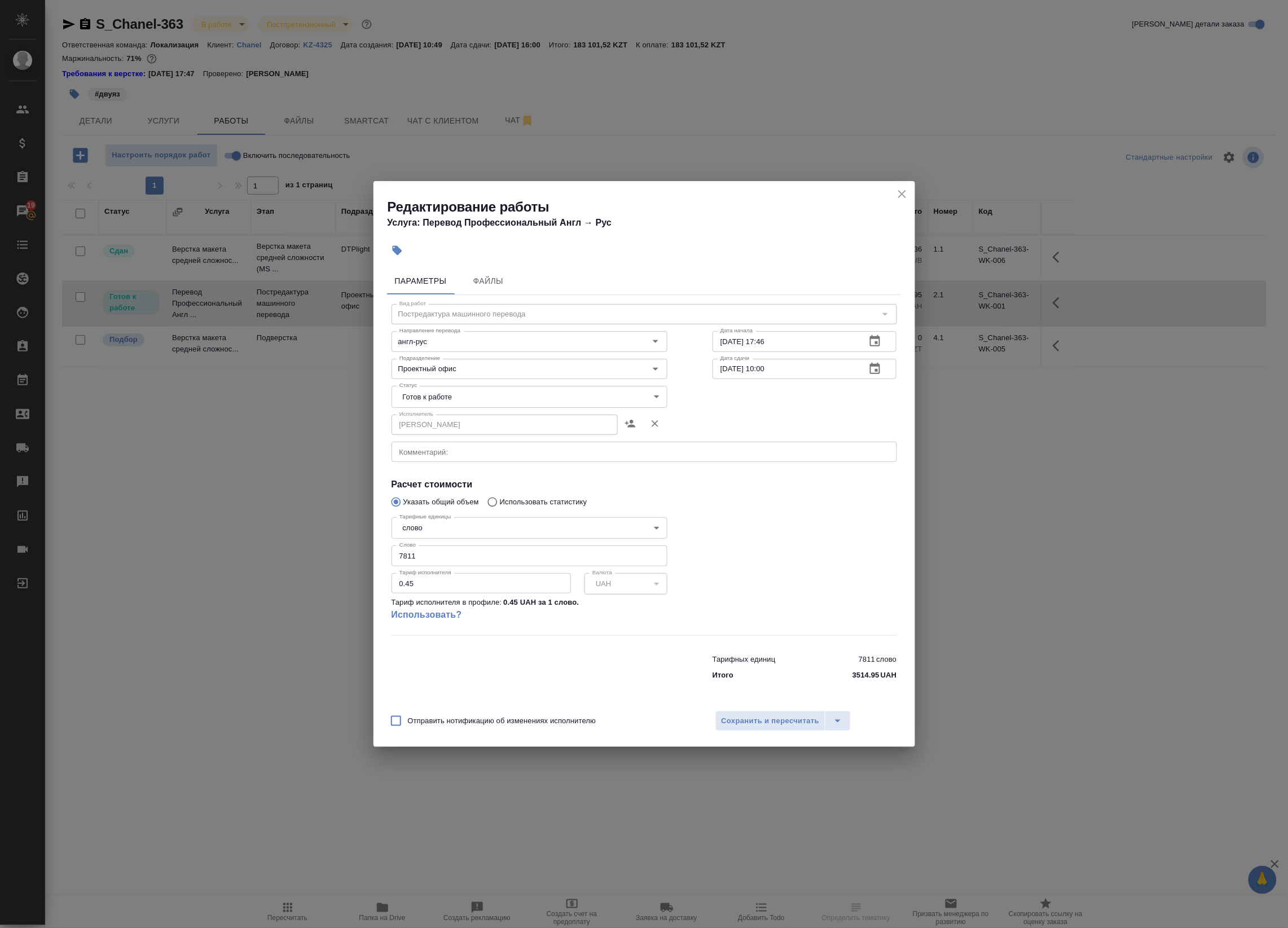
click at [689, 416] on div "Исполнитель Макаров Андрей Сергеевич Исполнитель" at bounding box center [529, 423] width 321 height 72
click at [599, 389] on body "🙏 .cls-1 fill:#fff; AWATERA Badanyan Artak Клиенты Спецификации Заказы 19 Чаты …" at bounding box center [644, 464] width 1288 height 928
click at [535, 422] on li "В работе" at bounding box center [529, 416] width 276 height 19
type input "inProgress"
click at [779, 721] on span "Сохранить и пересчитать" at bounding box center [770, 721] width 98 height 13
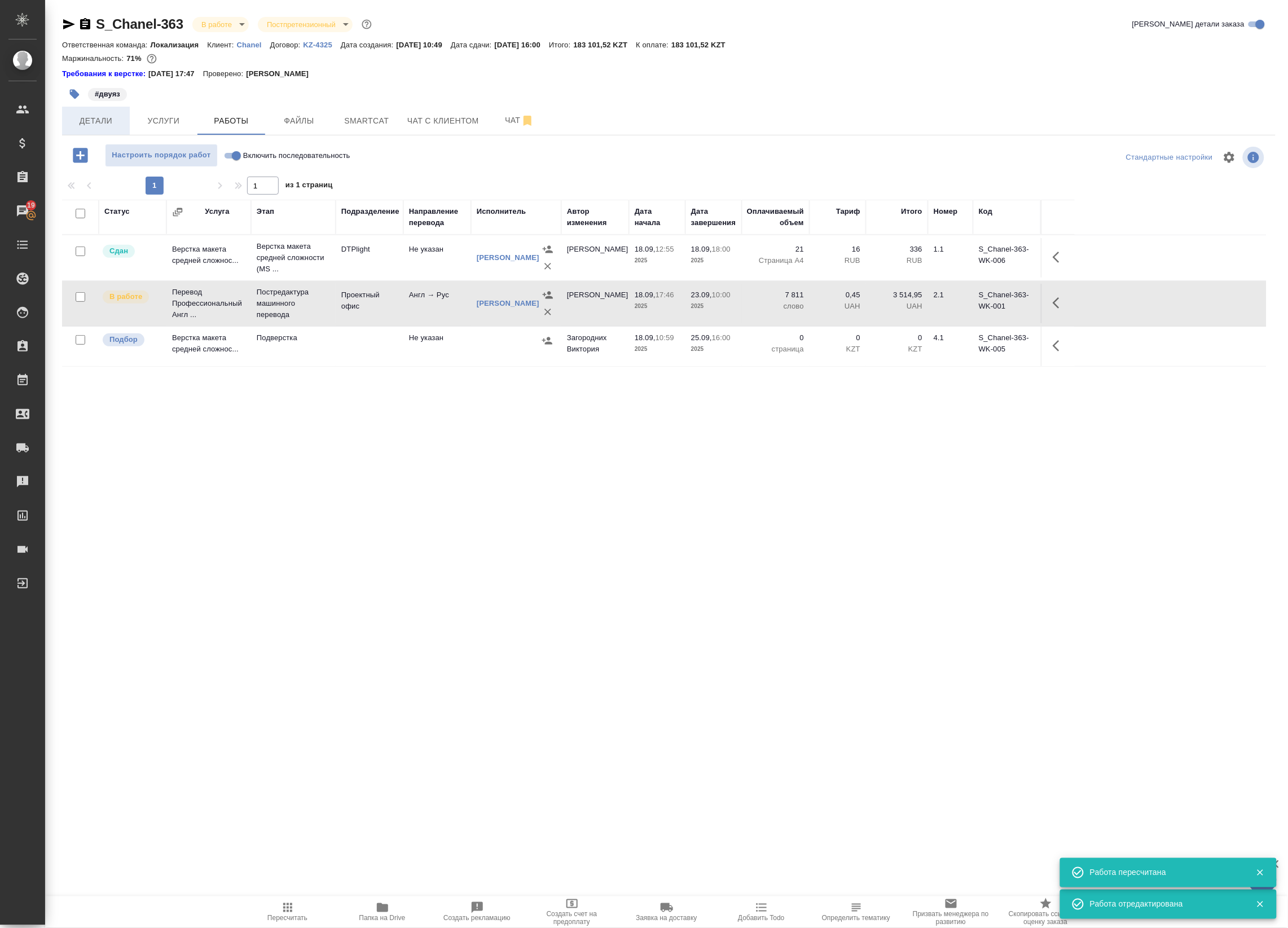
click at [91, 125] on span "Детали" at bounding box center [95, 120] width 54 height 14
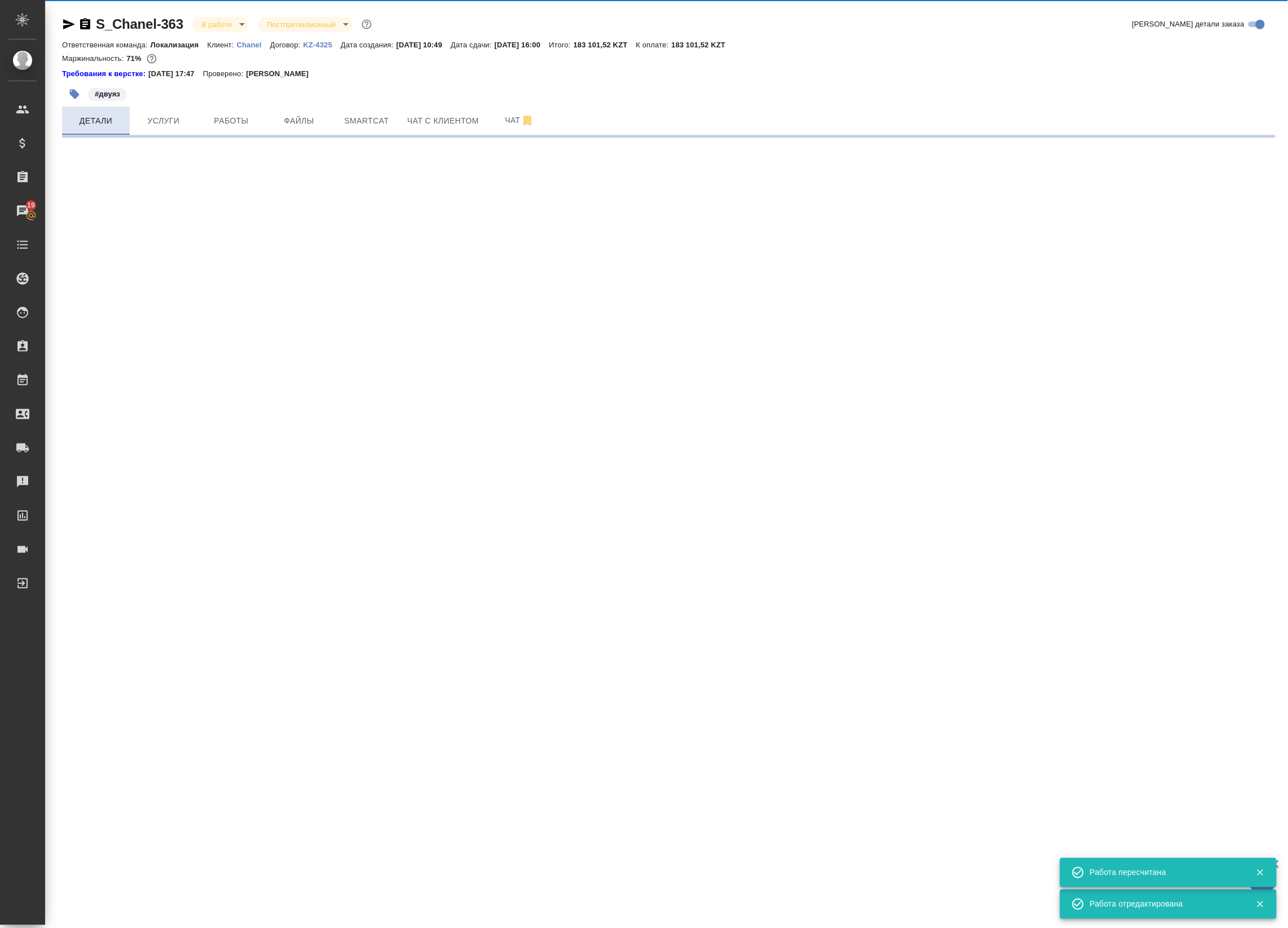
select select "RU"
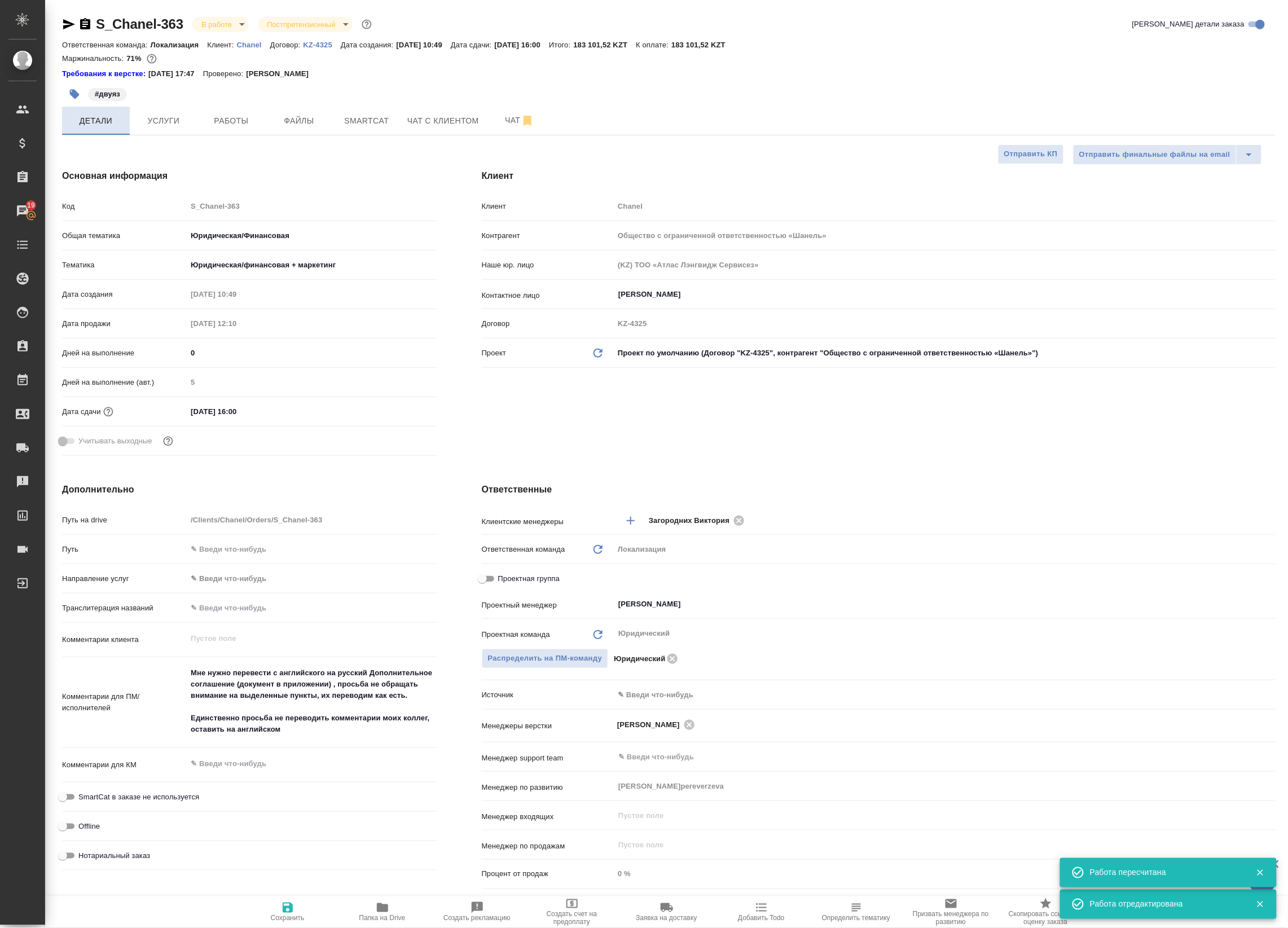
type textarea "x"
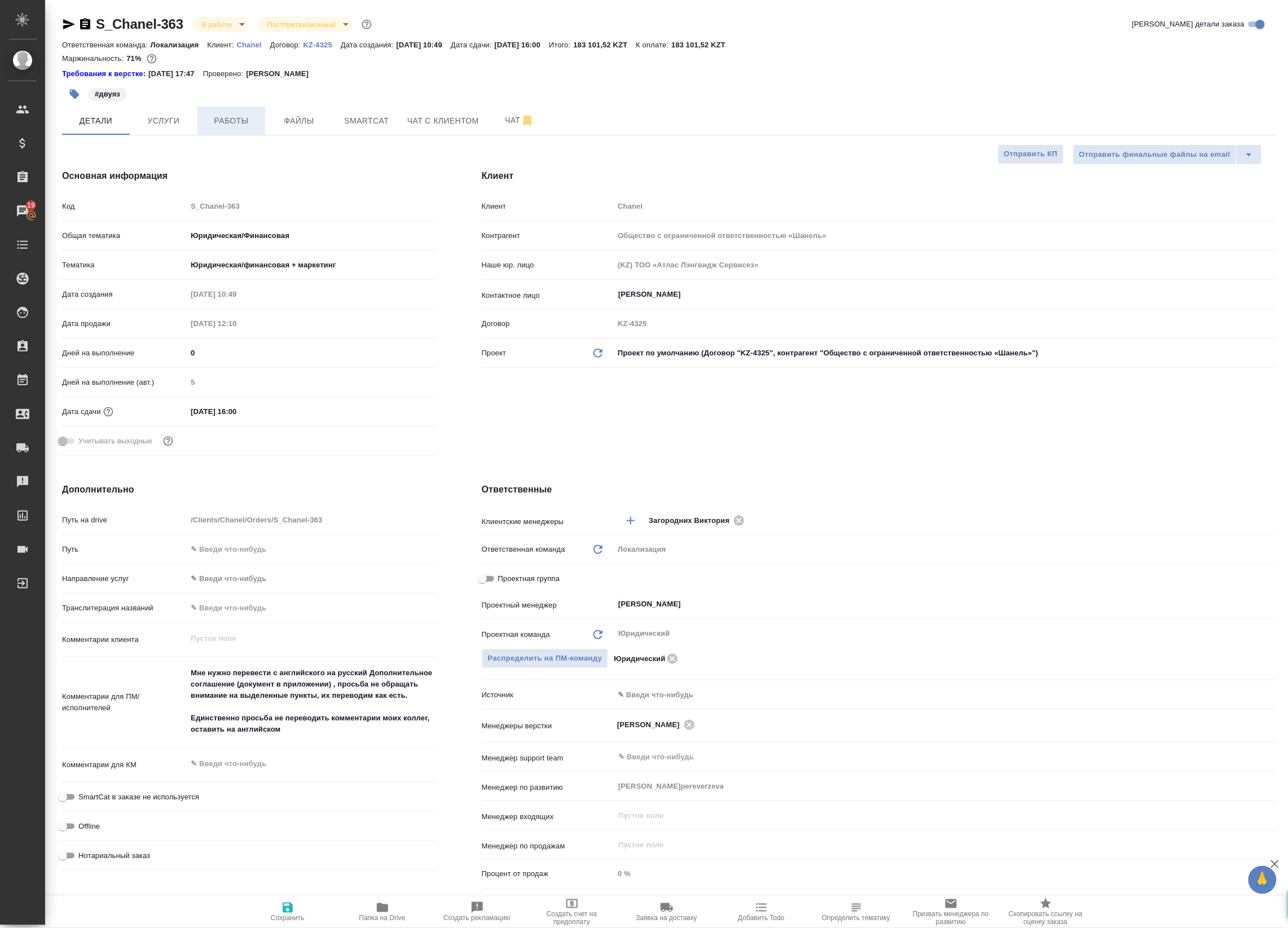
click at [240, 116] on span "Работы" at bounding box center [231, 120] width 54 height 14
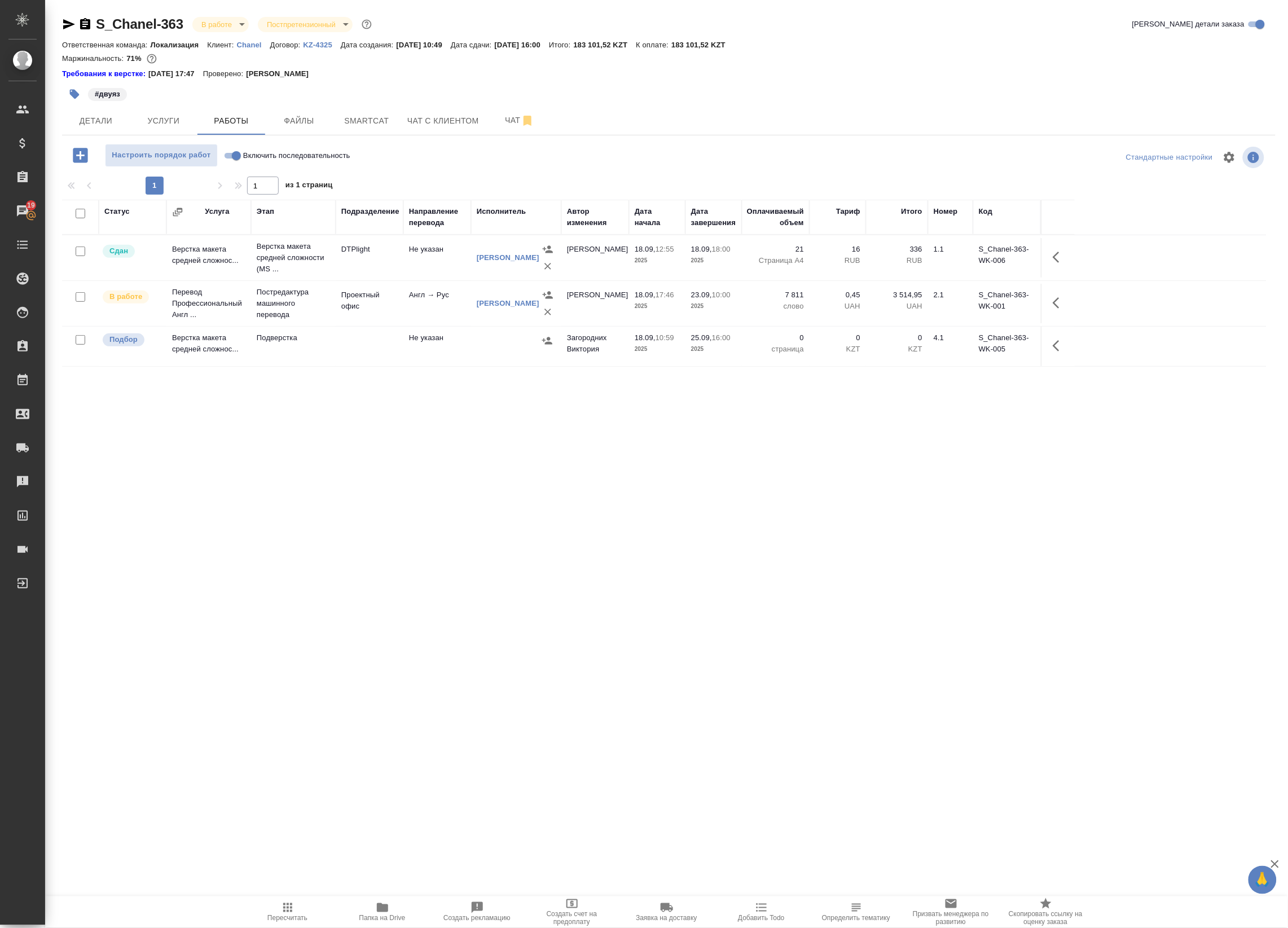
drag, startPoint x: 347, startPoint y: 81, endPoint x: 359, endPoint y: 73, distance: 14.4
click at [359, 73] on div "S_Chanel-363 В работе inProgress Постпретензионный postClaim Кратко детали зака…" at bounding box center [668, 48] width 1213 height 66
click at [359, 73] on div "Требования к верстке: 13.06.2024 17:47 Проверено: Петрова Валерия" at bounding box center [668, 74] width 1213 height 11
click at [644, 81] on div at bounding box center [668, 80] width 1213 height 2
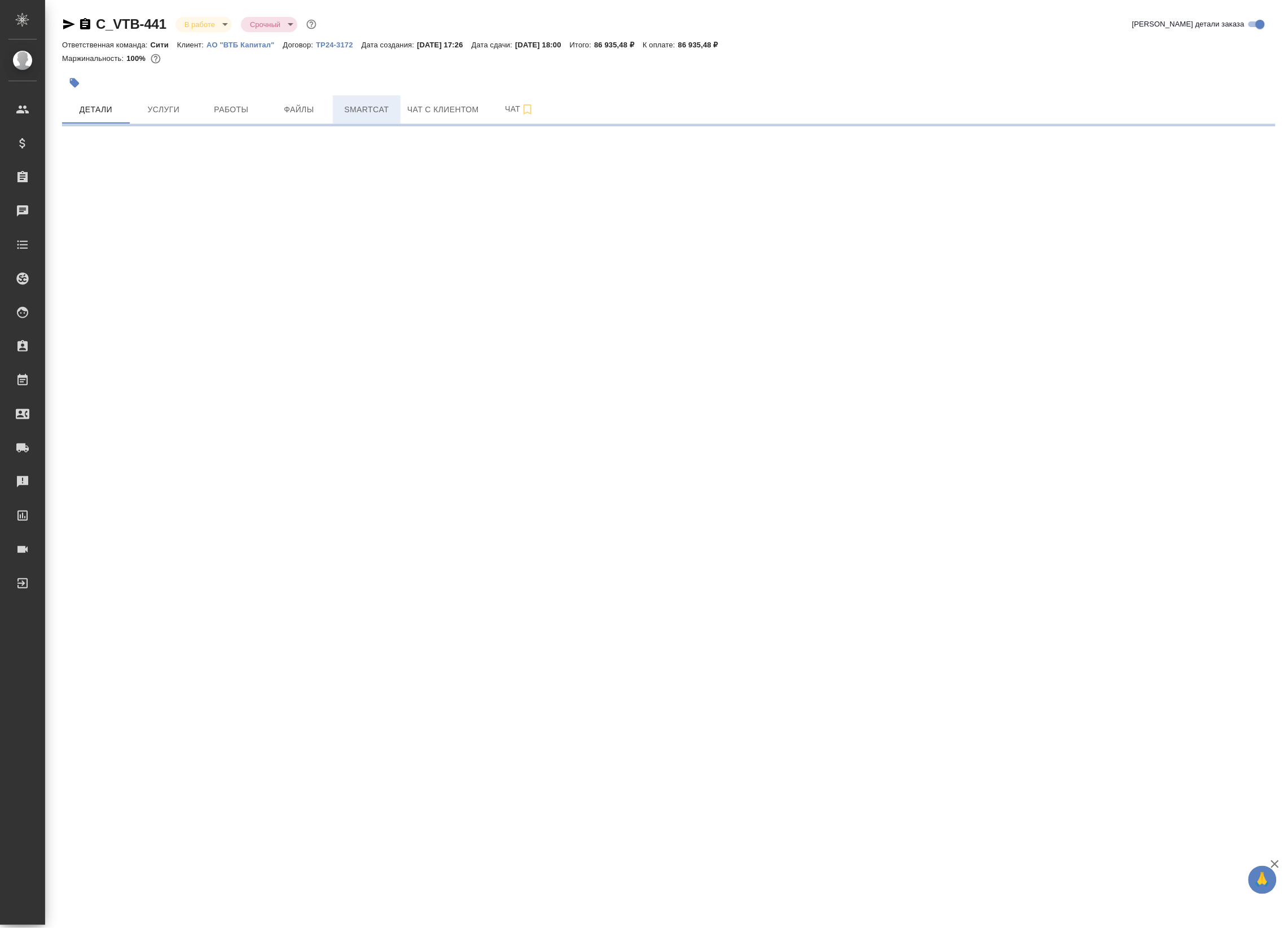
select select "RU"
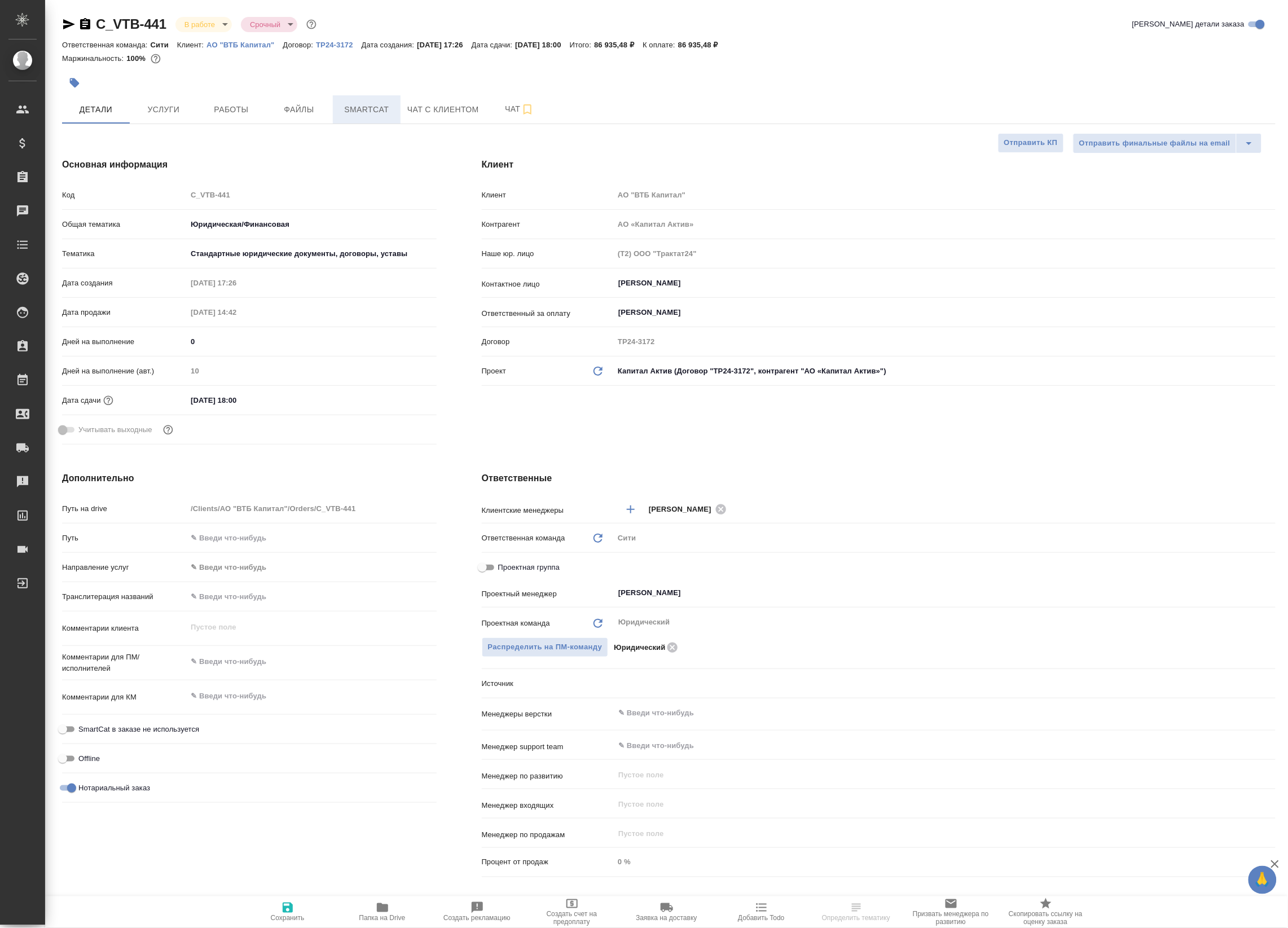
type textarea "x"
click at [297, 108] on span "Файлы" at bounding box center [299, 110] width 54 height 14
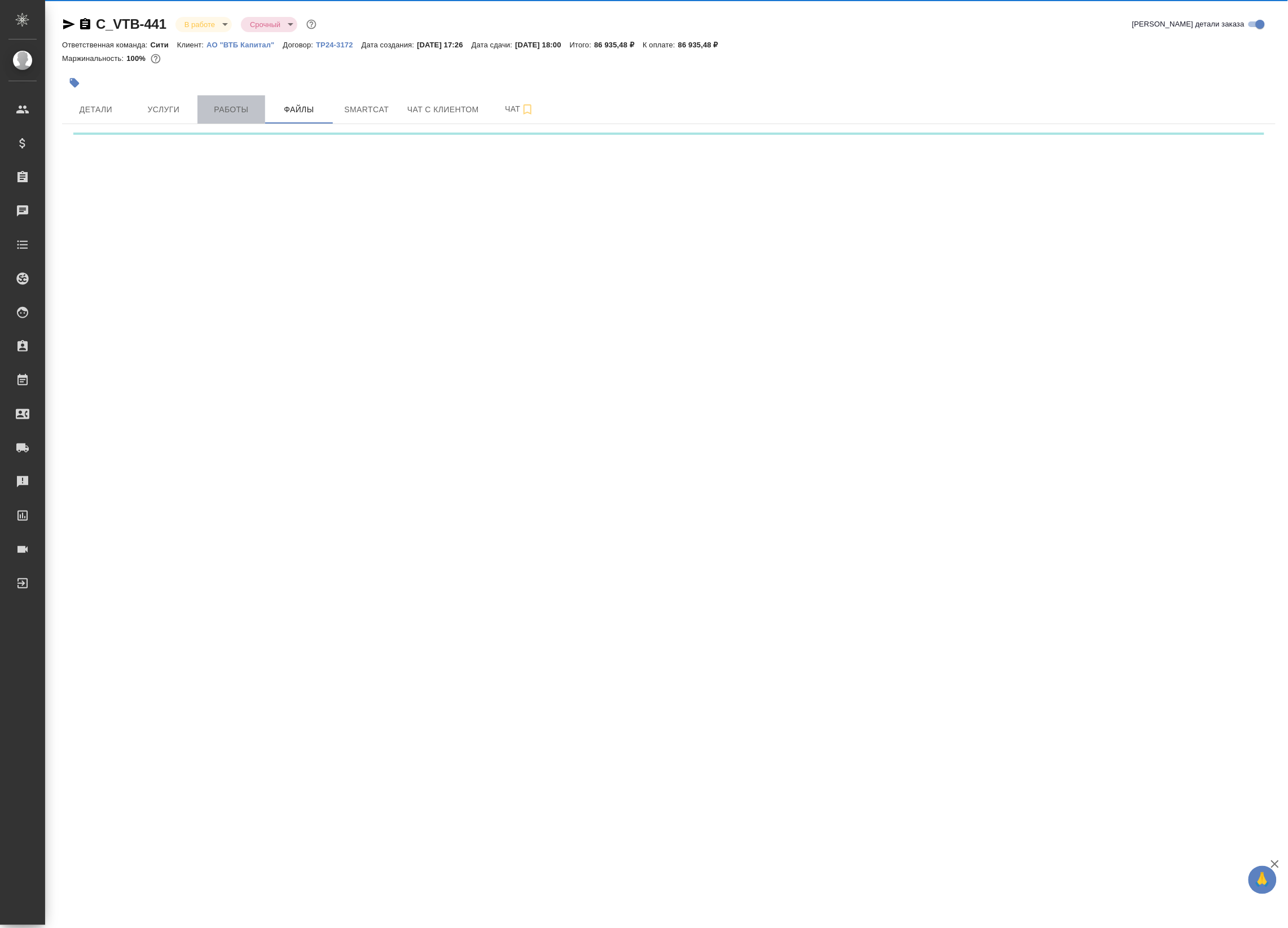
click at [259, 111] on button "Работы" at bounding box center [231, 109] width 68 height 28
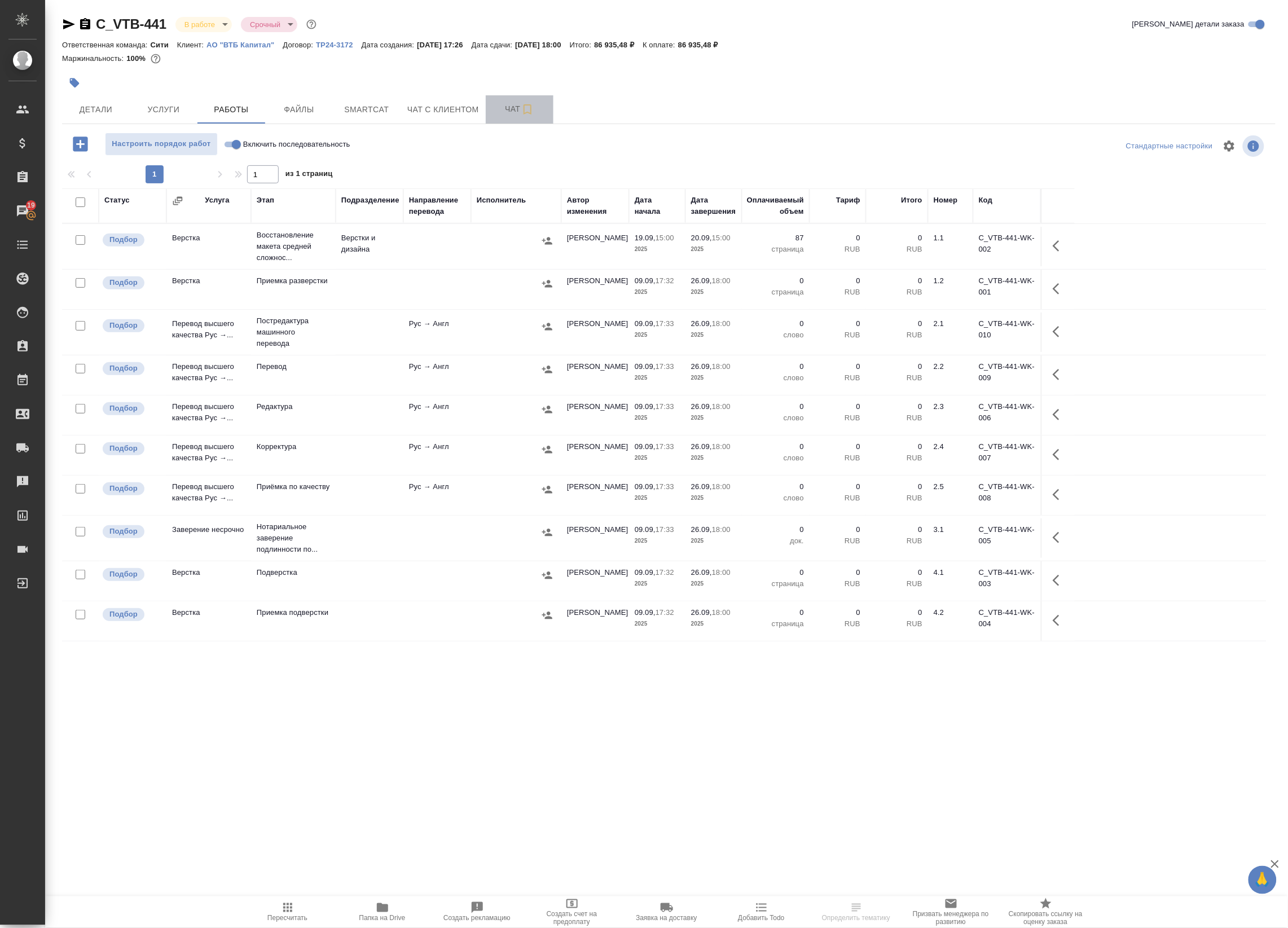
click at [519, 114] on span "Чат" at bounding box center [519, 109] width 54 height 14
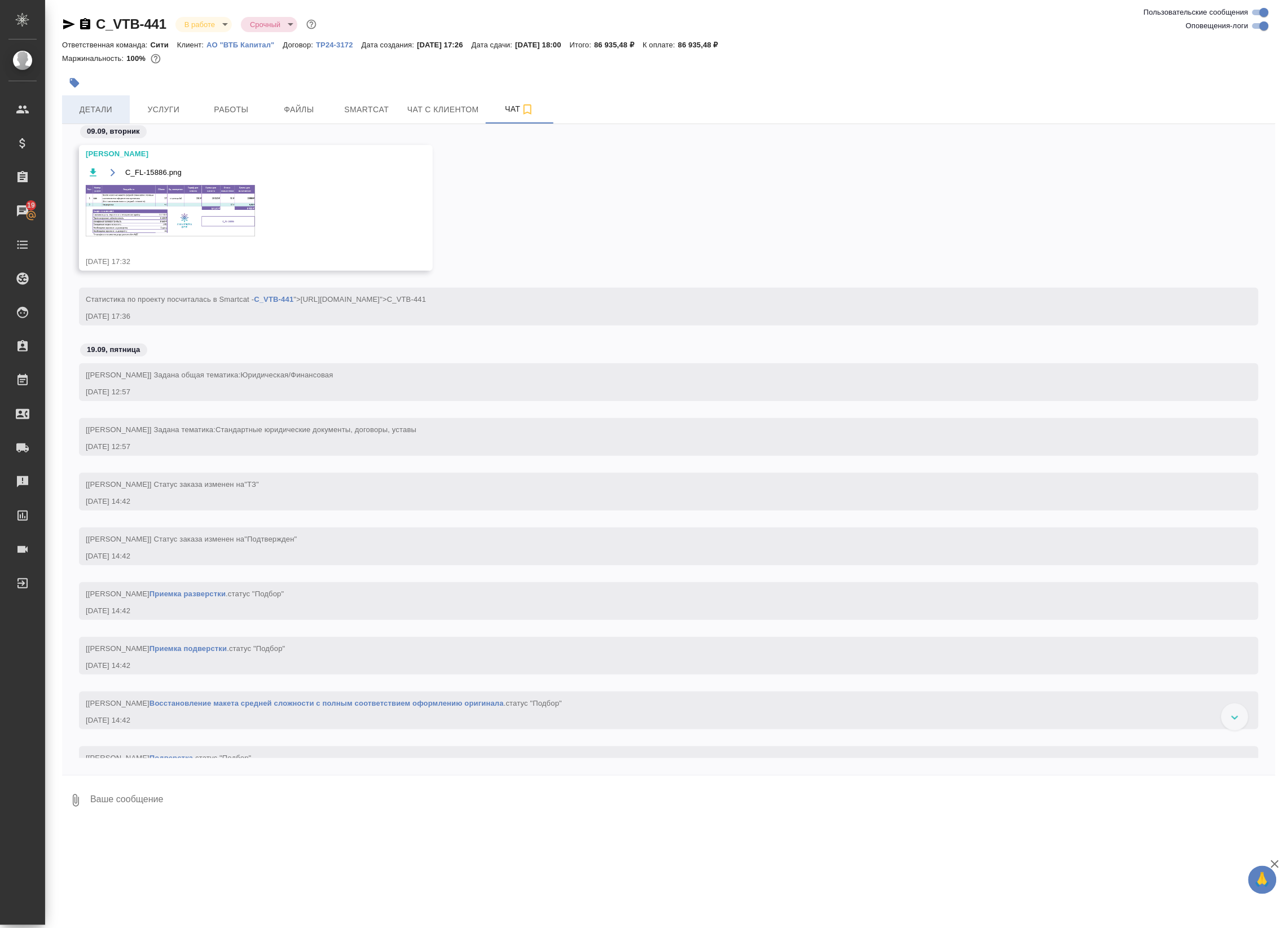
click at [88, 108] on span "Детали" at bounding box center [95, 110] width 54 height 14
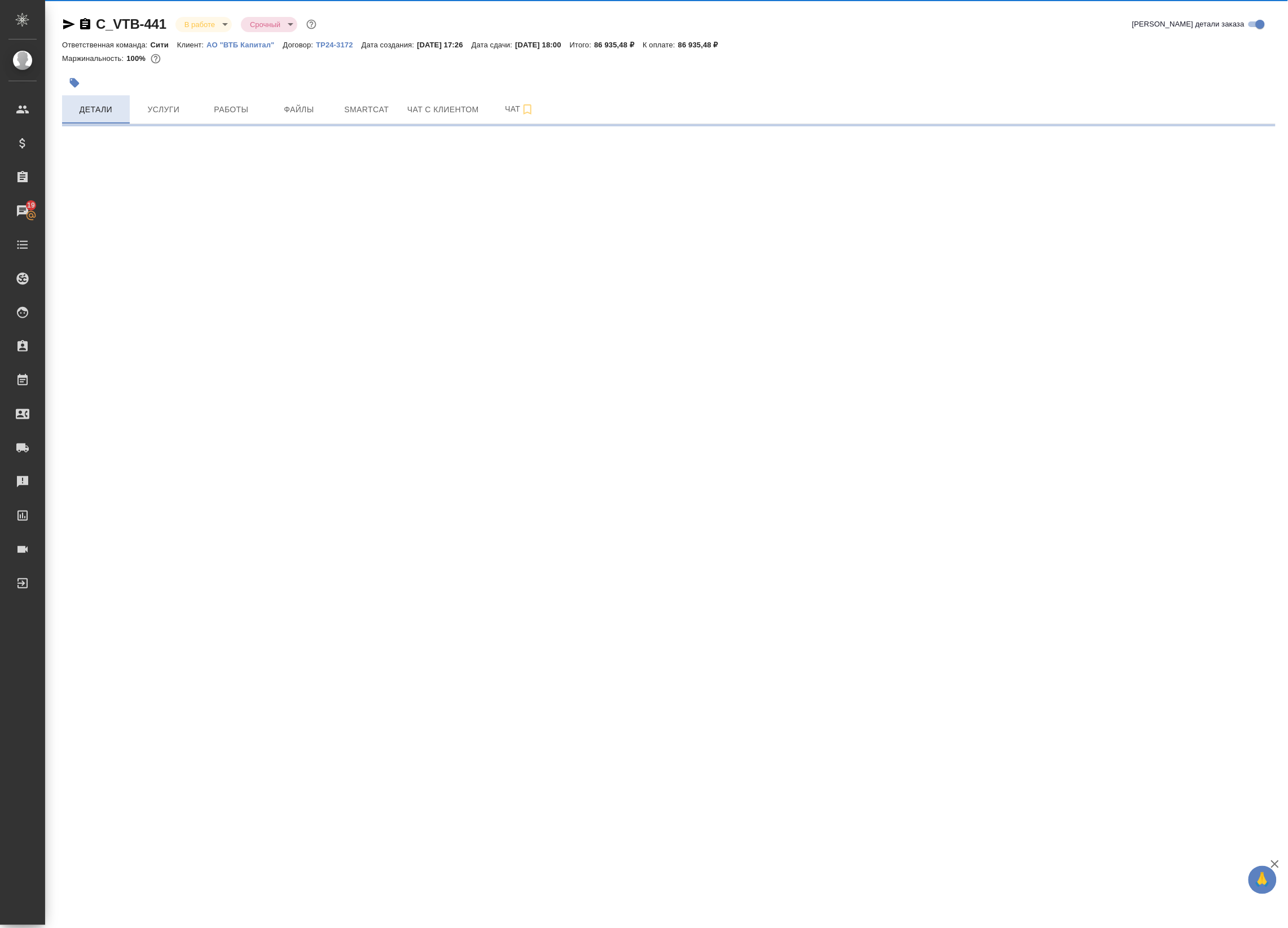
select select "RU"
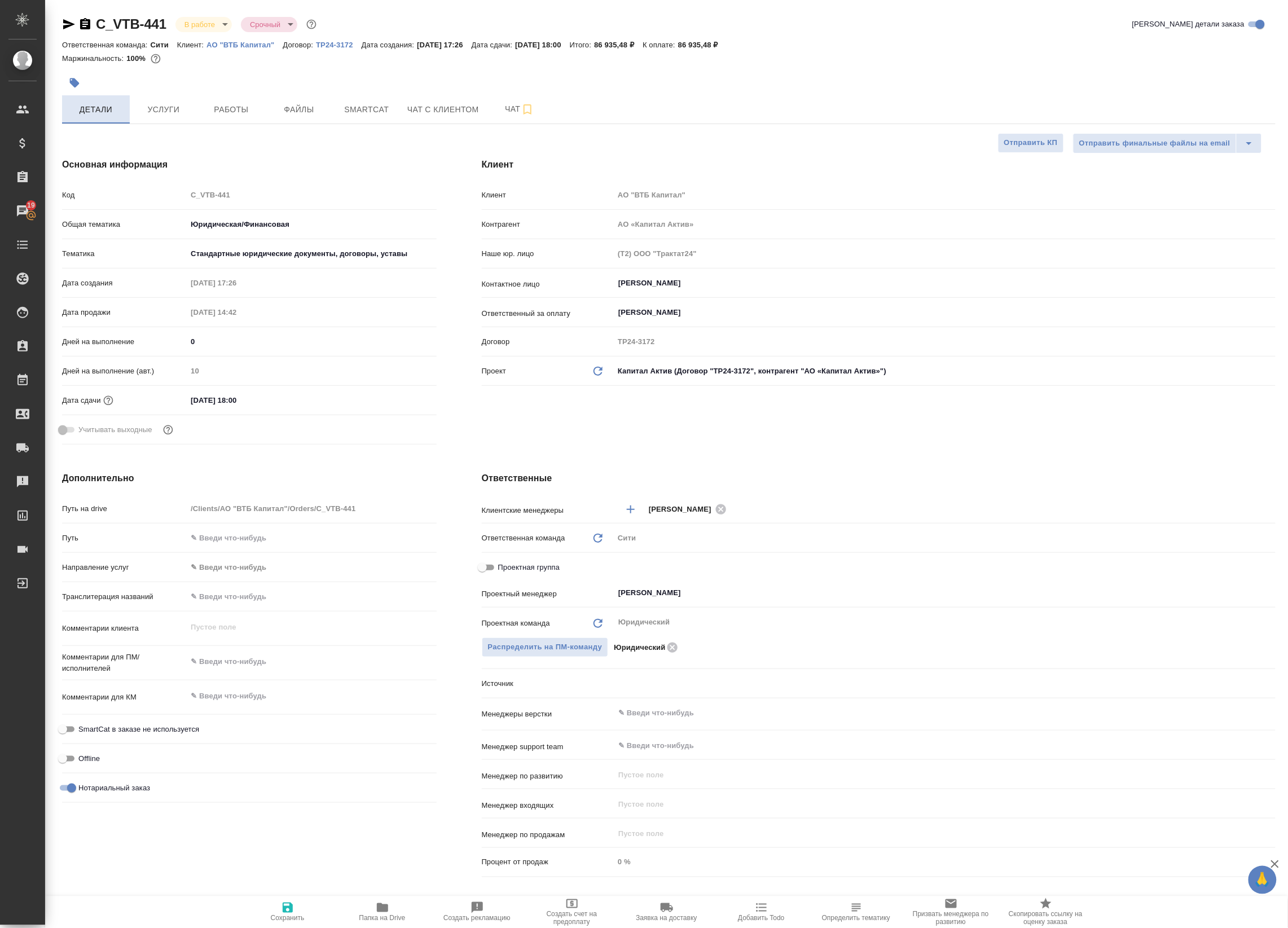
type textarea "x"
click at [72, 18] on icon "button" at bounding box center [69, 24] width 14 height 14
type textarea "x"
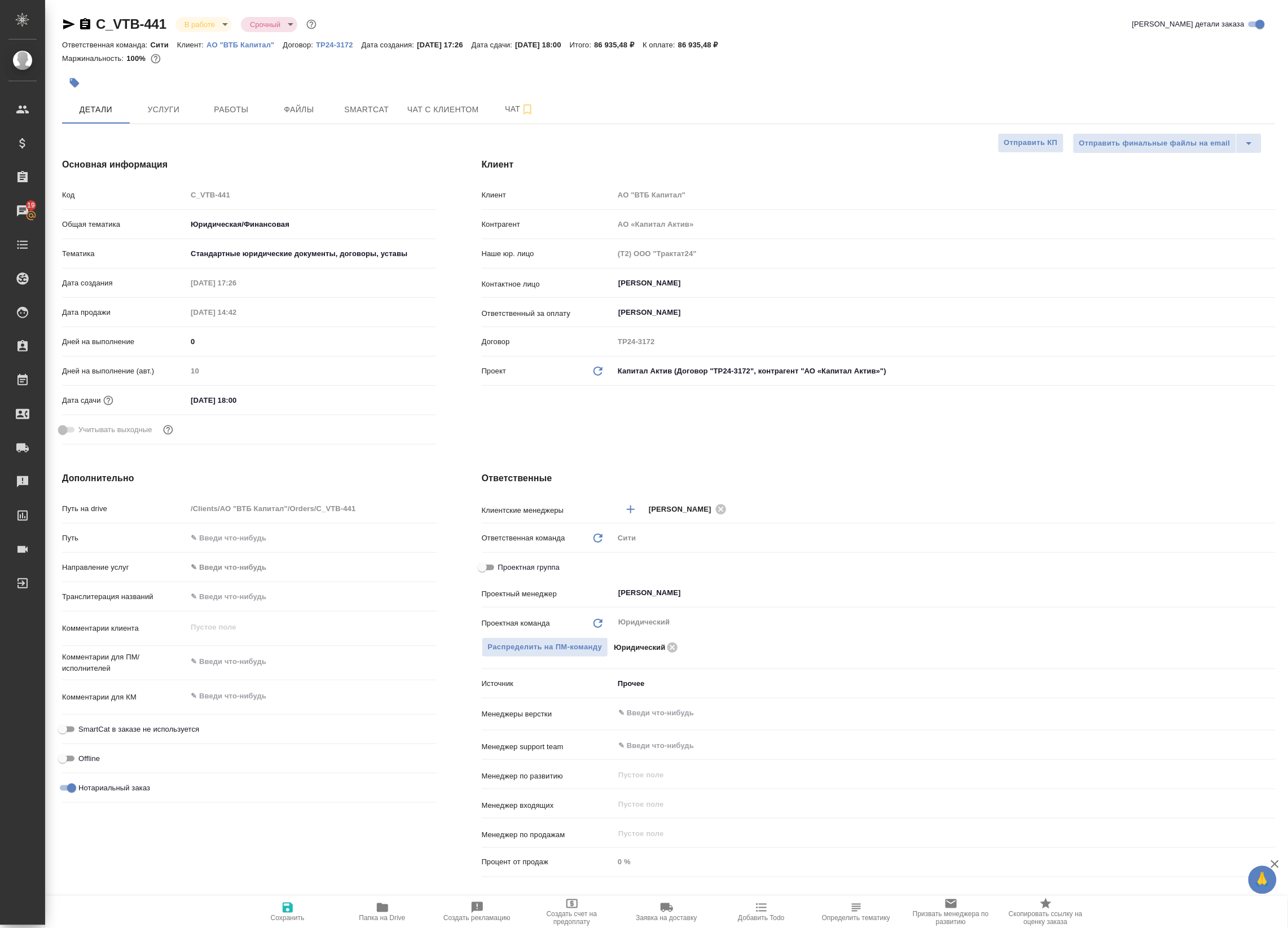
type textarea "x"
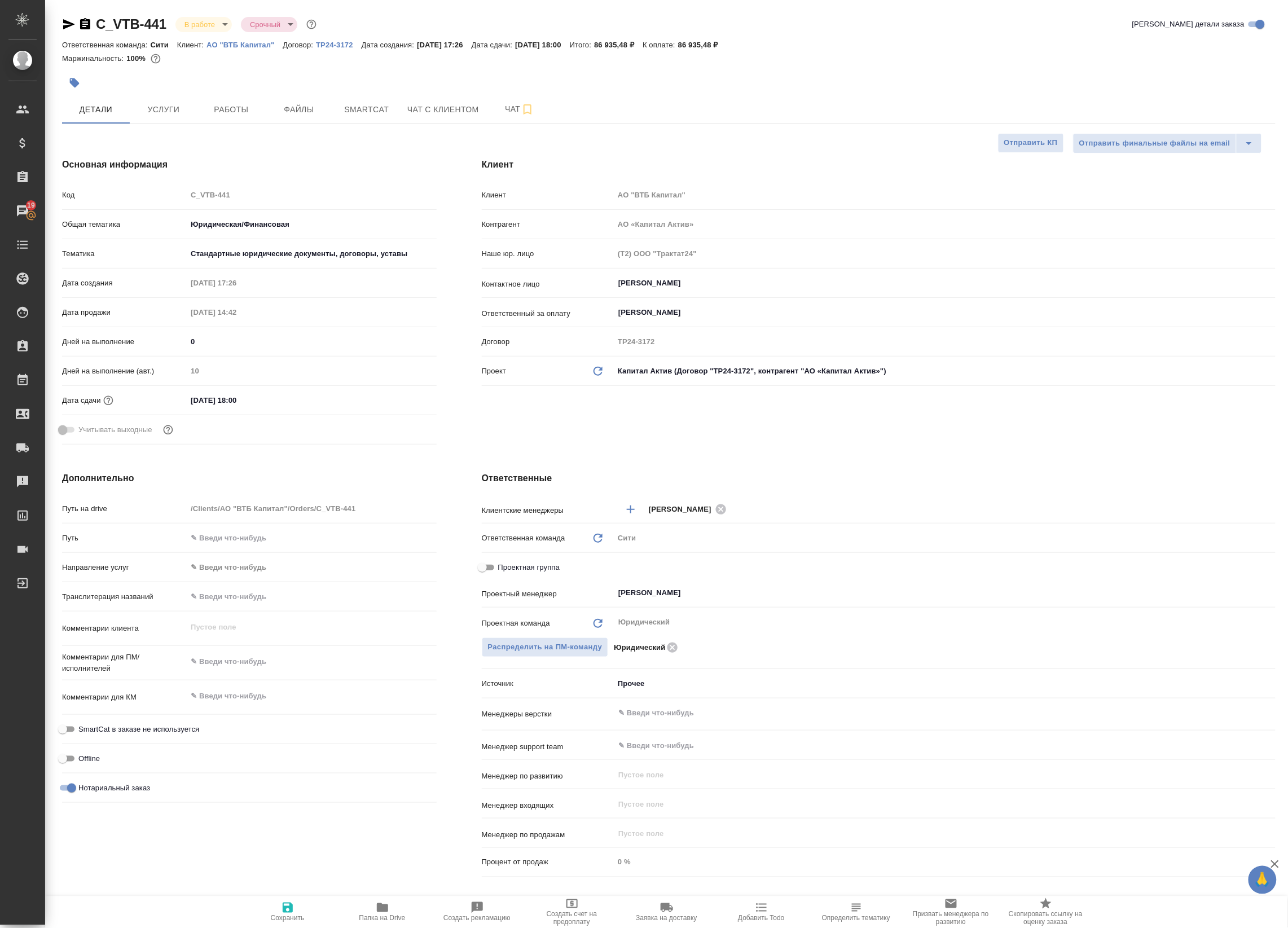
type textarea "x"
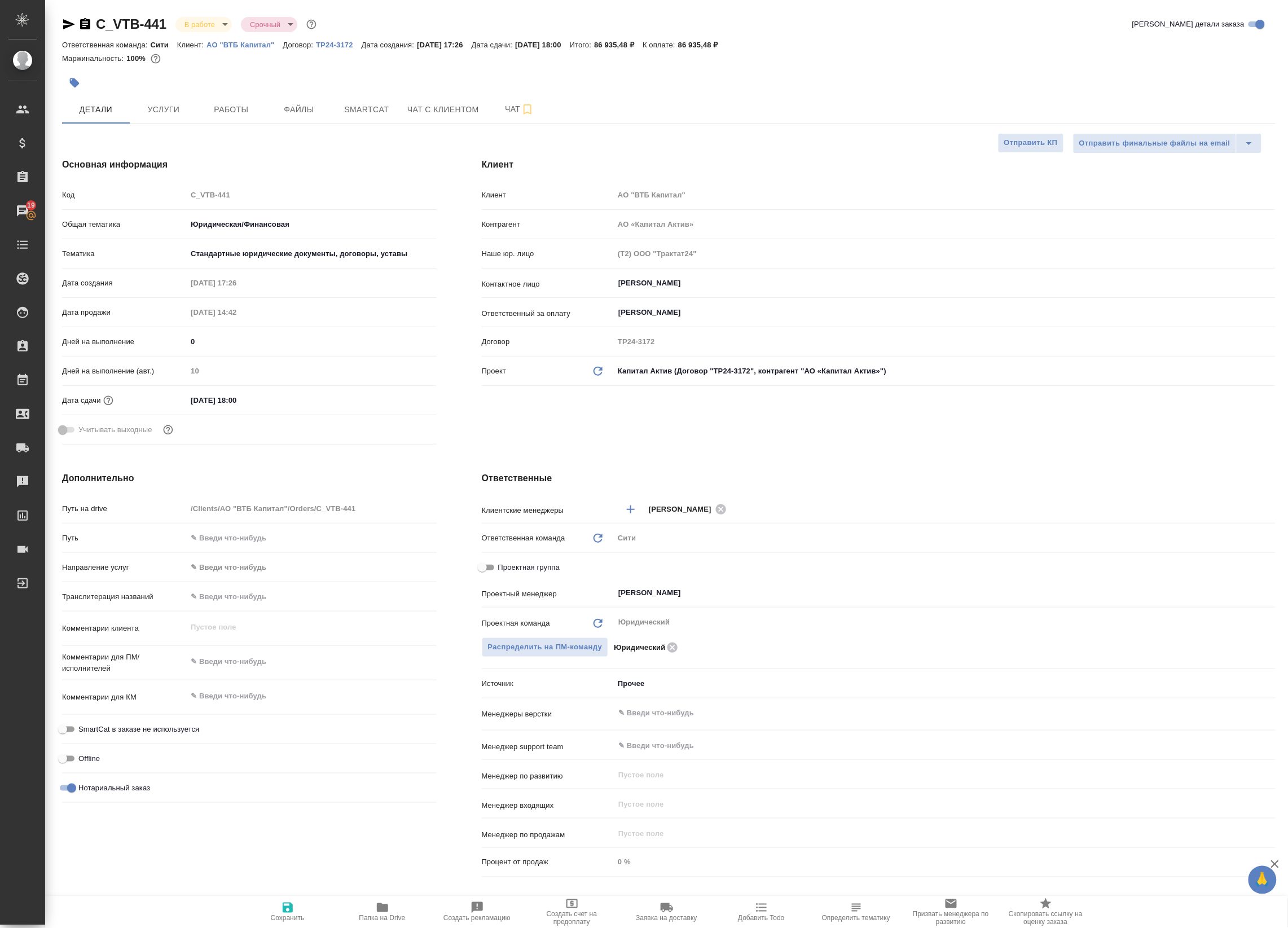
type textarea "x"
click at [234, 96] on button "Работы" at bounding box center [231, 109] width 68 height 28
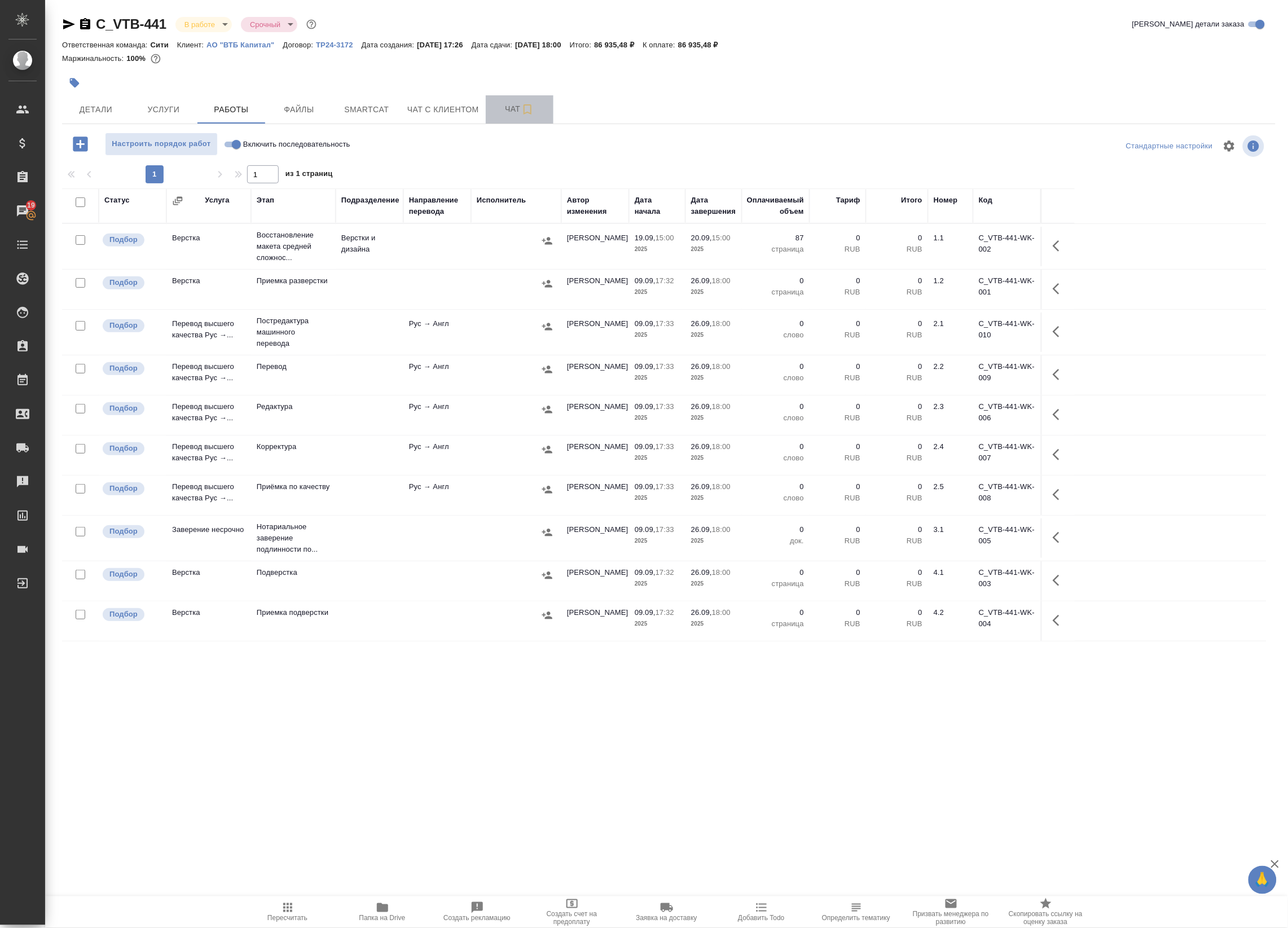
click at [513, 116] on span "Чат" at bounding box center [519, 109] width 54 height 14
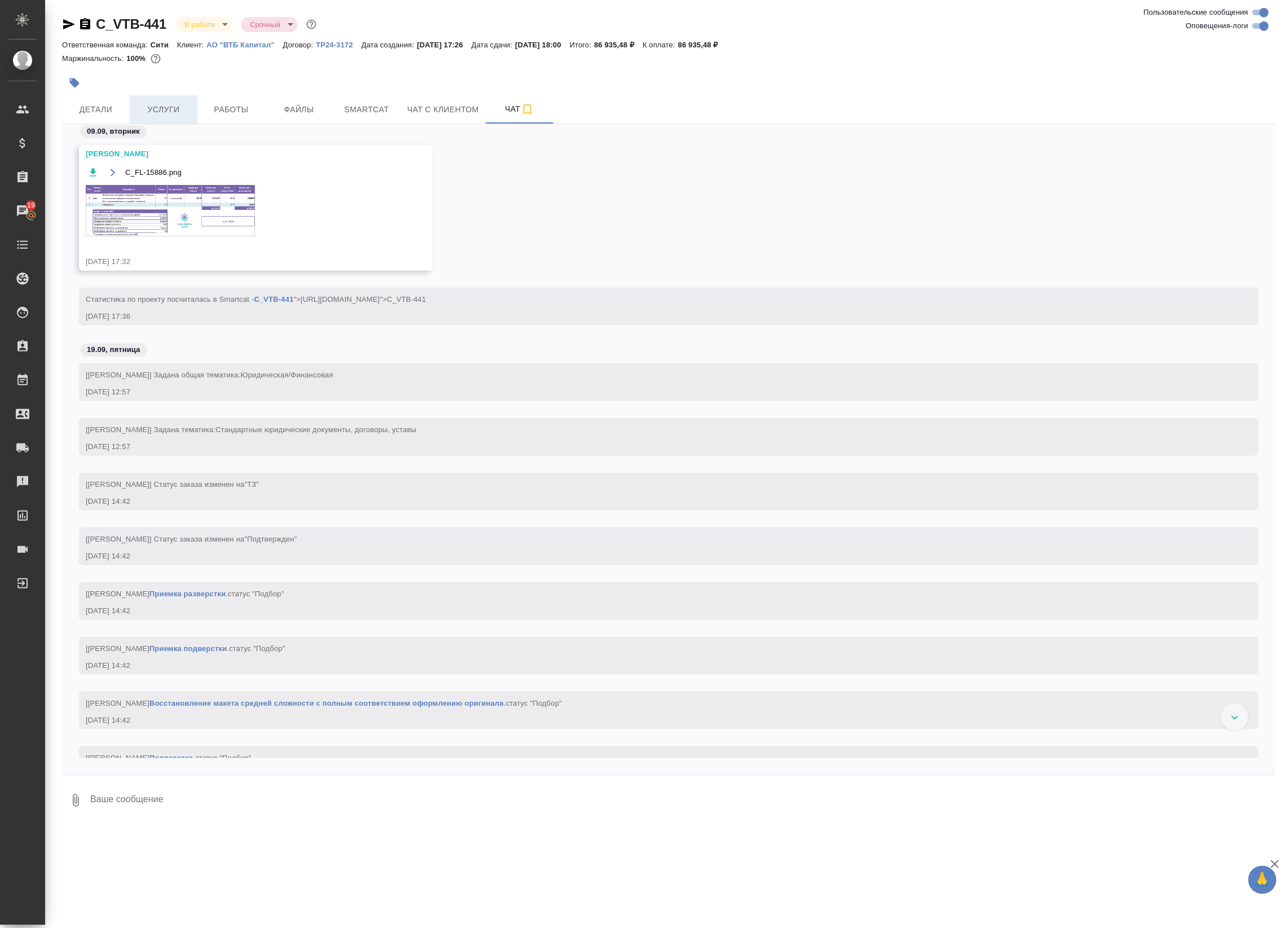
click at [181, 105] on span "Услуги" at bounding box center [163, 110] width 54 height 14
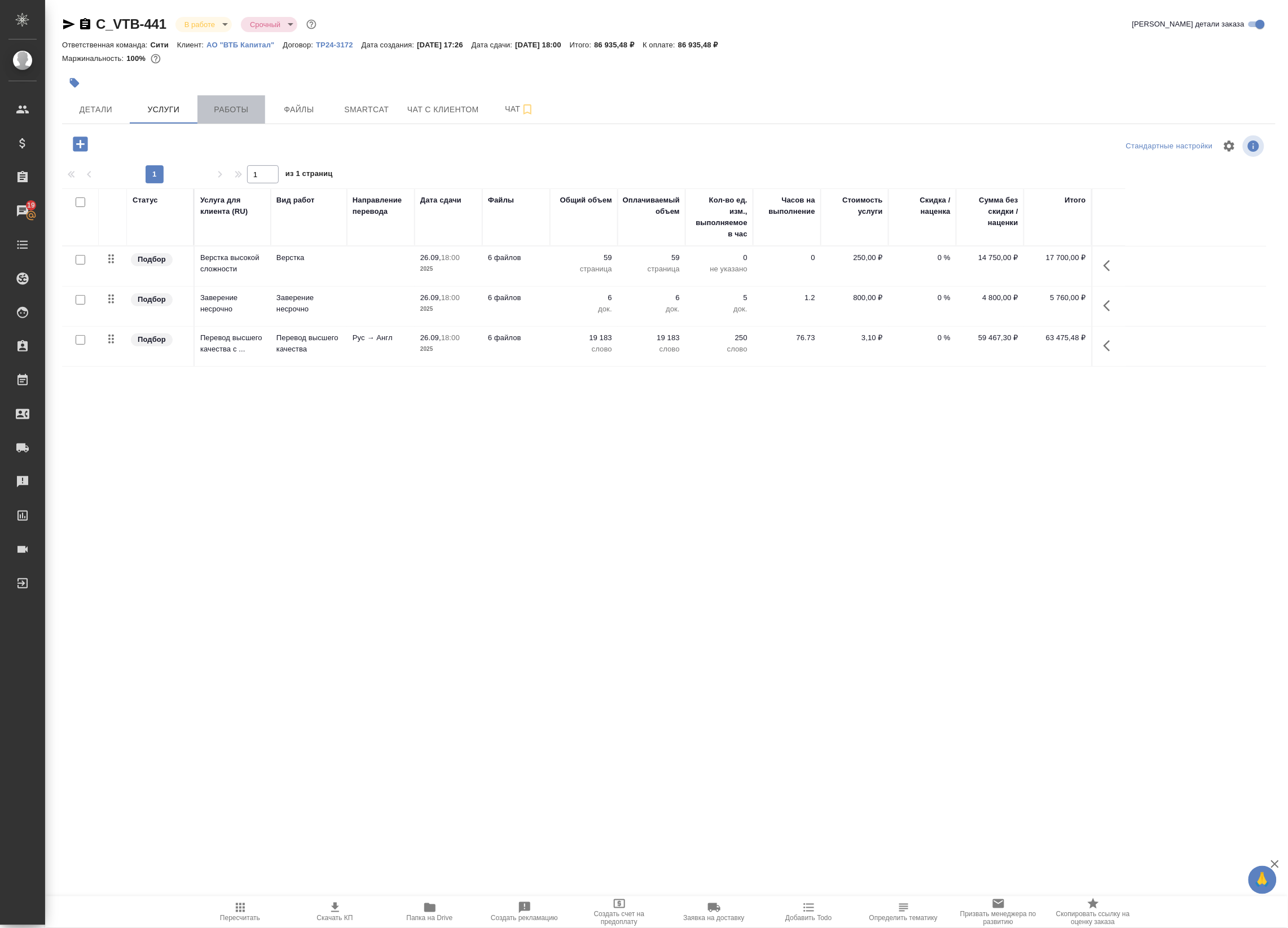
click at [242, 103] on span "Работы" at bounding box center [231, 110] width 54 height 14
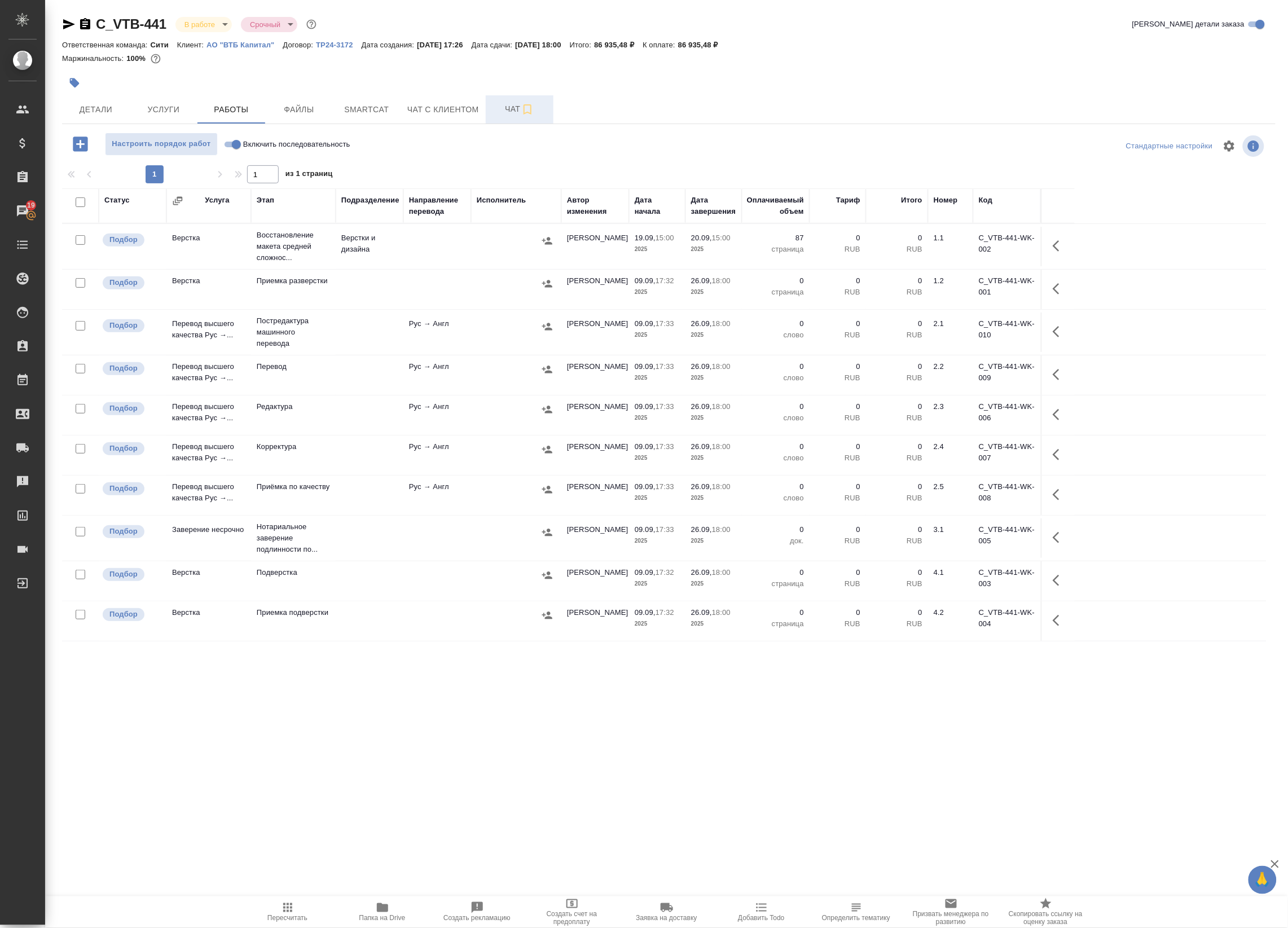
click at [503, 105] on span "Чат" at bounding box center [519, 109] width 54 height 14
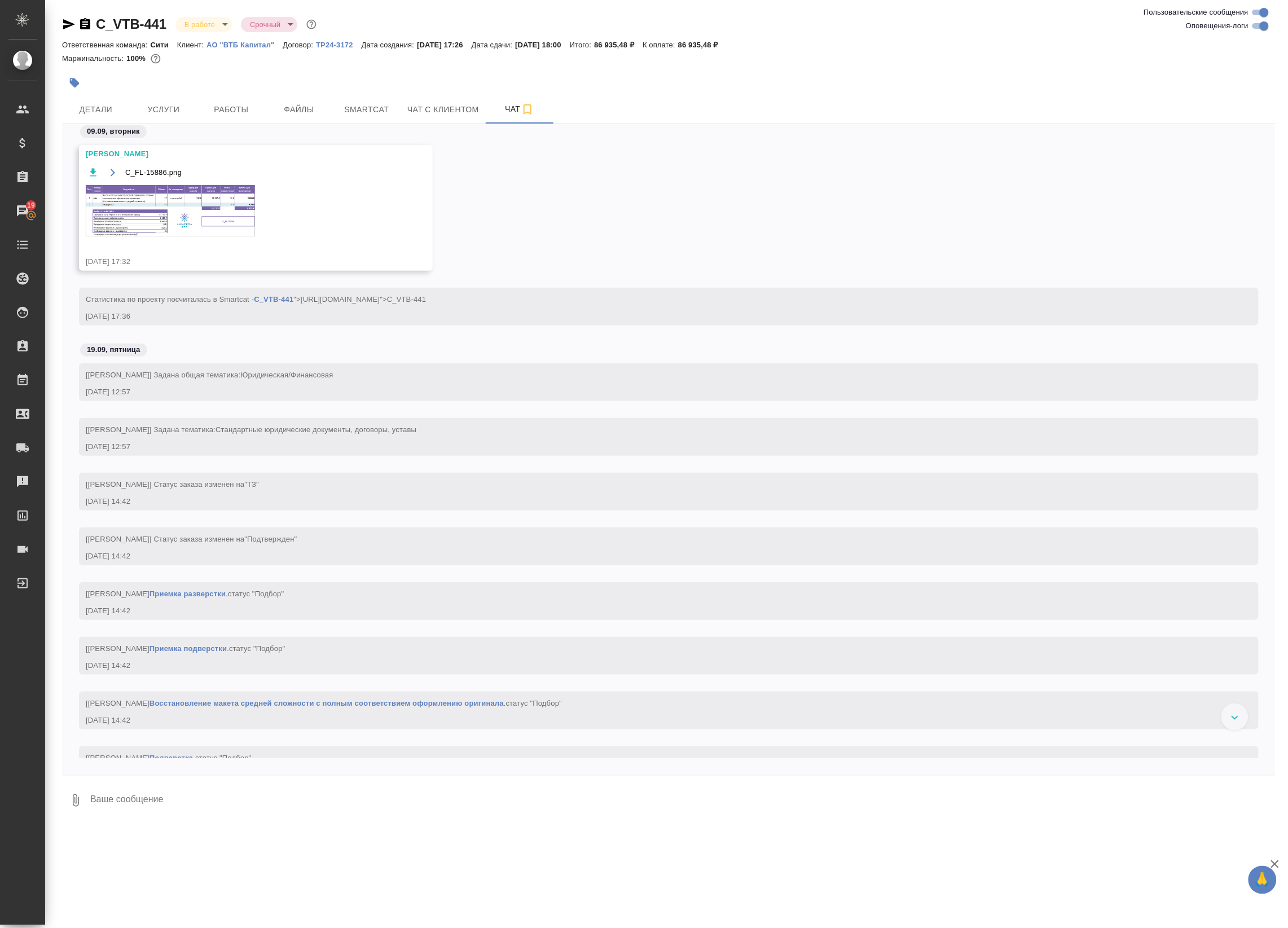
click at [210, 227] on img at bounding box center [170, 210] width 169 height 51
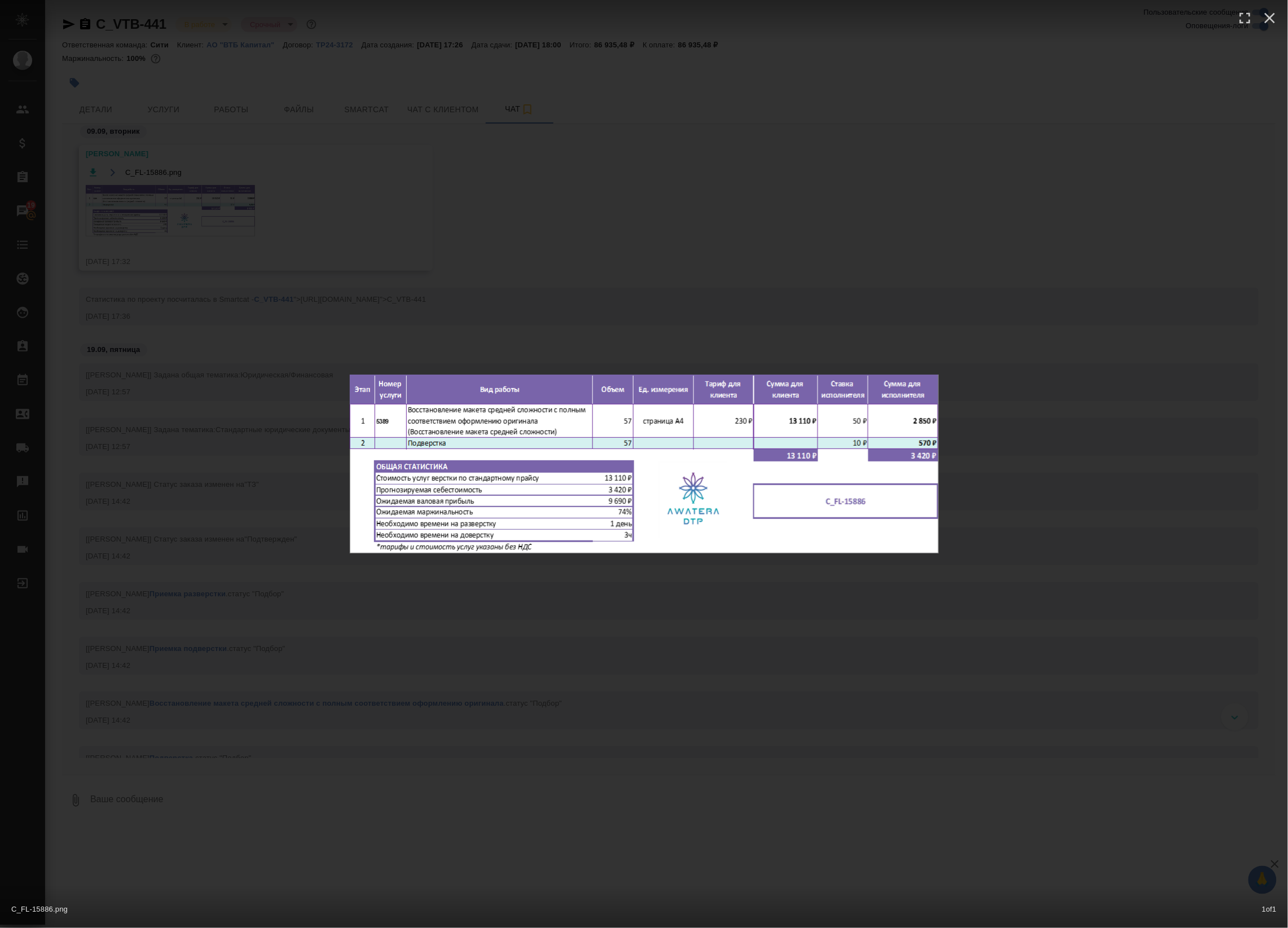
click at [220, 205] on div "C_FL-15886.png 1 of 1" at bounding box center [644, 464] width 1288 height 928
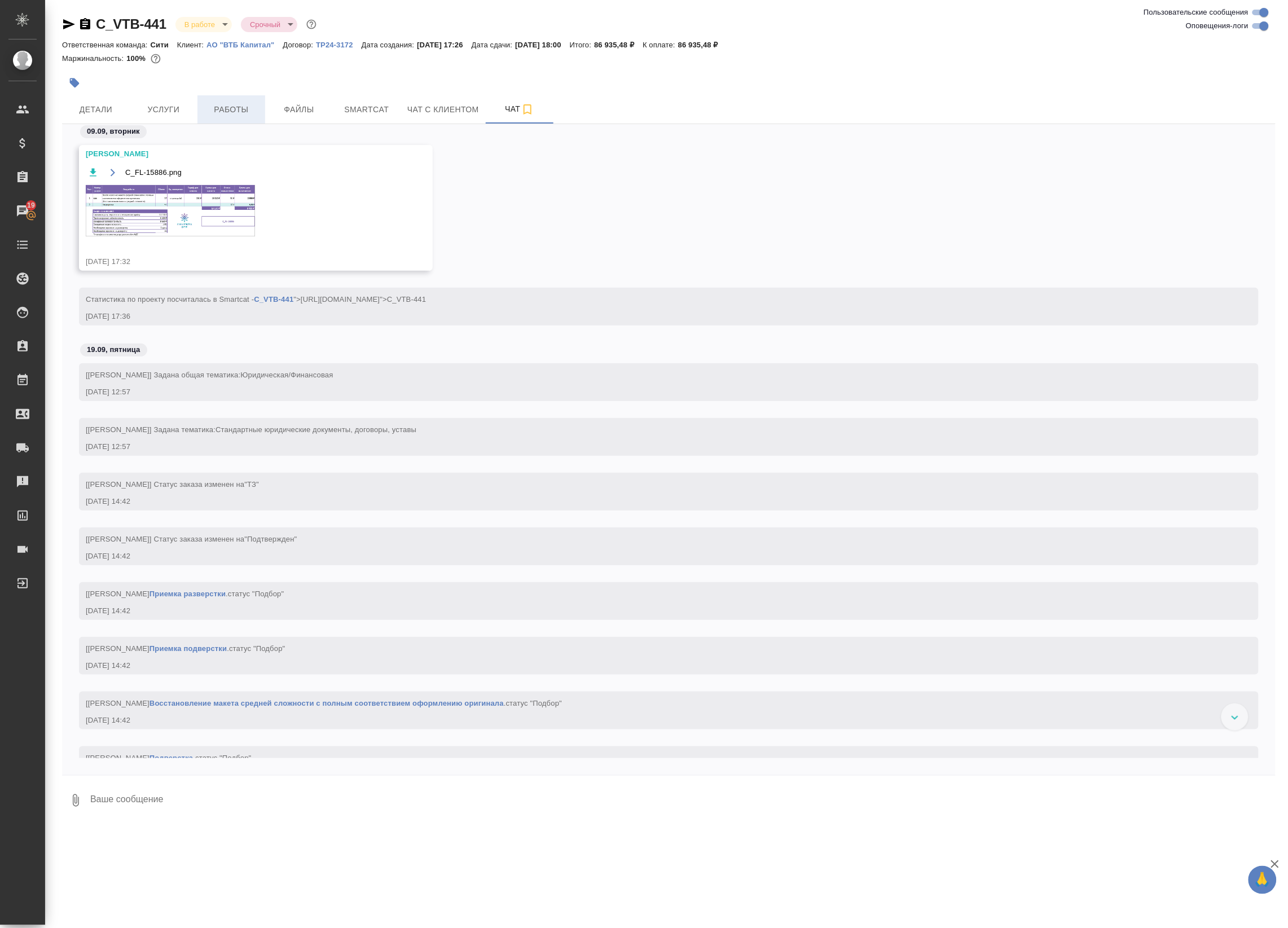
click at [239, 104] on span "Работы" at bounding box center [231, 110] width 54 height 14
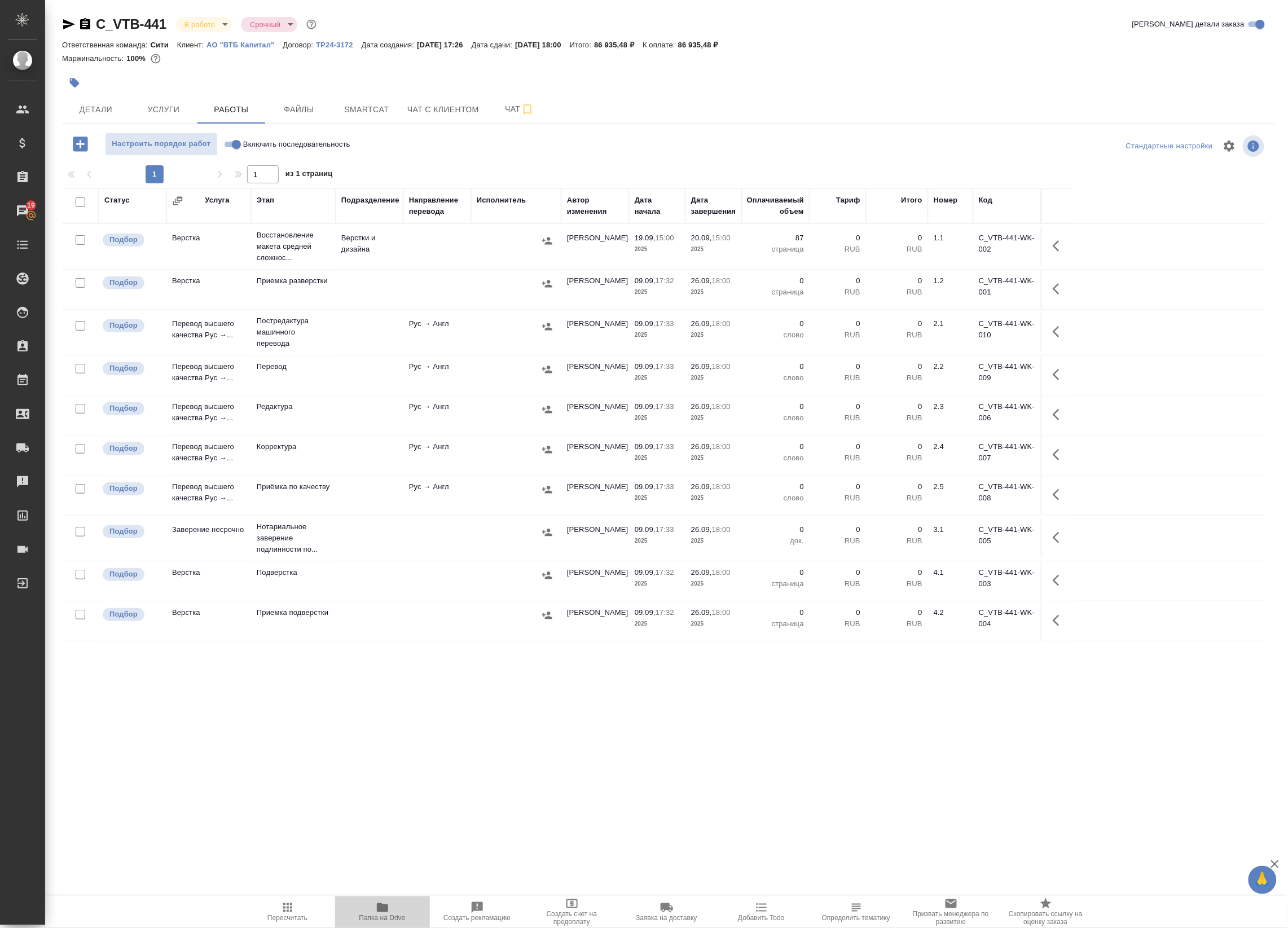
click at [401, 904] on span "Папка на Drive" at bounding box center [382, 911] width 82 height 21
click at [1062, 240] on icon "button" at bounding box center [1059, 246] width 14 height 14
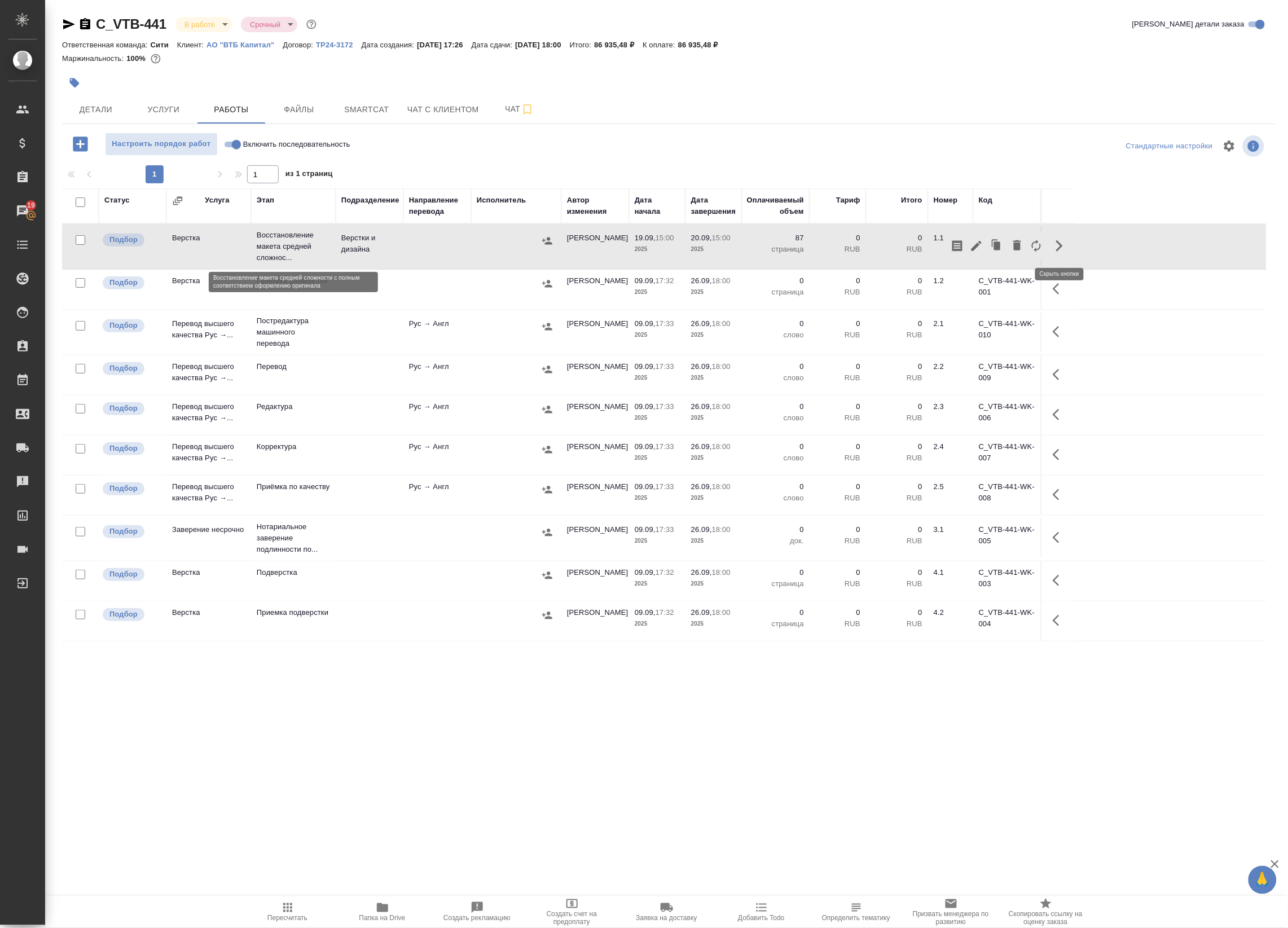
click at [270, 252] on p "Восстановление макета средней сложнос..." at bounding box center [294, 246] width 73 height 34
click at [269, 252] on p "Восстановление макета средней сложнос..." at bounding box center [294, 246] width 73 height 34
click at [1056, 252] on icon "button" at bounding box center [1059, 246] width 14 height 14
click at [980, 248] on icon "button" at bounding box center [977, 246] width 14 height 14
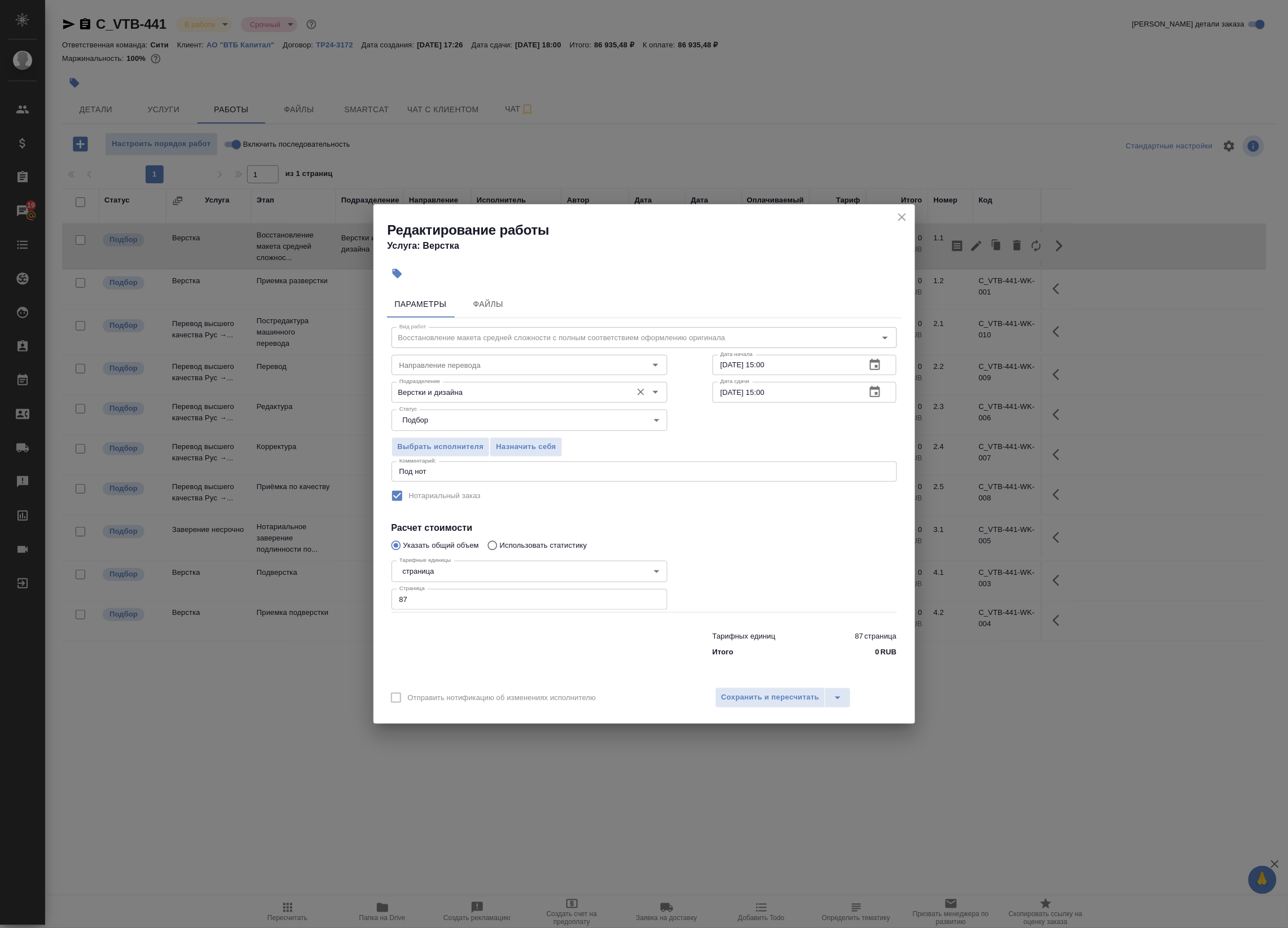
click at [502, 393] on input "Верстки и дизайна" at bounding box center [510, 392] width 231 height 14
type input "l"
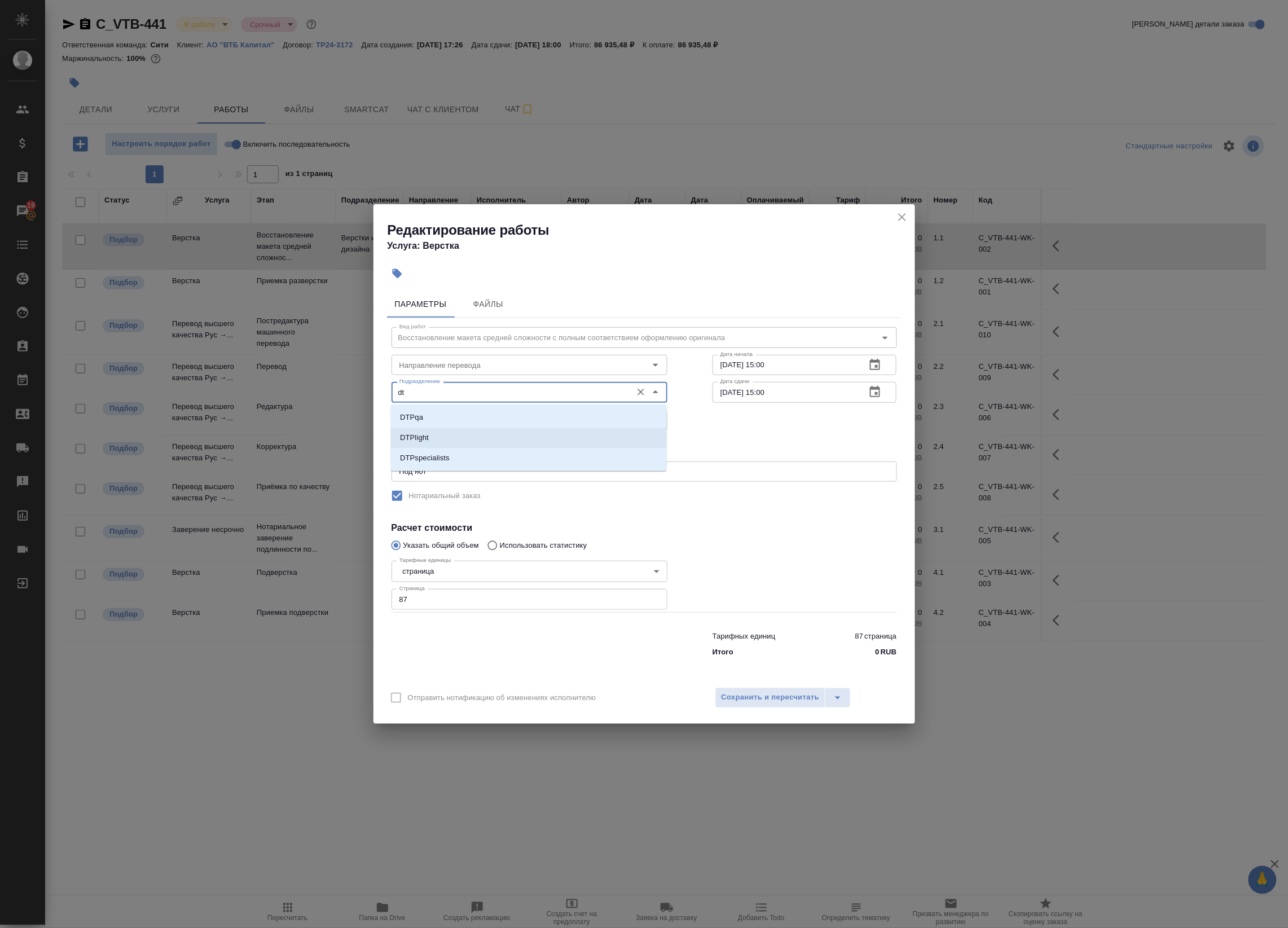
click at [464, 443] on li "DTPlight" at bounding box center [529, 438] width 276 height 21
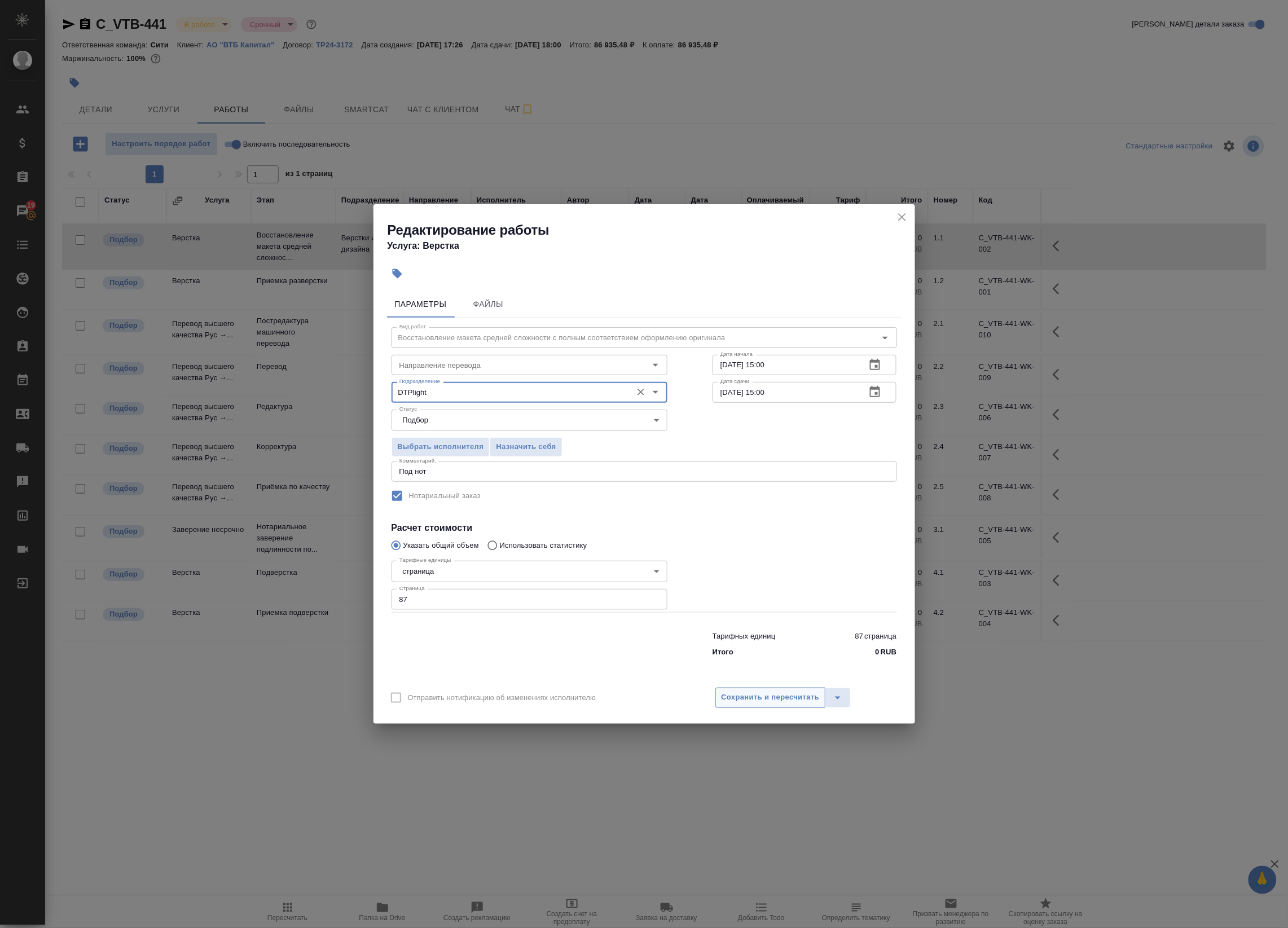
type input "DTPlight"
click at [752, 692] on span "Сохранить и пересчитать" at bounding box center [770, 697] width 98 height 13
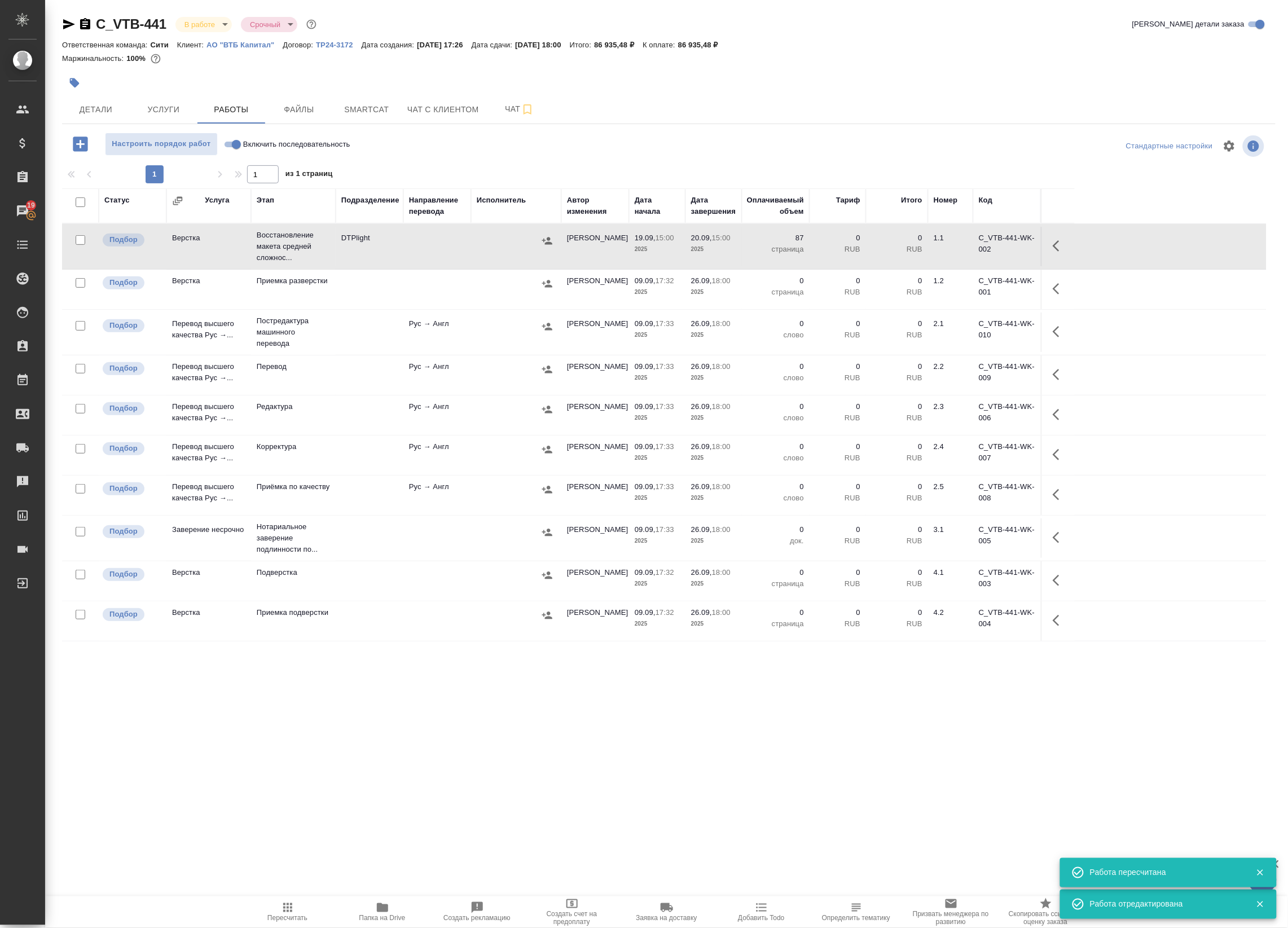
click at [1063, 248] on icon "button" at bounding box center [1059, 246] width 14 height 14
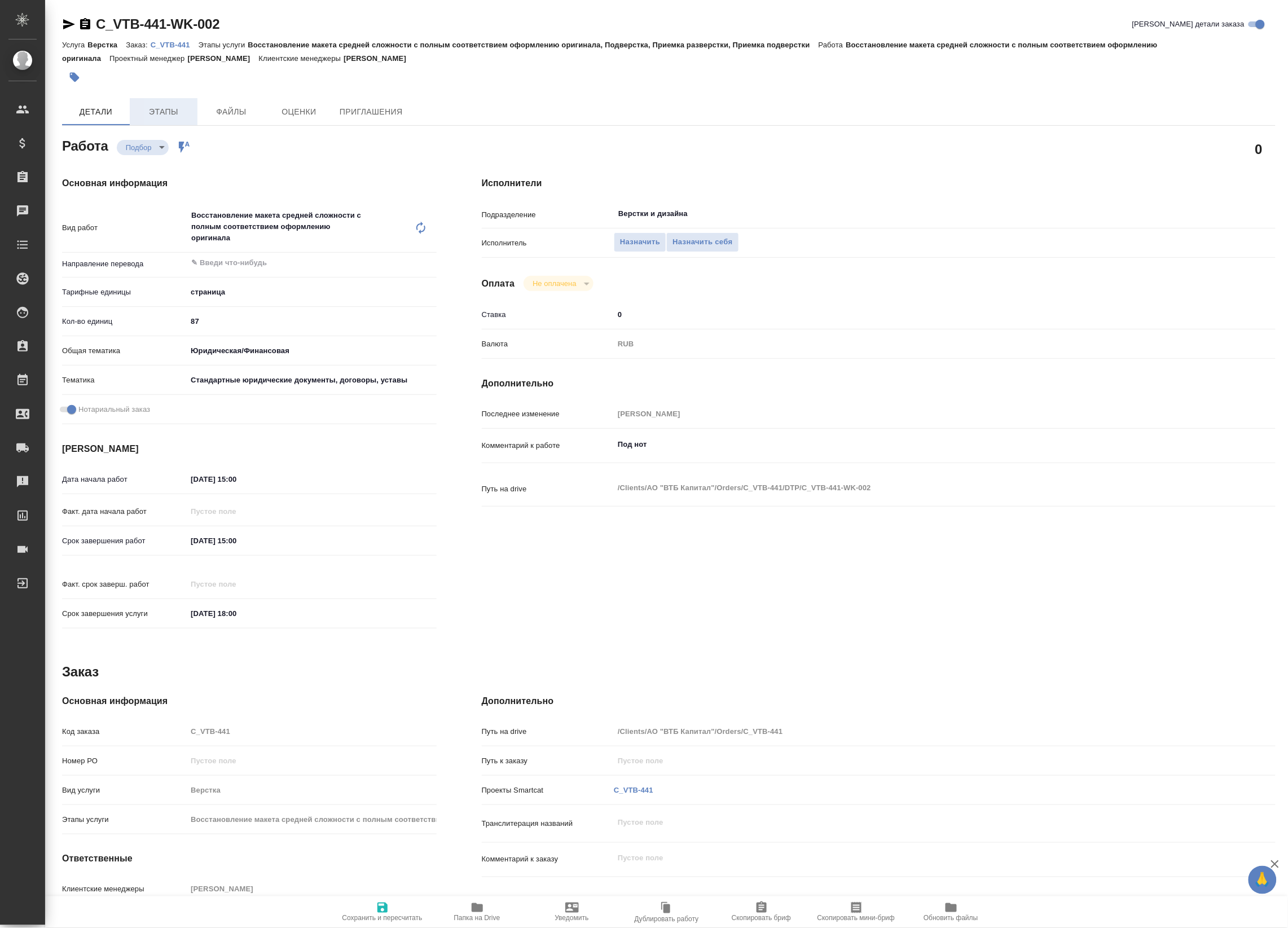
type textarea "x"
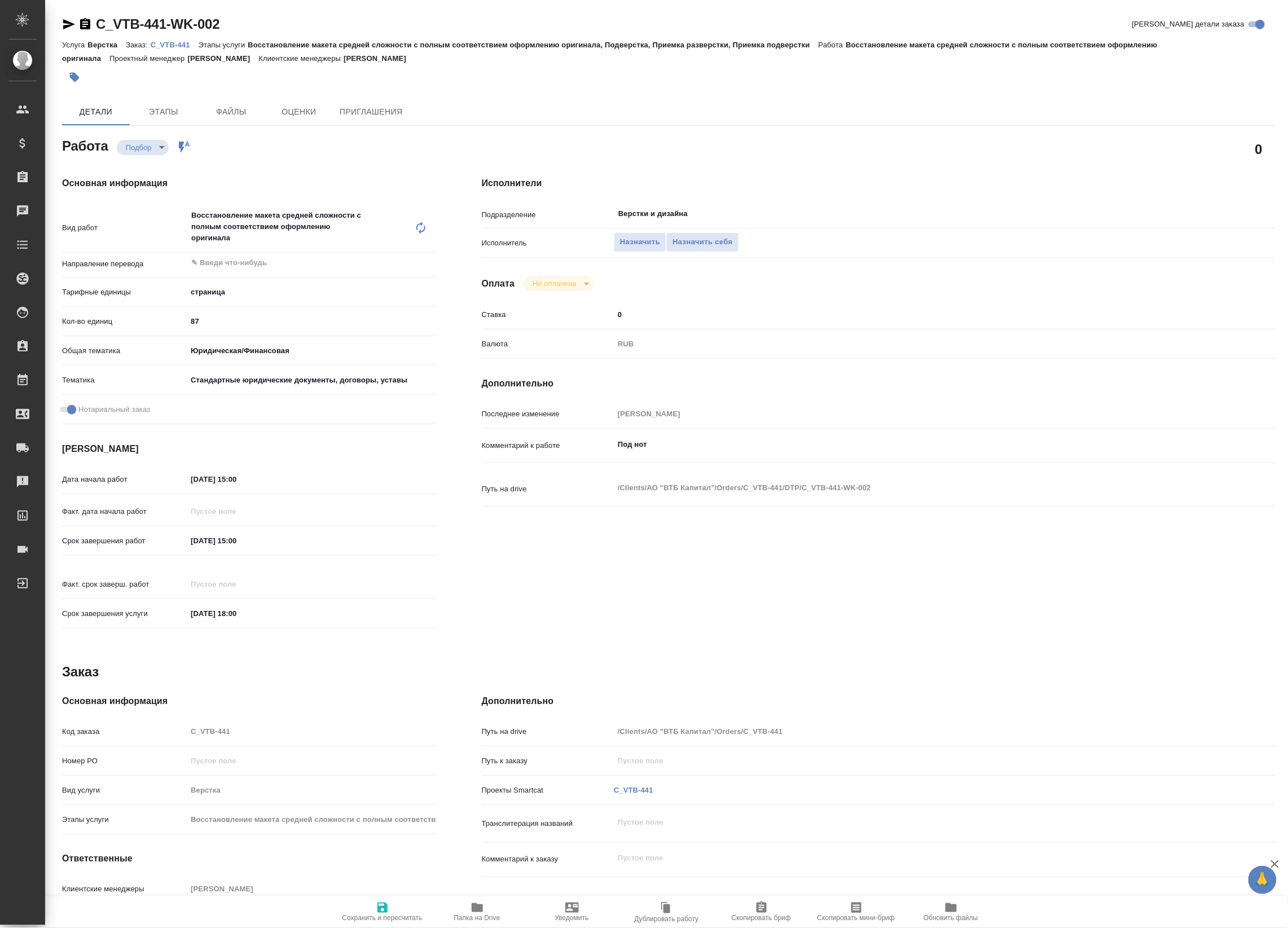
type textarea "x"
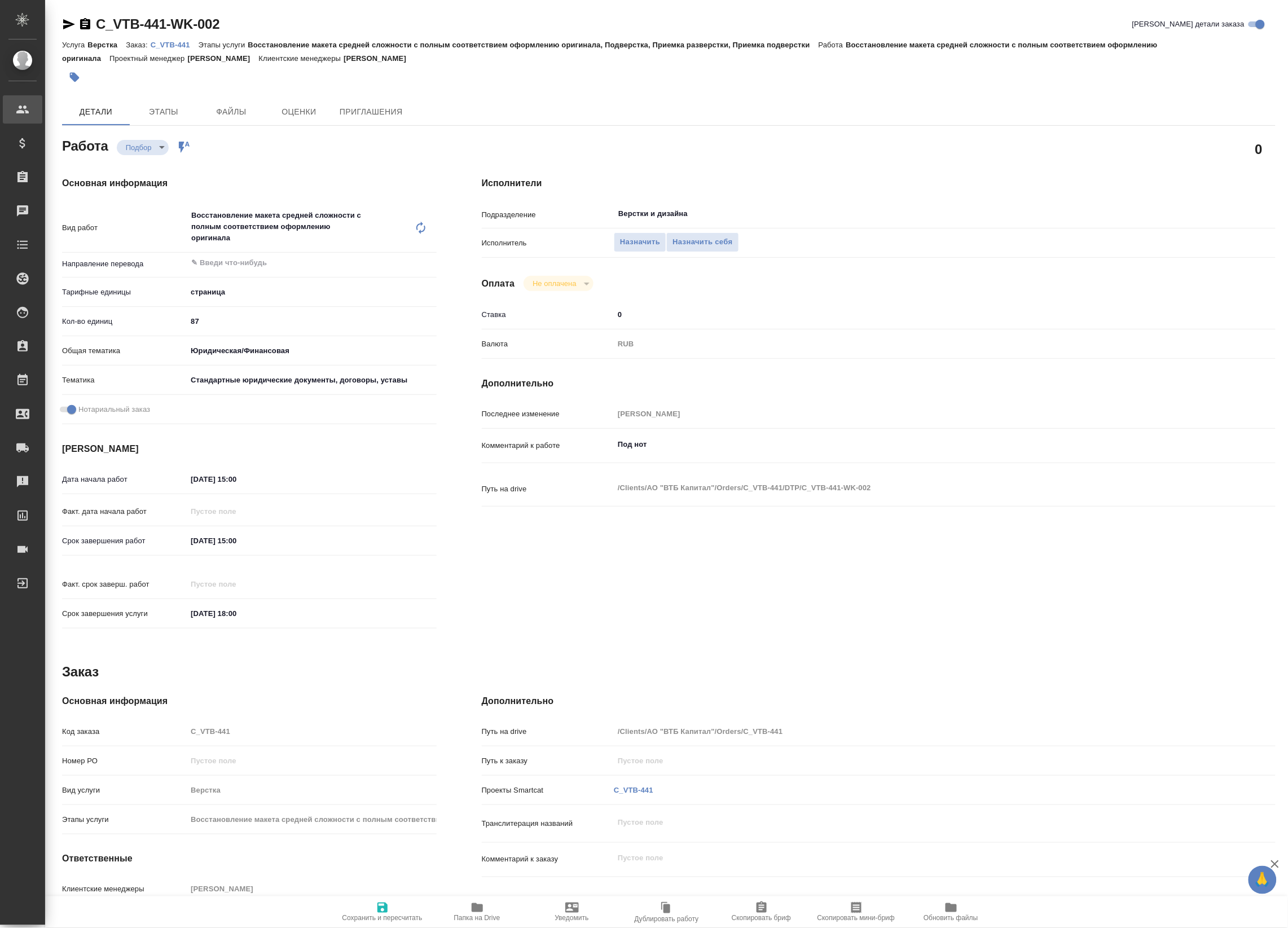
type textarea "x"
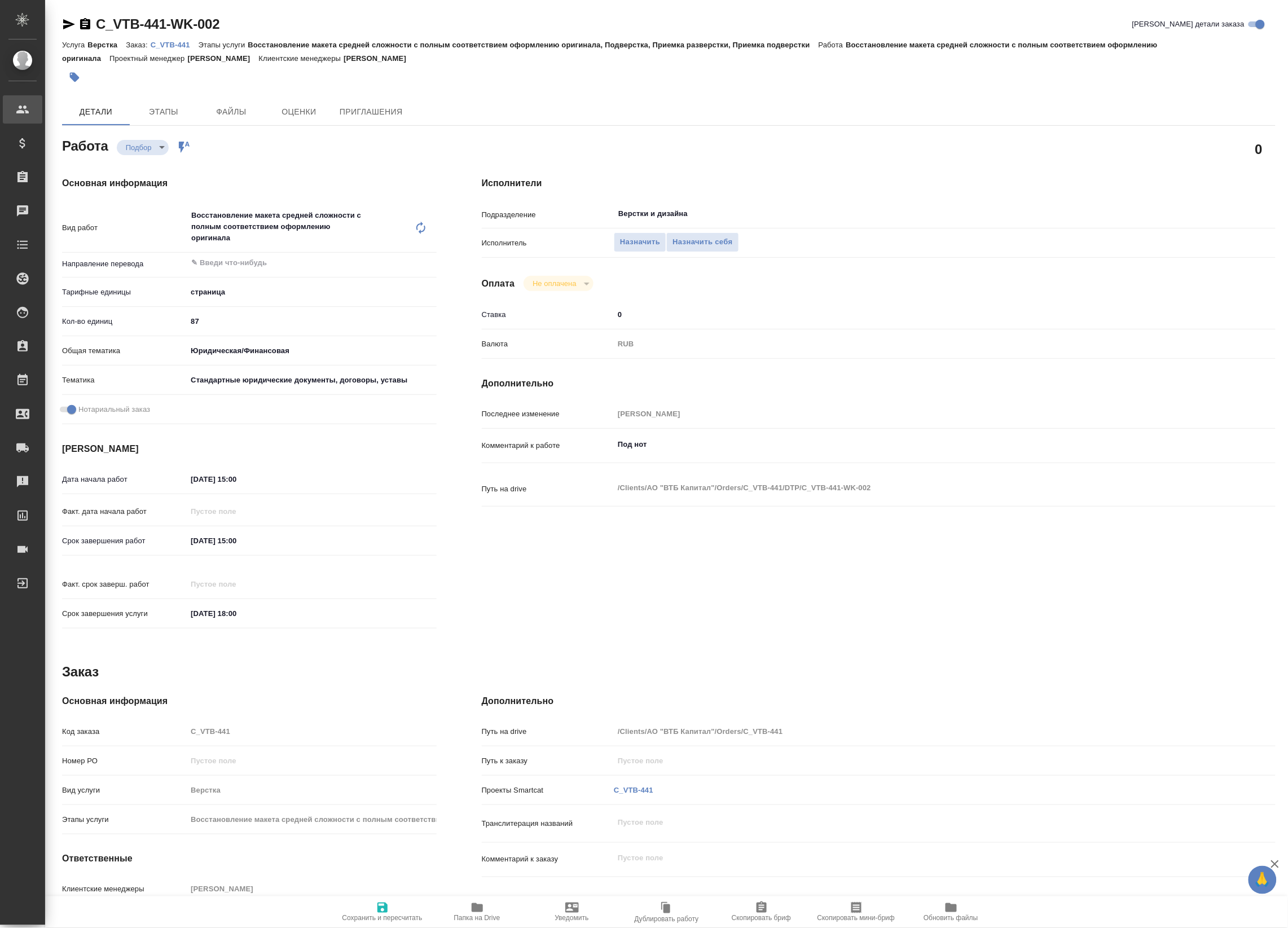
type textarea "x"
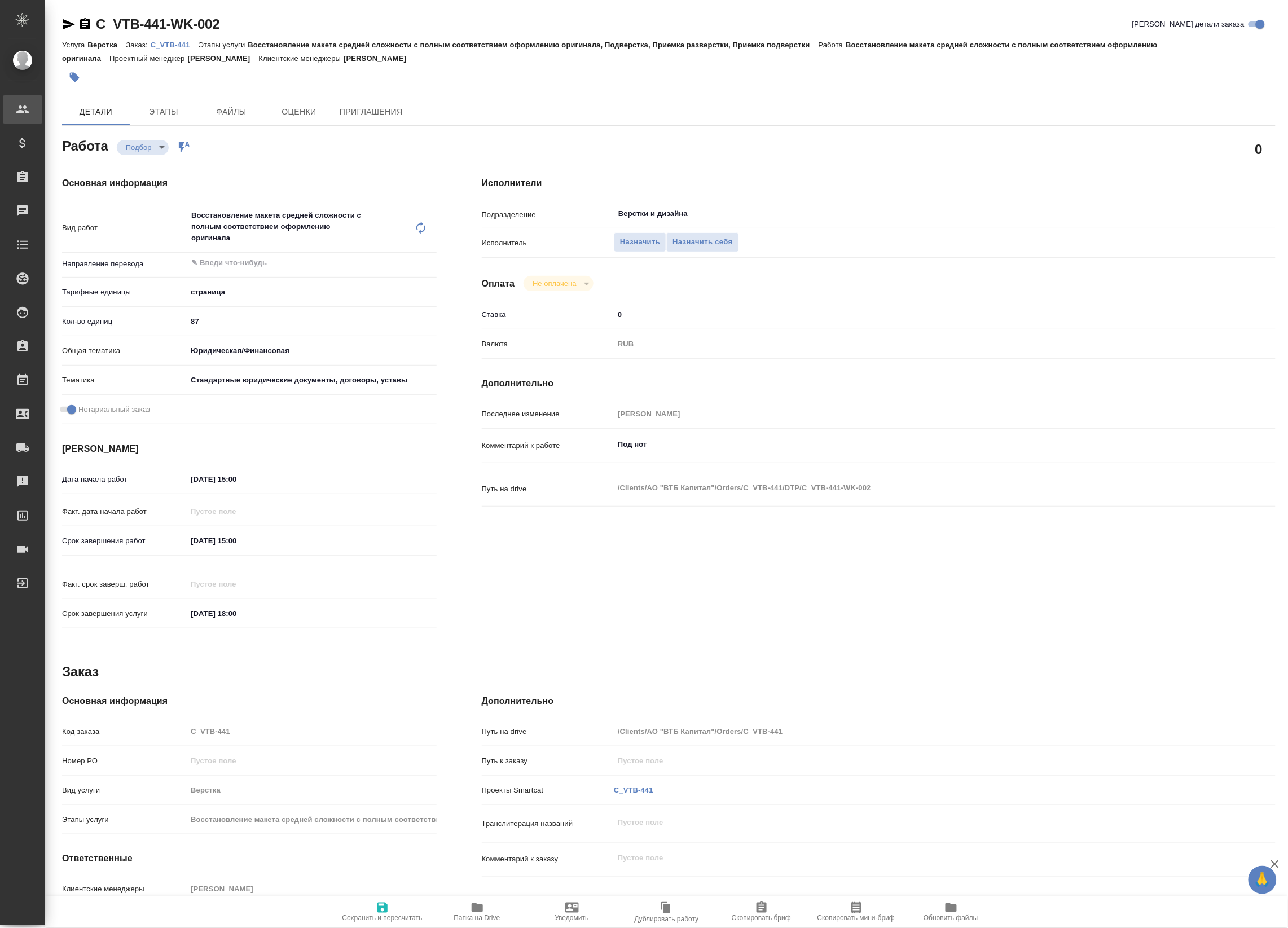
type textarea "x"
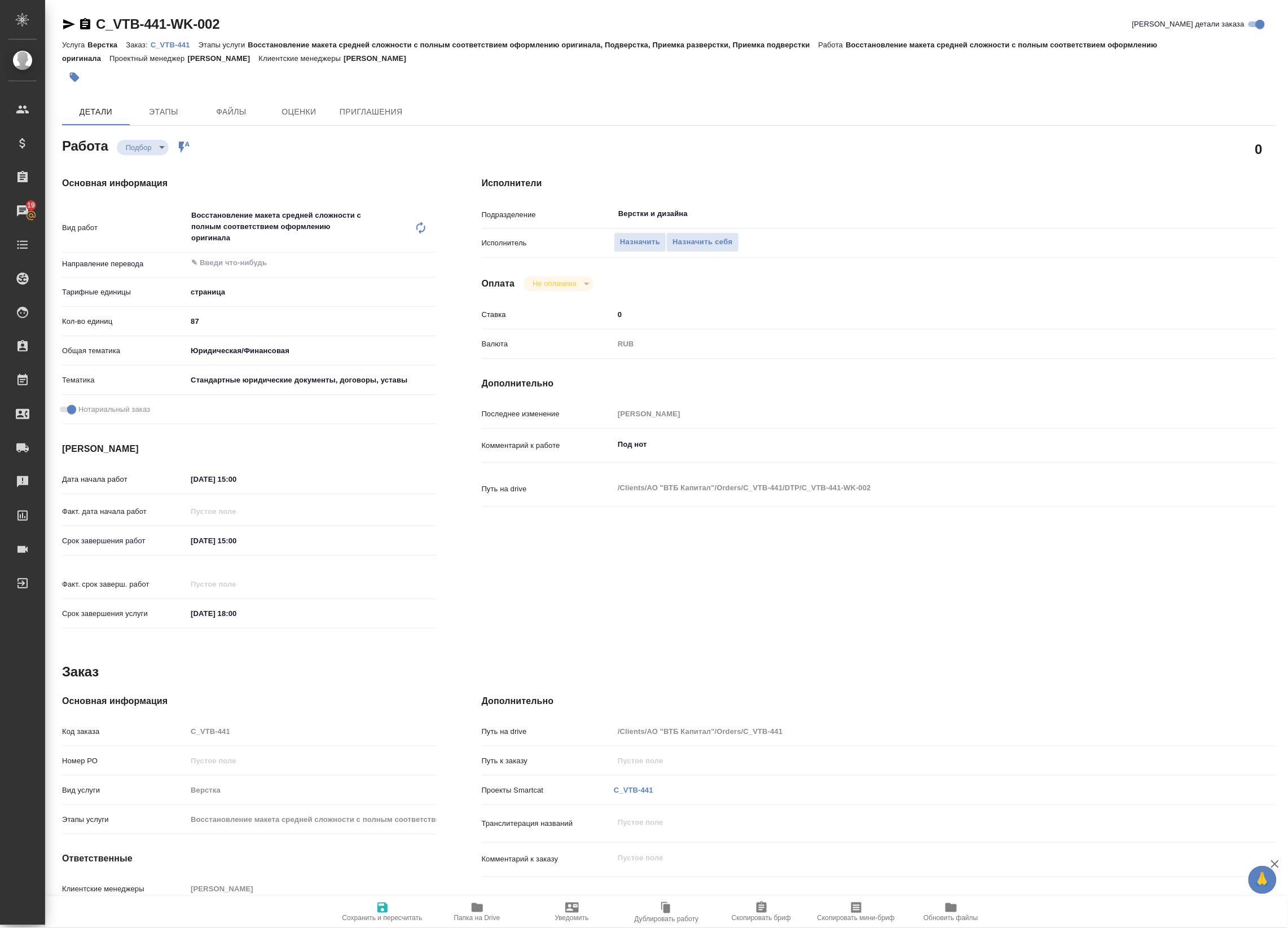
type textarea "x"
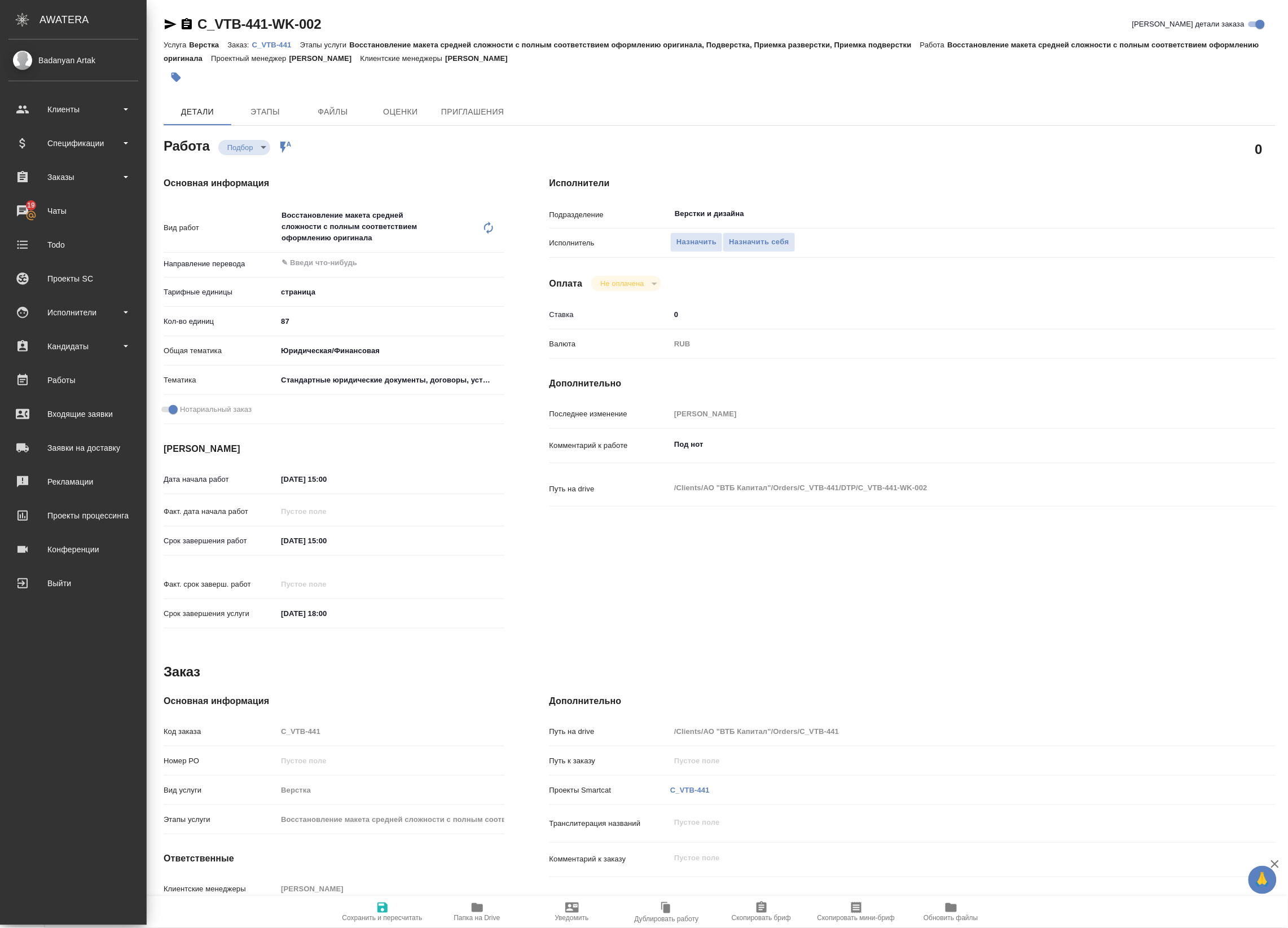
type textarea "x"
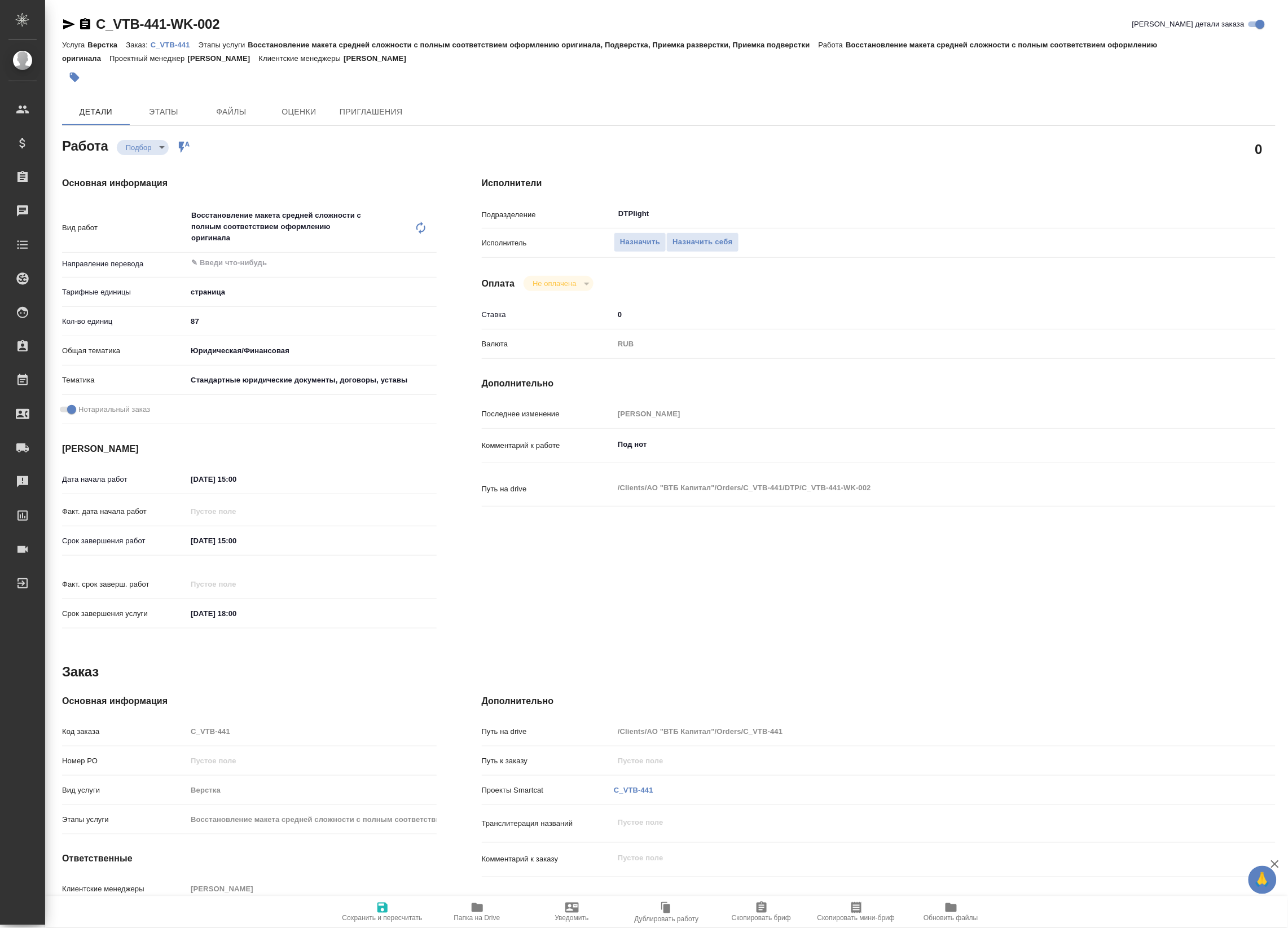
type textarea "x"
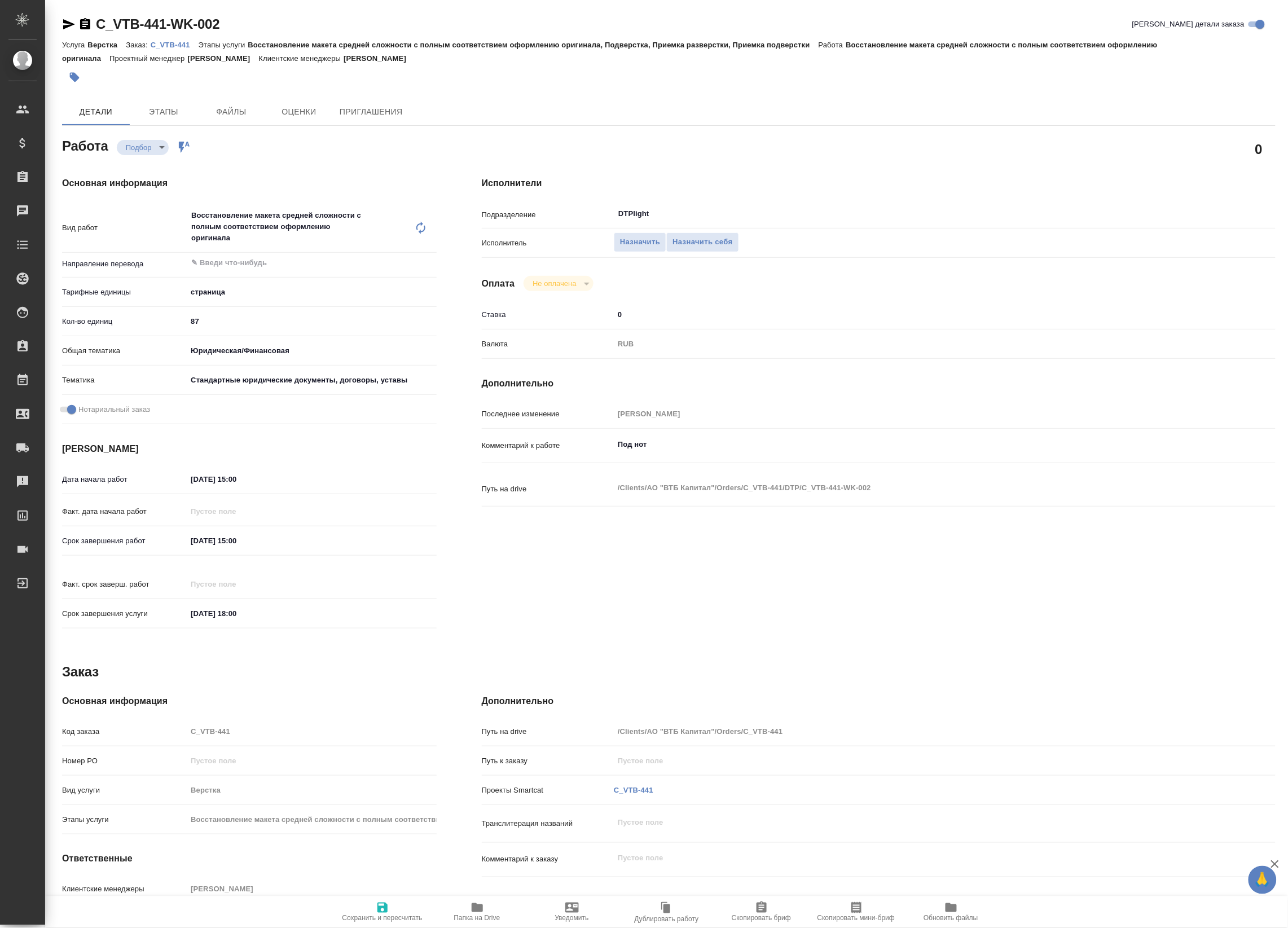
type textarea "x"
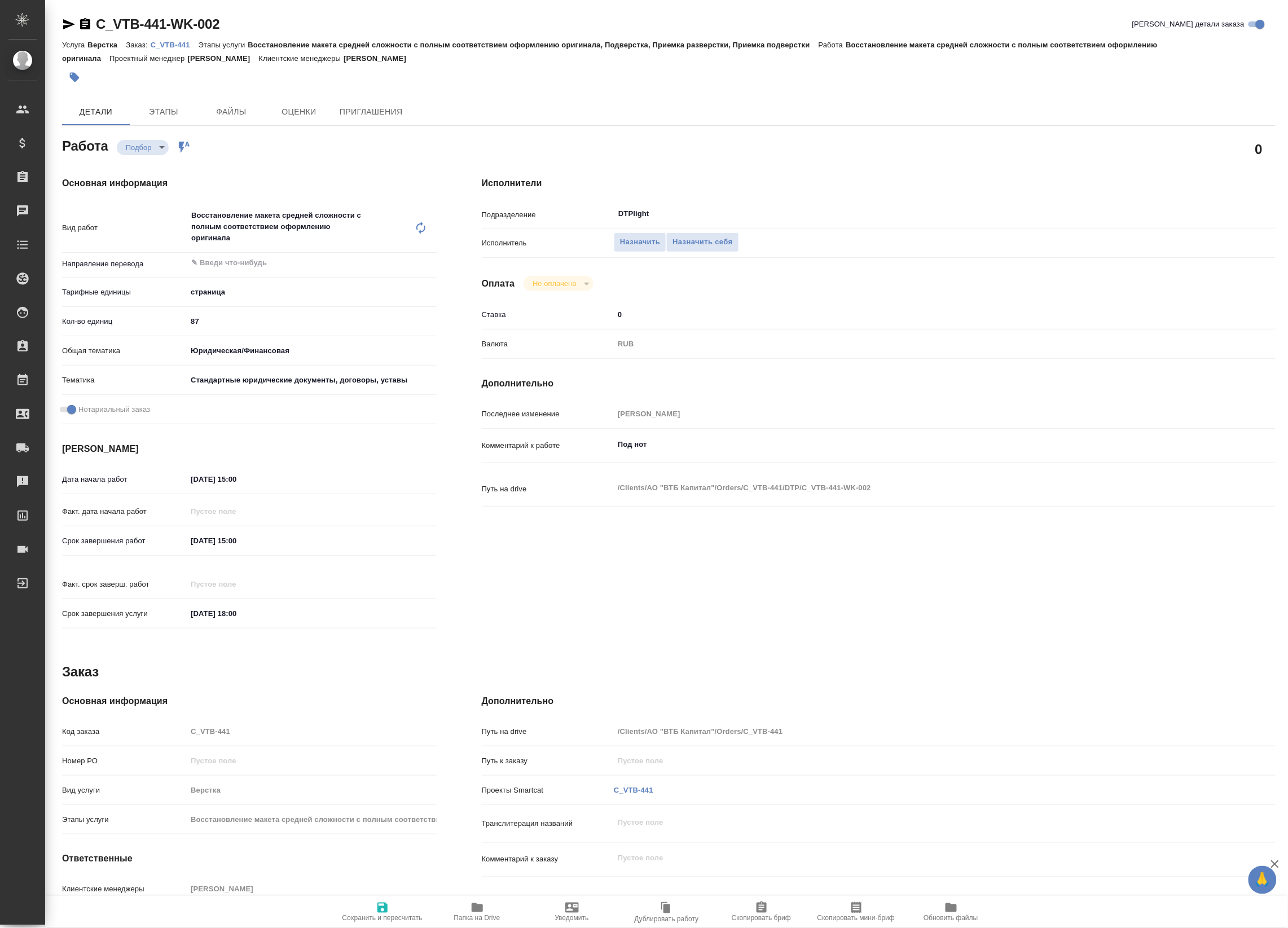
type textarea "x"
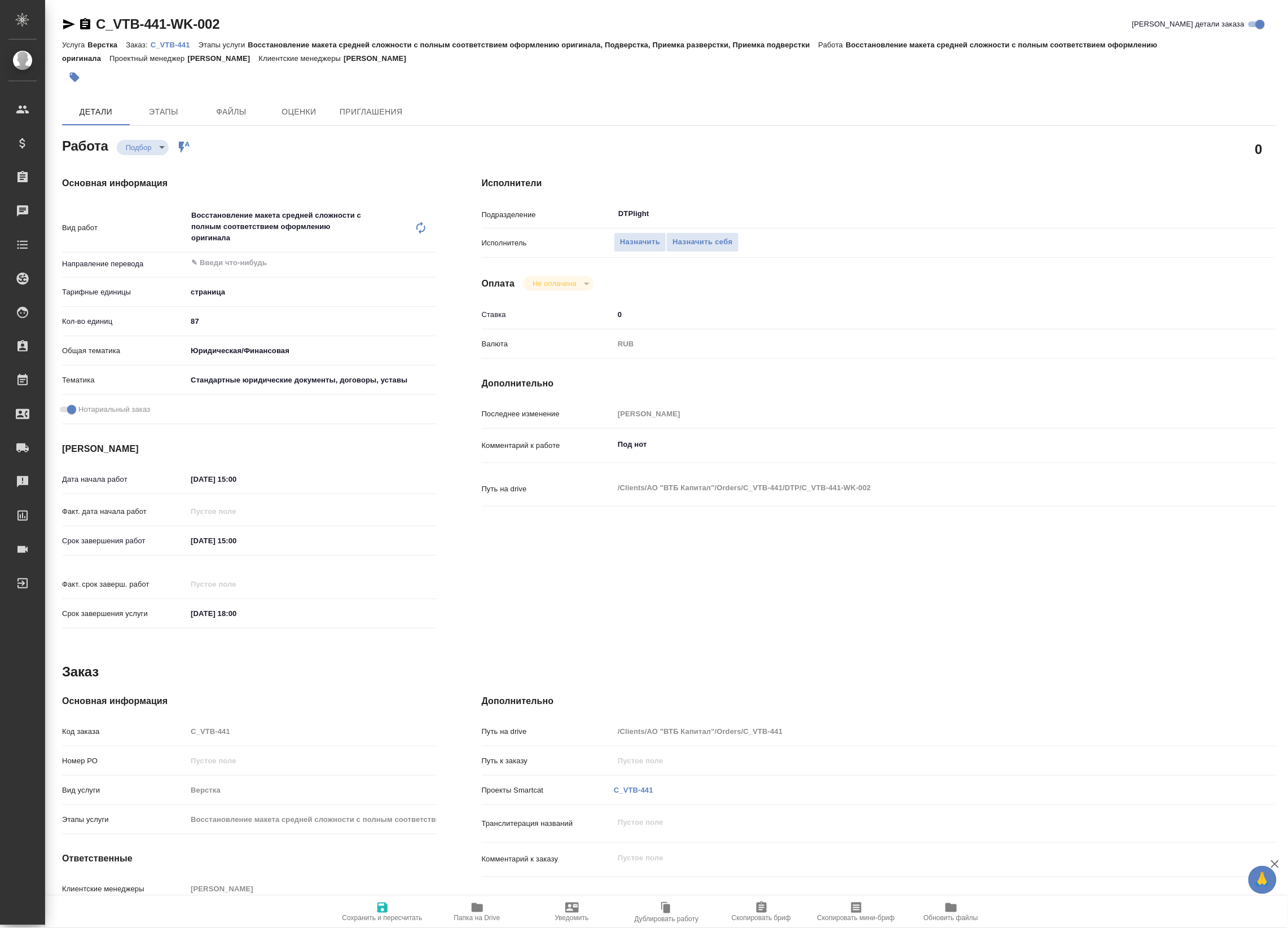
click at [64, 24] on icon "button" at bounding box center [69, 24] width 14 height 14
type textarea "x"
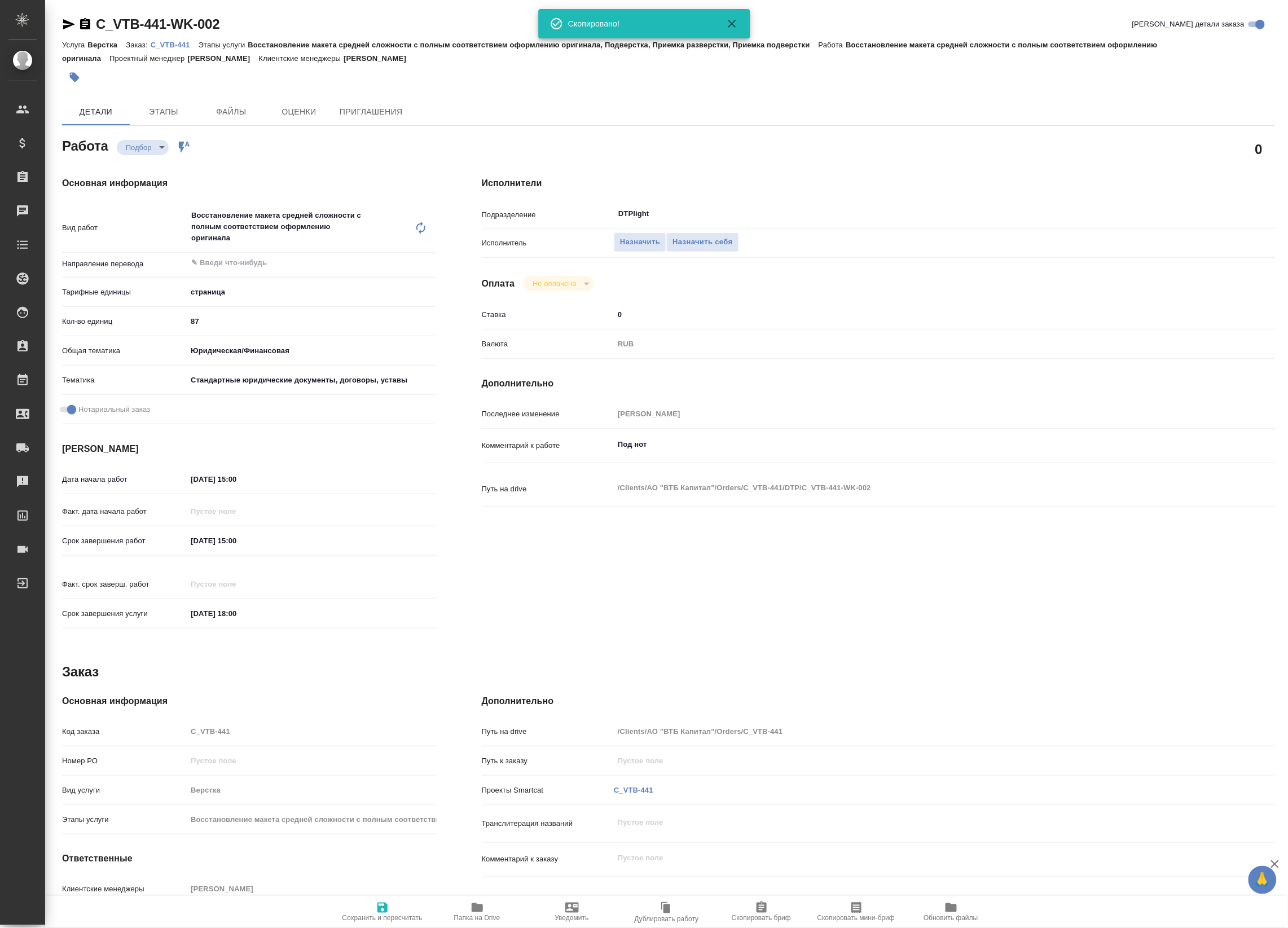
type textarea "x"
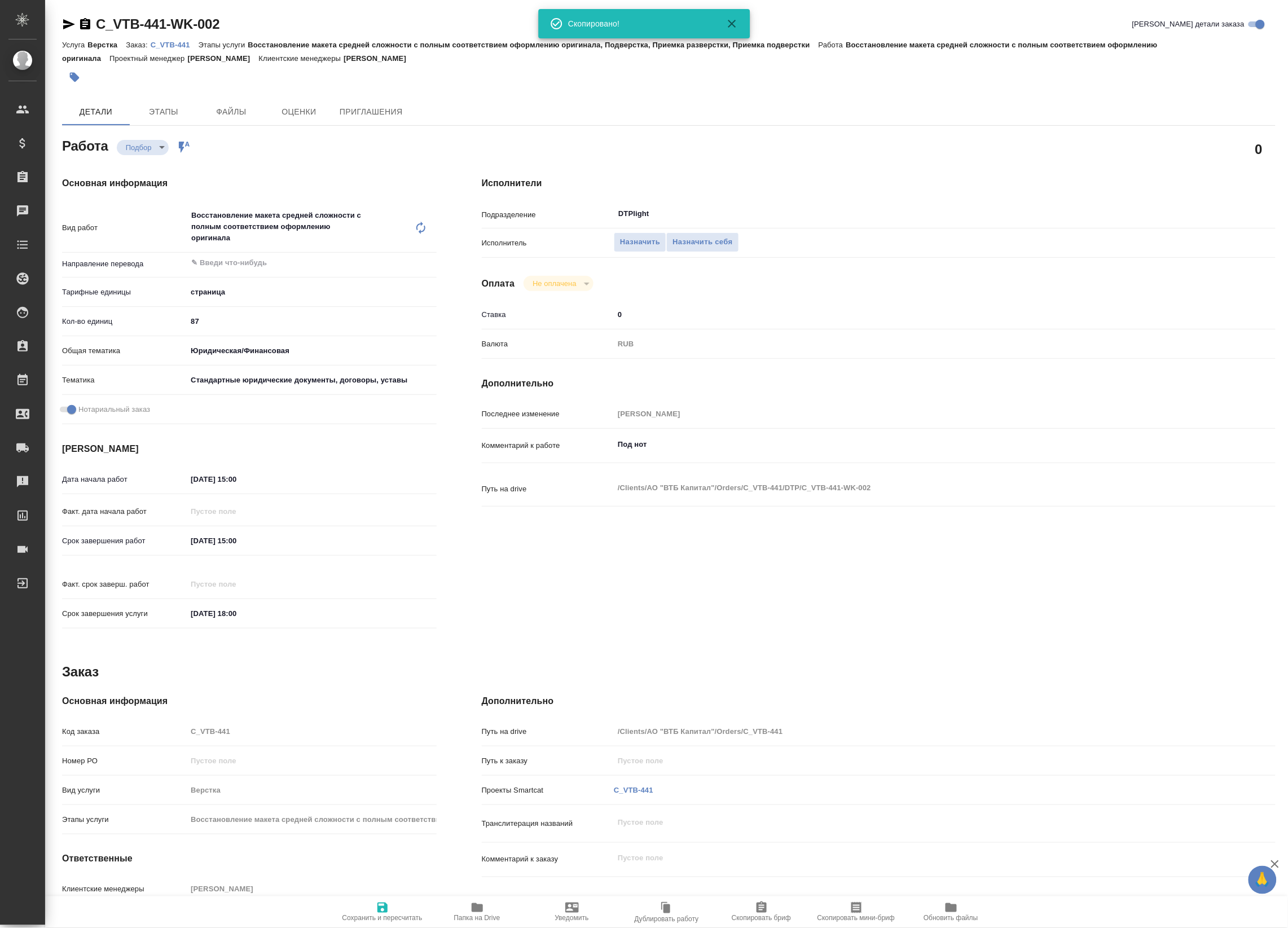
type textarea "x"
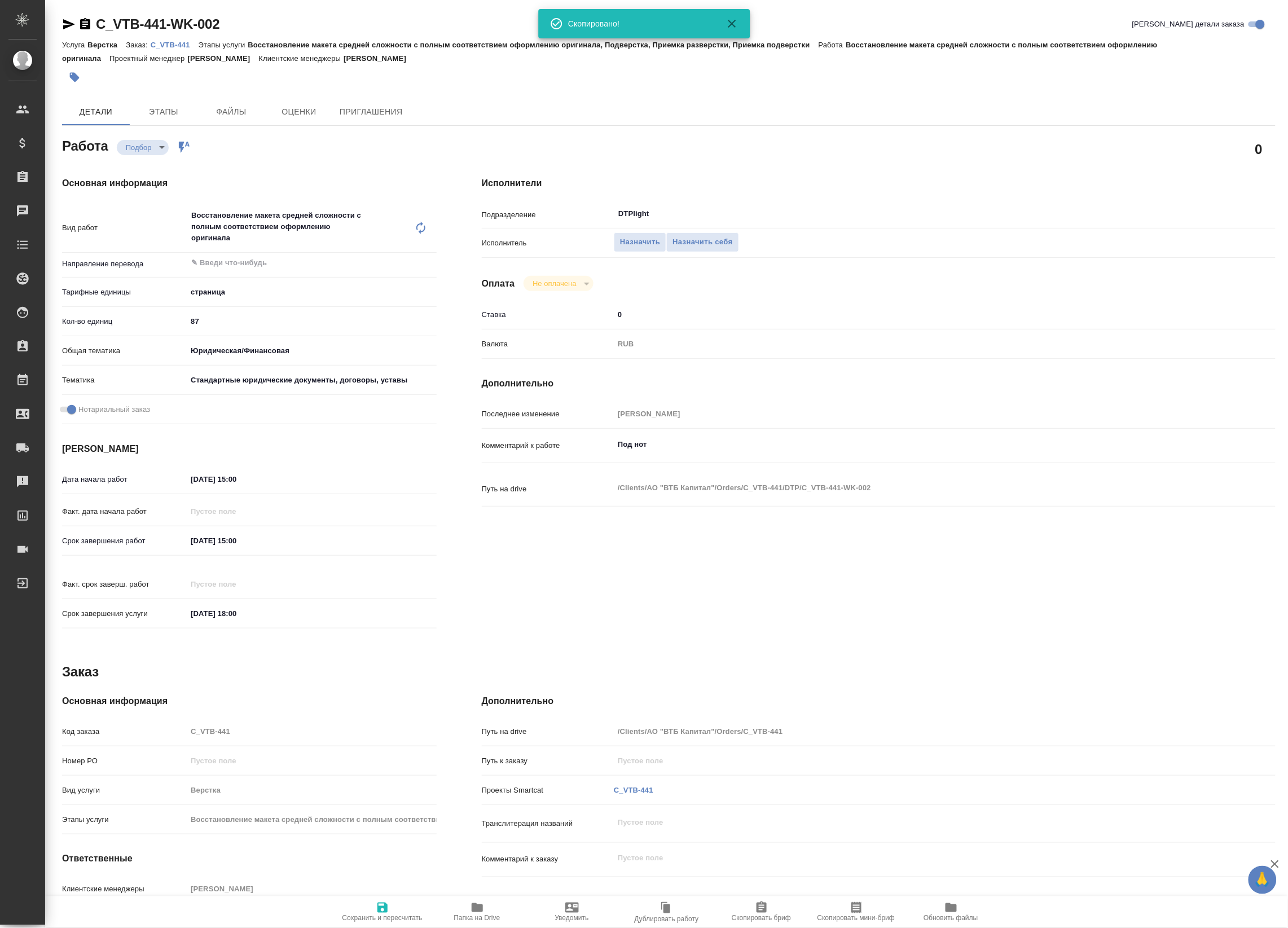
type textarea "x"
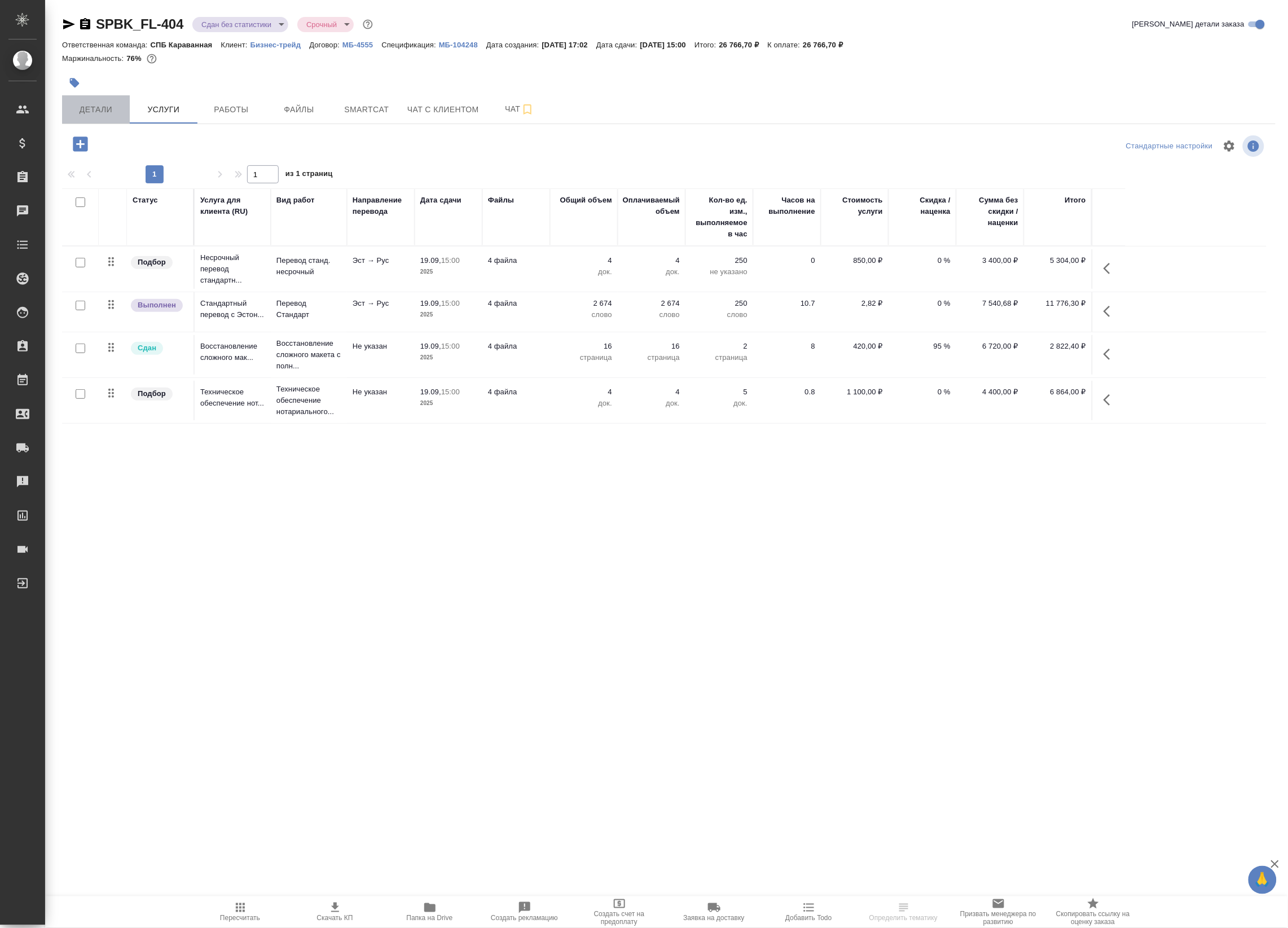
click at [92, 111] on span "Детали" at bounding box center [95, 110] width 54 height 14
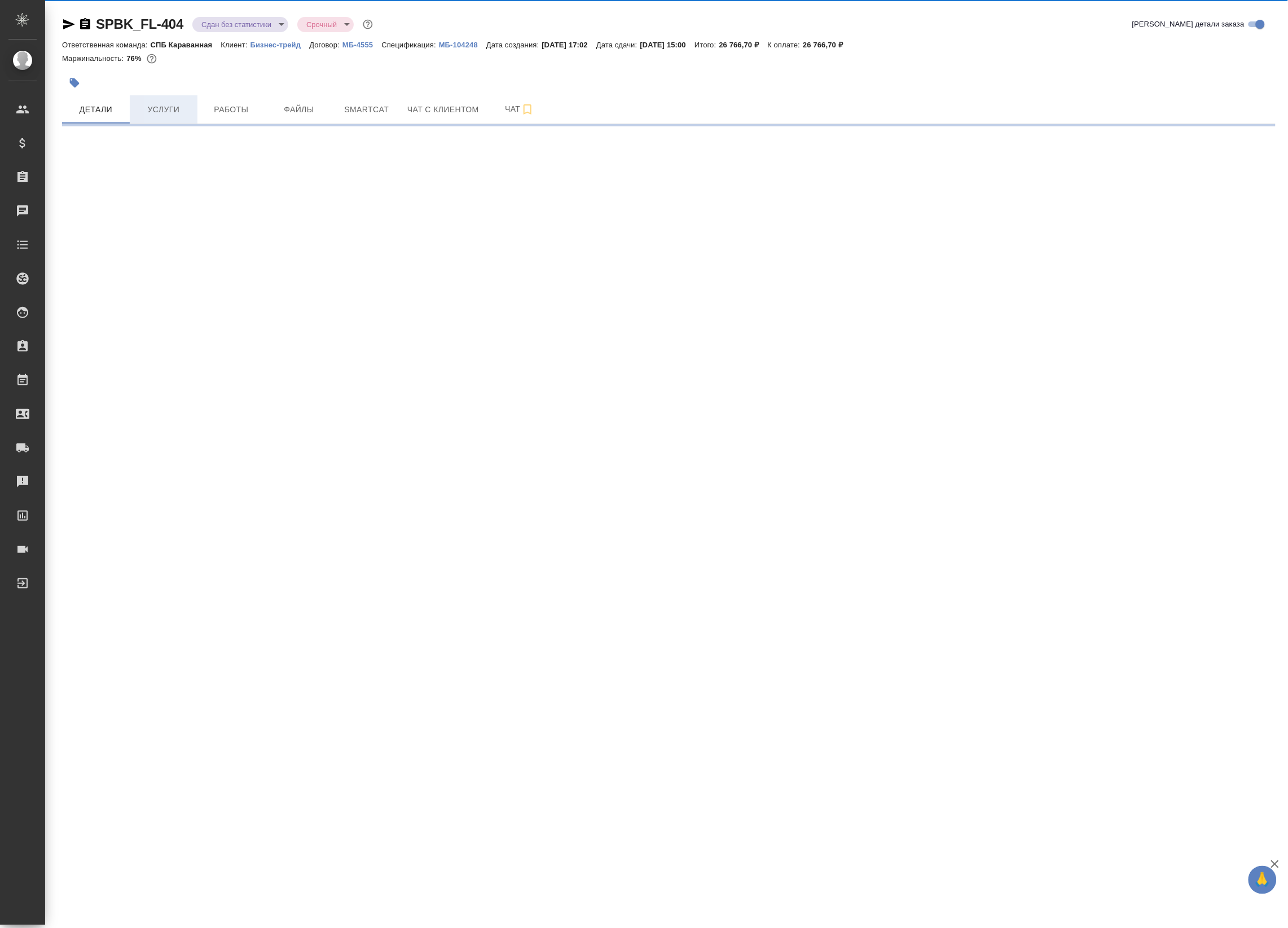
select select "RU"
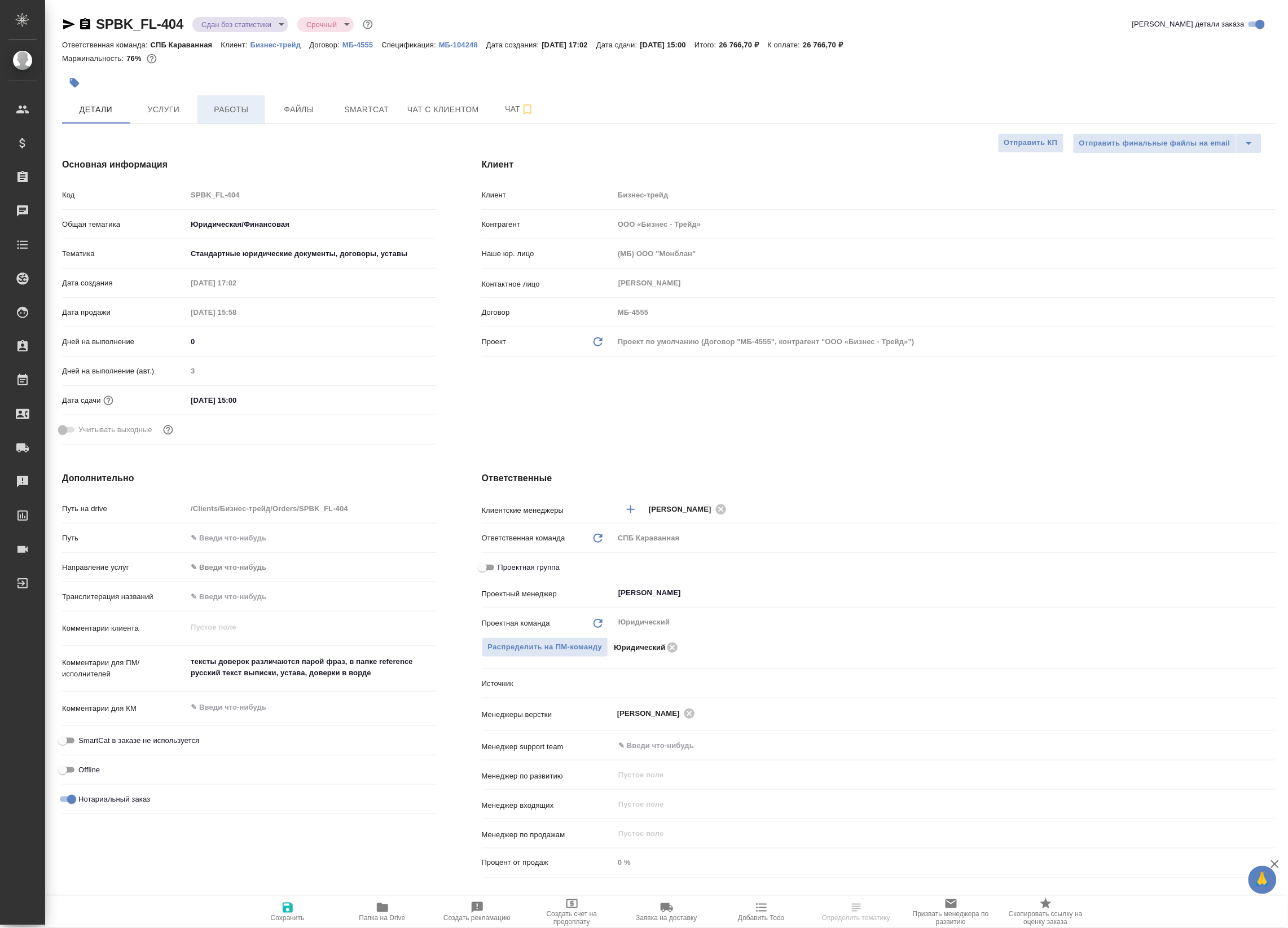
type textarea "x"
click at [499, 105] on span "Чат" at bounding box center [519, 109] width 54 height 14
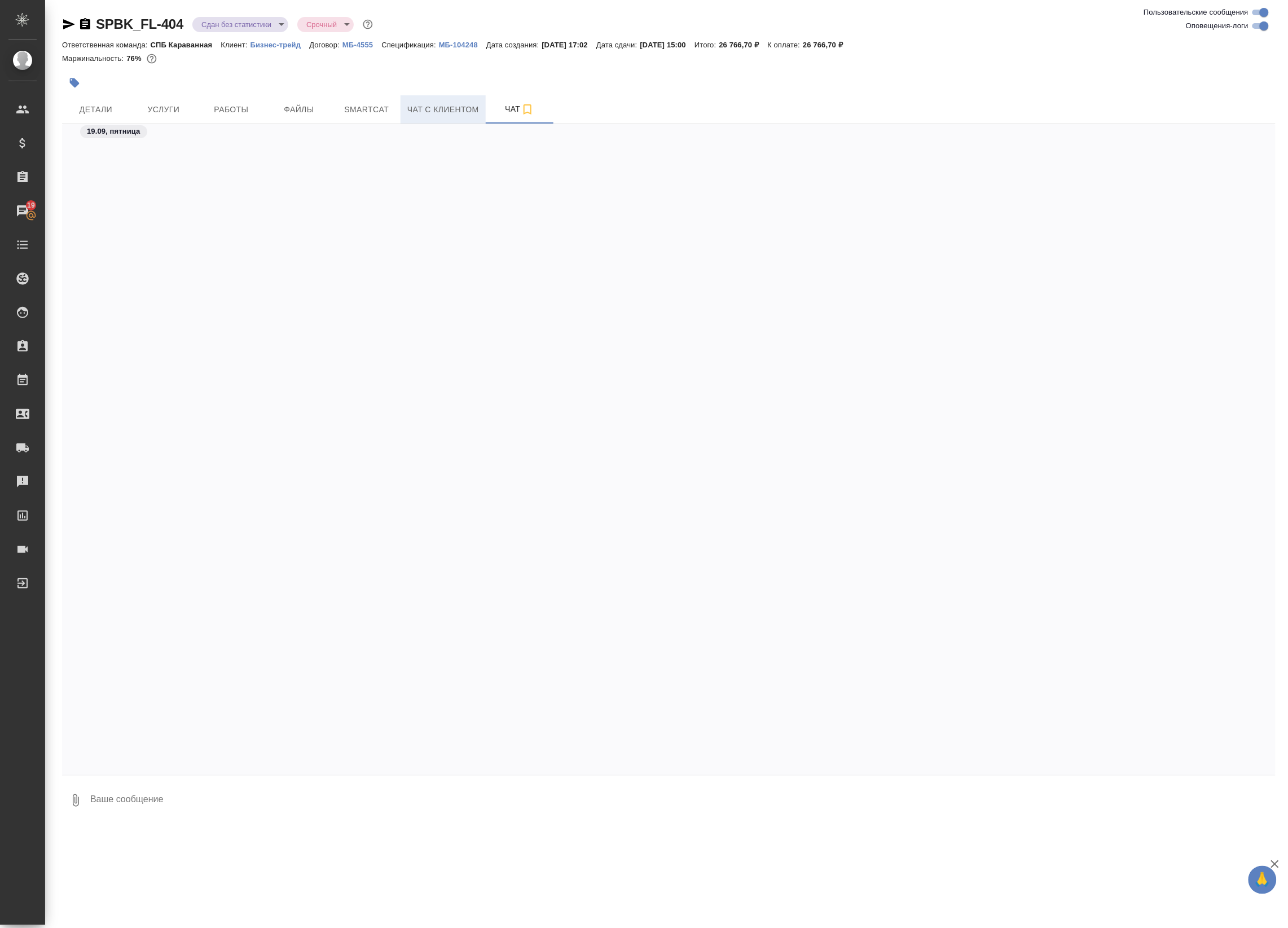
scroll to position [3132, 0]
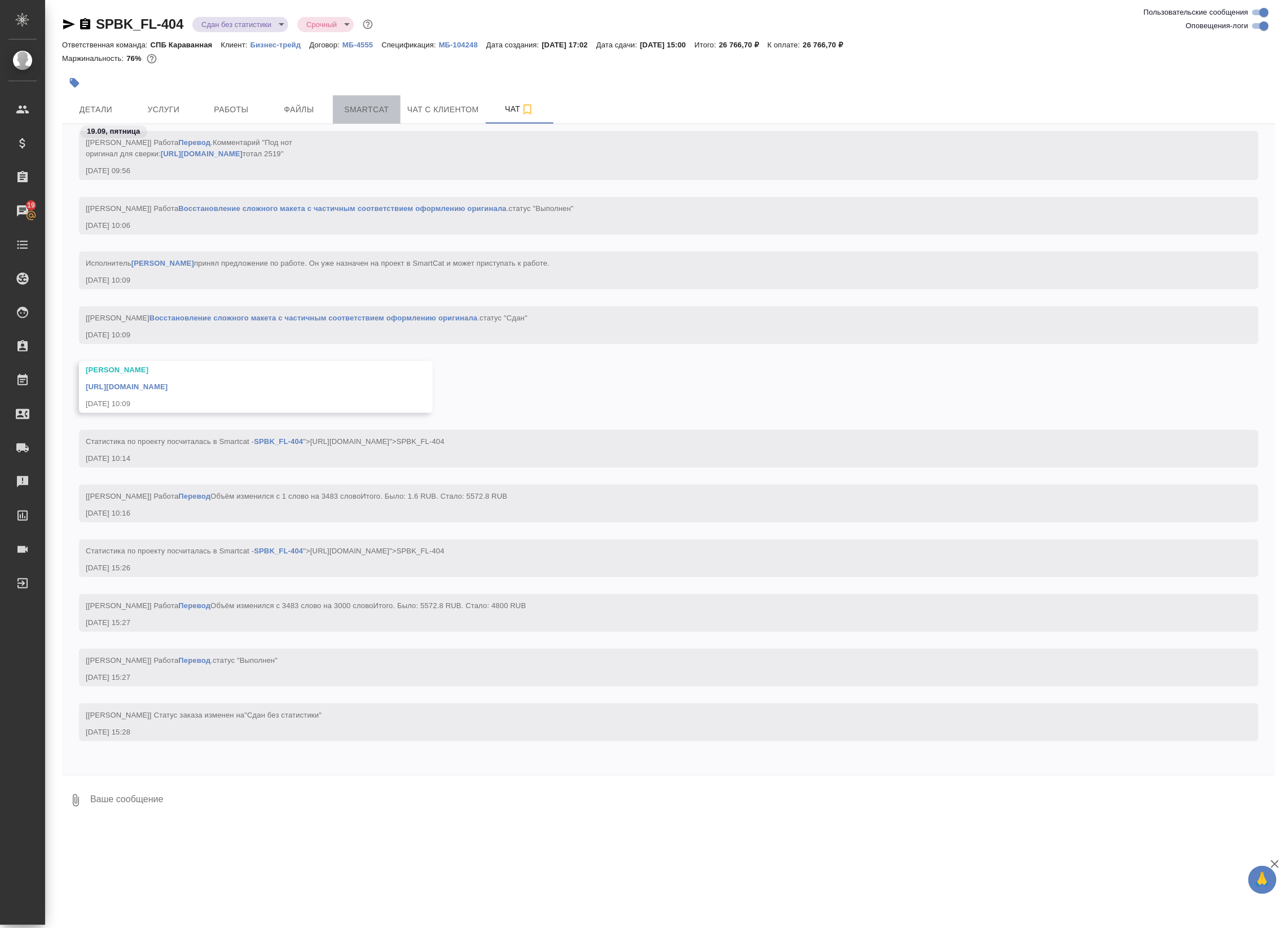
drag, startPoint x: 340, startPoint y: 110, endPoint x: 356, endPoint y: 111, distance: 16.0
click at [343, 111] on span "Smartcat" at bounding box center [366, 110] width 54 height 14
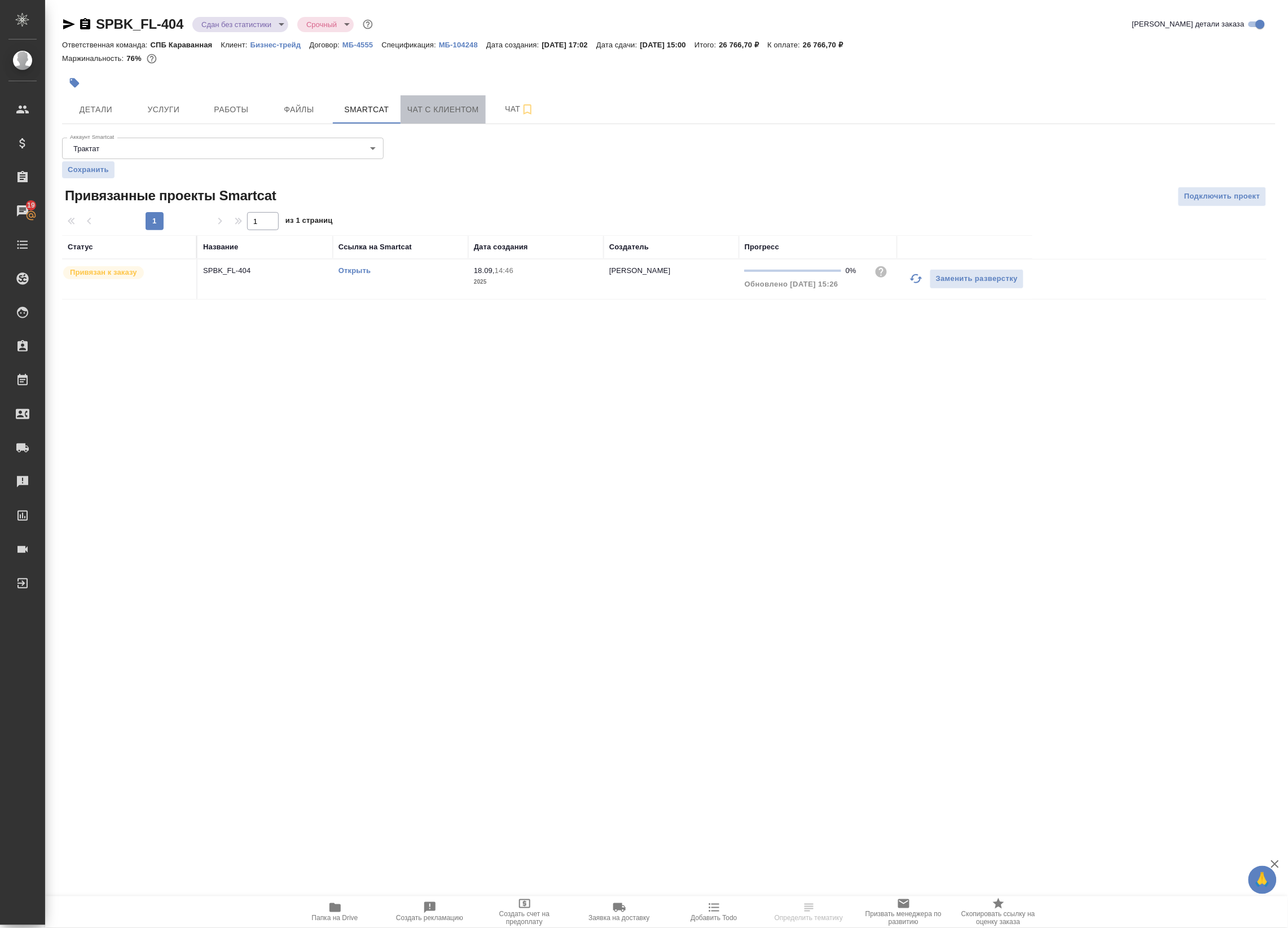
click at [422, 105] on span "Чат с клиентом" at bounding box center [443, 110] width 72 height 14
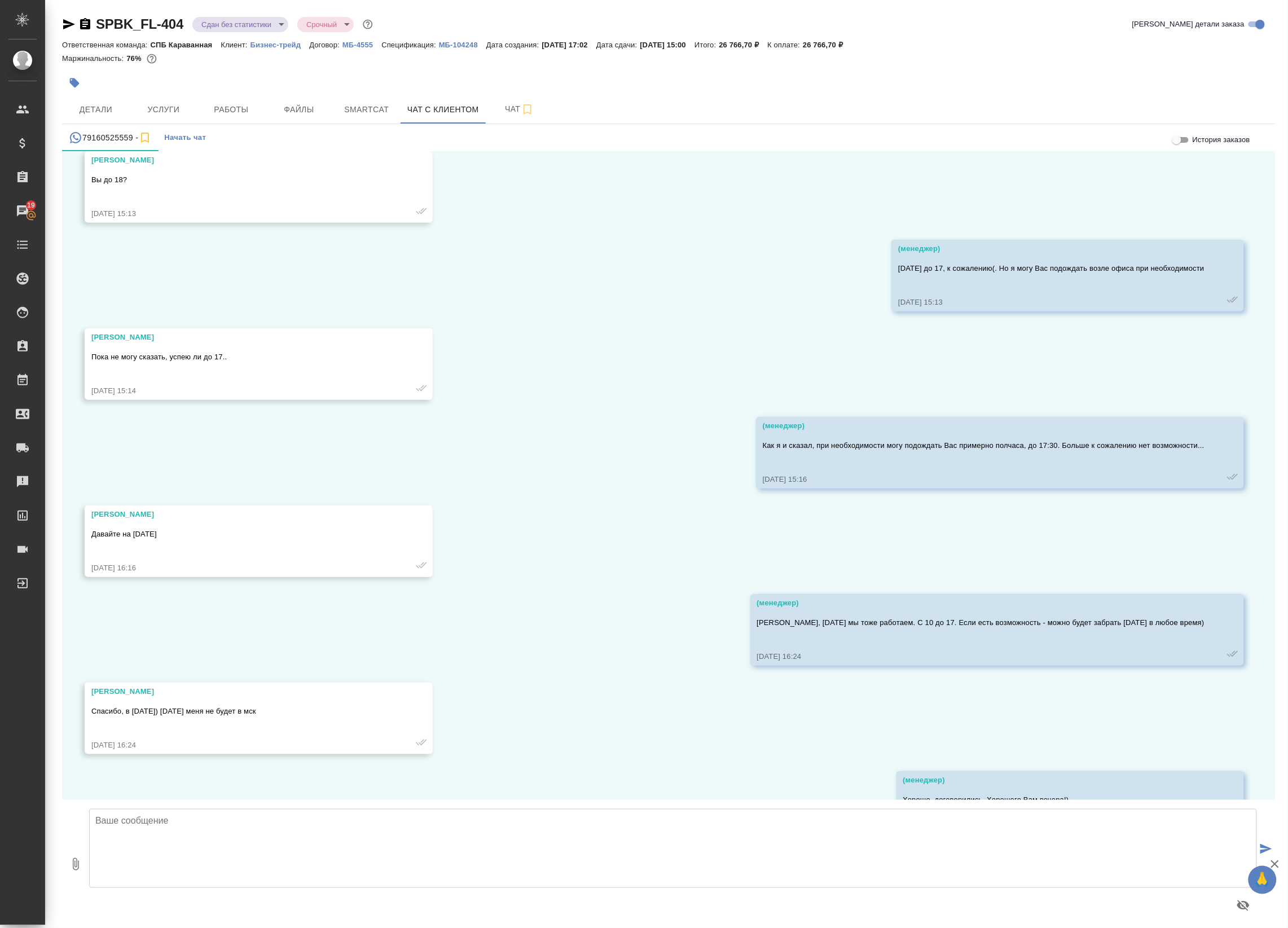
scroll to position [1533, 0]
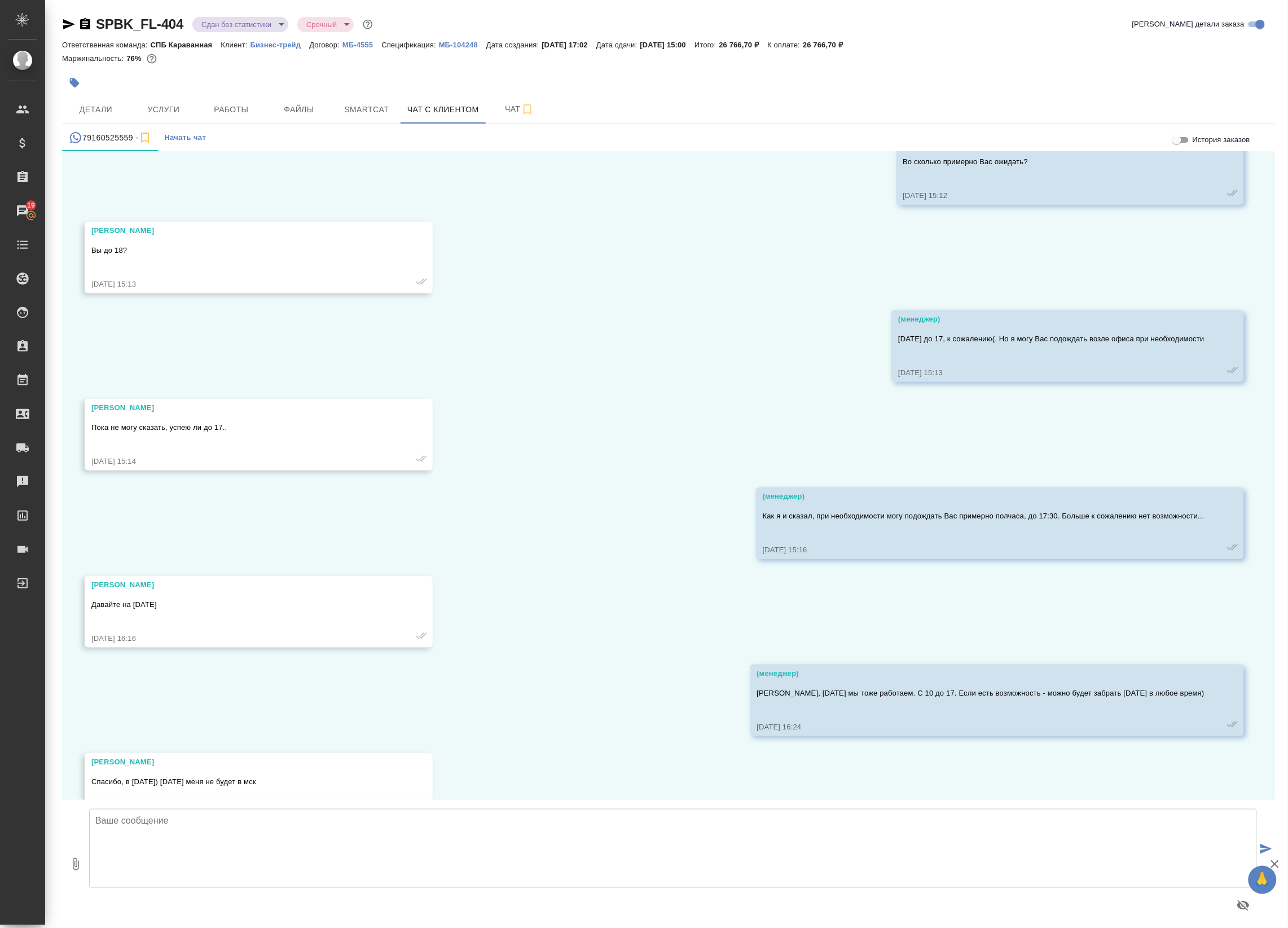
click at [86, 95] on div at bounding box center [466, 82] width 809 height 25
click at [88, 104] on span "Детали" at bounding box center [95, 110] width 54 height 14
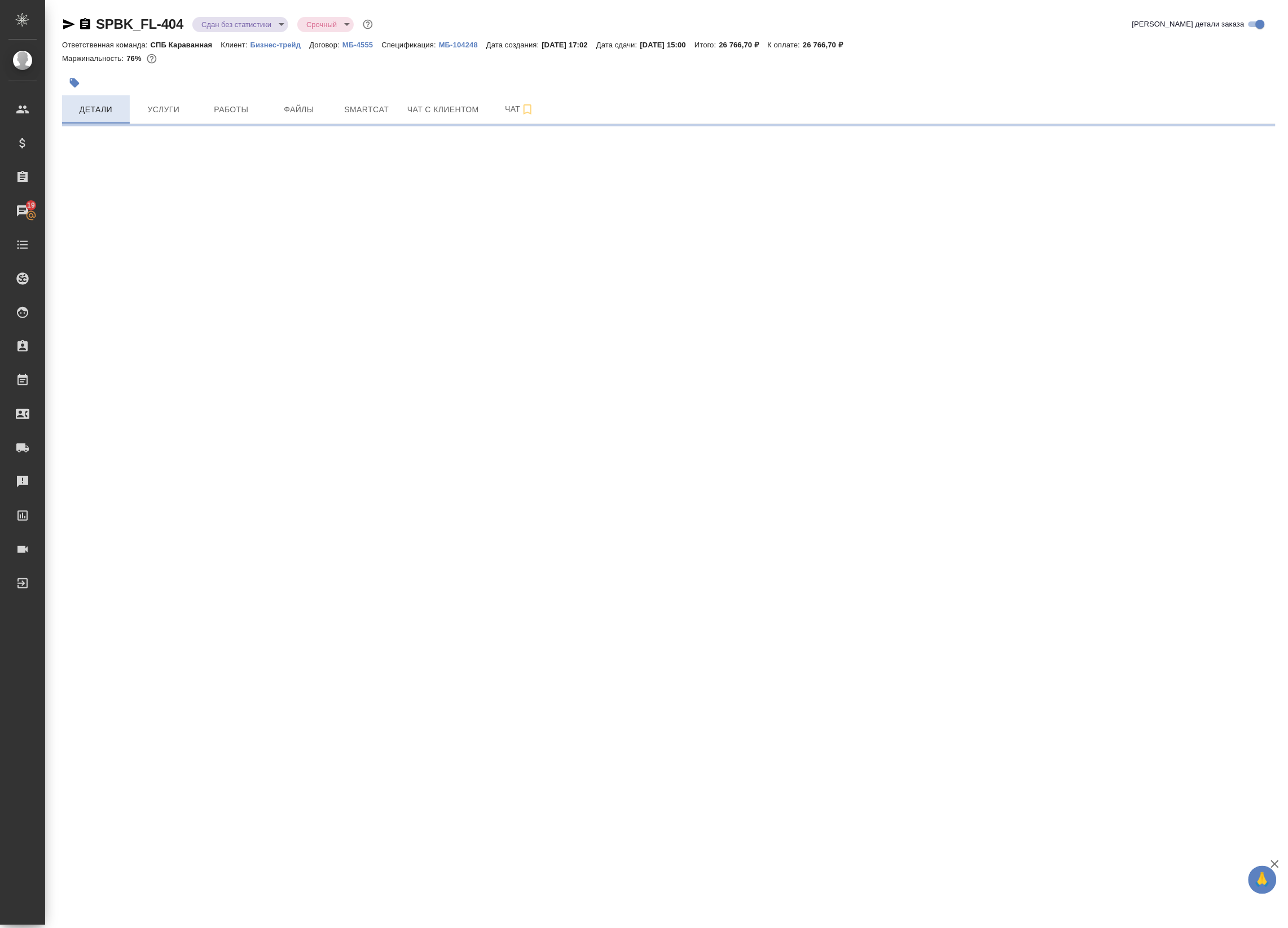
select select "RU"
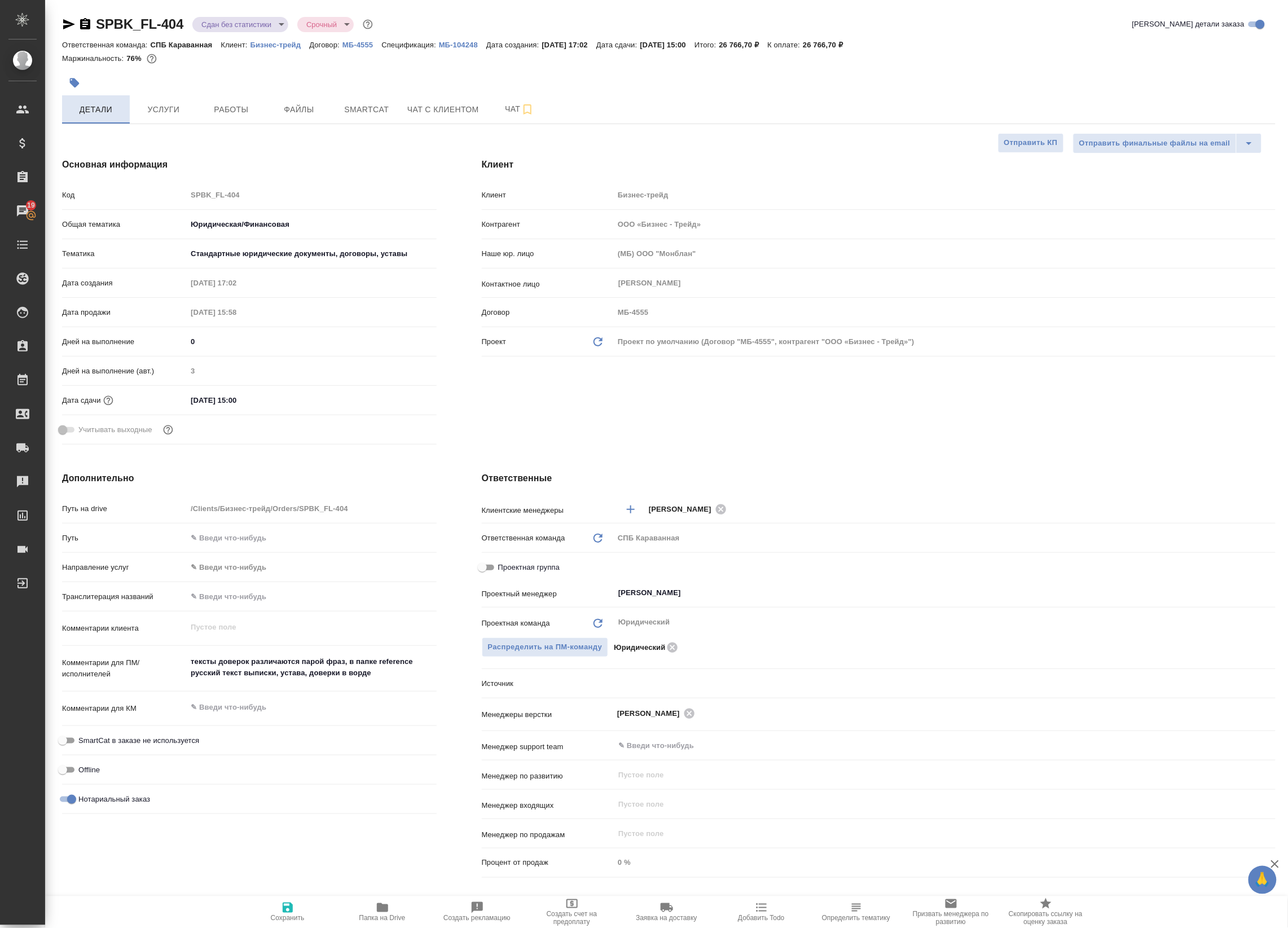
type textarea "x"
click at [207, 114] on span "Работы" at bounding box center [231, 110] width 54 height 14
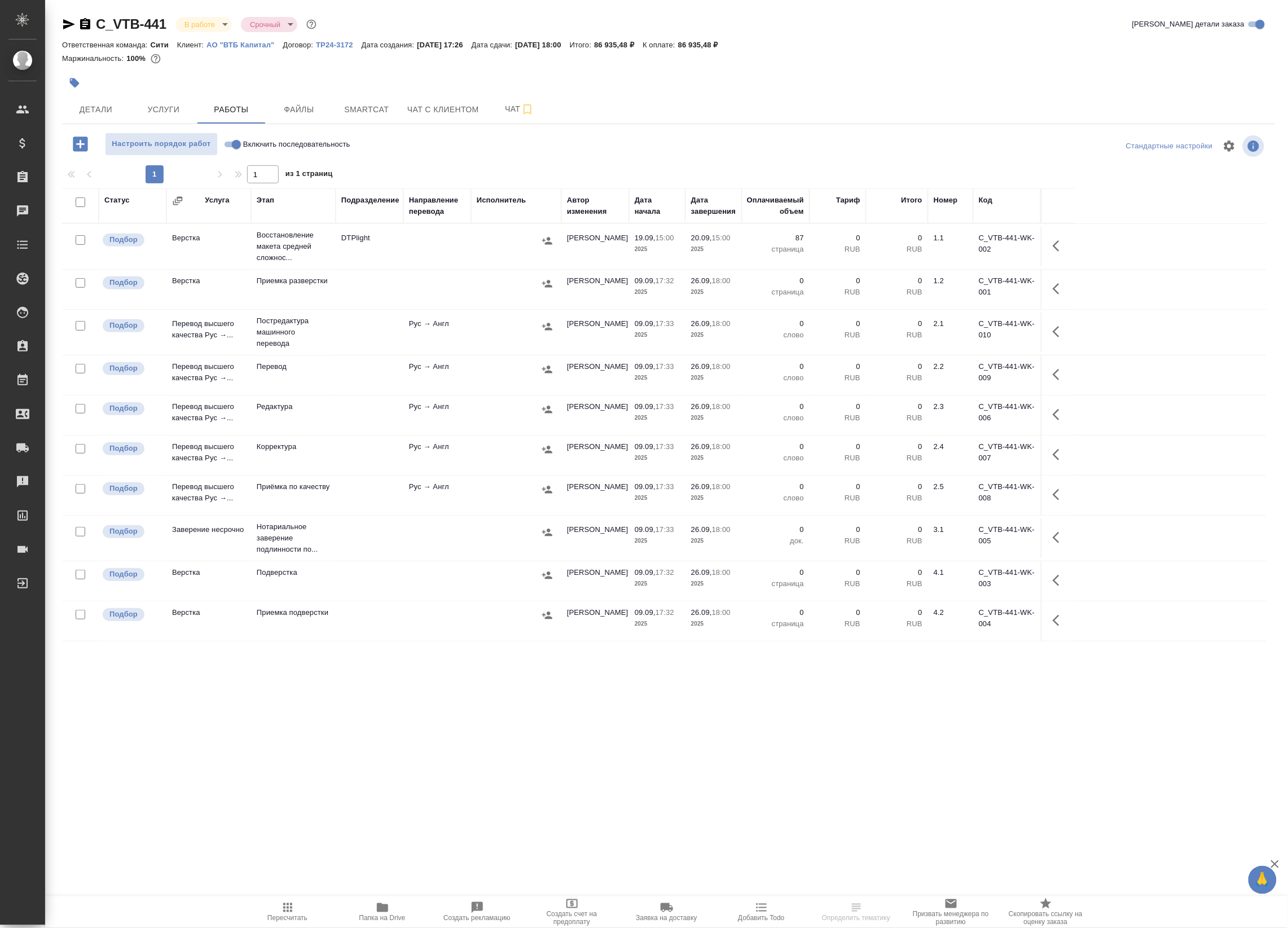
click at [389, 252] on td "DTPlight" at bounding box center [369, 246] width 68 height 40
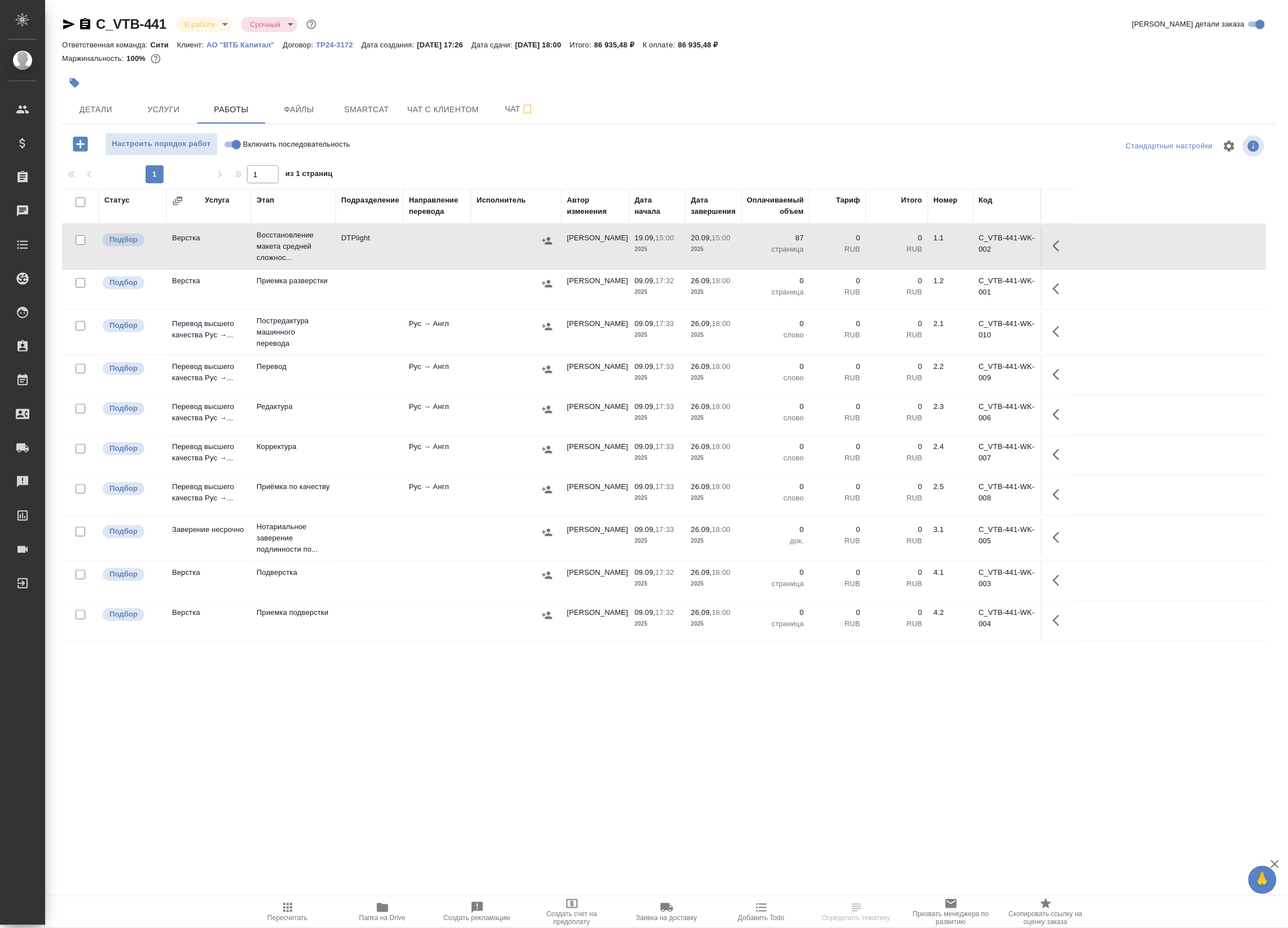
click at [389, 252] on td "DTPlight" at bounding box center [369, 246] width 68 height 40
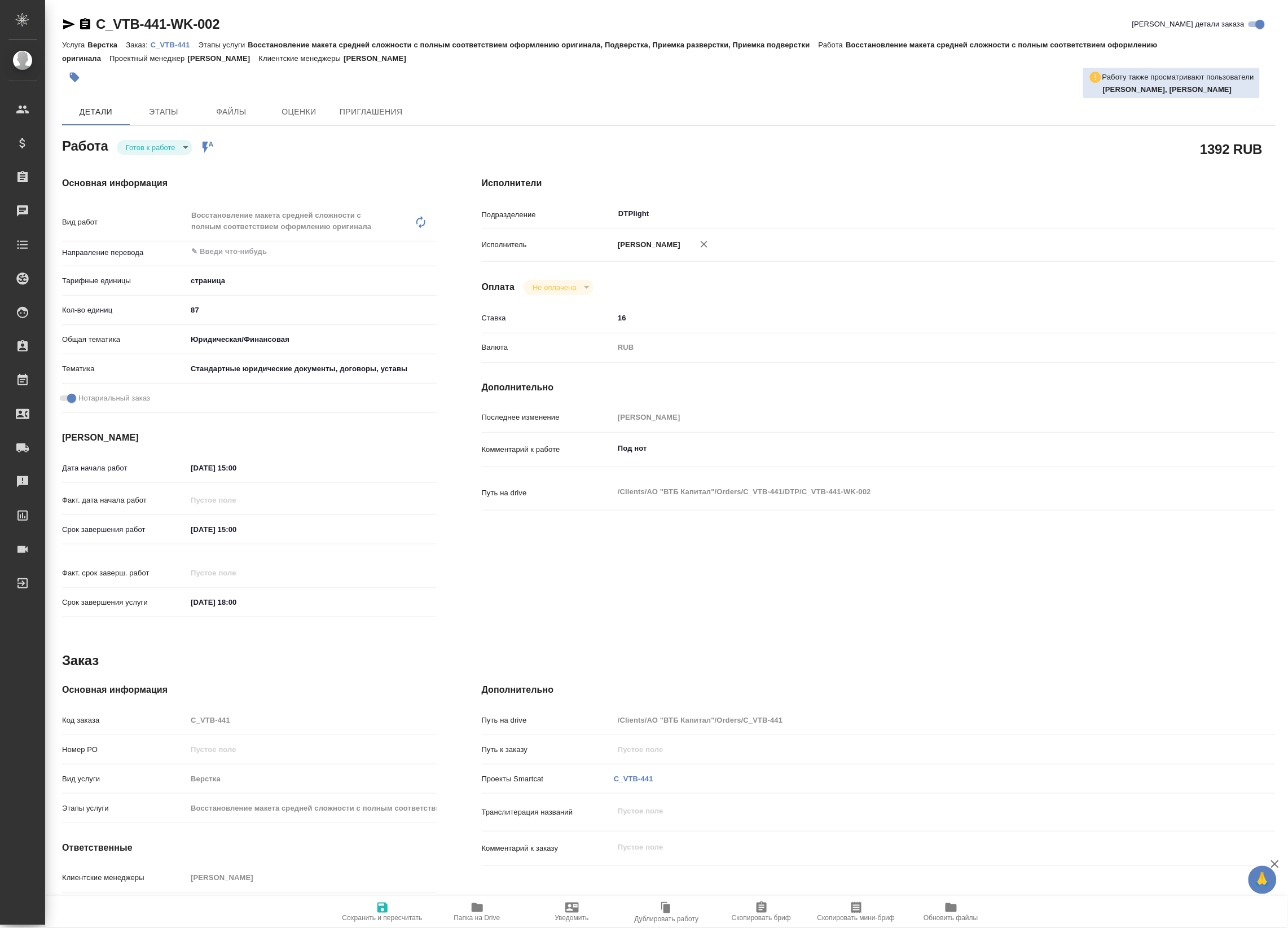
type textarea "x"
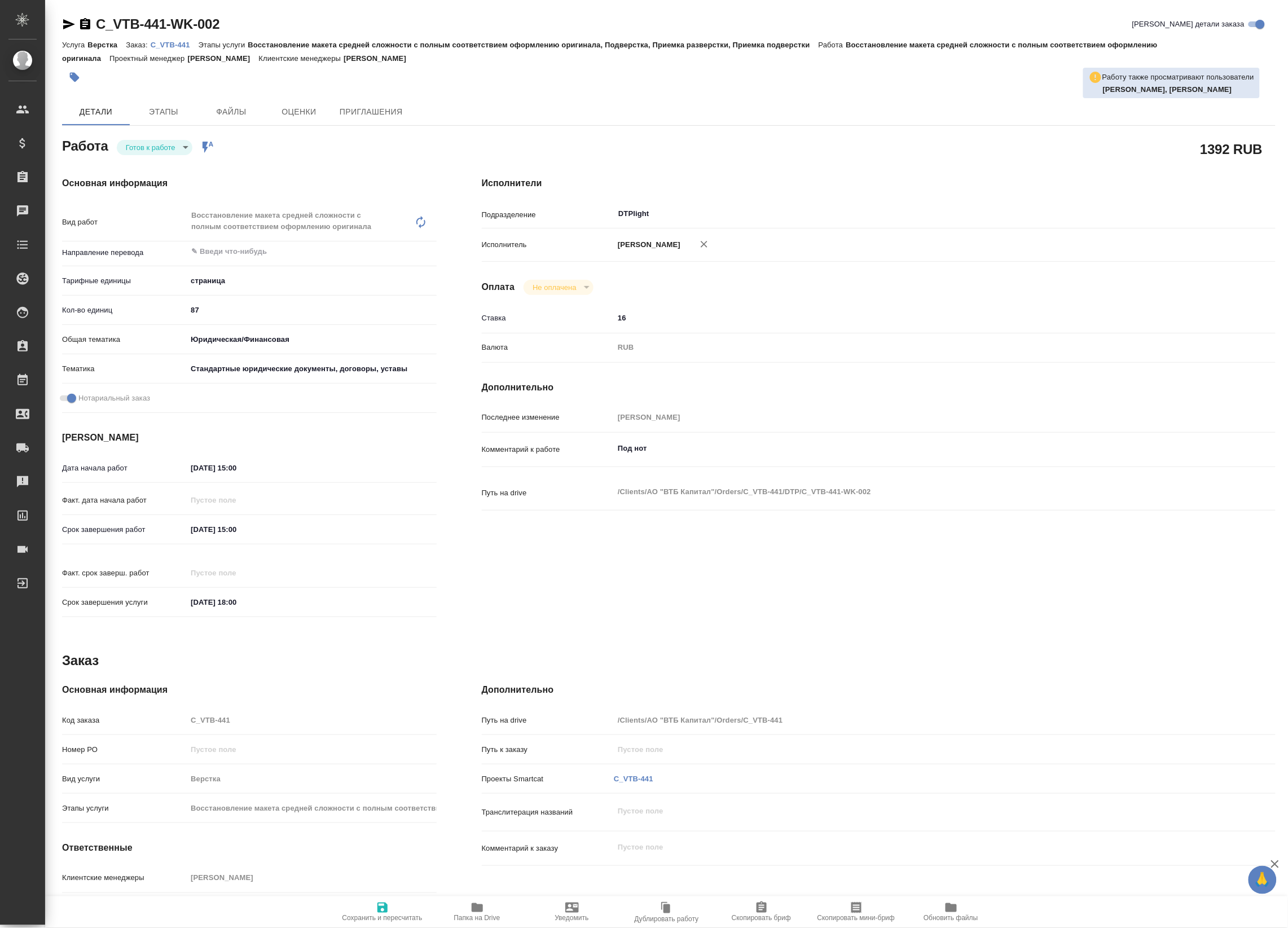
type textarea "x"
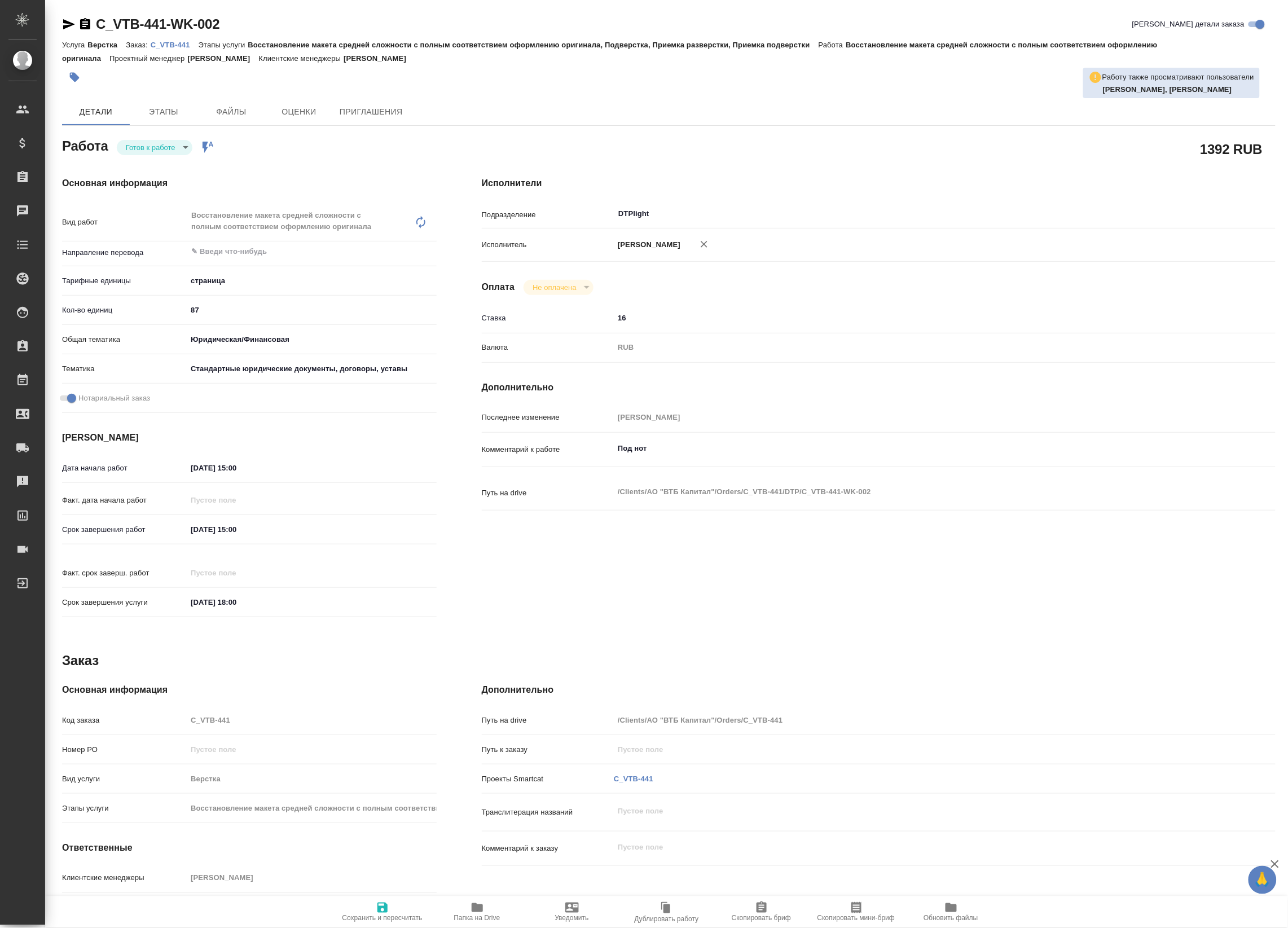
type textarea "x"
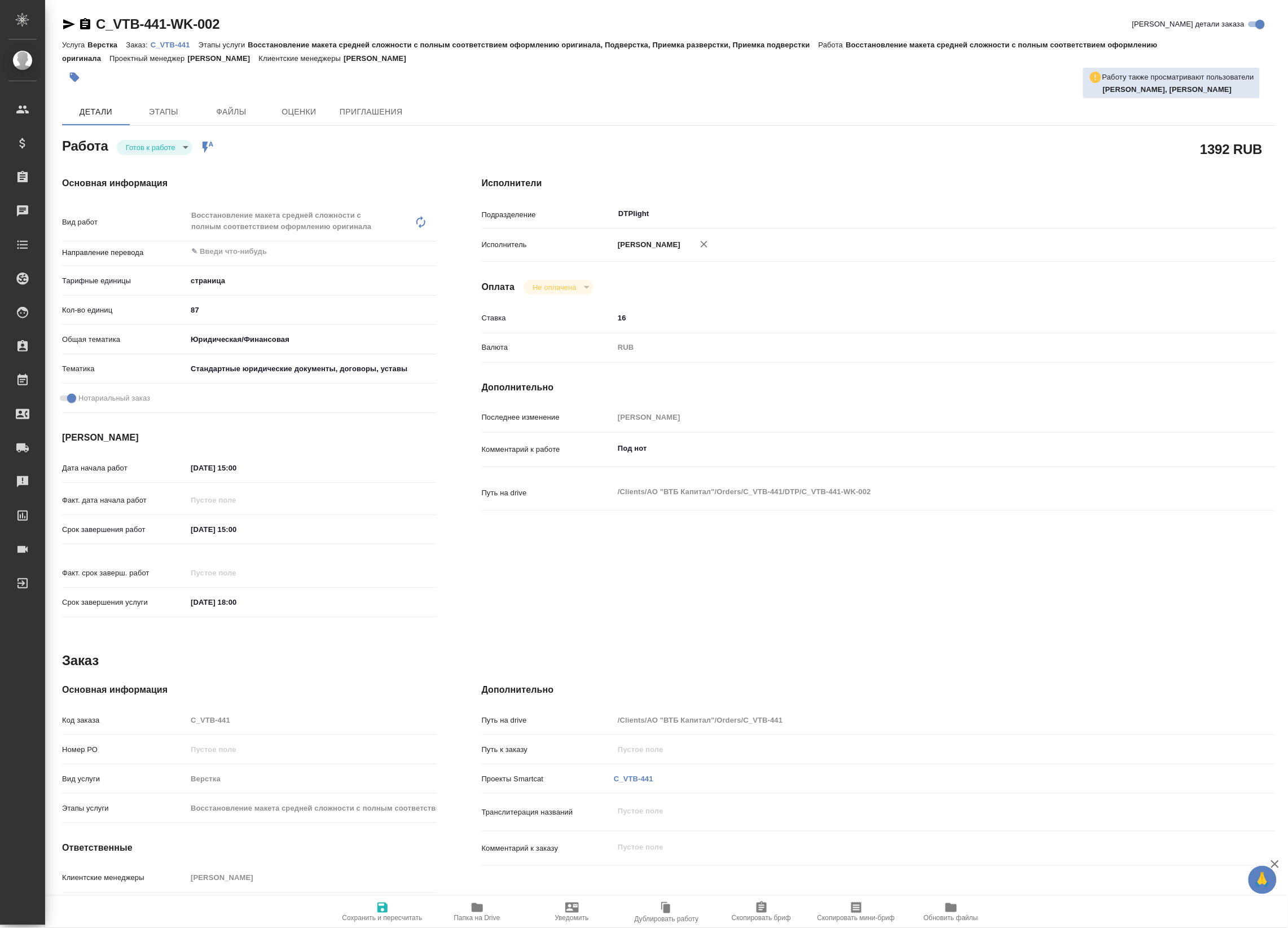
type textarea "x"
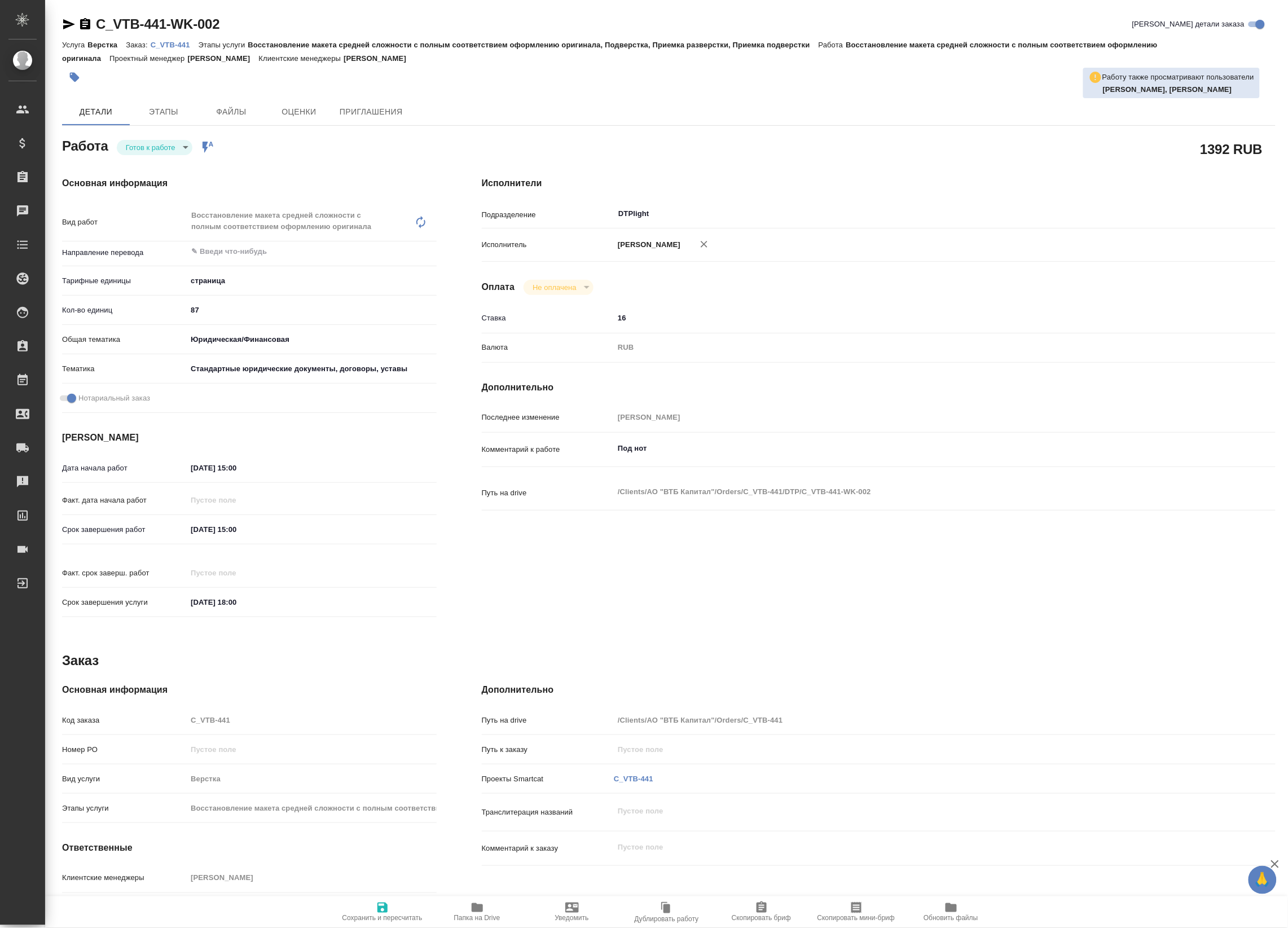
type textarea "x"
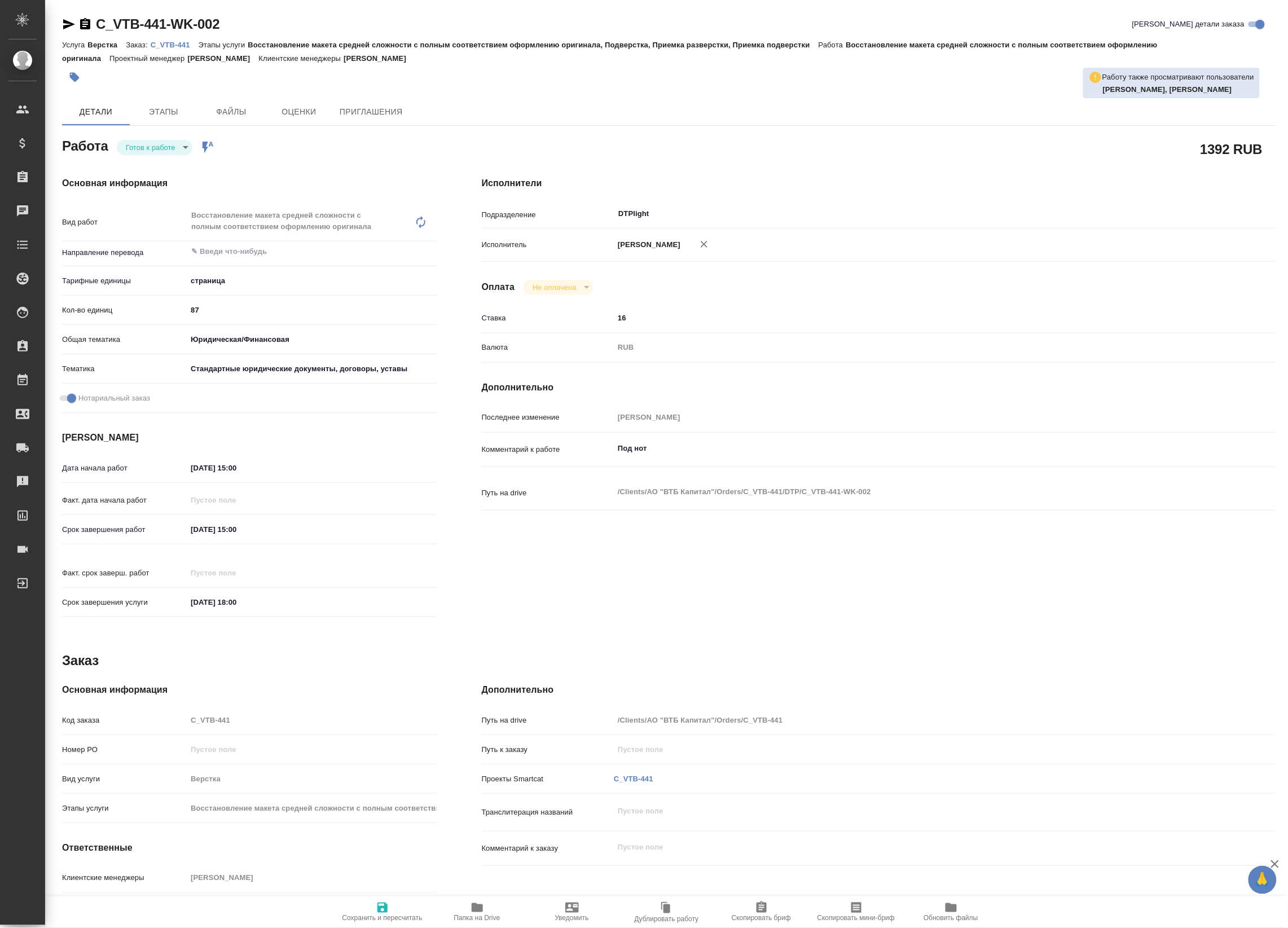
type textarea "x"
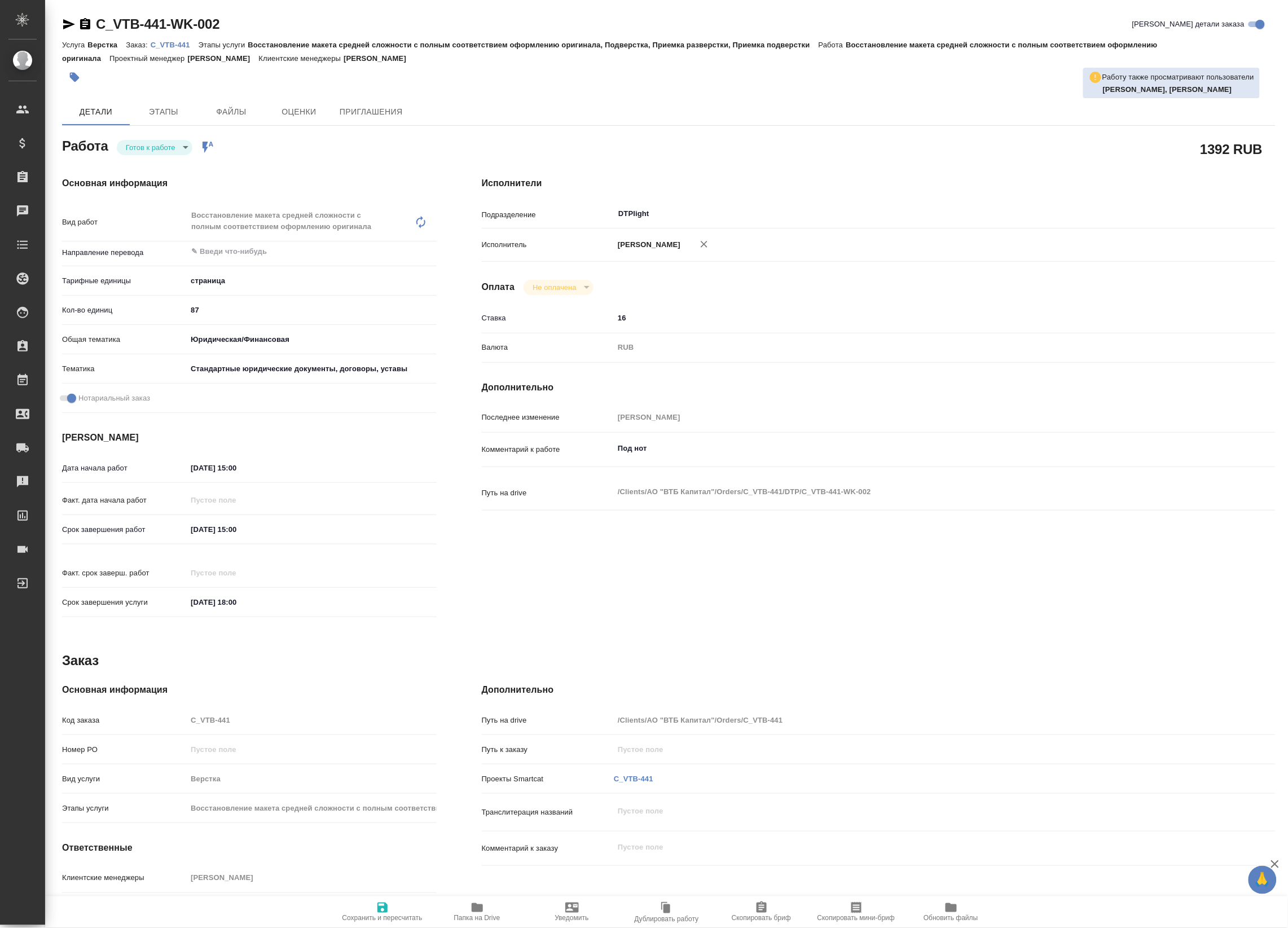
type textarea "x"
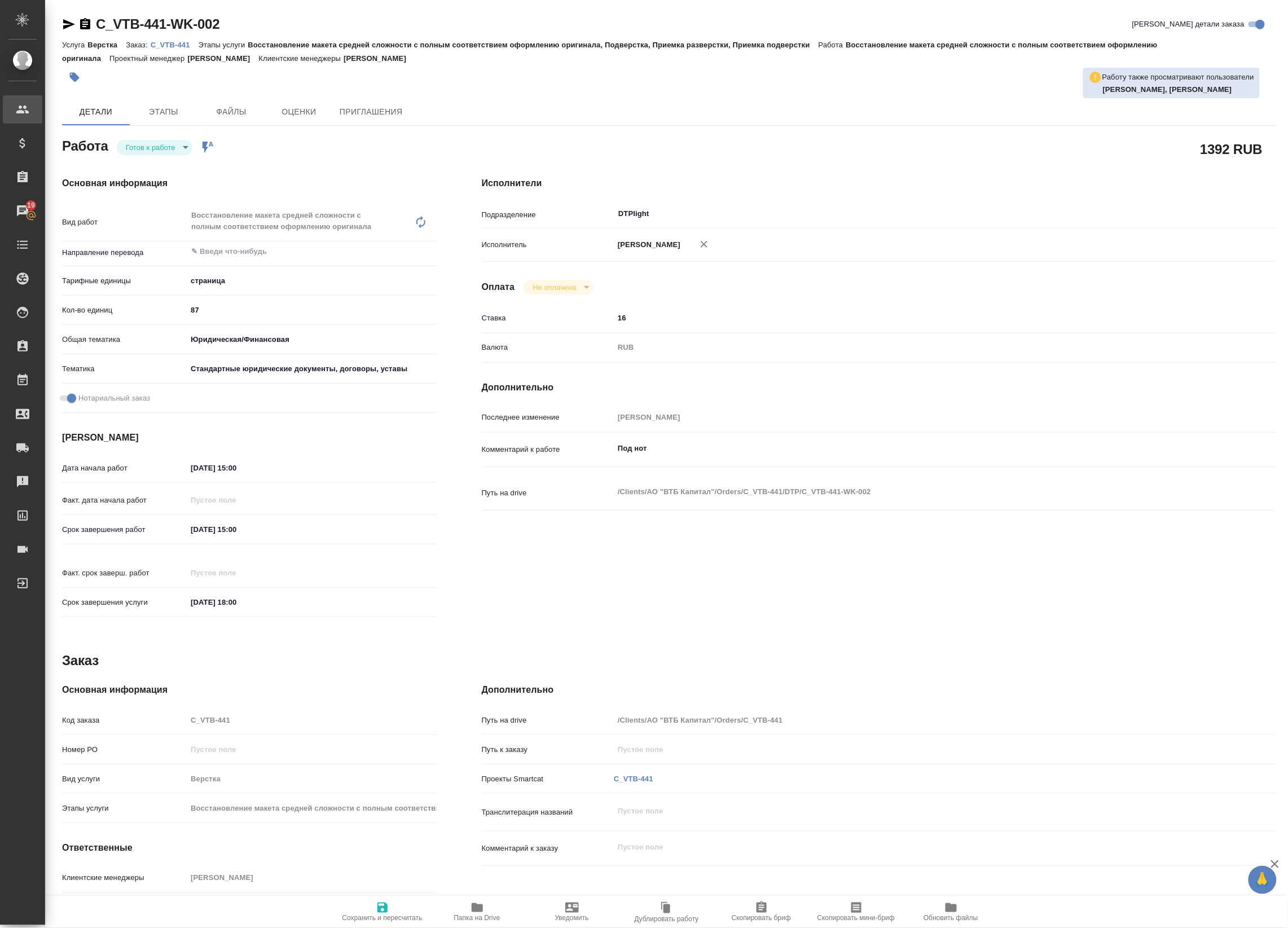
type textarea "x"
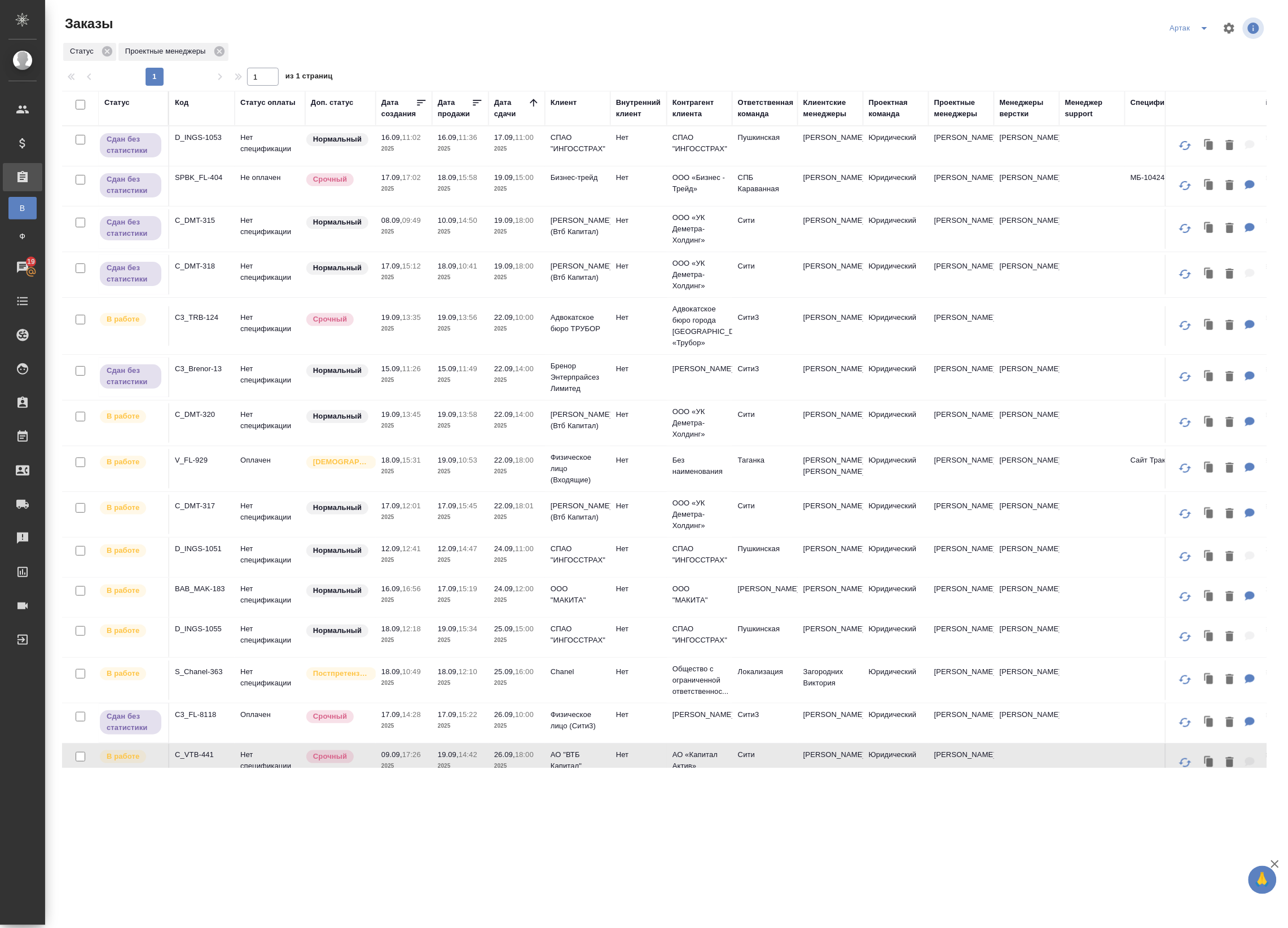
scroll to position [34, 0]
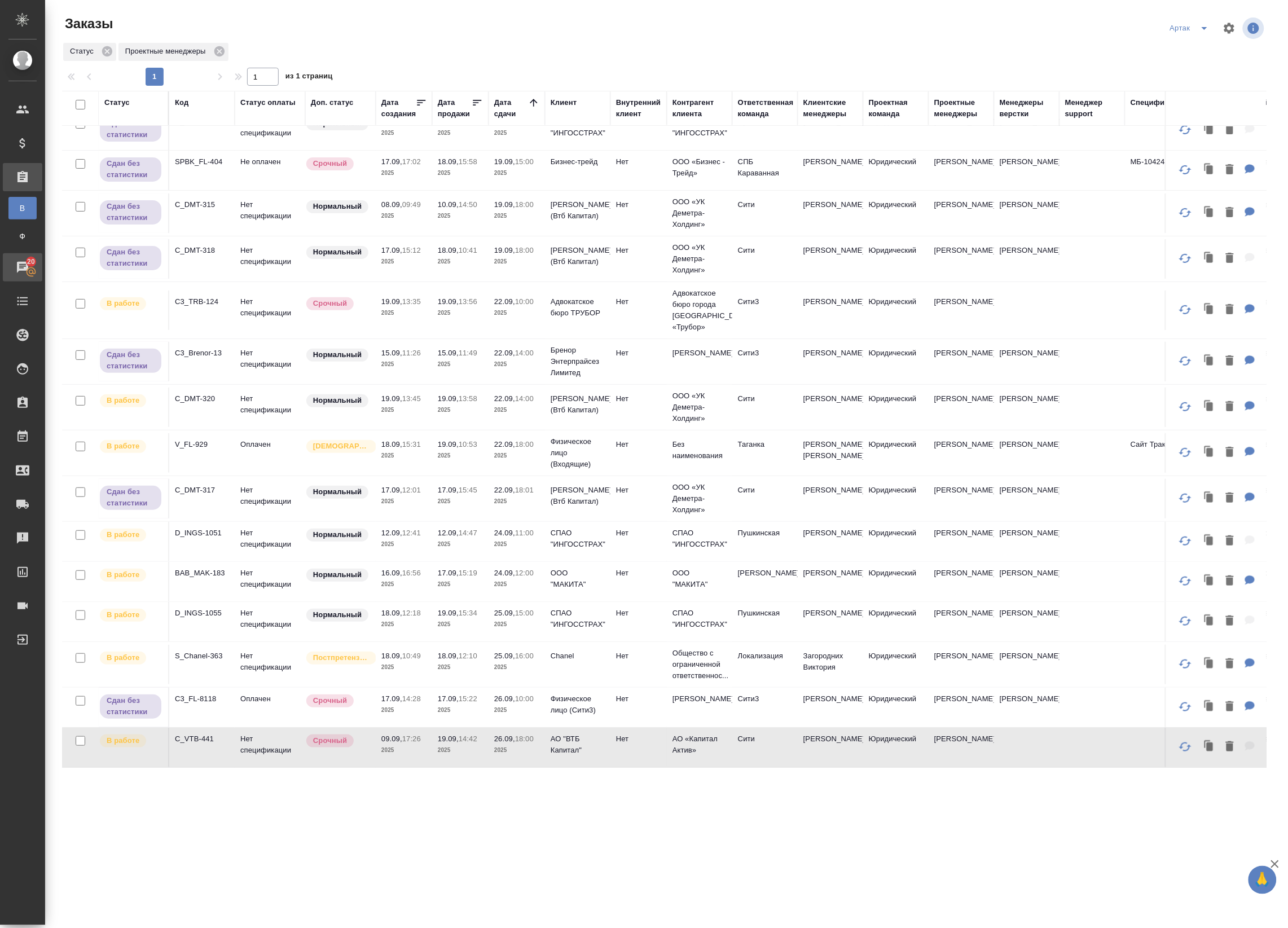
click at [23, 269] on div "Чаты" at bounding box center [8, 268] width 28 height 17
click at [30, 270] on icon at bounding box center [31, 271] width 10 height 10
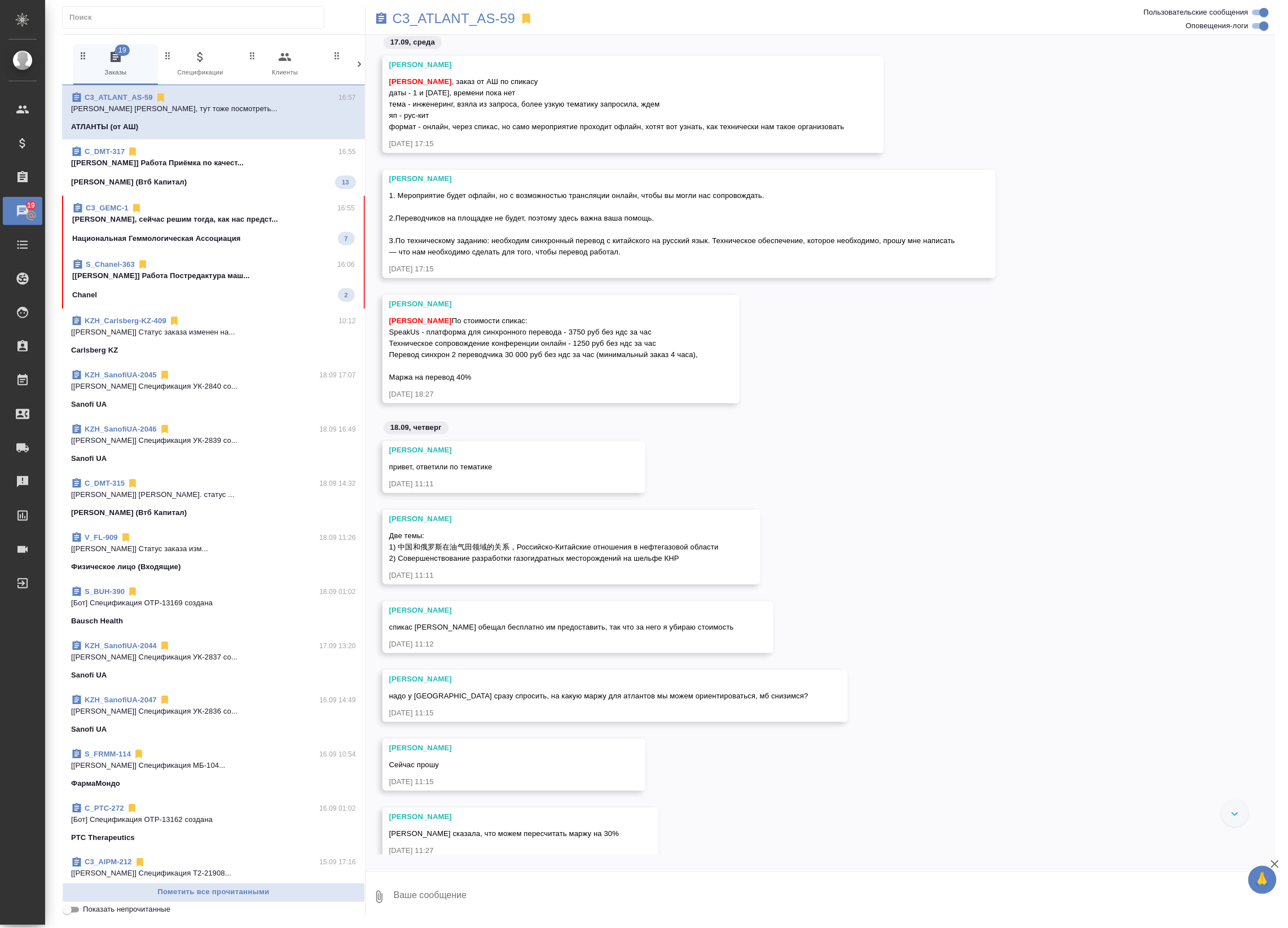
click at [345, 162] on div "C_DMT-317 16:55 [Баданян Артак] Работа Приёмка по качест... Деметра Холдинг (Вт…" at bounding box center [213, 168] width 303 height 56
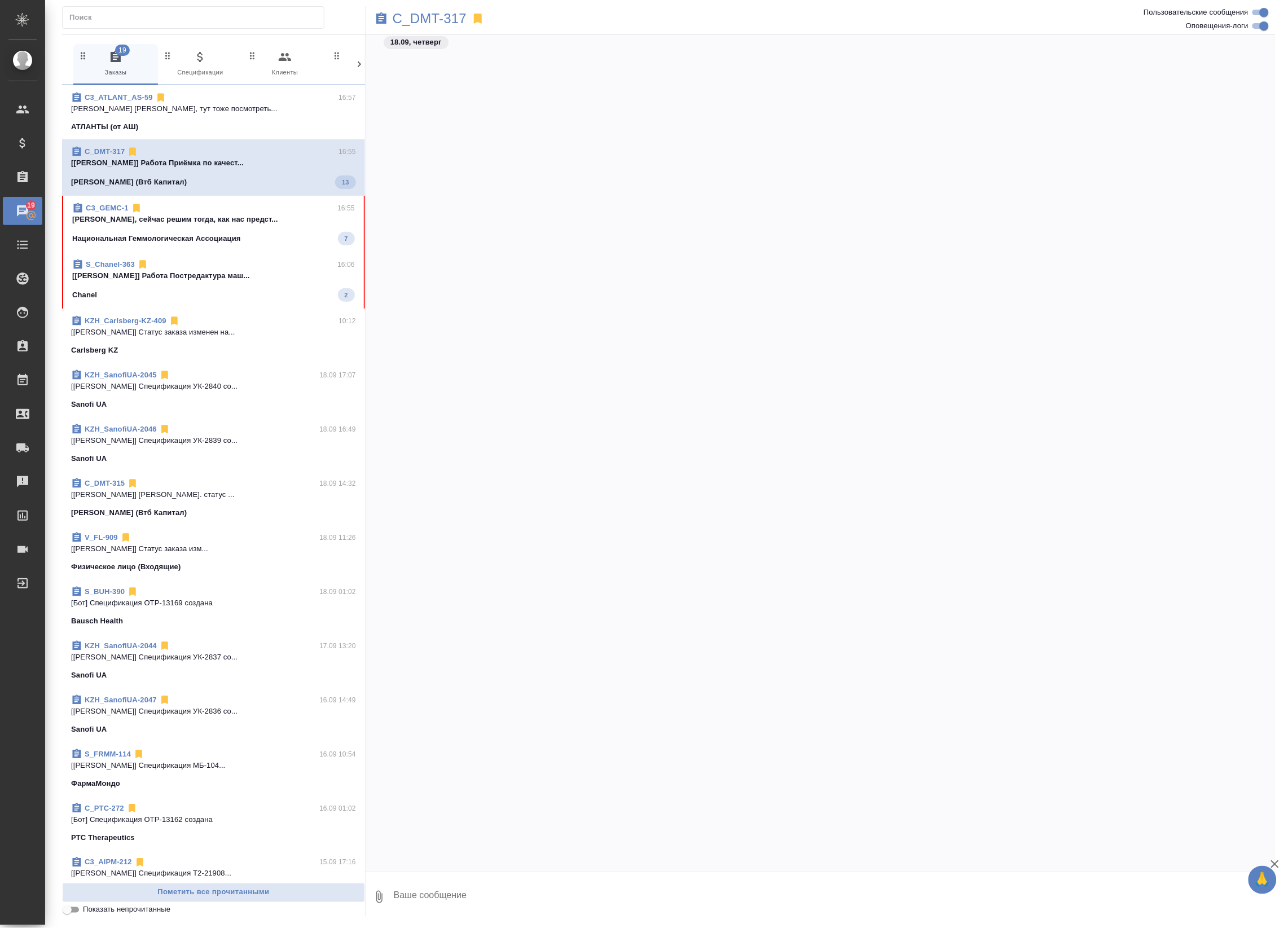
scroll to position [3216, 0]
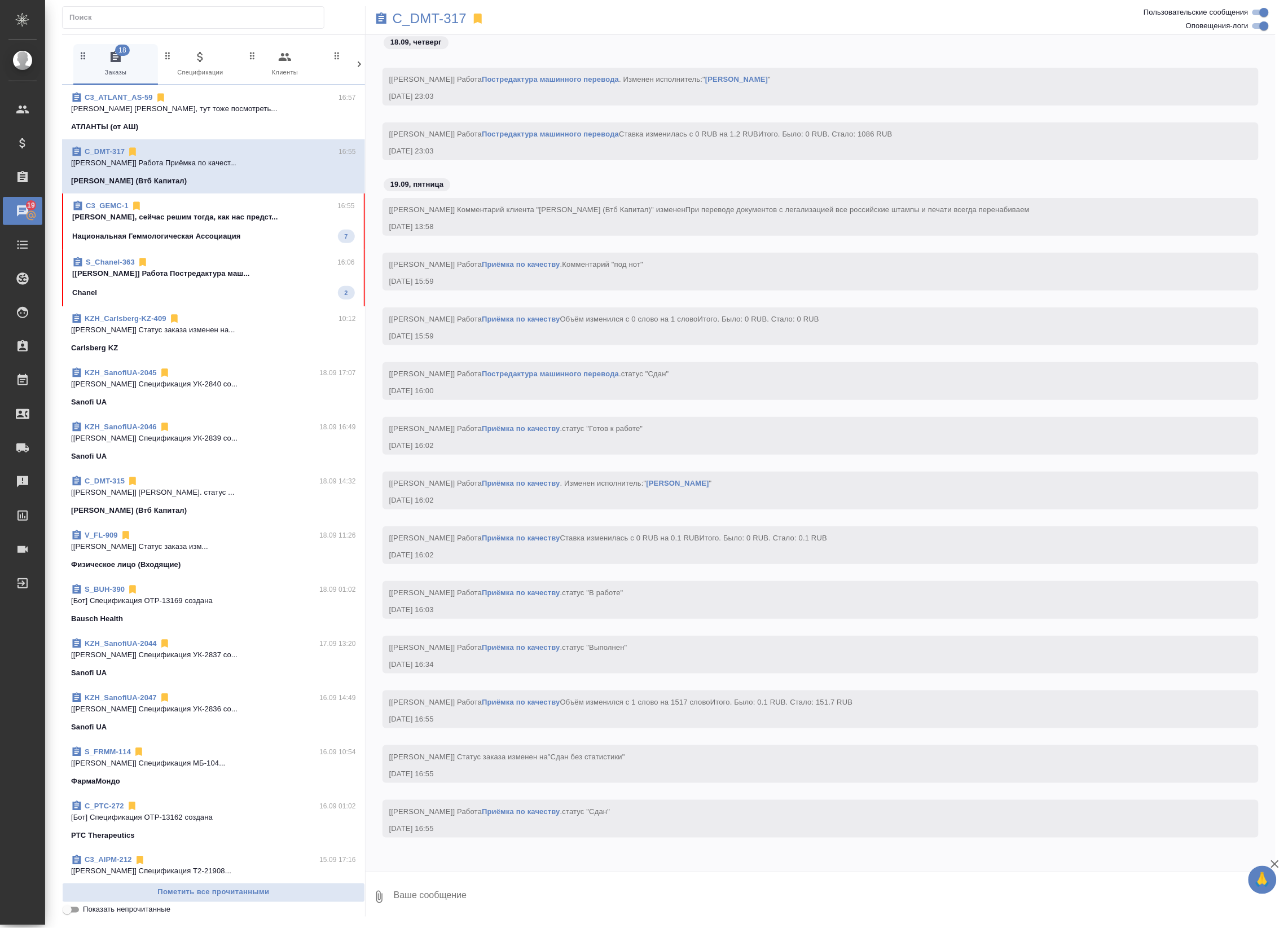
click at [246, 236] on div "Национальная Геммологическая Ассоциация 7" at bounding box center [214, 236] width 283 height 14
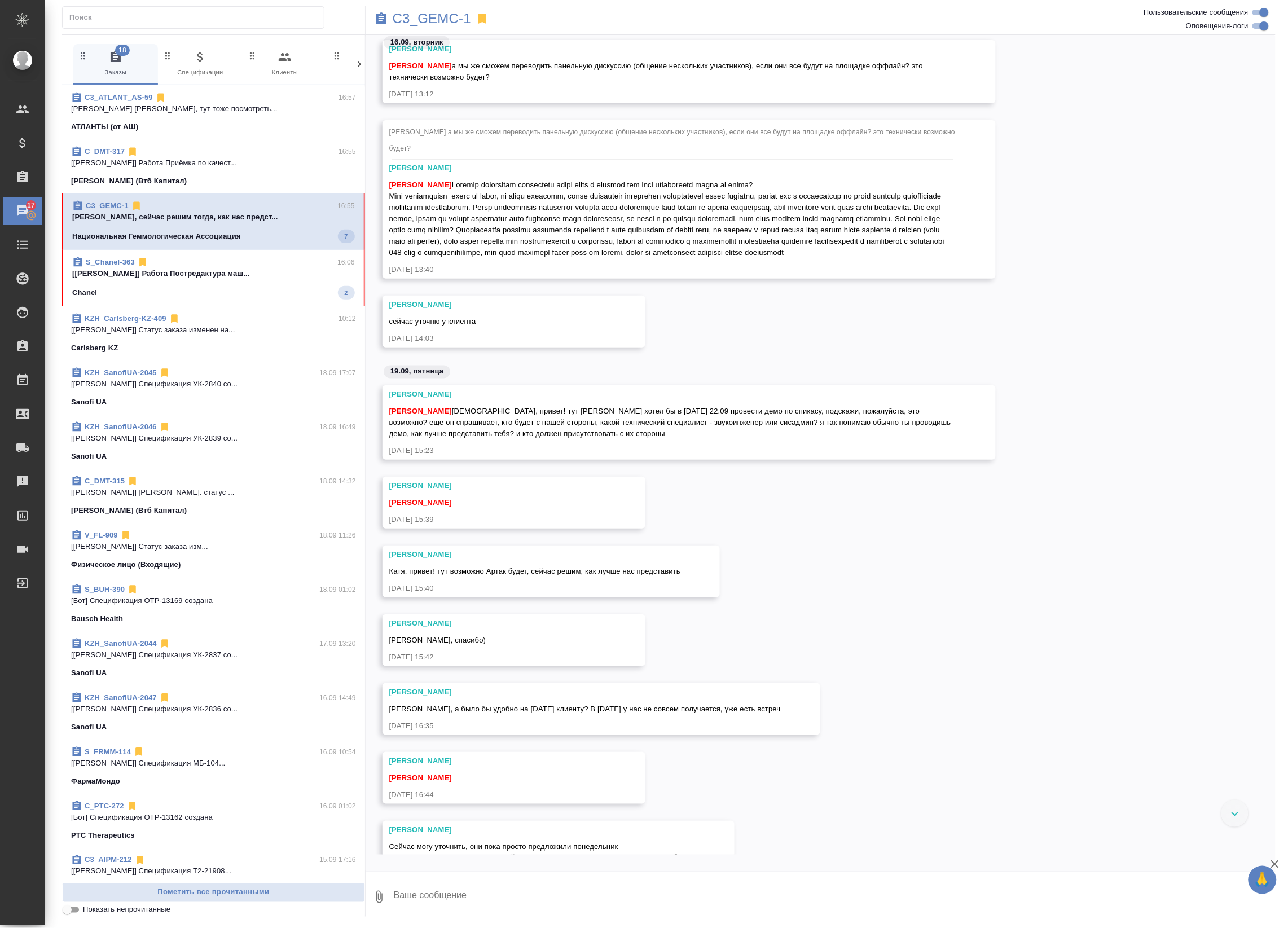
scroll to position [2446, 0]
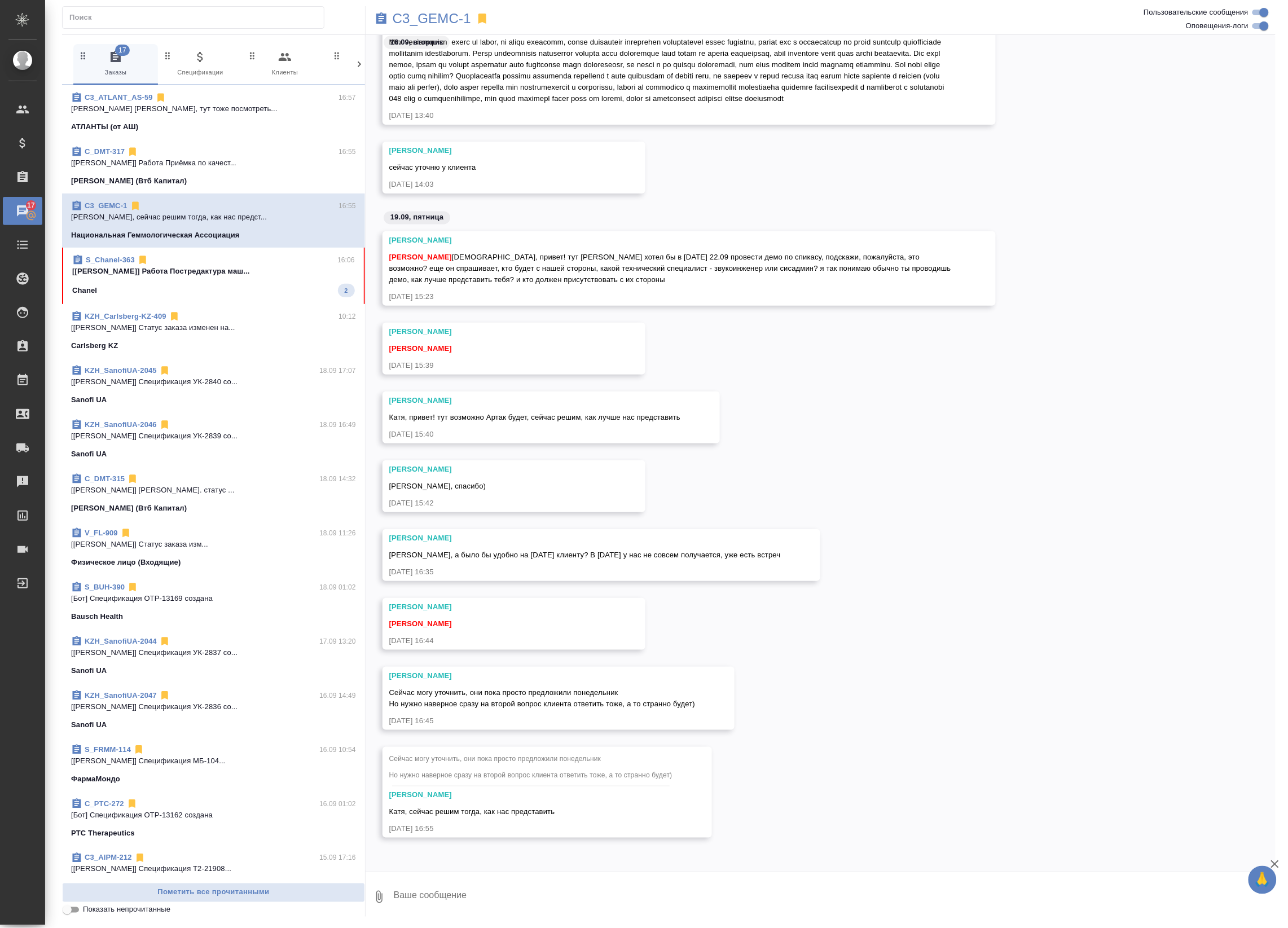
click at [302, 275] on p "[Баданян Артак] Работа Постредактура маш..." at bounding box center [214, 271] width 283 height 11
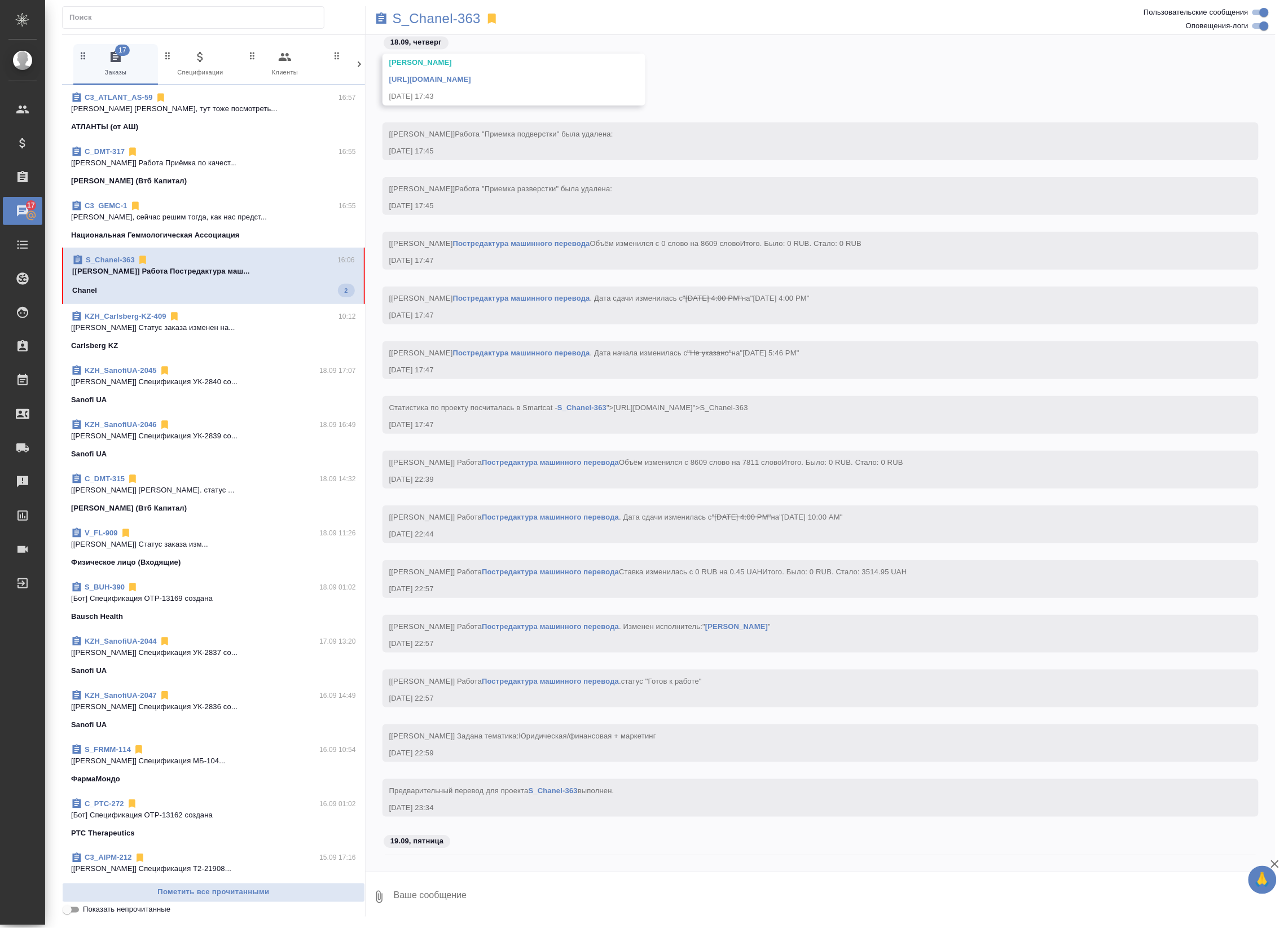
scroll to position [2773, 0]
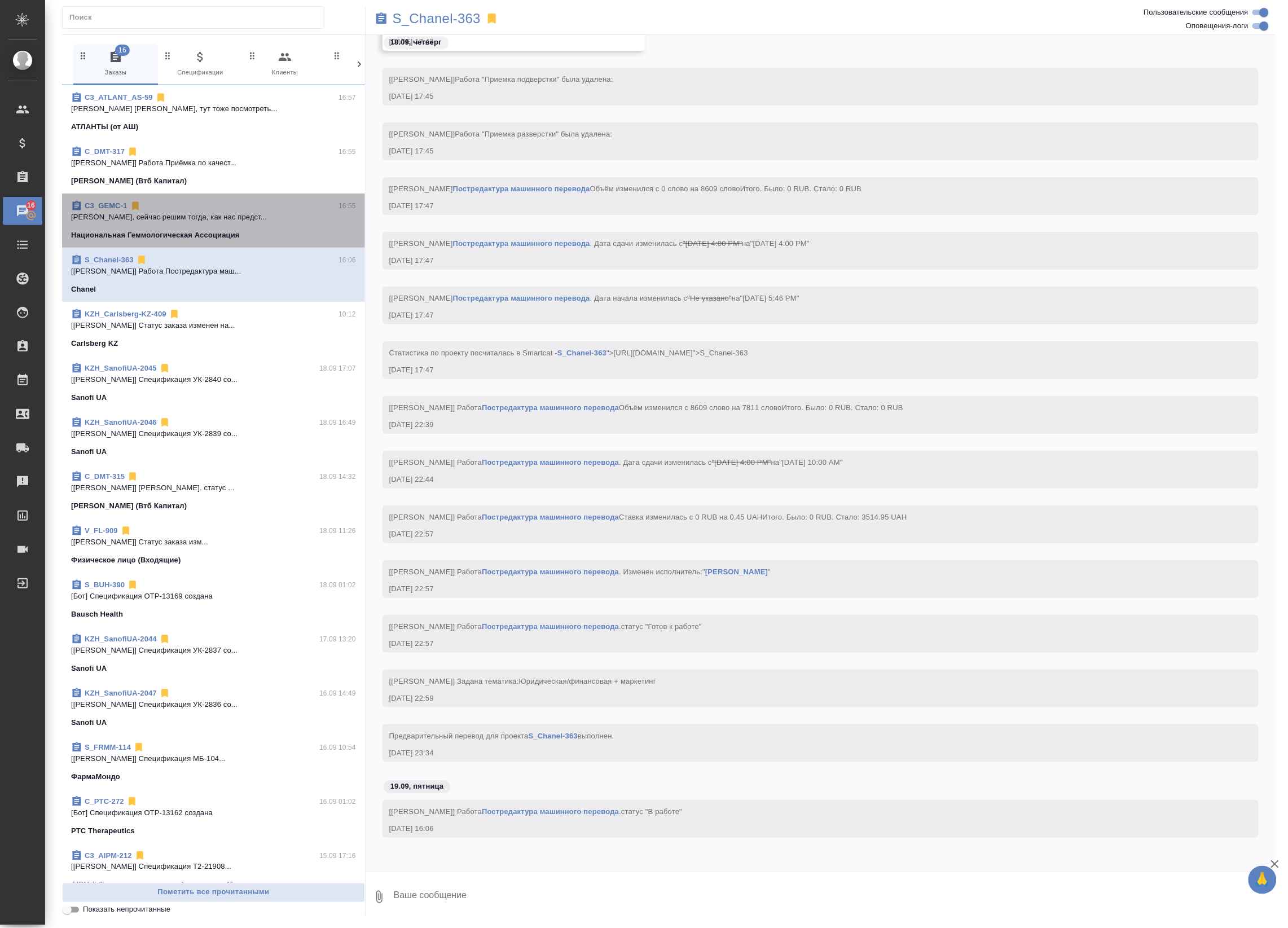
click at [300, 220] on p "Катя, сейчас решим тогда, как нас предст..." at bounding box center [214, 217] width 285 height 11
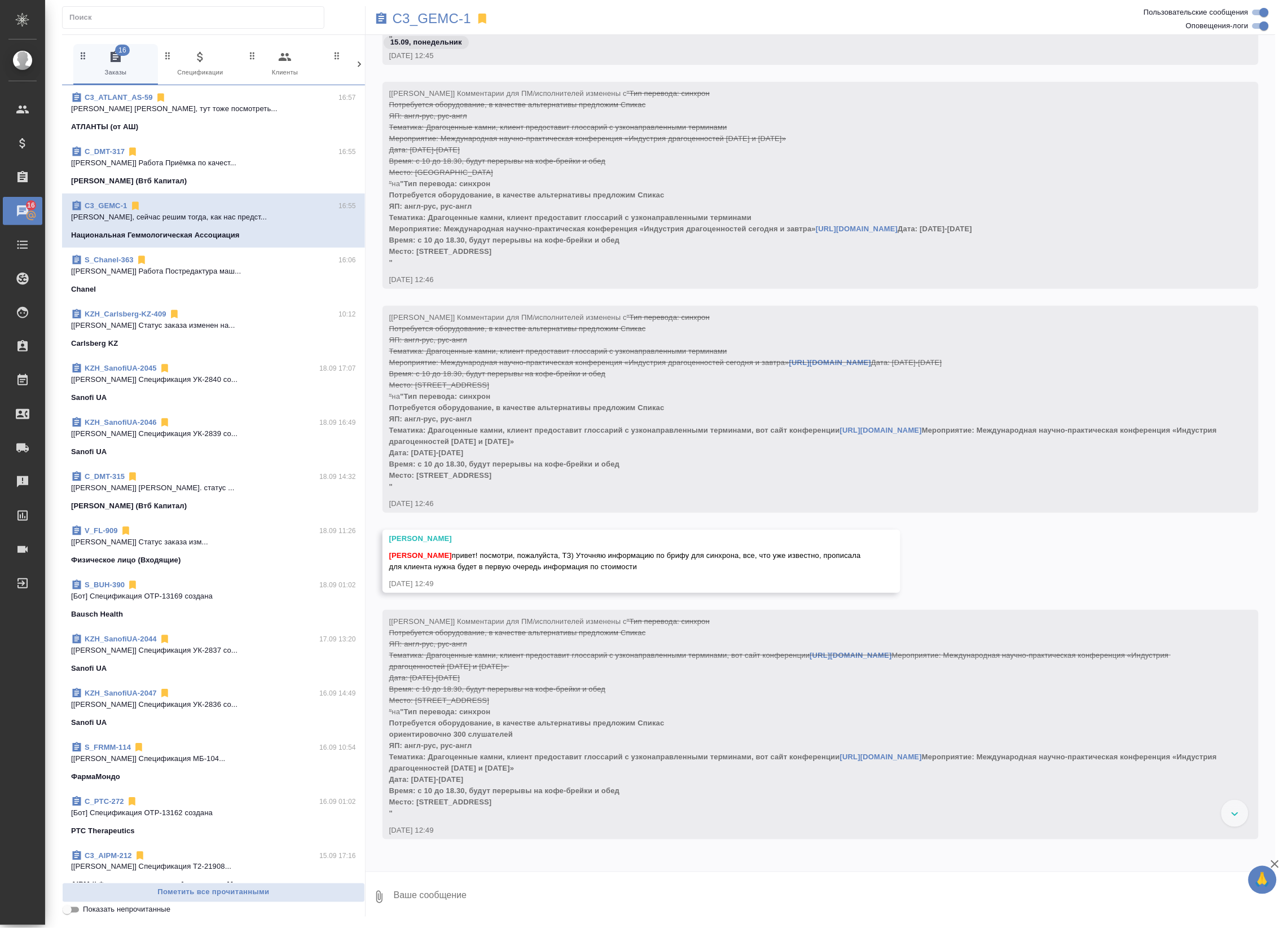
scroll to position [0, 0]
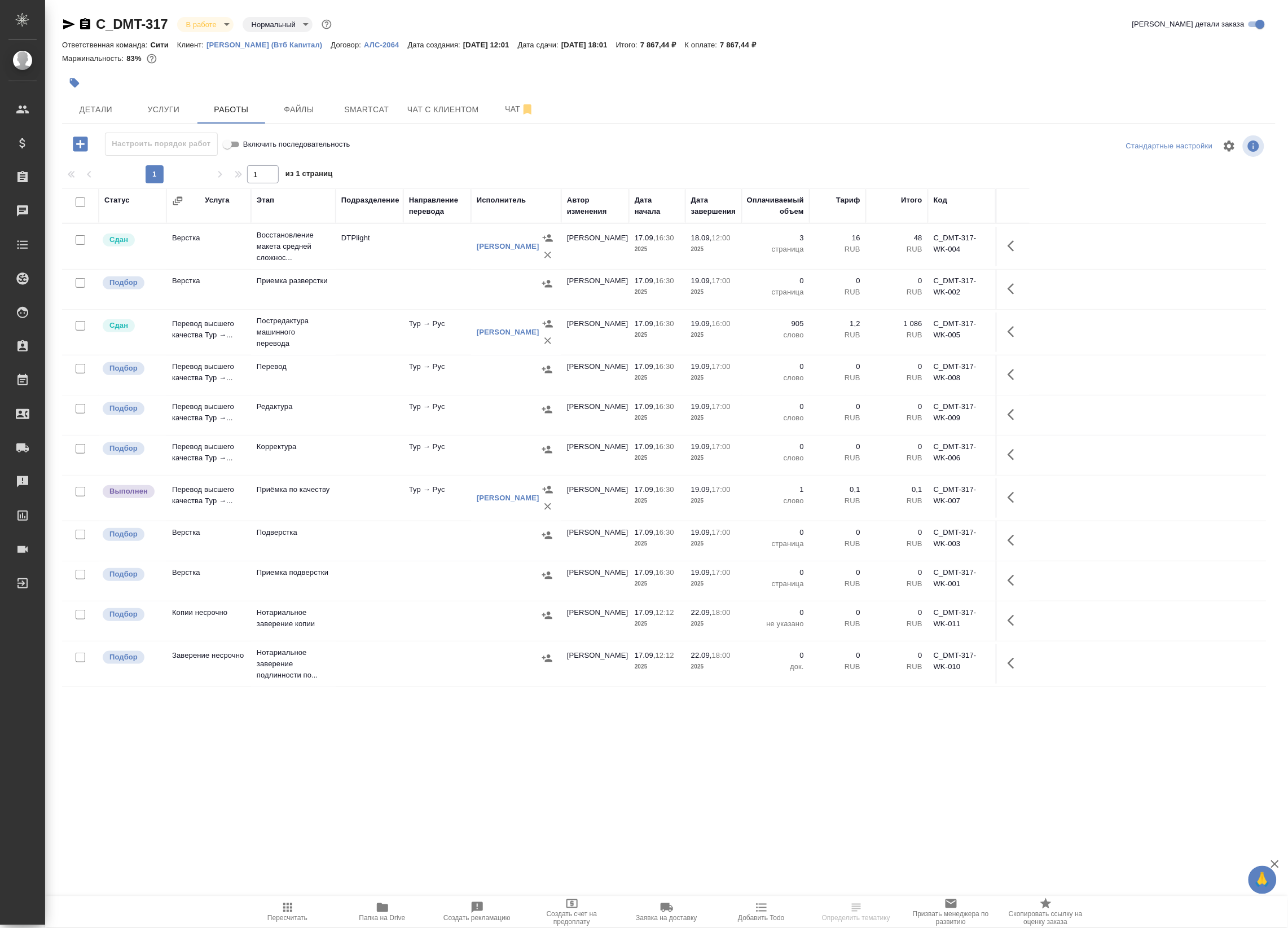
click at [1011, 497] on icon "button" at bounding box center [1014, 498] width 14 height 14
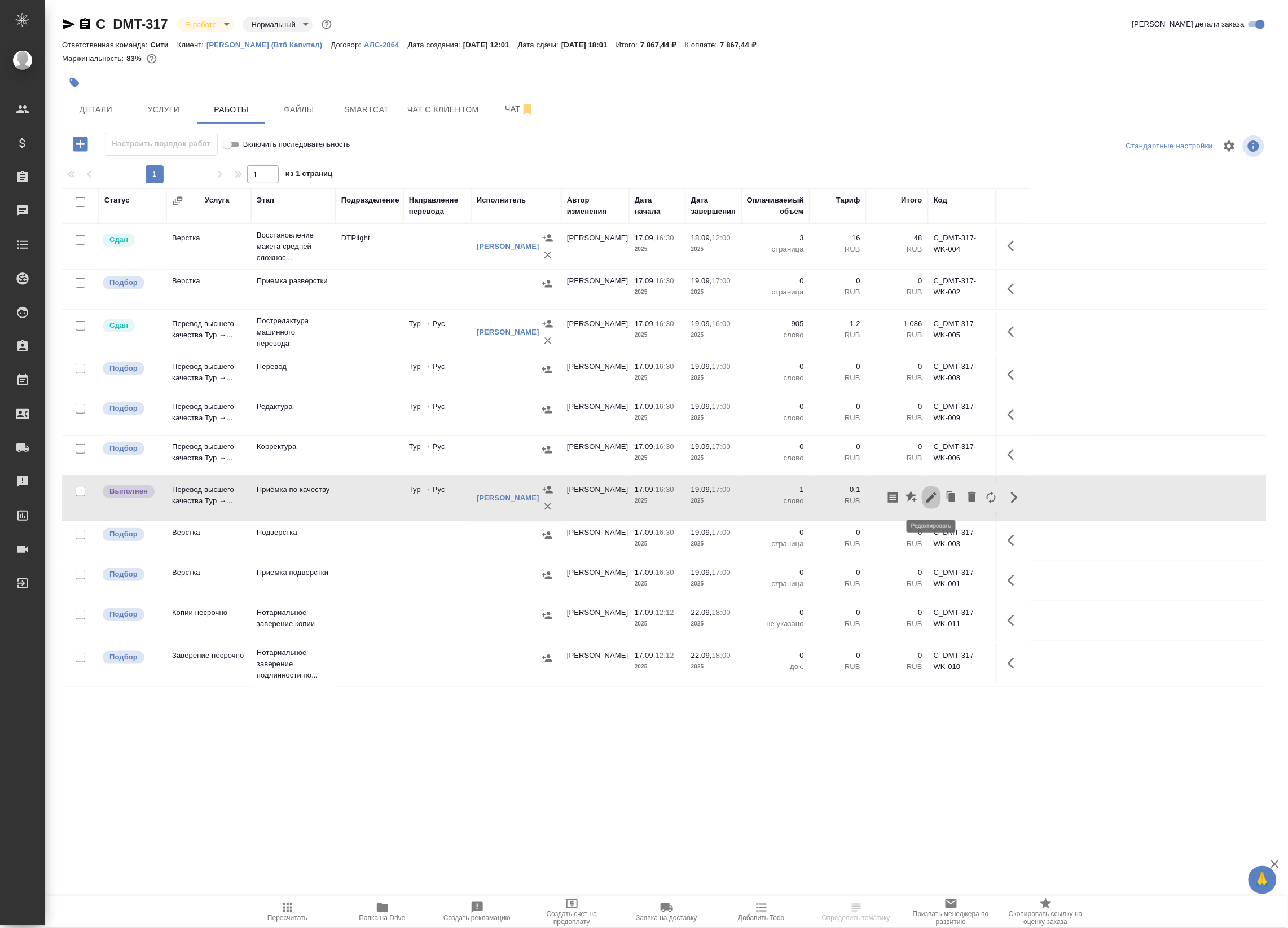
click at [933, 492] on icon "button" at bounding box center [931, 498] width 14 height 14
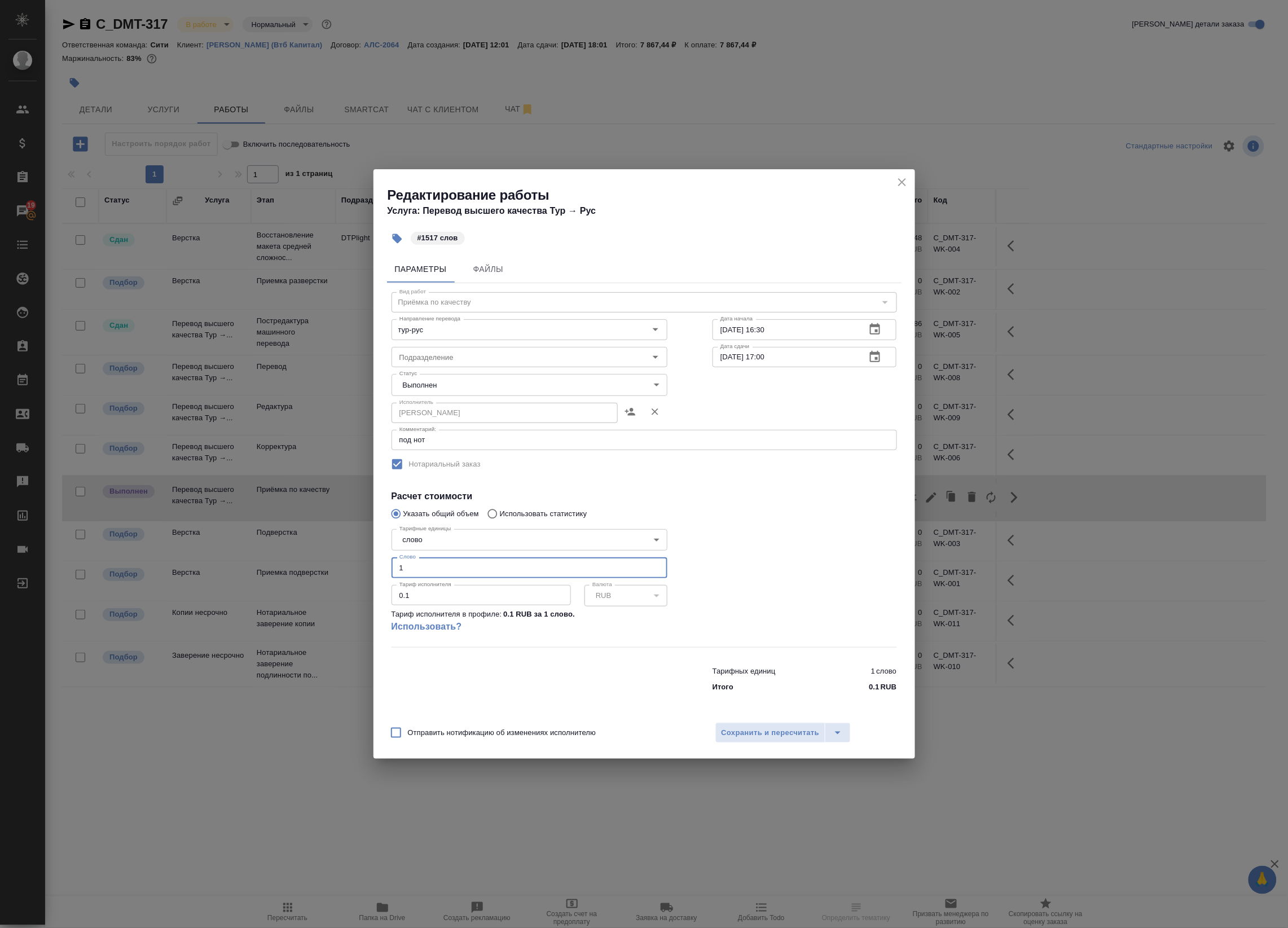
drag, startPoint x: 426, startPoint y: 563, endPoint x: 326, endPoint y: 560, distance: 100.0
click at [326, 560] on div "Редактирование работы Услуга: Перевод высшего качества Тур → Рус #1517 слов Пар…" at bounding box center [644, 464] width 1288 height 928
type input "1517"
click at [760, 734] on span "Сохранить и пересчитать" at bounding box center [770, 733] width 98 height 13
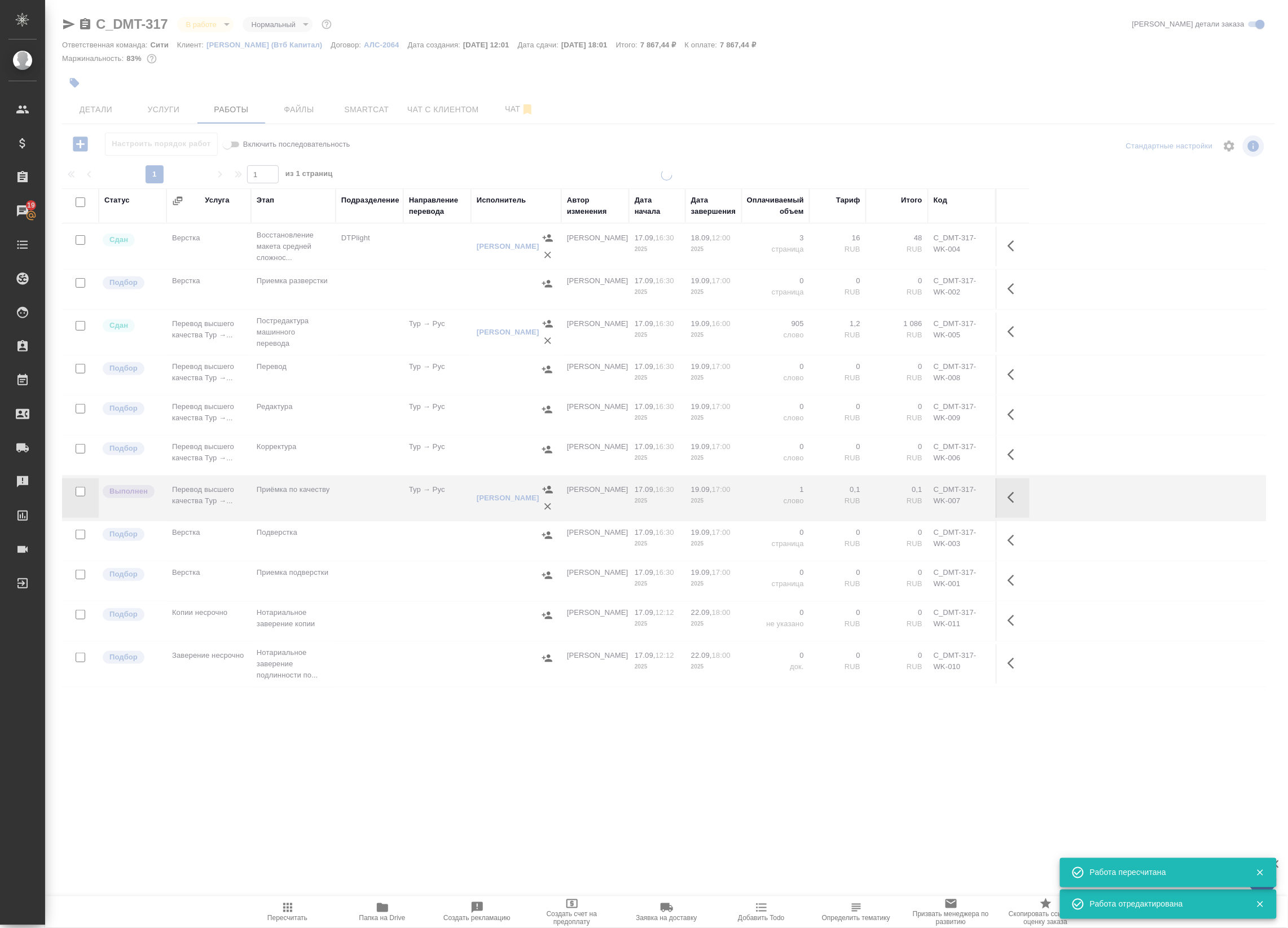
click at [295, 915] on span "Пересчитать" at bounding box center [287, 918] width 40 height 8
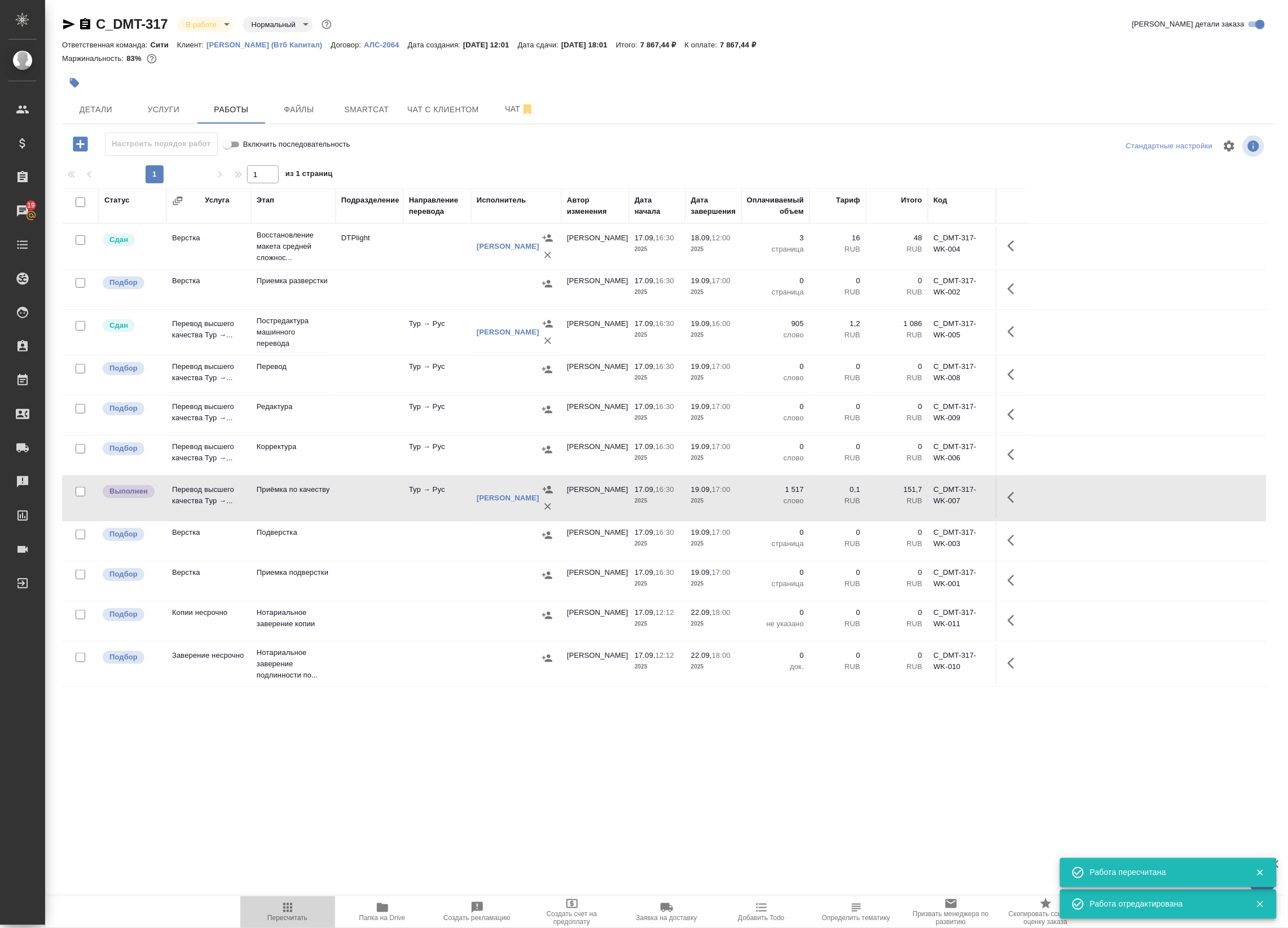
click at [294, 908] on icon "button" at bounding box center [287, 907] width 14 height 14
click at [422, 495] on td "Тур → Рус" at bounding box center [437, 498] width 68 height 40
click at [220, 27] on body "🙏 .cls-1 fill:#fff; AWATERA Badanyan Artak Клиенты Спецификации Заказы 19 Чаты …" at bounding box center [644, 464] width 1288 height 928
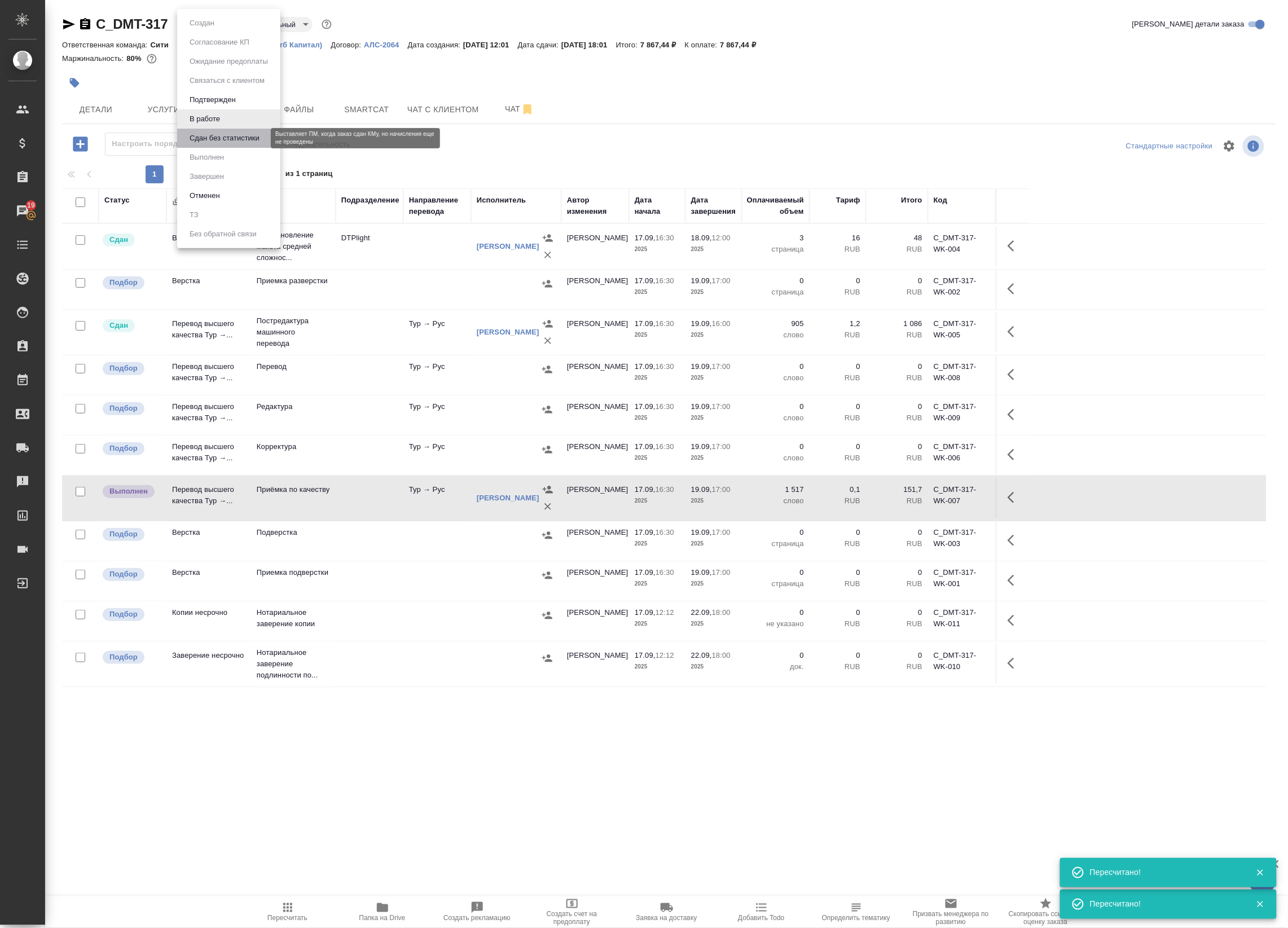
click at [198, 139] on button "Сдан без статистики" at bounding box center [224, 138] width 77 height 12
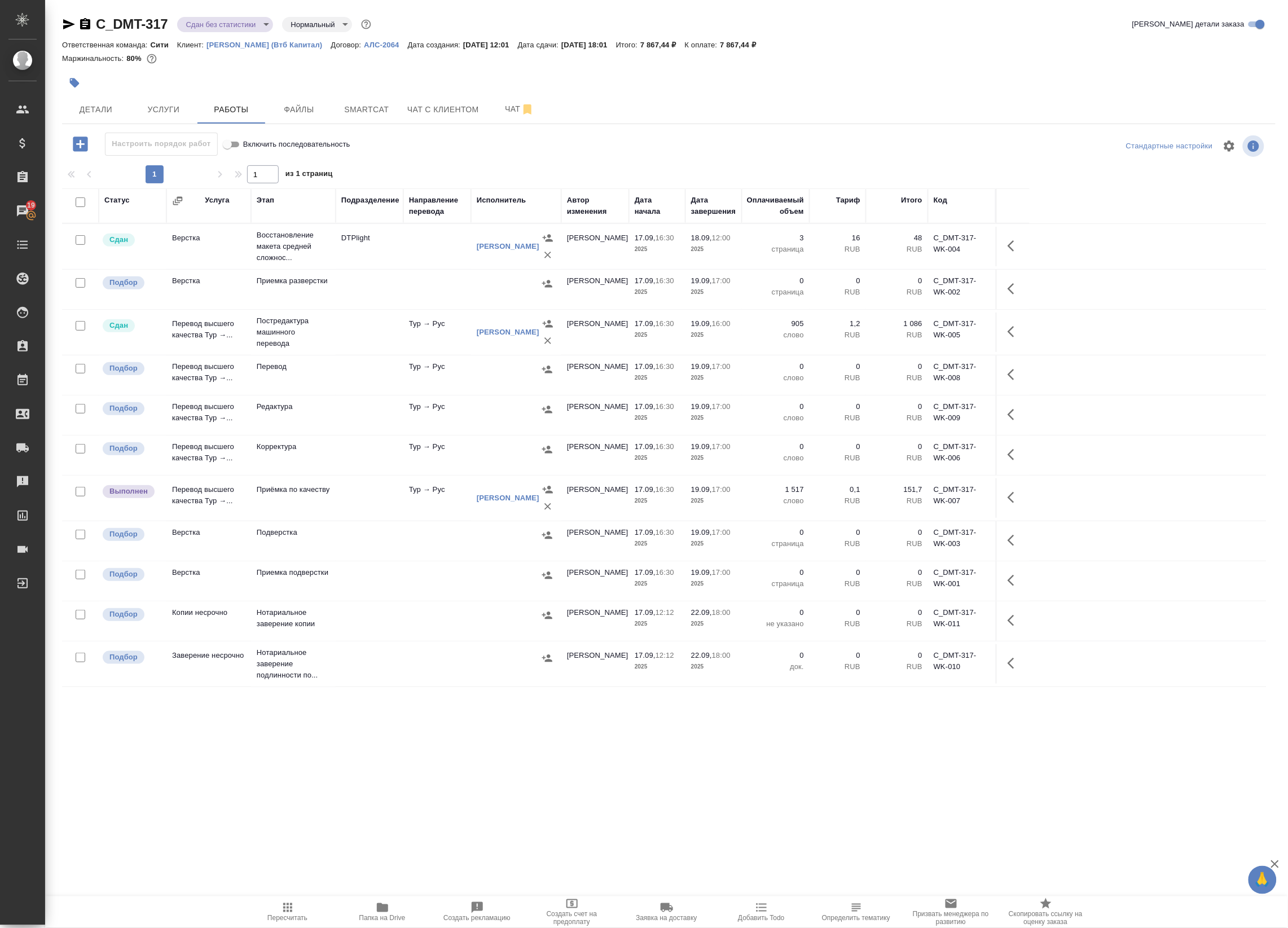
click at [66, 24] on icon "button" at bounding box center [69, 24] width 14 height 14
click at [1009, 504] on icon "button" at bounding box center [1014, 498] width 14 height 14
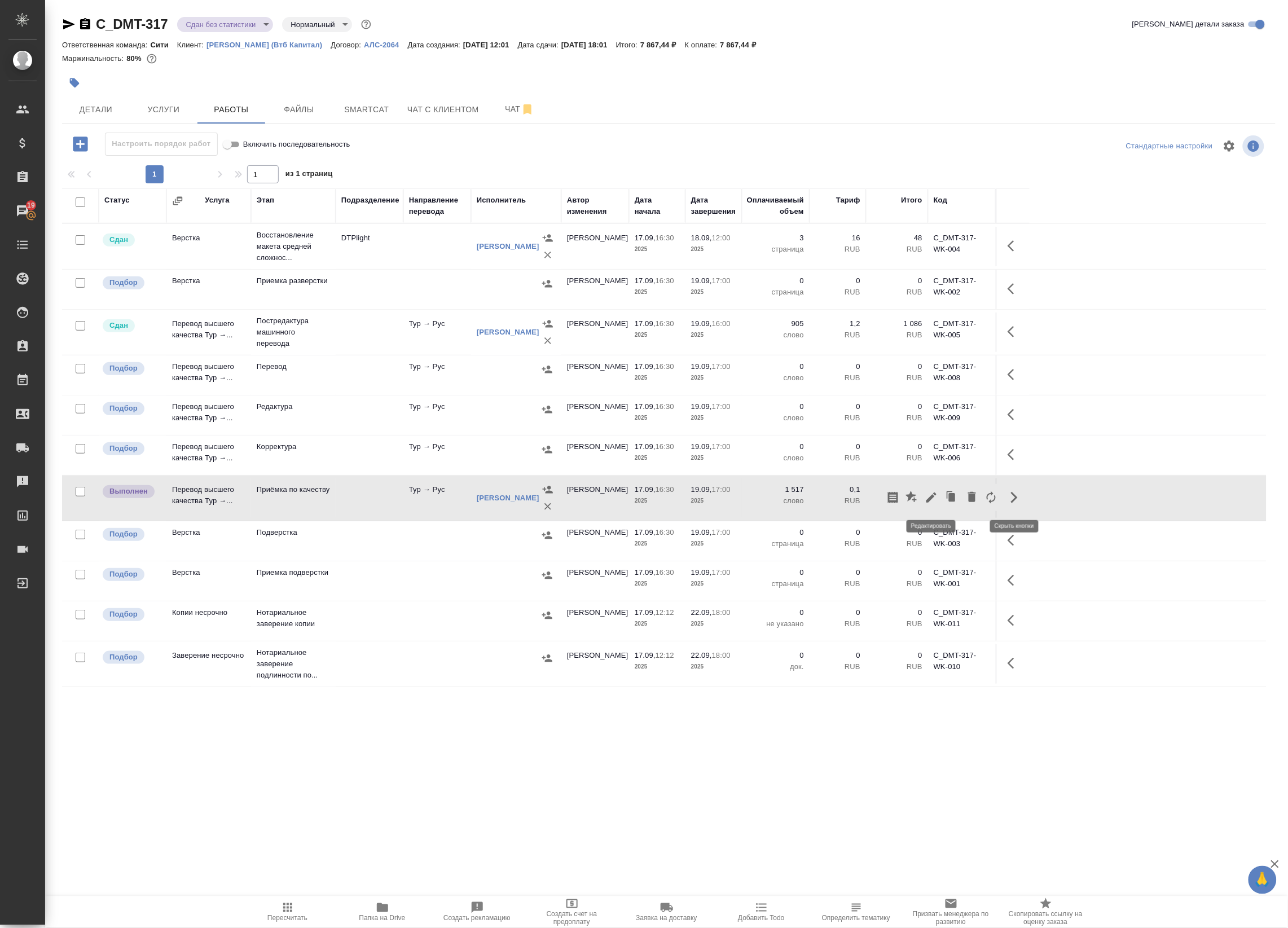
click at [930, 503] on icon "button" at bounding box center [931, 498] width 14 height 14
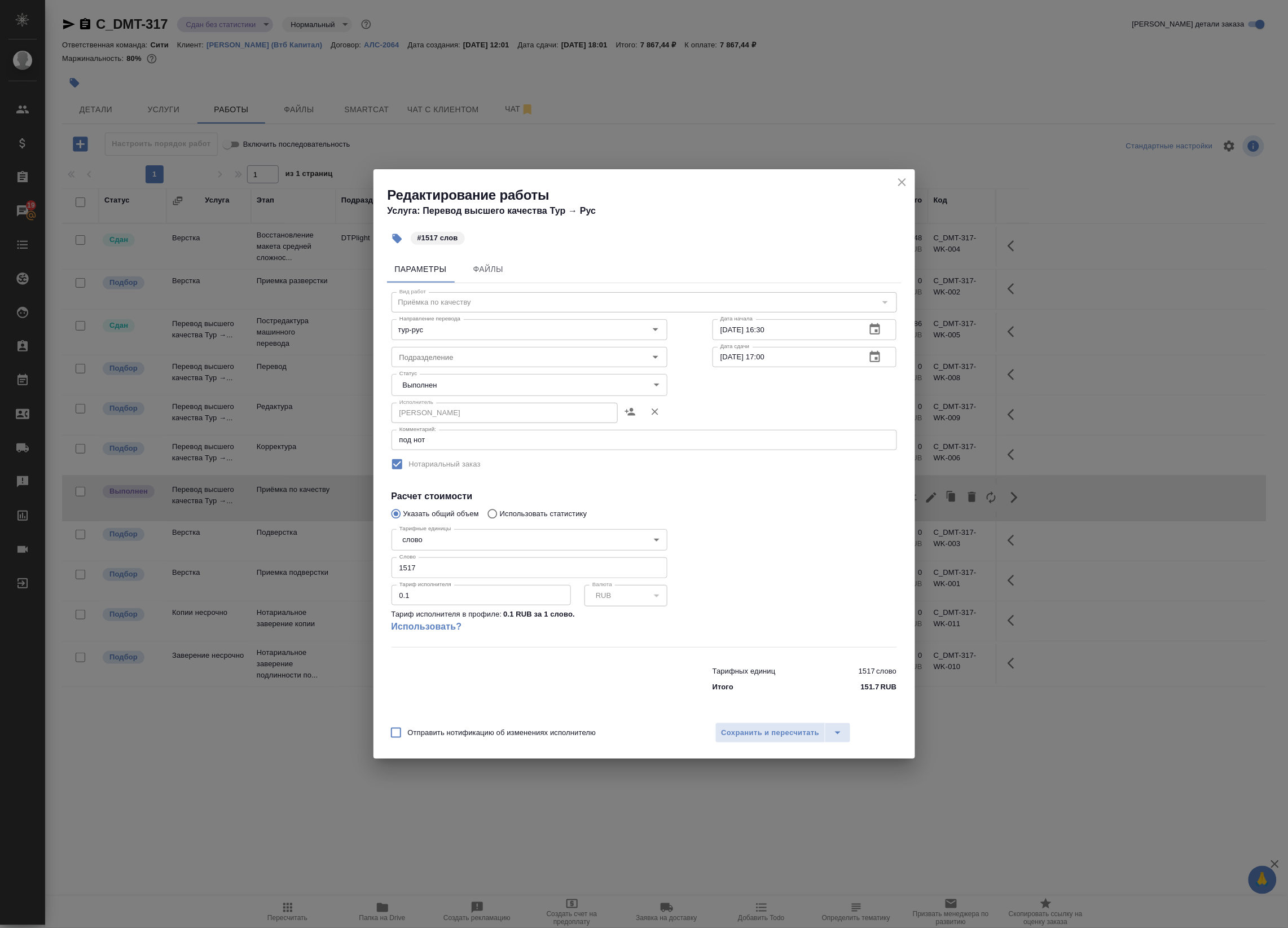
click at [444, 376] on body "🙏 .cls-1 fill:#fff; AWATERA Badanyan Artak Клиенты Спецификации Заказы 19 Чаты …" at bounding box center [644, 464] width 1288 height 928
click at [445, 400] on li "Сдан" at bounding box center [529, 403] width 276 height 19
type input "closed"
click at [747, 743] on div "Отправить нотификацию об изменениях исполнителю Сохранить и пересчитать" at bounding box center [644, 737] width 541 height 43
click at [803, 742] on button "Сохранить и пересчитать" at bounding box center [770, 733] width 111 height 21
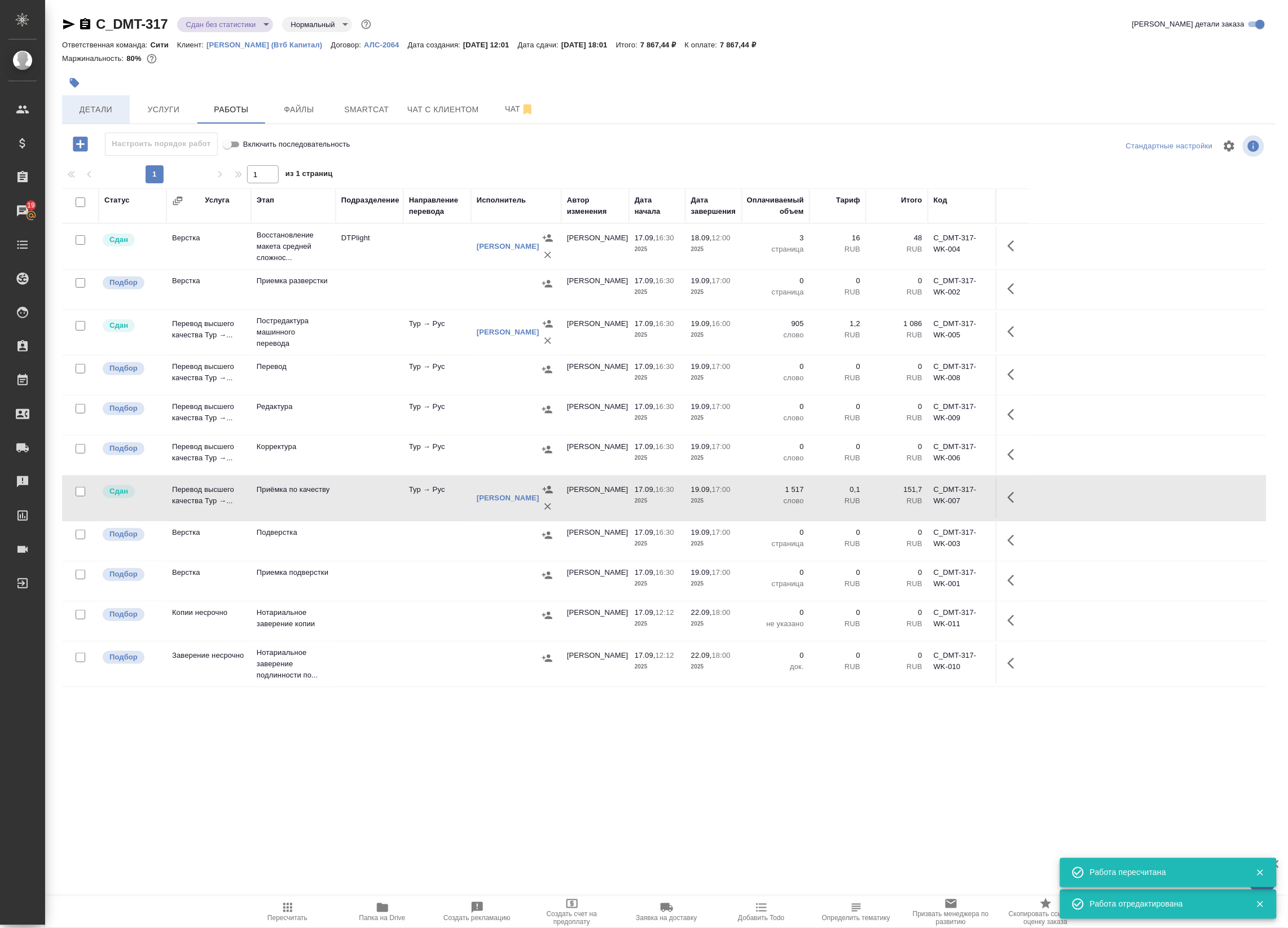
click at [82, 111] on span "Детали" at bounding box center [95, 110] width 54 height 14
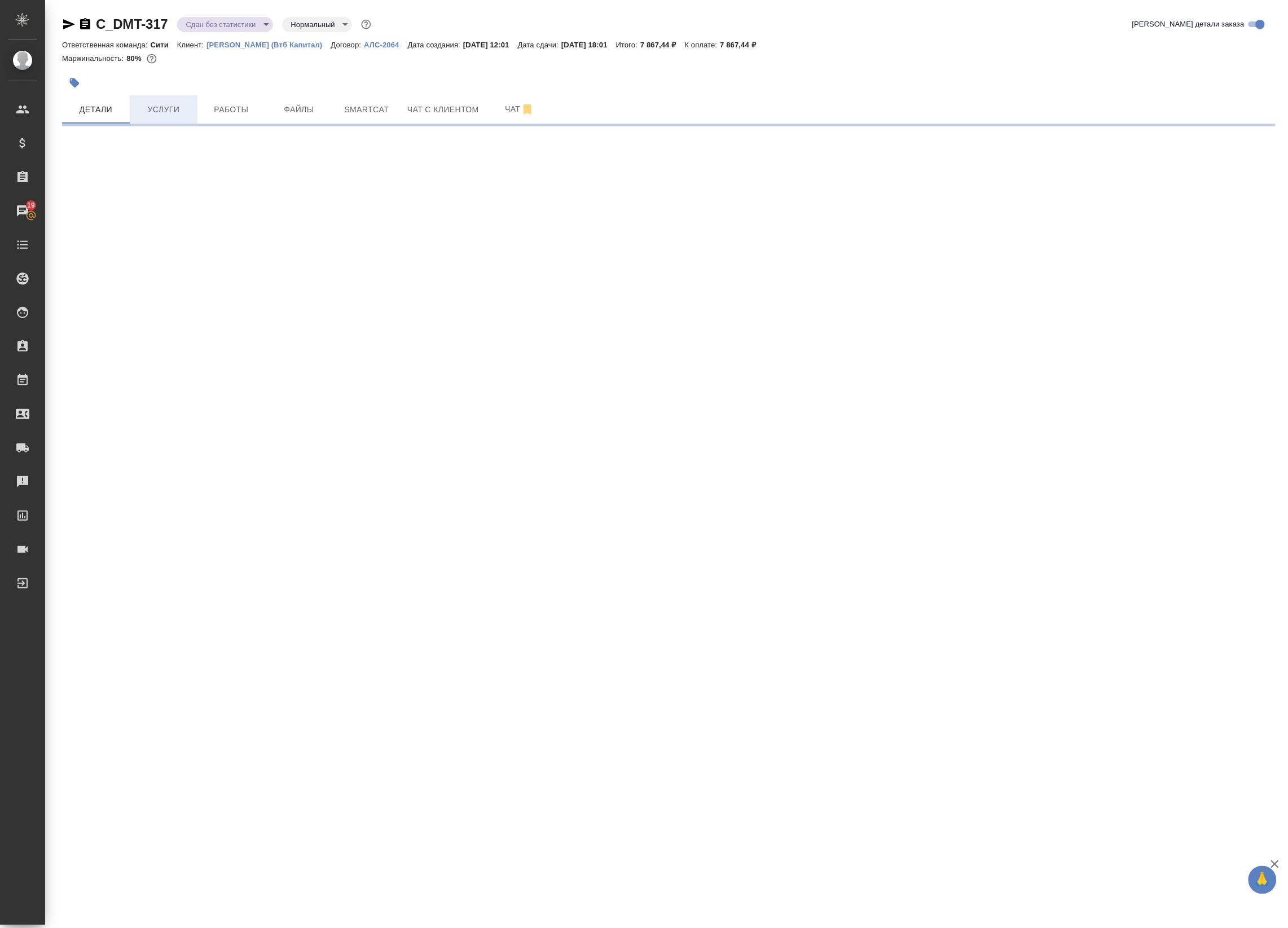
select select "RU"
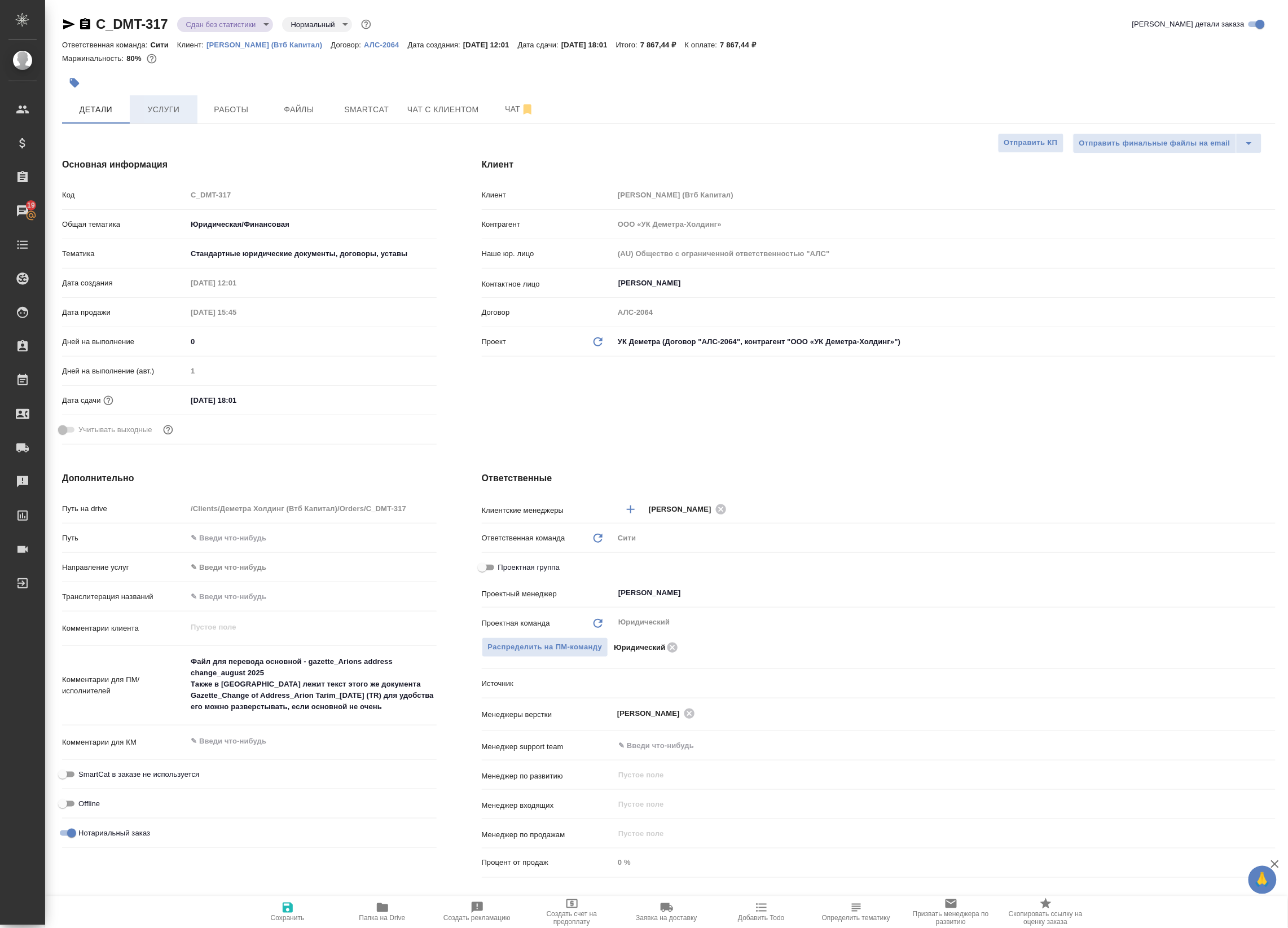
type textarea "x"
click at [258, 101] on button "Работы" at bounding box center [231, 109] width 68 height 28
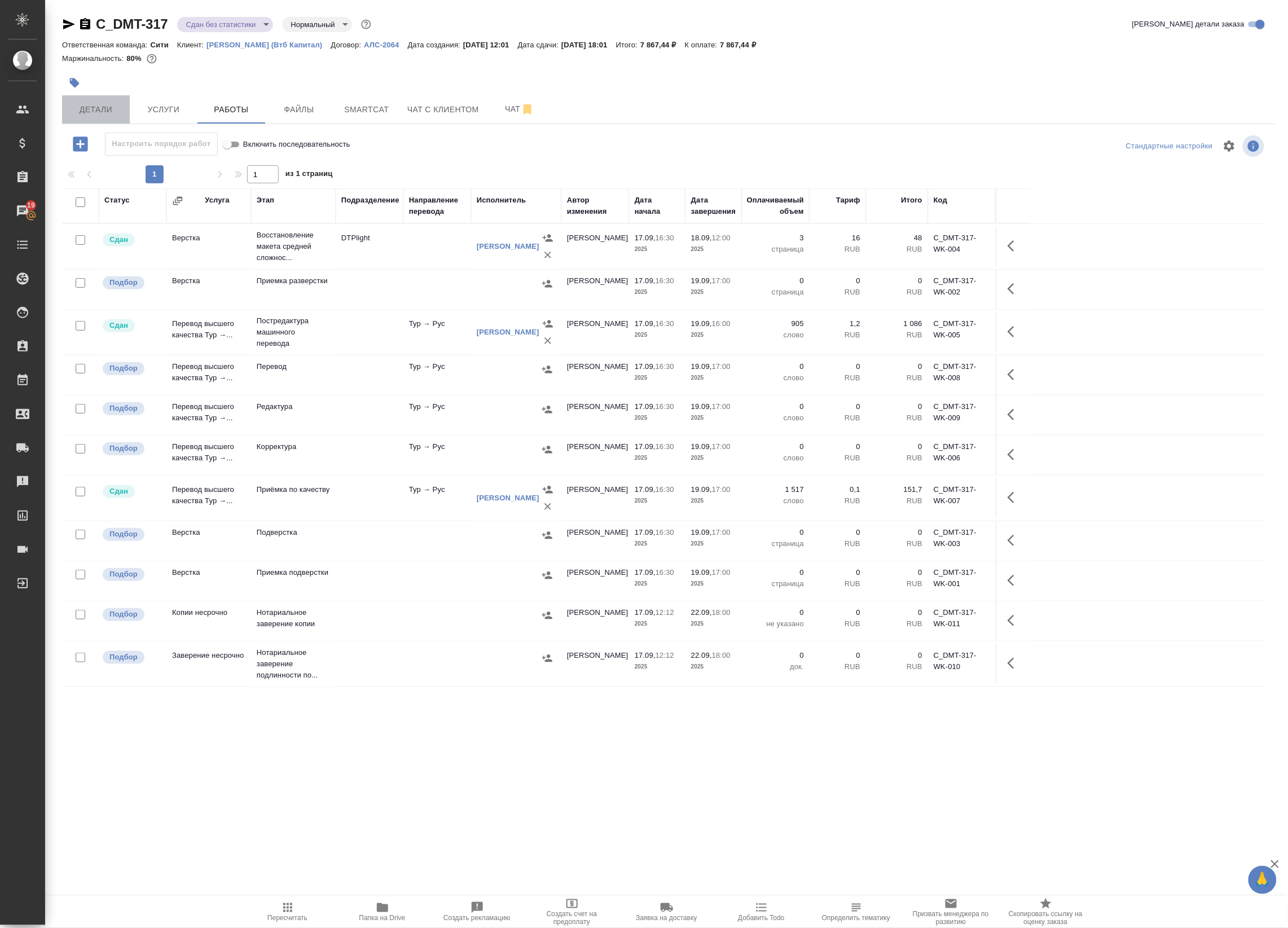
click at [103, 108] on span "Детали" at bounding box center [95, 110] width 54 height 14
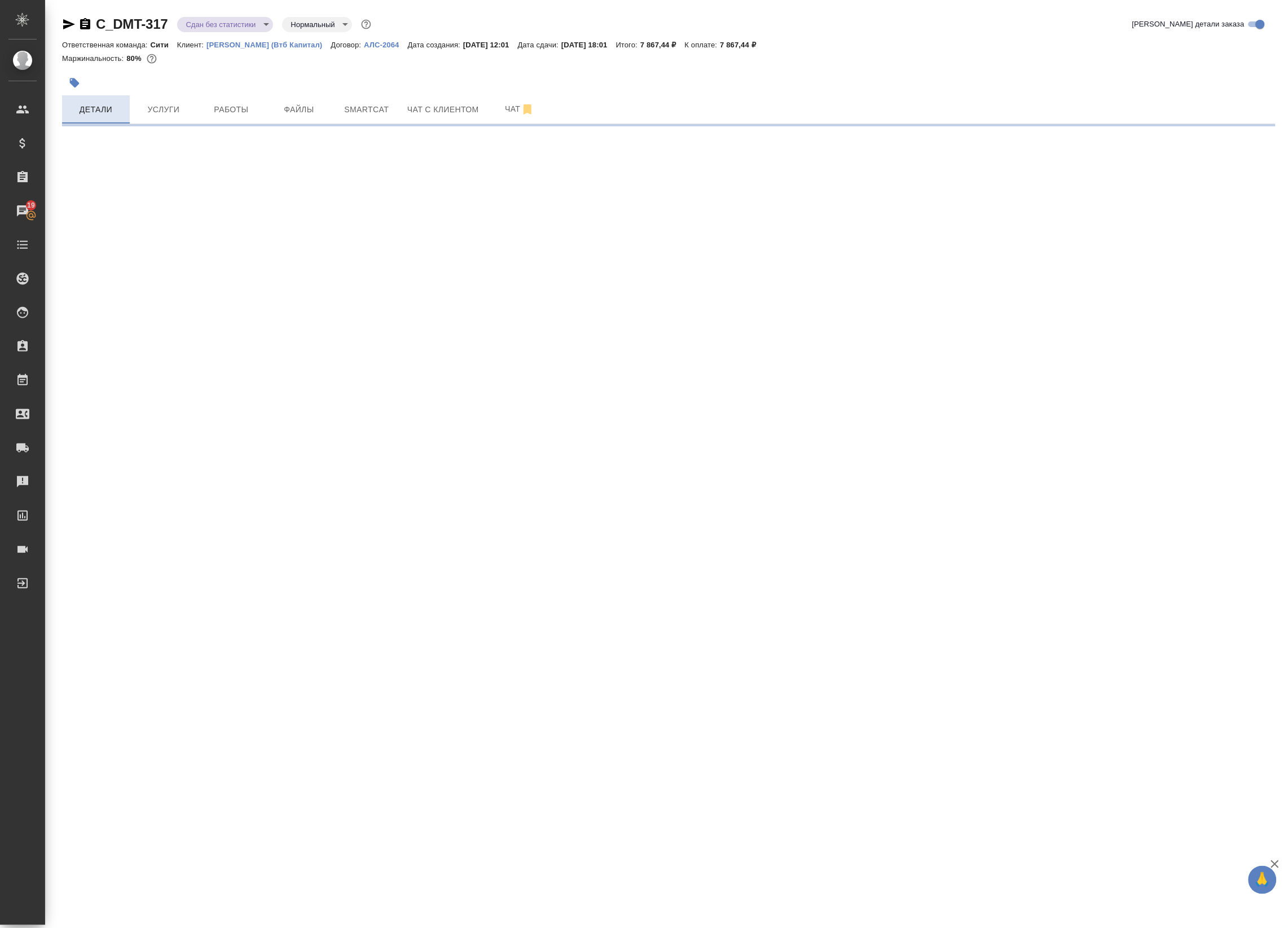
select select "RU"
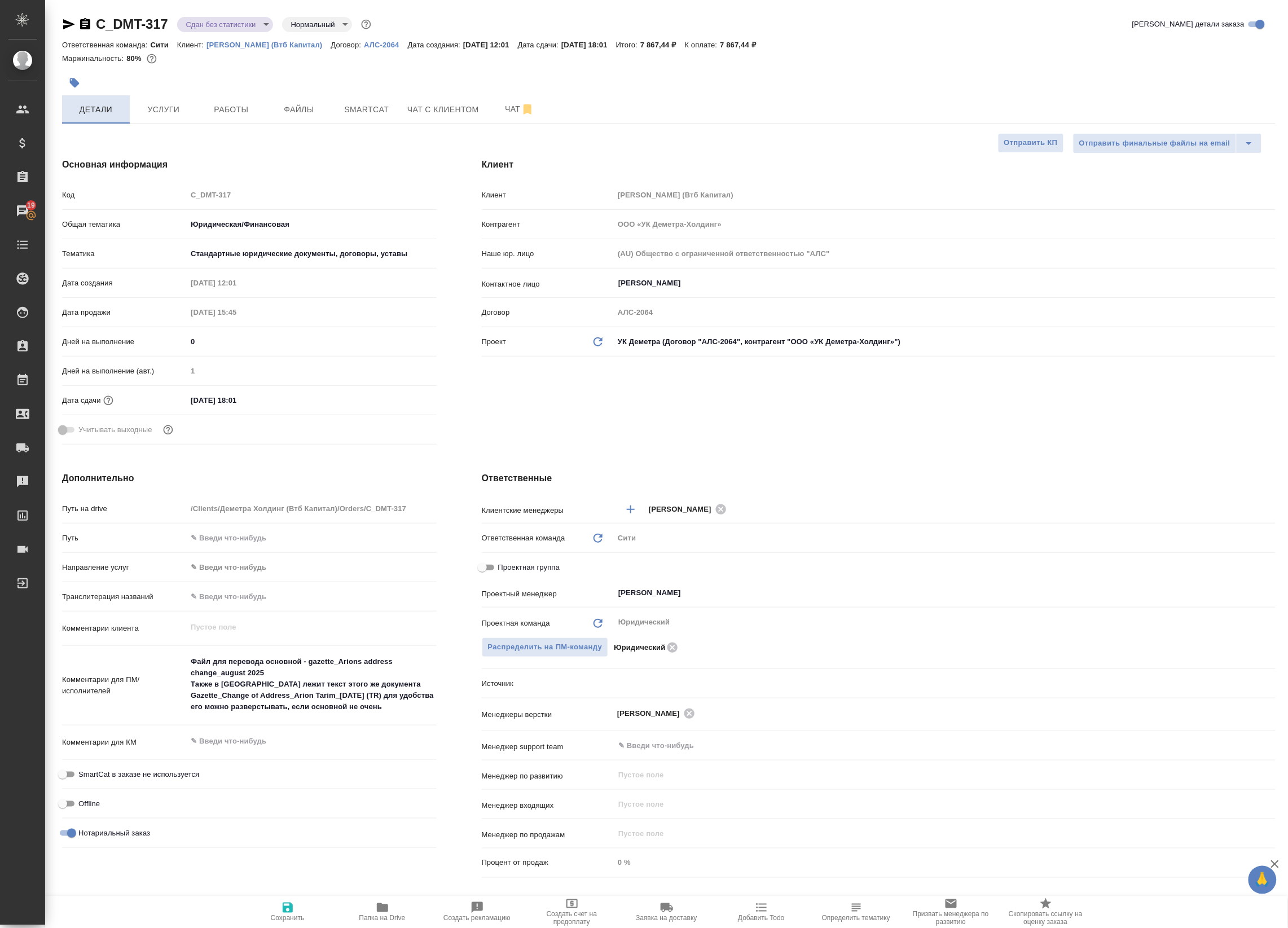
type textarea "x"
click at [206, 102] on button "Работы" at bounding box center [231, 109] width 68 height 28
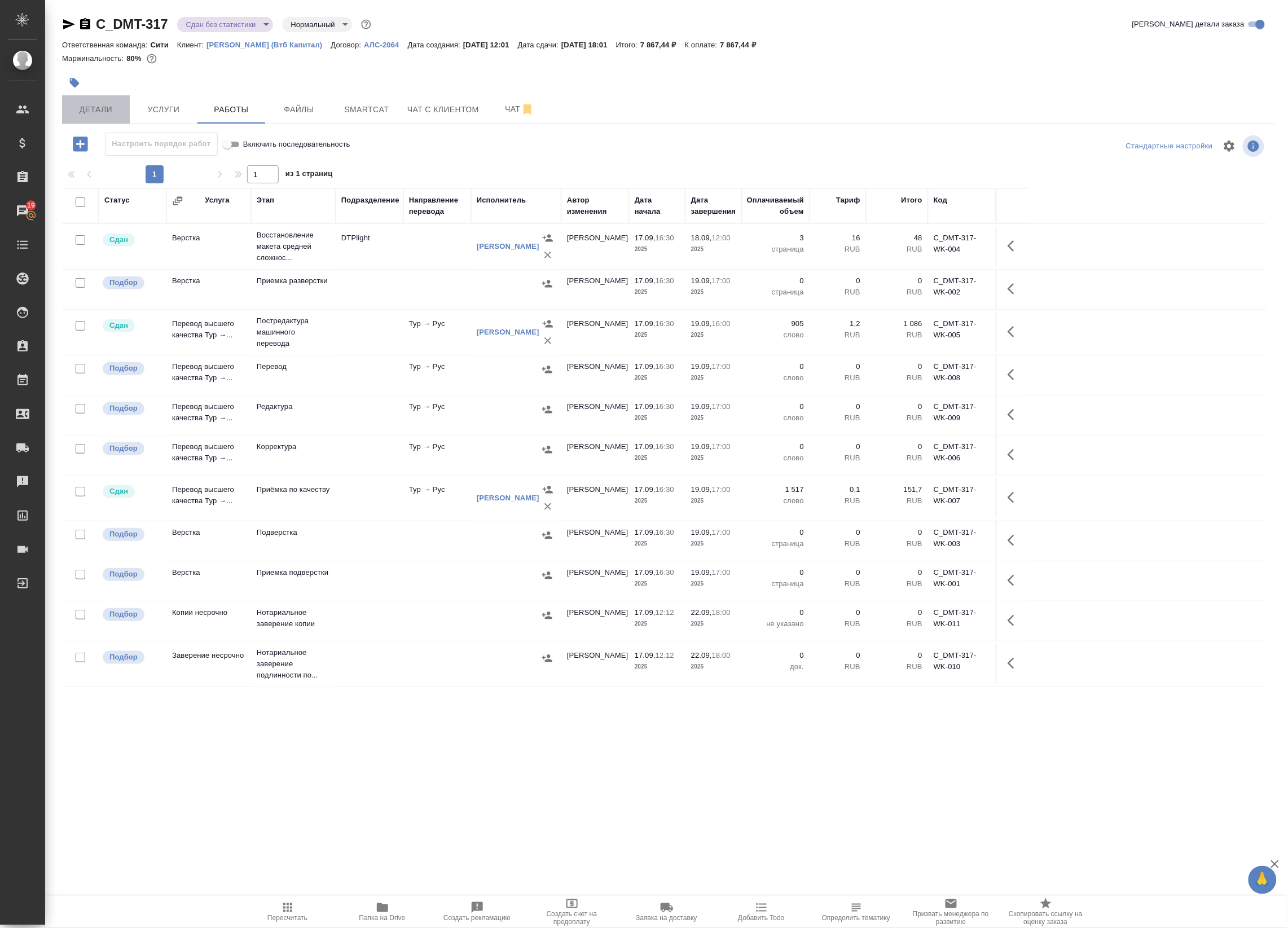
click at [89, 108] on span "Детали" at bounding box center [95, 110] width 54 height 14
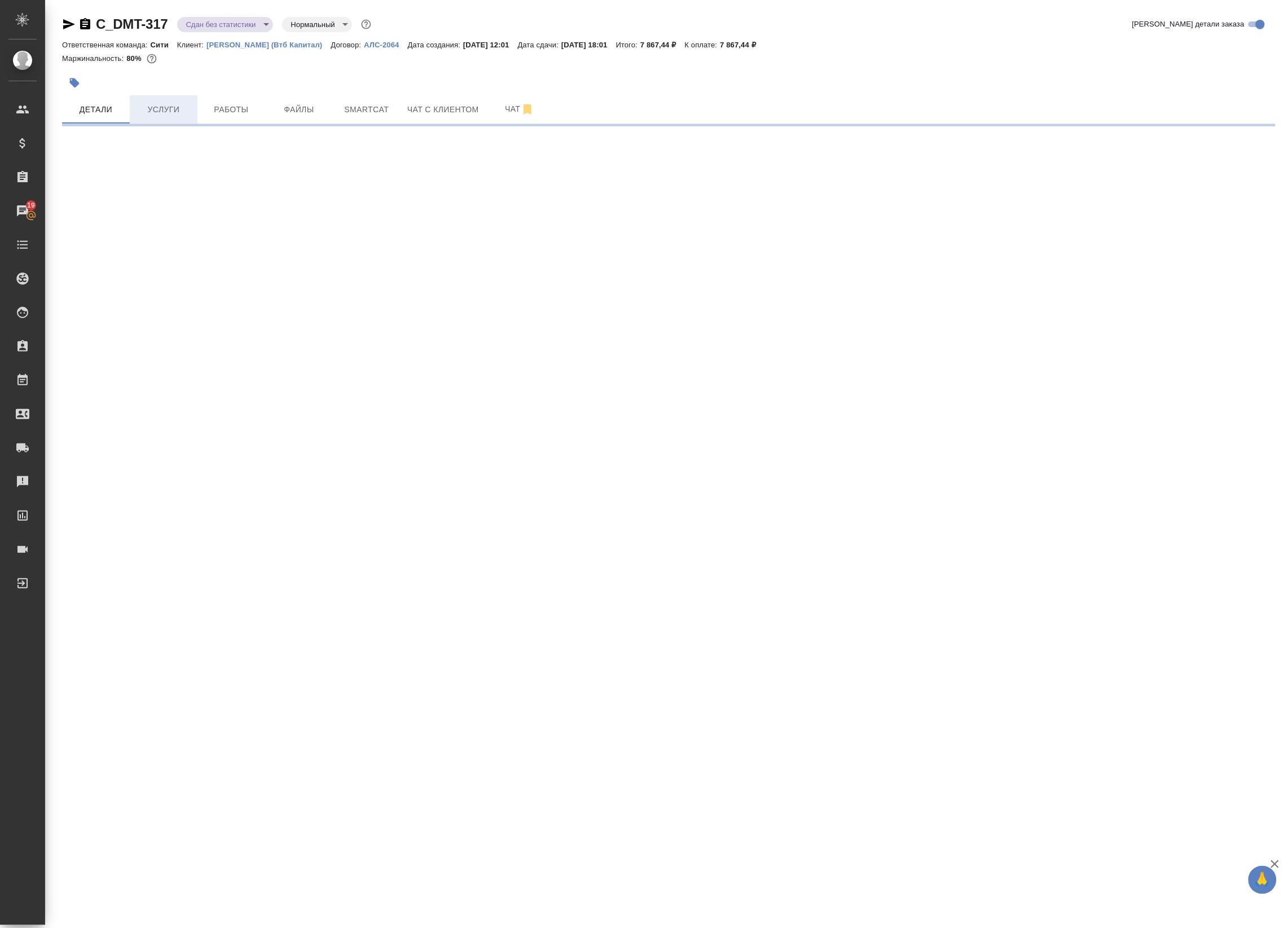
select select "RU"
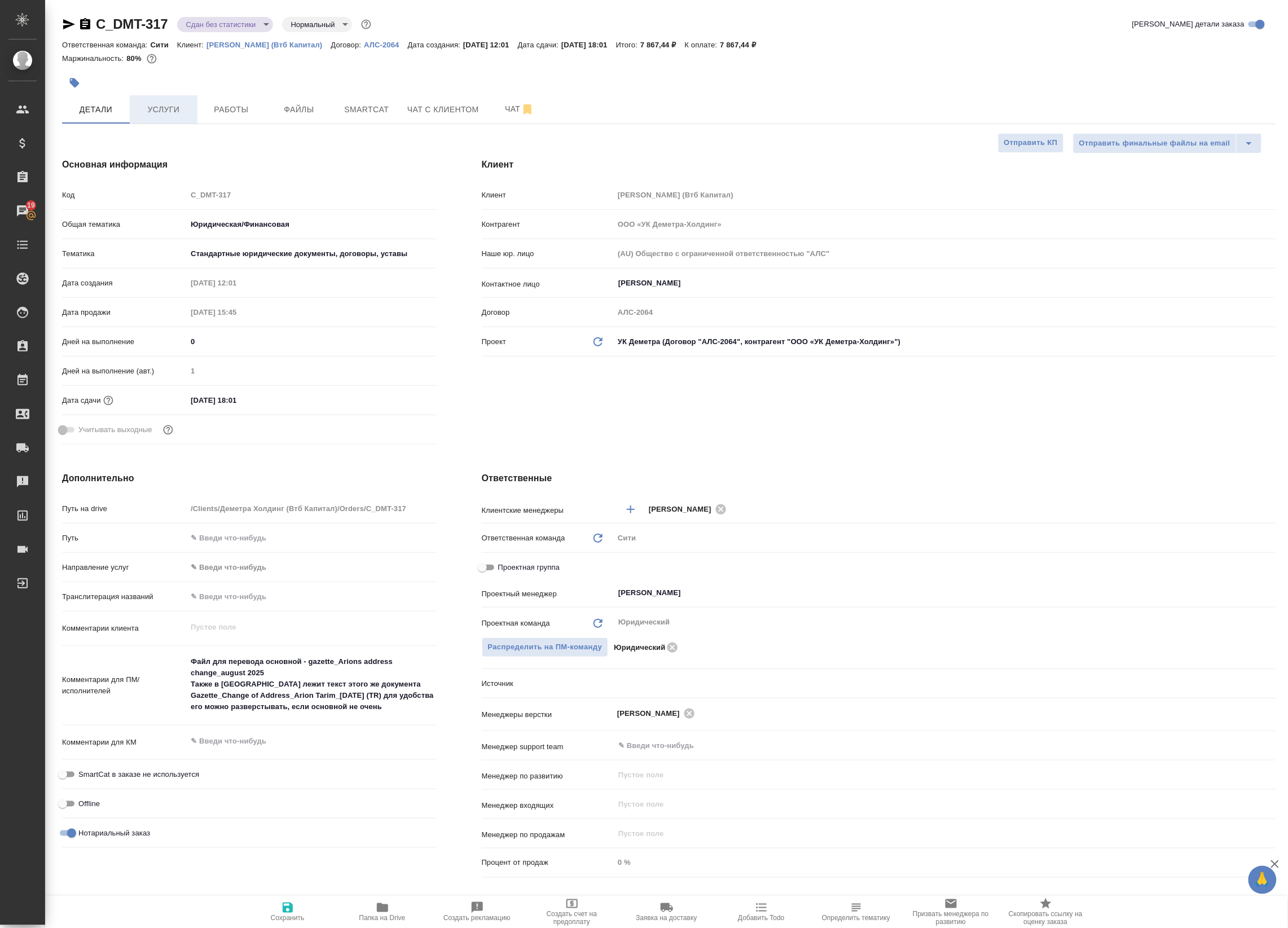
type textarea "x"
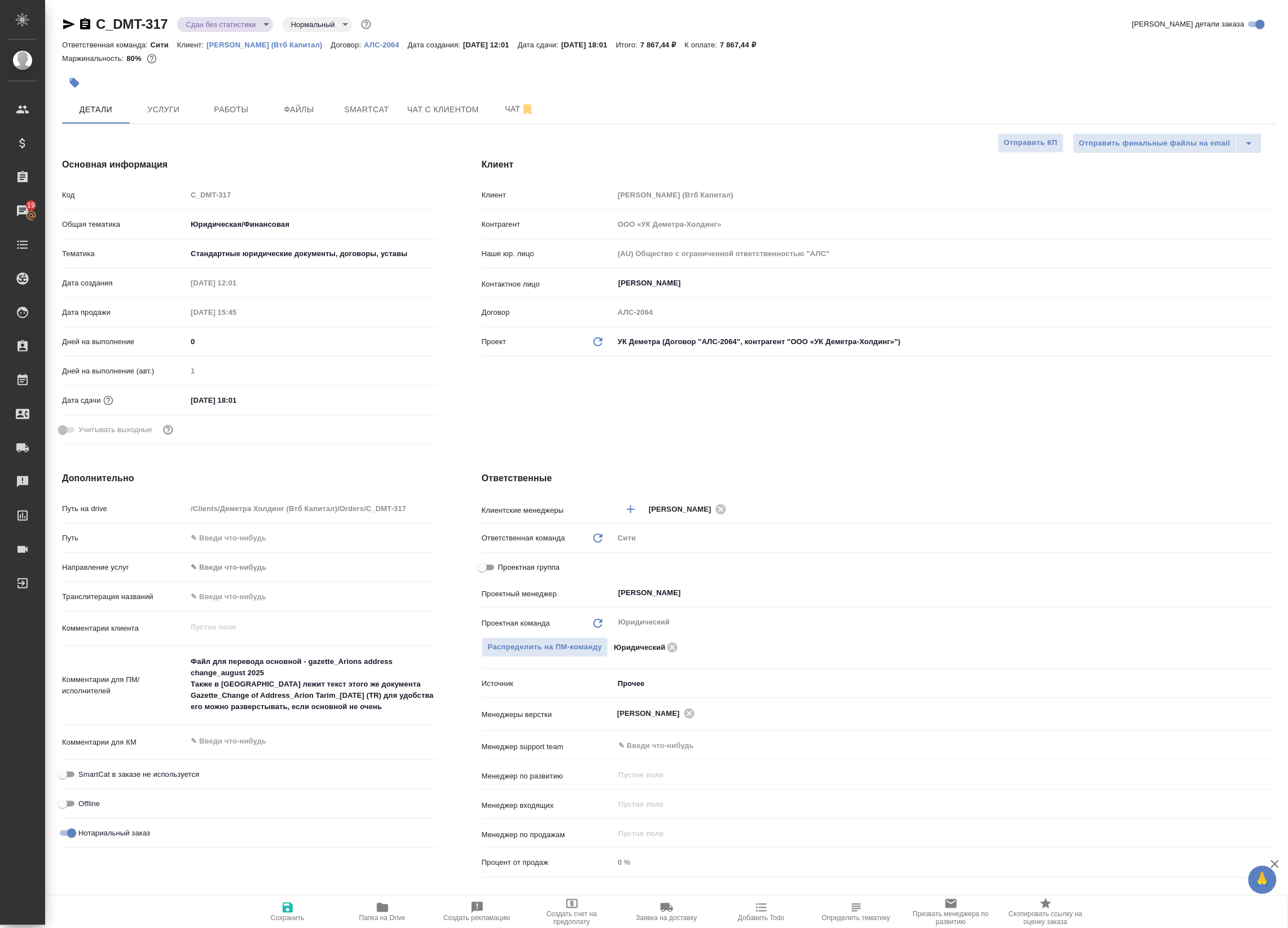
type textarea "x"
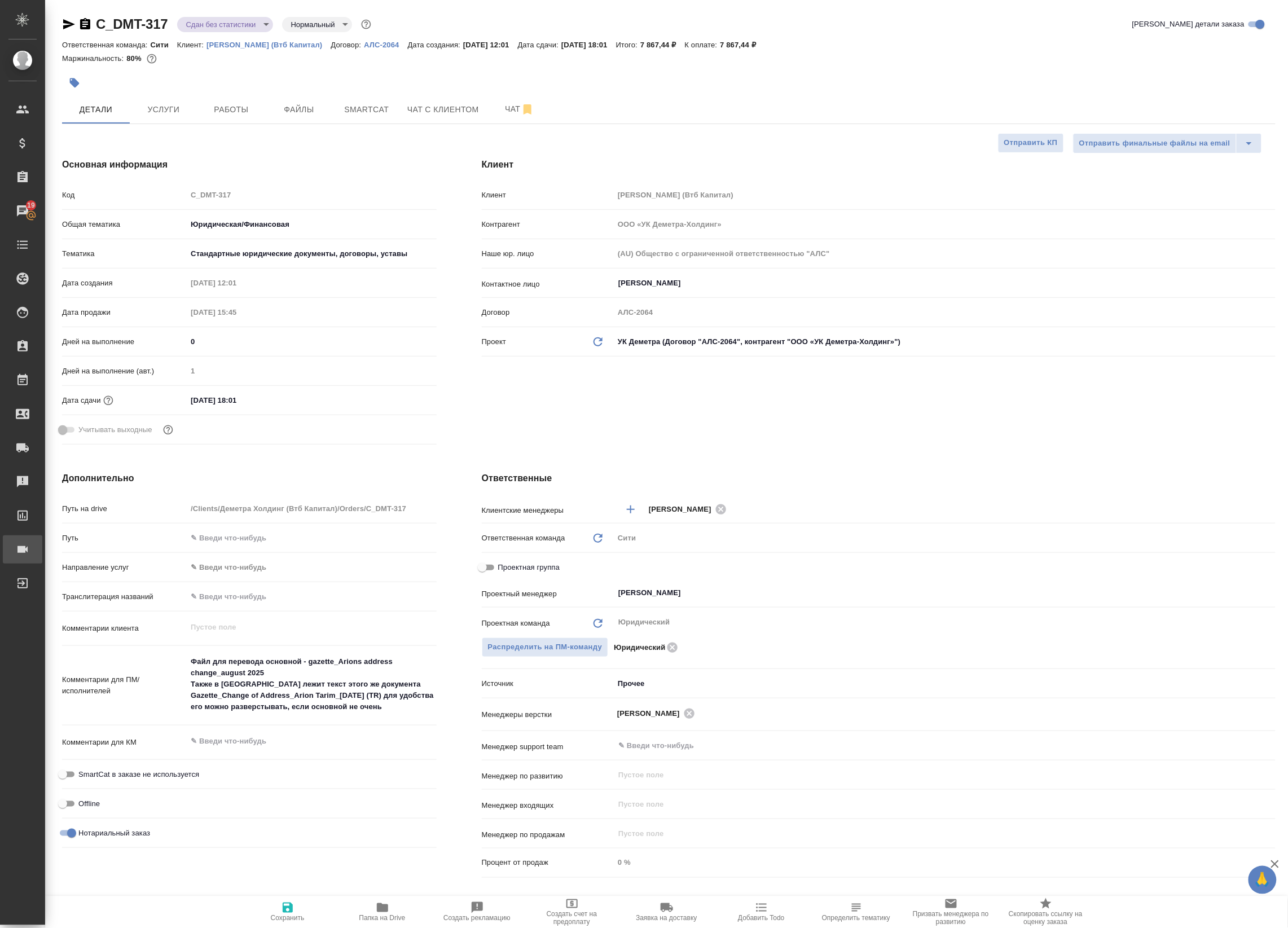
type textarea "x"
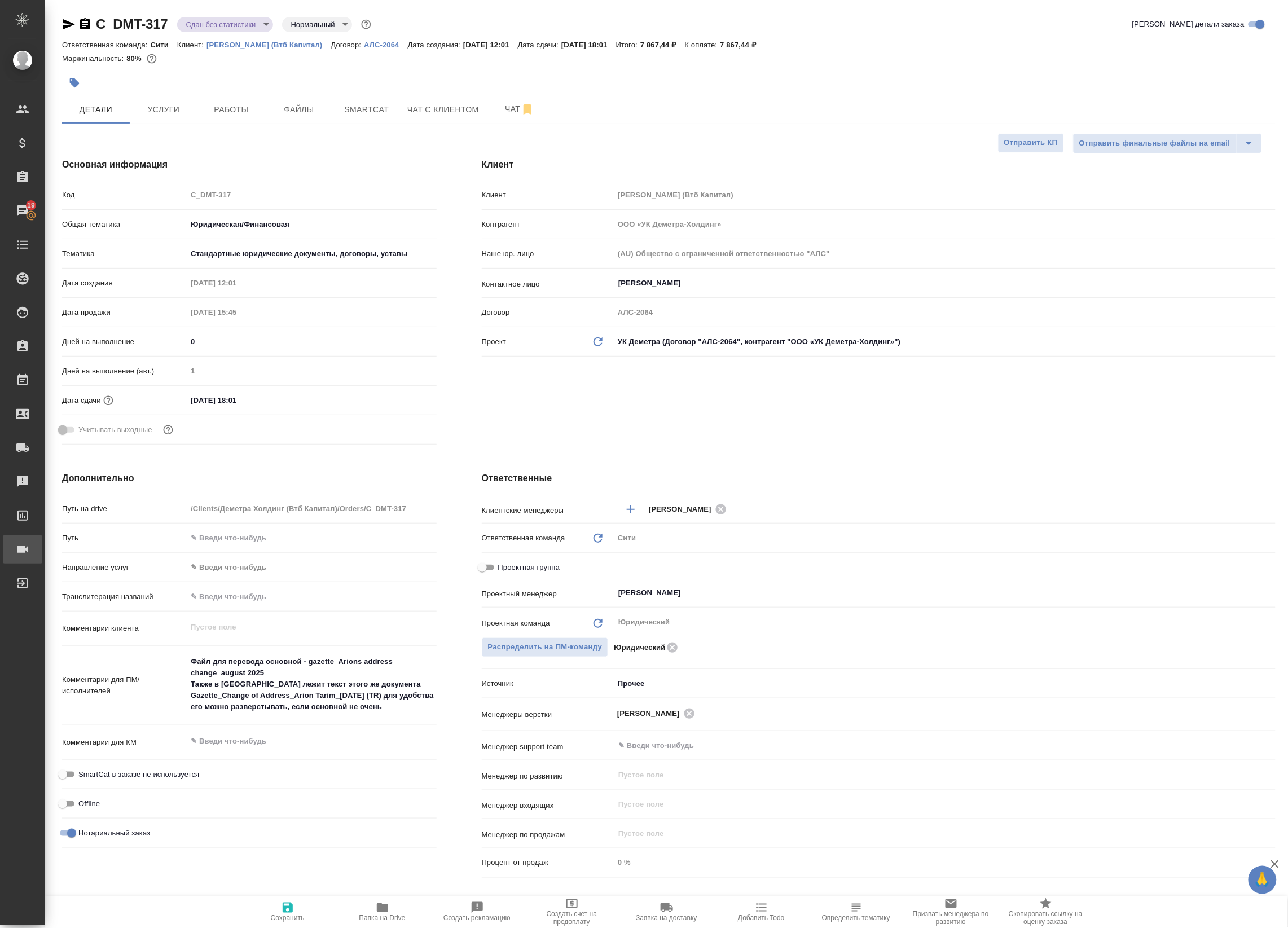
type textarea "x"
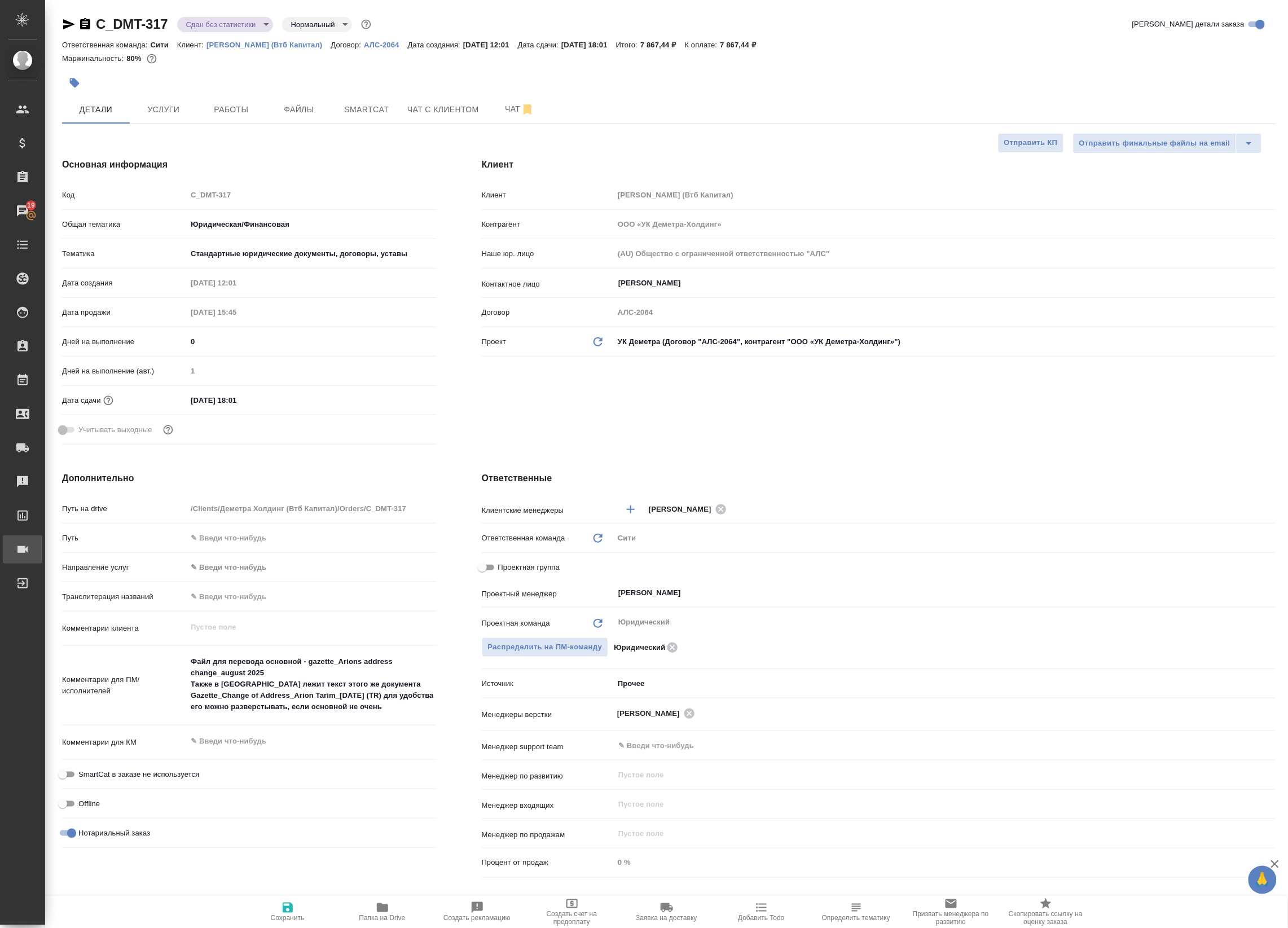
type textarea "x"
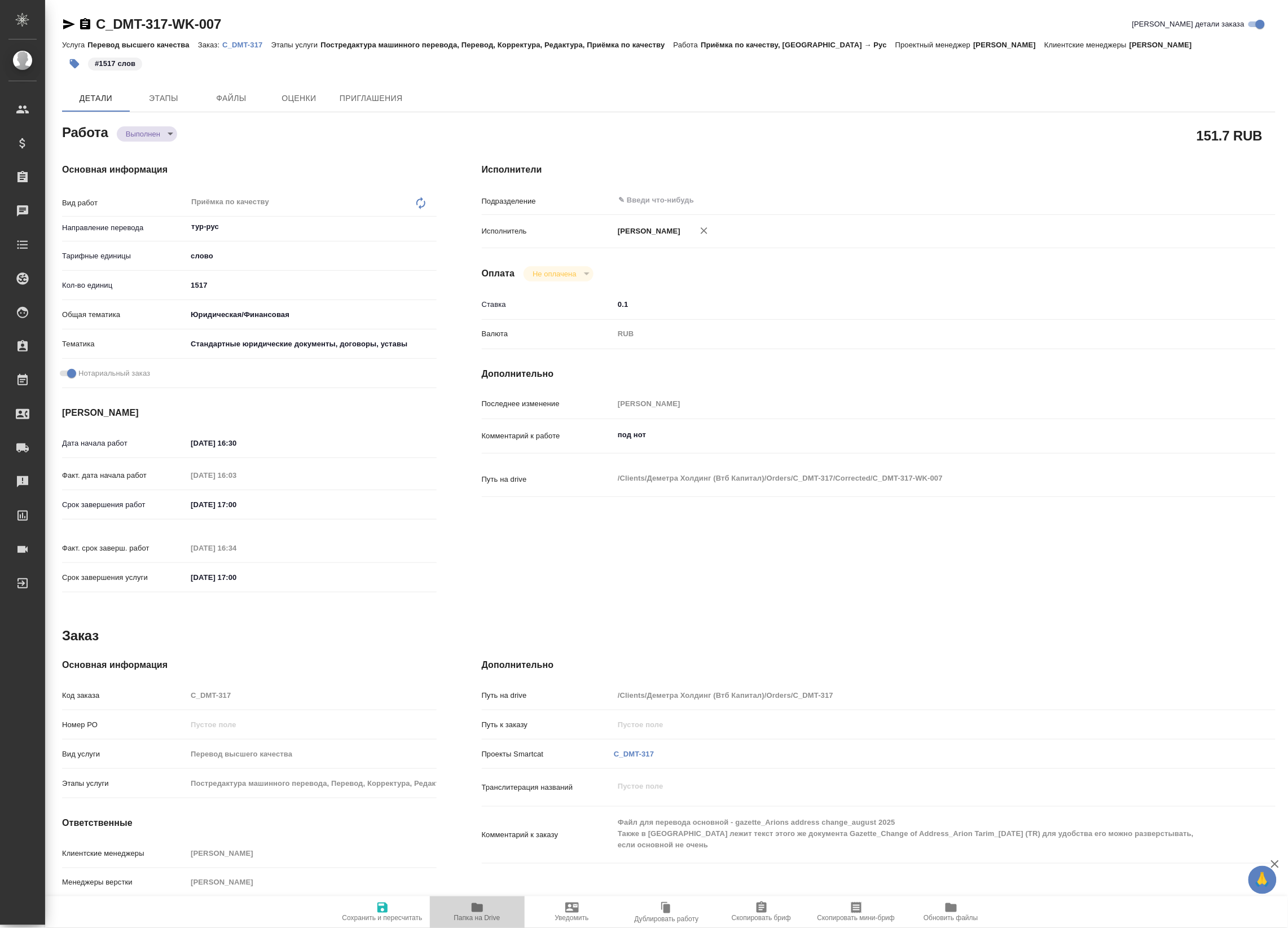
click at [464, 901] on span "Папка на Drive" at bounding box center [477, 911] width 82 height 21
type textarea "x"
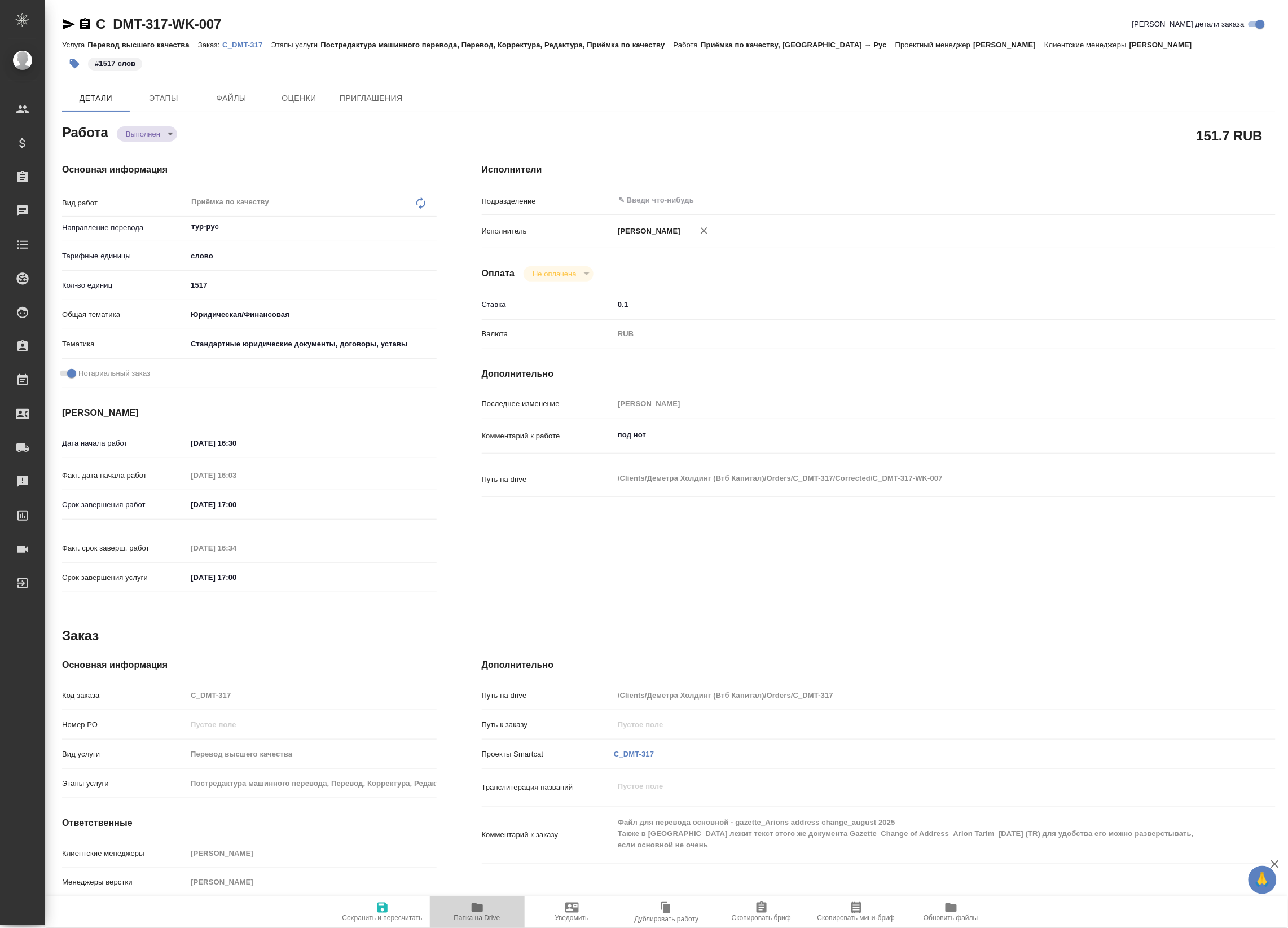
type textarea "x"
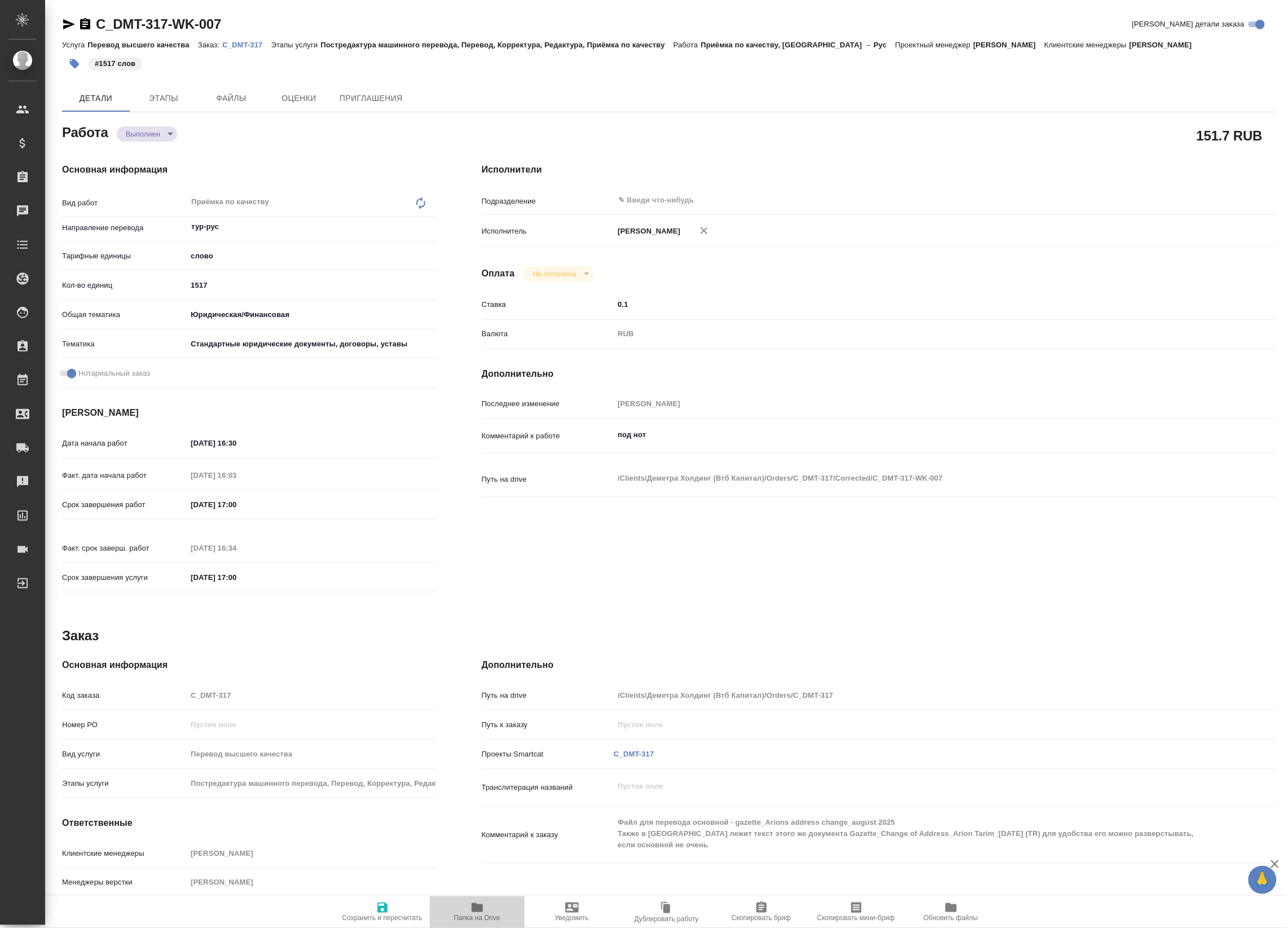
type textarea "x"
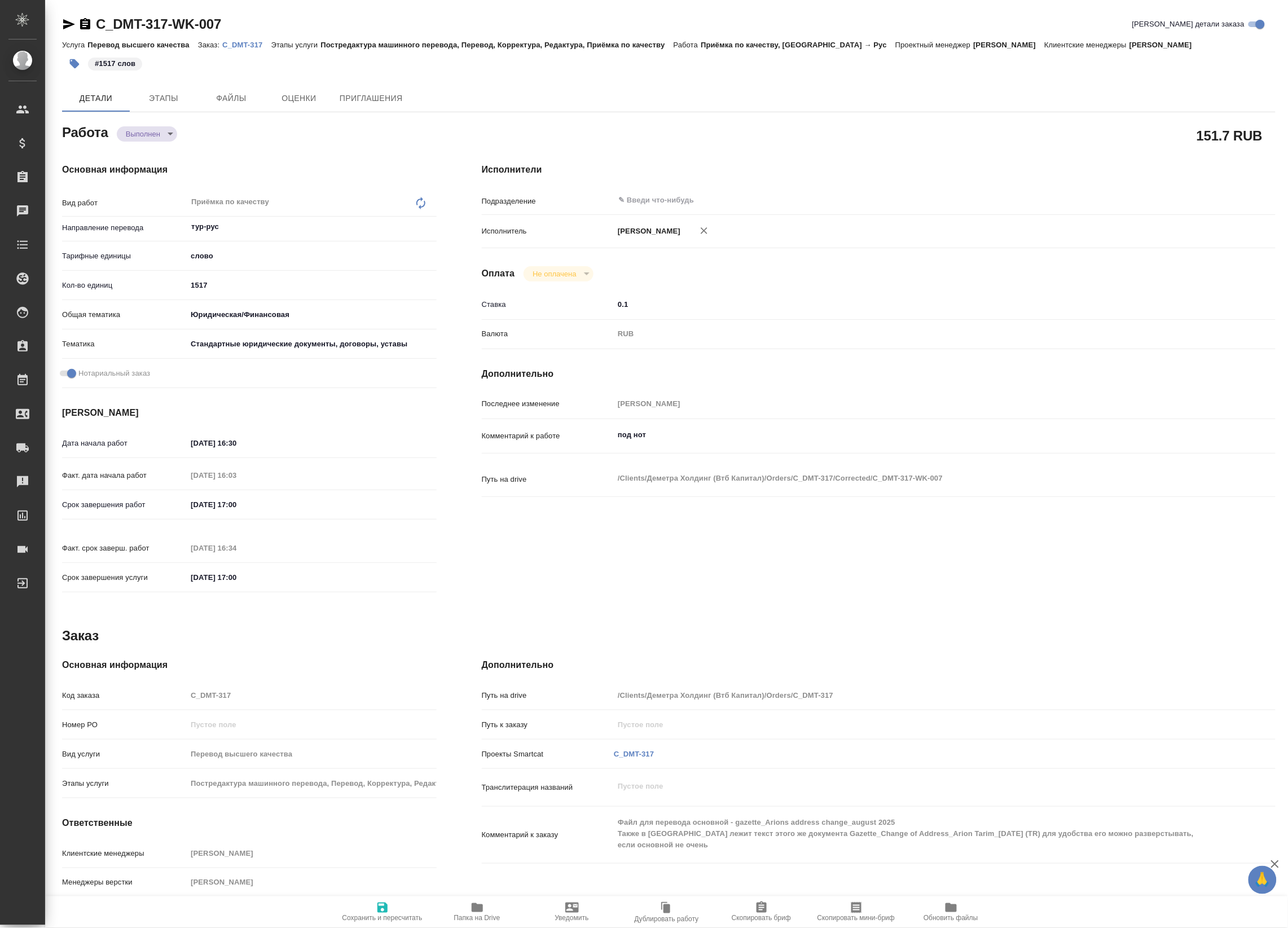
type textarea "x"
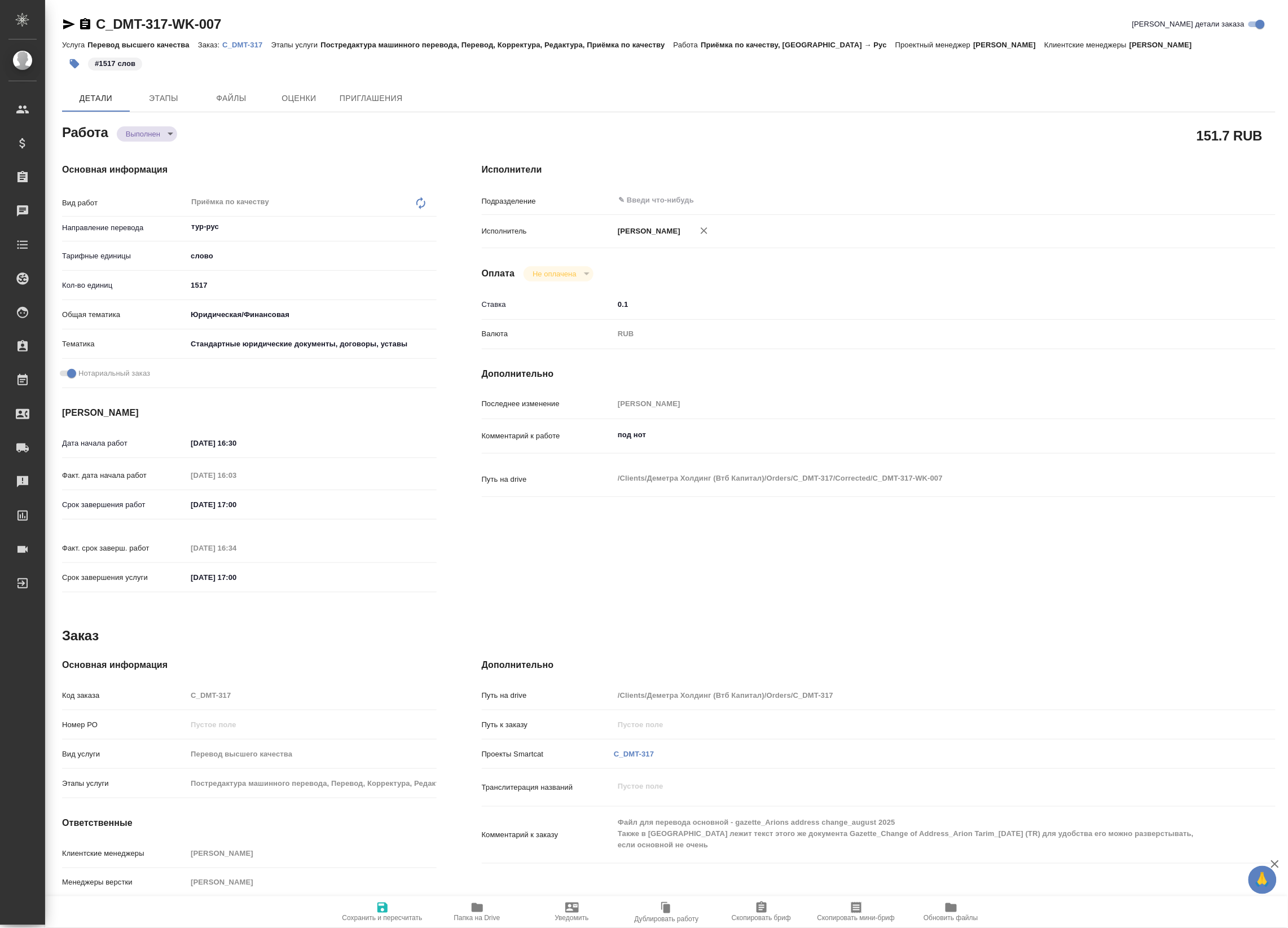
type textarea "x"
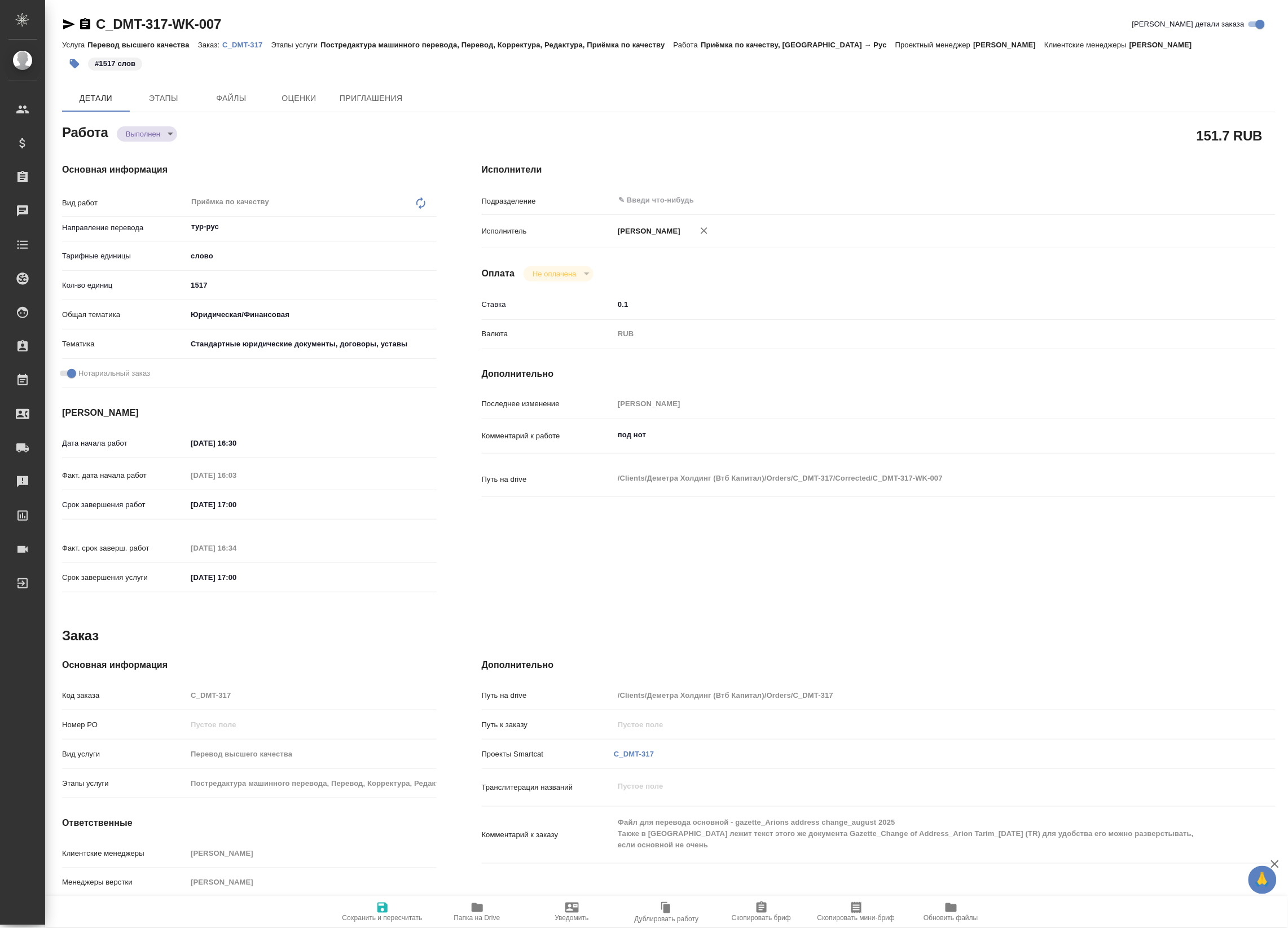
type textarea "x"
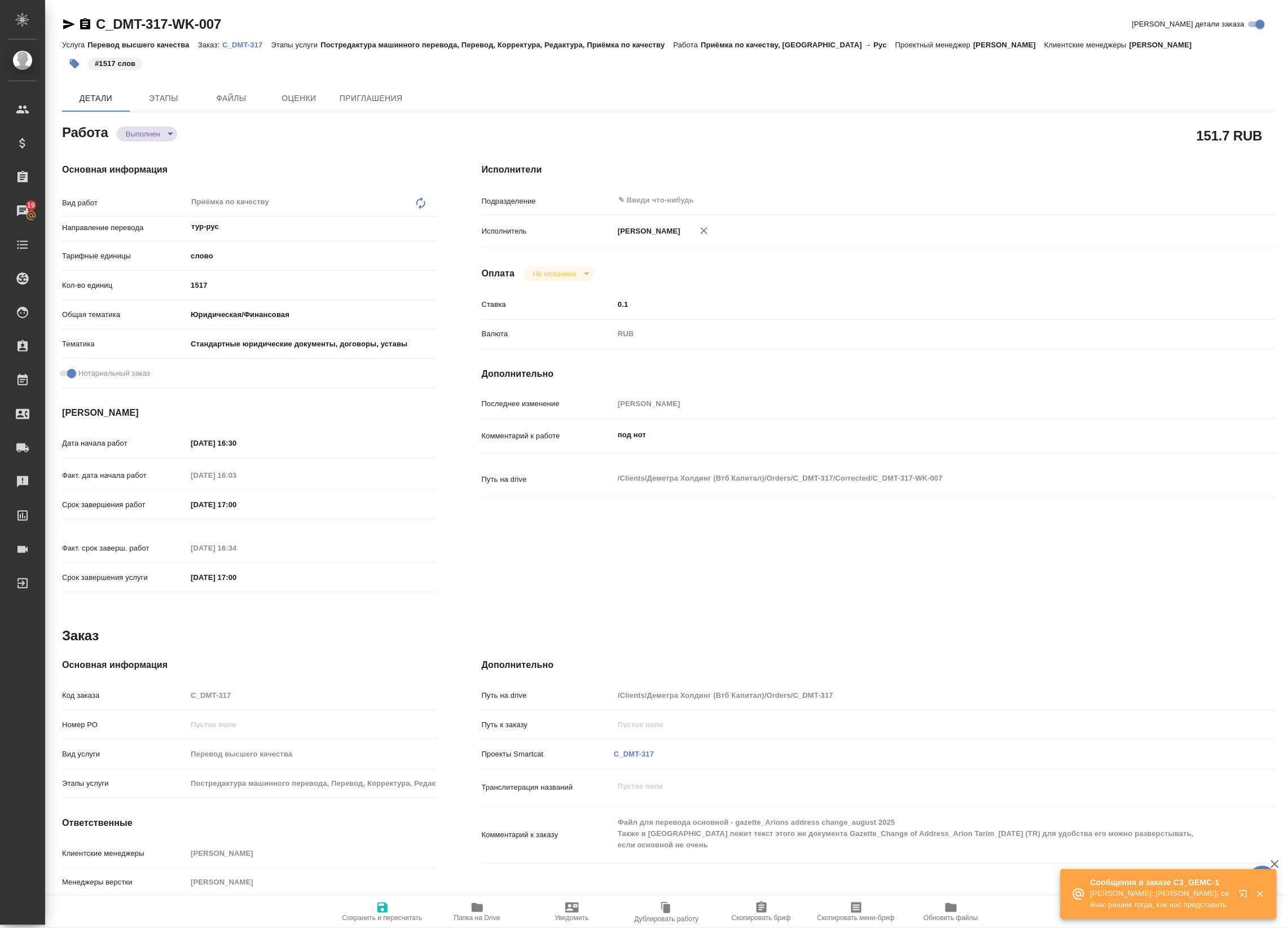
type textarea "x"
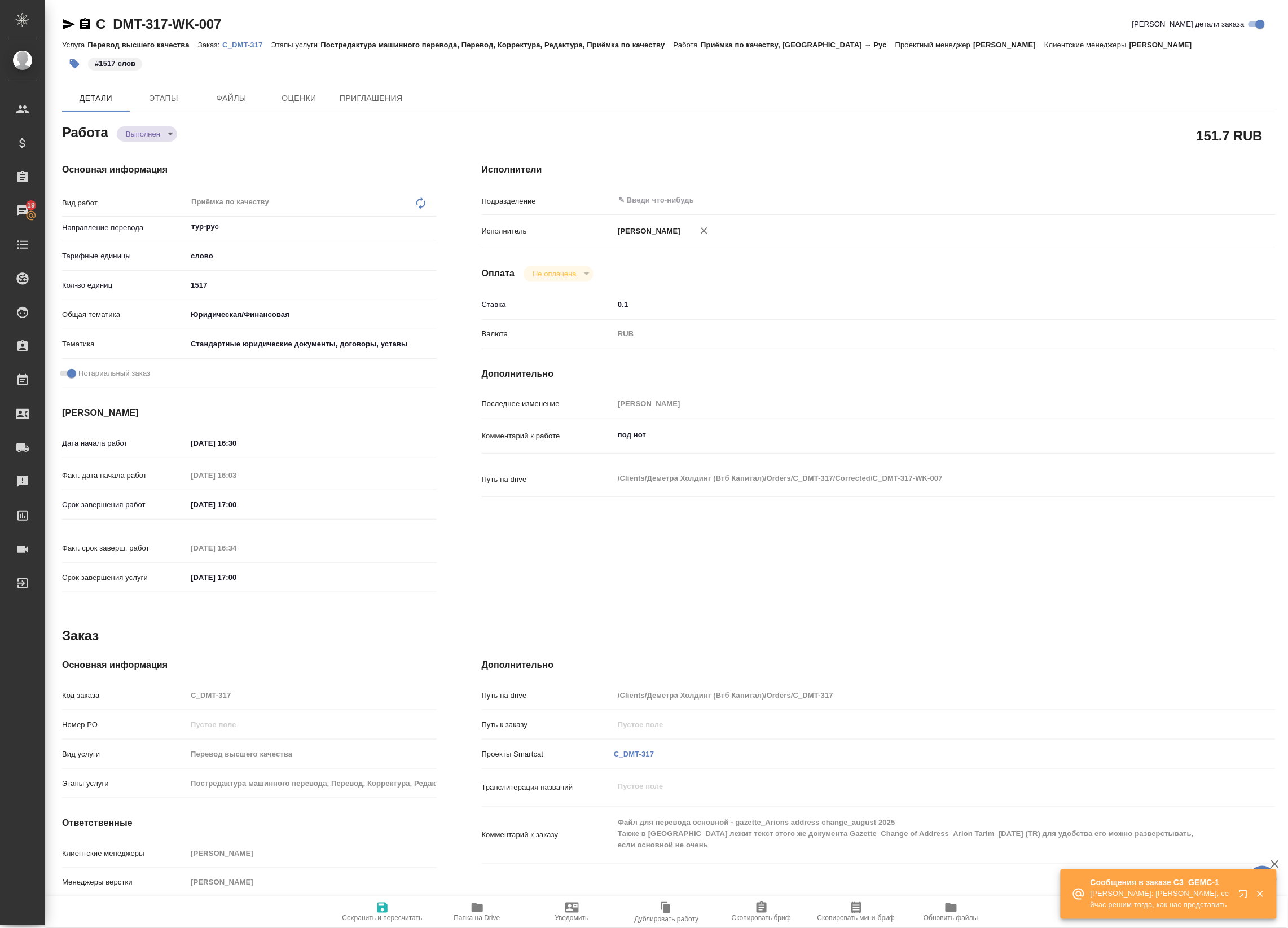
type textarea "x"
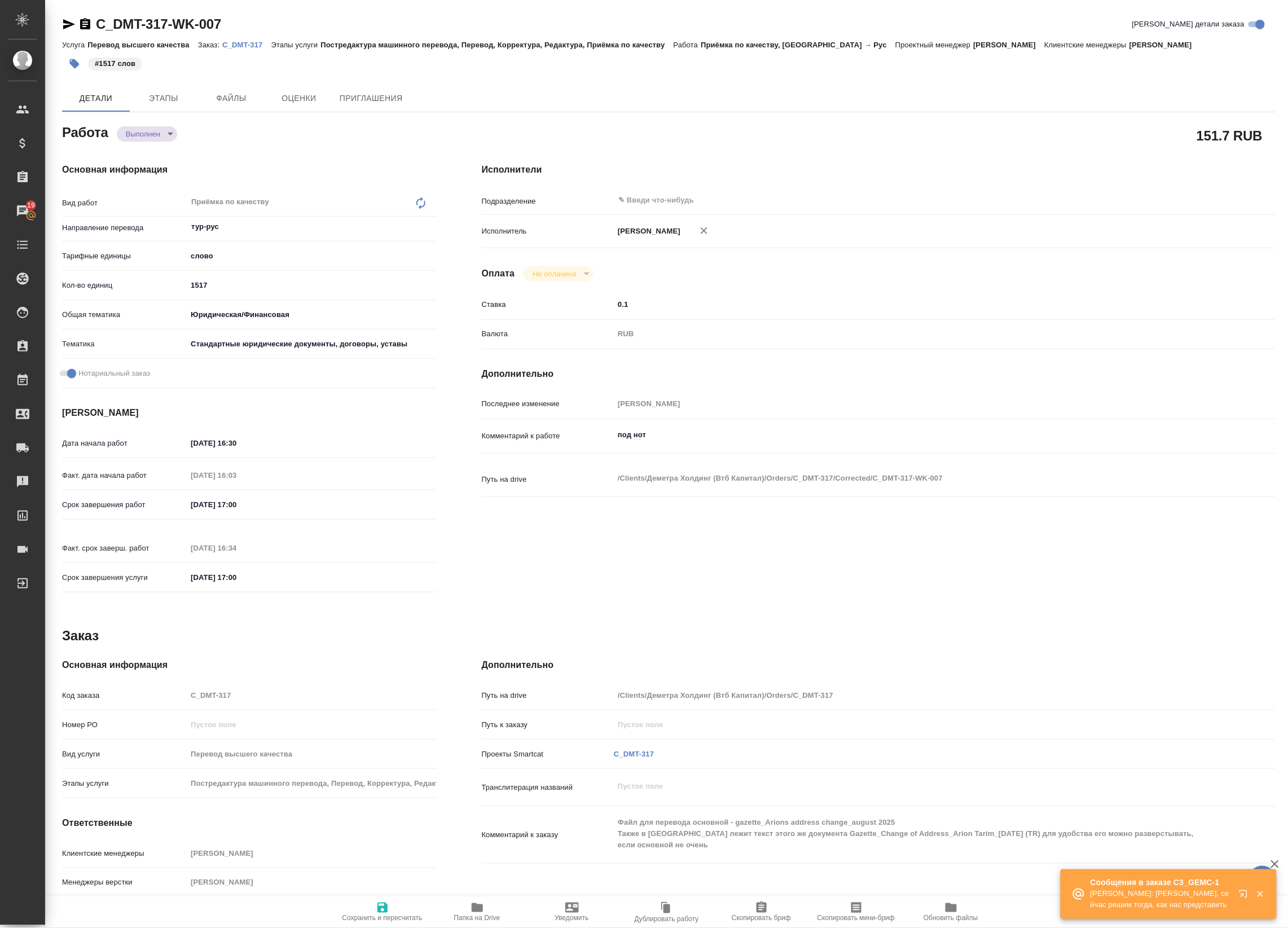
type textarea "x"
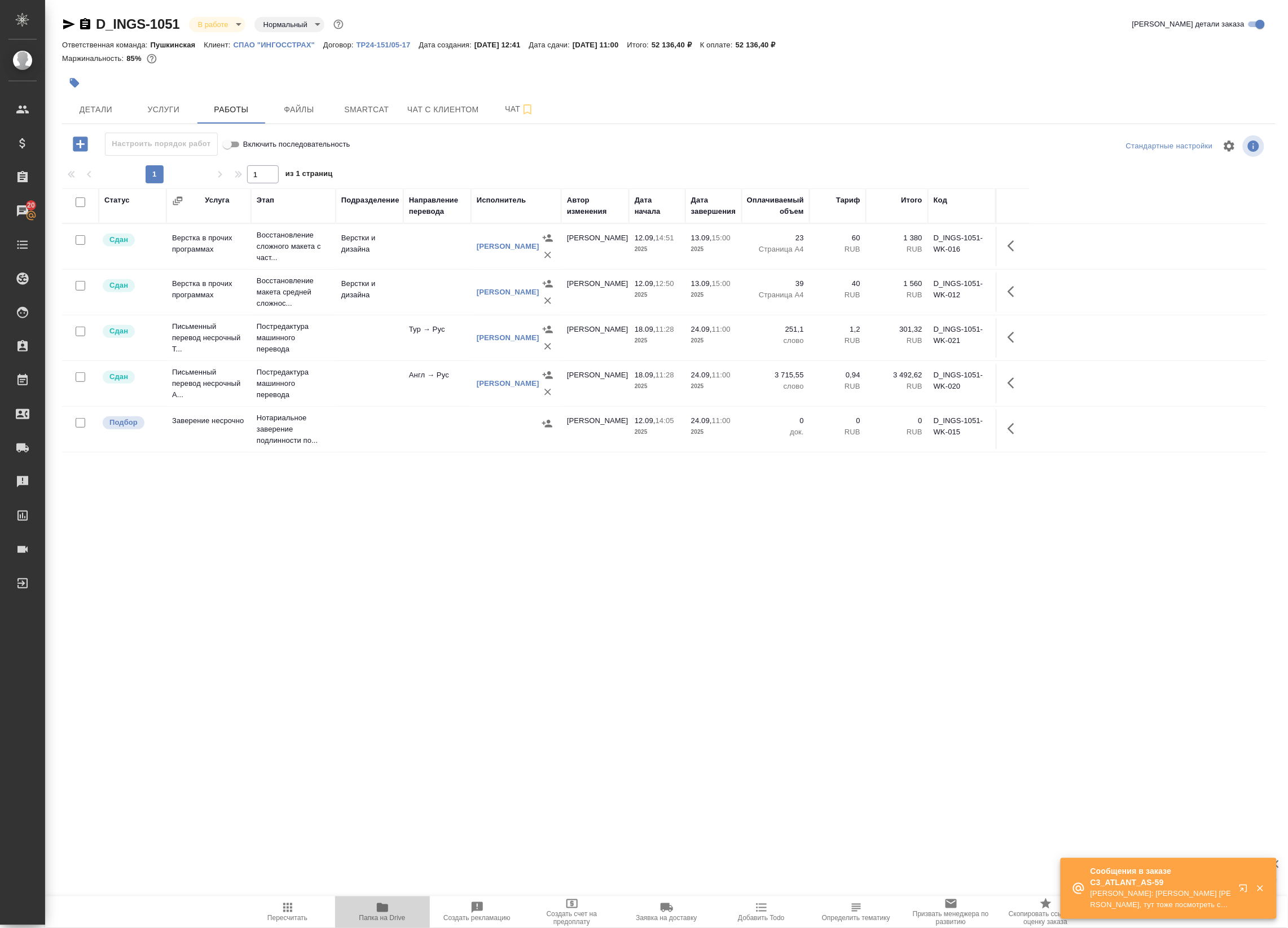
click at [387, 916] on span "Папка на Drive" at bounding box center [382, 918] width 47 height 8
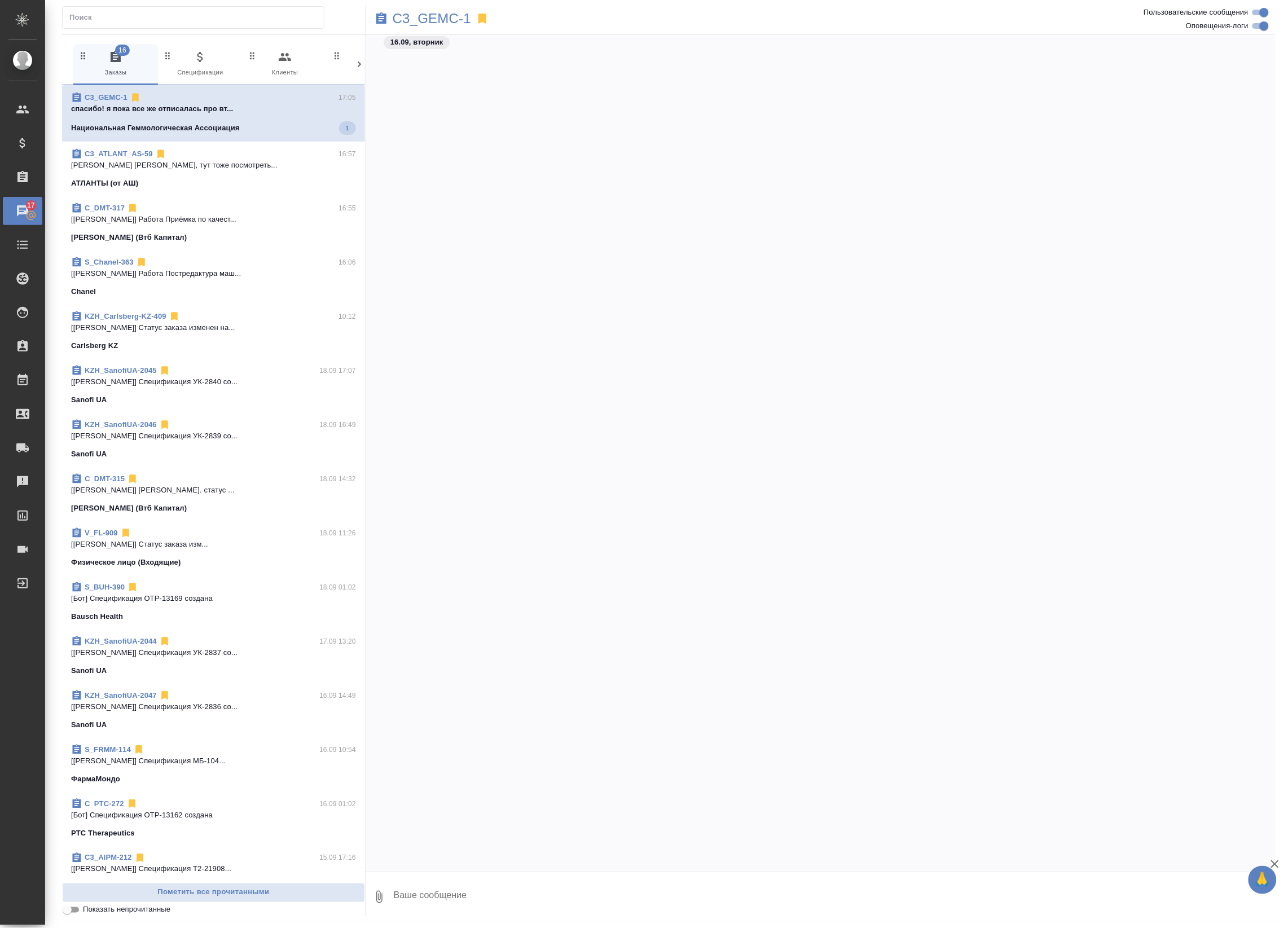
scroll to position [3495, 0]
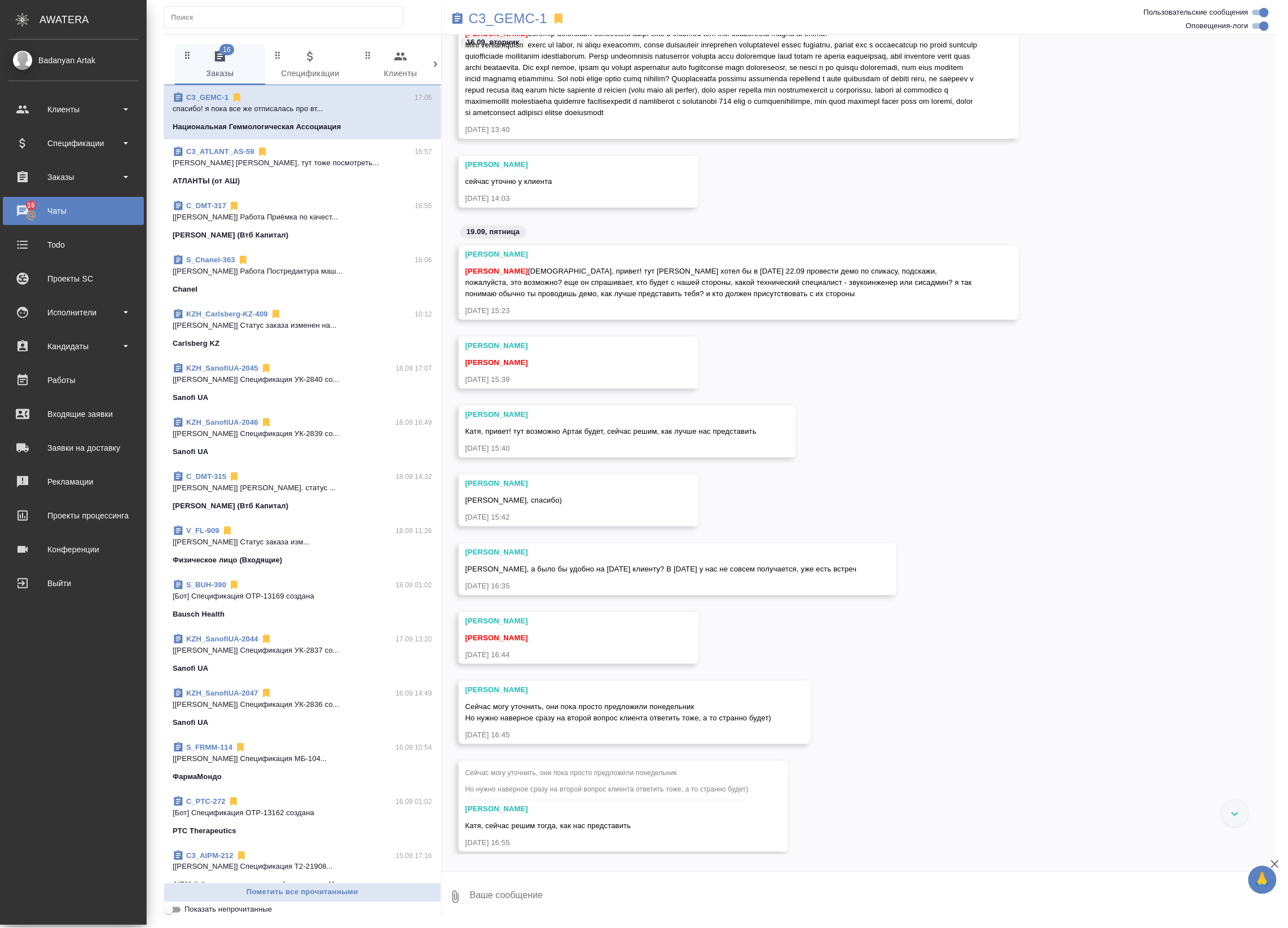
scroll to position [1783, 0]
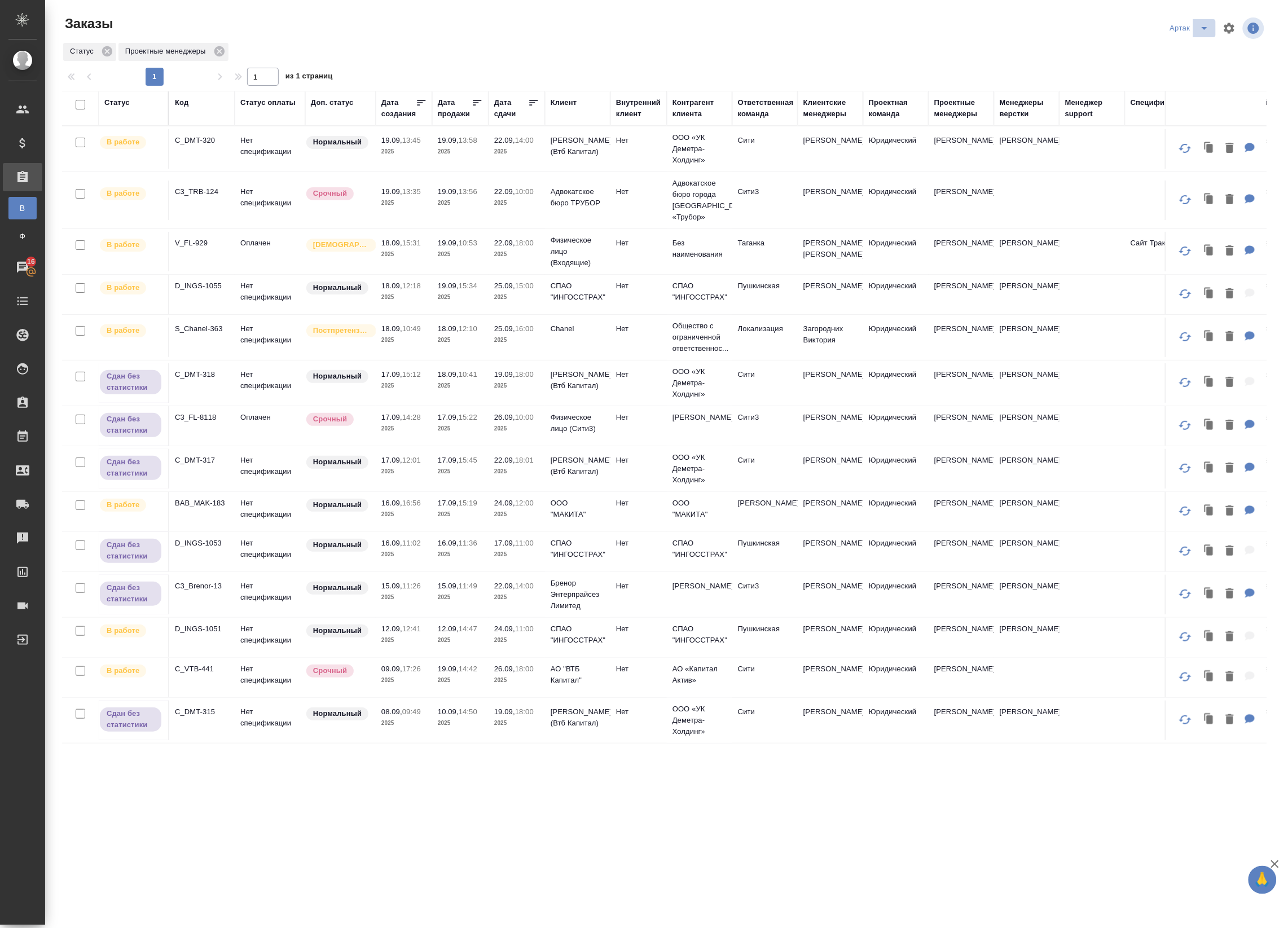
click at [1204, 27] on icon "split button" at bounding box center [1204, 28] width 14 height 14
click at [1193, 51] on li "leagal" at bounding box center [1192, 51] width 49 height 18
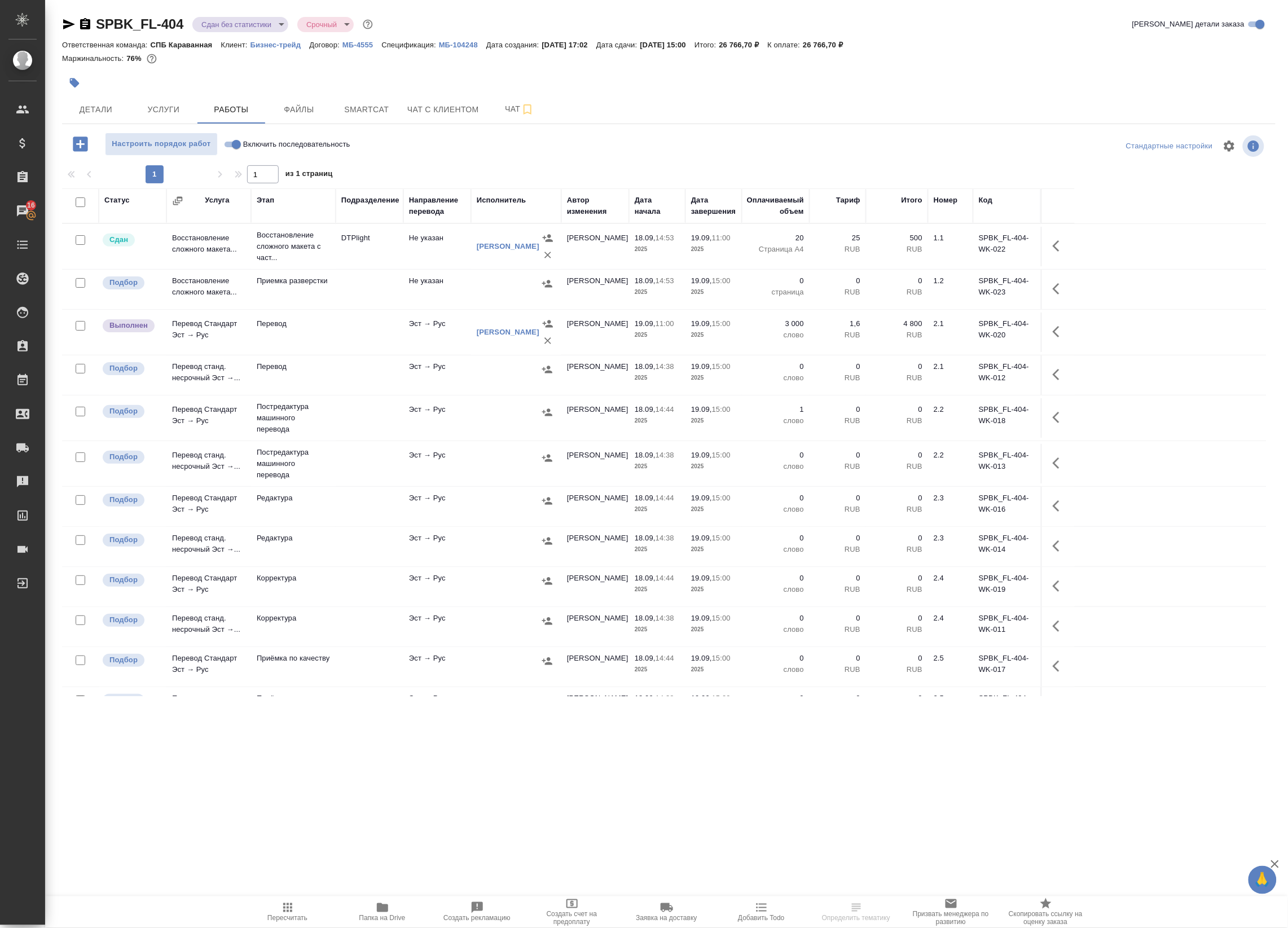
click at [82, 204] on input "checkbox" at bounding box center [80, 202] width 10 height 10
checkbox input "true"
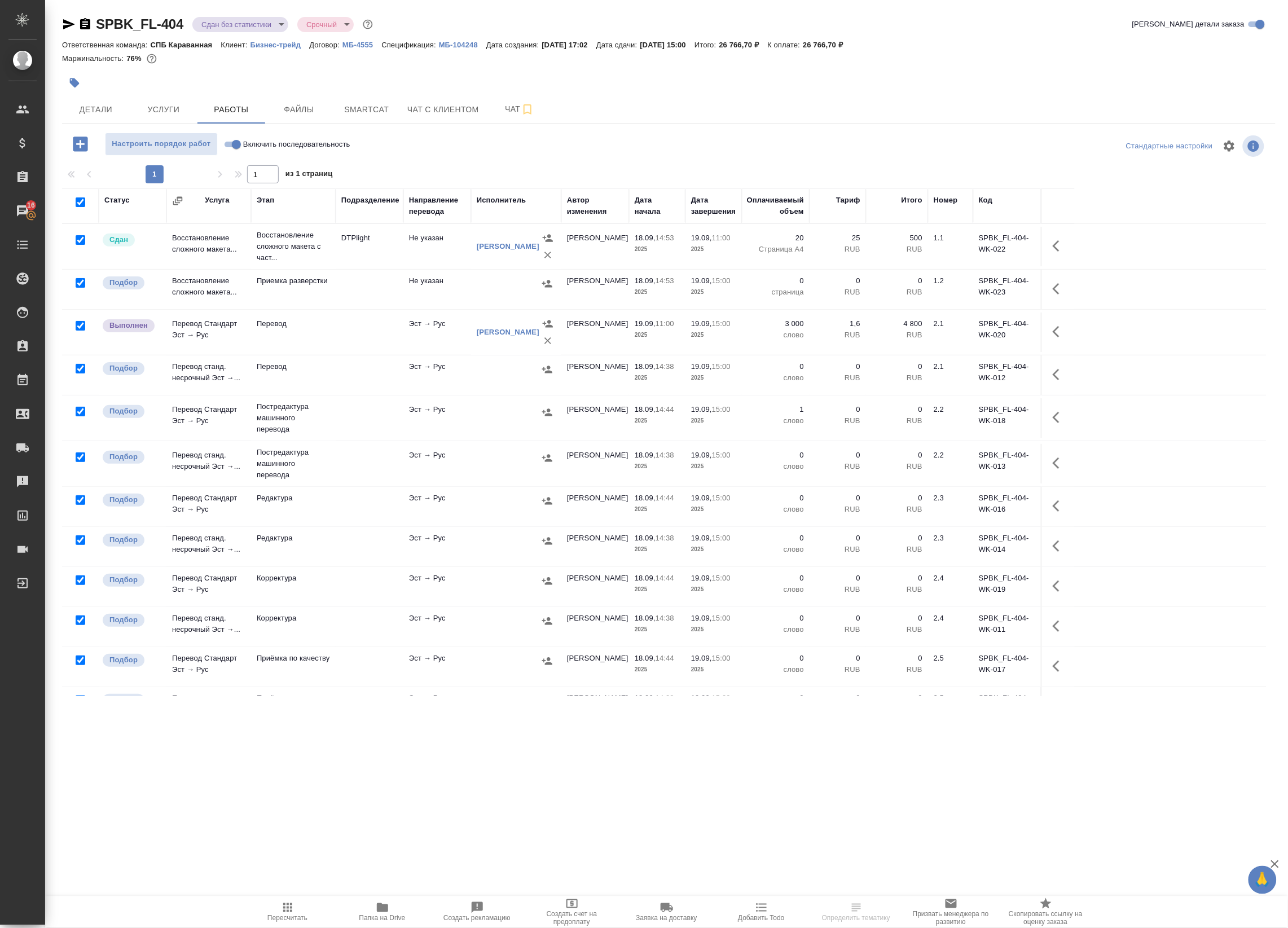
checkbox input "true"
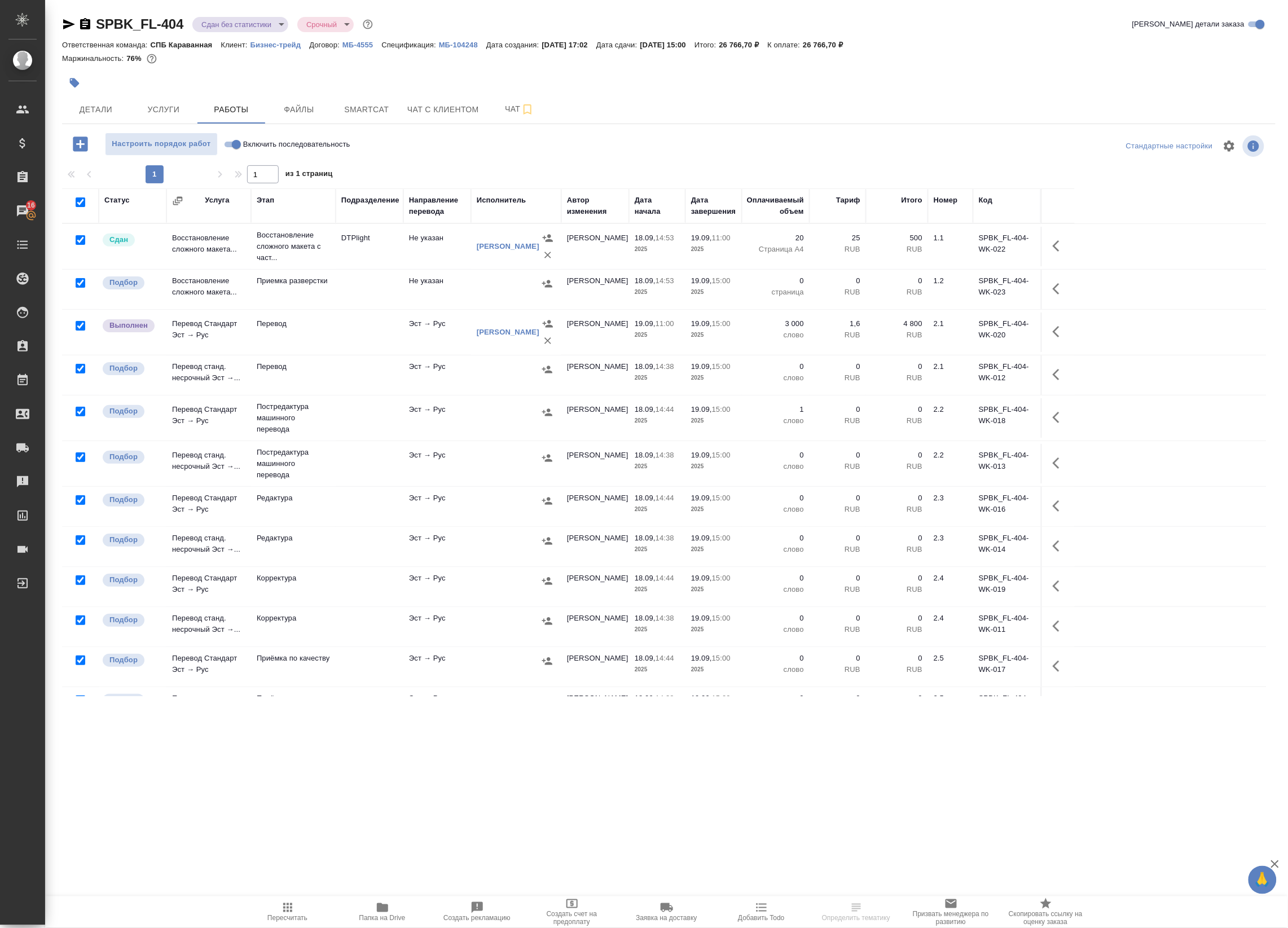
checkbox input "true"
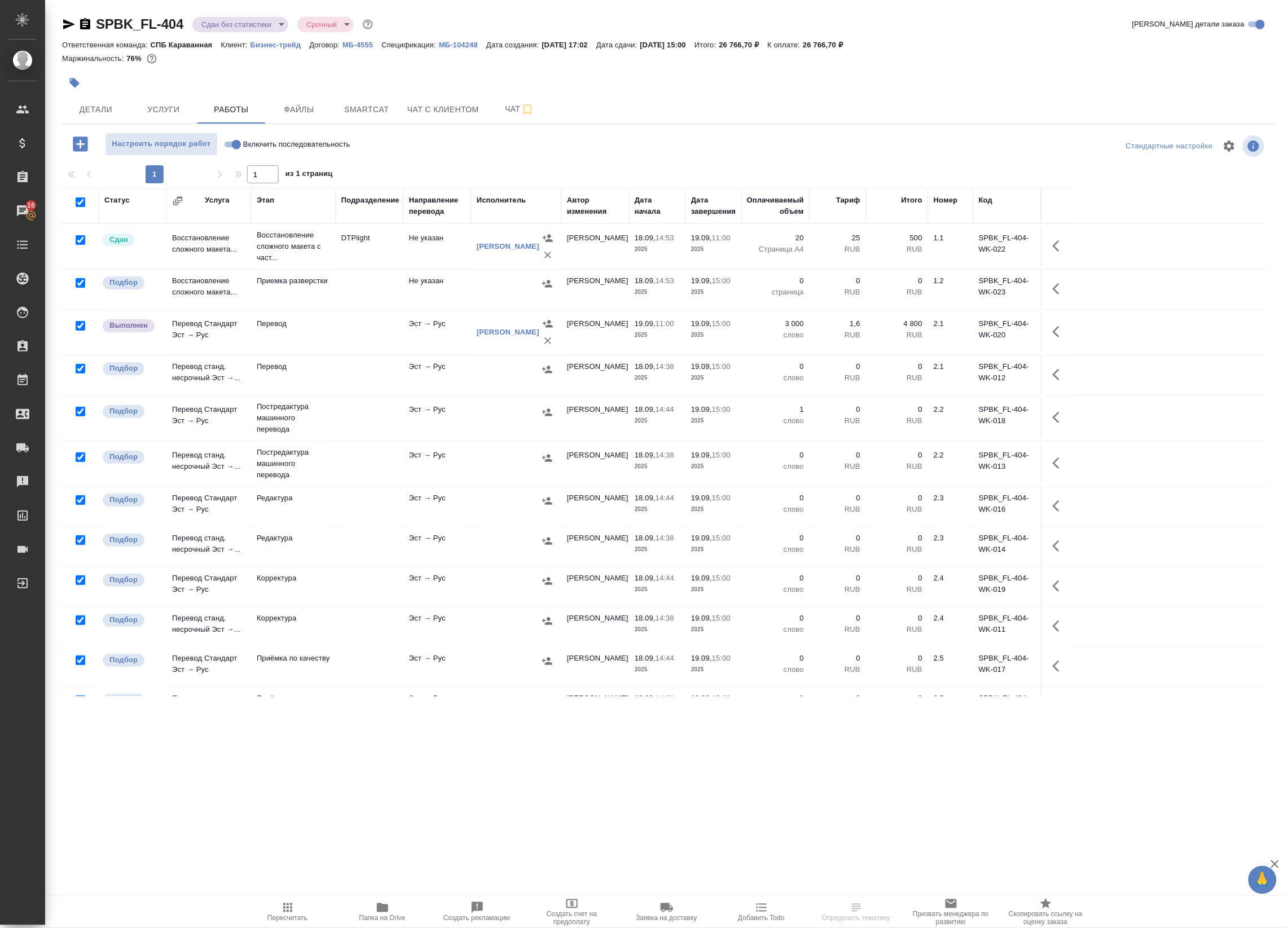
checkbox input "true"
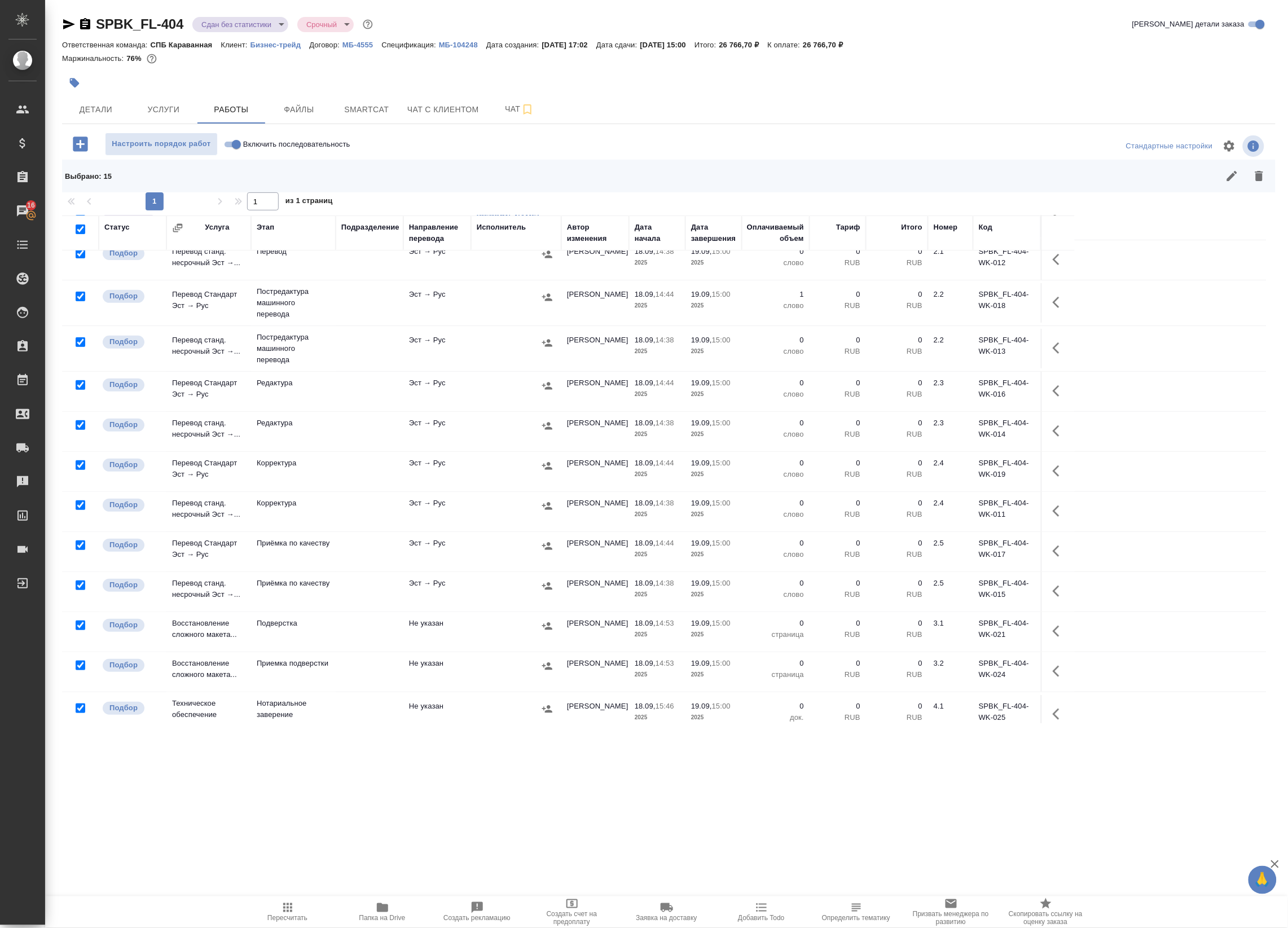
scroll to position [159, 0]
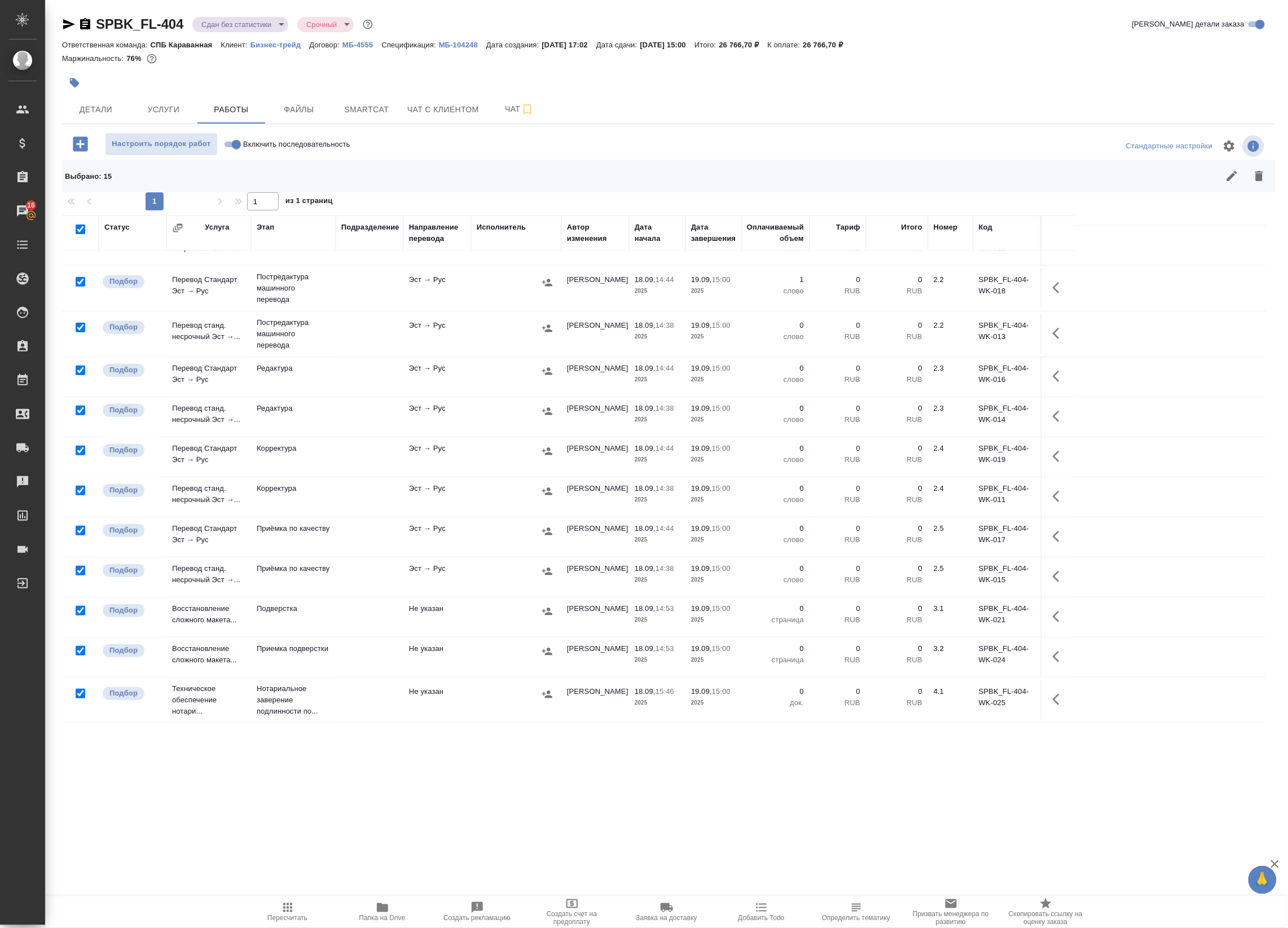
click at [81, 692] on input "checkbox" at bounding box center [80, 693] width 10 height 10
checkbox input "false"
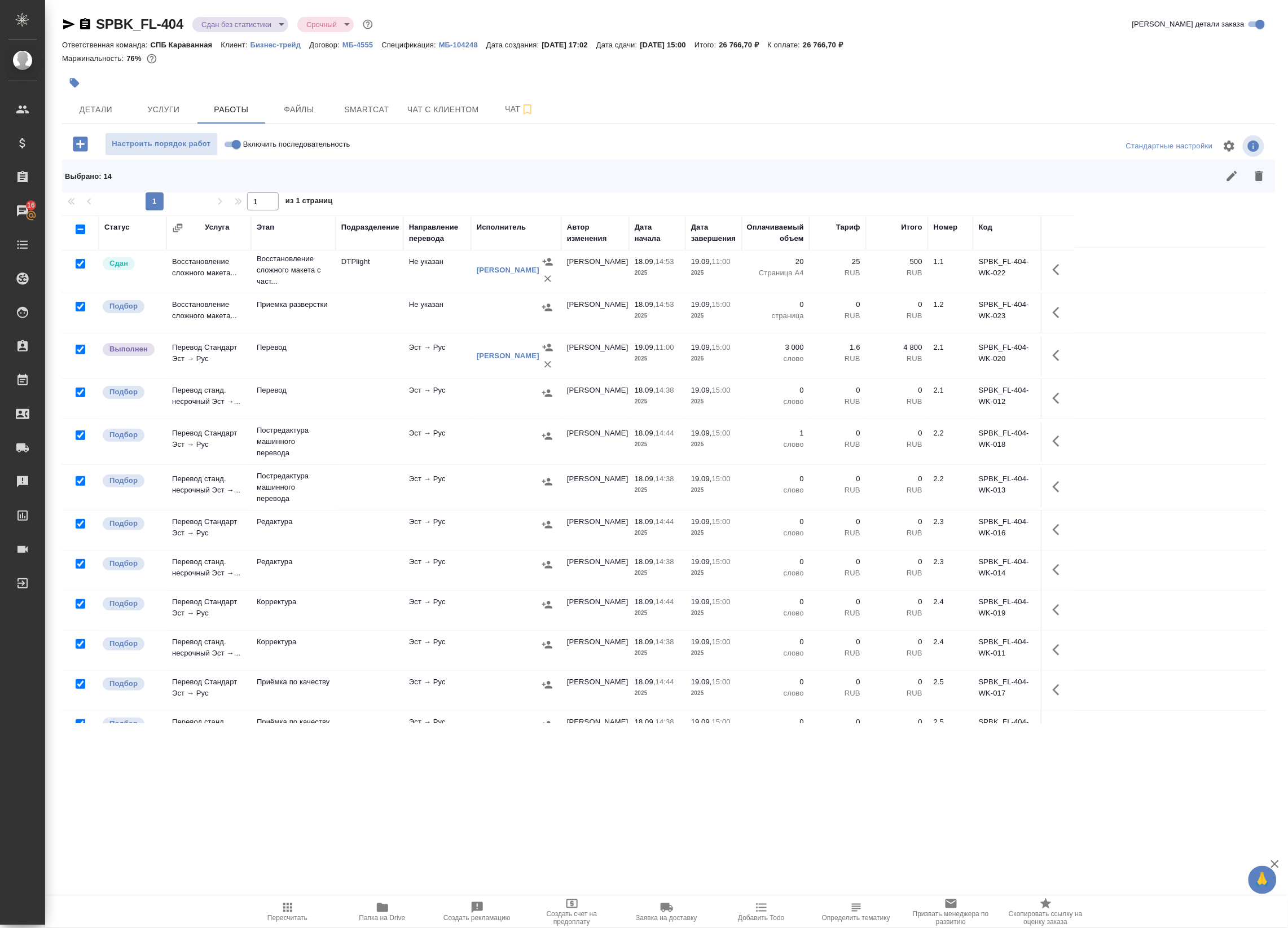
scroll to position [0, 0]
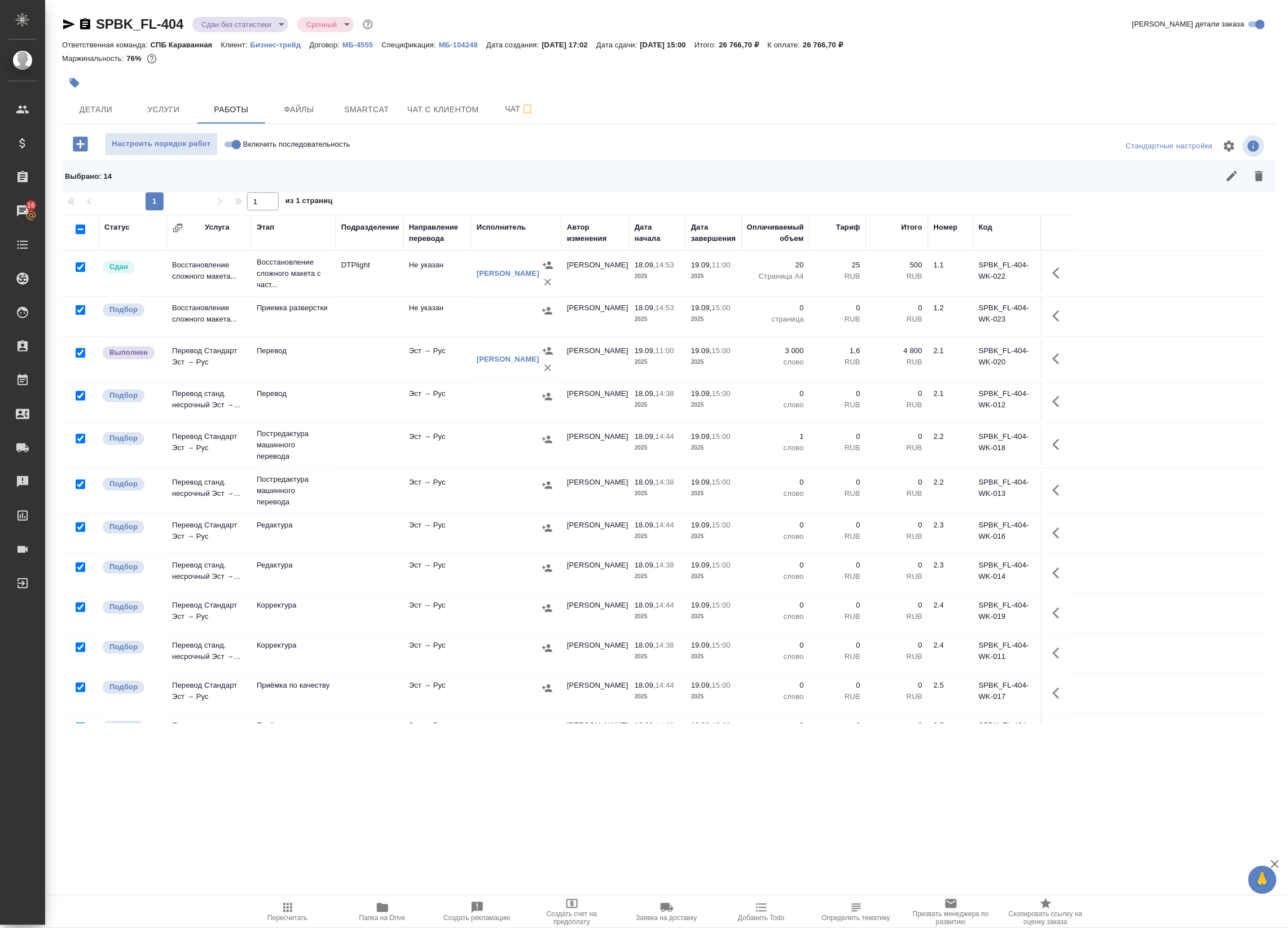
click at [77, 352] on input "checkbox" at bounding box center [80, 352] width 10 height 10
checkbox input "false"
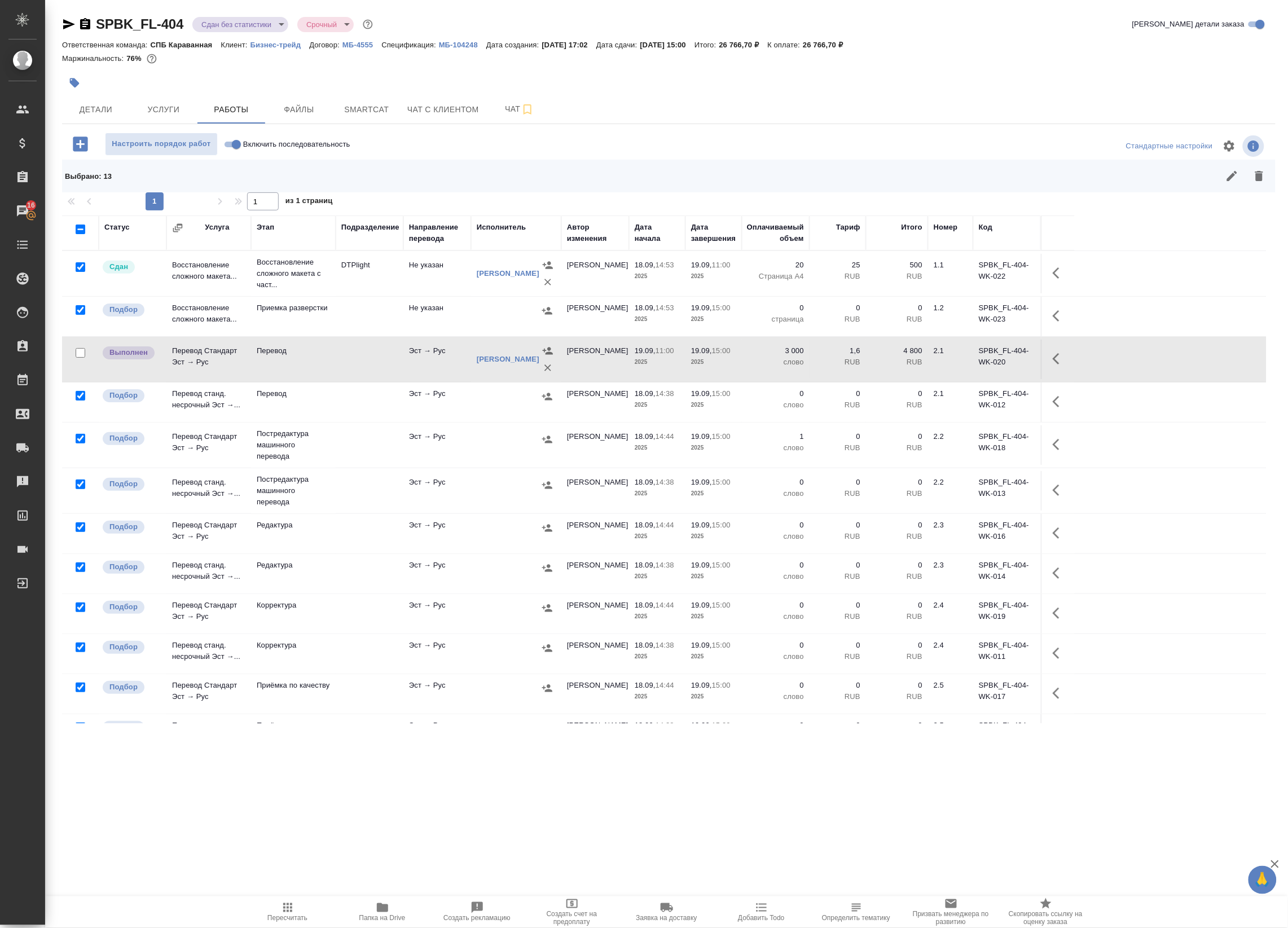
click at [83, 264] on input "checkbox" at bounding box center [80, 267] width 10 height 10
checkbox input "false"
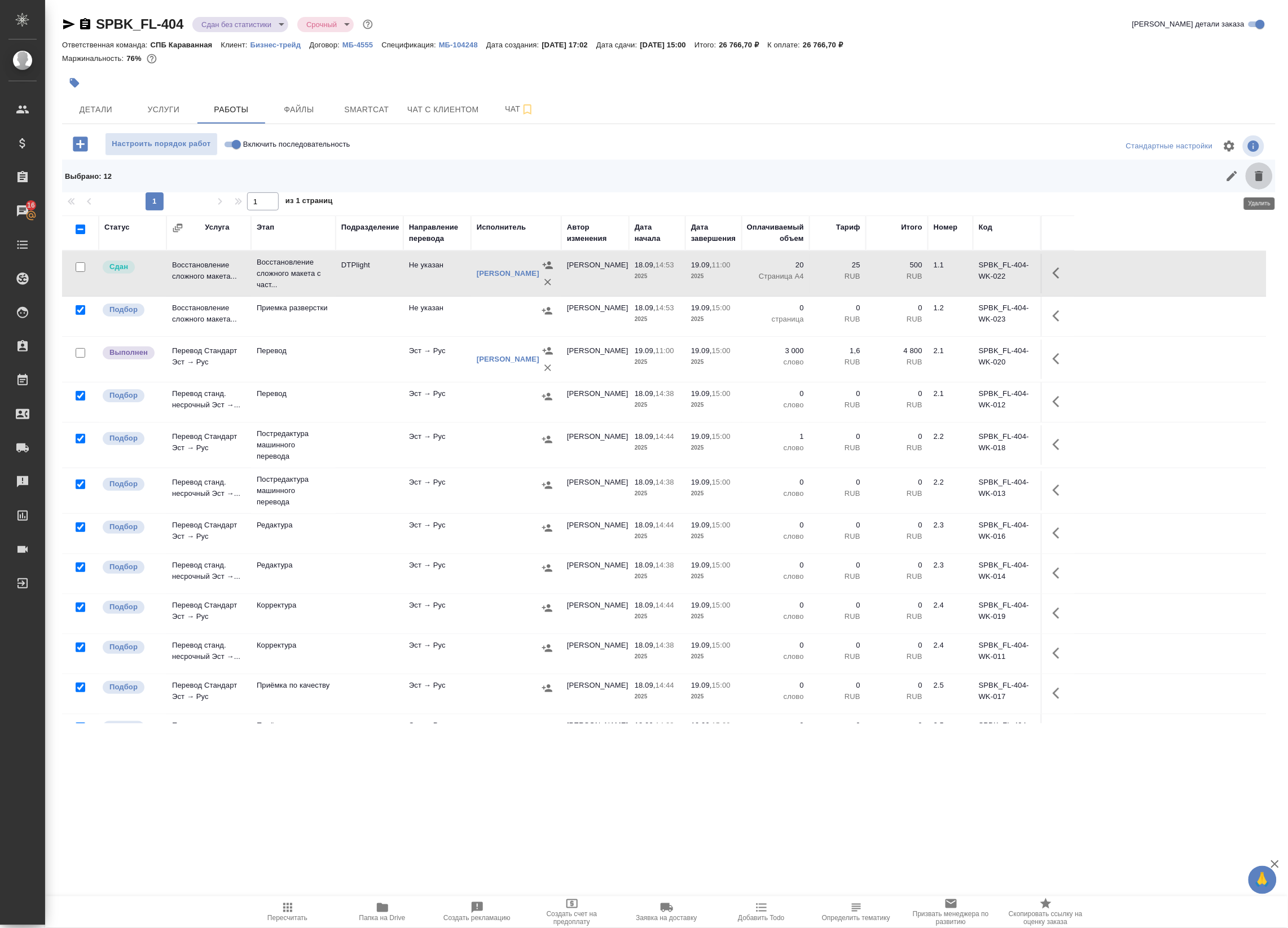
click at [1260, 181] on icon "button" at bounding box center [1259, 176] width 14 height 14
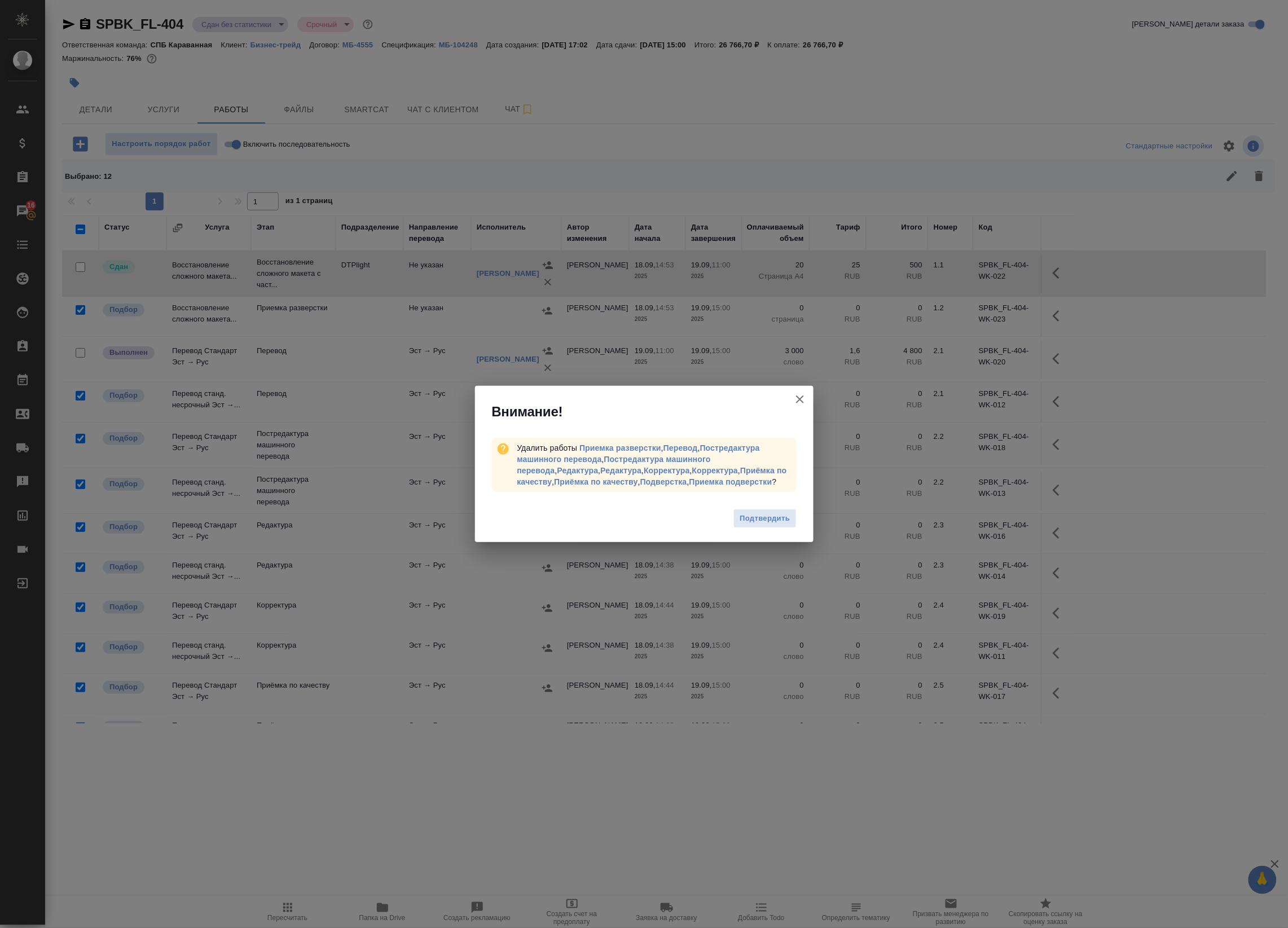
click at [770, 506] on div "Подтвердить" at bounding box center [644, 519] width 339 height 45
click at [774, 514] on span "Подтвердить" at bounding box center [765, 519] width 50 height 13
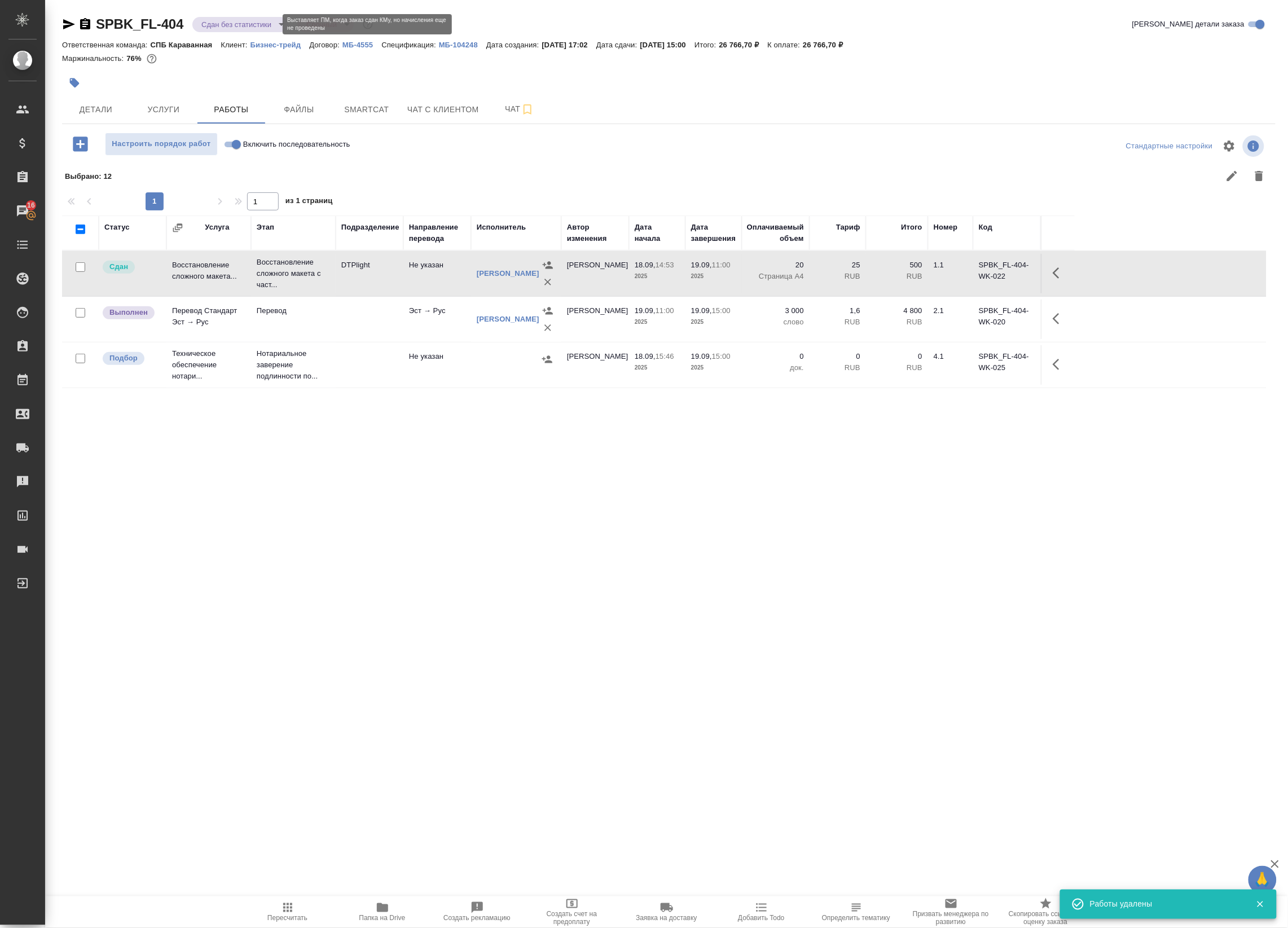
click at [270, 18] on body "🙏 .cls-1 fill:#fff; AWATERA Badanyan Artak Клиенты Спецификации Заказы 16 Чаты …" at bounding box center [644, 464] width 1288 height 928
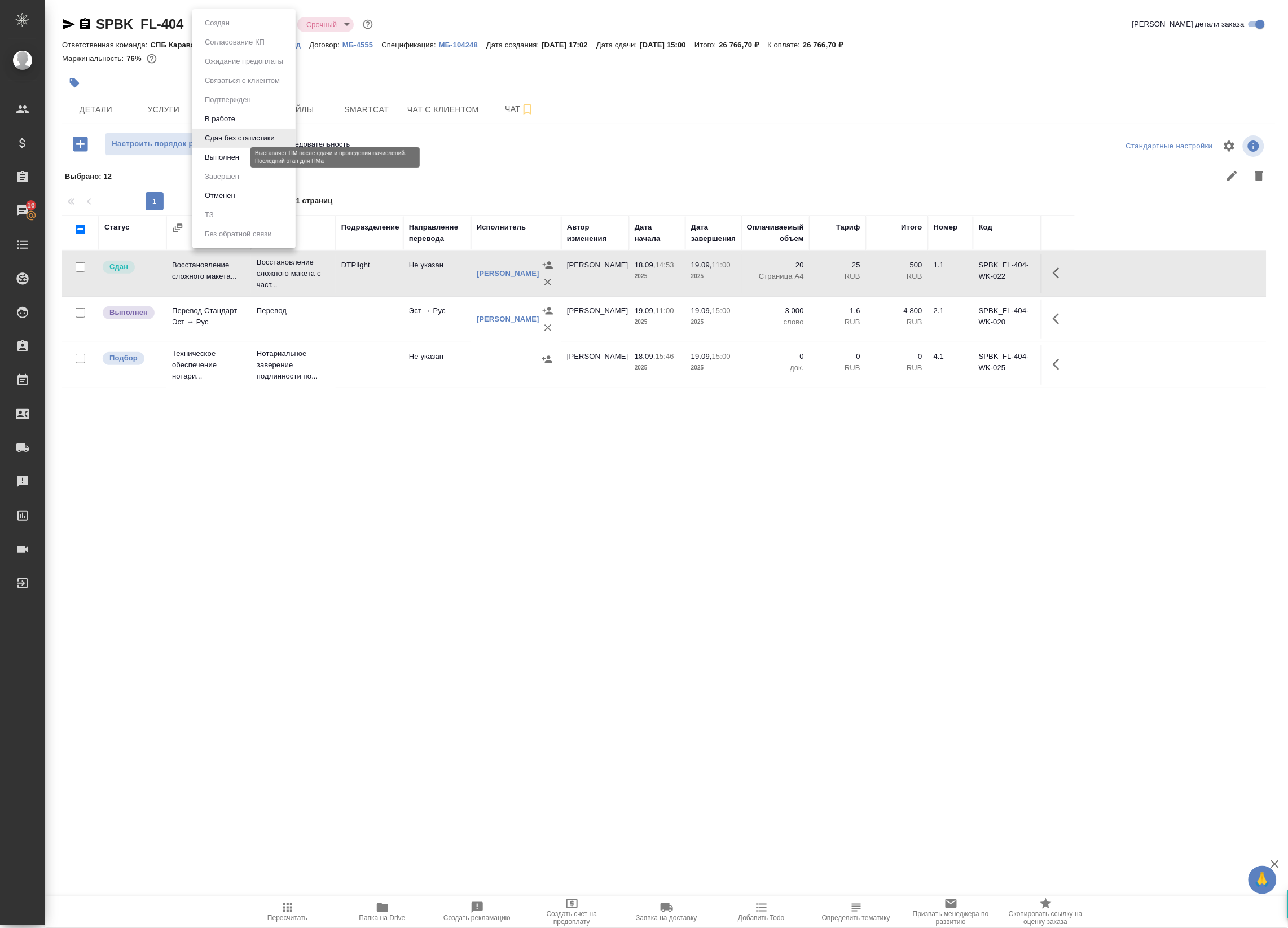
drag, startPoint x: 216, startPoint y: 153, endPoint x: 644, endPoint y: 302, distance: 453.2
click at [216, 153] on button "Выполнен" at bounding box center [222, 157] width 41 height 12
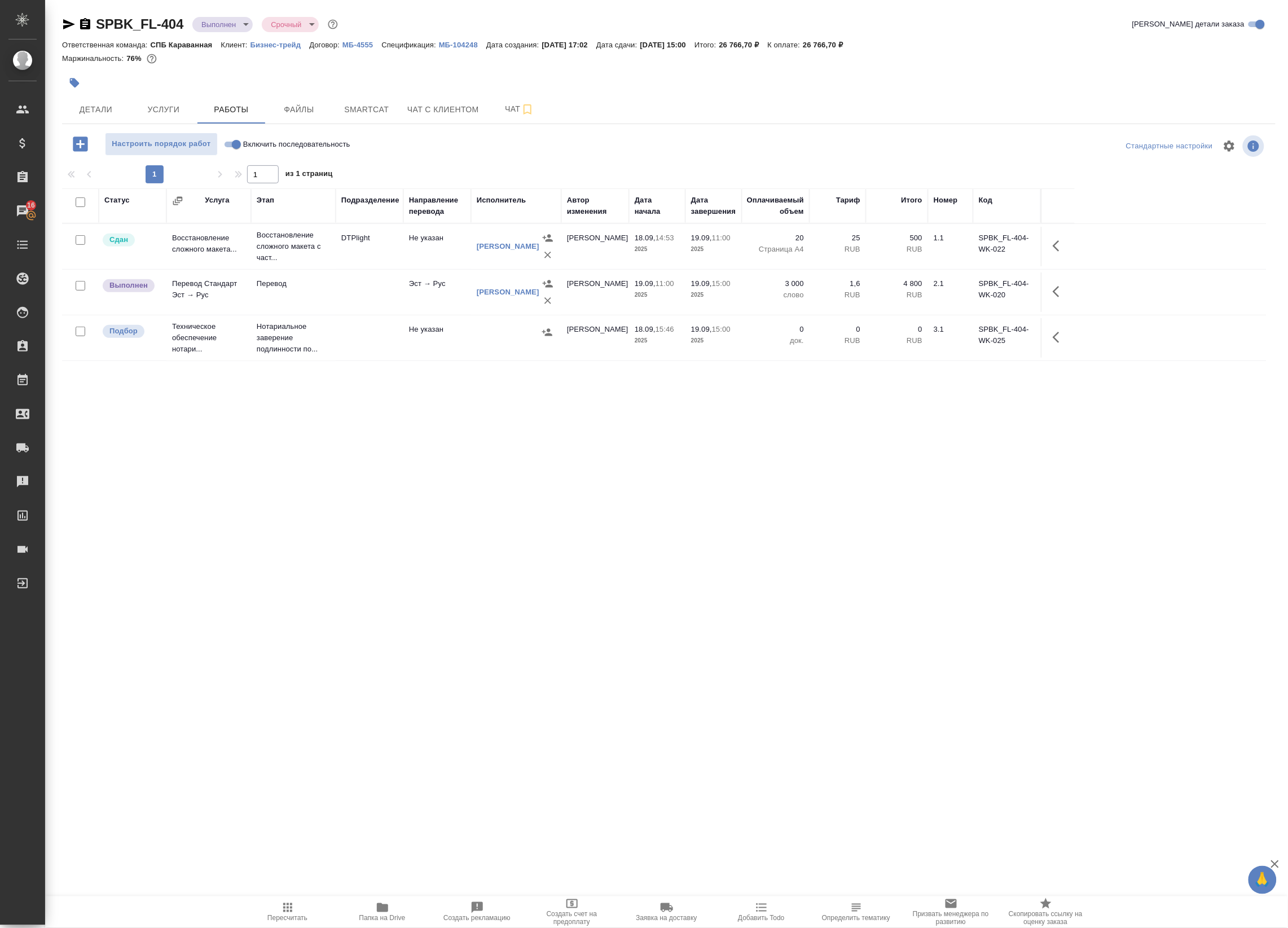
click at [1055, 294] on icon "button" at bounding box center [1055, 291] width 7 height 11
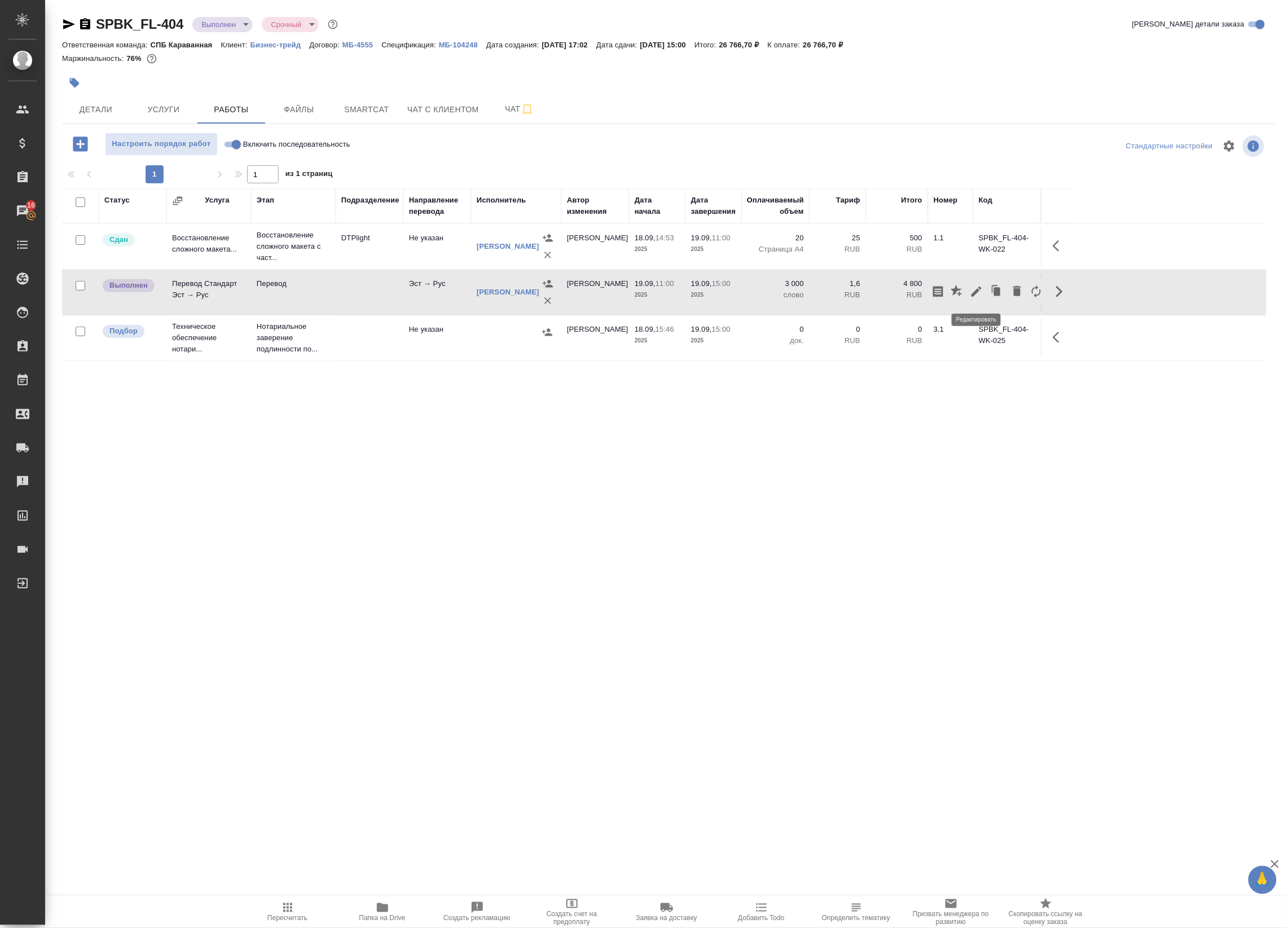
click at [975, 294] on icon "button" at bounding box center [976, 291] width 10 height 10
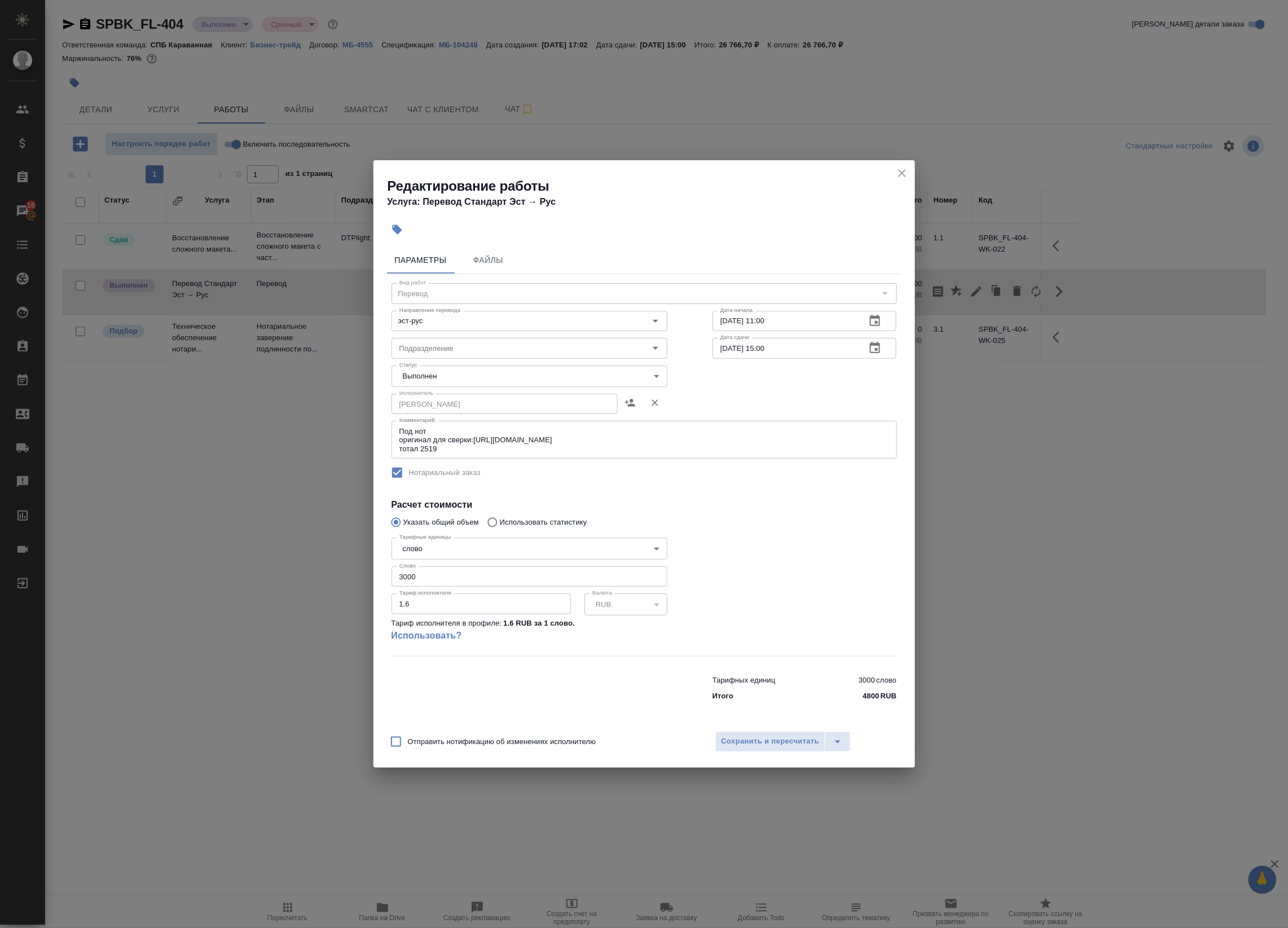
click at [477, 371] on body "🙏 .cls-1 fill:#fff; AWATERA Badanyan Artak Клиенты Спецификации Заказы 16 Чаты …" at bounding box center [644, 464] width 1288 height 928
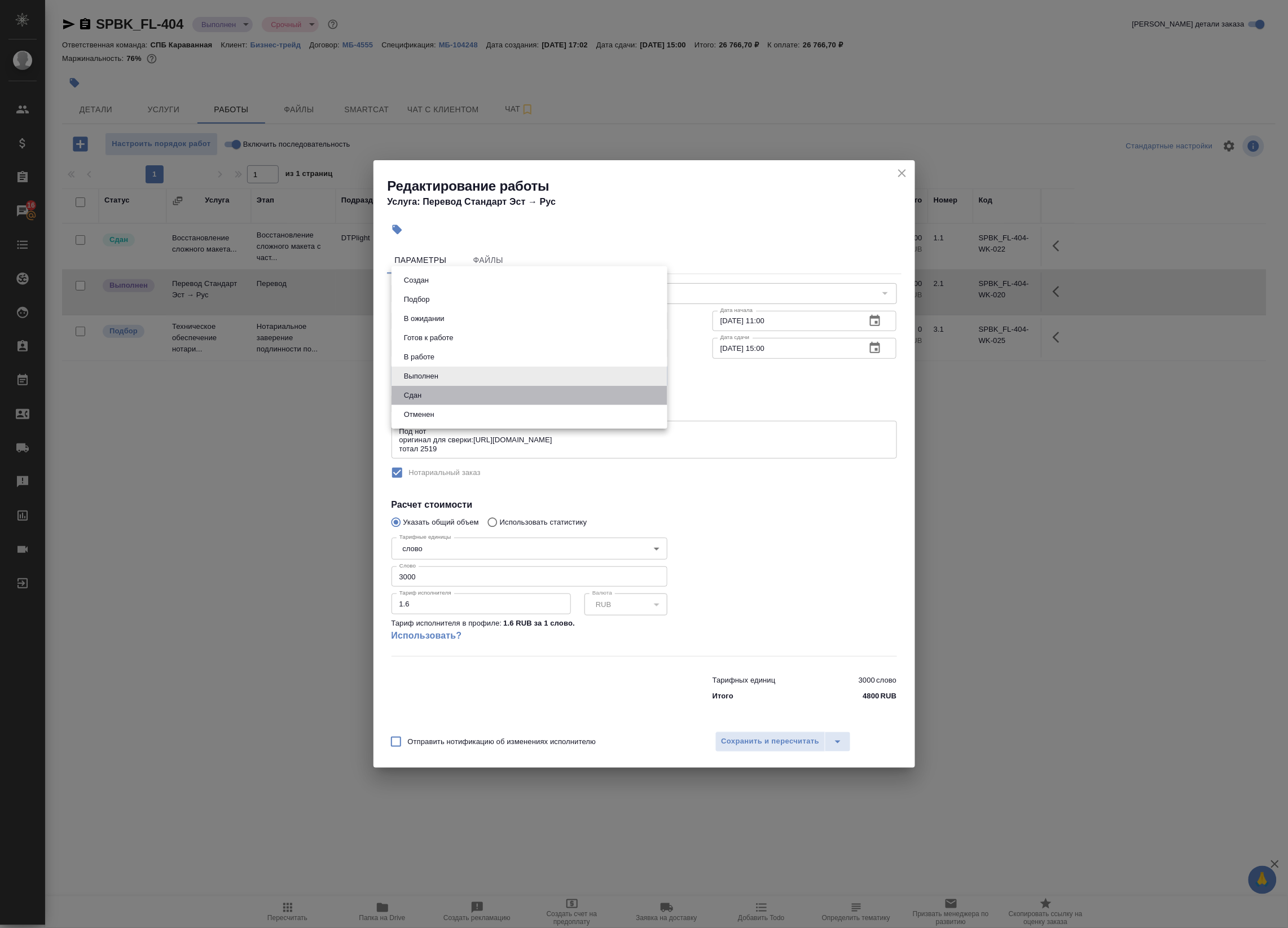
click at [458, 393] on li "Сдан" at bounding box center [529, 395] width 276 height 19
type input "closed"
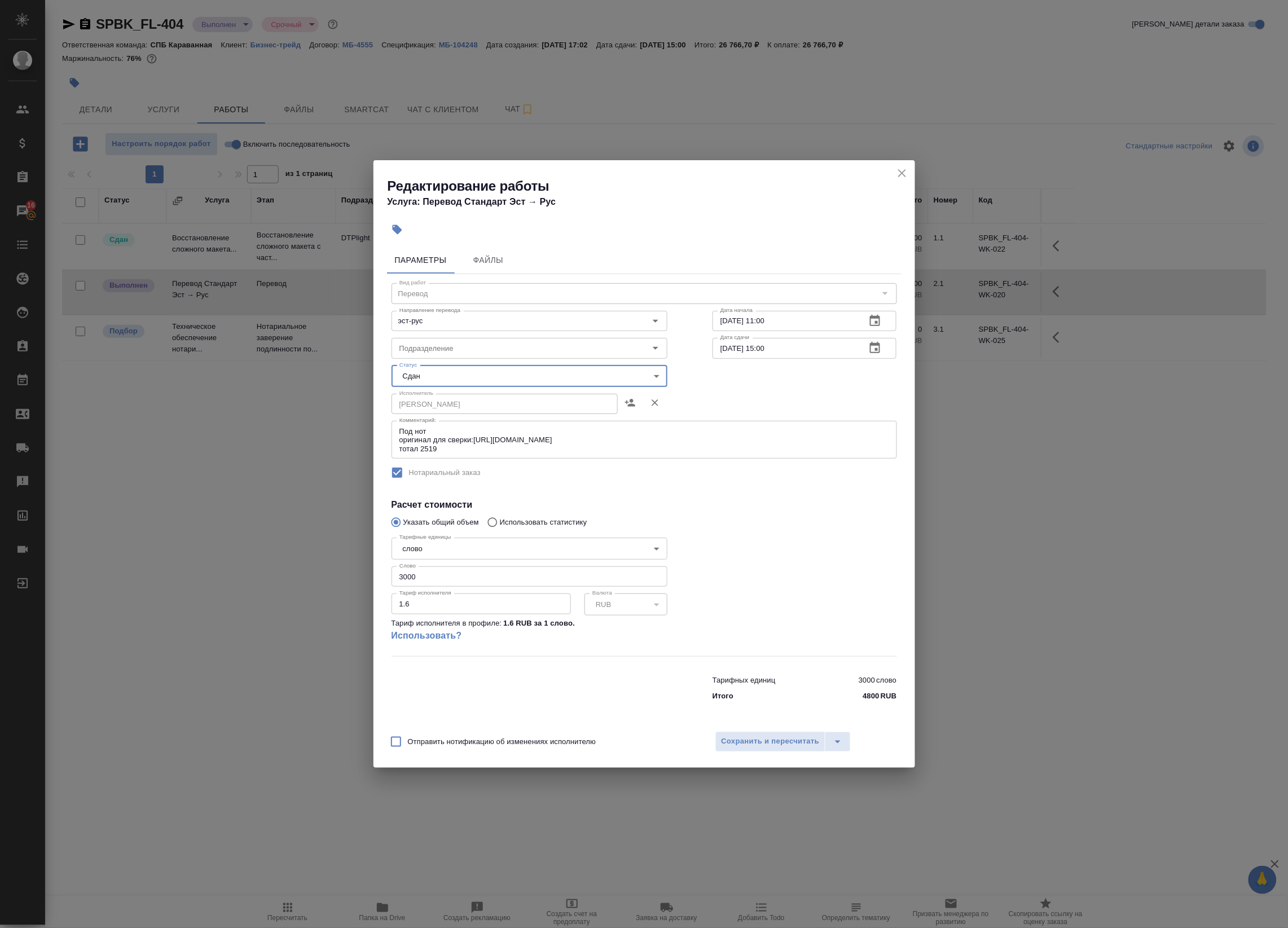
click at [744, 727] on div "Отправить нотификацию об изменениях исполнителю Сохранить и пересчитать" at bounding box center [644, 746] width 541 height 43
click at [751, 737] on span "Сохранить и пересчитать" at bounding box center [770, 741] width 98 height 13
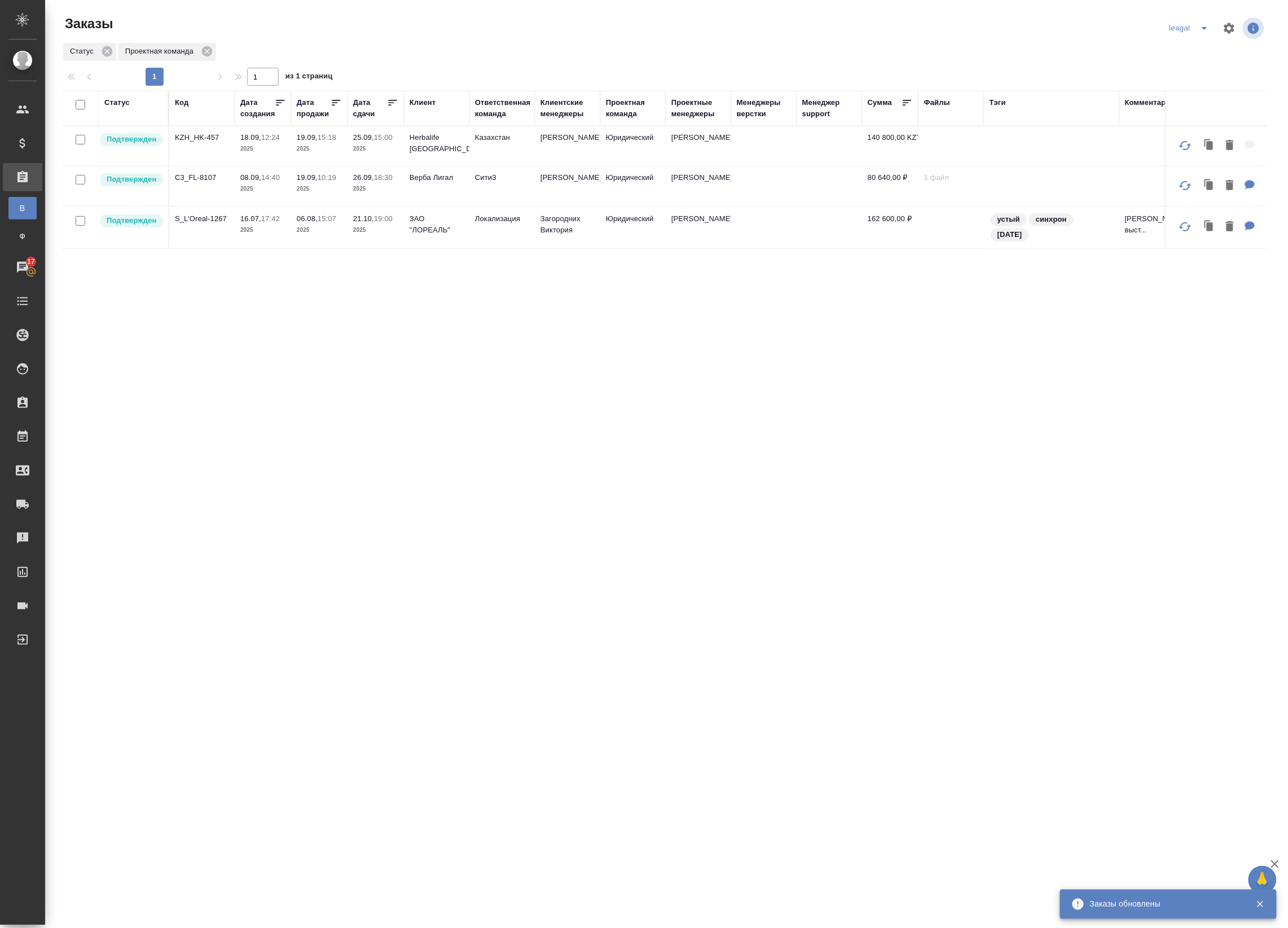
click at [320, 283] on div "Статус Код Дата создания Дата продажи Дата сдачи Клиент Ответственная команда К…" at bounding box center [663, 429] width 1204 height 677
click at [1203, 32] on icon "split button" at bounding box center [1204, 28] width 14 height 14
click at [1187, 49] on li "Артак" at bounding box center [1191, 51] width 49 height 18
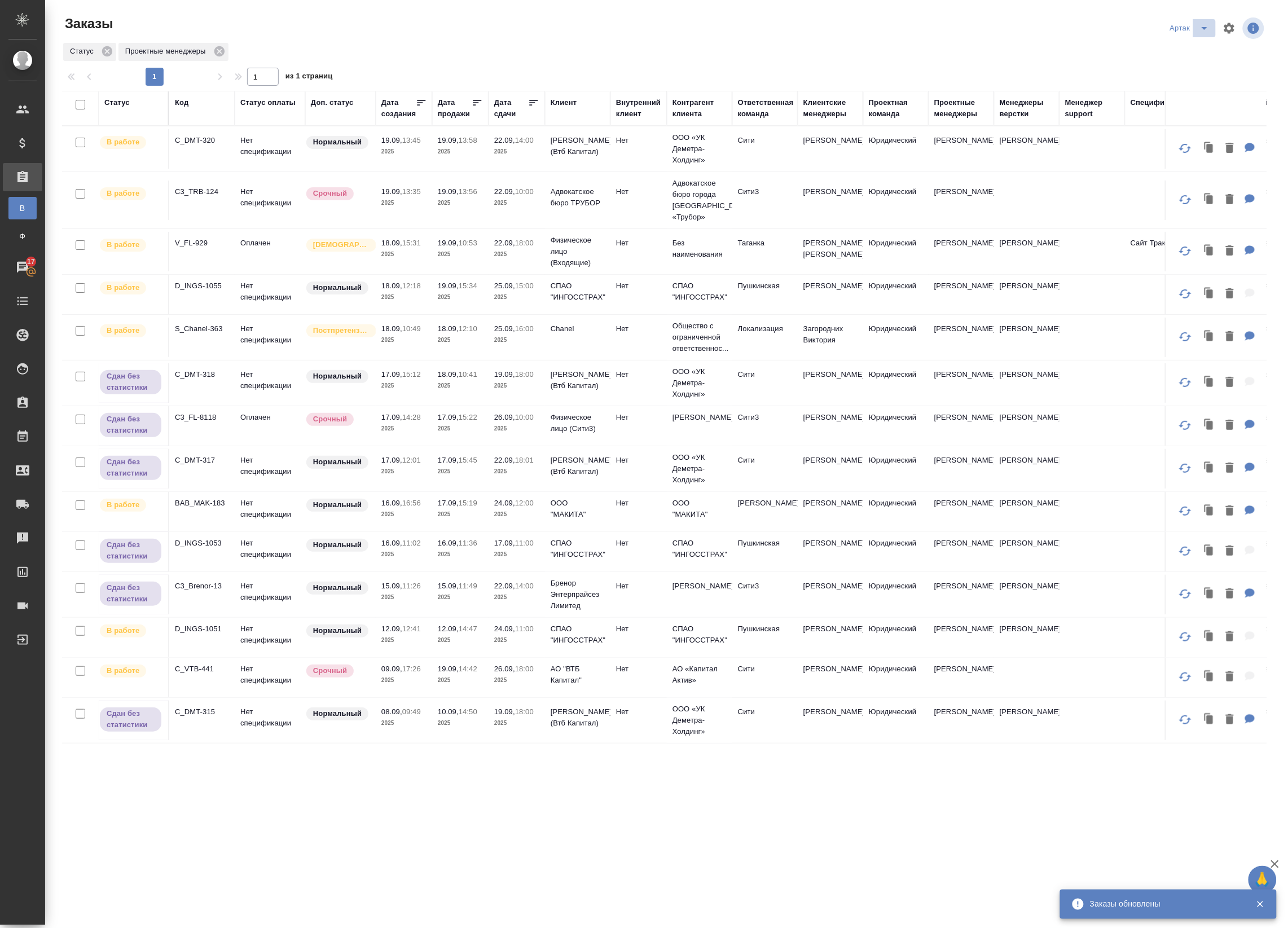
click at [1202, 24] on icon "split button" at bounding box center [1204, 28] width 14 height 14
click at [1184, 57] on li "leagal" at bounding box center [1192, 51] width 49 height 18
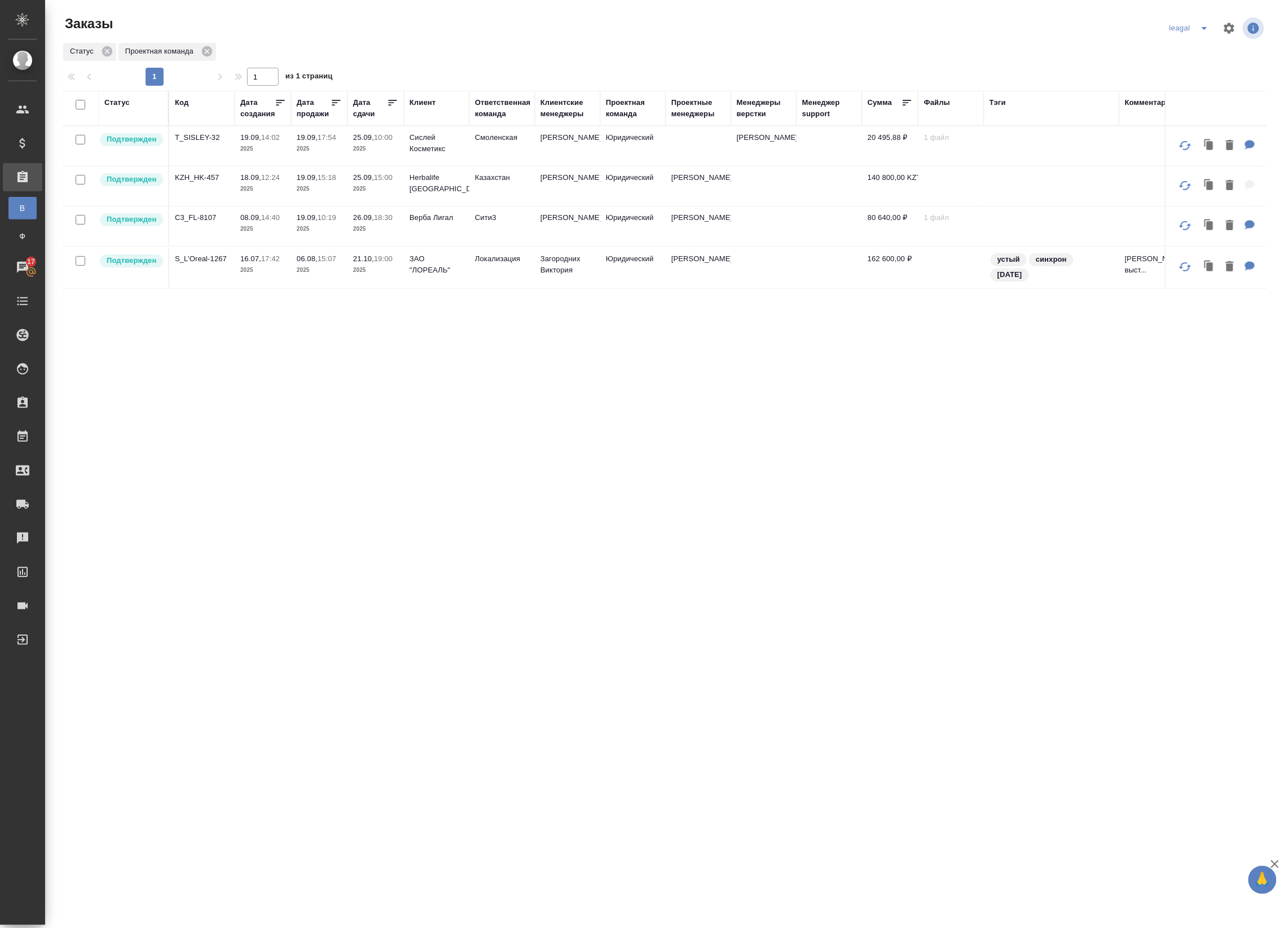
click at [709, 136] on td at bounding box center [699, 146] width 66 height 40
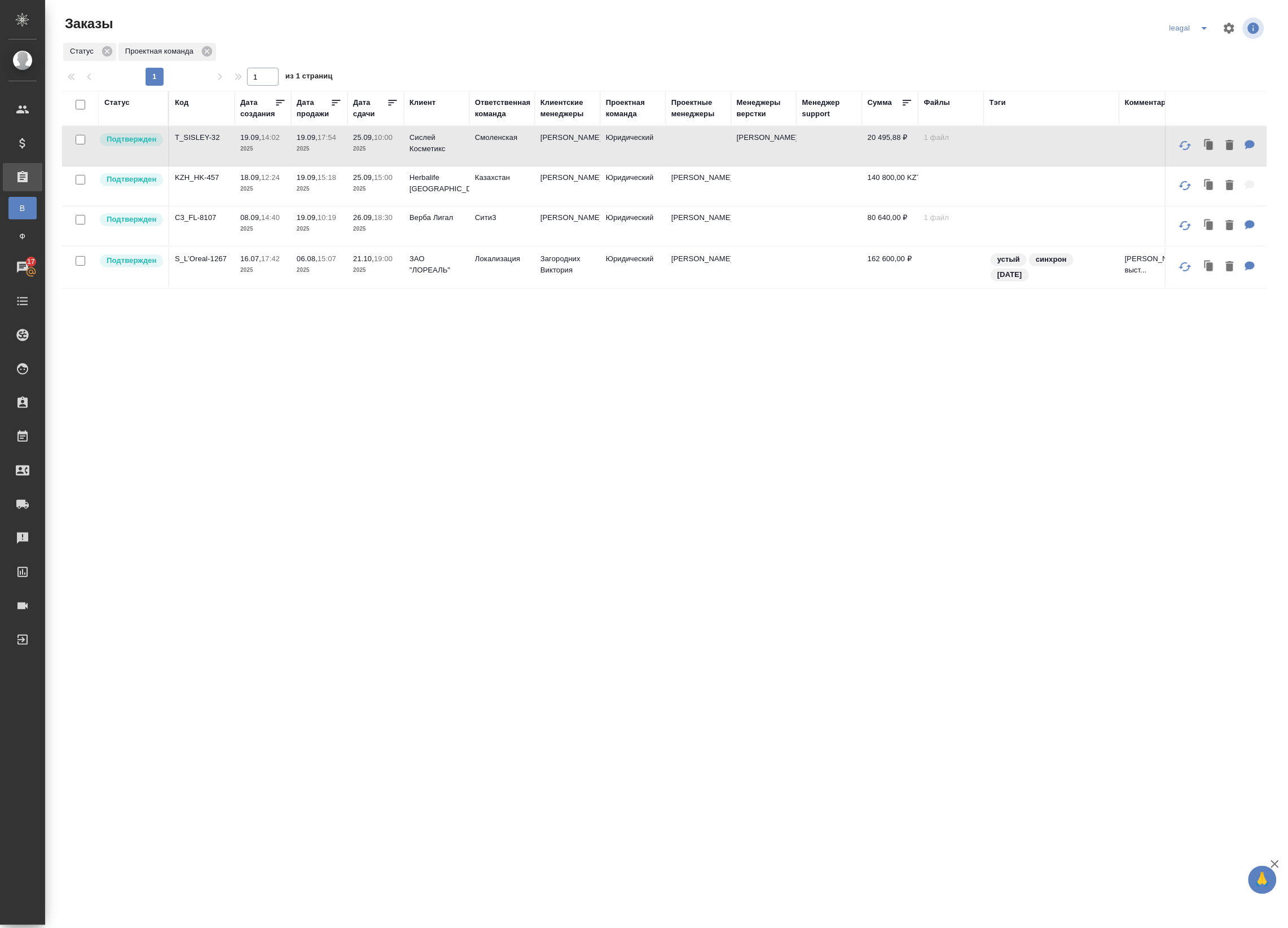
click at [709, 136] on td at bounding box center [699, 146] width 66 height 40
click at [638, 138] on td "Юридический" at bounding box center [633, 146] width 66 height 40
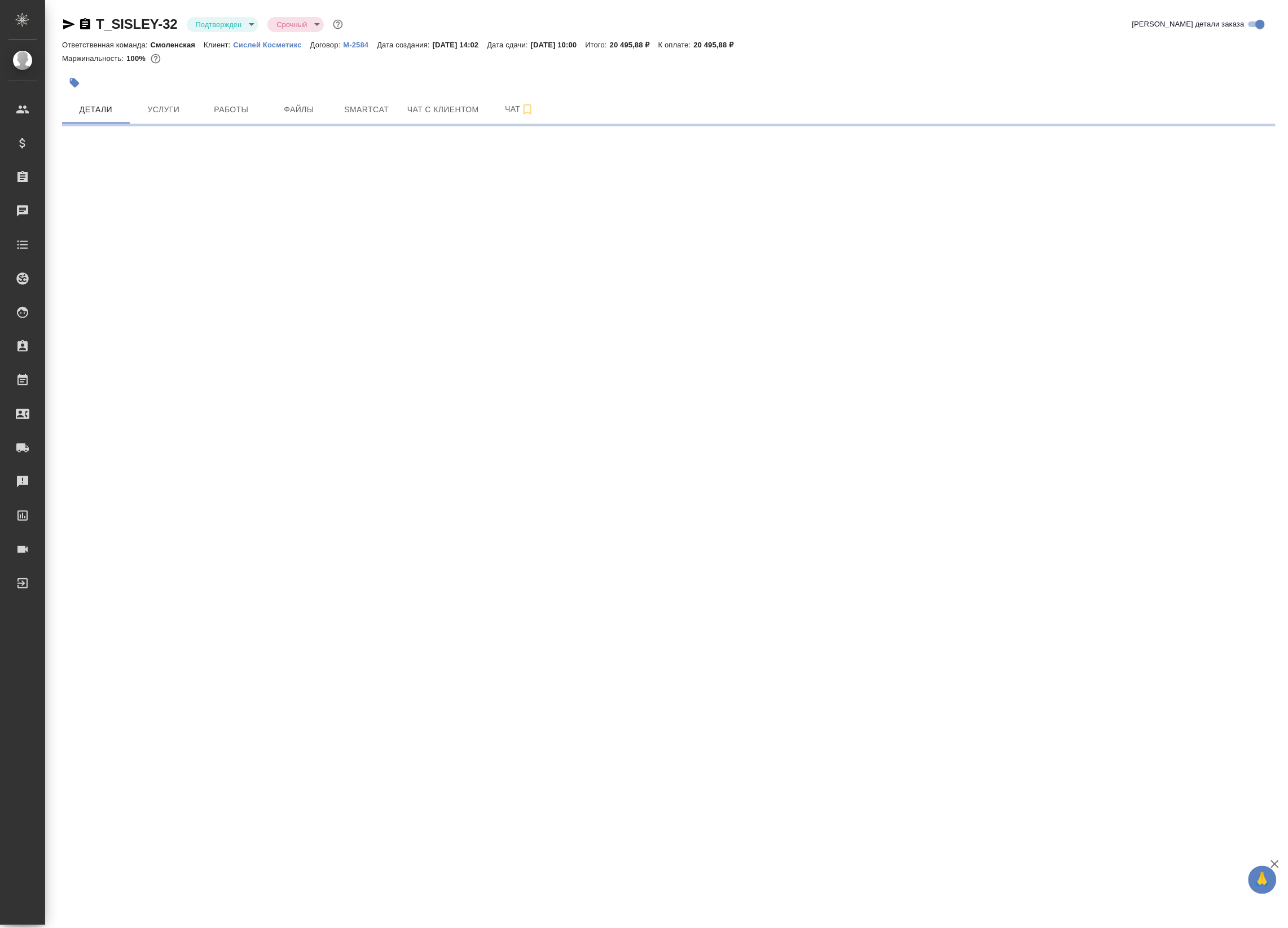
select select "RU"
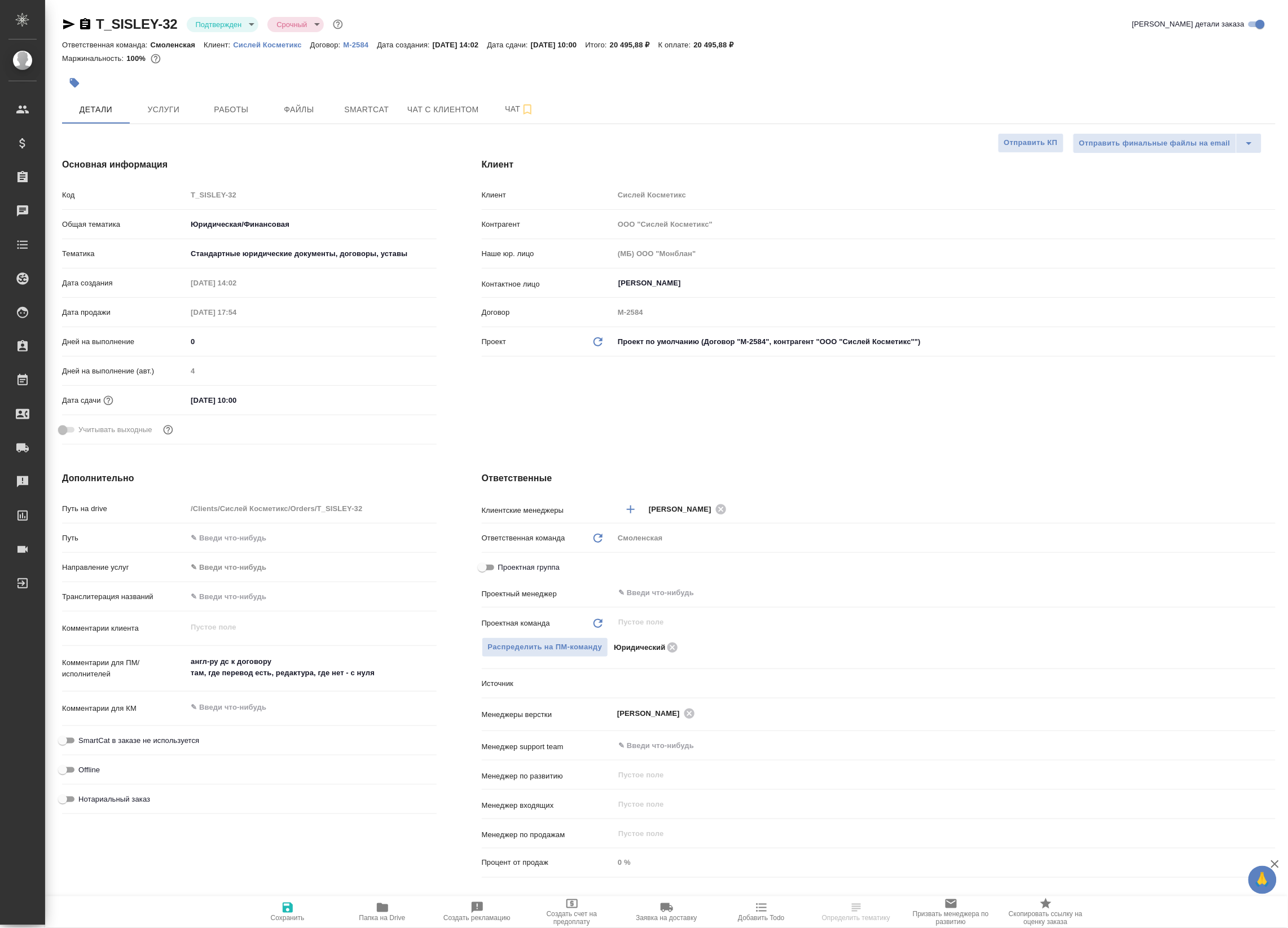
type textarea "x"
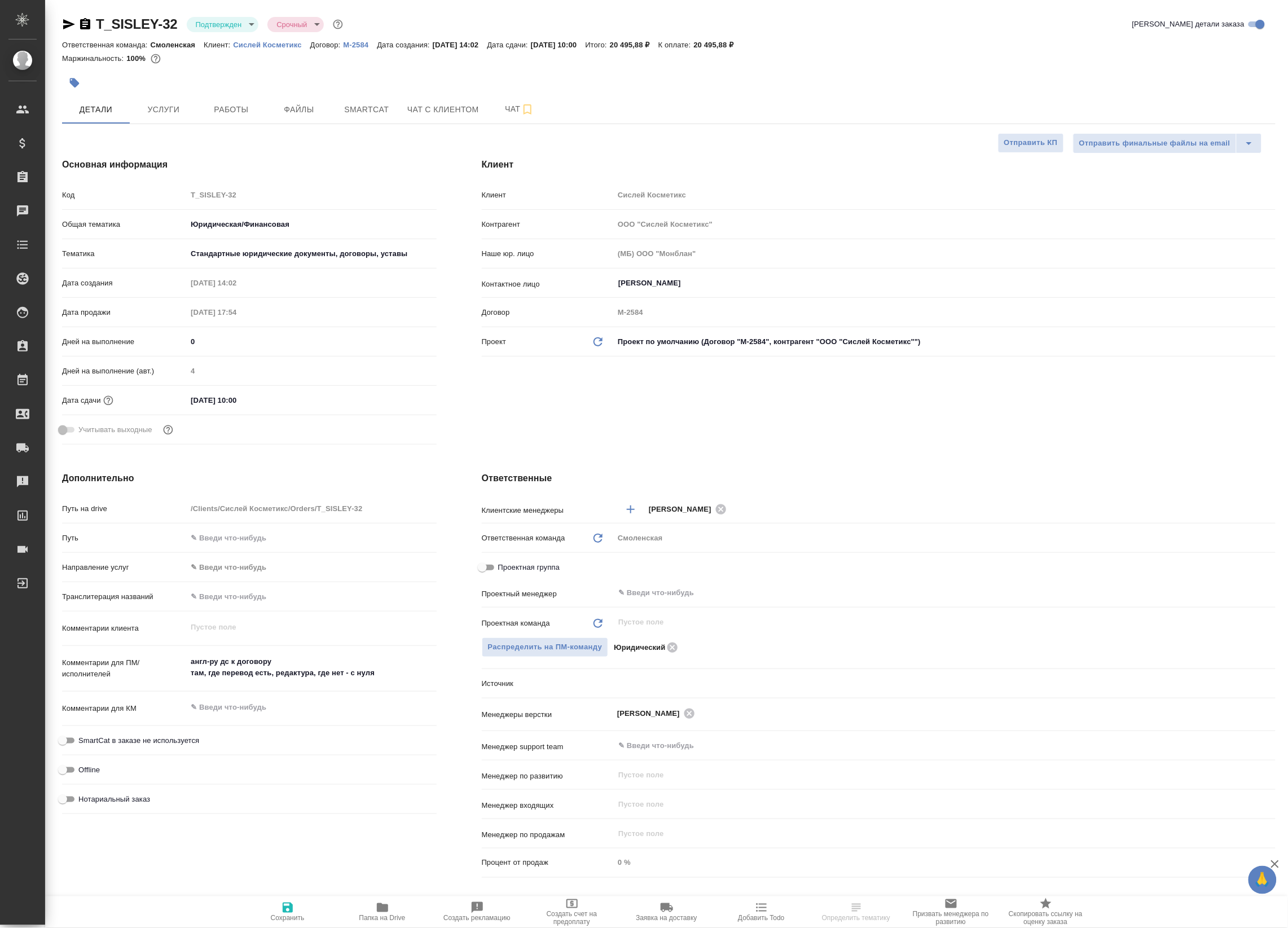
type textarea "x"
click at [283, 46] on p "Сислей Косметикс" at bounding box center [271, 44] width 77 height 8
type textarea "x"
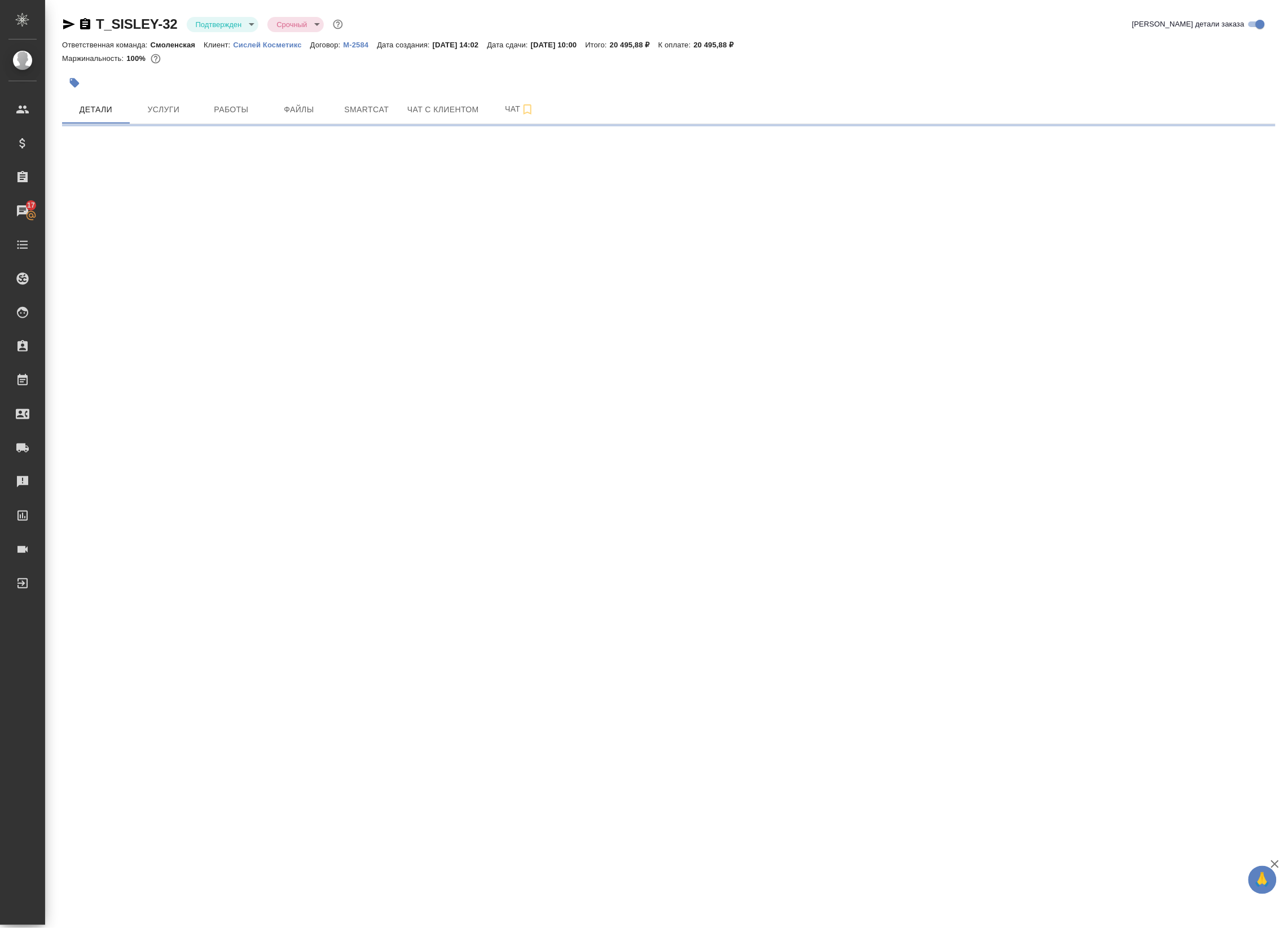
select select "RU"
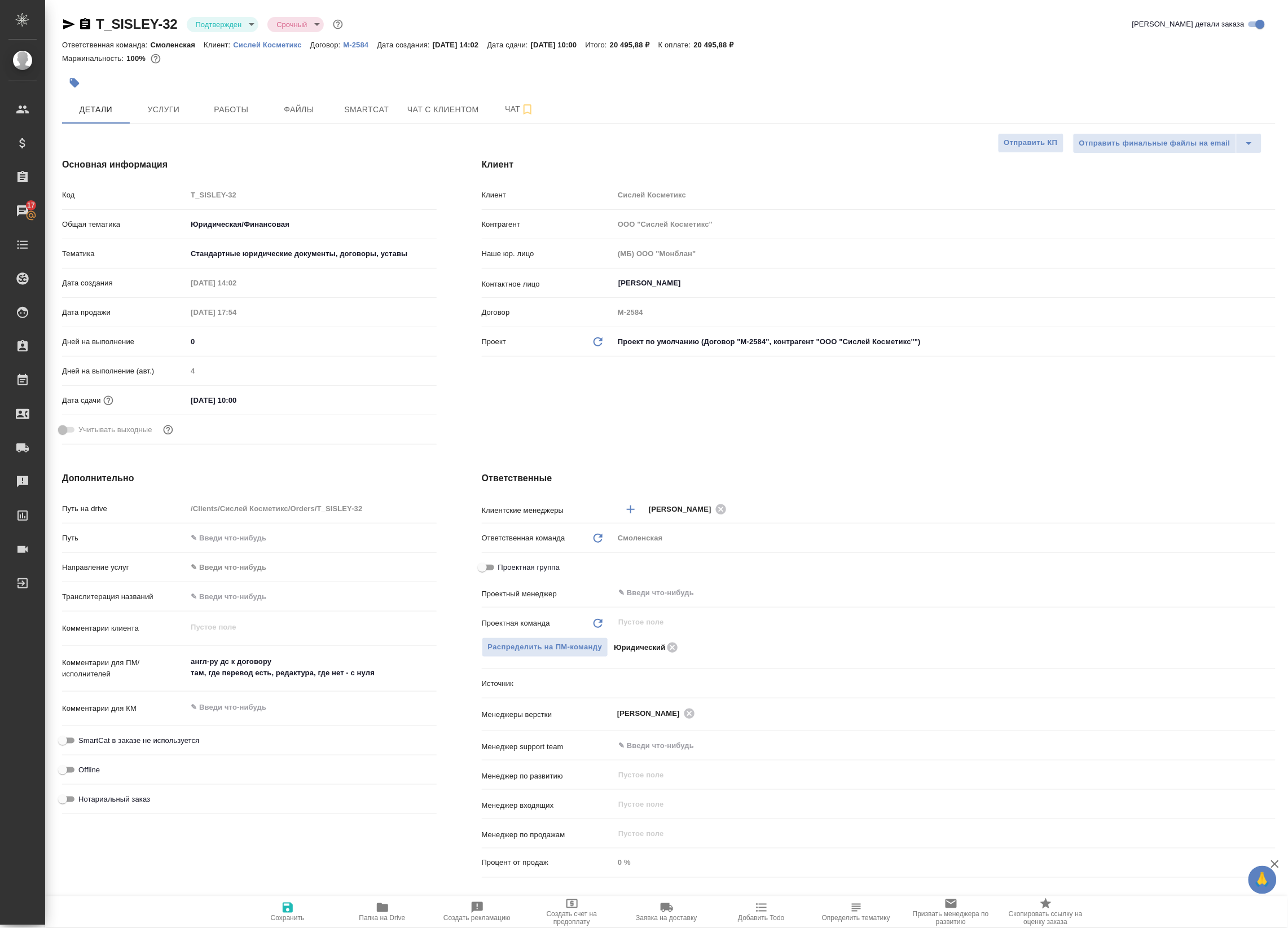
type textarea "x"
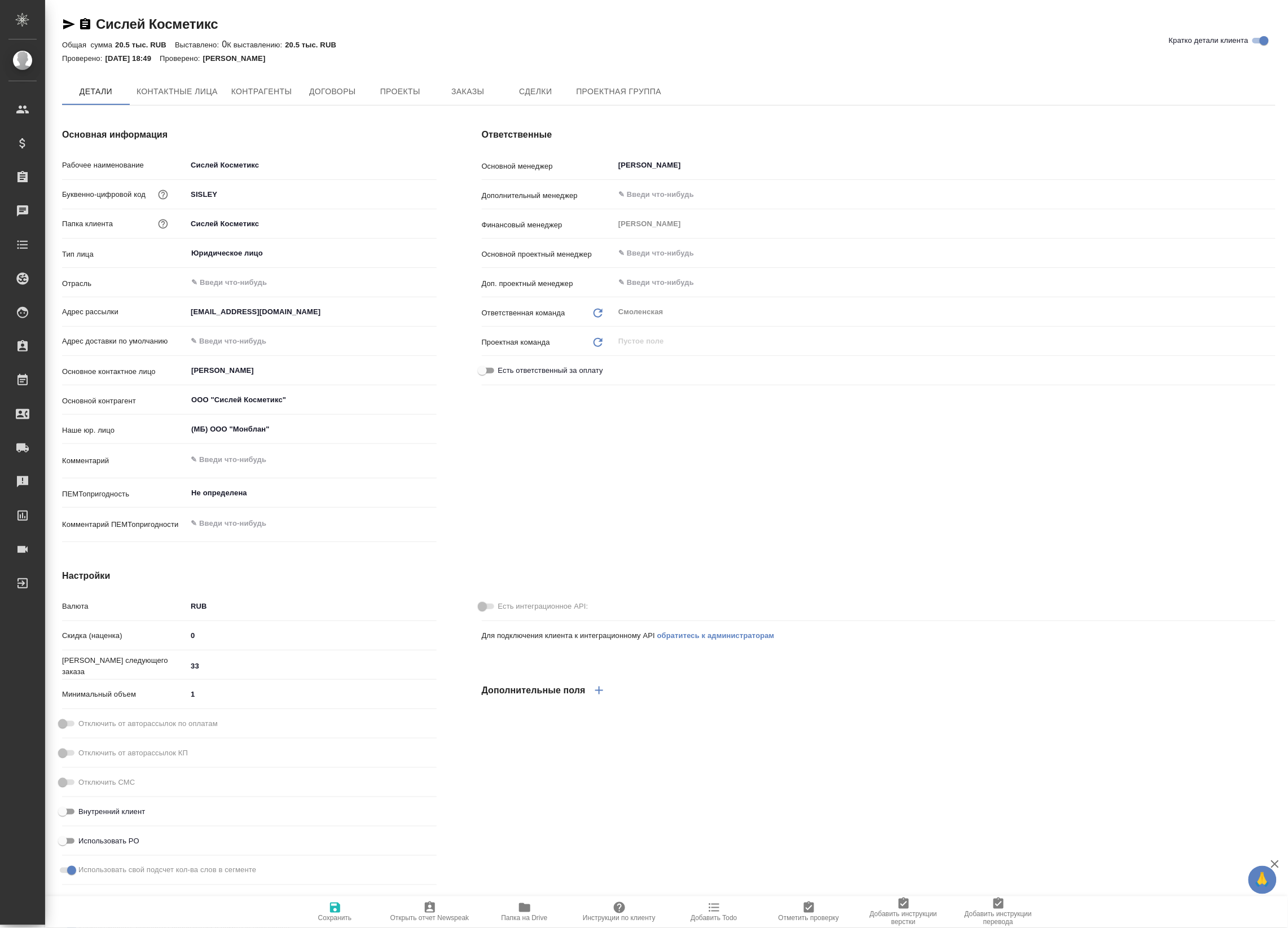
type textarea "x"
click at [149, 21] on link "Сислей Косметикс" at bounding box center [157, 24] width 123 height 15
type textarea "x"
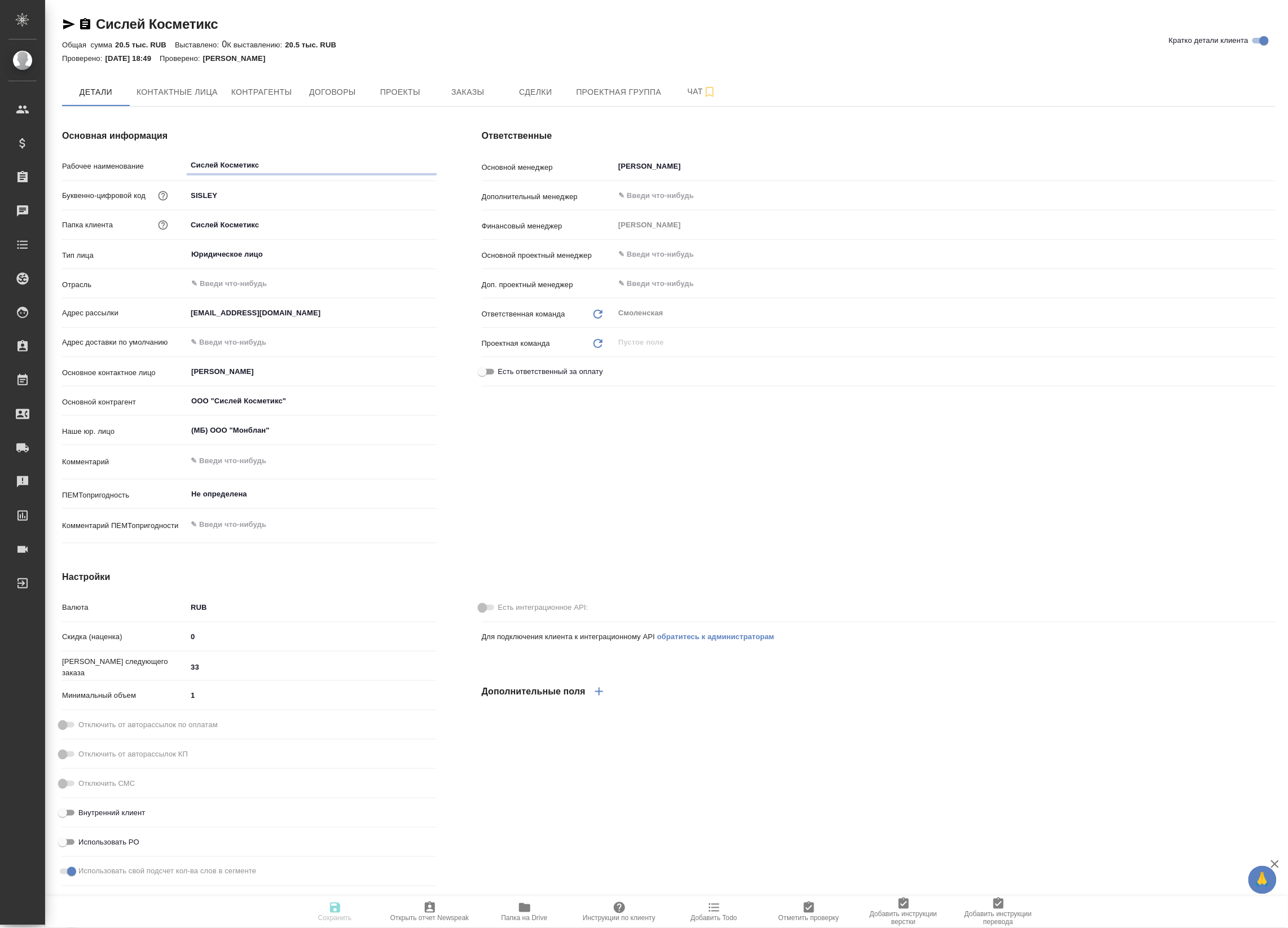
click at [149, 21] on link "Сислей Косметикс" at bounding box center [157, 24] width 123 height 15
type textarea "x"
click at [149, 21] on link "Сислей Косметикс" at bounding box center [157, 24] width 123 height 15
type textarea "x"
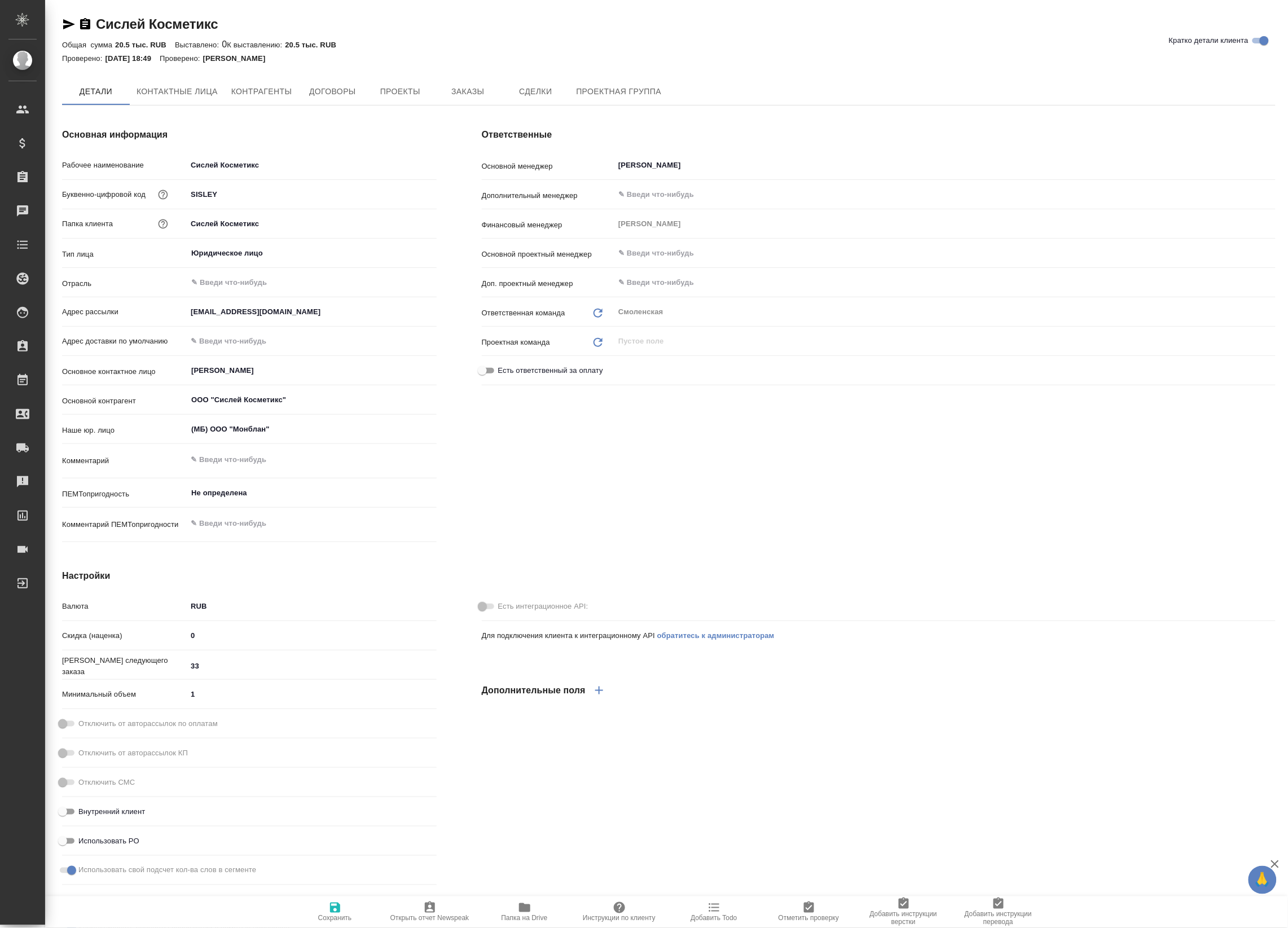
type textarea "x"
click at [86, 23] on icon "button" at bounding box center [85, 24] width 10 height 11
type textarea "x"
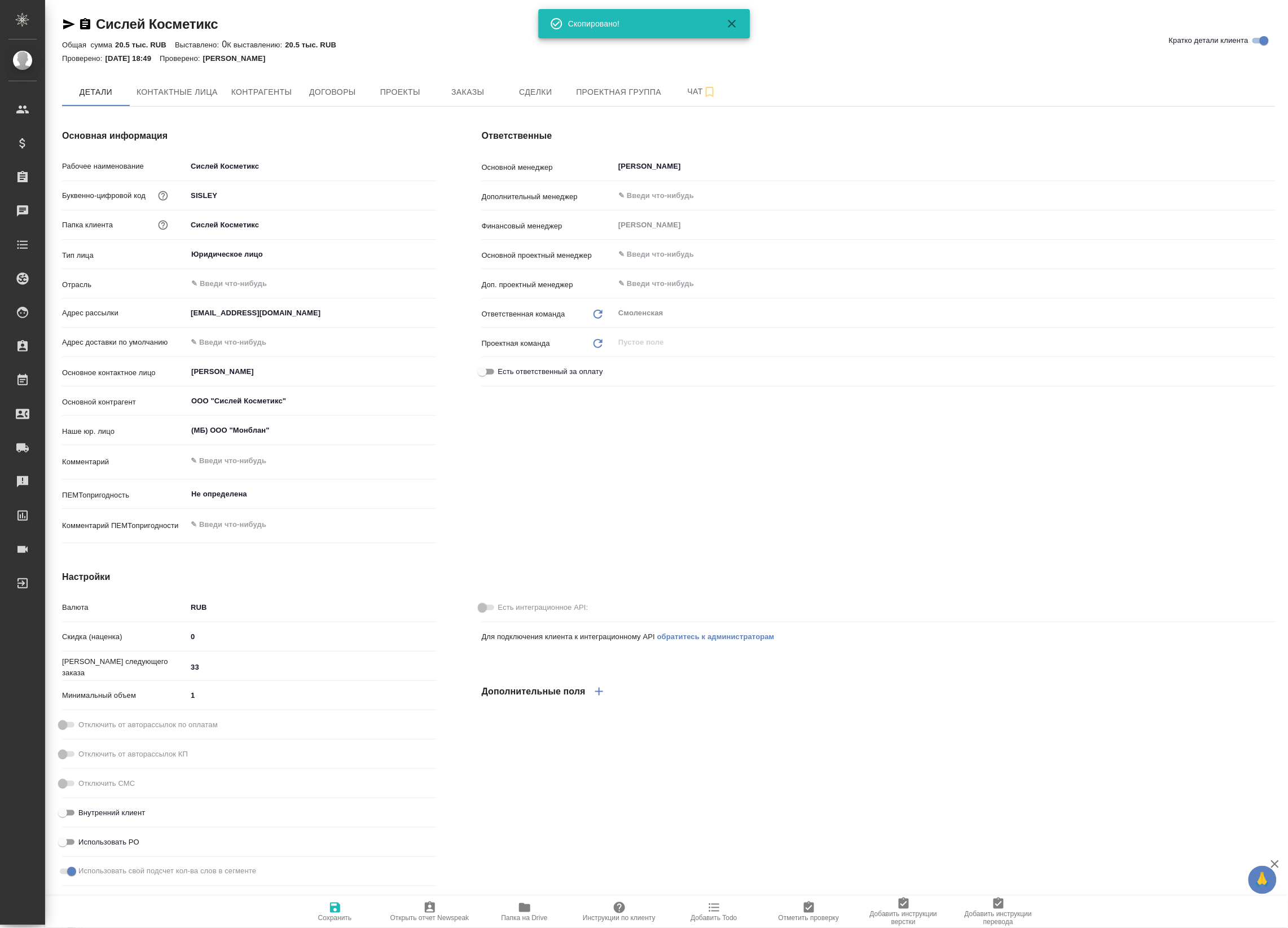
type textarea "x"
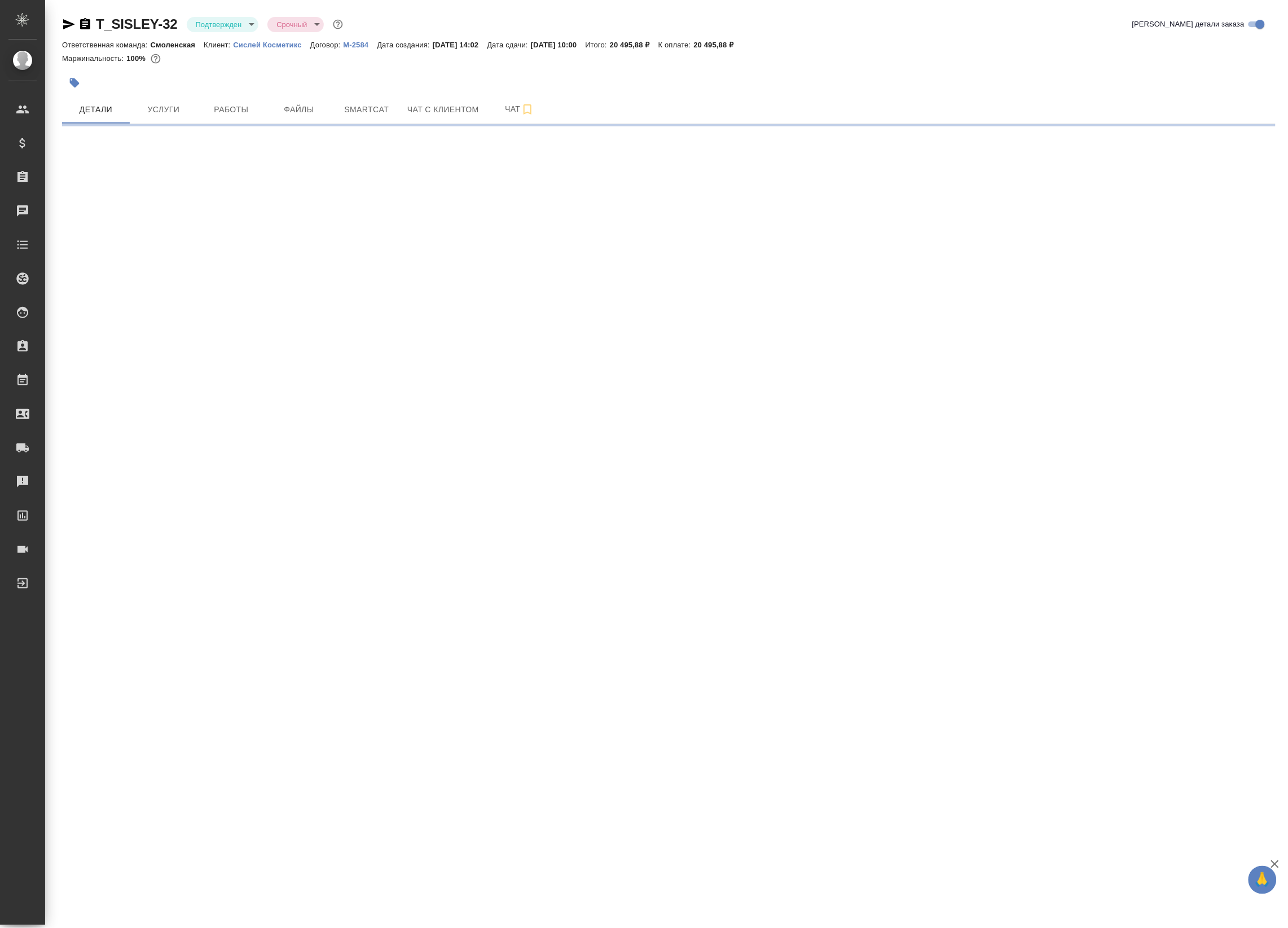
select select "RU"
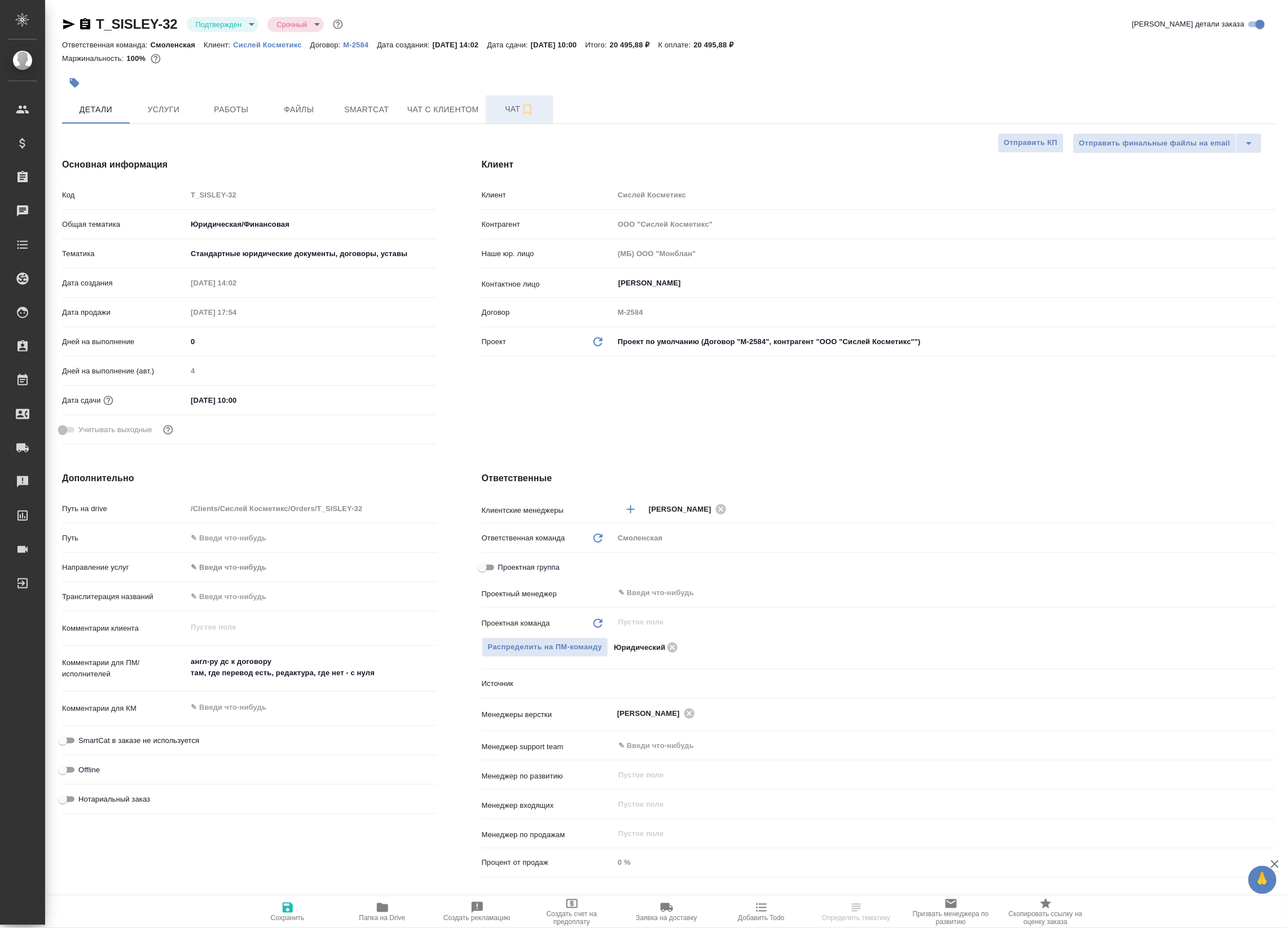
type textarea "x"
click at [498, 113] on span "Чат" at bounding box center [519, 109] width 54 height 14
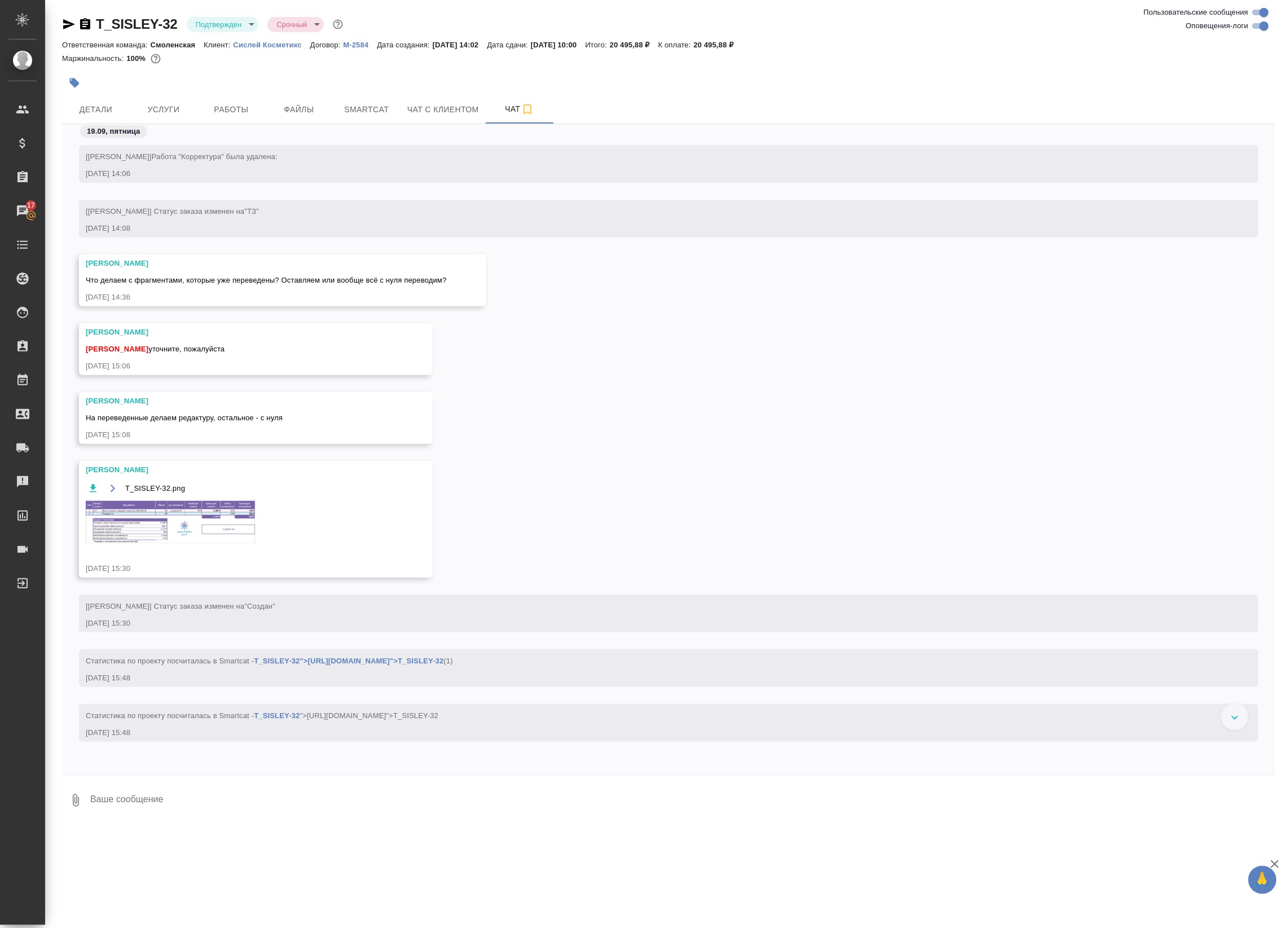
click at [232, 503] on img at bounding box center [170, 522] width 169 height 42
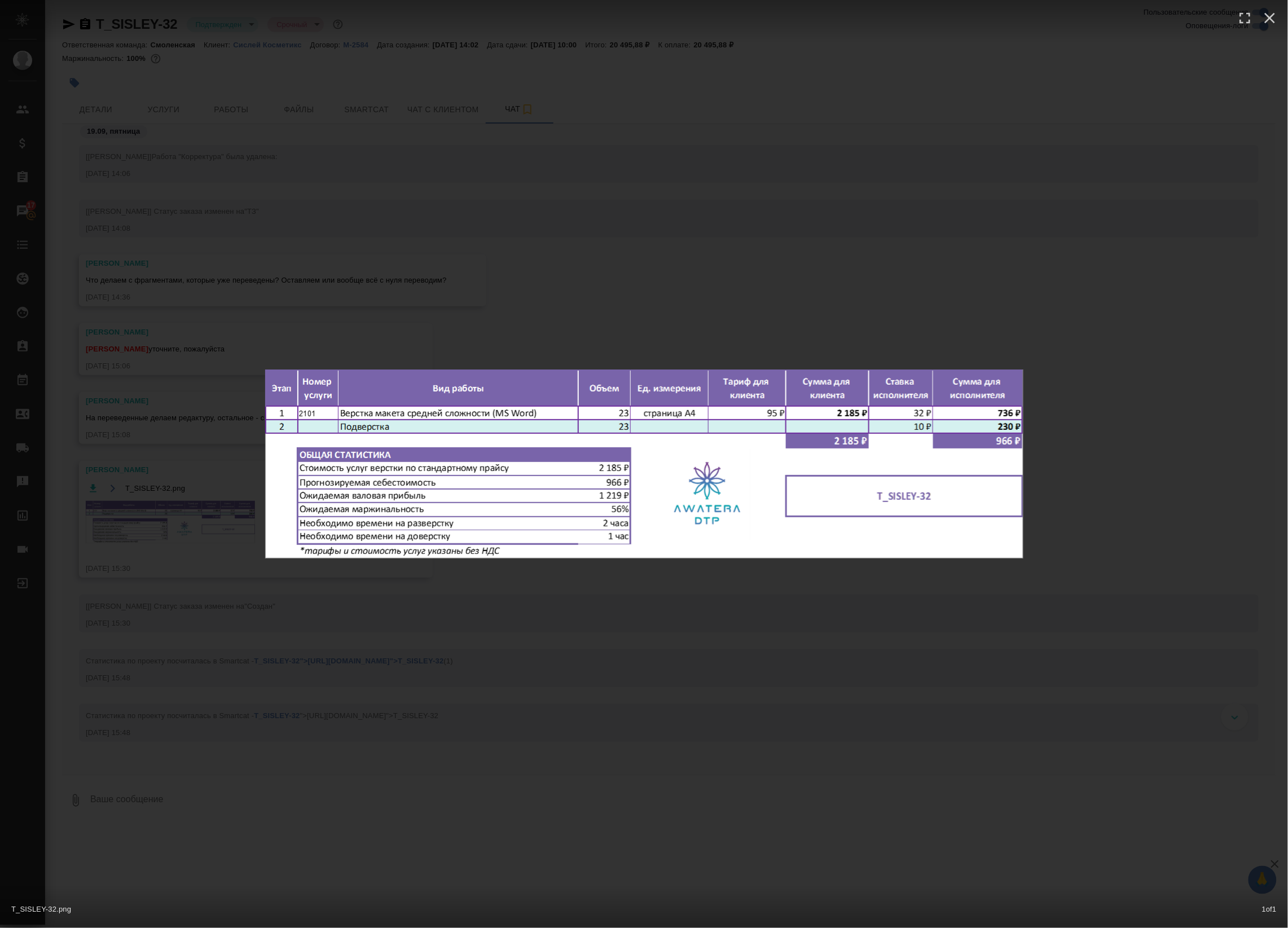
click at [460, 326] on div "T_SISLEY-32.png 1 of 1" at bounding box center [644, 464] width 1288 height 928
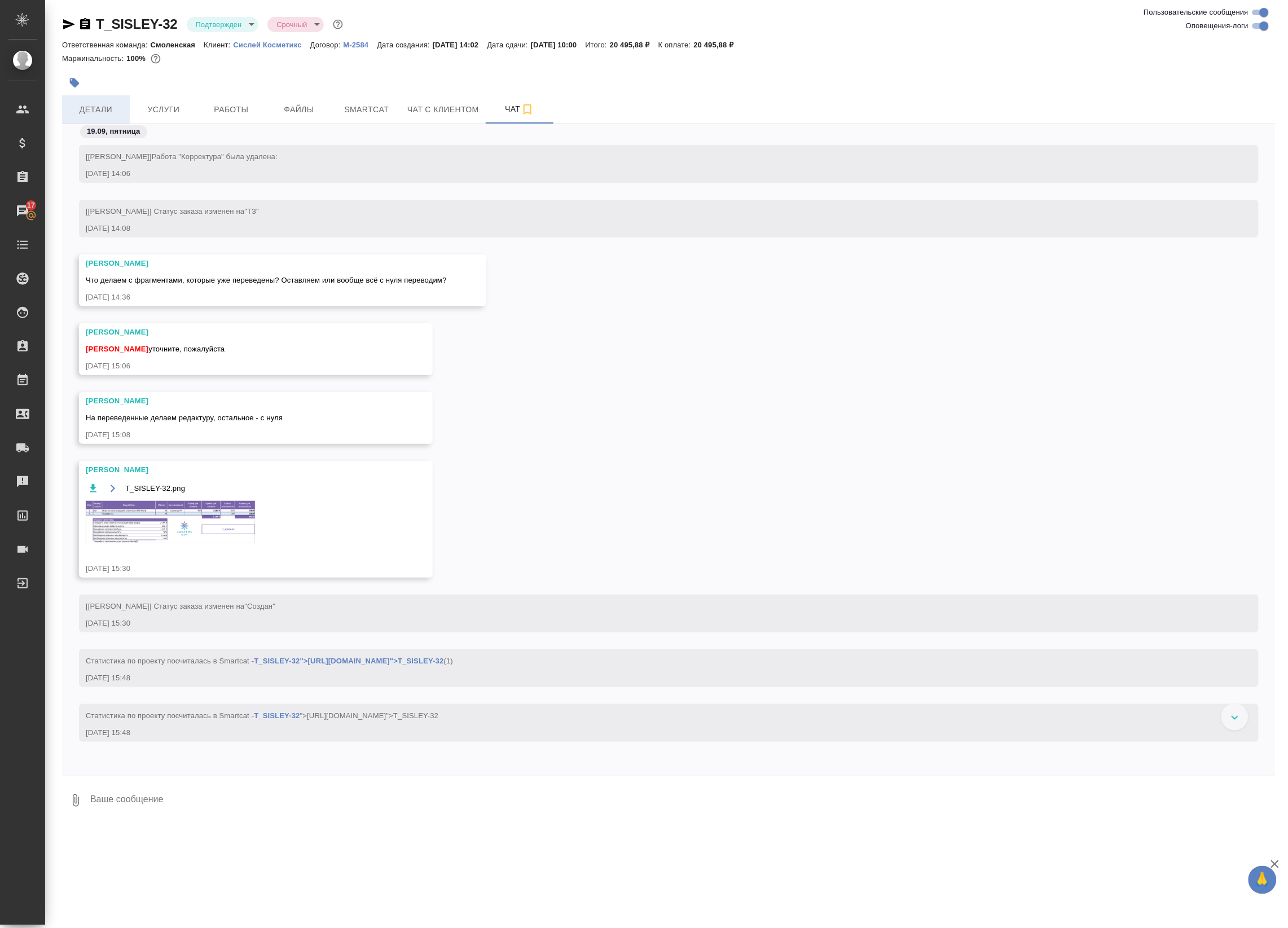
click at [108, 106] on span "Детали" at bounding box center [95, 110] width 54 height 14
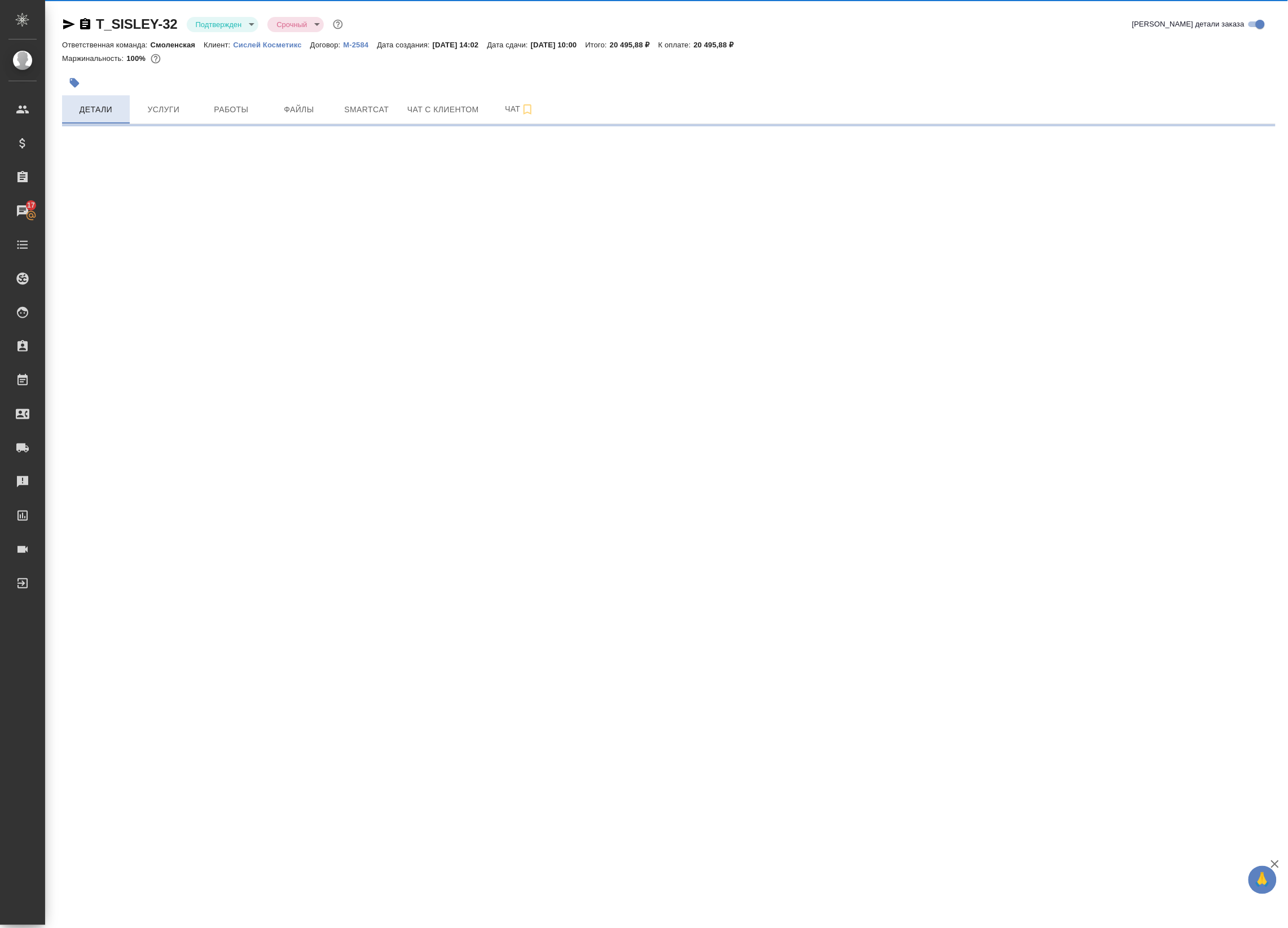
select select "RU"
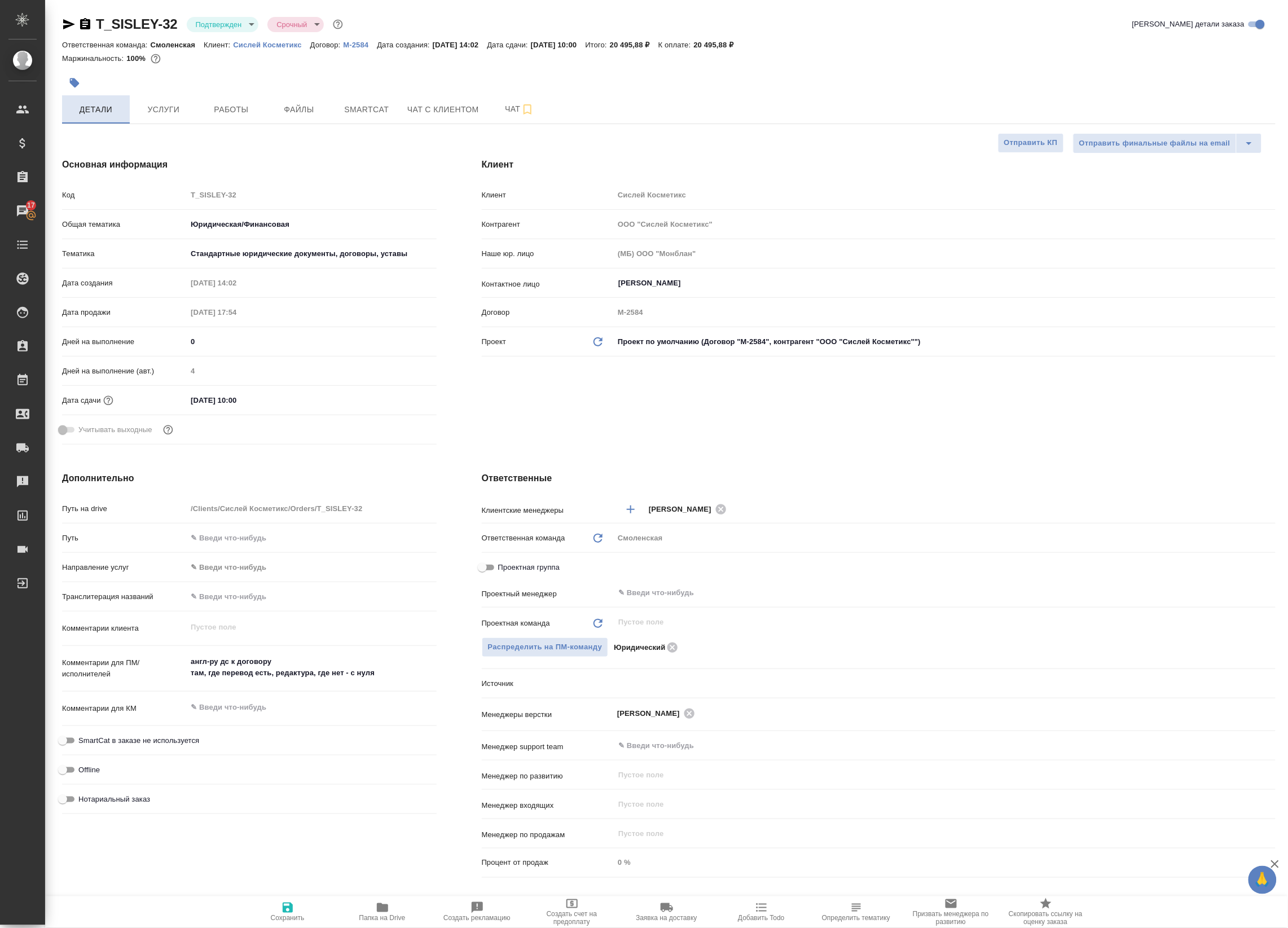
type textarea "x"
click at [230, 108] on span "Работы" at bounding box center [231, 110] width 54 height 14
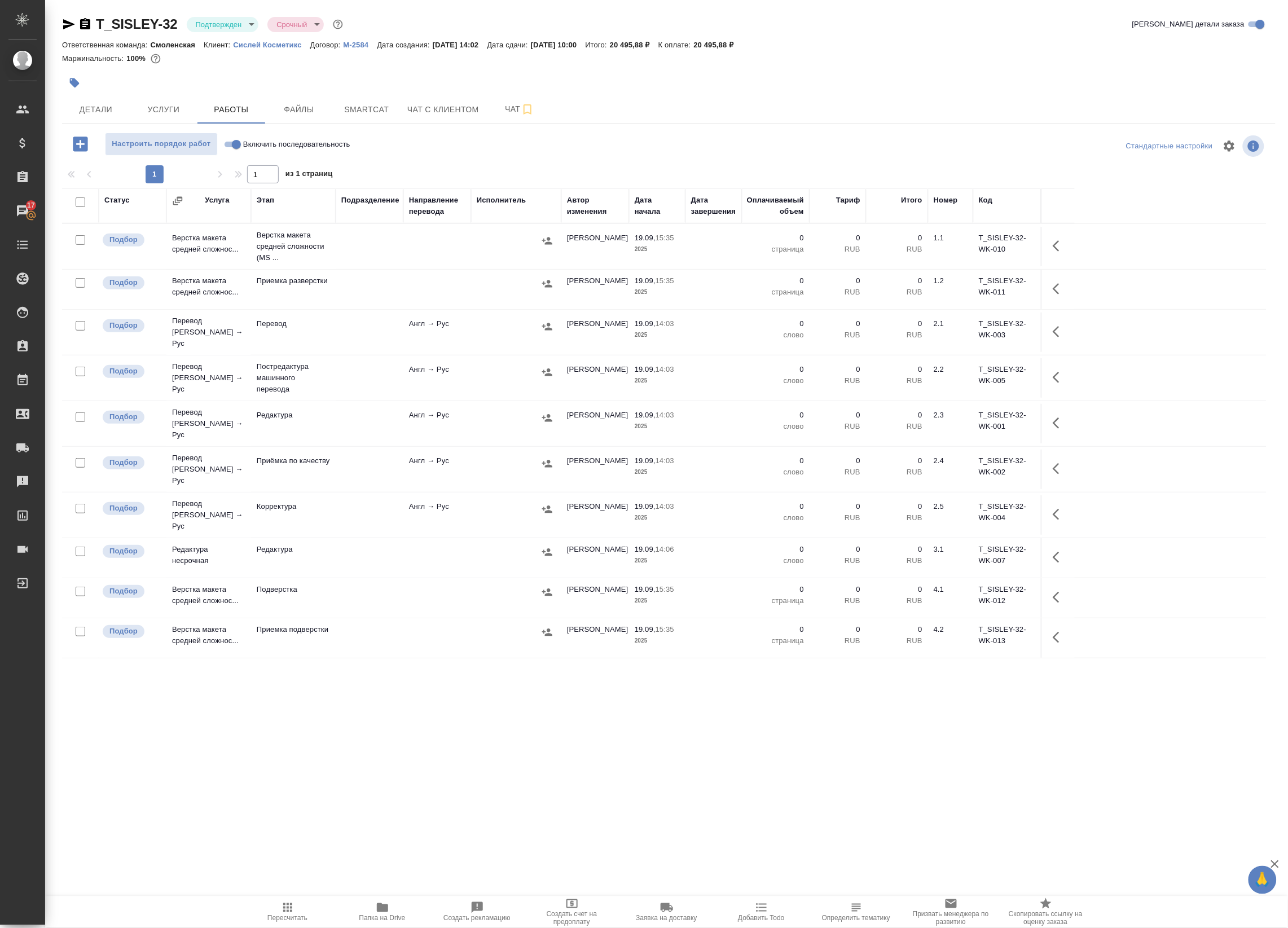
click at [387, 907] on icon "button" at bounding box center [382, 907] width 11 height 9
click at [497, 108] on span "Чат" at bounding box center [519, 109] width 54 height 14
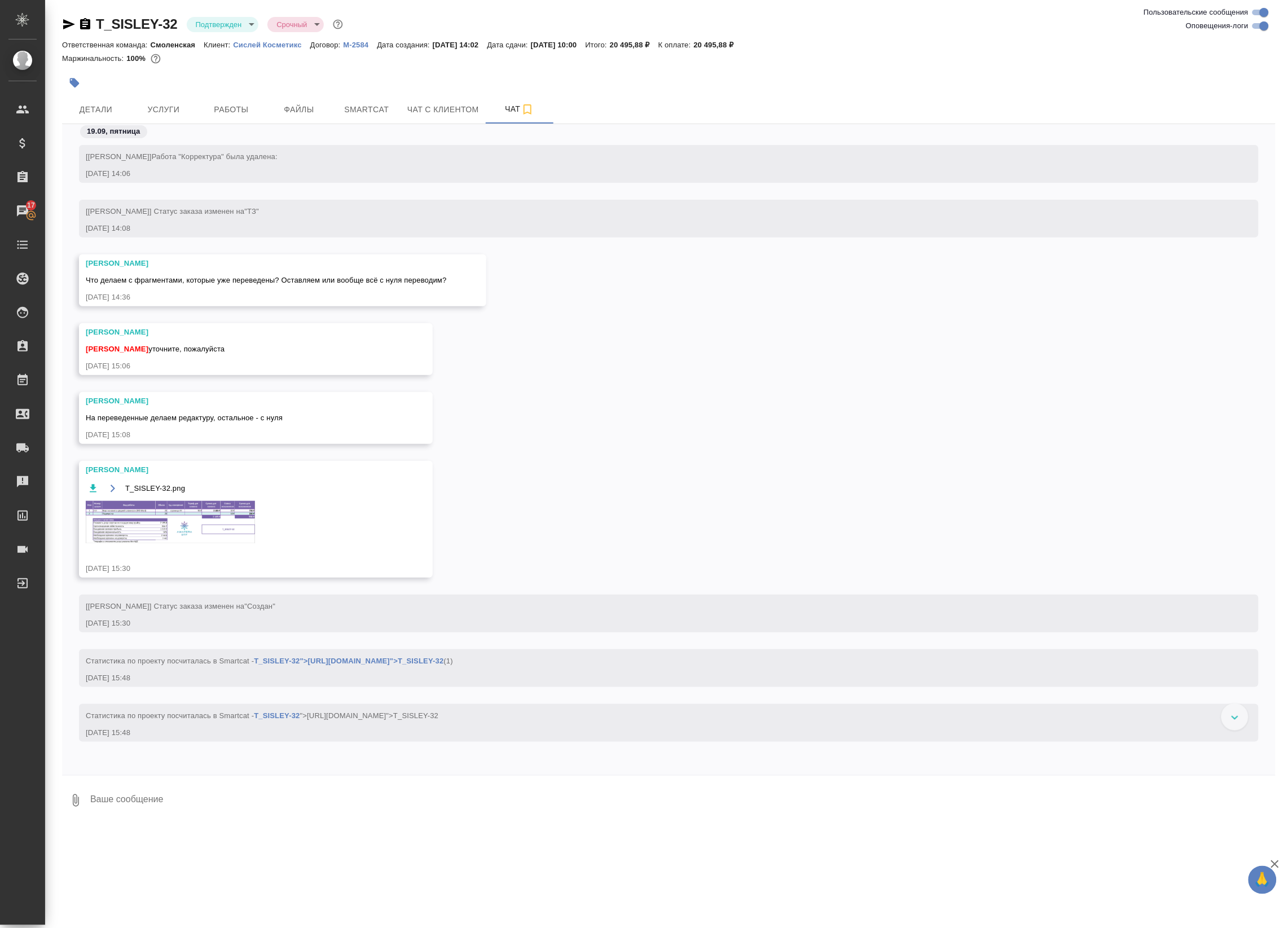
click at [178, 512] on img at bounding box center [170, 522] width 169 height 42
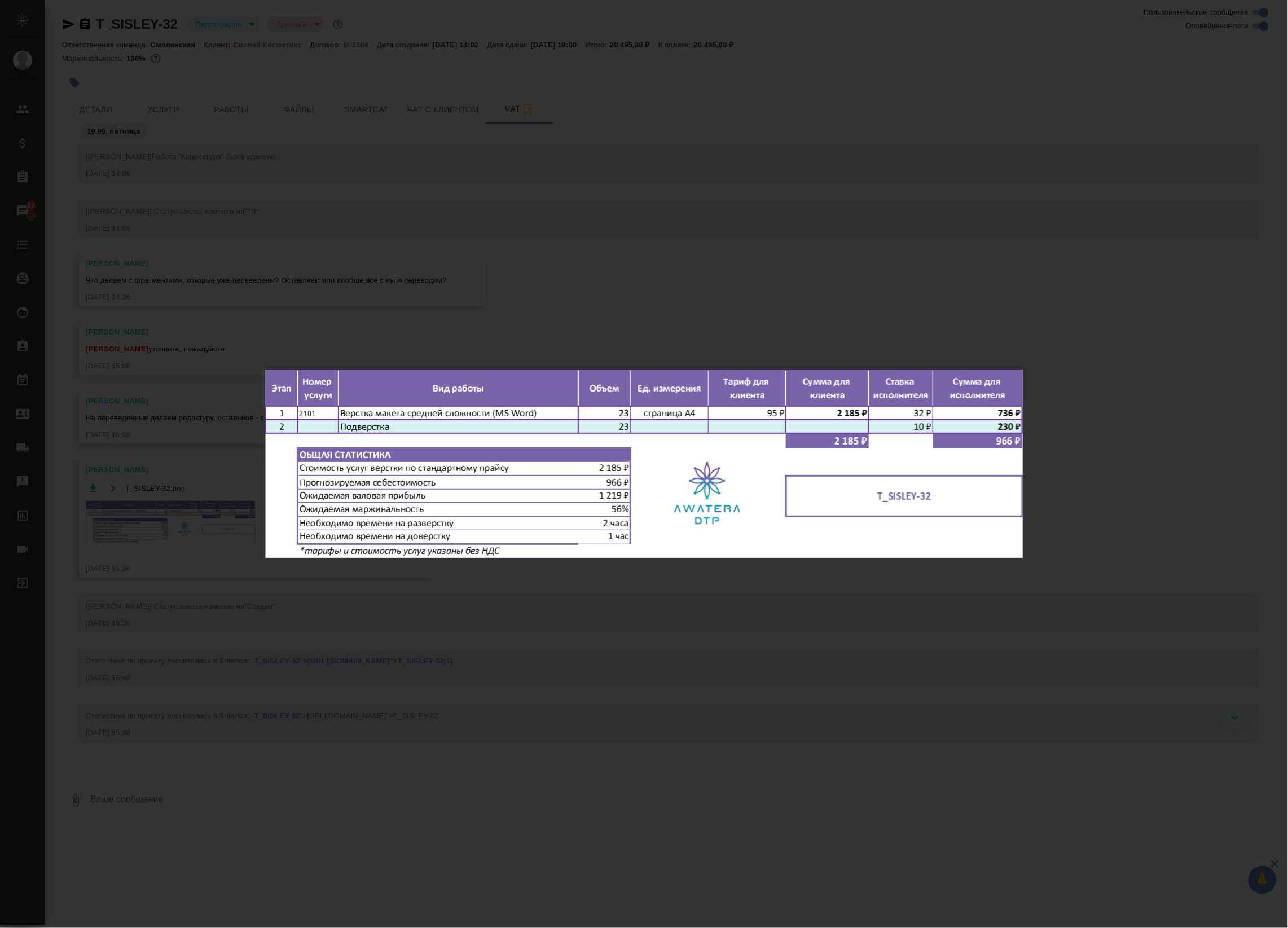
click at [327, 322] on div "T_SISLEY-32.png 1 of 1" at bounding box center [644, 464] width 1288 height 928
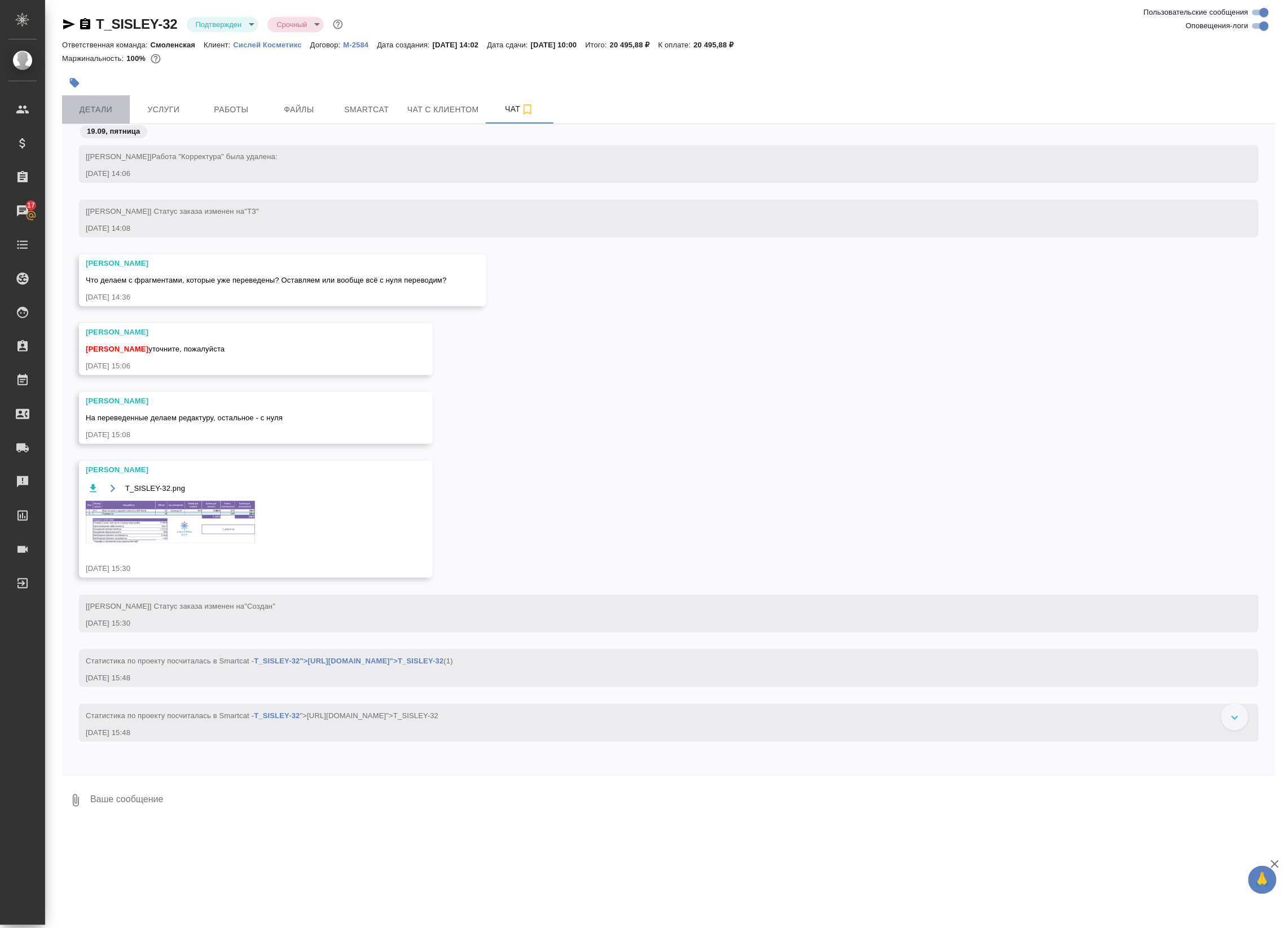
click at [88, 103] on span "Детали" at bounding box center [95, 110] width 54 height 14
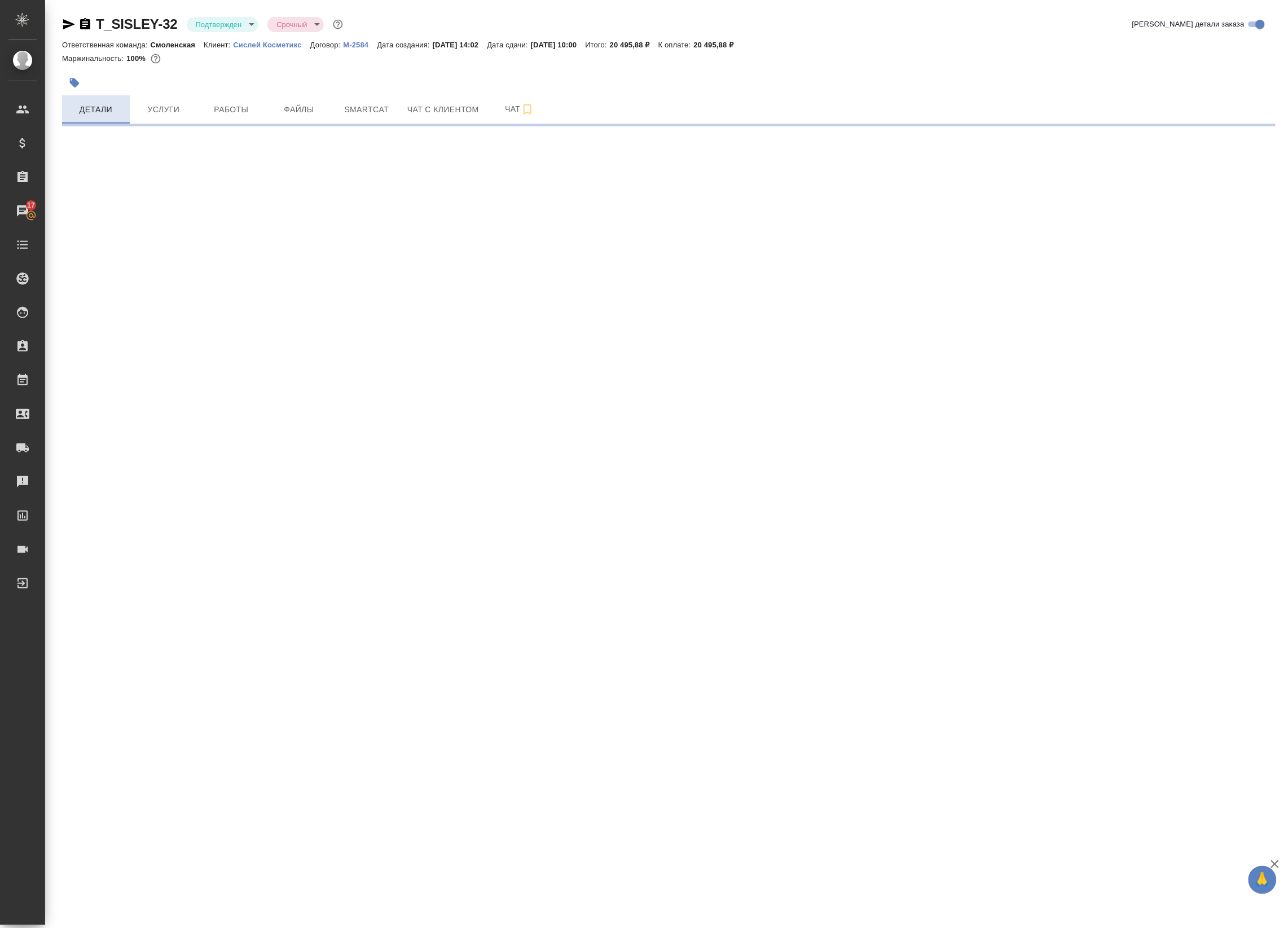
select select "RU"
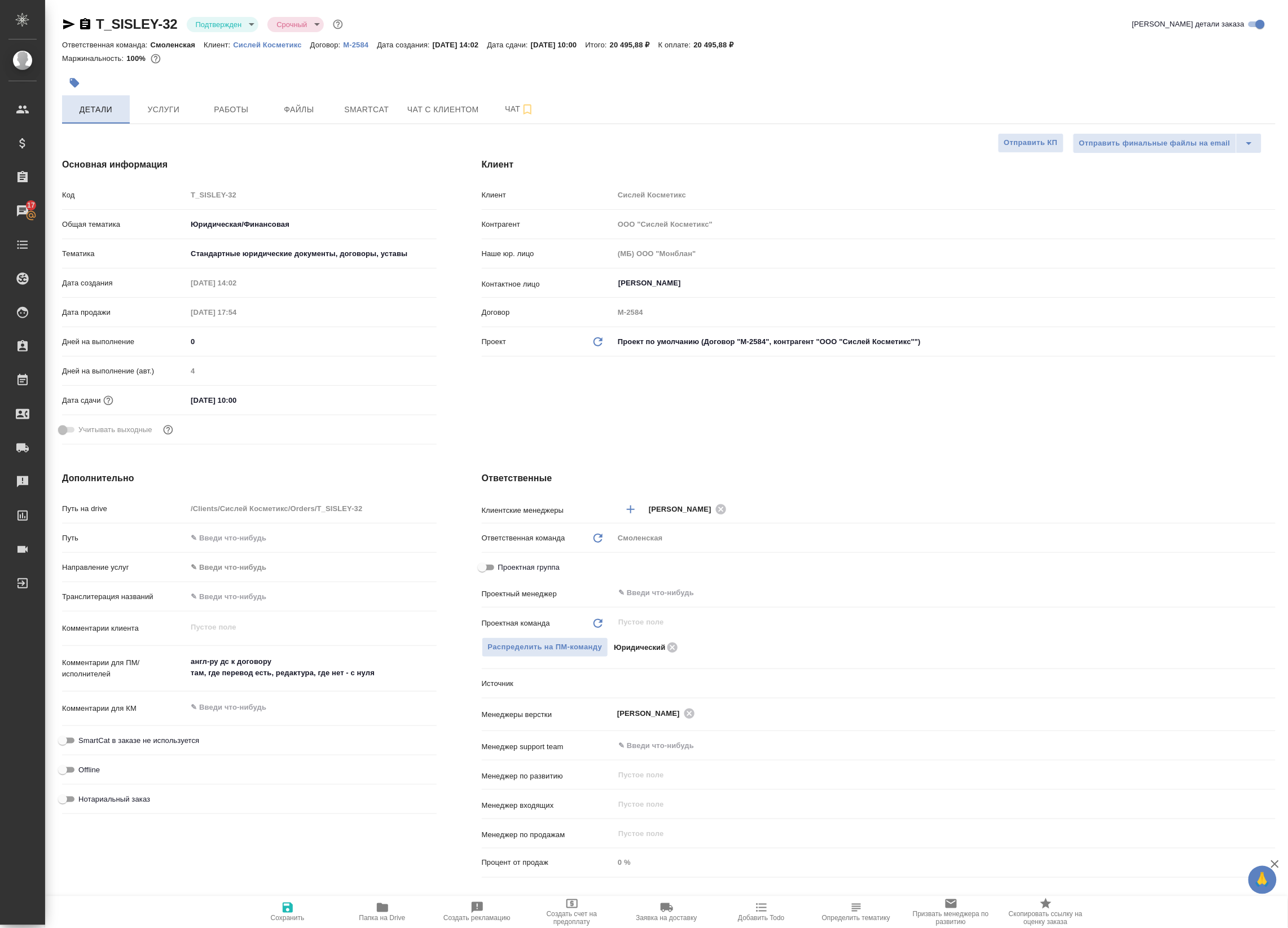
type textarea "x"
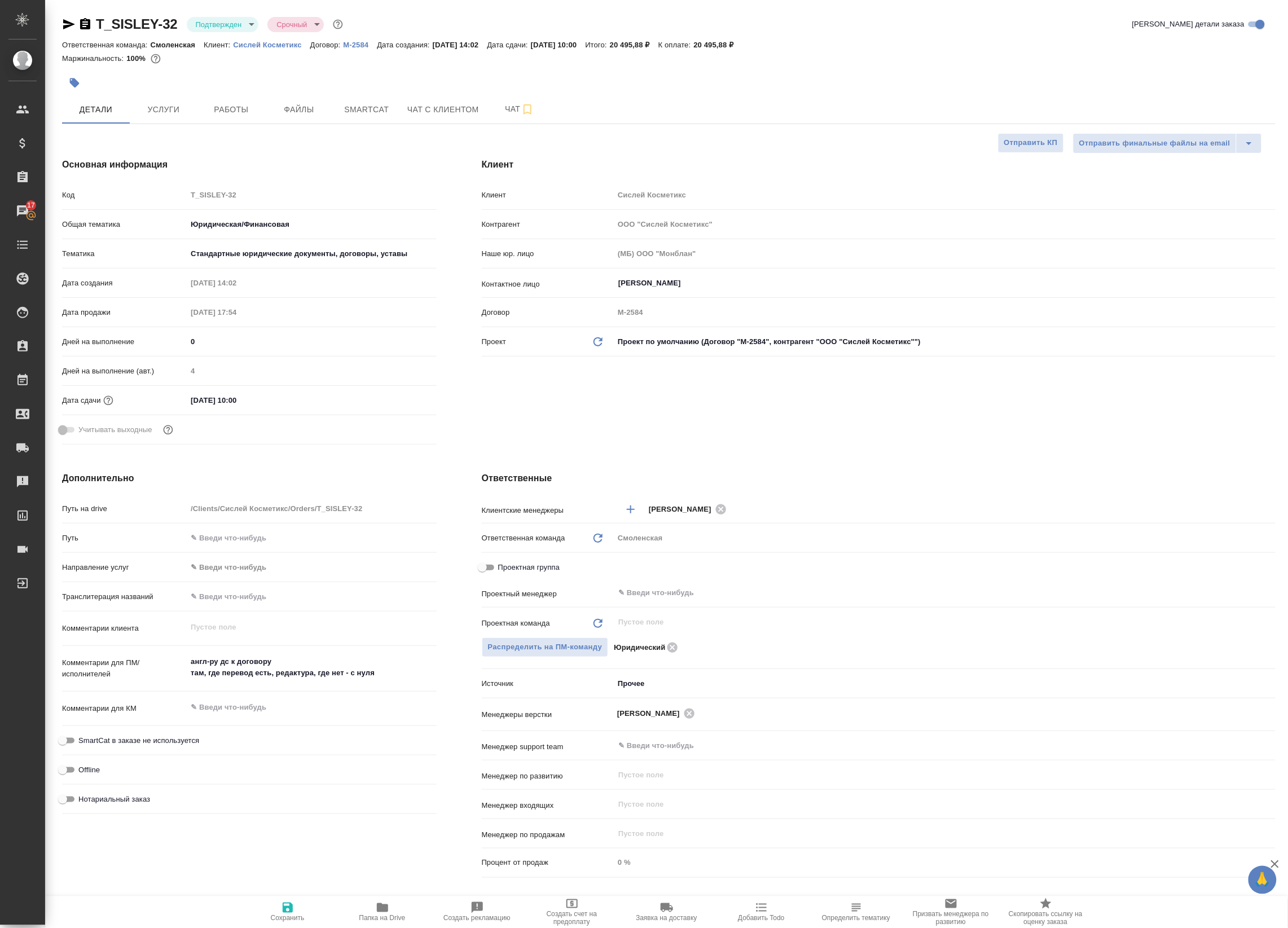
type textarea "x"
click at [233, 116] on span "Работы" at bounding box center [231, 110] width 54 height 14
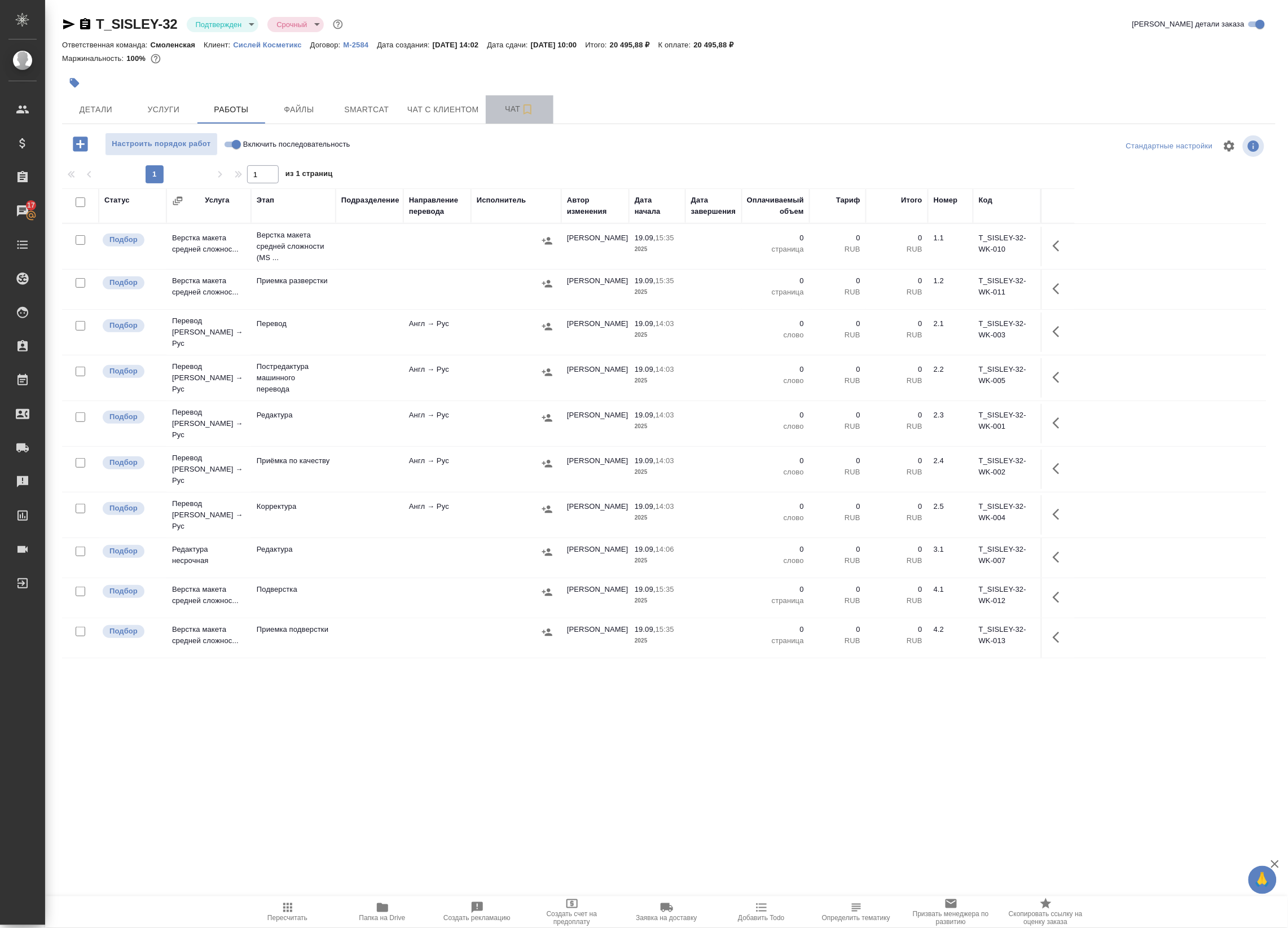
click at [509, 120] on button "Чат" at bounding box center [519, 109] width 68 height 28
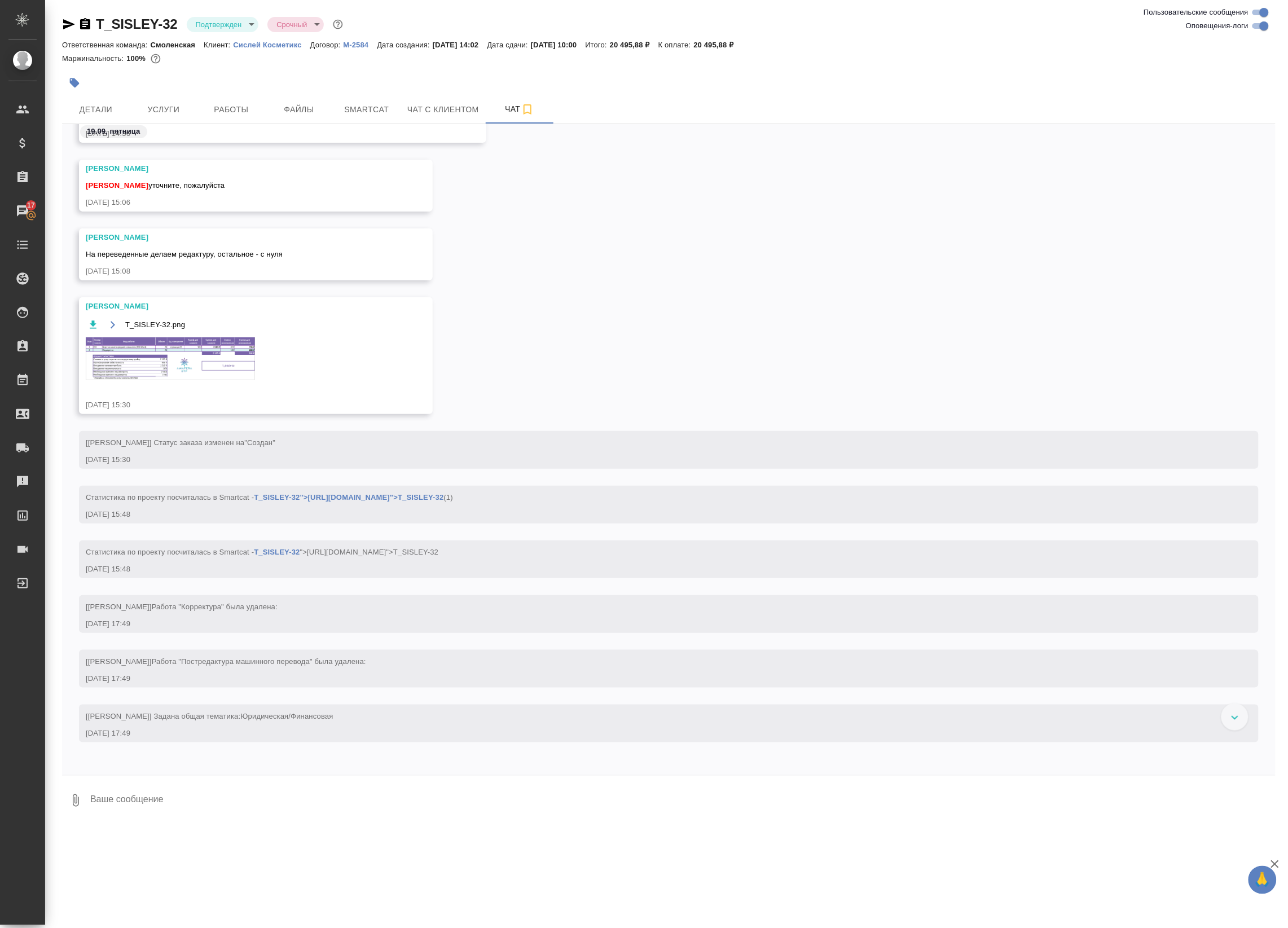
scroll to position [113, 0]
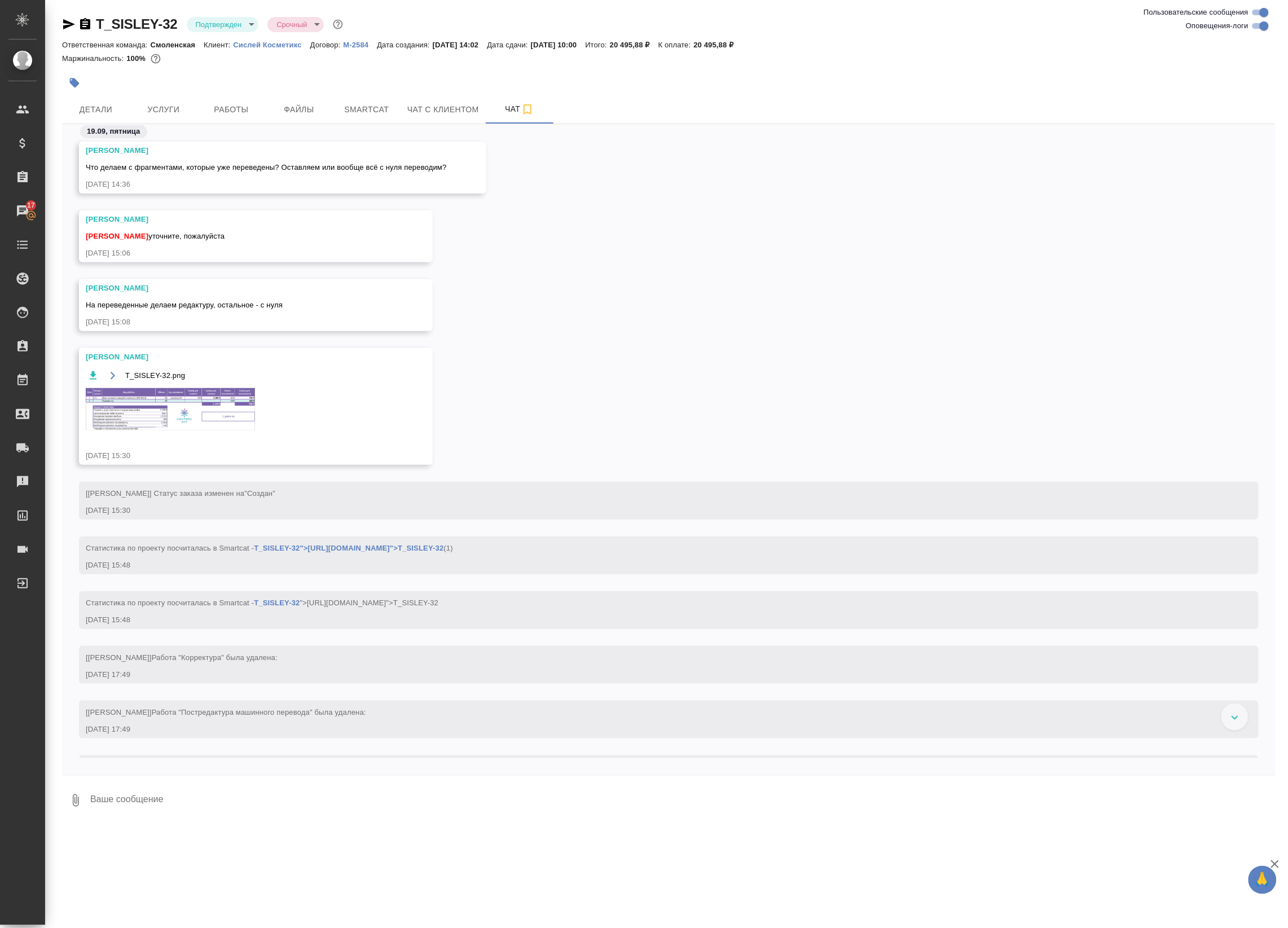
click at [108, 412] on img at bounding box center [170, 409] width 169 height 42
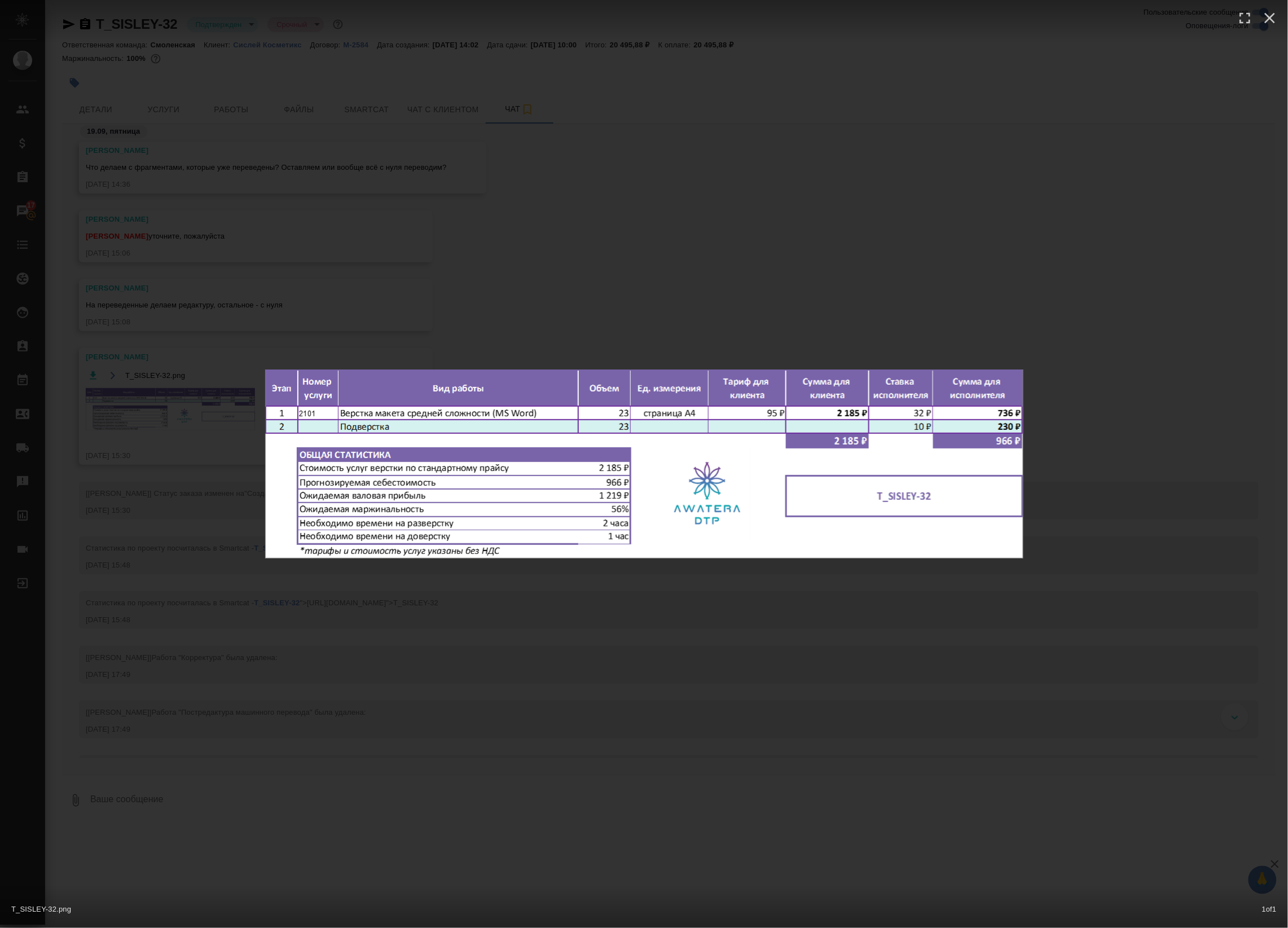
click at [218, 237] on div "T_SISLEY-32.png 1 of 1" at bounding box center [644, 464] width 1288 height 928
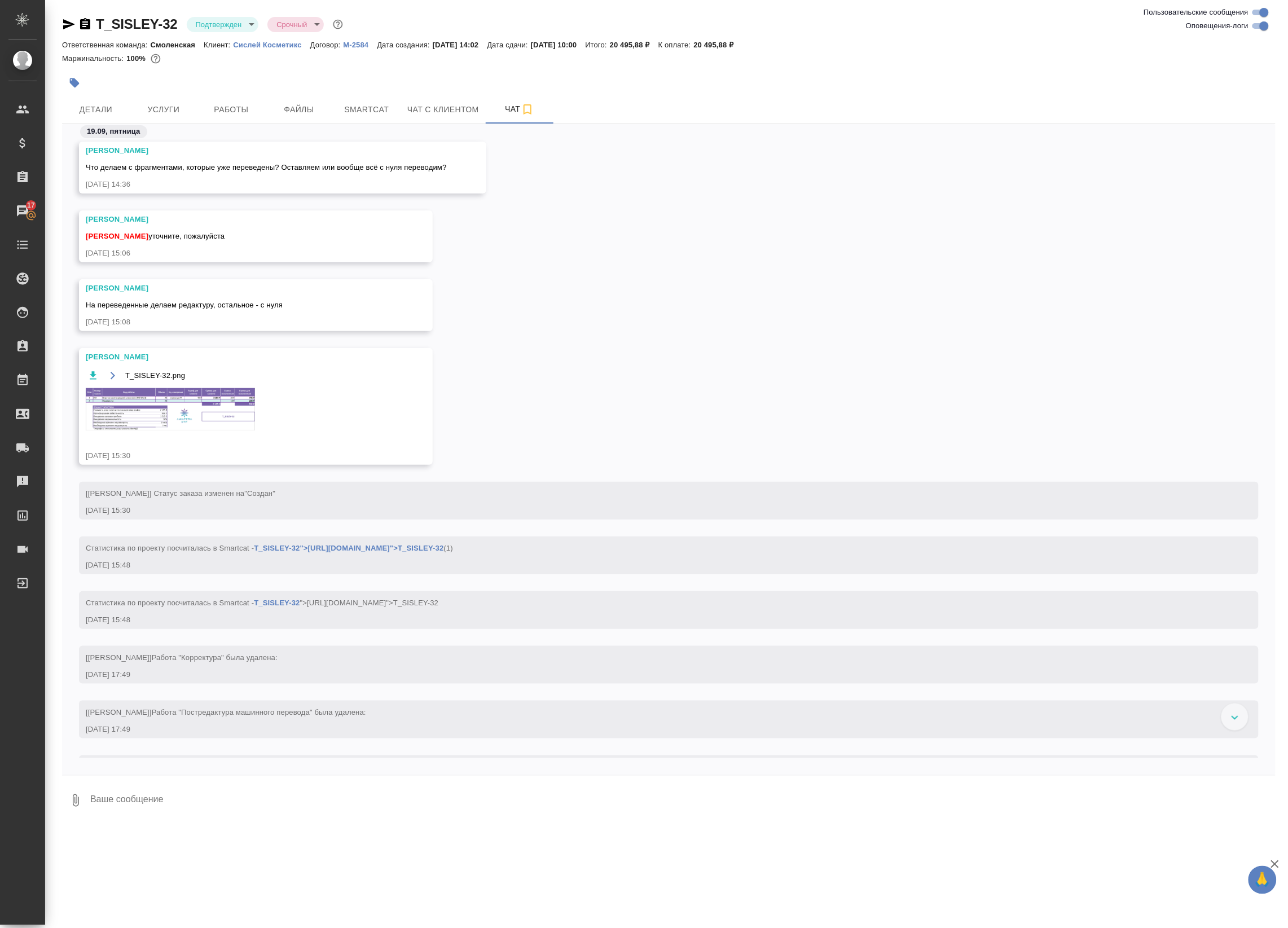
click at [239, 124] on div "19.09, пятница" at bounding box center [668, 134] width 1213 height 21
click at [243, 114] on span "Работы" at bounding box center [231, 110] width 54 height 14
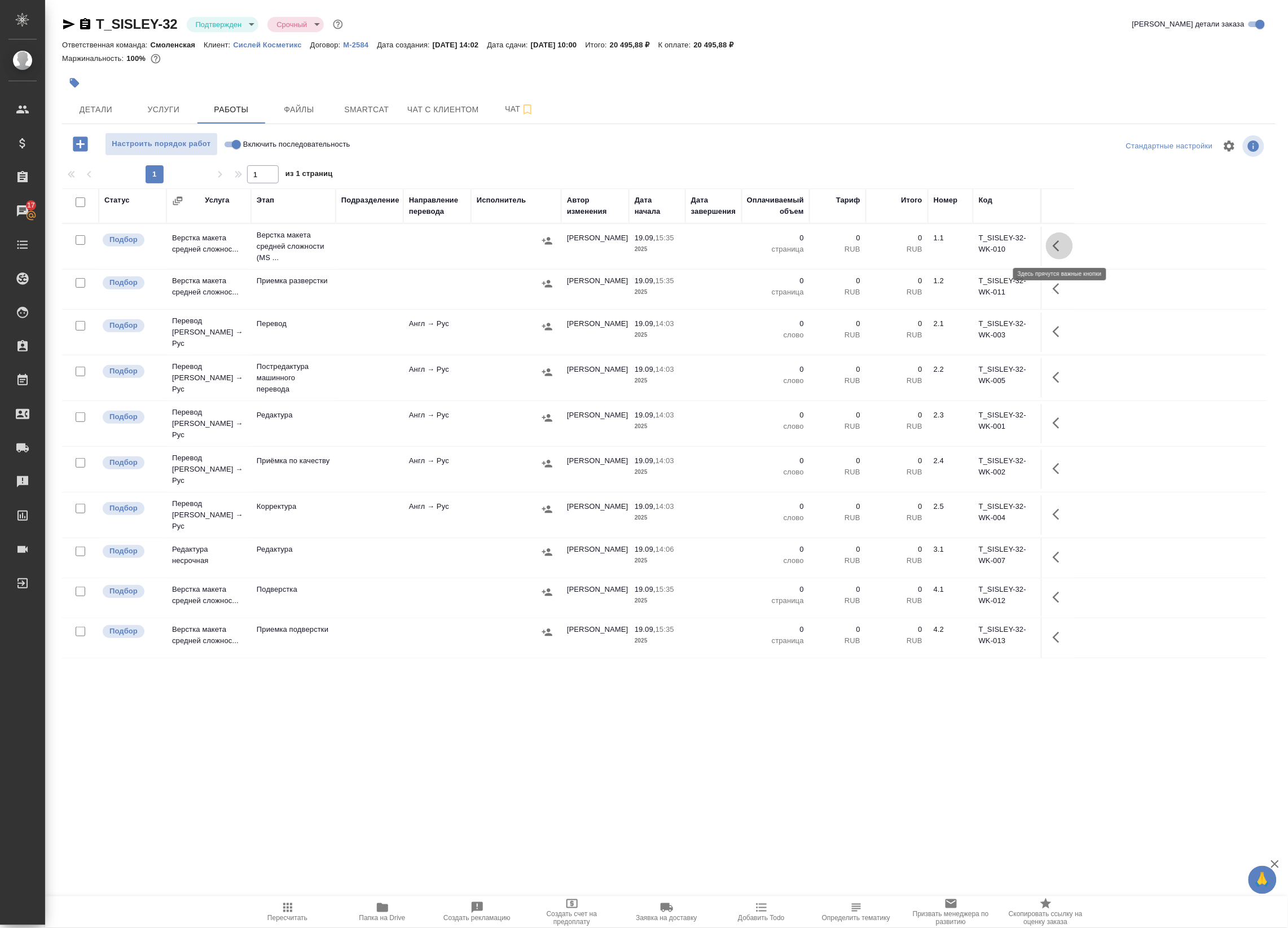
click at [1052, 247] on icon "button" at bounding box center [1059, 246] width 14 height 14
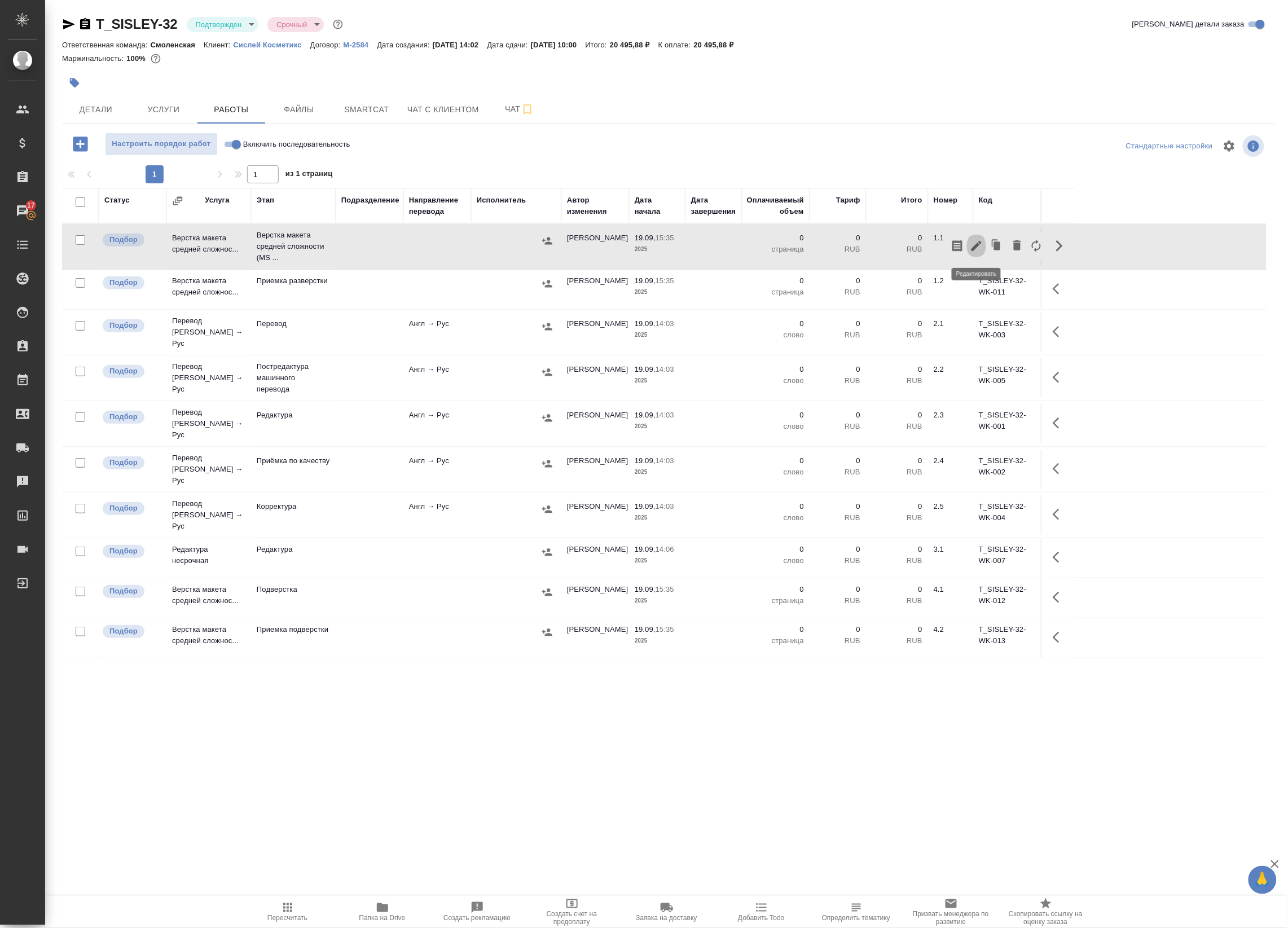
click at [977, 252] on icon "button" at bounding box center [977, 246] width 14 height 14
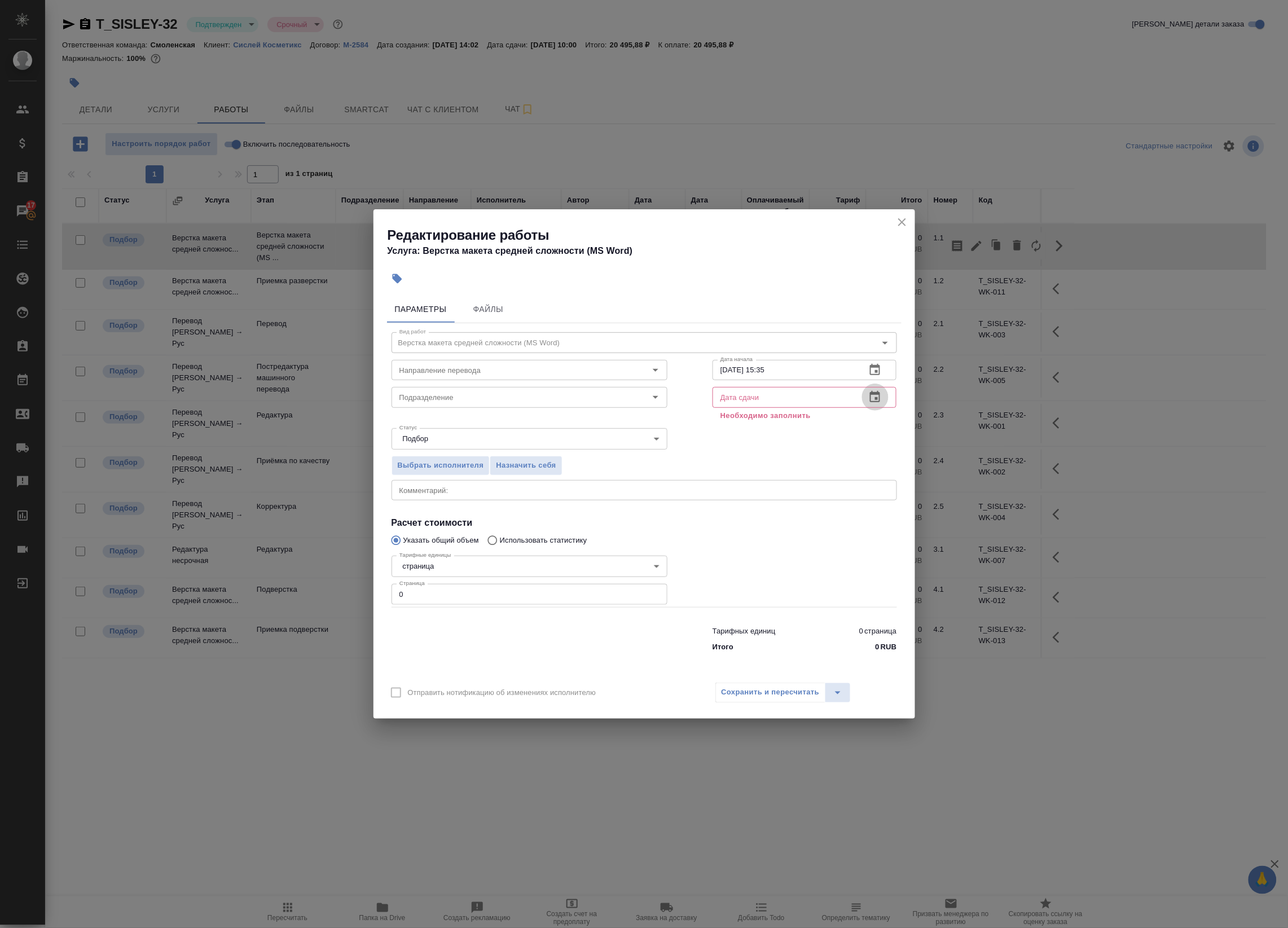
click at [870, 398] on icon "button" at bounding box center [875, 397] width 10 height 11
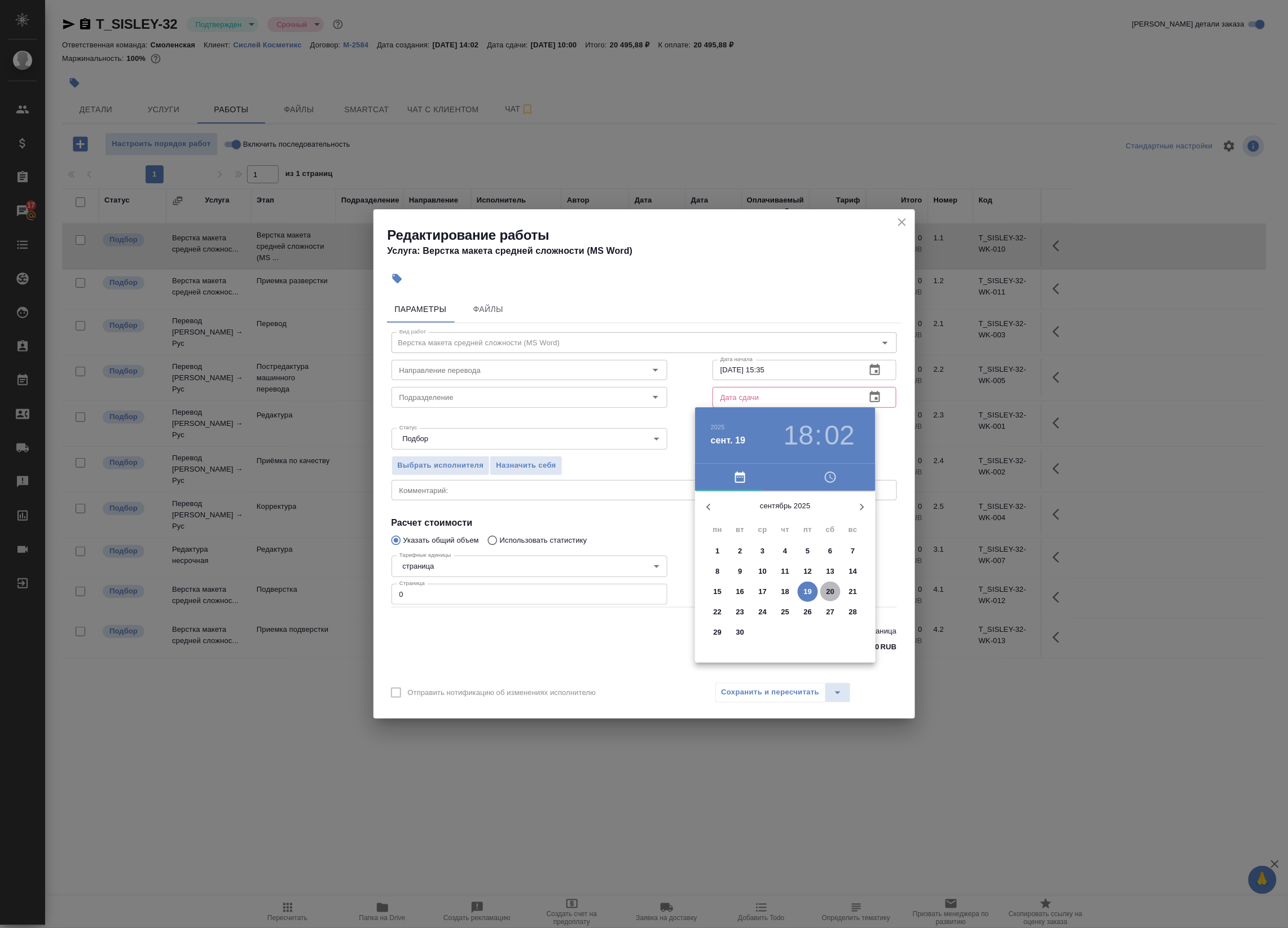
click at [831, 594] on p "20" at bounding box center [830, 592] width 8 height 11
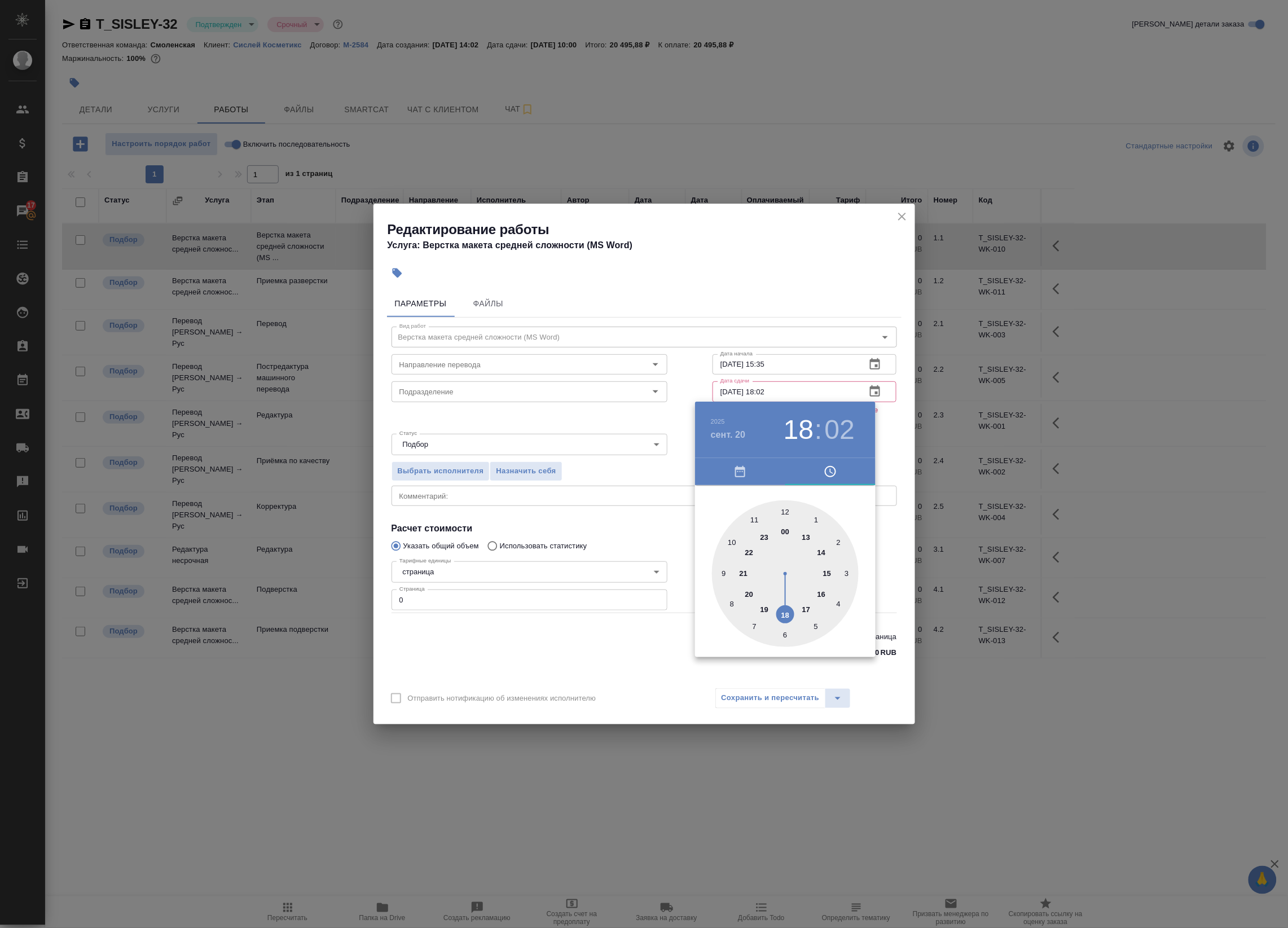
click at [785, 509] on div at bounding box center [785, 573] width 146 height 146
click at [789, 509] on div at bounding box center [785, 573] width 146 height 146
click at [782, 509] on div at bounding box center [785, 573] width 146 height 146
click at [782, 511] on div at bounding box center [785, 573] width 146 height 146
type input "[DATE] 12:00"
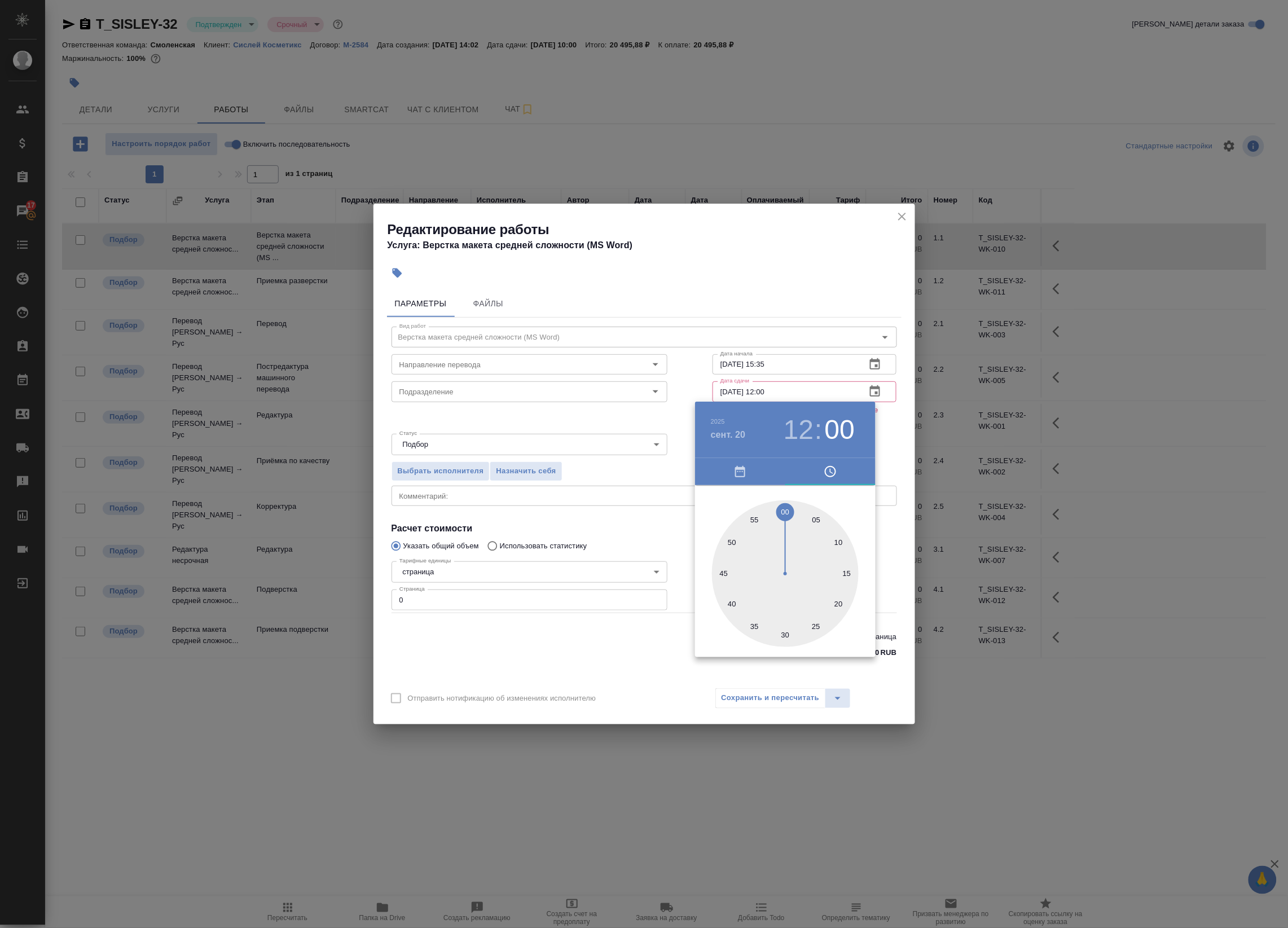
drag, startPoint x: 891, startPoint y: 429, endPoint x: 891, endPoint y: 419, distance: 10.0
click at [891, 429] on div at bounding box center [644, 464] width 1288 height 928
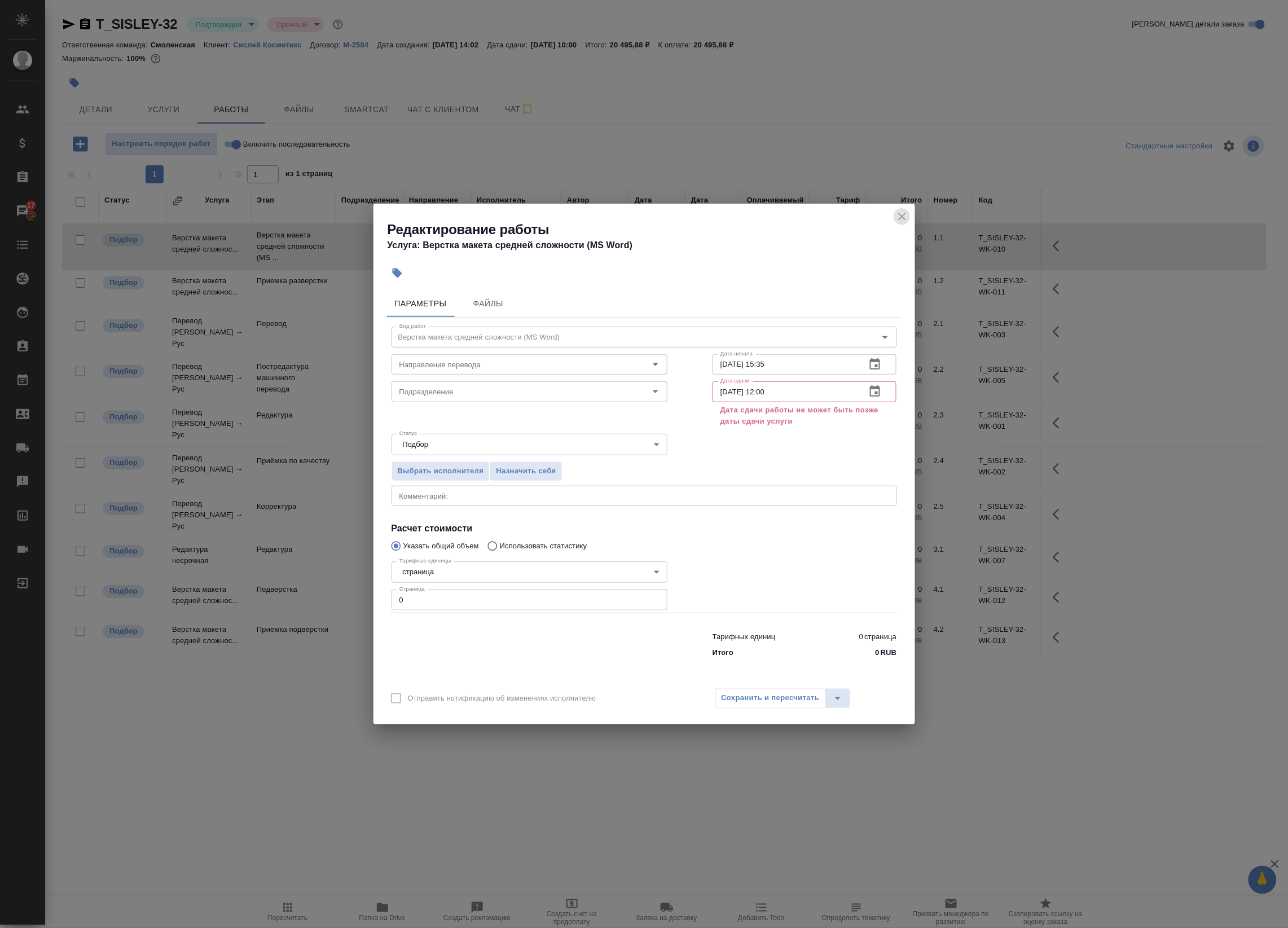
click at [901, 219] on icon "close" at bounding box center [902, 217] width 14 height 14
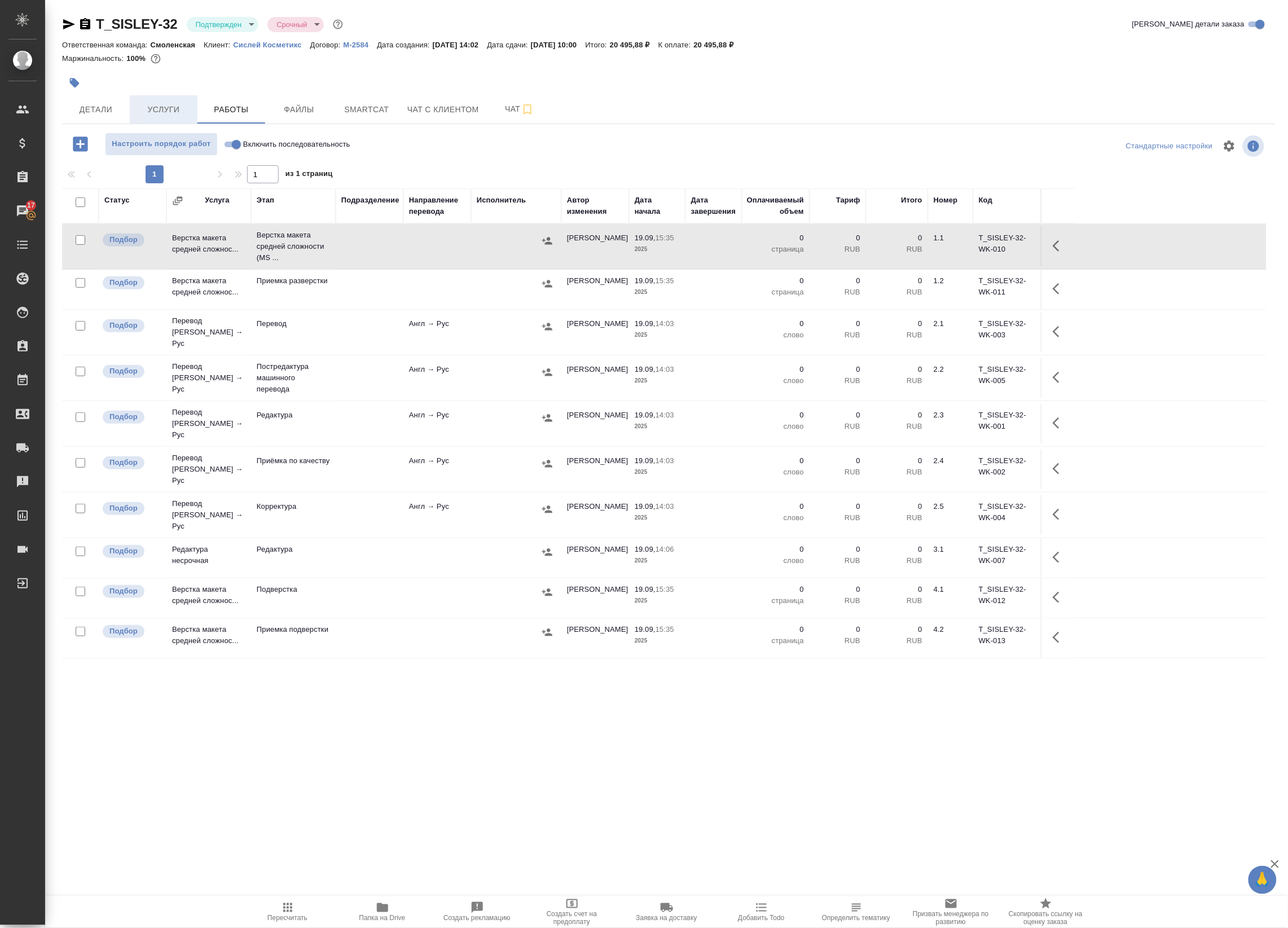
click at [179, 108] on span "Услуги" at bounding box center [163, 110] width 54 height 14
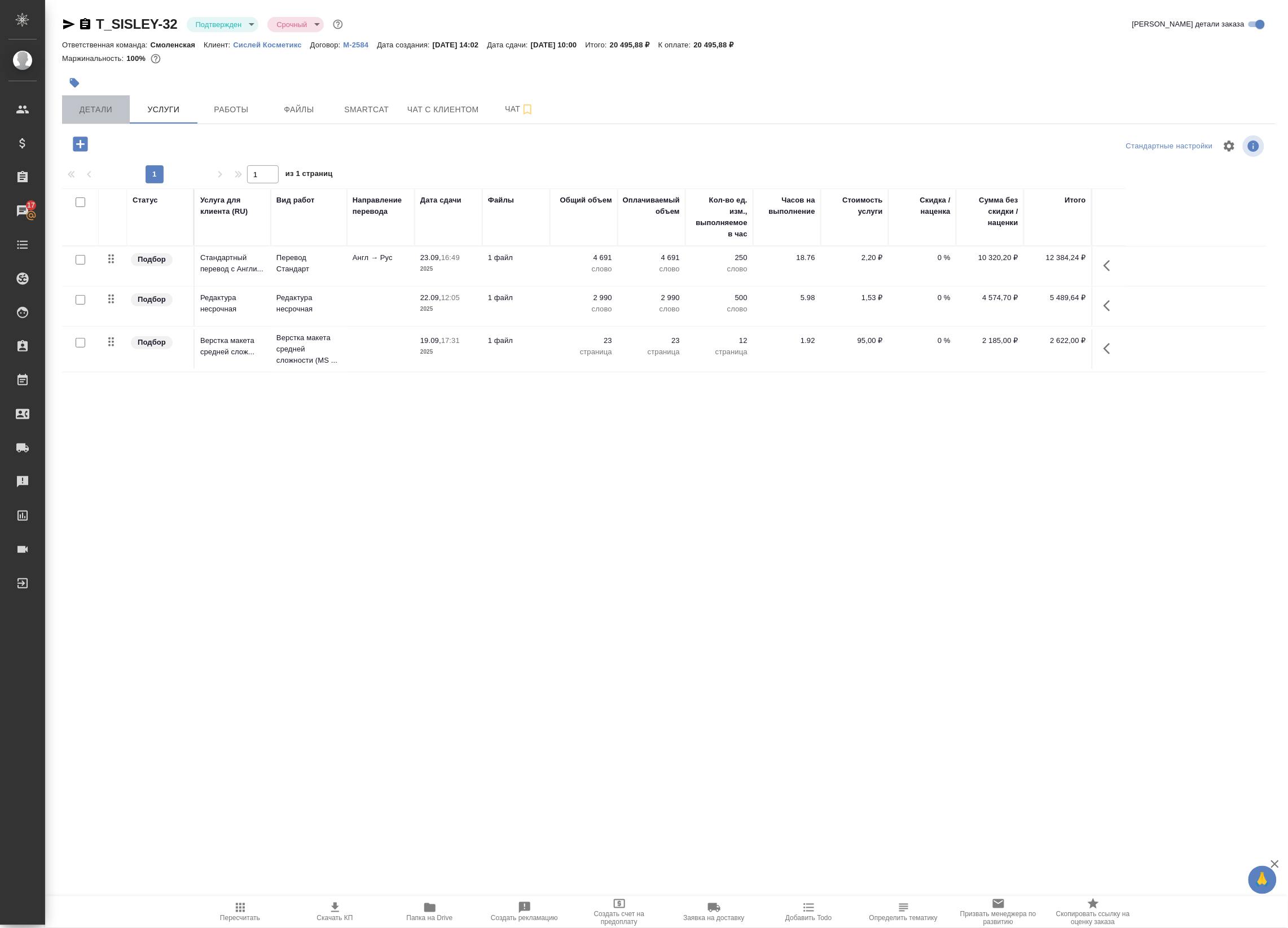
click at [69, 113] on span "Детали" at bounding box center [95, 110] width 54 height 14
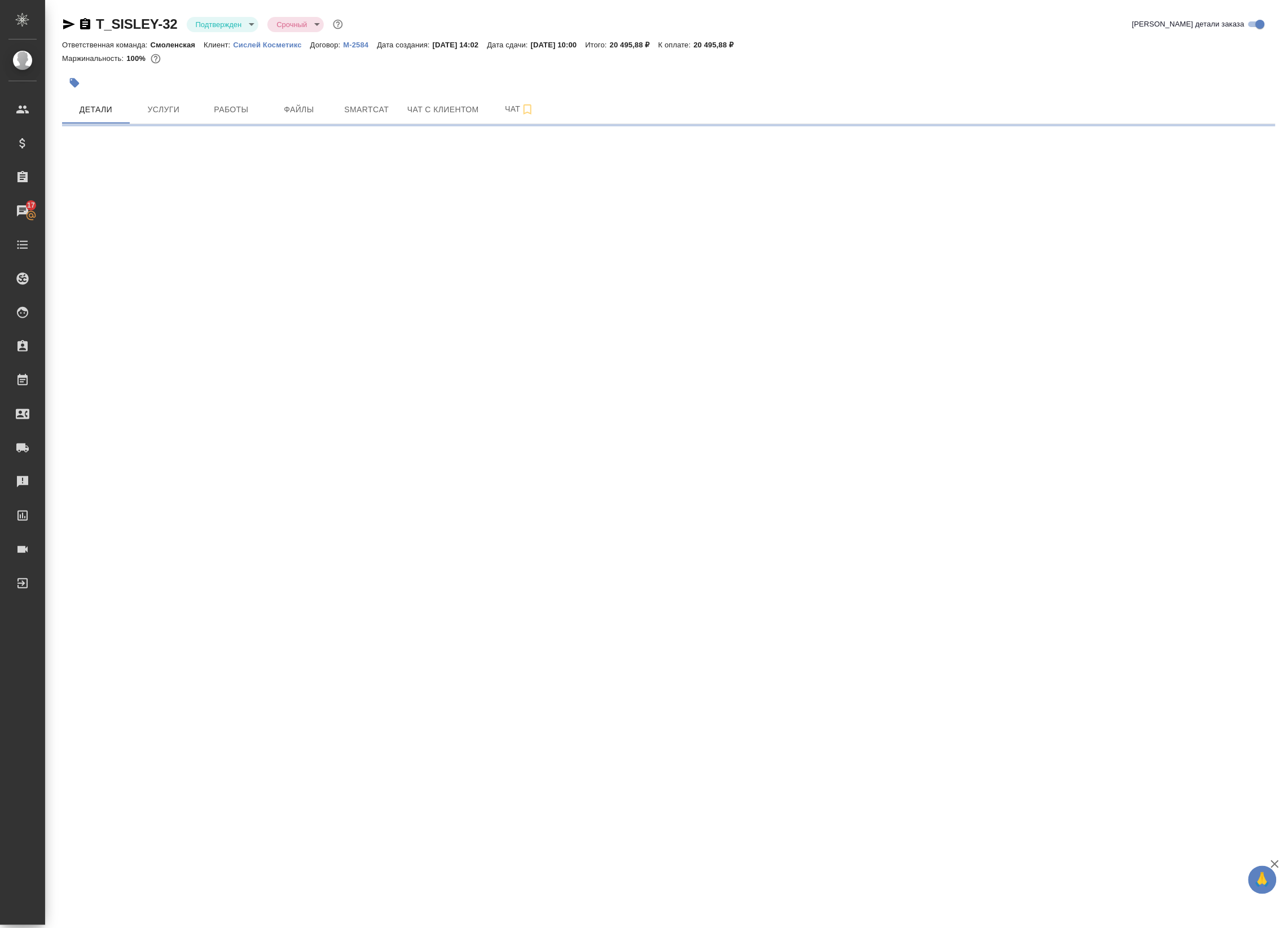
select select "RU"
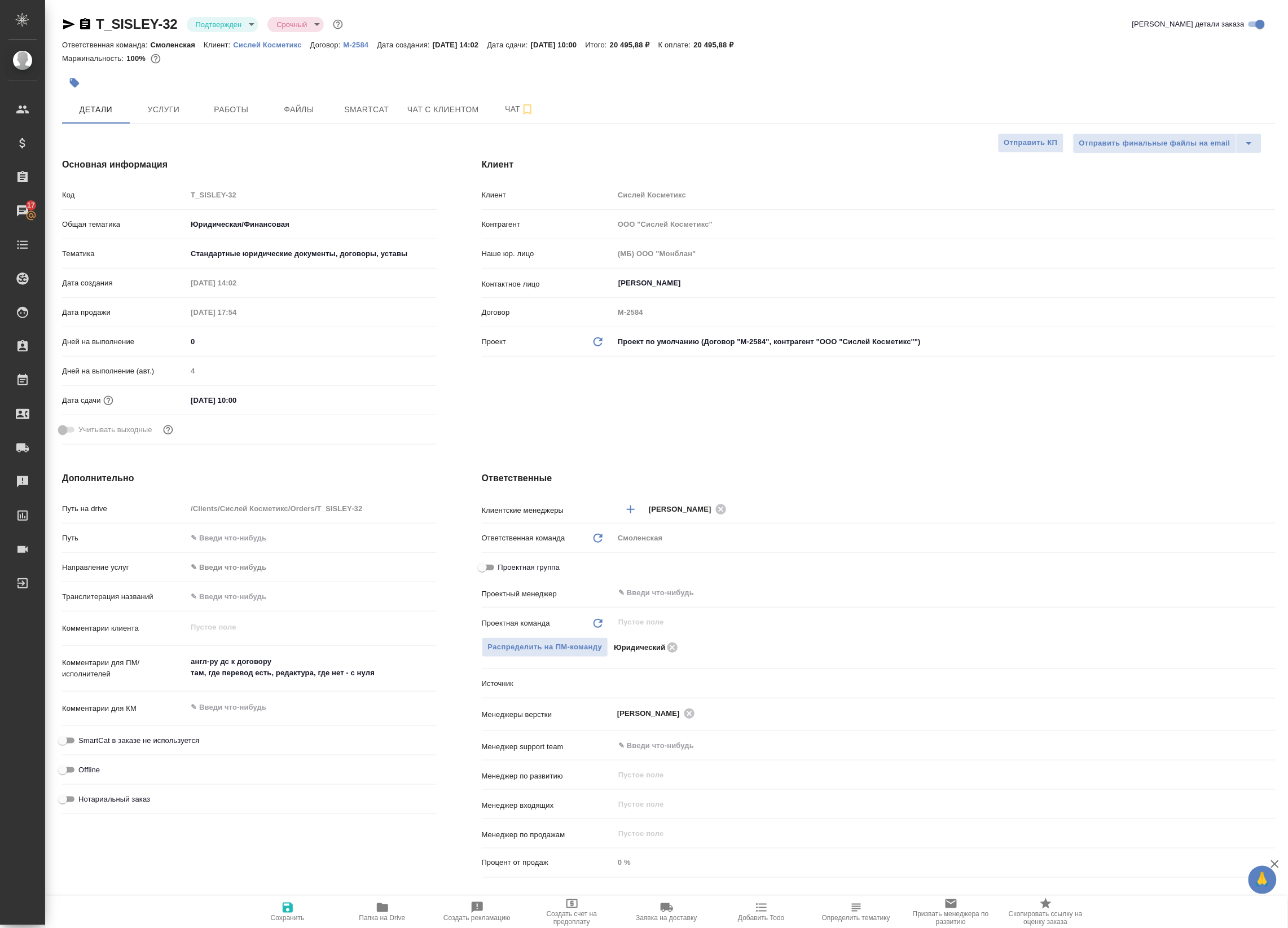
type textarea "x"
click at [658, 589] on input "text" at bounding box center [925, 593] width 617 height 14
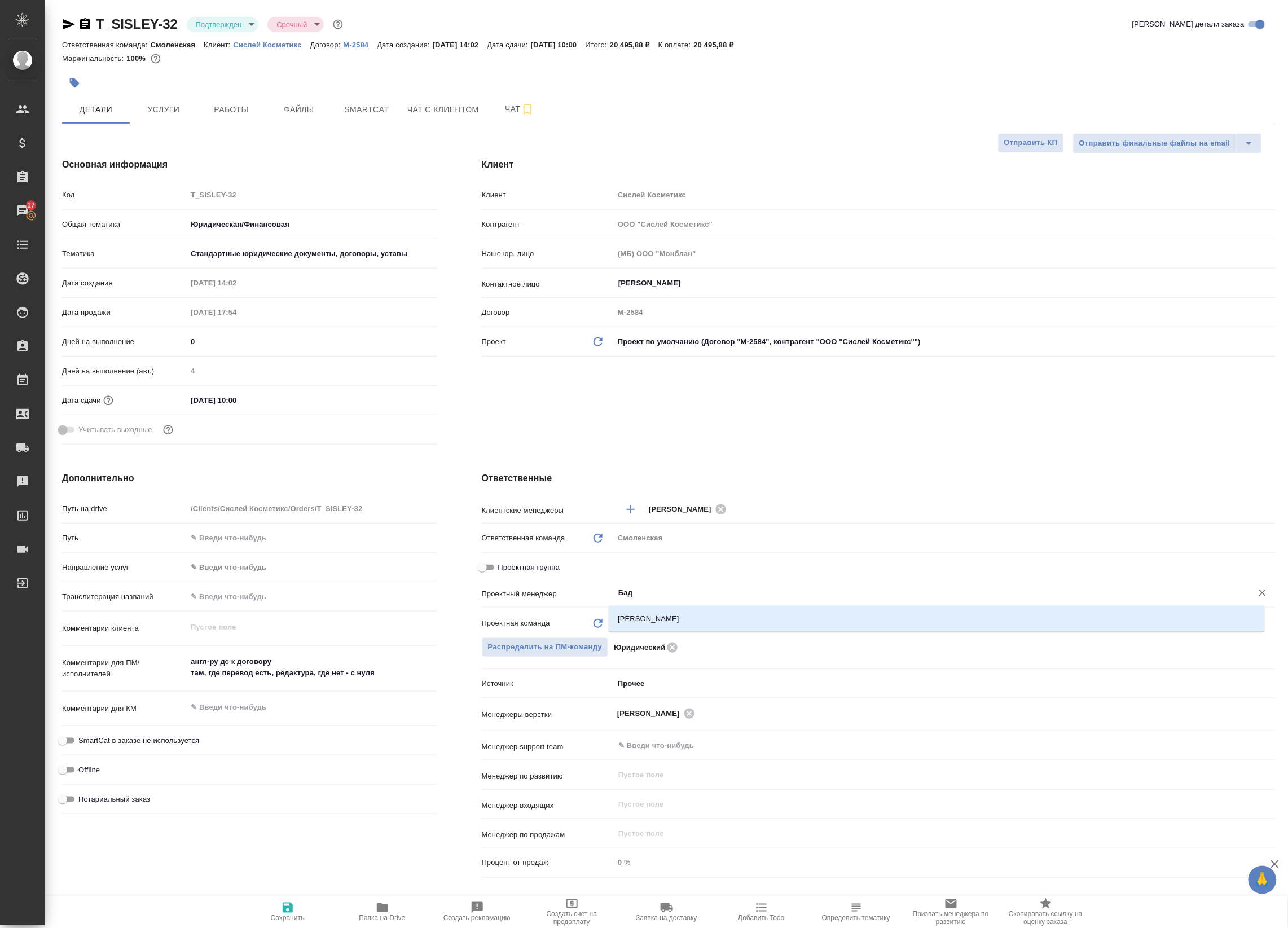
type input "Бада"
click at [708, 626] on li "[PERSON_NAME]" at bounding box center [936, 618] width 656 height 21
type textarea "x"
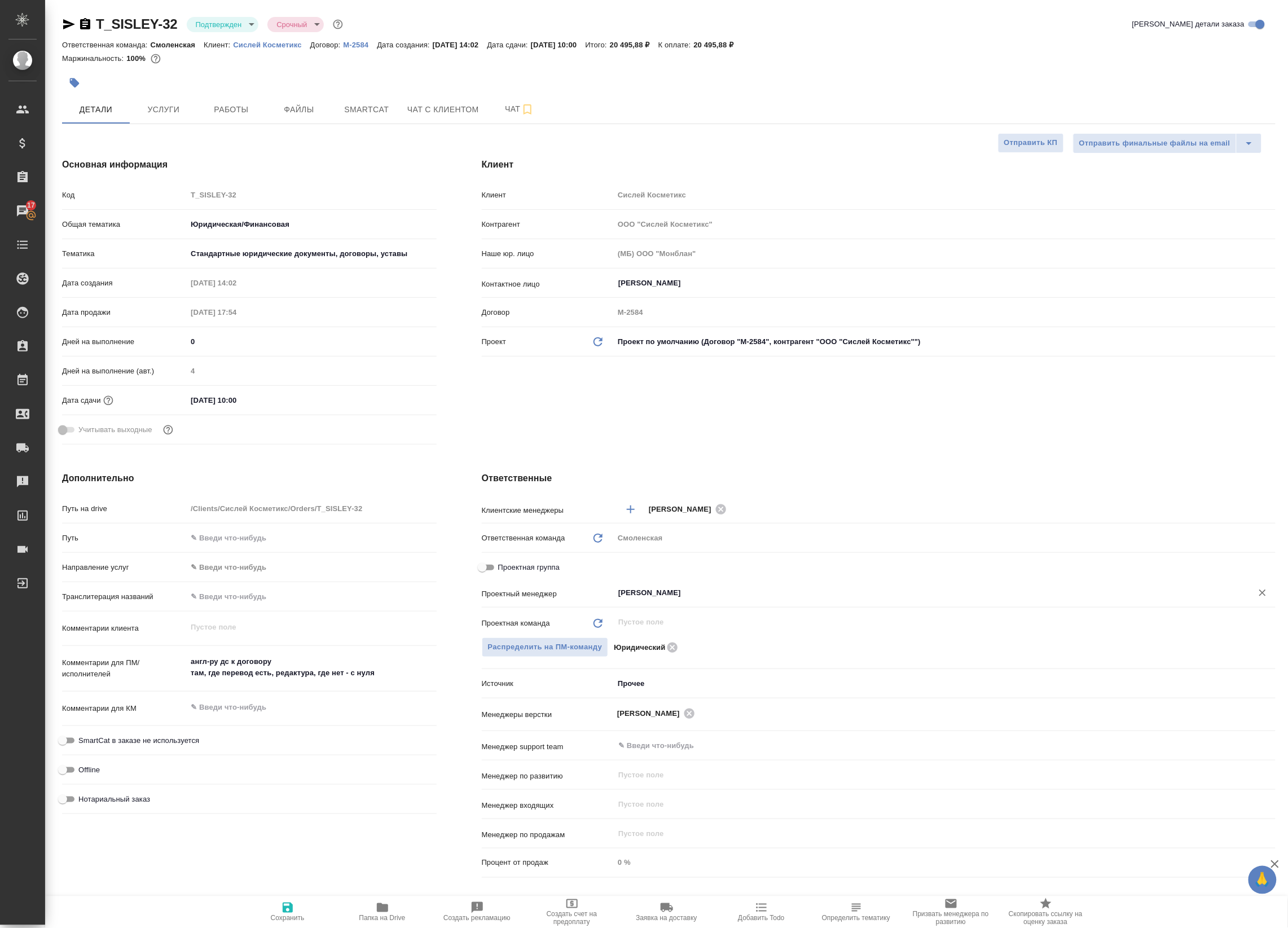
type input "[PERSON_NAME]"
click at [304, 905] on span "Сохранить" at bounding box center [287, 911] width 82 height 21
type textarea "x"
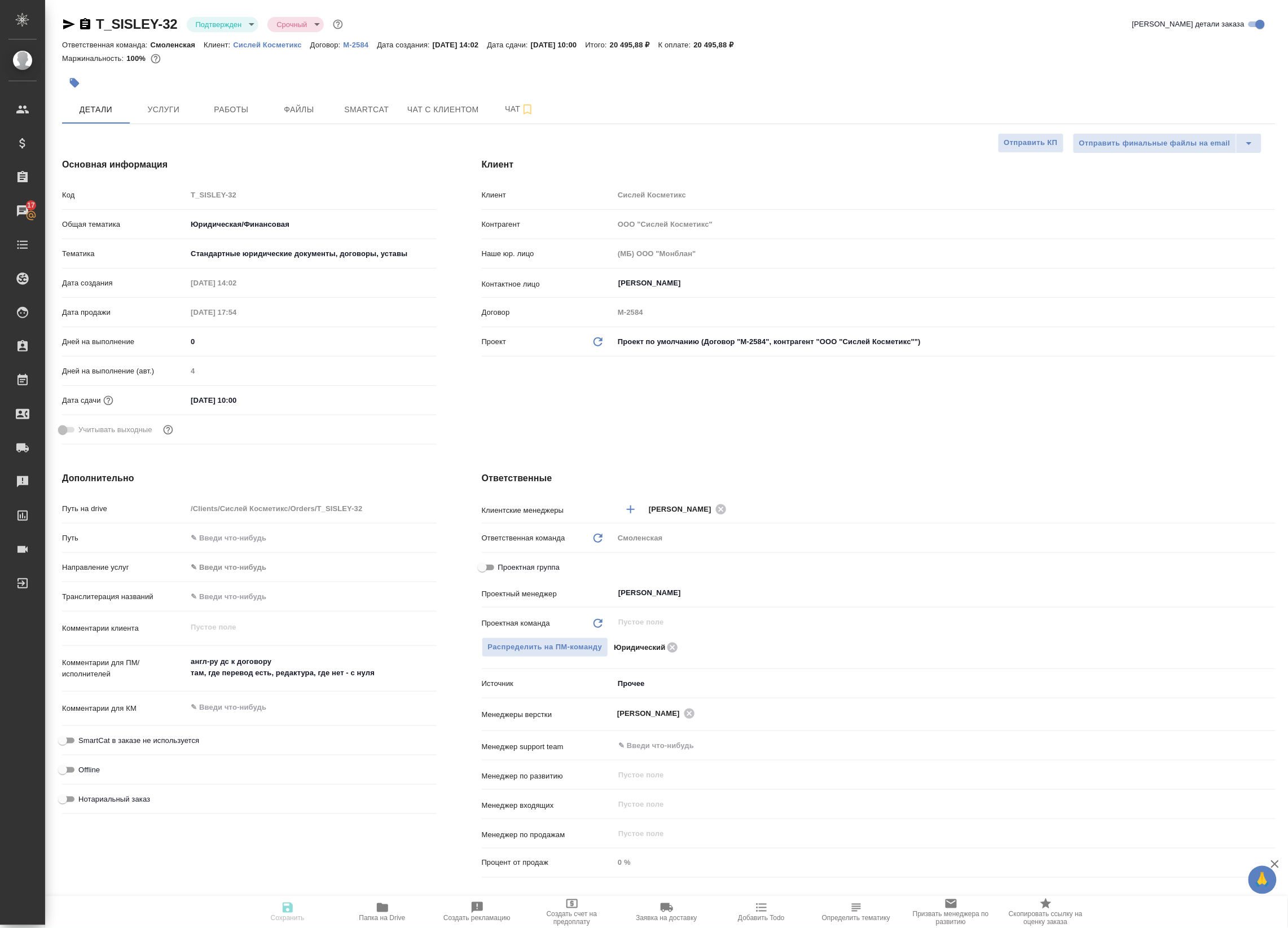
type textarea "x"
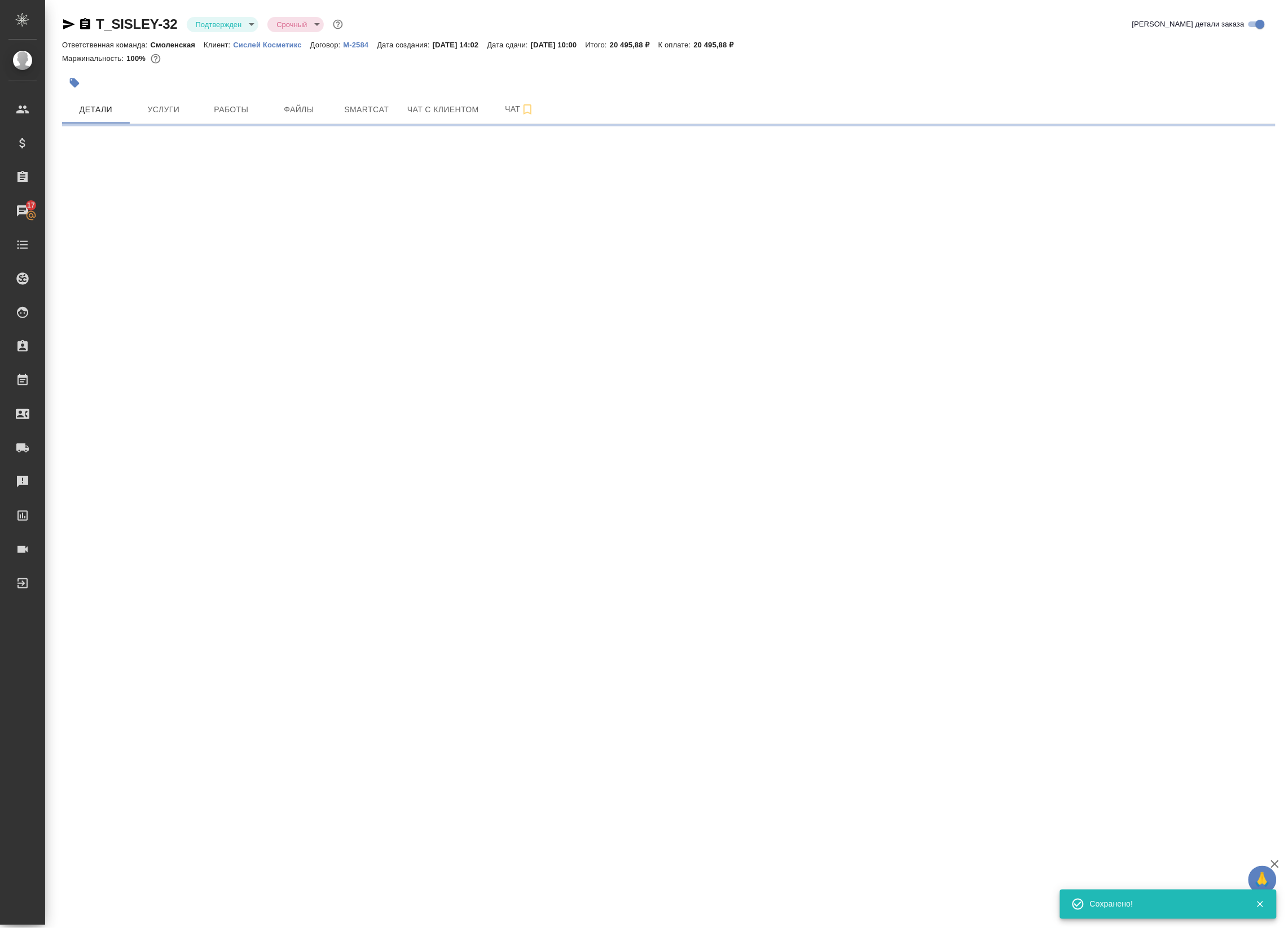
select select "RU"
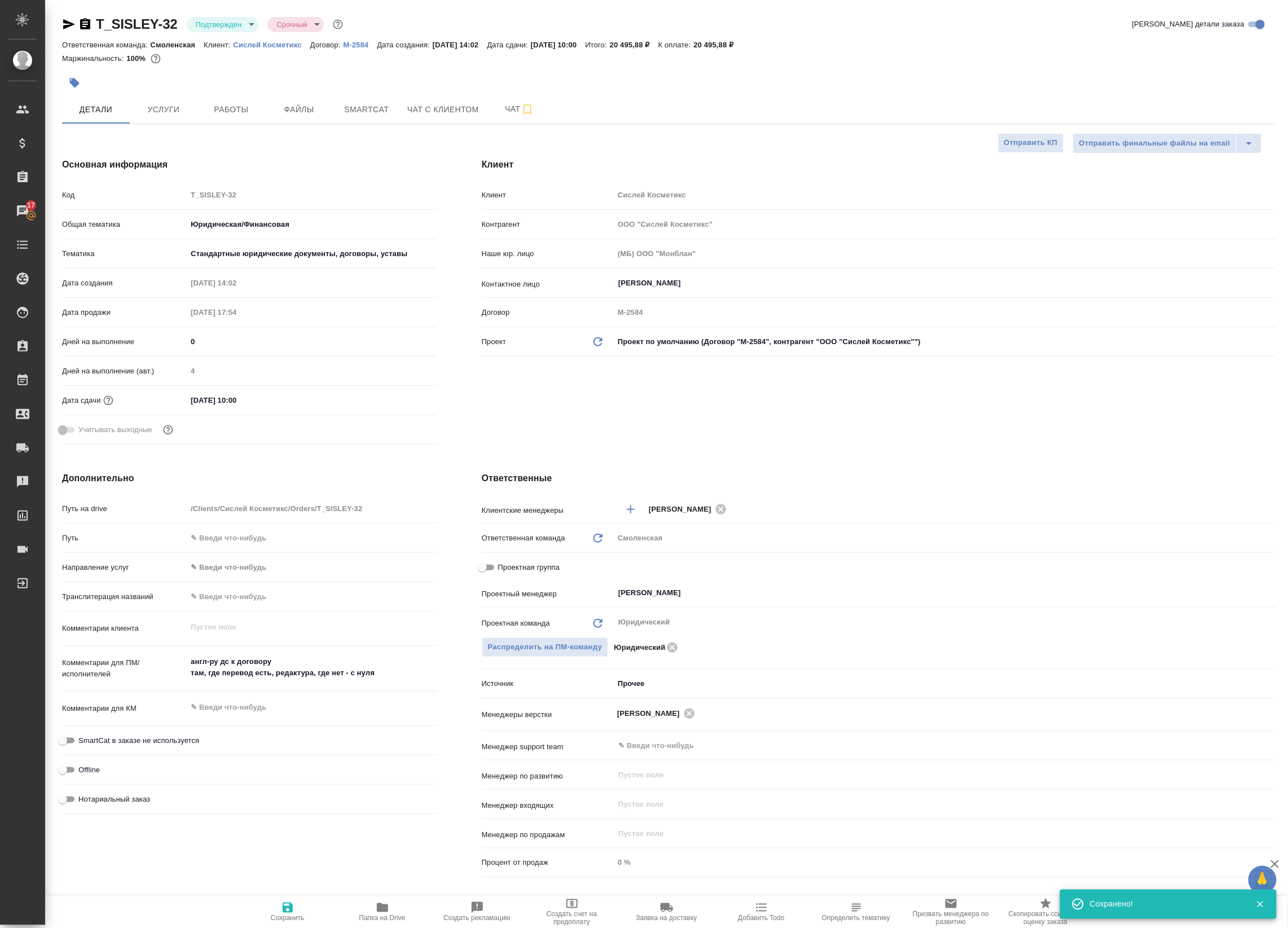
type textarea "x"
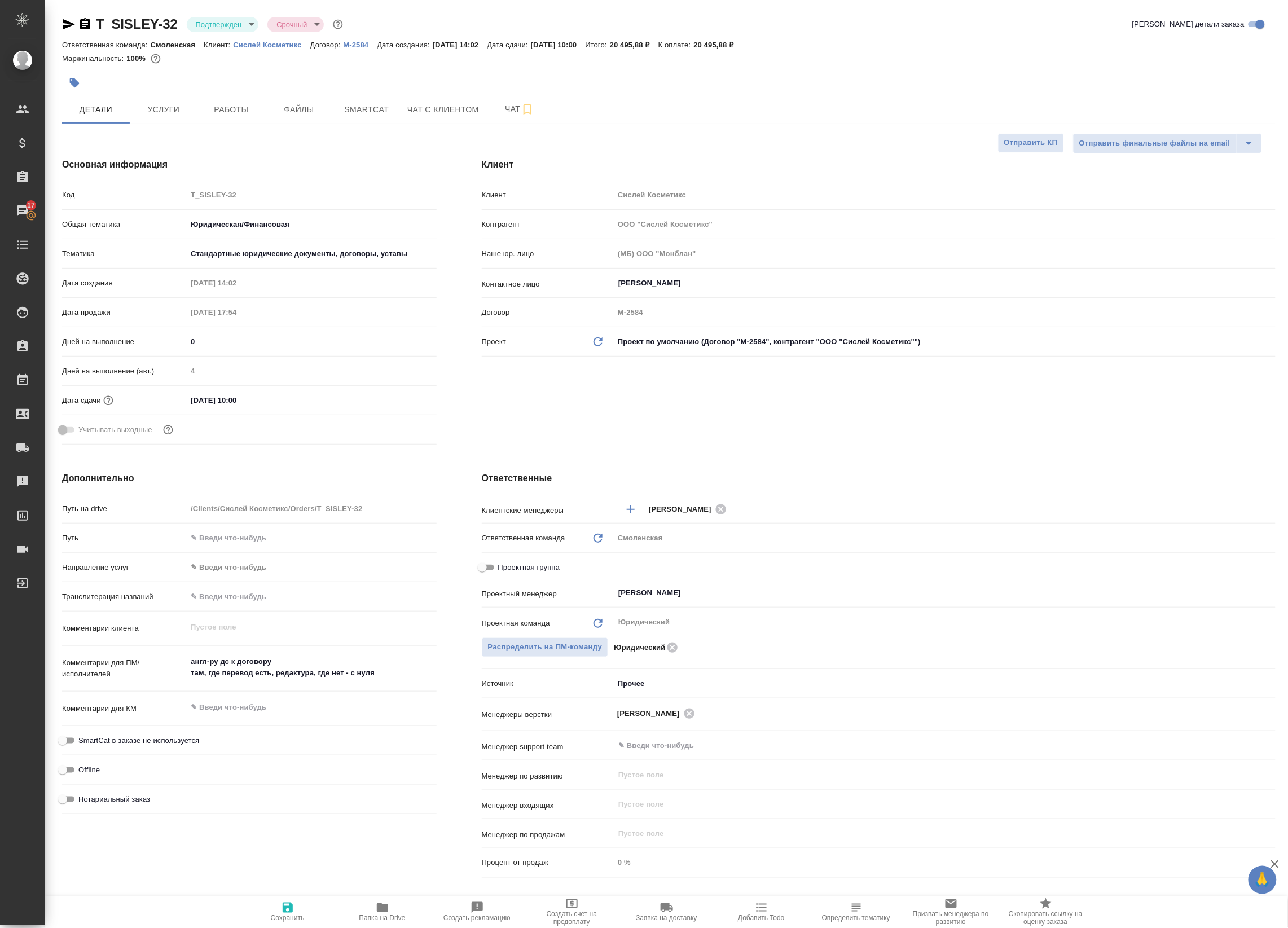
type textarea "x"
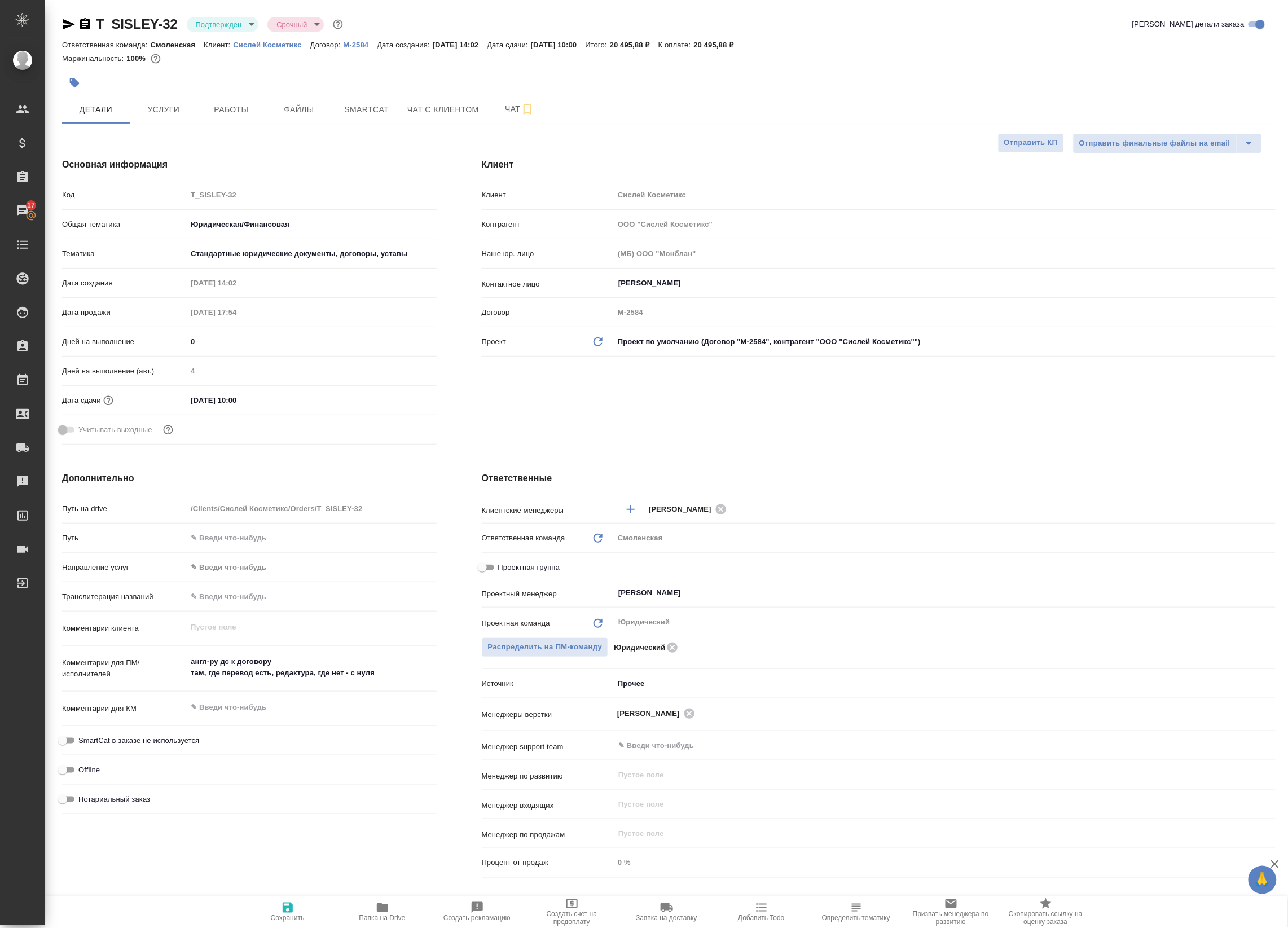
type textarea "x"
click at [153, 111] on span "Услуги" at bounding box center [163, 110] width 54 height 14
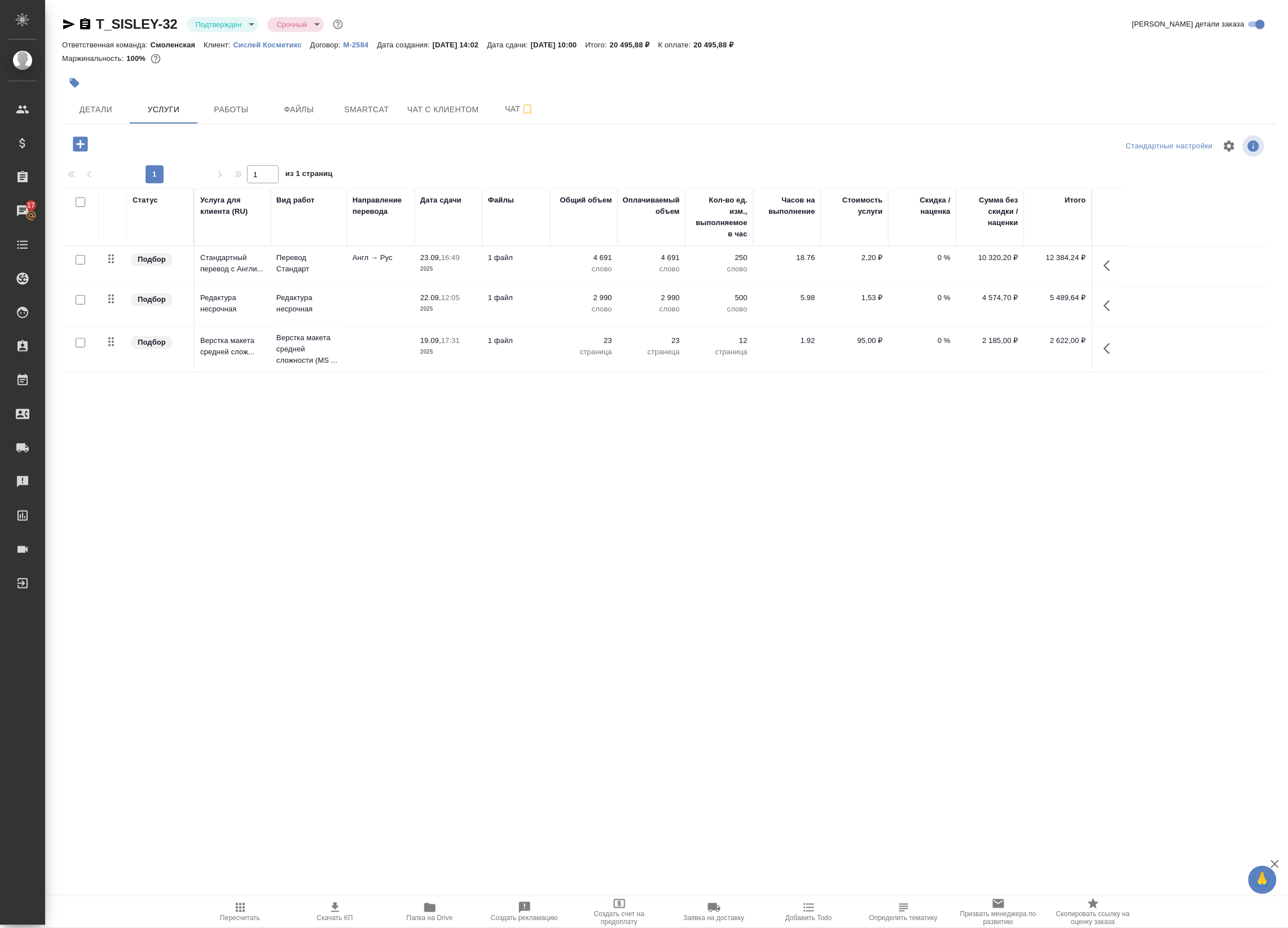
click at [243, 16] on body "🙏 .cls-1 fill:#fff; AWATERA Badanyan Artak Клиенты Спецификации Заказы 17 Чаты …" at bounding box center [644, 464] width 1288 height 928
click at [236, 113] on li "В работе" at bounding box center [238, 118] width 103 height 19
click at [477, 348] on td "19.09, 17:31 2025" at bounding box center [448, 349] width 68 height 40
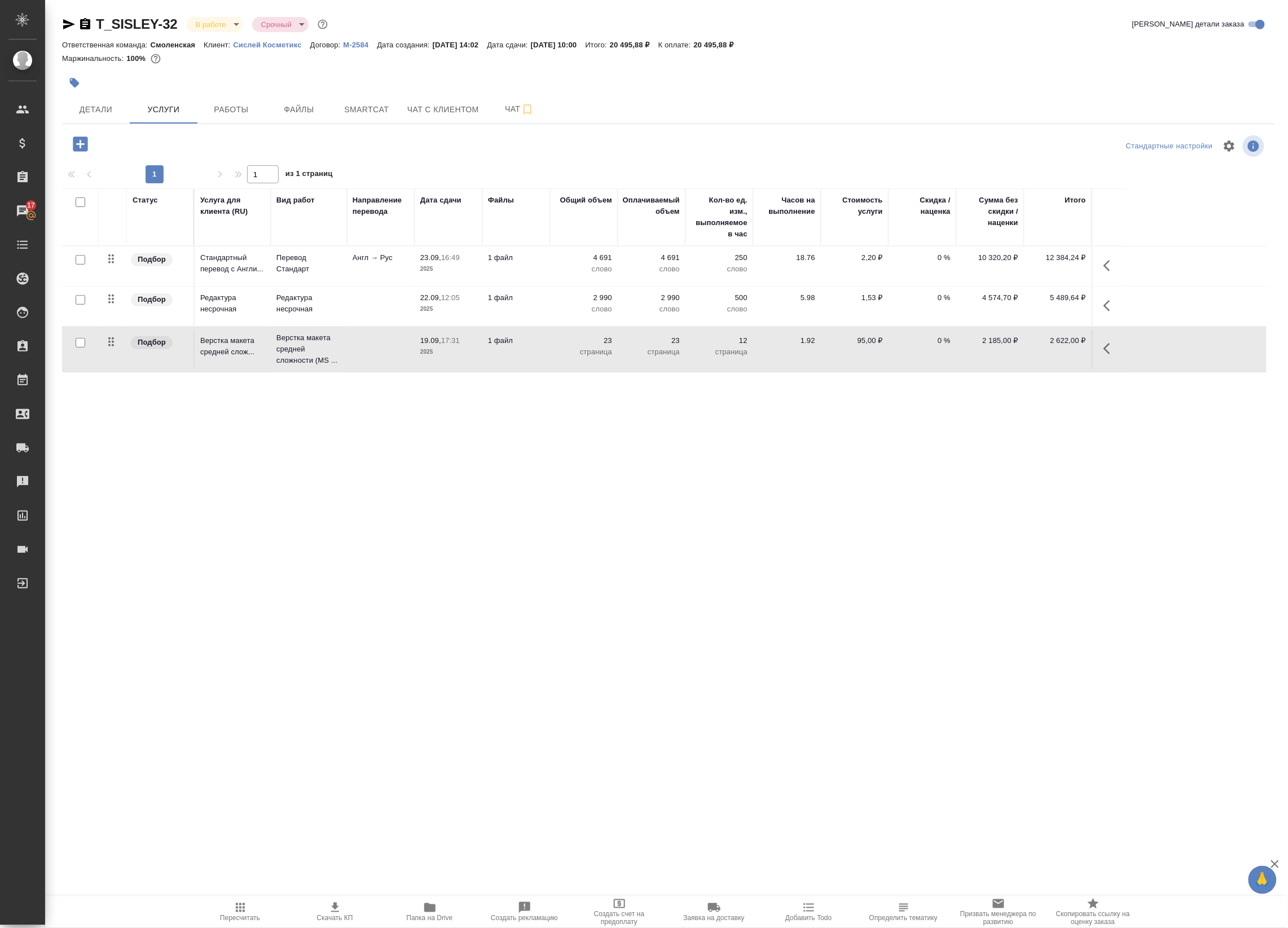
click at [1103, 347] on icon "button" at bounding box center [1110, 348] width 14 height 14
click at [1041, 348] on icon "button" at bounding box center [1046, 348] width 14 height 14
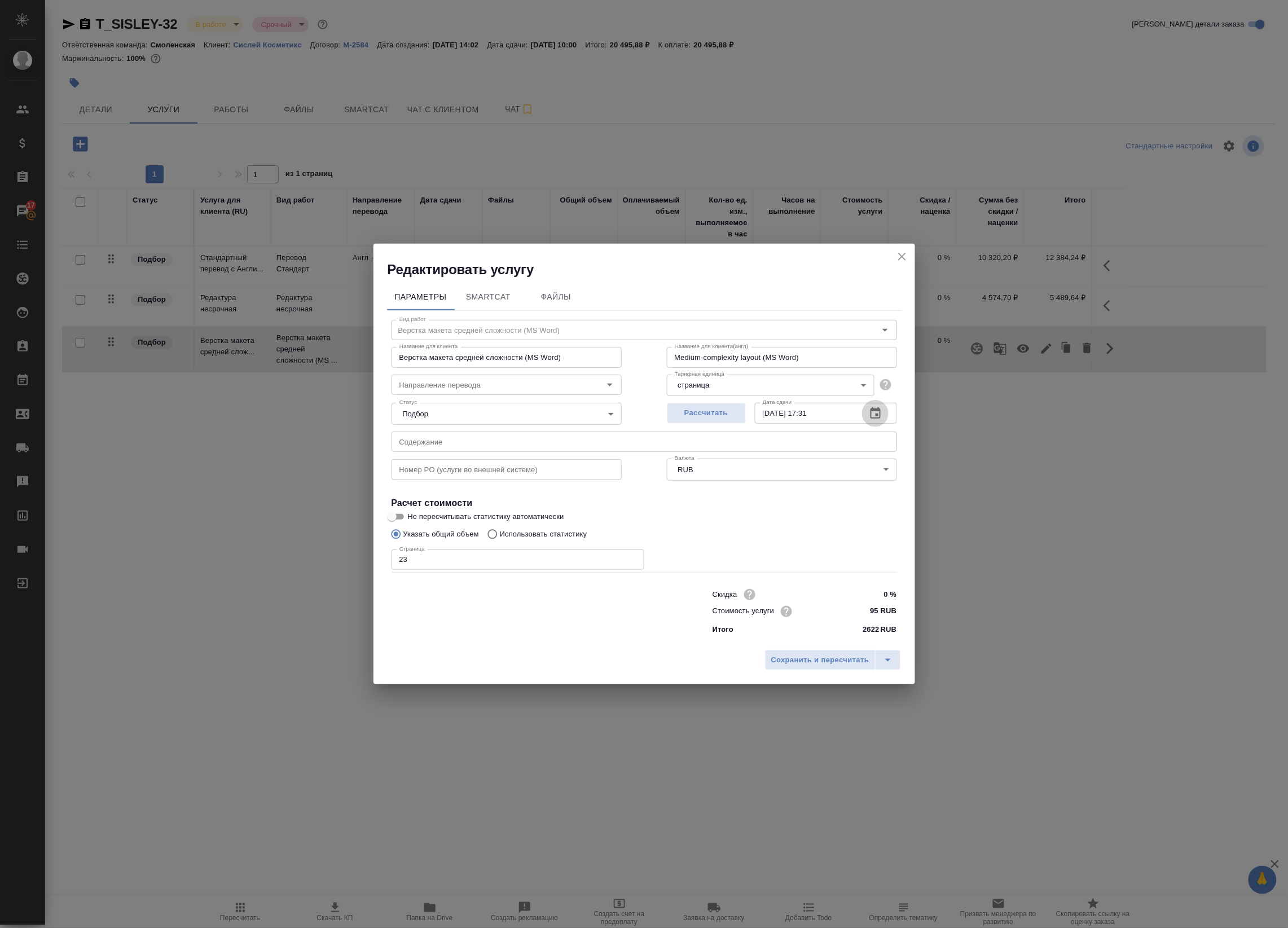
click at [882, 407] on icon "button" at bounding box center [875, 413] width 14 height 14
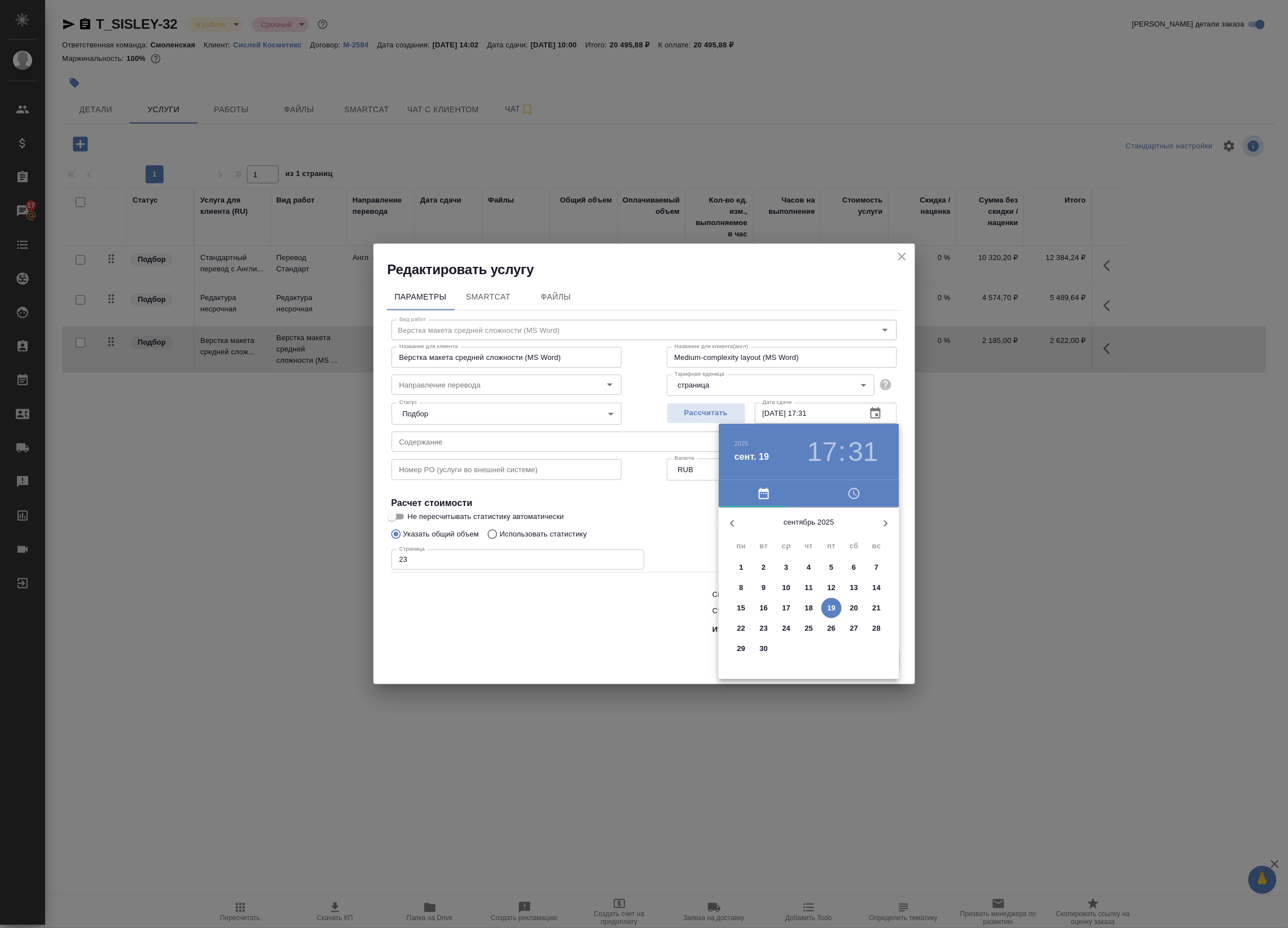
click at [850, 609] on p "20" at bounding box center [854, 608] width 8 height 11
drag, startPoint x: 809, startPoint y: 533, endPoint x: 814, endPoint y: 542, distance: 10.3
click at [808, 533] on div at bounding box center [809, 596] width 146 height 146
click at [813, 534] on div at bounding box center [809, 596] width 146 height 146
type input "[DATE] 12:00"
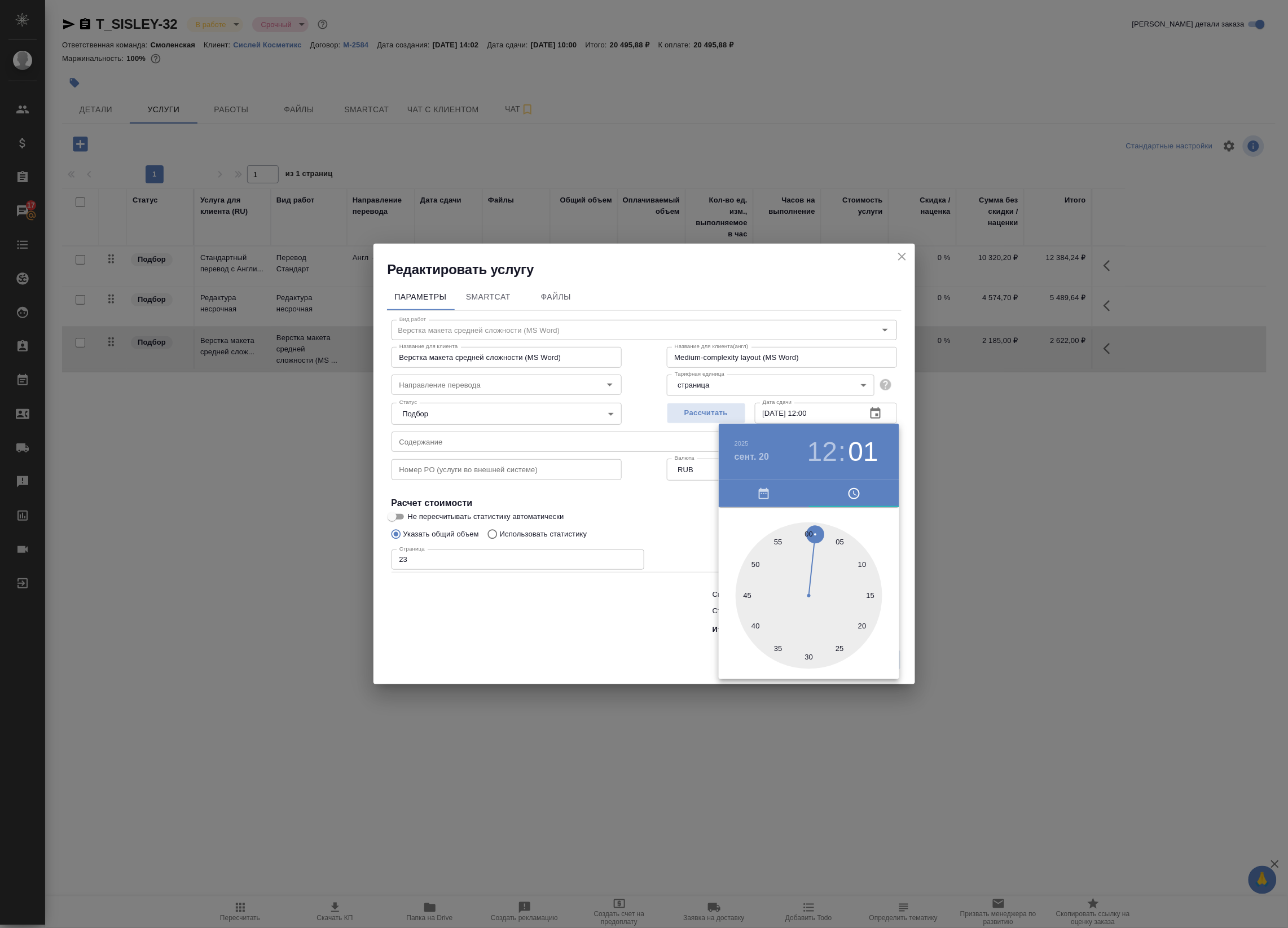
click at [807, 534] on div at bounding box center [809, 596] width 146 height 146
click at [909, 480] on div at bounding box center [644, 464] width 1288 height 928
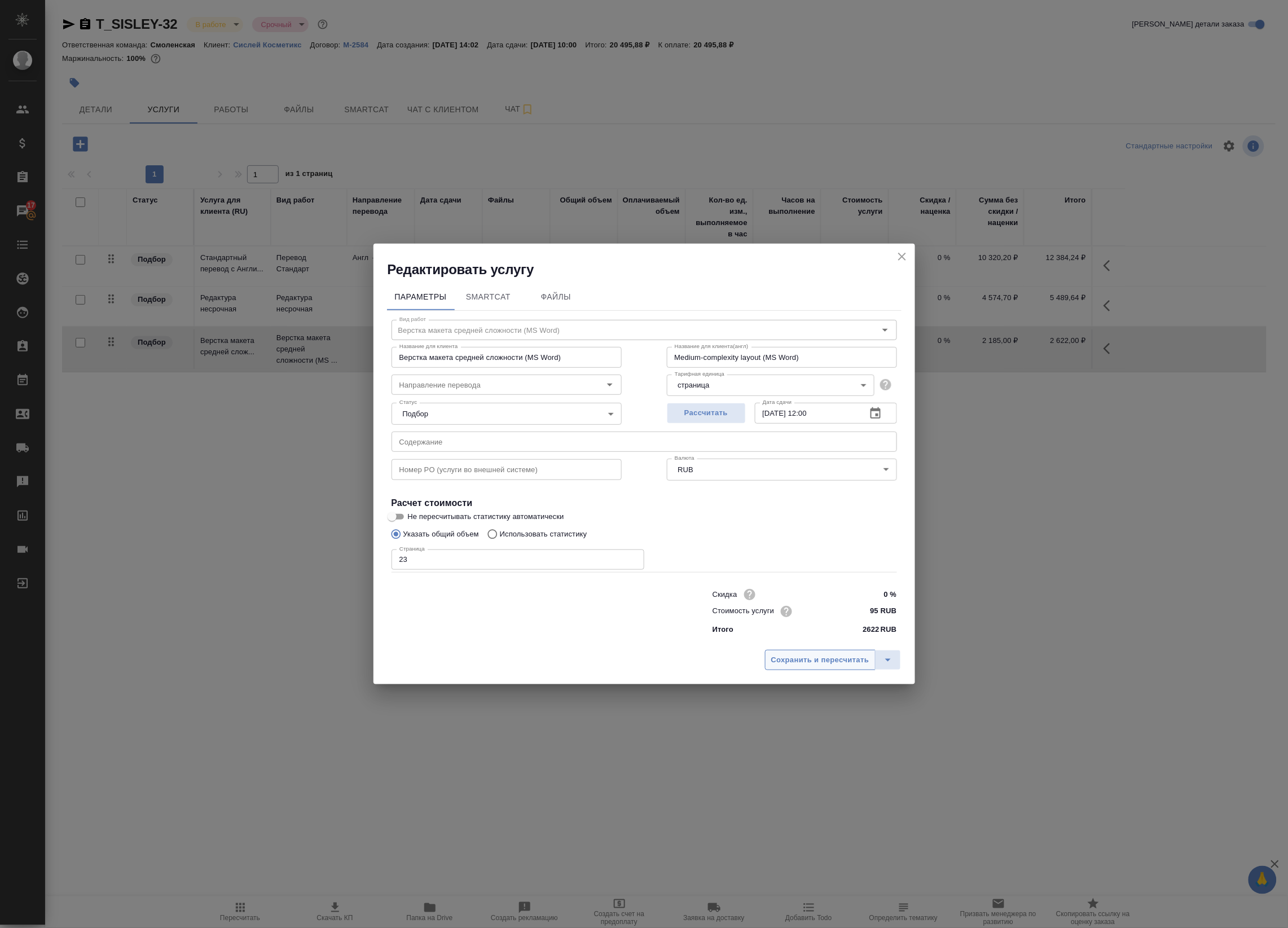
drag, startPoint x: 828, startPoint y: 647, endPoint x: 830, endPoint y: 655, distance: 8.2
click at [829, 649] on div "Сохранить и пересчитать" at bounding box center [644, 664] width 541 height 40
click at [833, 660] on span "Сохранить и пересчитать" at bounding box center [820, 660] width 98 height 13
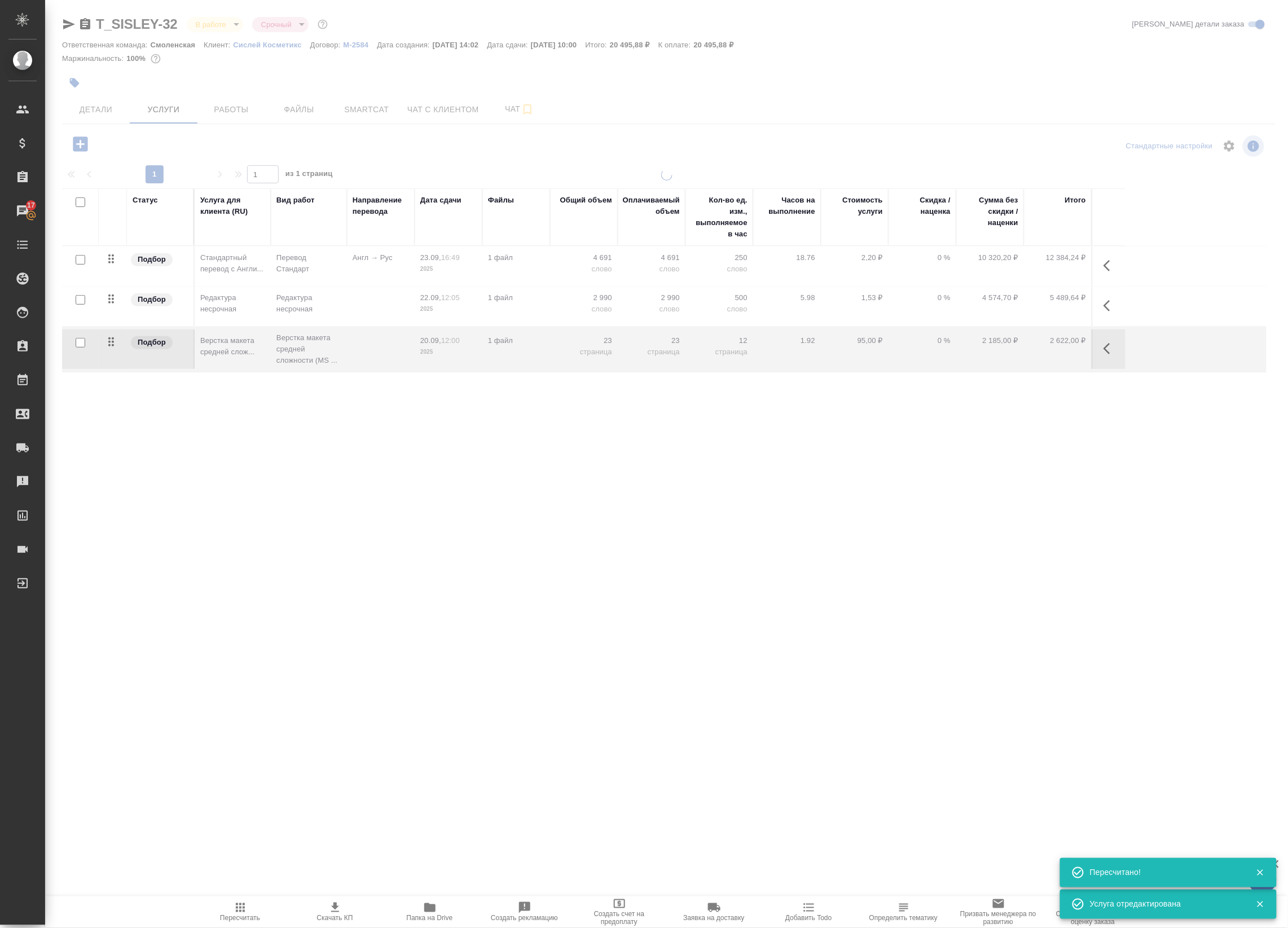
type input "normal"
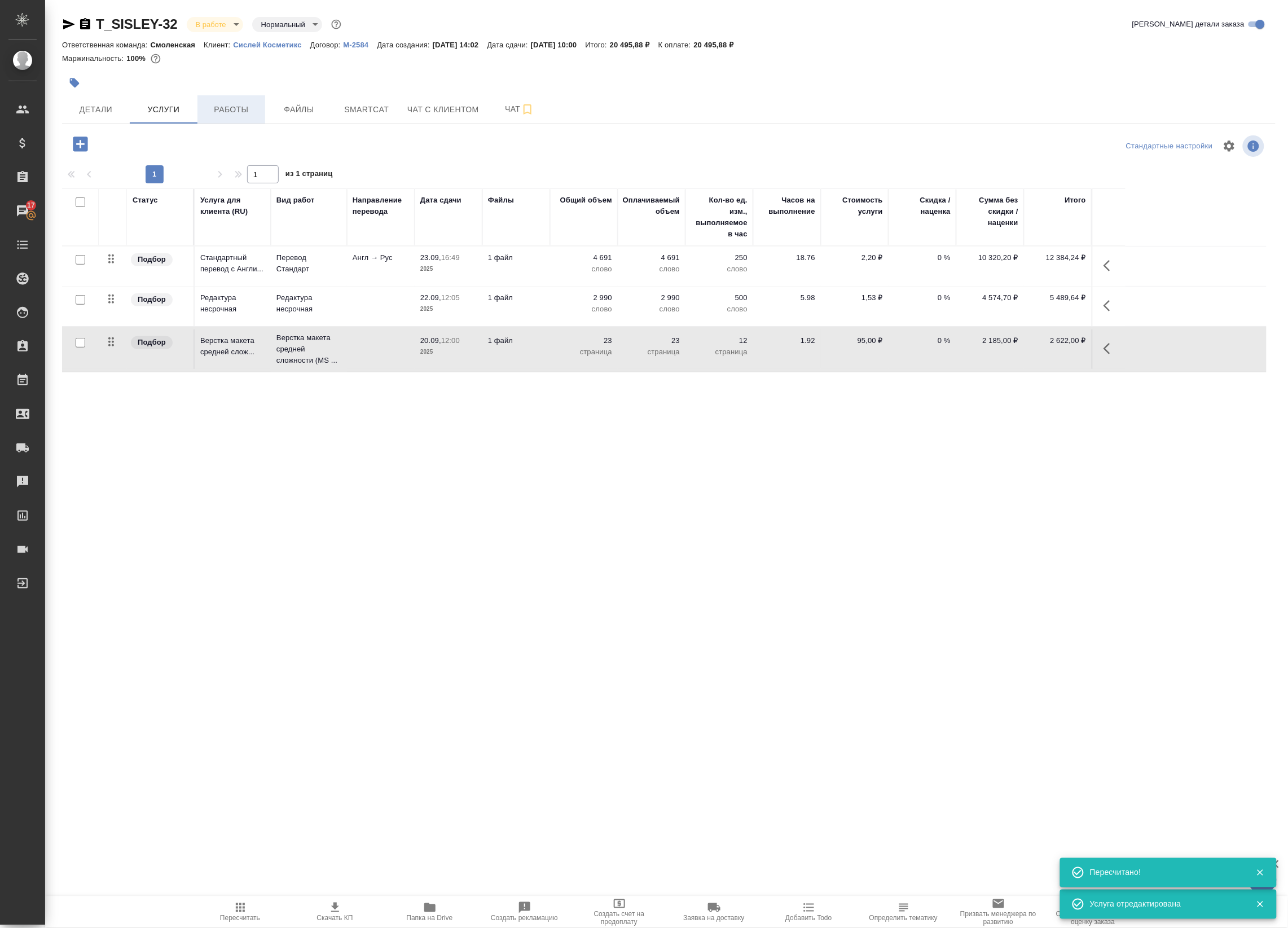
click at [257, 111] on span "Работы" at bounding box center [231, 110] width 54 height 14
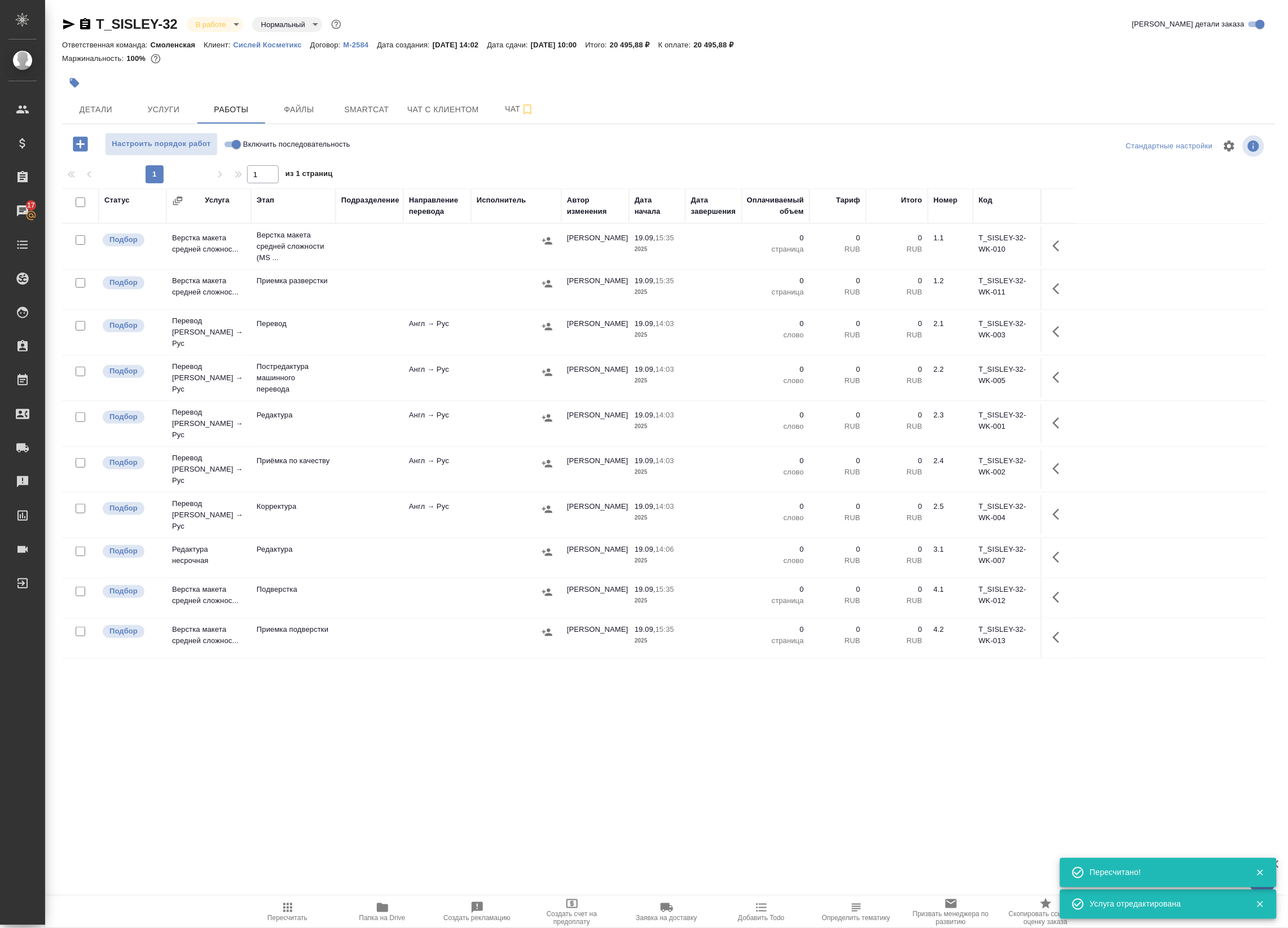
click at [689, 252] on td at bounding box center [714, 246] width 56 height 40
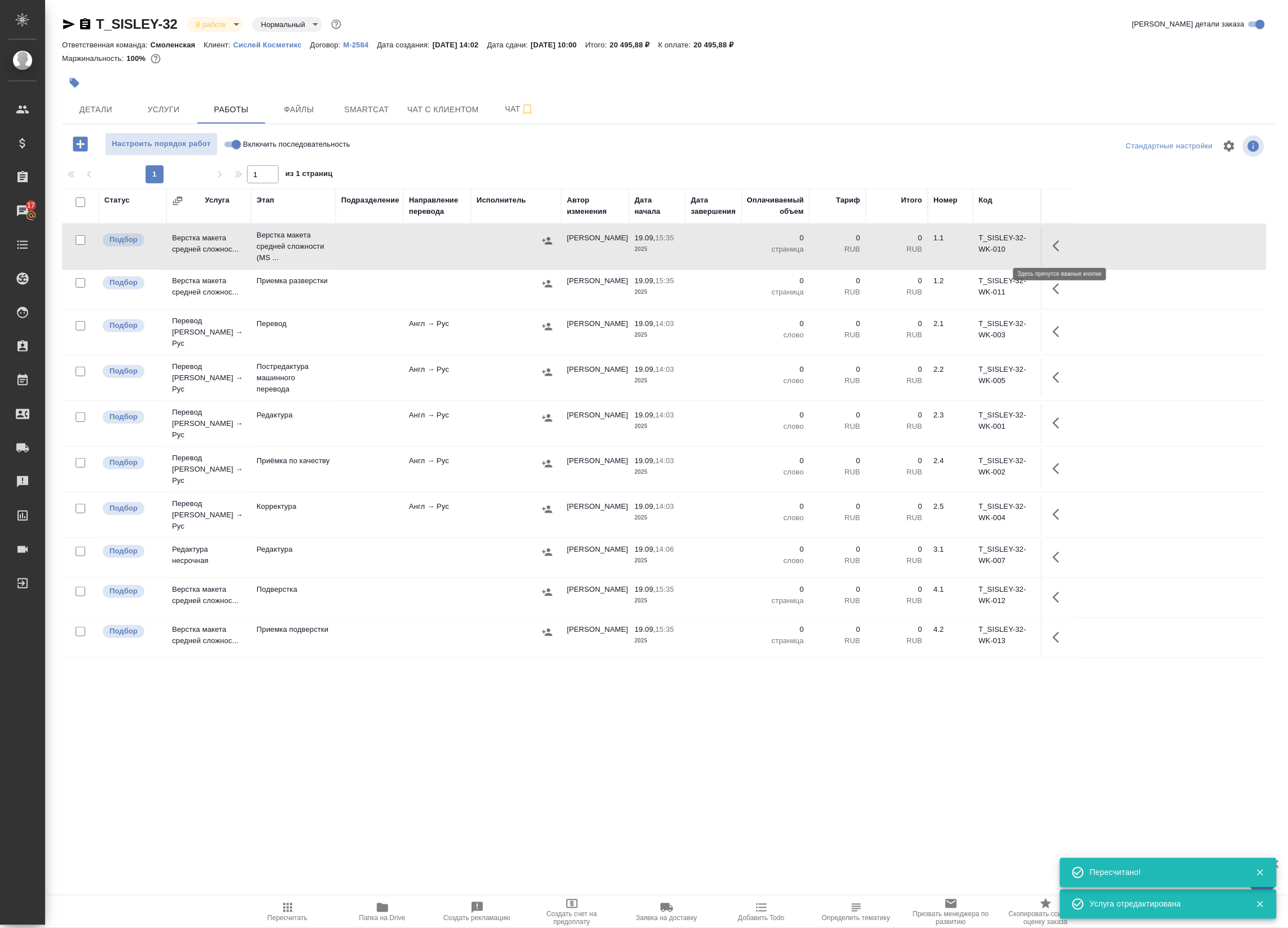
click at [1059, 249] on icon "button" at bounding box center [1059, 246] width 14 height 14
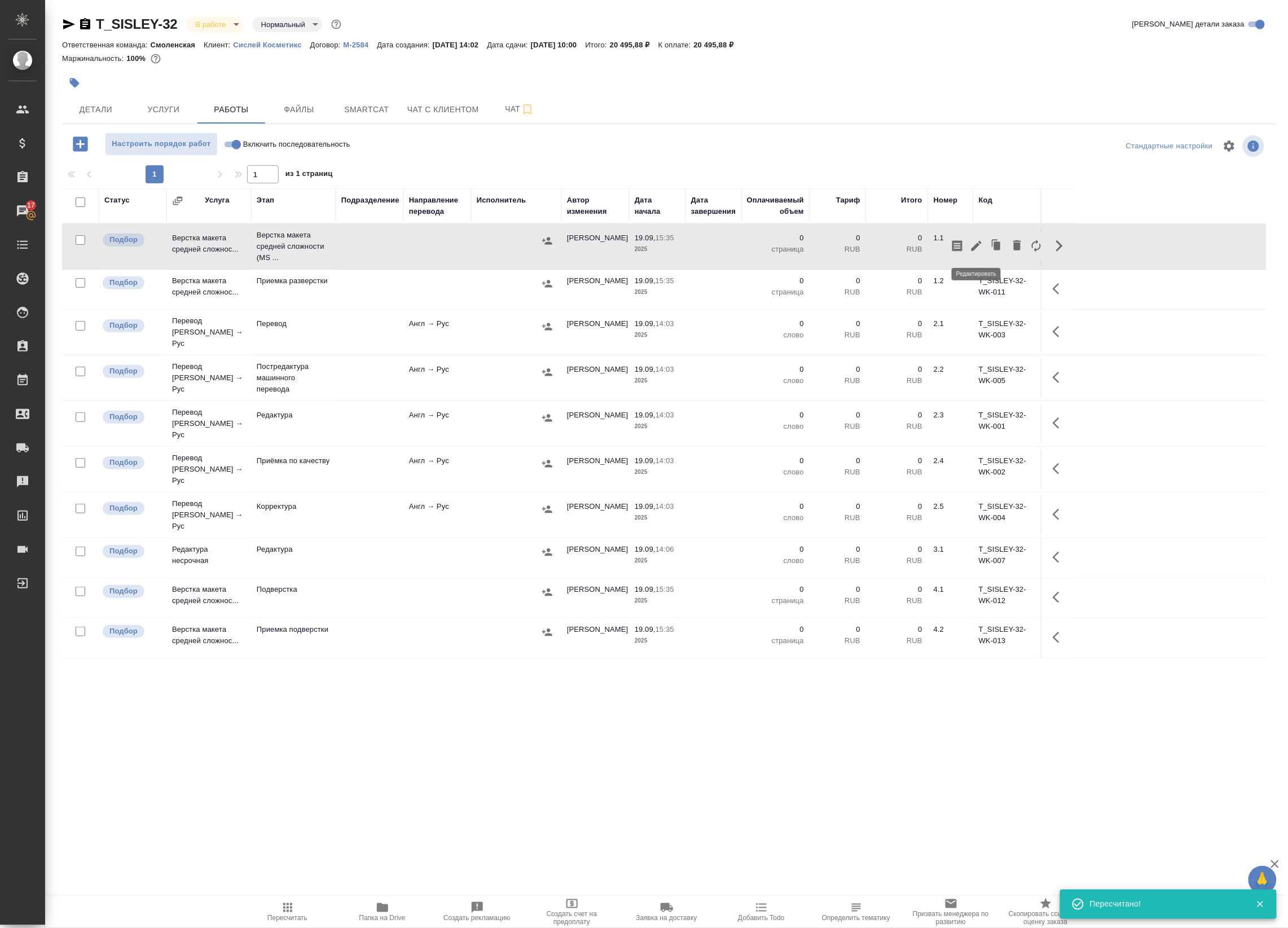
click at [970, 254] on button "button" at bounding box center [976, 246] width 19 height 27
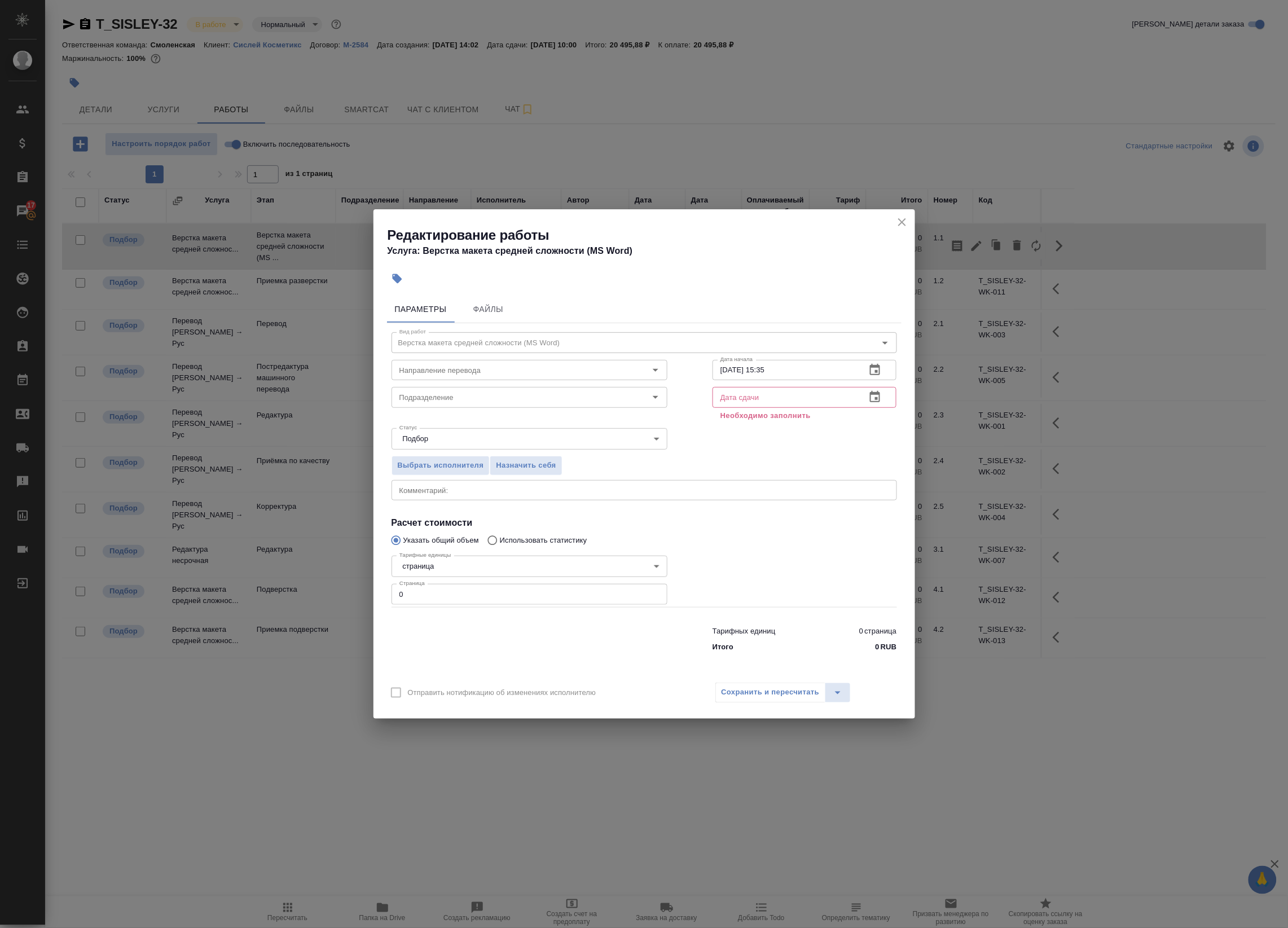
click at [904, 227] on icon "close" at bounding box center [902, 223] width 14 height 14
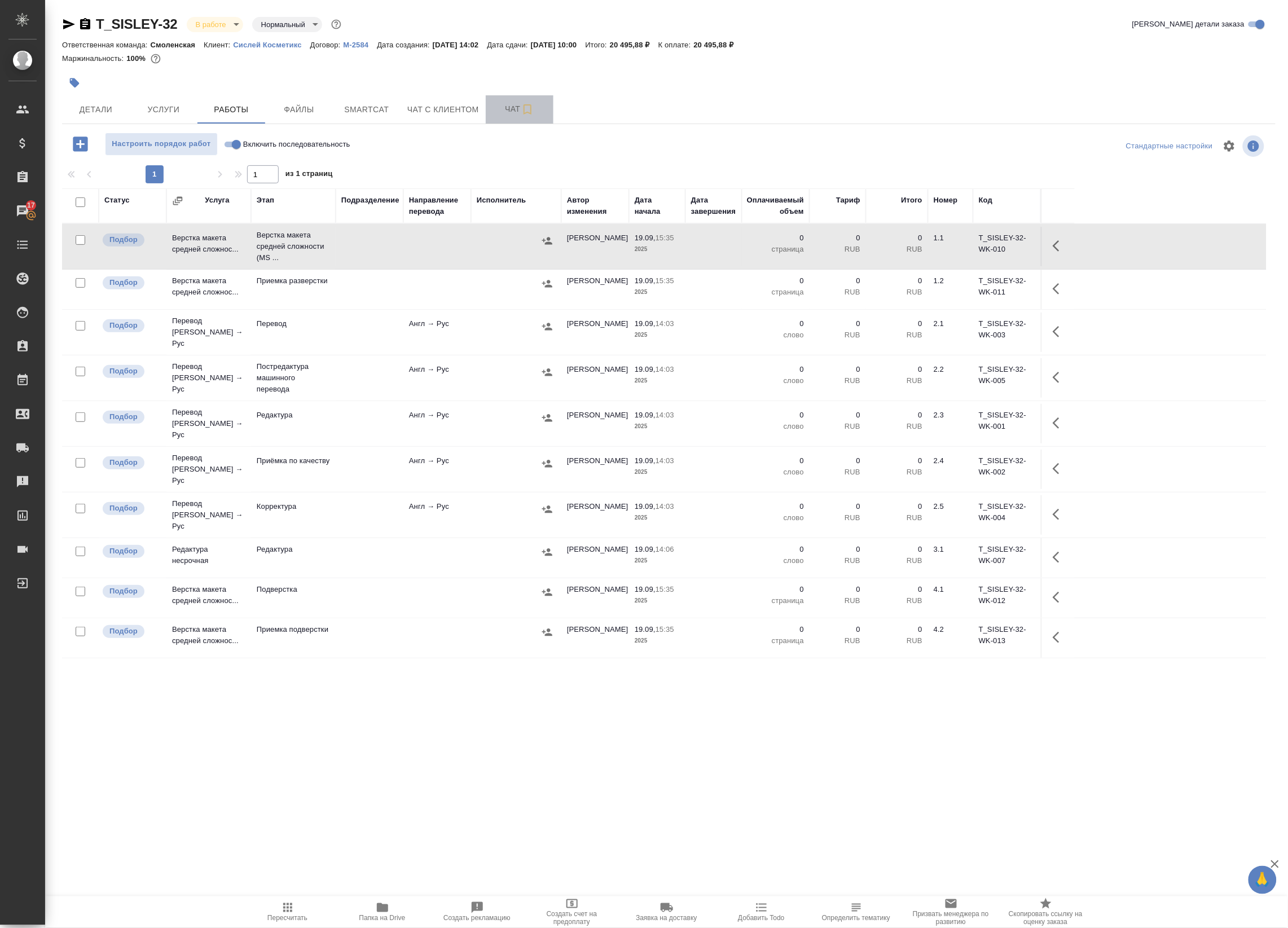
click at [506, 105] on span "Чат" at bounding box center [519, 109] width 54 height 14
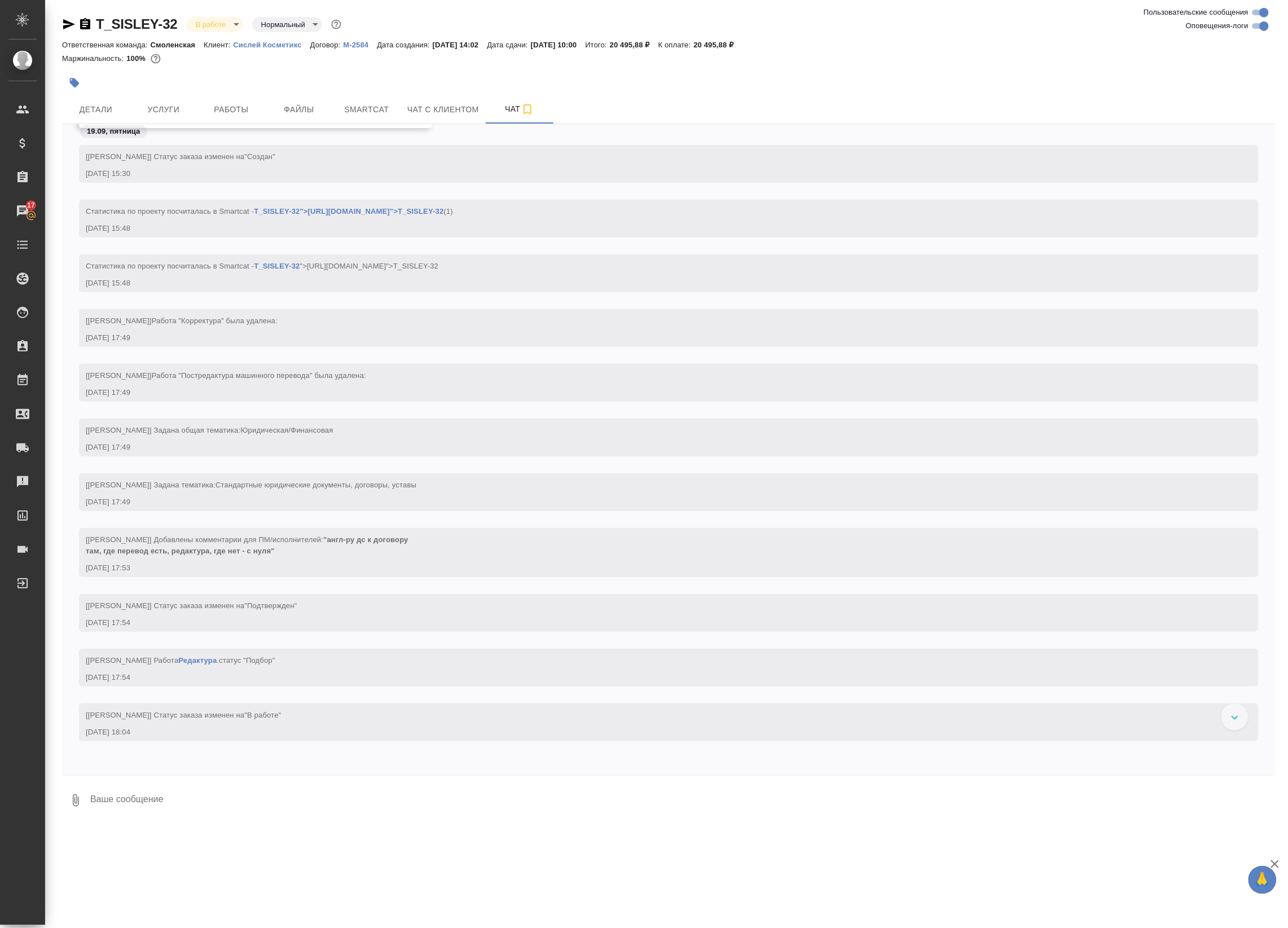
scroll to position [97, 0]
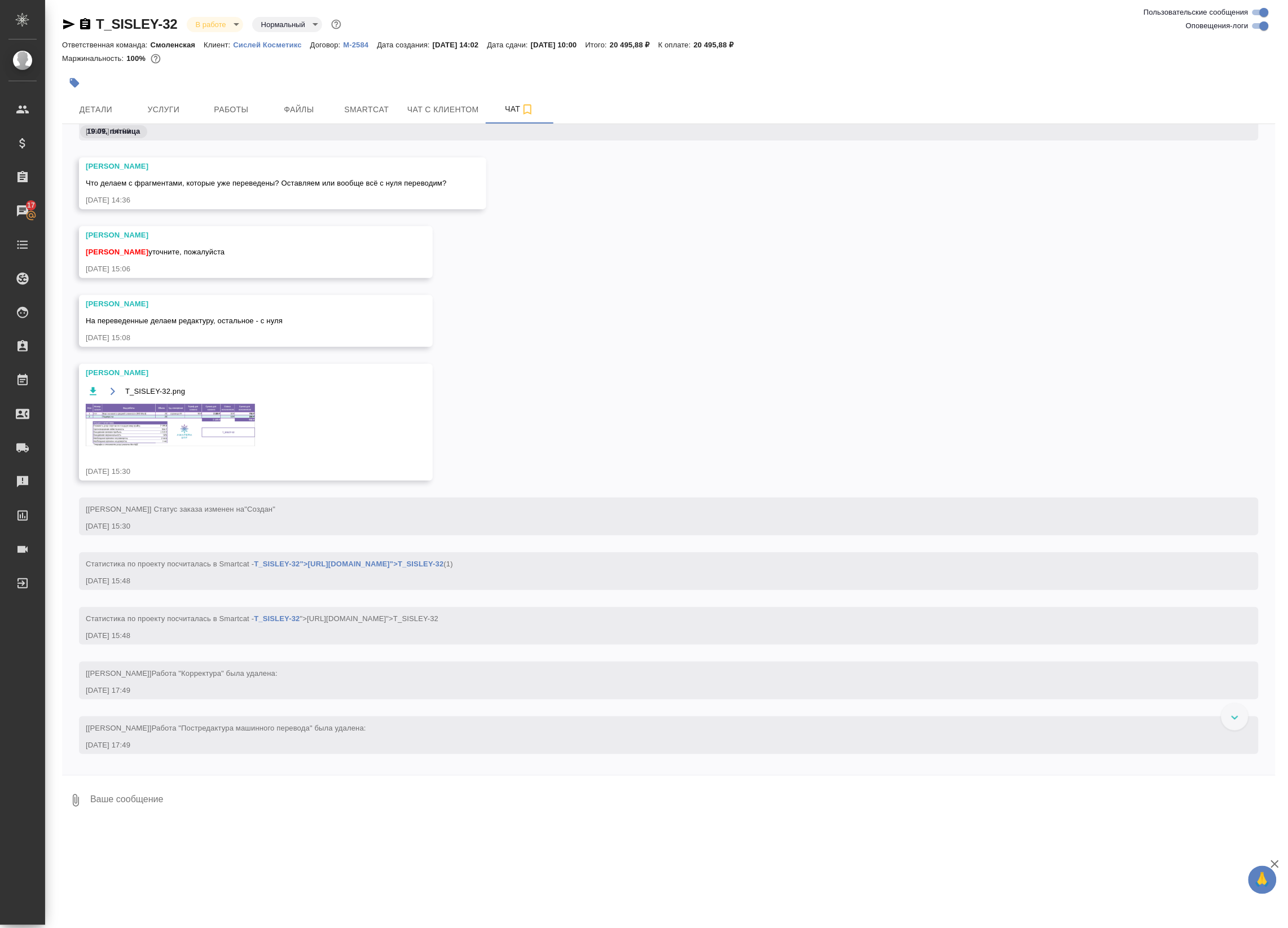
click at [169, 416] on img at bounding box center [170, 425] width 169 height 42
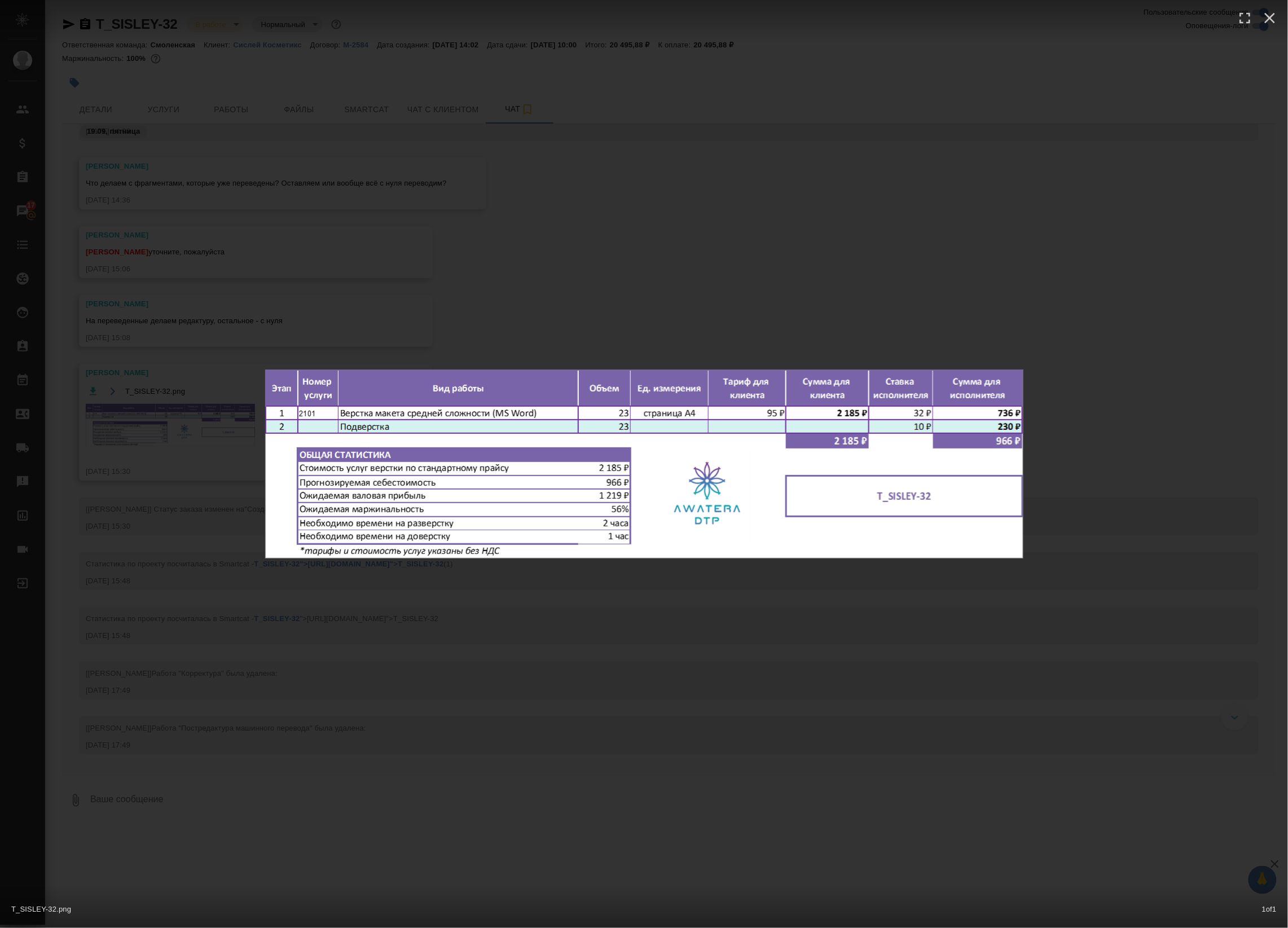
click at [283, 283] on div "T_SISLEY-32.png 1 of 1" at bounding box center [644, 464] width 1288 height 928
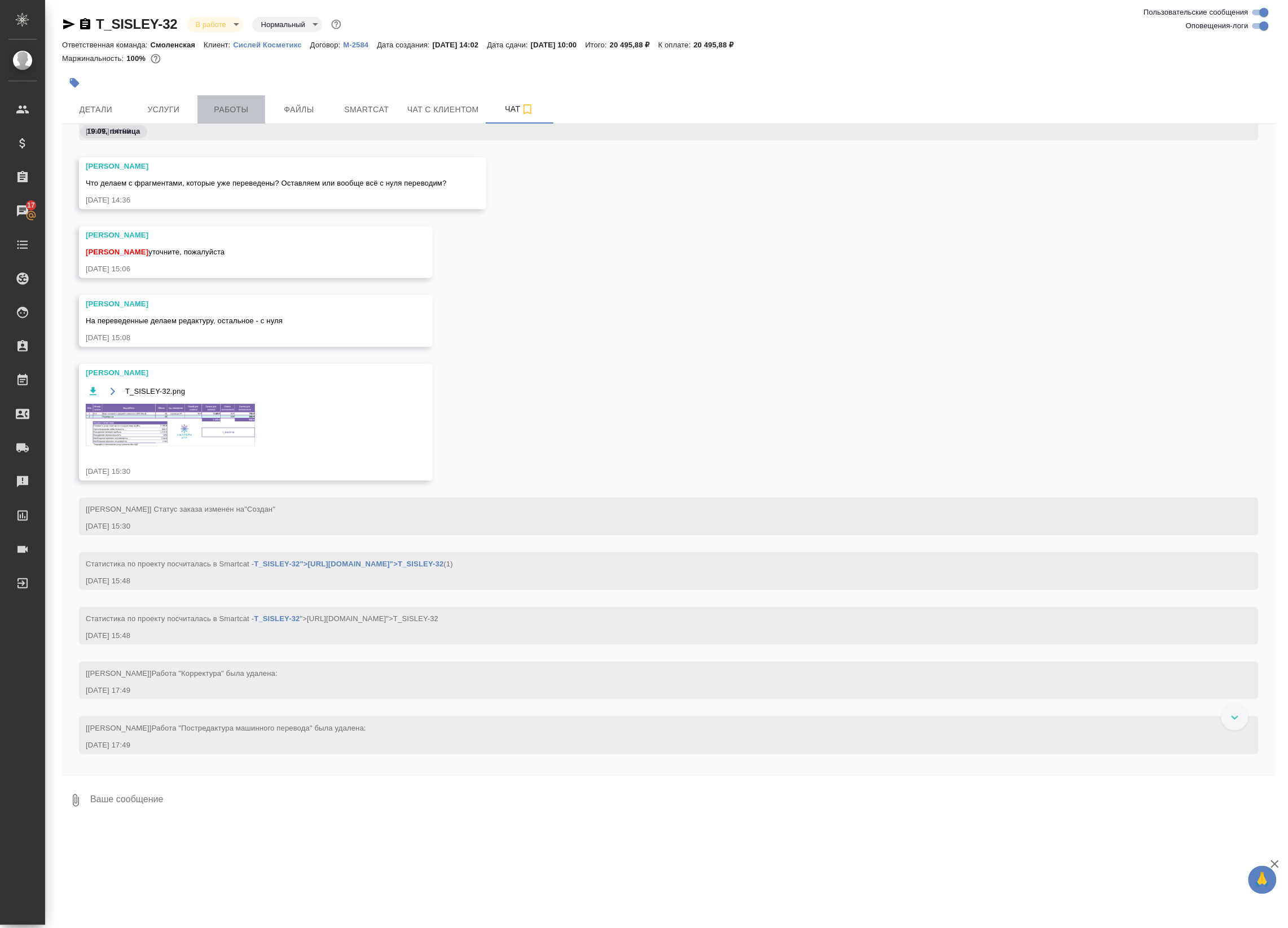
click at [244, 111] on span "Работы" at bounding box center [231, 110] width 54 height 14
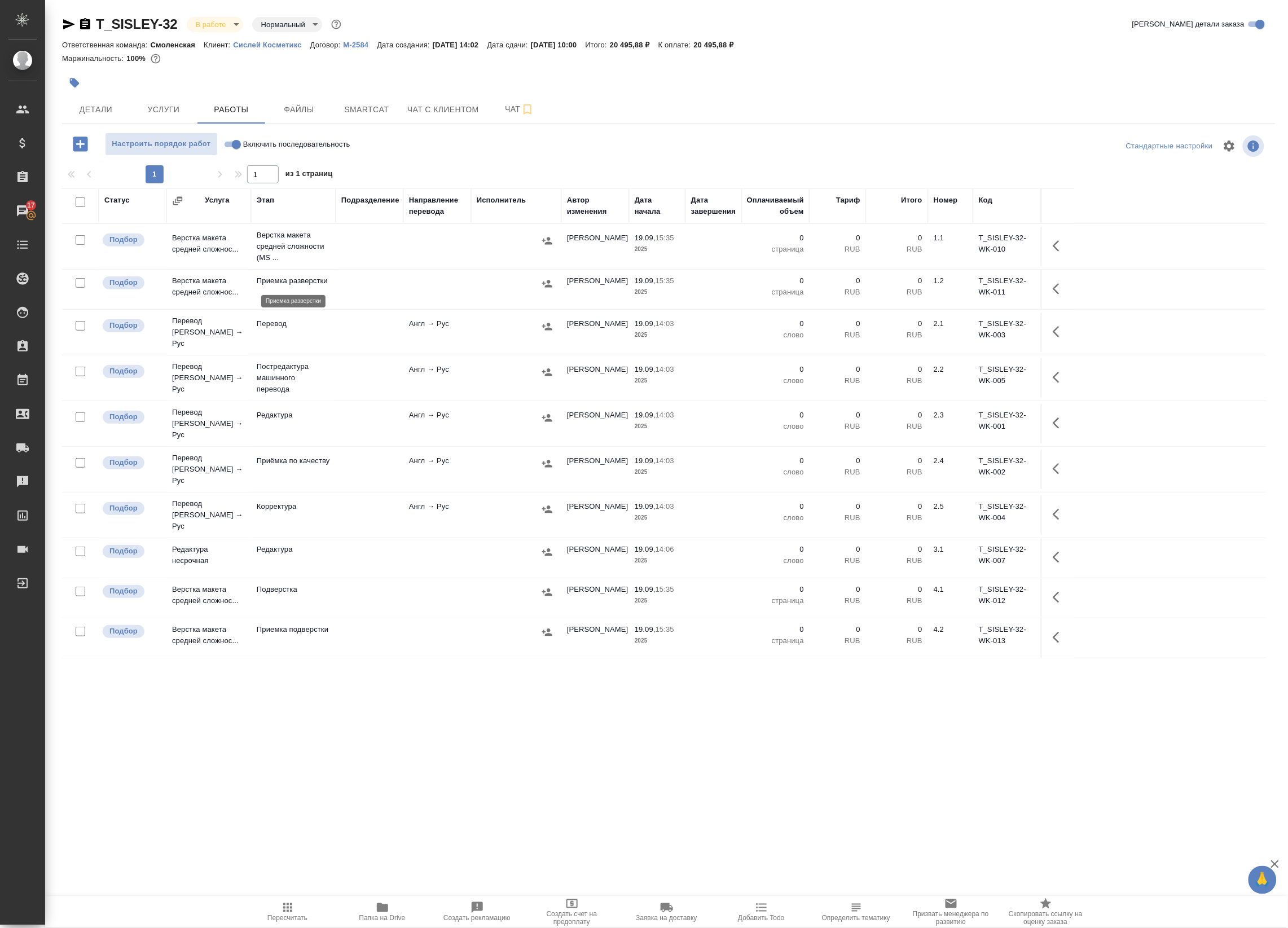
click at [361, 246] on td at bounding box center [369, 246] width 68 height 40
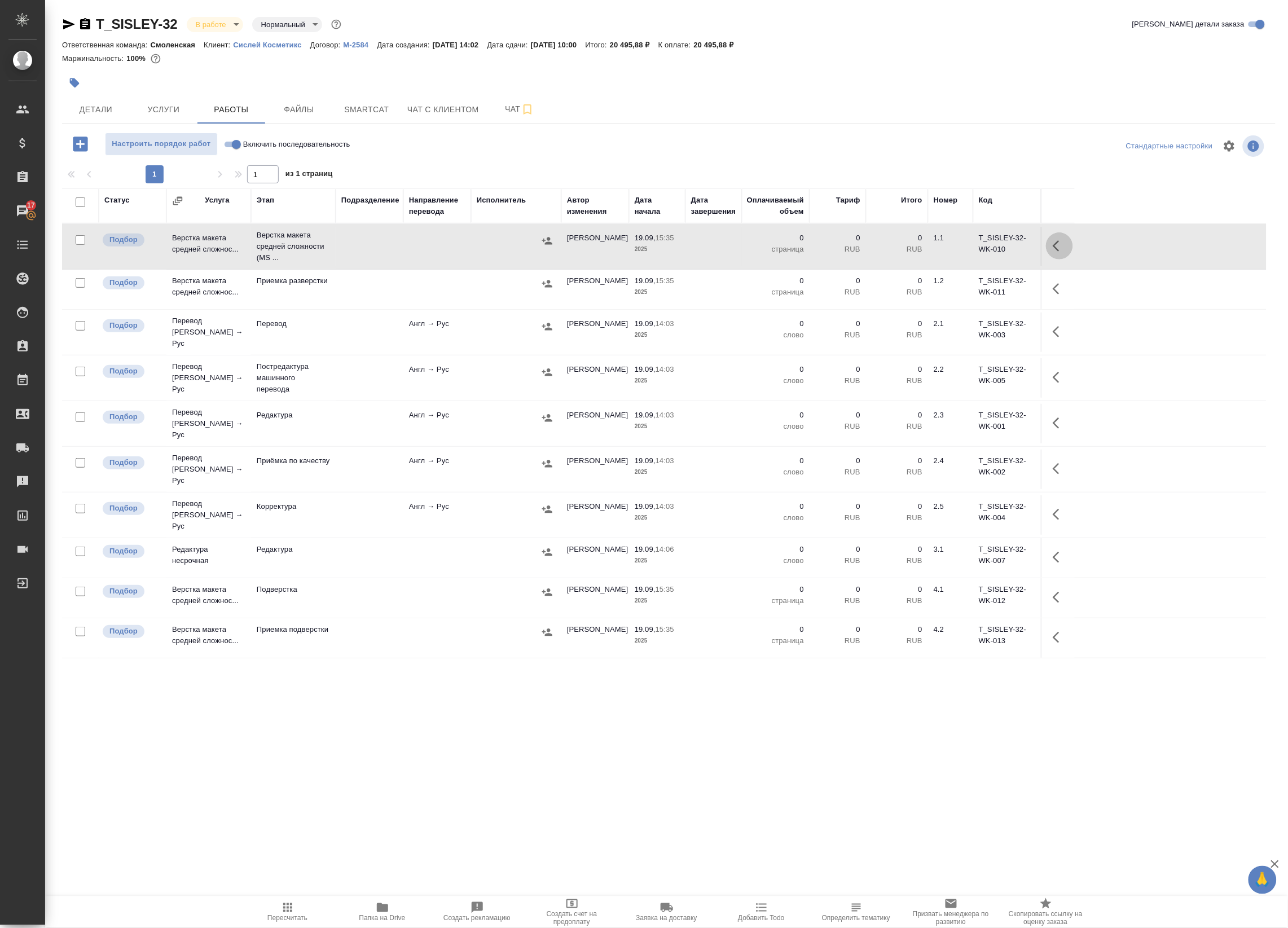
click at [1056, 244] on icon "button" at bounding box center [1055, 246] width 7 height 11
click at [976, 246] on icon "button" at bounding box center [976, 246] width 10 height 10
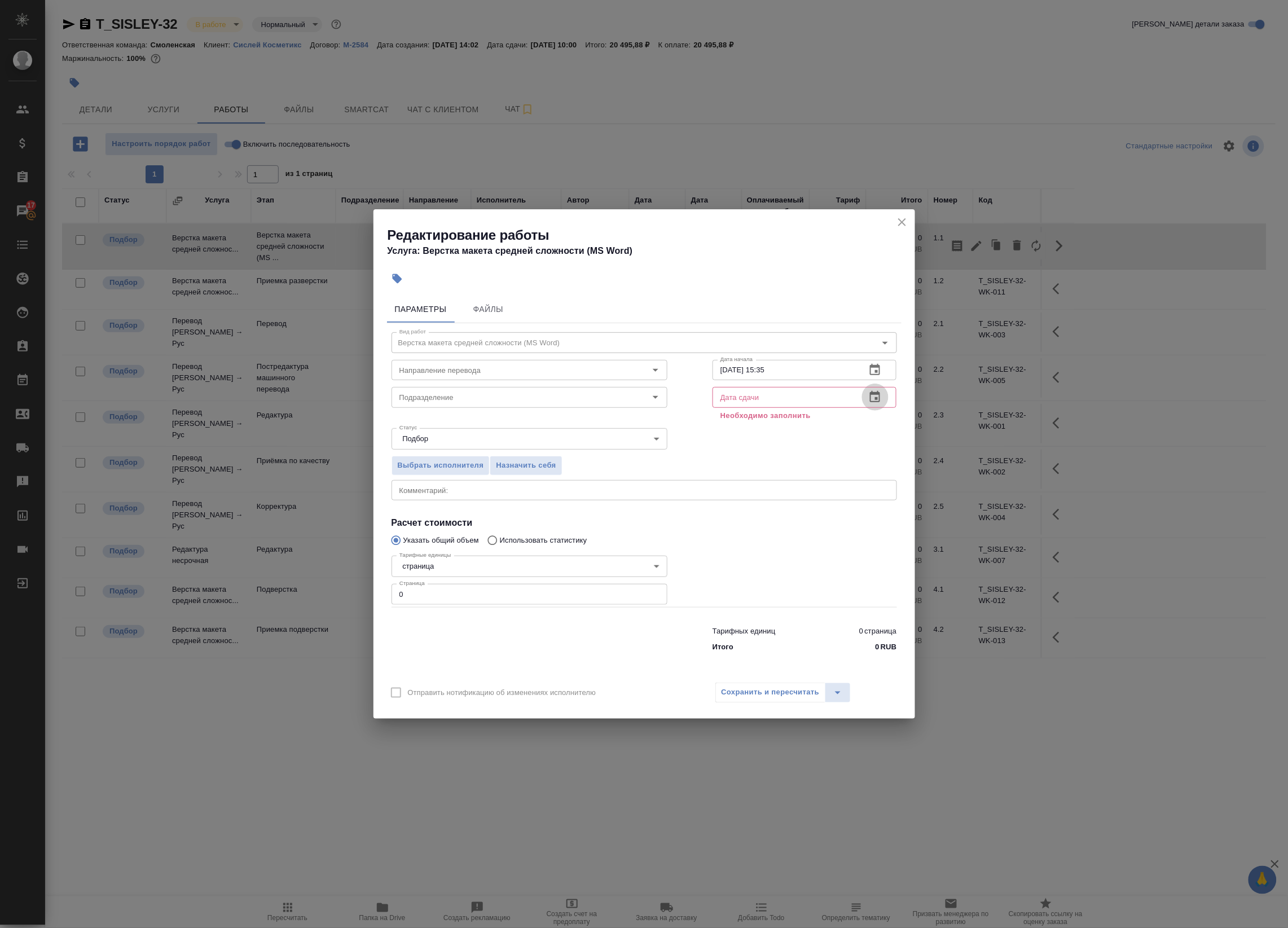
click at [876, 396] on icon "button" at bounding box center [875, 397] width 14 height 14
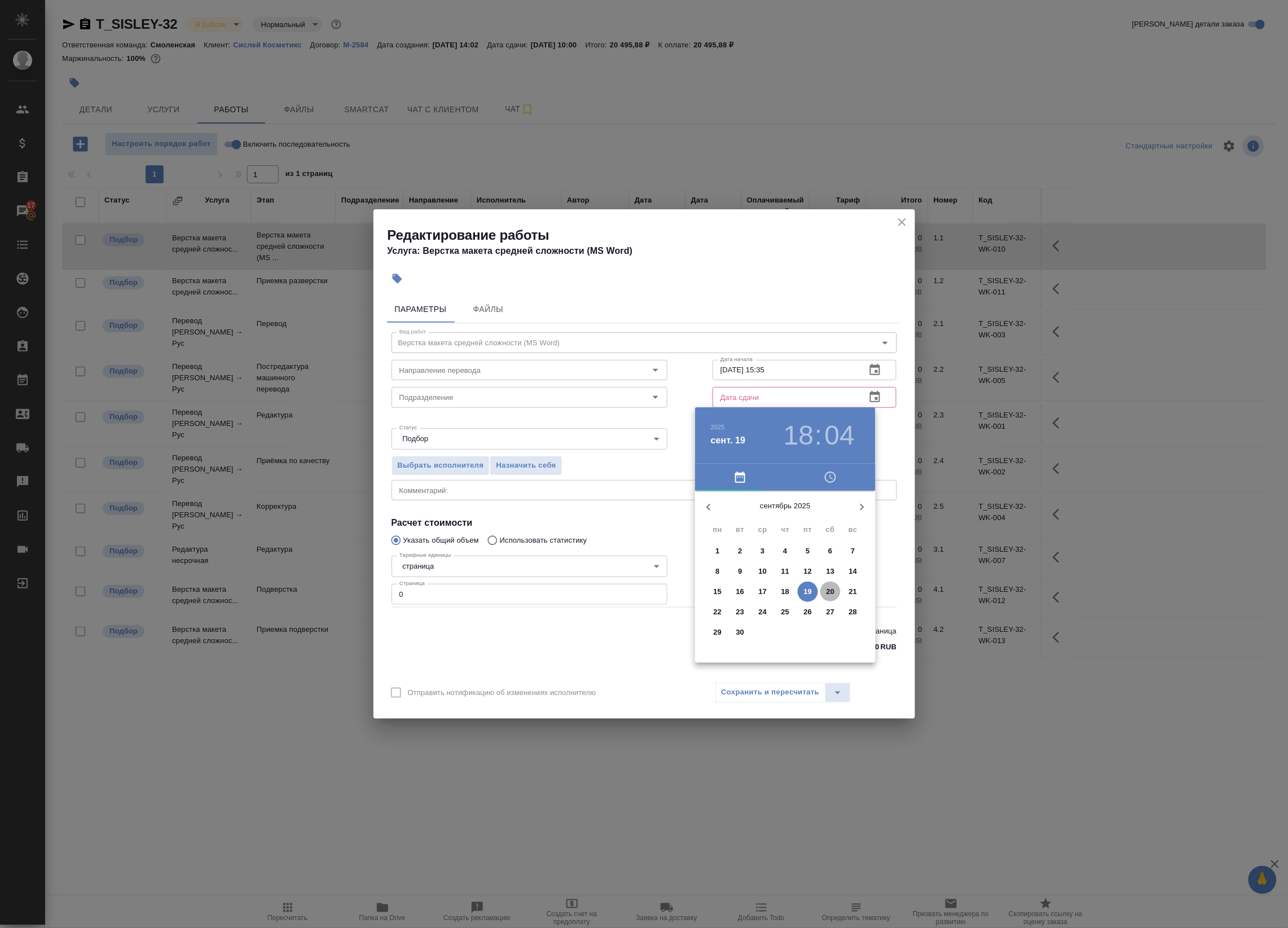
click at [827, 592] on p "20" at bounding box center [830, 592] width 8 height 11
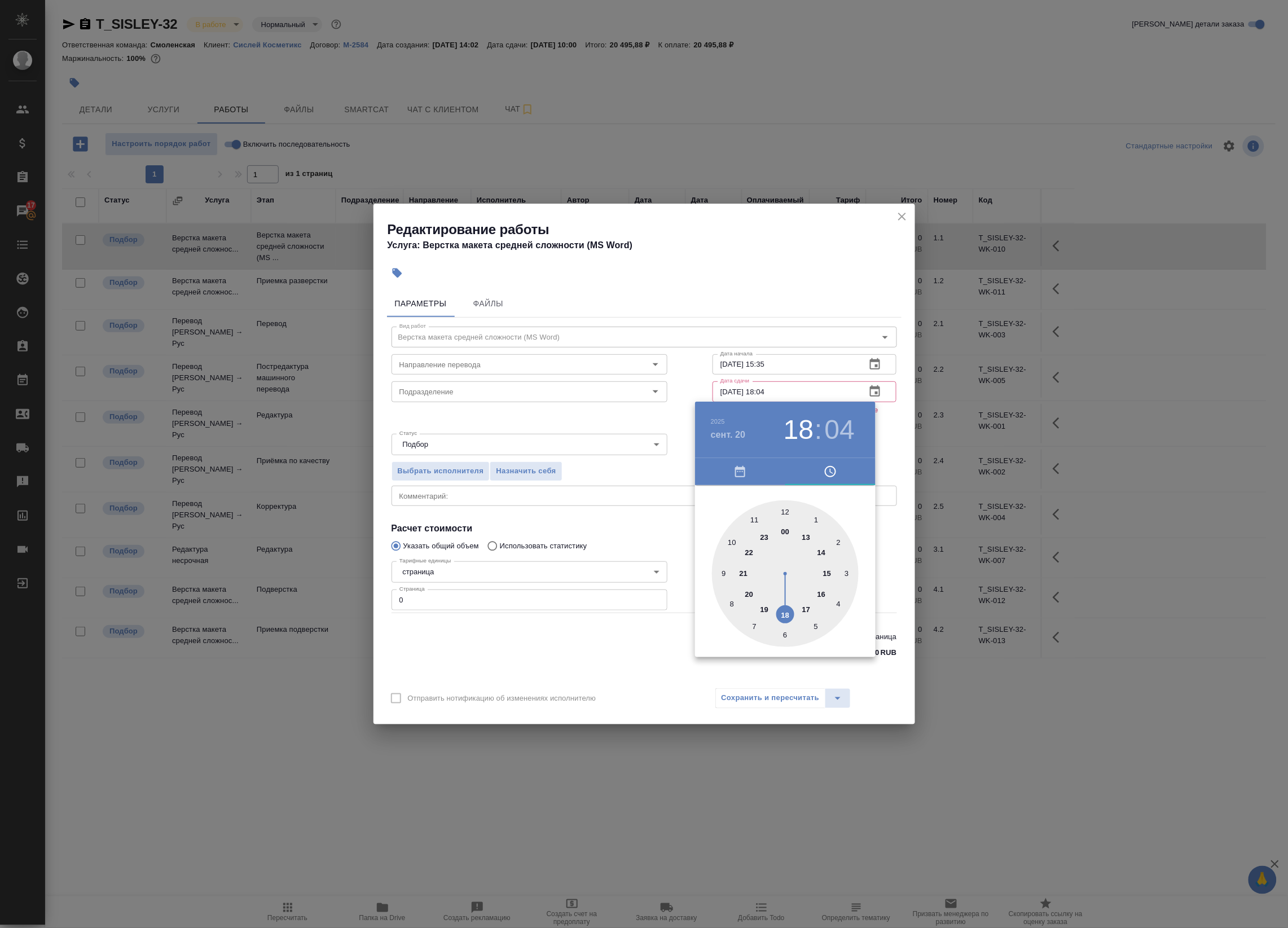
click at [759, 525] on div at bounding box center [785, 573] width 146 height 146
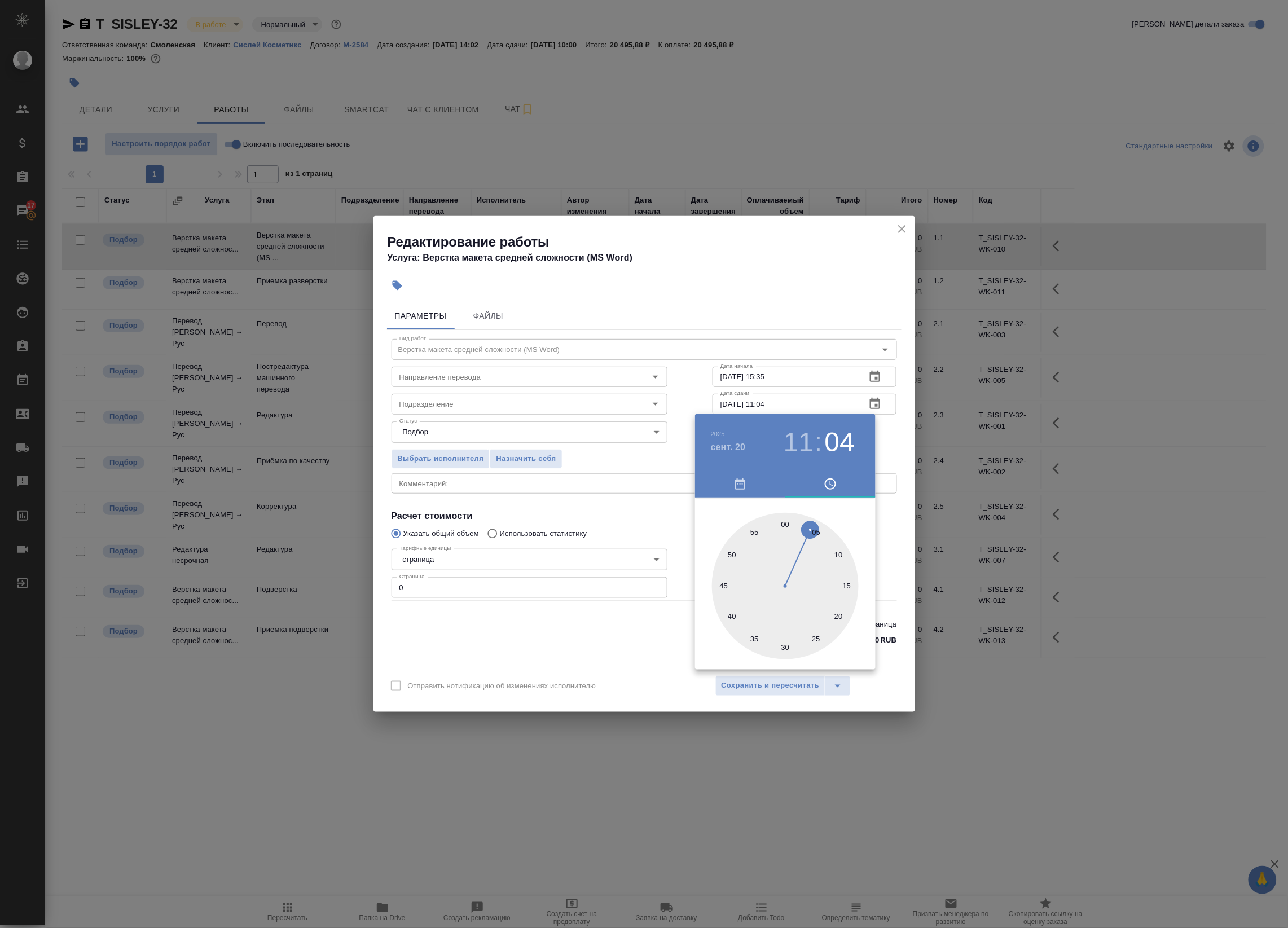
click at [788, 522] on div at bounding box center [785, 586] width 146 height 146
type input "[DATE] 11:00"
click at [884, 448] on div at bounding box center [644, 464] width 1288 height 928
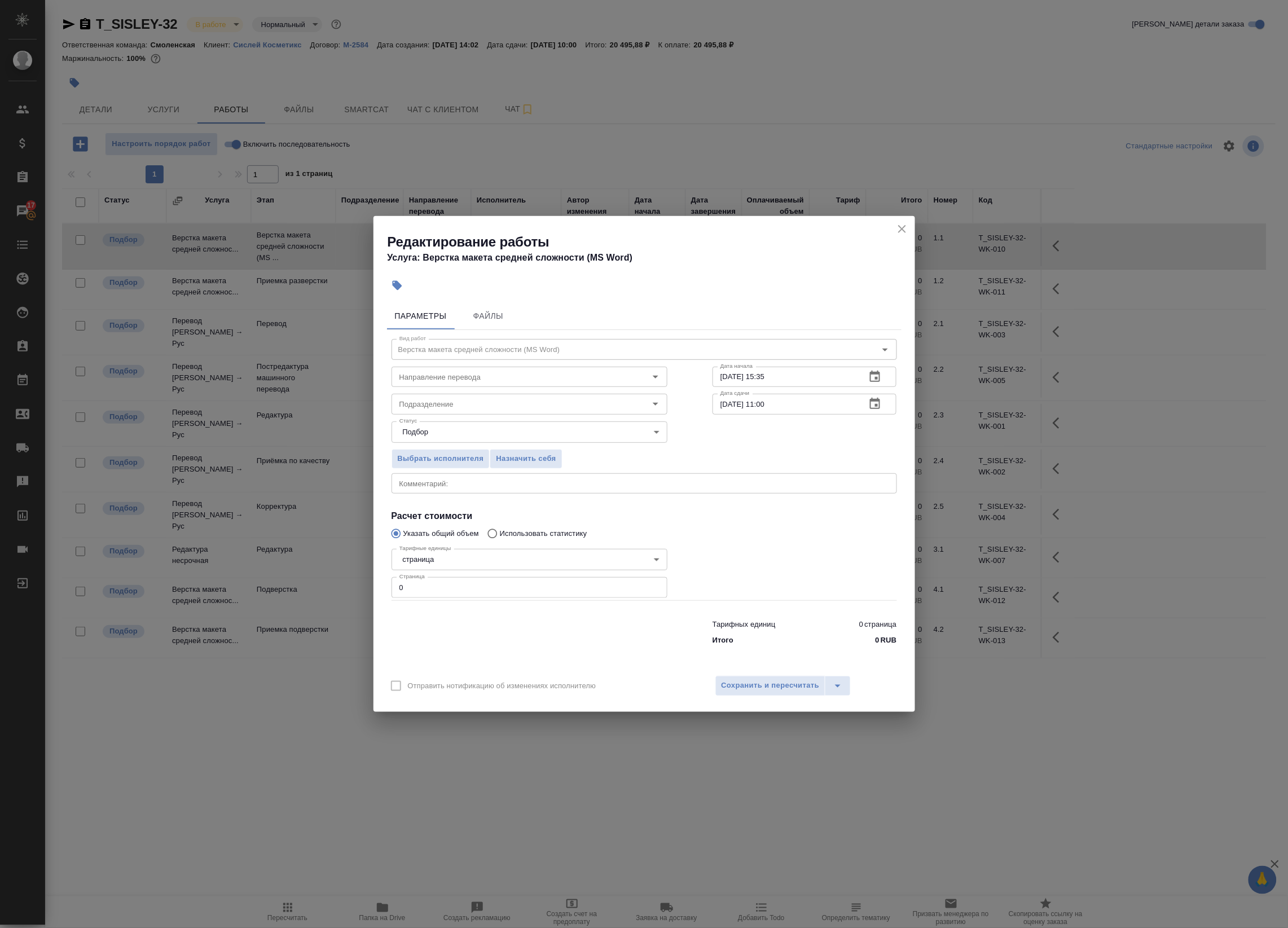
drag, startPoint x: 497, startPoint y: 575, endPoint x: 497, endPoint y: 582, distance: 7.0
click at [497, 577] on div "Тарифные единицы страница 5a8b1489cc6b4906c91bfdb2 Тарифные единицы Страница 0 …" at bounding box center [529, 572] width 276 height 56
click at [494, 586] on input "0" at bounding box center [529, 587] width 276 height 21
drag, startPoint x: 489, startPoint y: 588, endPoint x: 384, endPoint y: 591, distance: 105.0
click at [370, 589] on div "Редактирование работы Услуга: Верстка макета средней сложности (MS Word) Параме…" at bounding box center [644, 464] width 1288 height 928
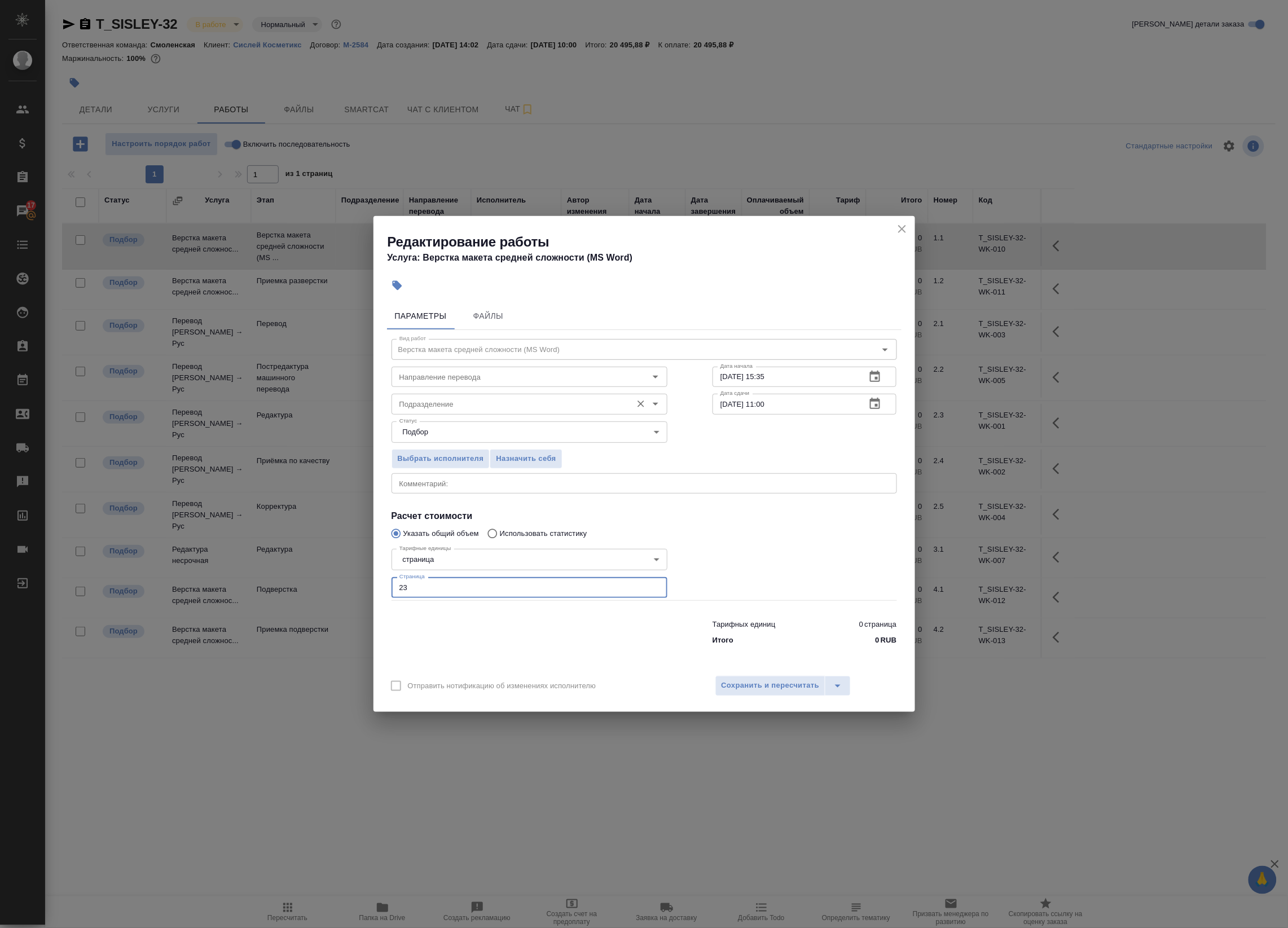
type input "23"
click at [464, 406] on input "Подразделение" at bounding box center [510, 404] width 231 height 14
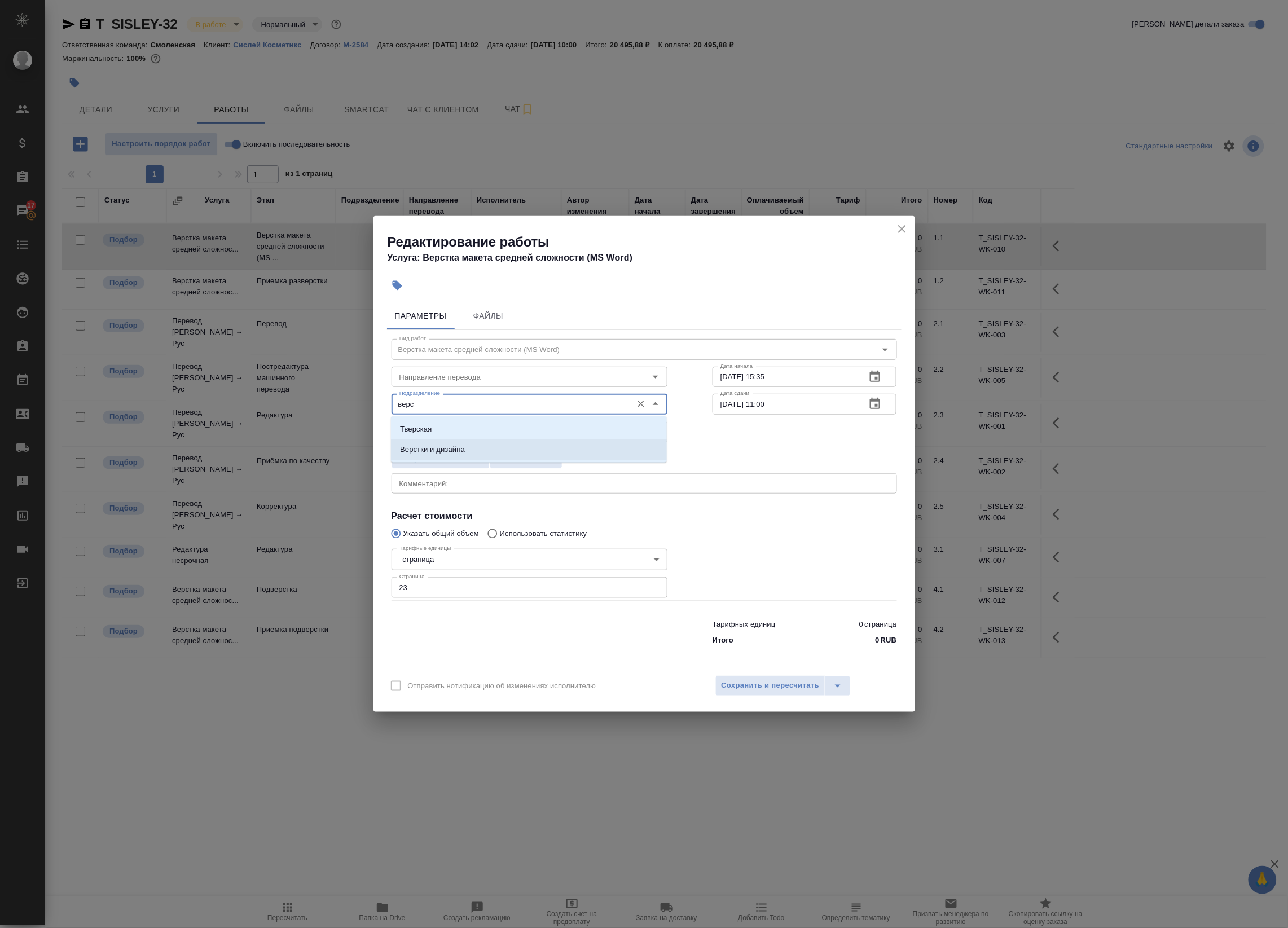
click at [466, 448] on li "Верстки и дизайна" at bounding box center [529, 449] width 276 height 21
type input "Верстки и дизайна"
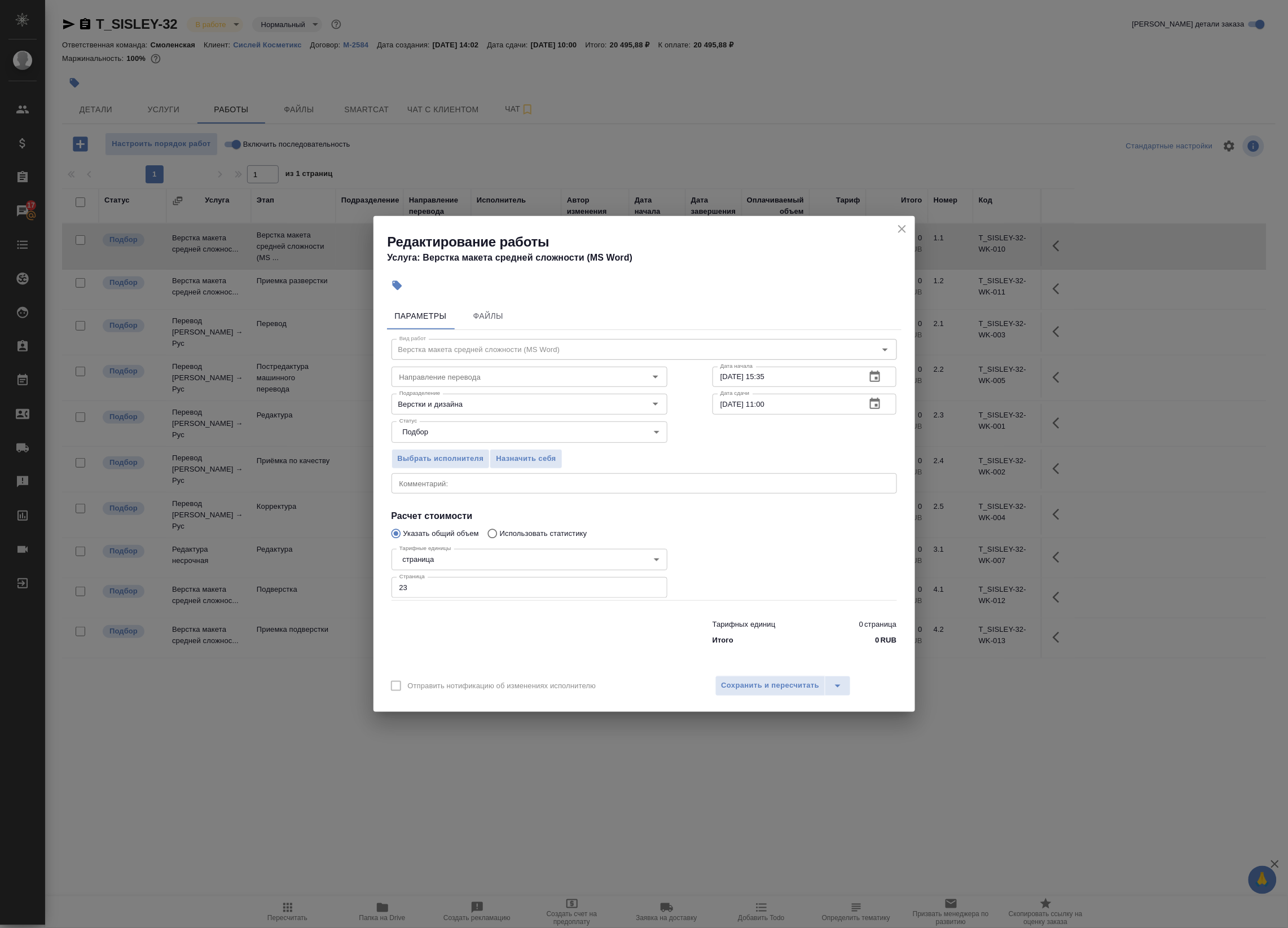
click at [711, 445] on div "Выбрать исполнителя Назначить себя" at bounding box center [644, 457] width 551 height 69
click at [751, 681] on span "Сохранить и пересчитать" at bounding box center [770, 686] width 98 height 13
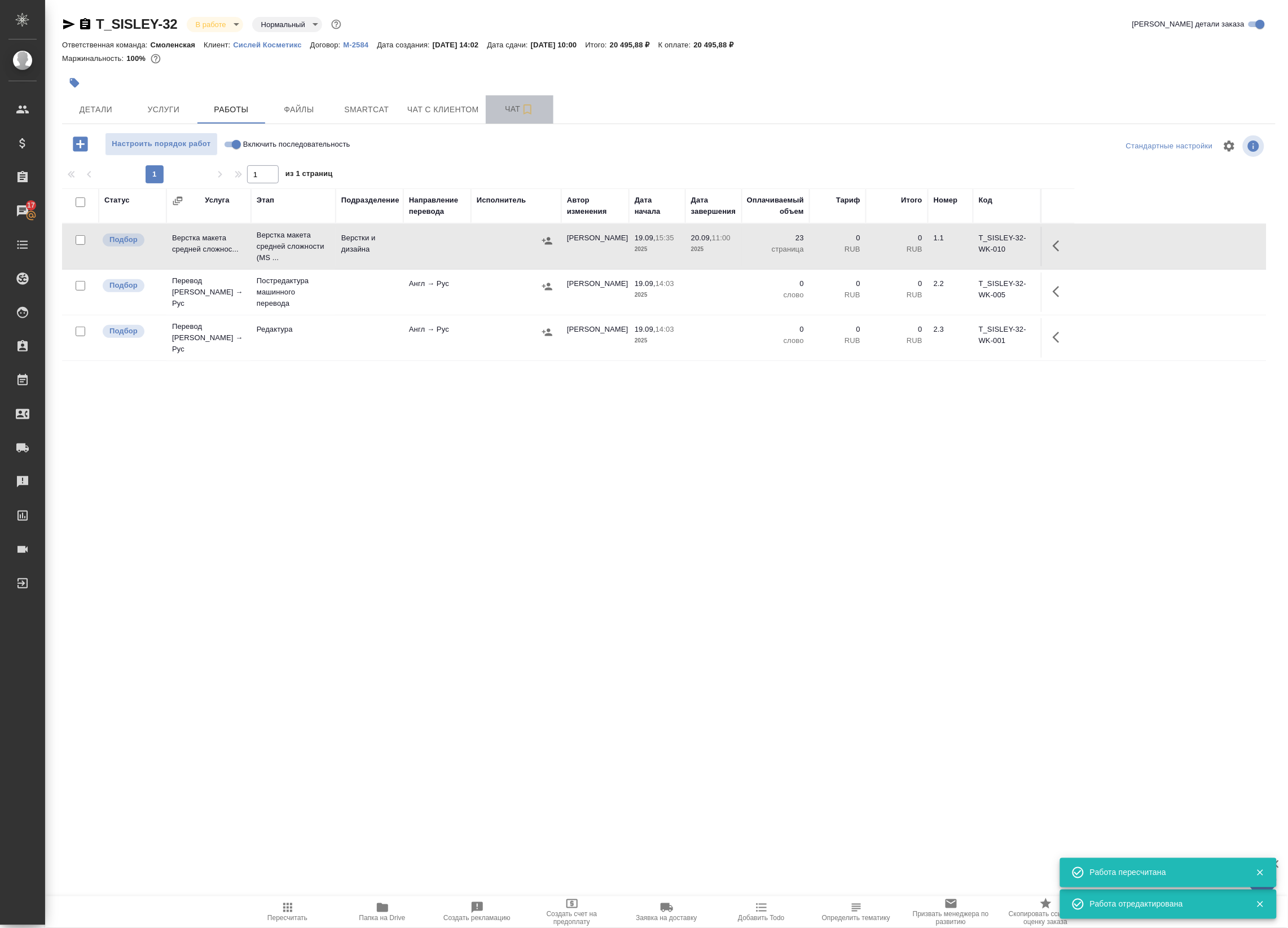
click at [494, 101] on button "Чат" at bounding box center [519, 109] width 68 height 28
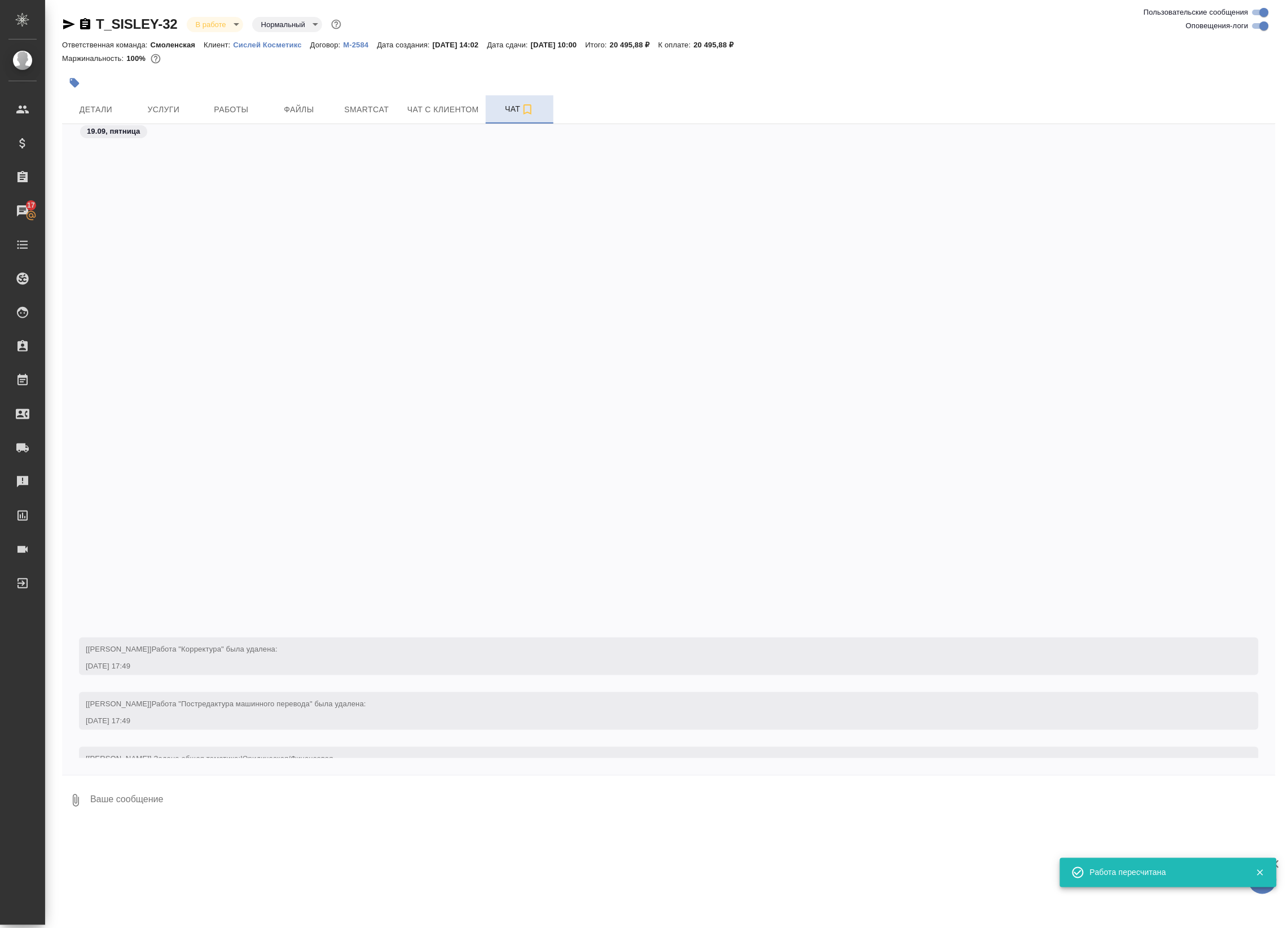
scroll to position [558, 0]
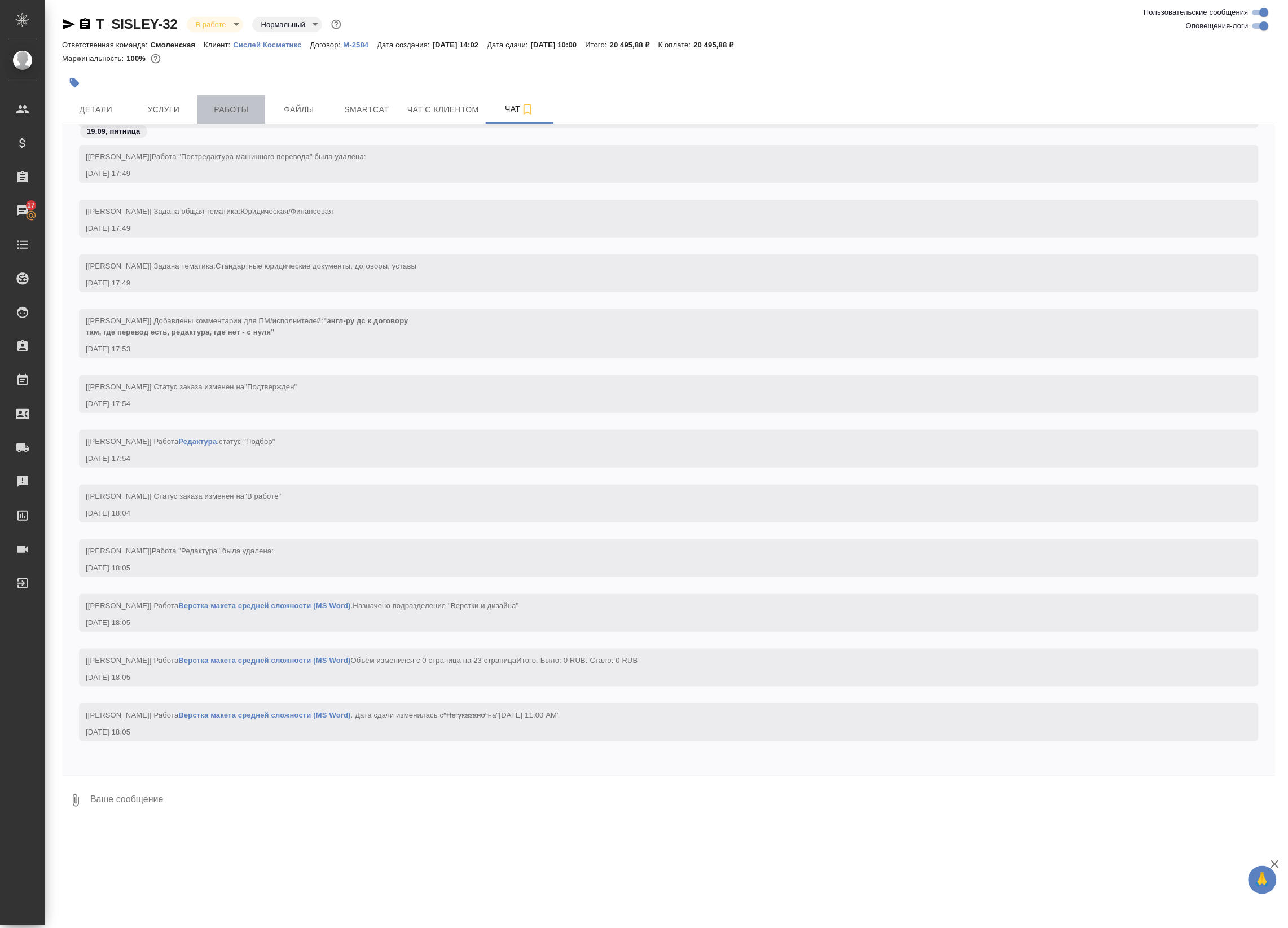
click at [214, 105] on span "Работы" at bounding box center [231, 110] width 54 height 14
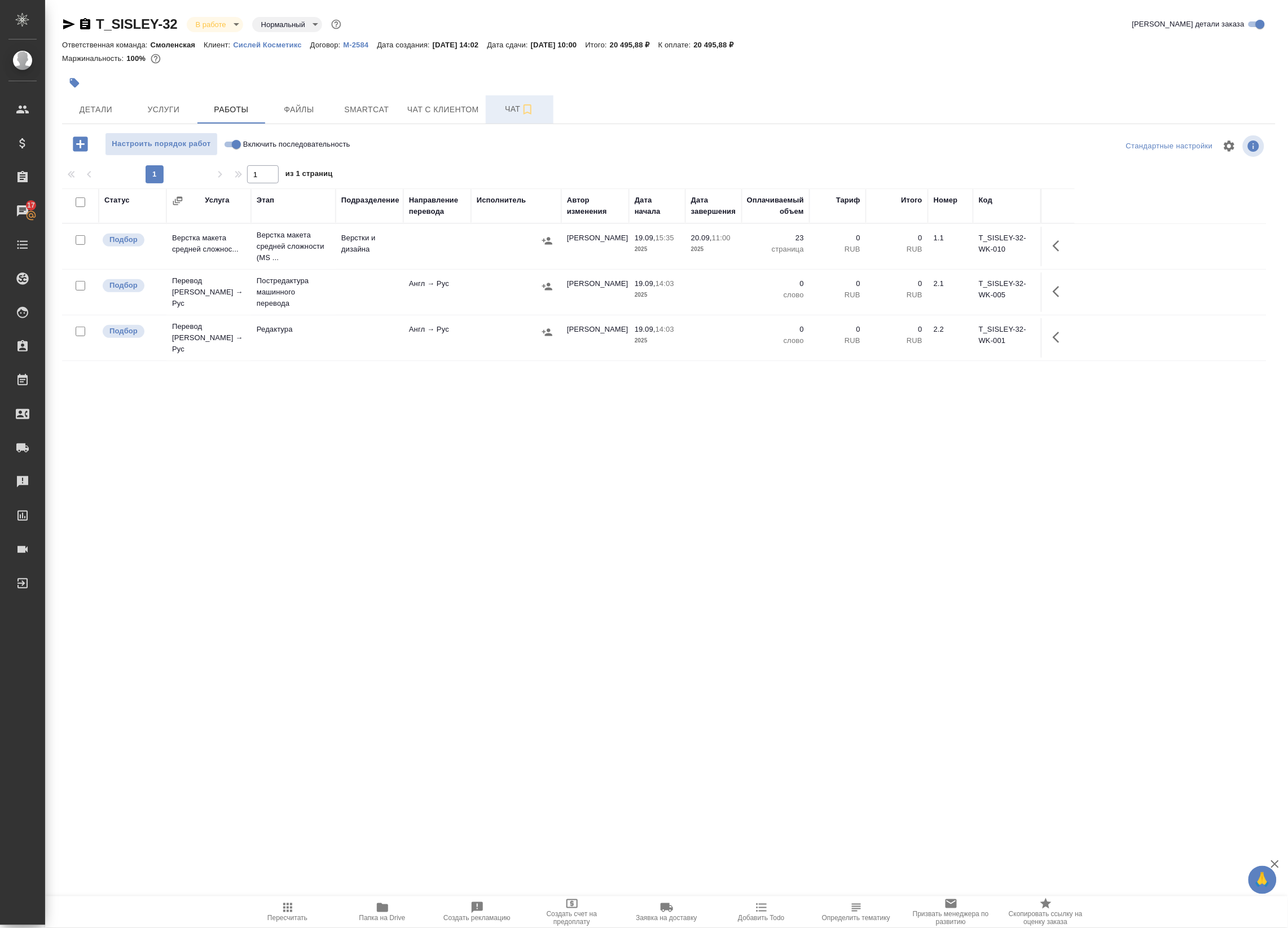
click at [512, 105] on span "Чат" at bounding box center [519, 109] width 54 height 14
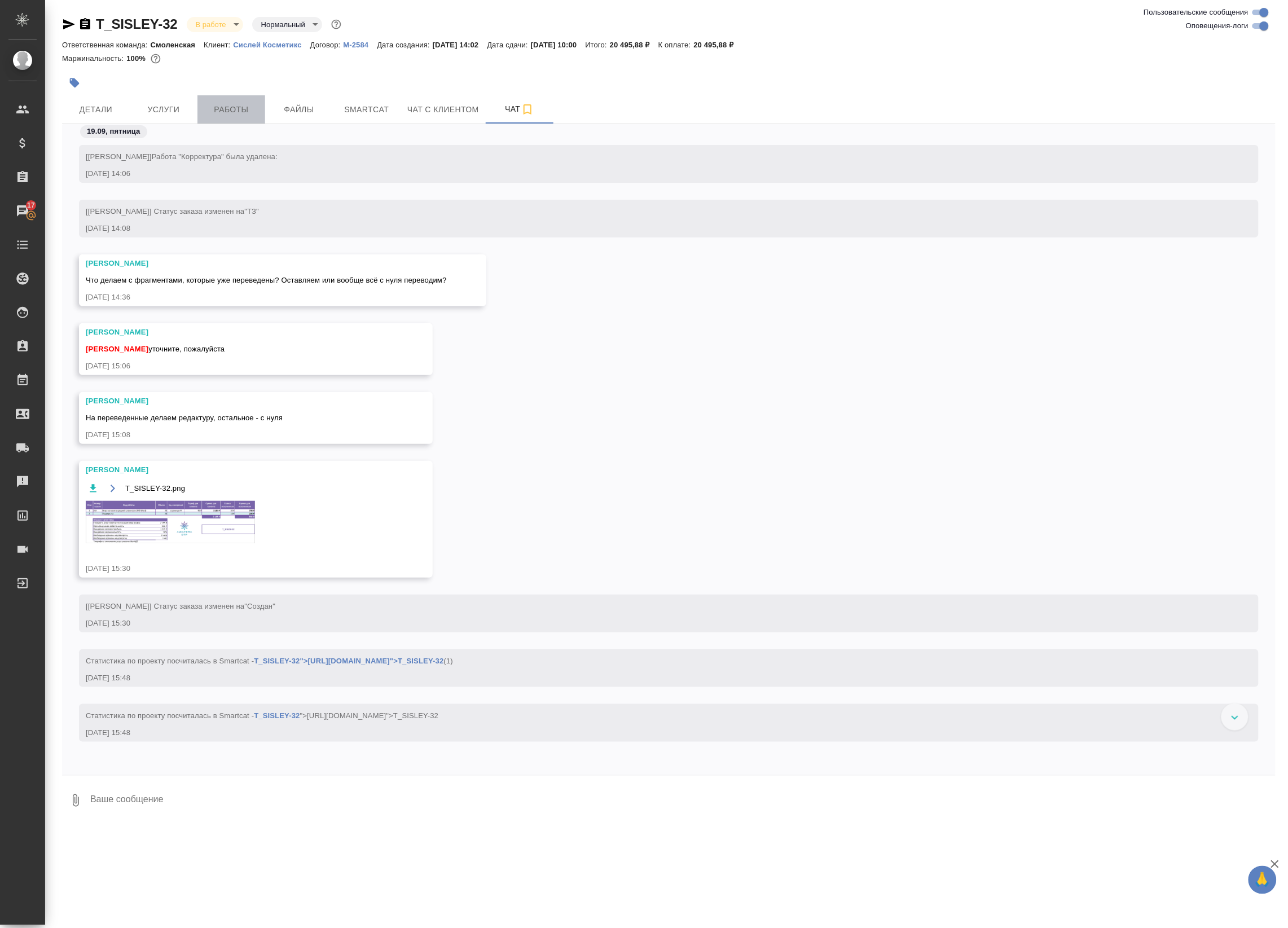
click at [239, 109] on span "Работы" at bounding box center [231, 110] width 54 height 14
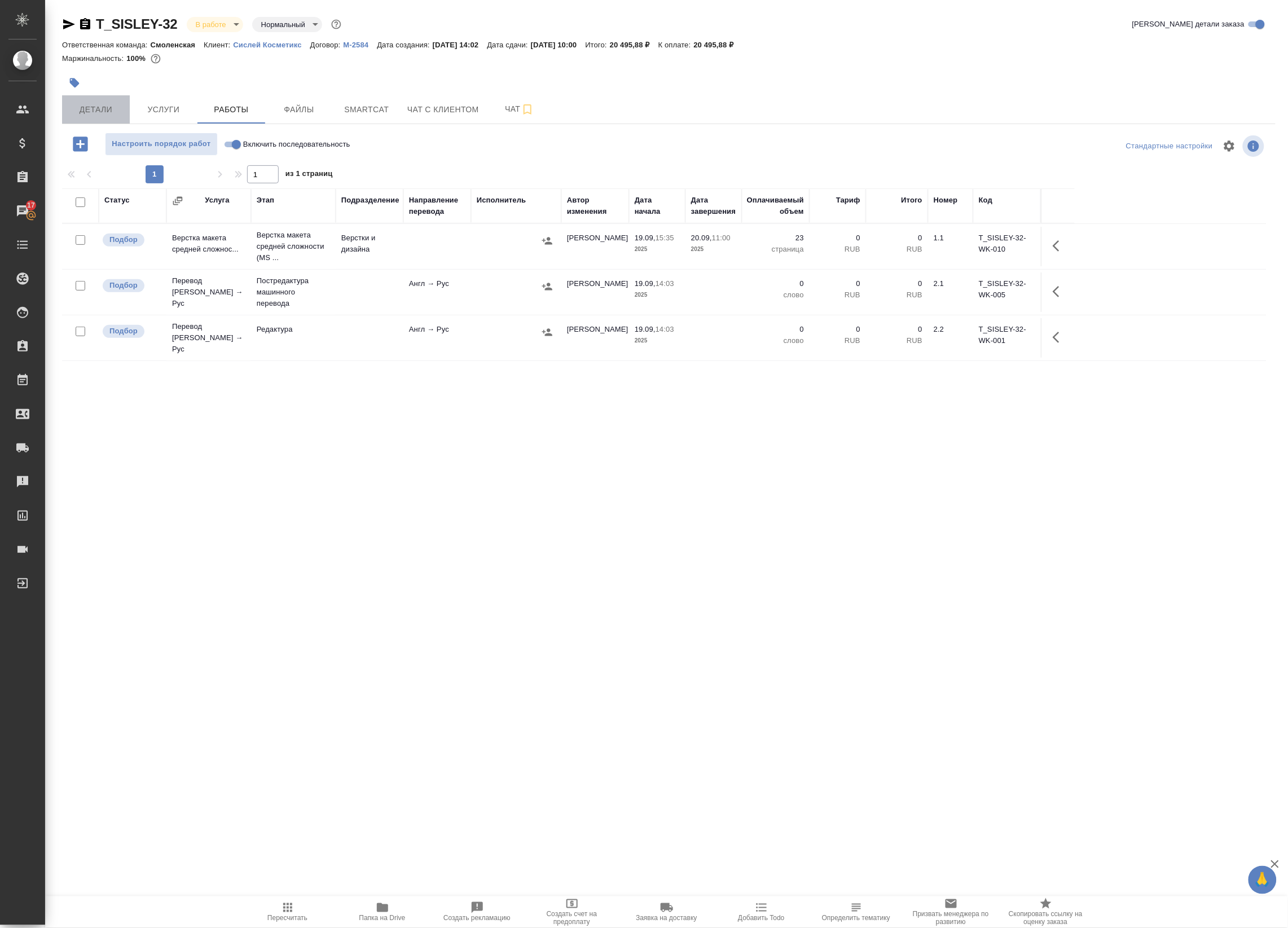
click at [98, 105] on span "Детали" at bounding box center [95, 110] width 54 height 14
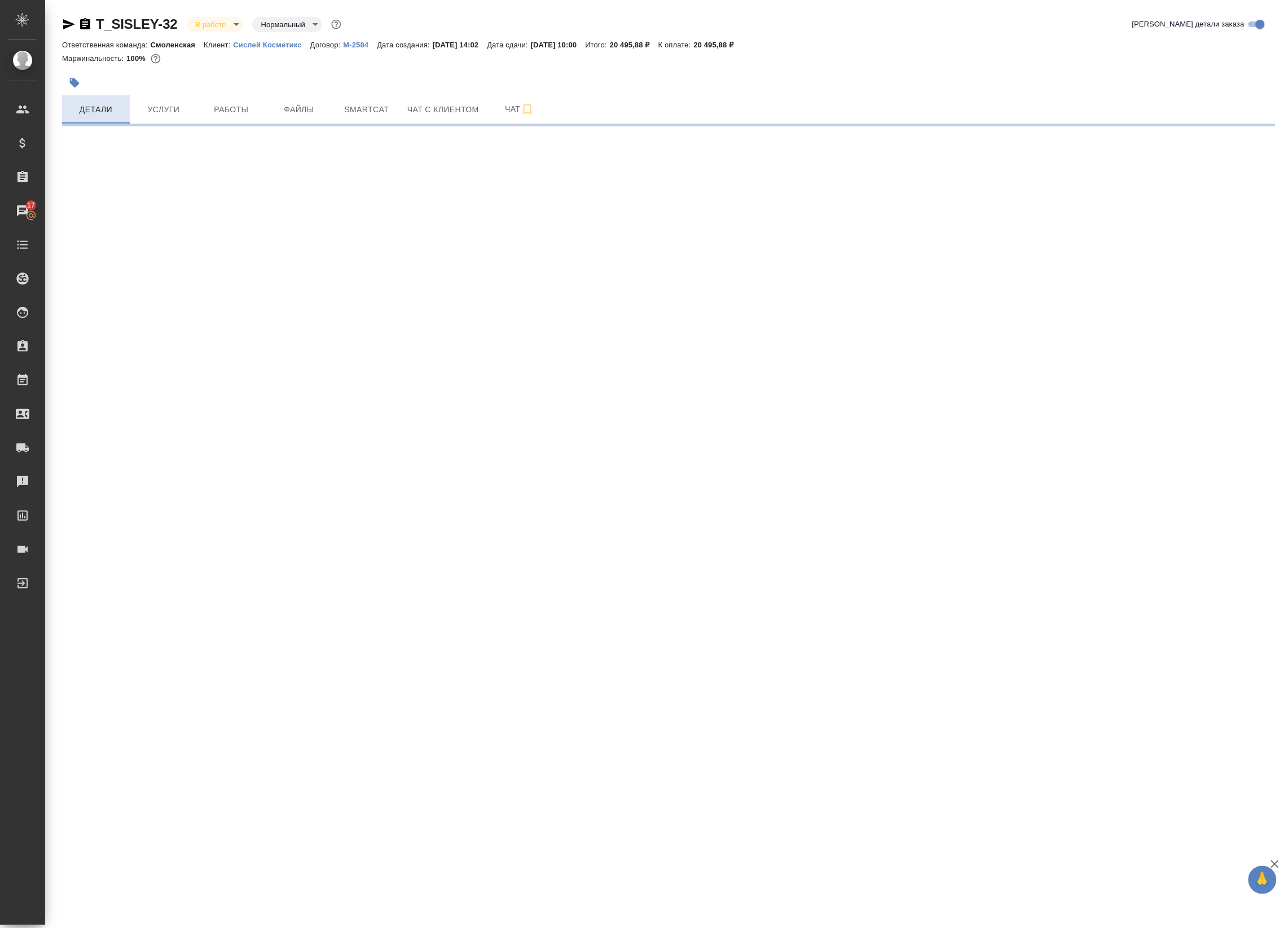
select select "RU"
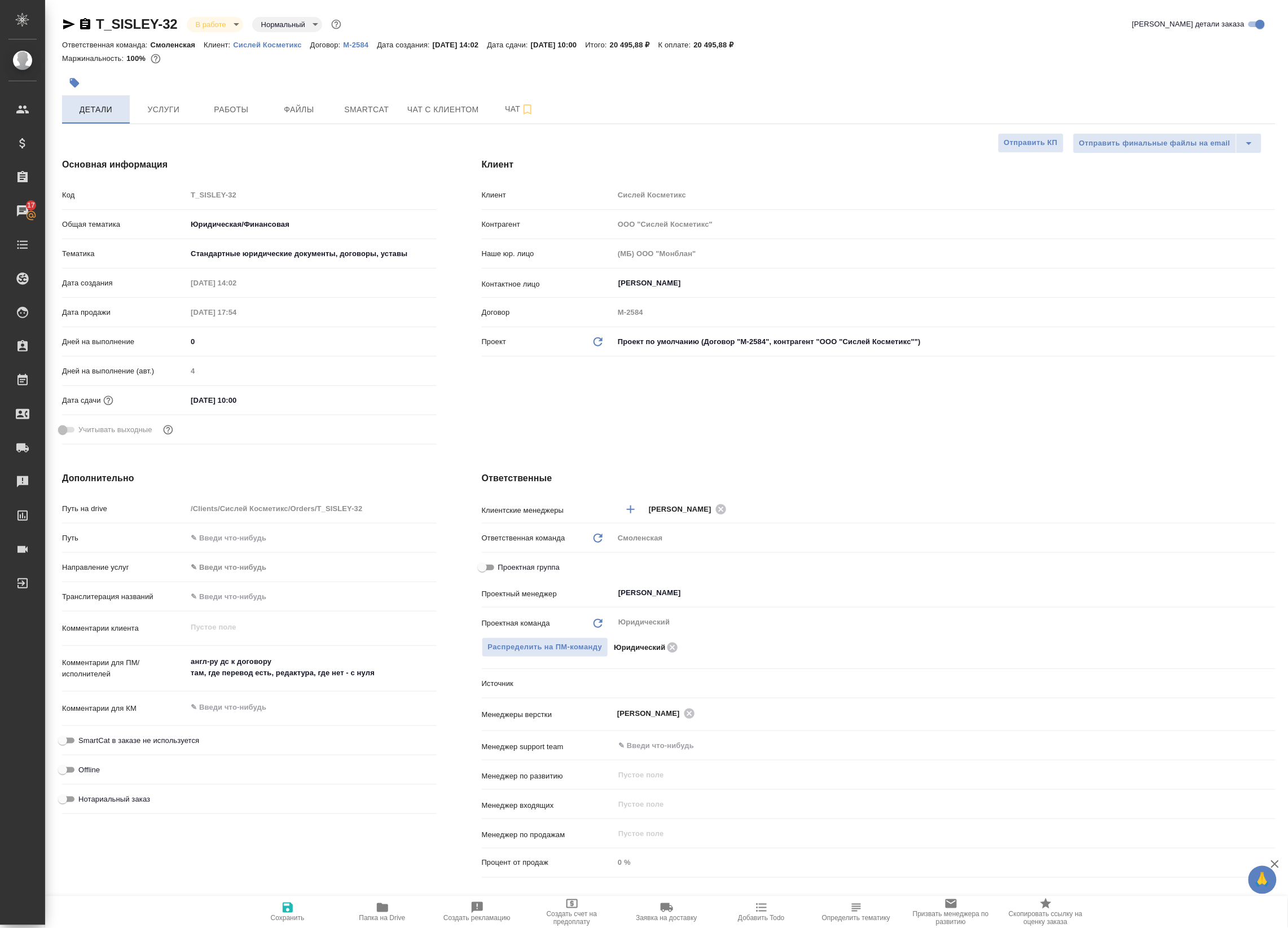
type textarea "x"
click at [224, 108] on span "Работы" at bounding box center [231, 110] width 54 height 14
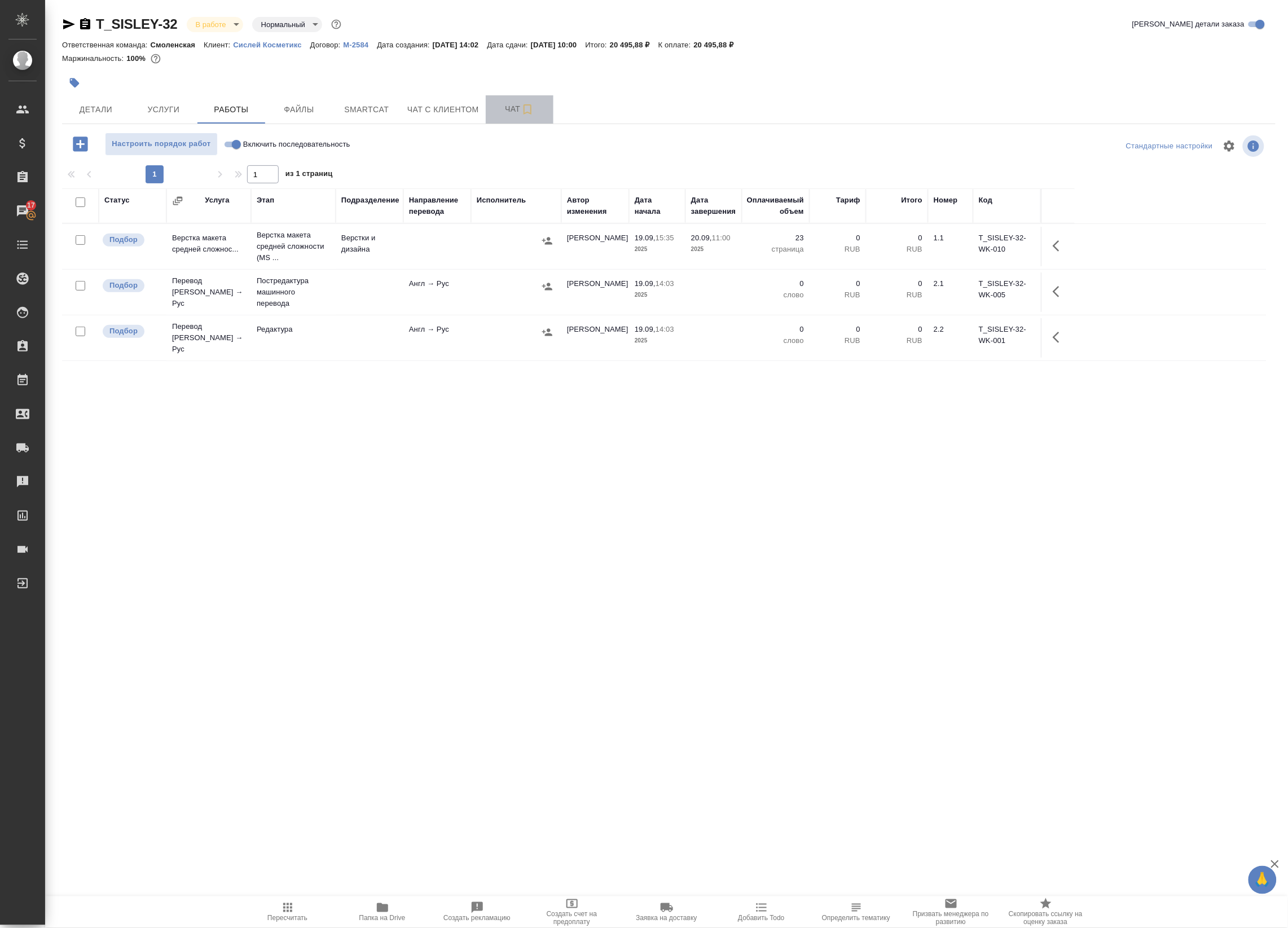
click at [517, 101] on button "Чат" at bounding box center [519, 109] width 68 height 28
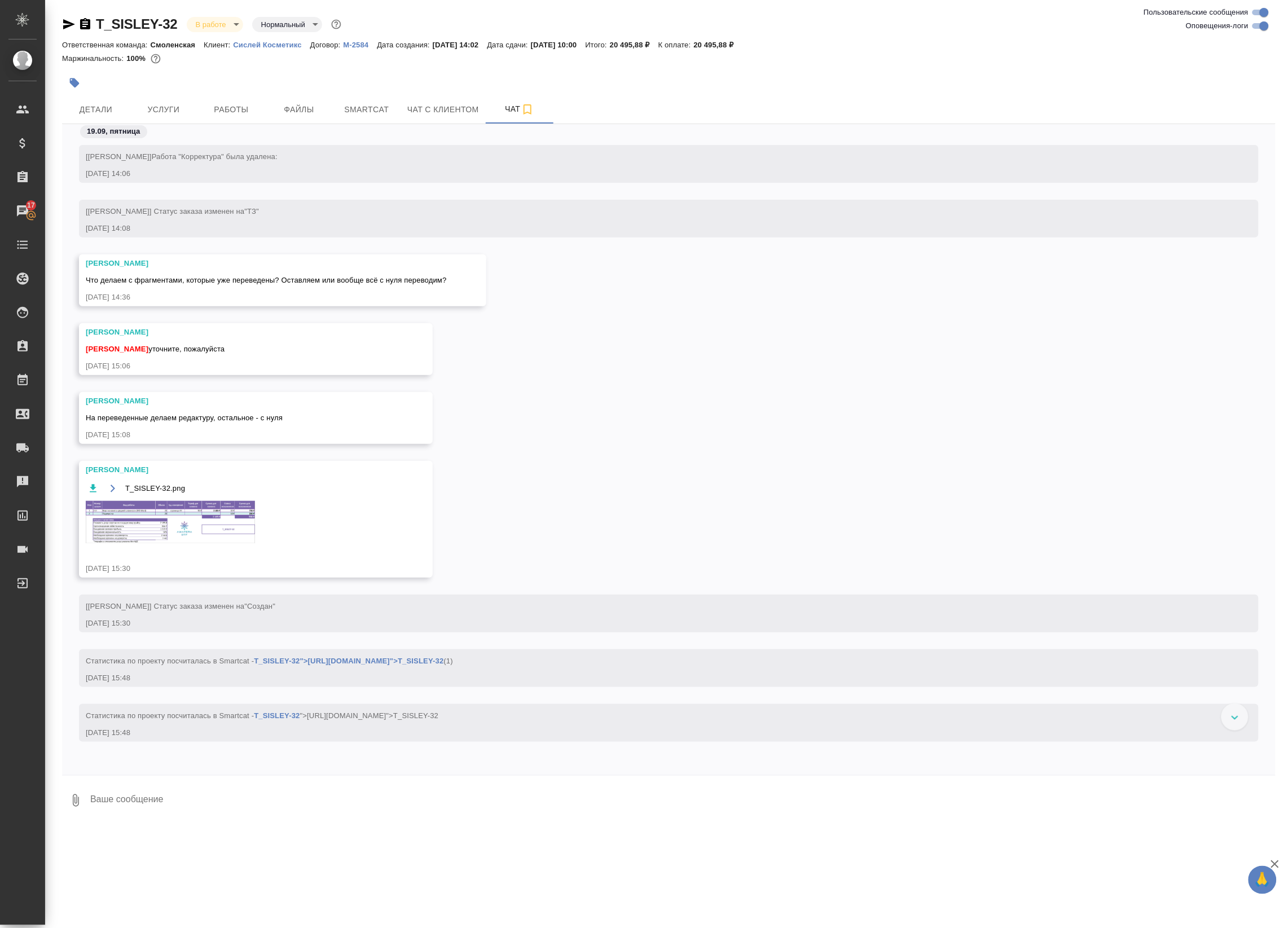
click at [96, 85] on div at bounding box center [466, 82] width 809 height 25
click at [98, 109] on span "Детали" at bounding box center [95, 110] width 54 height 14
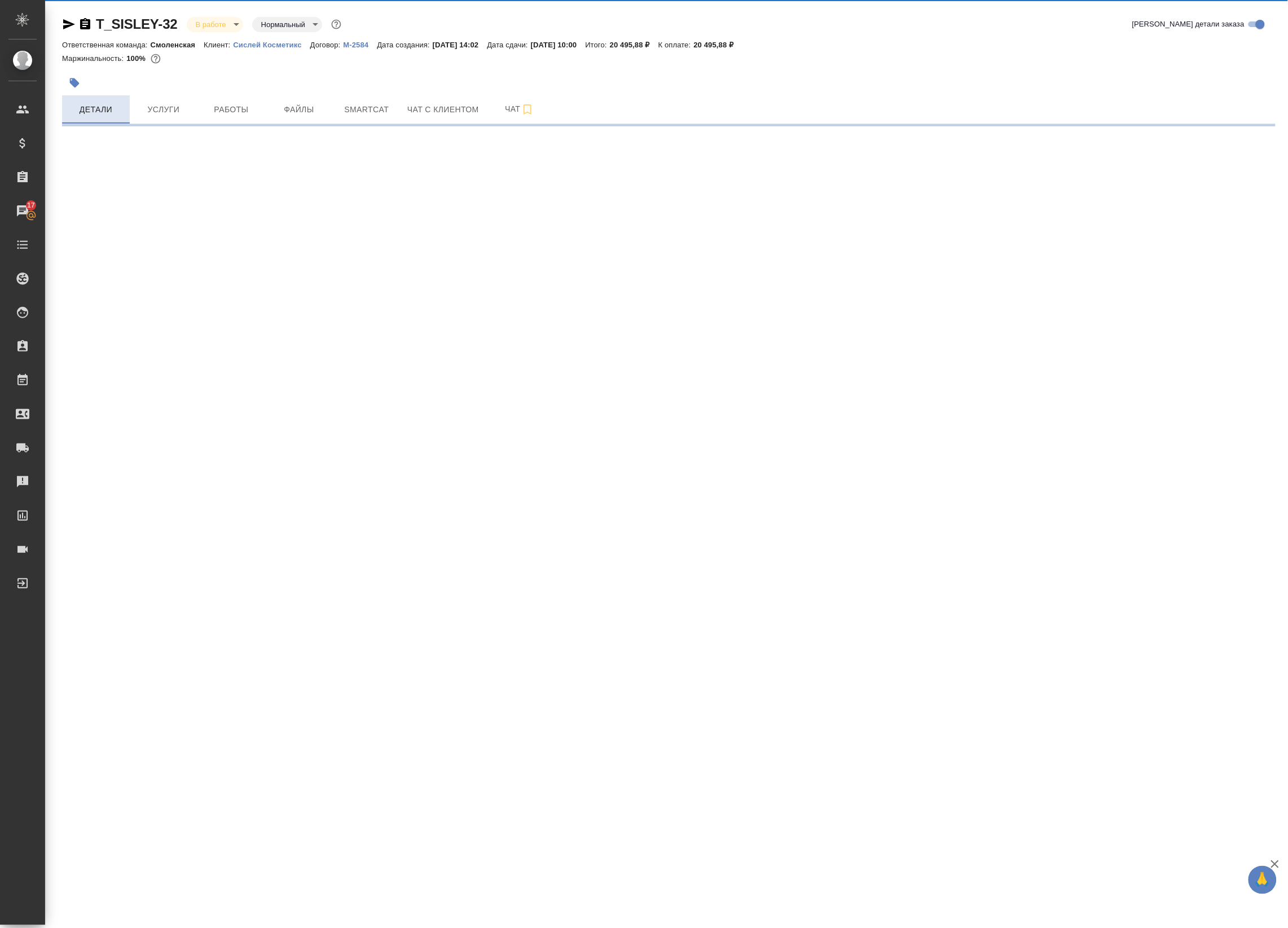
select select "RU"
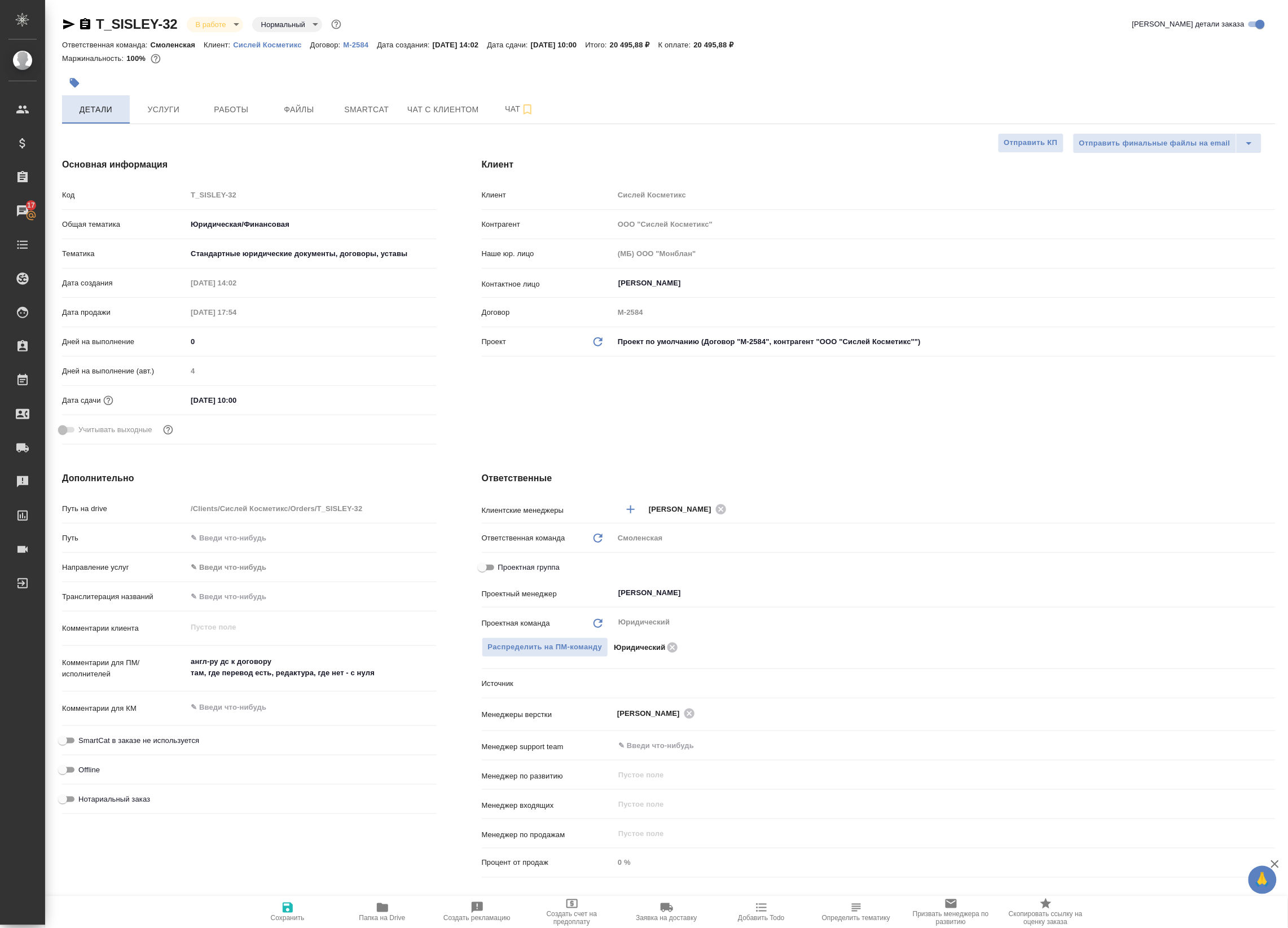
type textarea "x"
click at [234, 111] on span "Работы" at bounding box center [231, 110] width 54 height 14
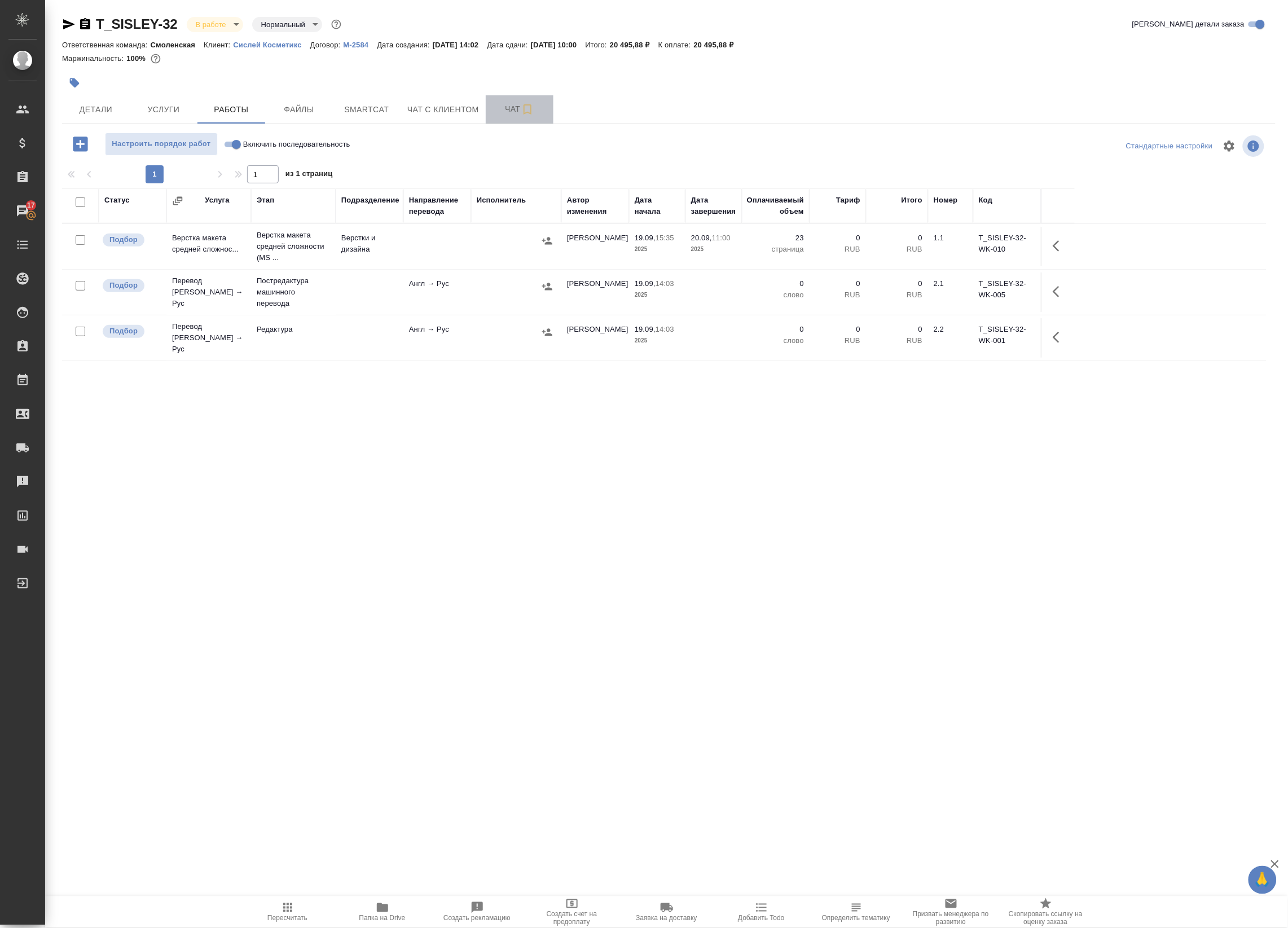
click at [506, 123] on button "Чат" at bounding box center [519, 109] width 68 height 28
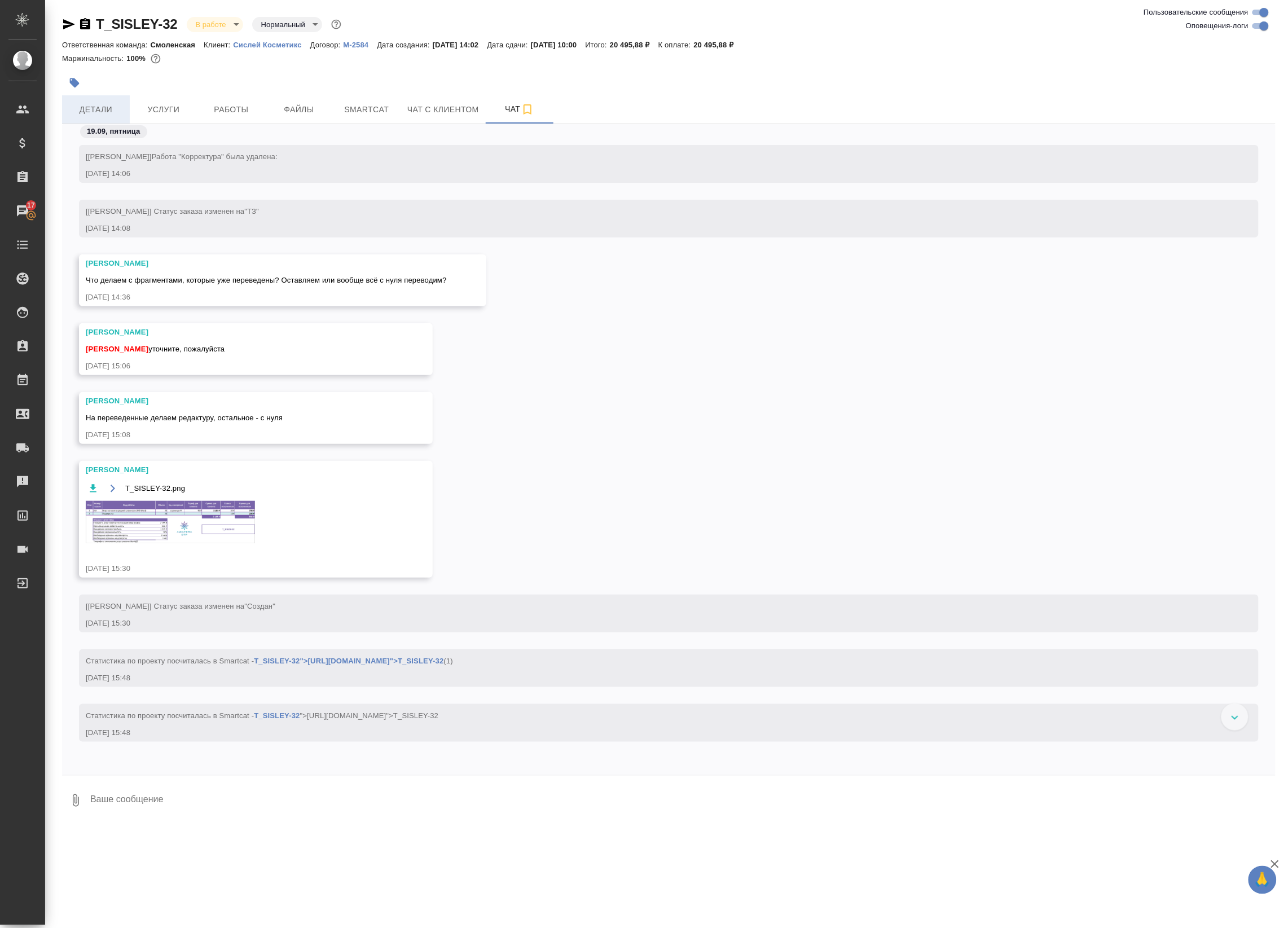
click at [114, 117] on button "Детали" at bounding box center [95, 109] width 68 height 28
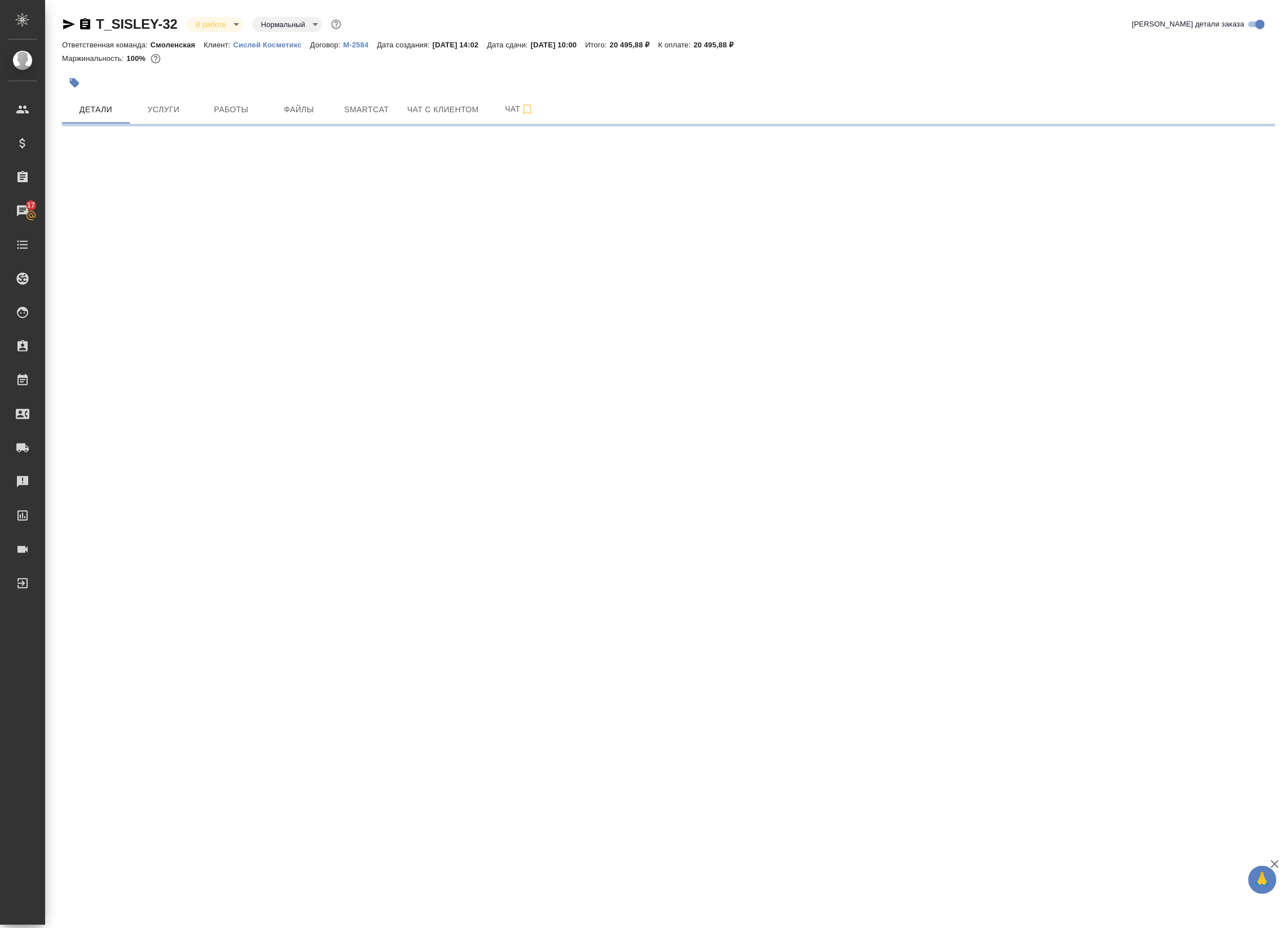
select select "RU"
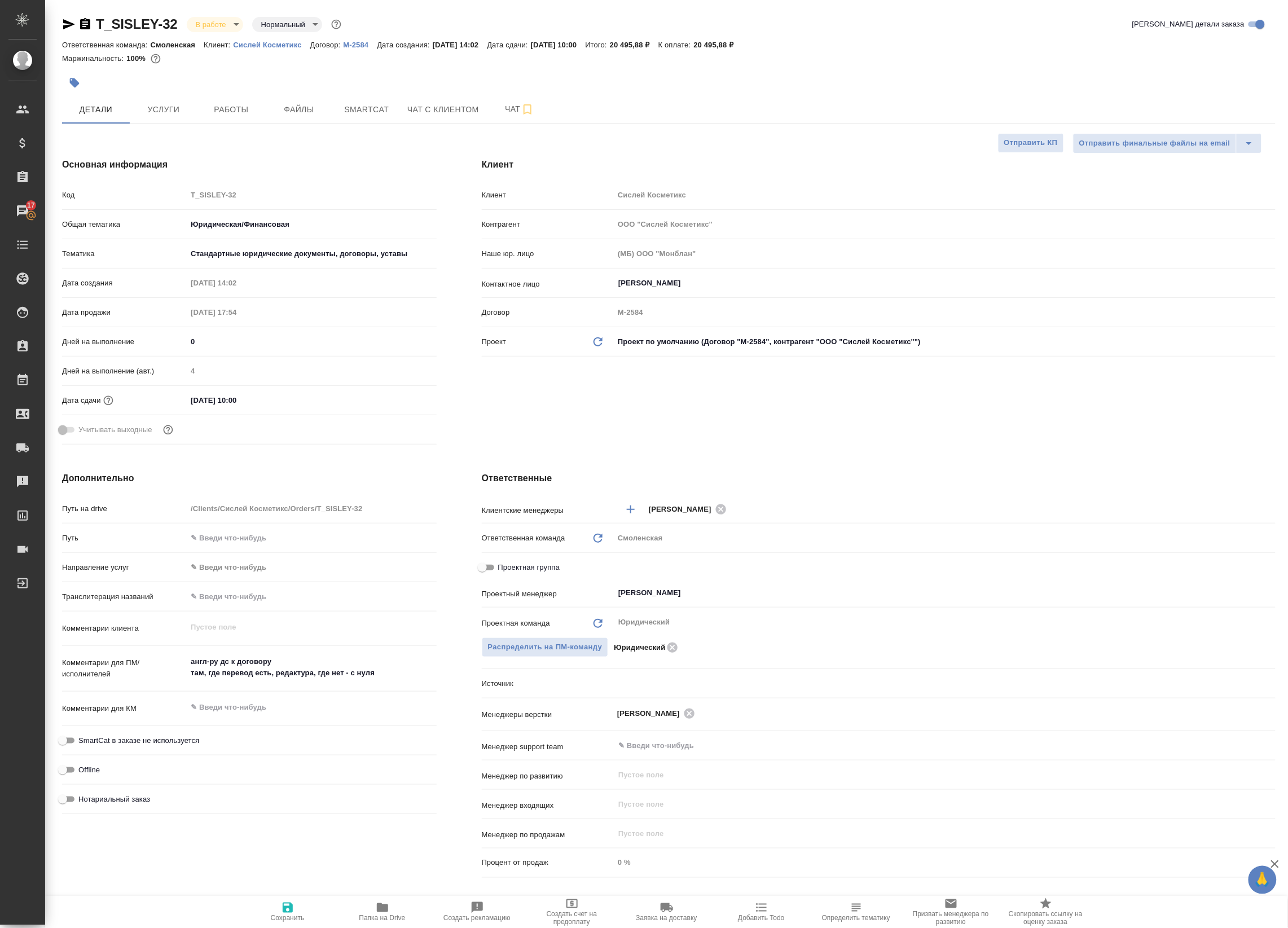
type textarea "x"
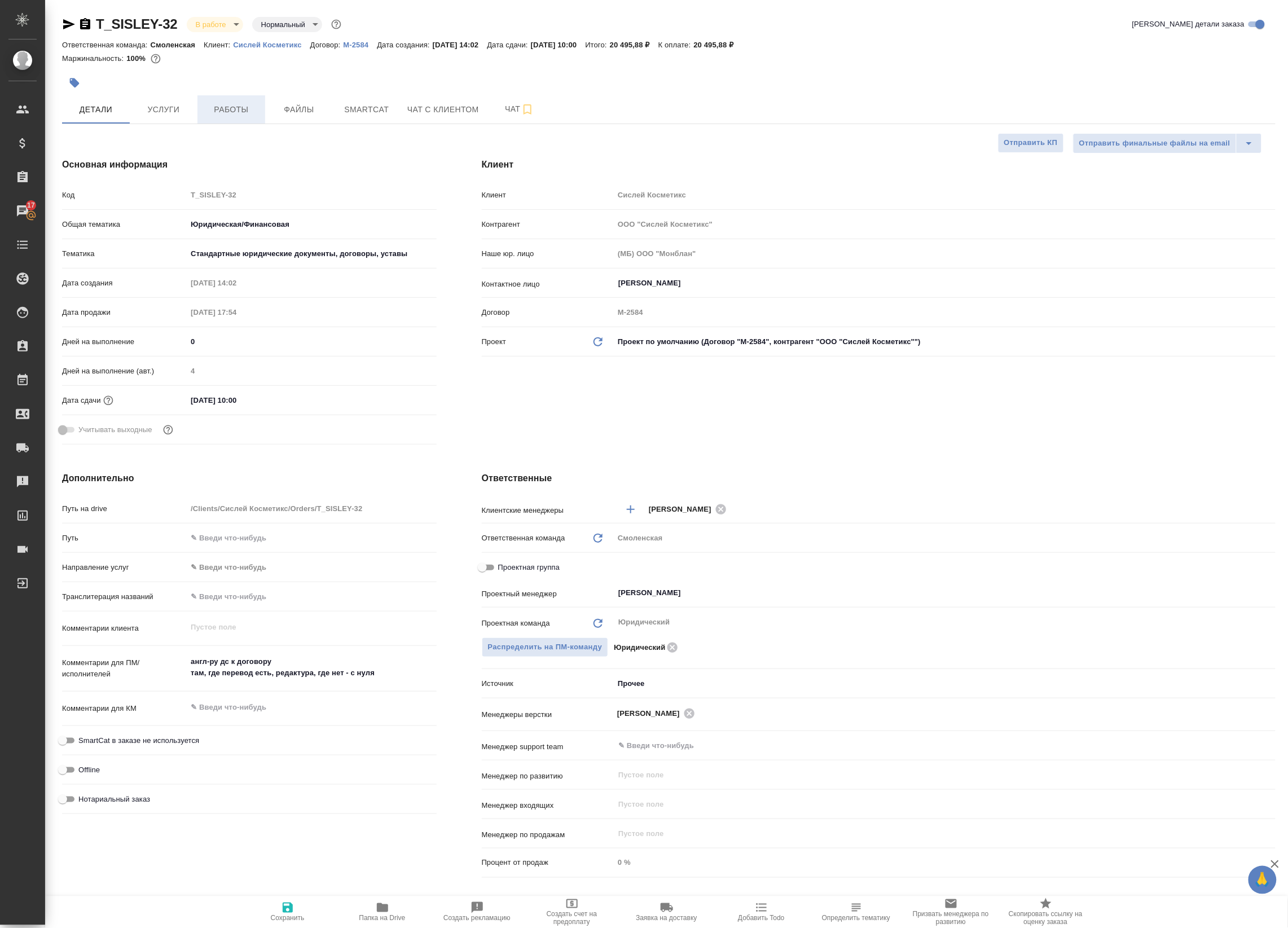
type textarea "x"
click at [243, 100] on button "Работы" at bounding box center [231, 109] width 68 height 28
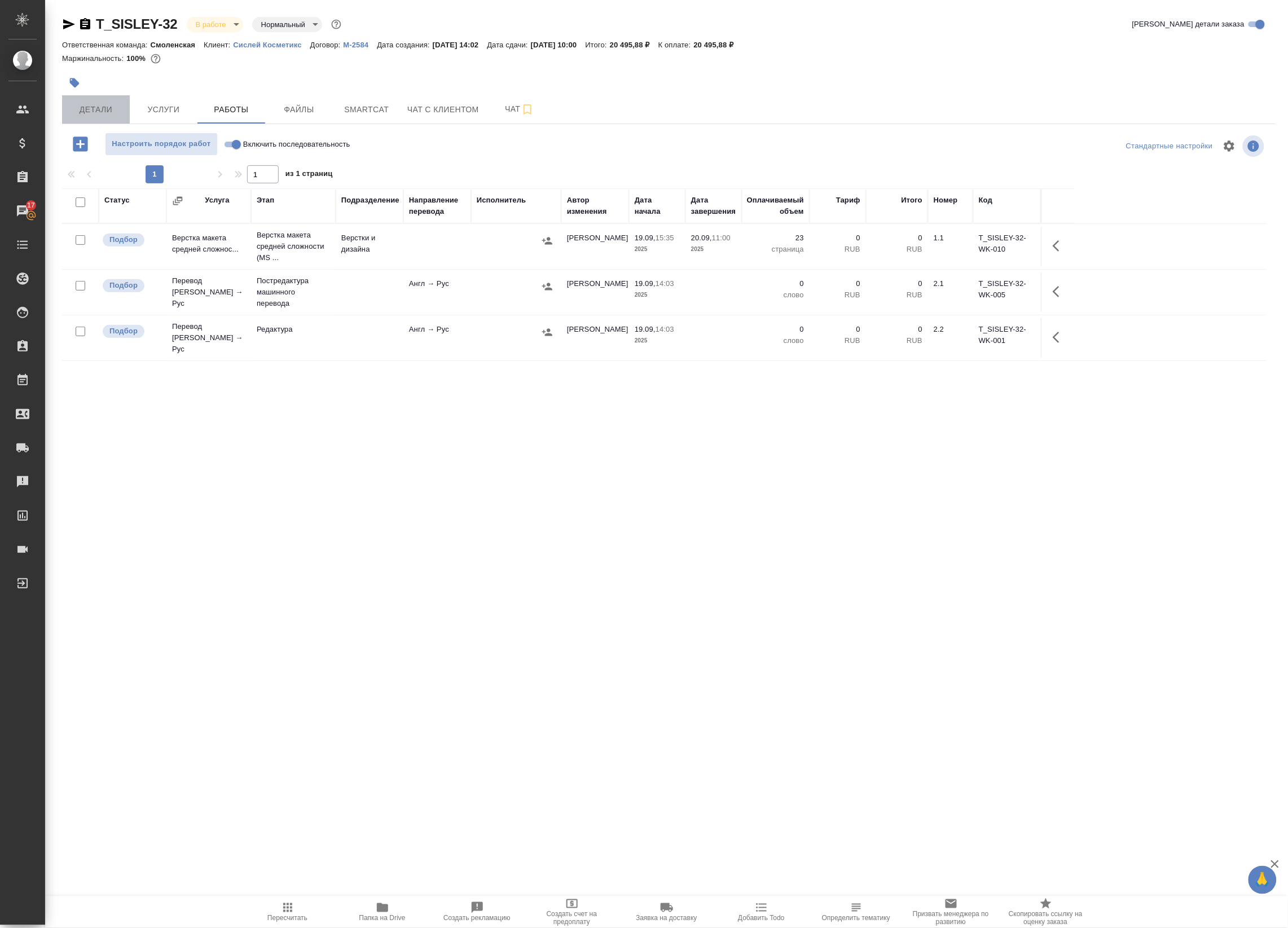
click at [90, 104] on span "Детали" at bounding box center [95, 110] width 54 height 14
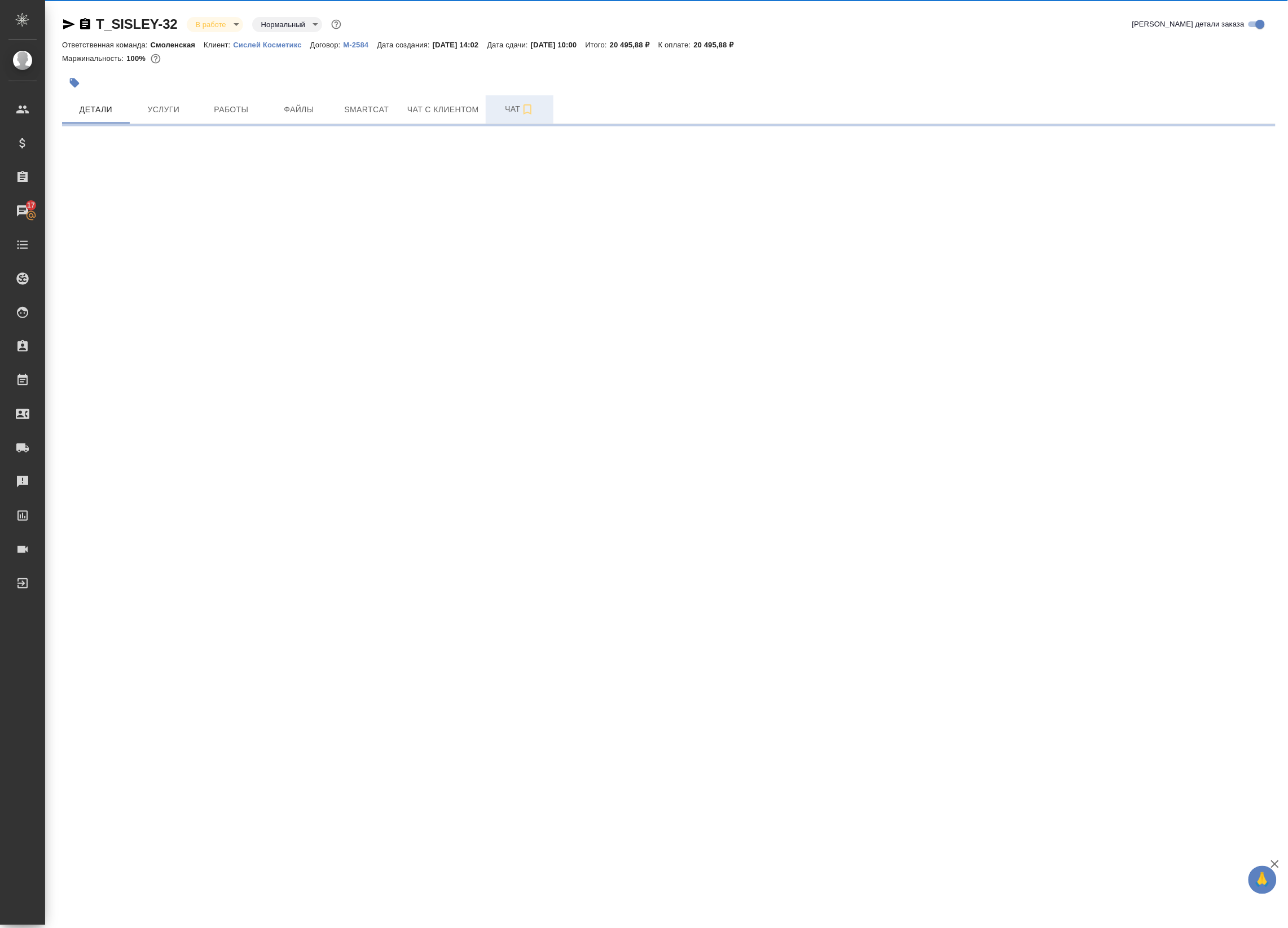
select select "RU"
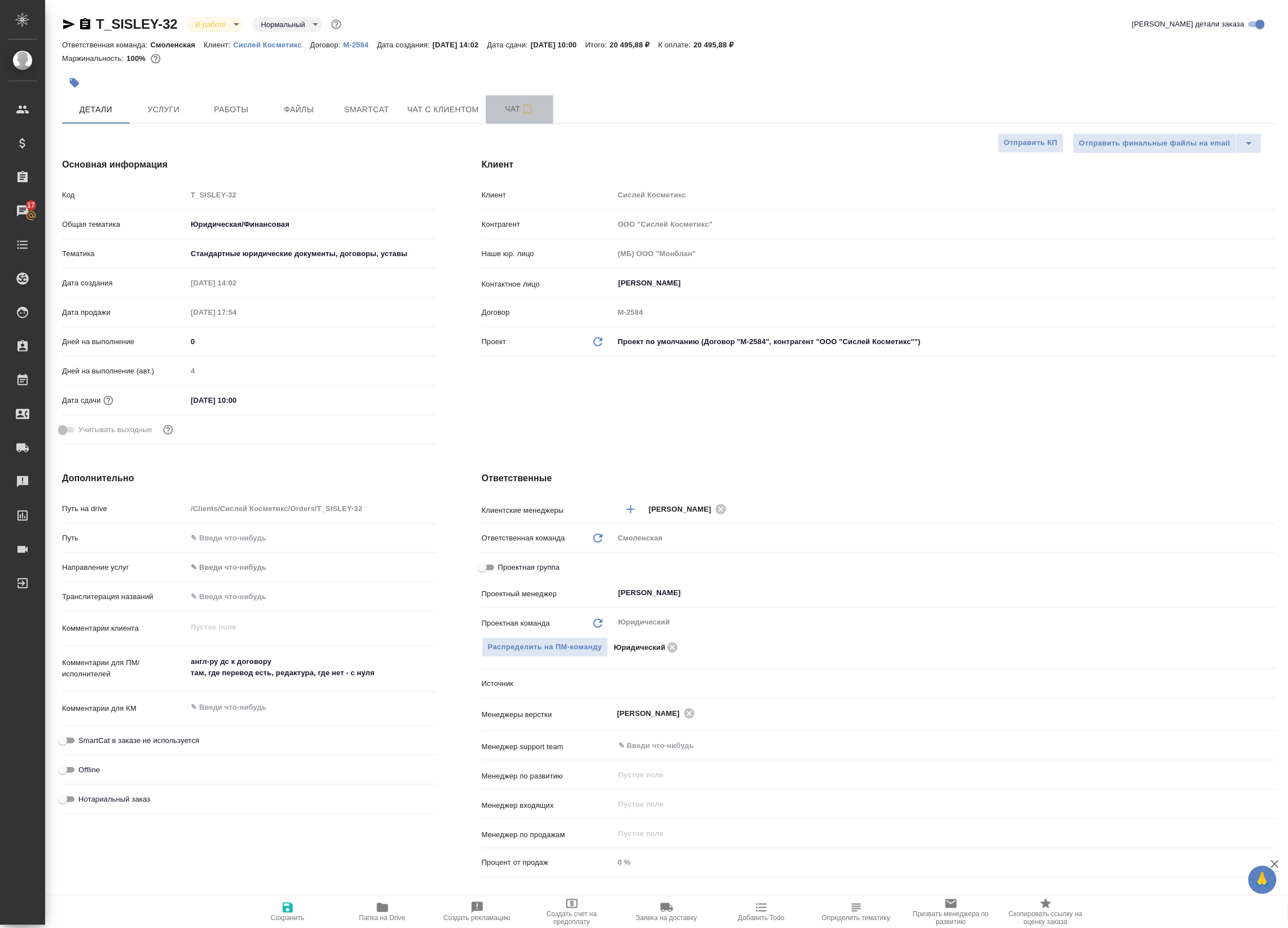
click at [539, 117] on button "Чат" at bounding box center [519, 109] width 68 height 28
type textarea "x"
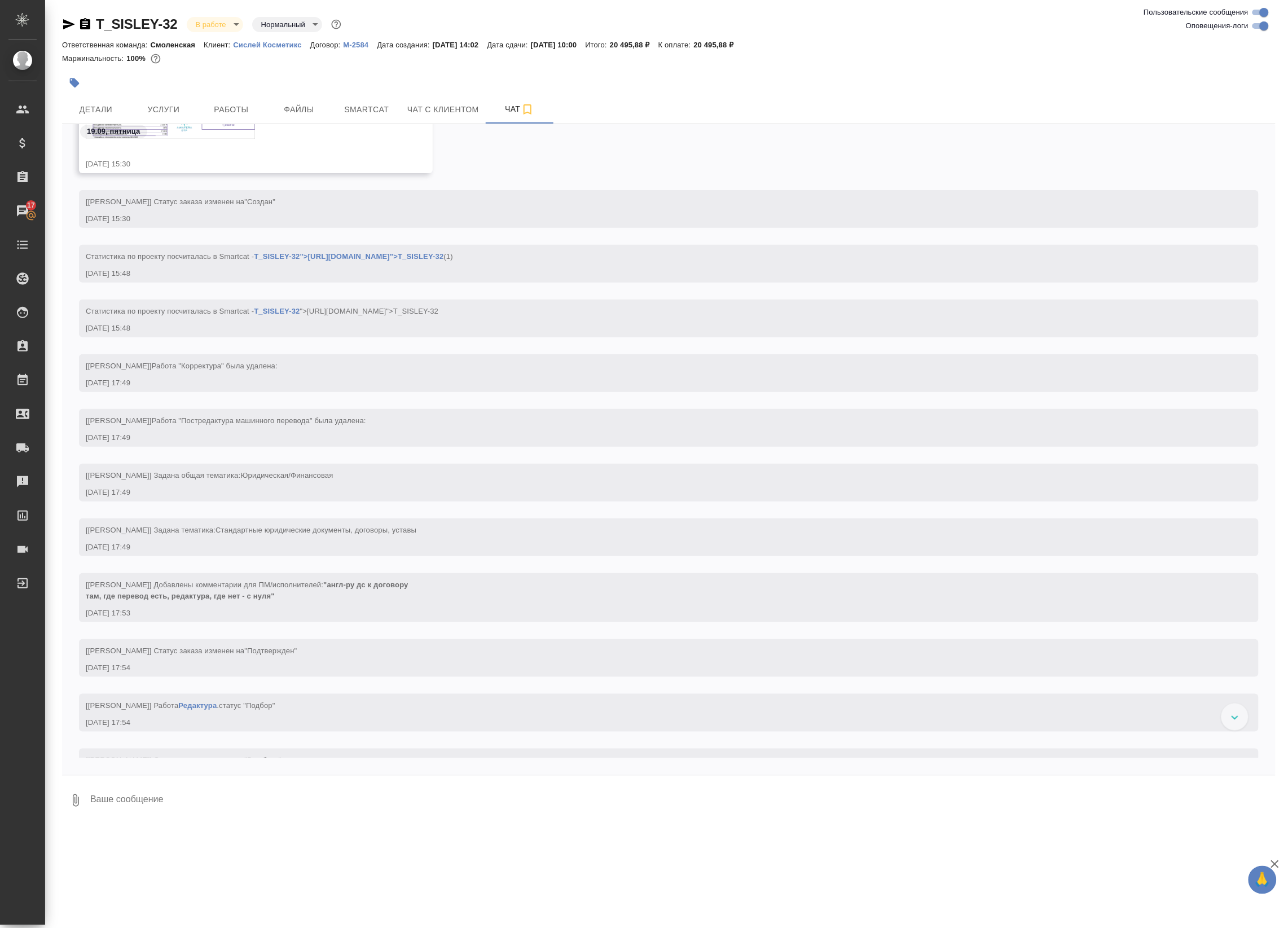
scroll to position [355, 0]
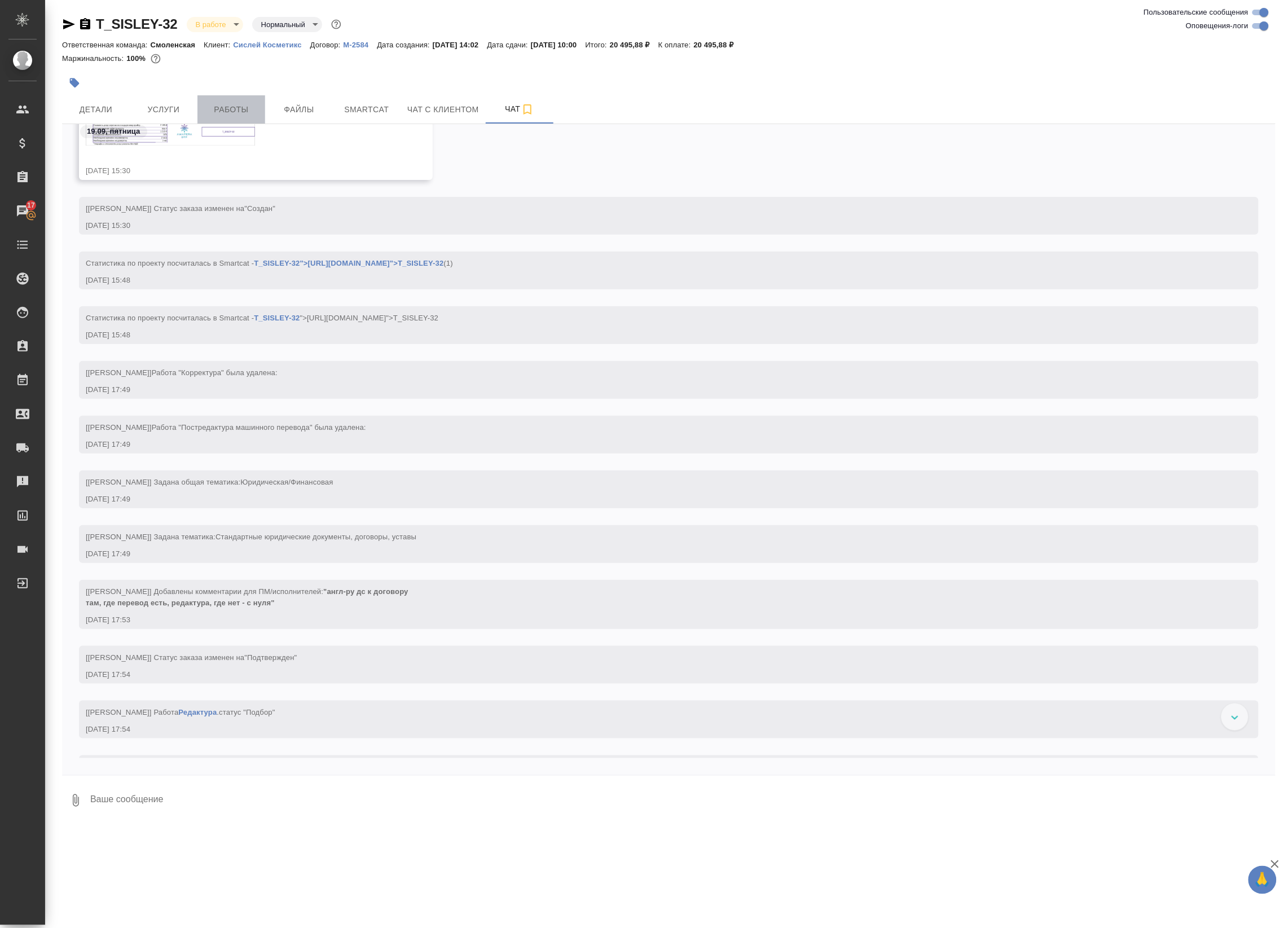
click at [233, 97] on button "Работы" at bounding box center [231, 109] width 68 height 28
